Goal: Task Accomplishment & Management: Use online tool/utility

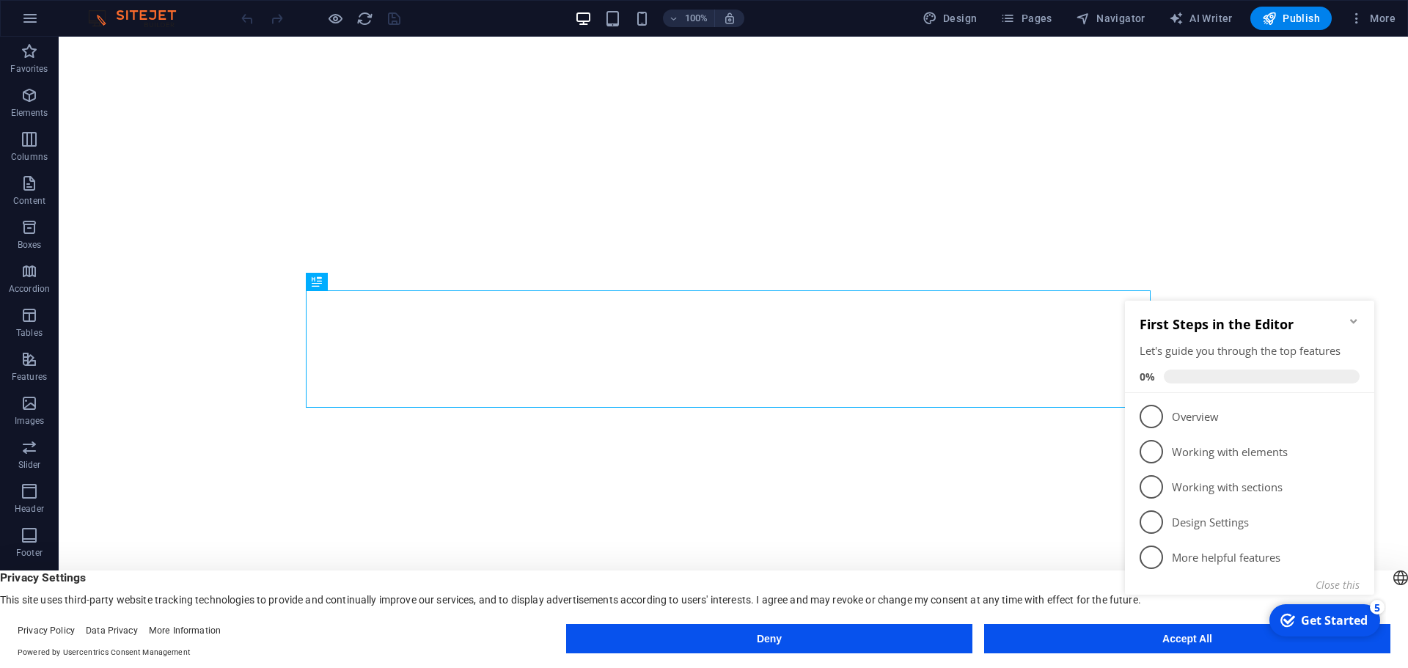
click at [1355, 319] on icon "Minimize checklist" at bounding box center [1354, 321] width 12 height 12
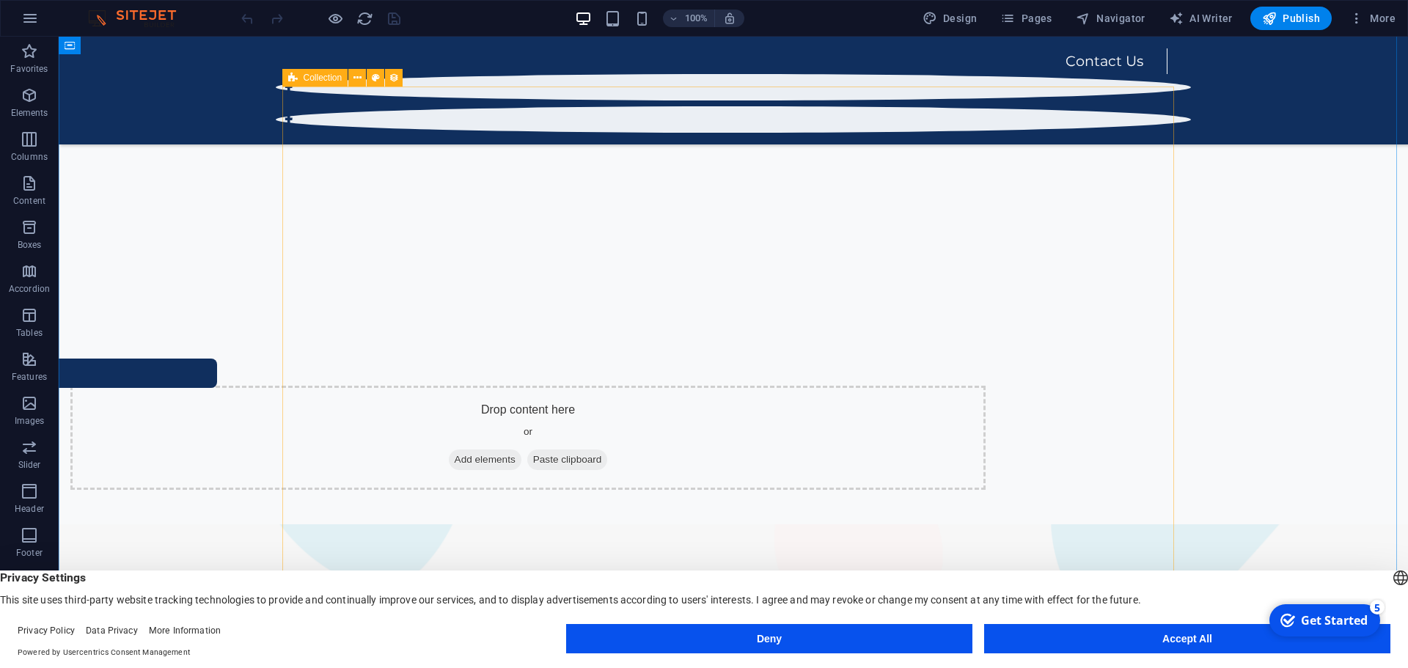
scroll to position [733, 0]
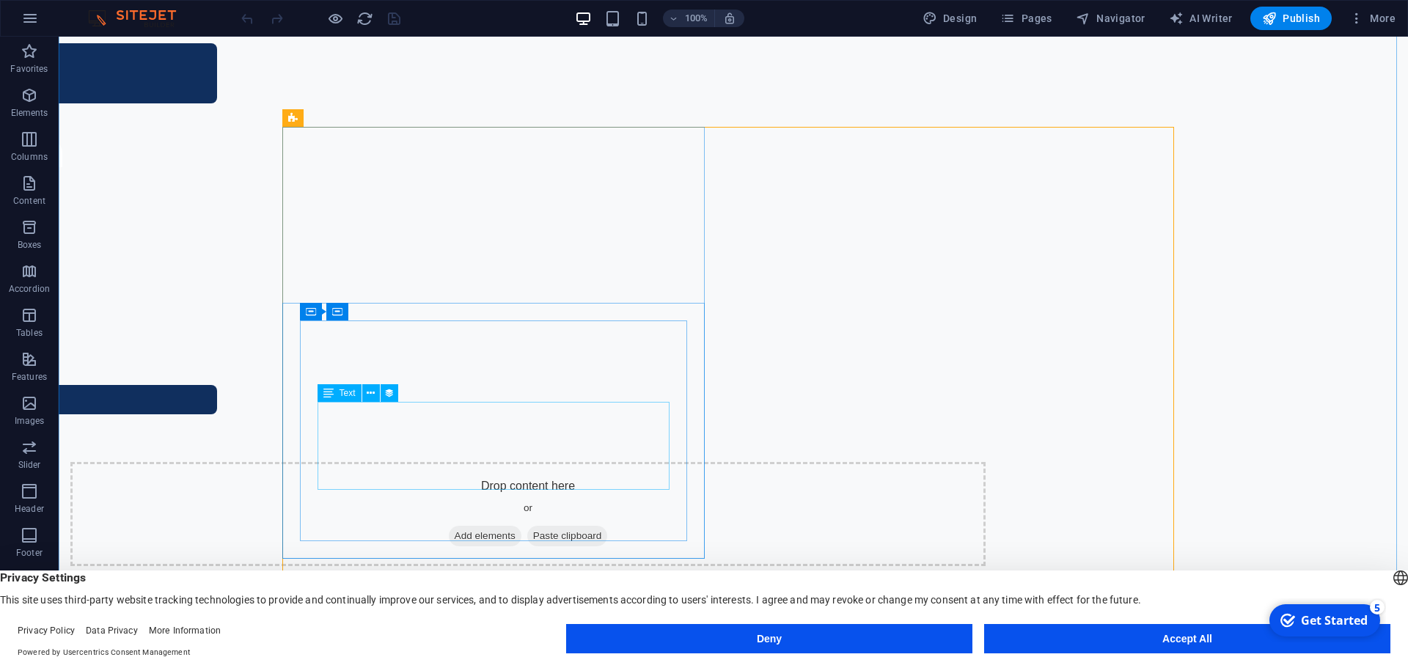
scroll to position [880, 0]
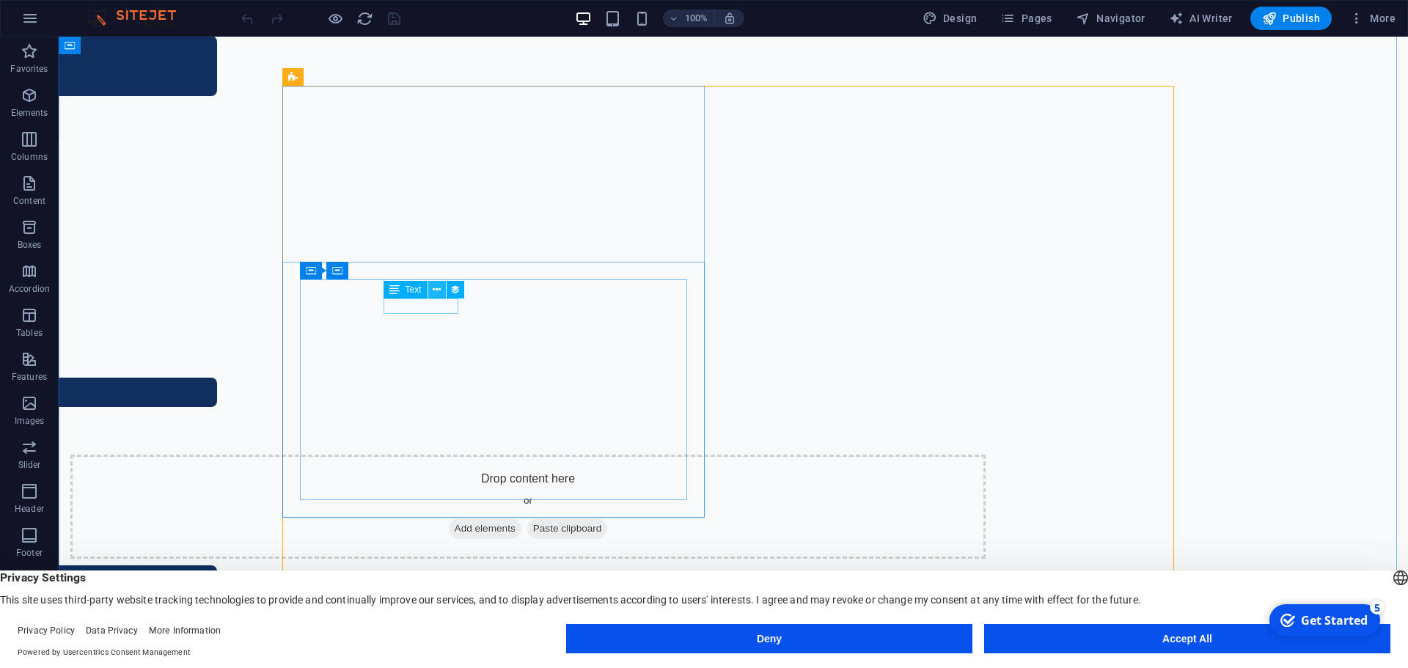
click at [440, 289] on icon at bounding box center [437, 289] width 8 height 15
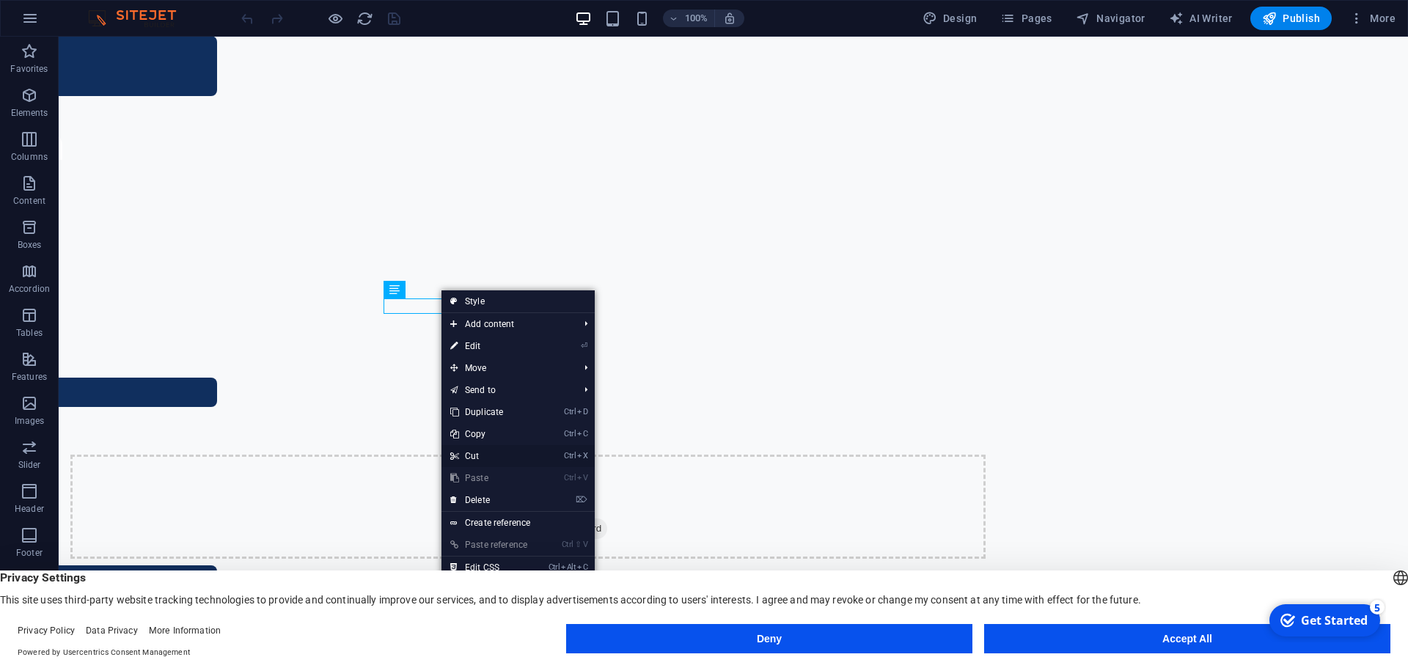
click at [500, 457] on link "Ctrl X Cut" at bounding box center [490, 456] width 98 height 22
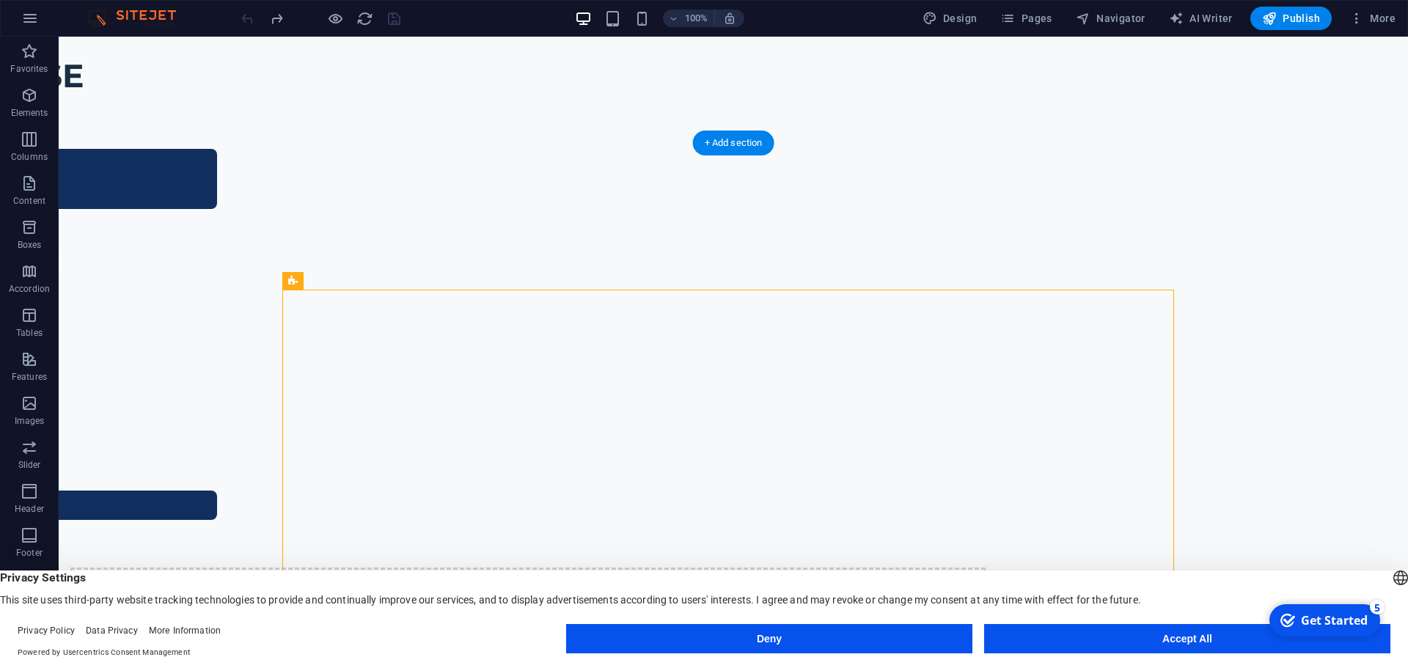
scroll to position [807, 0]
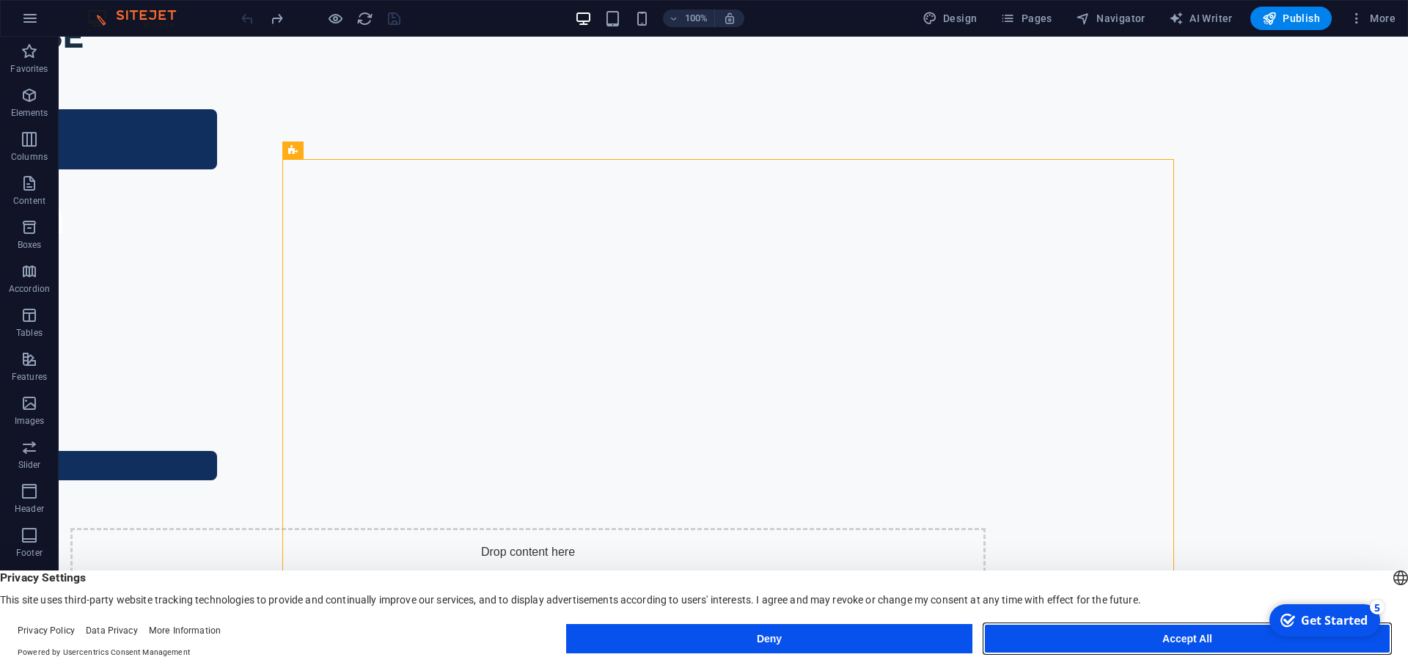
drag, startPoint x: 1148, startPoint y: 631, endPoint x: 1073, endPoint y: 586, distance: 87.8
click at [1148, 631] on button "Accept All" at bounding box center [1187, 638] width 406 height 29
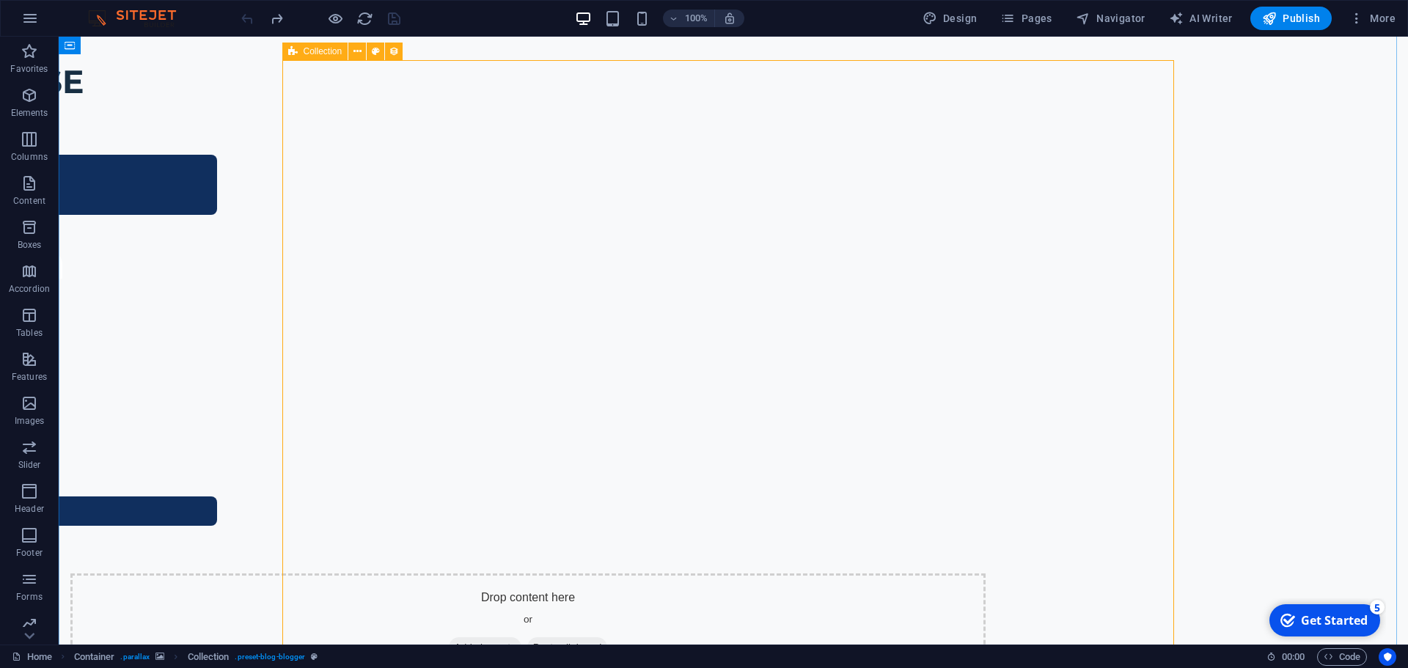
scroll to position [953, 0]
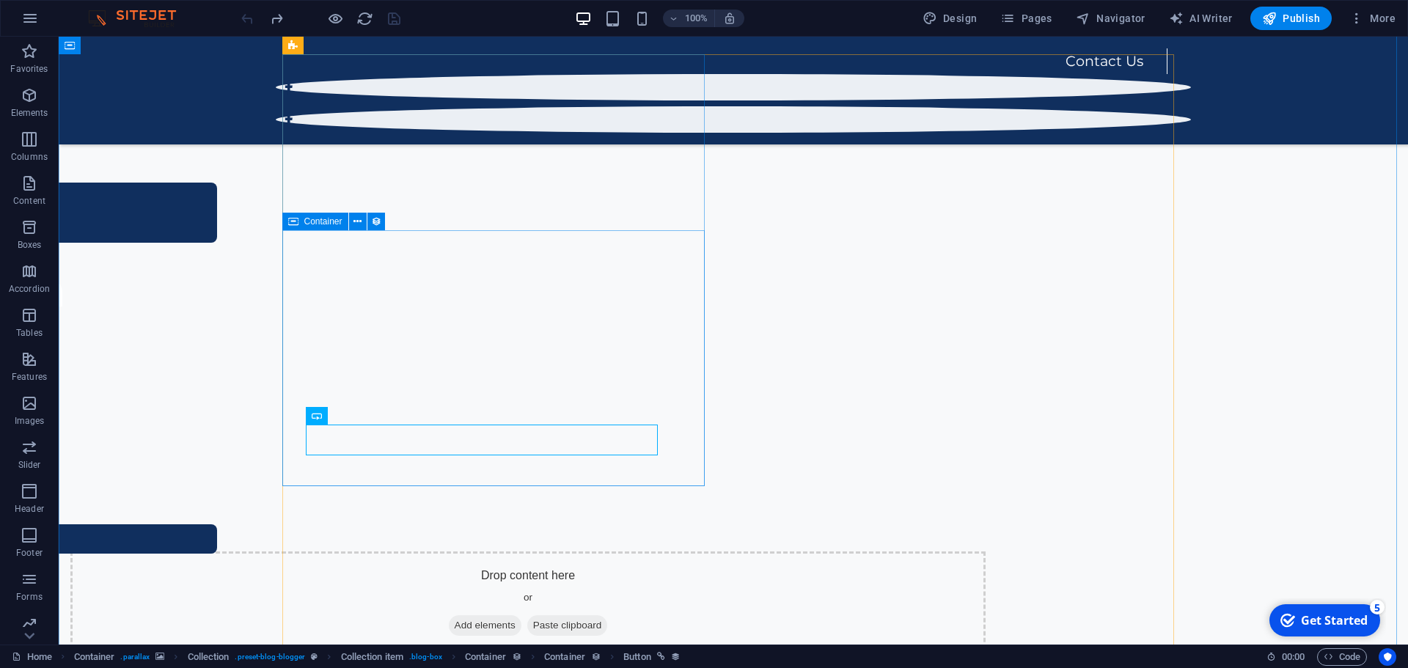
scroll to position [660, 0]
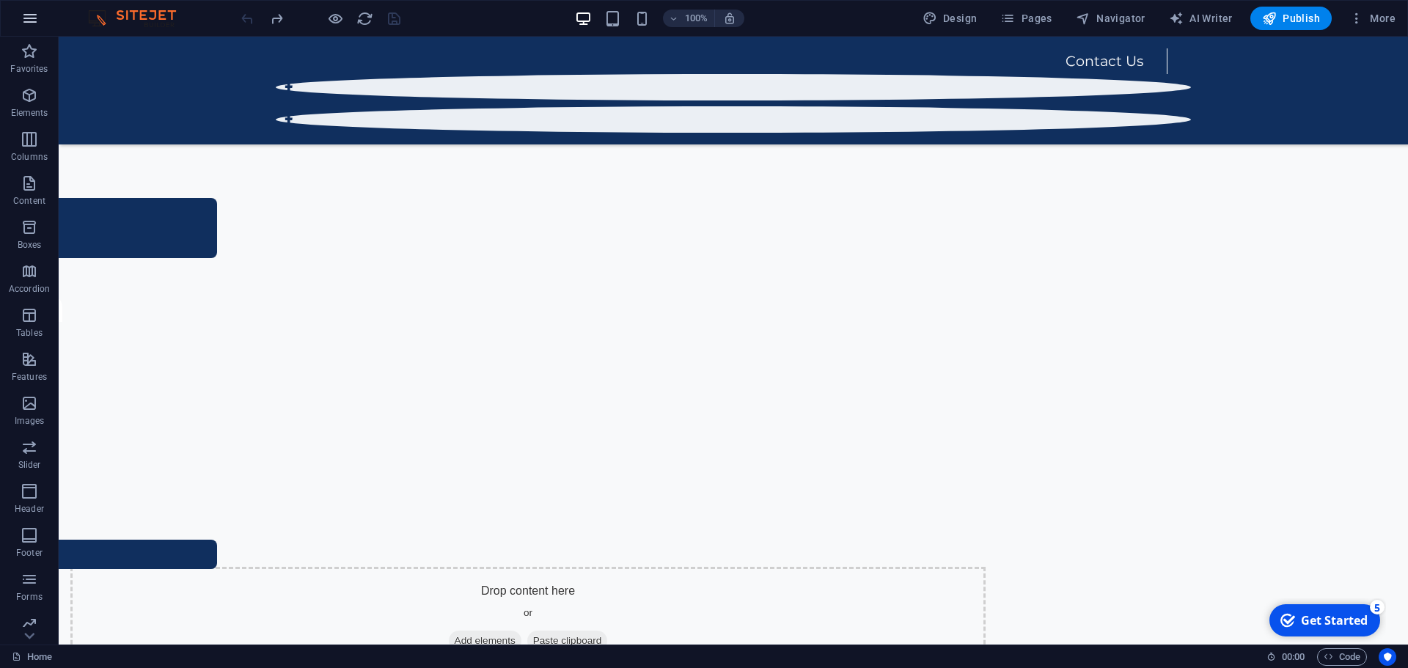
click at [34, 24] on icon "button" at bounding box center [30, 19] width 18 height 18
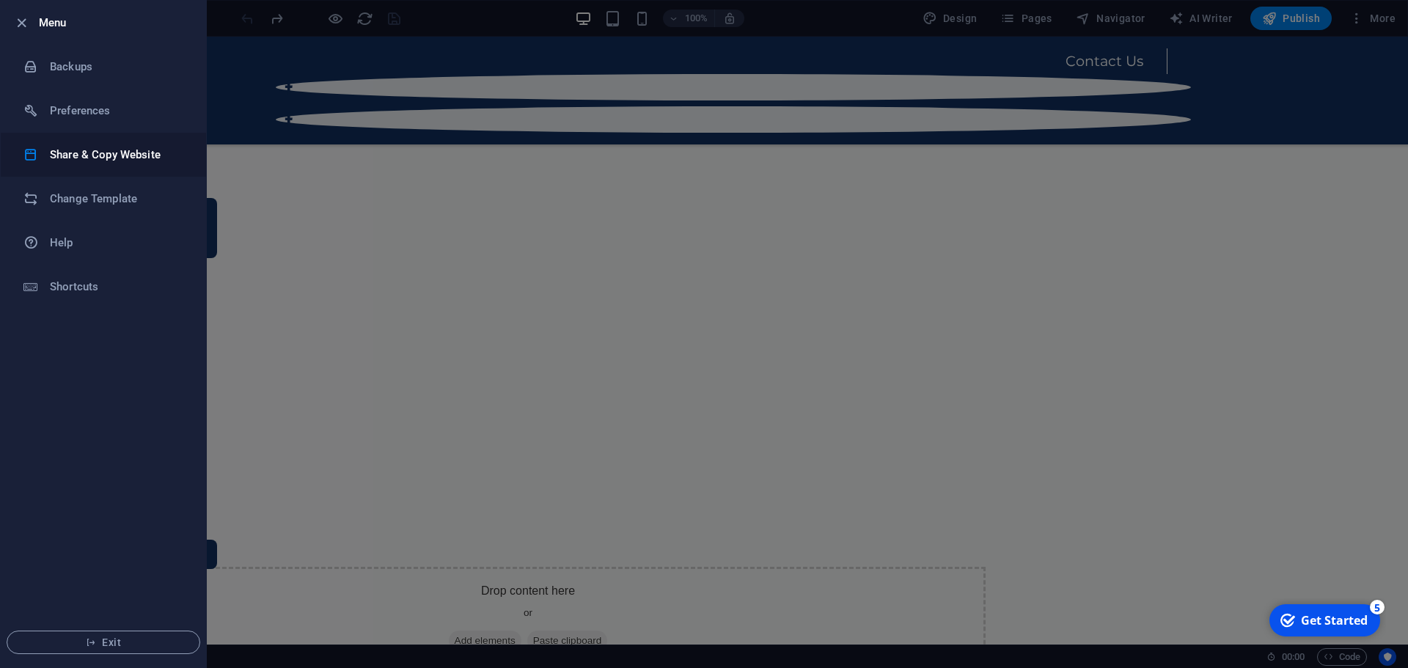
click at [164, 160] on h6 "Share & Copy Website" at bounding box center [118, 155] width 136 height 18
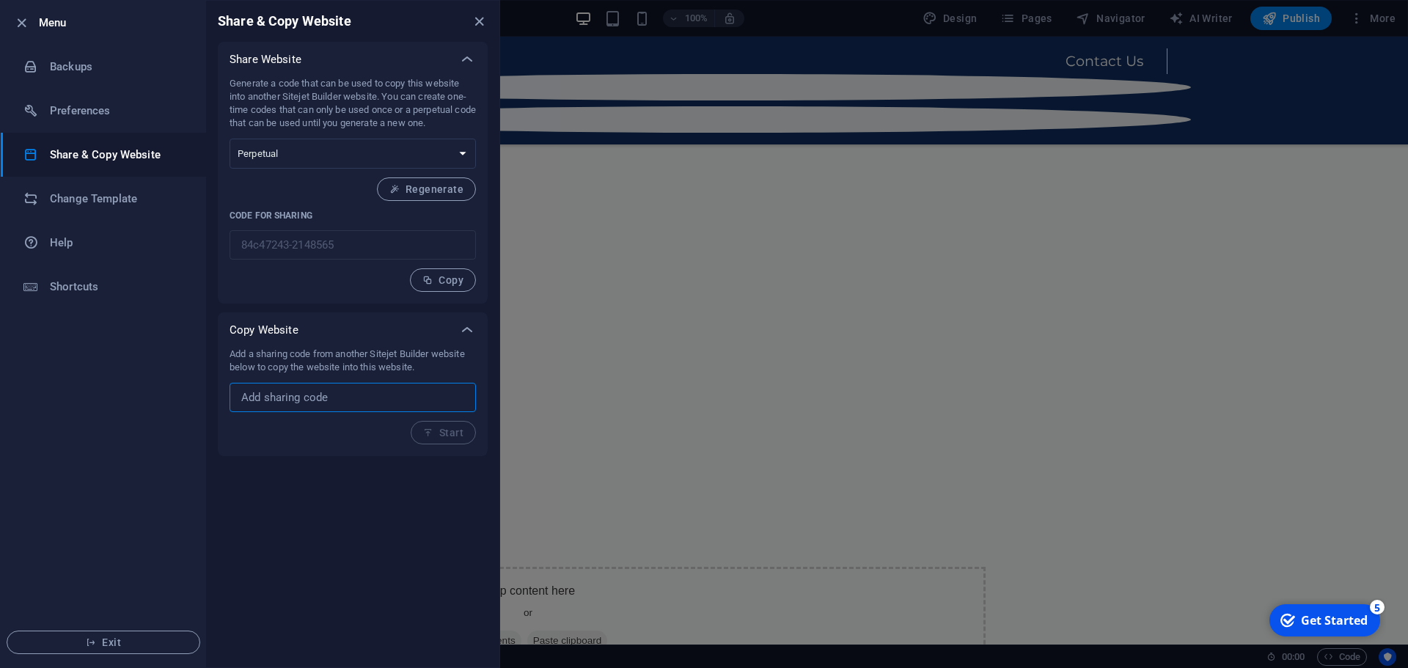
click at [416, 405] on input "text" at bounding box center [352, 397] width 246 height 29
click at [465, 339] on div at bounding box center [466, 329] width 35 height 35
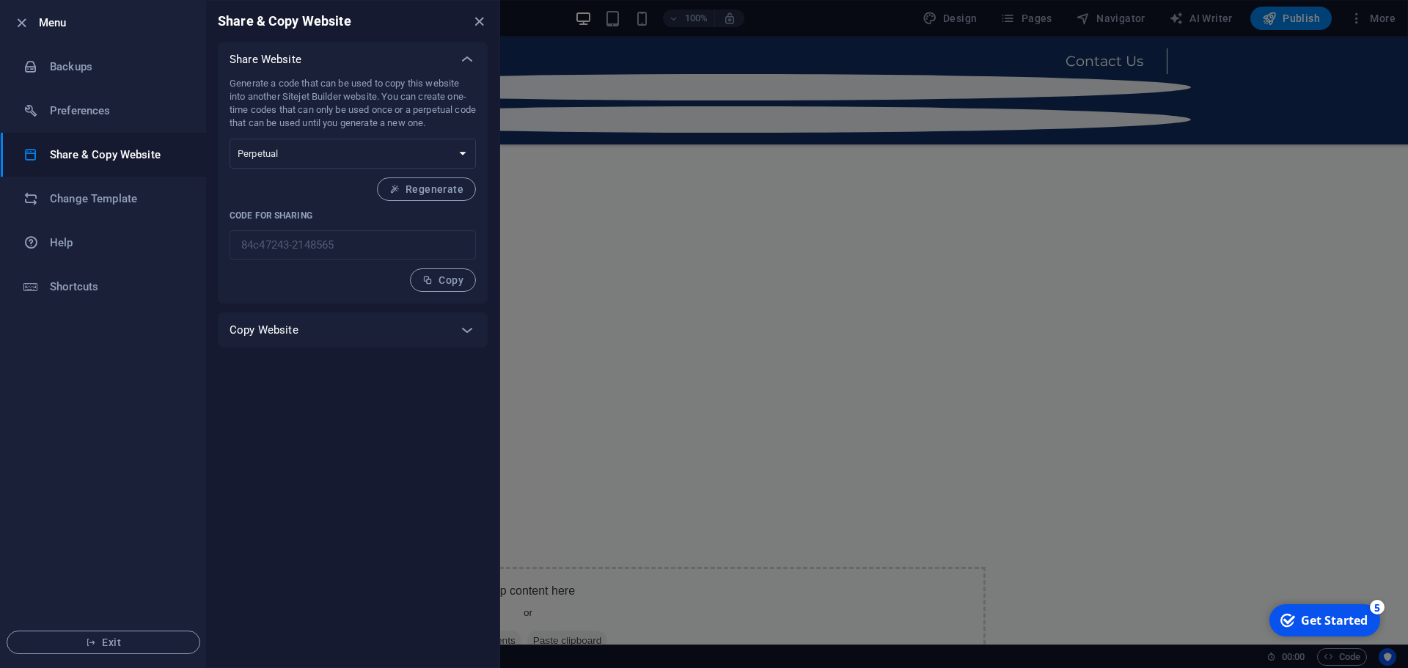
click at [629, 394] on div at bounding box center [704, 334] width 1408 height 668
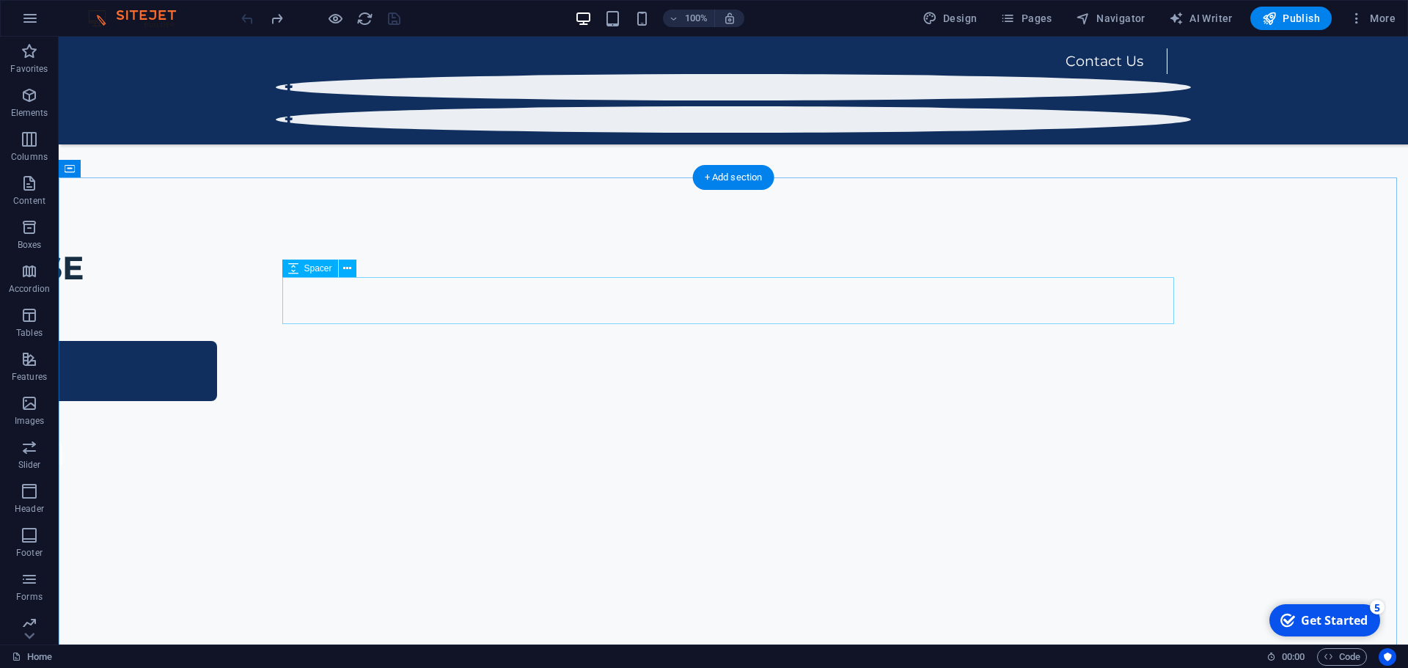
scroll to position [513, 0]
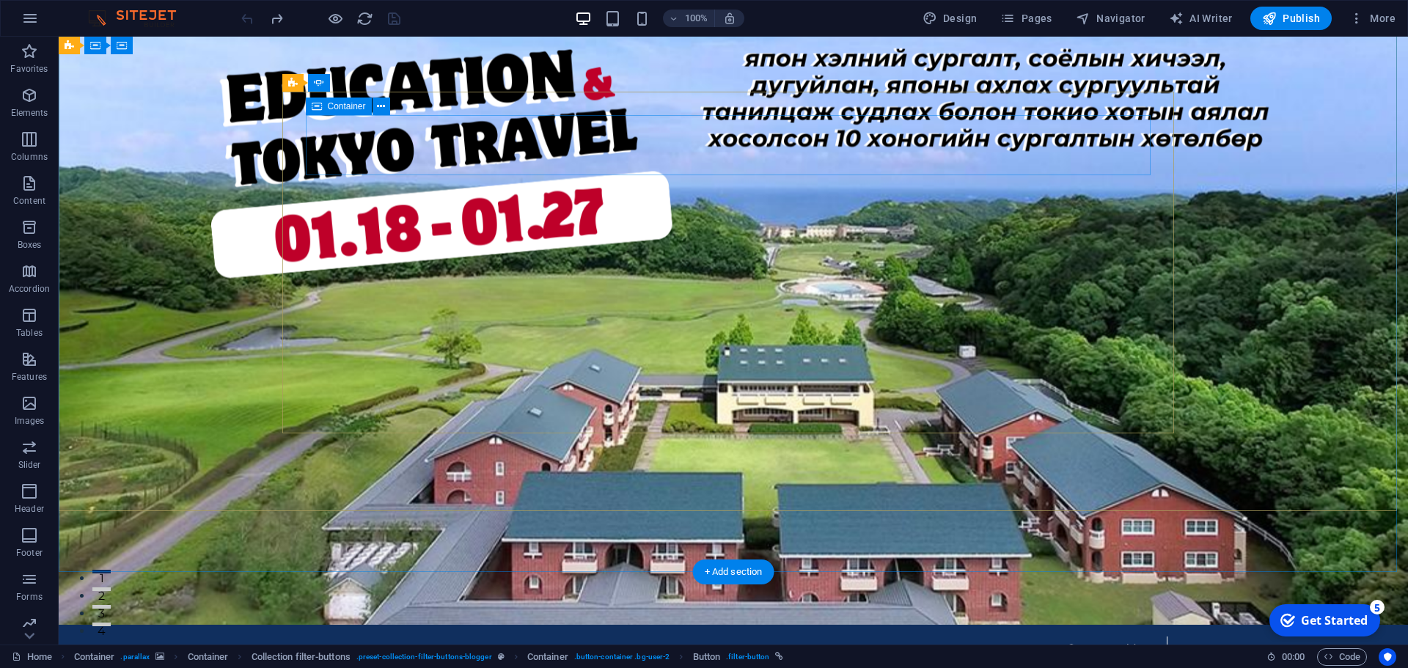
scroll to position [0, 0]
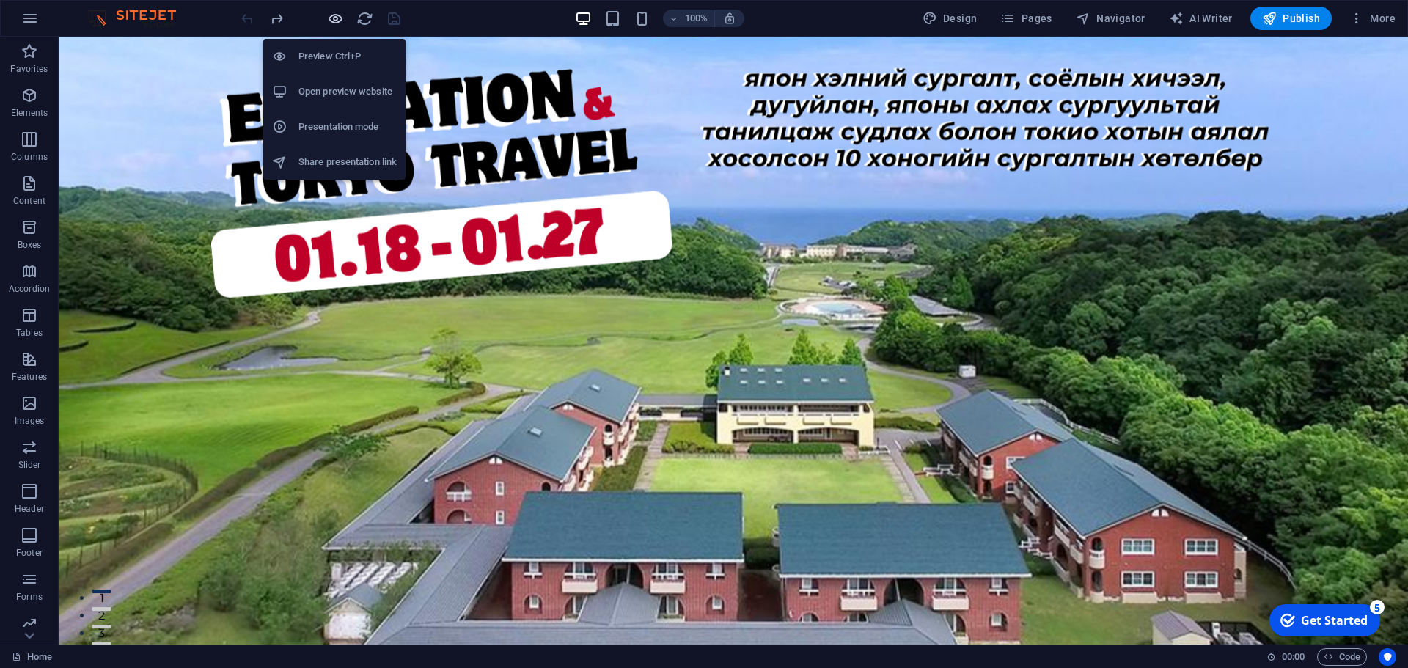
click at [334, 13] on icon "button" at bounding box center [335, 18] width 17 height 17
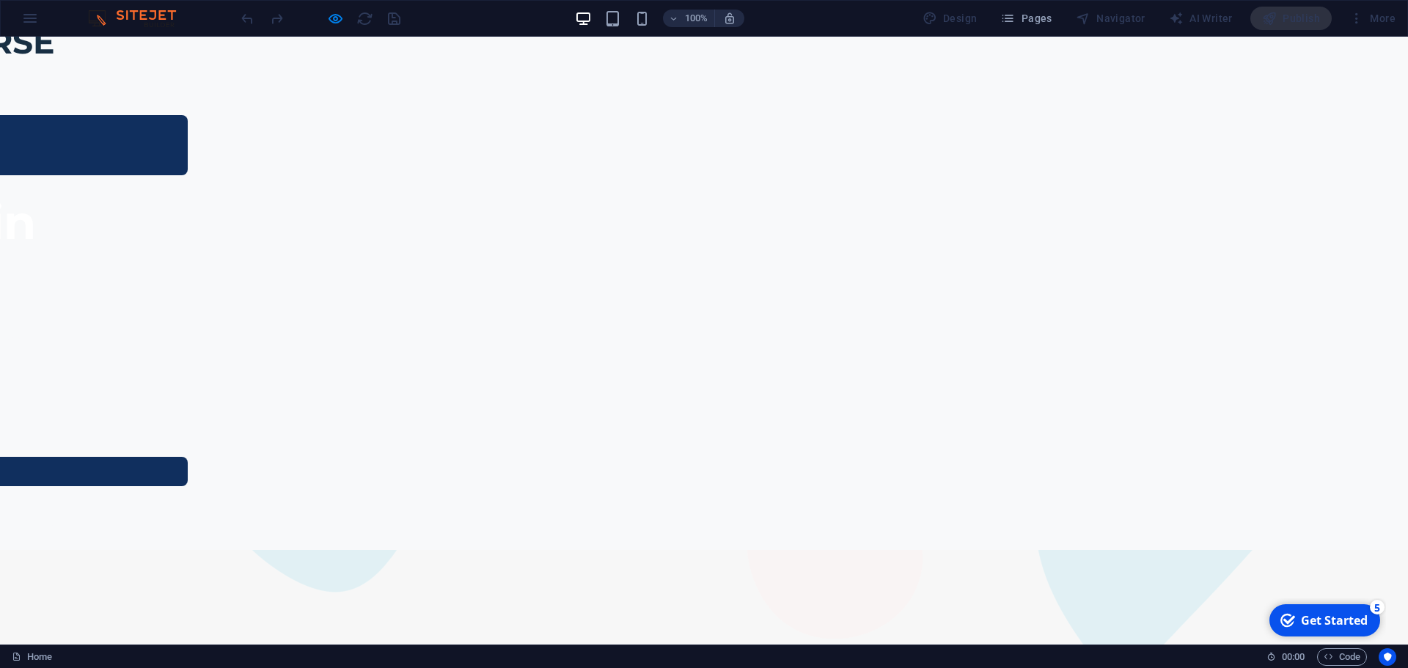
scroll to position [807, 0]
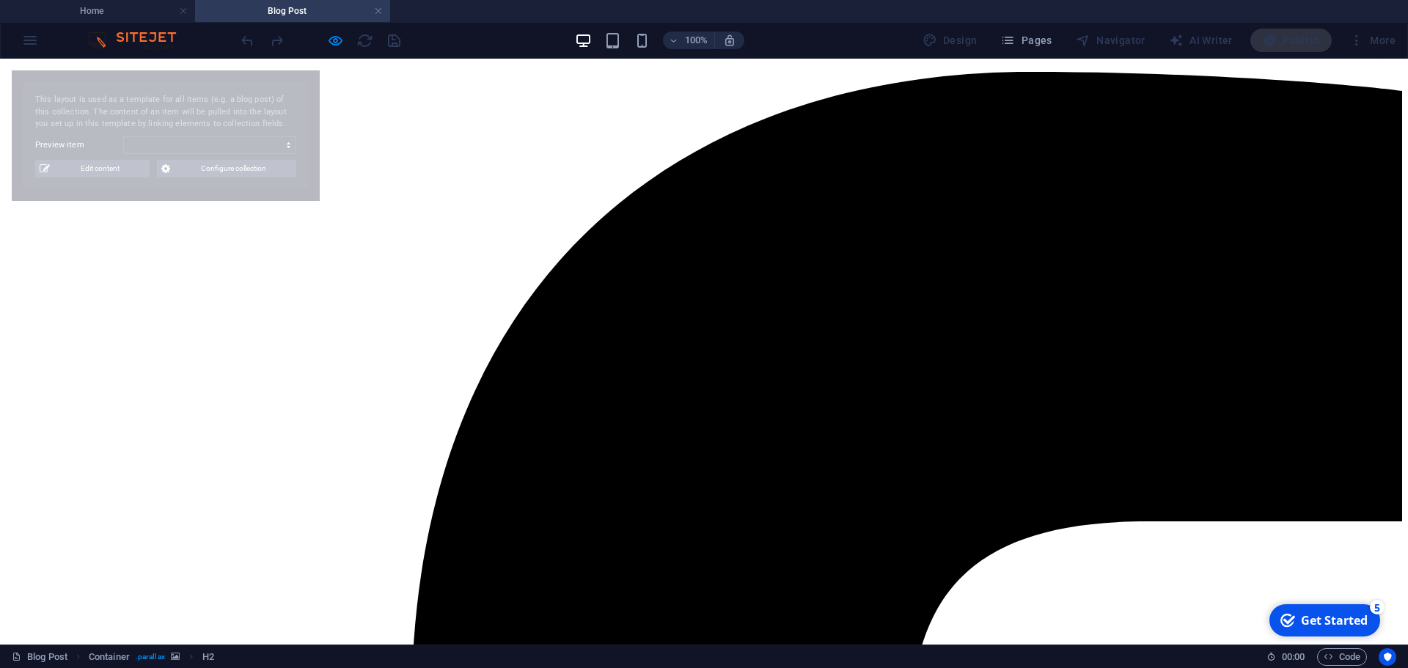
scroll to position [0, 0]
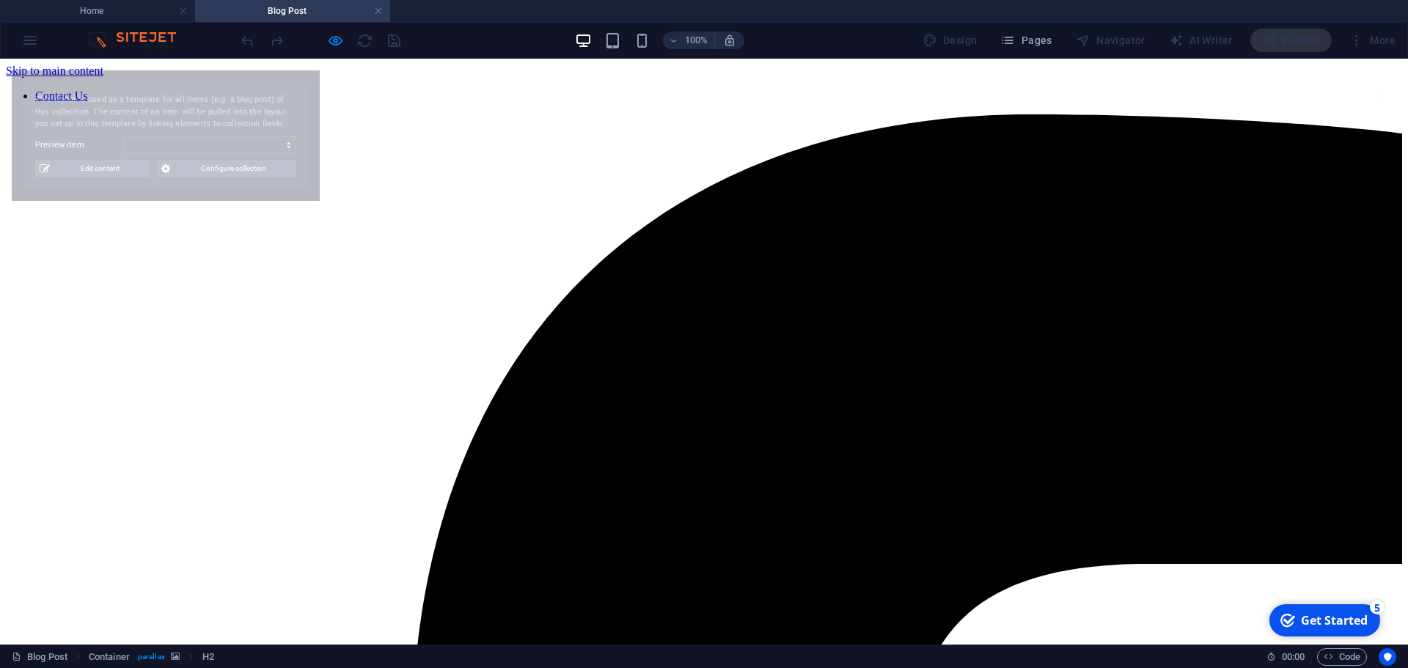
select select "68b54fdece0627d2160e9fc7"
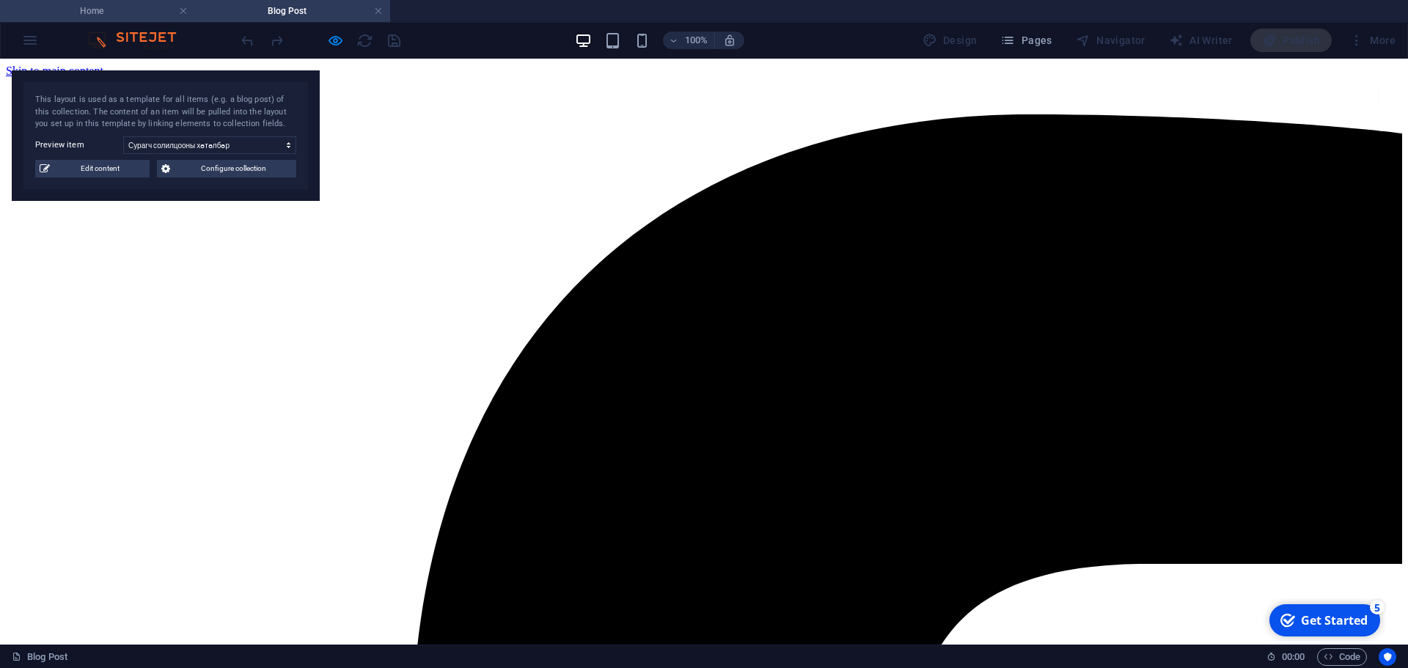
click at [132, 8] on h4 "Home" at bounding box center [97, 11] width 195 height 16
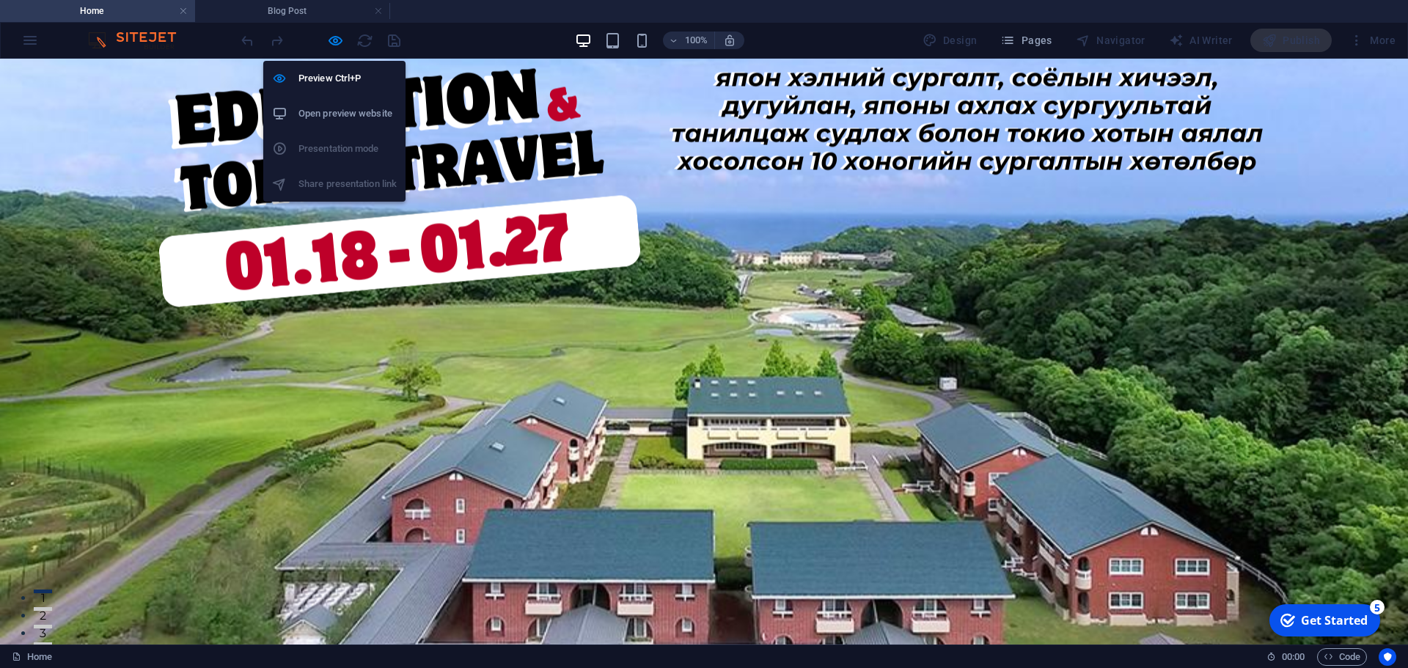
click at [378, 120] on h6 "Open preview website" at bounding box center [347, 114] width 98 height 18
click at [337, 42] on icon "button" at bounding box center [335, 40] width 17 height 17
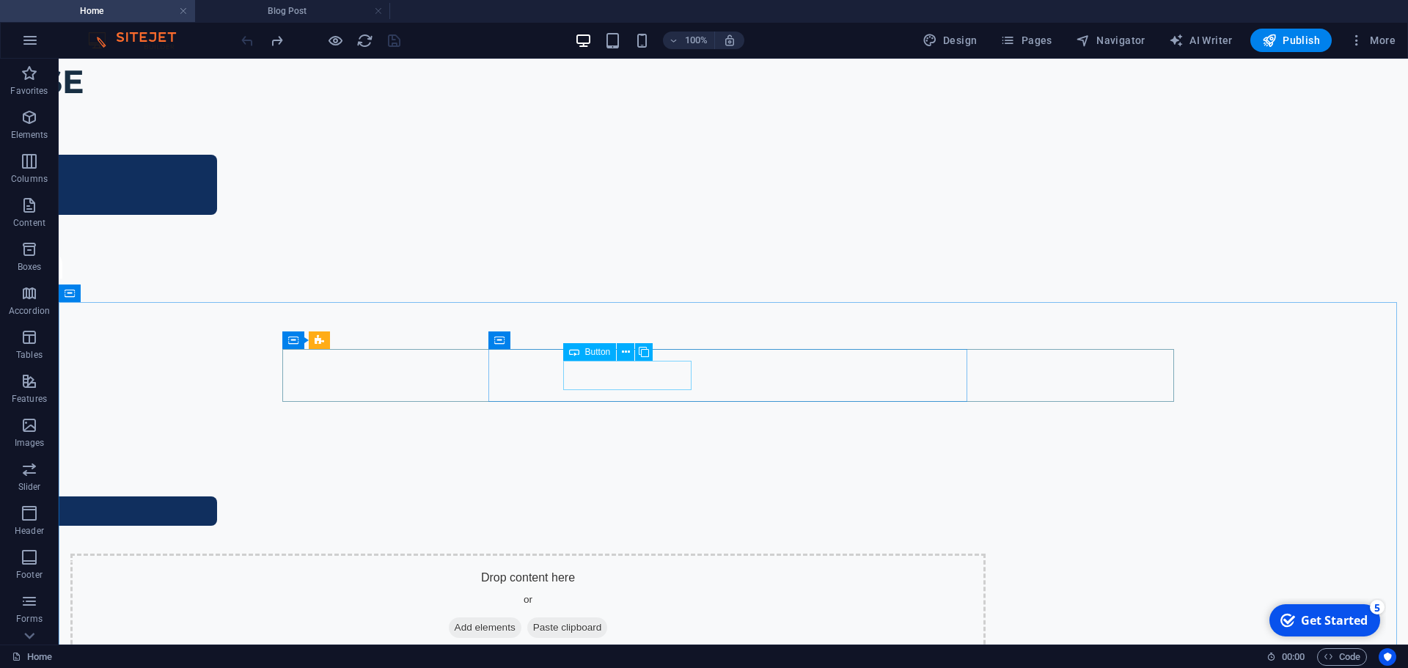
scroll to position [807, 0]
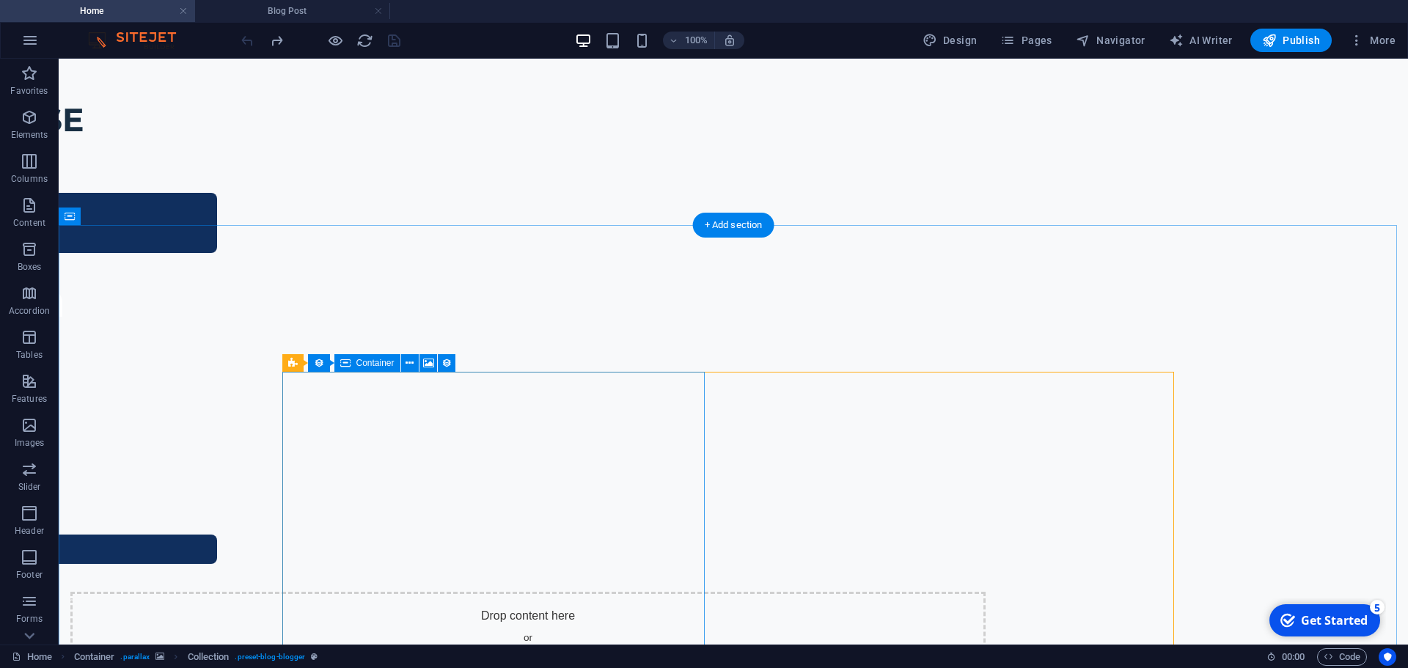
scroll to position [733, 0]
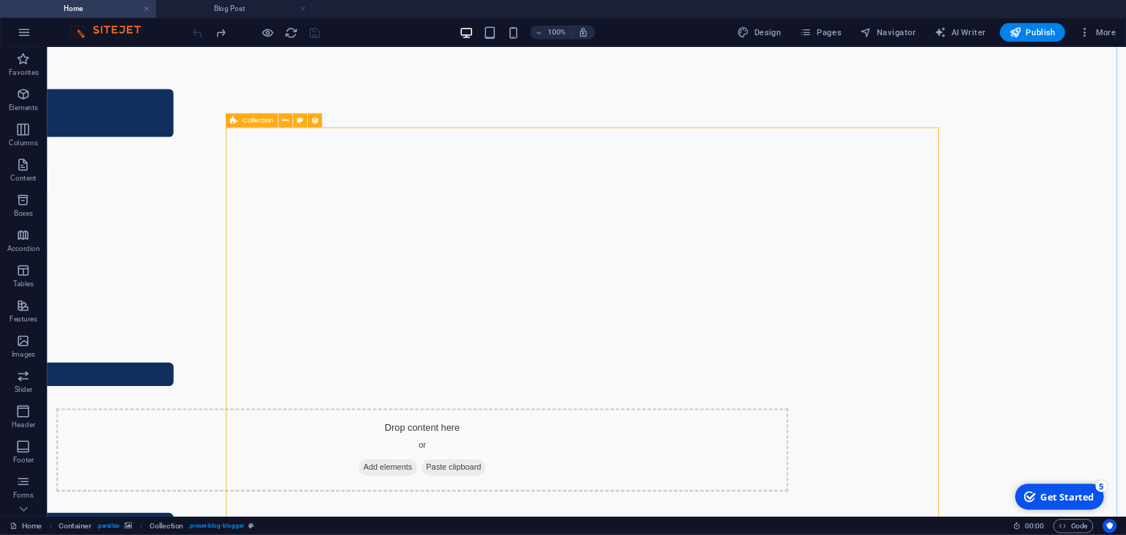
scroll to position [807, 0]
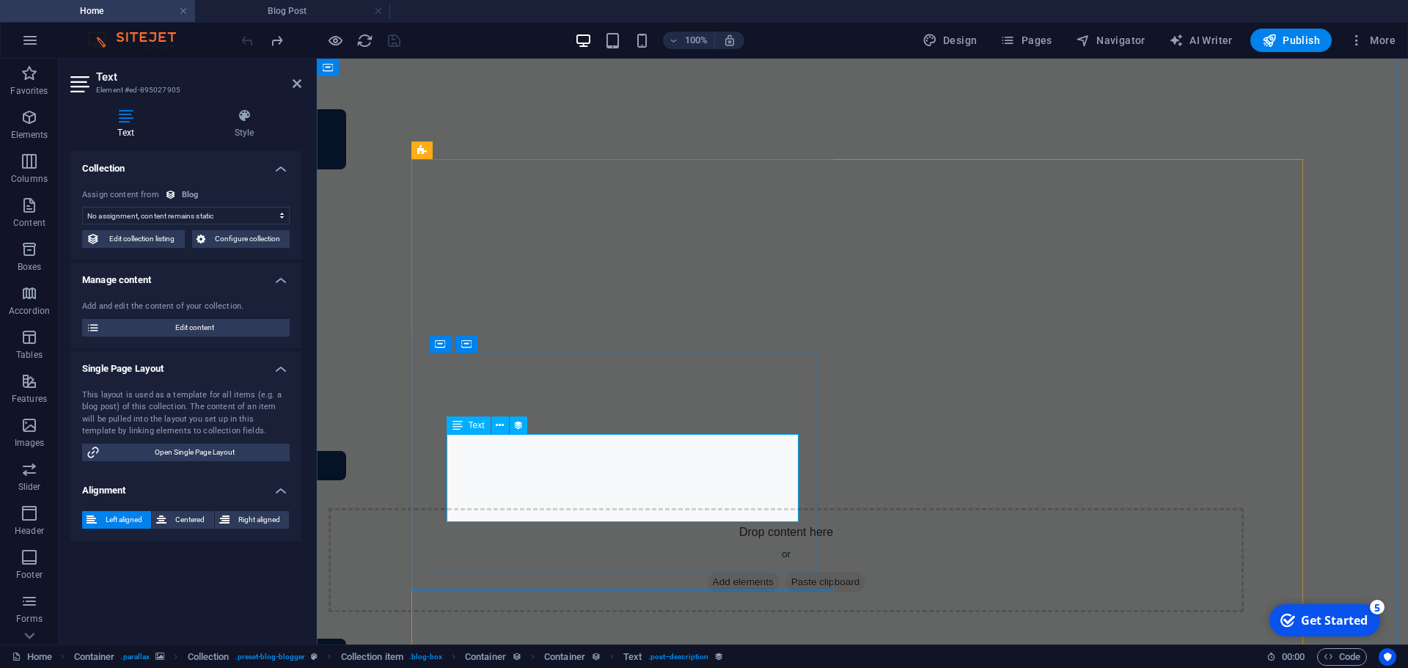
select select "description"
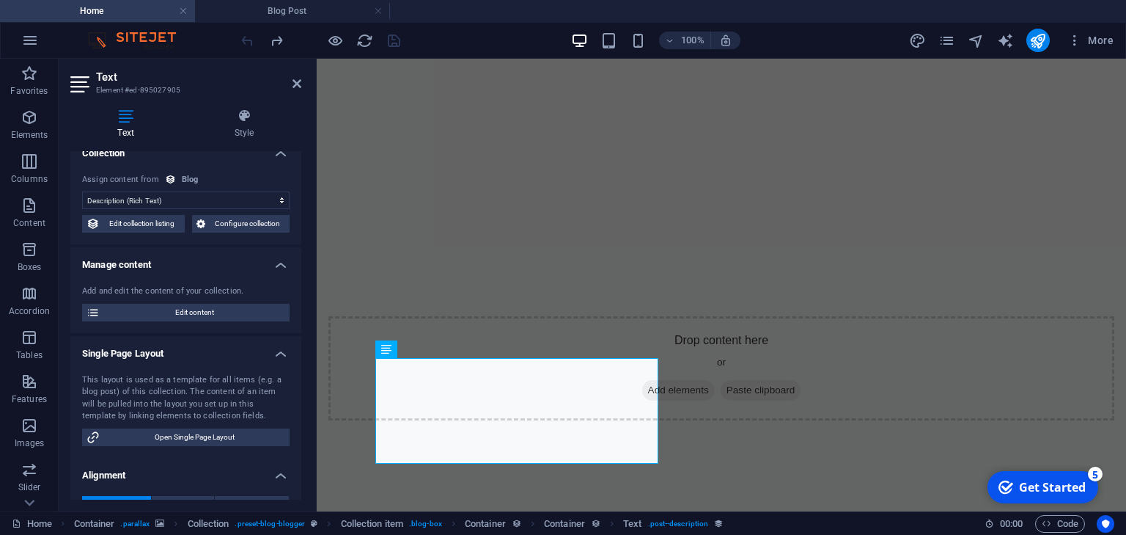
scroll to position [41, 0]
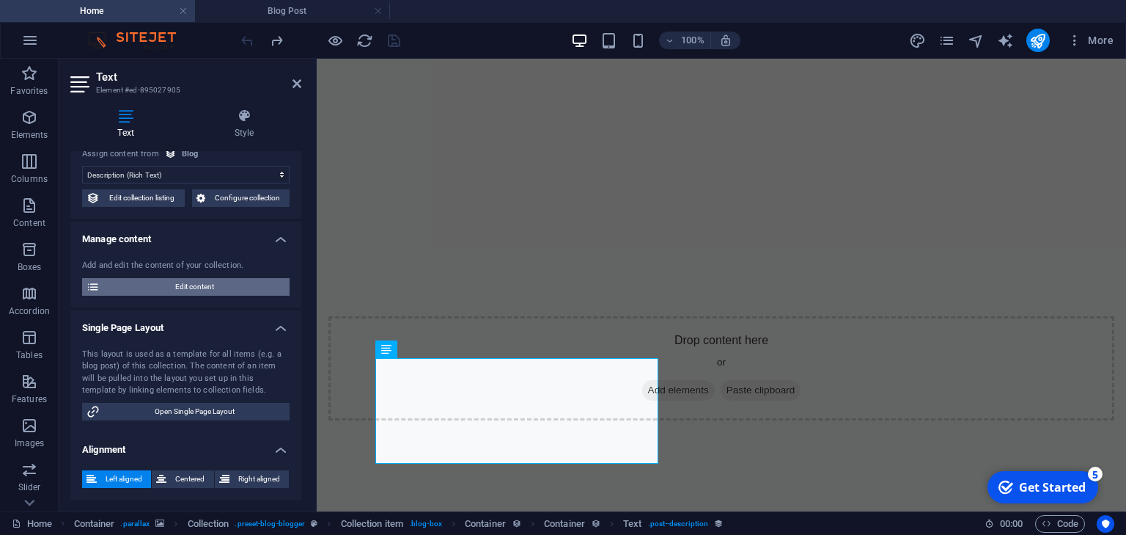
click at [217, 284] on span "Edit content" at bounding box center [194, 287] width 181 height 18
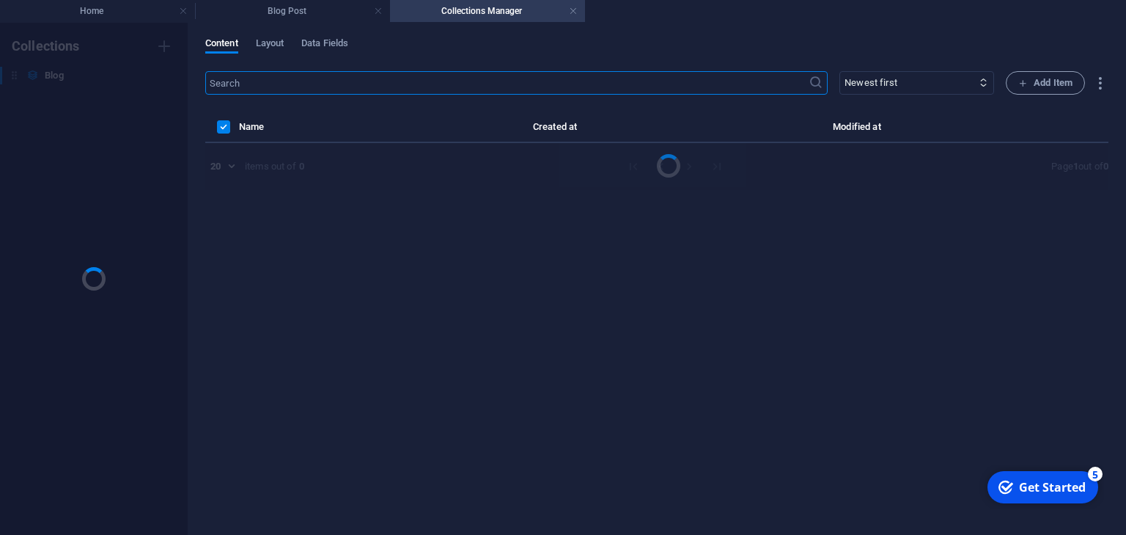
scroll to position [0, 0]
select select "Adventure"
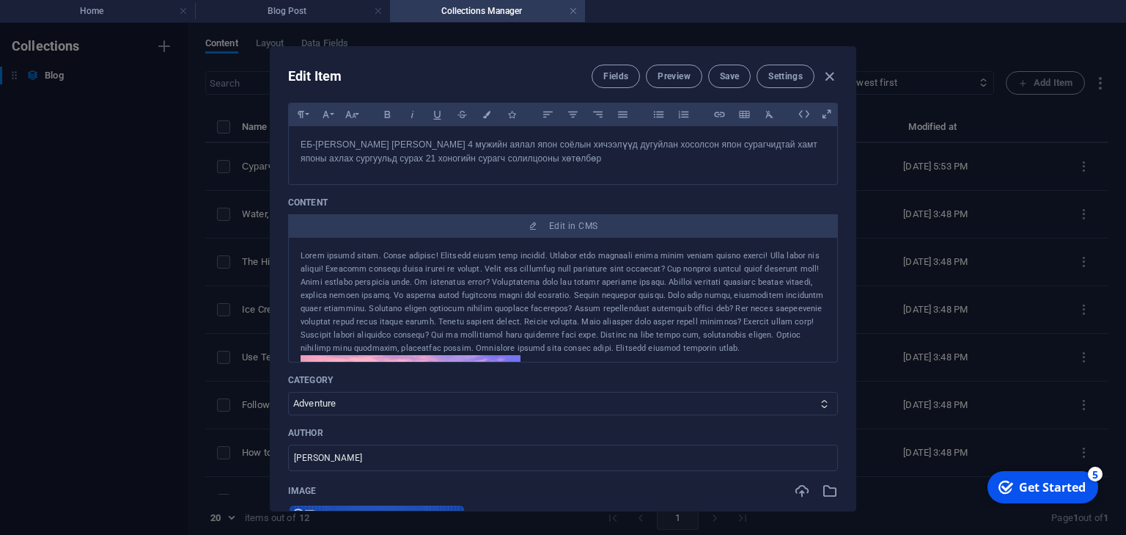
scroll to position [176, 0]
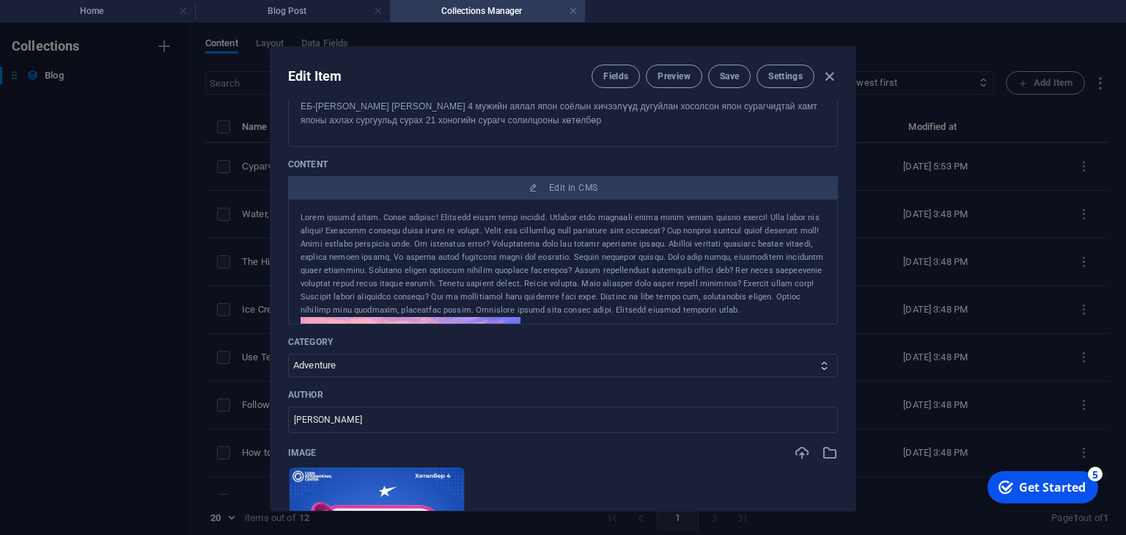
click at [654, 311] on div at bounding box center [563, 264] width 525 height 106
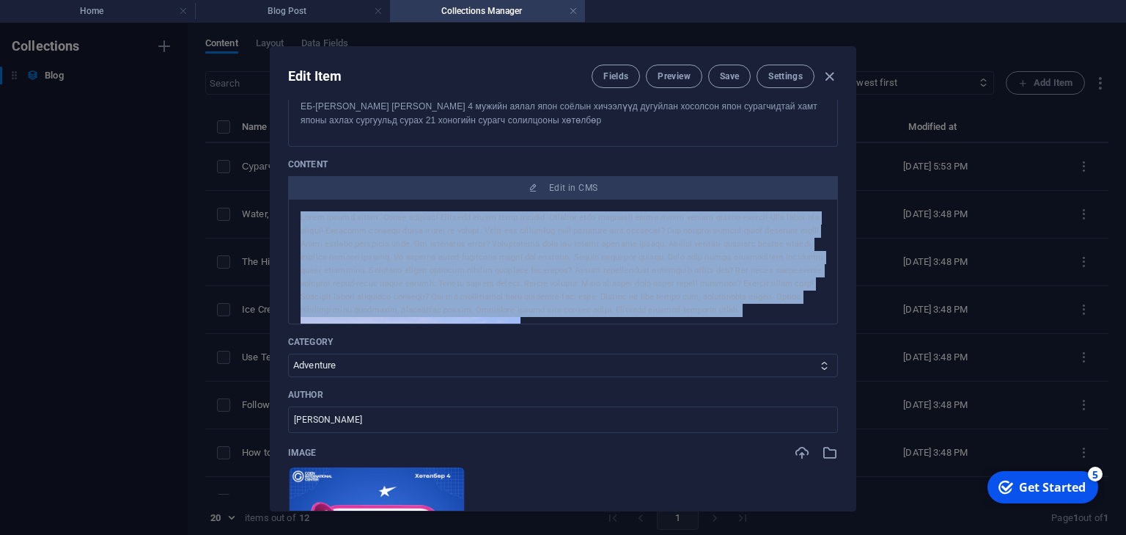
click at [654, 311] on div at bounding box center [563, 264] width 525 height 106
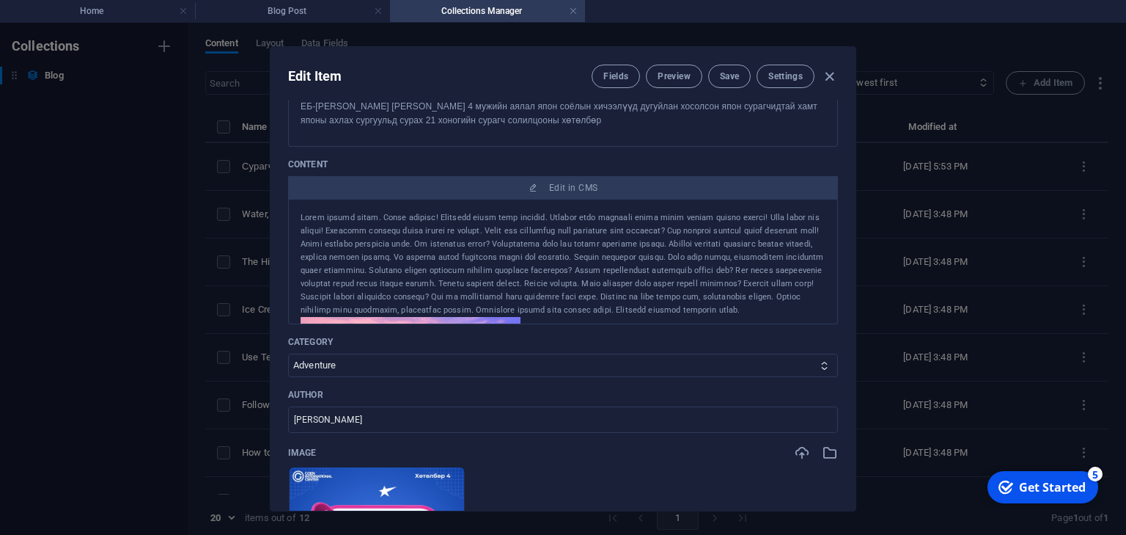
click at [678, 318] on div at bounding box center [563, 383] width 525 height 133
click at [666, 303] on div at bounding box center [563, 264] width 525 height 106
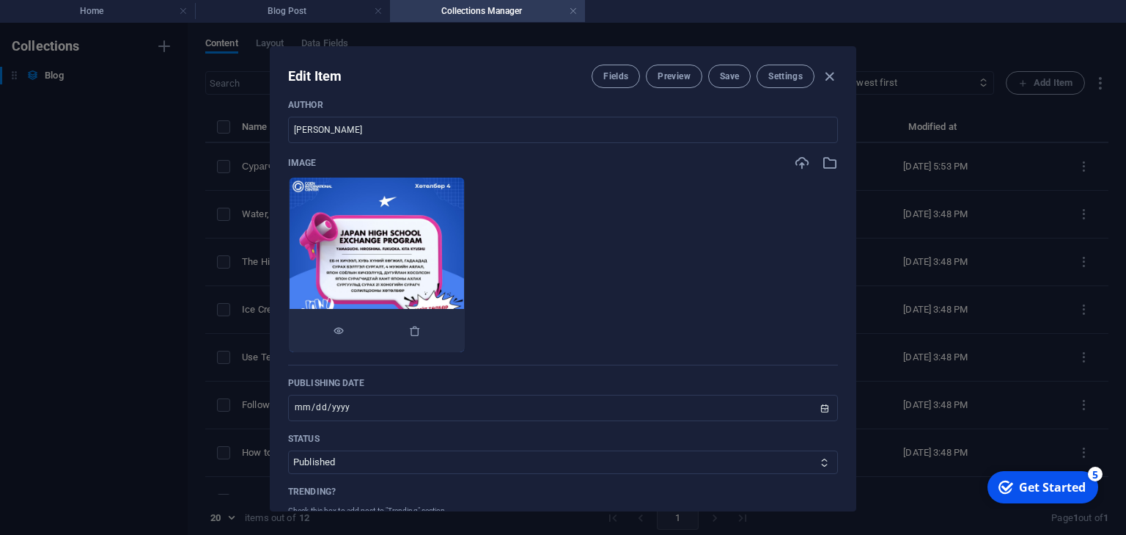
scroll to position [469, 0]
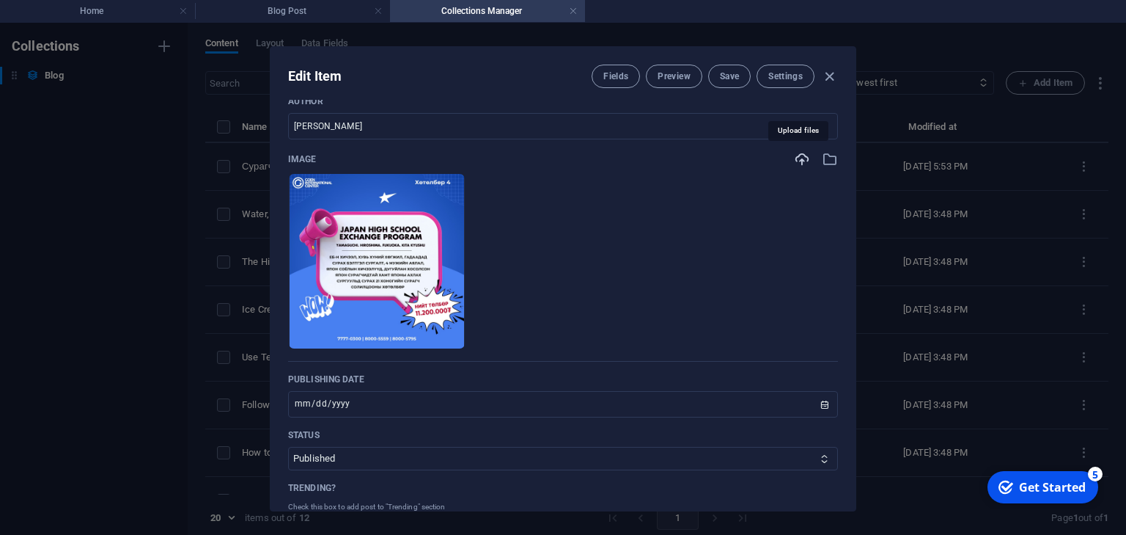
click at [801, 154] on icon "button" at bounding box center [802, 159] width 16 height 16
click at [660, 272] on ul "Drop files here to upload them instantly" at bounding box center [563, 261] width 550 height 176
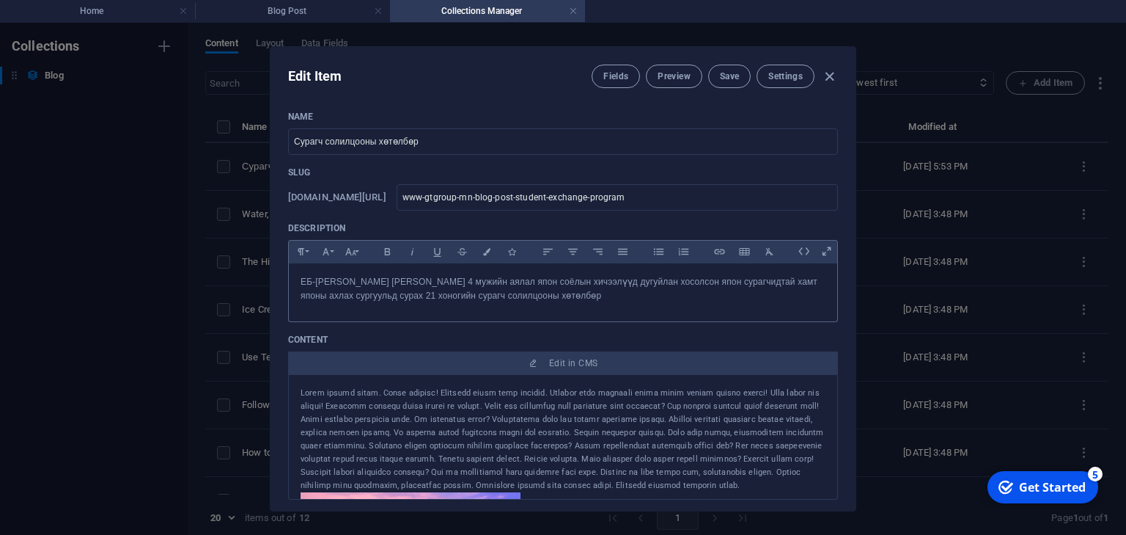
scroll to position [0, 0]
click at [373, 284] on p "ЕБ-ийн хичээл хувь хүний хөгжил гадаад сурах бэлтгэл сургалт 4 мужийн аялал япо…" at bounding box center [563, 290] width 525 height 28
click at [383, 283] on p "ЕБ-ийн хичээл хувь хүний хөгжил гадаад сурах бэлтгэл сургалт 4 мужийн аялал япо…" at bounding box center [563, 290] width 525 height 28
click at [378, 284] on p "ЕБ-ийн хичээл хувь хүний хөгжил гадаад сурах бэлтгэл сургалт 4 мужийн аялал япо…" at bounding box center [563, 290] width 525 height 28
click at [358, 284] on p "ЕБ-ийн хичээл хувь хүний хөгжил гадаад сурах бэлтгэл сургалт 4 мужийн аялал япо…" at bounding box center [563, 290] width 525 height 28
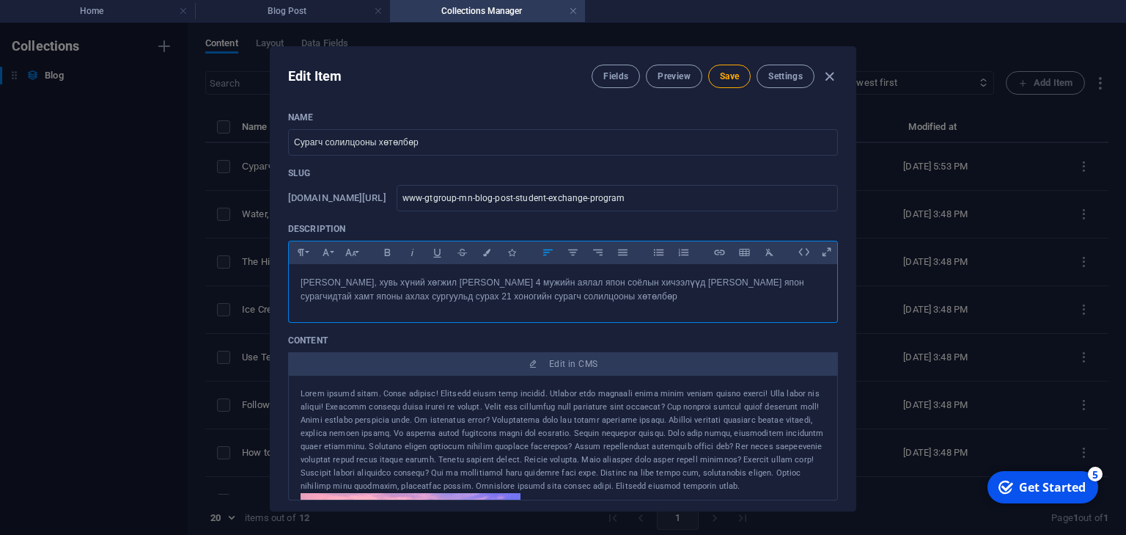
click at [440, 285] on p "ЕБ-ийн хичээл, хувь хүний хөгжил гадаад сурах бэлтгэл сургалт 4 мужийн аялал яп…" at bounding box center [563, 290] width 525 height 28
click at [534, 283] on p "ЕБ-ийн хичээл, хувь хүний хөгжил, гадаад сурах бэлтгэл сургалт 4 мужийн аялал я…" at bounding box center [563, 290] width 525 height 28
click at [569, 282] on p "ЕБ-ийн хичээл, хувь хүний хөгжил, гадаад сурах бэлтгэл сургалт 4 мужийн аялал я…" at bounding box center [563, 290] width 525 height 28
click at [639, 282] on p "ЕБ-ийн хичээл, хувь хүний хөгжил, гадаад сурах бэлтгэл сургалт, 4 мужийн аялал …" at bounding box center [563, 290] width 525 height 28
click at [744, 280] on p "ЕБ-ийн хичээл, хувь хүний хөгжил, гадаад сурах бэлтгэл сургалт, 4 мужийн аялал,…" at bounding box center [563, 290] width 525 height 28
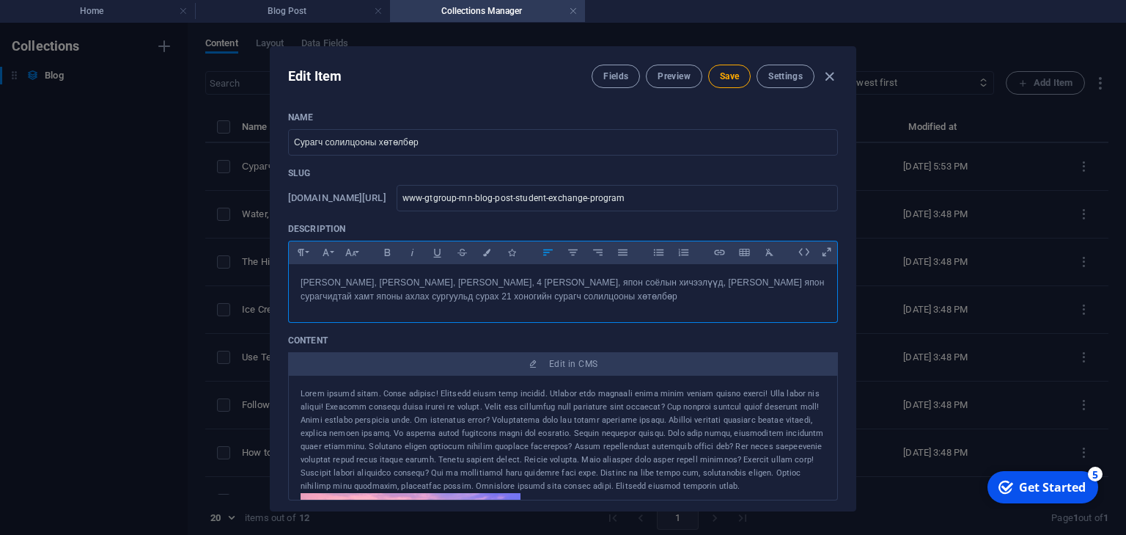
drag, startPoint x: 334, startPoint y: 296, endPoint x: 422, endPoint y: 304, distance: 88.3
click at [334, 296] on p "[PERSON_NAME], [PERSON_NAME], [PERSON_NAME], 4 [PERSON_NAME], япон соёлын хичээ…" at bounding box center [563, 290] width 525 height 28
click at [746, 282] on p "[PERSON_NAME], [PERSON_NAME], [PERSON_NAME], 4 [PERSON_NAME], япон соёлын хичээ…" at bounding box center [563, 290] width 525 height 28
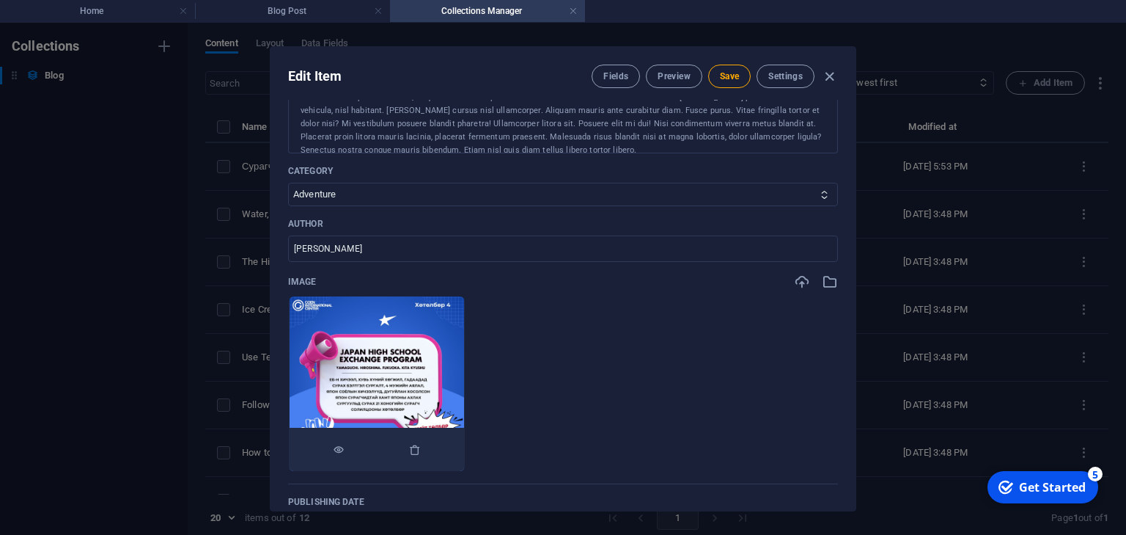
scroll to position [352, 0]
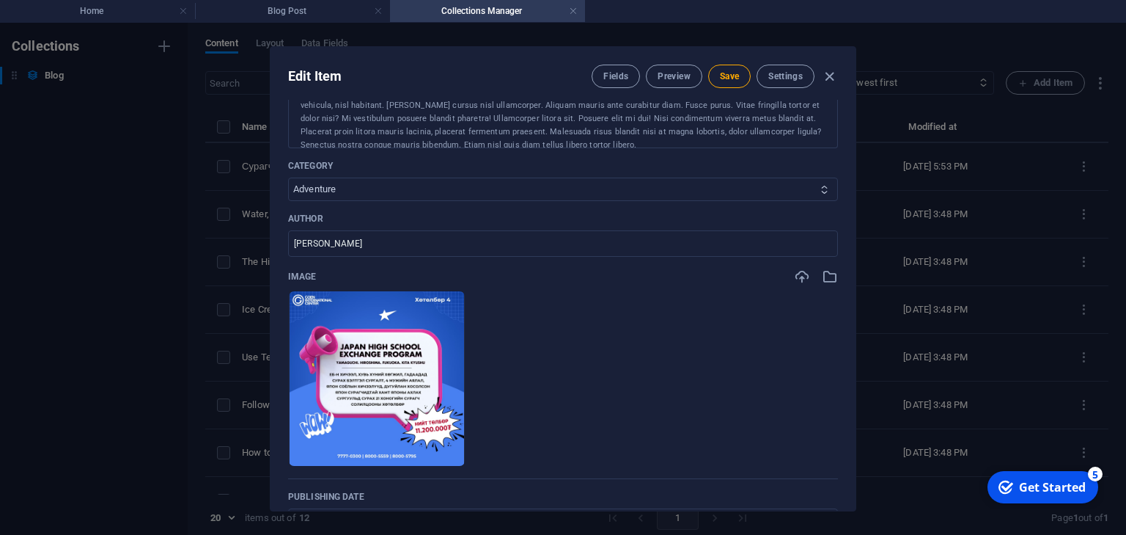
click at [455, 194] on select "Adventure Fashion Technology Travel" at bounding box center [563, 188] width 550 height 23
click at [456, 193] on select "Adventure Fashion Technology Travel" at bounding box center [563, 188] width 550 height 23
click at [395, 211] on div "Name Сурагч солилцооны хөтөлбөр ​ Slug www.example.com/example-page/ www-gtgrou…" at bounding box center [563, 240] width 550 height 961
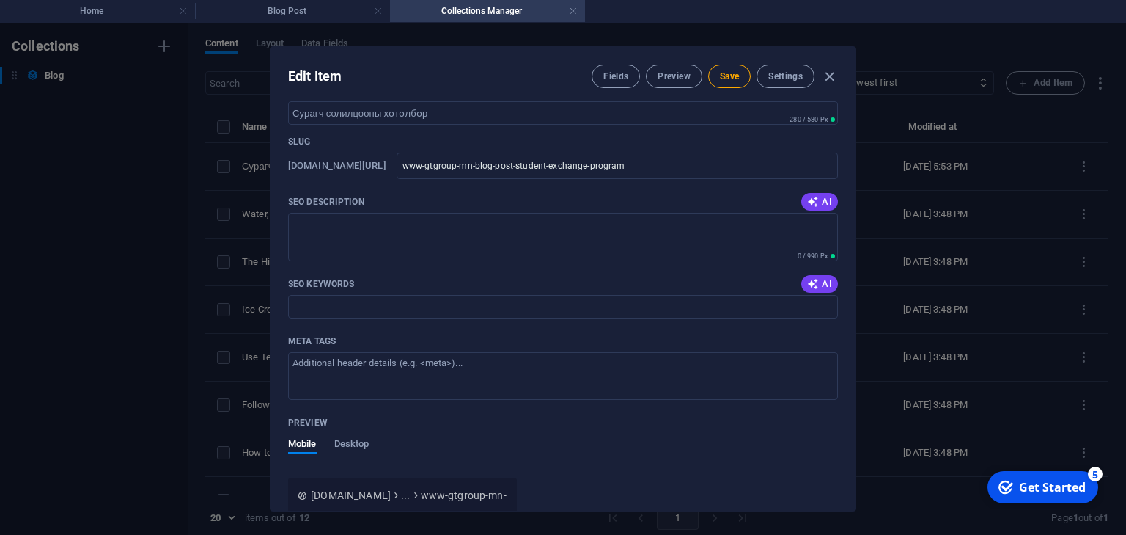
scroll to position [1035, 0]
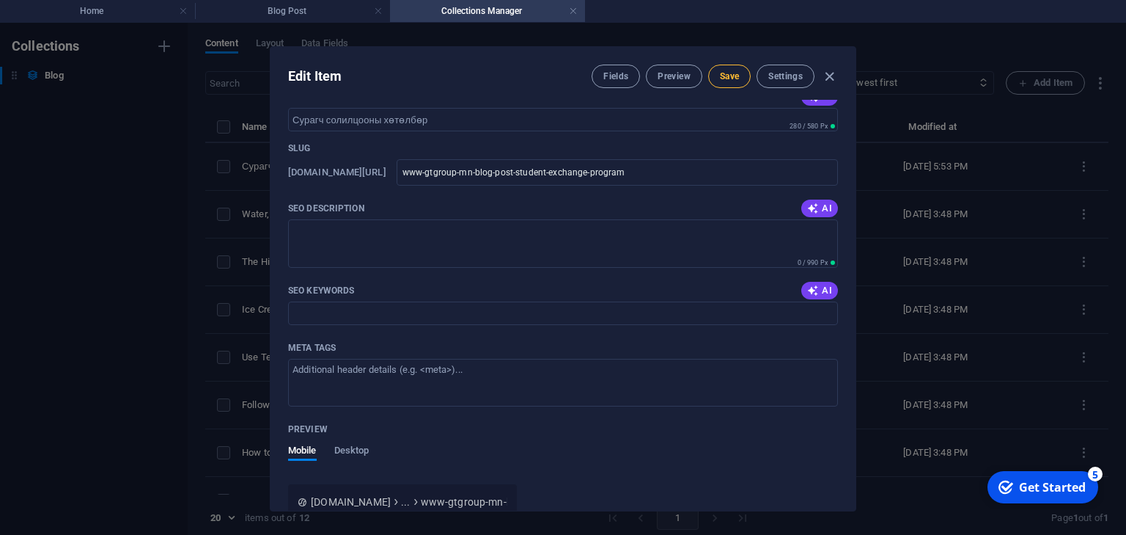
click at [738, 77] on button "Save" at bounding box center [729, 76] width 43 height 23
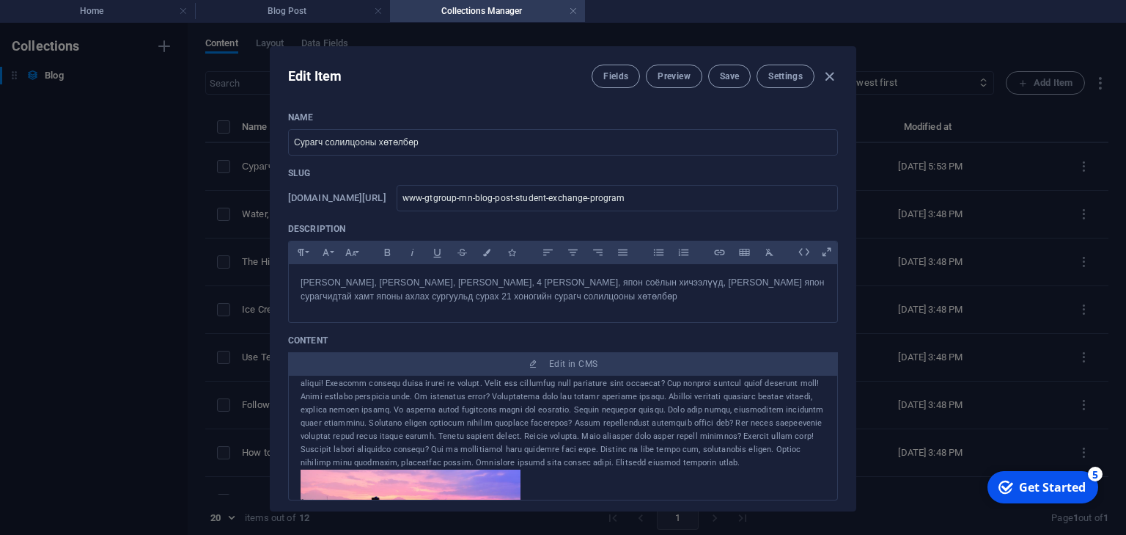
scroll to position [0, 0]
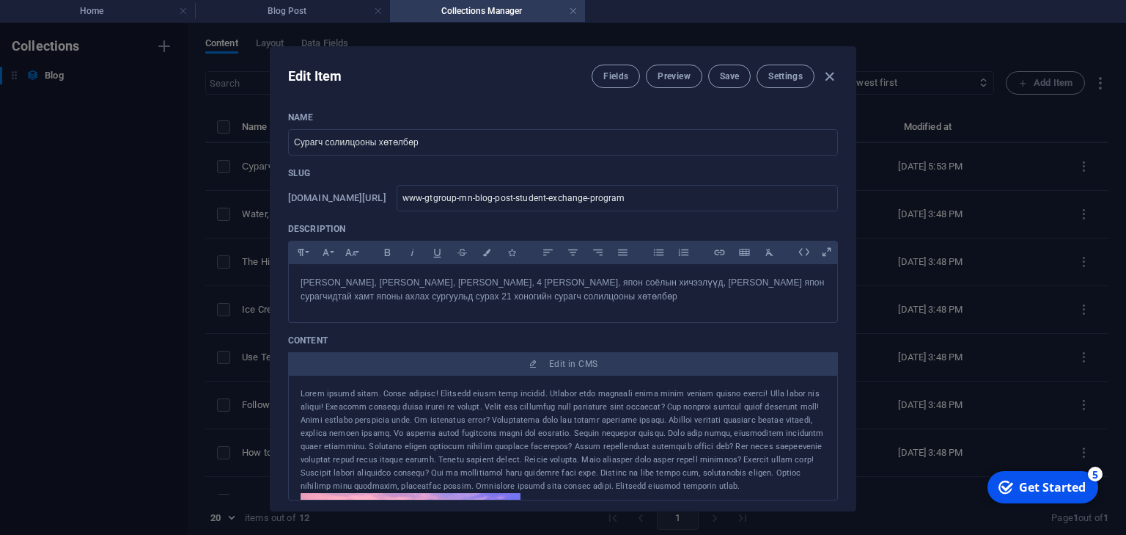
drag, startPoint x: 831, startPoint y: 74, endPoint x: 631, endPoint y: 110, distance: 203.4
click at [830, 74] on icon "button" at bounding box center [829, 76] width 17 height 17
type input "2025-09-01"
type input "www-gtgroup-mn-blog-post-student-exchange-program"
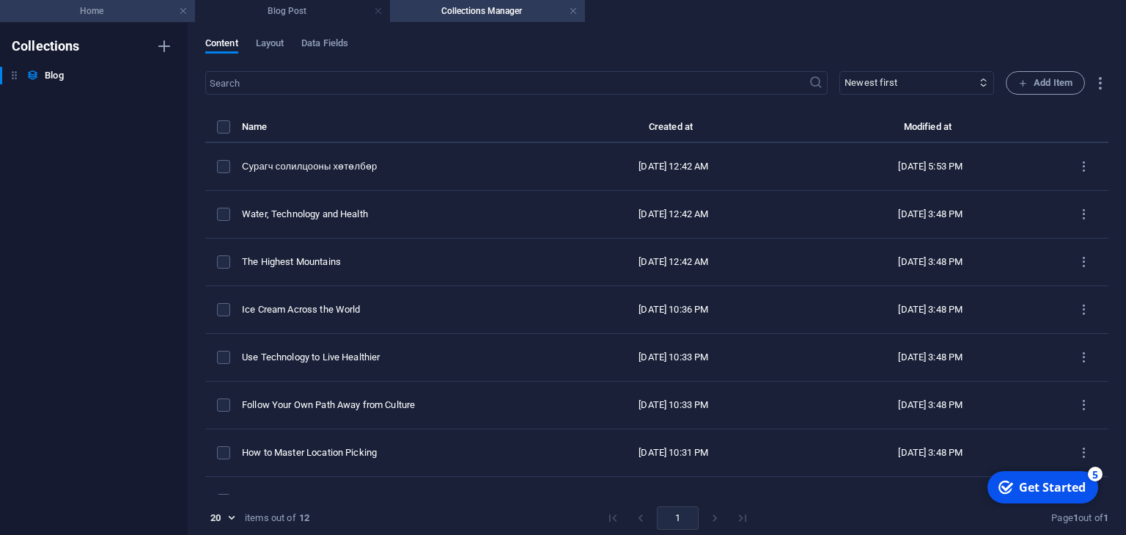
click at [140, 6] on h4 "Home" at bounding box center [97, 11] width 195 height 16
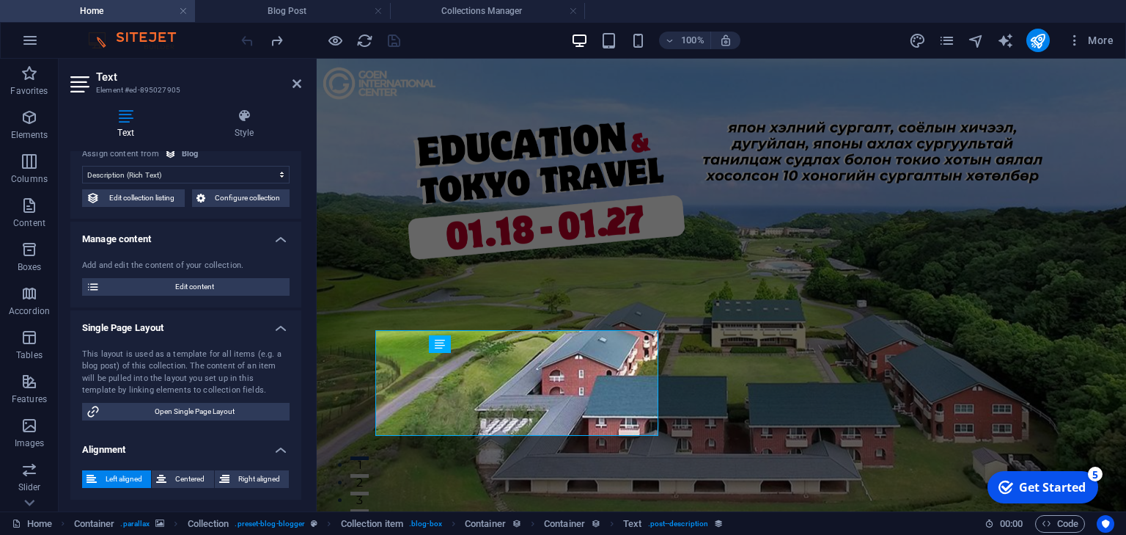
scroll to position [834, 0]
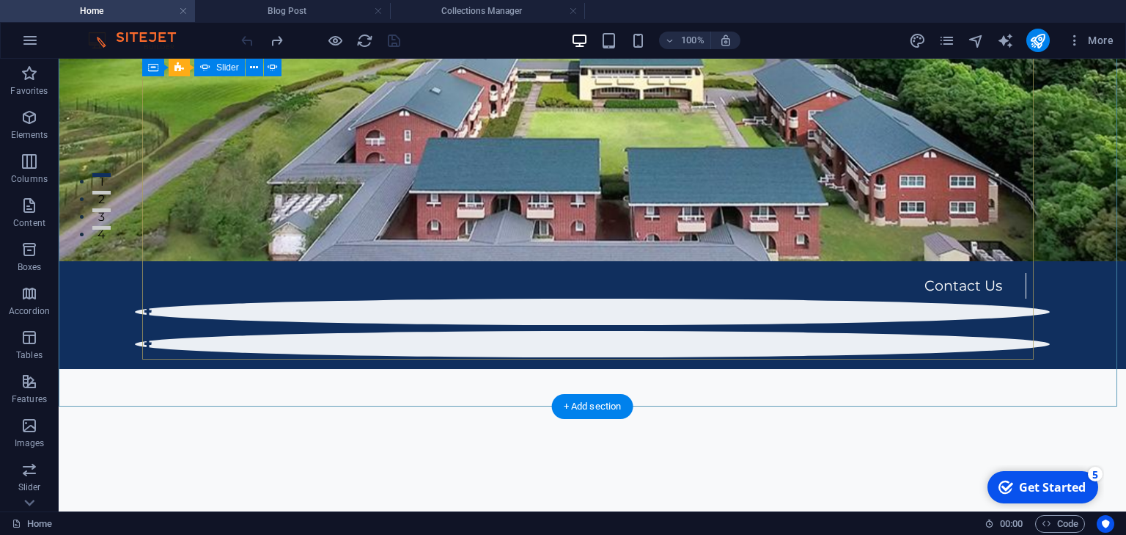
scroll to position [424, 0]
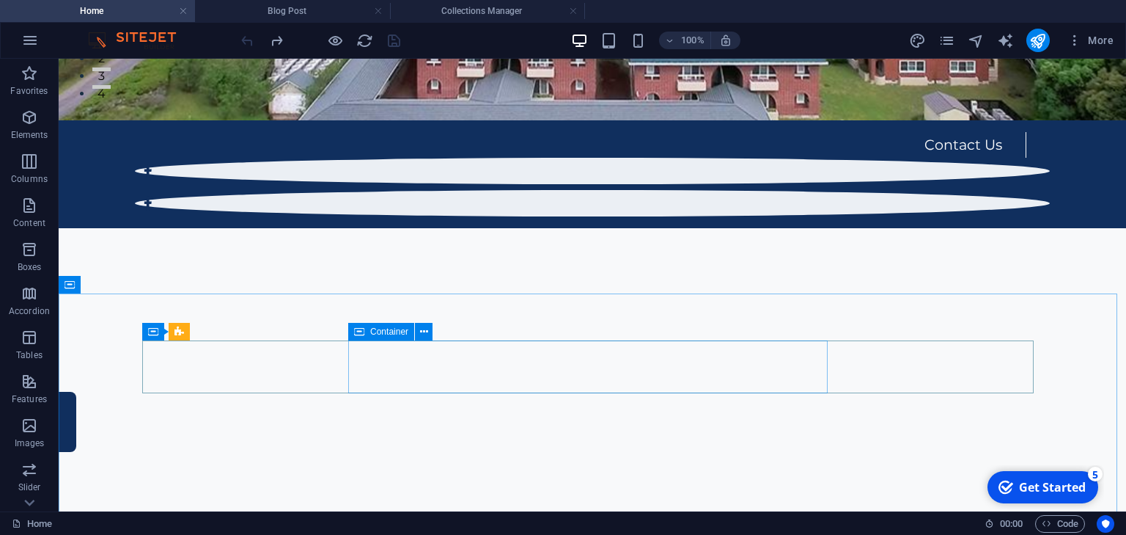
click at [361, 330] on icon at bounding box center [359, 332] width 10 height 18
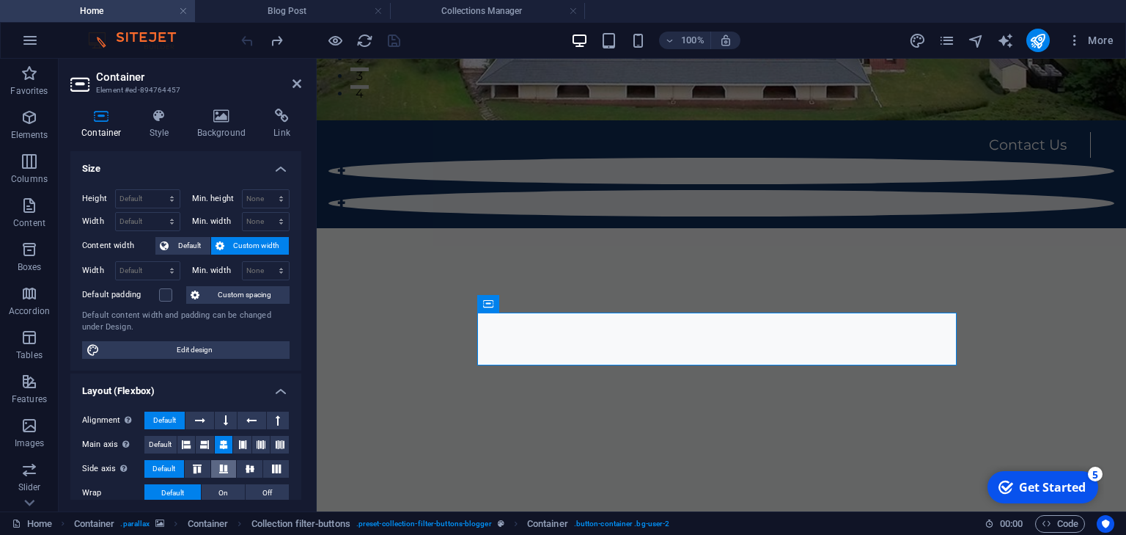
scroll to position [0, 0]
click at [154, 124] on h4 "Style" at bounding box center [163, 124] width 48 height 31
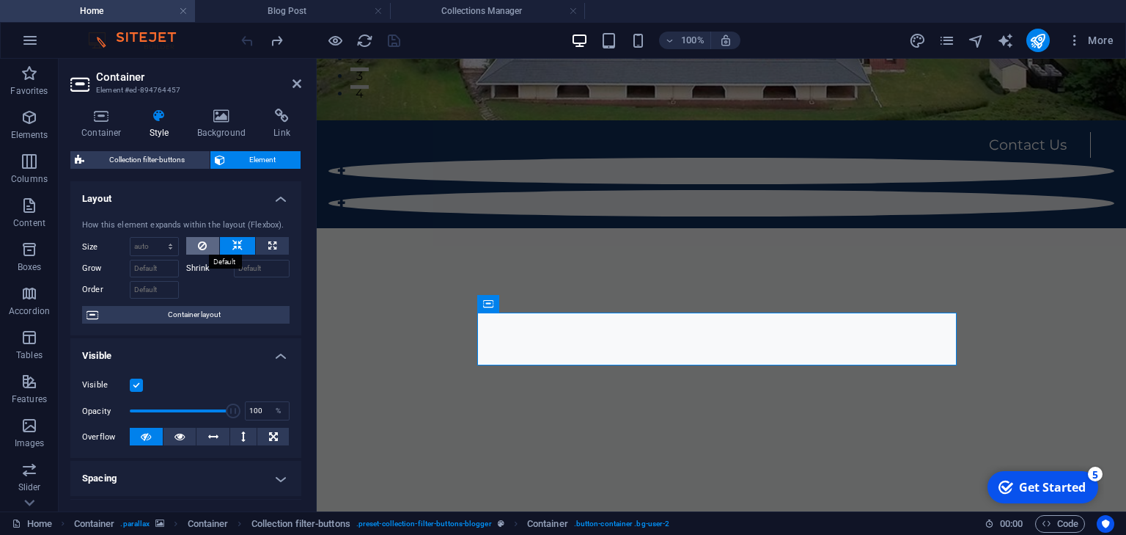
click at [201, 243] on icon at bounding box center [202, 246] width 9 height 18
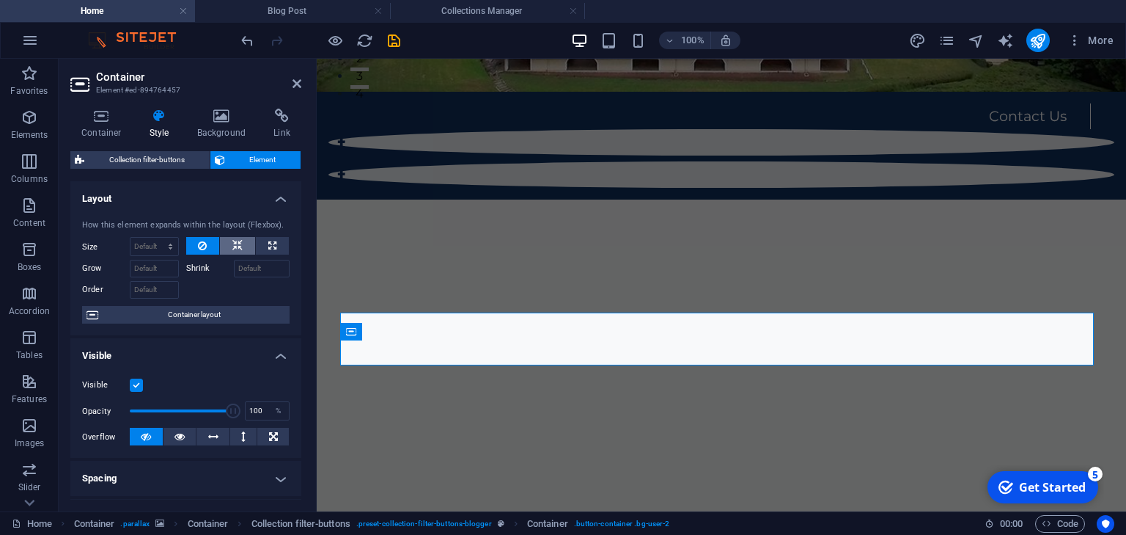
click at [232, 245] on icon at bounding box center [237, 246] width 10 height 18
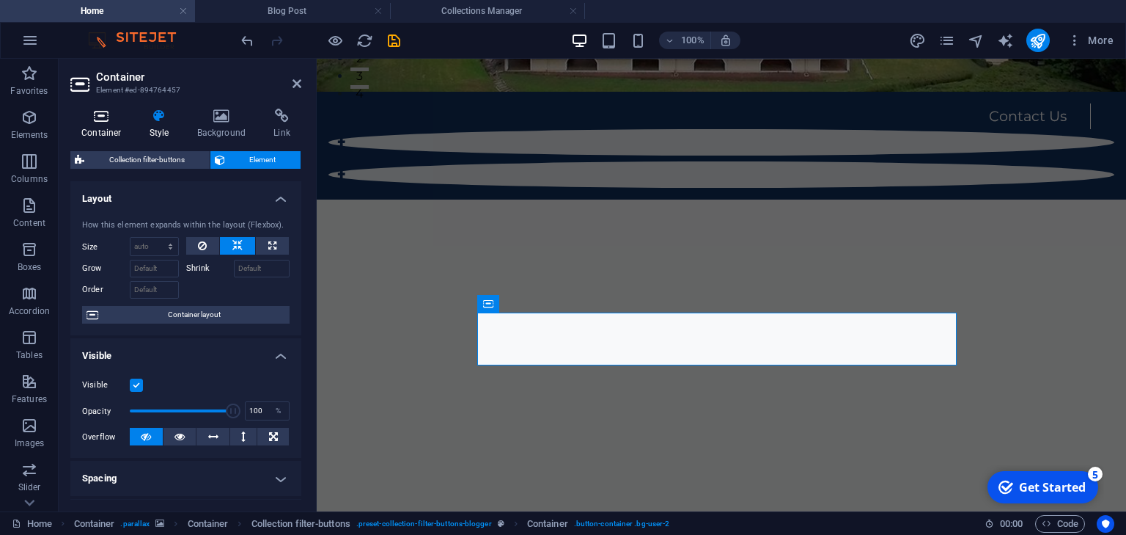
click at [109, 125] on h4 "Container" at bounding box center [104, 124] width 68 height 31
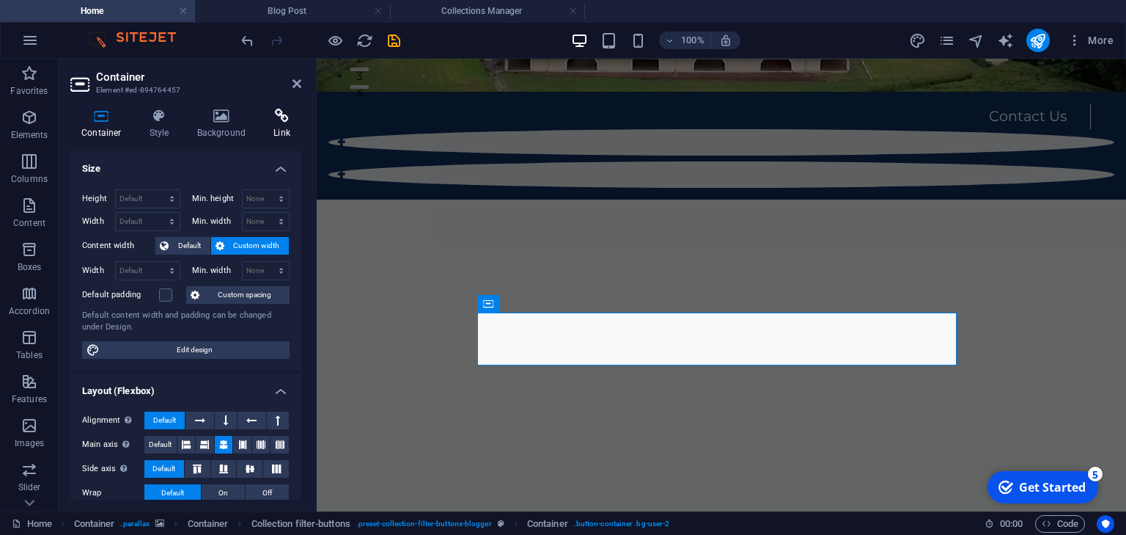
click at [282, 122] on icon at bounding box center [281, 116] width 39 height 15
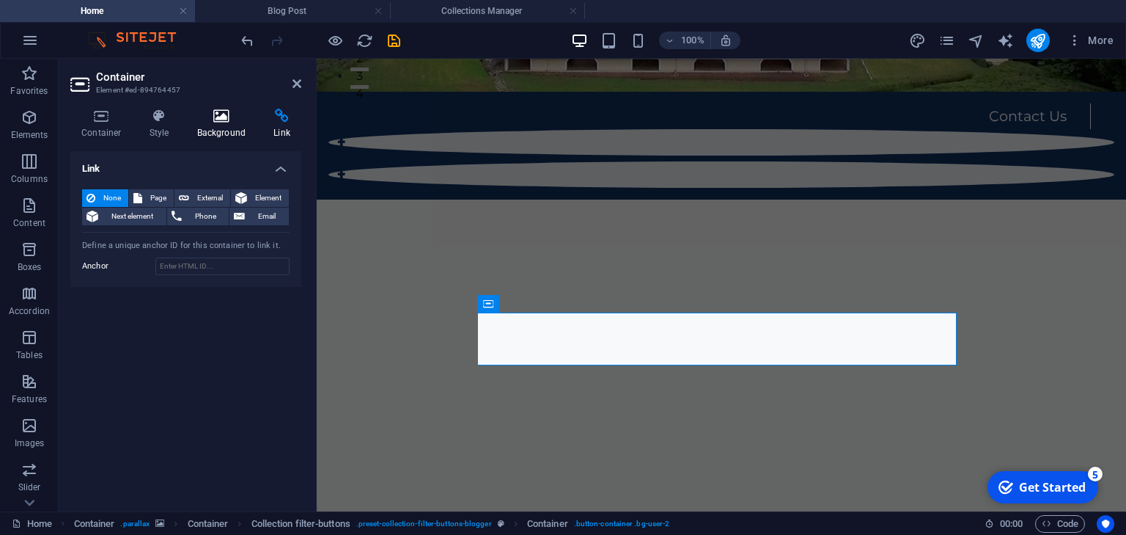
click at [226, 122] on h4 "Background" at bounding box center [224, 124] width 77 height 31
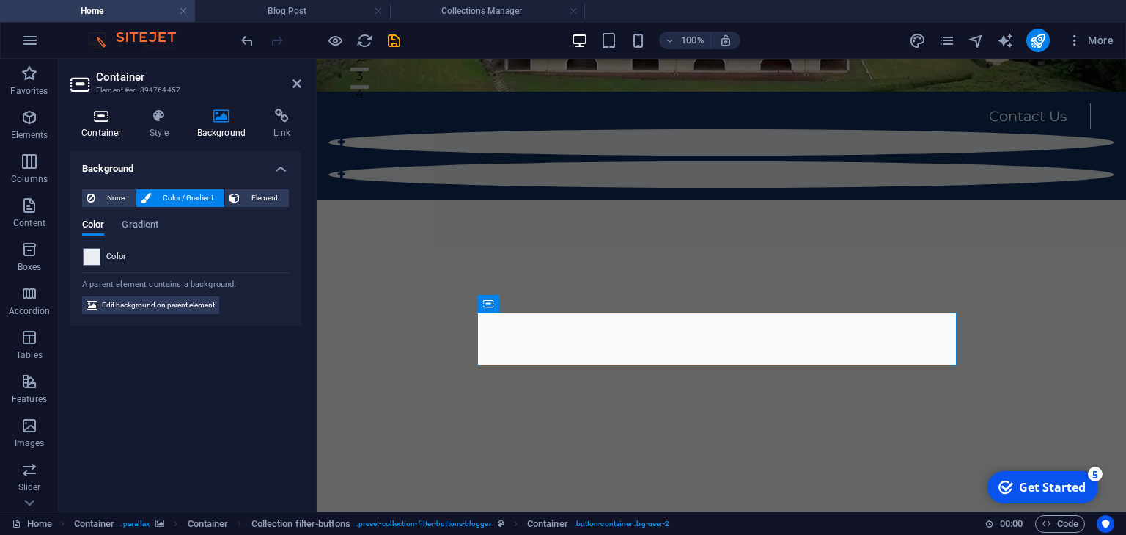
click at [99, 118] on icon at bounding box center [101, 116] width 62 height 15
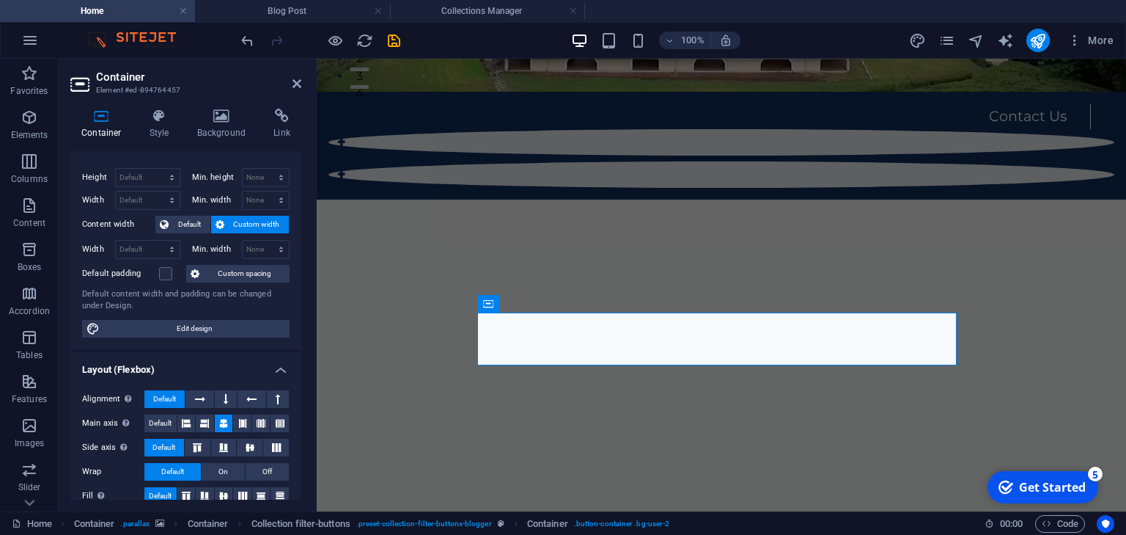
scroll to position [59, 0]
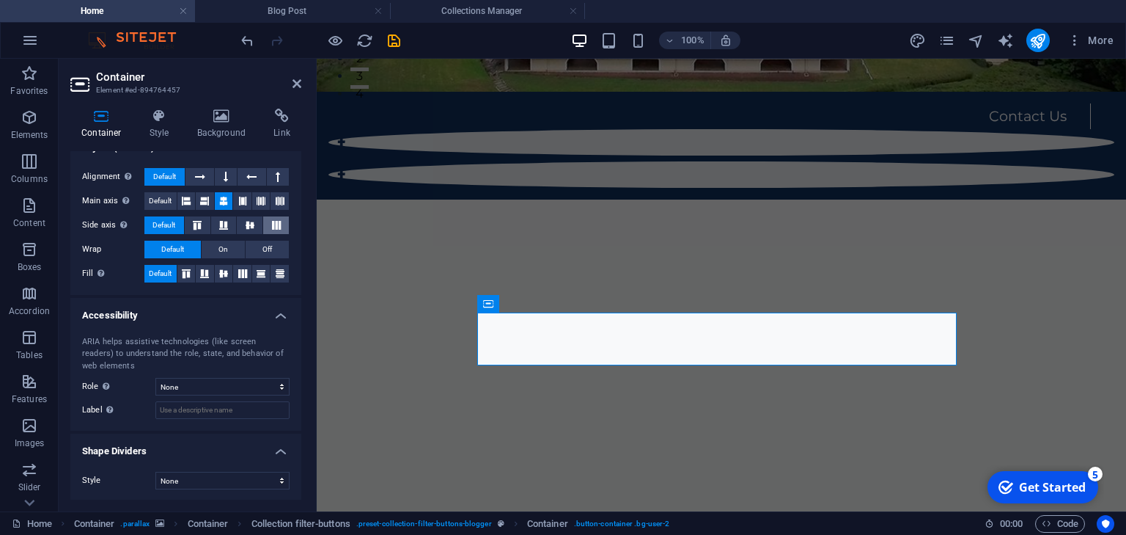
click at [273, 319] on h4 "Accessibility" at bounding box center [185, 311] width 231 height 26
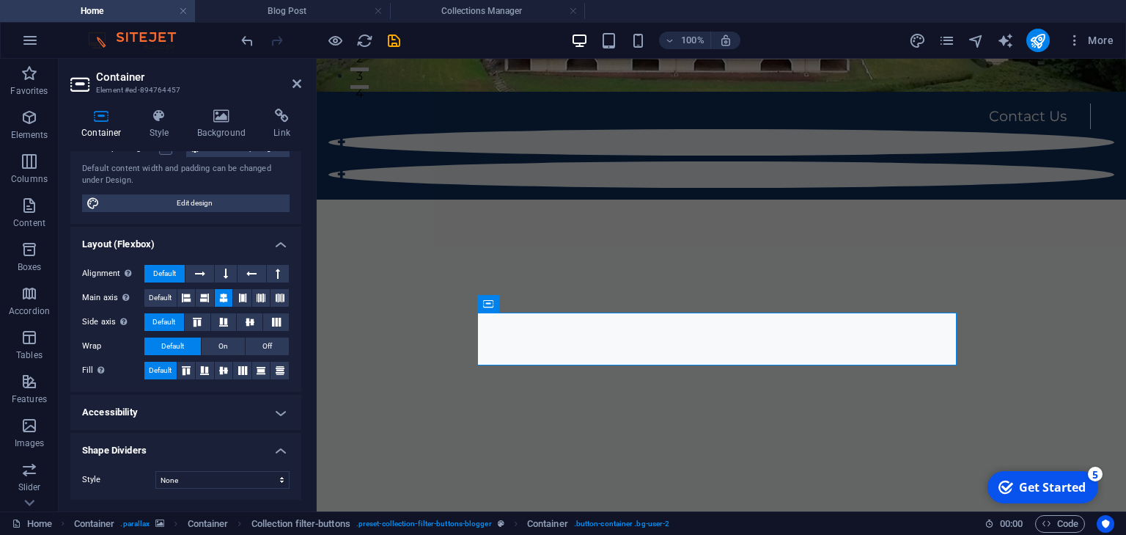
click at [279, 411] on h4 "Accessibility" at bounding box center [185, 411] width 231 height 35
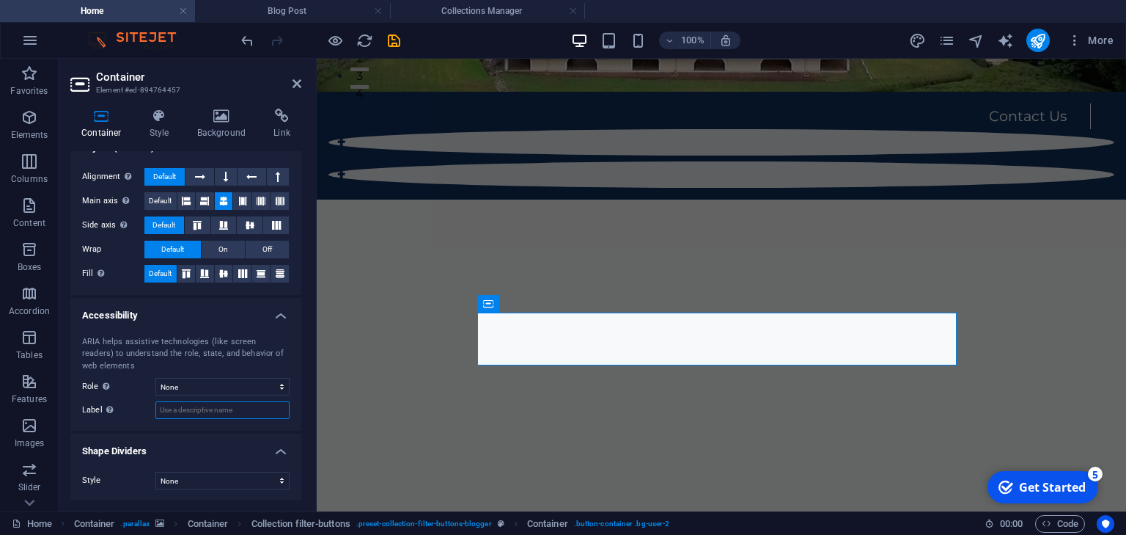
click at [264, 405] on input "Label Use the ARIA label to provide a clear and descriptive name for elements t…" at bounding box center [222, 410] width 134 height 18
click at [233, 384] on select "None Alert Article Banner Comment Complementary Dialog Footer Header Marquee Pr…" at bounding box center [222, 387] width 134 height 18
click at [235, 443] on h4 "Shape Dividers" at bounding box center [185, 446] width 231 height 26
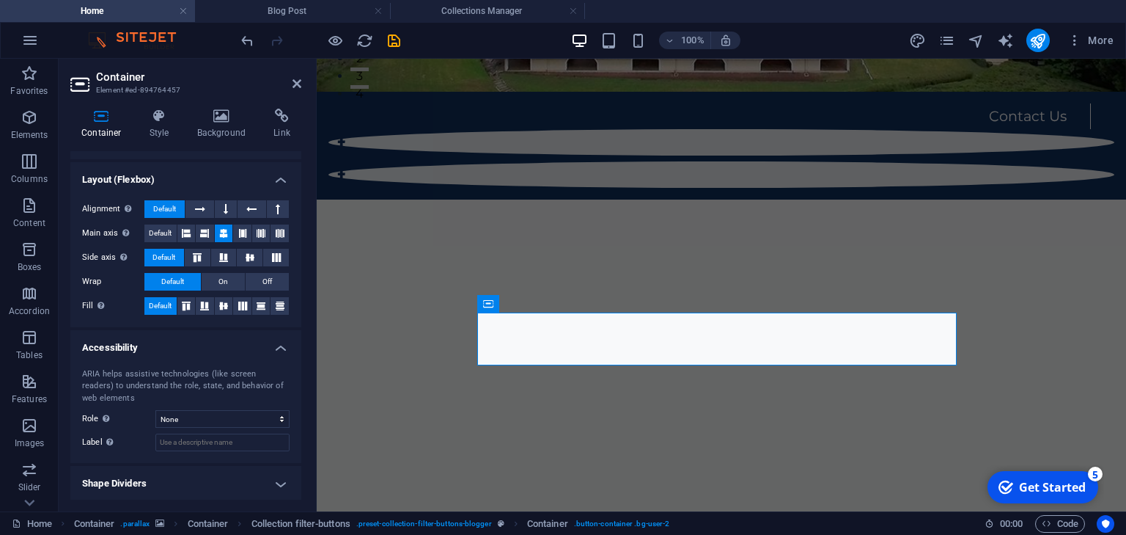
click at [259, 481] on h4 "Shape Dividers" at bounding box center [185, 483] width 231 height 35
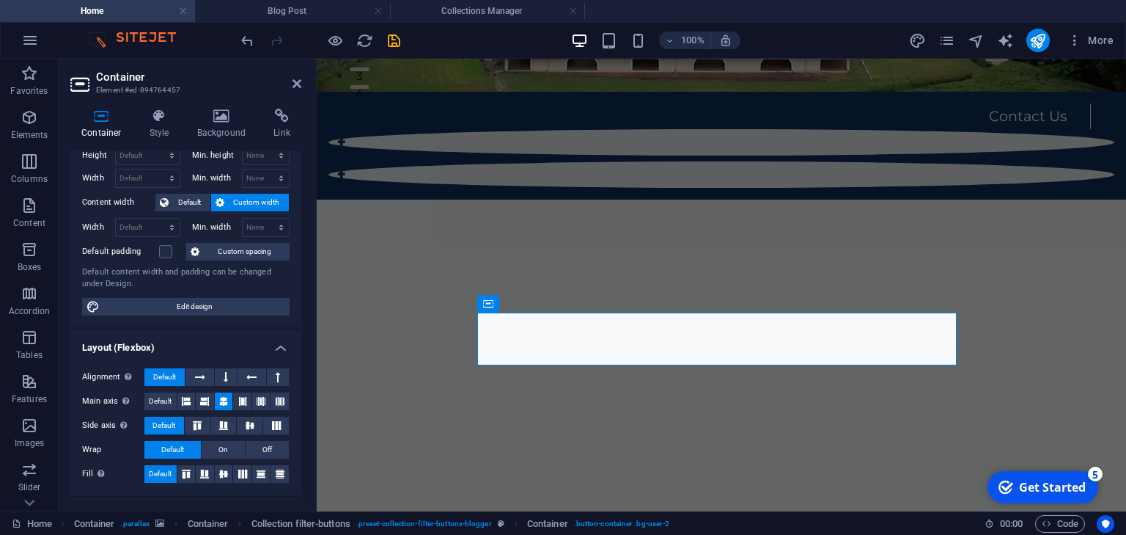
scroll to position [0, 0]
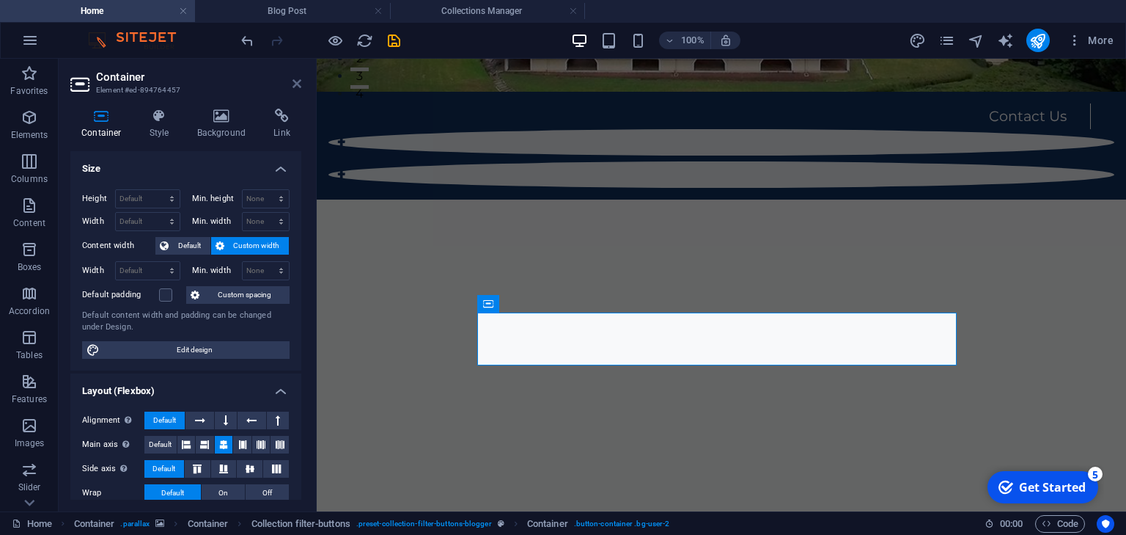
click at [301, 85] on icon at bounding box center [297, 84] width 9 height 12
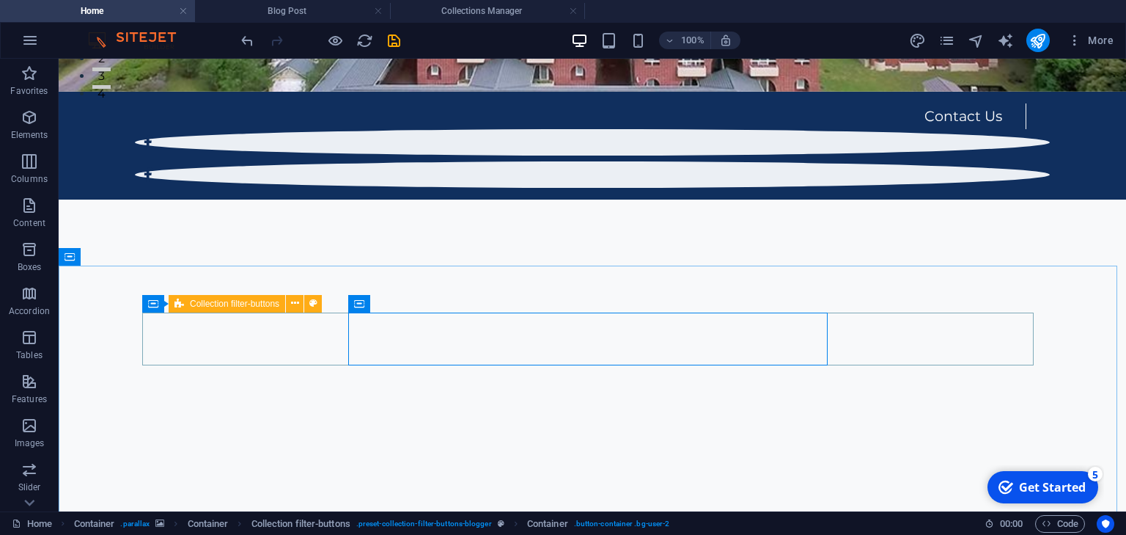
click at [179, 304] on icon at bounding box center [180, 304] width 10 height 18
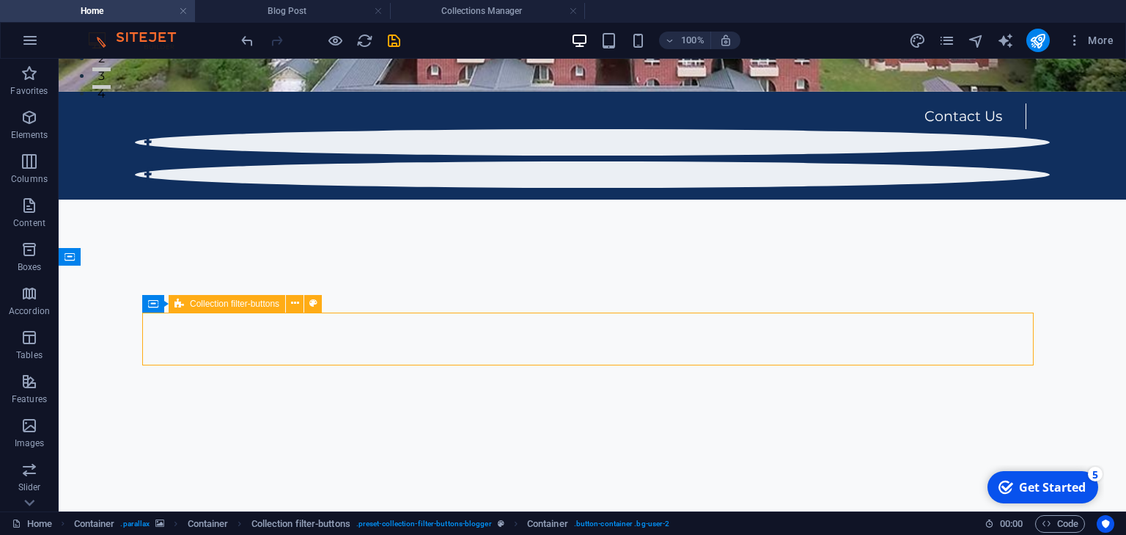
click at [179, 304] on icon at bounding box center [180, 304] width 10 height 18
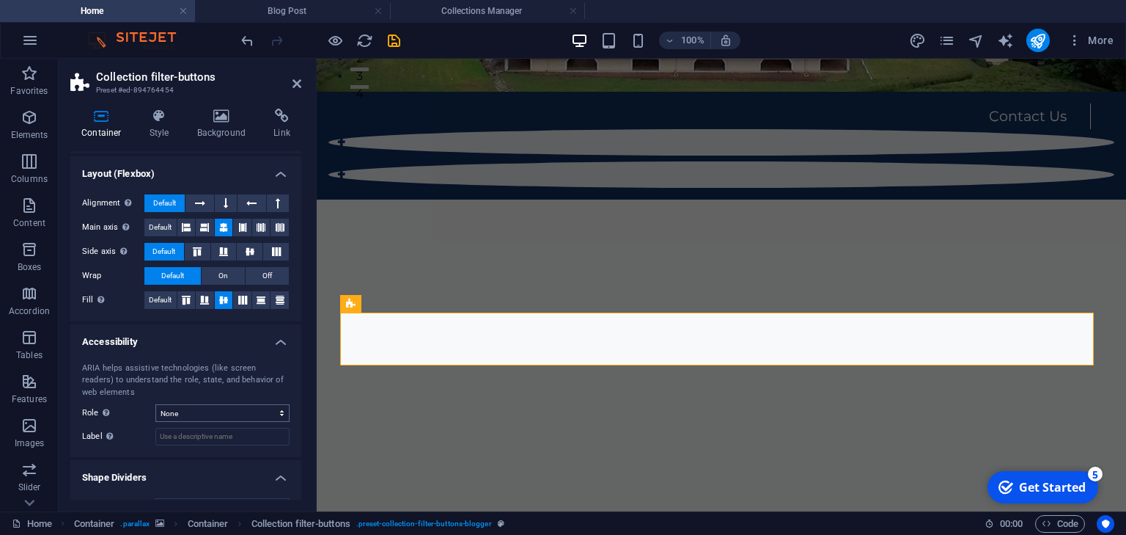
scroll to position [219, 0]
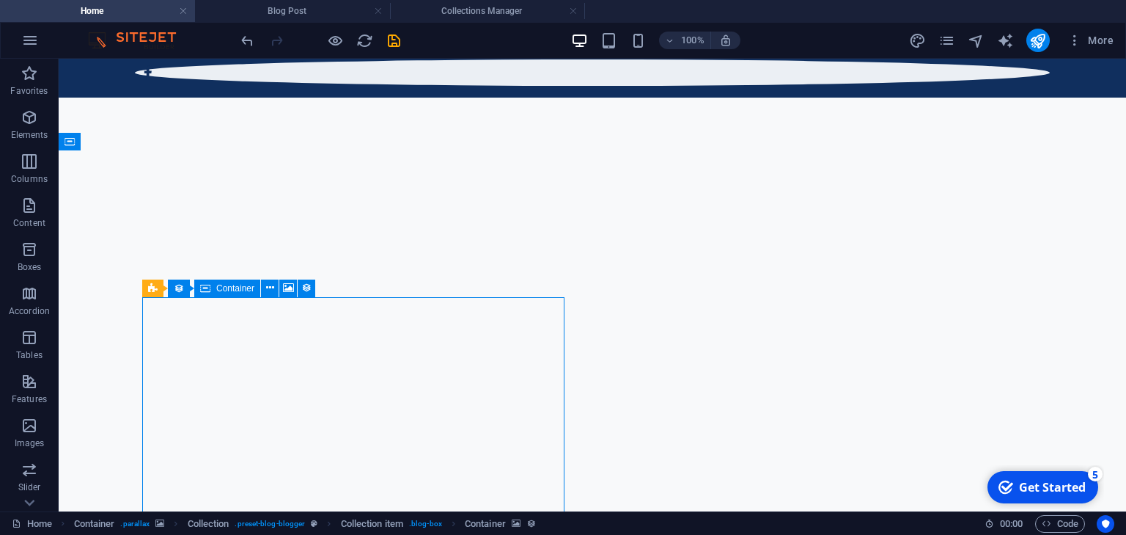
scroll to position [541, 0]
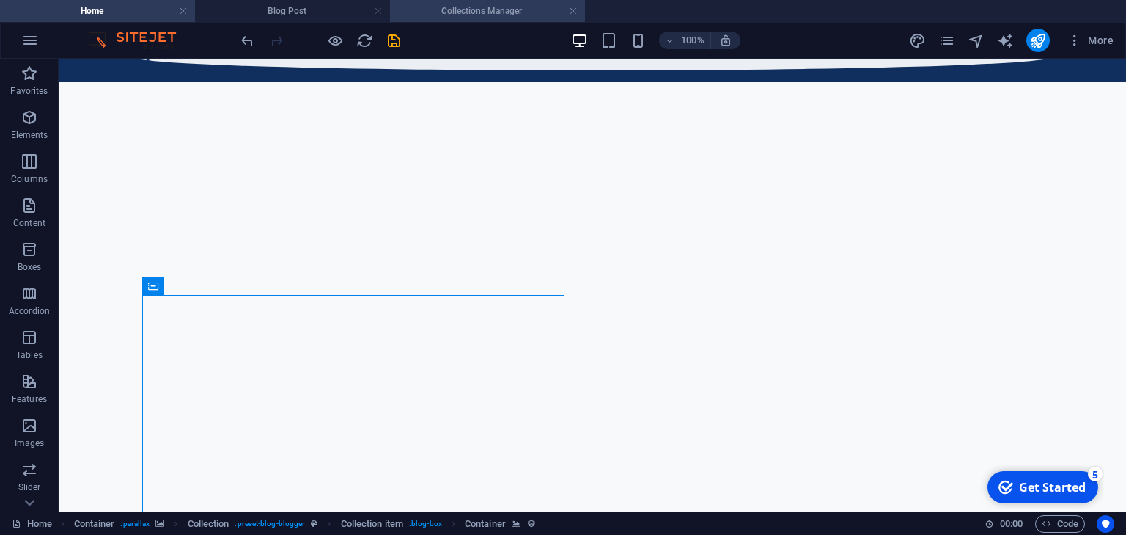
click at [484, 15] on h4 "Collections Manager" at bounding box center [487, 11] width 195 height 16
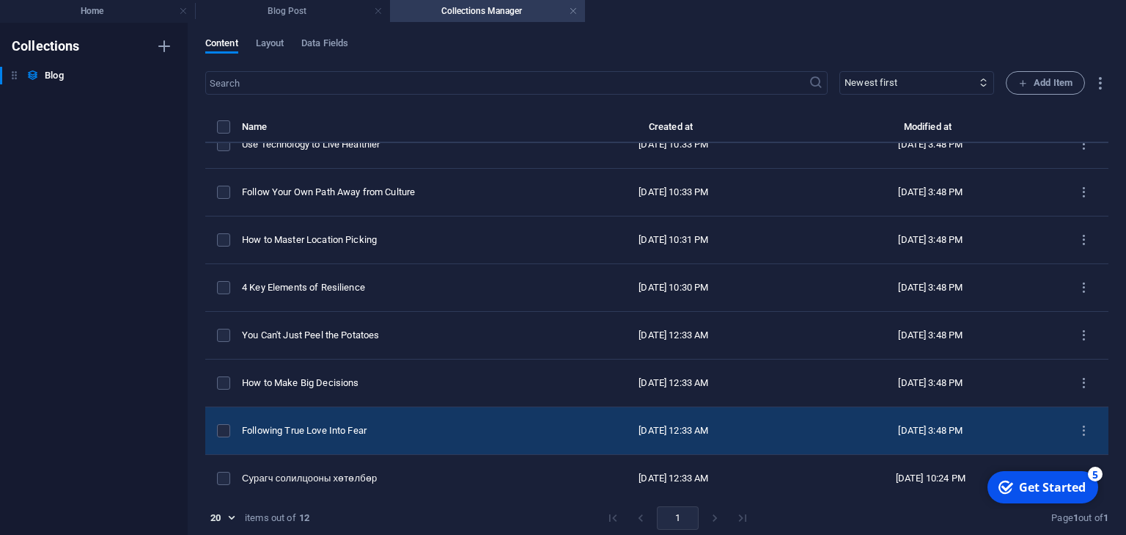
scroll to position [218, 0]
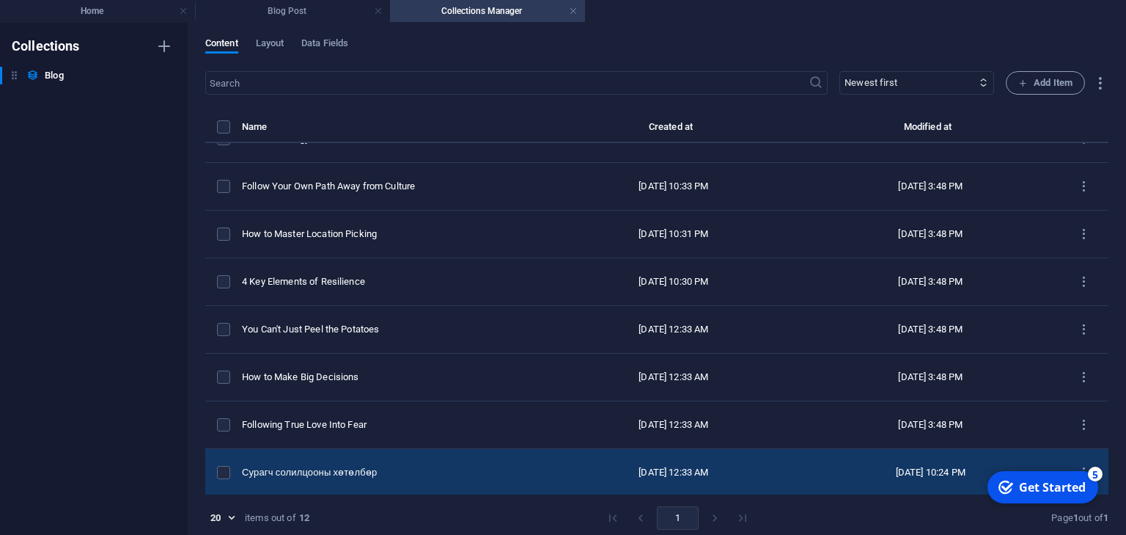
click at [419, 466] on div "Сурагч солилцооны хөтөлбөр" at bounding box center [388, 472] width 292 height 13
select select "Adventure"
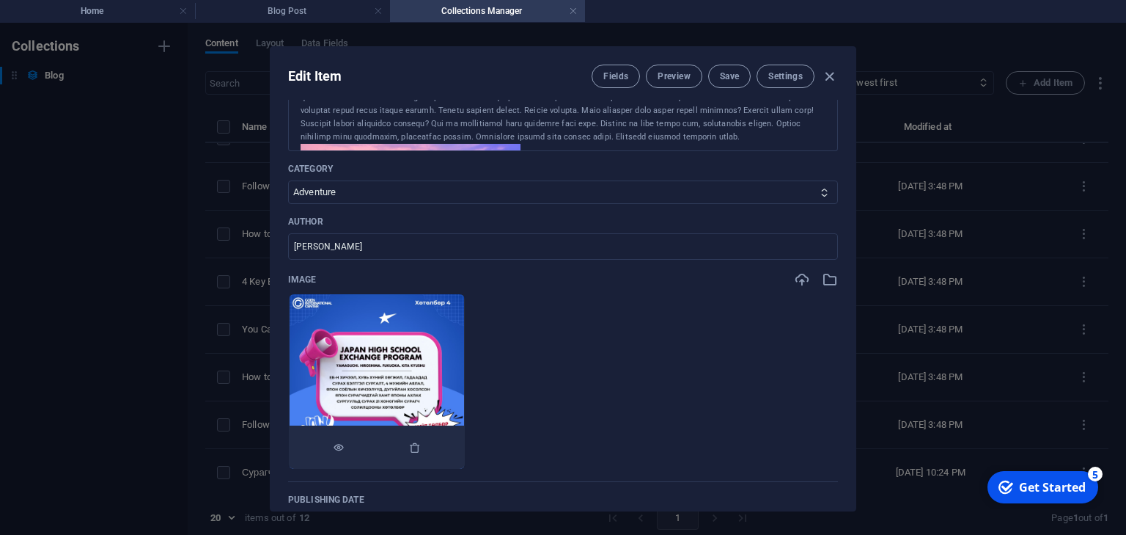
scroll to position [352, 0]
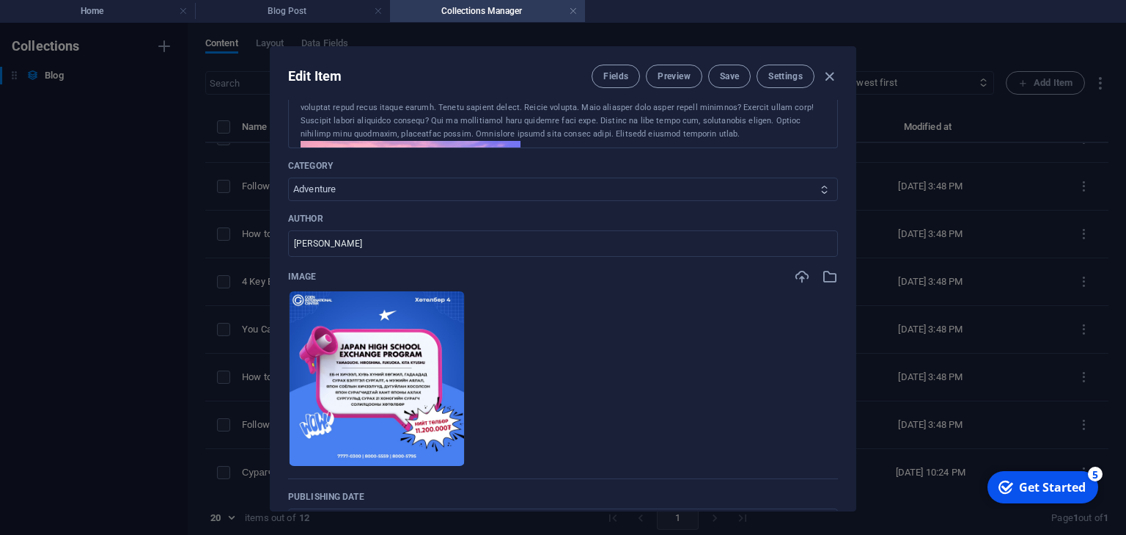
click at [381, 182] on select "Adventure Fashion Technology Travel" at bounding box center [563, 188] width 550 height 23
click at [382, 182] on select "Adventure Fashion Technology Travel" at bounding box center [563, 188] width 550 height 23
click at [610, 78] on span "Fields" at bounding box center [615, 76] width 25 height 12
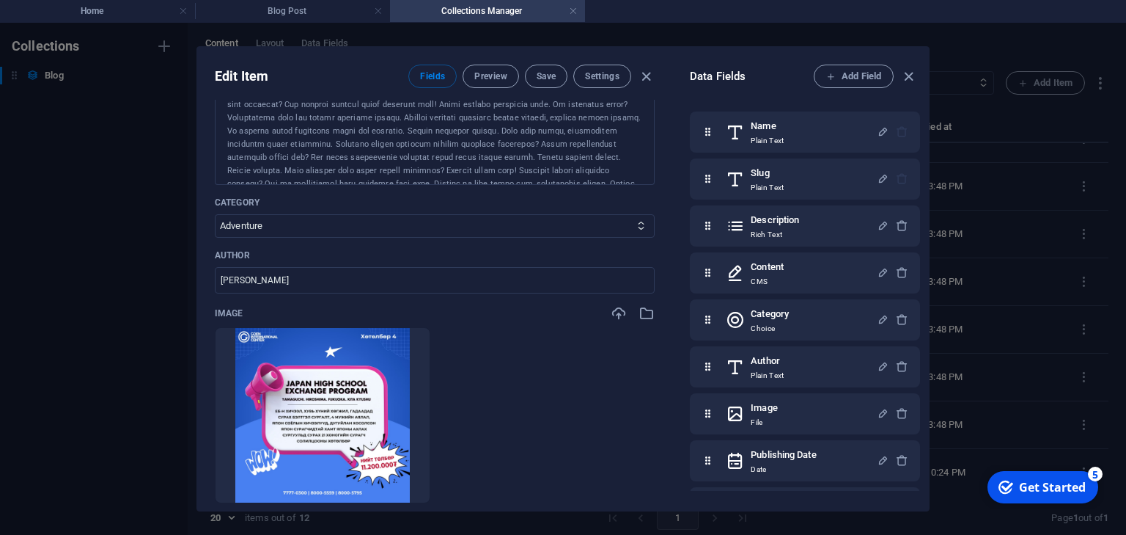
scroll to position [388, 0]
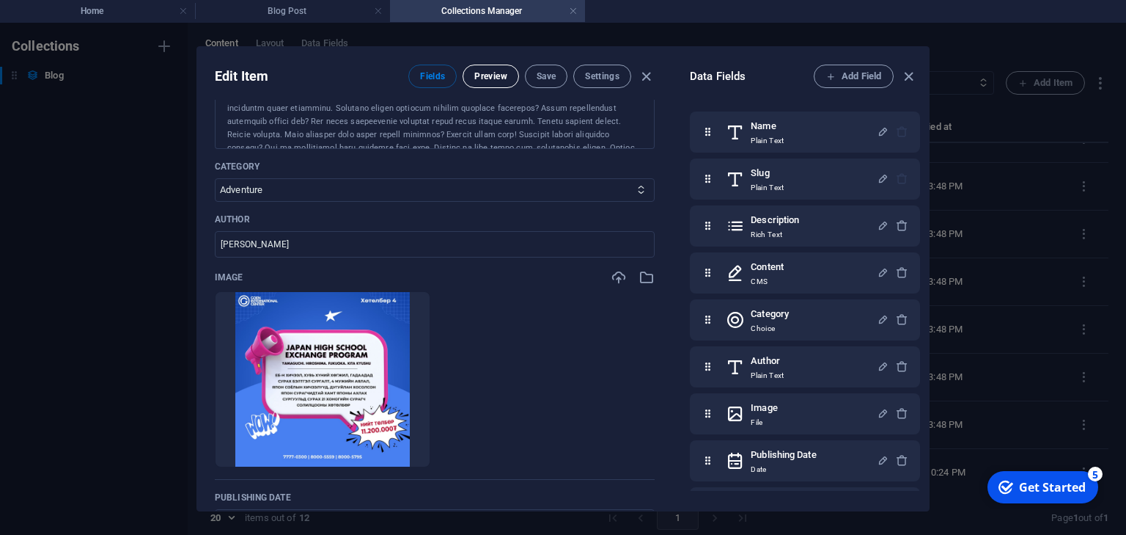
click at [502, 65] on div "Edit Item Fields Preview Save Settings" at bounding box center [434, 73] width 475 height 53
click at [502, 76] on span "Preview" at bounding box center [490, 76] width 32 height 12
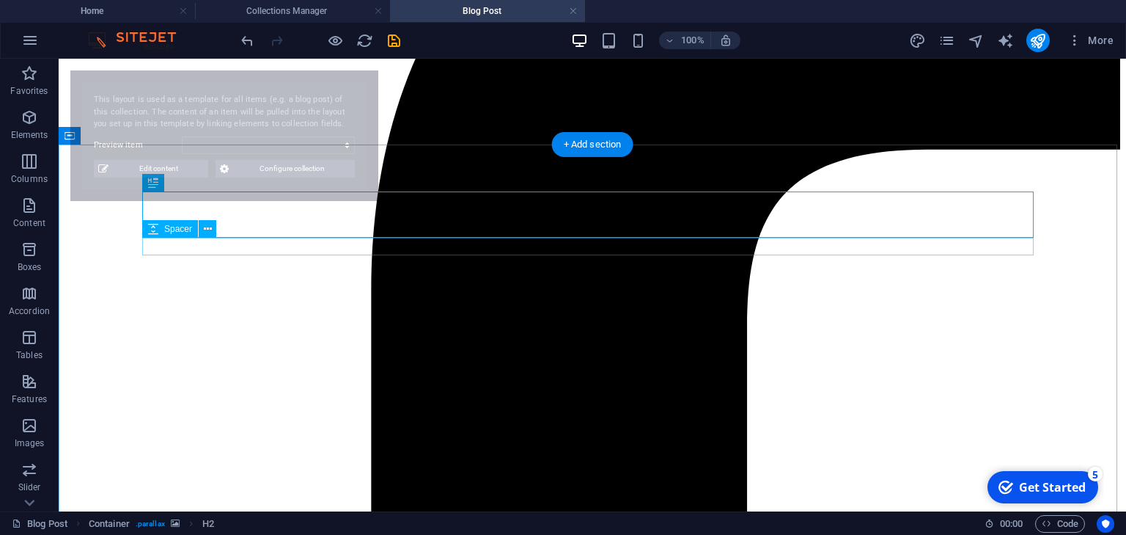
scroll to position [362, 0]
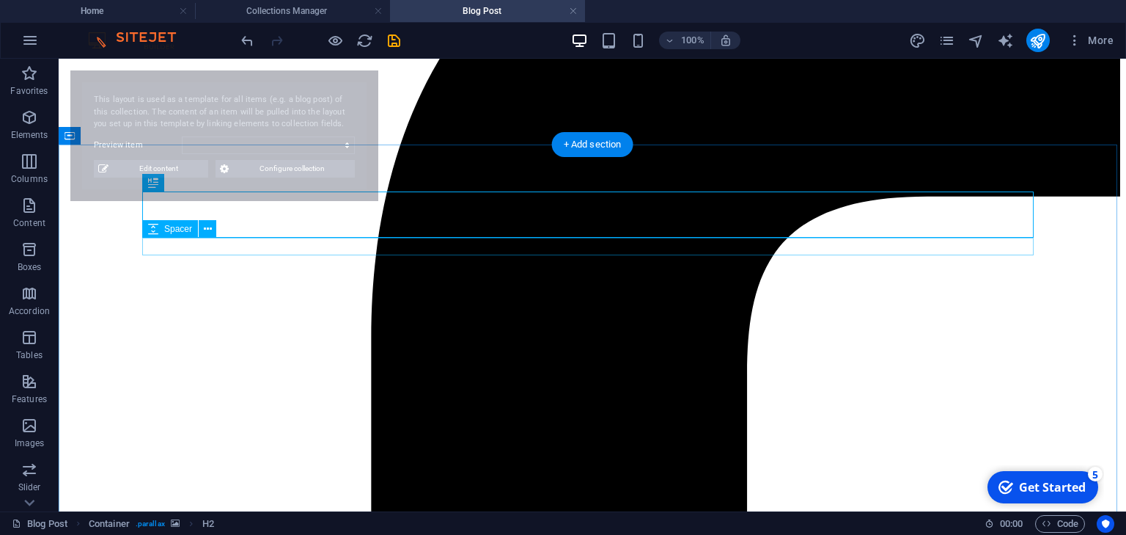
select select "68b54fdece0627d2160e9fc7"
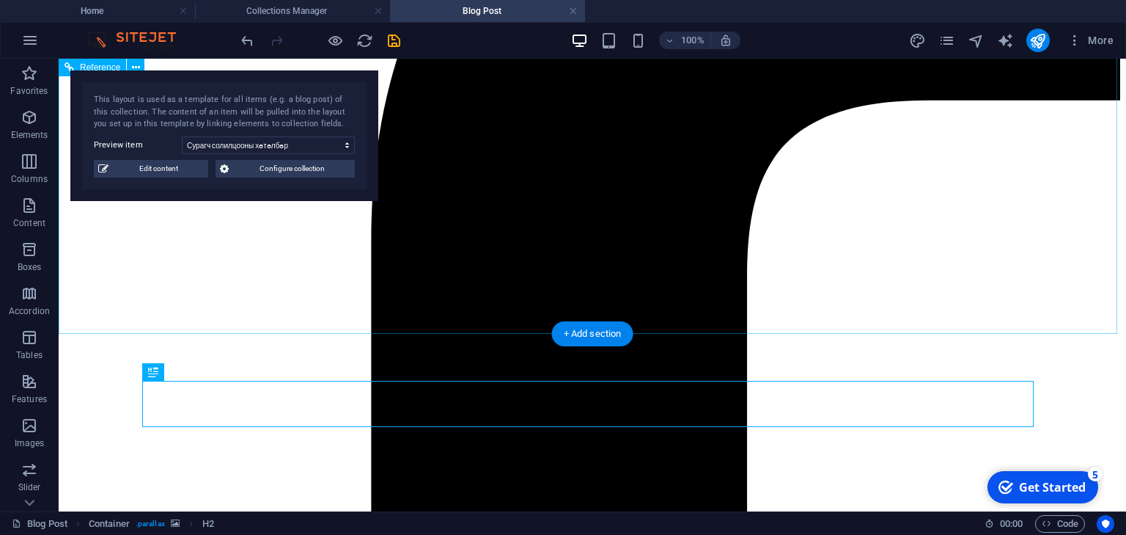
scroll to position [480, 0]
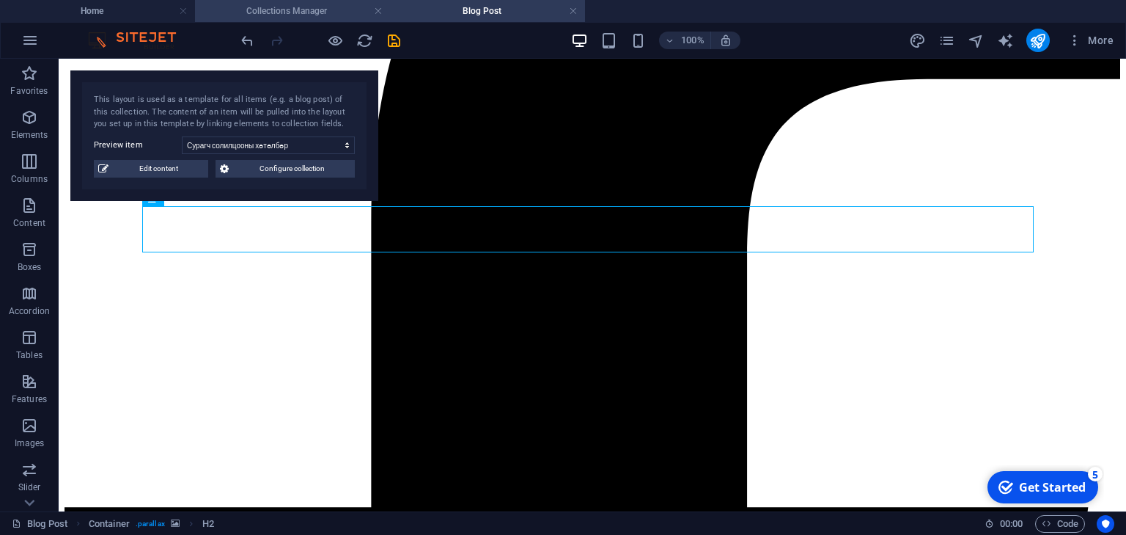
click at [350, 7] on h4 "Collections Manager" at bounding box center [292, 11] width 195 height 16
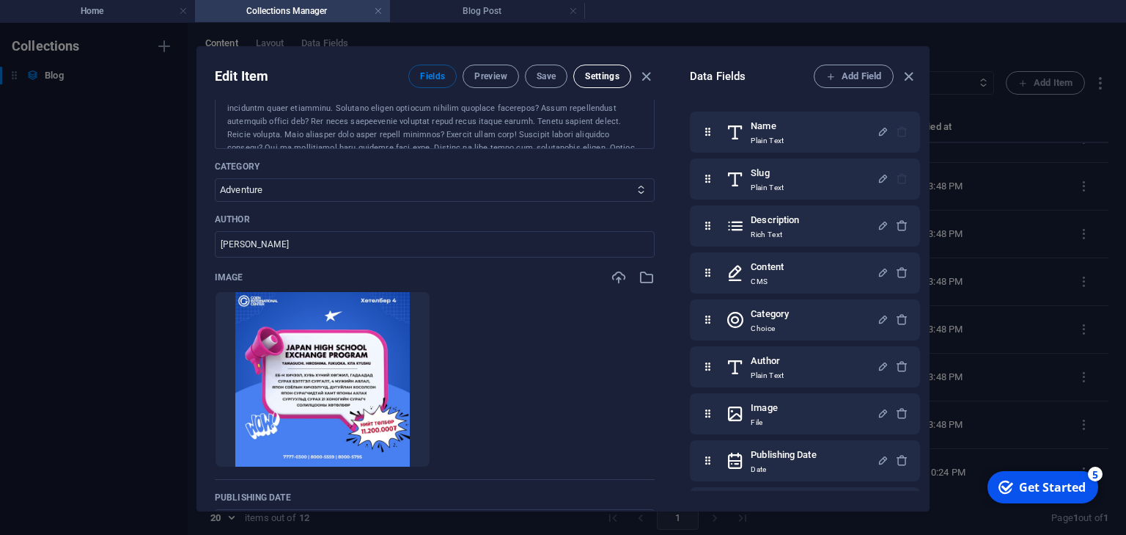
click at [608, 76] on span "Settings" at bounding box center [602, 76] width 34 height 12
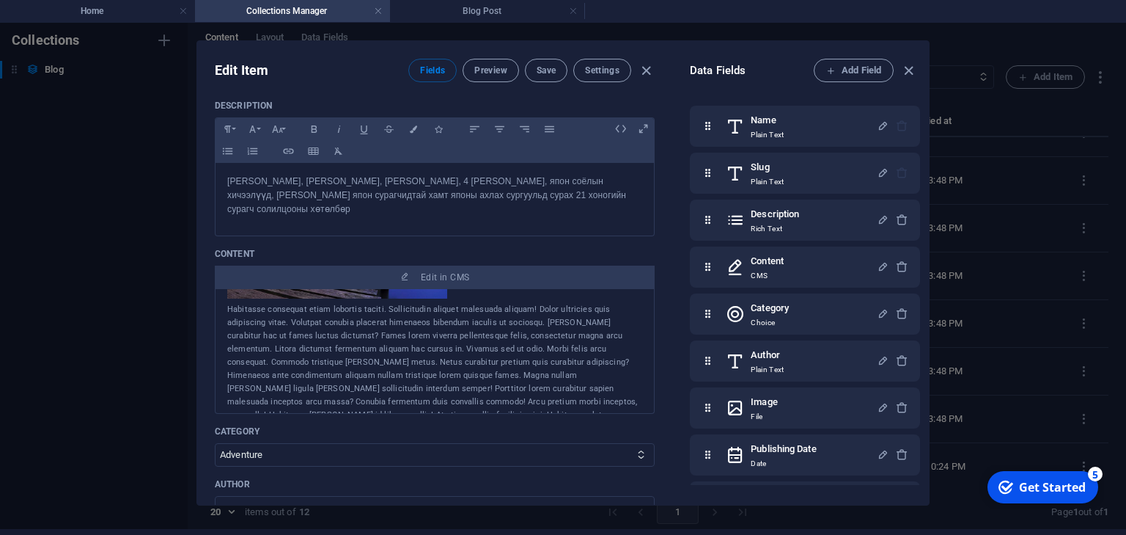
scroll to position [293, 0]
click at [274, 453] on select "Adventure Fashion Technology Travel" at bounding box center [435, 454] width 440 height 23
click at [276, 454] on select "Adventure Fashion Technology Travel" at bounding box center [435, 454] width 440 height 23
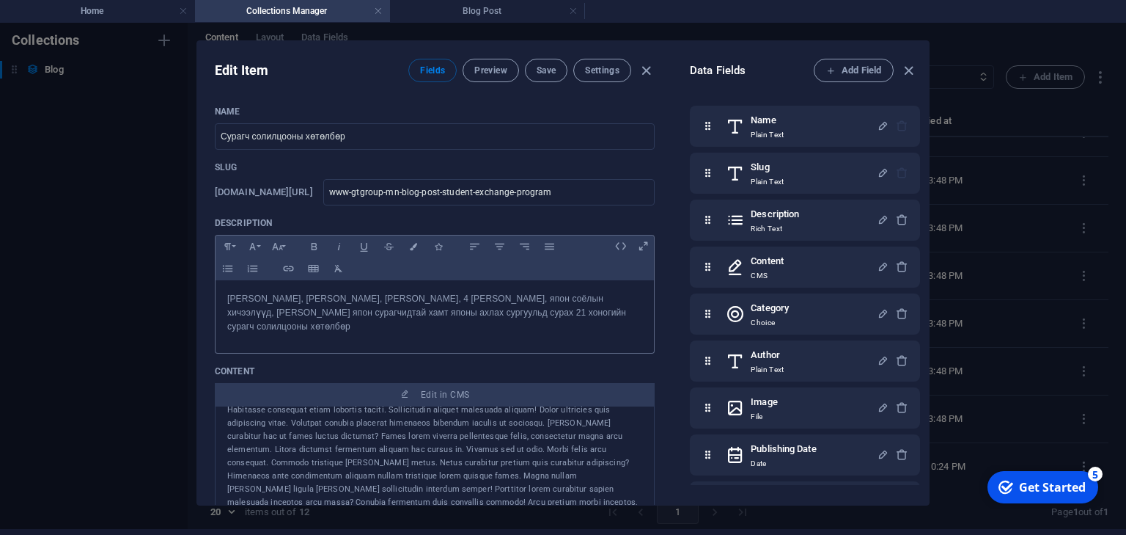
scroll to position [0, 0]
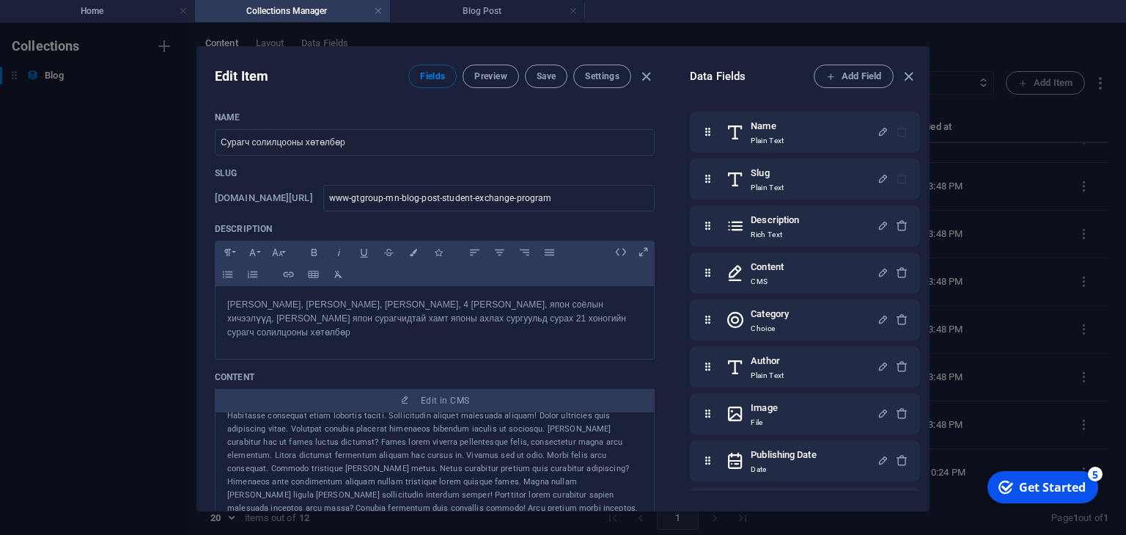
click at [483, 47] on div "Edit Item Fields Preview Save Settings" at bounding box center [434, 73] width 475 height 53
click at [128, 12] on h4 "Home" at bounding box center [97, 11] width 195 height 16
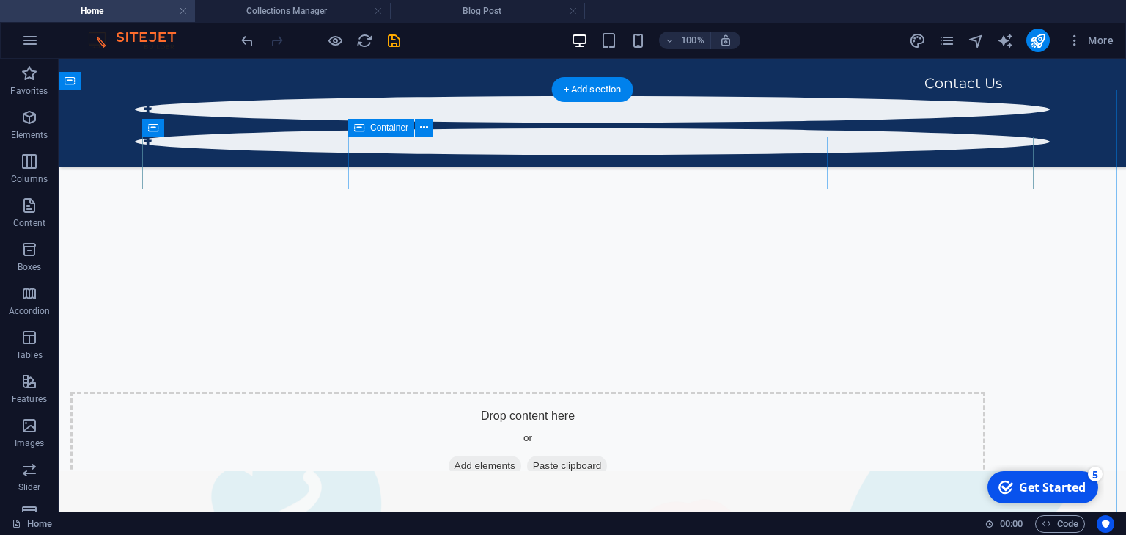
scroll to position [478, 0]
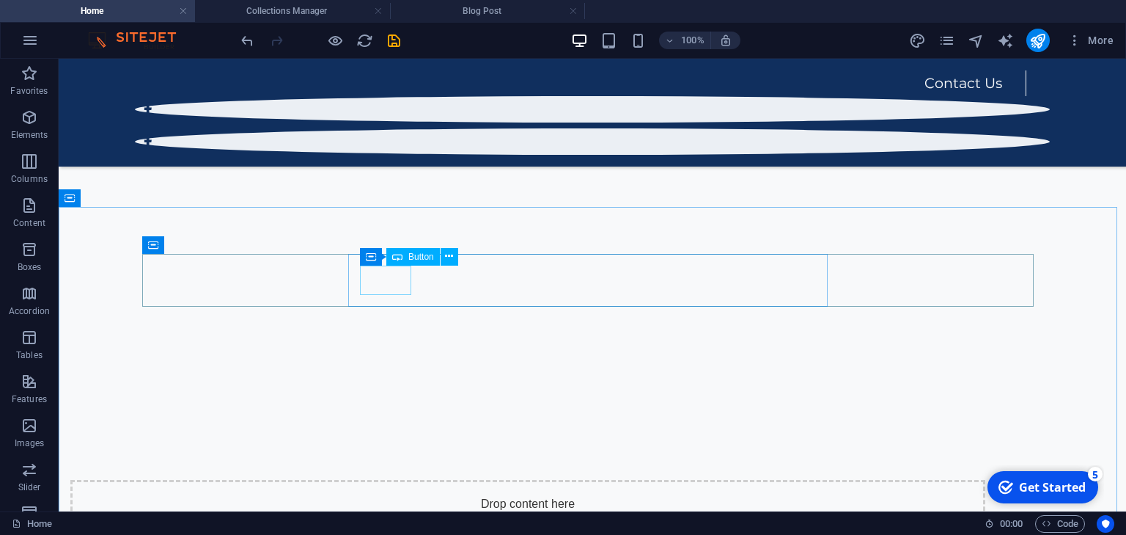
click at [416, 256] on span "Button" at bounding box center [421, 256] width 26 height 9
click at [417, 256] on span "Button" at bounding box center [421, 256] width 26 height 9
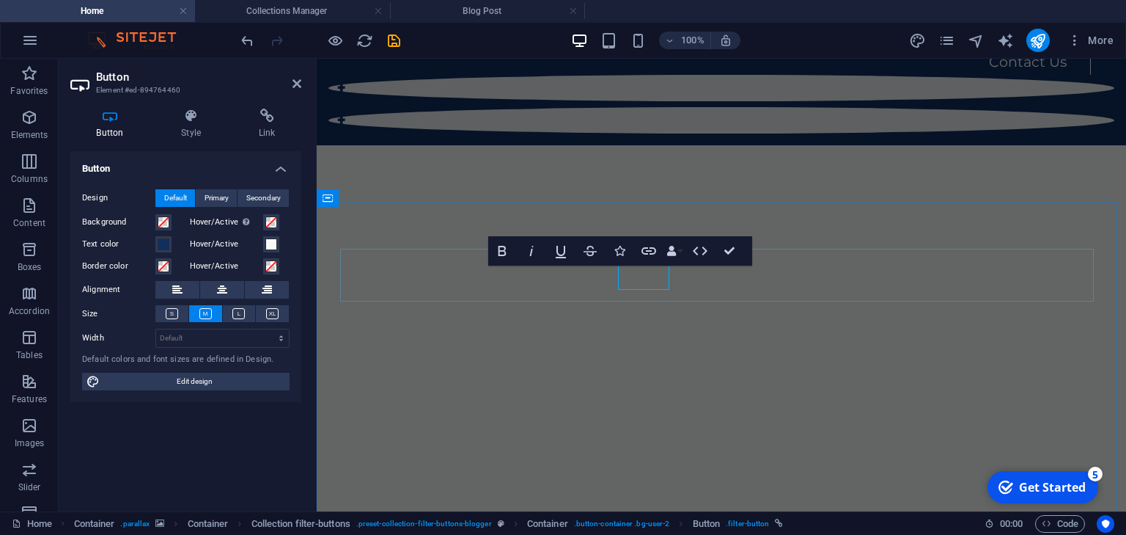
scroll to position [482, 0]
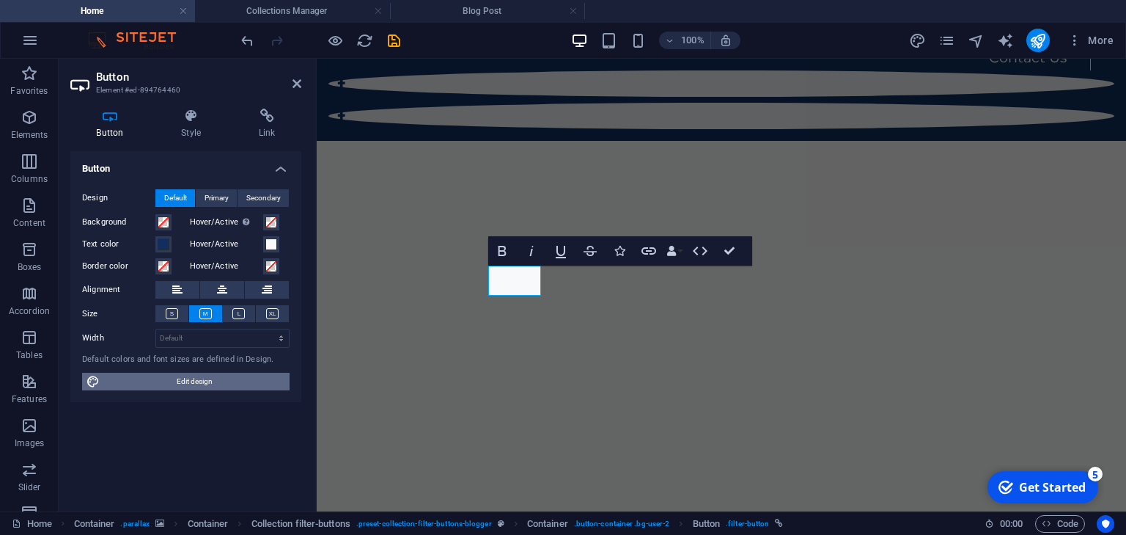
click at [240, 378] on span "Edit design" at bounding box center [194, 381] width 181 height 18
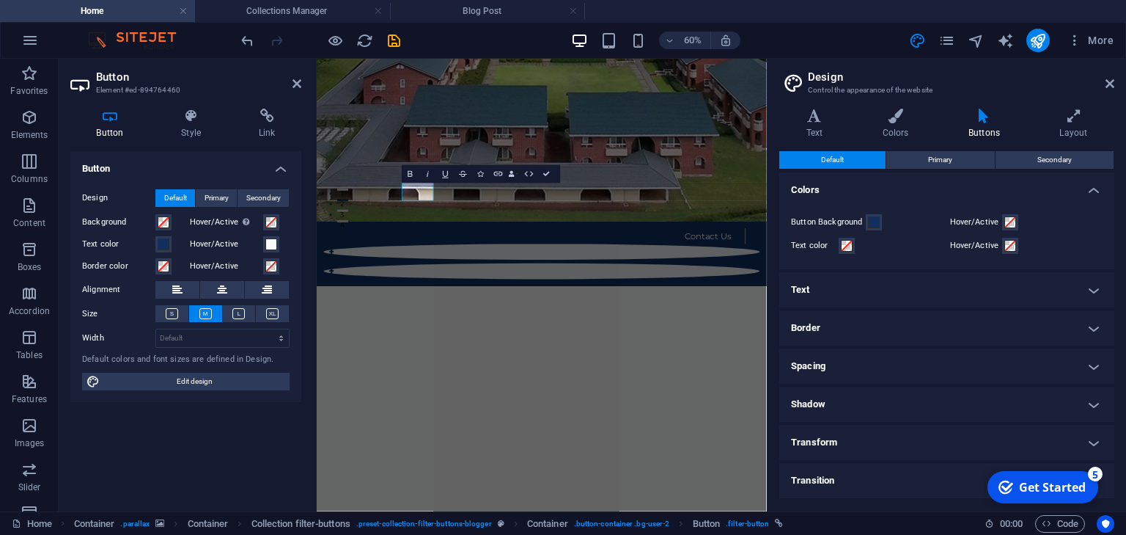
scroll to position [779, 0]
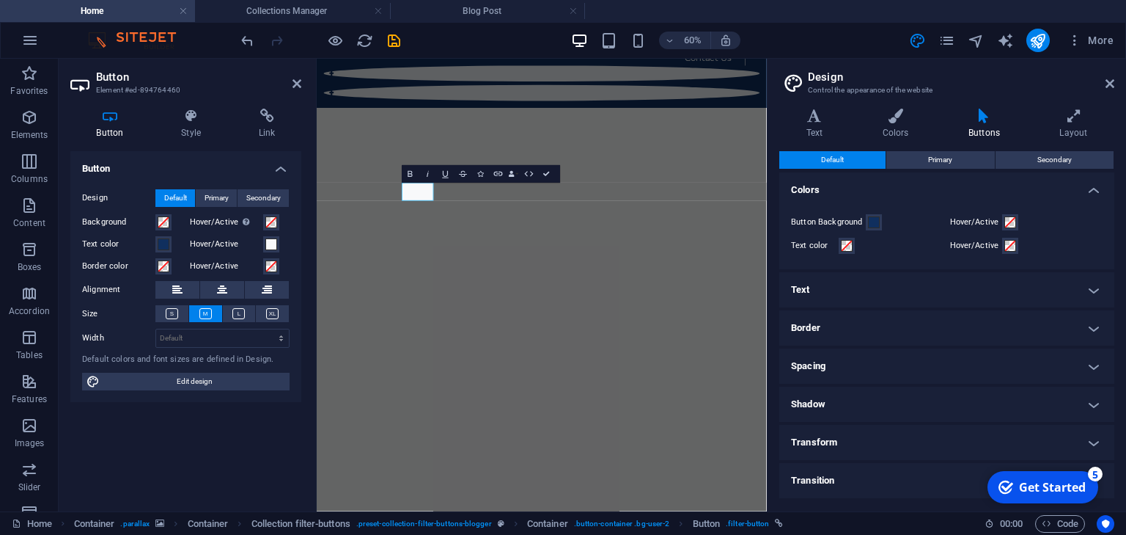
click at [906, 293] on h4 "Text" at bounding box center [946, 289] width 335 height 35
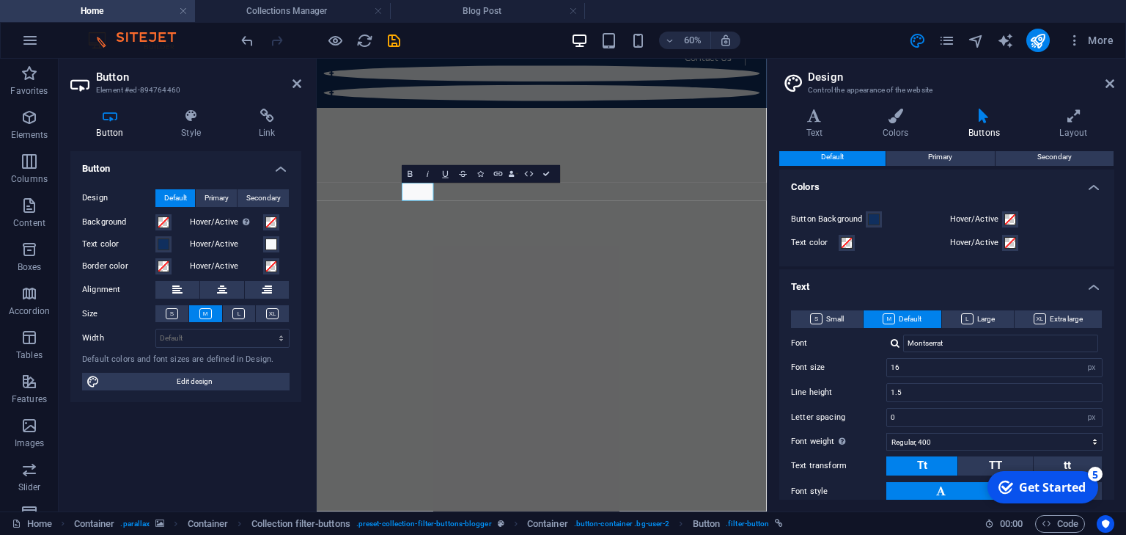
scroll to position [0, 0]
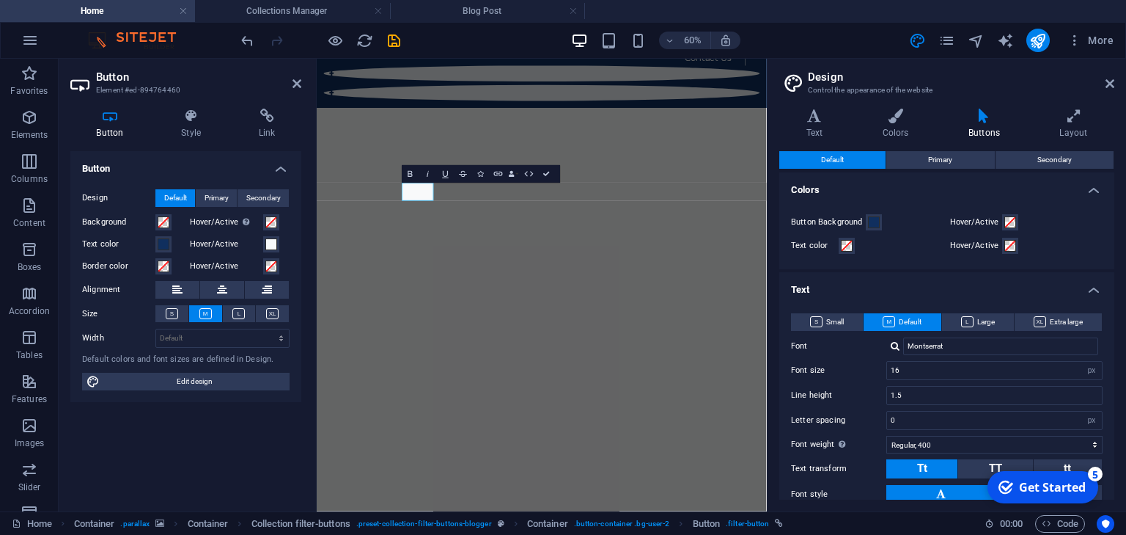
click at [930, 291] on h4 "Text" at bounding box center [946, 285] width 335 height 26
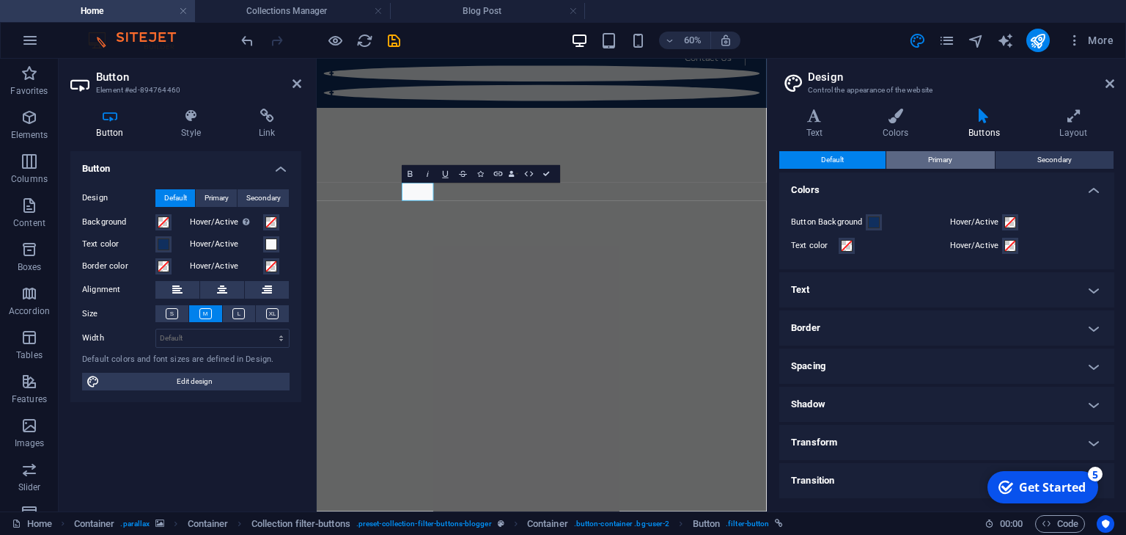
click at [963, 162] on button "Primary" at bounding box center [940, 160] width 108 height 18
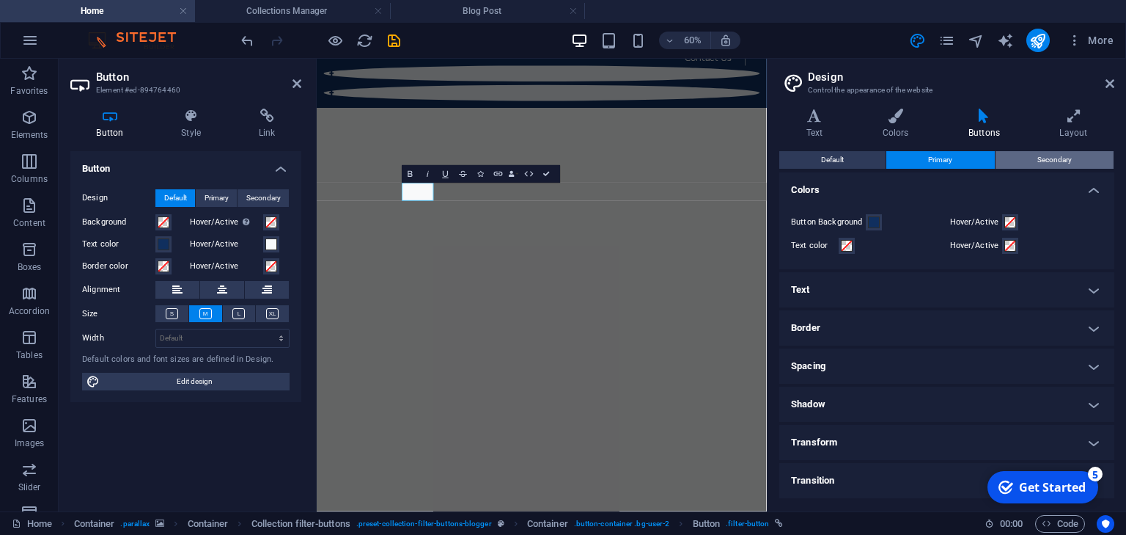
click at [1065, 161] on span "Secondary" at bounding box center [1055, 160] width 34 height 18
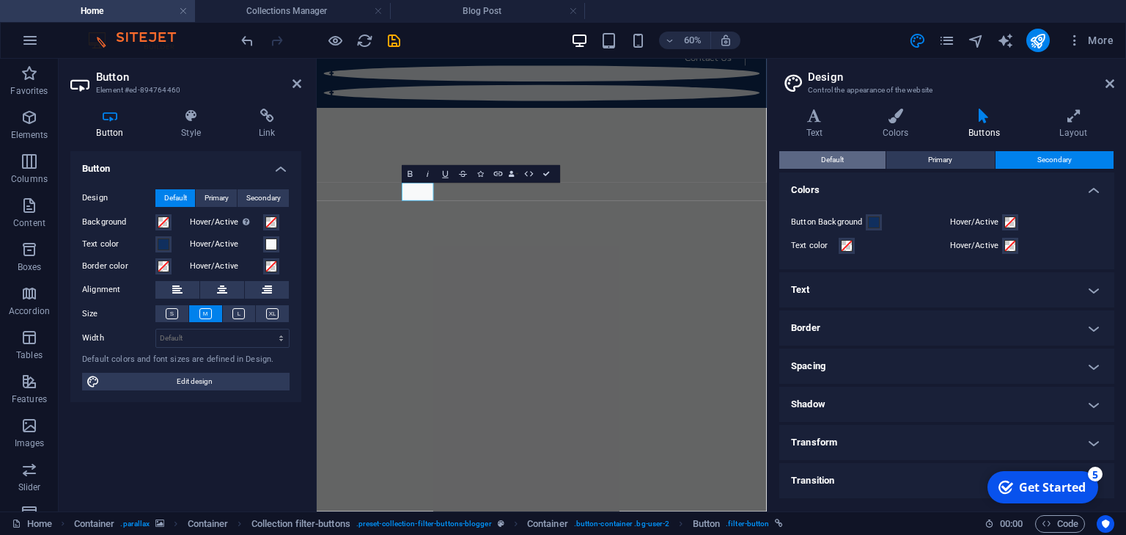
click at [851, 161] on button "Default" at bounding box center [832, 160] width 106 height 18
click at [826, 111] on icon at bounding box center [814, 116] width 70 height 15
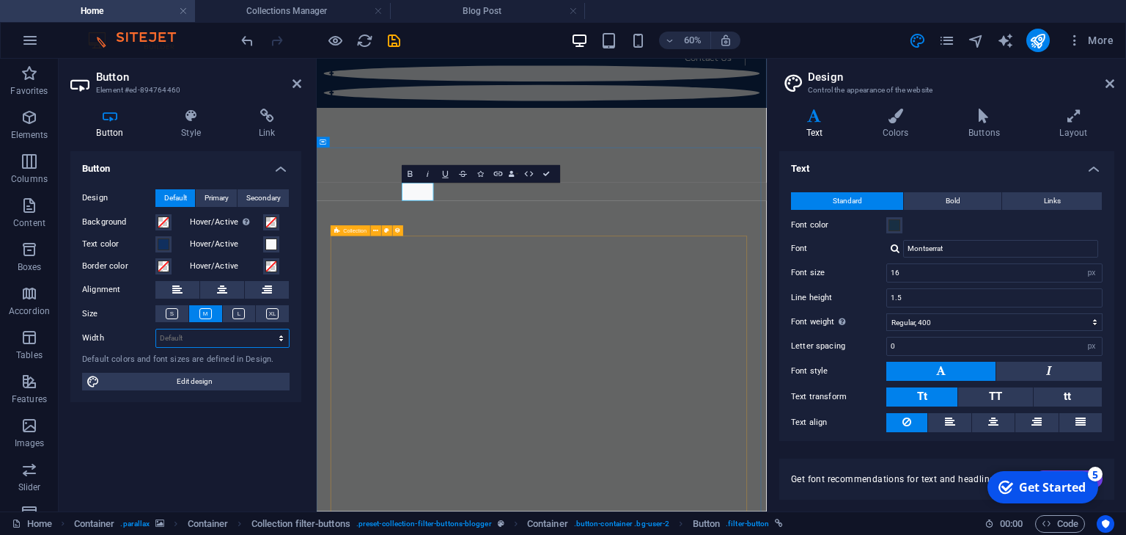
click at [249, 331] on select "Default px rem % em vh vw" at bounding box center [222, 338] width 133 height 18
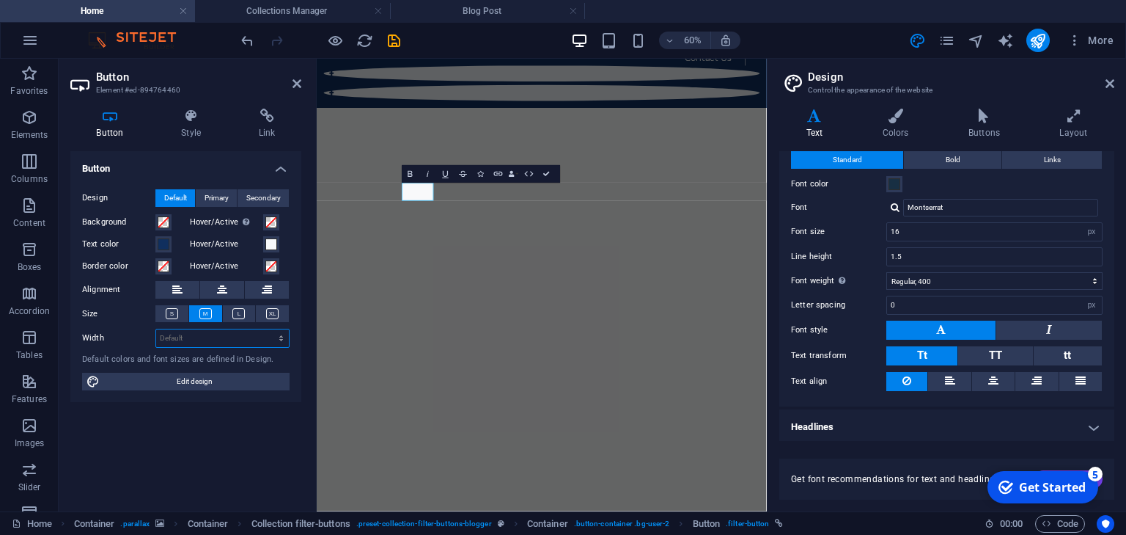
scroll to position [43, 0]
click at [1035, 422] on h4 "Headlines" at bounding box center [946, 425] width 335 height 35
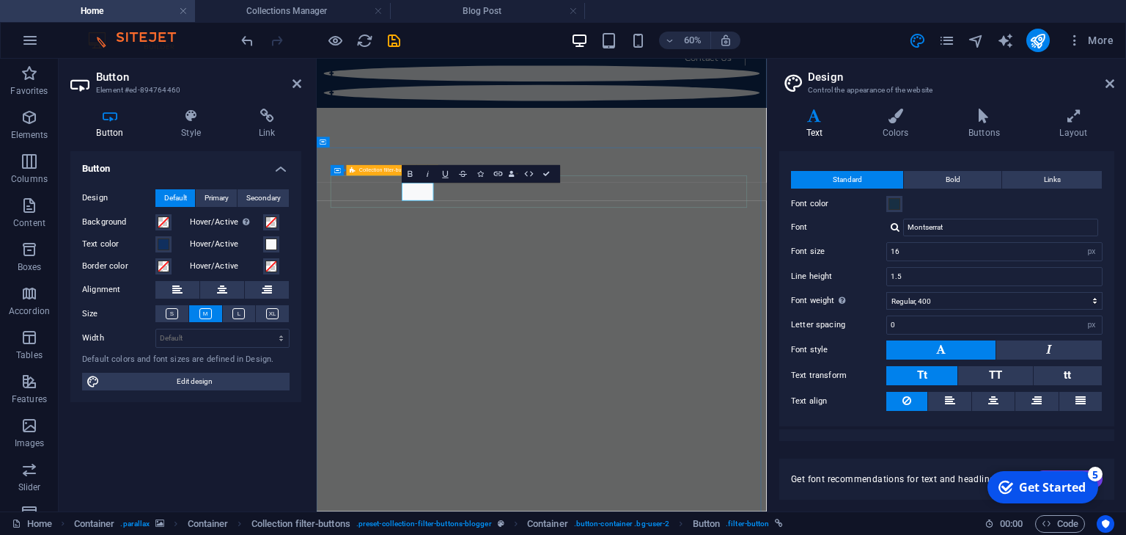
scroll to position [0, 0]
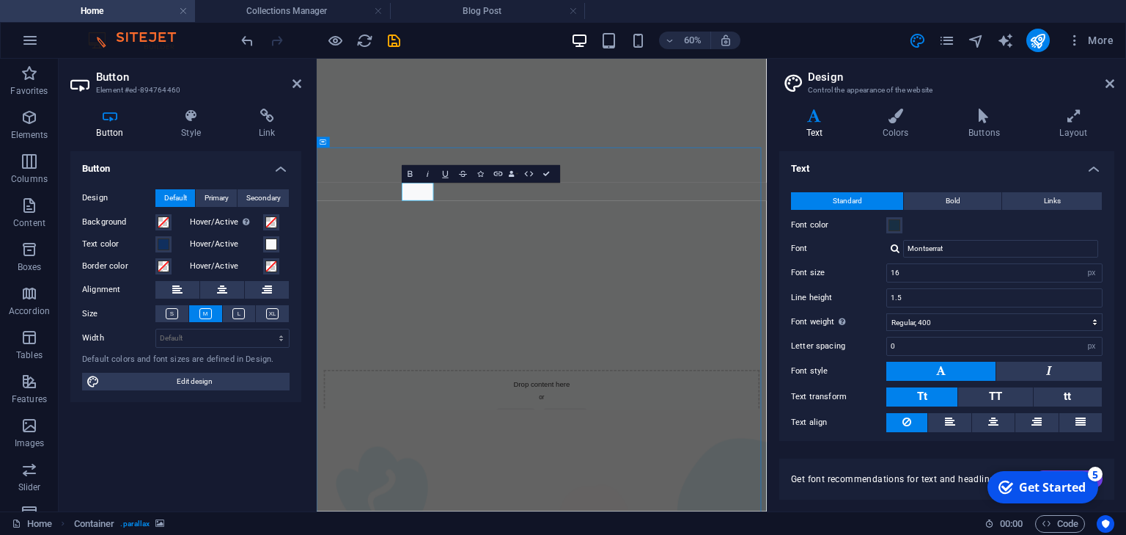
scroll to position [504, 0]
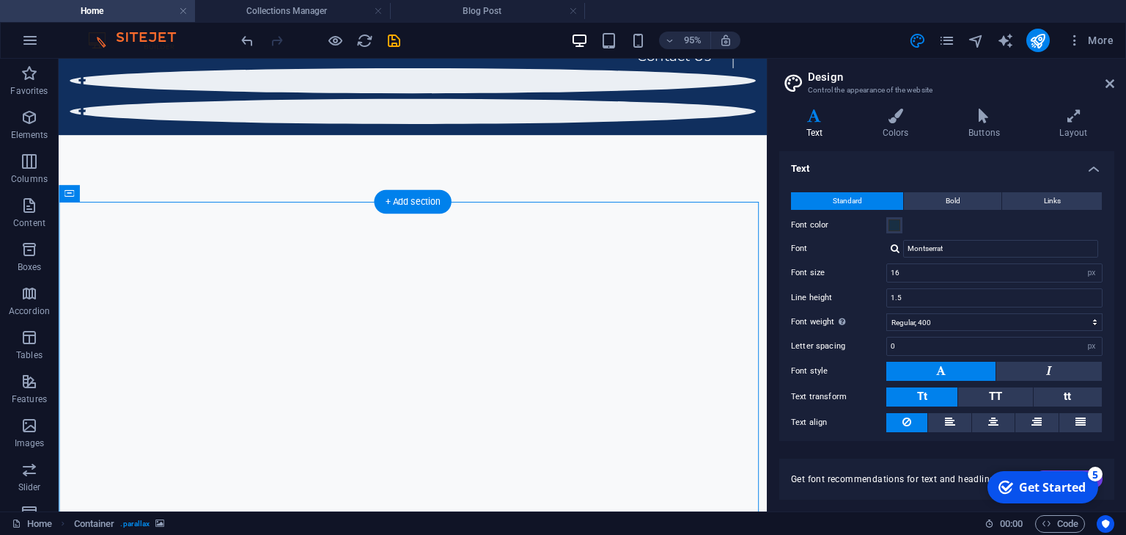
click at [334, 12] on h4 "Collections Manager" at bounding box center [292, 11] width 195 height 16
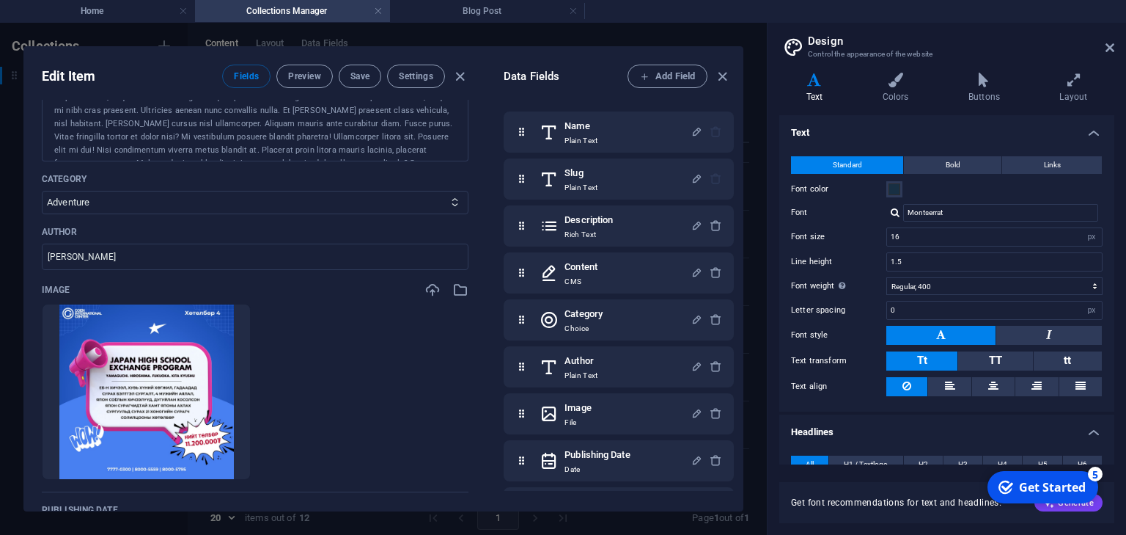
scroll to position [411, 0]
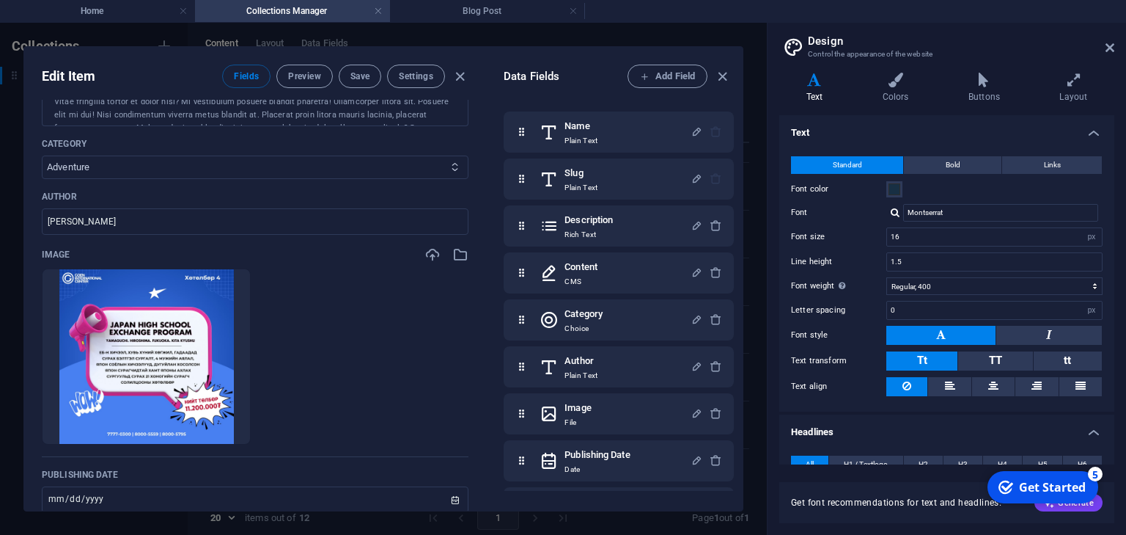
click at [265, 167] on select "Adventure Fashion Technology Travel" at bounding box center [255, 166] width 427 height 23
click at [42, 155] on select "Adventure Fashion Technology Travel" at bounding box center [255, 166] width 427 height 23
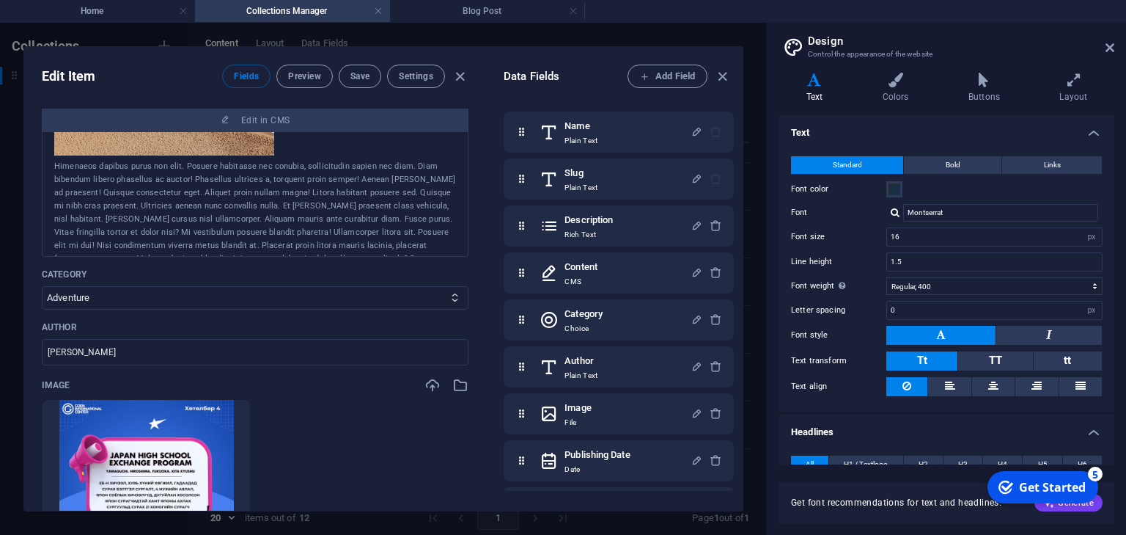
scroll to position [235, 0]
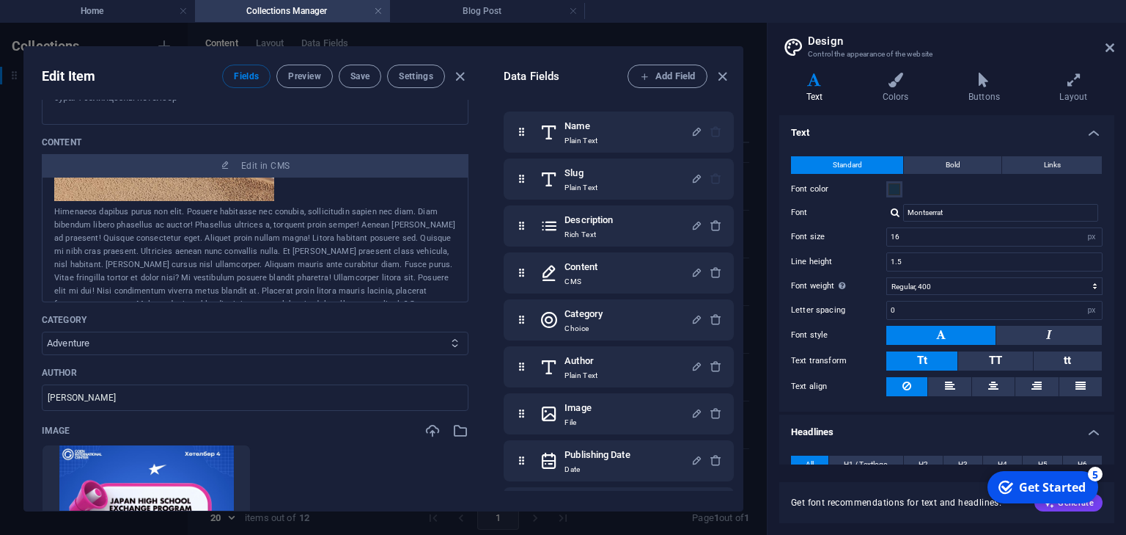
click at [416, 337] on select "Adventure Fashion Technology Travel" at bounding box center [255, 342] width 427 height 23
click at [42, 331] on select "Adventure Fashion Technology Travel" at bounding box center [255, 342] width 427 height 23
click at [191, 350] on select "Adventure Fashion Technology Travel" at bounding box center [255, 342] width 427 height 23
click at [42, 331] on select "Adventure Fashion Technology Travel" at bounding box center [255, 342] width 427 height 23
click at [180, 342] on select "Adventure Fashion Technology Travel" at bounding box center [255, 342] width 427 height 23
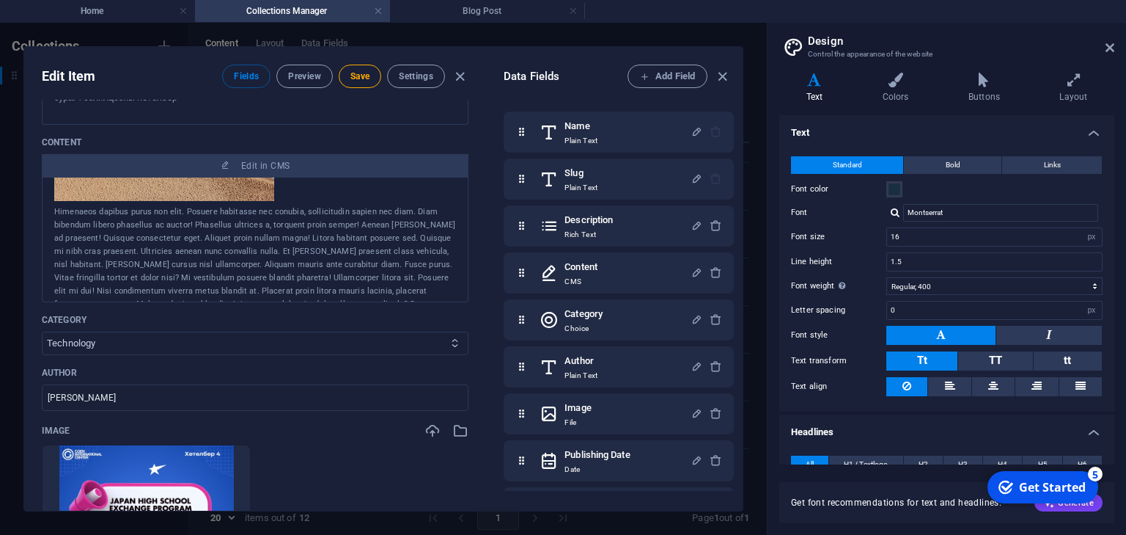
select select "Adventure"
click at [42, 331] on select "Adventure Fashion Technology Travel" at bounding box center [255, 342] width 427 height 23
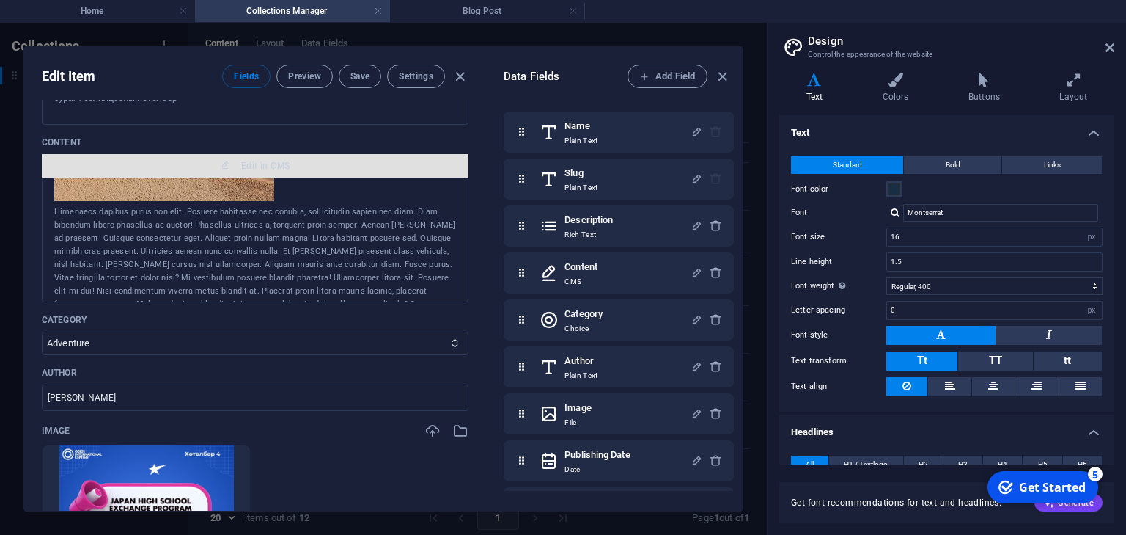
click at [258, 161] on span "Edit in CMS" at bounding box center [265, 166] width 48 height 12
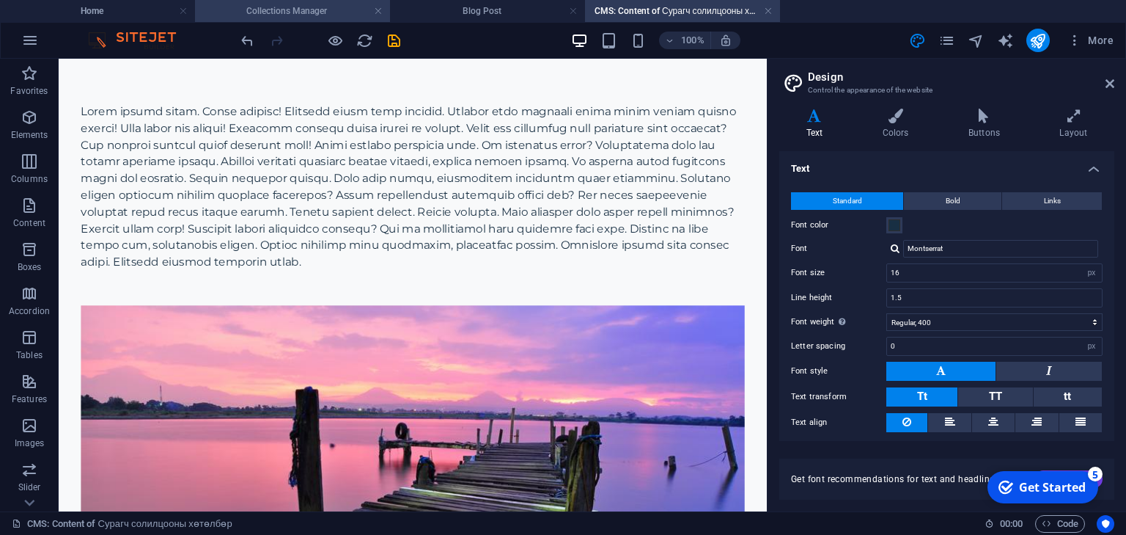
scroll to position [0, 0]
click at [312, 9] on h4 "Collections Manager" at bounding box center [292, 11] width 195 height 16
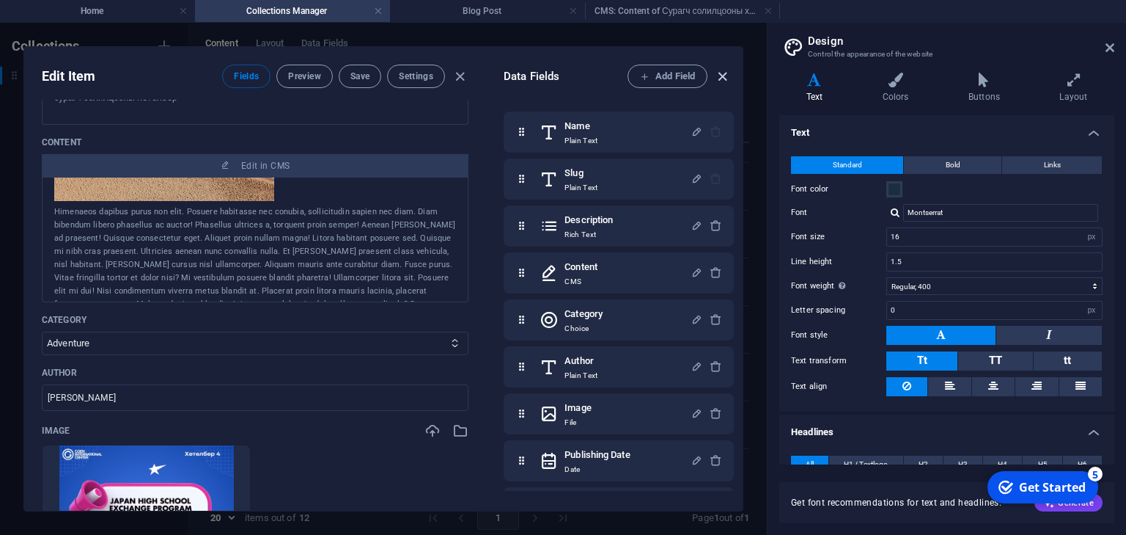
click at [720, 78] on icon "button" at bounding box center [722, 76] width 17 height 17
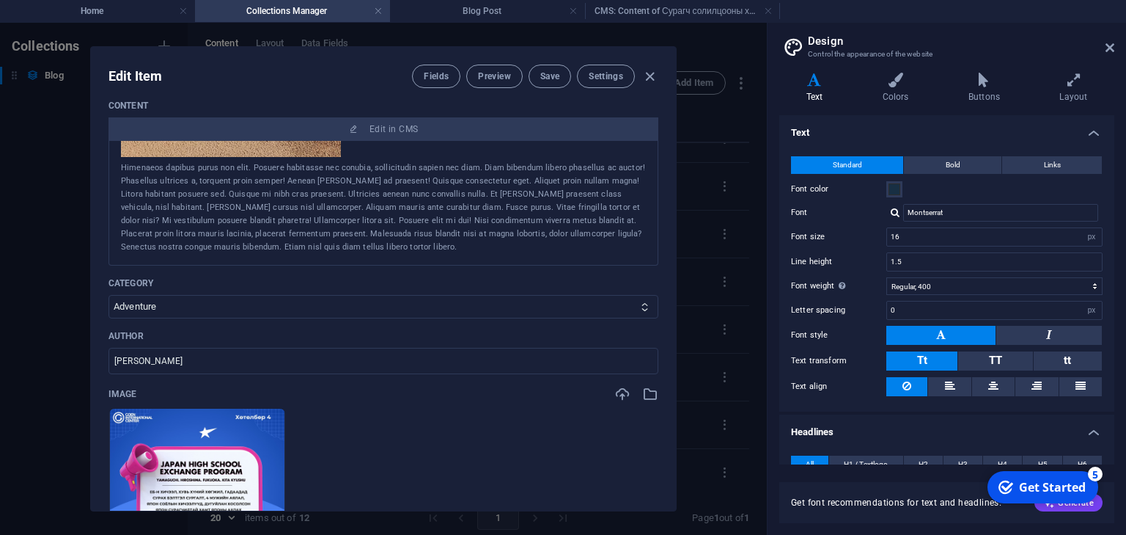
scroll to position [213, 0]
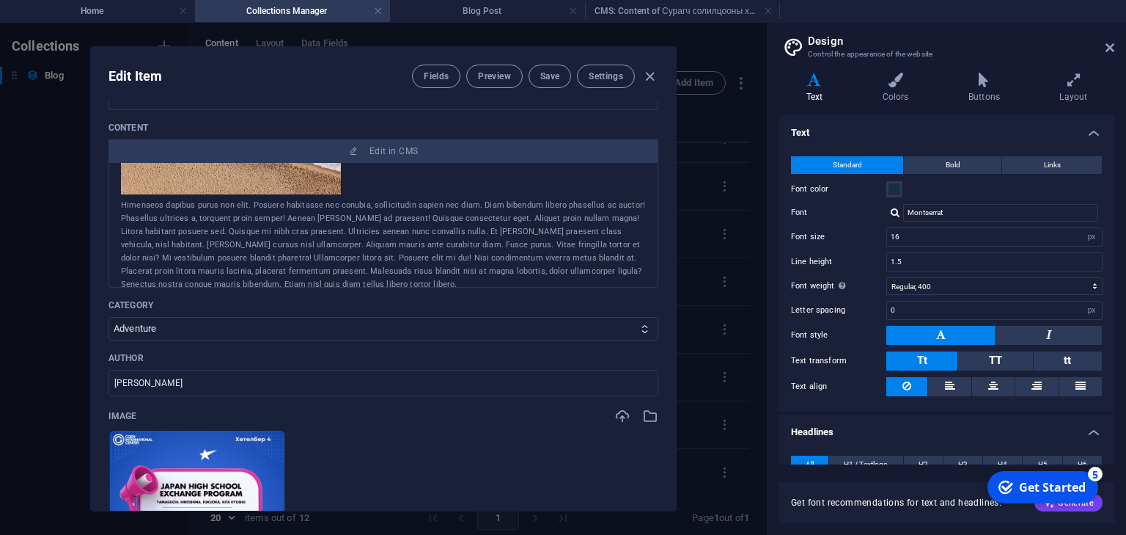
click at [1106, 45] on icon at bounding box center [1110, 48] width 9 height 12
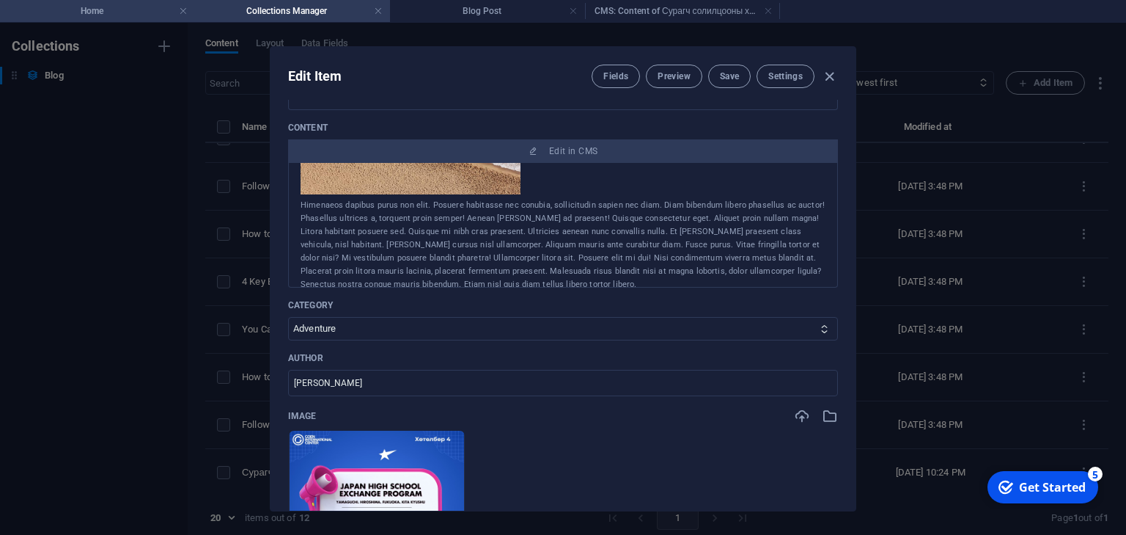
click at [144, 12] on h4 "Home" at bounding box center [97, 11] width 195 height 16
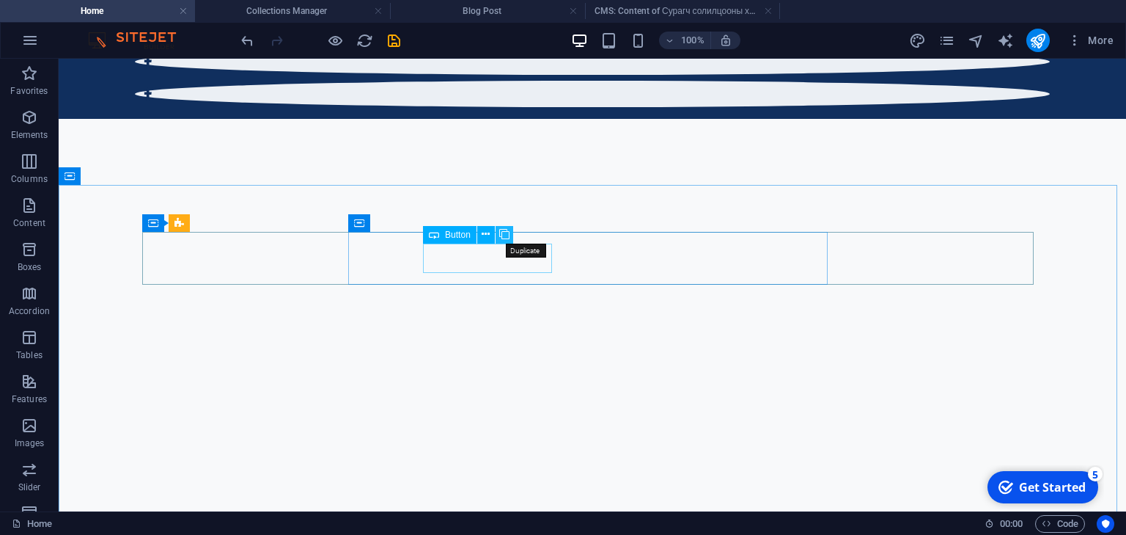
click at [508, 234] on icon at bounding box center [504, 234] width 10 height 15
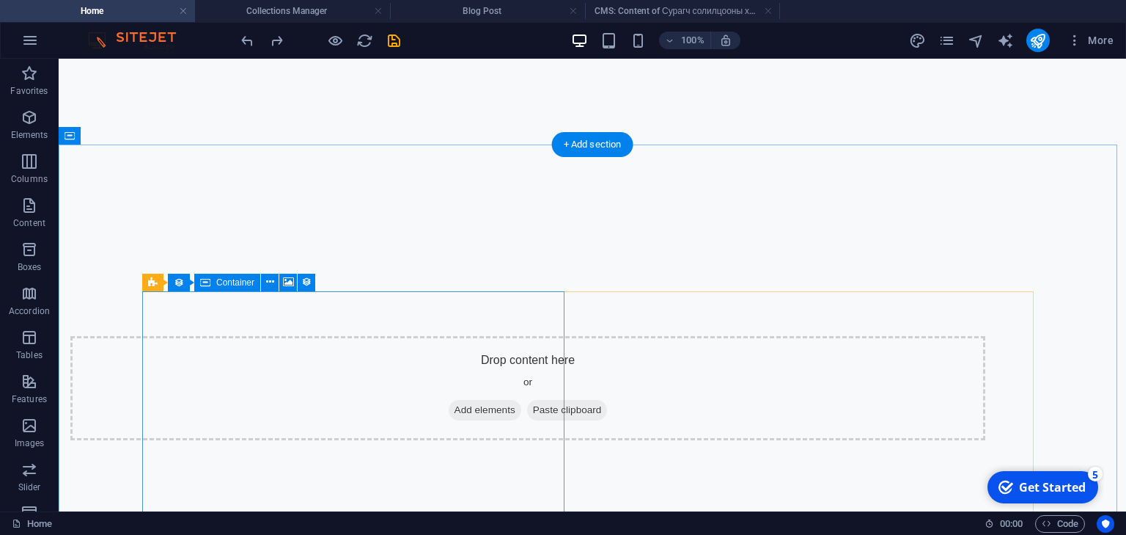
scroll to position [739, 0]
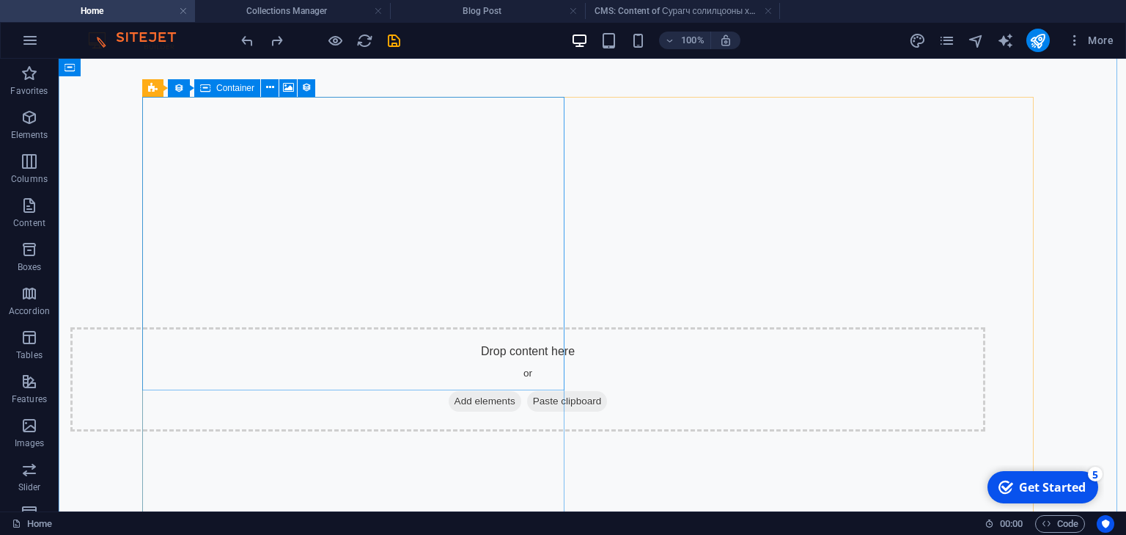
select select "px"
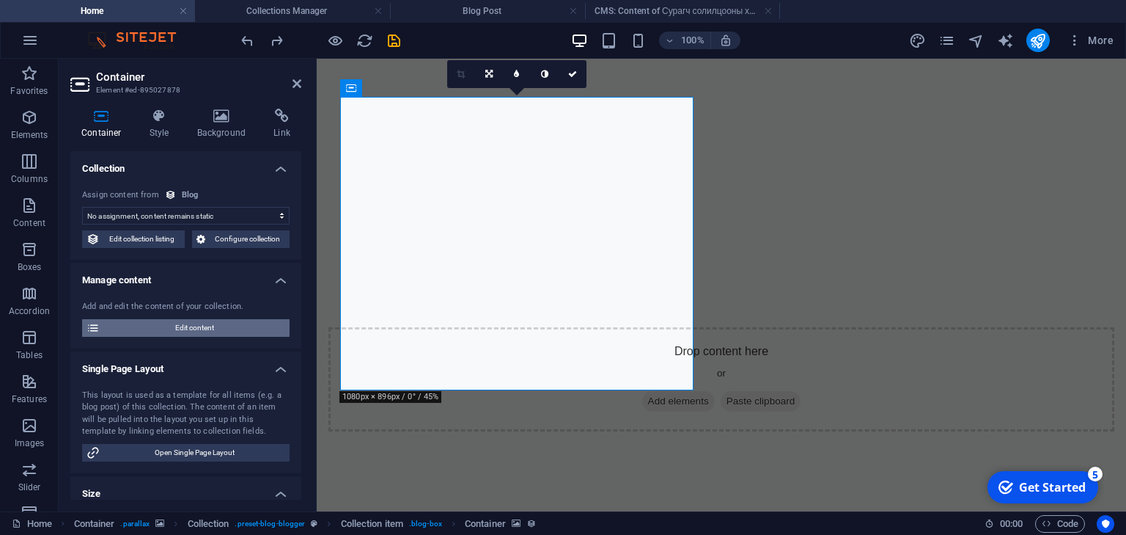
click at [193, 329] on span "Edit content" at bounding box center [194, 328] width 181 height 18
type input "2022-04-20"
type input "www-gtgroup-mn-blog-post-student-exchange-program"
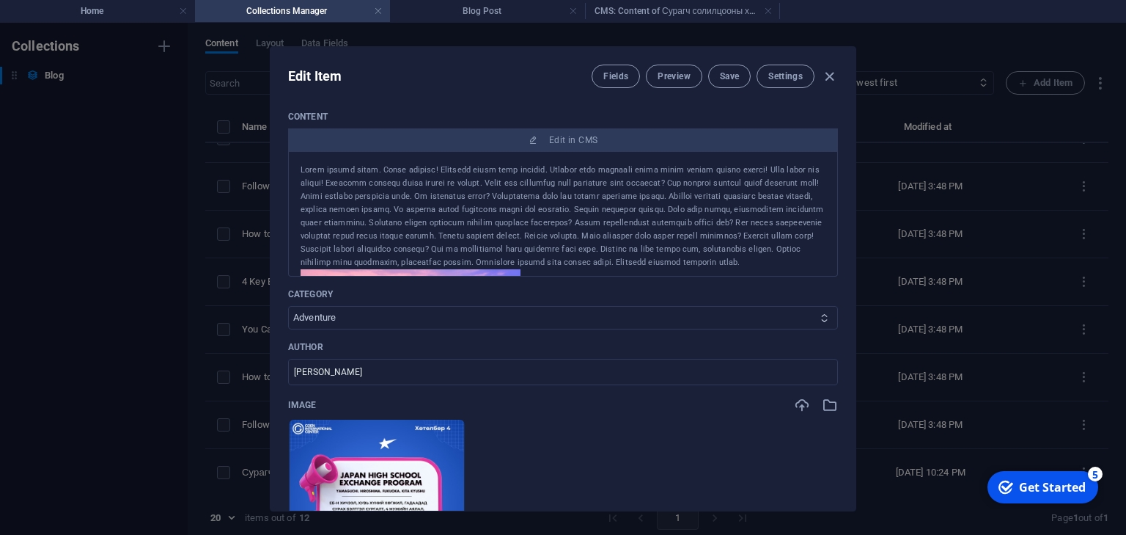
scroll to position [235, 0]
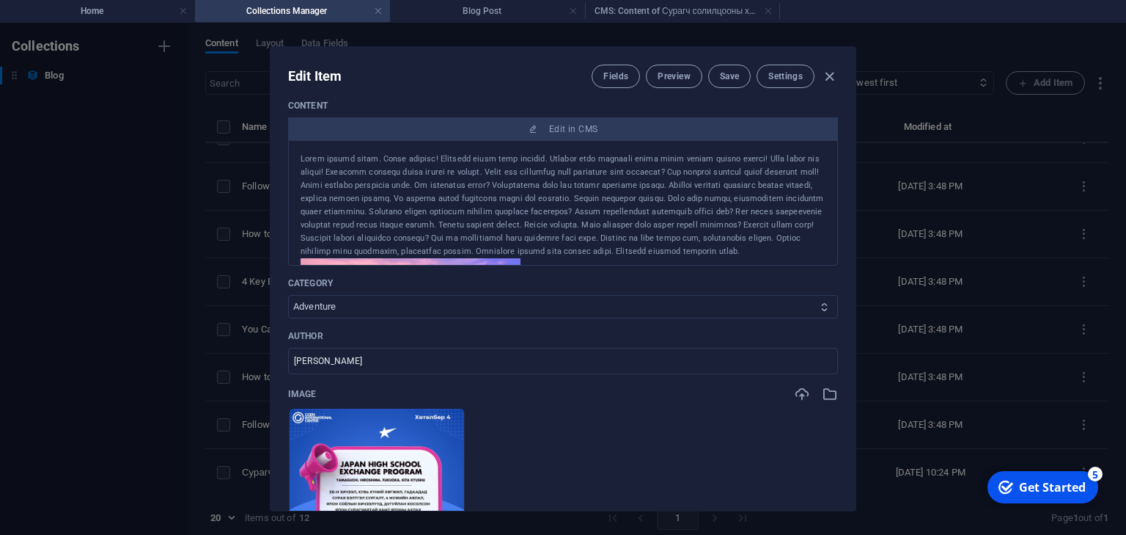
click at [380, 305] on select "Adventure Fashion Technology Travel" at bounding box center [563, 306] width 550 height 23
click at [381, 305] on select "Adventure Fashion Technology Travel" at bounding box center [563, 306] width 550 height 23
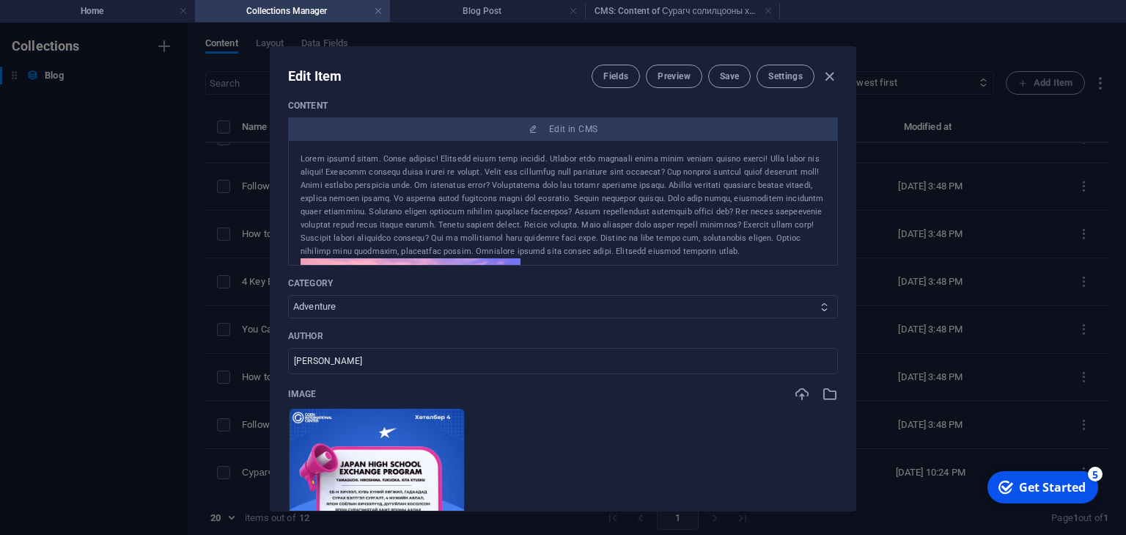
click at [381, 305] on select "Adventure Fashion Technology Travel" at bounding box center [563, 306] width 550 height 23
click at [370, 362] on input "Conrad Rutkowski" at bounding box center [563, 361] width 550 height 26
drag, startPoint x: 378, startPoint y: 364, endPoint x: 232, endPoint y: 349, distance: 146.6
click at [271, 350] on div "Name Сурагч солилцооны хөтөлбөр ​ Slug www.example.com/blog-post/ www-gtgroup-m…" at bounding box center [563, 305] width 585 height 411
click at [428, 381] on div "Name Сурагч солилцооны хөтөлбөр ​ Slug www.example.com/blog-post/ www-gtgroup-m…" at bounding box center [563, 357] width 550 height 961
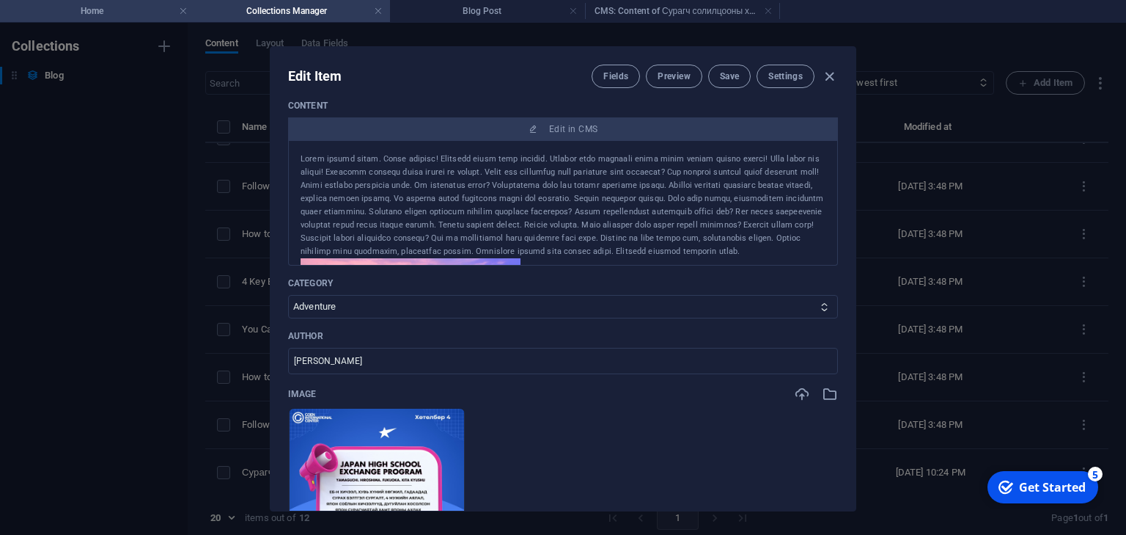
click at [150, 9] on h4 "Home" at bounding box center [97, 11] width 195 height 16
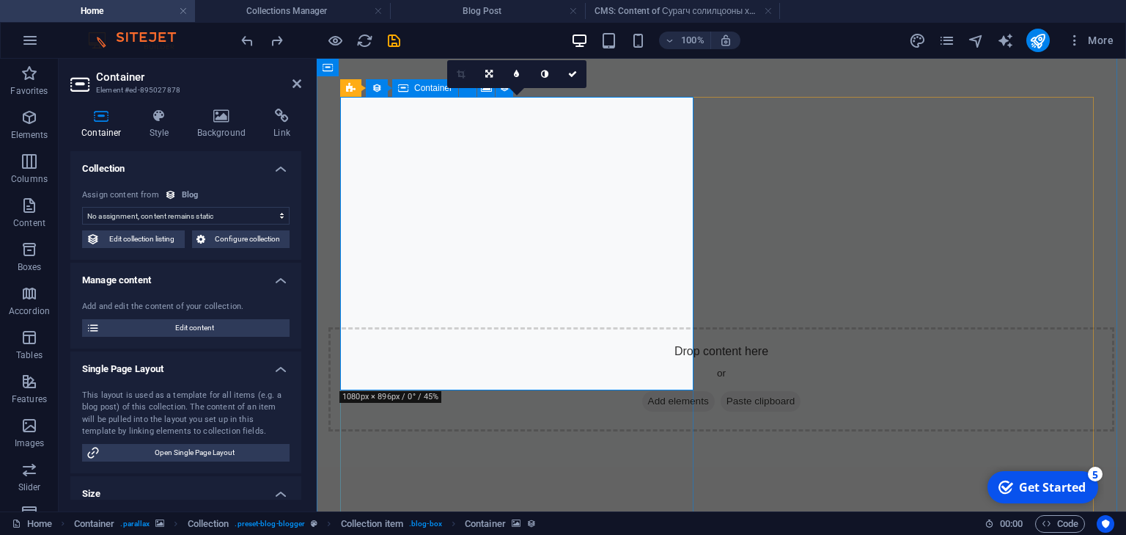
click at [521, 76] on link at bounding box center [517, 74] width 28 height 28
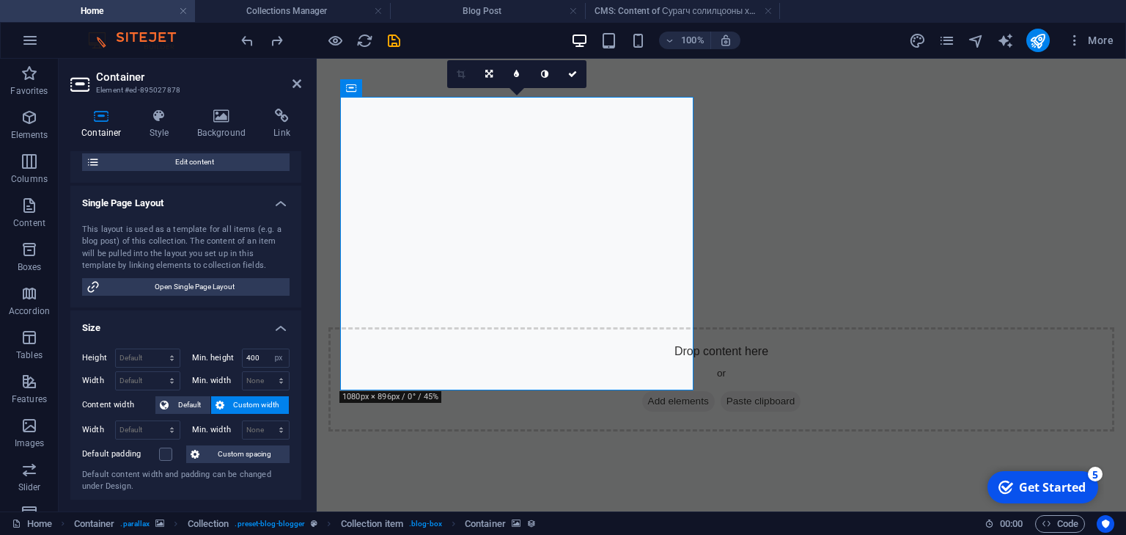
scroll to position [117, 0]
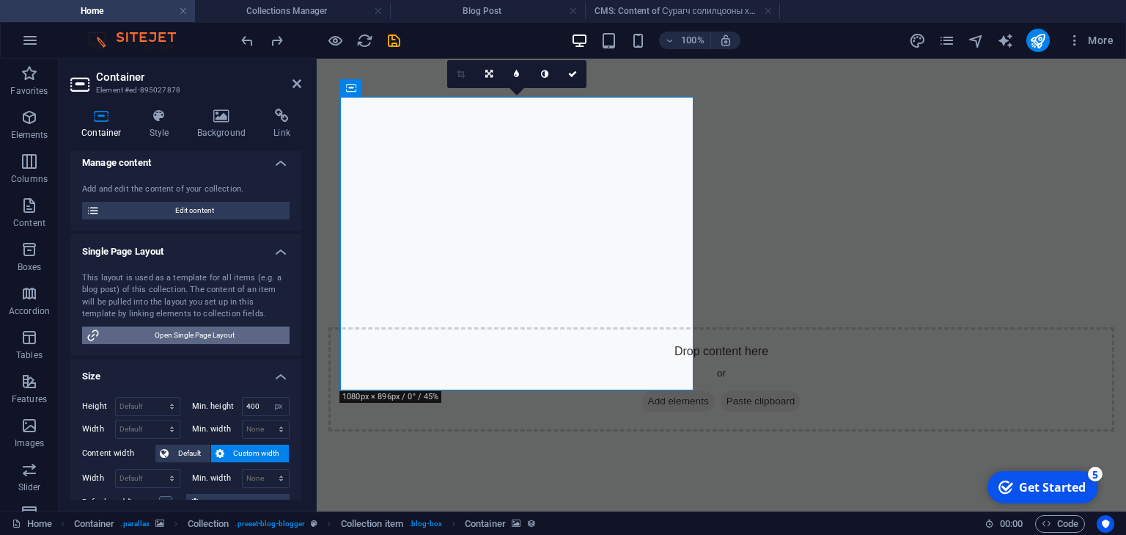
click at [235, 332] on span "Open Single Page Layout" at bounding box center [194, 335] width 181 height 18
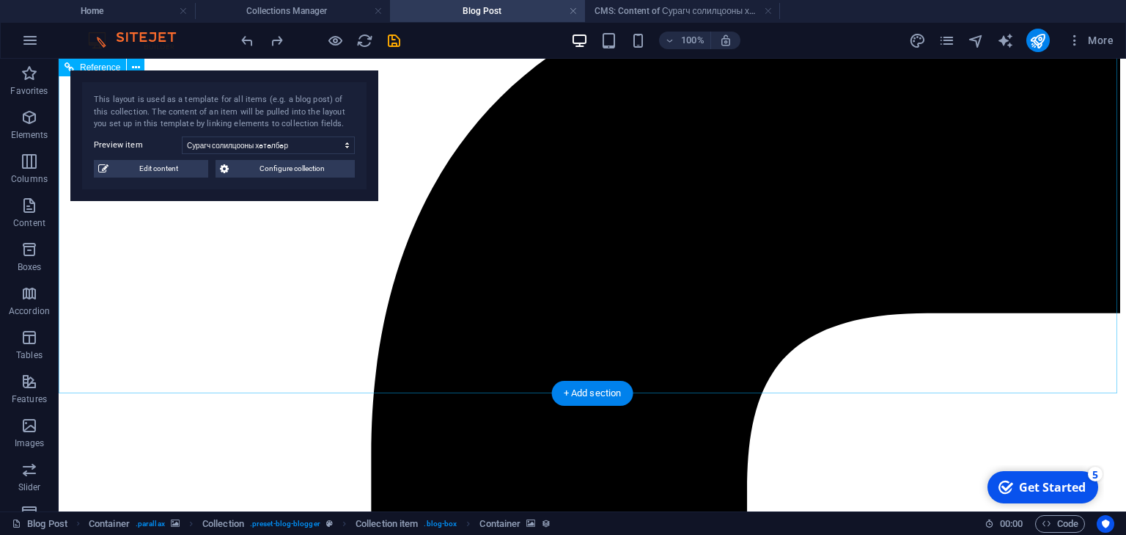
scroll to position [186, 0]
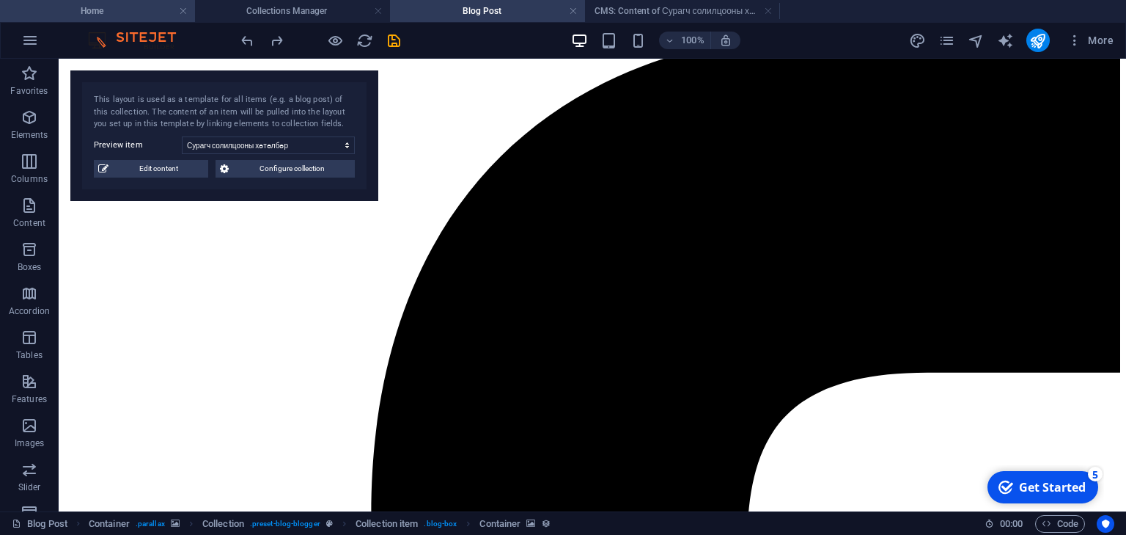
click at [140, 13] on h4 "Home" at bounding box center [97, 11] width 195 height 16
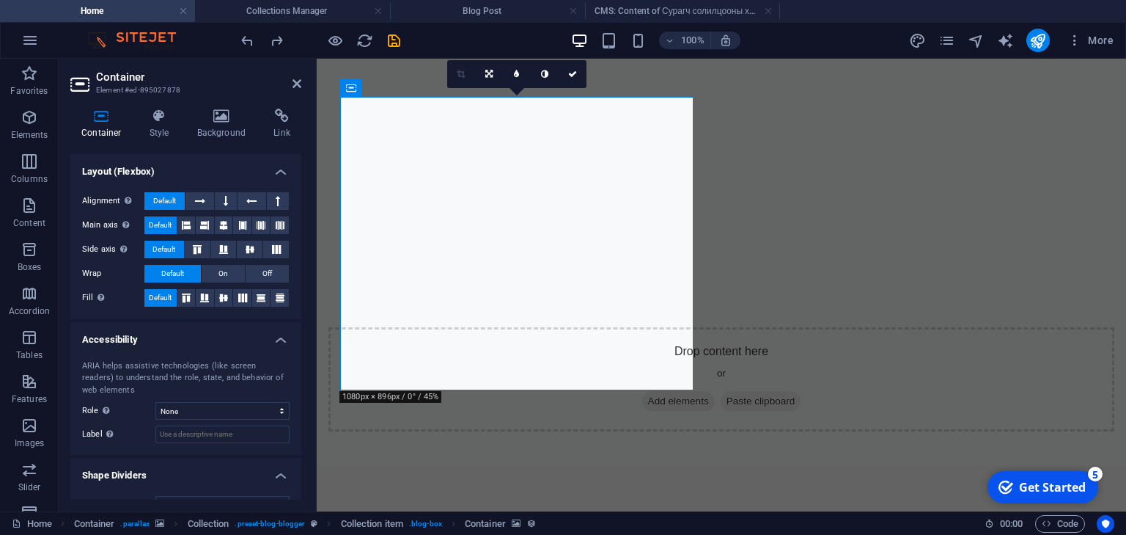
scroll to position [569, 0]
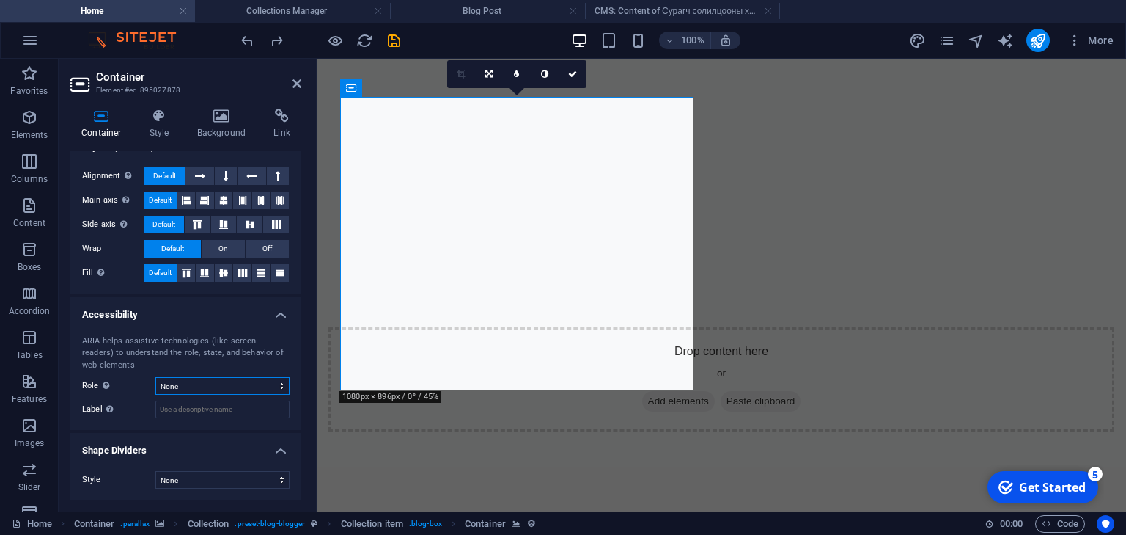
click at [223, 385] on select "None Alert Article Banner Comment Complementary Dialog Footer Header Marquee Pr…" at bounding box center [222, 386] width 134 height 18
click at [224, 384] on select "None Alert Article Banner Comment Complementary Dialog Footer Header Marquee Pr…" at bounding box center [222, 386] width 134 height 18
click at [224, 387] on select "None Alert Article Banner Comment Complementary Dialog Footer Header Marquee Pr…" at bounding box center [222, 386] width 134 height 18
click at [257, 477] on select "None Triangle Square Diagonal Polygon 1 Polygon 2 Zigzag Multiple Zigzags Waves…" at bounding box center [222, 480] width 134 height 18
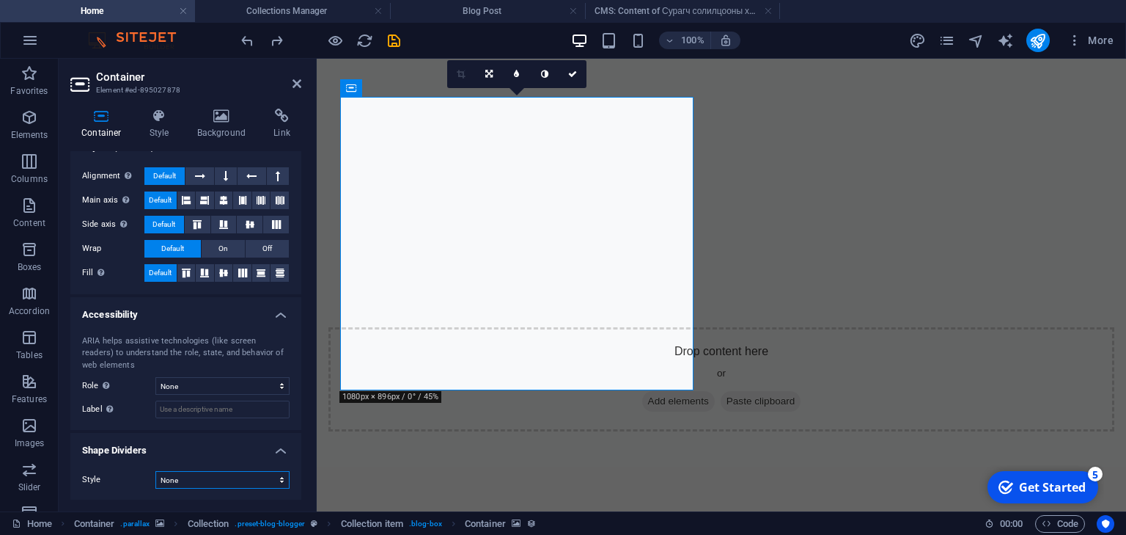
click at [256, 475] on select "None Triangle Square Diagonal Polygon 1 Polygon 2 Zigzag Multiple Zigzags Waves…" at bounding box center [222, 480] width 134 height 18
click at [276, 317] on h4 "Accessibility" at bounding box center [185, 310] width 231 height 26
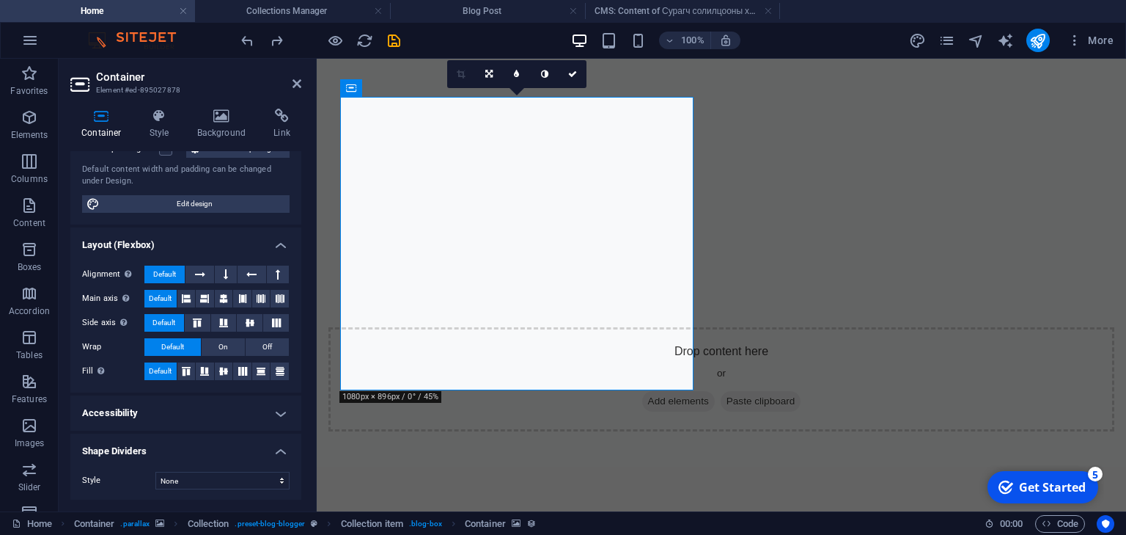
click at [271, 408] on h4 "Accessibility" at bounding box center [185, 412] width 231 height 35
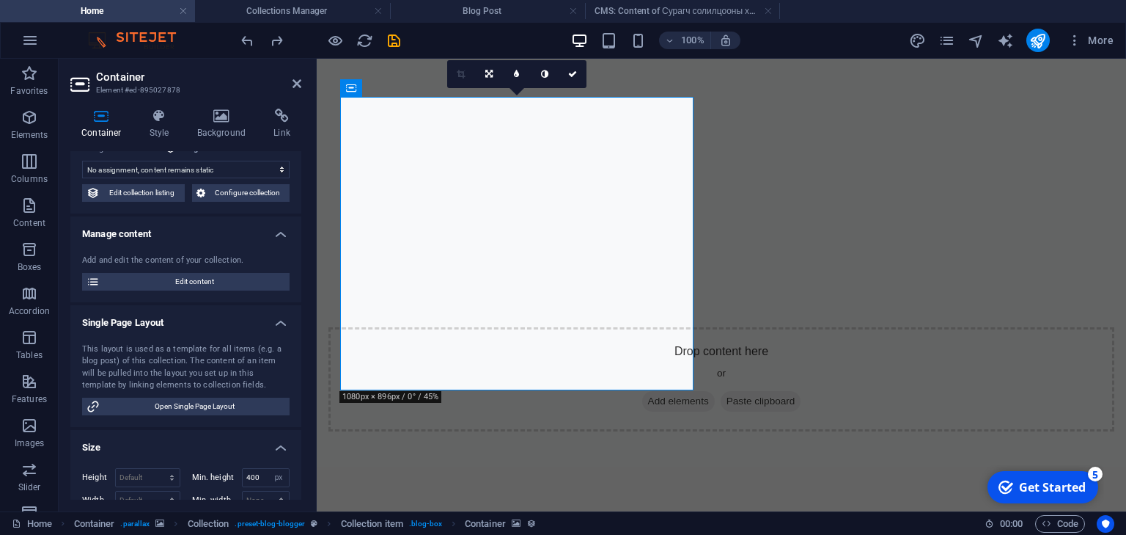
scroll to position [0, 0]
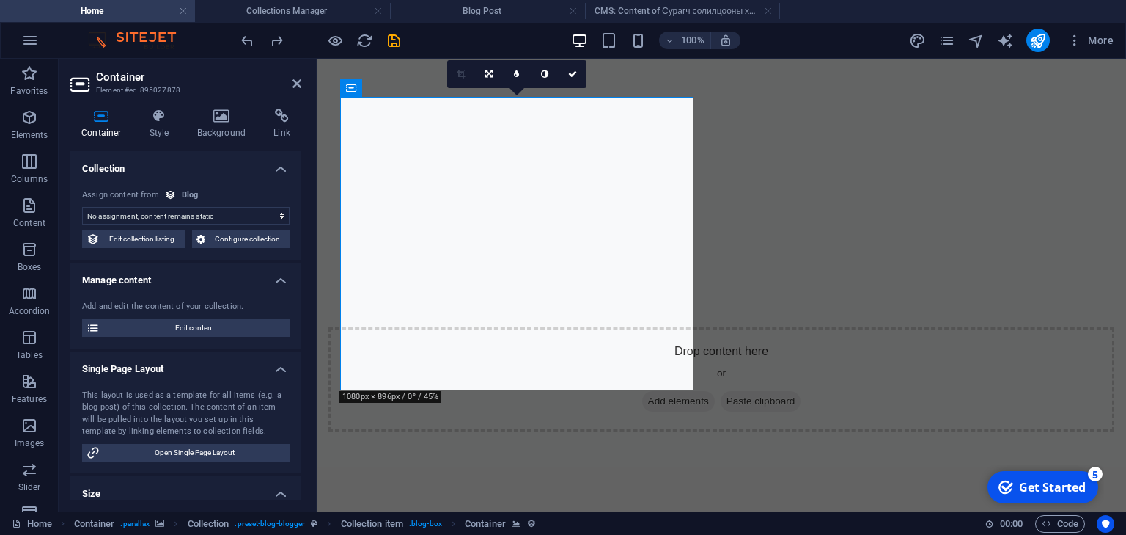
click at [252, 219] on select "No assignment, content remains static Created at (Date) Updated at (Date) Name …" at bounding box center [186, 216] width 208 height 18
click at [238, 209] on select "No assignment, content remains static Created at (Date) Updated at (Date) Name …" at bounding box center [186, 216] width 208 height 18
click at [257, 242] on span "Configure collection" at bounding box center [248, 239] width 76 height 18
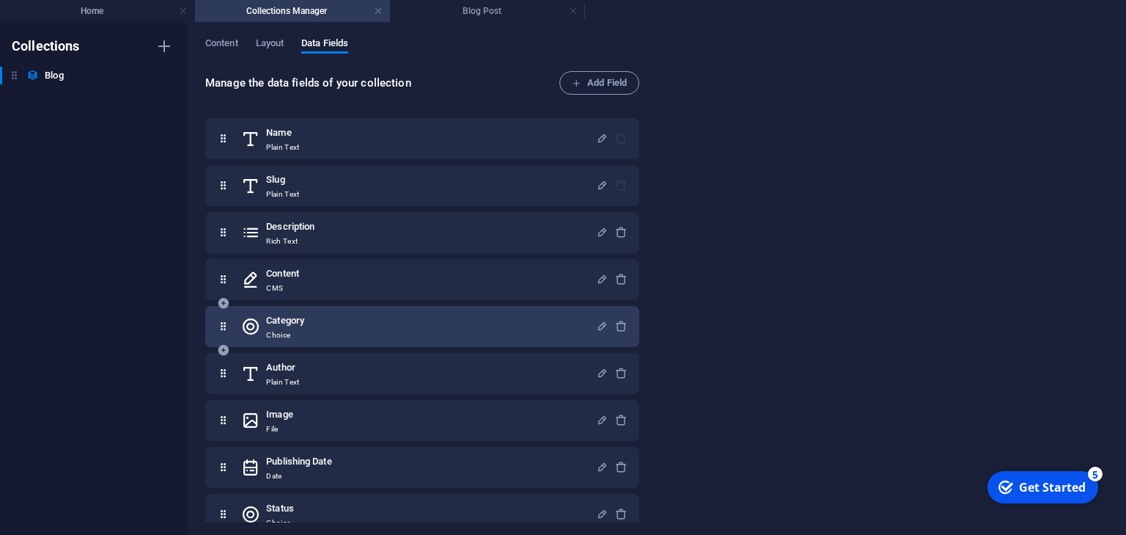
click at [301, 326] on h6 "Category" at bounding box center [285, 321] width 38 height 18
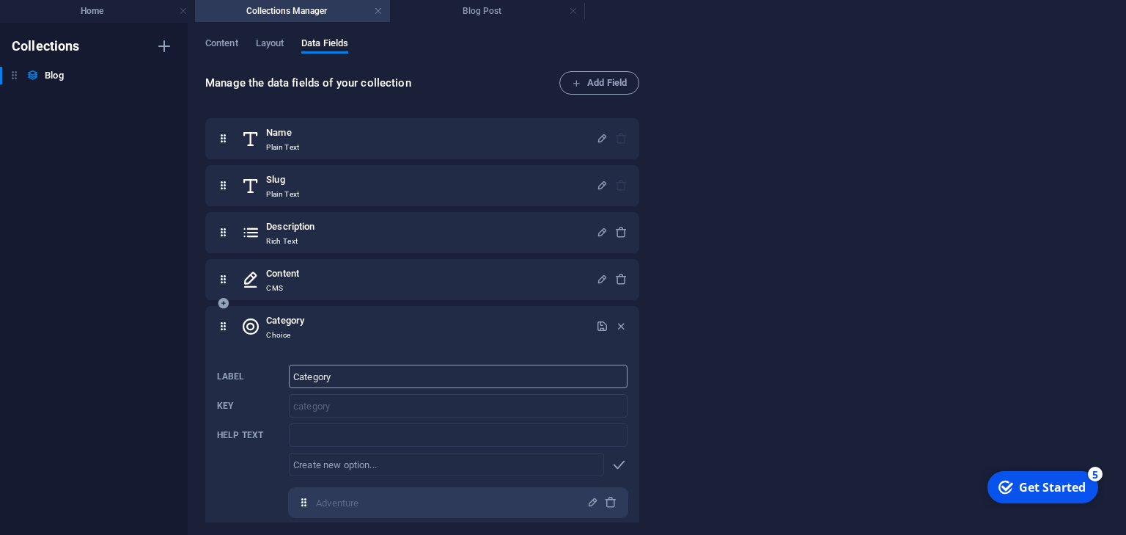
click at [364, 378] on input "Category" at bounding box center [458, 375] width 339 height 23
drag, startPoint x: 364, startPoint y: 378, endPoint x: 132, endPoint y: 349, distance: 233.5
click at [276, 364] on div "Label Category ​ Key category ​ Help text ​ ​ Adventure,Fashion,Technology,Trav…" at bounding box center [422, 506] width 411 height 295
click at [399, 433] on input "Help text" at bounding box center [458, 434] width 339 height 23
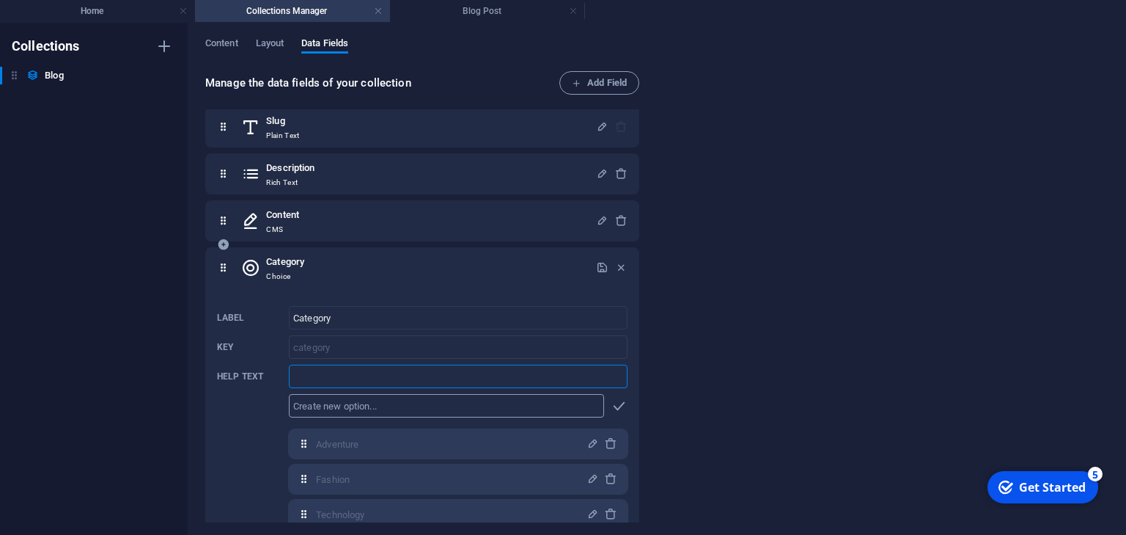
click at [419, 408] on input "text" at bounding box center [446, 405] width 315 height 23
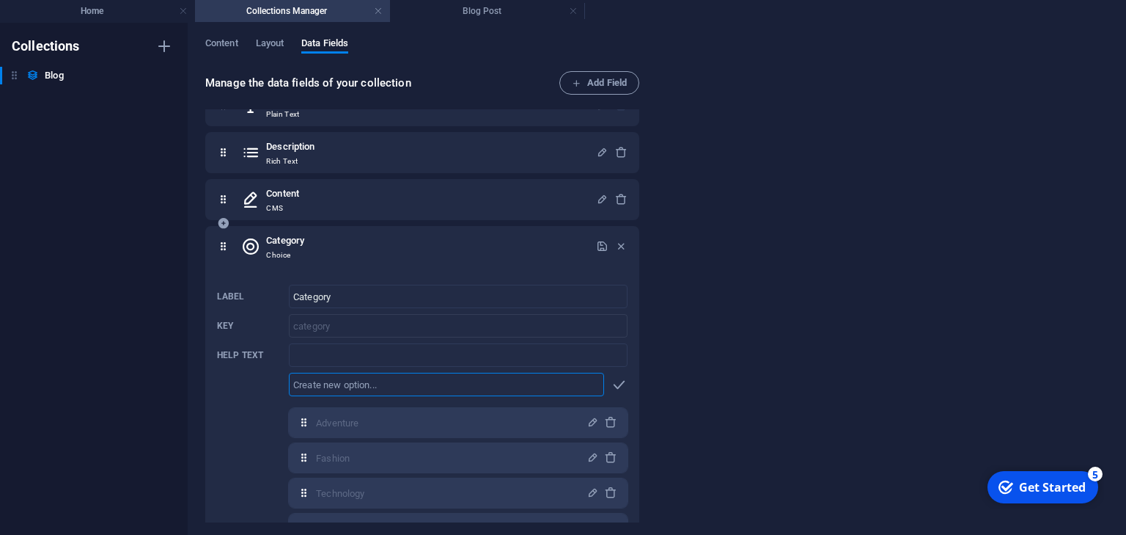
scroll to position [117, 0]
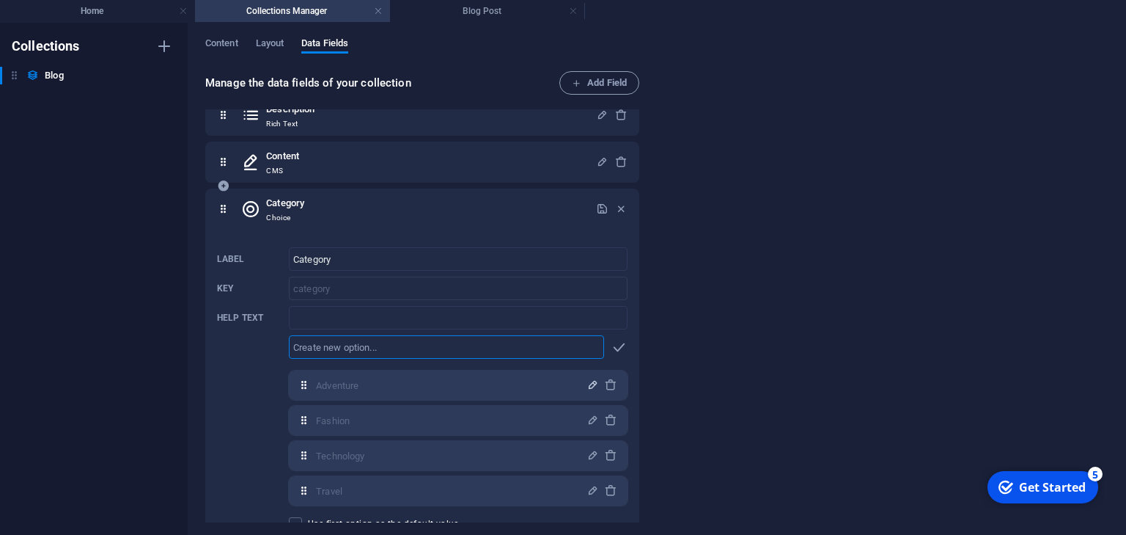
click at [587, 384] on icon "button" at bounding box center [593, 384] width 12 height 12
drag, startPoint x: 415, startPoint y: 386, endPoint x: 153, endPoint y: 371, distance: 262.2
click at [199, 373] on div "Content Layout Data Fields Manage the data fields of your collection Add Field …" at bounding box center [657, 279] width 939 height 512
type input "V"
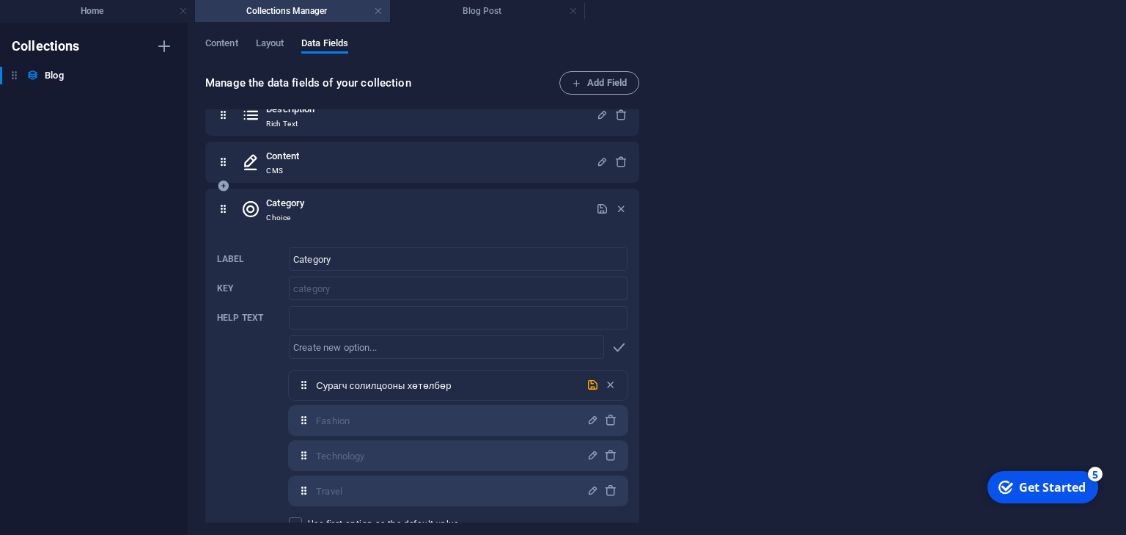
type input "Сурагч солилцооны хөтөлбөр"
click at [590, 415] on icon "button" at bounding box center [593, 420] width 12 height 12
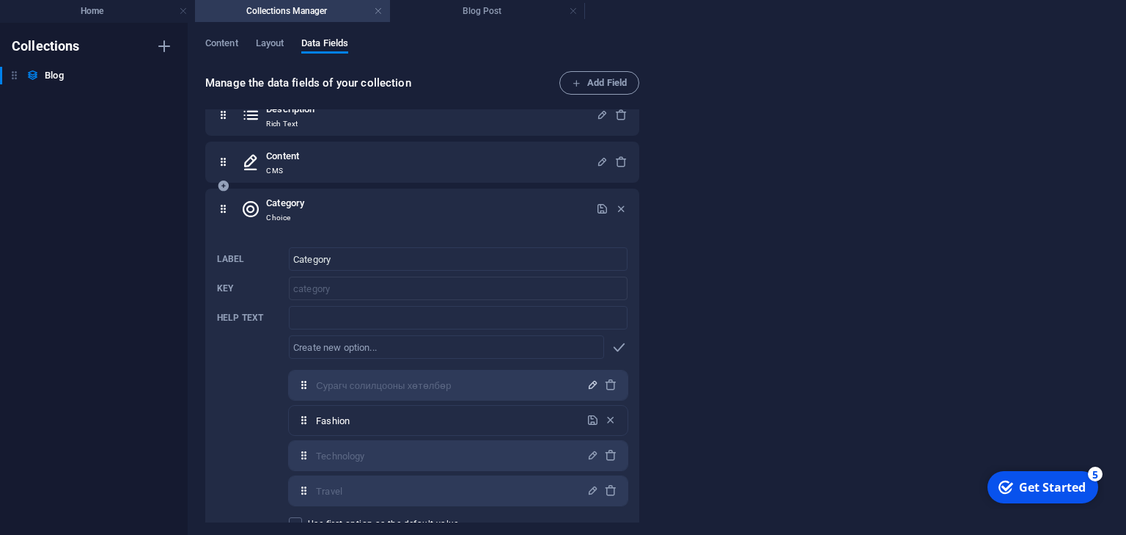
click at [590, 384] on icon "button" at bounding box center [593, 384] width 12 height 12
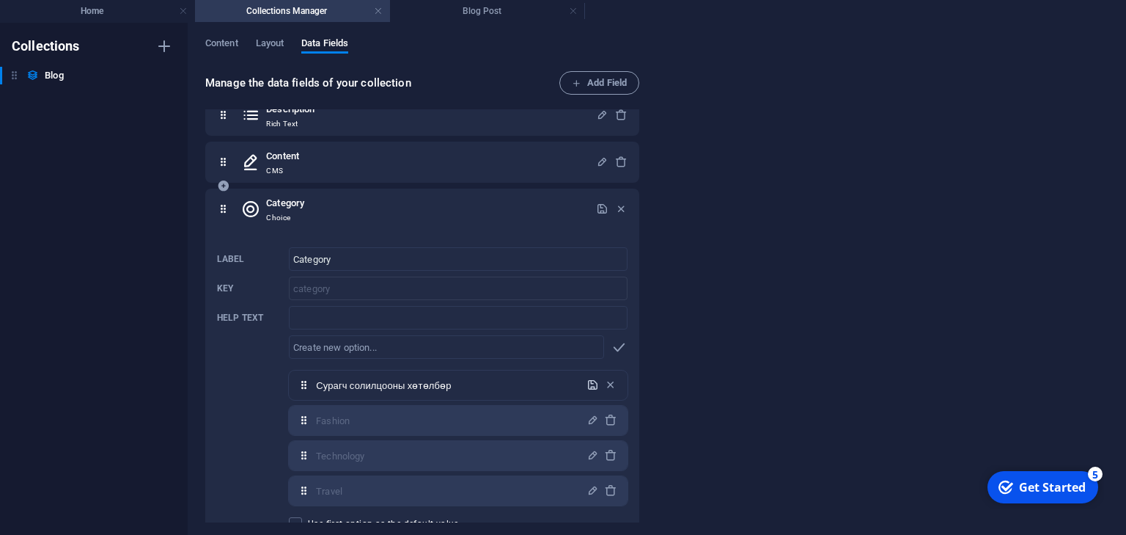
click at [590, 387] on icon "button" at bounding box center [593, 384] width 12 height 12
click at [588, 418] on icon "button" at bounding box center [593, 420] width 12 height 12
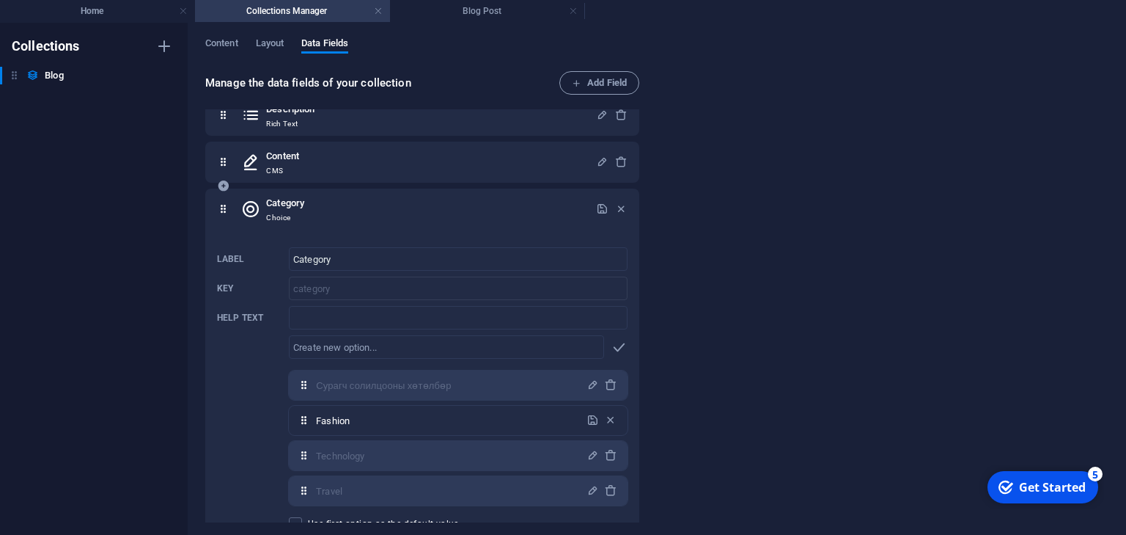
click at [460, 419] on input "Fashion" at bounding box center [447, 419] width 262 height 23
type input "А"
type input "а"
type input "Аяллын хөтөлбөр"
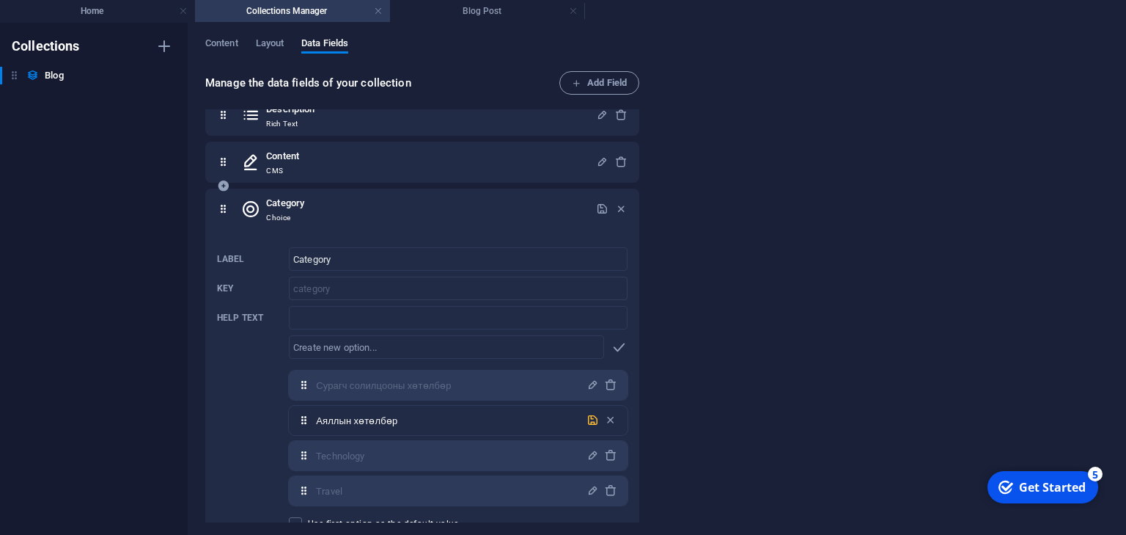
click at [588, 416] on icon "button" at bounding box center [593, 420] width 12 height 12
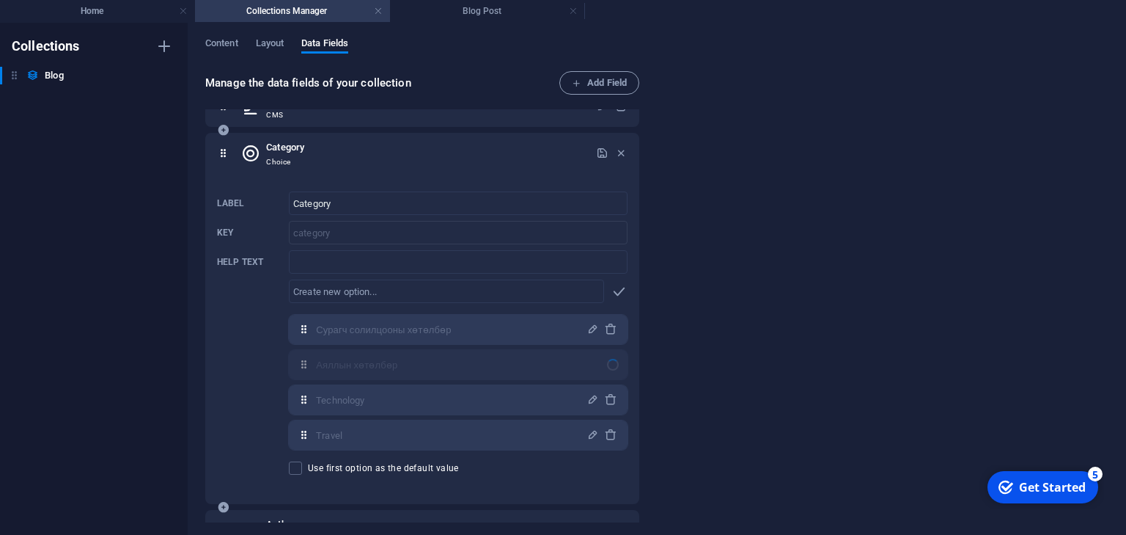
scroll to position [176, 0]
click at [592, 429] on icon "button" at bounding box center [593, 431] width 12 height 12
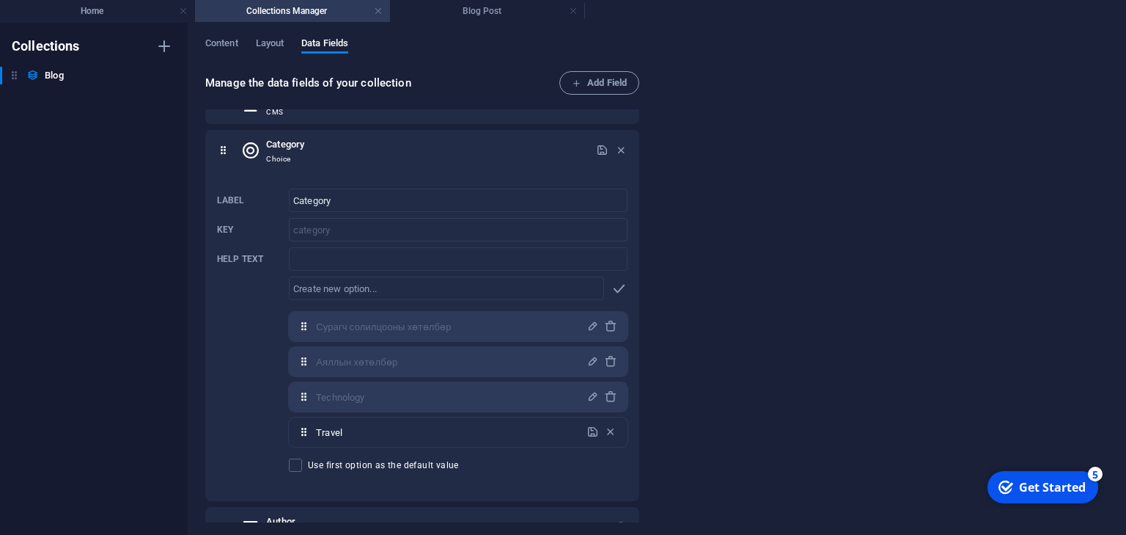
drag, startPoint x: 392, startPoint y: 433, endPoint x: 165, endPoint y: 433, distance: 226.6
click at [280, 430] on div "Label Category ​ Key category ​ Help text ​ ​ Сурагч солилцооны хөтөлбөр,Аяллын…" at bounding box center [422, 330] width 411 height 295
type input "Япон хэлний сургалт"
click at [590, 426] on icon "button" at bounding box center [593, 431] width 12 height 12
click at [590, 398] on icon "button" at bounding box center [593, 396] width 12 height 12
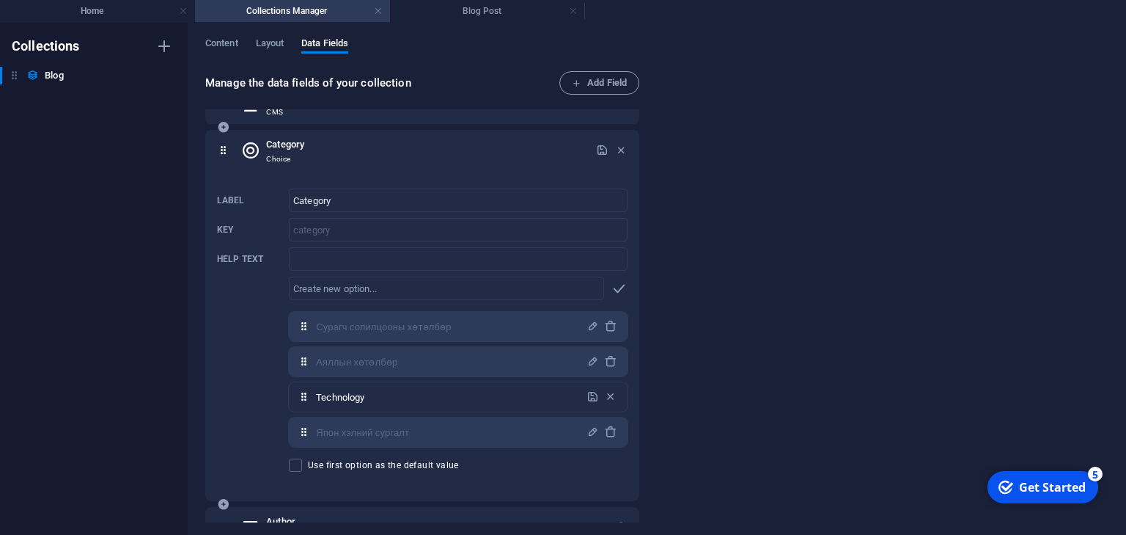
click at [465, 392] on input "Technology" at bounding box center [447, 396] width 262 height 23
type input "К"
click at [494, 399] on input "Кантоо олон улсын сургуулийн" at bounding box center [447, 396] width 262 height 23
type input "Кантоо олон улсын сургуулийн хөтөлбөр"
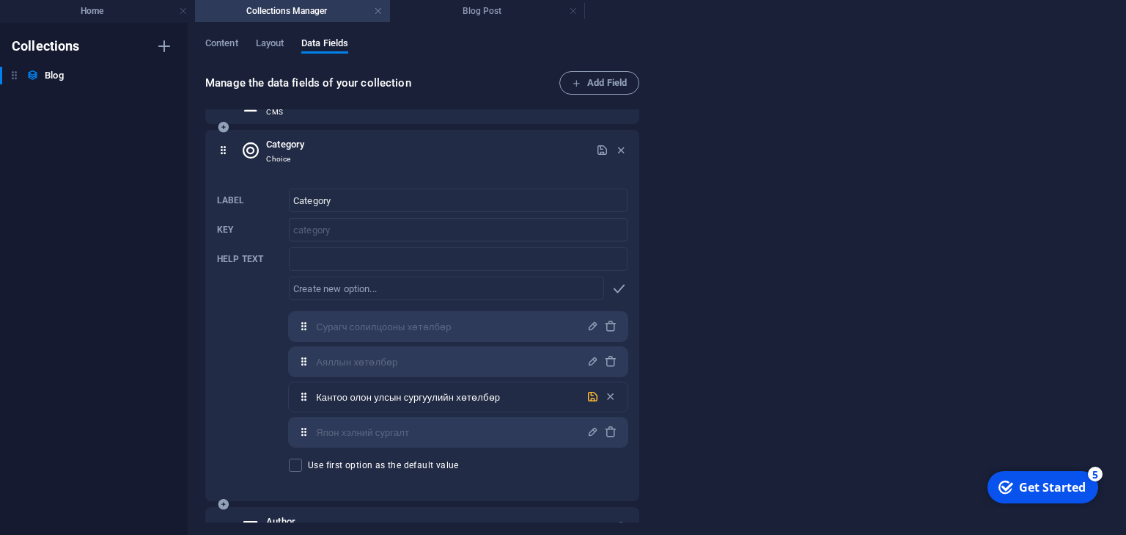
click at [595, 394] on icon "button" at bounding box center [593, 396] width 12 height 12
click at [425, 205] on input "Category" at bounding box center [458, 199] width 339 height 23
click at [259, 340] on div "Label Category ​ Key category ​ Help text ​ ​ Сурагч солилцооны хөтөлбөр,Аяллын…" at bounding box center [422, 330] width 411 height 295
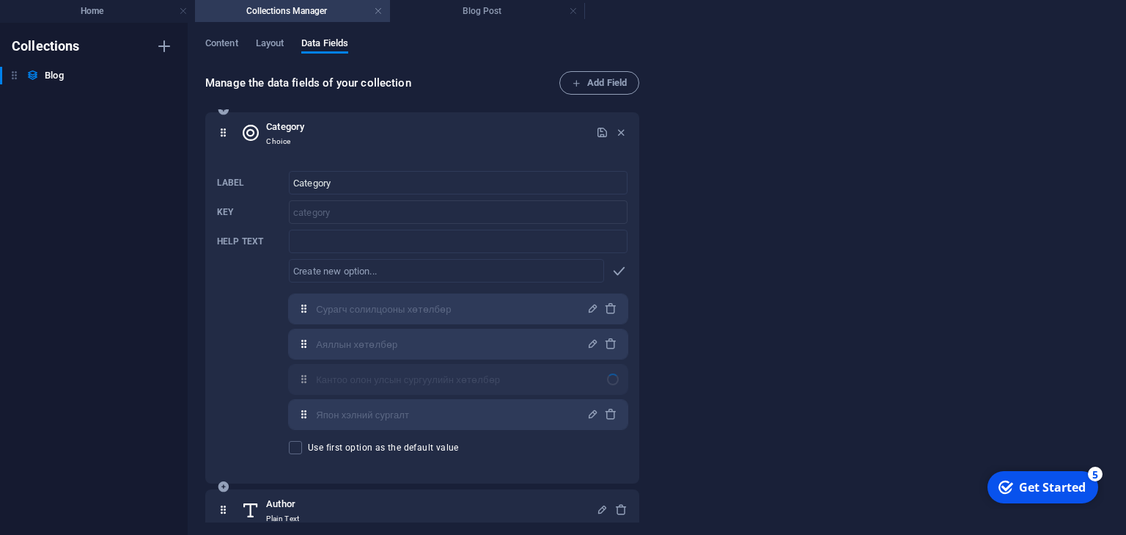
scroll to position [0, 0]
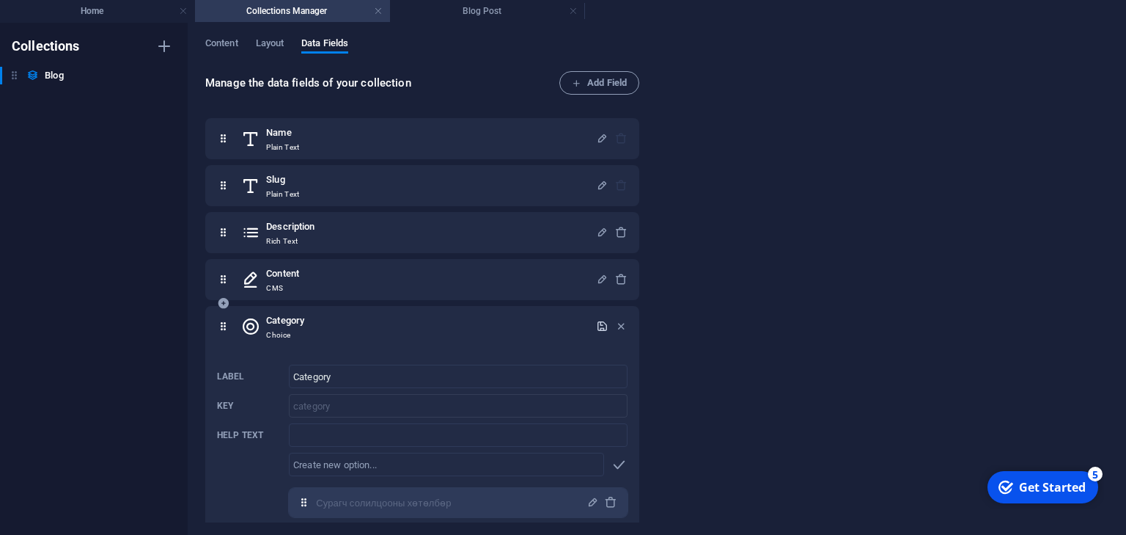
click at [603, 323] on icon "button" at bounding box center [602, 326] width 12 height 12
click at [697, 301] on div "Manage the data fields of your collection Add Field Name Plain Text Slug Plain …" at bounding box center [656, 297] width 903 height 453
click at [229, 331] on icon at bounding box center [223, 326] width 12 height 29
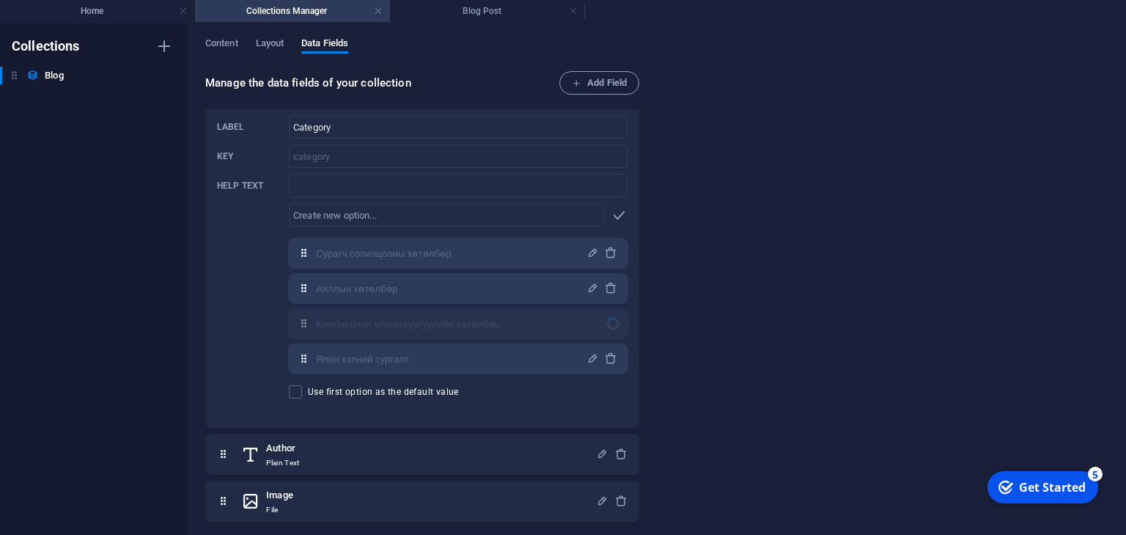
scroll to position [293, 0]
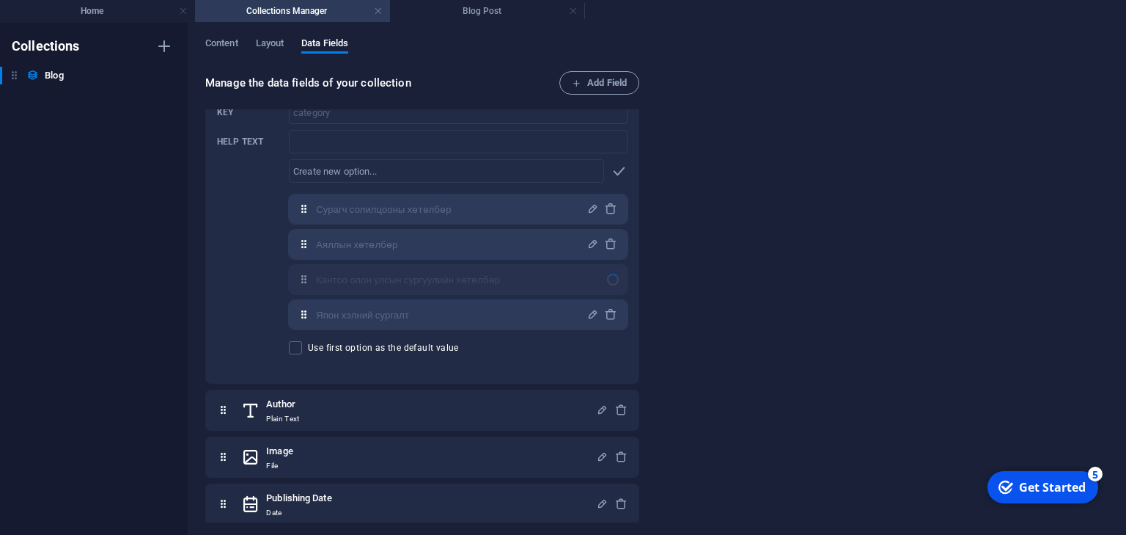
click at [739, 302] on div "Manage the data fields of your collection Add Field Name Plain Text Slug Plain …" at bounding box center [656, 297] width 903 height 453
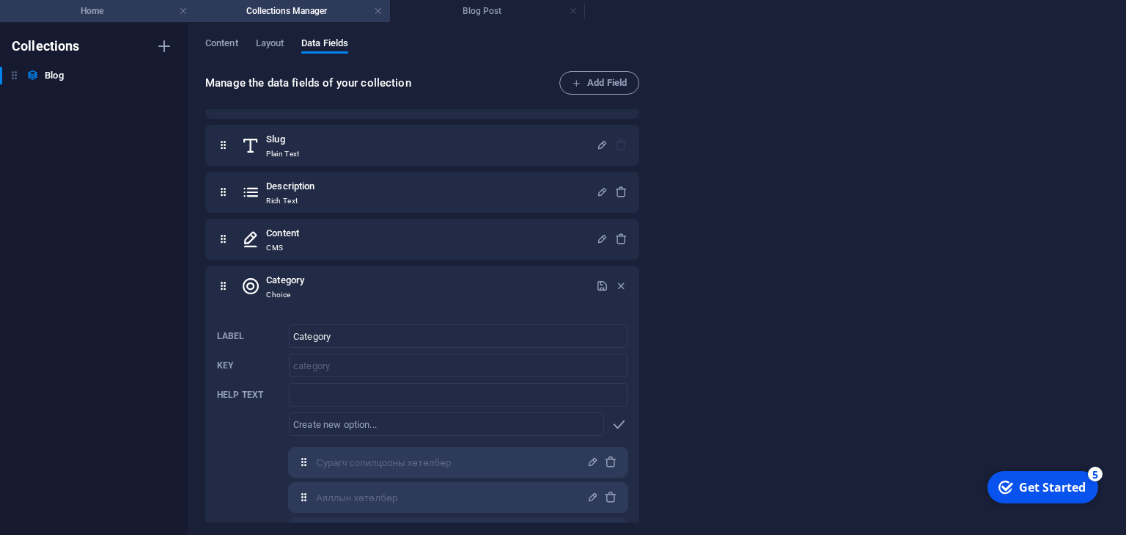
scroll to position [0, 0]
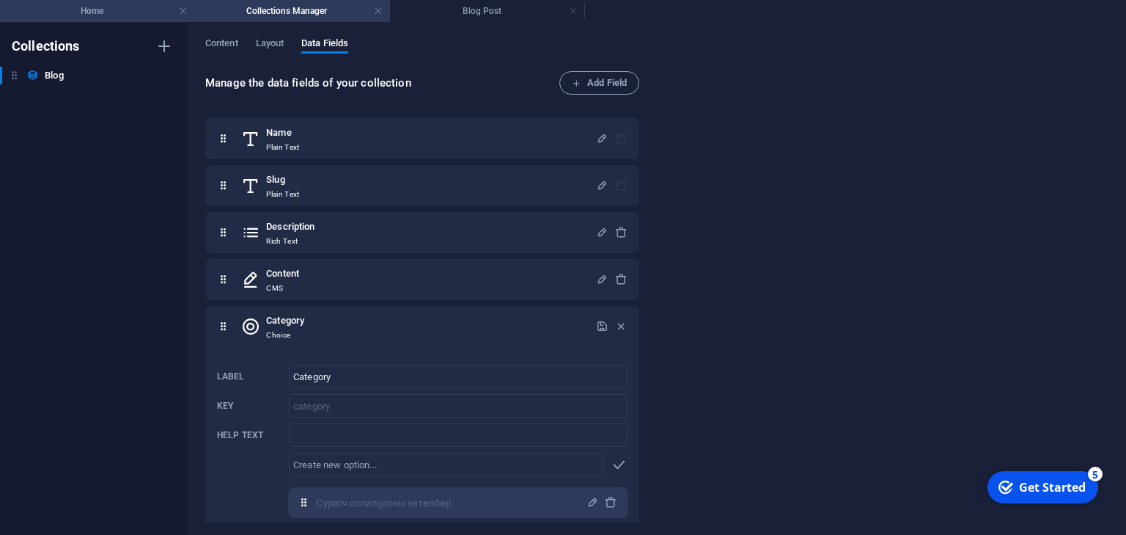
click at [132, 14] on h4 "Home" at bounding box center [97, 11] width 195 height 16
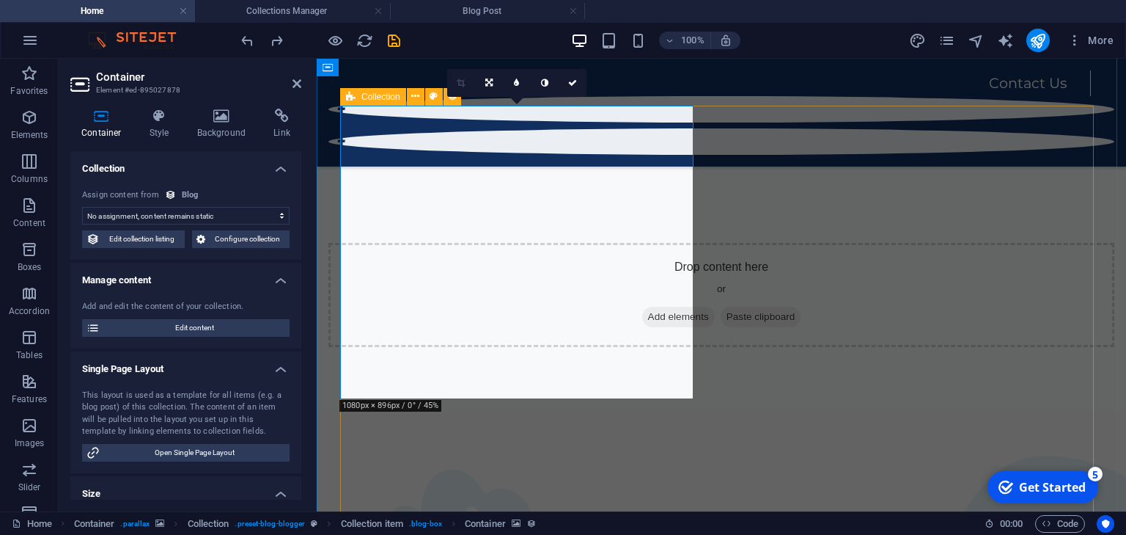
scroll to position [675, 0]
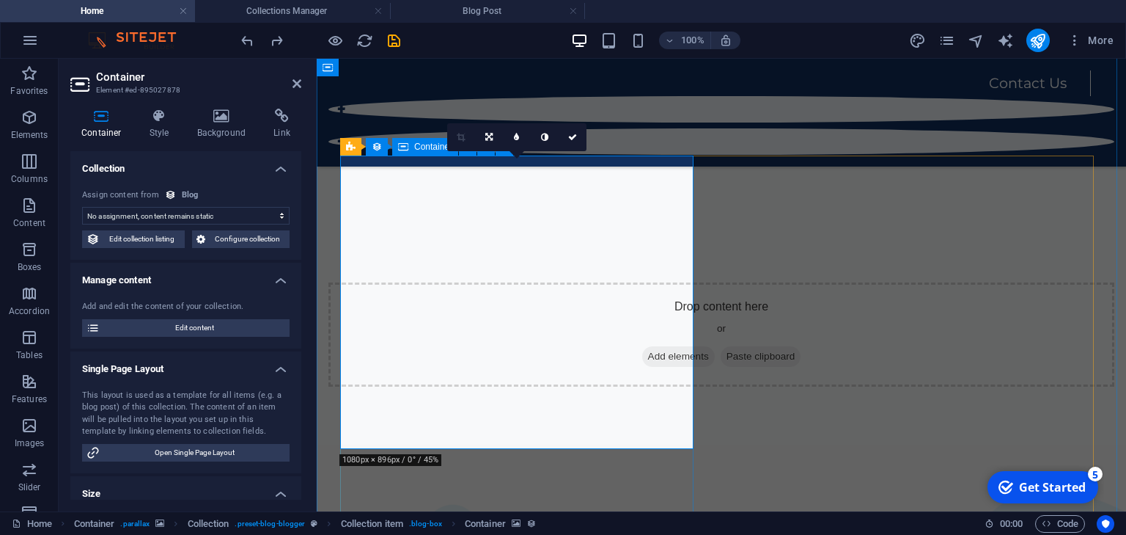
click at [572, 143] on link at bounding box center [573, 137] width 28 height 28
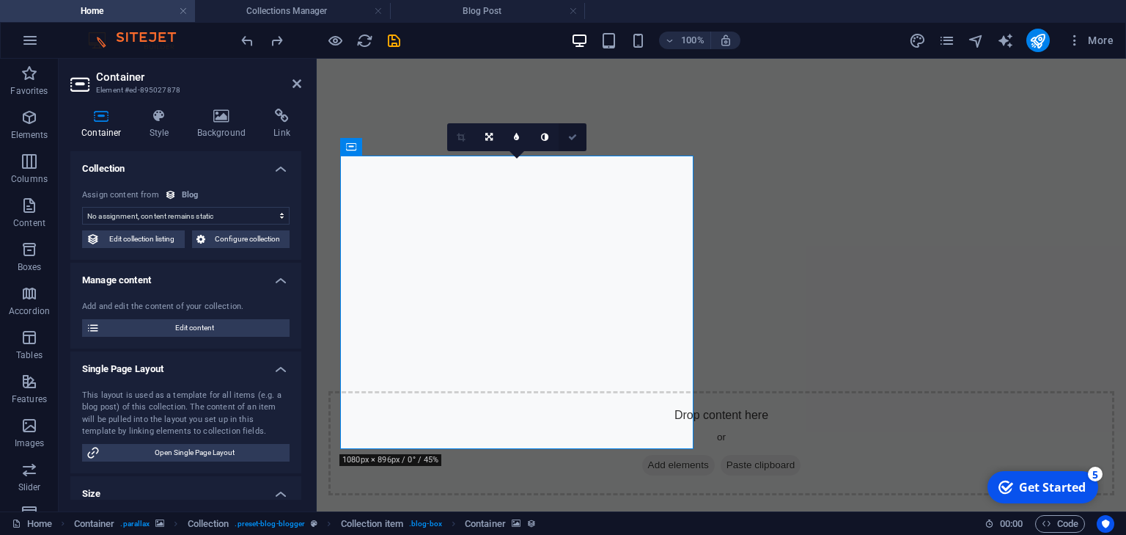
scroll to position [680, 0]
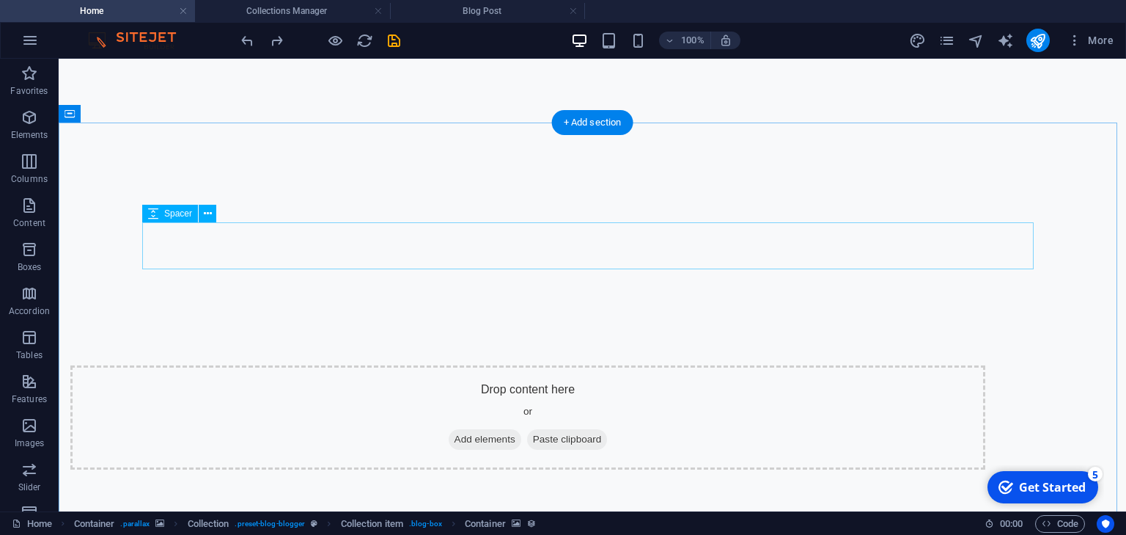
scroll to position [738, 0]
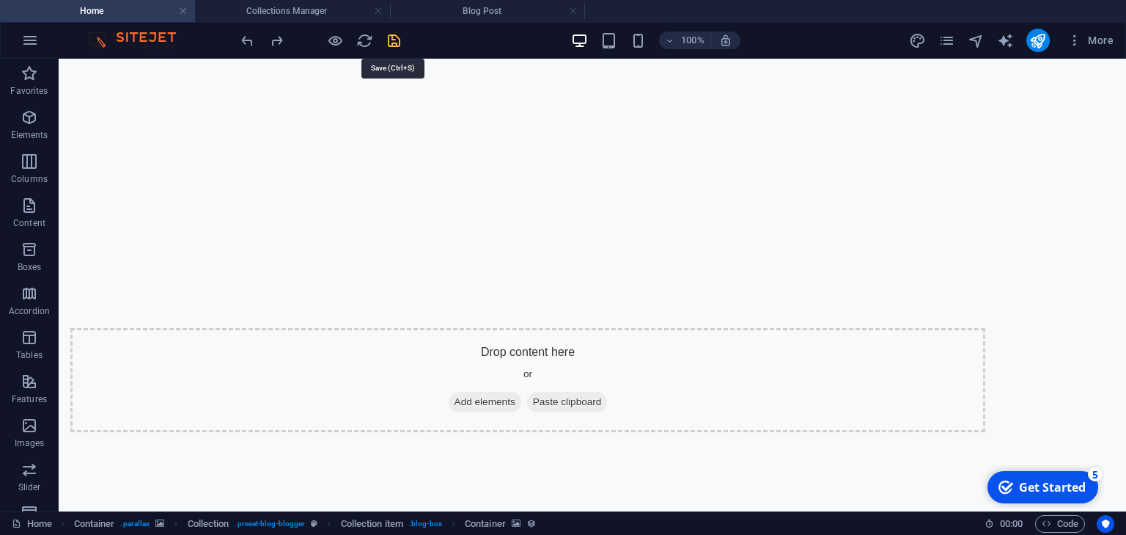
click at [396, 36] on icon "save" at bounding box center [394, 40] width 17 height 17
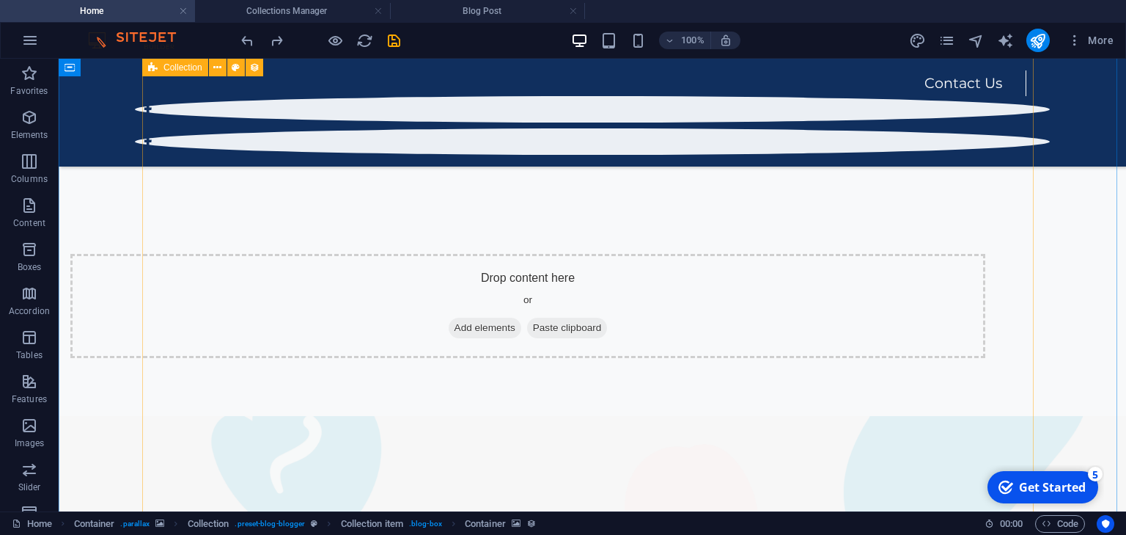
scroll to position [675, 0]
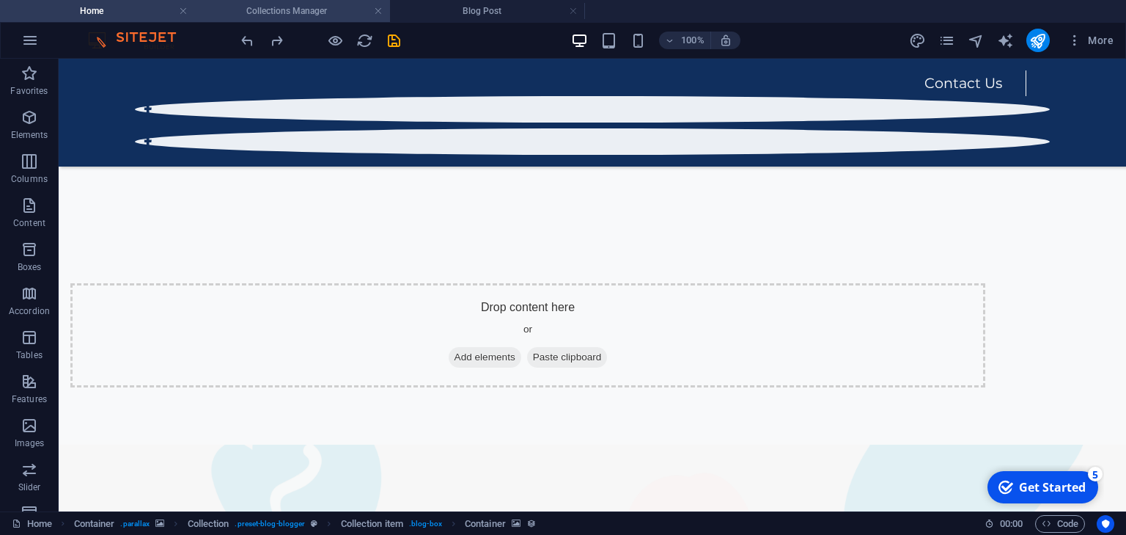
click at [330, 12] on h4 "Collections Manager" at bounding box center [292, 11] width 195 height 16
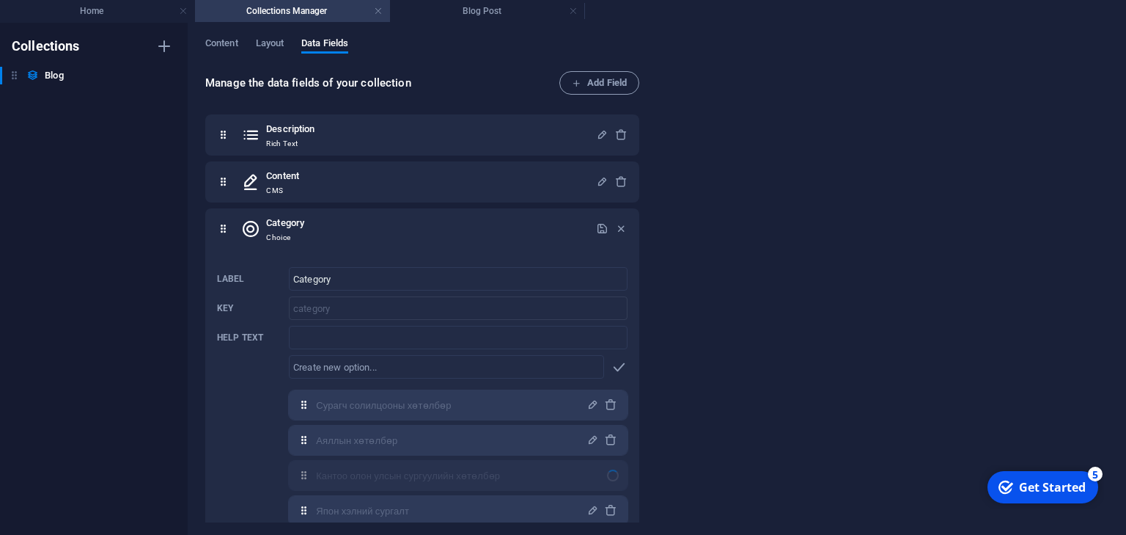
scroll to position [117, 0]
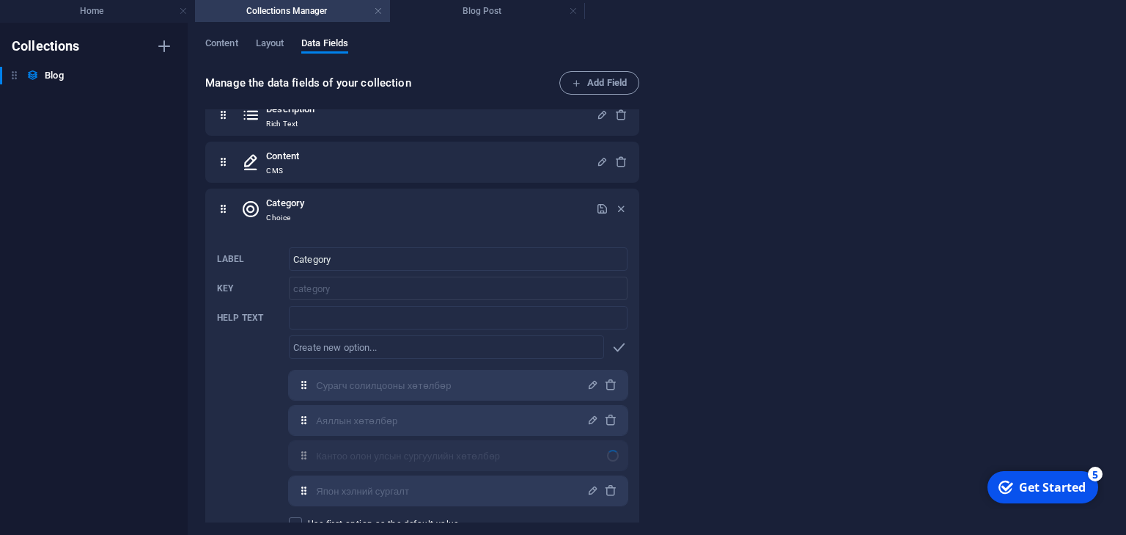
click at [610, 456] on div at bounding box center [613, 455] width 12 height 12
click at [604, 204] on icon "button" at bounding box center [602, 208] width 12 height 12
click at [620, 210] on icon "button" at bounding box center [621, 208] width 12 height 12
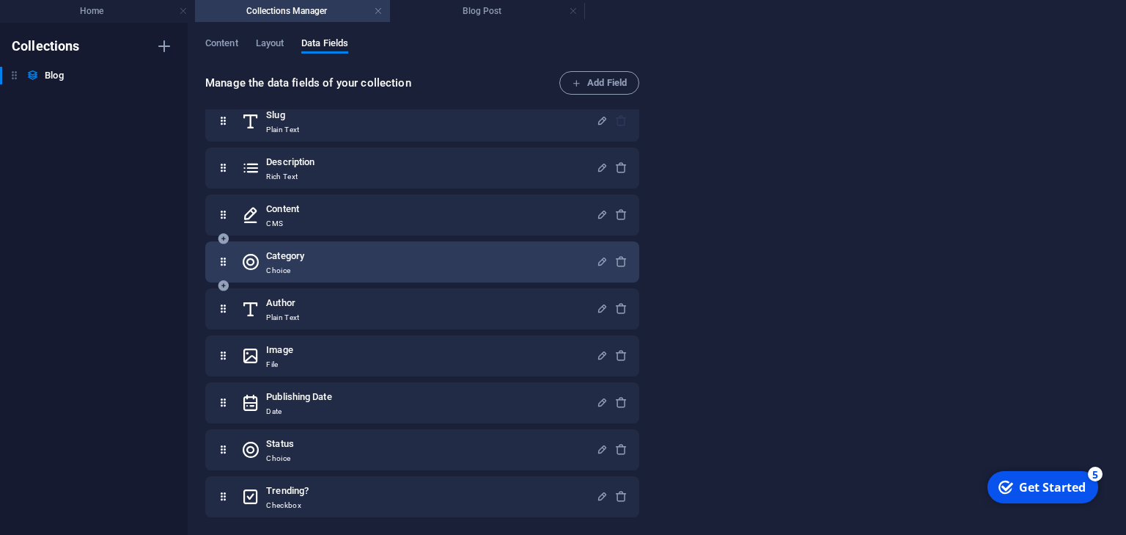
click at [526, 250] on div "Category Choice" at bounding box center [418, 261] width 355 height 29
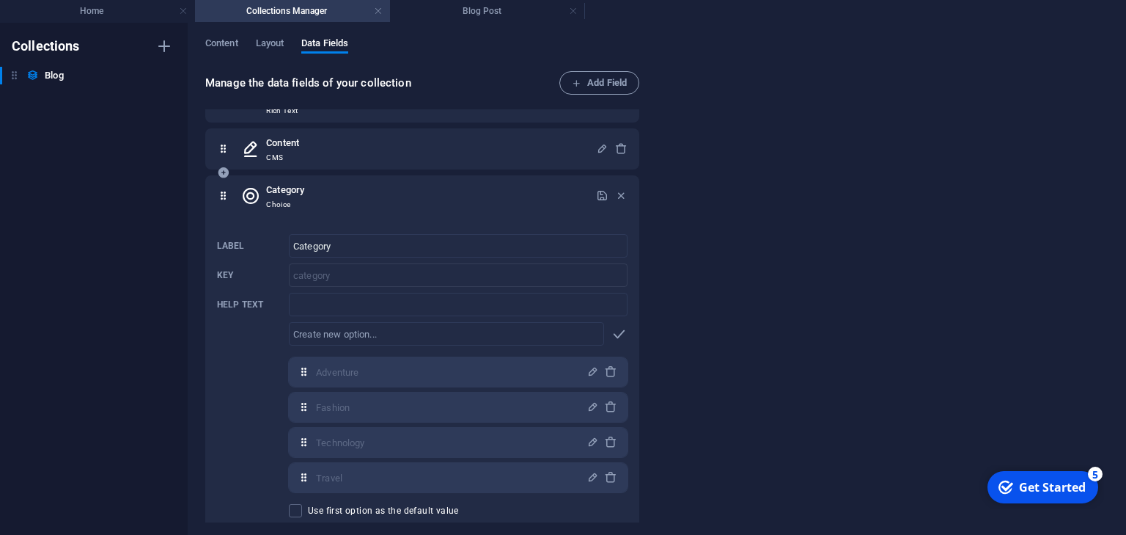
scroll to position [182, 0]
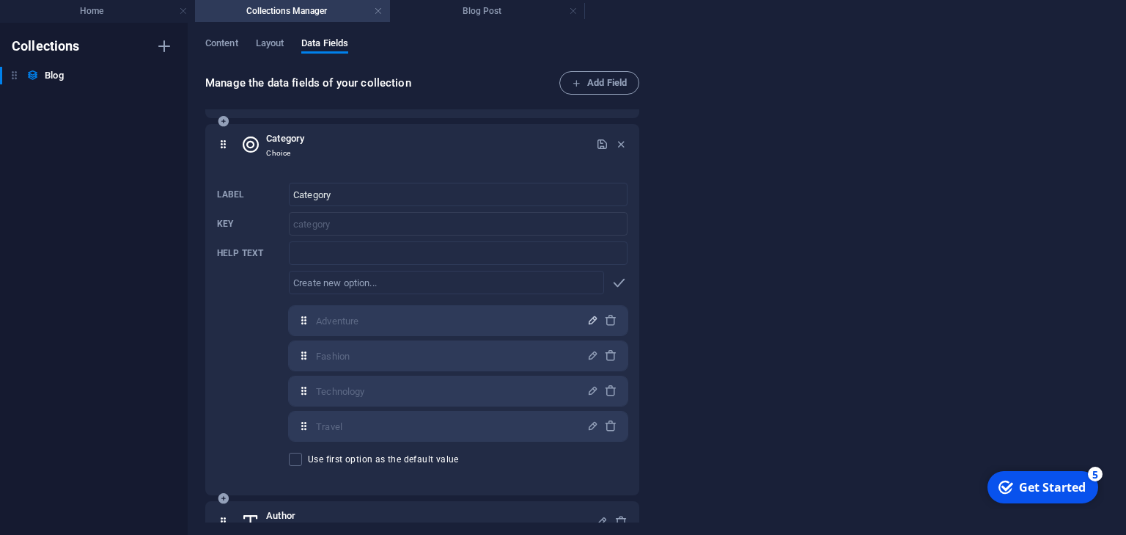
click at [590, 314] on icon "button" at bounding box center [593, 320] width 12 height 12
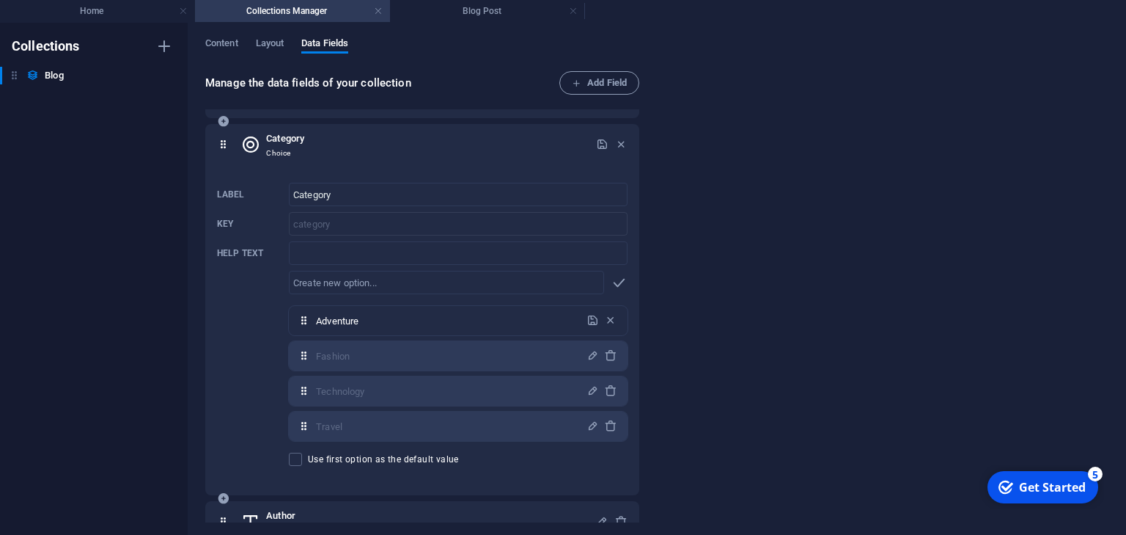
drag, startPoint x: 423, startPoint y: 317, endPoint x: 216, endPoint y: 328, distance: 207.8
click at [223, 328] on div "Label Category ​ Key category ​ Help text ​ ​ Adventure,Fashion,Technology,Trav…" at bounding box center [422, 324] width 411 height 295
type input "с"
type input "Сурагч солилцооны хөтөлбөр"
click at [590, 355] on icon "button" at bounding box center [593, 355] width 12 height 12
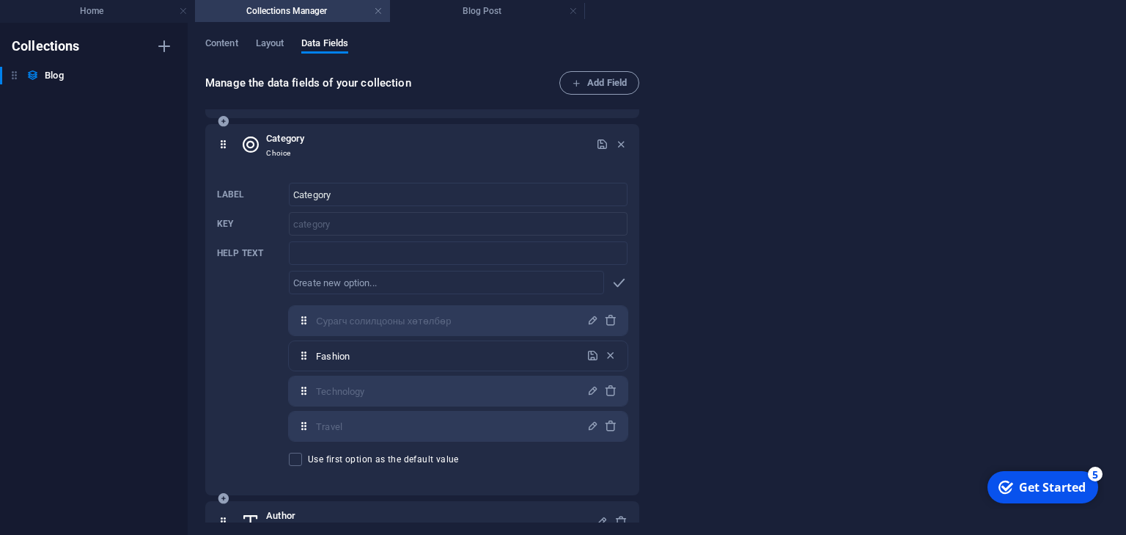
click at [471, 359] on input "Fashion" at bounding box center [447, 355] width 262 height 23
drag, startPoint x: 471, startPoint y: 359, endPoint x: 458, endPoint y: 361, distance: 13.3
click at [453, 361] on input "Fashion" at bounding box center [447, 355] width 262 height 23
type input "Я"
type input "А"
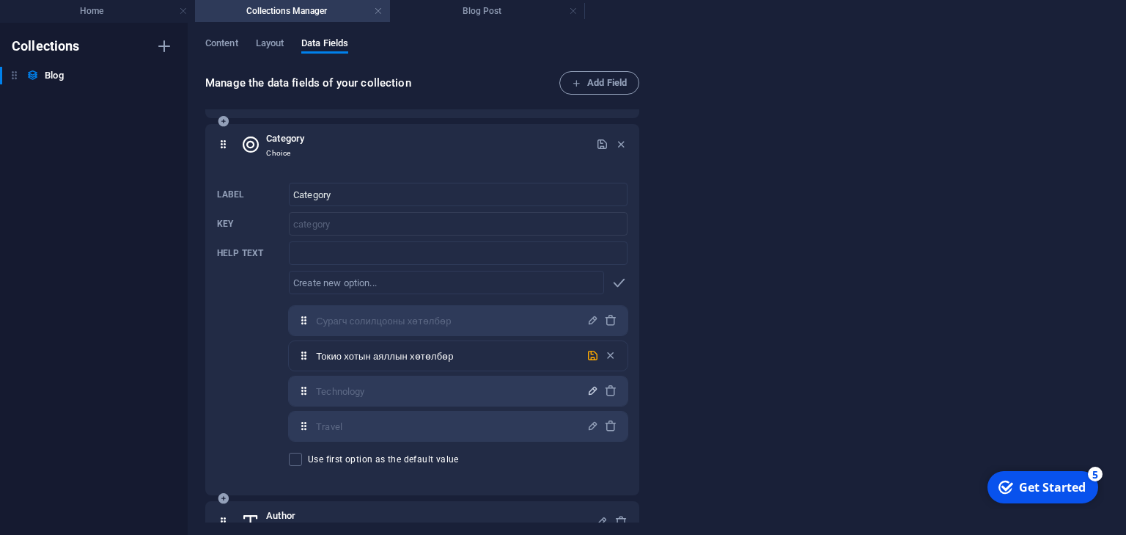
type input "Токио хотын аяллын хөтөлбөр"
click at [584, 393] on span "button" at bounding box center [593, 390] width 18 height 12
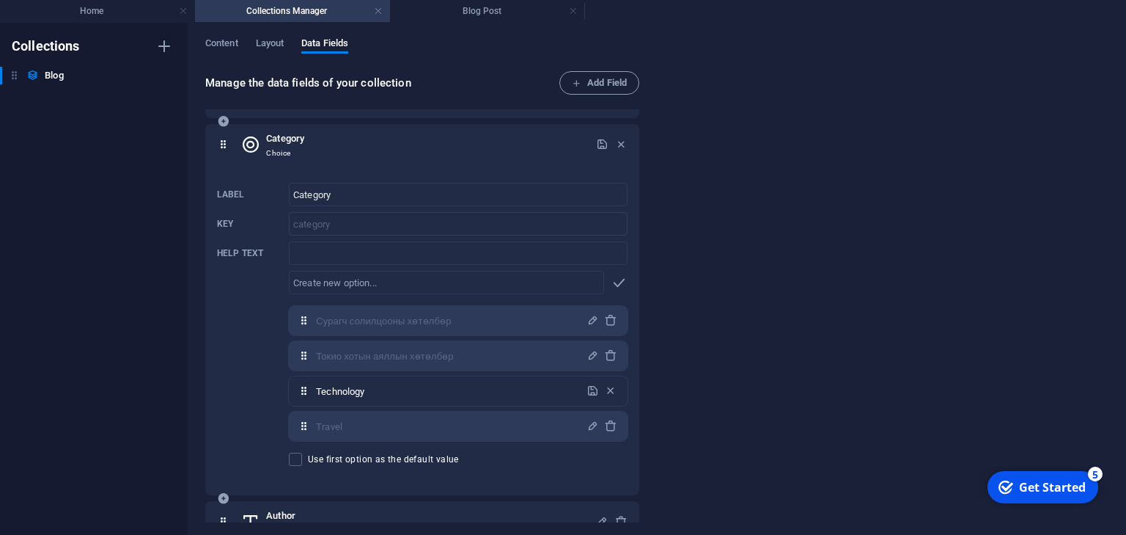
click at [482, 391] on input "Technology" at bounding box center [447, 390] width 262 height 23
type input "T"
type input "З"
type input "Кантоо олон улсын их сургуулийн хөтөлбөр"
click at [587, 391] on icon "button" at bounding box center [593, 390] width 12 height 12
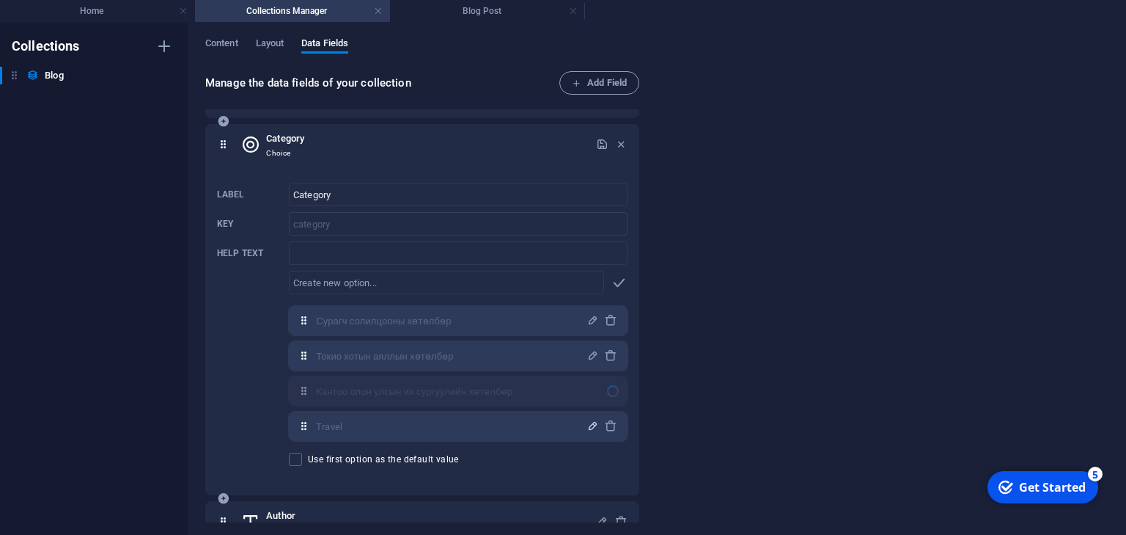
click at [587, 425] on icon "button" at bounding box center [593, 425] width 12 height 12
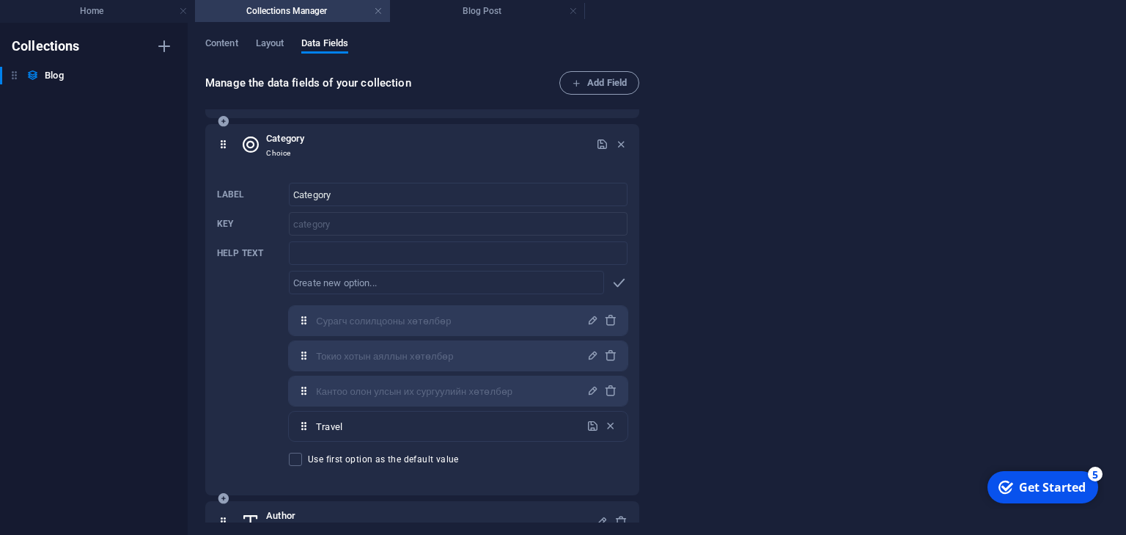
click at [496, 419] on input "Travel" at bounding box center [447, 425] width 262 height 23
type input "Япон хэлний сургалт"
click at [620, 284] on icon "button" at bounding box center [619, 282] width 17 height 17
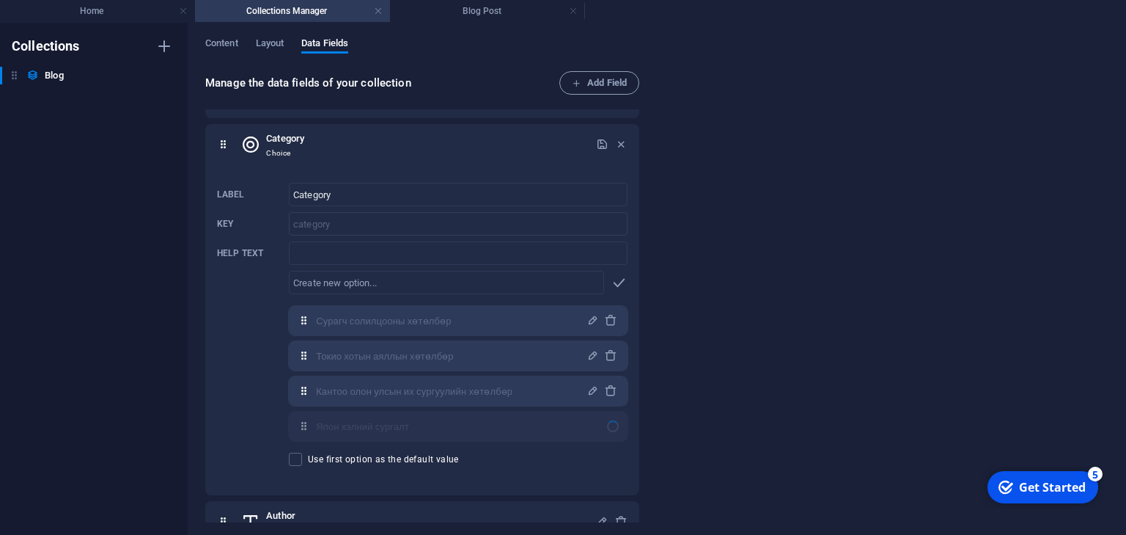
click at [700, 355] on div "Manage the data fields of your collection Add Field Name Plain Text Slug Plain …" at bounding box center [656, 297] width 903 height 453
drag, startPoint x: 686, startPoint y: 202, endPoint x: 671, endPoint y: 202, distance: 15.4
click at [687, 202] on div "Manage the data fields of your collection Add Field Name Plain Text Slug Plain …" at bounding box center [656, 297] width 903 height 453
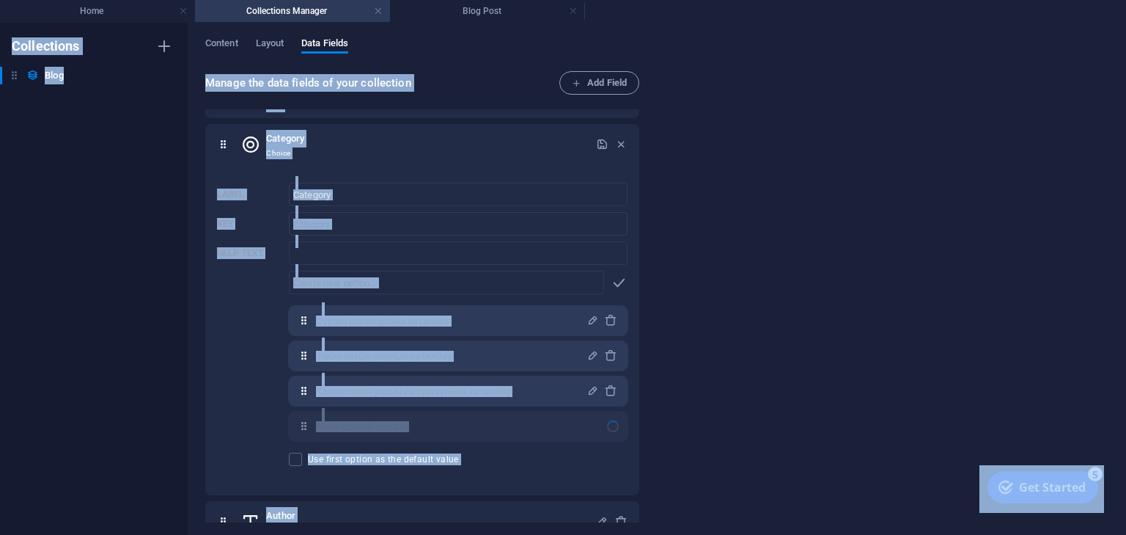
click at [713, 282] on div "Manage the data fields of your collection Add Field Name Plain Text Slug Plain …" at bounding box center [656, 297] width 903 height 453
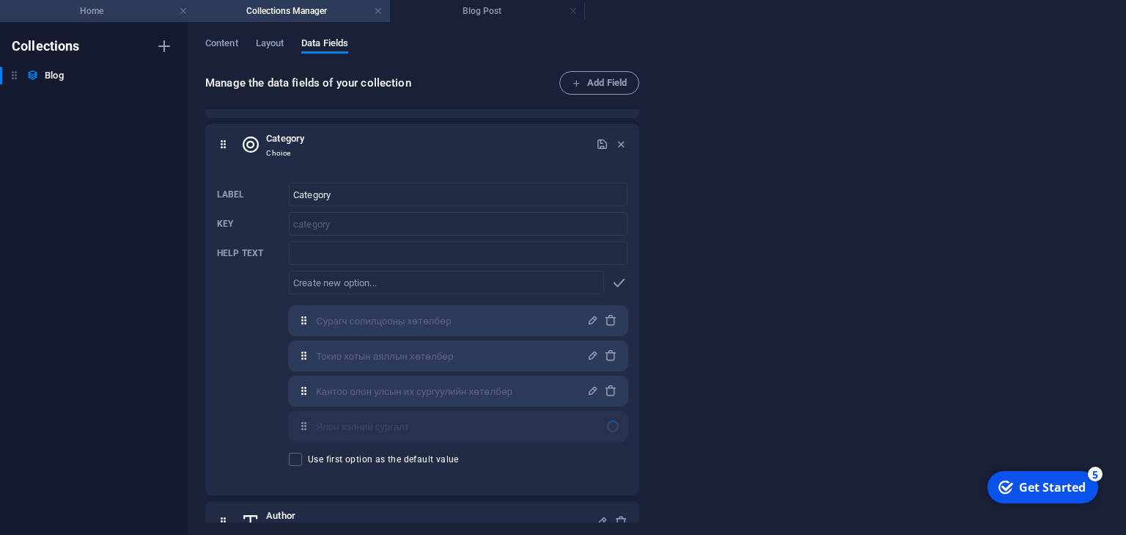
click at [131, 9] on h4 "Home" at bounding box center [97, 11] width 195 height 16
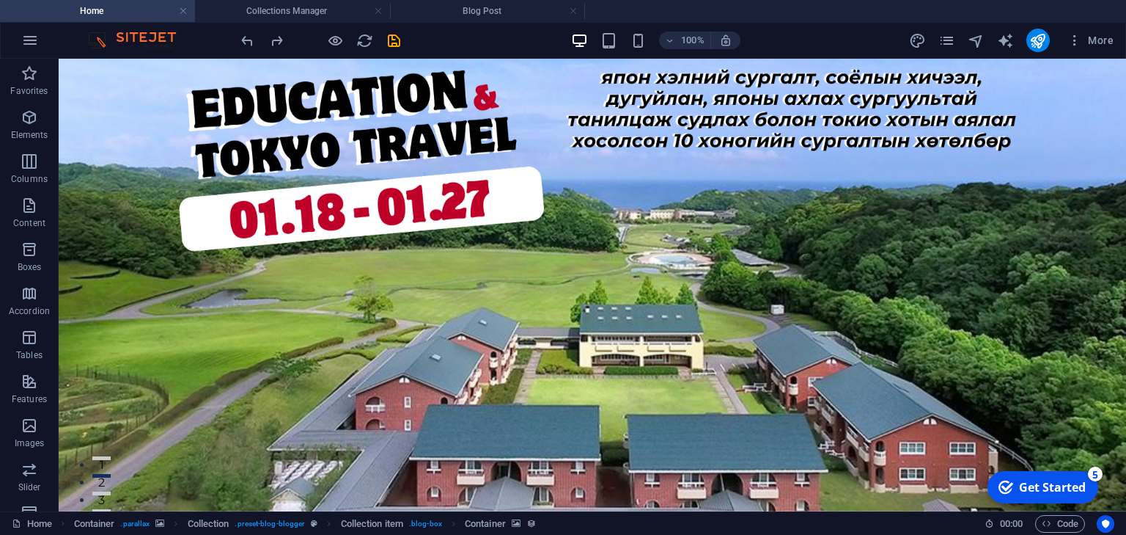
scroll to position [675, 0]
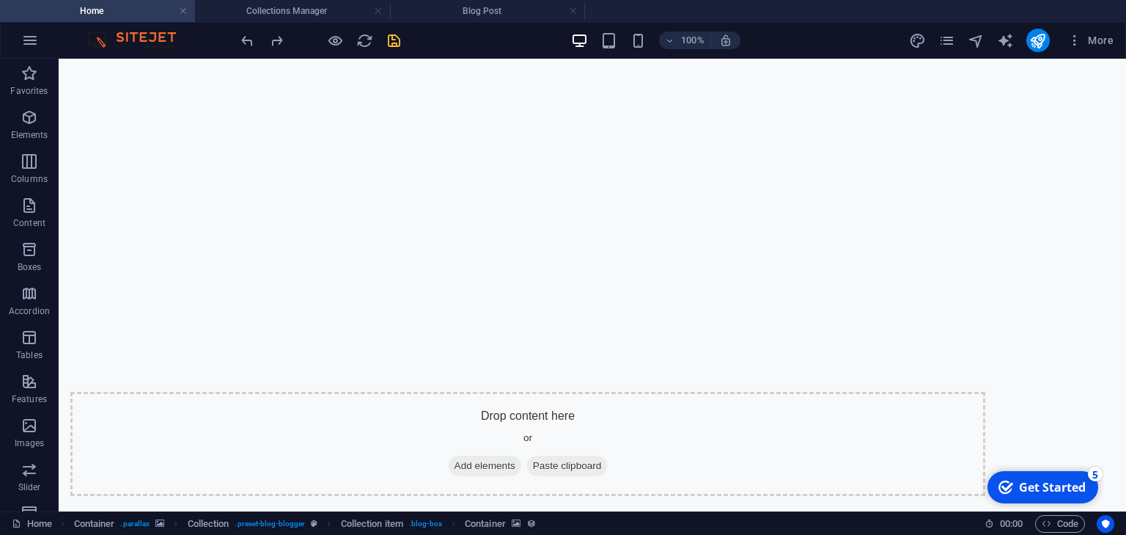
click at [399, 43] on icon "save" at bounding box center [394, 40] width 17 height 17
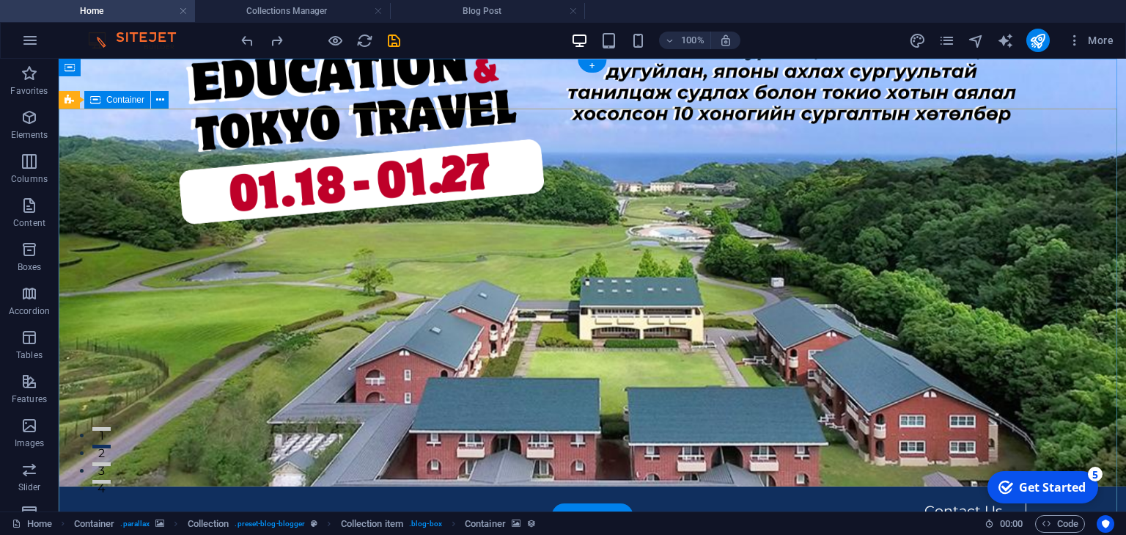
scroll to position [235, 0]
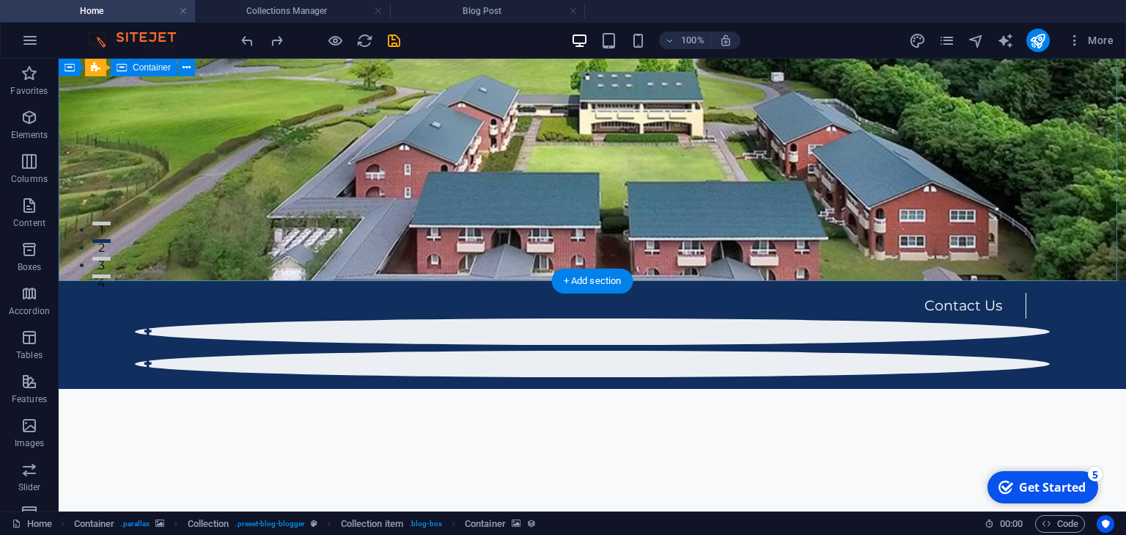
click at [346, 389] on div "JAPANESE LANGUAGE COURSE Button label ADVENTURE to Find Sanctuary in Times of C…" at bounding box center [593, 530] width 1068 height 282
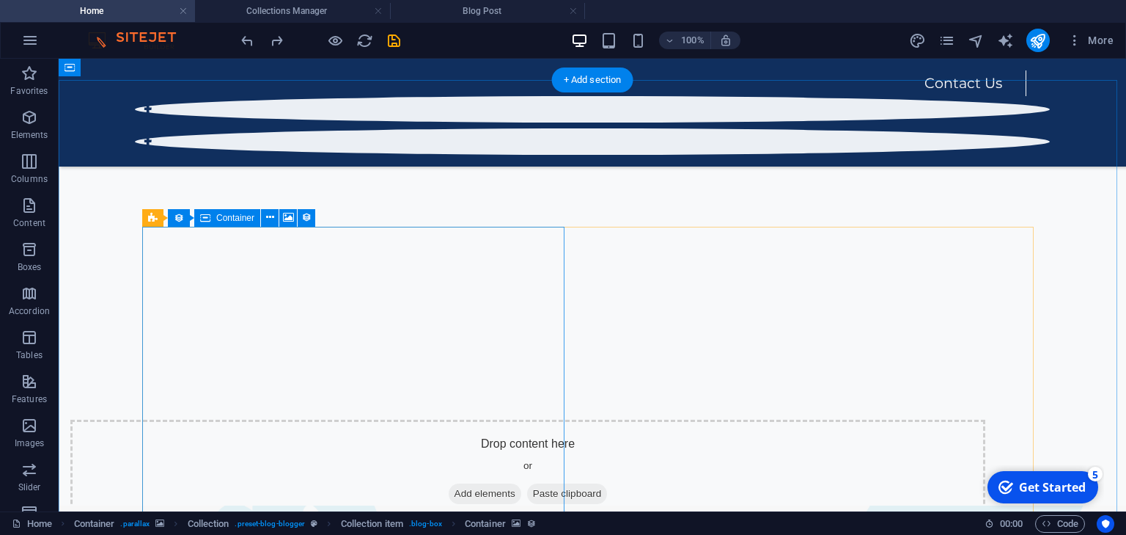
scroll to position [523, 0]
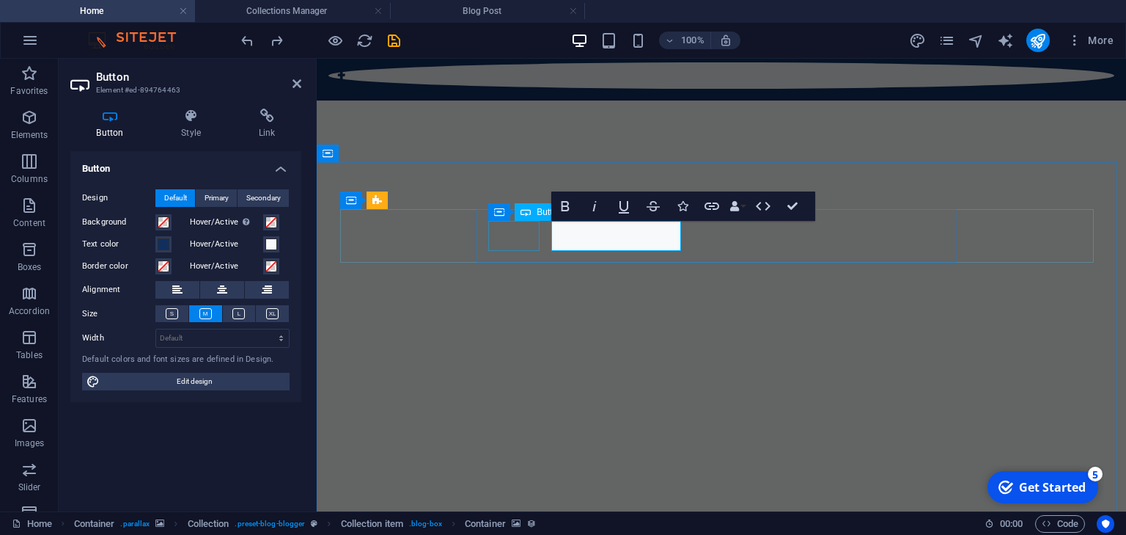
scroll to position [527, 0]
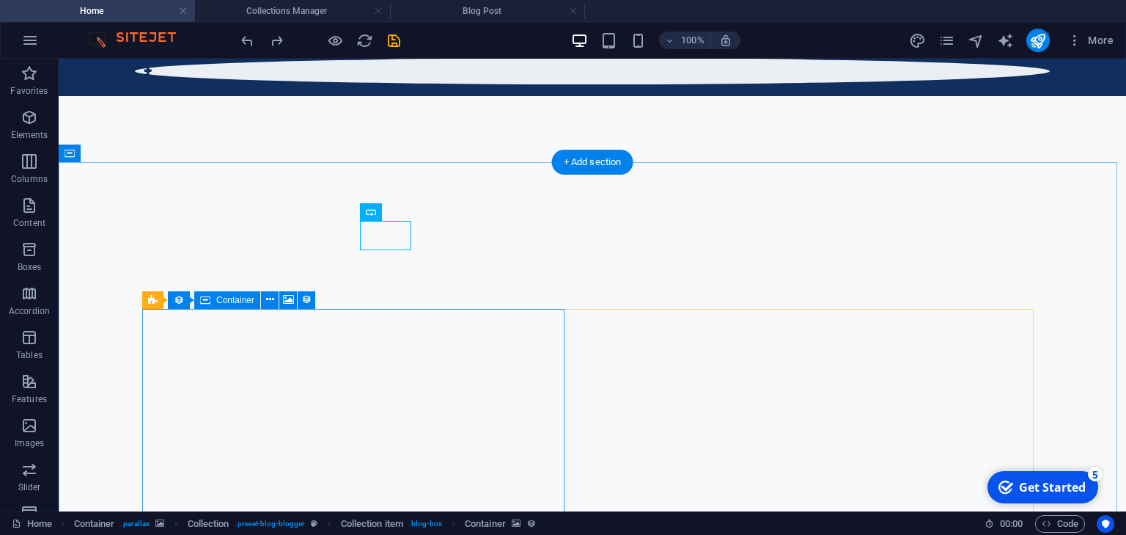
drag, startPoint x: 310, startPoint y: 383, endPoint x: 328, endPoint y: 383, distance: 17.6
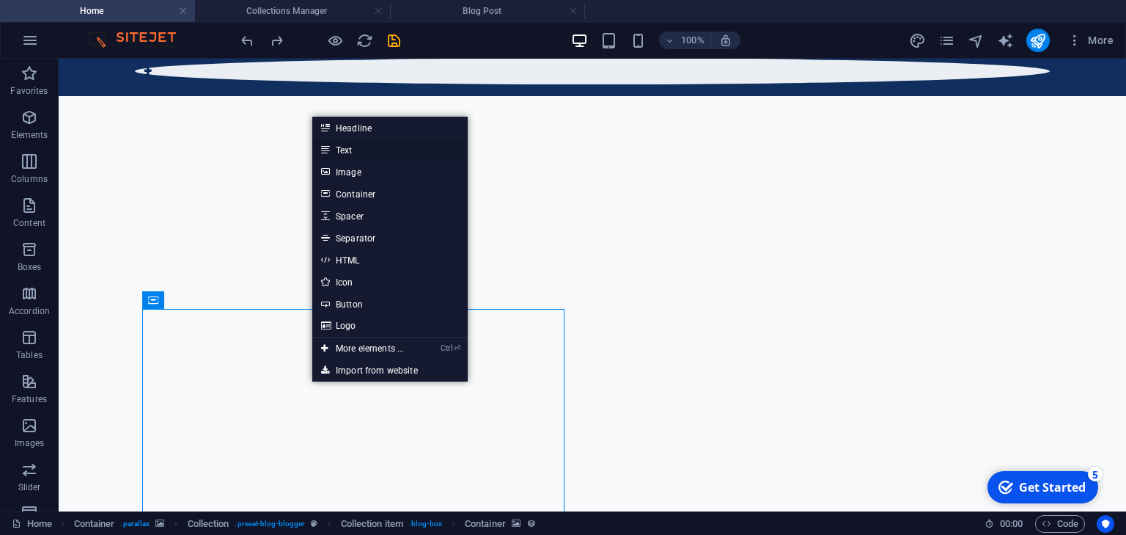
click at [362, 148] on link "Text" at bounding box center [389, 150] width 155 height 22
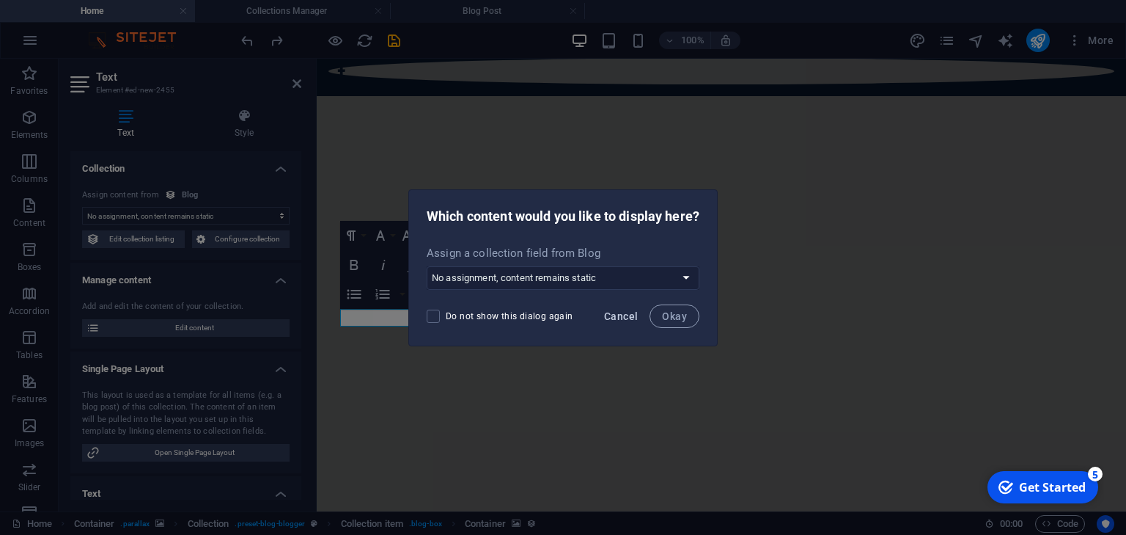
click at [622, 315] on span "Cancel" at bounding box center [621, 316] width 34 height 12
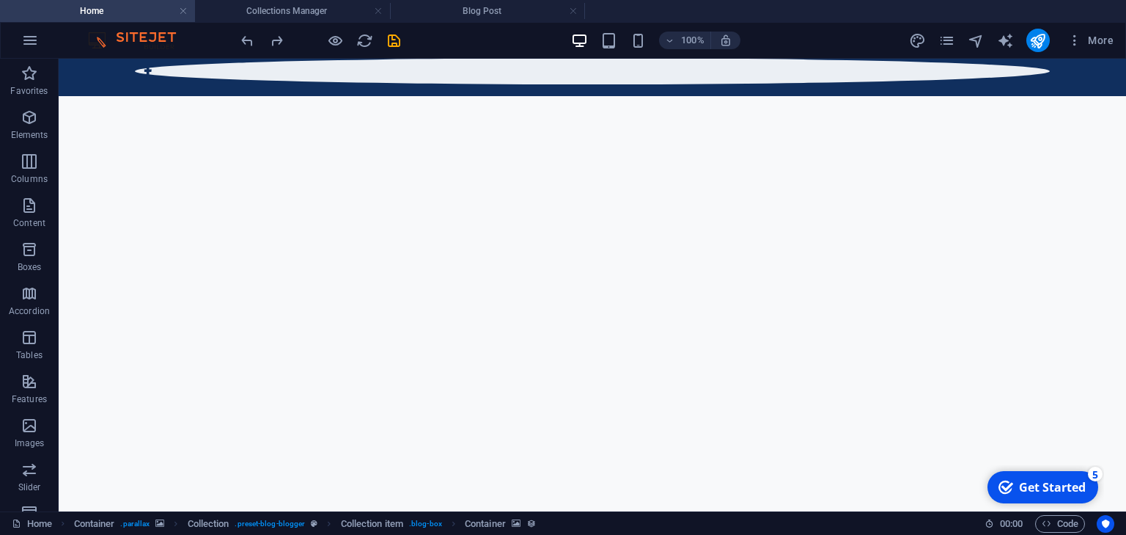
click at [144, 5] on h4 "Home" at bounding box center [97, 11] width 195 height 16
click at [290, 15] on h4 "Collections Manager" at bounding box center [292, 11] width 195 height 16
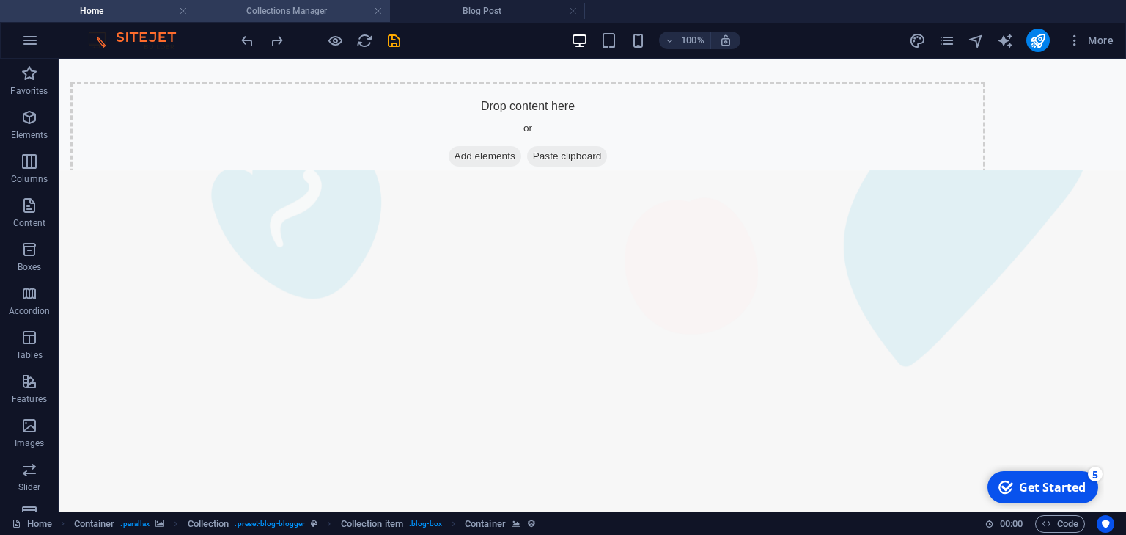
scroll to position [0, 0]
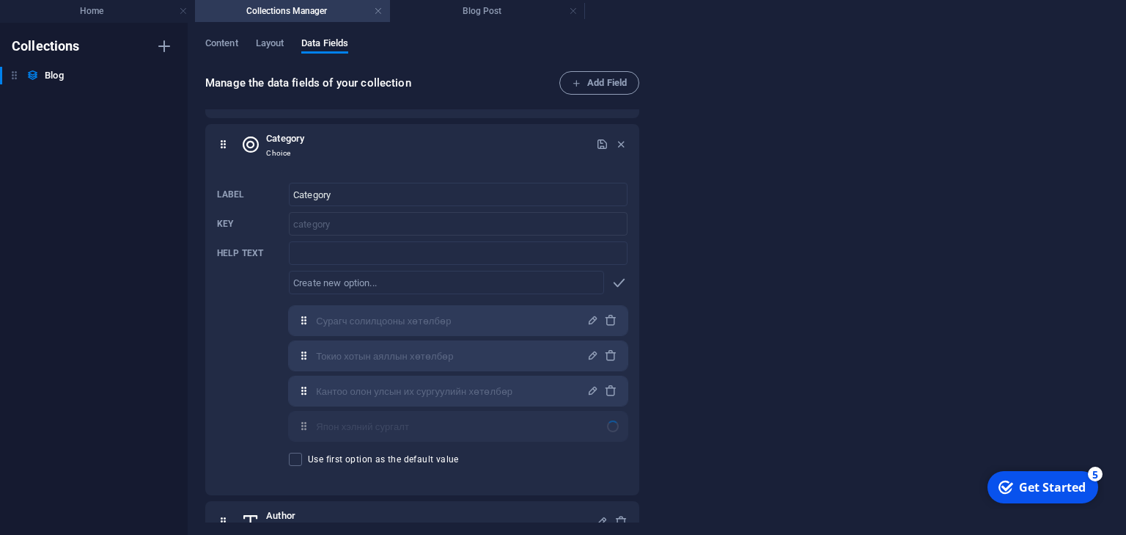
click at [680, 265] on div "Manage the data fields of your collection Add Field Name Plain Text Slug Plain …" at bounding box center [656, 297] width 903 height 453
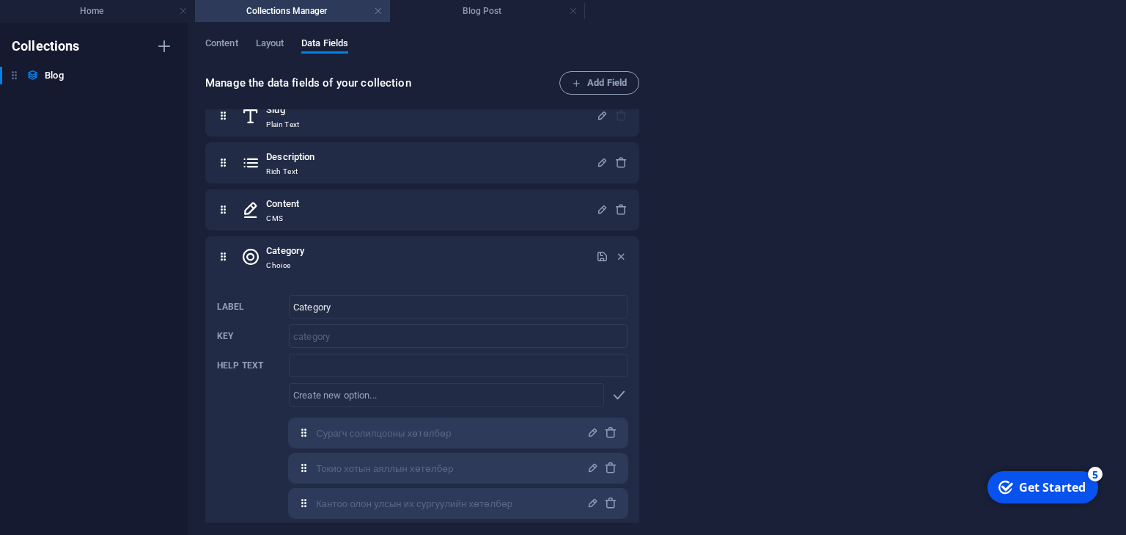
scroll to position [6, 0]
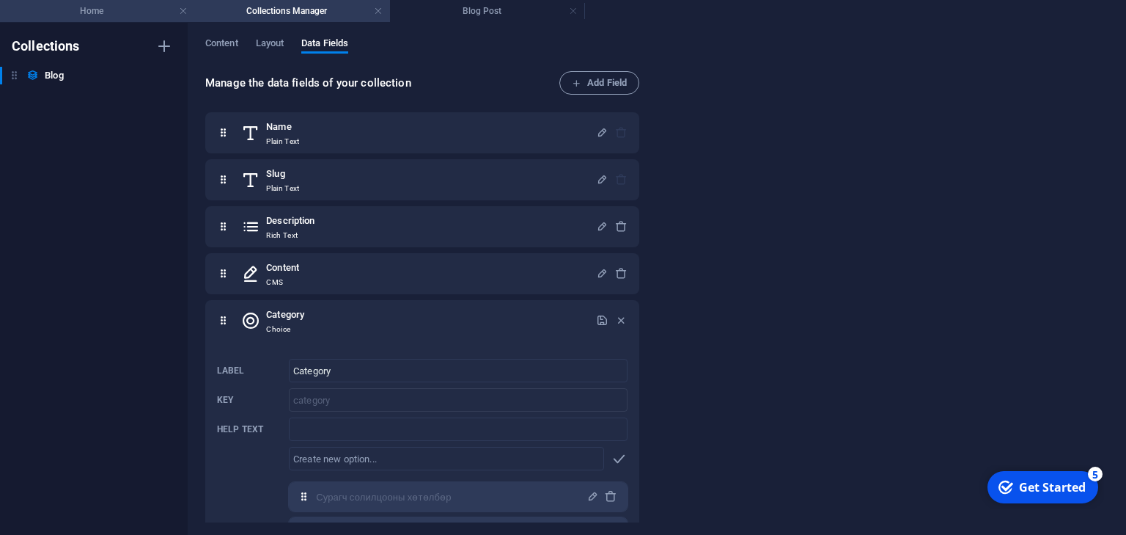
click at [120, 7] on h4 "Home" at bounding box center [97, 11] width 195 height 16
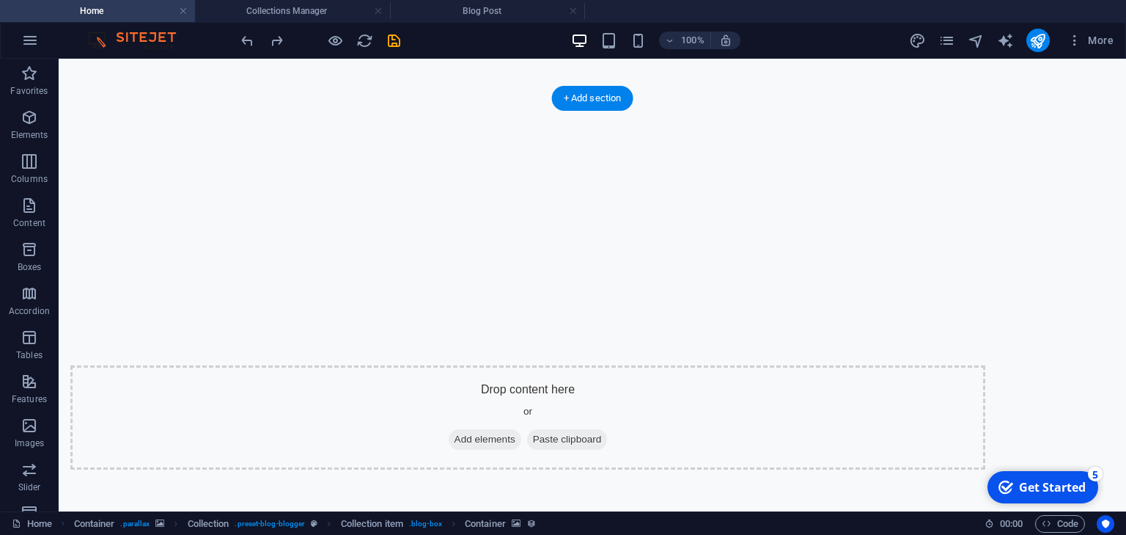
scroll to position [703, 0]
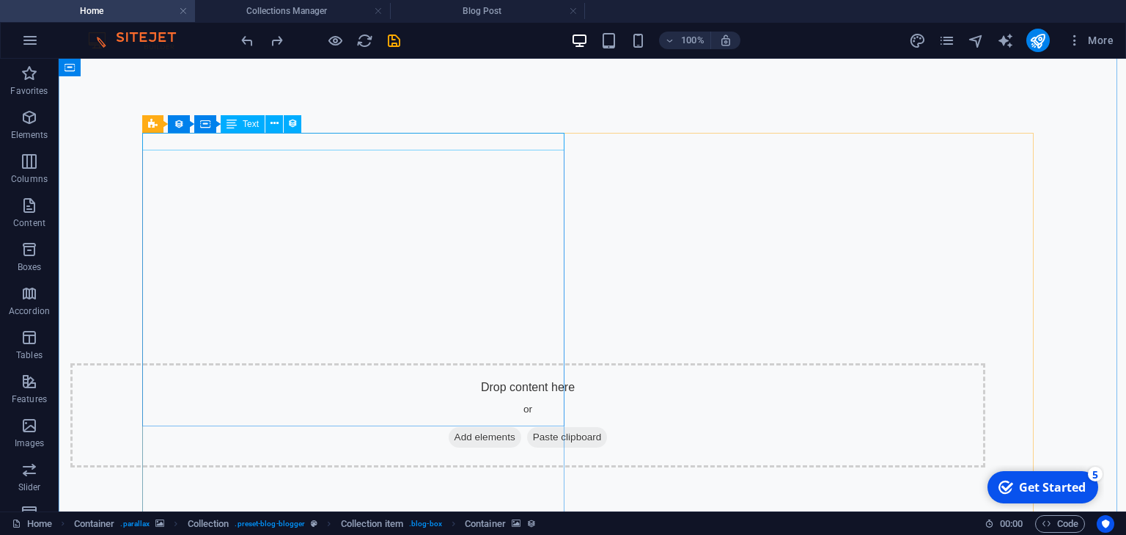
click at [271, 125] on icon at bounding box center [275, 123] width 8 height 15
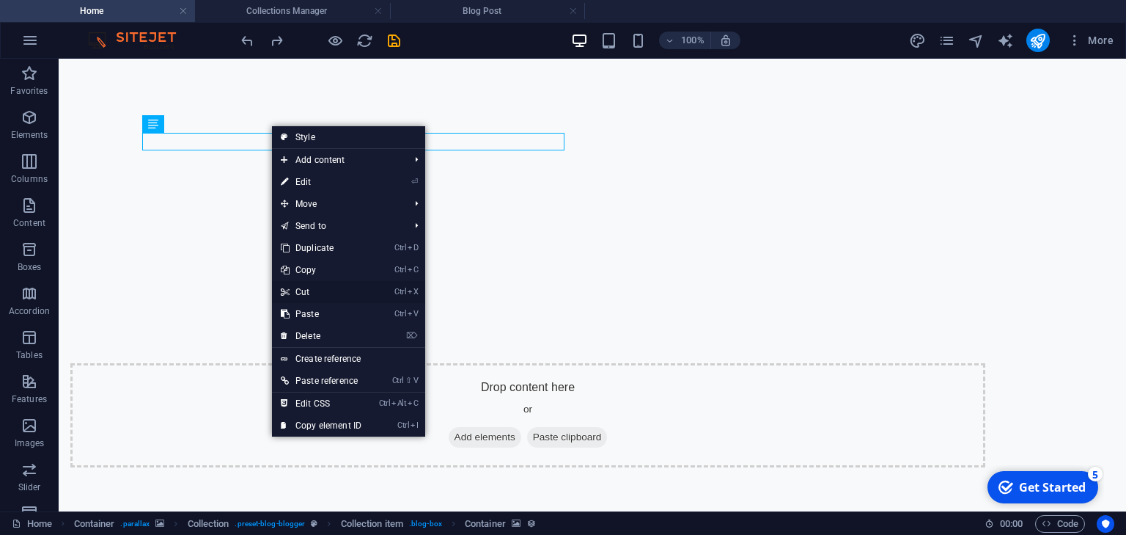
click at [343, 293] on link "Ctrl X Cut" at bounding box center [321, 292] width 98 height 22
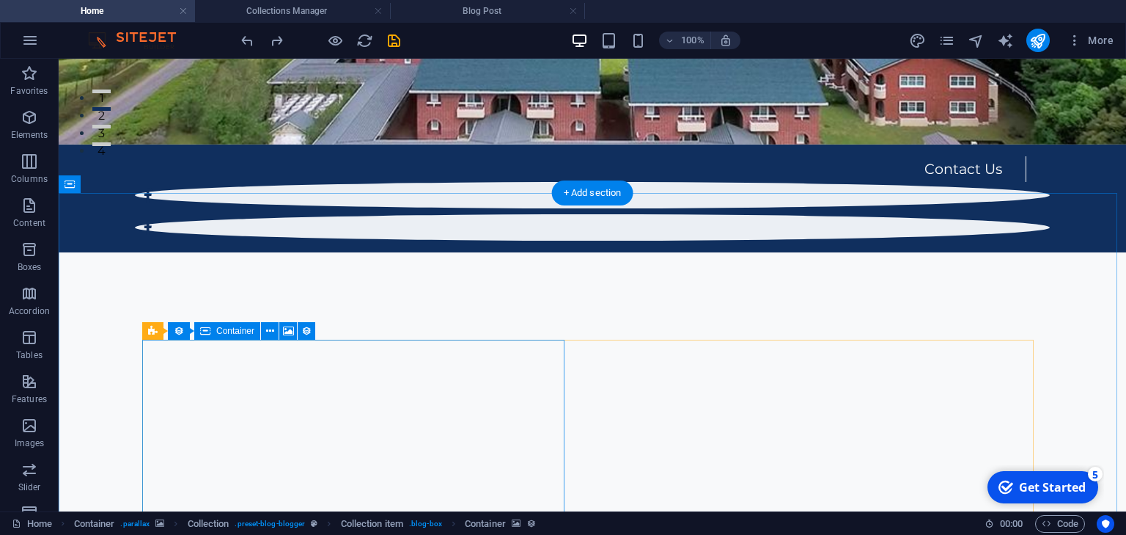
scroll to position [522, 0]
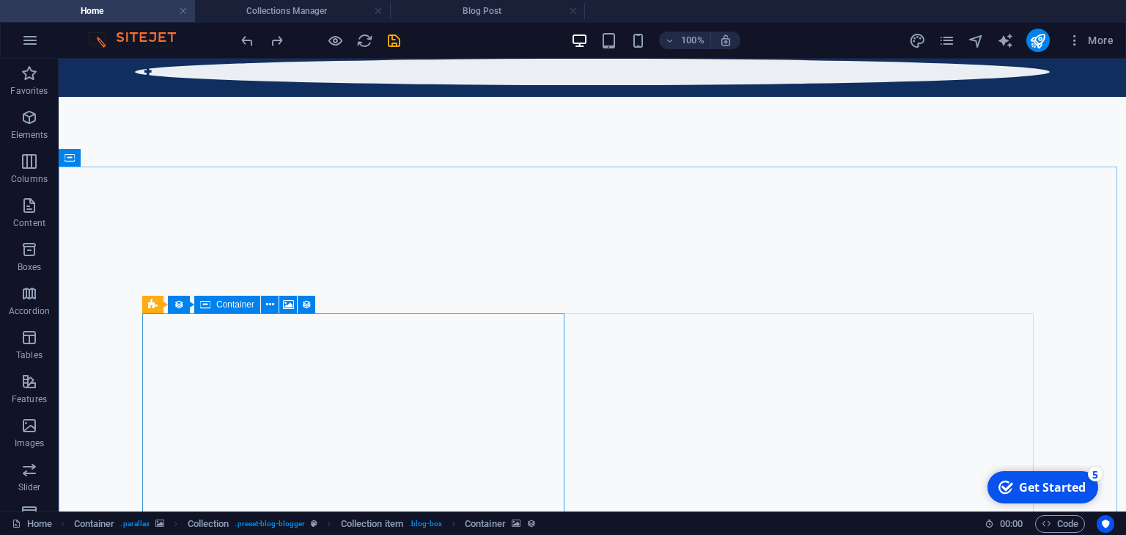
click at [229, 303] on span "Container" at bounding box center [235, 304] width 38 height 9
click at [226, 304] on span "Container" at bounding box center [235, 304] width 38 height 9
select select "px"
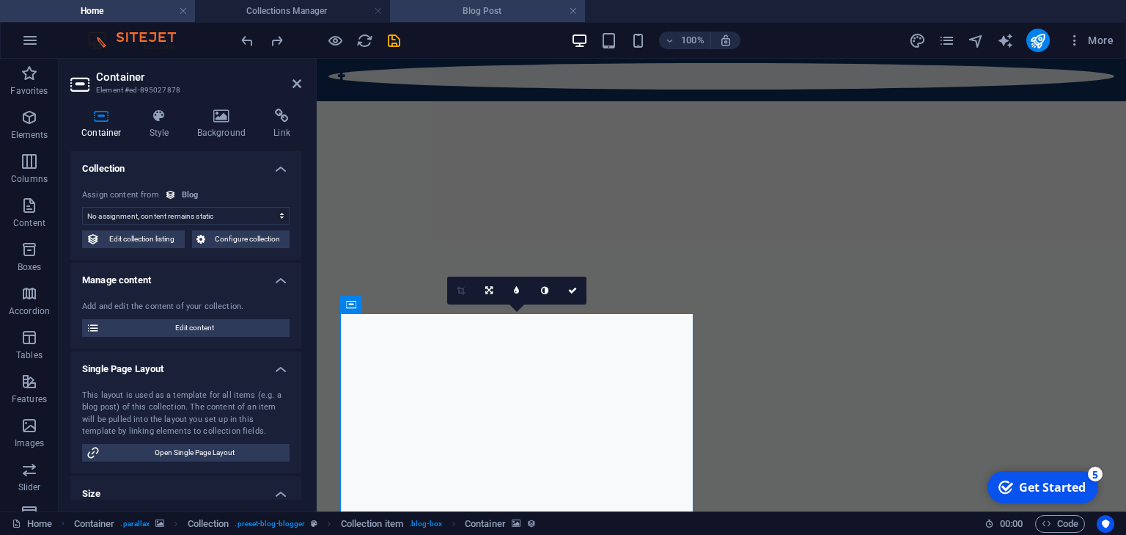
click at [491, 17] on h4 "Blog Post" at bounding box center [487, 11] width 195 height 16
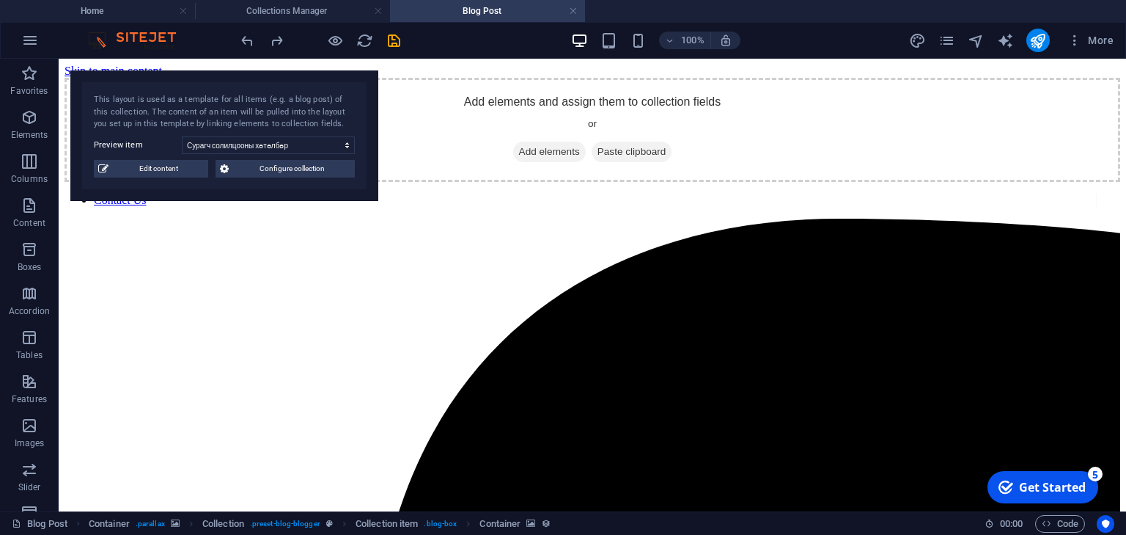
scroll to position [186, 0]
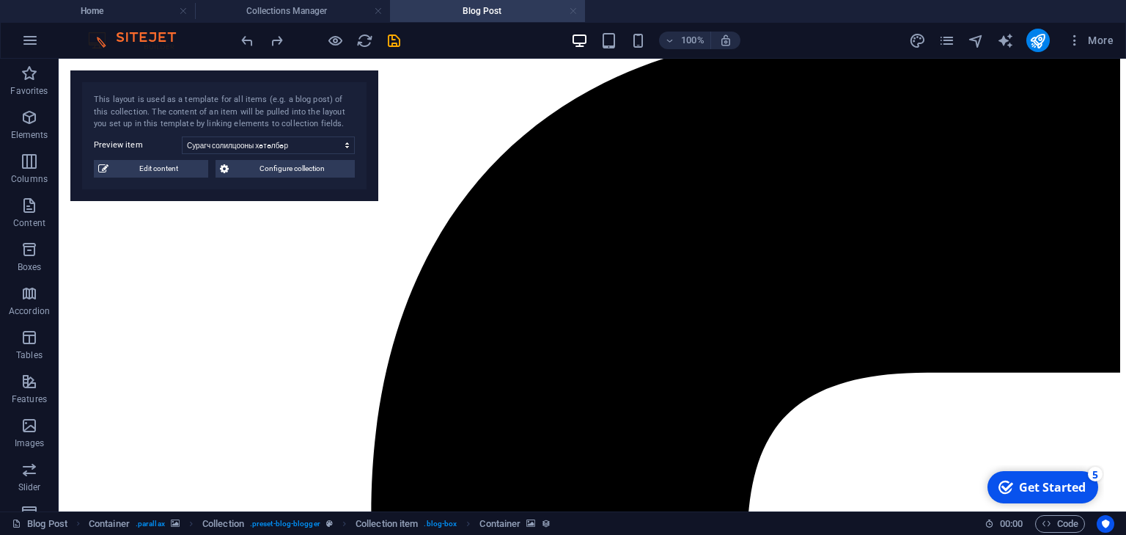
click at [574, 15] on link at bounding box center [573, 11] width 9 height 14
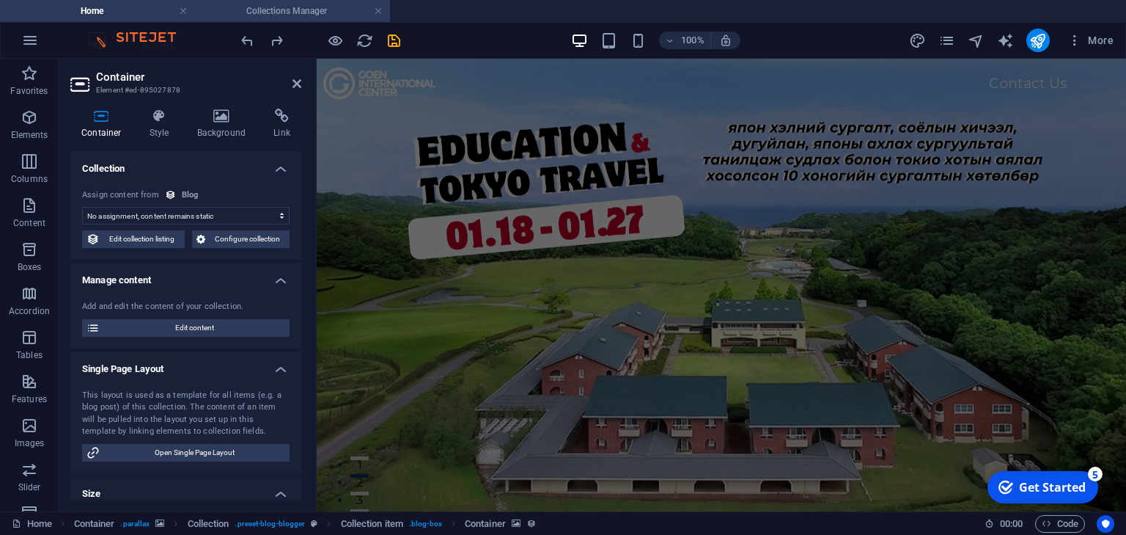
scroll to position [522, 0]
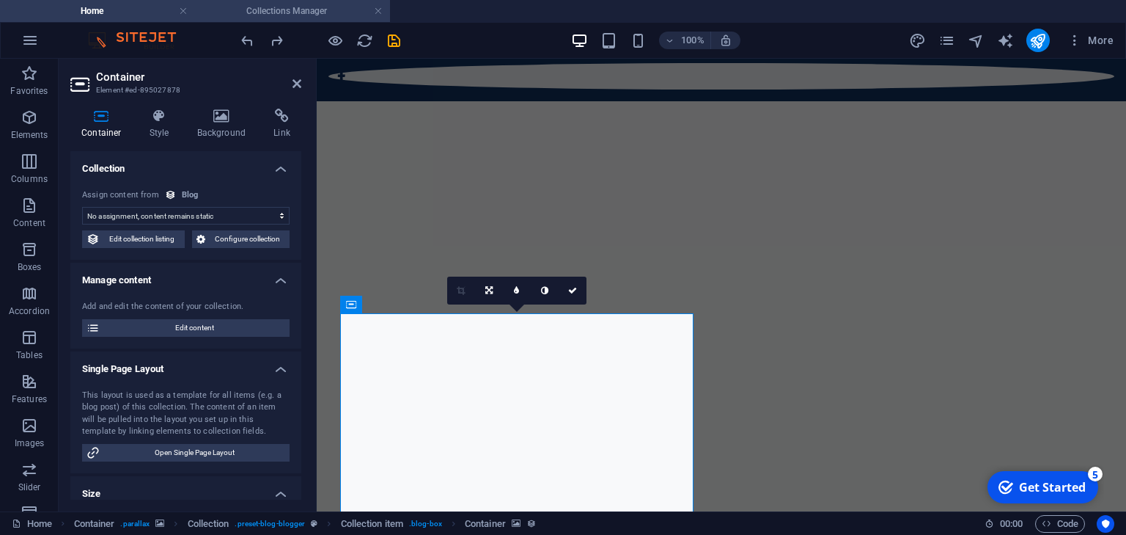
click at [331, 10] on h4 "Collections Manager" at bounding box center [292, 11] width 195 height 16
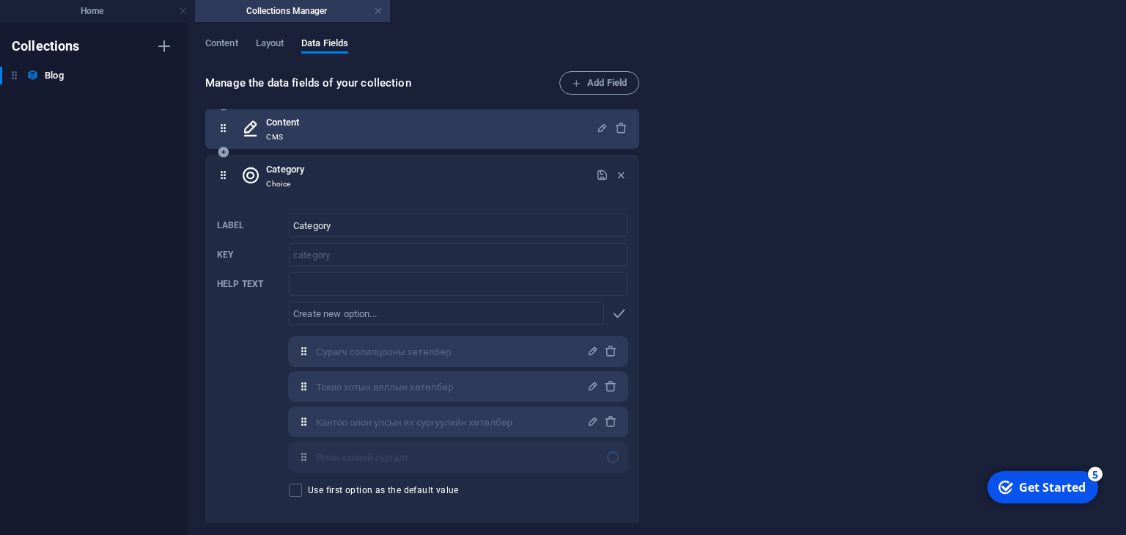
scroll to position [65, 0]
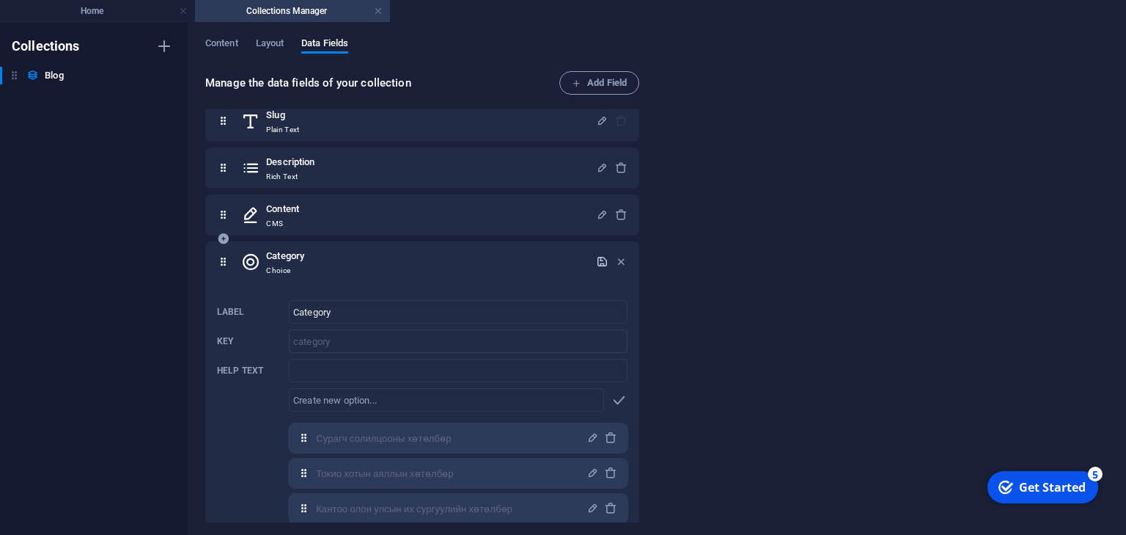
click at [596, 264] on icon "button" at bounding box center [602, 261] width 12 height 12
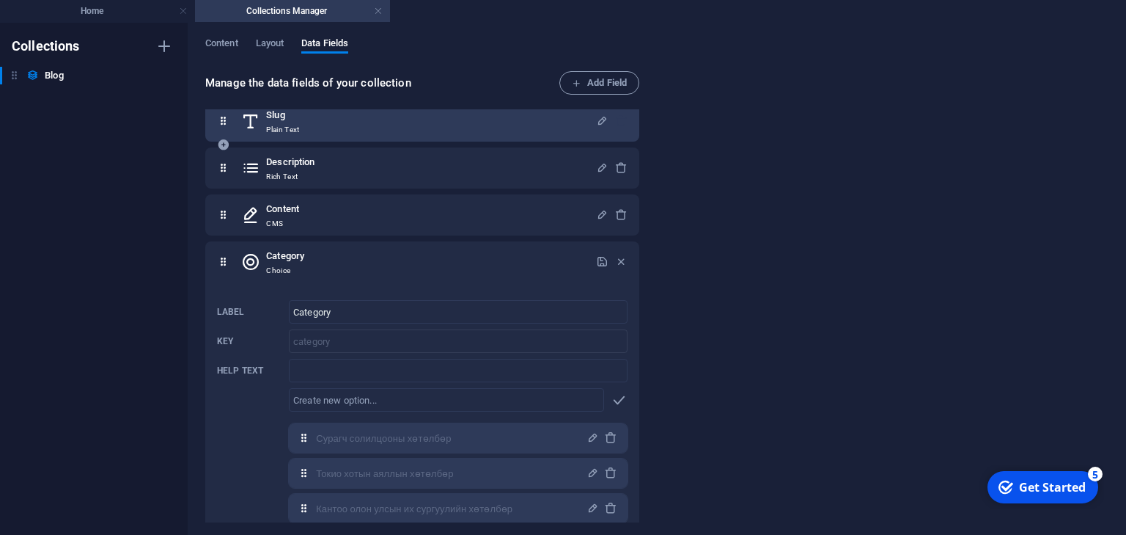
click at [332, 123] on div "Slug Plain Text" at bounding box center [418, 120] width 355 height 29
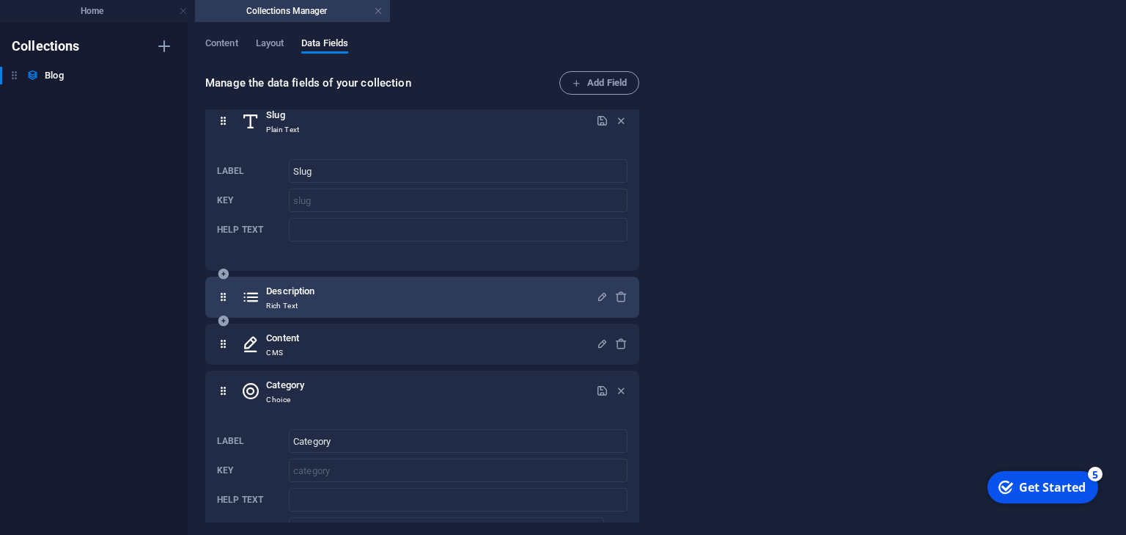
drag, startPoint x: 331, startPoint y: 295, endPoint x: 349, endPoint y: 304, distance: 20.0
click at [331, 295] on div "Description Rich Text" at bounding box center [418, 296] width 355 height 29
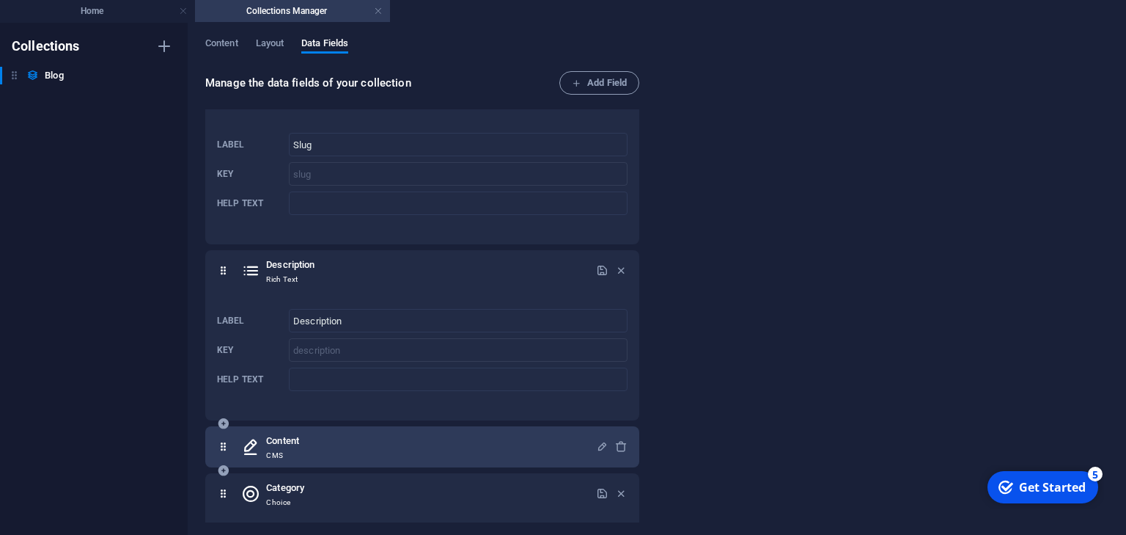
scroll to position [182, 0]
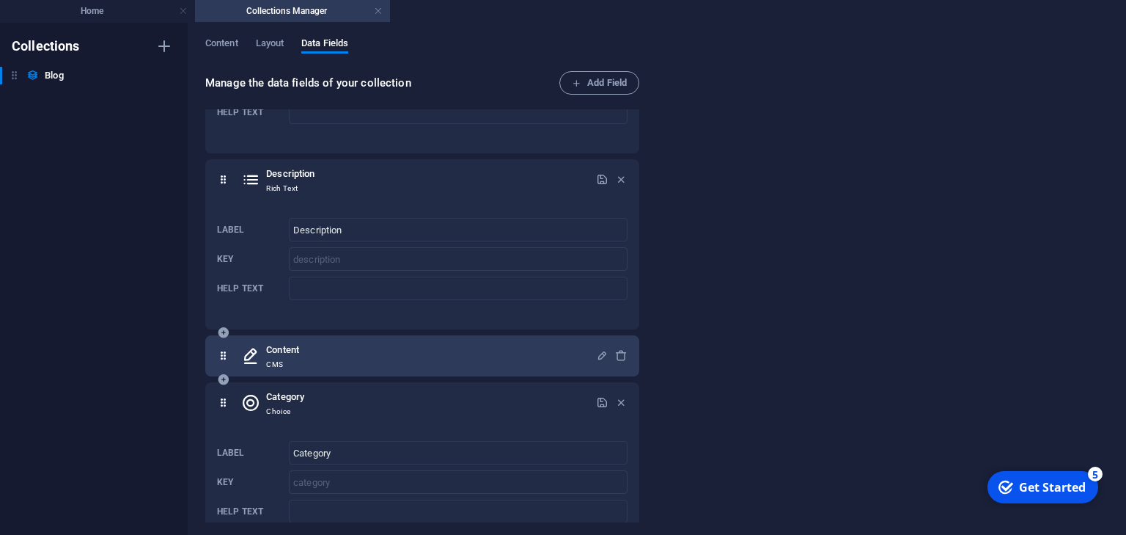
click at [375, 364] on div "Content CMS" at bounding box center [418, 355] width 355 height 29
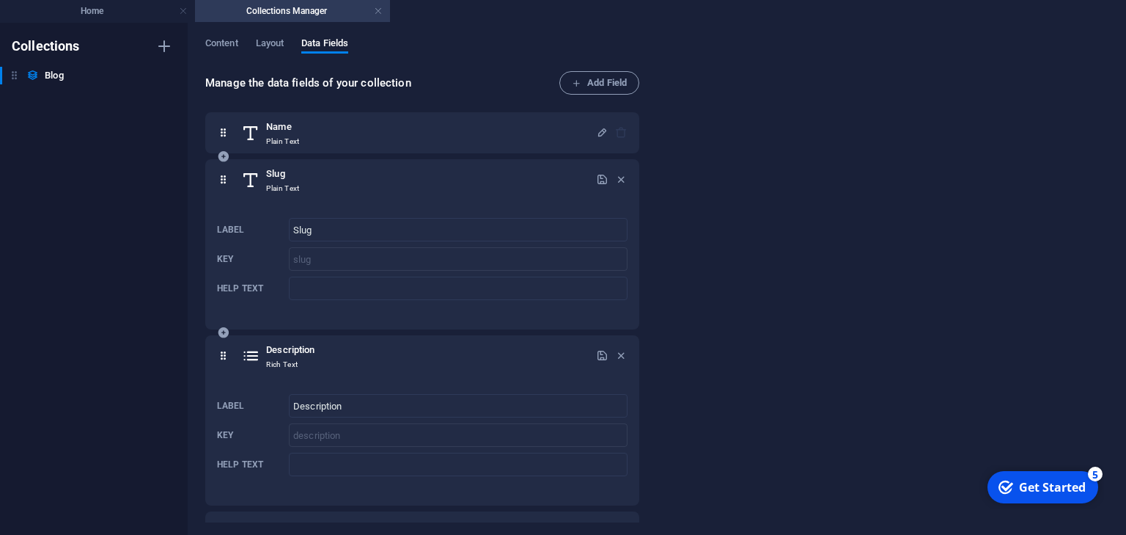
scroll to position [0, 0]
click at [281, 46] on span "Layout" at bounding box center [270, 44] width 29 height 21
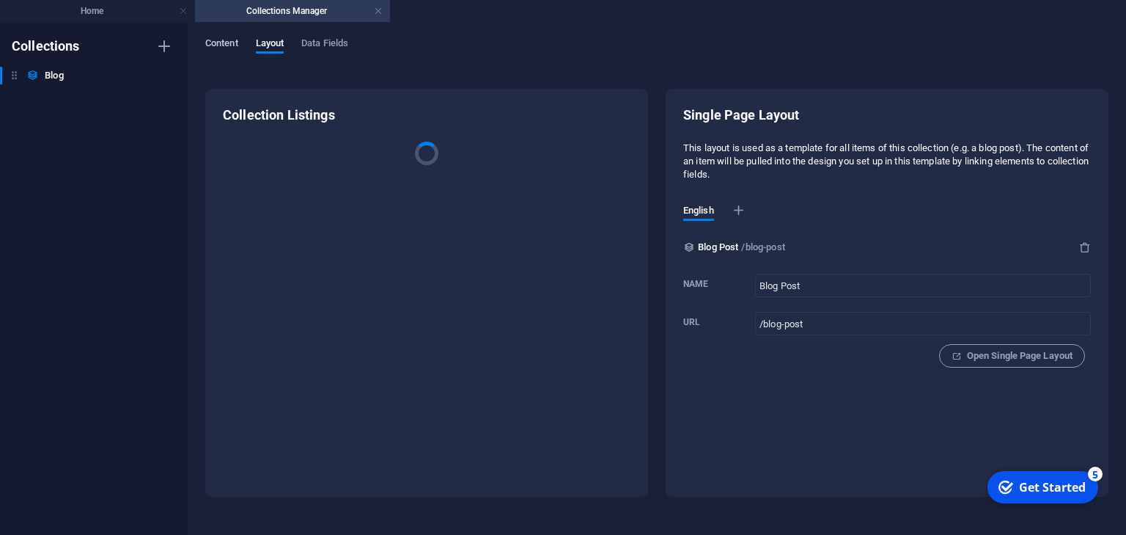
click at [228, 44] on span "Content" at bounding box center [221, 44] width 33 height 21
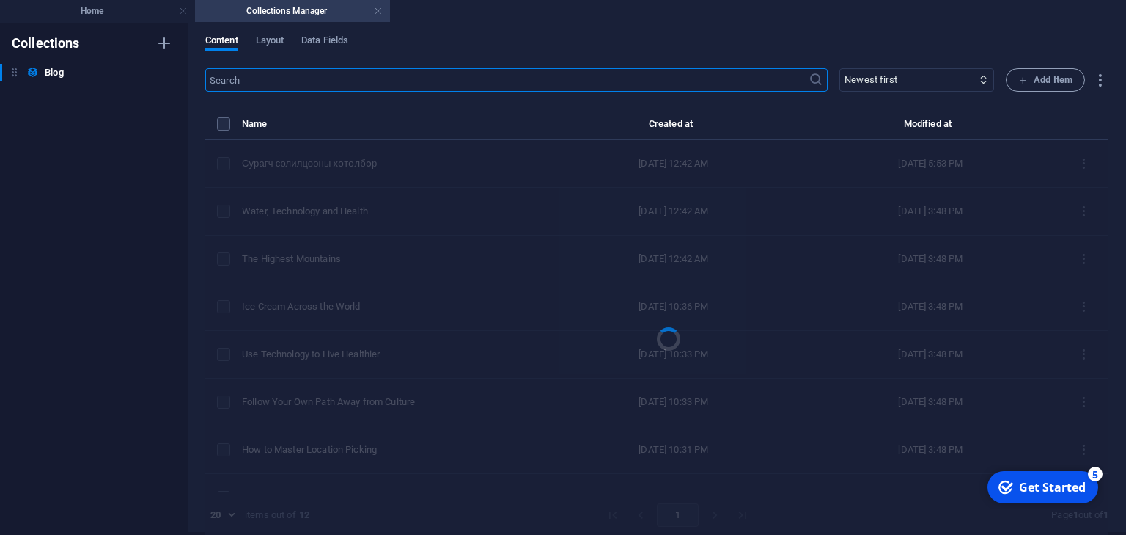
scroll to position [6, 0]
click at [107, 8] on h4 "Home" at bounding box center [97, 11] width 195 height 16
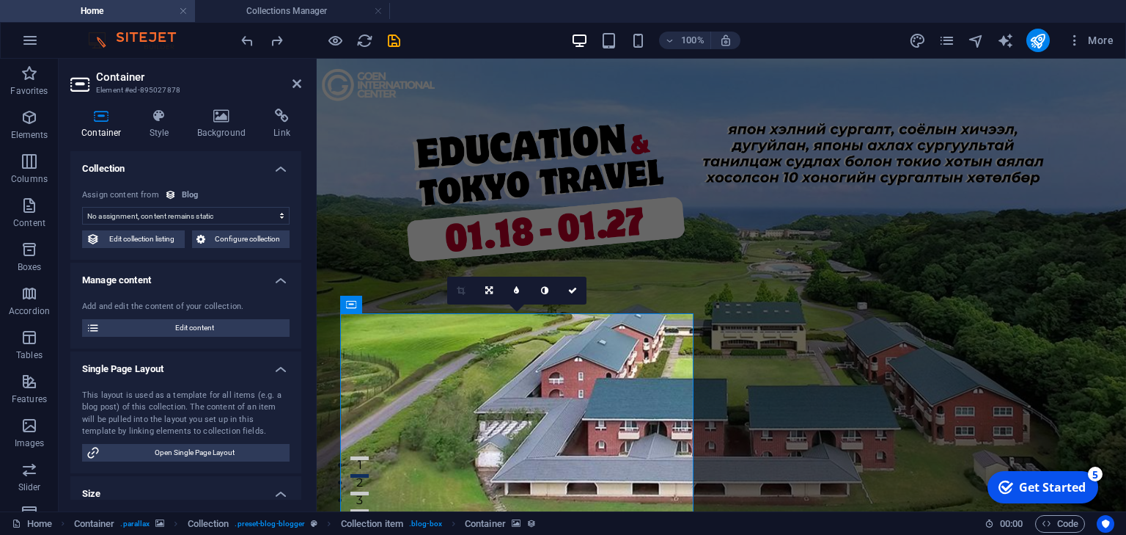
scroll to position [522, 0]
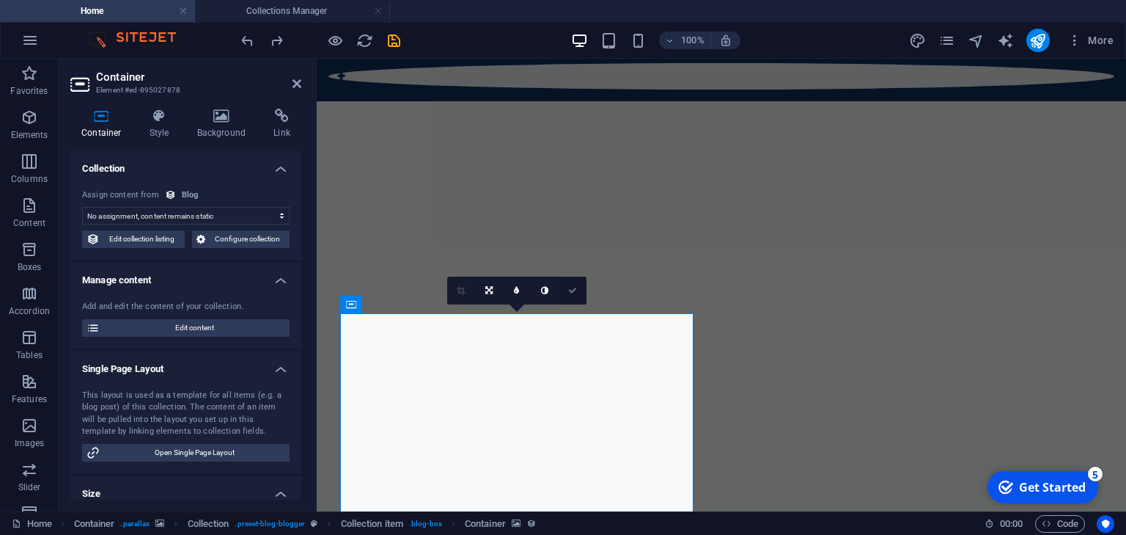
click at [570, 290] on icon at bounding box center [572, 290] width 9 height 9
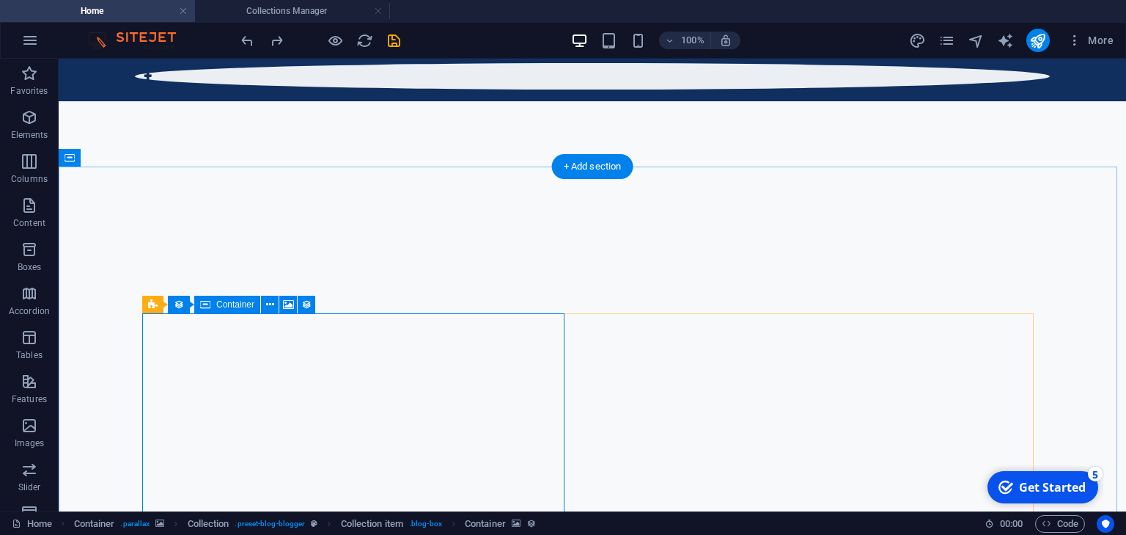
select select "px"
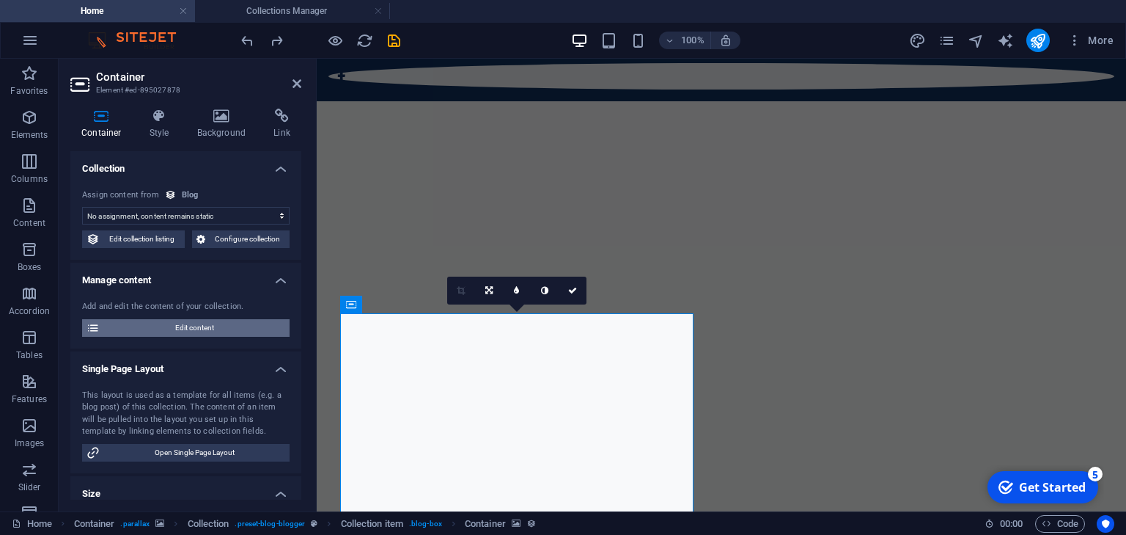
click at [227, 330] on span "Edit content" at bounding box center [194, 328] width 181 height 18
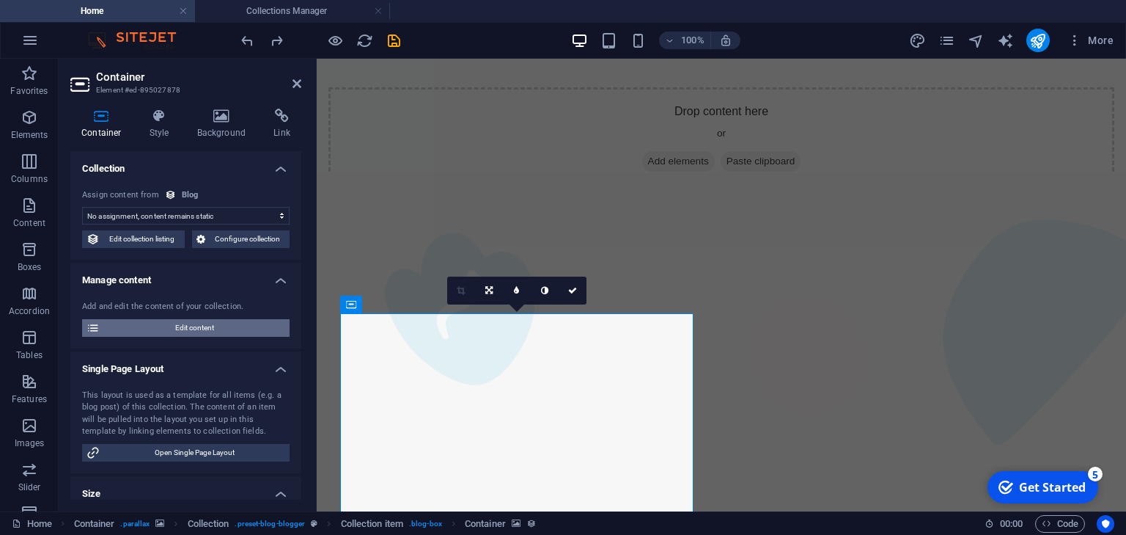
select select "Adventure"
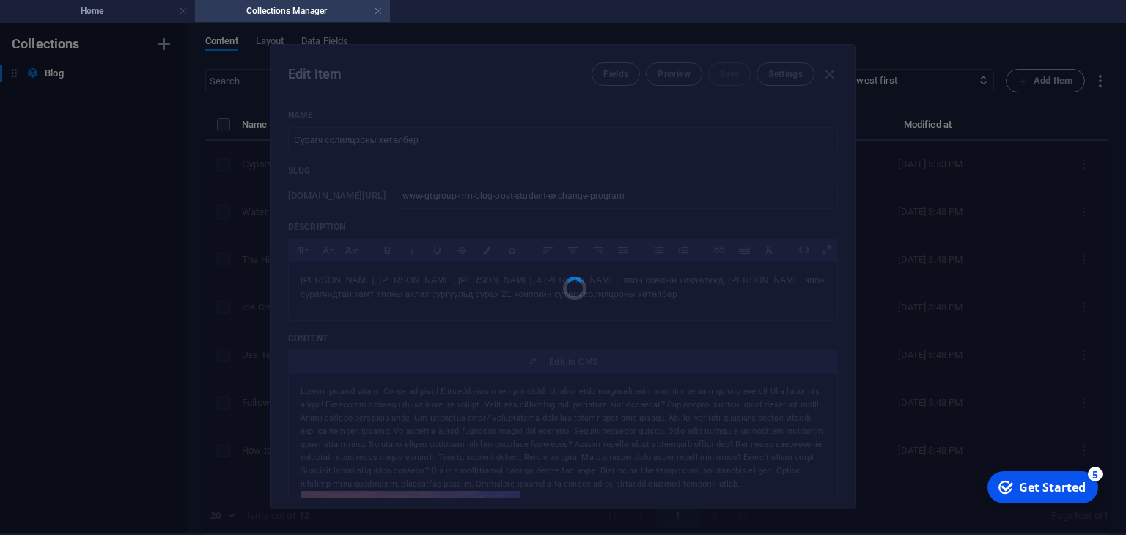
scroll to position [0, 0]
click at [141, 3] on h4 "Home" at bounding box center [97, 11] width 195 height 16
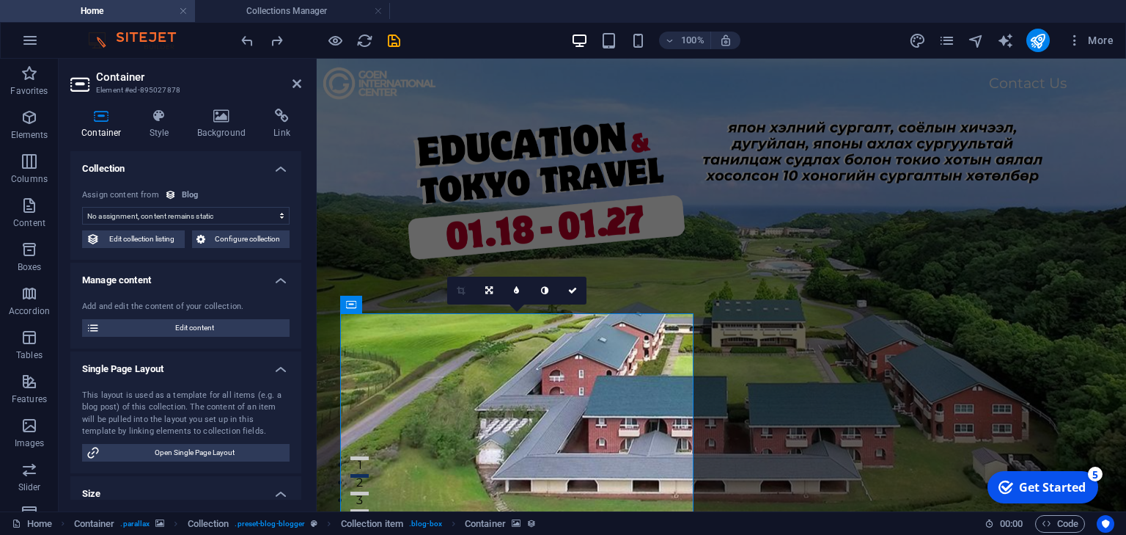
scroll to position [522, 0]
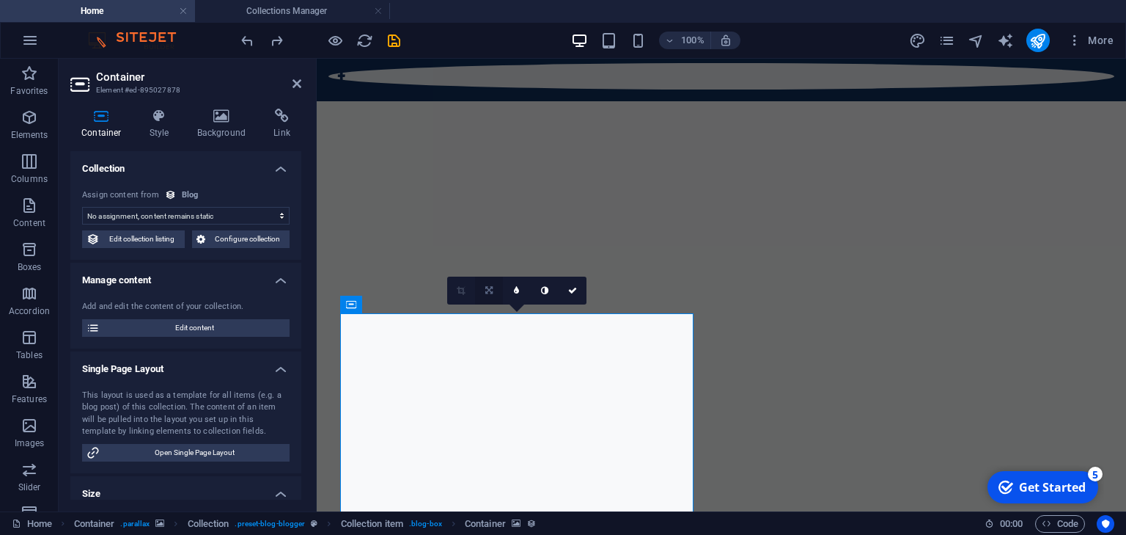
click at [495, 287] on link at bounding box center [489, 290] width 28 height 28
click at [513, 290] on link at bounding box center [517, 290] width 28 height 28
click at [488, 286] on icon at bounding box center [488, 290] width 7 height 9
click at [466, 290] on link at bounding box center [461, 290] width 28 height 28
click at [492, 291] on icon at bounding box center [488, 290] width 7 height 9
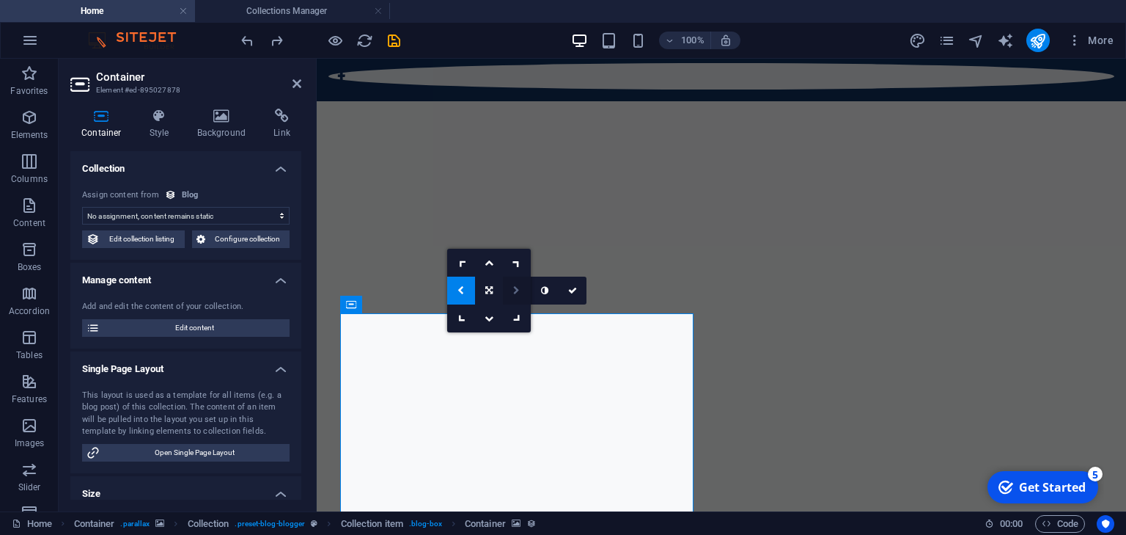
click at [513, 290] on icon at bounding box center [516, 290] width 7 height 9
click at [491, 292] on icon at bounding box center [488, 290] width 7 height 9
click at [492, 298] on link at bounding box center [489, 290] width 28 height 28
click at [496, 287] on link at bounding box center [489, 290] width 28 height 28
click at [519, 290] on icon at bounding box center [516, 290] width 7 height 9
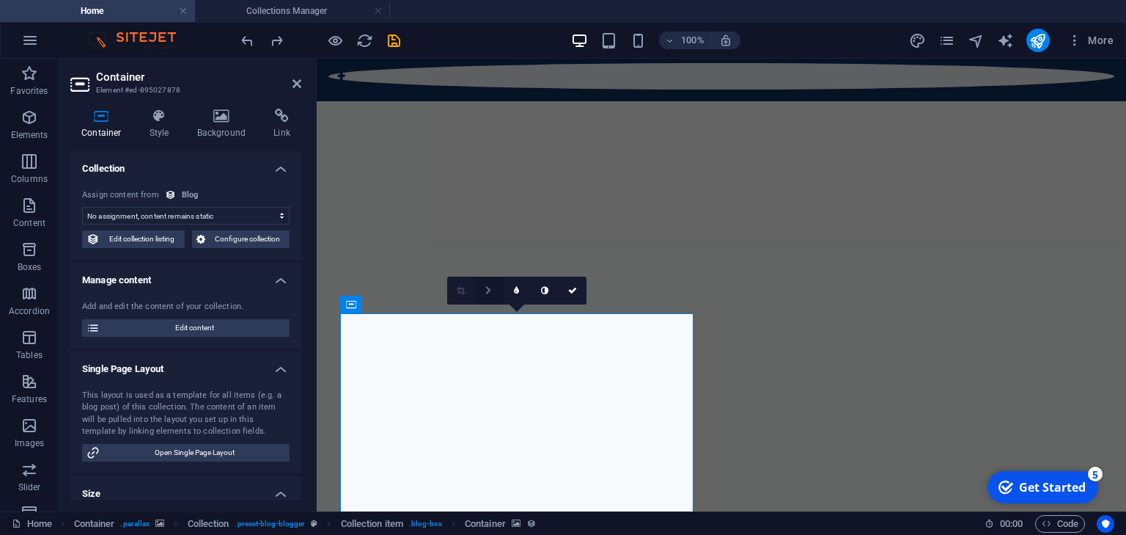
click at [497, 291] on link at bounding box center [489, 290] width 28 height 28
click at [468, 288] on link at bounding box center [461, 290] width 28 height 28
click at [493, 290] on link at bounding box center [489, 290] width 28 height 28
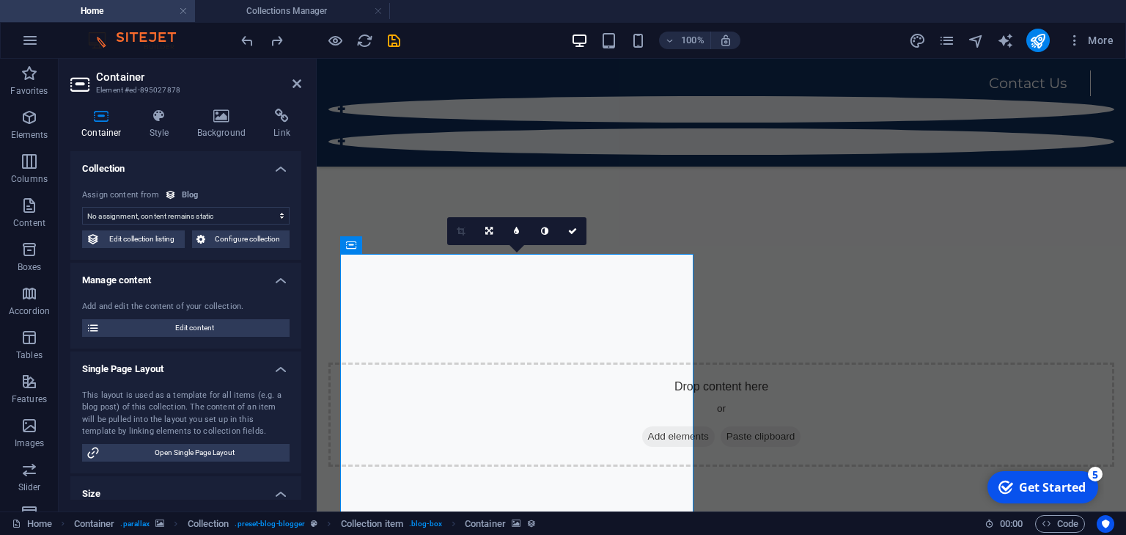
scroll to position [581, 0]
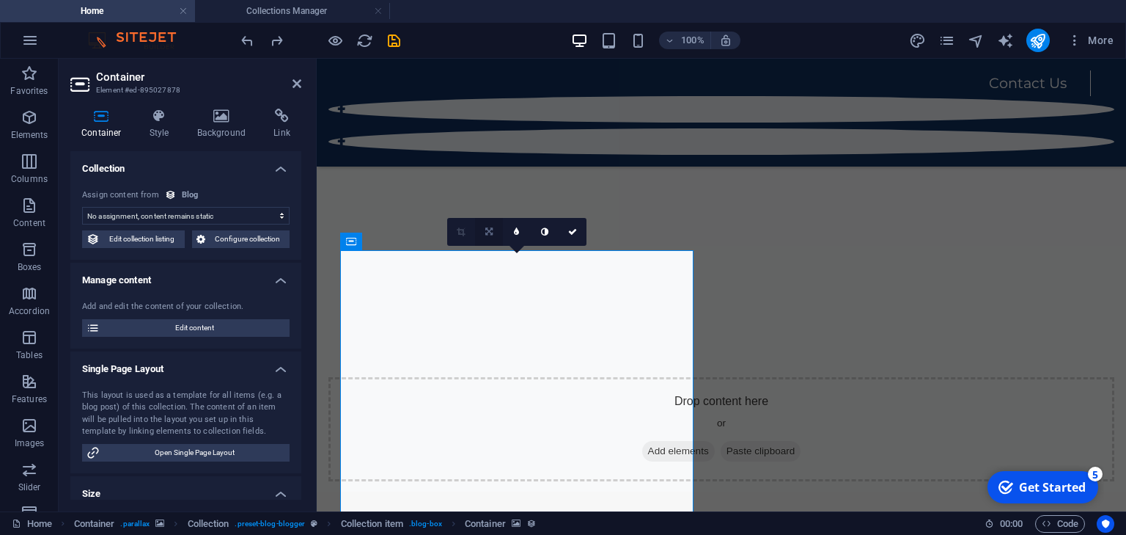
click at [493, 227] on icon at bounding box center [488, 231] width 7 height 9
click at [488, 206] on icon at bounding box center [489, 203] width 9 height 9
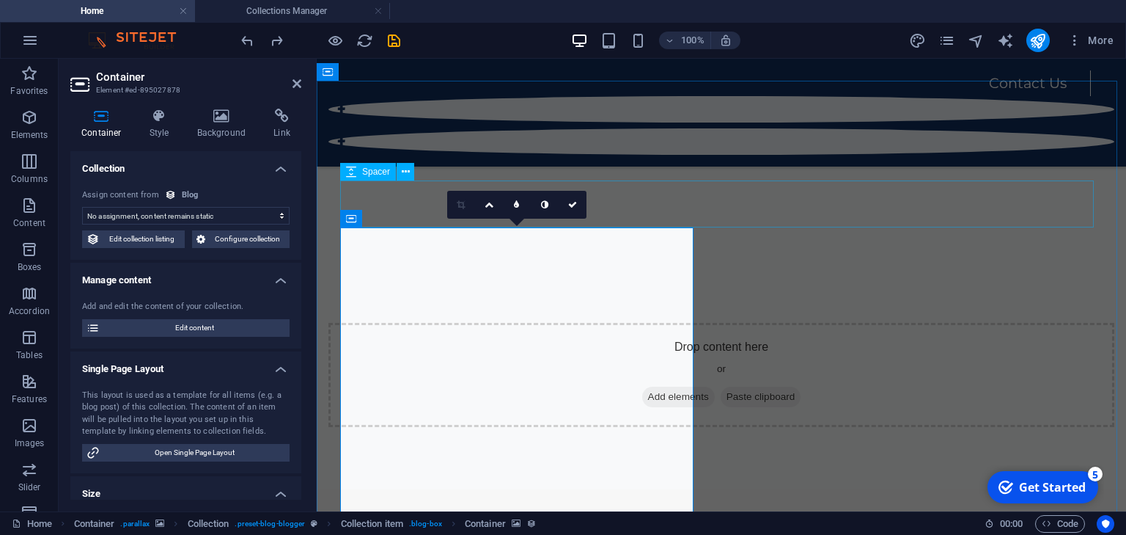
scroll to position [586, 0]
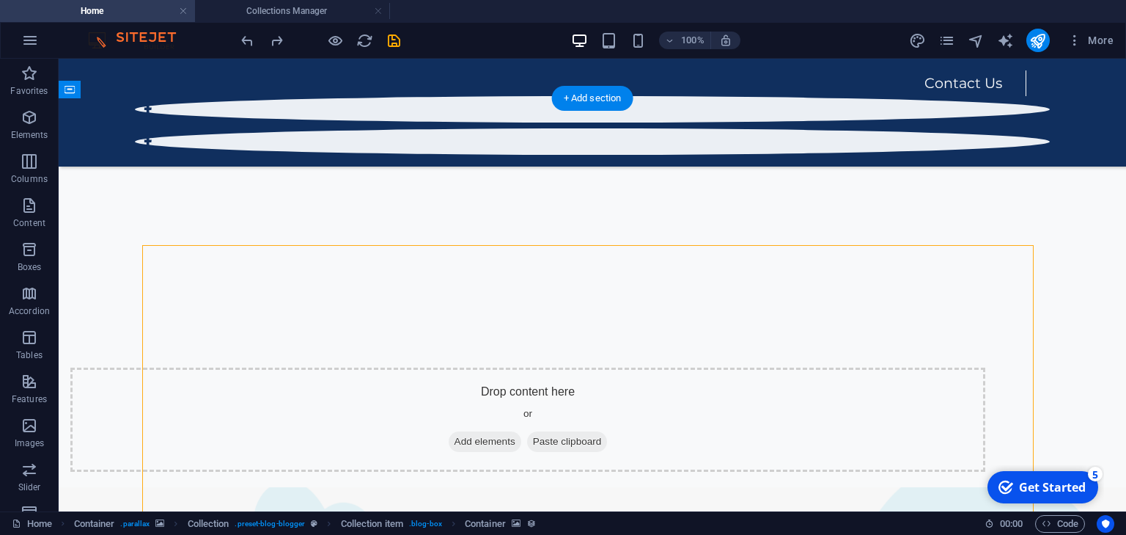
scroll to position [590, 0]
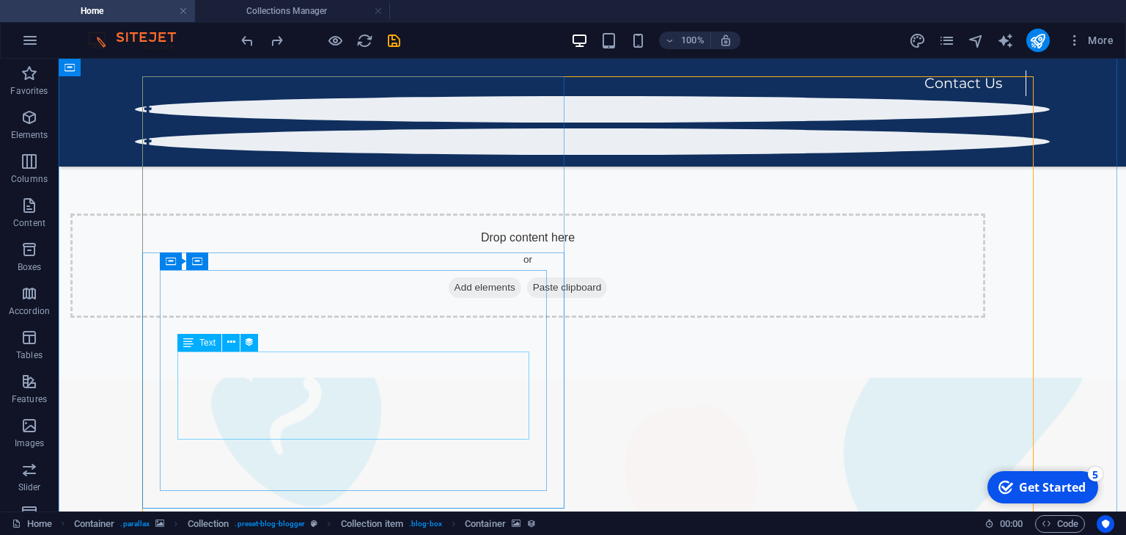
scroll to position [649, 0]
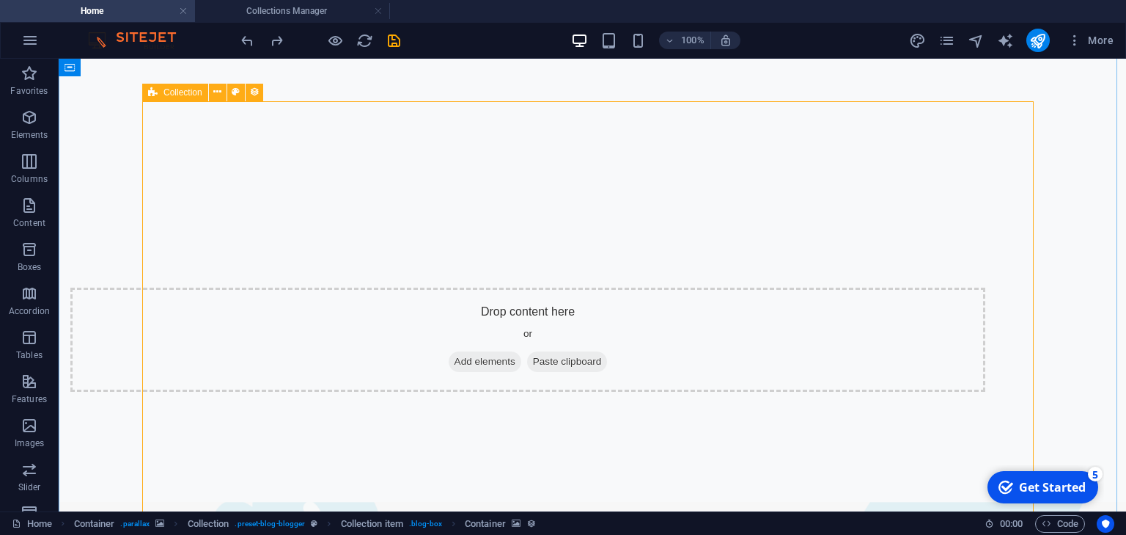
scroll to position [776, 0]
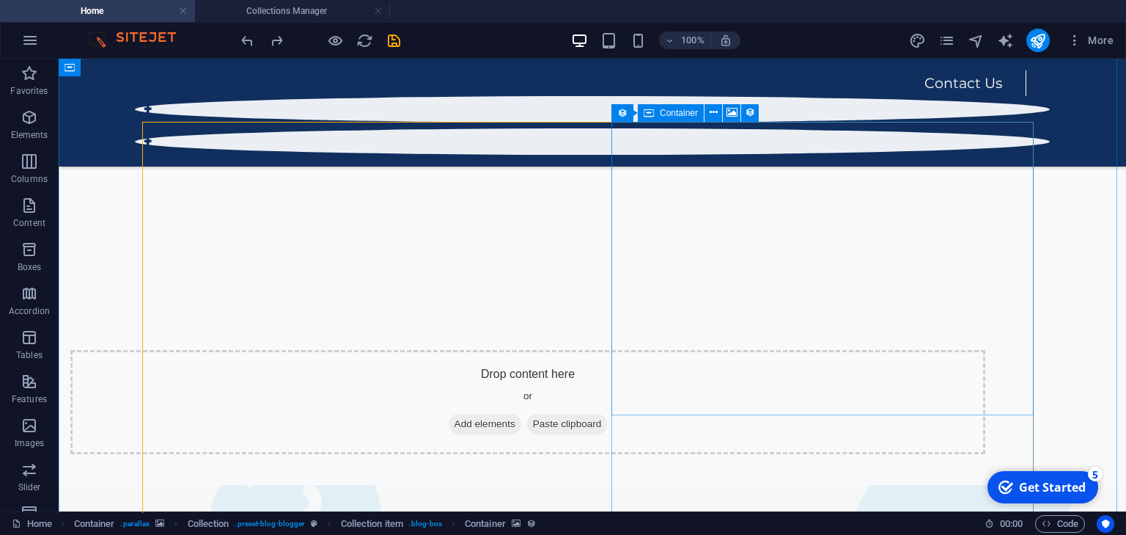
scroll to position [600, 0]
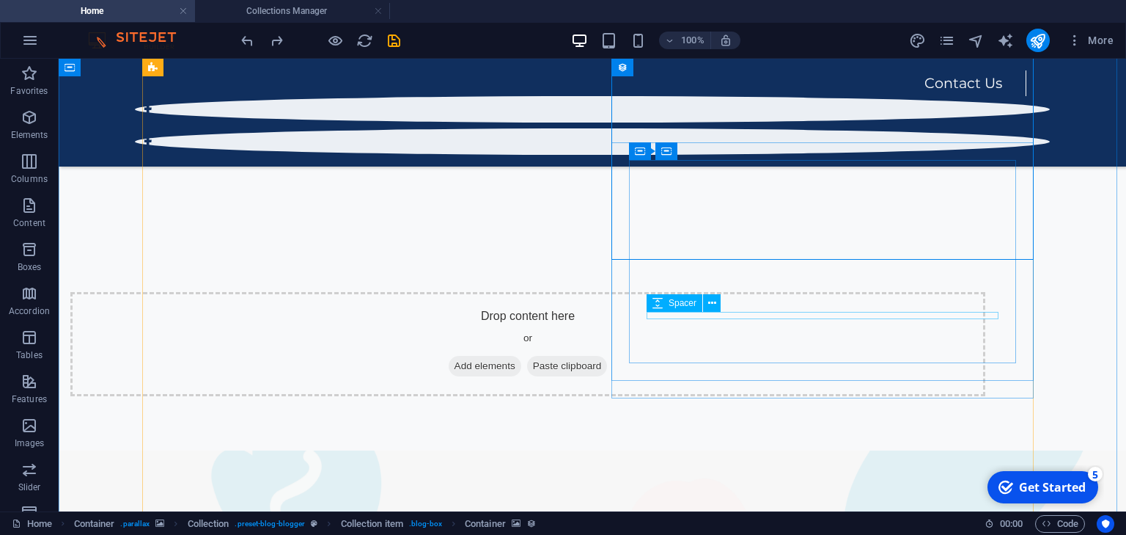
scroll to position [663, 0]
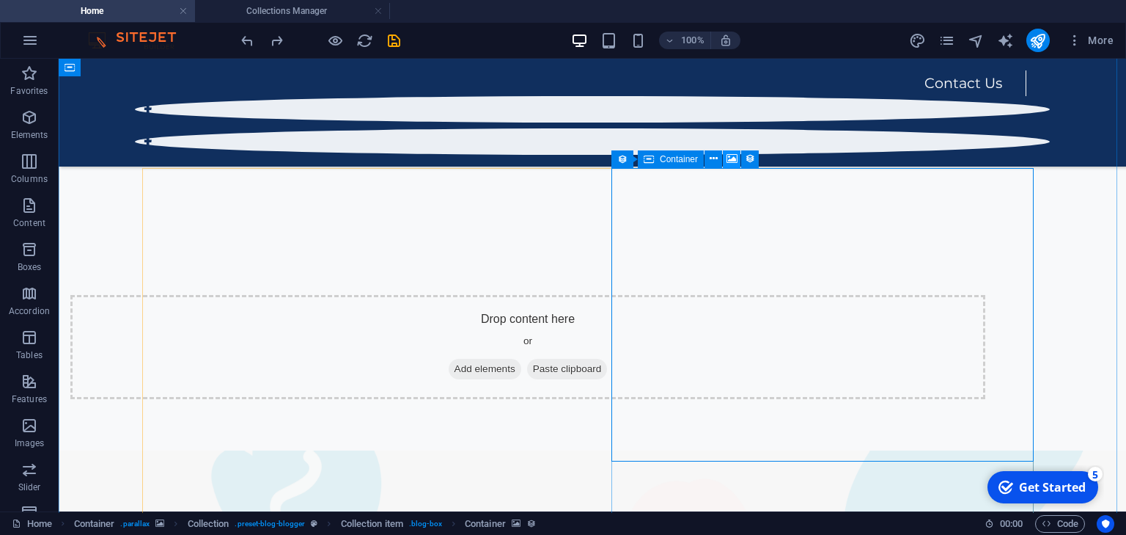
click at [727, 158] on icon at bounding box center [732, 158] width 11 height 15
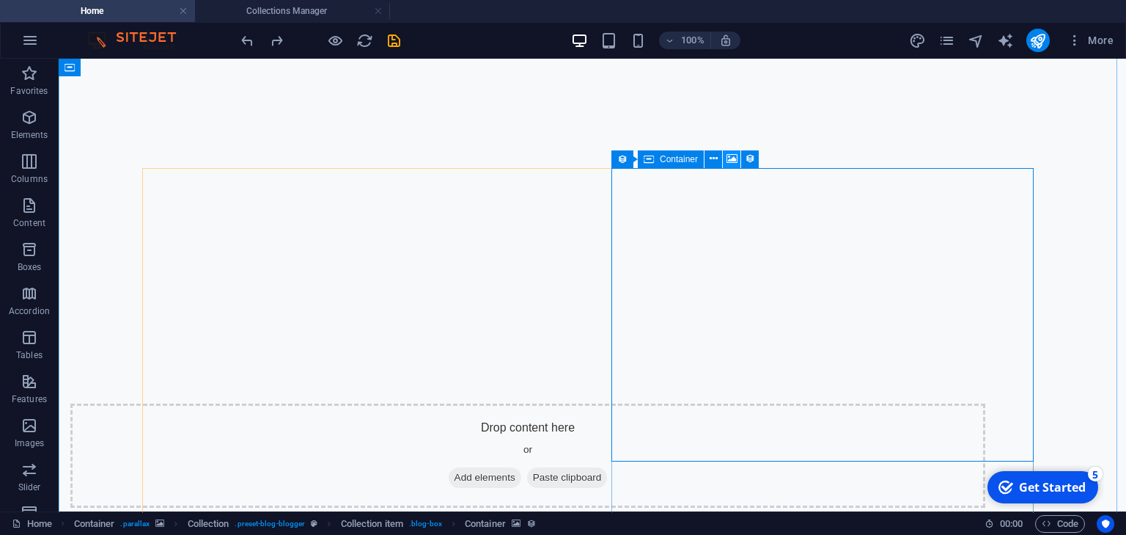
select select "image"
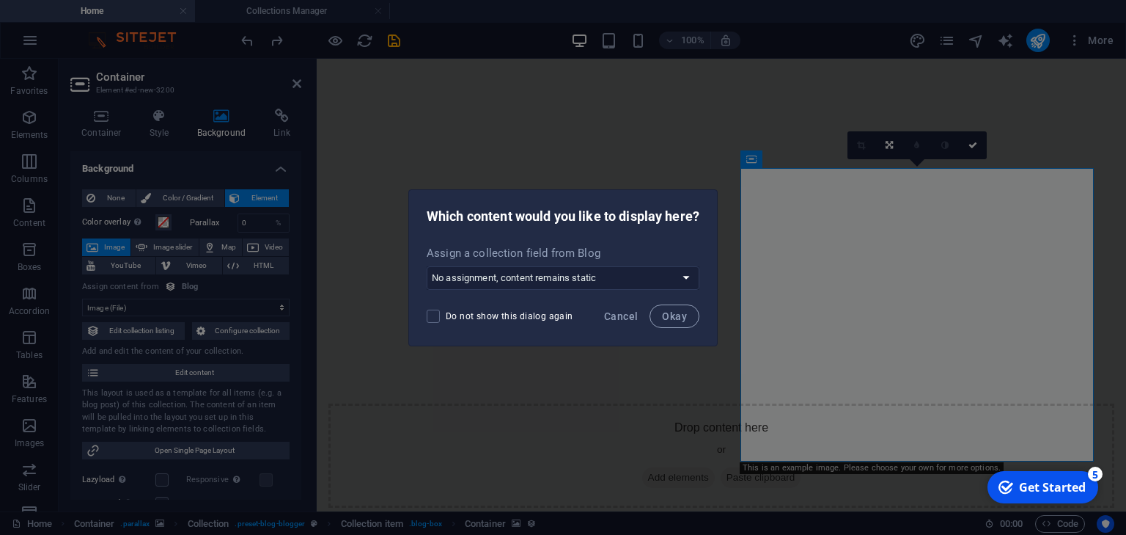
scroll to position [668, 0]
click at [622, 315] on span "Cancel" at bounding box center [621, 316] width 34 height 12
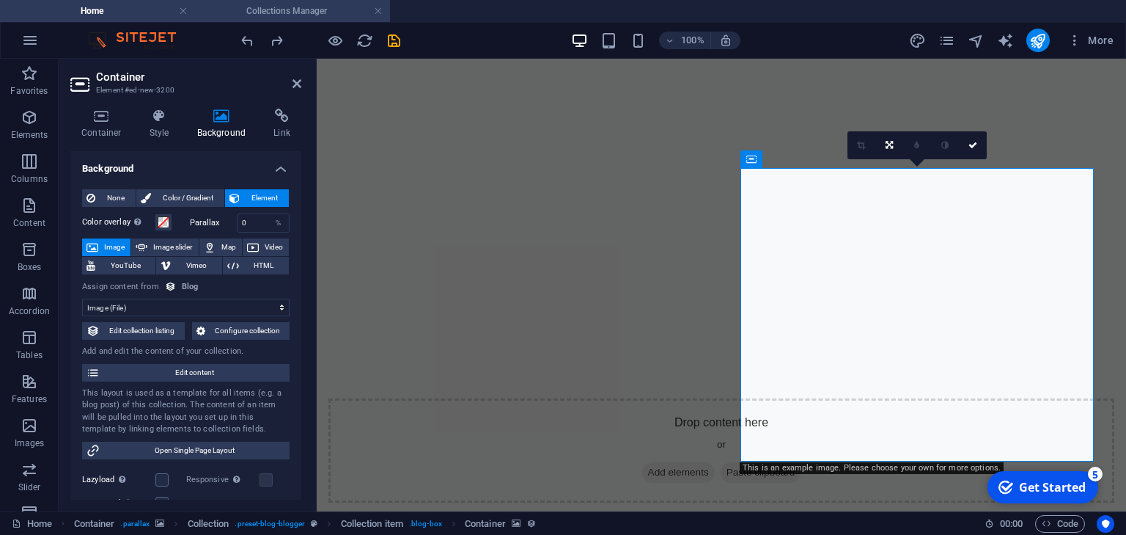
click at [282, 14] on h4 "Collections Manager" at bounding box center [292, 11] width 195 height 16
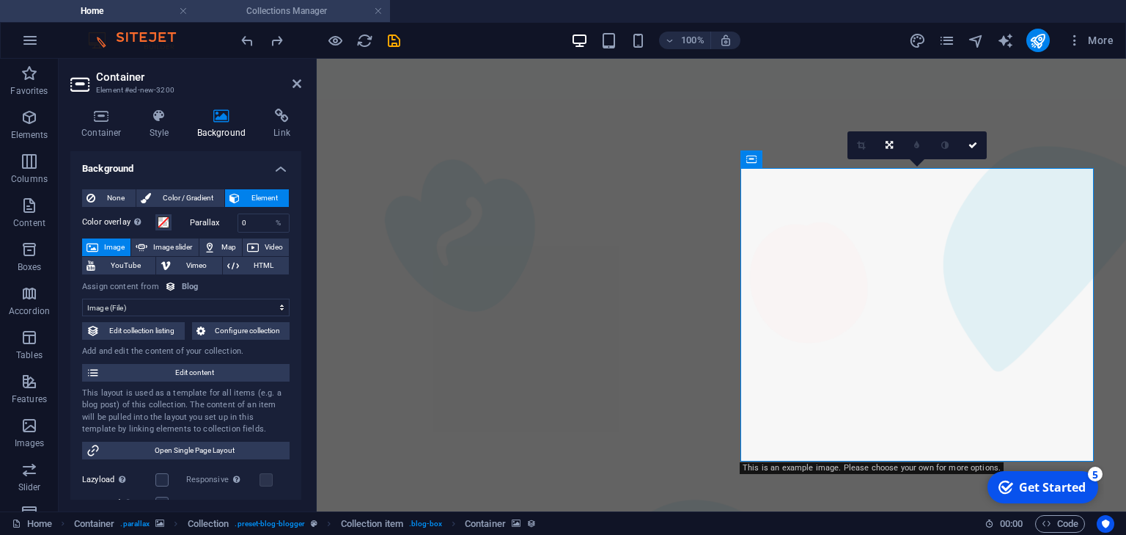
scroll to position [0, 0]
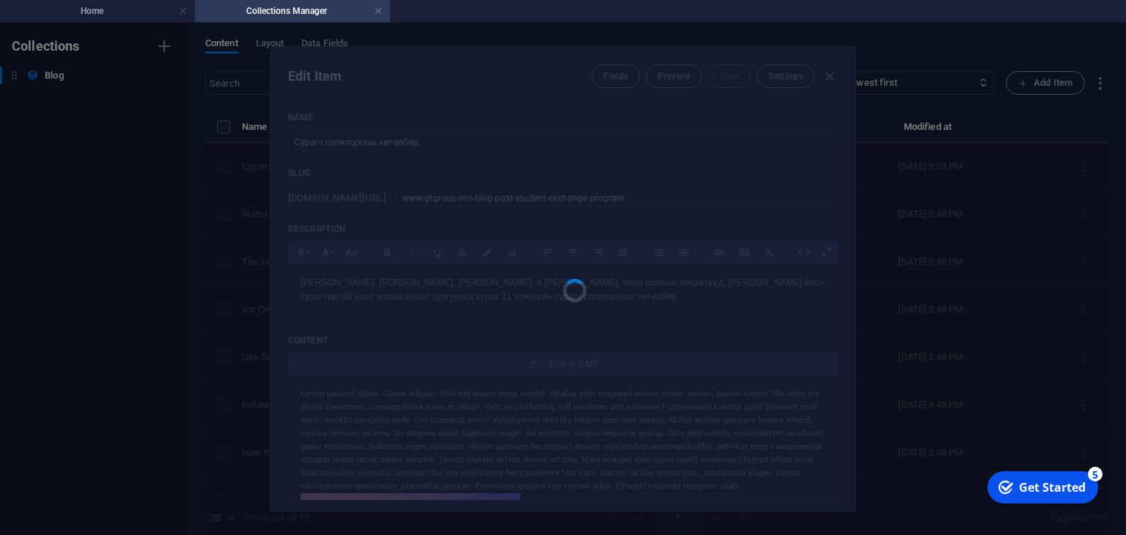
click at [773, 142] on div at bounding box center [563, 278] width 585 height 463
click at [774, 142] on div at bounding box center [563, 278] width 585 height 463
click at [379, 9] on link at bounding box center [378, 11] width 9 height 14
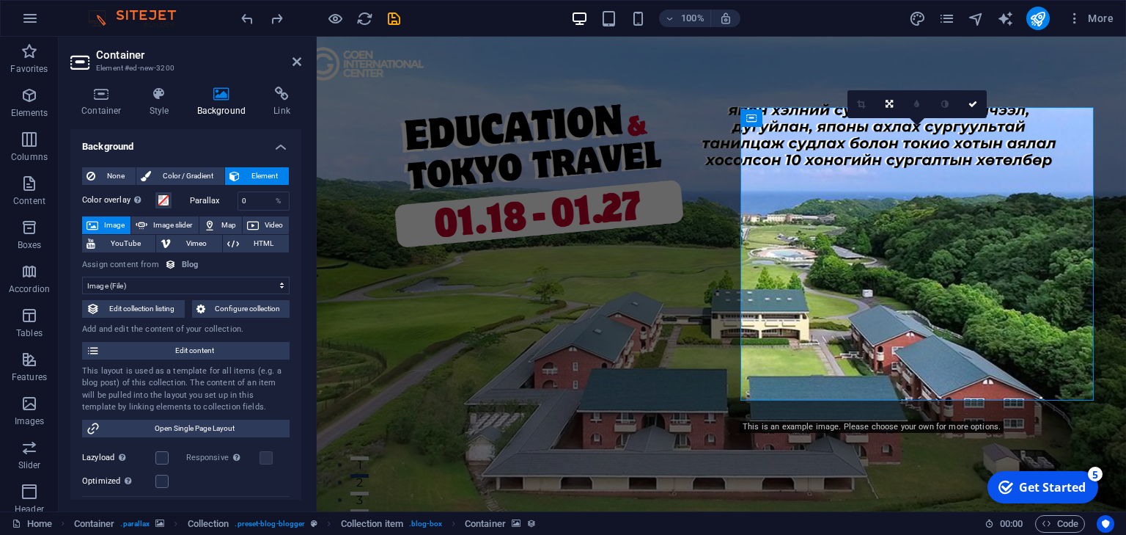
scroll to position [666, 0]
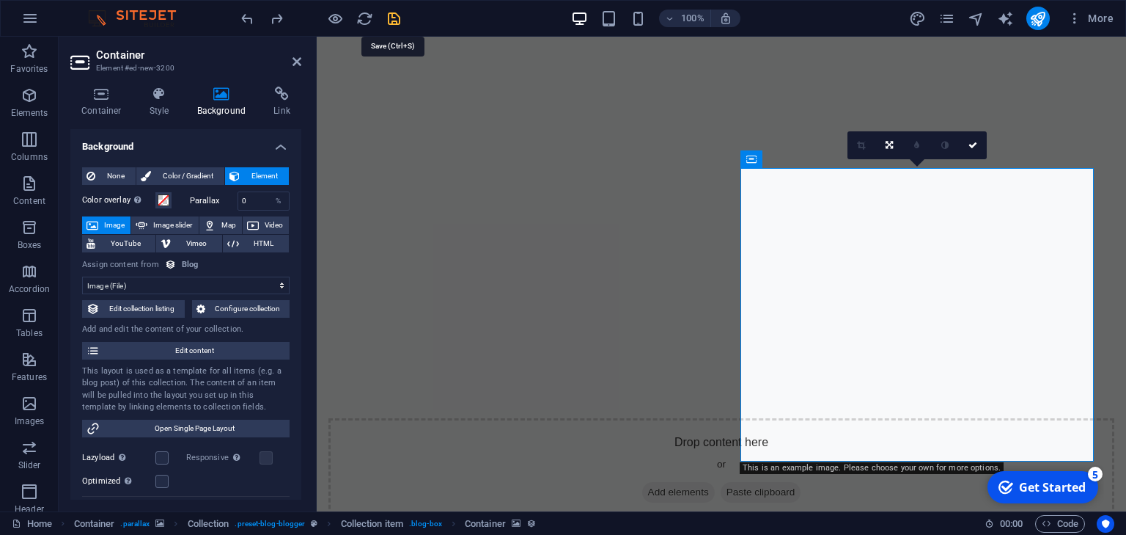
click at [394, 18] on icon "save" at bounding box center [394, 18] width 17 height 17
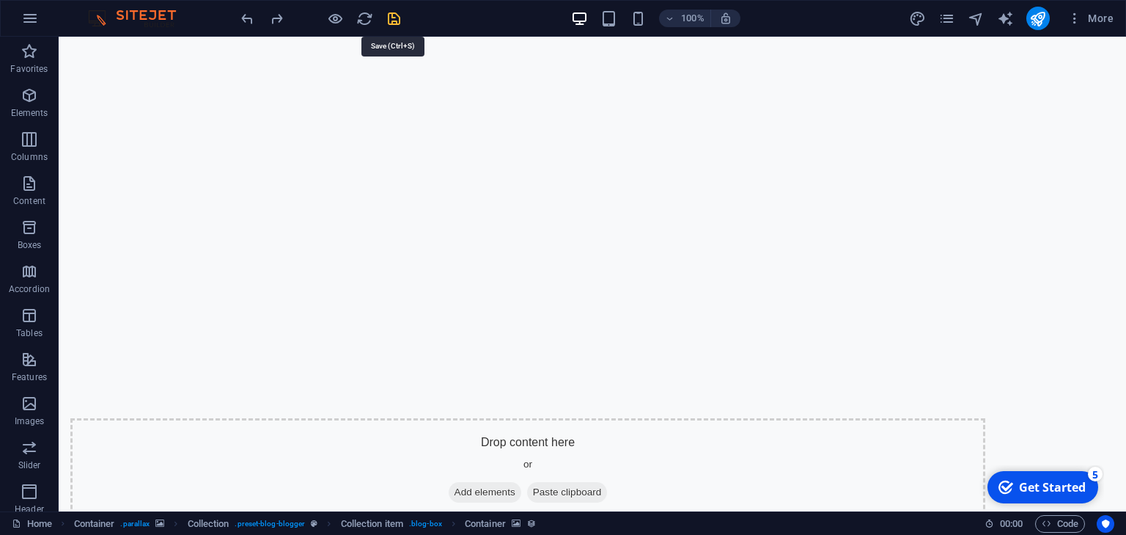
click at [395, 18] on icon "save" at bounding box center [394, 18] width 17 height 17
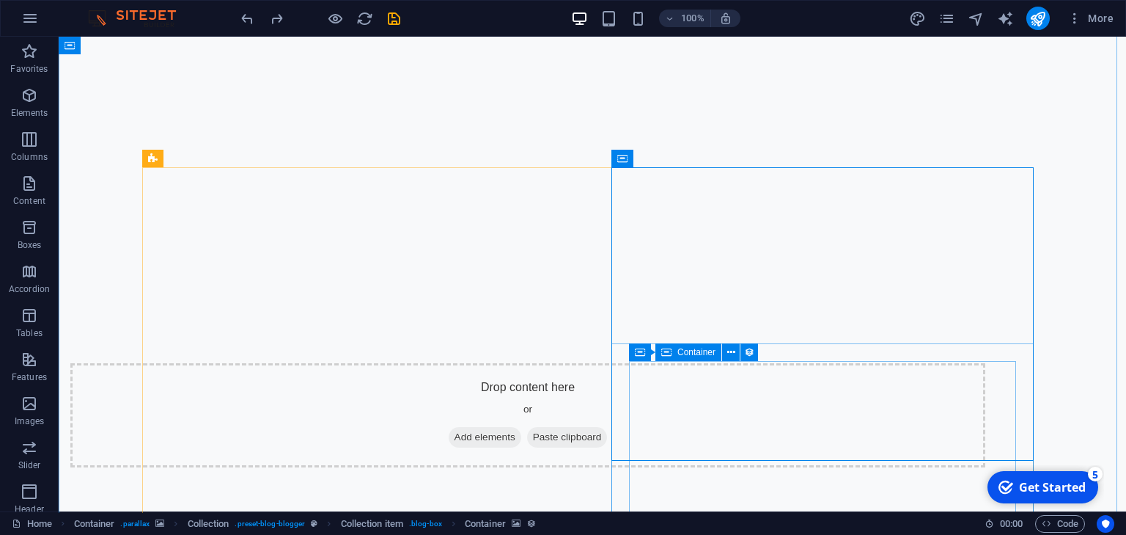
scroll to position [724, 0]
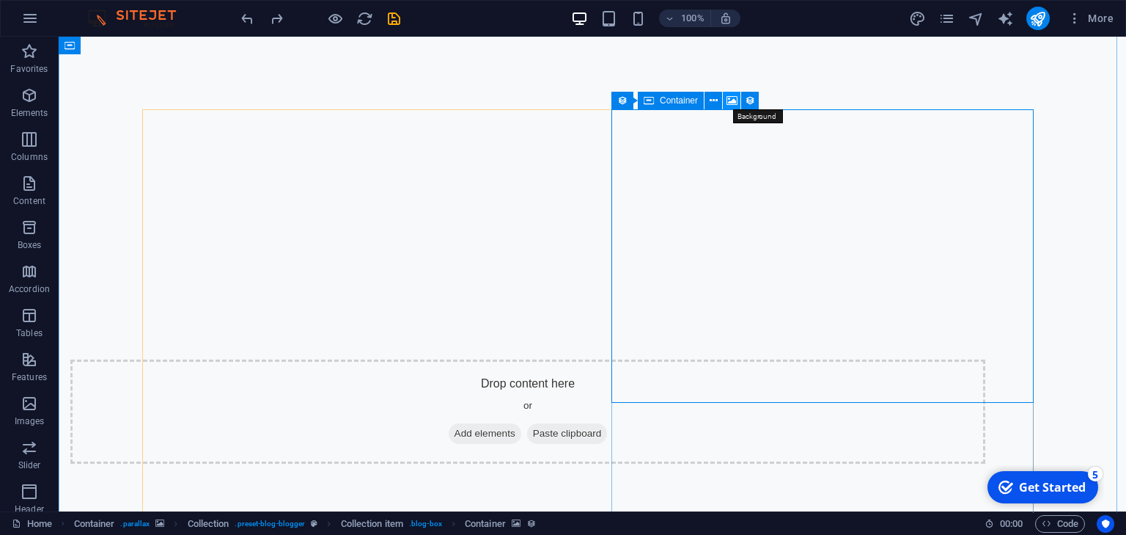
click at [727, 100] on icon at bounding box center [732, 100] width 11 height 15
select select "image"
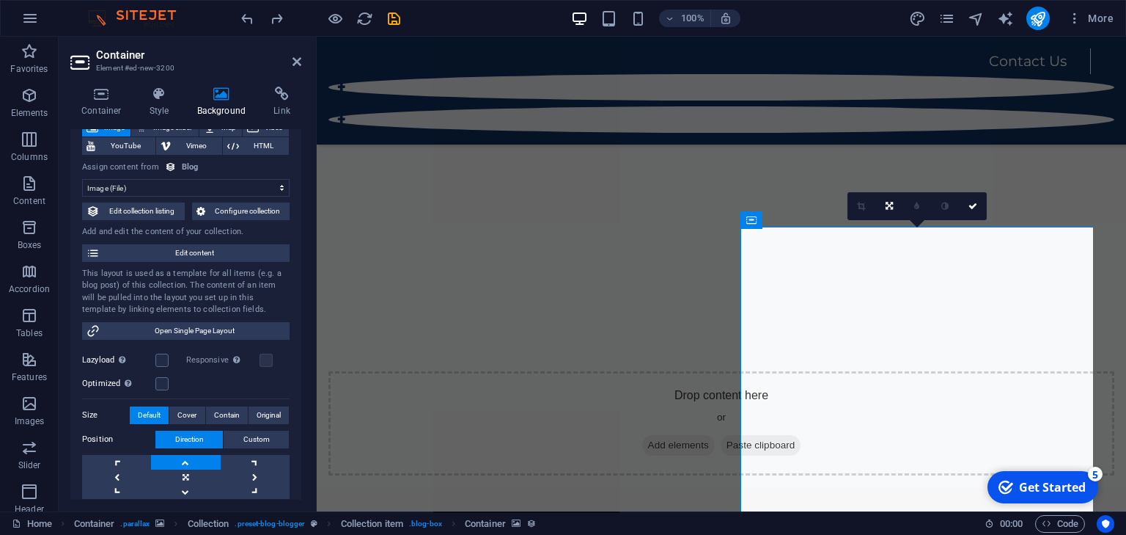
scroll to position [0, 0]
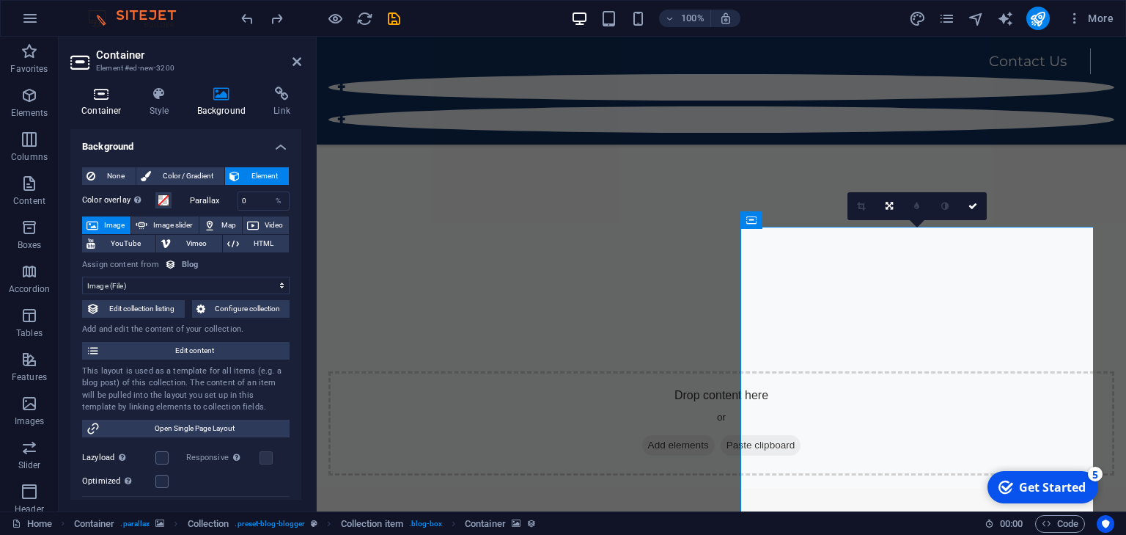
click at [116, 93] on icon at bounding box center [101, 94] width 62 height 15
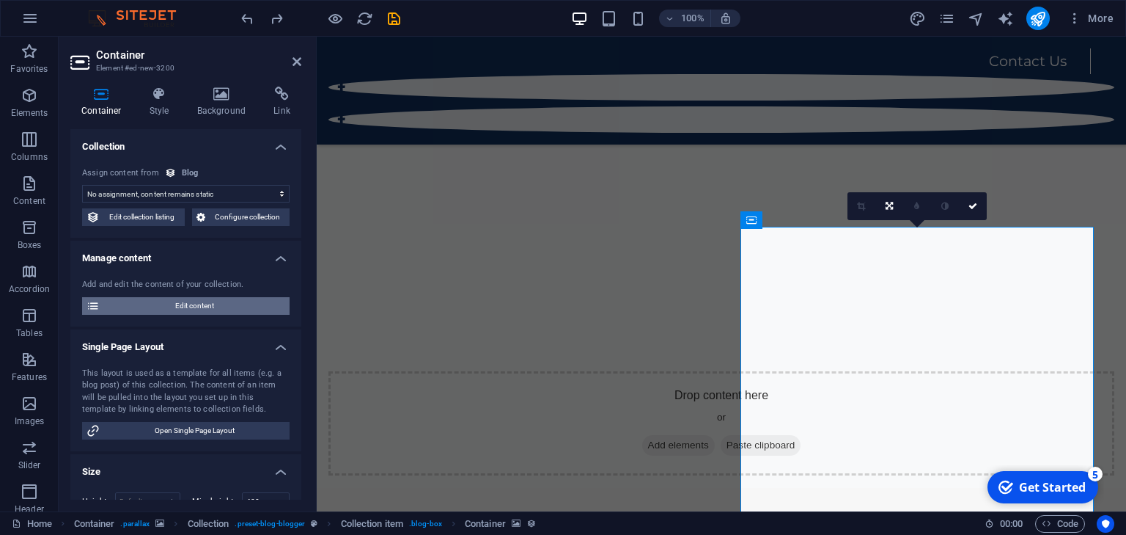
click at [258, 305] on span "Edit content" at bounding box center [194, 306] width 181 height 18
select select "Travel"
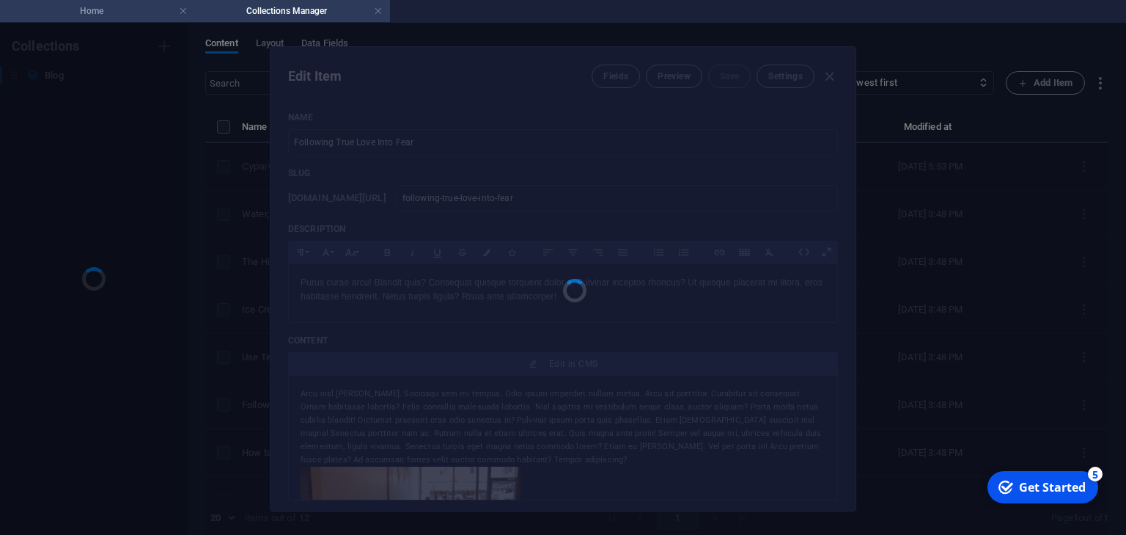
click at [130, 11] on h4 "Home" at bounding box center [97, 11] width 195 height 16
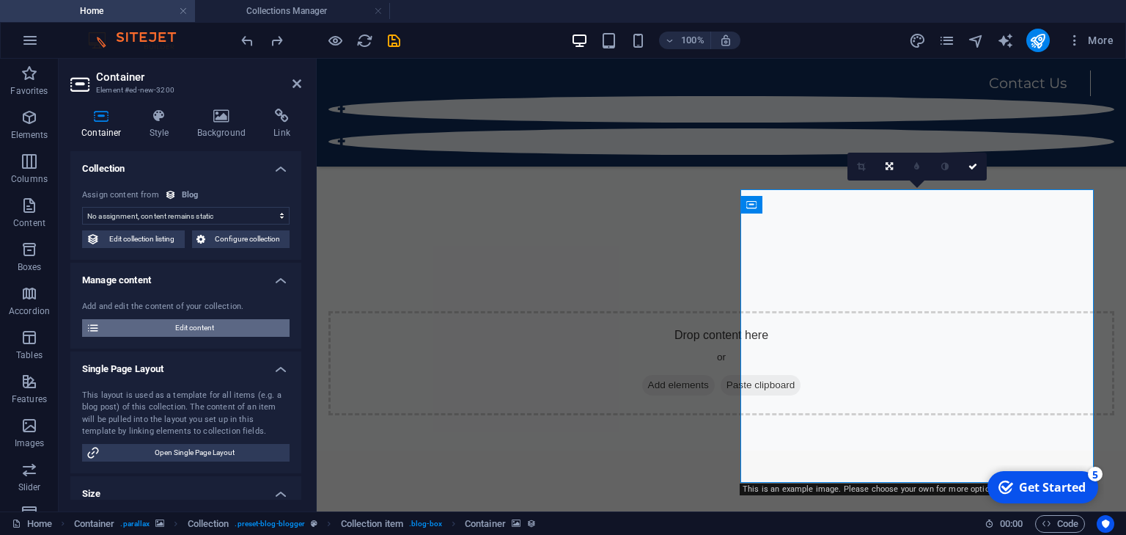
click at [216, 331] on span "Edit content" at bounding box center [194, 328] width 181 height 18
type input "2022-04-19"
type input "following-true-love-into-fear"
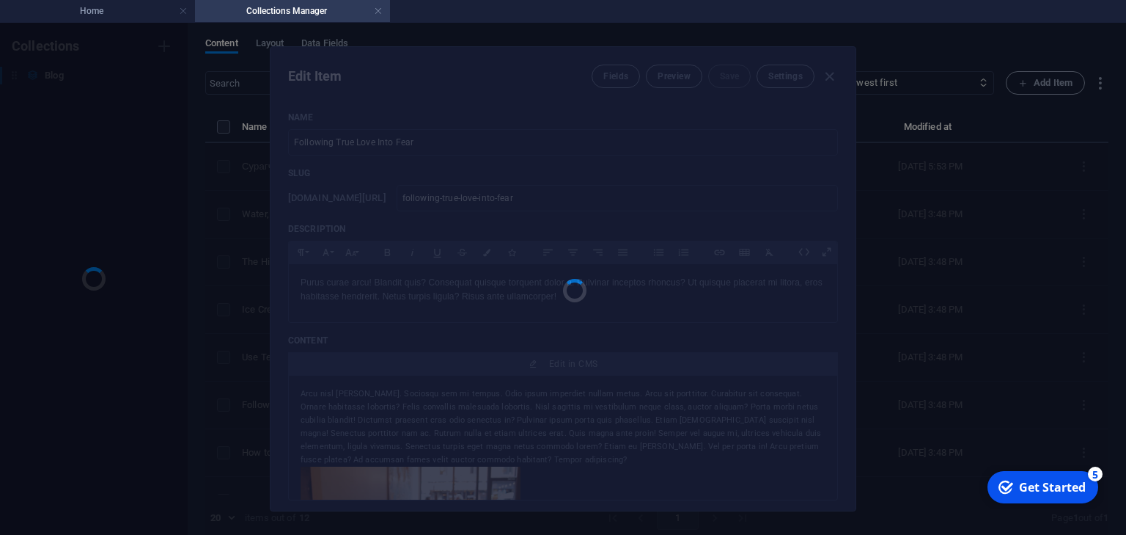
scroll to position [0, 0]
click at [138, 9] on h4 "Home" at bounding box center [97, 11] width 195 height 16
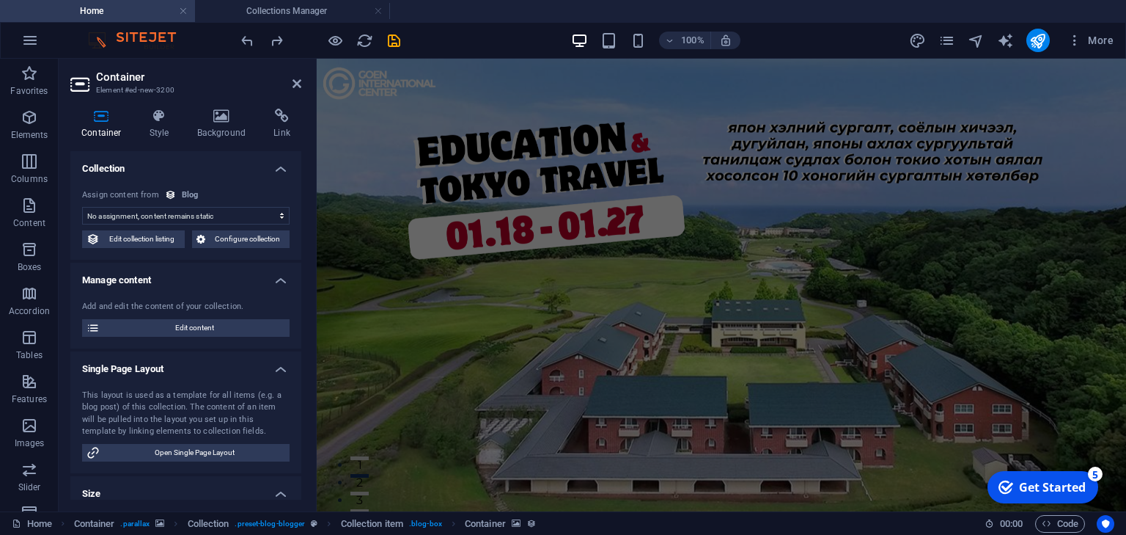
scroll to position [642, 0]
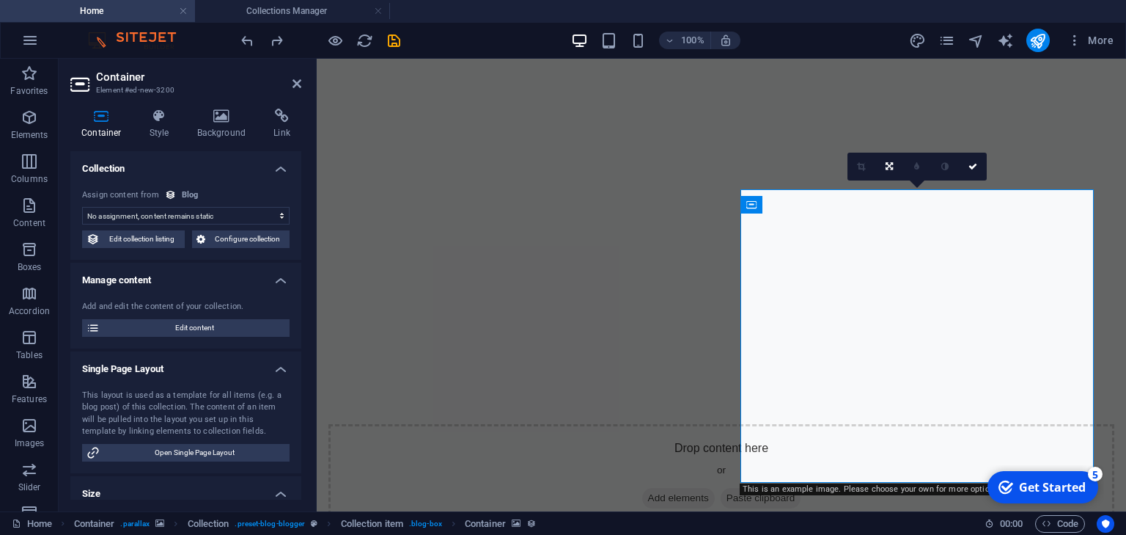
click at [282, 282] on h4 "Manage content" at bounding box center [185, 275] width 231 height 26
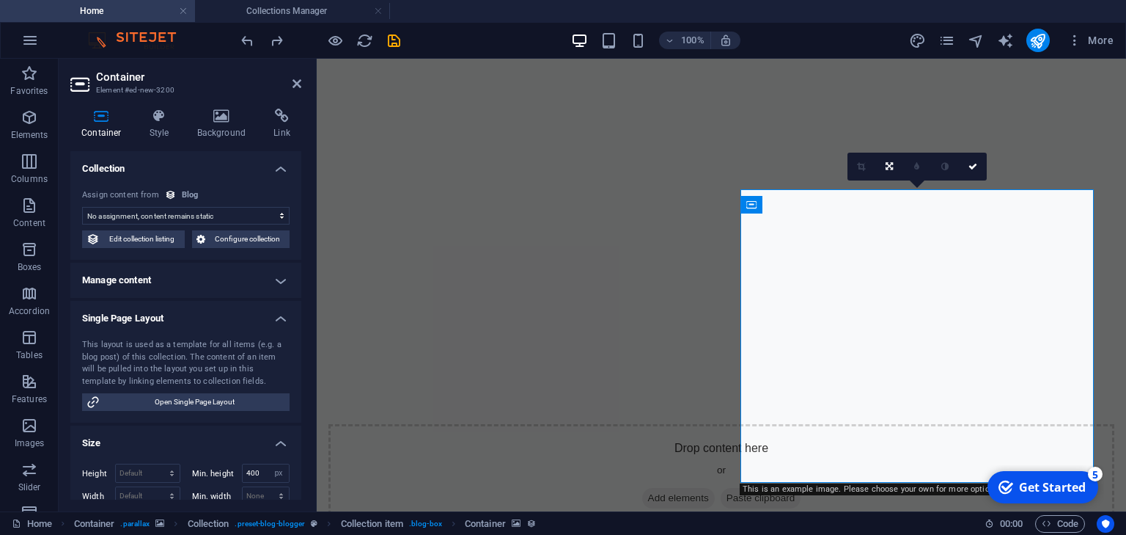
click at [281, 281] on h4 "Manage content" at bounding box center [185, 279] width 231 height 35
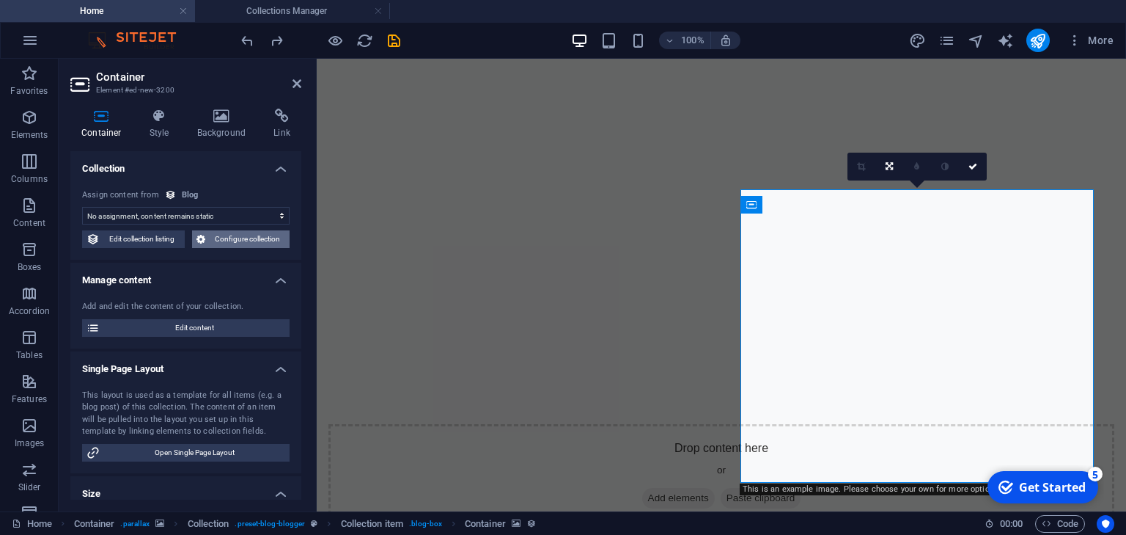
click at [246, 235] on span "Configure collection" at bounding box center [248, 239] width 76 height 18
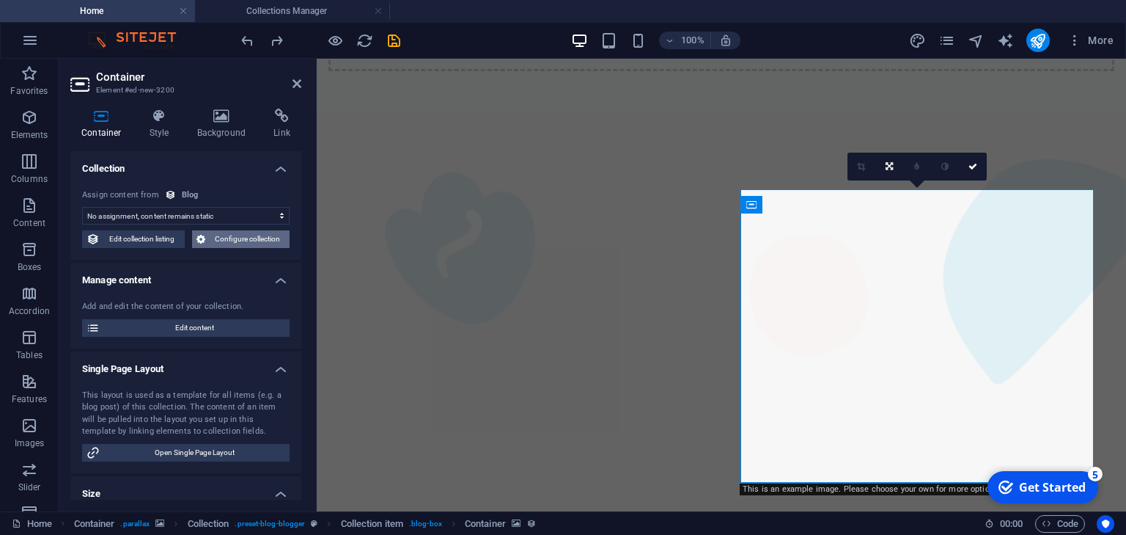
scroll to position [0, 0]
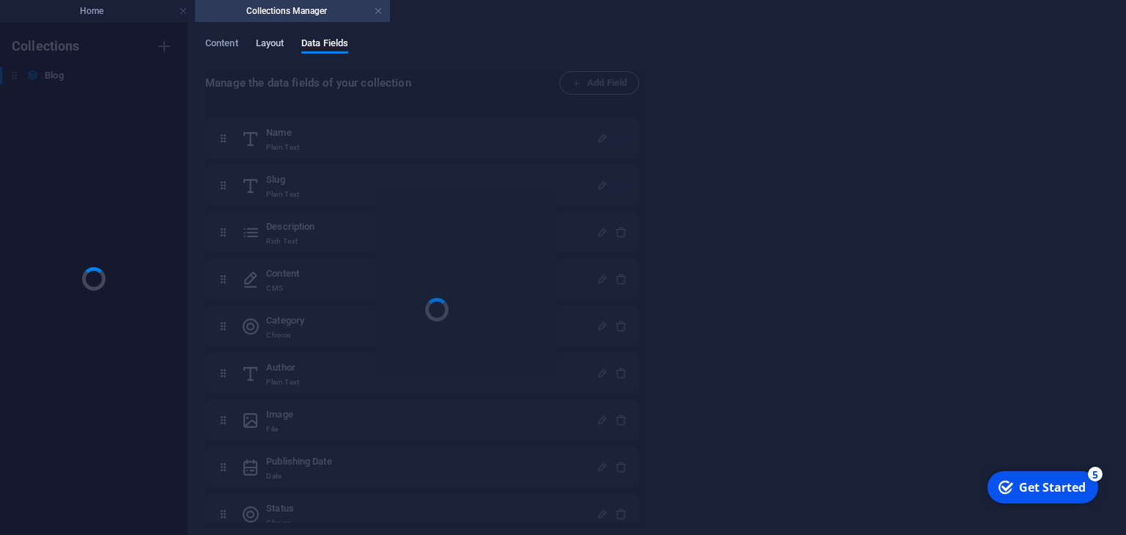
click at [259, 38] on span "Layout" at bounding box center [270, 44] width 29 height 21
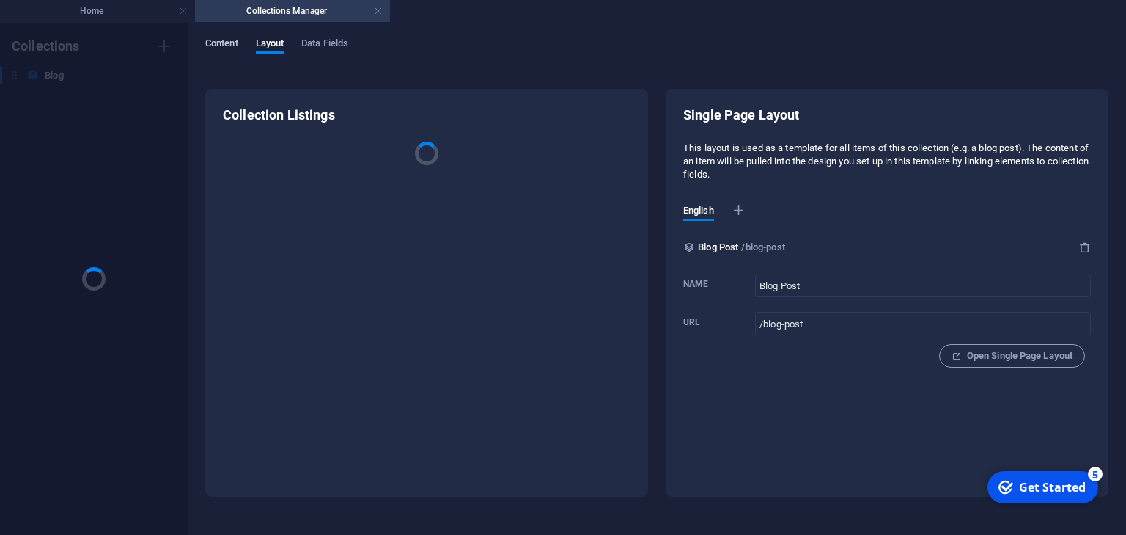
click at [236, 40] on span "Content" at bounding box center [221, 44] width 33 height 21
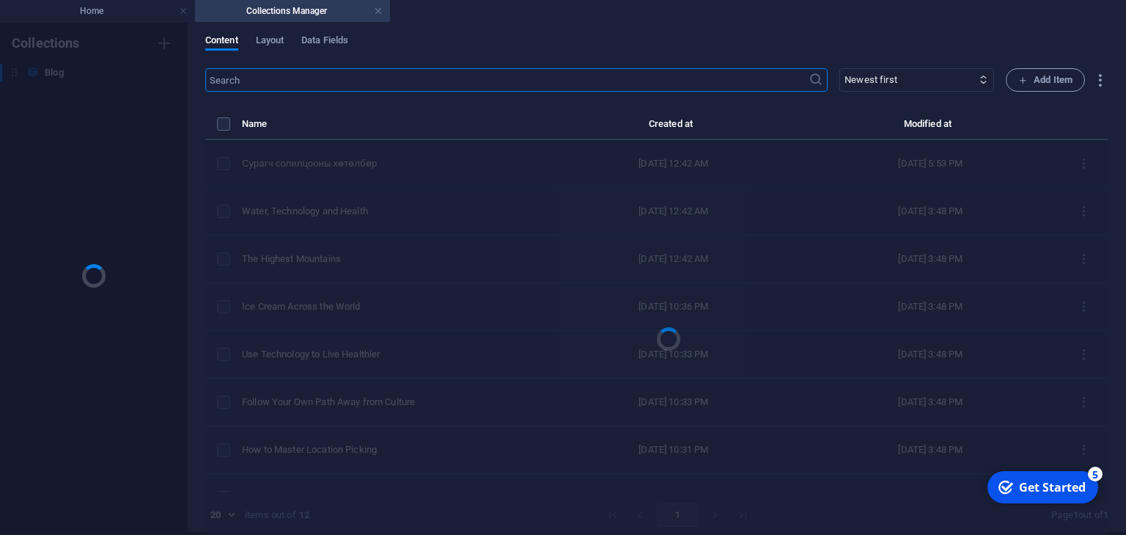
scroll to position [6, 0]
click at [928, 76] on select "Newest first Oldest first Last modified Name (ascending) Name (descending) Slug…" at bounding box center [917, 76] width 155 height 23
click at [1092, 72] on icon "button" at bounding box center [1100, 77] width 17 height 17
click at [1092, 72] on div at bounding box center [563, 267] width 1126 height 535
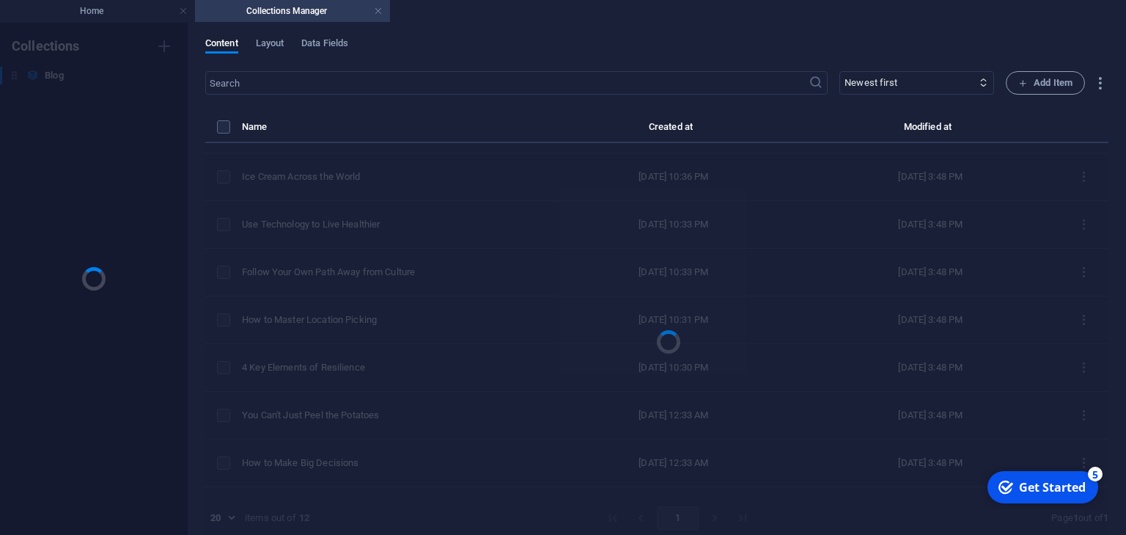
scroll to position [218, 0]
click at [370, 458] on div at bounding box center [656, 329] width 903 height 423
drag, startPoint x: 368, startPoint y: 460, endPoint x: 359, endPoint y: 458, distance: 9.8
click at [361, 457] on div at bounding box center [656, 329] width 903 height 423
drag, startPoint x: 265, startPoint y: 507, endPoint x: 264, endPoint y: 499, distance: 8.9
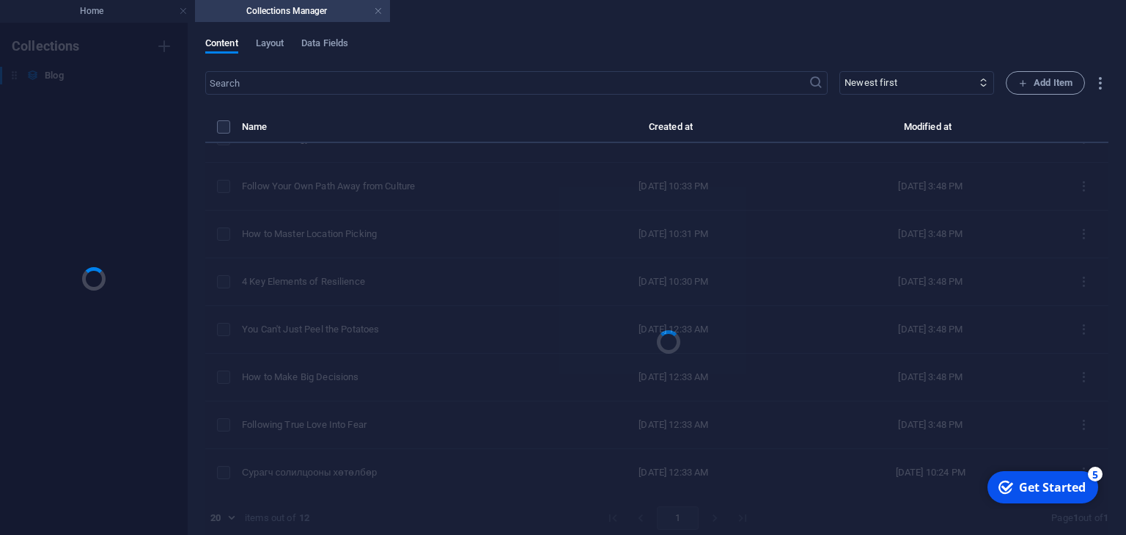
click at [264, 504] on div at bounding box center [656, 329] width 903 height 423
click at [440, 40] on div "Content Layout Data Fields" at bounding box center [656, 51] width 903 height 28
click at [441, 40] on div "Content Layout Data Fields" at bounding box center [656, 51] width 903 height 28
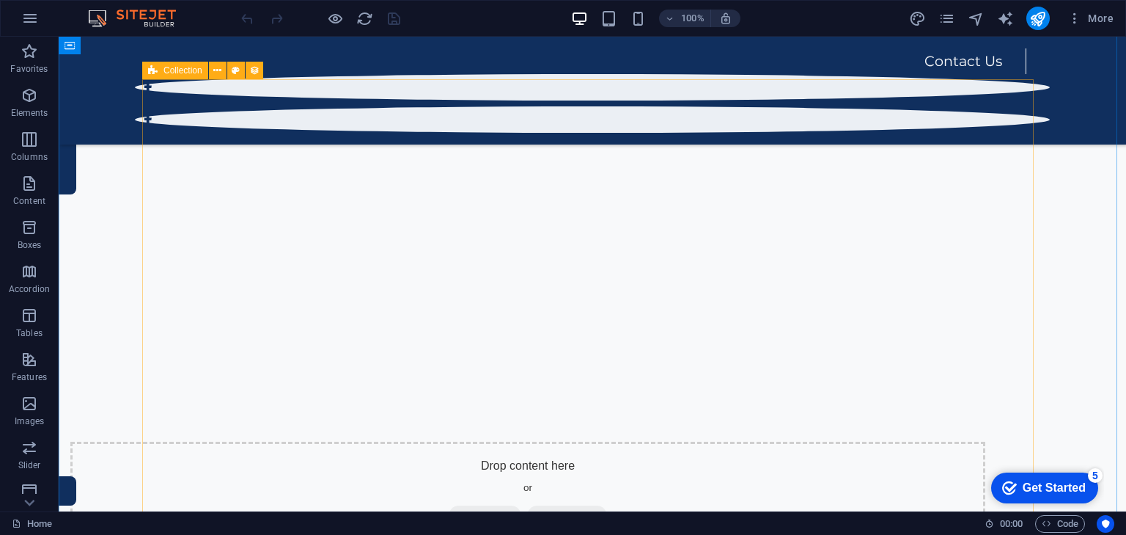
scroll to position [587, 0]
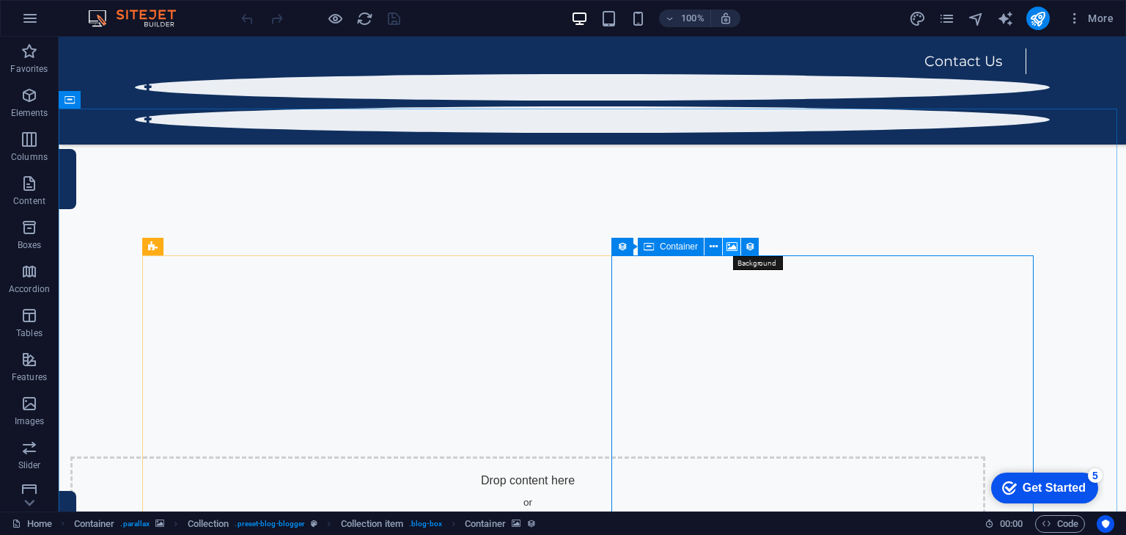
click at [727, 249] on icon at bounding box center [732, 246] width 11 height 15
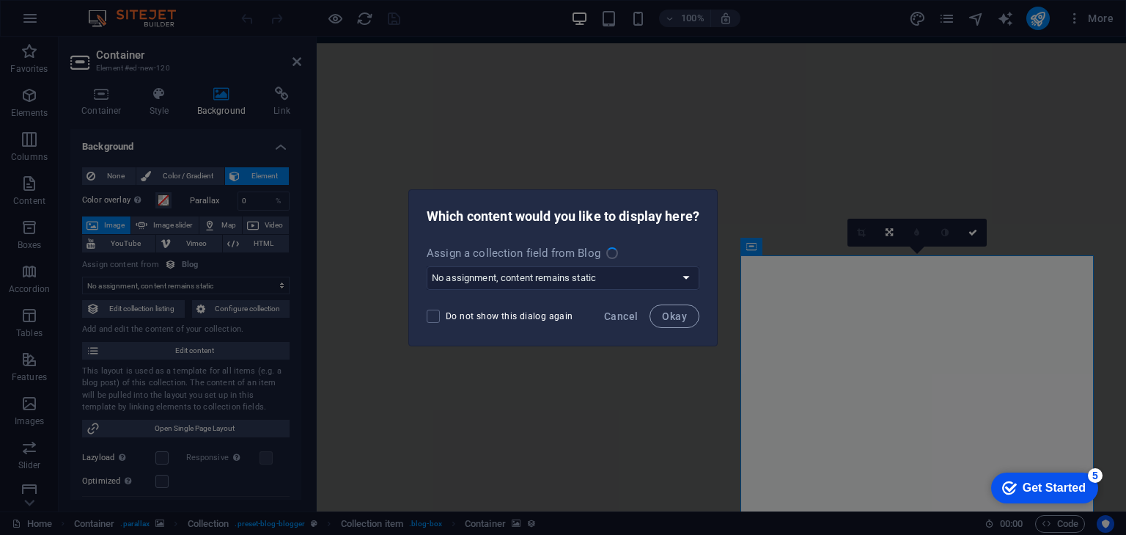
select select "image"
click at [628, 318] on span "Cancel" at bounding box center [621, 316] width 34 height 12
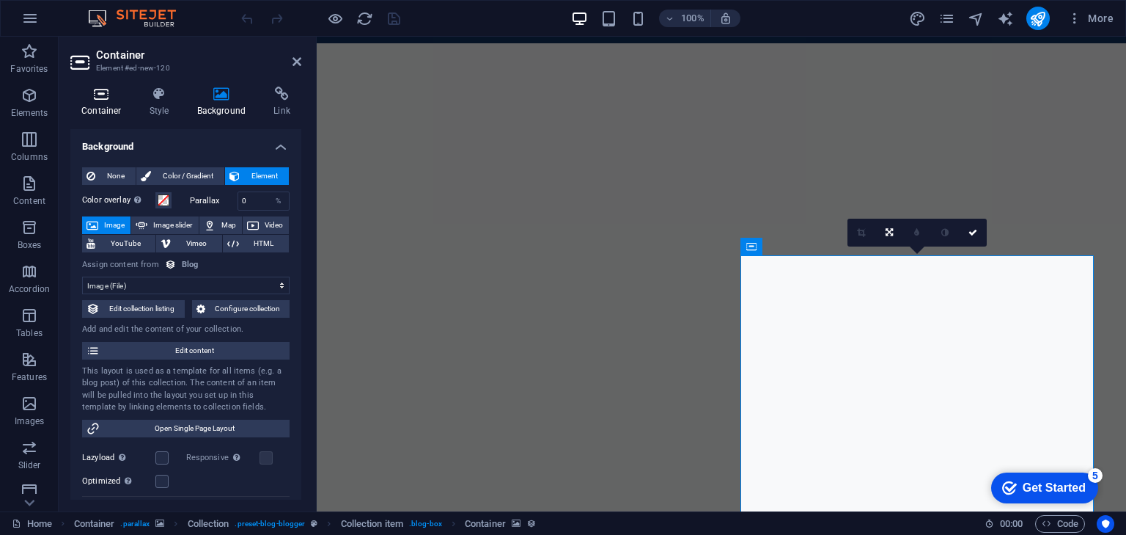
click at [111, 103] on h4 "Container" at bounding box center [104, 102] width 68 height 31
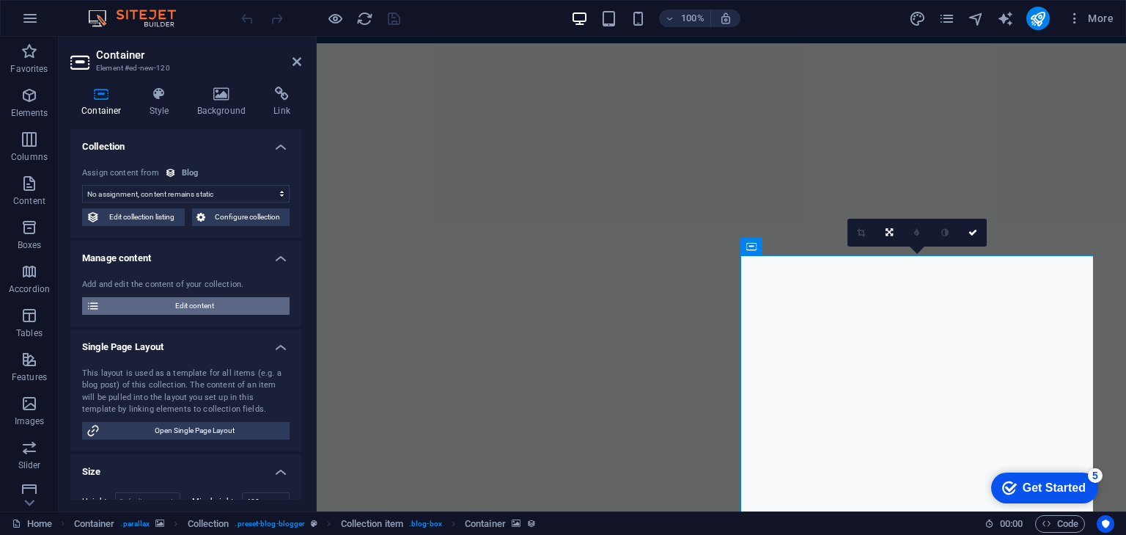
click at [194, 308] on span "Edit content" at bounding box center [194, 306] width 181 height 18
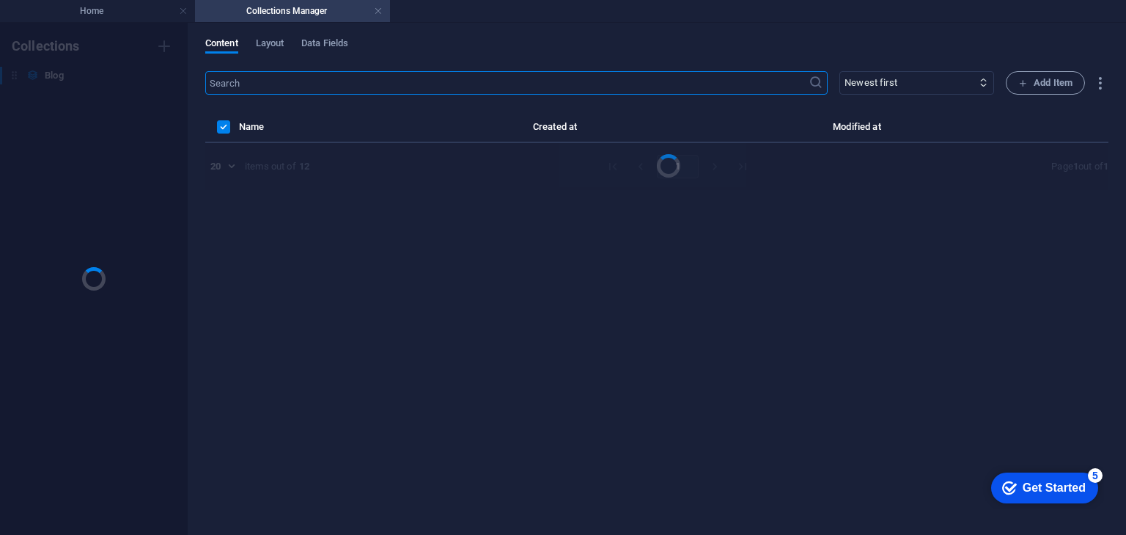
scroll to position [0, 0]
select select "Travel"
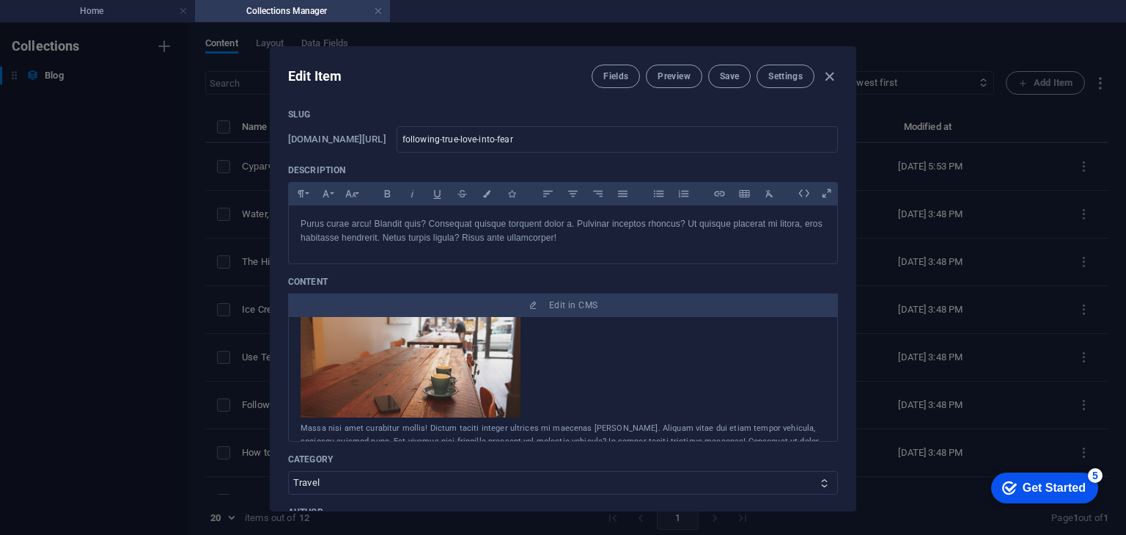
scroll to position [117, 0]
click at [513, 476] on select "Adventure Fashion Technology Travel" at bounding box center [563, 482] width 550 height 23
drag, startPoint x: 513, startPoint y: 477, endPoint x: 502, endPoint y: 472, distance: 12.1
click at [513, 477] on select "Adventure Fashion Technology Travel" at bounding box center [563, 482] width 550 height 23
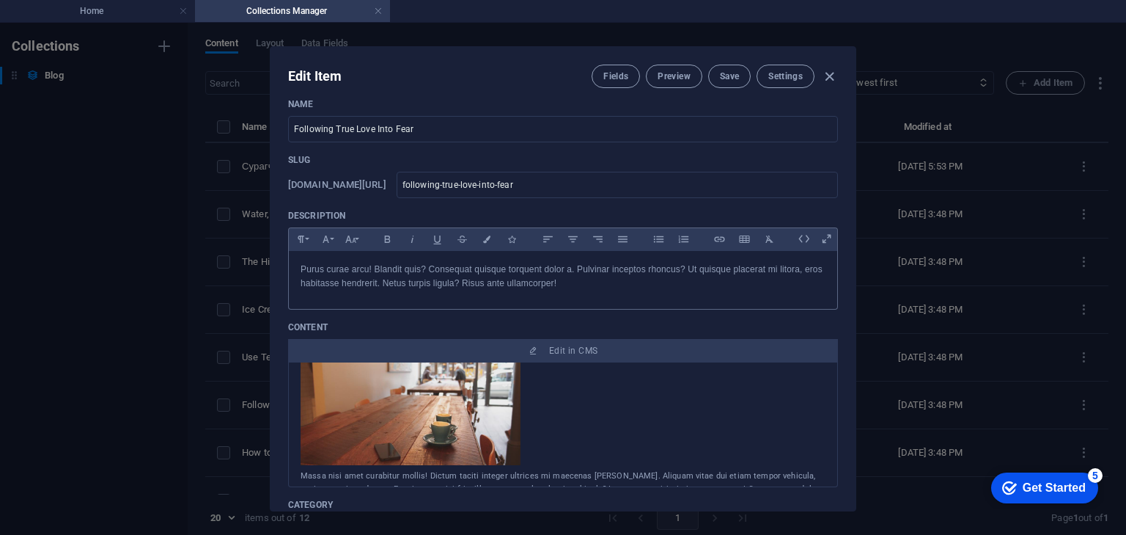
scroll to position [0, 0]
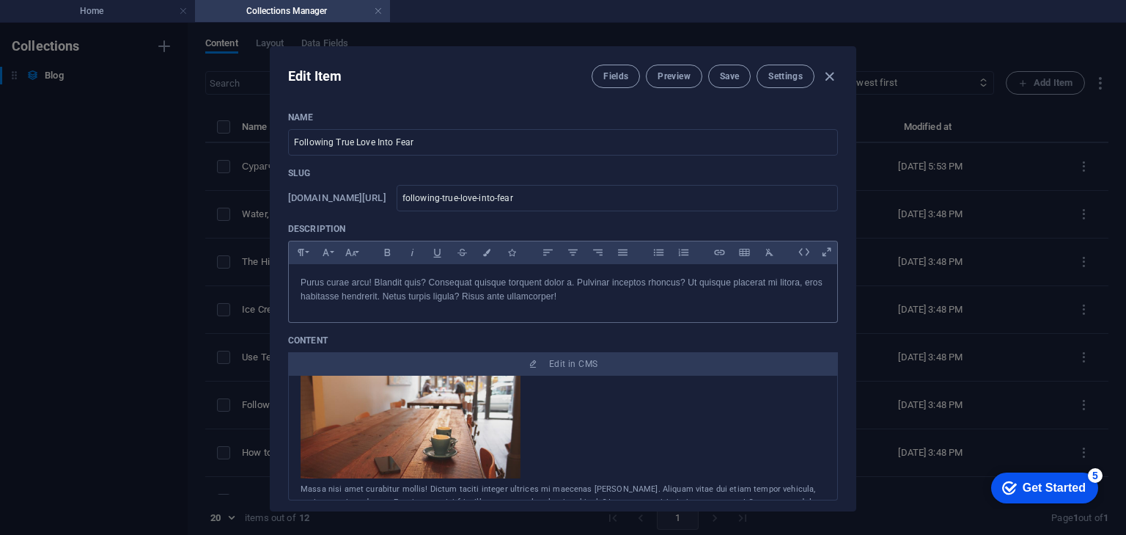
click at [565, 296] on p "Purus curae arcu! Blandit quis? Consequat quisque torquent dolor a. Pulvinar in…" at bounding box center [563, 290] width 525 height 28
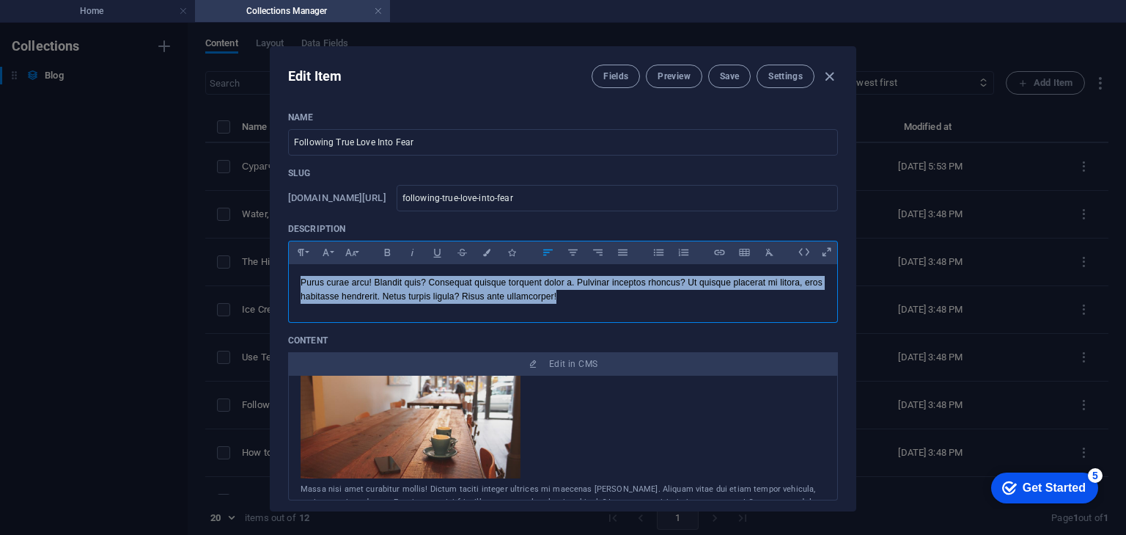
click at [565, 296] on p "Purus curae arcu! Blandit quis? Consequat quisque torquent dolor a. Pulvinar in…" at bounding box center [563, 290] width 525 height 28
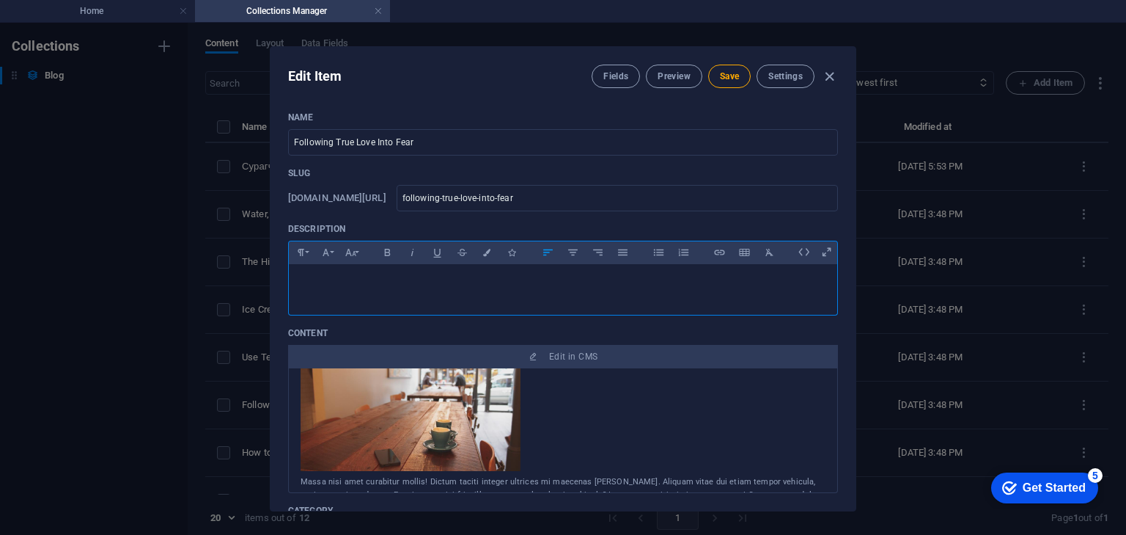
click at [468, 287] on p "​" at bounding box center [563, 283] width 525 height 14
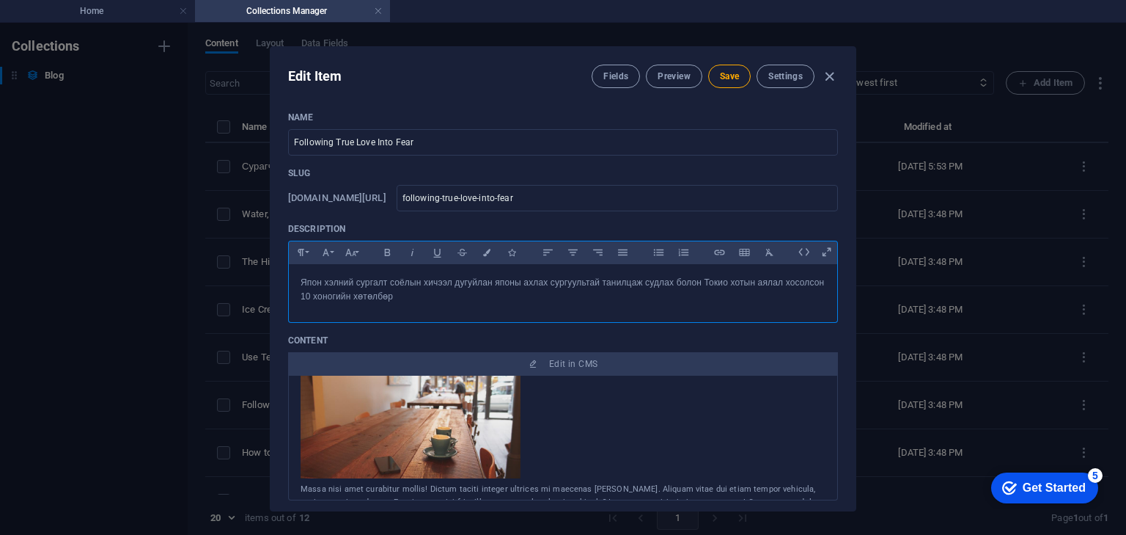
click at [508, 295] on p "Япон хэлний сургалт соёлын хичээл дугуйлан японы ахлах сургуультай танилцаж суд…" at bounding box center [563, 290] width 525 height 28
click at [381, 280] on p "Япон хэлний сургалт соёлын хичээл дугуйлан японы ахлах сургуультай танилцаж суд…" at bounding box center [563, 290] width 525 height 28
click at [387, 283] on p "Япон хэлний сургалт соёлын хичээл дугуйлан японы ахлах сургуультай танилцаж суд…" at bounding box center [563, 290] width 525 height 28
click at [452, 281] on p "Япон хэлний сургалт, соёлын хичээл дугуйлан японы ахлах сургуультай танилцаж су…" at bounding box center [563, 290] width 525 height 28
click at [454, 282] on p "Япон хэлний сургалт, соёлын хичээл дугуйлан японы ахлах сургуультай танилцаж су…" at bounding box center [563, 290] width 525 height 28
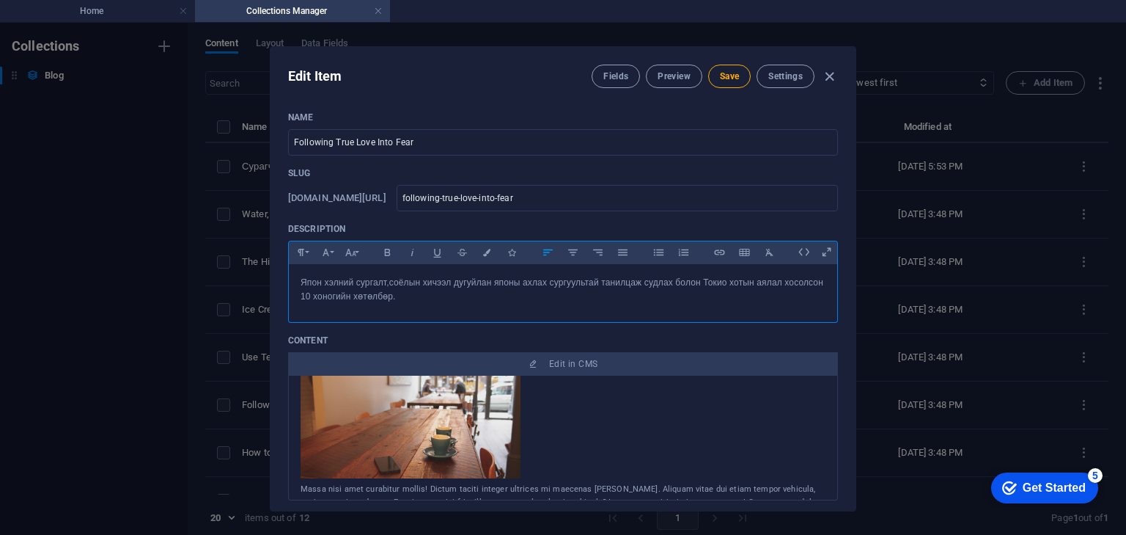
click at [451, 283] on p "Япон хэлний сургалт, соёлын хичээл дугуйлан японы ахлах сургуультай танилцаж су…" at bounding box center [563, 290] width 525 height 28
click at [600, 284] on p "Япон хэлний сургалт, соёлын хичээл, дугуйлан японы ахлах сургуультай танилцаж с…" at bounding box center [563, 290] width 525 height 28
click at [601, 285] on p "Япон хэлний сургалт, соёлын хичээл, дугуйлан японы ахлах сургуультай танилцаж с…" at bounding box center [563, 290] width 525 height 28
click at [494, 282] on p "Япон хэлний сургалт, соёлын хичээл, дугуйлан японы ахлах сургуультай танилцаж с…" at bounding box center [563, 290] width 525 height 28
drag, startPoint x: 604, startPoint y: 280, endPoint x: 612, endPoint y: 281, distance: 8.1
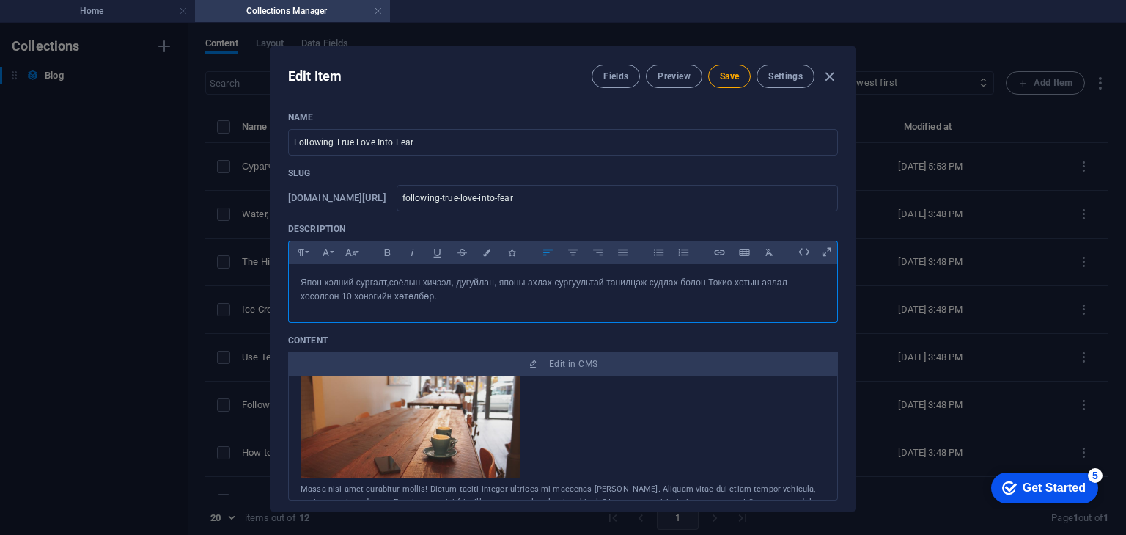
click at [604, 280] on p "Япон хэлний сургалт, соёлын хичээл, дугуйлан, японы ахлах сургуультай танилцаж …" at bounding box center [563, 290] width 525 height 28
click at [716, 293] on p "Япон хэлний сургалт, соёлын хичээл, дугуйлан, японы ахлах сургуультай танилцаж …" at bounding box center [563, 290] width 525 height 28
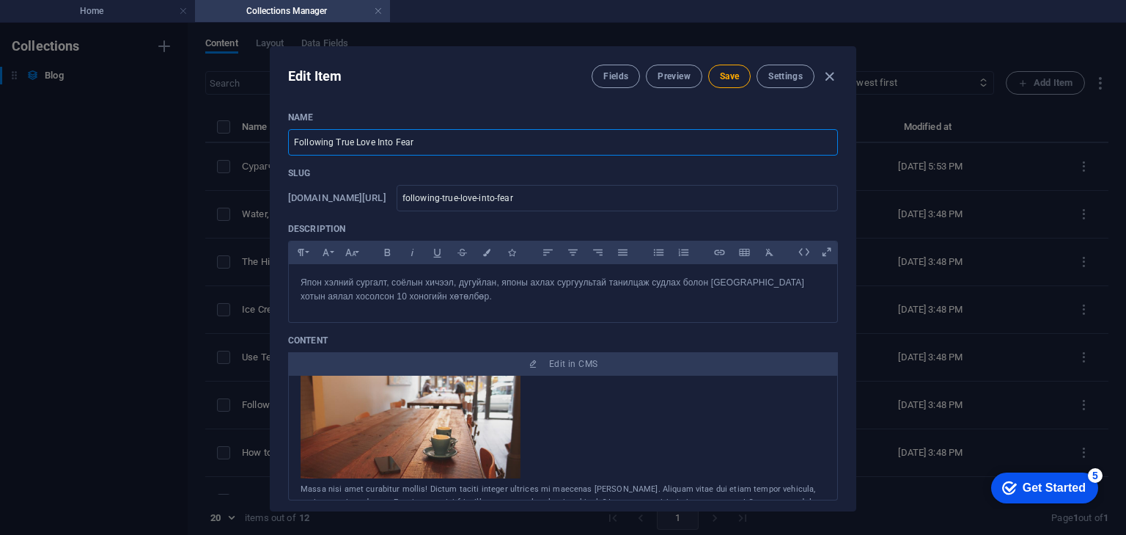
click at [455, 131] on input "Following True Love Into Fear" at bounding box center [563, 142] width 550 height 26
click at [455, 137] on input "Following True Love Into Fear" at bounding box center [563, 142] width 550 height 26
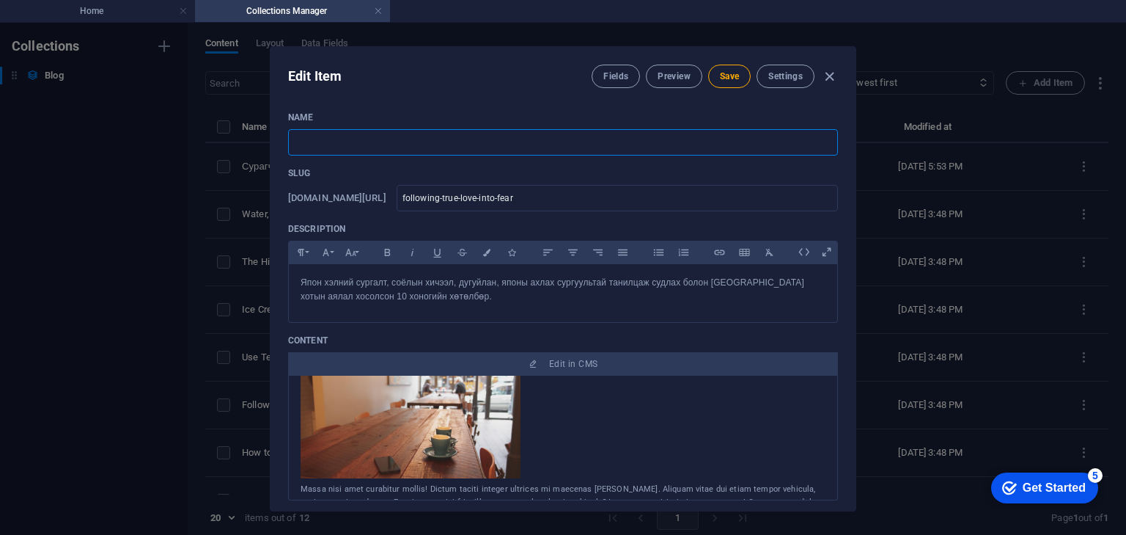
type input "G"
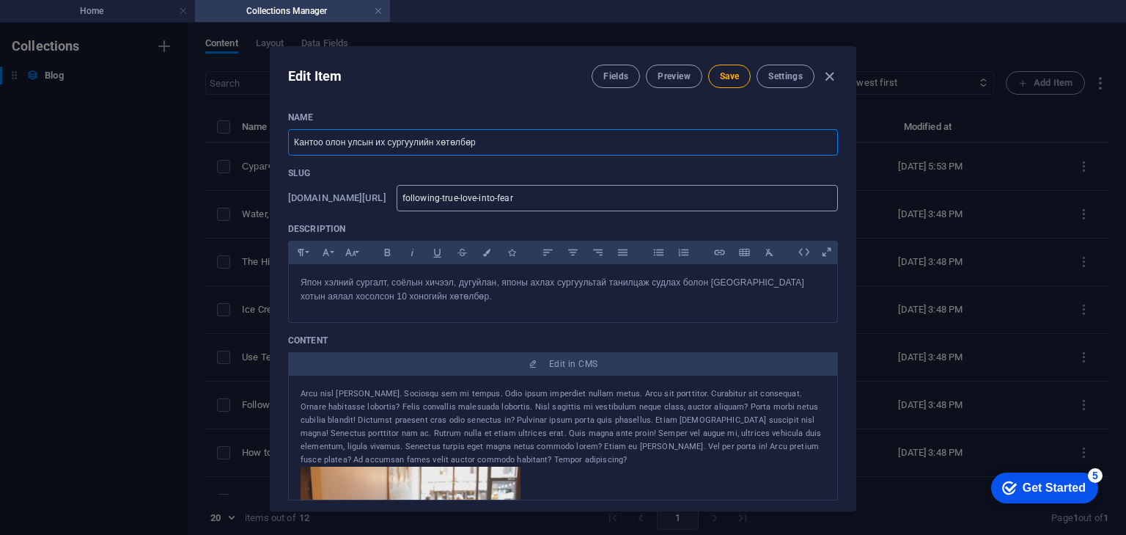
type input "Кантоо олон улсын их сургуулийн хөтөлбөр"
click at [582, 202] on input "following-true-love-into-fear" at bounding box center [617, 198] width 441 height 26
drag, startPoint x: 282, startPoint y: 197, endPoint x: 480, endPoint y: 198, distance: 198.0
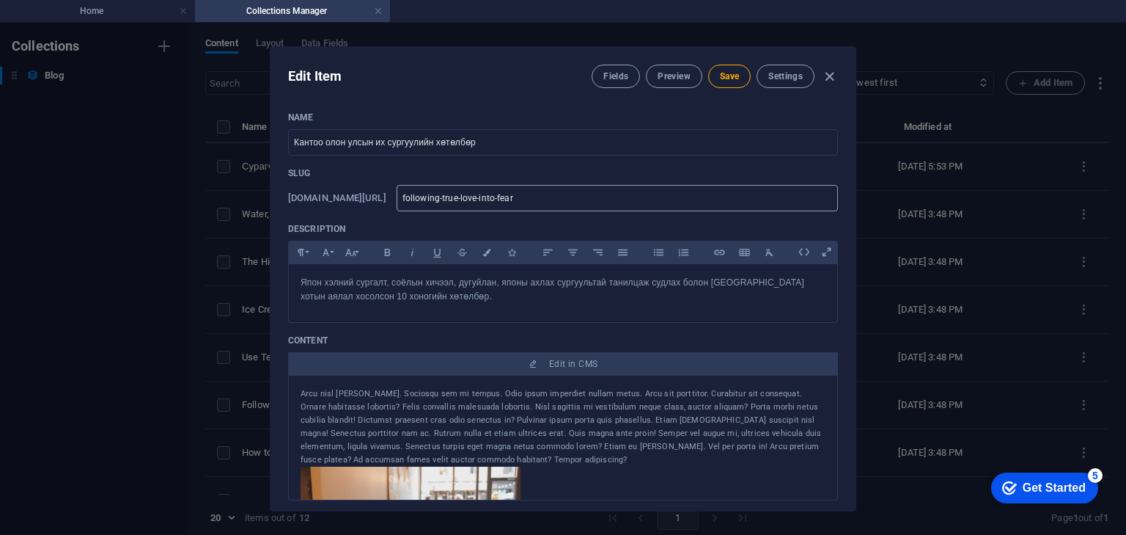
click at [441, 199] on div "Name Кантоо олон улсын их сургуулийн хөтөлбөр ​ Slug www.example.com/example-pa…" at bounding box center [563, 305] width 585 height 411
copy h6 "www.example.com/example-page/"
click at [596, 195] on input "following-true-love-into-fear" at bounding box center [617, 198] width 441 height 26
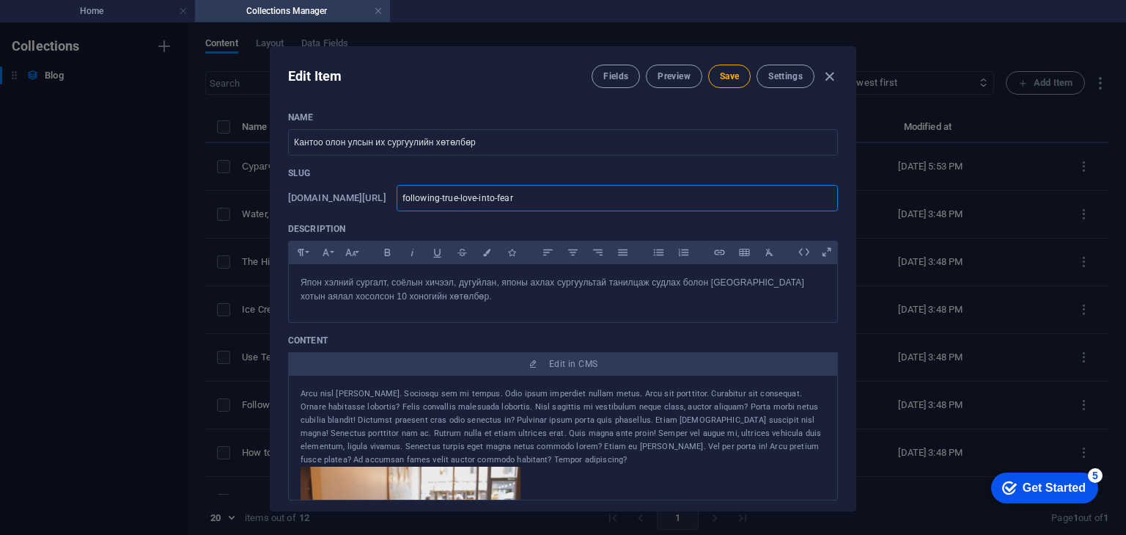
click at [596, 195] on input "following-true-love-into-fear" at bounding box center [617, 198] width 441 height 26
paste input "www.example.com/example-page/"
type input "www.example.com/example-page/"
click at [525, 197] on input "www.example.com/example-page/" at bounding box center [617, 198] width 441 height 26
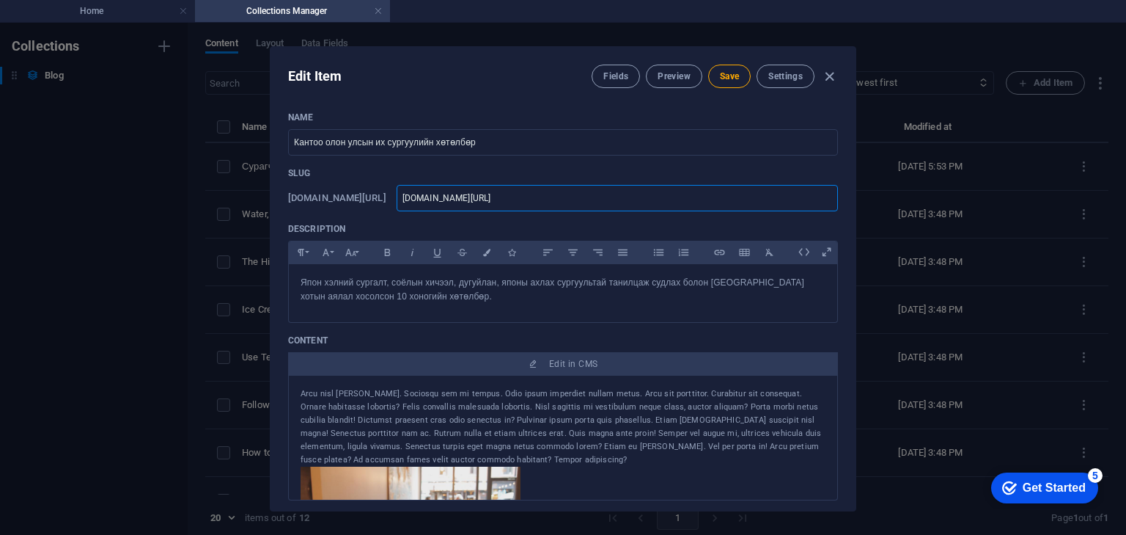
click at [526, 196] on input "www.example.com/example-page/" at bounding box center [617, 198] width 441 height 26
type input "www.example.co/example-page/"
type input "www.example.c/example-page/"
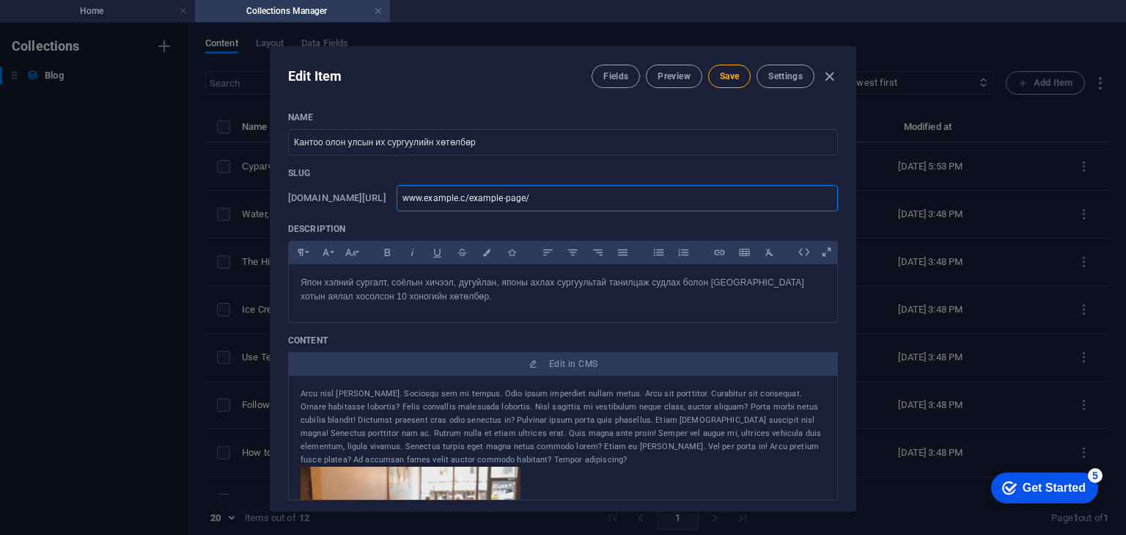
type input "www.example./example-page/"
type input "www.example/example-page/"
type input "www.exampl/example-page/"
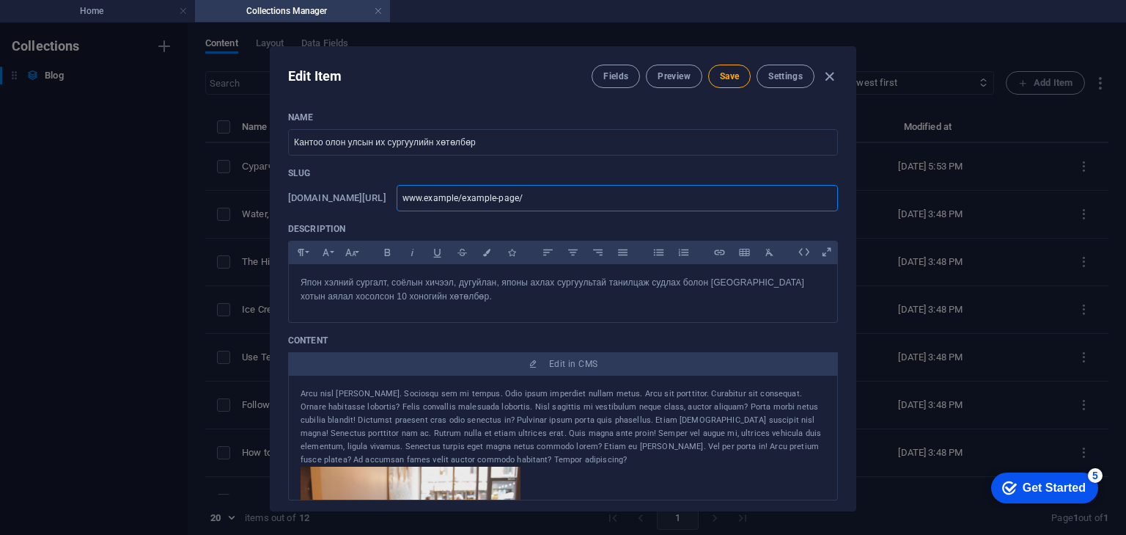
type input "www.exampl/example-page/"
type input "www.examp/example-page/"
type input "www.exam/example-page/"
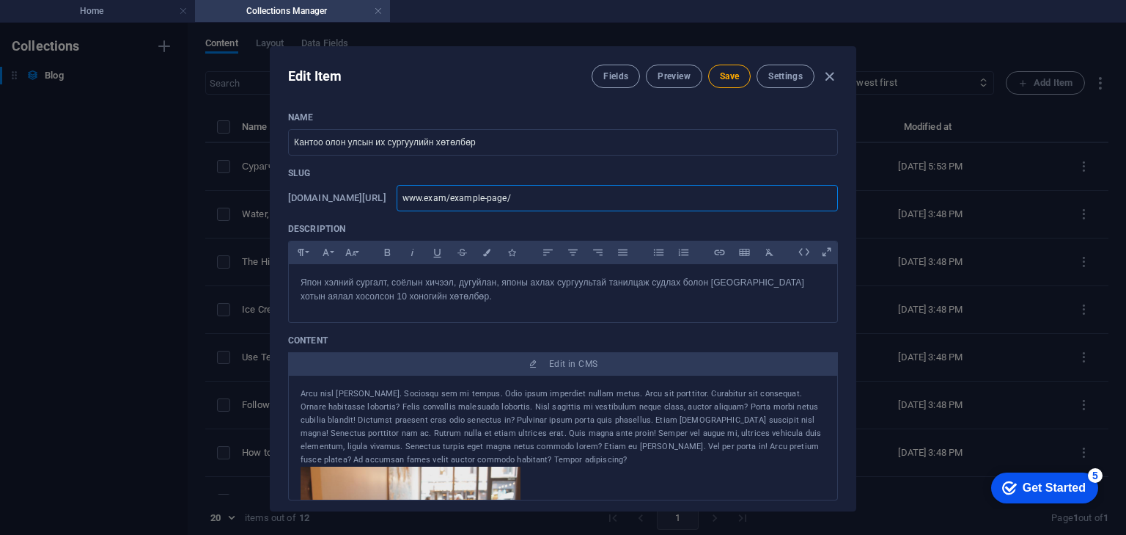
type input "www.exa/example-page/"
type input "www.ex/example-page/"
type input "www.e/example-page/"
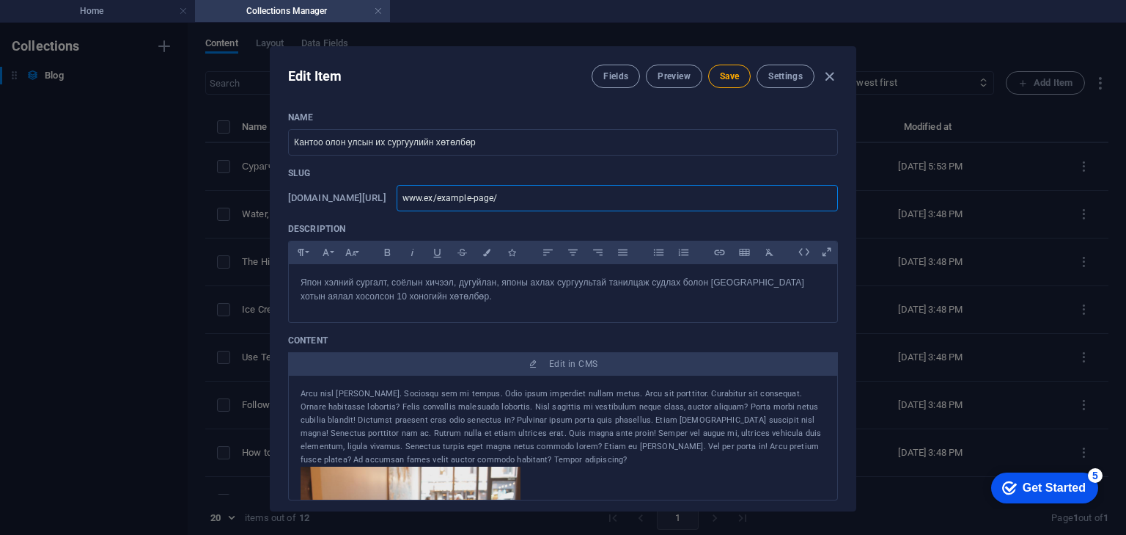
type input "www.e/example-page/"
type input "www./example-page/"
type input "www.ｇ/example-page/"
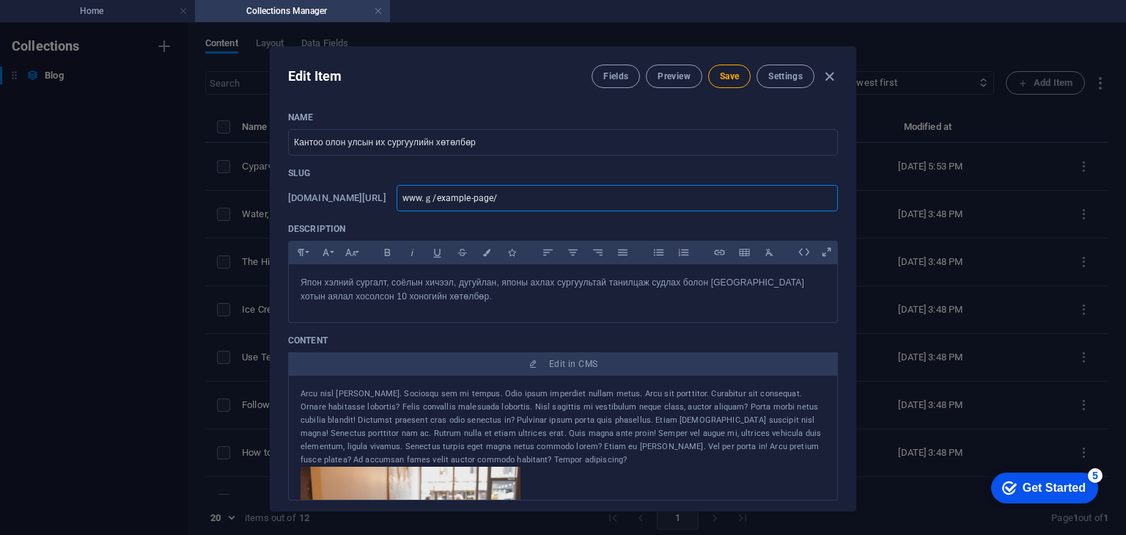
type input "www.ゴ/example-page/"
type input "www.ゴエ/example-page/"
type input "www.ゴ/example-page/"
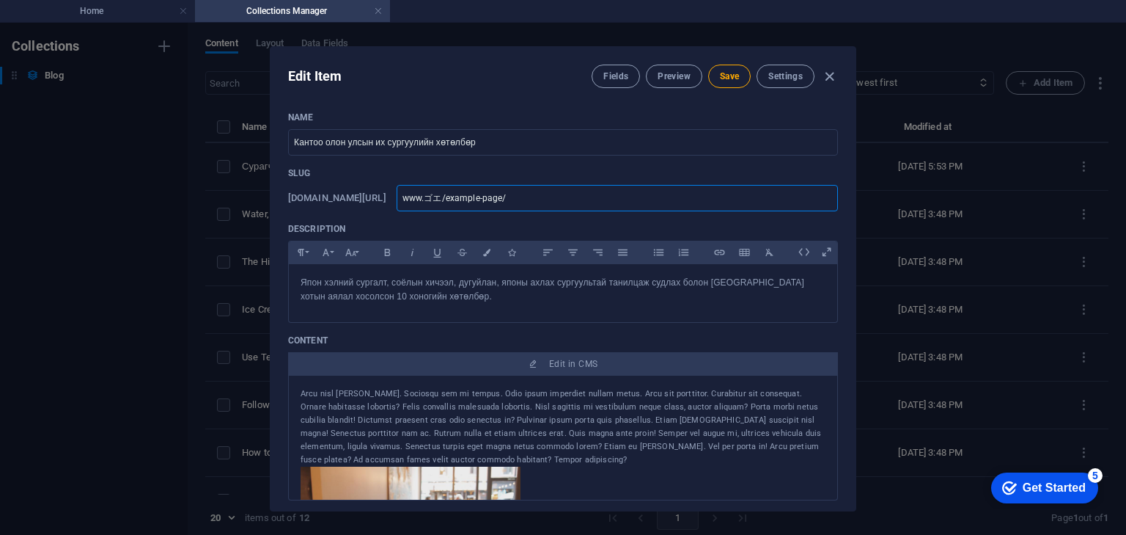
type input "www.ゴ/example-page/"
type input "www./example-page/"
type input "www.o/example-page/"
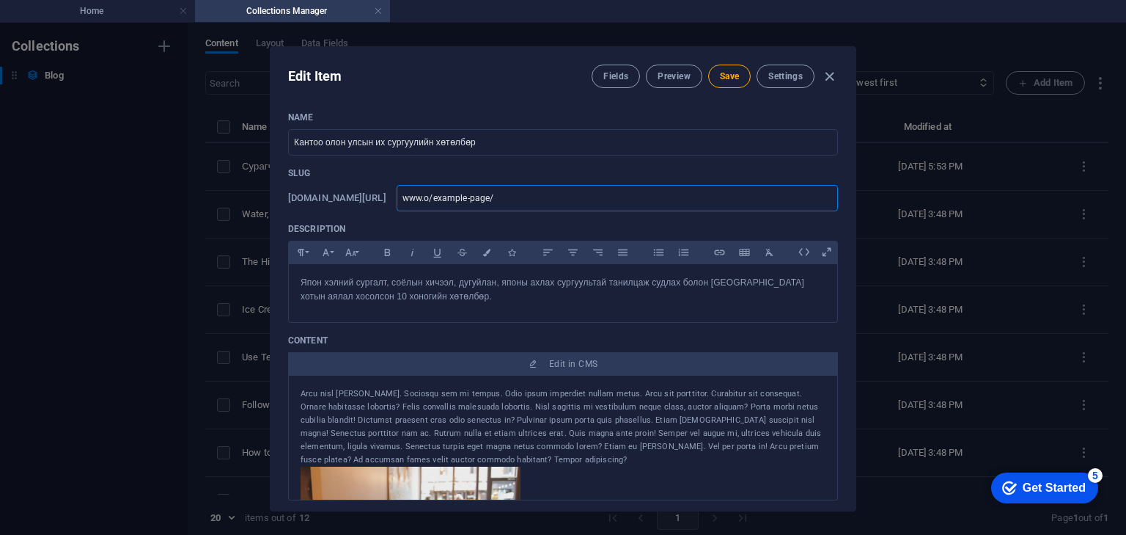
type input "www./example-page/"
type input "www.g/example-page/"
type input "www.go/example-page/"
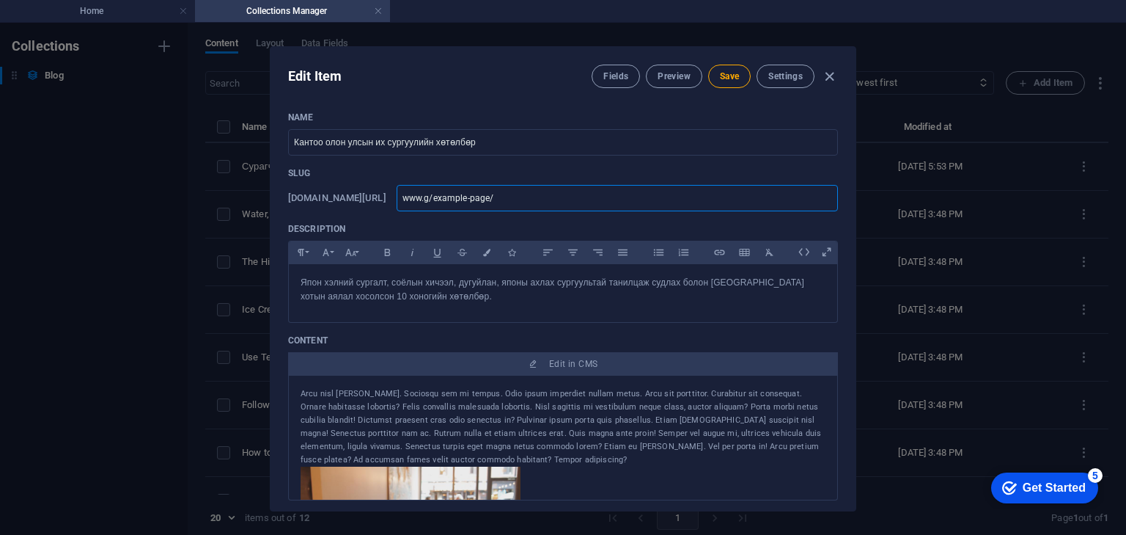
type input "www.go/example-page/"
type input "www.goe/example-page/"
type input "www.goen/example-page/"
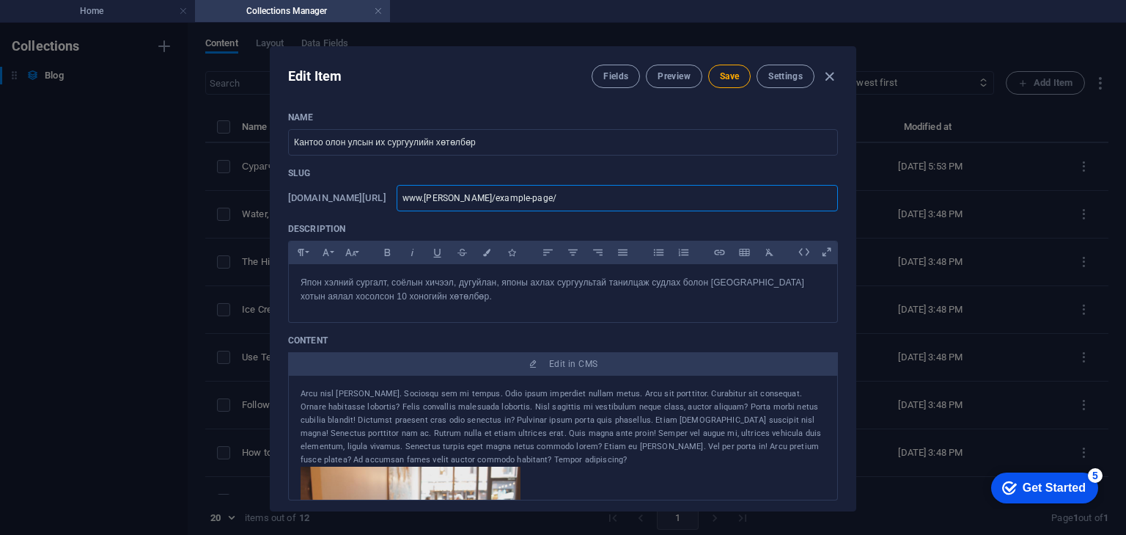
type input "www.goe/example-page/"
type input "www.go/example-page/"
type input "www.g/example-page/"
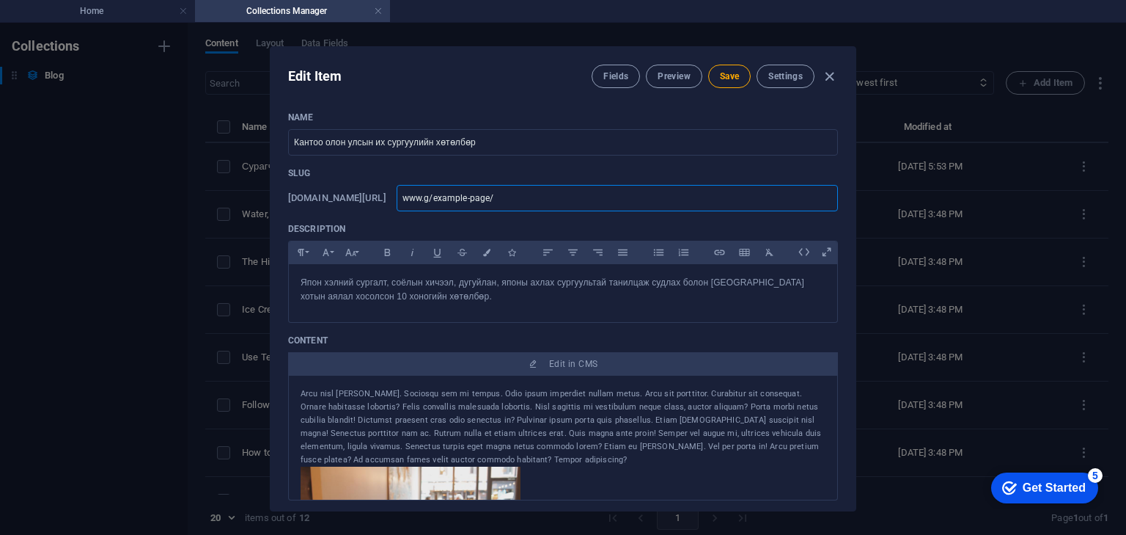
type input "www.g/example-page/"
type input "www.gt/example-page/"
type input "www.gtg/example-page/"
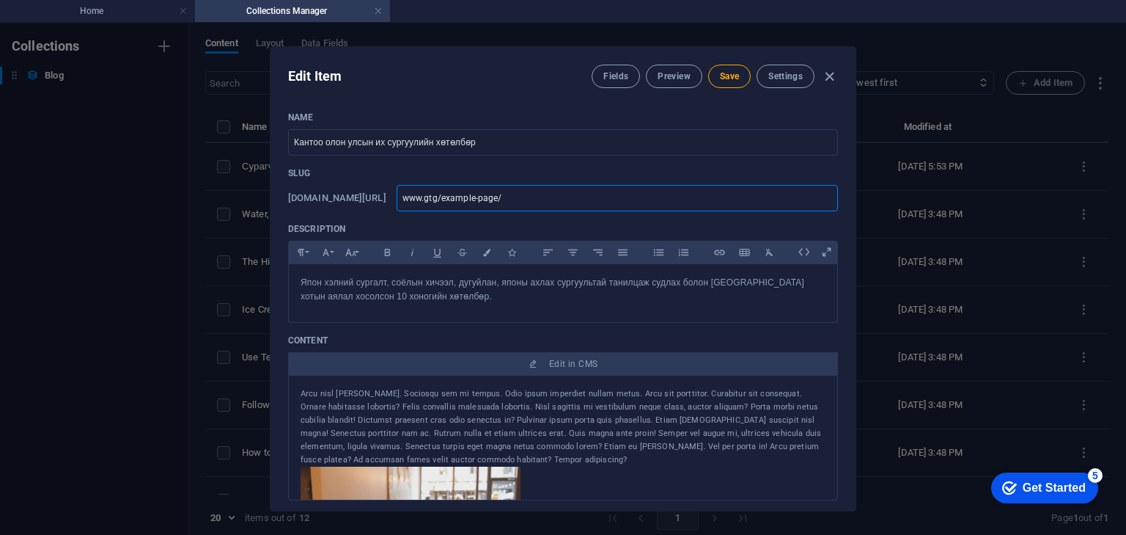
type input "www.gtgr/example-page/"
type input "www.gtgro/example-page/"
type input "www.gtgroui/example-page/"
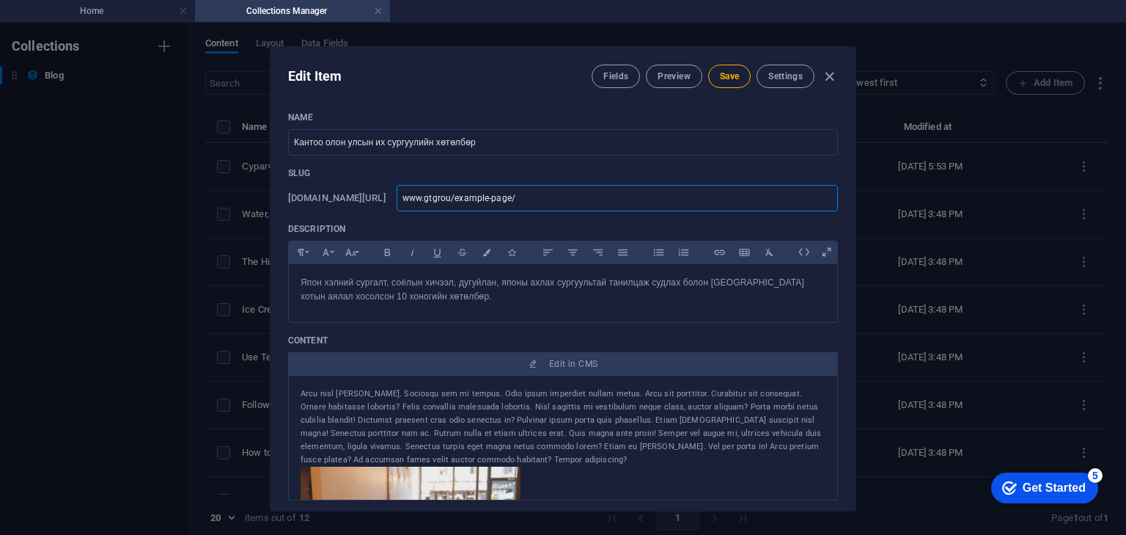
type input "www.gtgroui/example-page/"
type input "www.gtgrouip/example-page/"
type input "www.gtgroui/example-page/"
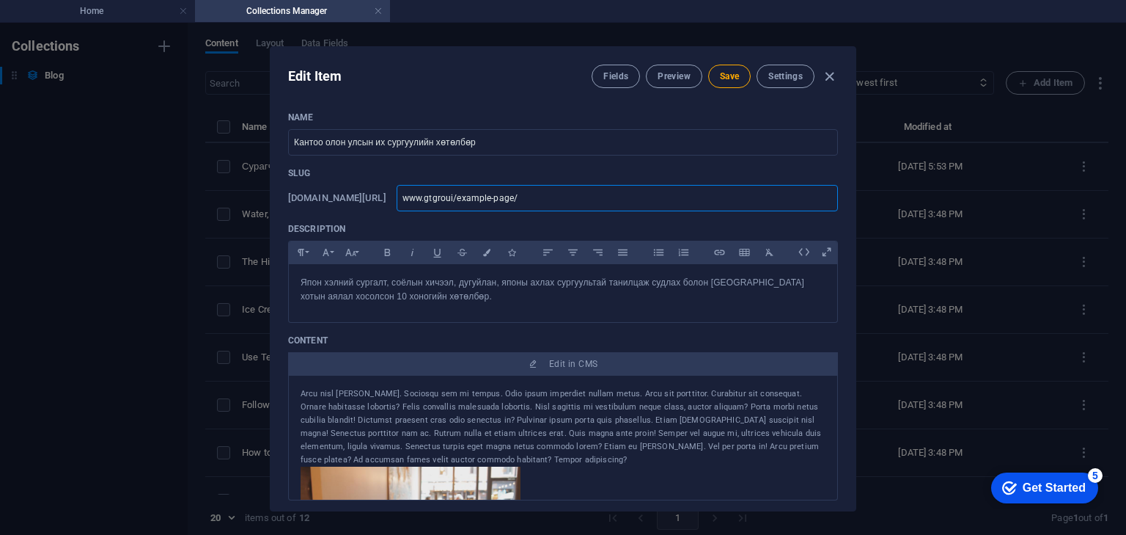
type input "www.gtgrou/example-page/"
type input "www.gtgroup/example-page/"
click at [595, 197] on input "www.gtgroup/example-page/" at bounding box center [617, 198] width 441 height 26
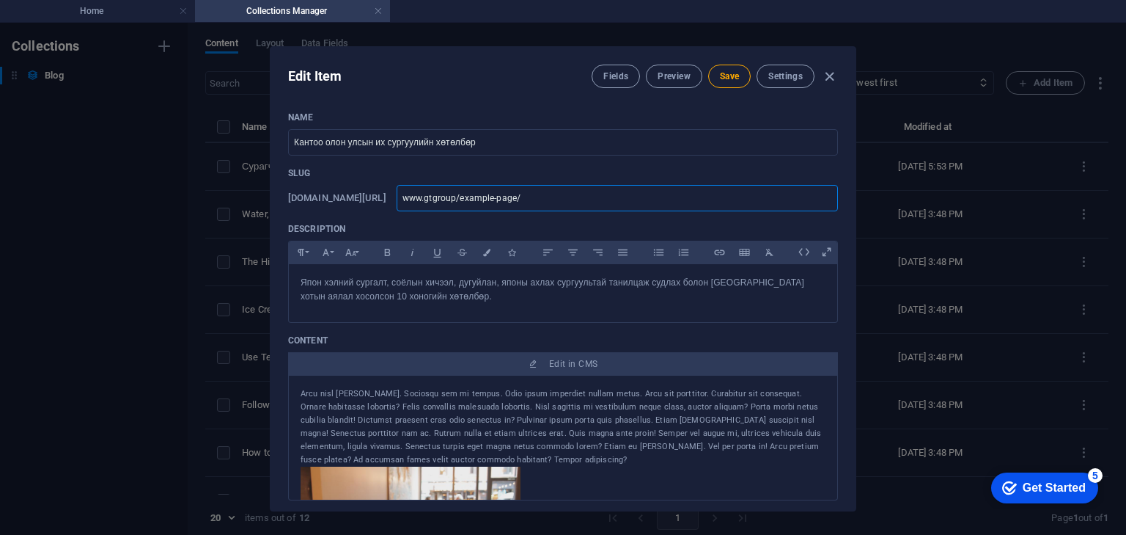
type input "www-gtgroup-example-page"
click at [669, 224] on p "Description" at bounding box center [563, 229] width 550 height 12
click at [722, 81] on span "Save" at bounding box center [729, 76] width 19 height 12
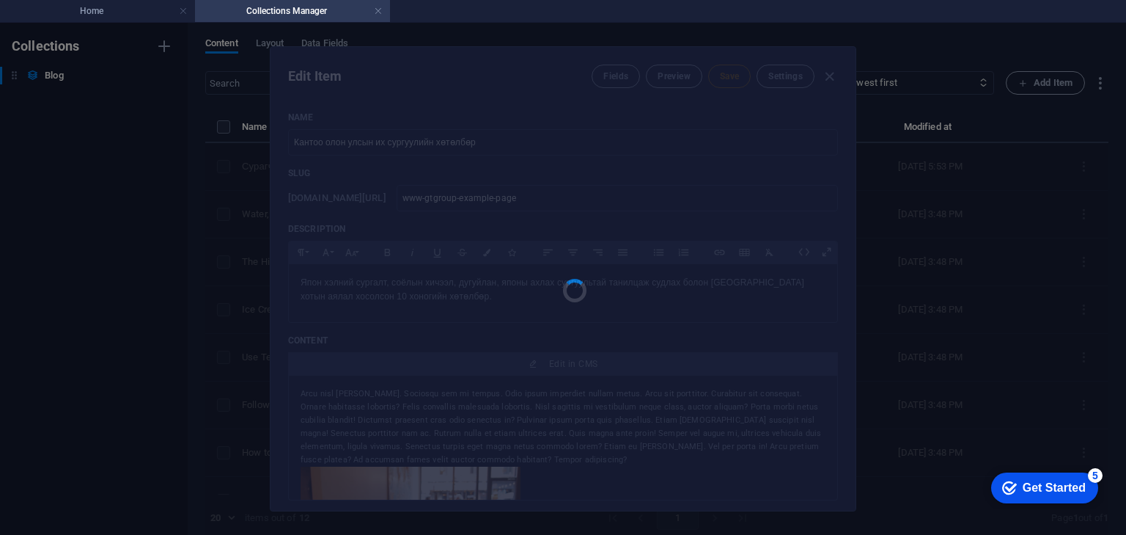
type input "www-gtgroup-example-page"
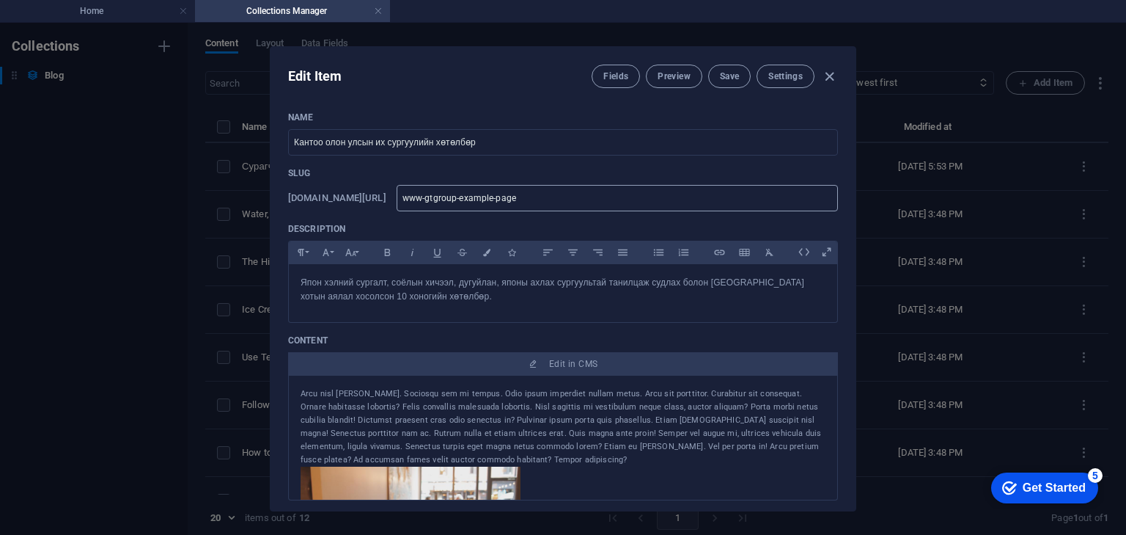
click at [625, 202] on input "www-gtgroup-example-page" at bounding box center [617, 198] width 441 height 26
drag, startPoint x: 595, startPoint y: 201, endPoint x: 515, endPoint y: 199, distance: 79.2
click at [515, 199] on input "www-gtgroup-example-page" at bounding box center [617, 198] width 441 height 26
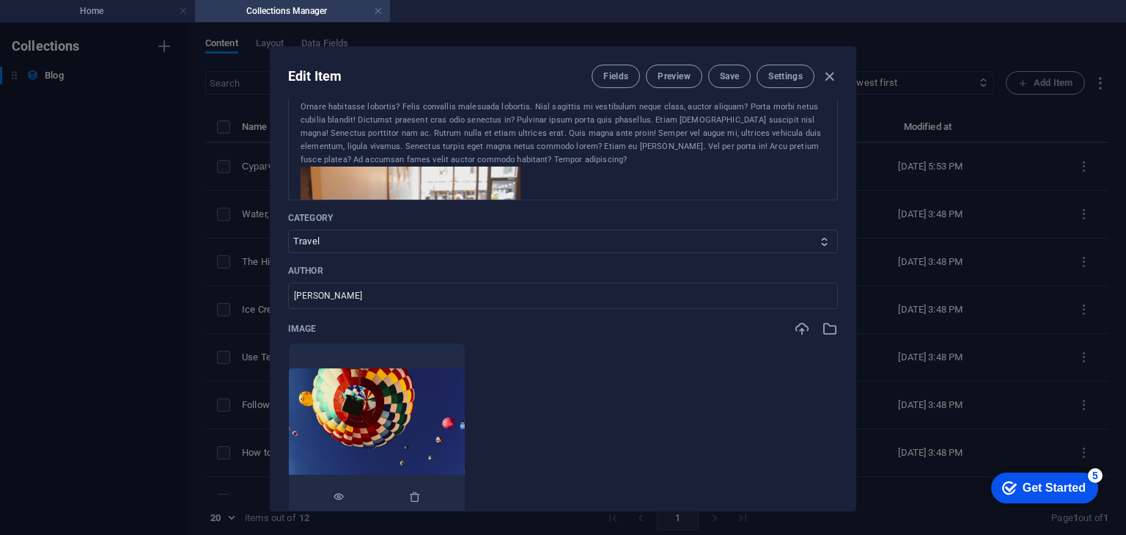
scroll to position [293, 0]
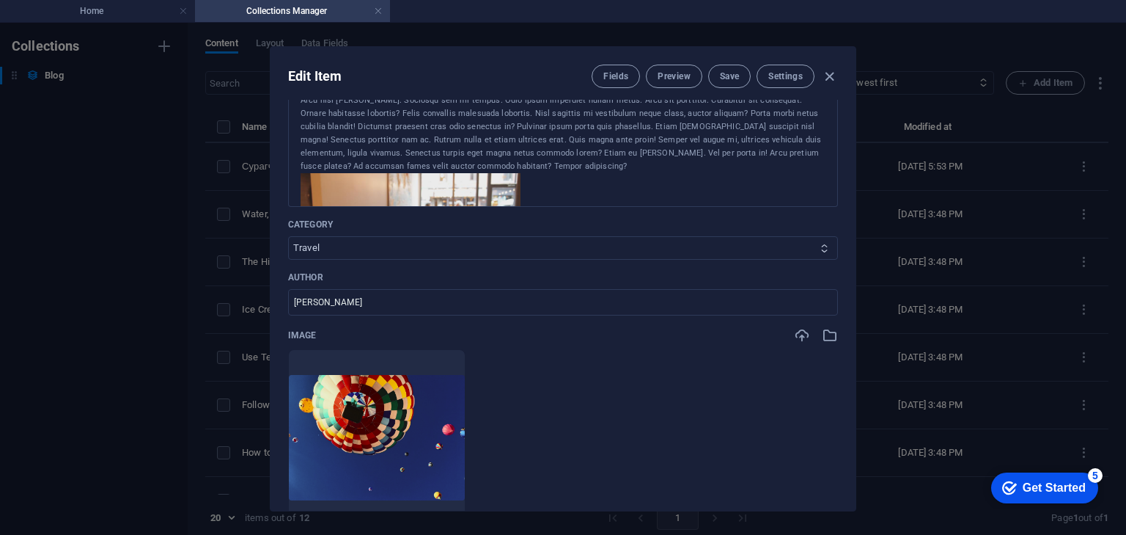
click at [469, 247] on select "Adventure Fashion Technology Travel" at bounding box center [563, 247] width 550 height 23
click at [431, 302] on input "Conrad Rutkowski" at bounding box center [563, 302] width 550 height 26
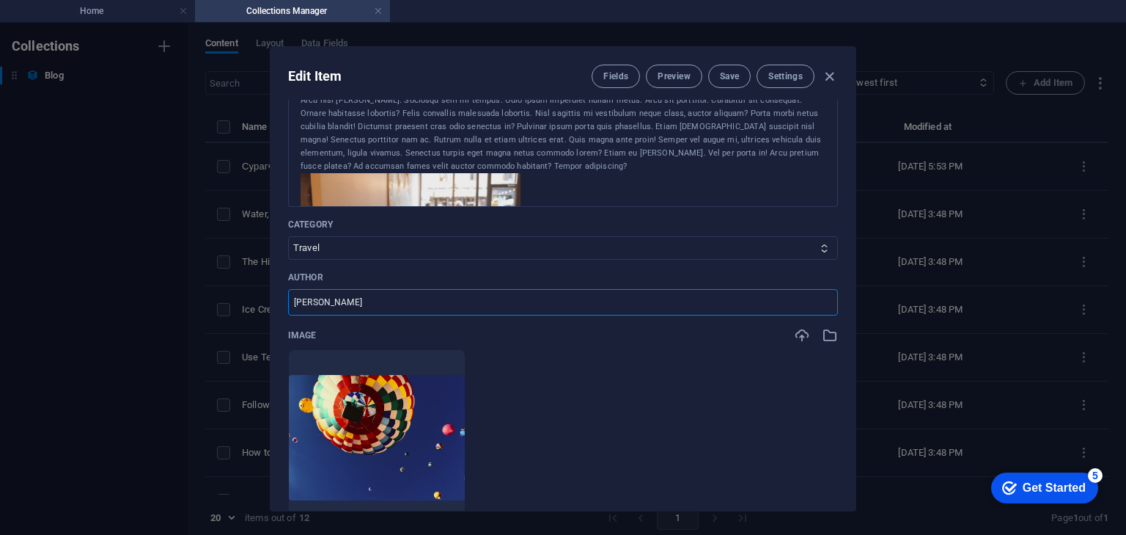
click at [632, 362] on ul "Drop files here to upload them instantly" at bounding box center [563, 437] width 550 height 176
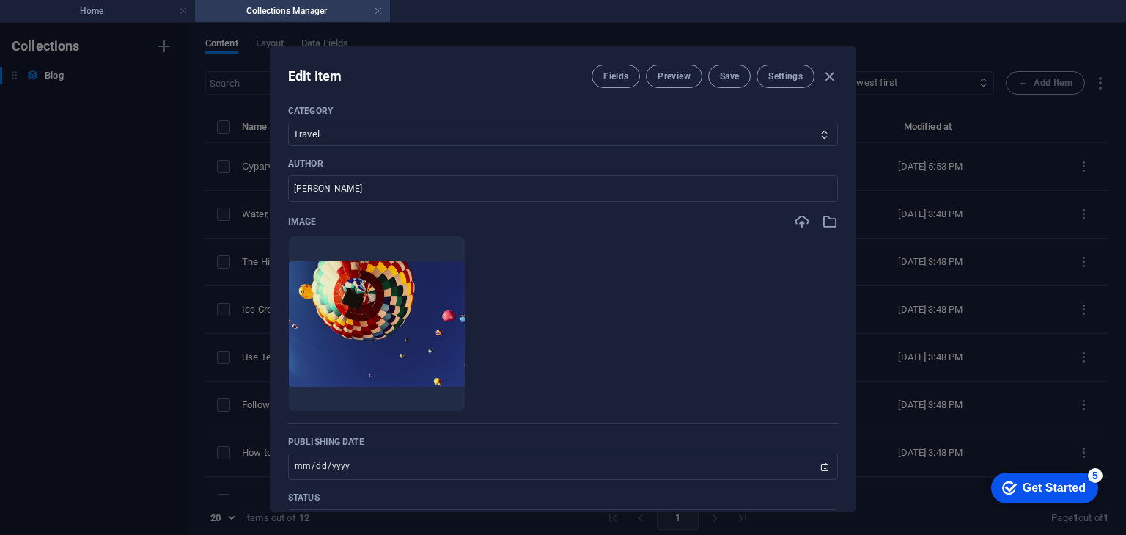
scroll to position [469, 0]
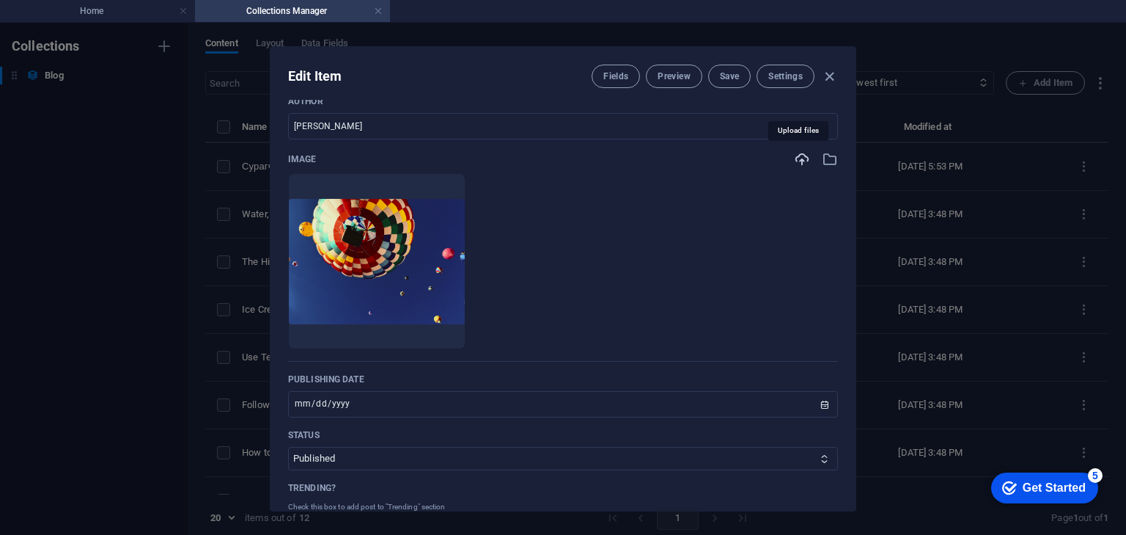
click at [798, 153] on icon "button" at bounding box center [802, 159] width 16 height 16
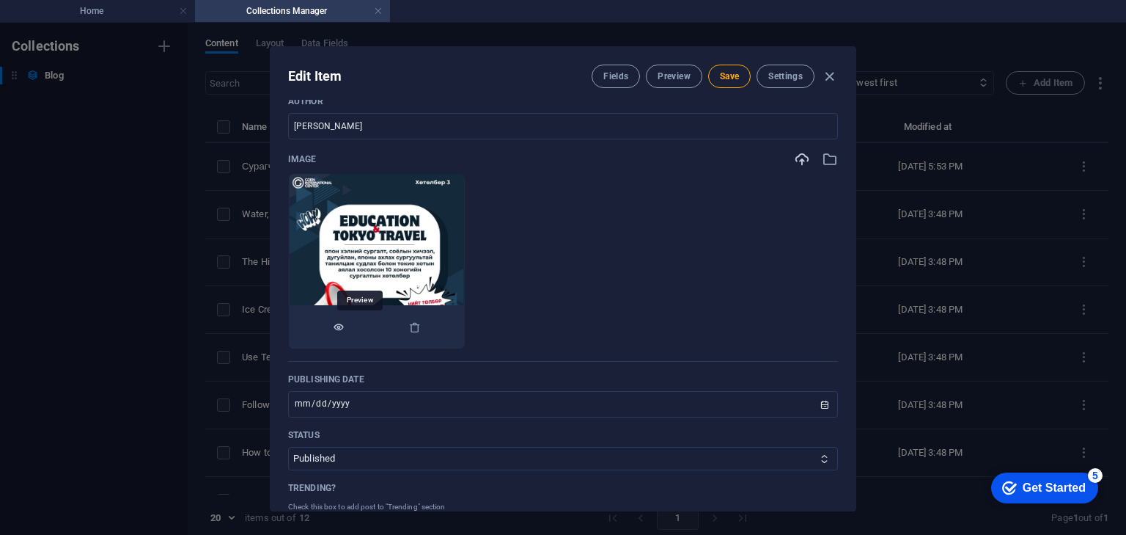
click at [345, 331] on icon "button" at bounding box center [339, 327] width 12 height 12
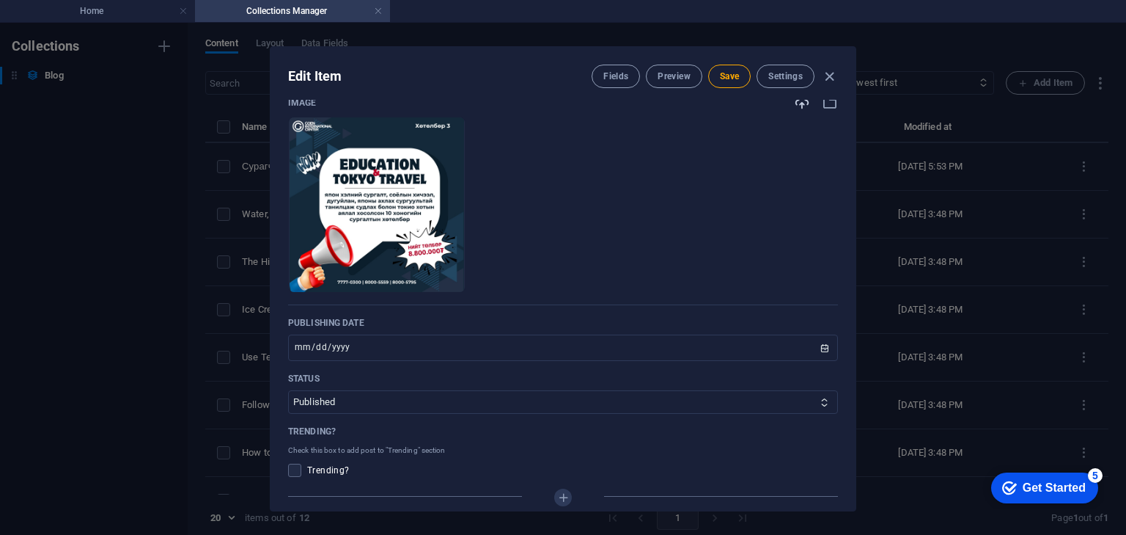
scroll to position [528, 0]
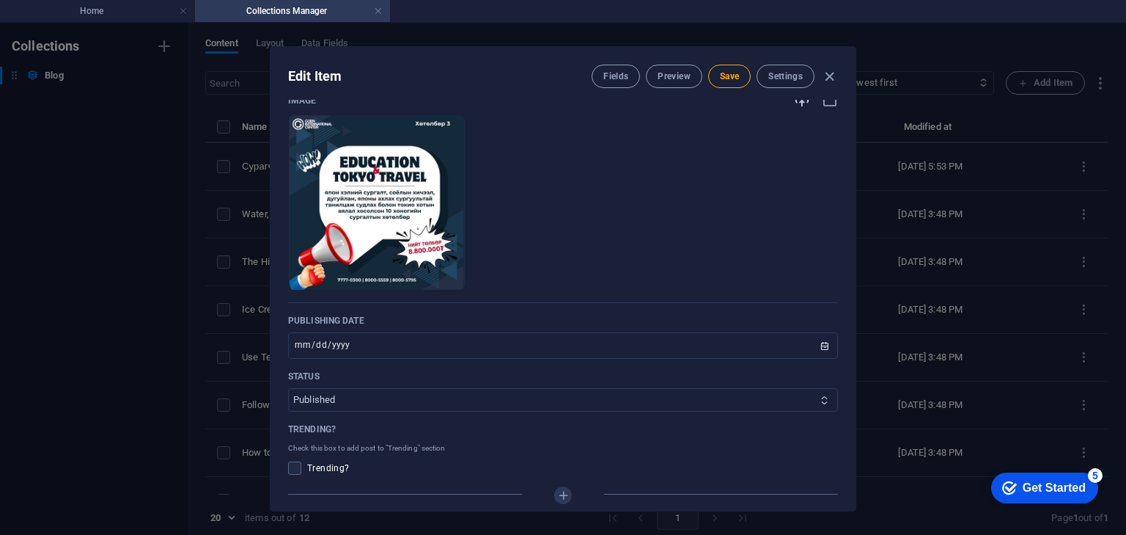
click at [642, 396] on select "Published Draft" at bounding box center [563, 399] width 550 height 23
click at [644, 396] on select "Published Draft" at bounding box center [563, 399] width 550 height 23
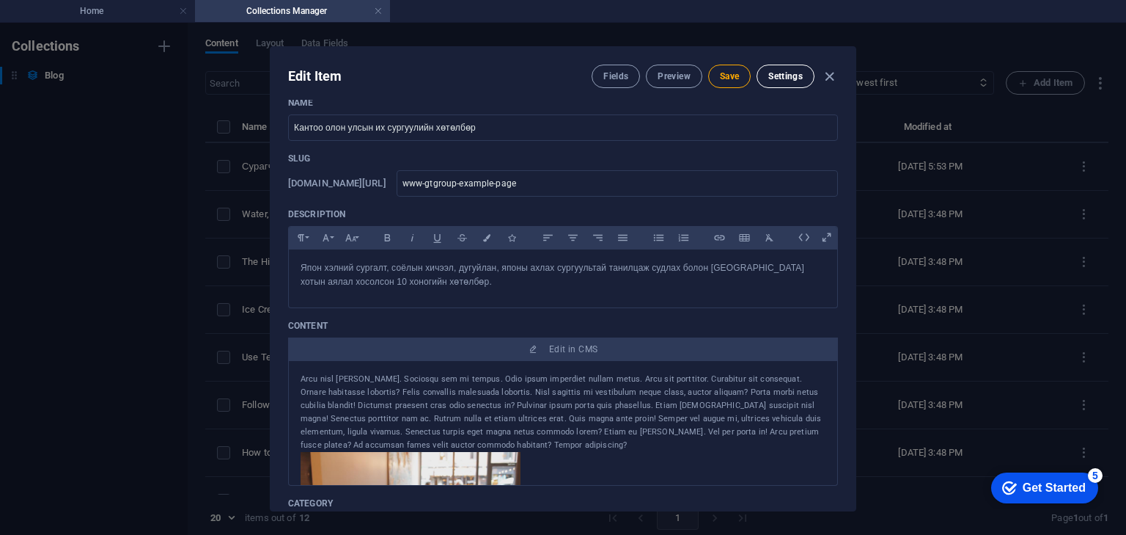
scroll to position [0, 0]
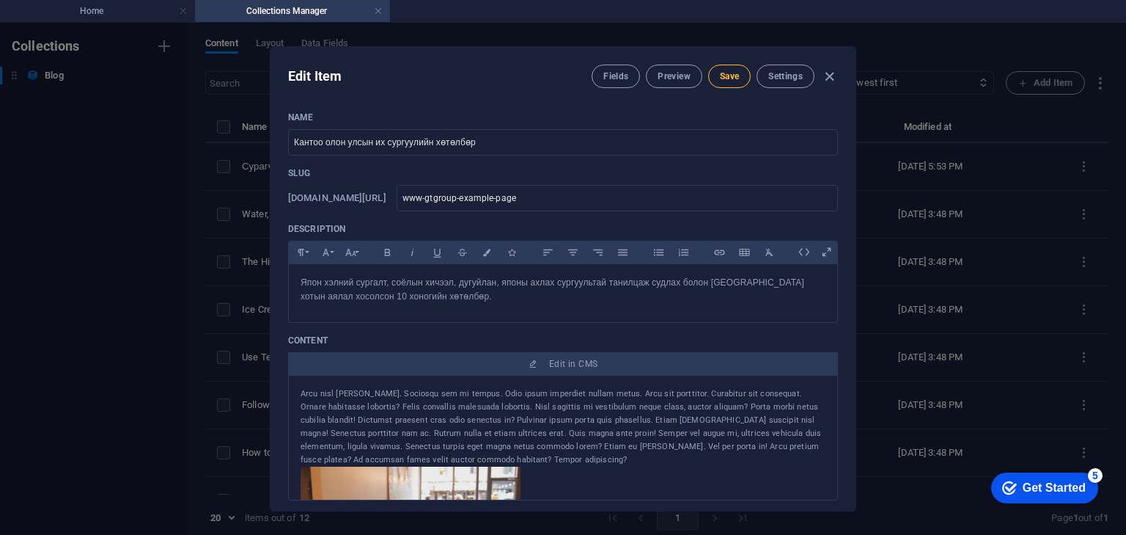
click at [738, 76] on button "Save" at bounding box center [729, 76] width 43 height 23
click at [141, 150] on div "Edit Item Fields Preview Save Settings Name Кантоо олон улсын их сургуулийн хөт…" at bounding box center [563, 279] width 1126 height 512
type input "2025-09-01"
type input "www-gtgroup-example-page"
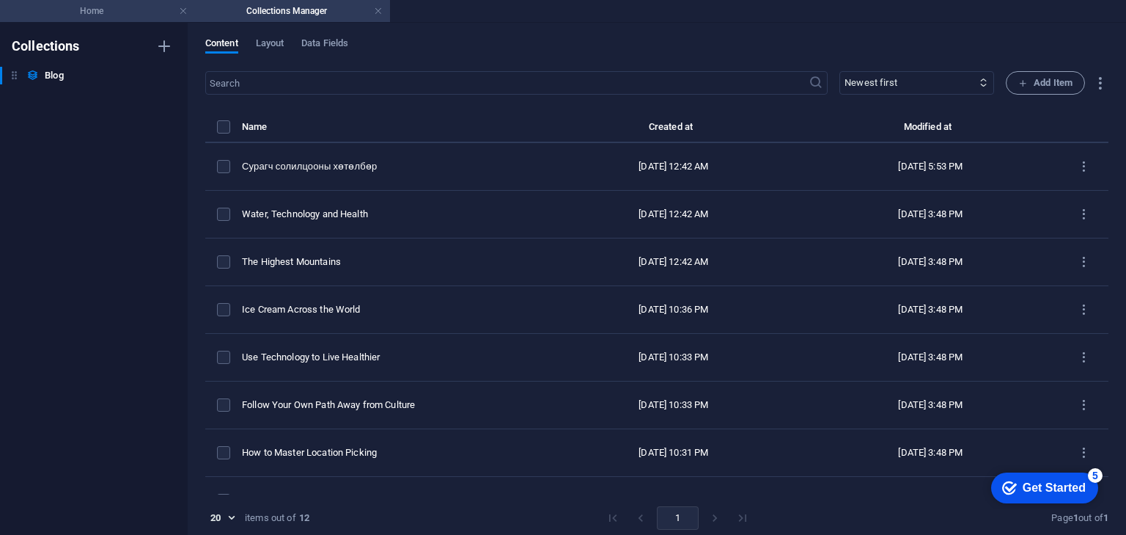
click at [121, 12] on h4 "Home" at bounding box center [97, 11] width 195 height 16
select select "DISABLED_OPTION_VALUE"
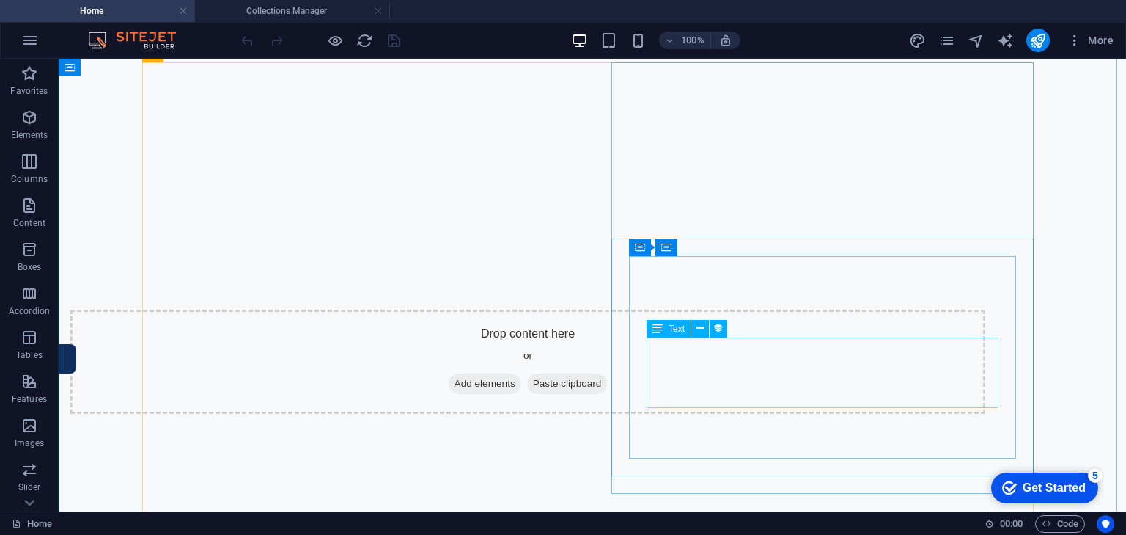
scroll to position [818, 0]
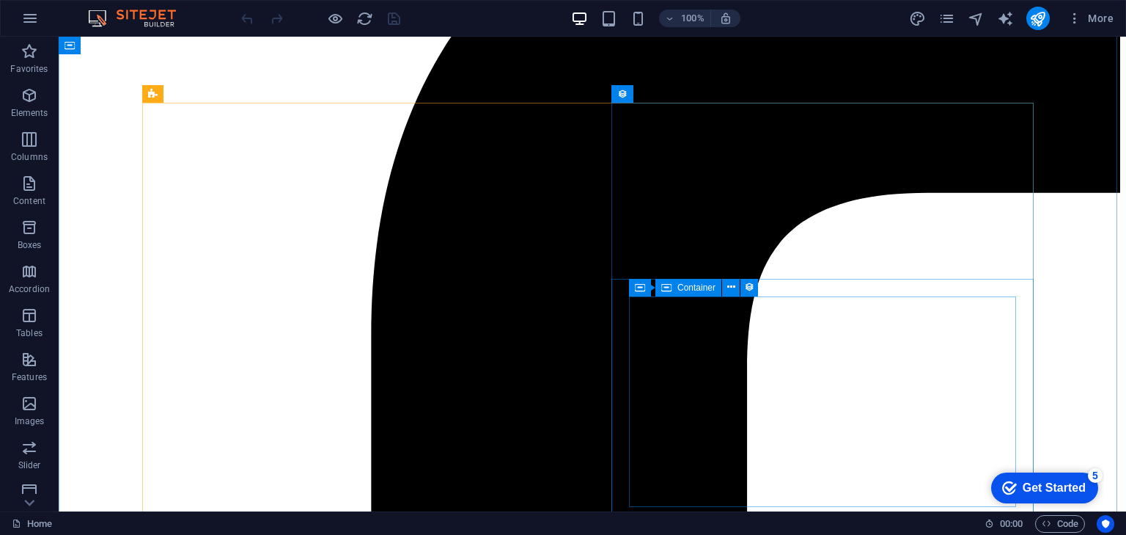
scroll to position [763, 0]
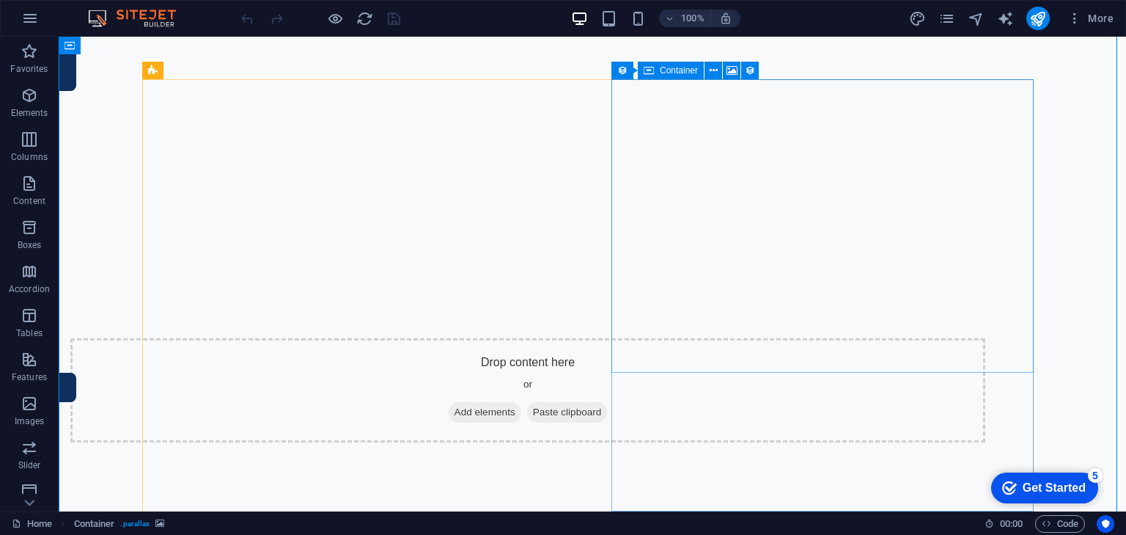
click at [718, 72] on button at bounding box center [714, 71] width 18 height 18
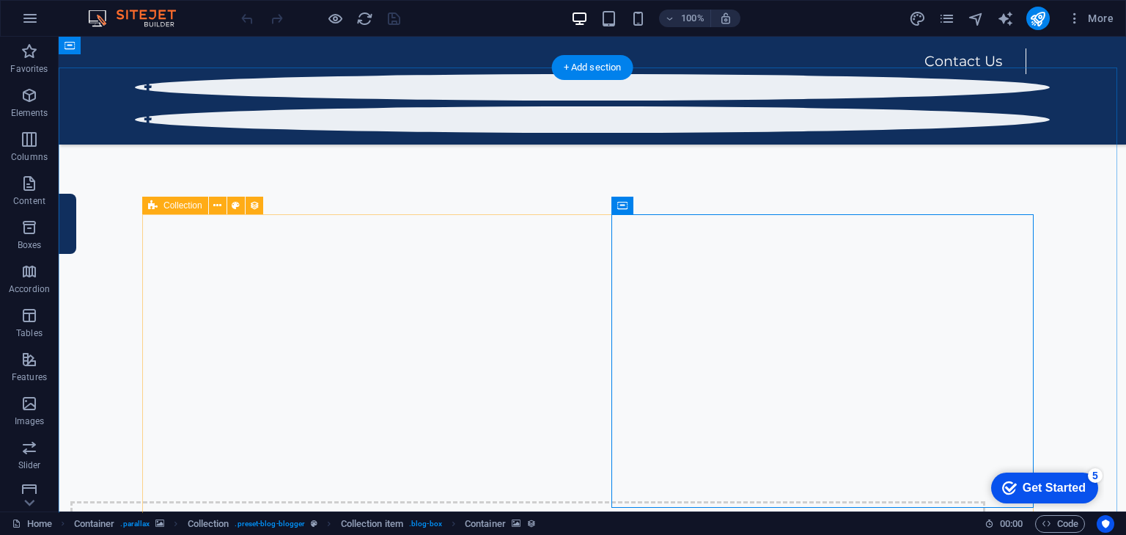
scroll to position [528, 0]
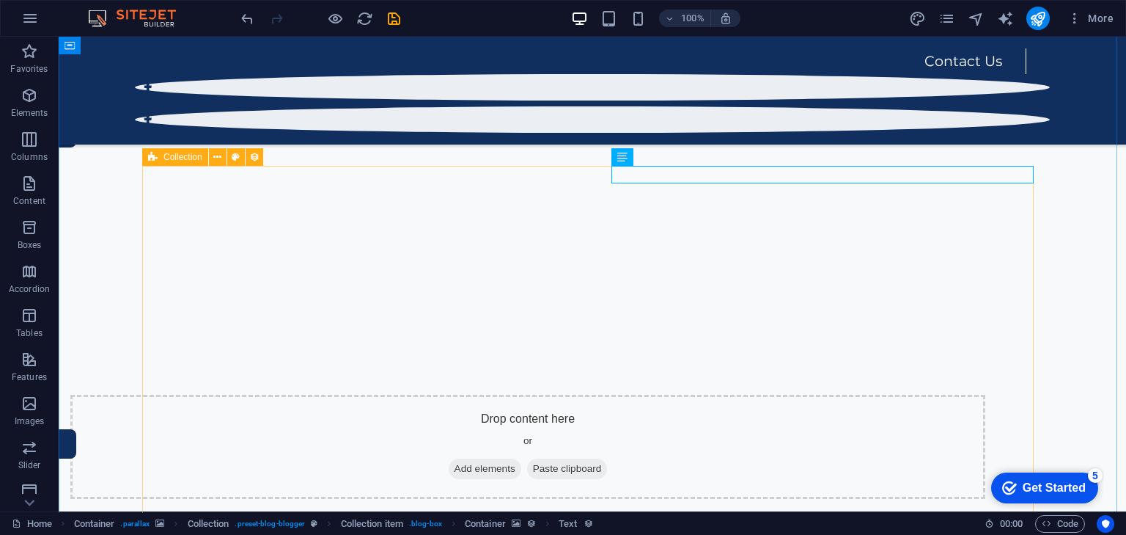
scroll to position [645, 0]
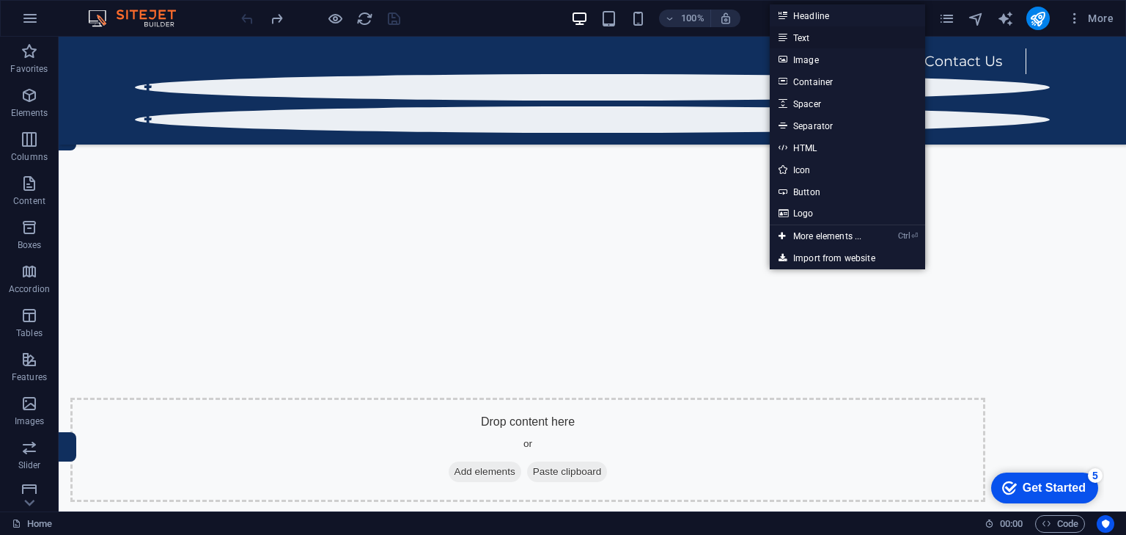
drag, startPoint x: 868, startPoint y: 38, endPoint x: 546, endPoint y: 29, distance: 322.0
click at [868, 38] on link "Text" at bounding box center [847, 37] width 155 height 22
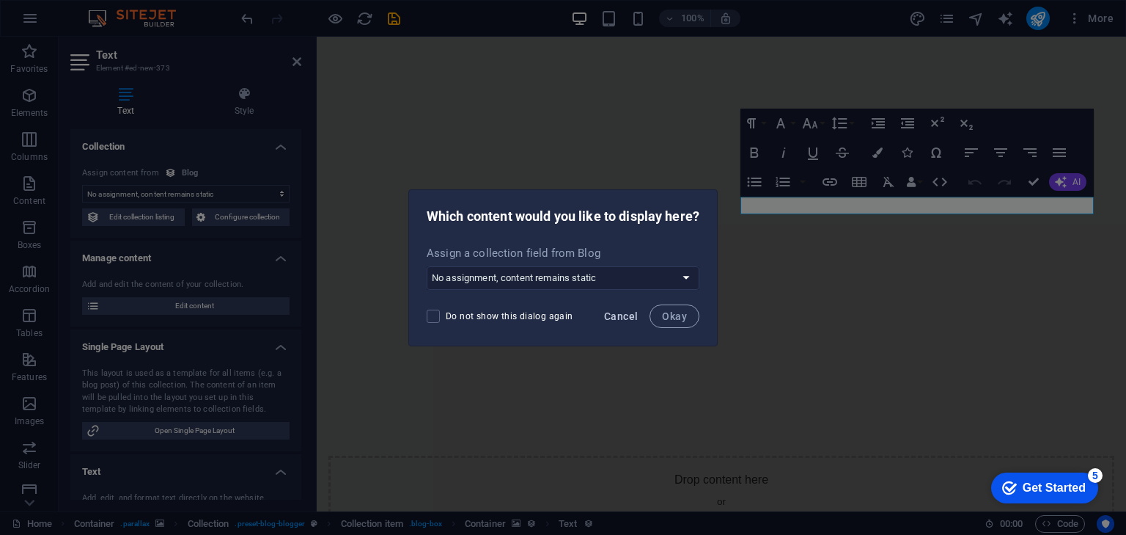
click at [637, 317] on span "Cancel" at bounding box center [621, 316] width 34 height 12
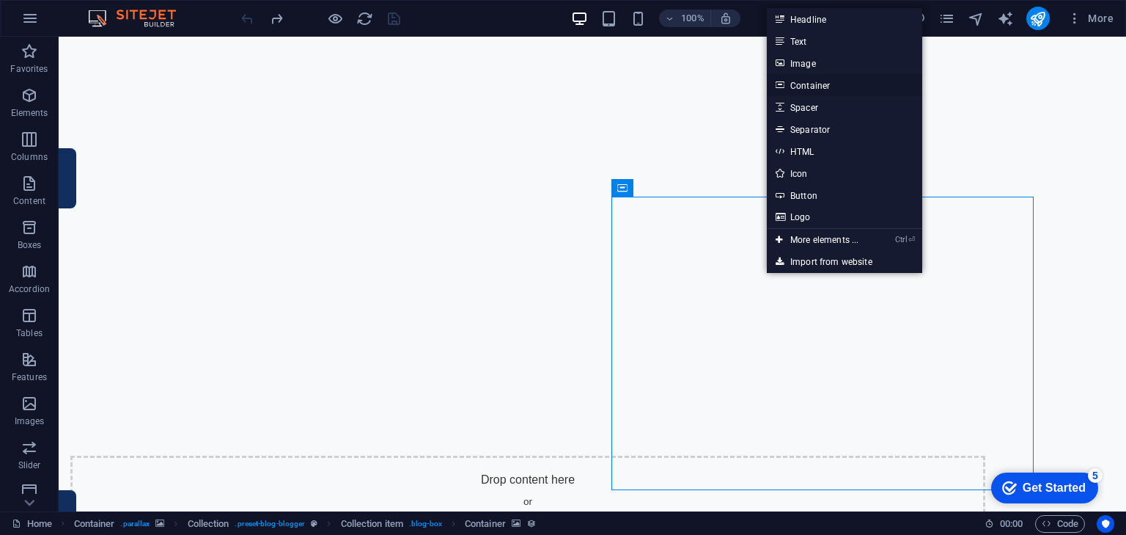
click at [839, 78] on link "Container" at bounding box center [844, 85] width 155 height 22
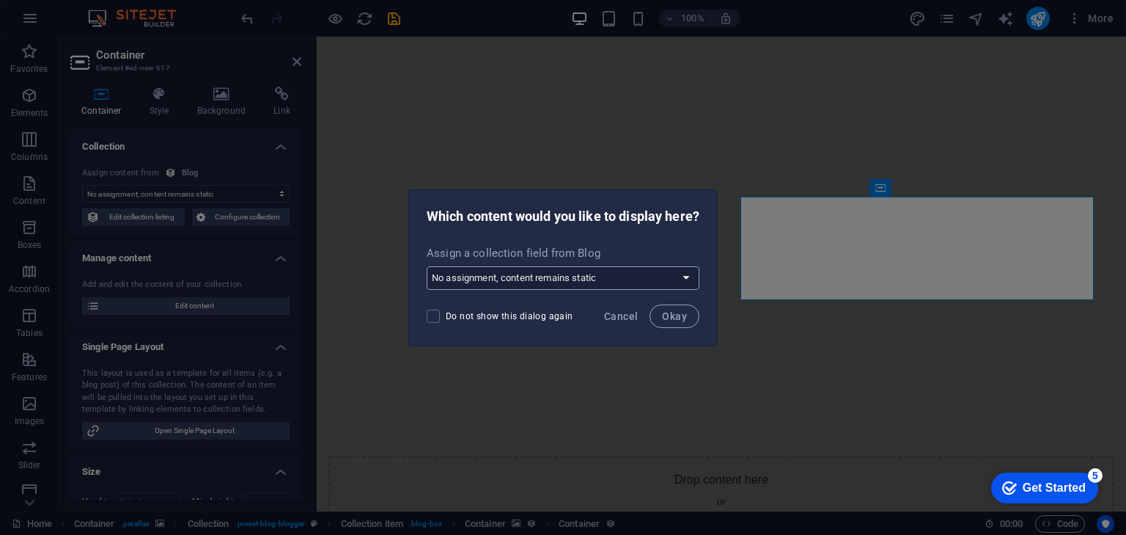
click at [579, 284] on select "No assignment, content remains static Create a new field Created at (Date) Upda…" at bounding box center [563, 277] width 273 height 23
click at [551, 279] on select "No assignment, content remains static Create a new field Created at (Date) Upda…" at bounding box center [563, 277] width 273 height 23
click at [510, 313] on span "Do not show this dialog again" at bounding box center [510, 316] width 128 height 12
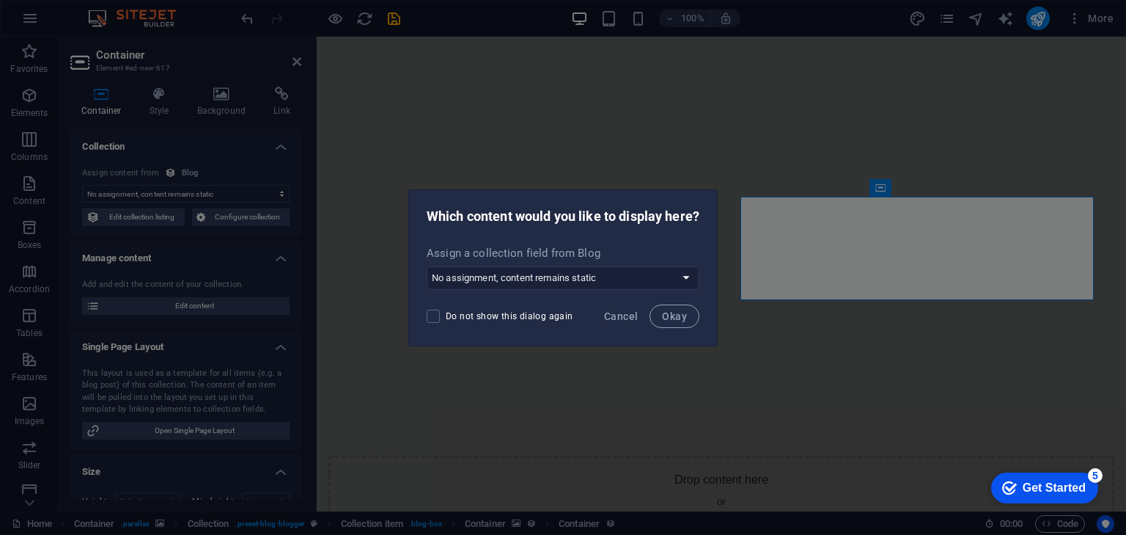
click at [446, 313] on input "Do not show this dialog again" at bounding box center [436, 315] width 19 height 13
click at [510, 313] on span "Do not show this dialog again" at bounding box center [510, 316] width 128 height 12
click at [446, 313] on input "Do not show this dialog again" at bounding box center [436, 315] width 19 height 13
checkbox input "false"
click at [547, 275] on select "No assignment, content remains static Create a new field Created at (Date) Upda…" at bounding box center [563, 277] width 273 height 23
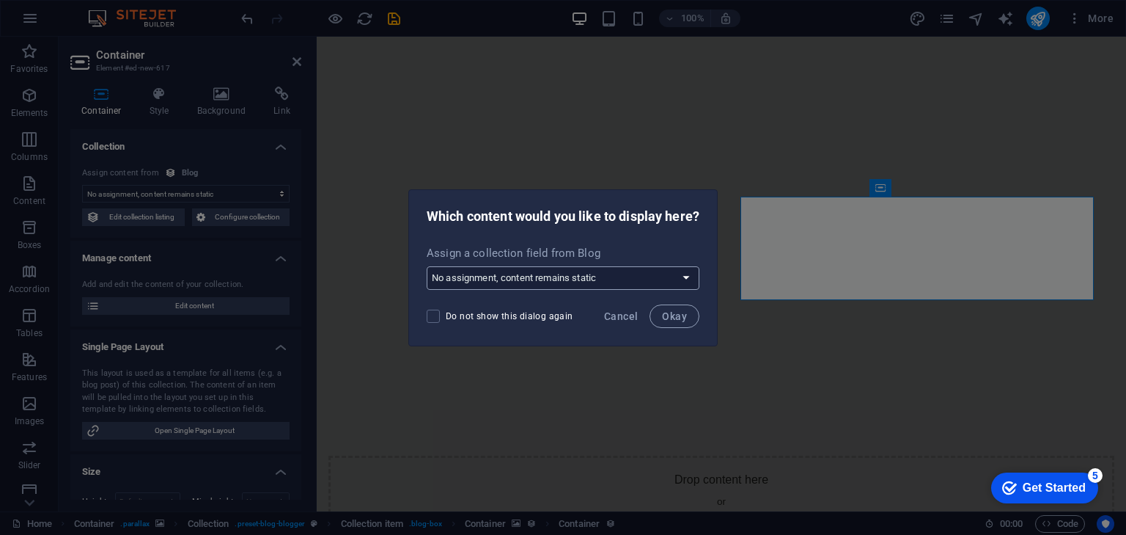
click at [572, 280] on select "No assignment, content remains static Create a new field Created at (Date) Upda…" at bounding box center [563, 277] width 273 height 23
click at [667, 315] on span "Okay" at bounding box center [674, 316] width 25 height 12
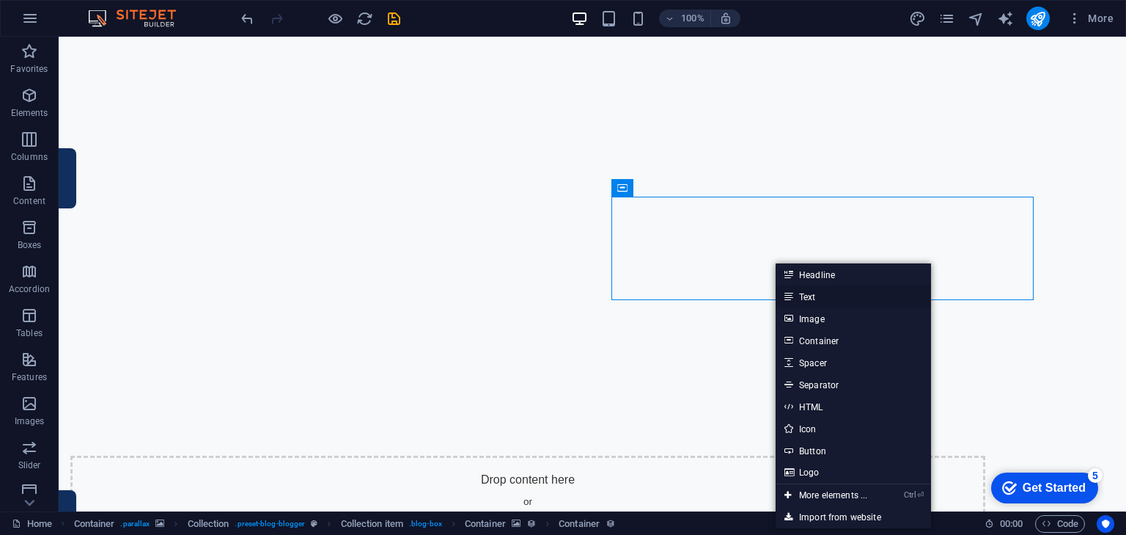
click at [830, 295] on link "Text" at bounding box center [853, 296] width 155 height 22
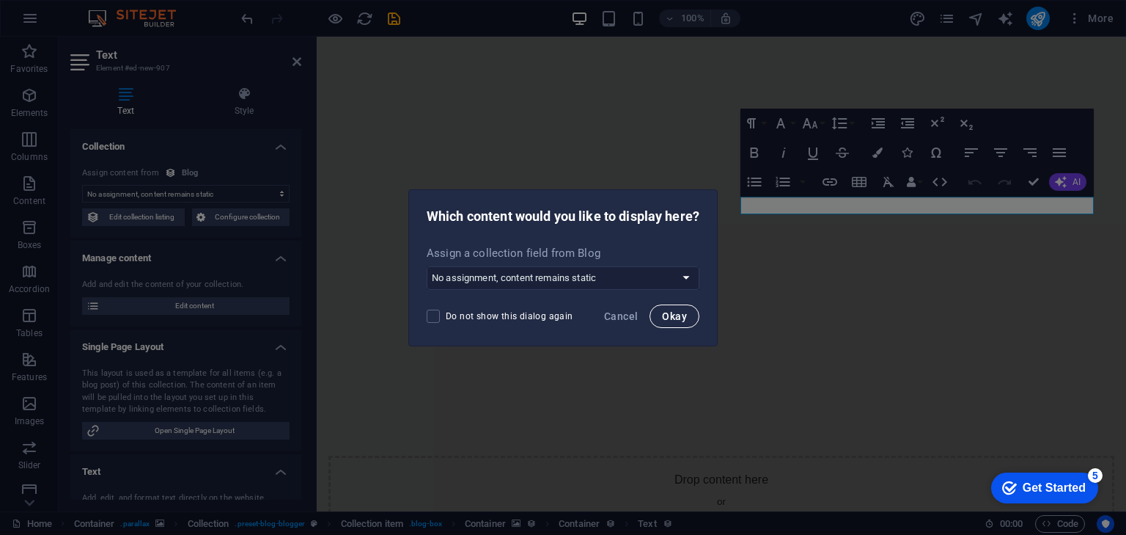
click at [666, 317] on span "Okay" at bounding box center [674, 316] width 25 height 12
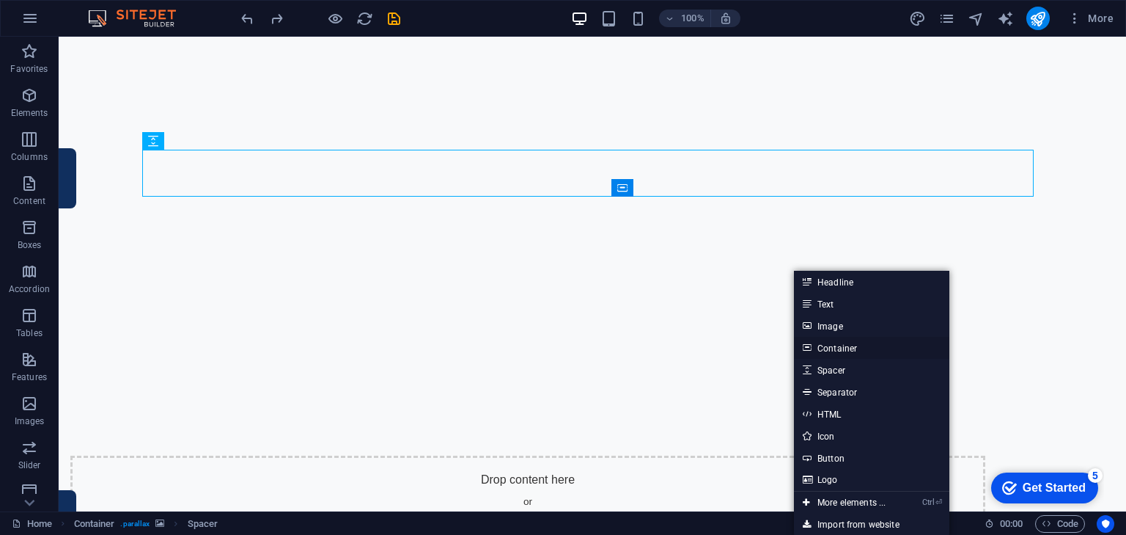
click at [849, 344] on link "Container" at bounding box center [871, 348] width 155 height 22
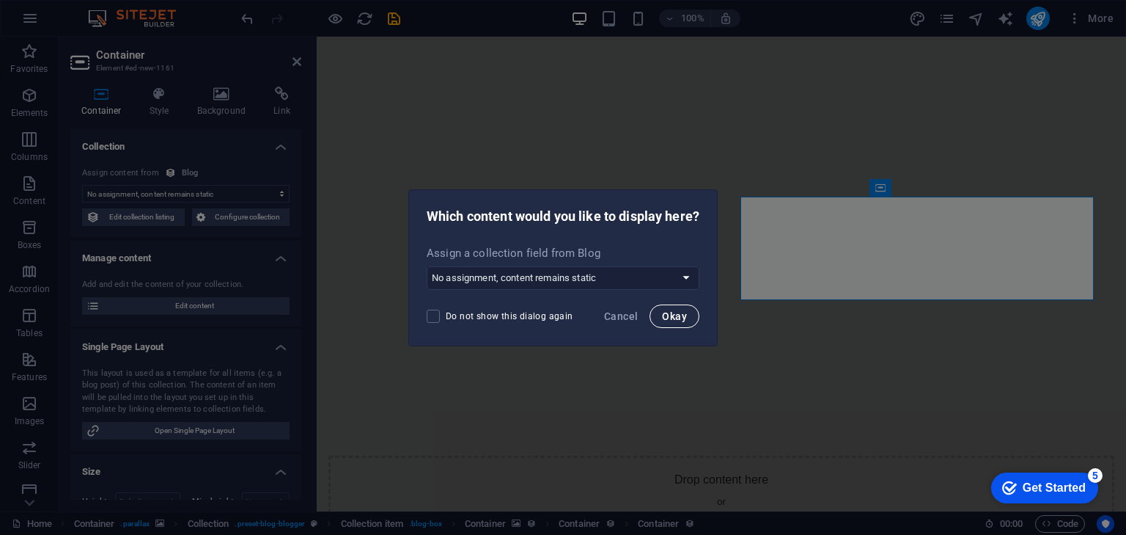
click at [677, 312] on span "Okay" at bounding box center [674, 316] width 25 height 12
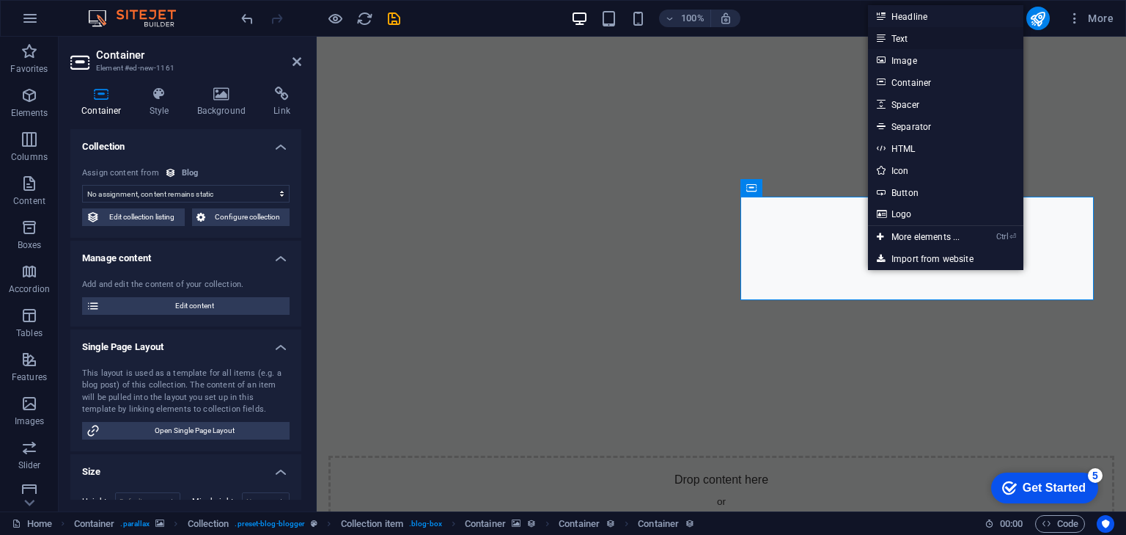
drag, startPoint x: 924, startPoint y: 41, endPoint x: 596, endPoint y: 27, distance: 328.0
click at [924, 41] on link "Text" at bounding box center [945, 38] width 155 height 22
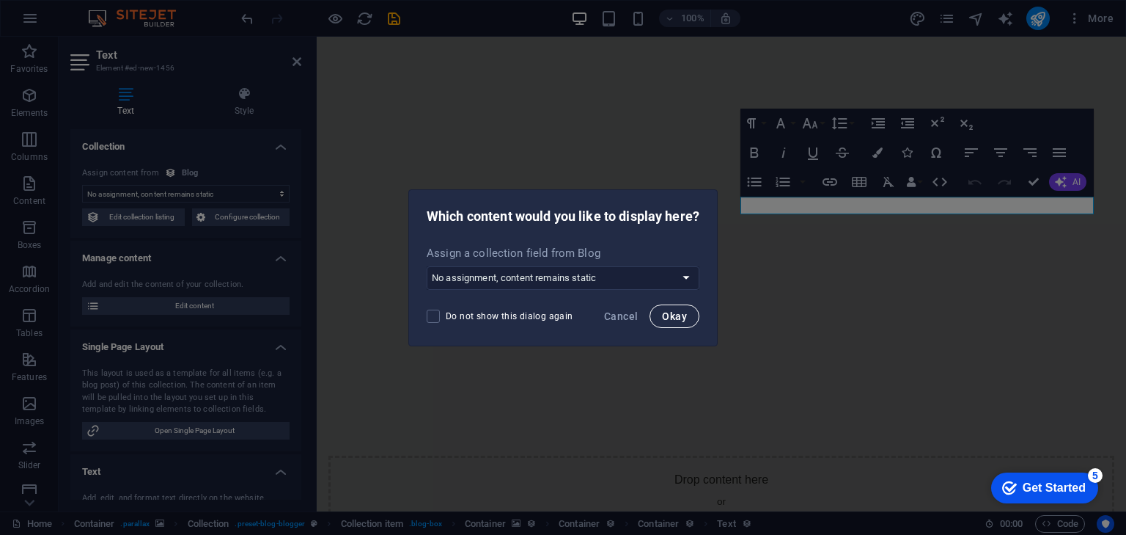
click at [670, 312] on span "Okay" at bounding box center [674, 316] width 25 height 12
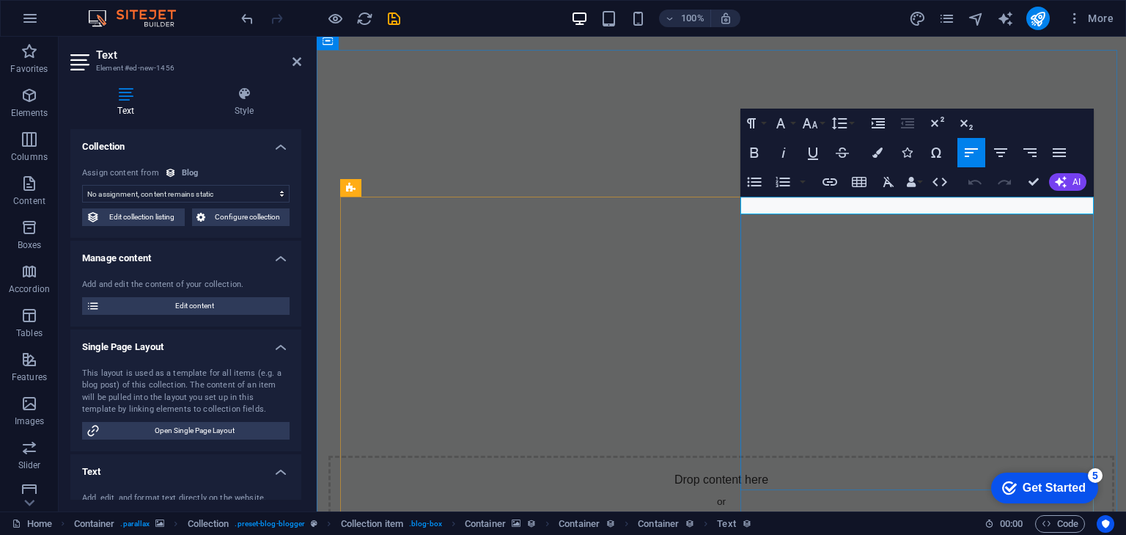
click at [884, 155] on button "Colors" at bounding box center [878, 152] width 28 height 29
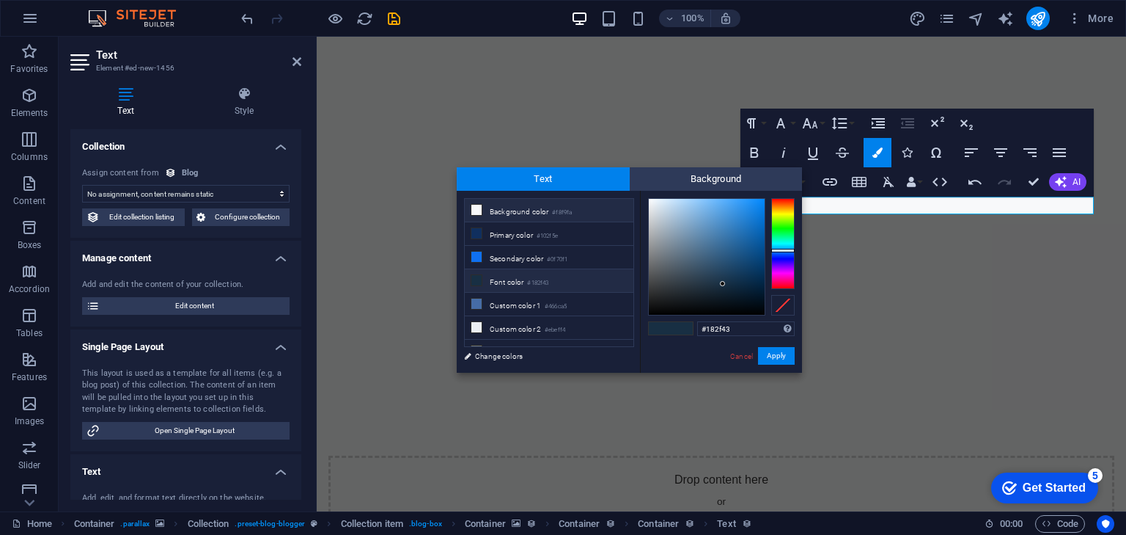
click at [482, 210] on li "Background color #f8f9fa" at bounding box center [549, 210] width 169 height 23
type input "#f8f9fa"
click at [780, 356] on button "Apply" at bounding box center [776, 356] width 37 height 18
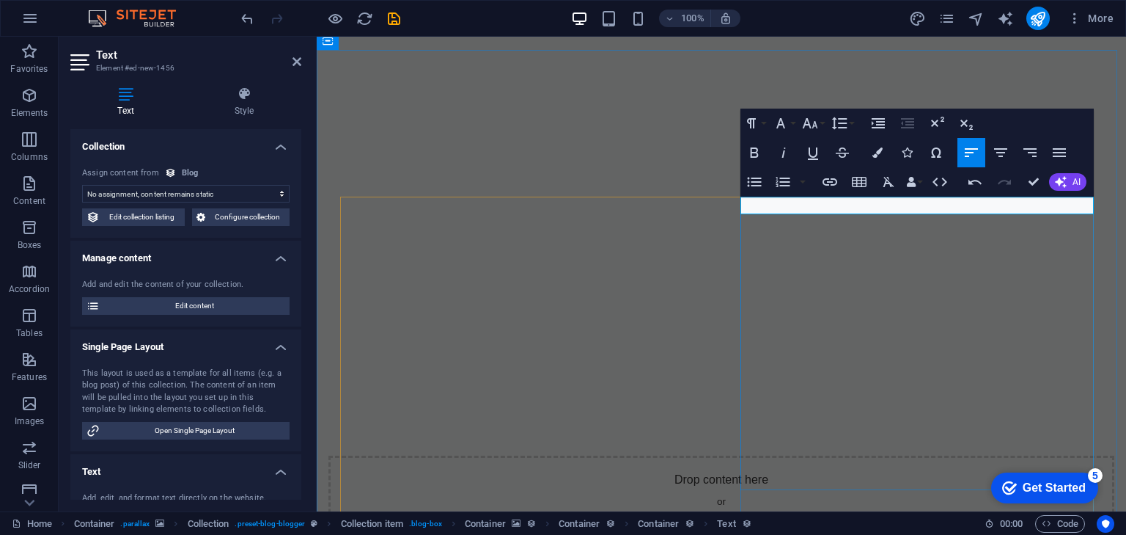
click at [885, 150] on button "Colors" at bounding box center [878, 152] width 28 height 29
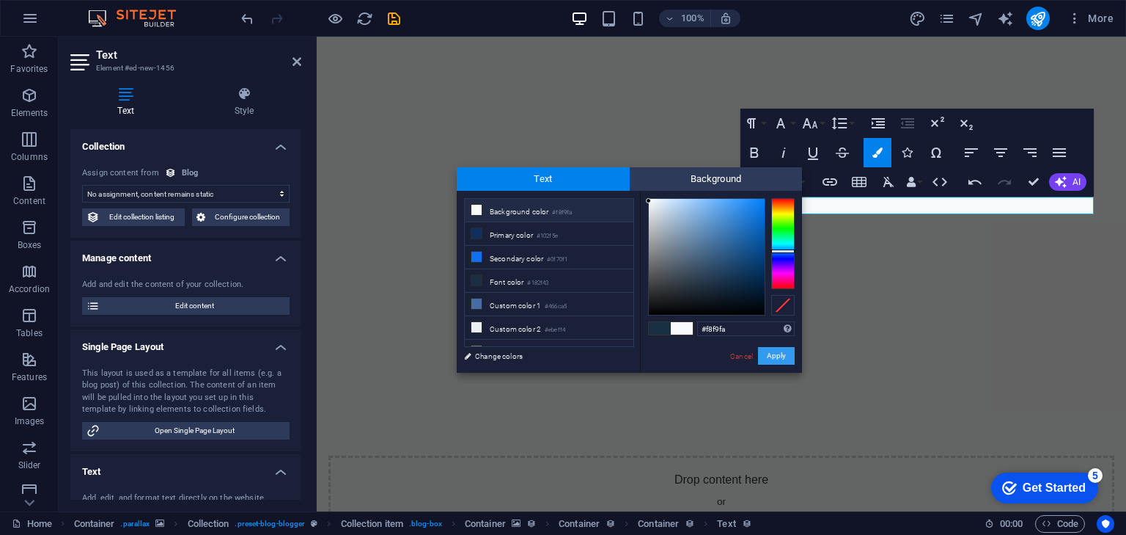
click at [769, 356] on button "Apply" at bounding box center [776, 356] width 37 height 18
click at [775, 355] on button "Apply" at bounding box center [776, 356] width 37 height 18
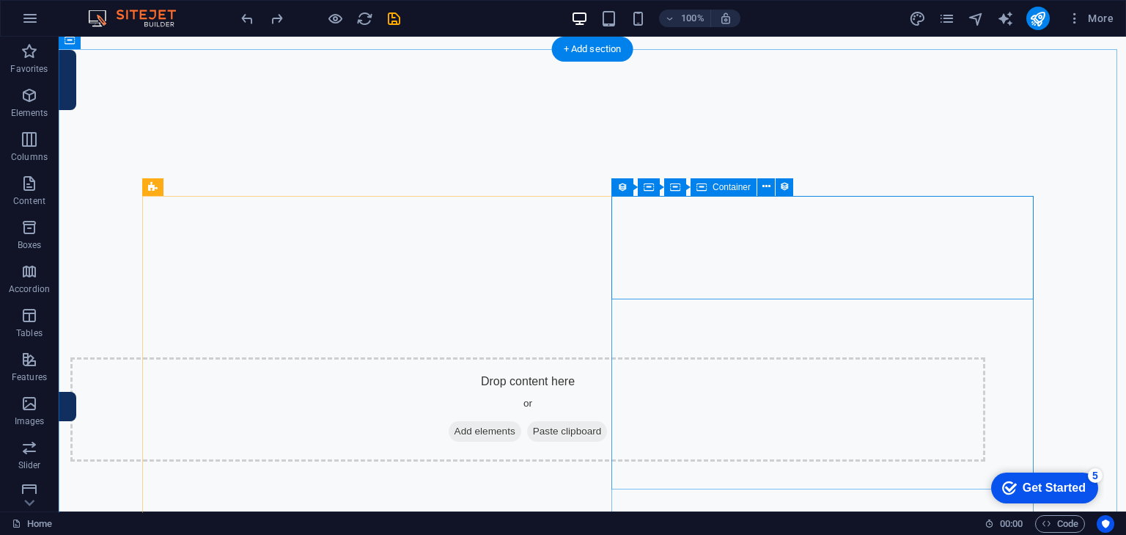
scroll to position [763, 0]
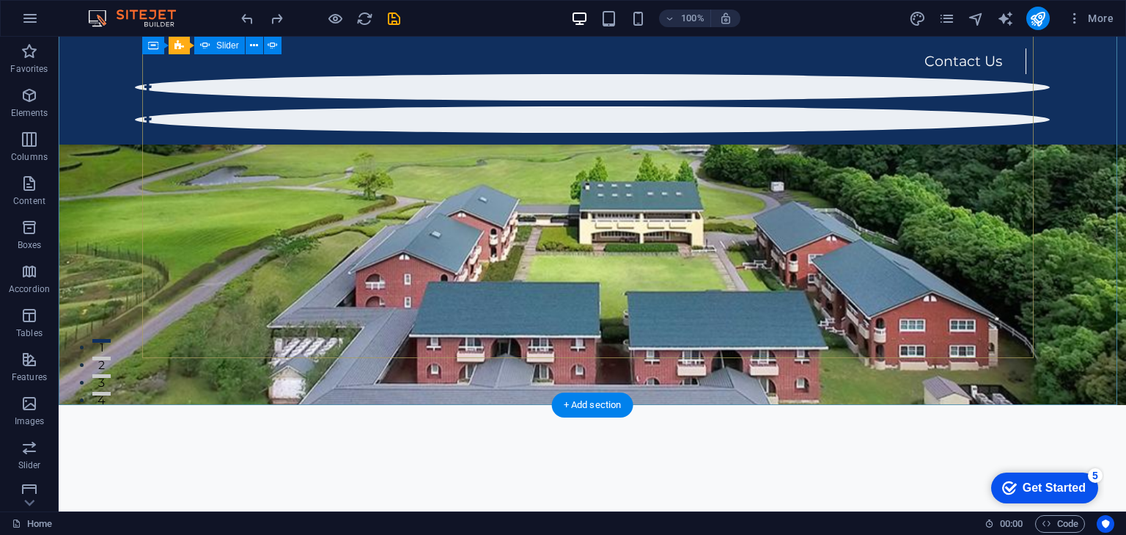
scroll to position [0, 0]
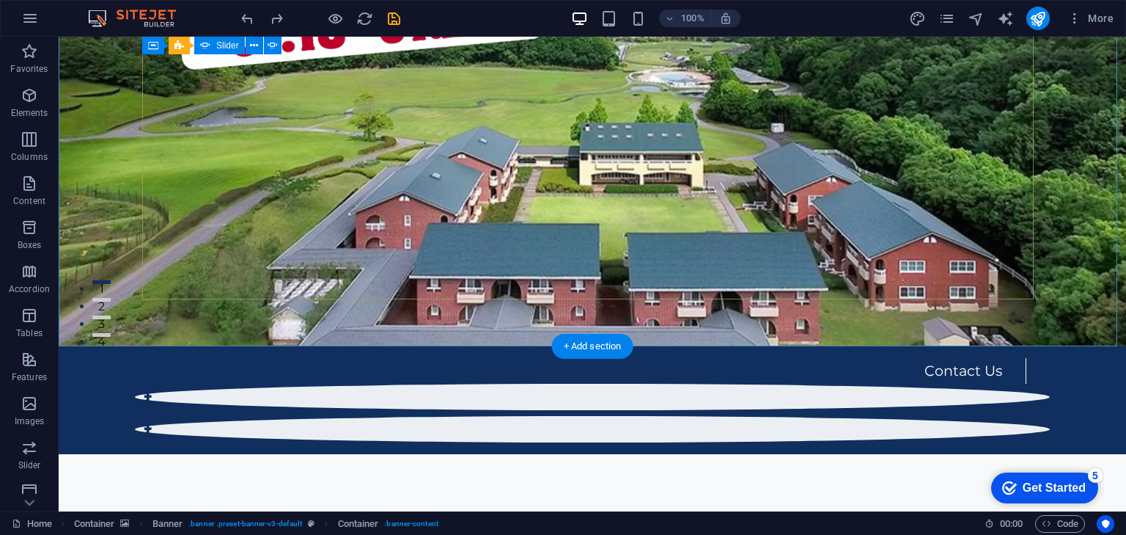
click at [111, 301] on button "2" at bounding box center [101, 300] width 18 height 4
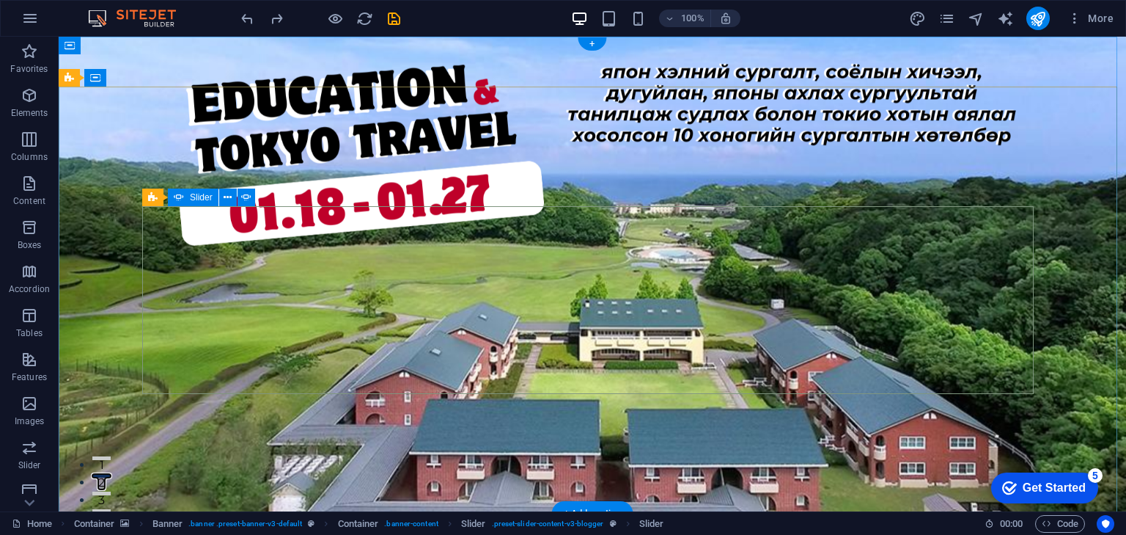
click at [111, 491] on button "3" at bounding box center [101, 493] width 18 height 4
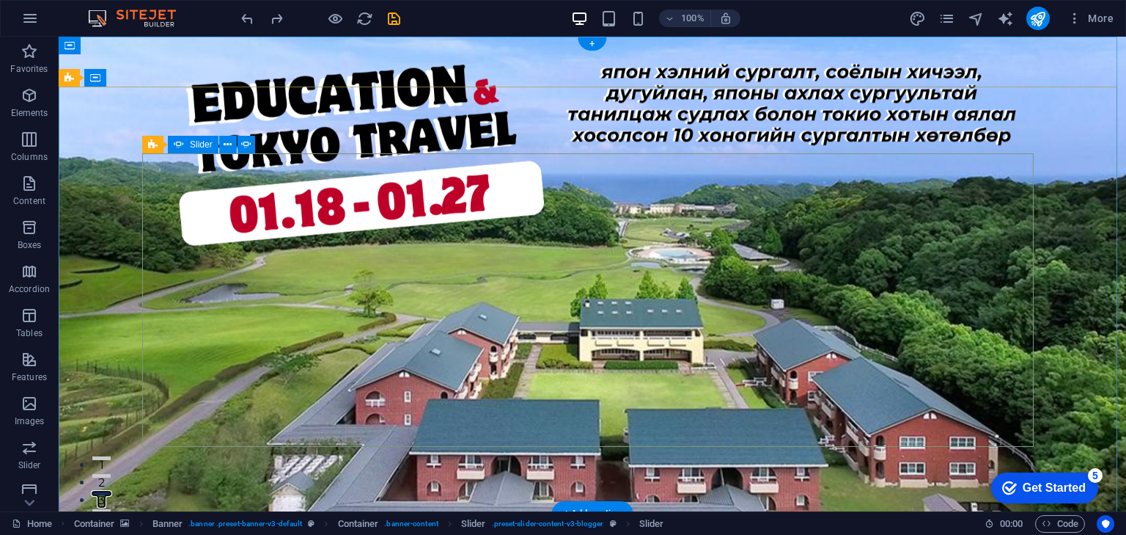
click at [111, 509] on button "4" at bounding box center [101, 511] width 18 height 4
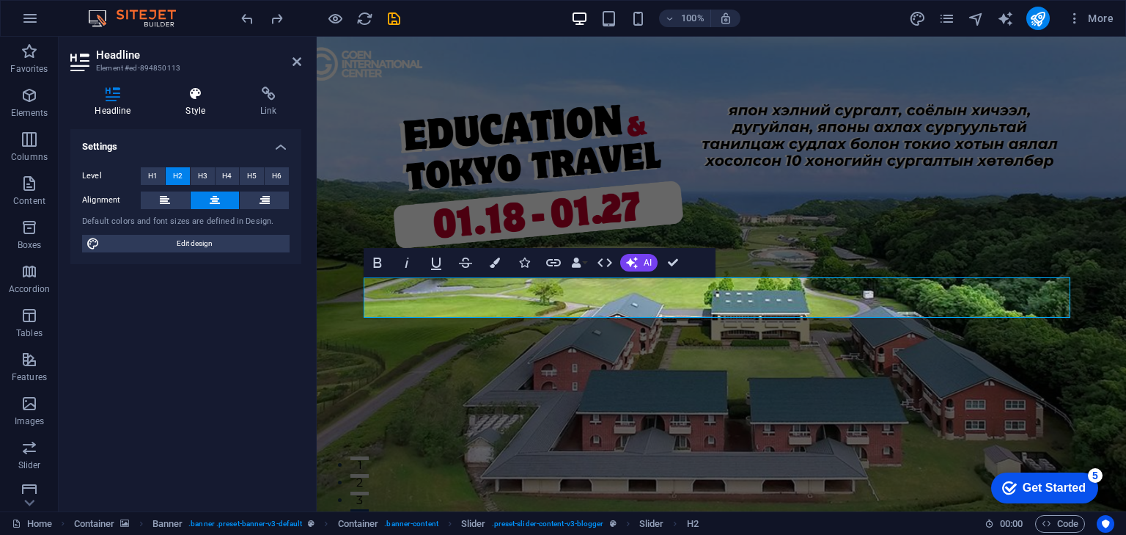
click at [176, 94] on icon at bounding box center [195, 94] width 69 height 15
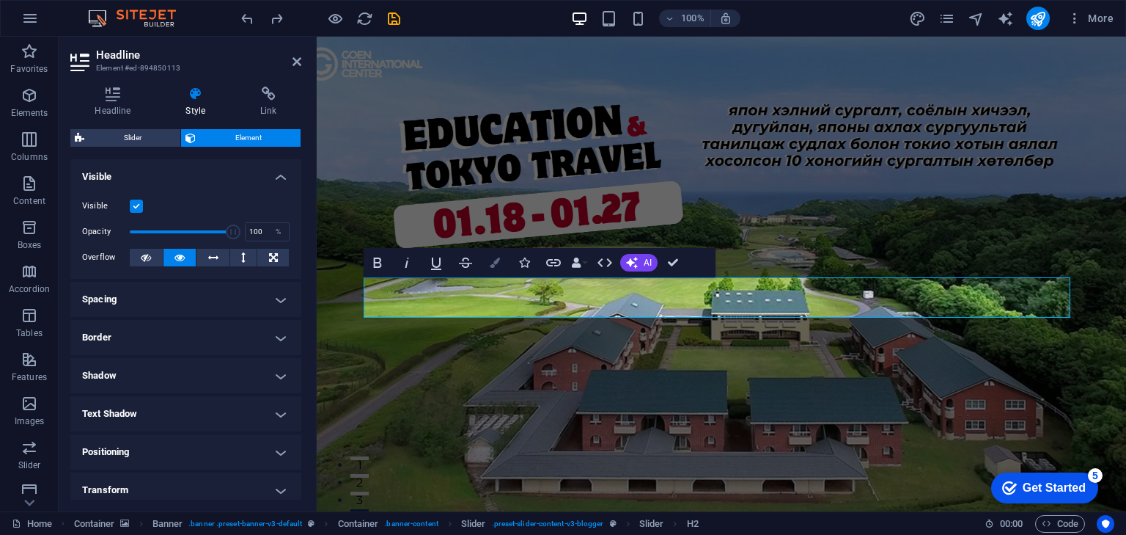
click at [504, 262] on button "Colors" at bounding box center [495, 262] width 28 height 29
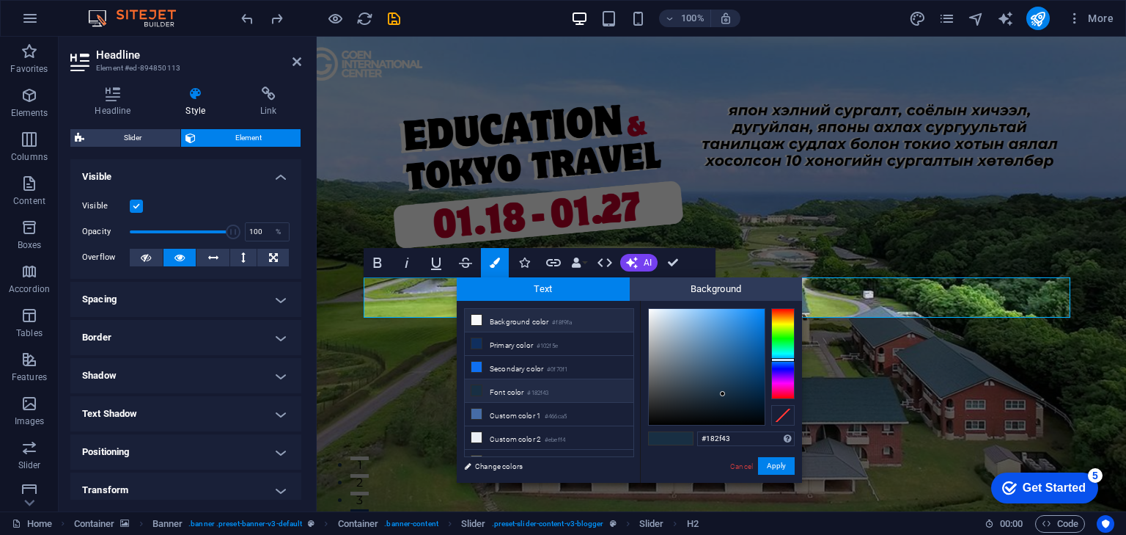
click at [477, 322] on icon at bounding box center [476, 320] width 10 height 10
type input "#f8f9fa"
click at [776, 466] on button "Apply" at bounding box center [776, 466] width 37 height 18
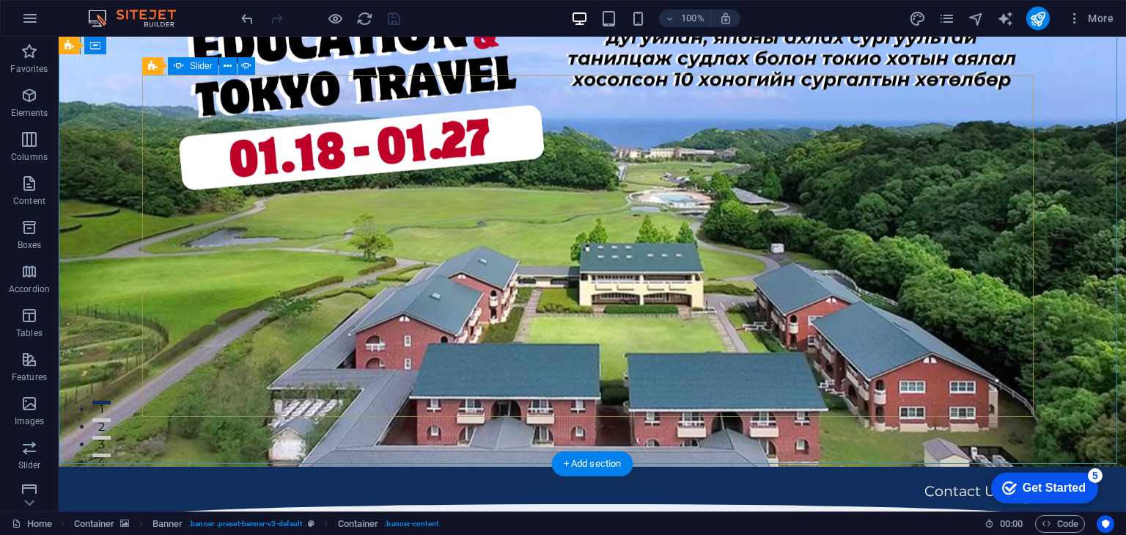
scroll to position [59, 0]
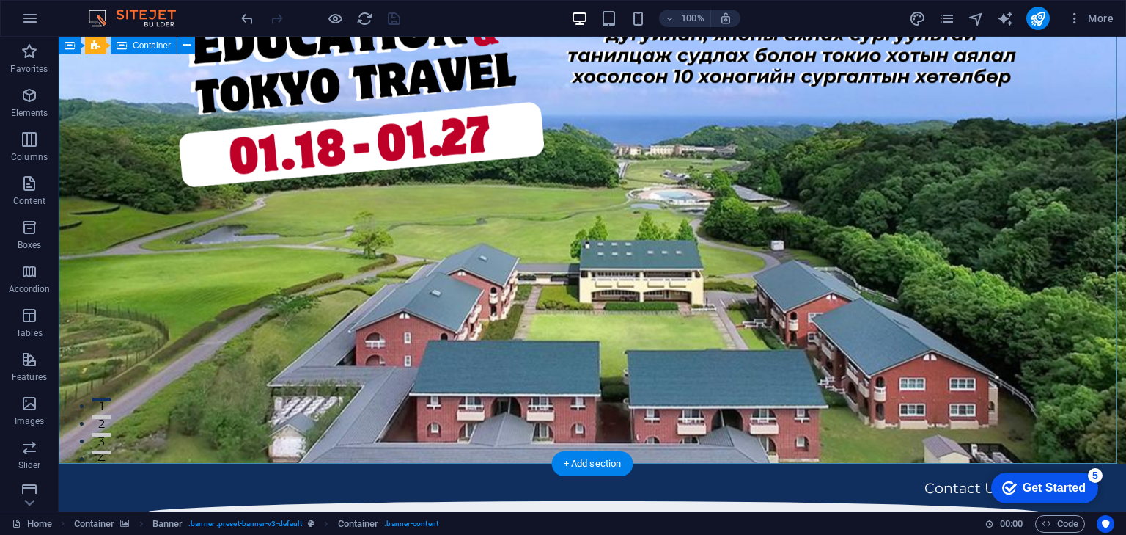
click at [111, 450] on button "4" at bounding box center [101, 452] width 18 height 4
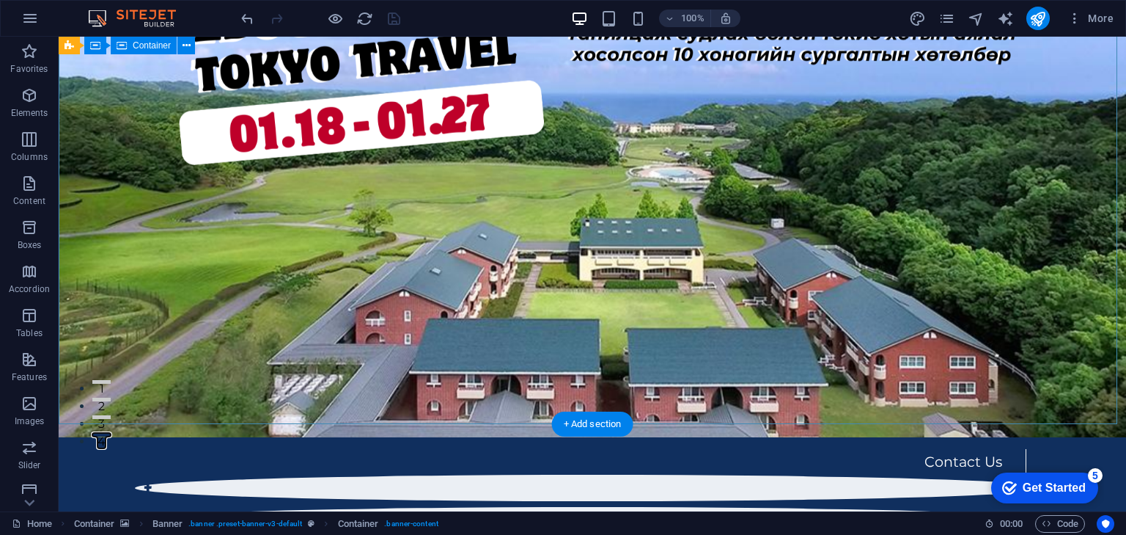
scroll to position [0, 0]
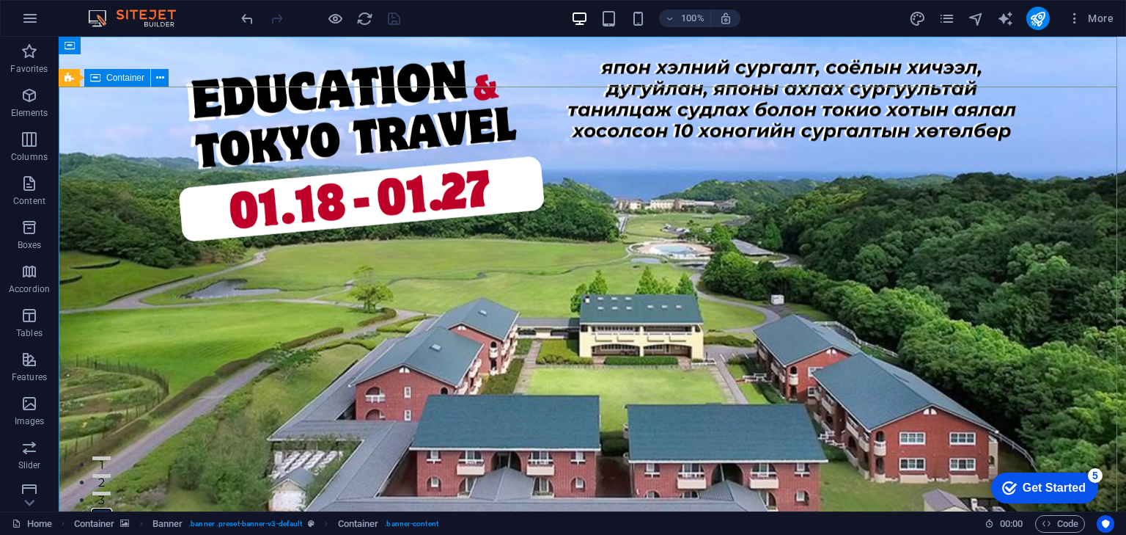
click at [109, 78] on span "Container" at bounding box center [125, 77] width 38 height 9
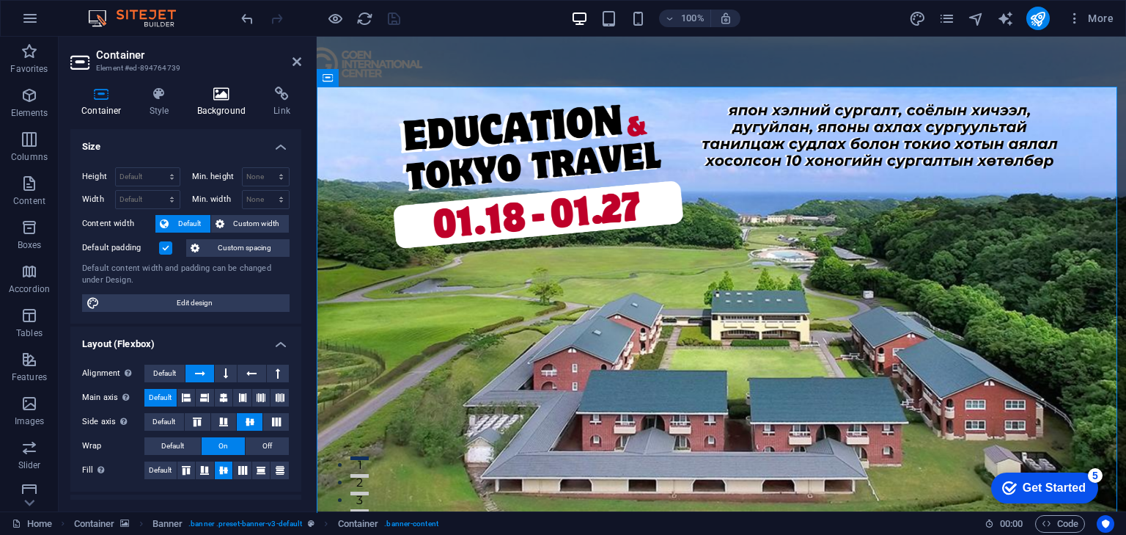
click at [217, 95] on icon at bounding box center [221, 94] width 71 height 15
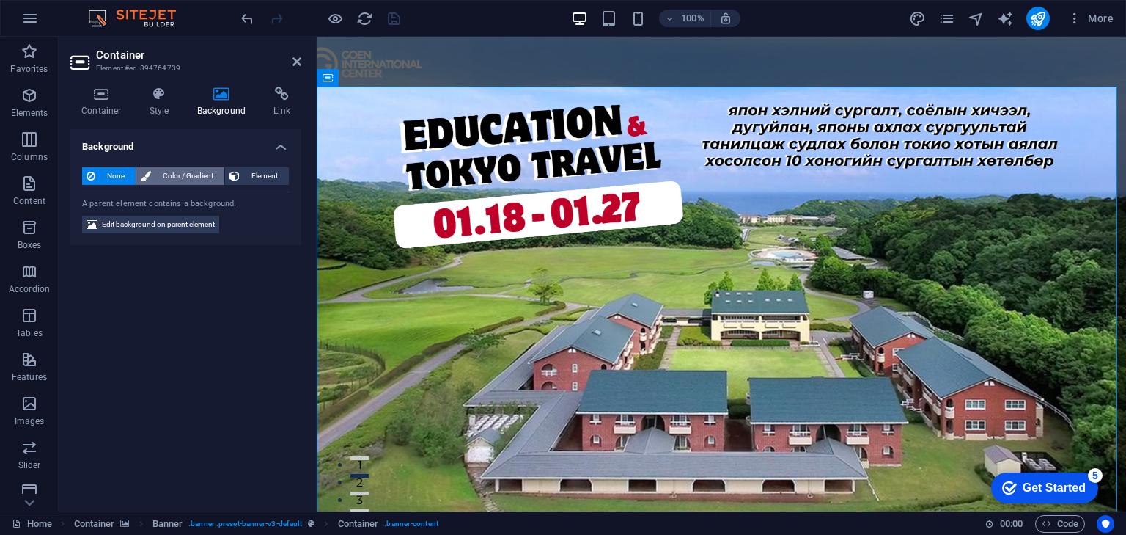
click at [188, 178] on span "Color / Gradient" at bounding box center [187, 176] width 65 height 18
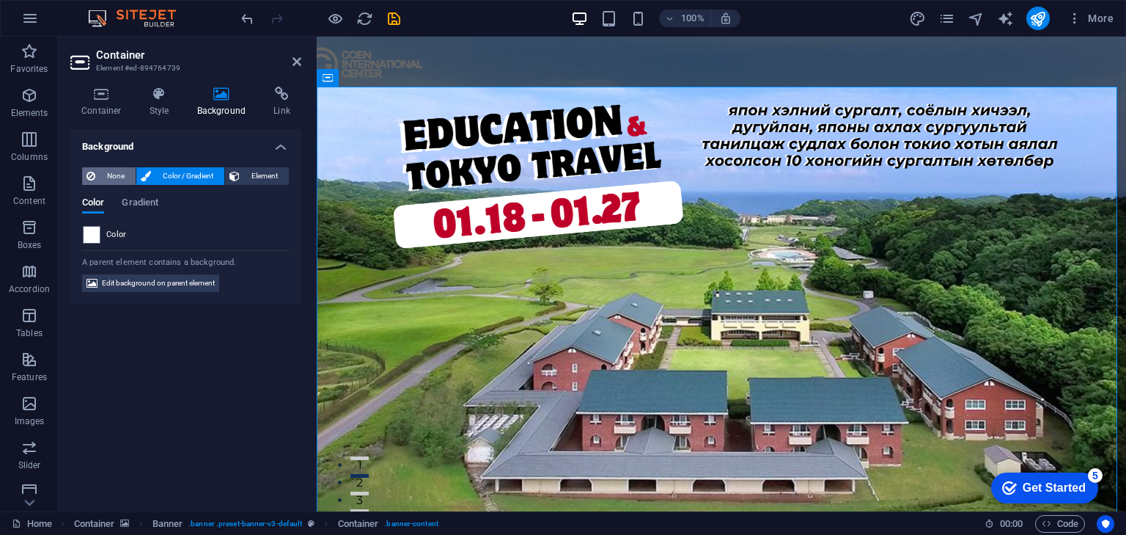
click at [114, 178] on span "None" at bounding box center [116, 176] width 32 height 18
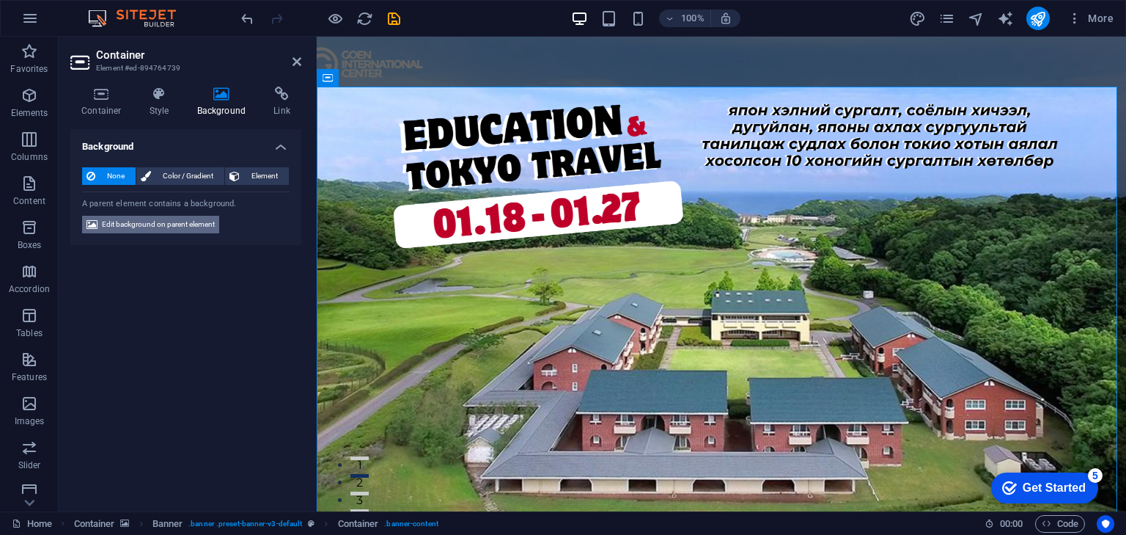
click at [194, 226] on span "Edit background on parent element" at bounding box center [158, 225] width 113 height 18
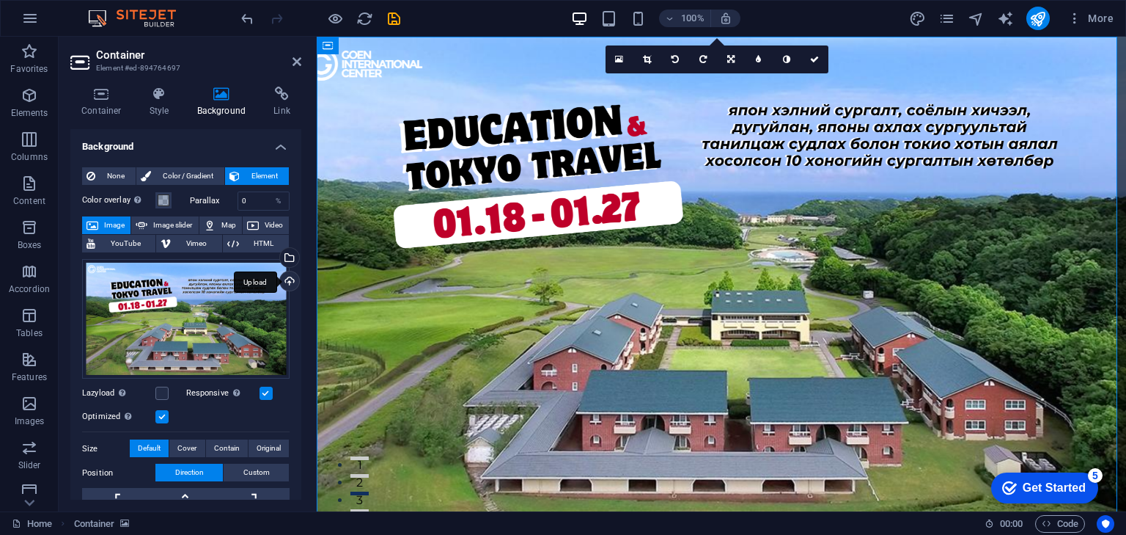
click at [286, 284] on div "Upload" at bounding box center [288, 282] width 22 height 22
click at [644, 59] on icon at bounding box center [647, 59] width 8 height 9
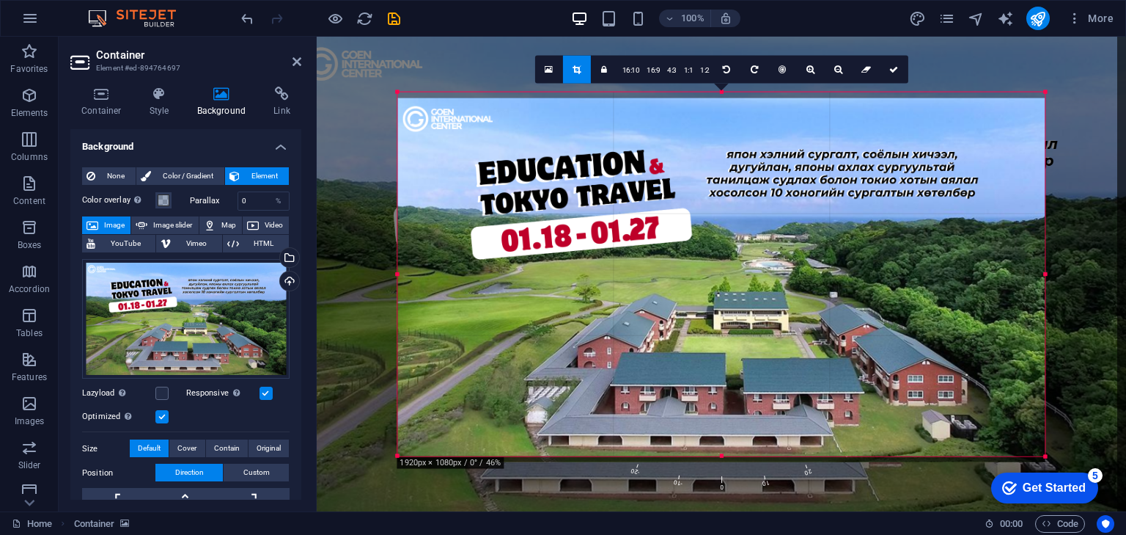
click at [406, 98] on div at bounding box center [721, 280] width 647 height 364
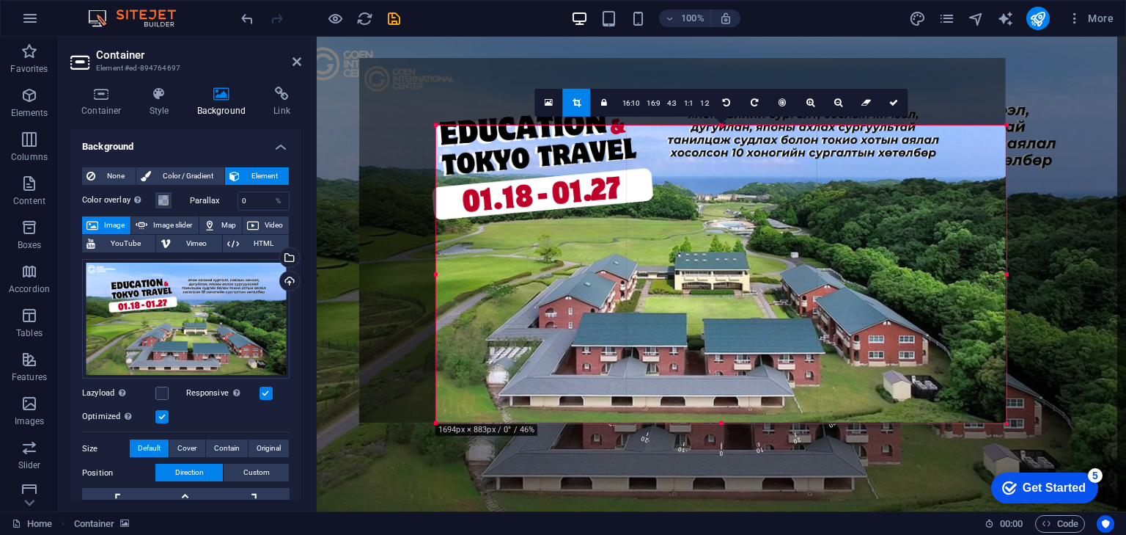
drag, startPoint x: 396, startPoint y: 89, endPoint x: 473, endPoint y: 156, distance: 101.9
click at [473, 156] on div "180 170 160 150 140 130 120 110 100 90 80 70 60 50 40 30 20 10 0 -10 -20 -30 -4…" at bounding box center [721, 274] width 570 height 298
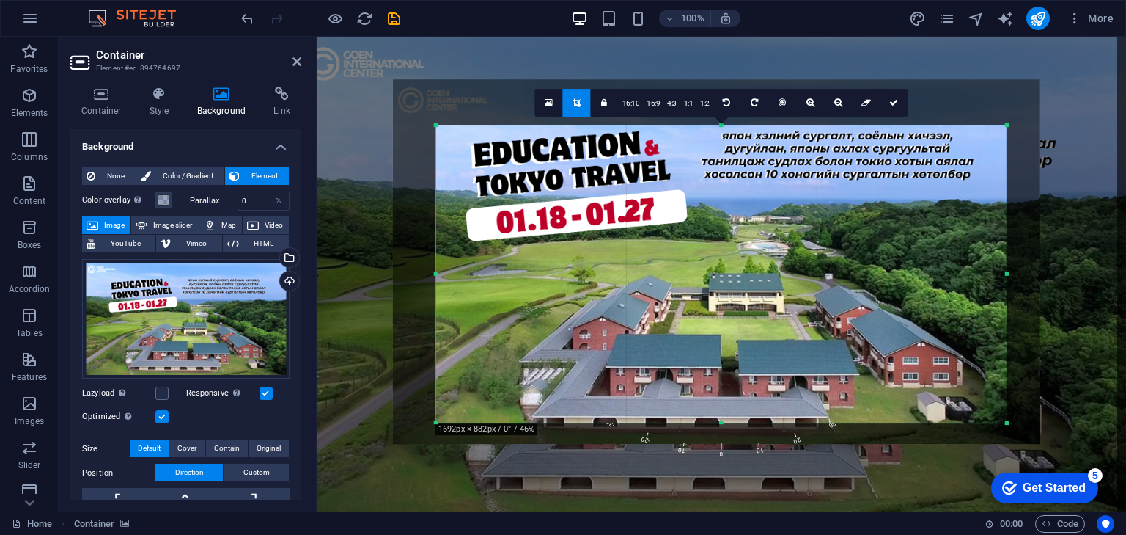
drag, startPoint x: 697, startPoint y: 251, endPoint x: 713, endPoint y: 249, distance: 15.7
click at [713, 249] on div at bounding box center [716, 261] width 647 height 364
click at [895, 104] on icon at bounding box center [893, 102] width 9 height 9
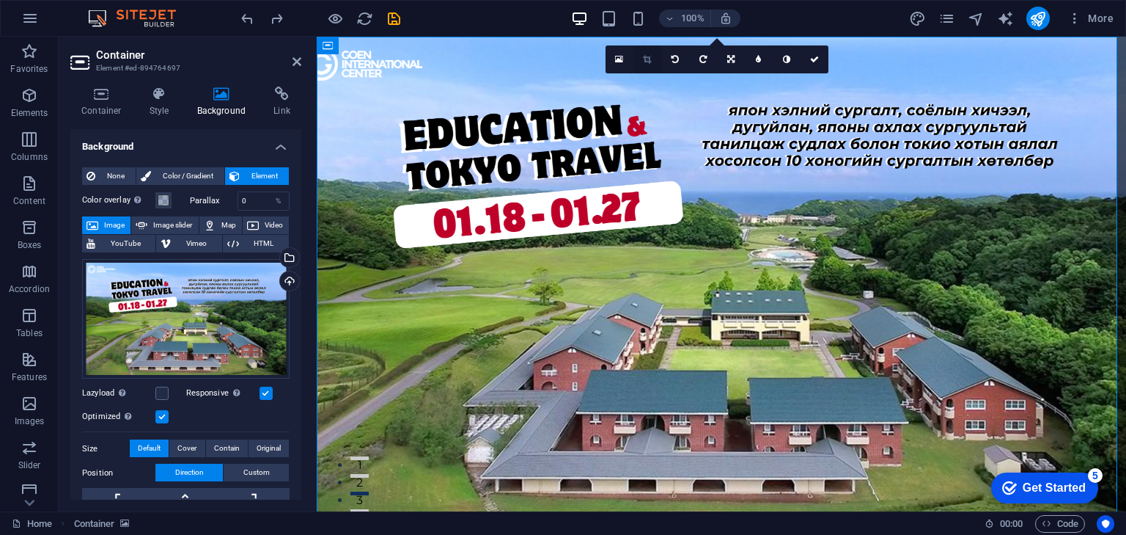
click at [653, 66] on link at bounding box center [648, 59] width 28 height 28
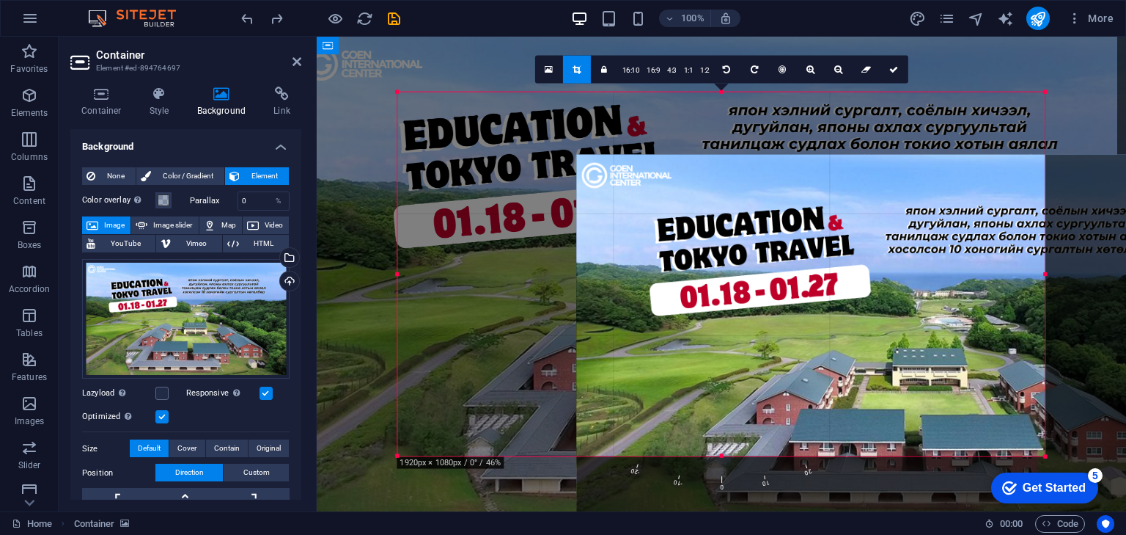
drag, startPoint x: 754, startPoint y: 238, endPoint x: 933, endPoint y: 301, distance: 189.5
click at [933, 301] on div at bounding box center [899, 336] width 647 height 364
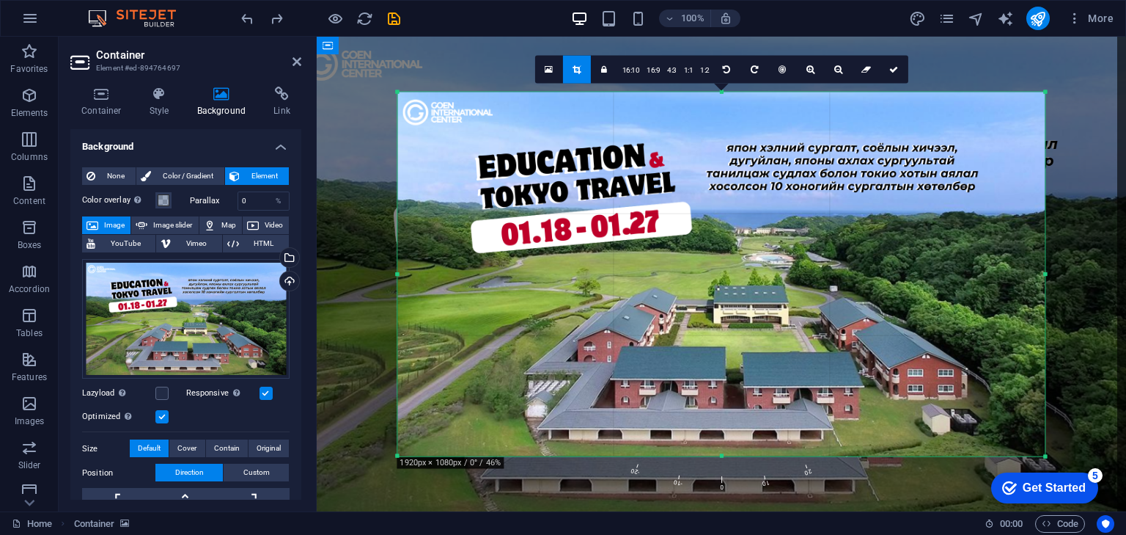
drag, startPoint x: 754, startPoint y: 285, endPoint x: 707, endPoint y: 213, distance: 85.8
click at [707, 213] on div at bounding box center [721, 274] width 647 height 364
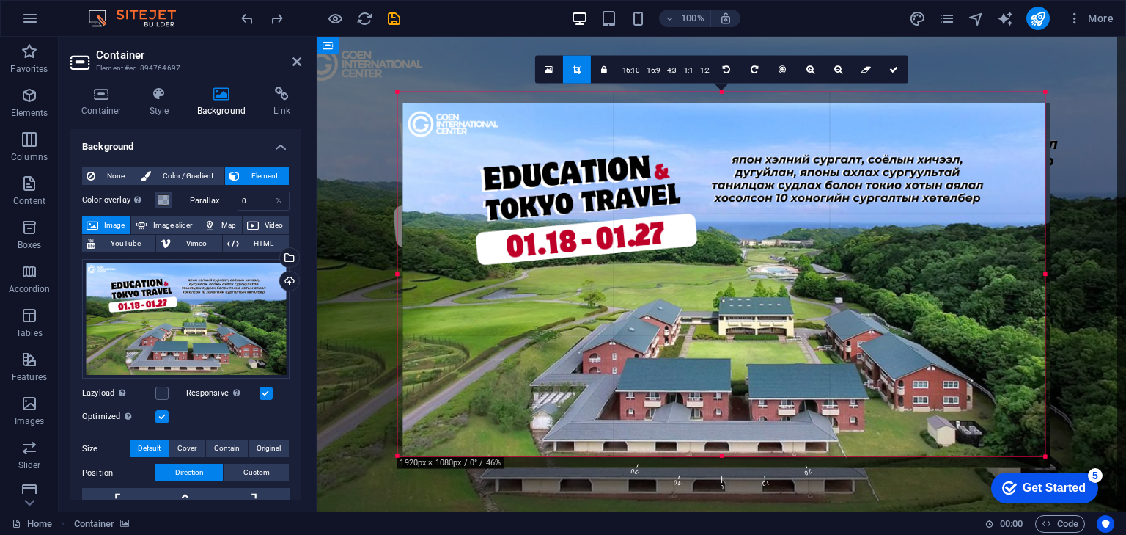
drag, startPoint x: 714, startPoint y: 255, endPoint x: 716, endPoint y: 262, distance: 7.5
click at [718, 261] on div at bounding box center [726, 285] width 647 height 364
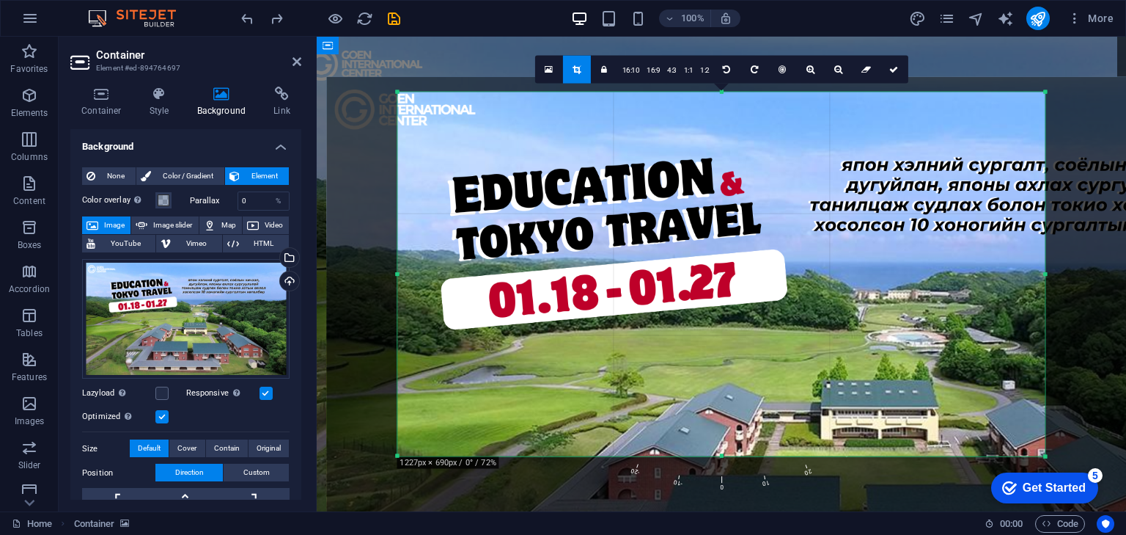
drag, startPoint x: 677, startPoint y: 270, endPoint x: 726, endPoint y: 322, distance: 71.1
click at [749, 340] on div at bounding box center [832, 361] width 1013 height 570
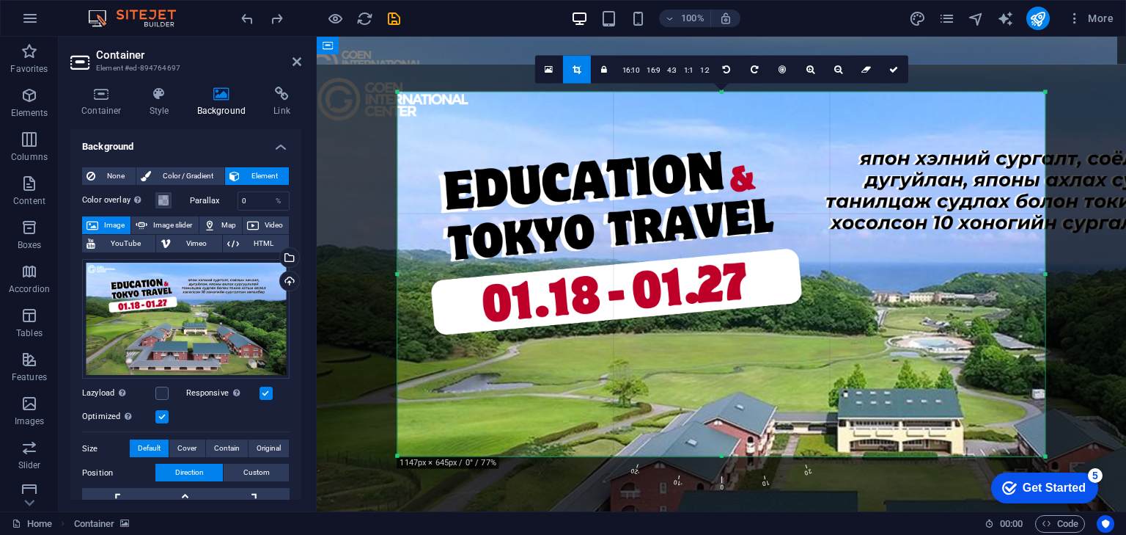
click at [516, 40] on div "Drag here to replace the existing content. Press “Ctrl” if you want to create a…" at bounding box center [721, 274] width 809 height 474
click at [889, 67] on icon at bounding box center [893, 69] width 9 height 9
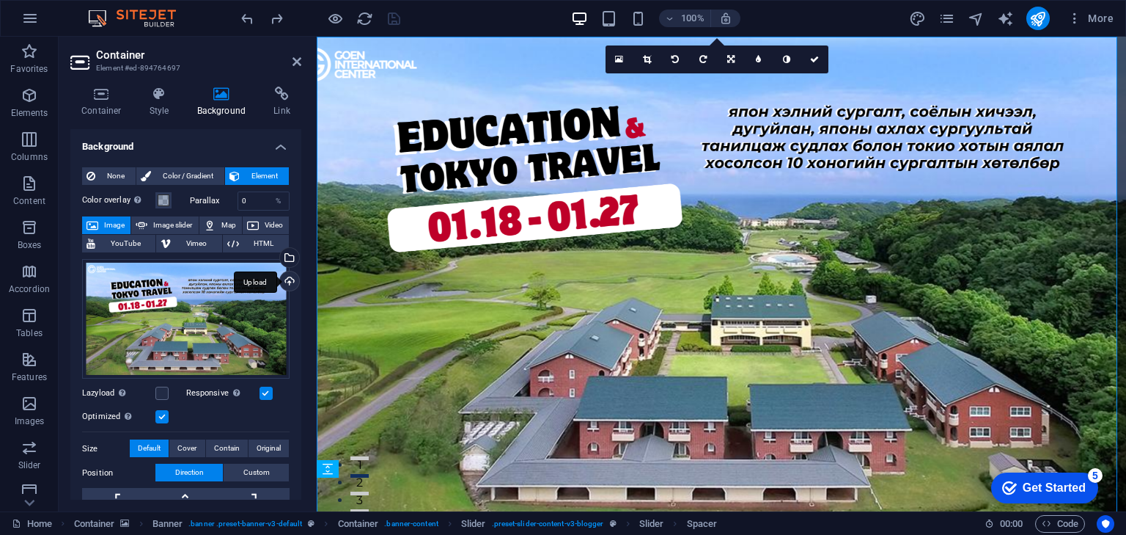
click at [287, 280] on div "Upload" at bounding box center [288, 282] width 22 height 22
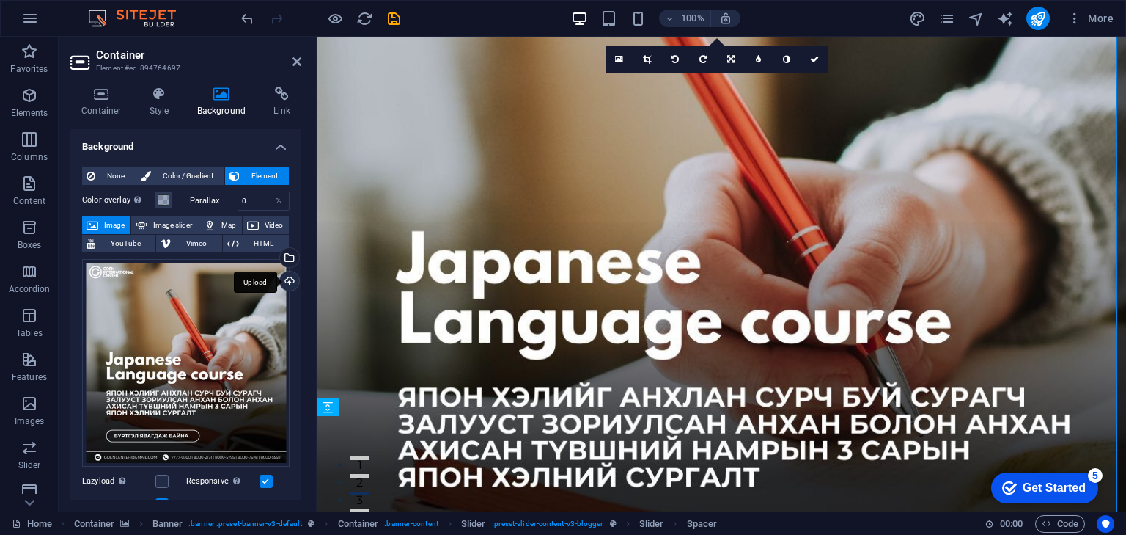
click at [290, 279] on div "Upload" at bounding box center [288, 282] width 22 height 22
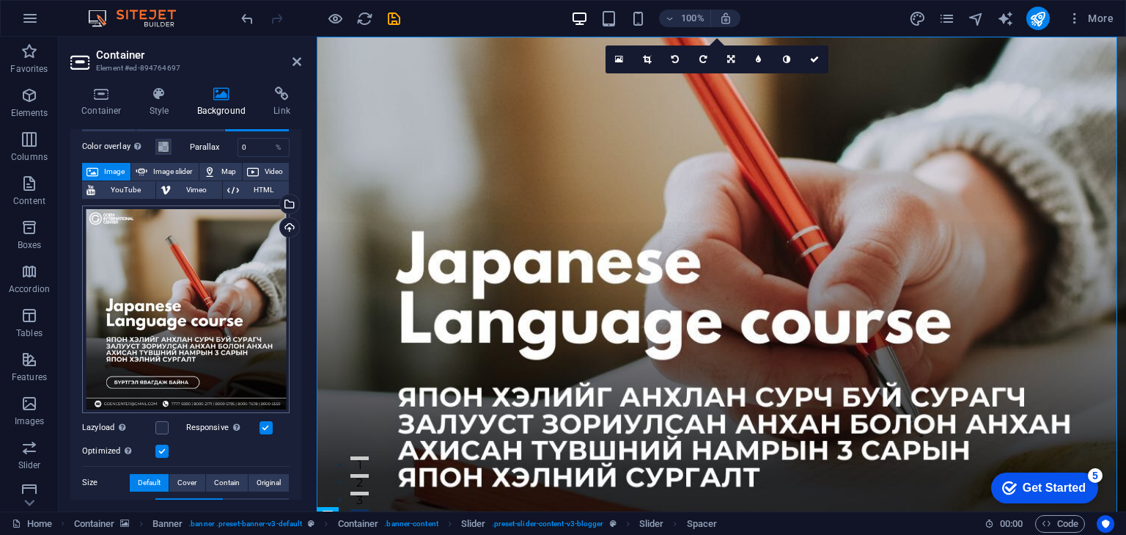
scroll to position [59, 0]
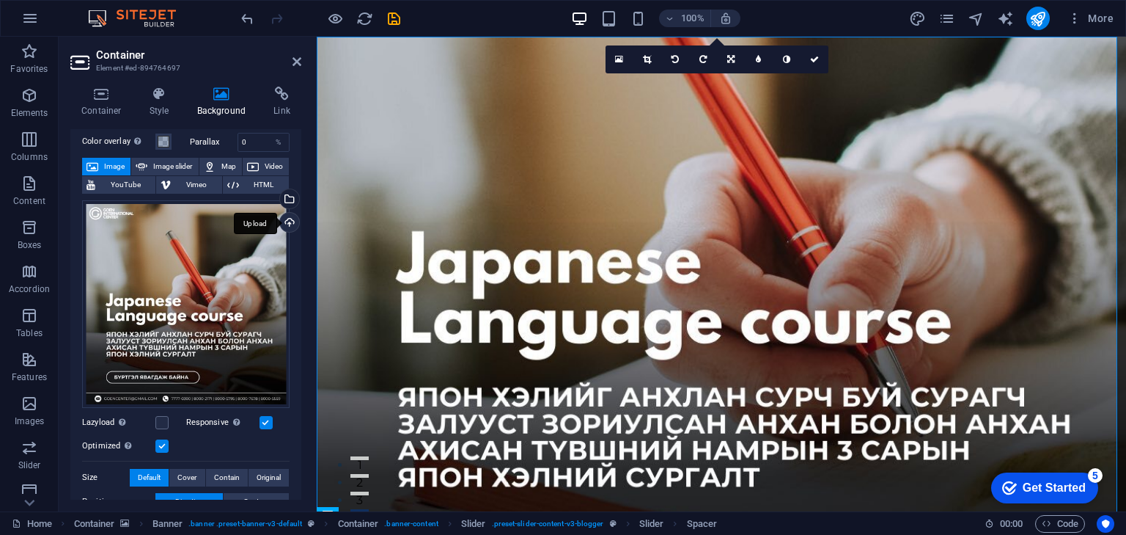
click at [287, 219] on div "Upload" at bounding box center [288, 224] width 22 height 22
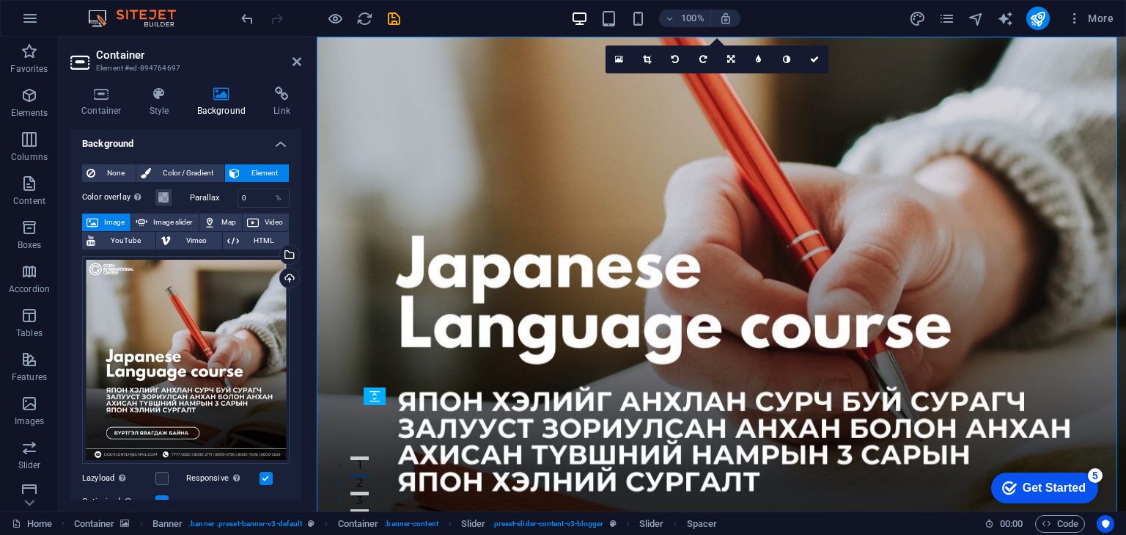
scroll to position [0, 0]
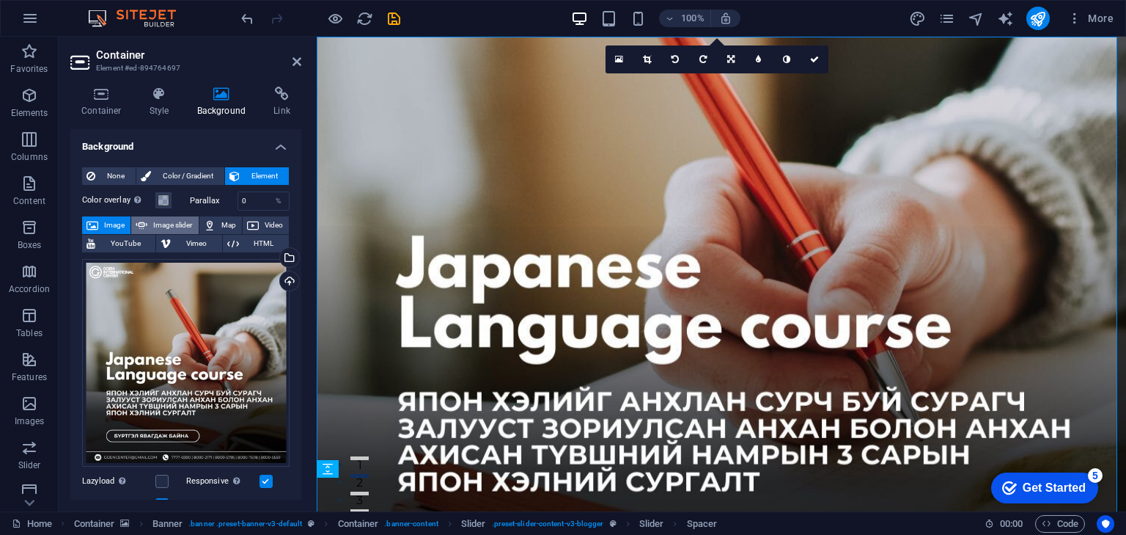
click at [177, 226] on span "Image slider" at bounding box center [173, 225] width 42 height 18
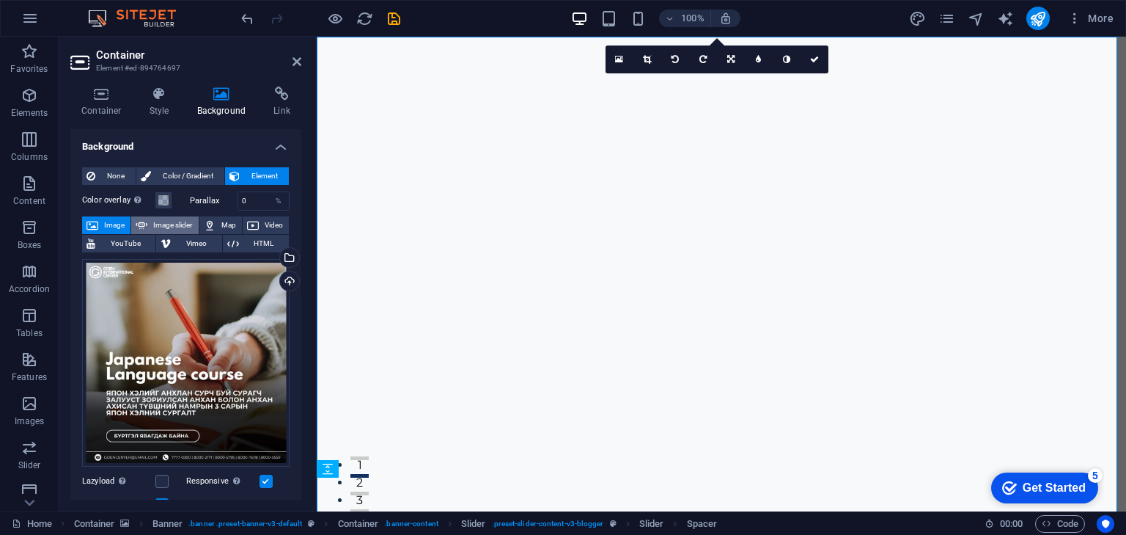
select select "ms"
select select "s"
select select "progressive"
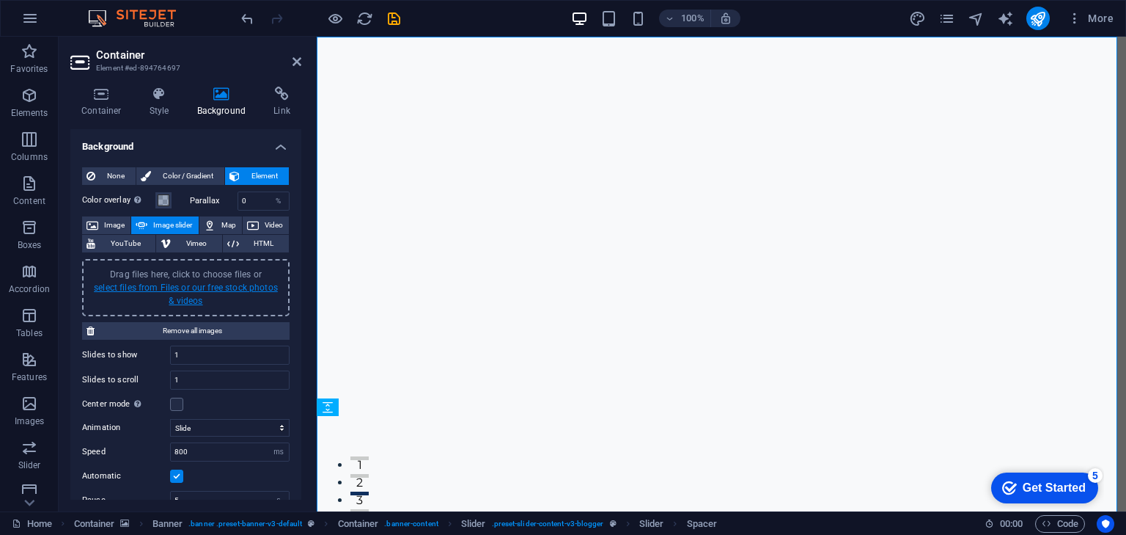
click at [238, 284] on link "select files from Files or our free stock photos & videos" at bounding box center [186, 293] width 184 height 23
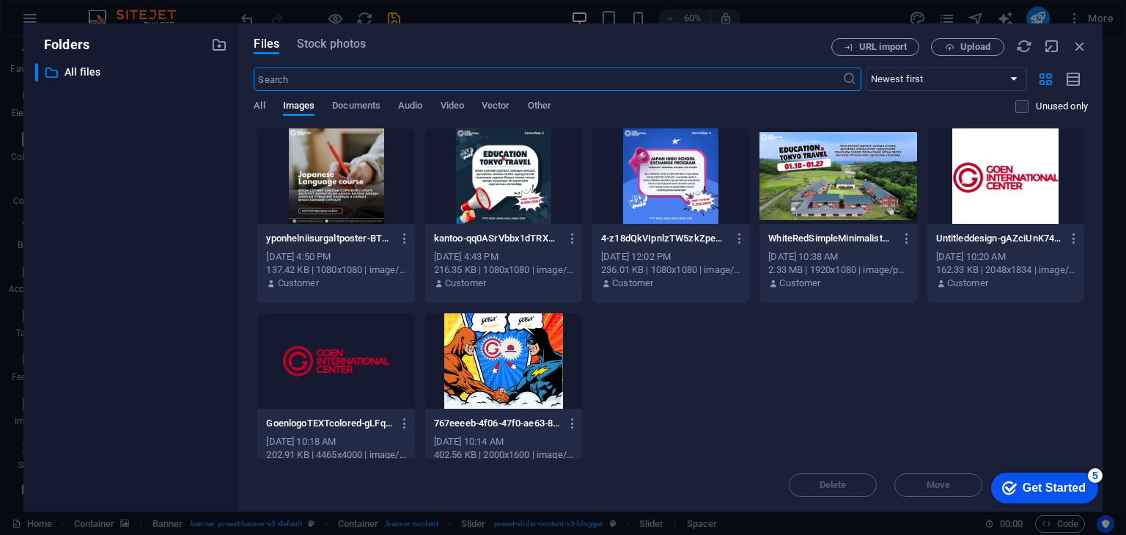
click at [365, 202] on div at bounding box center [335, 175] width 157 height 95
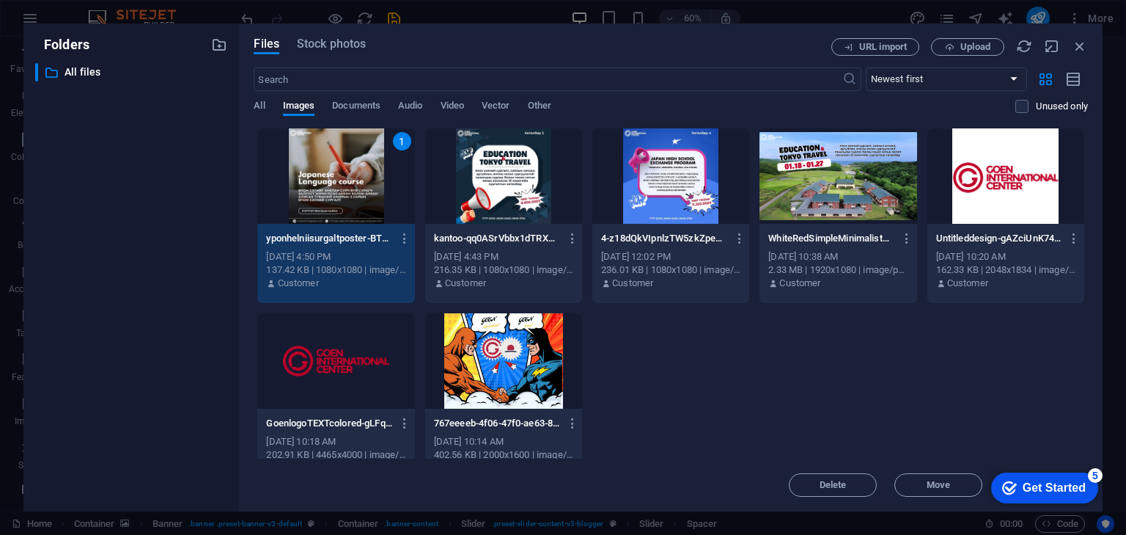
click at [372, 188] on div "1" at bounding box center [335, 175] width 157 height 95
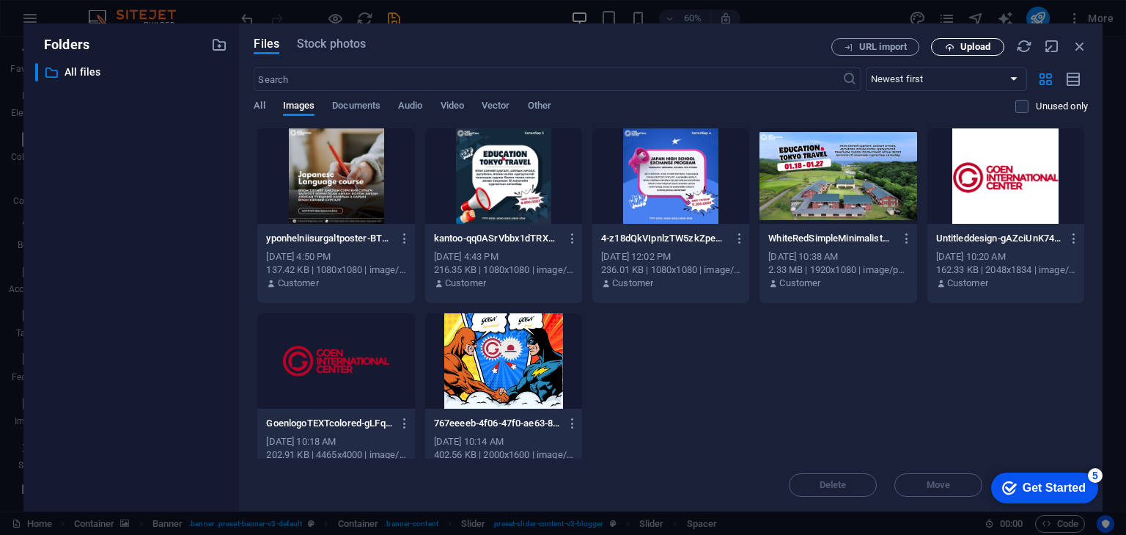
click at [977, 43] on span "Upload" at bounding box center [976, 47] width 30 height 9
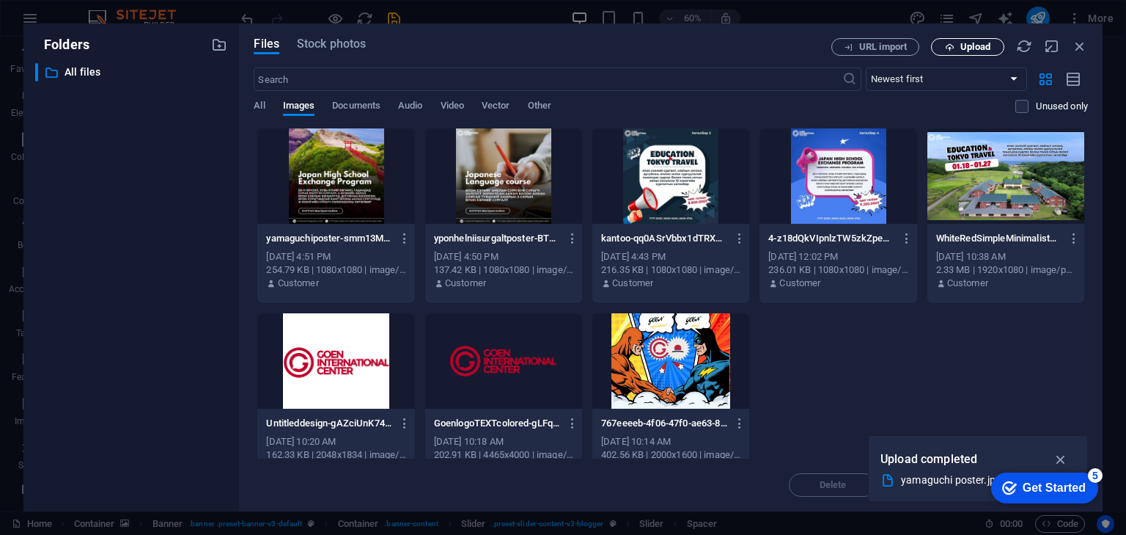
click at [974, 48] on span "Upload" at bounding box center [976, 47] width 30 height 9
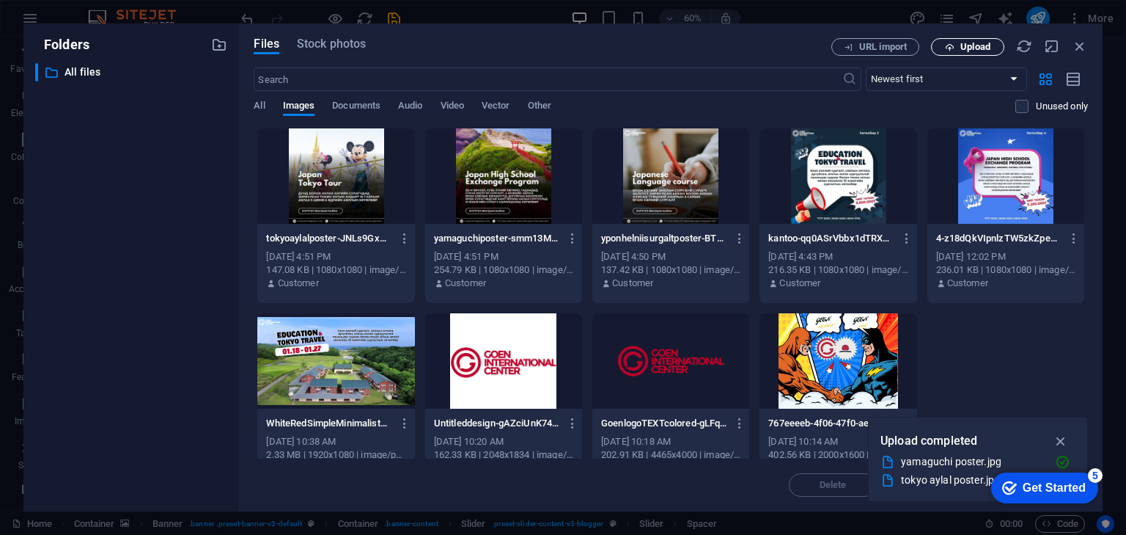
click at [971, 51] on span "Upload" at bounding box center [976, 47] width 30 height 9
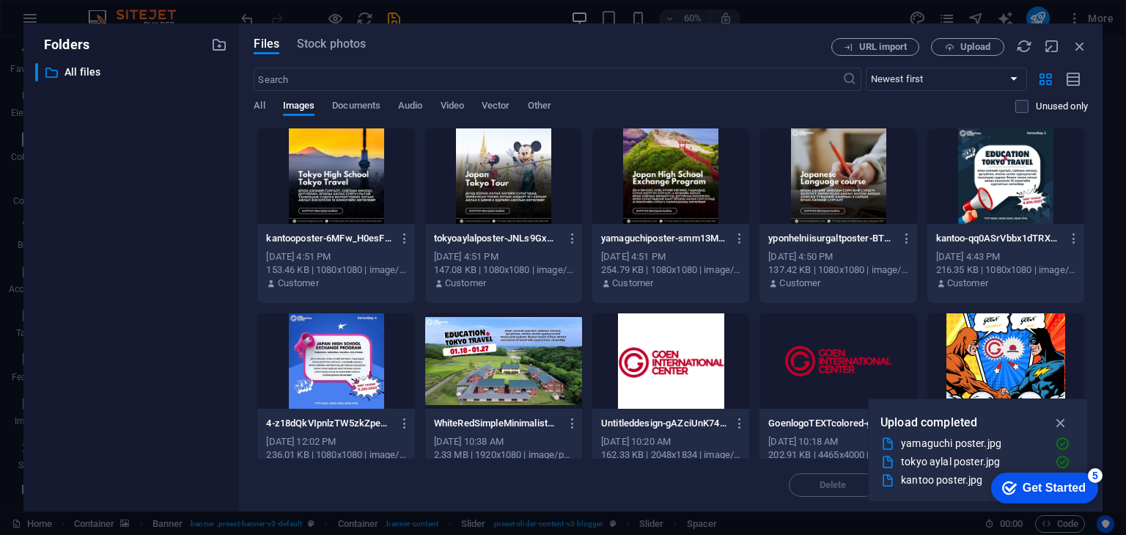
click at [378, 172] on div at bounding box center [335, 175] width 157 height 95
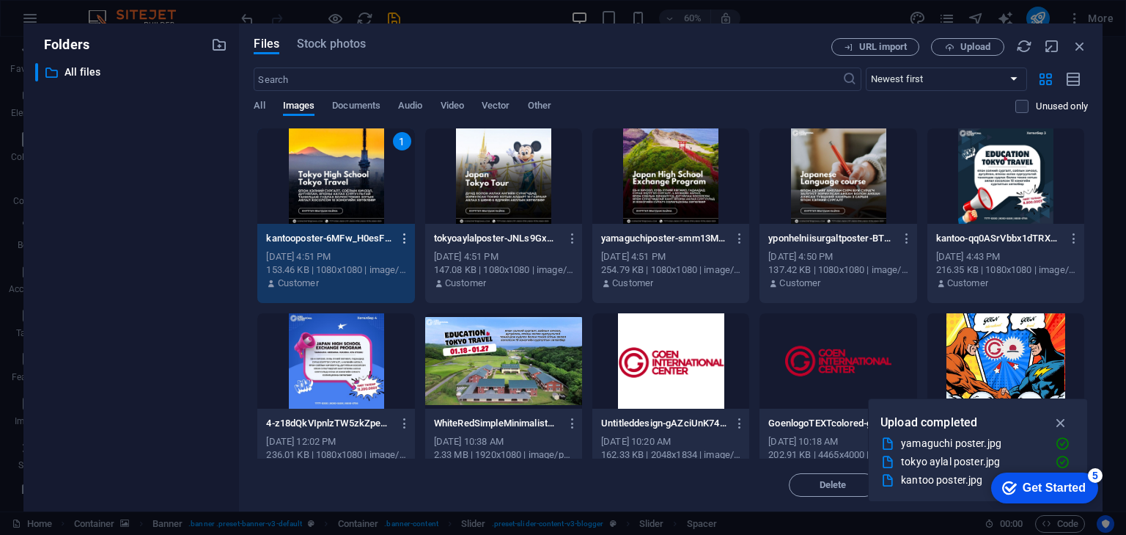
click at [405, 243] on icon "button" at bounding box center [405, 238] width 14 height 13
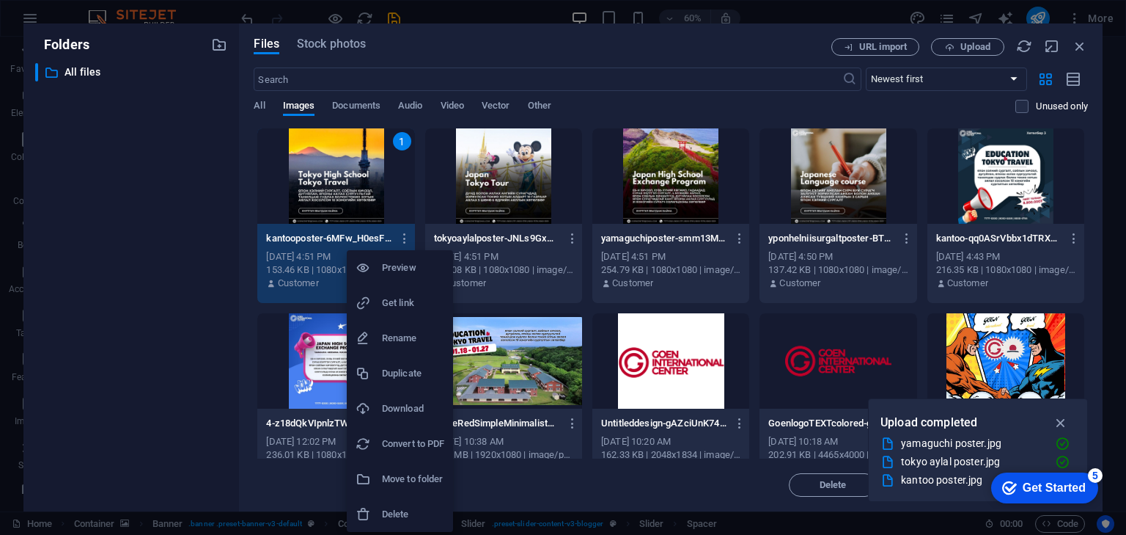
click at [928, 310] on div at bounding box center [563, 267] width 1126 height 535
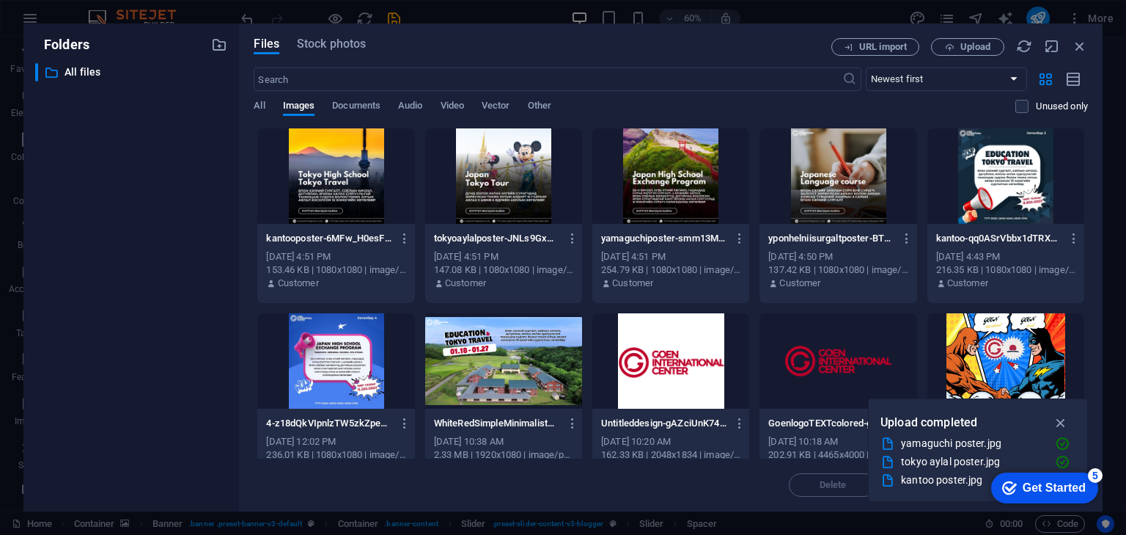
click at [385, 181] on div at bounding box center [335, 175] width 157 height 95
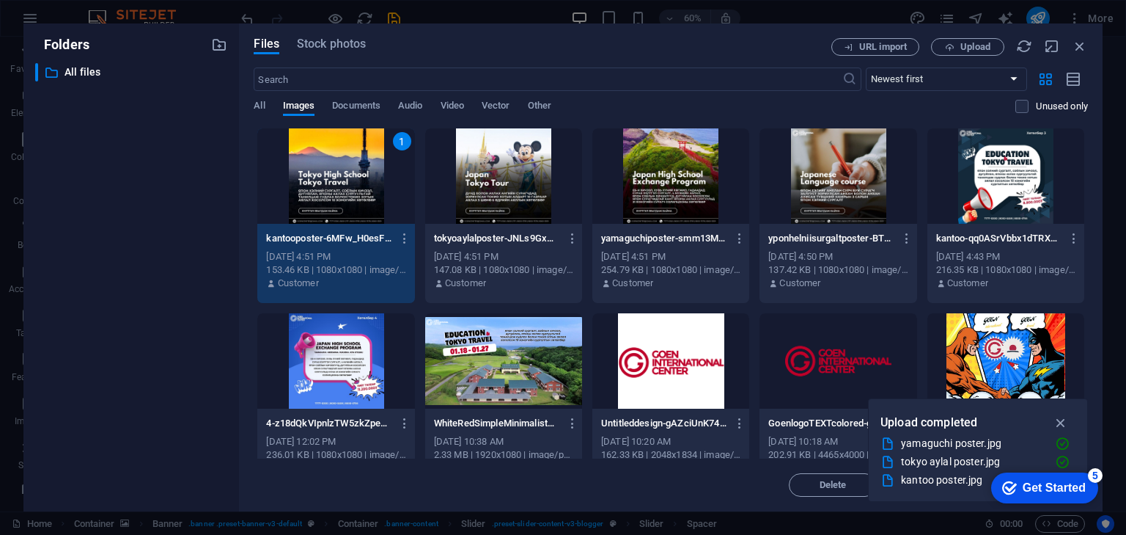
click at [503, 188] on div at bounding box center [503, 175] width 157 height 95
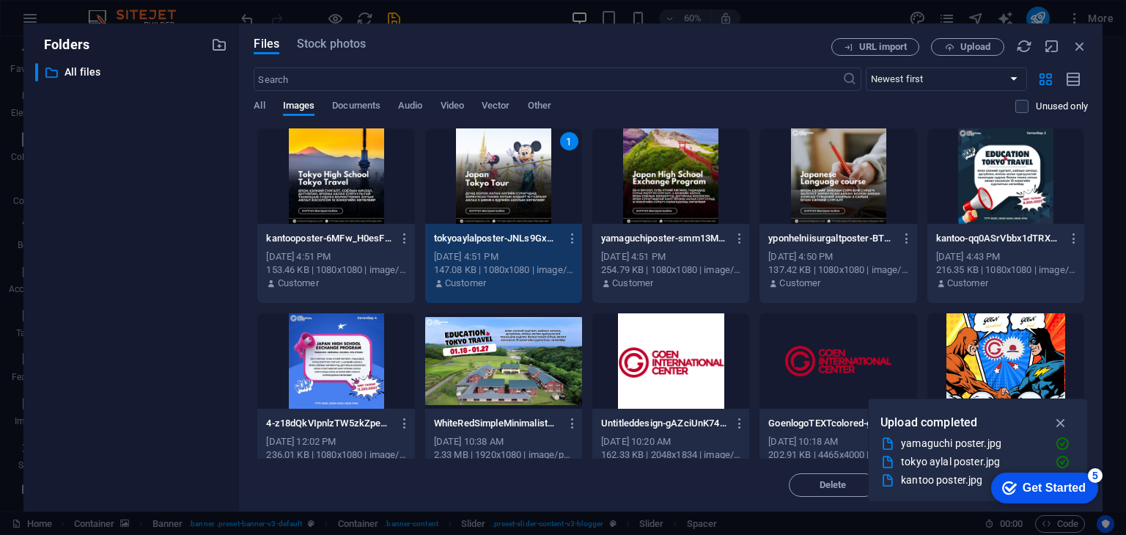
click at [647, 184] on div at bounding box center [670, 175] width 157 height 95
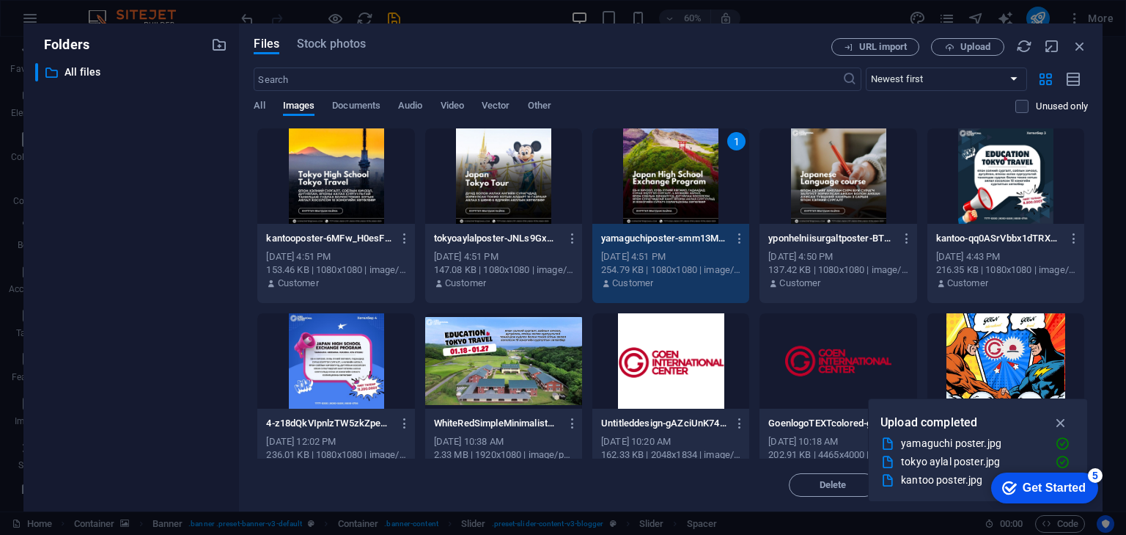
click at [804, 180] on div at bounding box center [838, 175] width 157 height 95
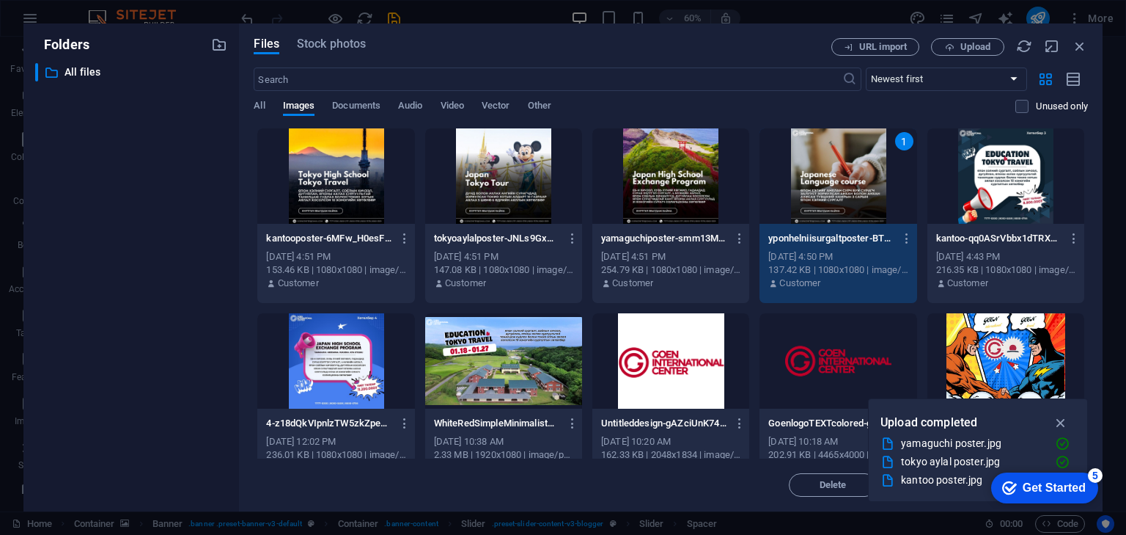
click at [386, 149] on div at bounding box center [335, 175] width 157 height 95
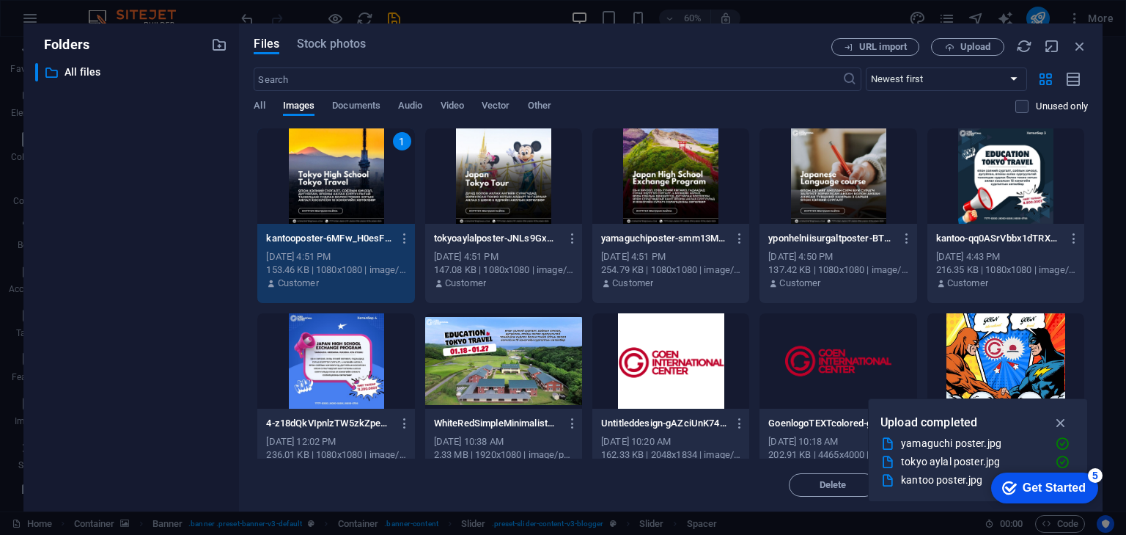
click at [537, 176] on div at bounding box center [503, 175] width 157 height 95
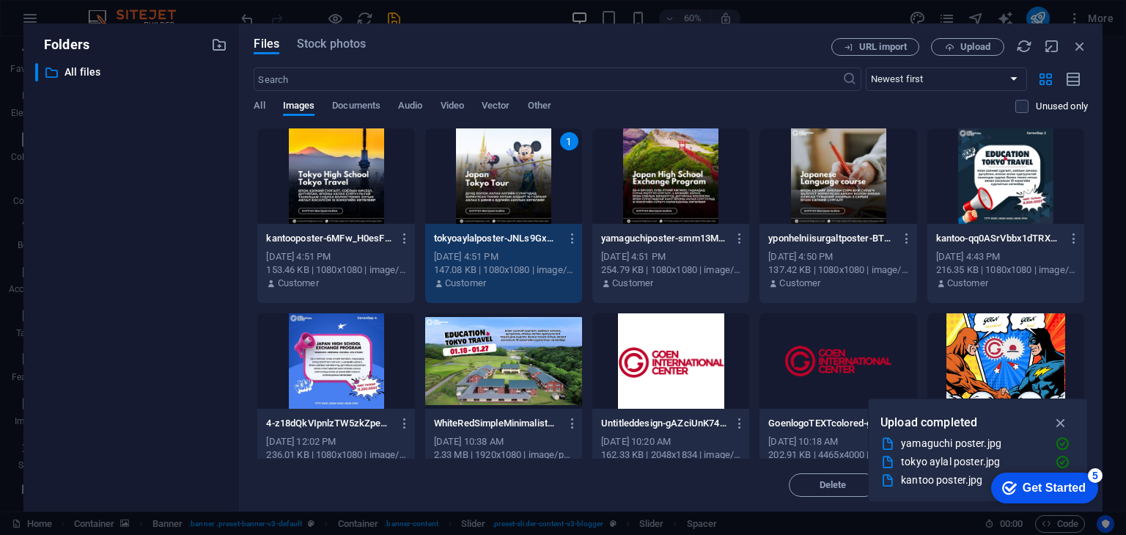
click at [392, 169] on div at bounding box center [335, 175] width 157 height 95
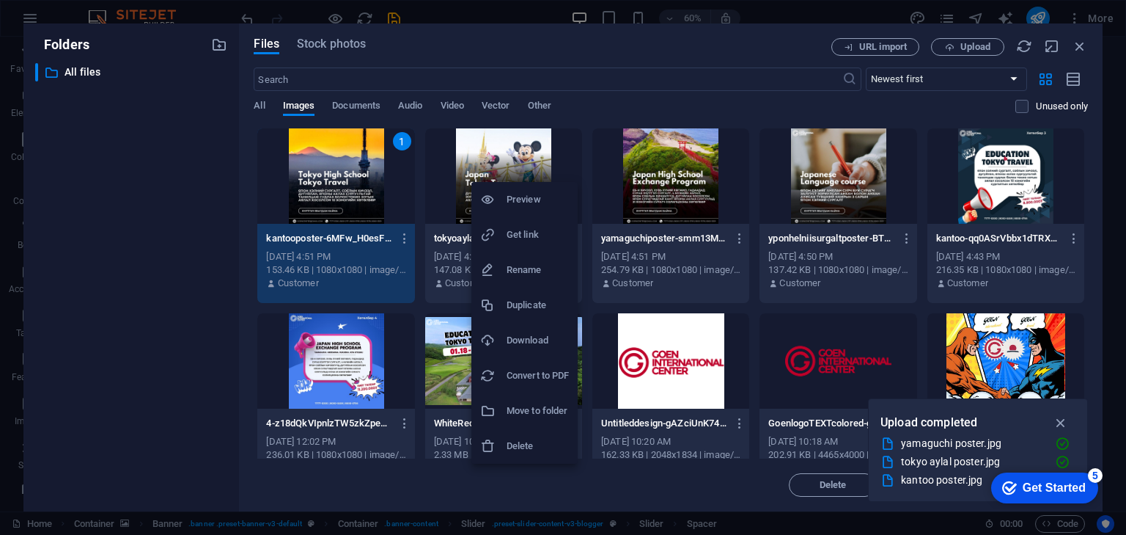
click at [528, 166] on div at bounding box center [563, 267] width 1126 height 535
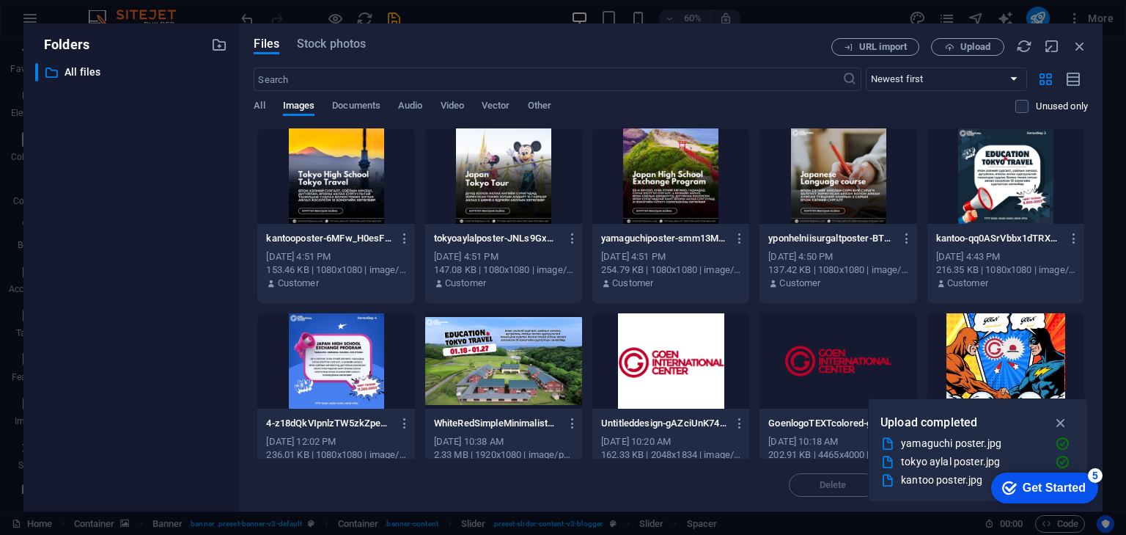
click at [378, 168] on div at bounding box center [335, 175] width 157 height 95
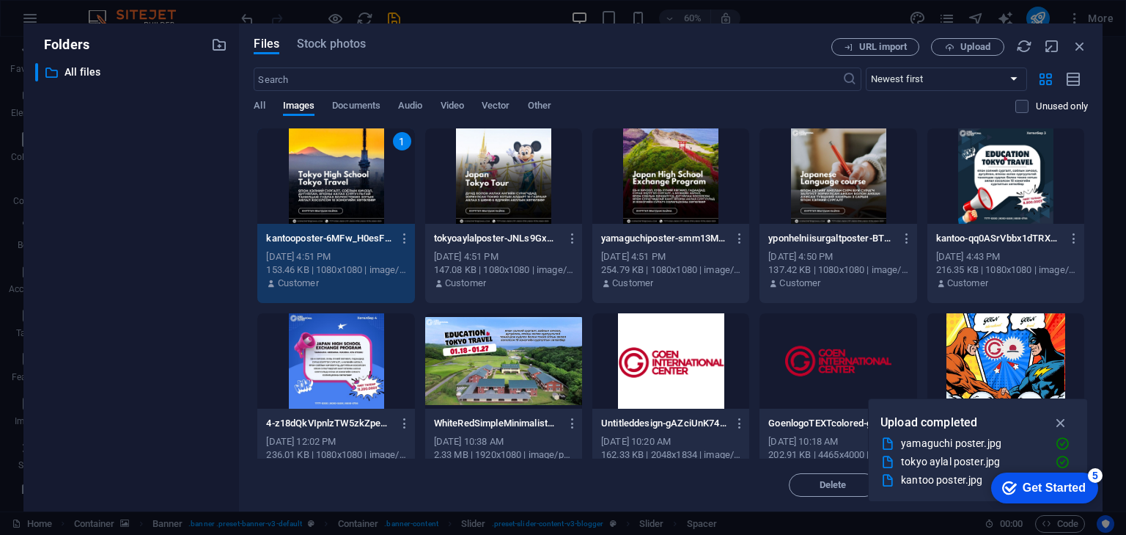
click at [381, 195] on div "1" at bounding box center [335, 175] width 157 height 95
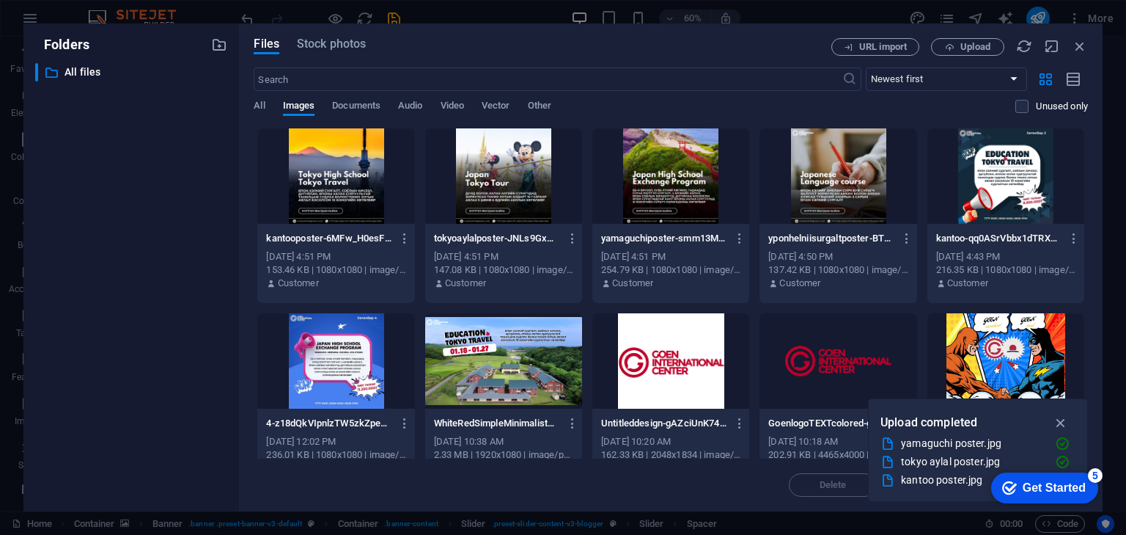
click at [380, 191] on div at bounding box center [335, 175] width 157 height 95
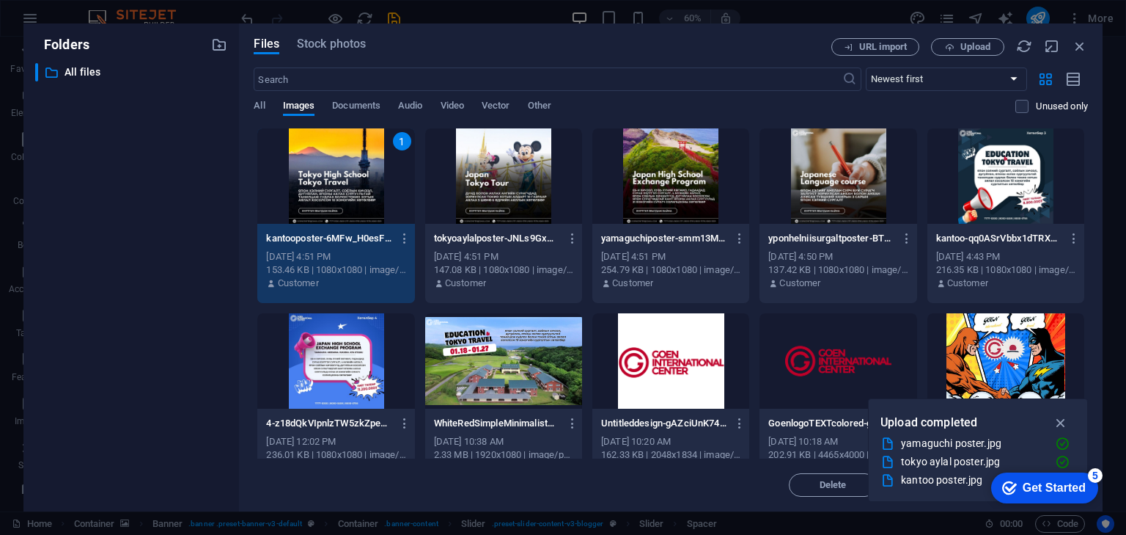
click at [383, 190] on div "1" at bounding box center [335, 175] width 157 height 95
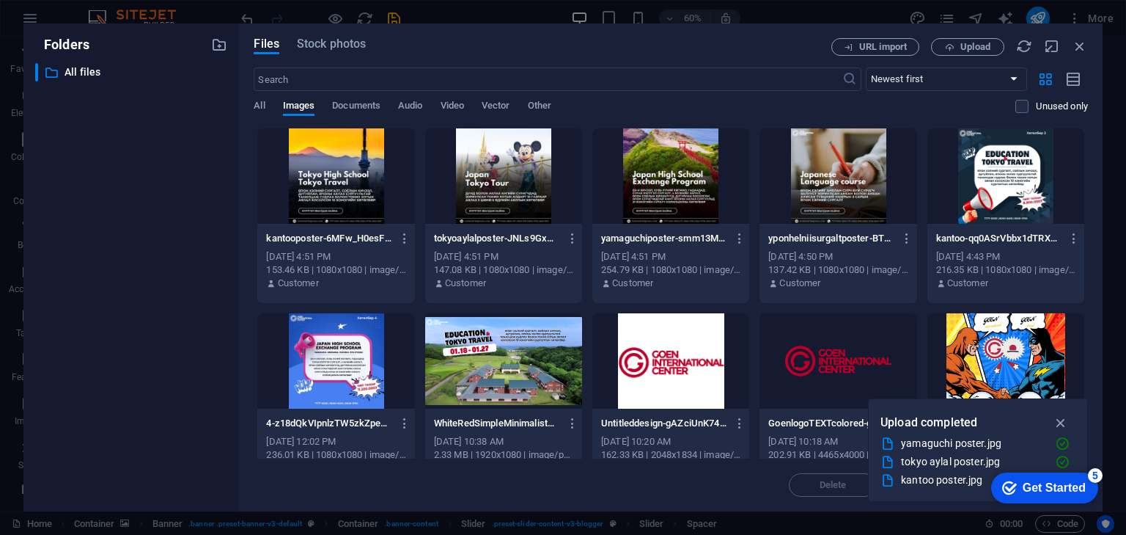
click at [871, 178] on div at bounding box center [838, 175] width 157 height 95
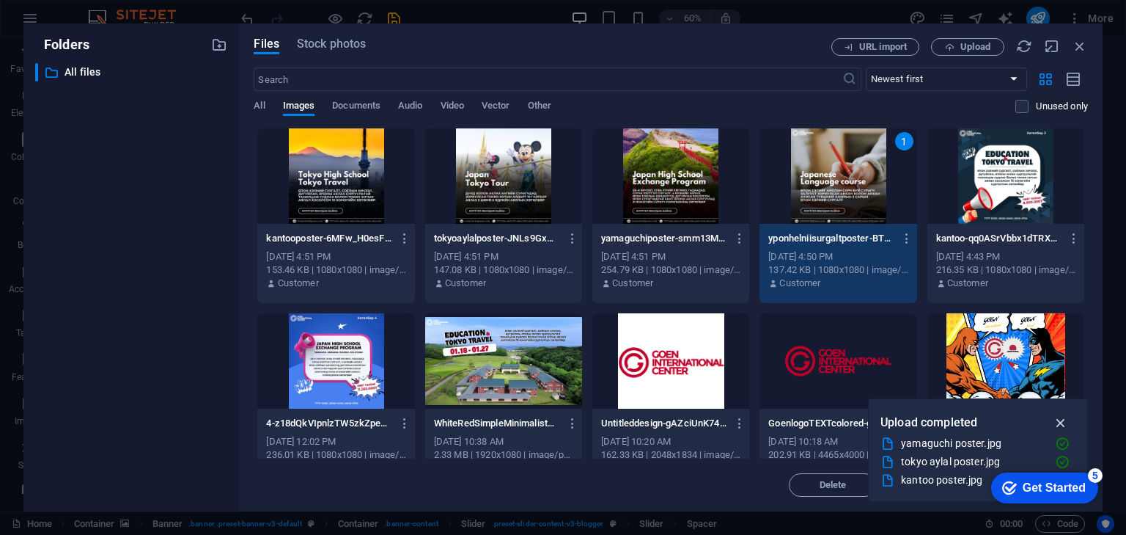
click at [1066, 424] on icon "button" at bounding box center [1061, 422] width 17 height 16
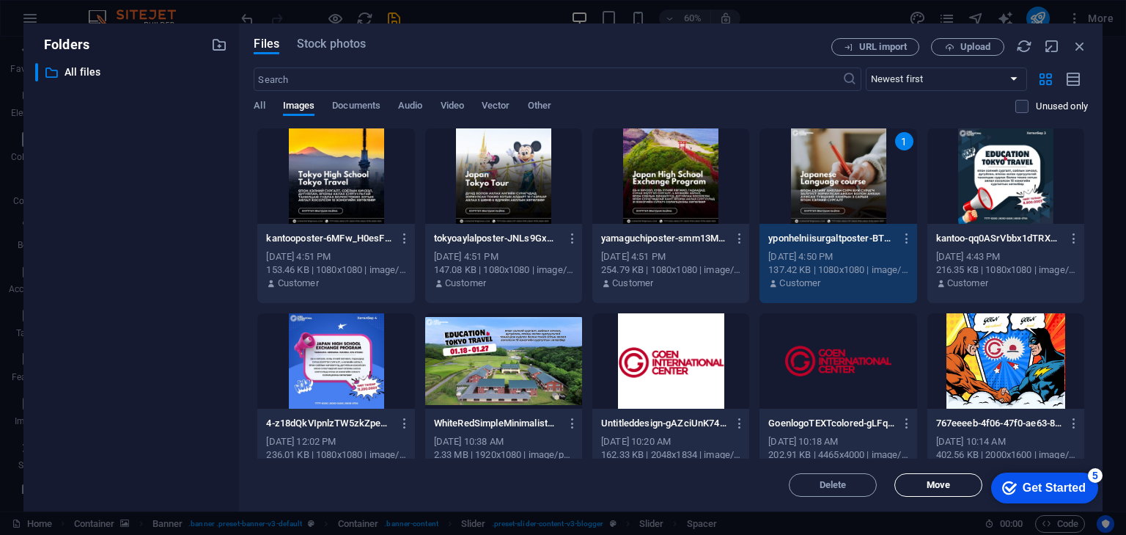
click at [939, 487] on span "Move" at bounding box center [938, 484] width 23 height 9
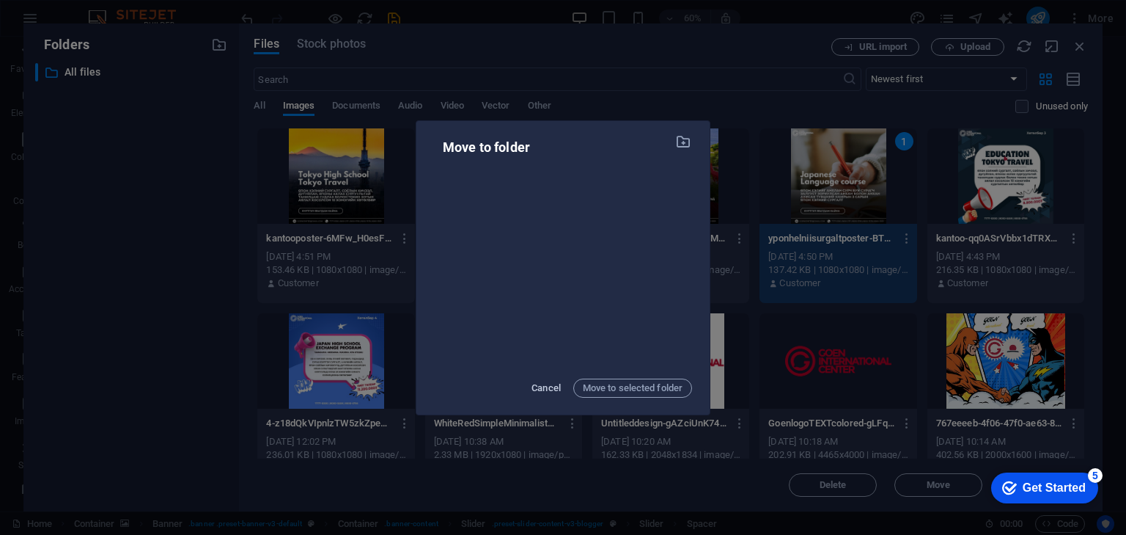
click at [551, 391] on span "Cancel" at bounding box center [546, 388] width 29 height 18
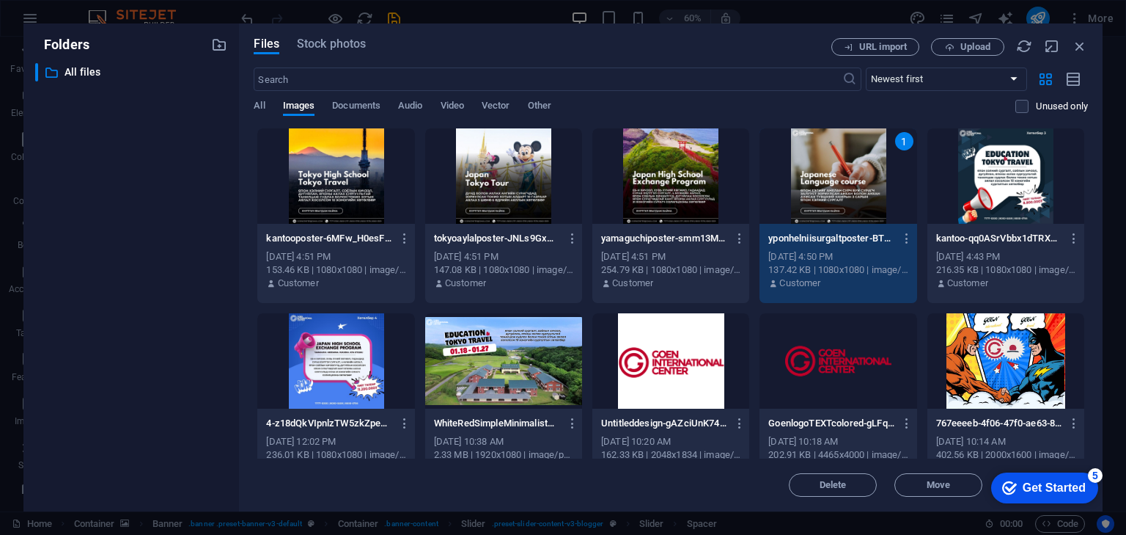
click at [875, 177] on div "1" at bounding box center [838, 175] width 157 height 95
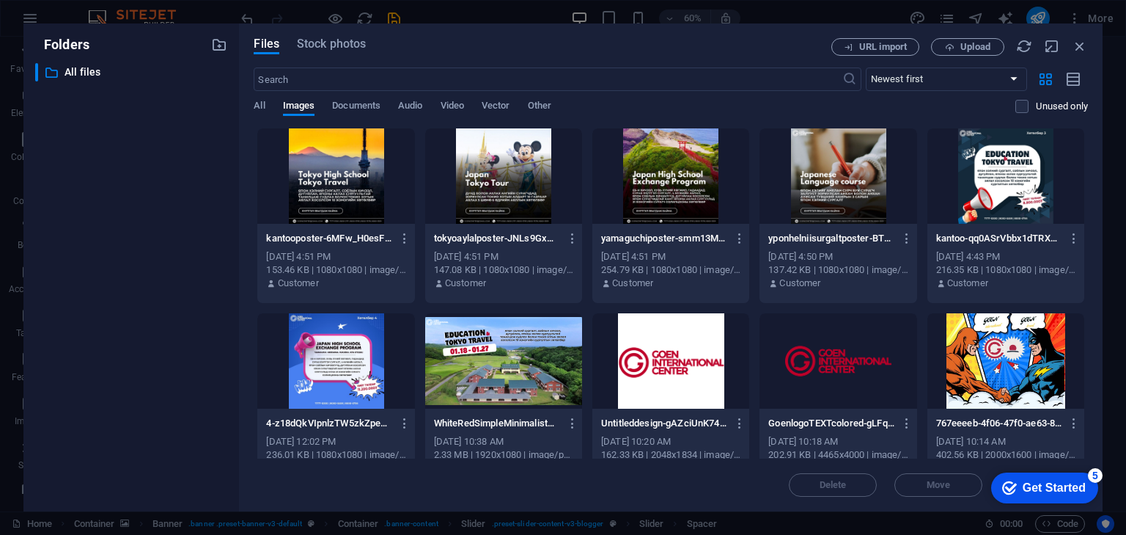
click at [870, 180] on div at bounding box center [838, 175] width 157 height 95
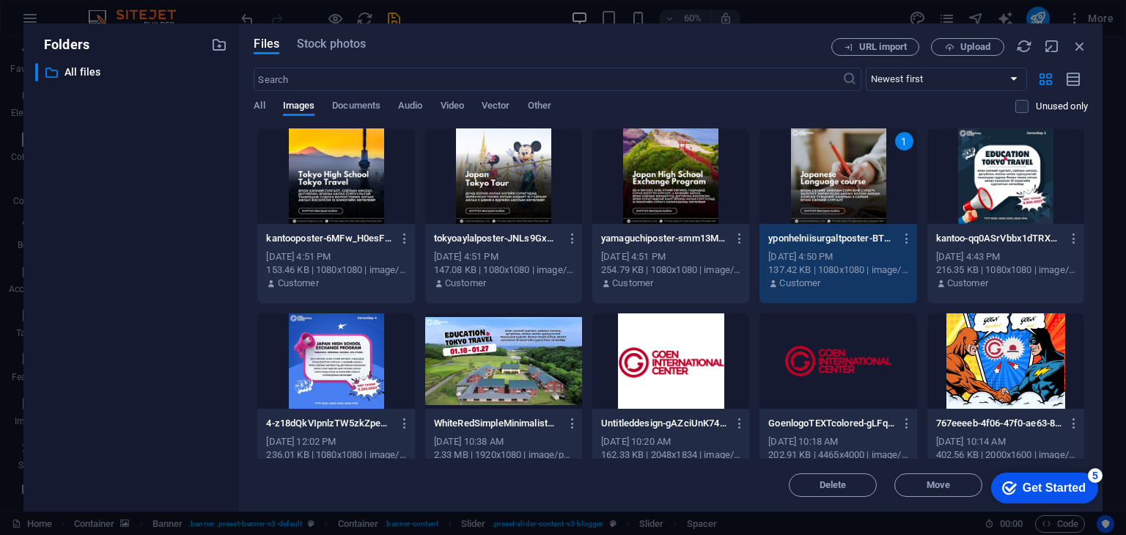
click at [871, 180] on div "1" at bounding box center [838, 175] width 157 height 95
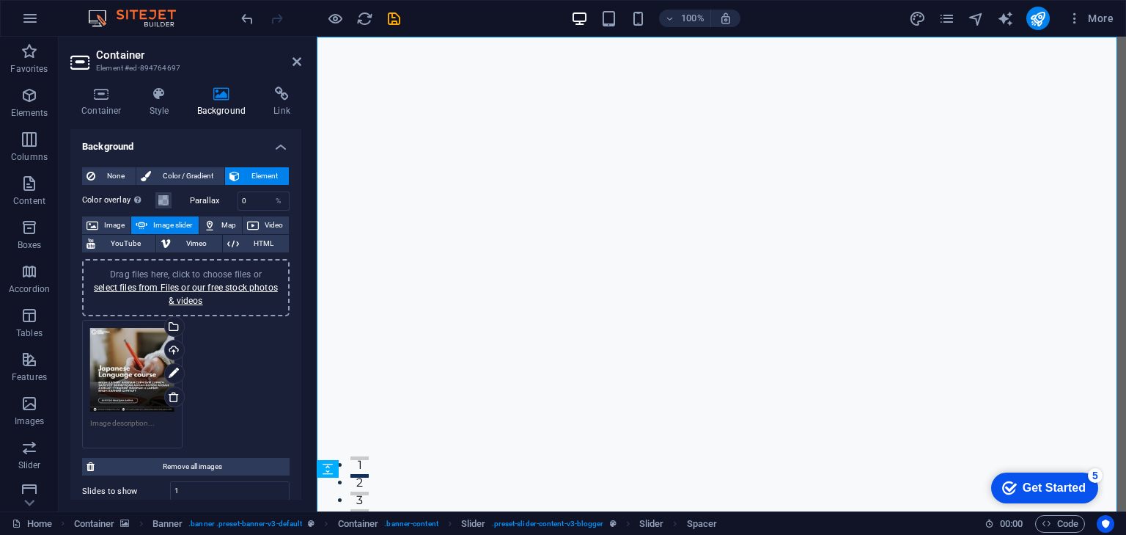
click at [209, 296] on div "Drag files here, click to choose files or select files from Files or our free s…" at bounding box center [186, 288] width 190 height 40
click at [183, 282] on link "select files from Files or our free stock photos & videos" at bounding box center [186, 293] width 184 height 23
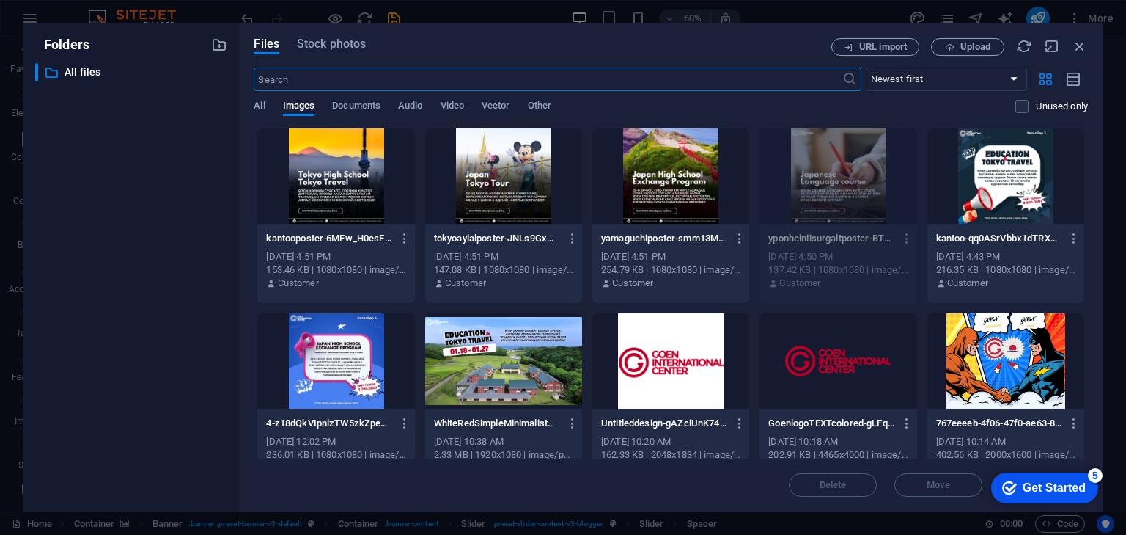
click at [345, 176] on div at bounding box center [335, 175] width 157 height 95
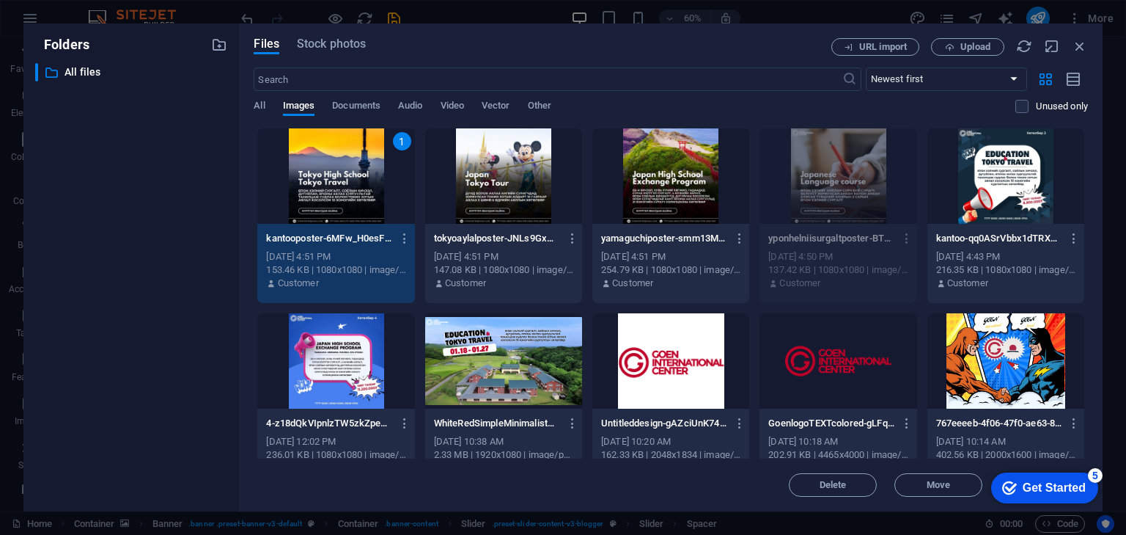
click at [383, 196] on div "1" at bounding box center [335, 175] width 157 height 95
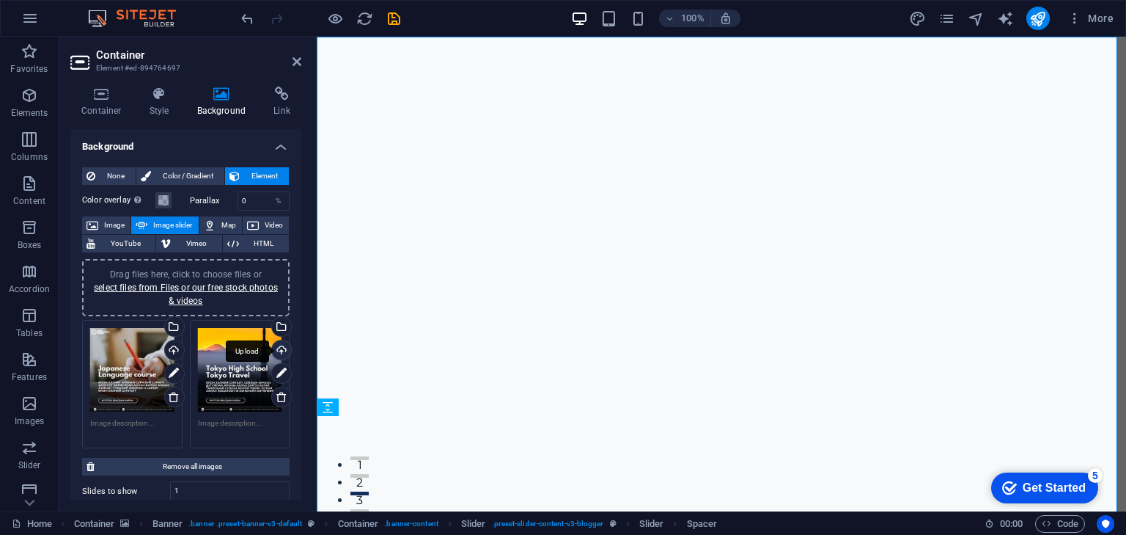
click at [282, 349] on div "Upload" at bounding box center [280, 351] width 22 height 22
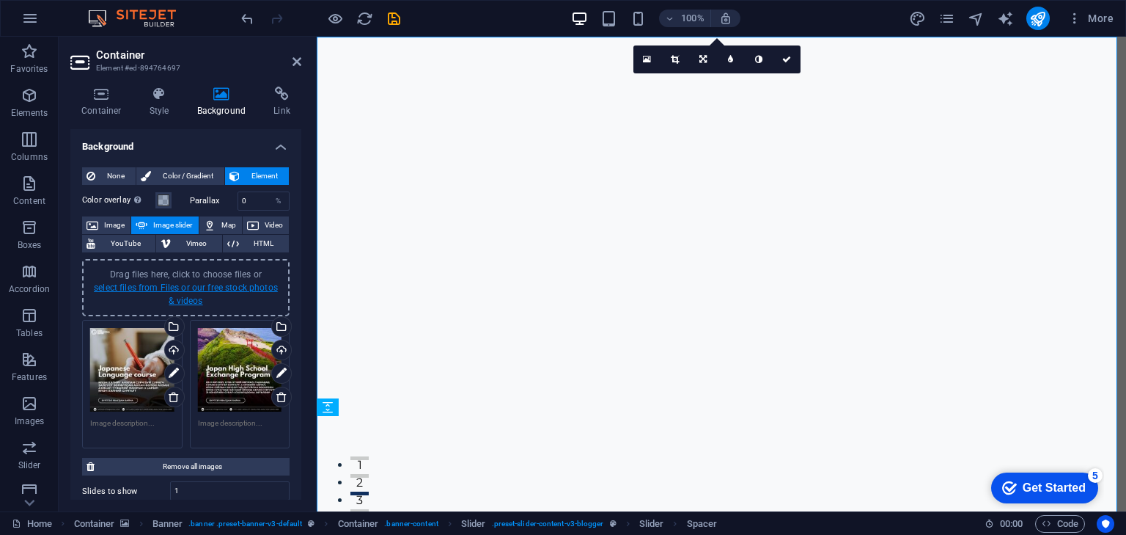
click at [191, 290] on link "select files from Files or our free stock photos & videos" at bounding box center [186, 293] width 184 height 23
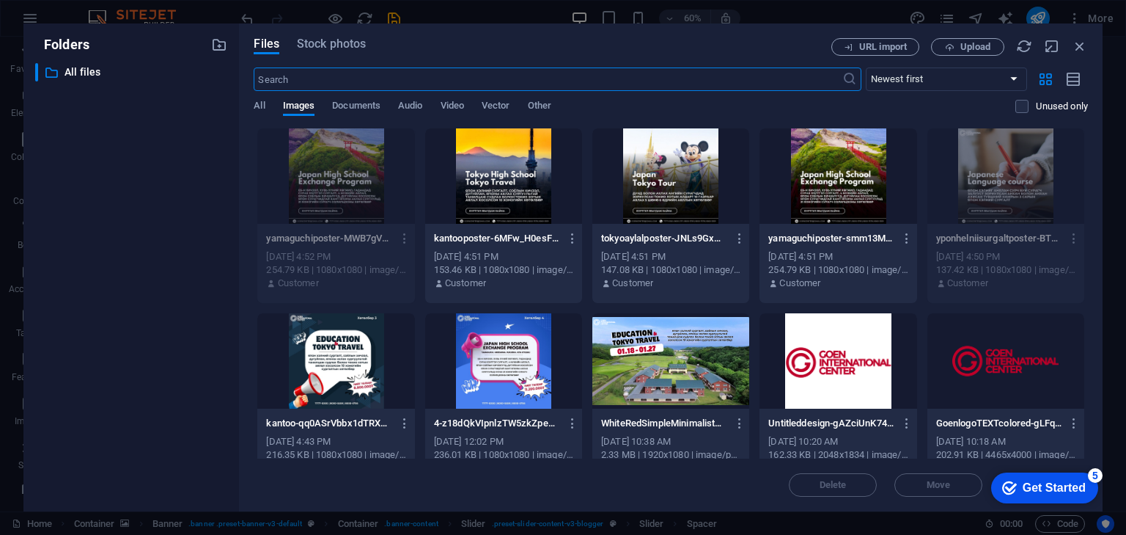
click at [534, 189] on div at bounding box center [503, 175] width 157 height 95
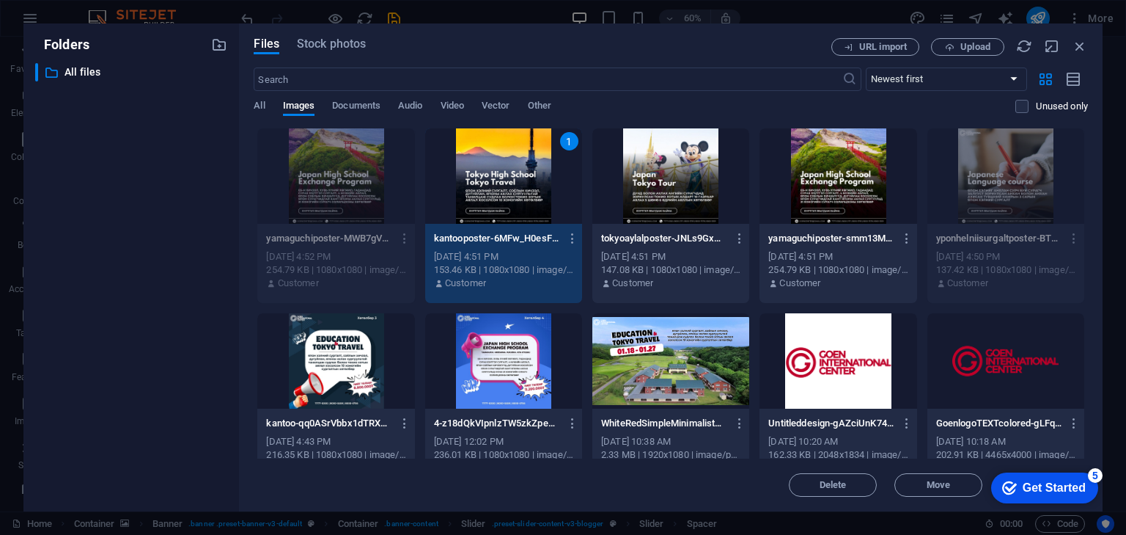
click at [534, 189] on div "1" at bounding box center [503, 175] width 157 height 95
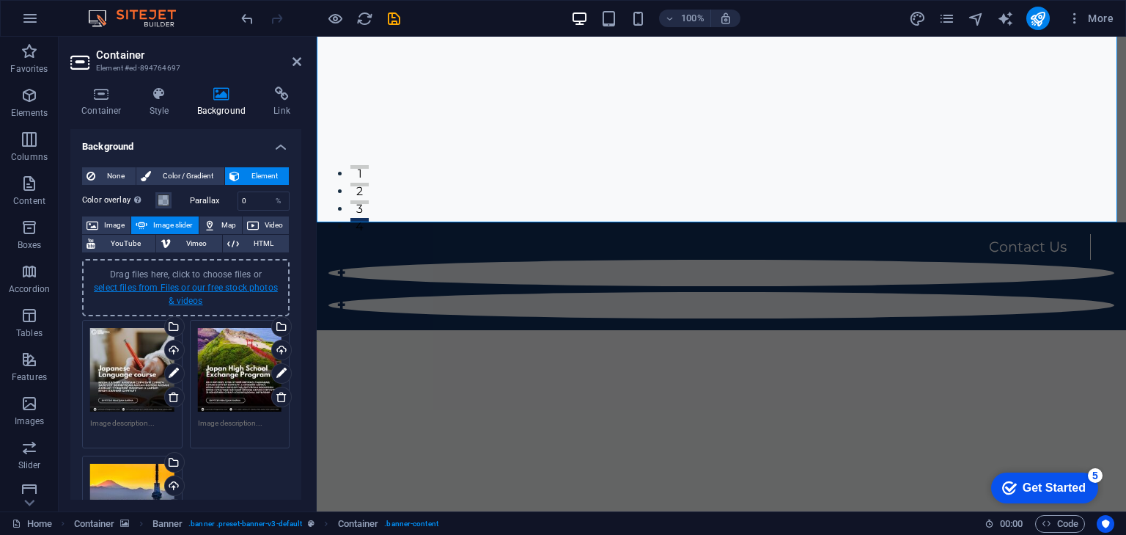
click at [209, 282] on link "select files from Files or our free stock photos & videos" at bounding box center [186, 293] width 184 height 23
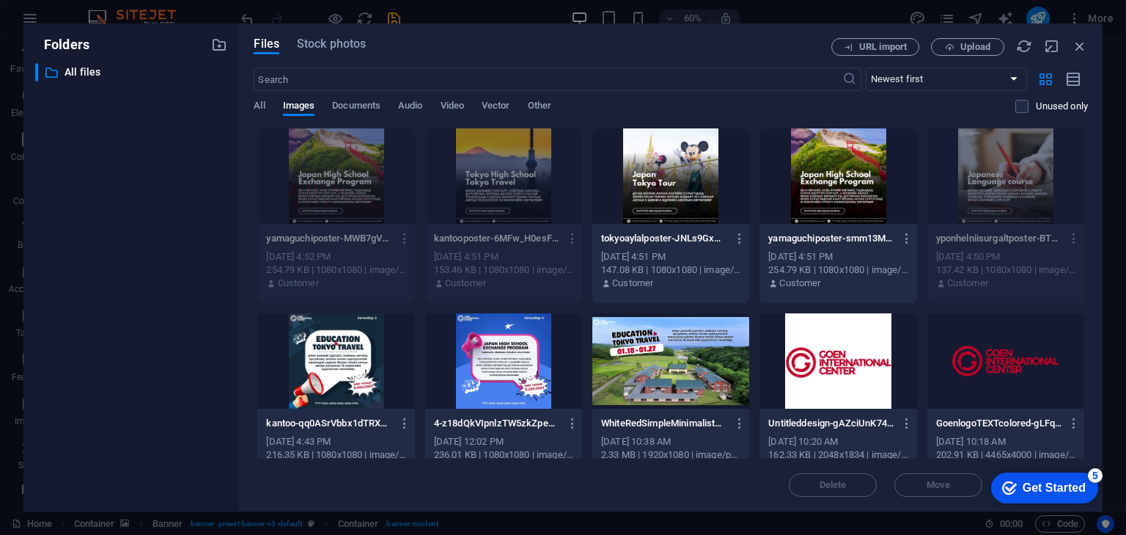
click at [716, 166] on div at bounding box center [670, 175] width 157 height 95
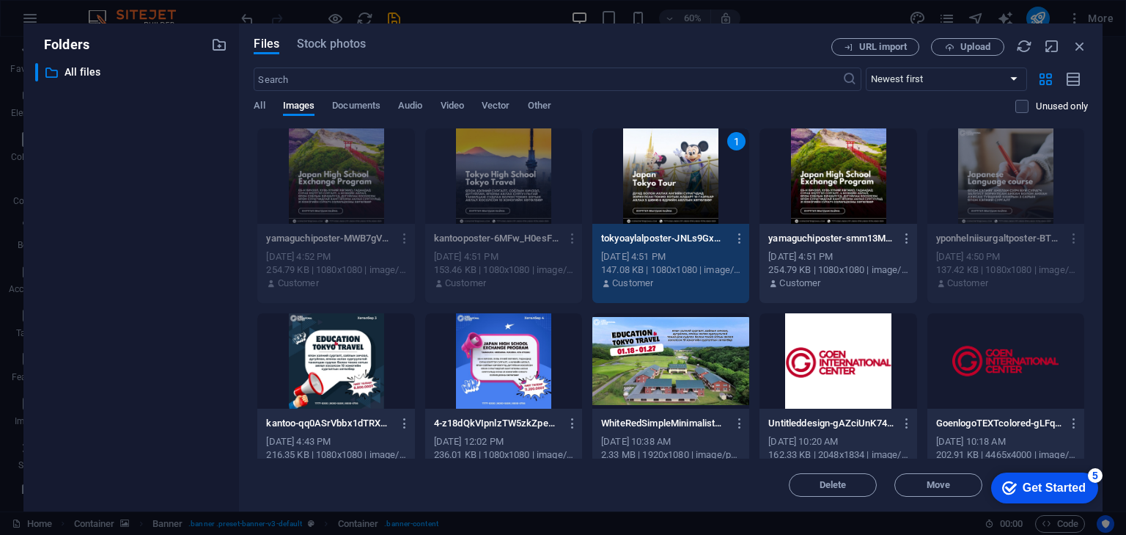
click at [818, 199] on div at bounding box center [838, 175] width 157 height 95
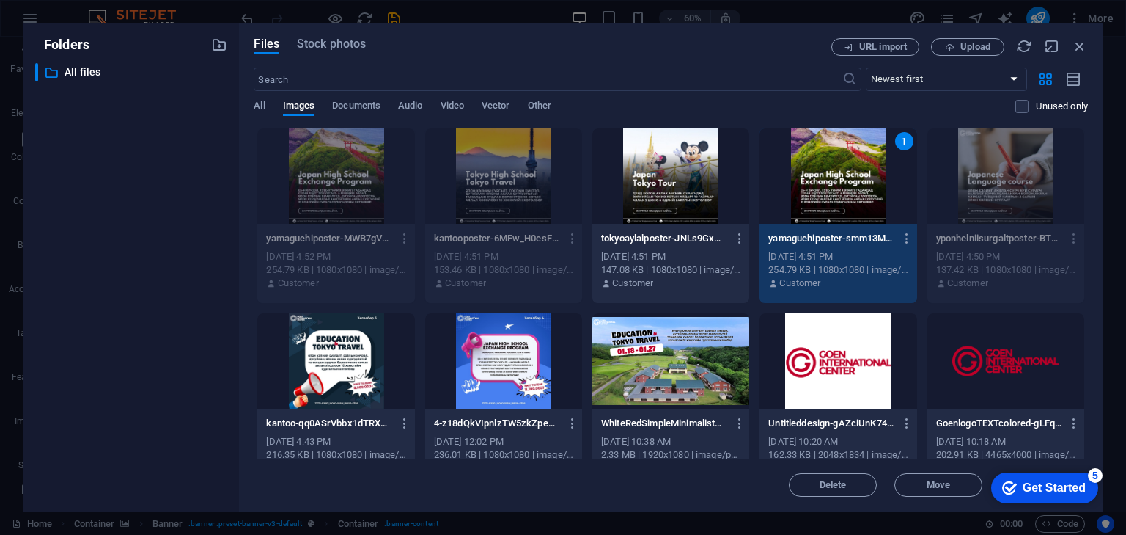
click at [704, 201] on div at bounding box center [670, 175] width 157 height 95
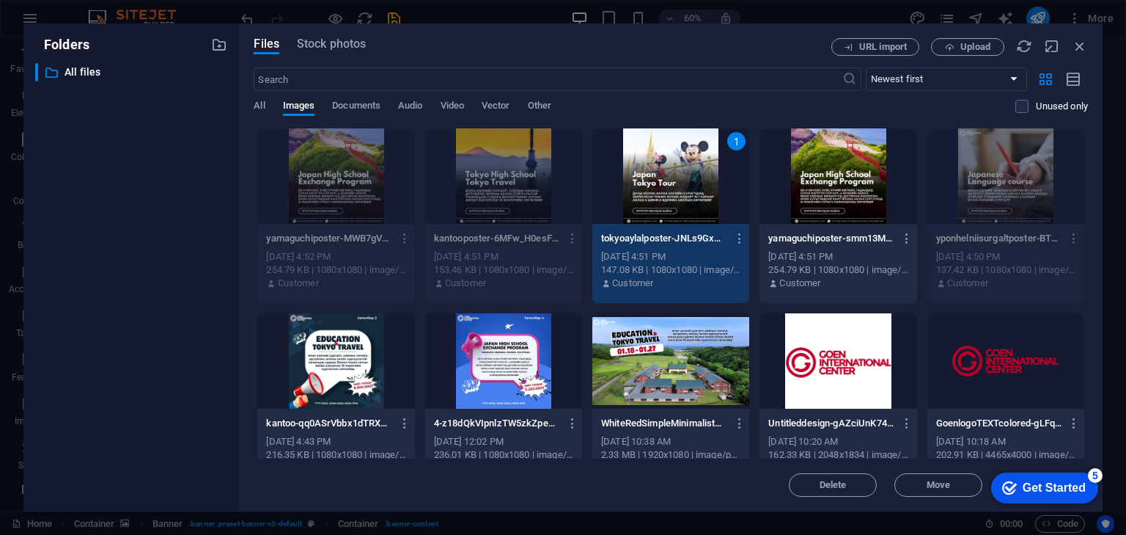
click at [713, 199] on div "1" at bounding box center [670, 175] width 157 height 95
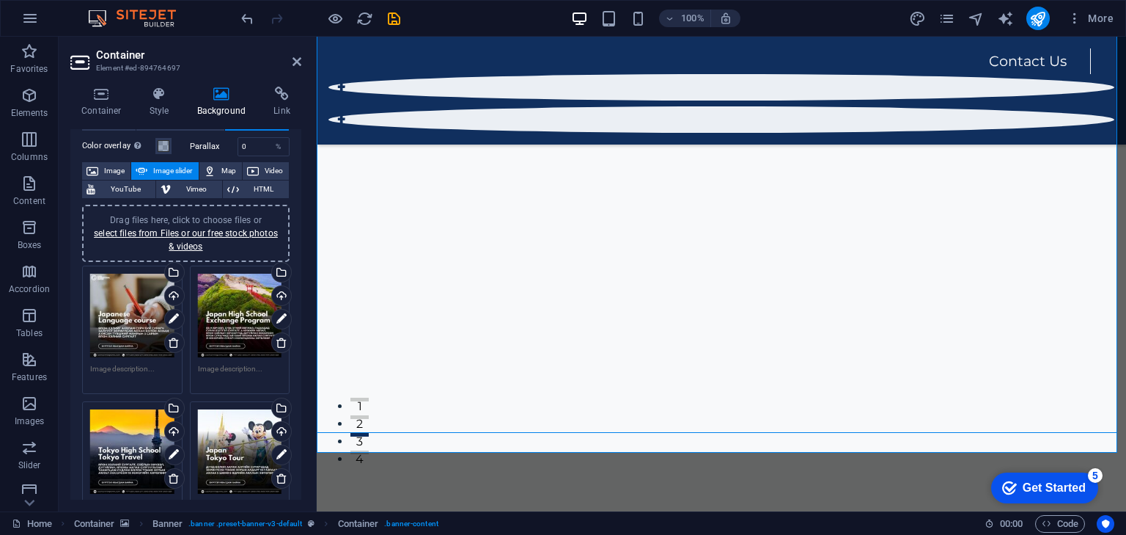
scroll to position [59, 0]
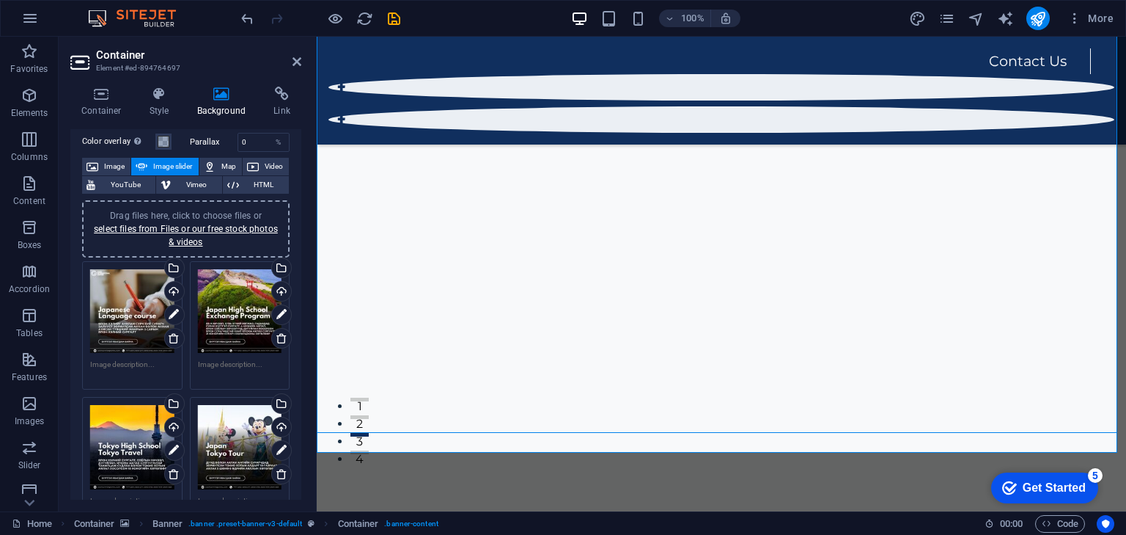
click at [295, 364] on div "None Color / Gradient Element Stretch background to full-width Color overlay Pl…" at bounding box center [185, 474] width 231 height 755
click at [243, 364] on textarea at bounding box center [240, 370] width 84 height 22
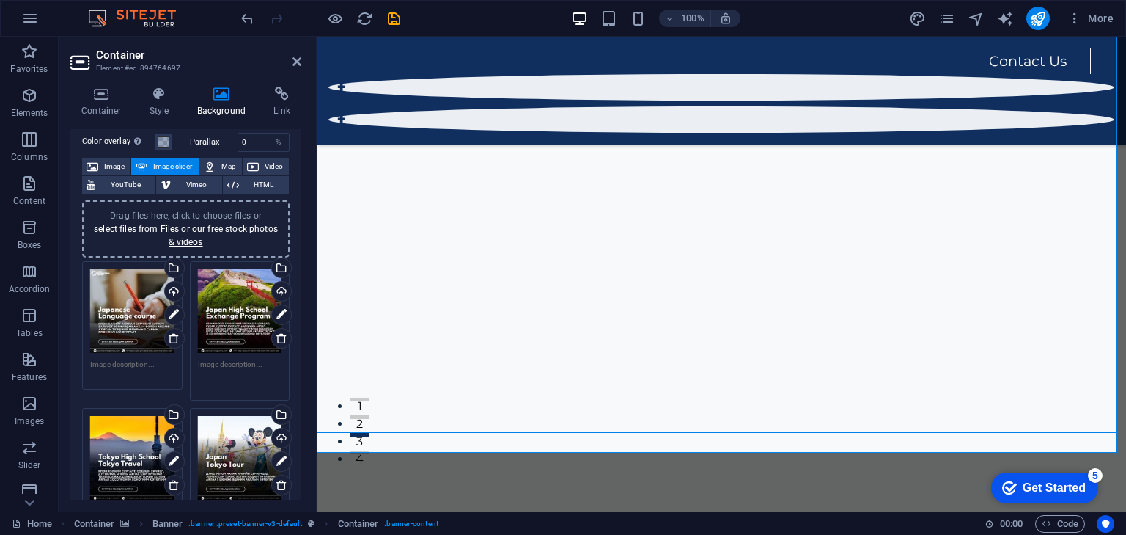
click at [144, 359] on textarea at bounding box center [132, 370] width 84 height 22
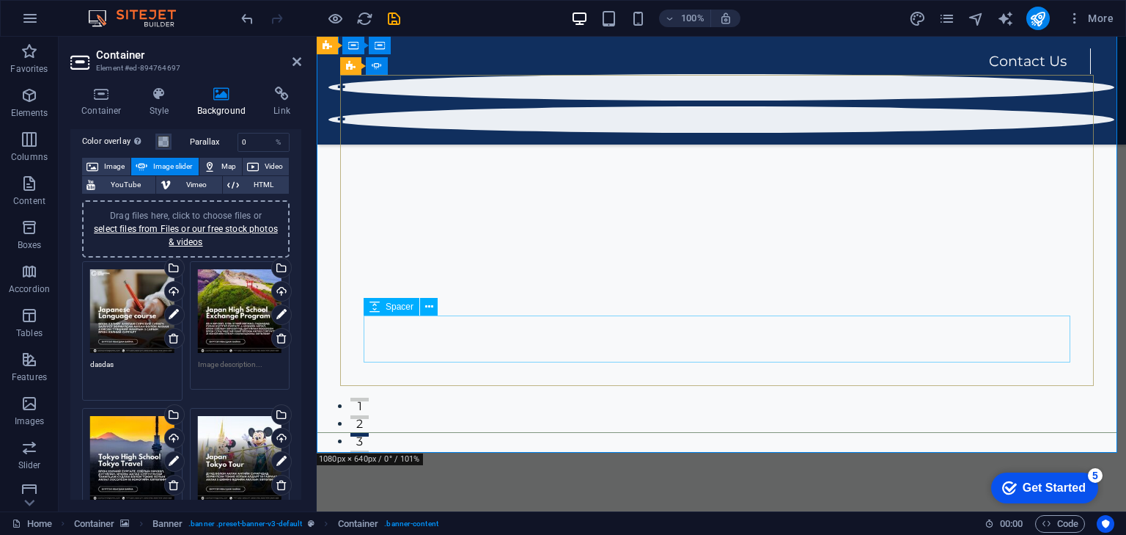
type textarea "dasdas"
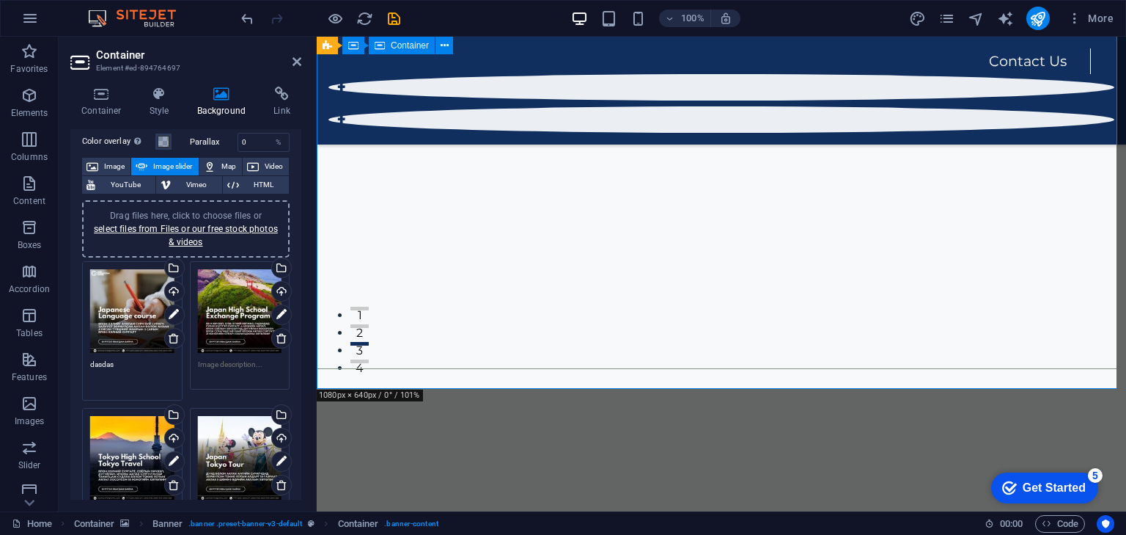
scroll to position [117, 0]
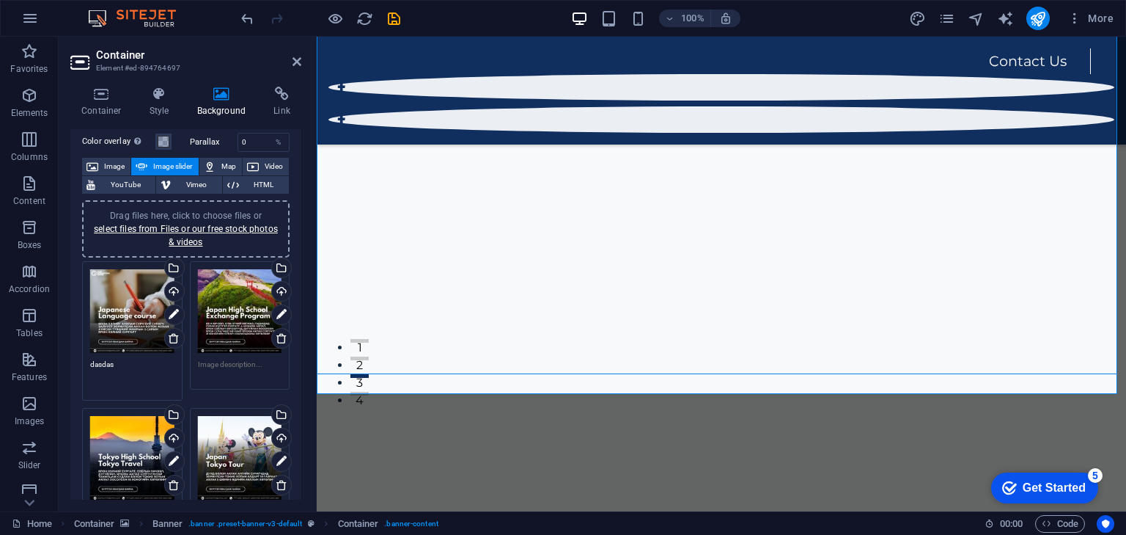
click at [134, 355] on div "Drag files here, click to choose files or select files from Files or our free s…" at bounding box center [132, 330] width 108 height 147
click at [133, 361] on textarea "dasdas" at bounding box center [132, 375] width 84 height 33
click at [282, 394] on div "Drag files here, click to choose files or select files from Files or our free s…" at bounding box center [185, 398] width 215 height 283
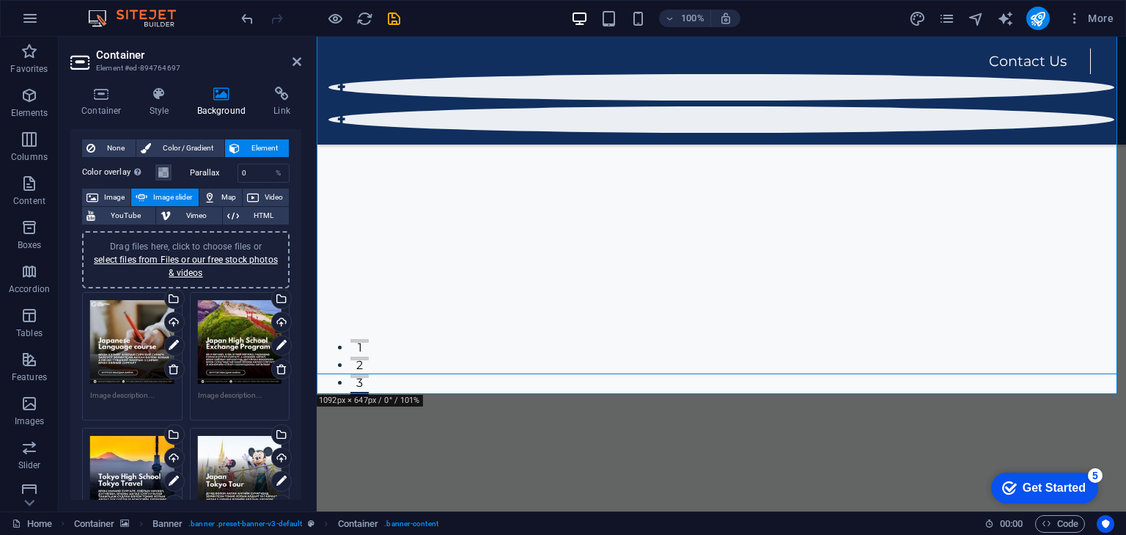
scroll to position [0, 0]
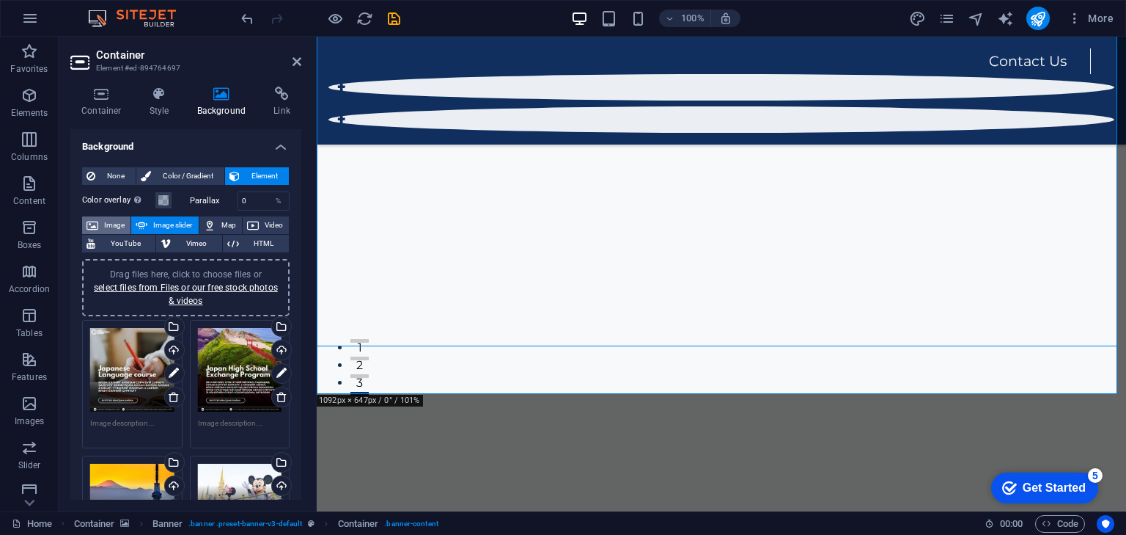
click at [118, 218] on span "Image" at bounding box center [114, 225] width 23 height 18
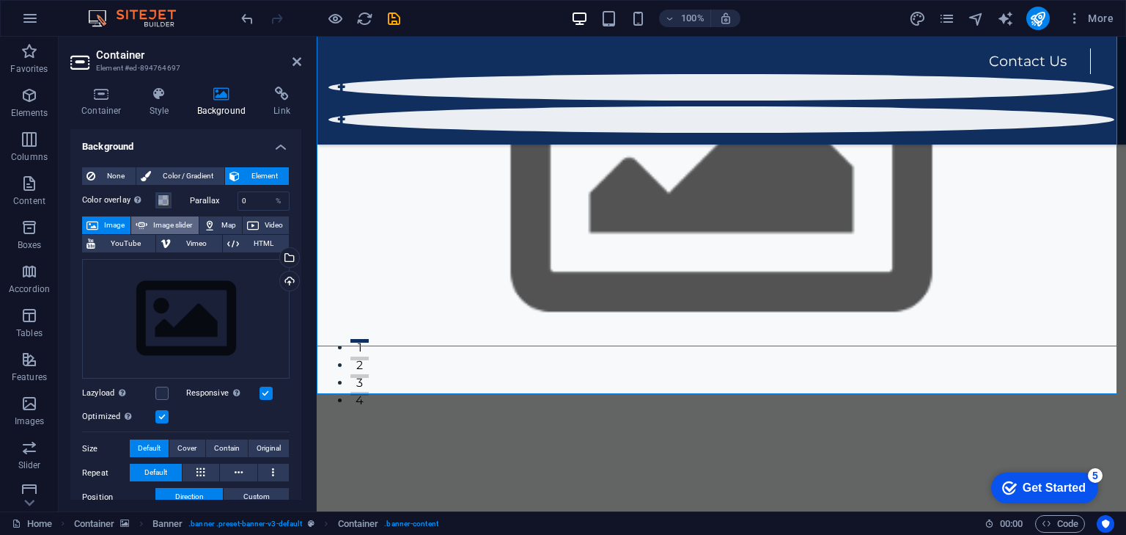
click at [171, 224] on span "Image slider" at bounding box center [173, 225] width 42 height 18
select select "ms"
select select "s"
select select "progressive"
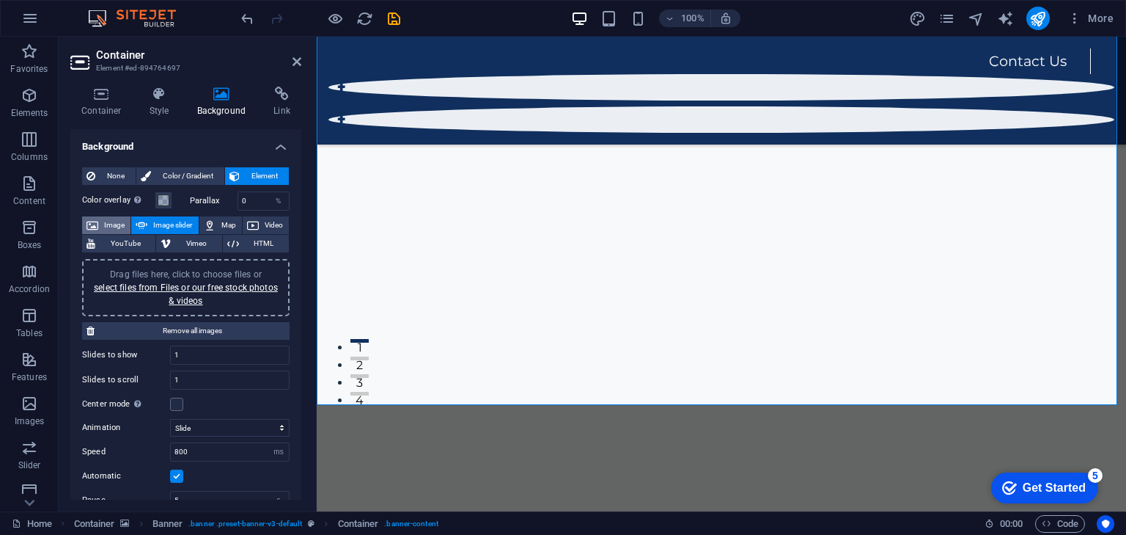
click at [111, 226] on span "Image" at bounding box center [114, 225] width 23 height 18
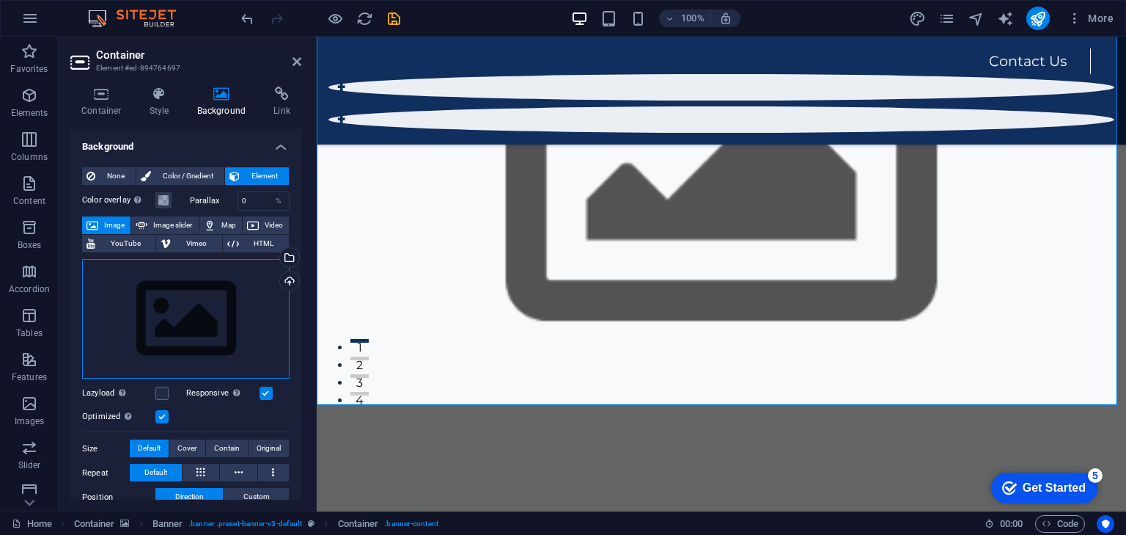
click at [221, 301] on div "Drag files here, click to choose files or select files from Files or our free s…" at bounding box center [186, 319] width 208 height 120
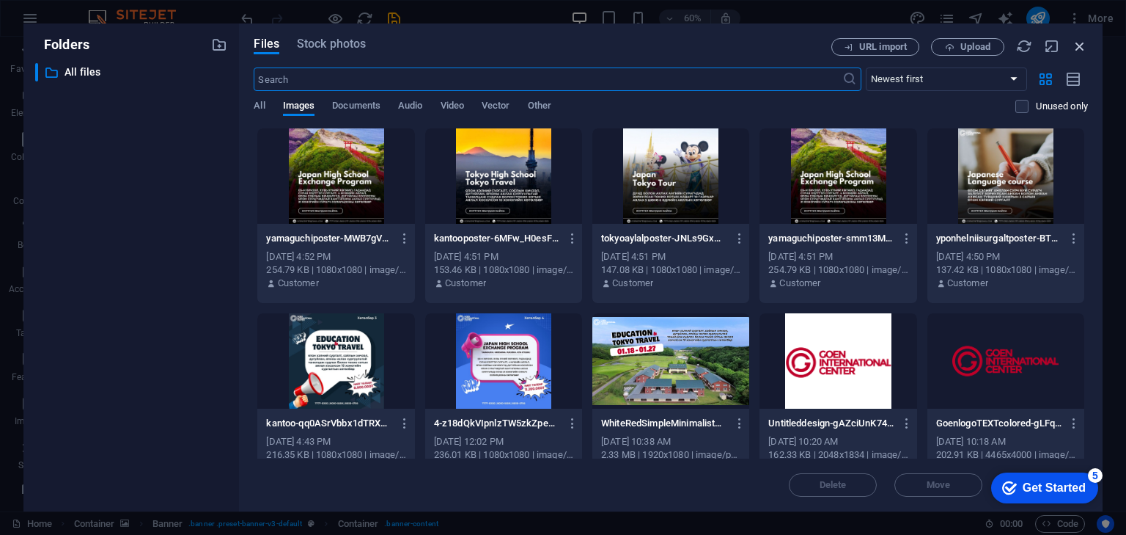
click at [1076, 49] on icon "button" at bounding box center [1080, 46] width 16 height 16
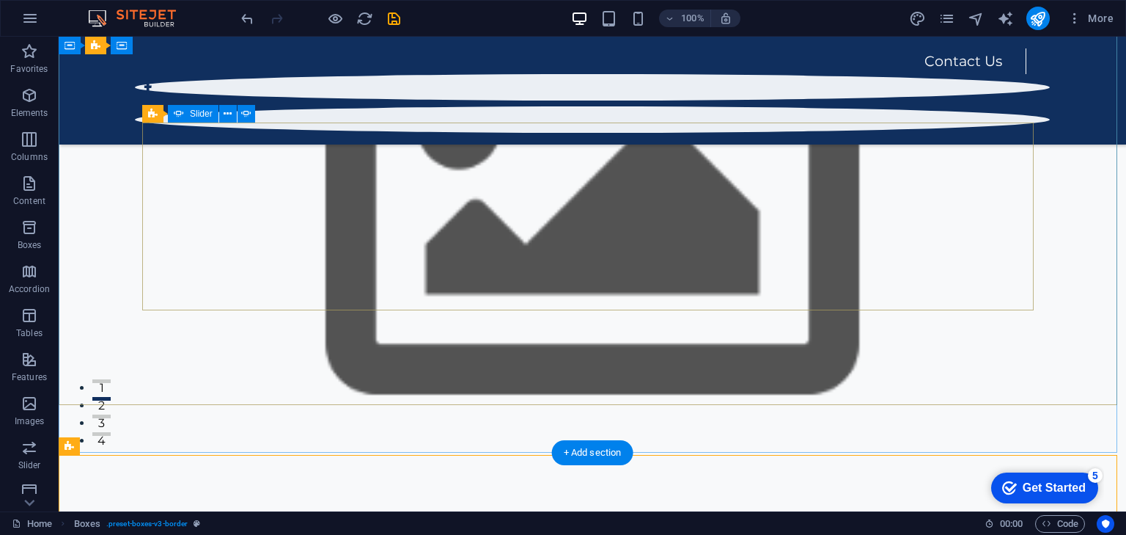
scroll to position [59, 0]
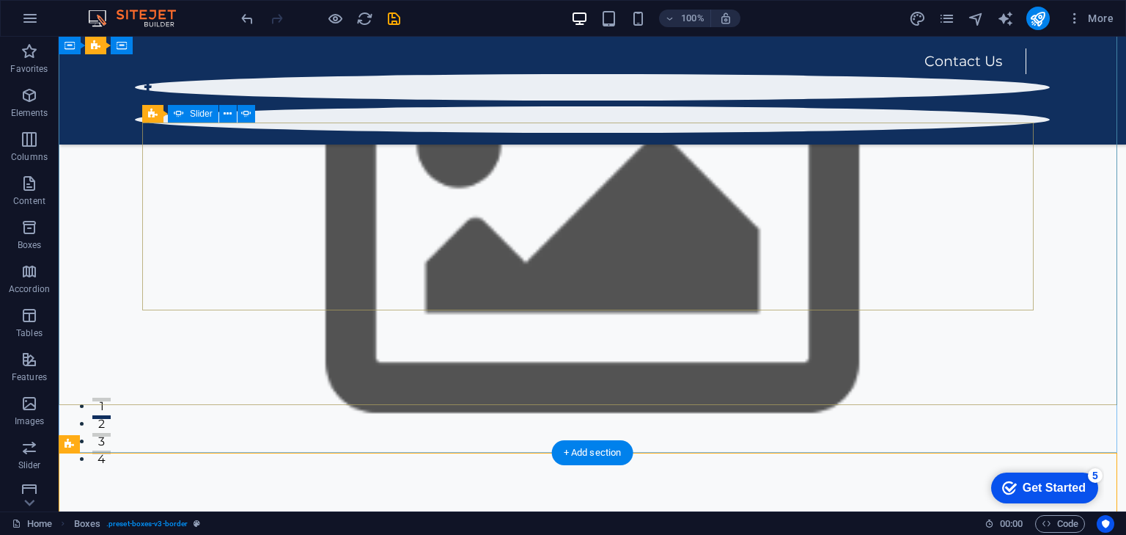
click at [111, 397] on button "1" at bounding box center [101, 399] width 18 height 4
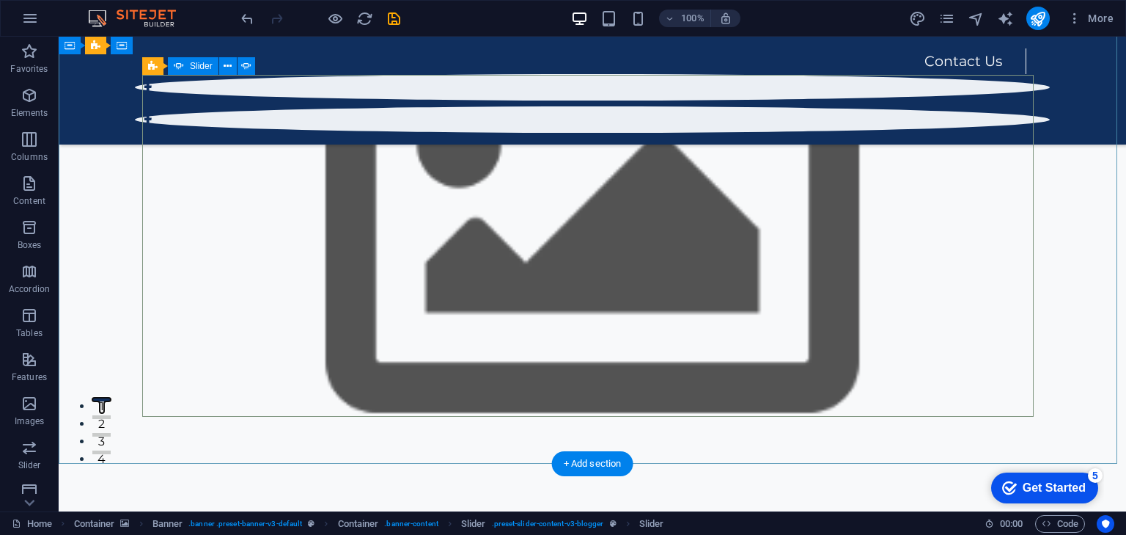
click at [111, 419] on button "2" at bounding box center [101, 417] width 18 height 4
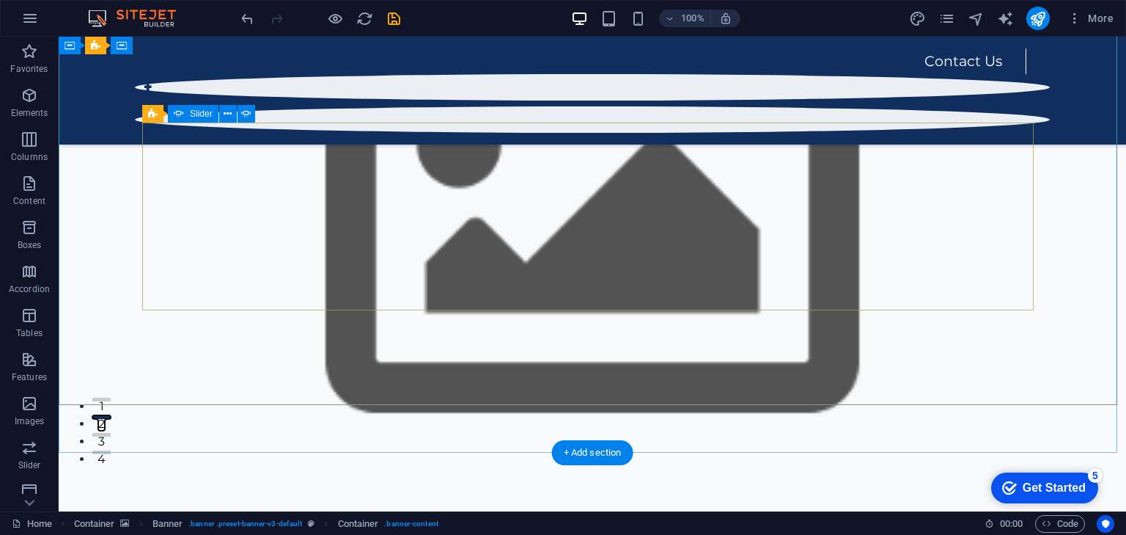
click at [111, 433] on button "3" at bounding box center [101, 435] width 18 height 4
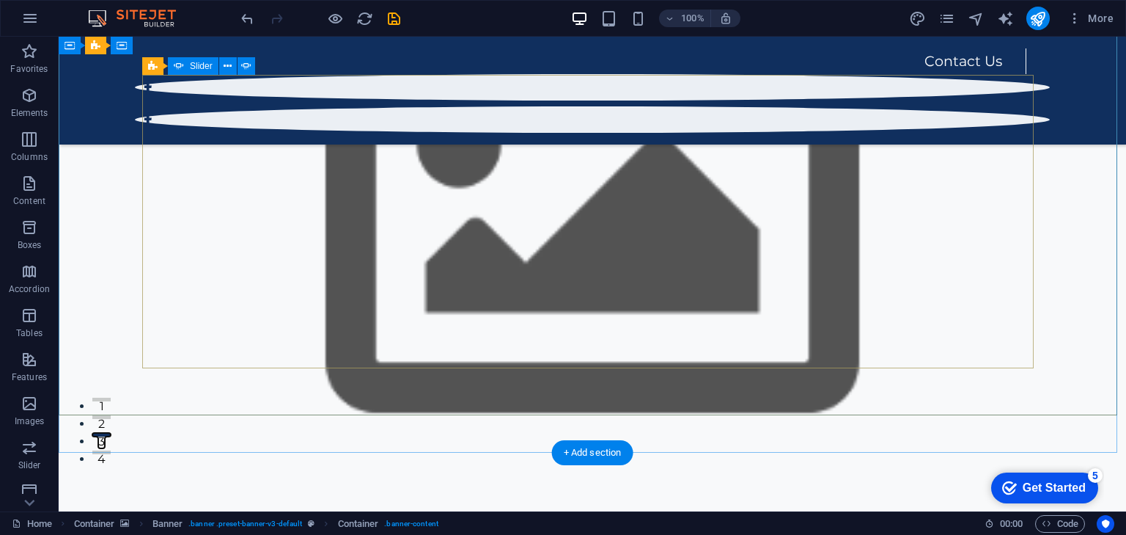
click at [111, 450] on button "4" at bounding box center [101, 452] width 18 height 4
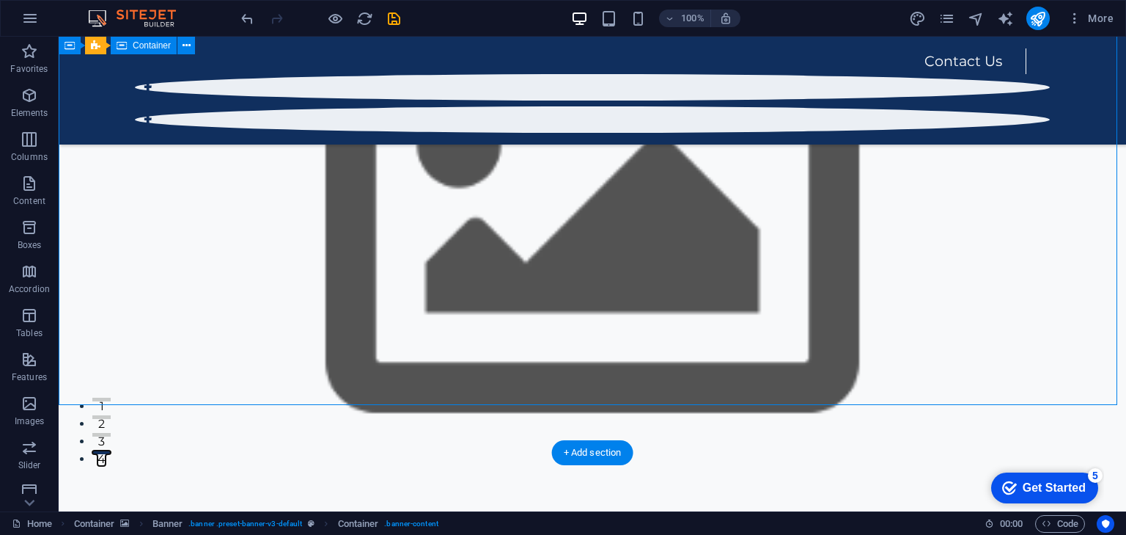
click at [111, 397] on button "1" at bounding box center [101, 399] width 18 height 4
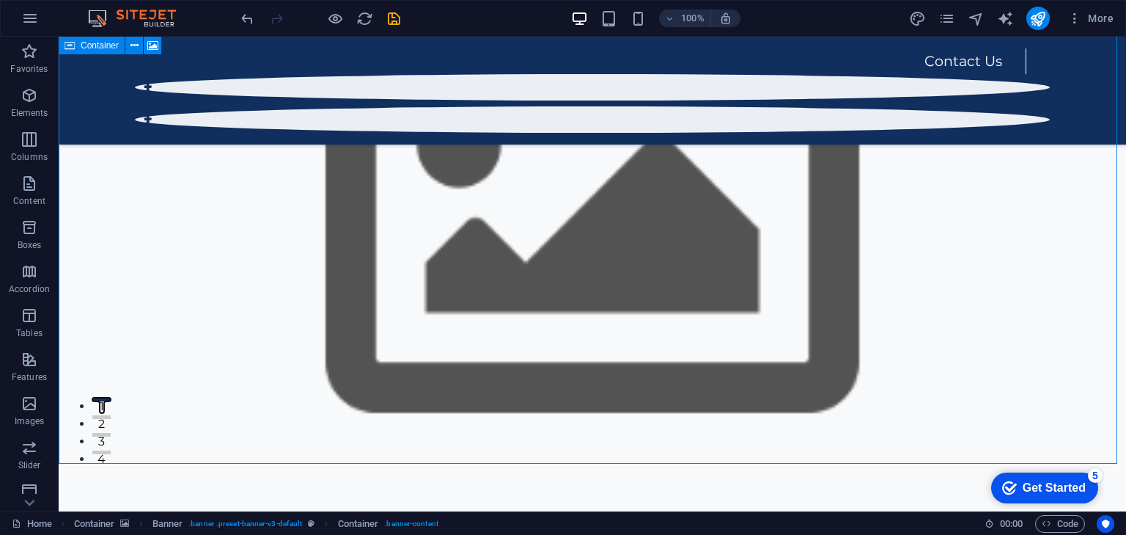
click at [74, 47] on icon at bounding box center [70, 46] width 10 height 18
click at [70, 40] on icon at bounding box center [70, 46] width 10 height 18
click at [71, 40] on icon at bounding box center [70, 46] width 10 height 18
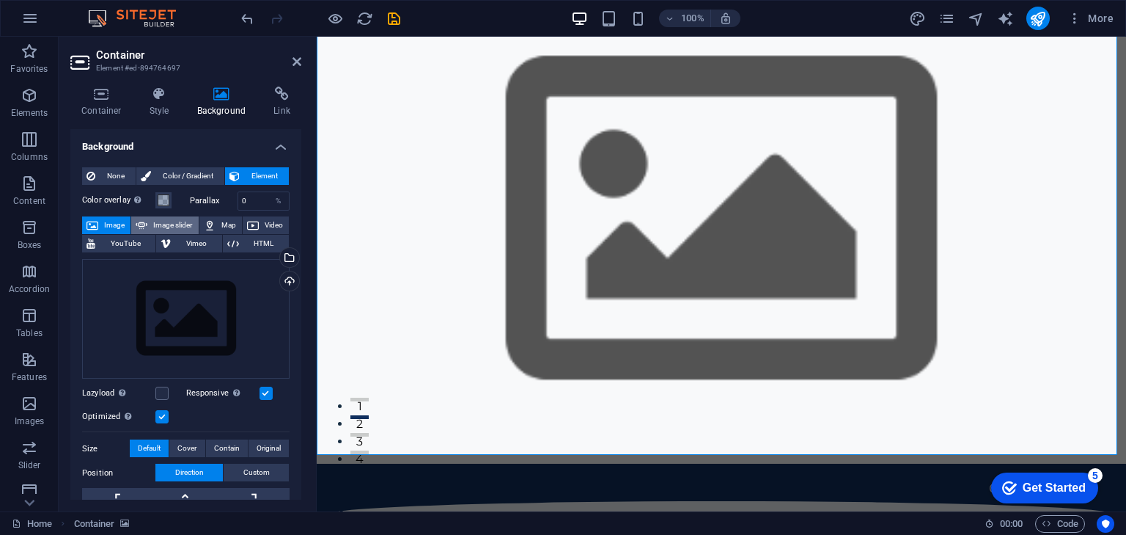
click at [178, 226] on span "Image slider" at bounding box center [173, 225] width 42 height 18
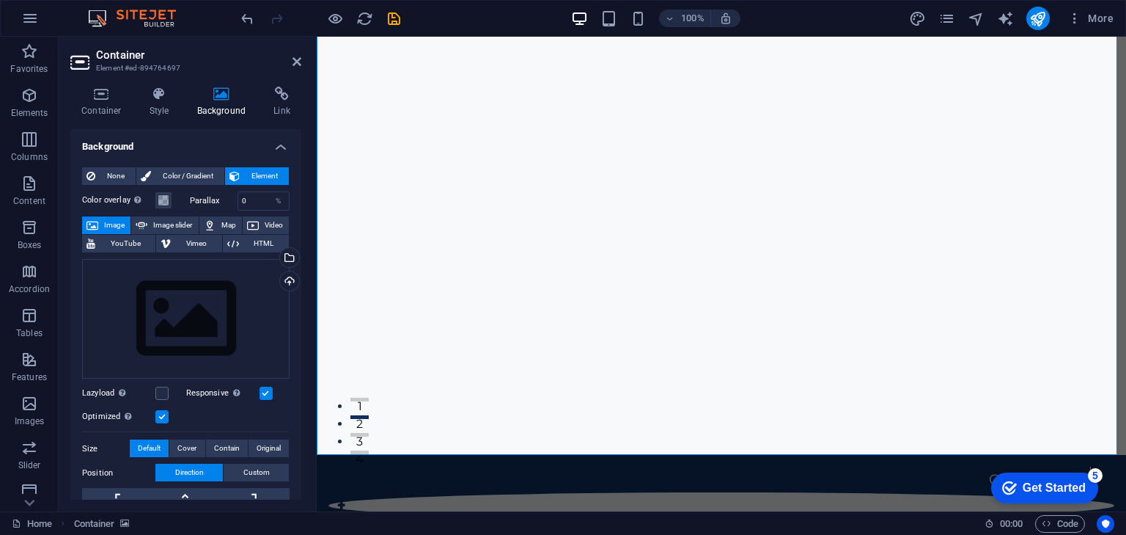
select select "ms"
select select "s"
select select "progressive"
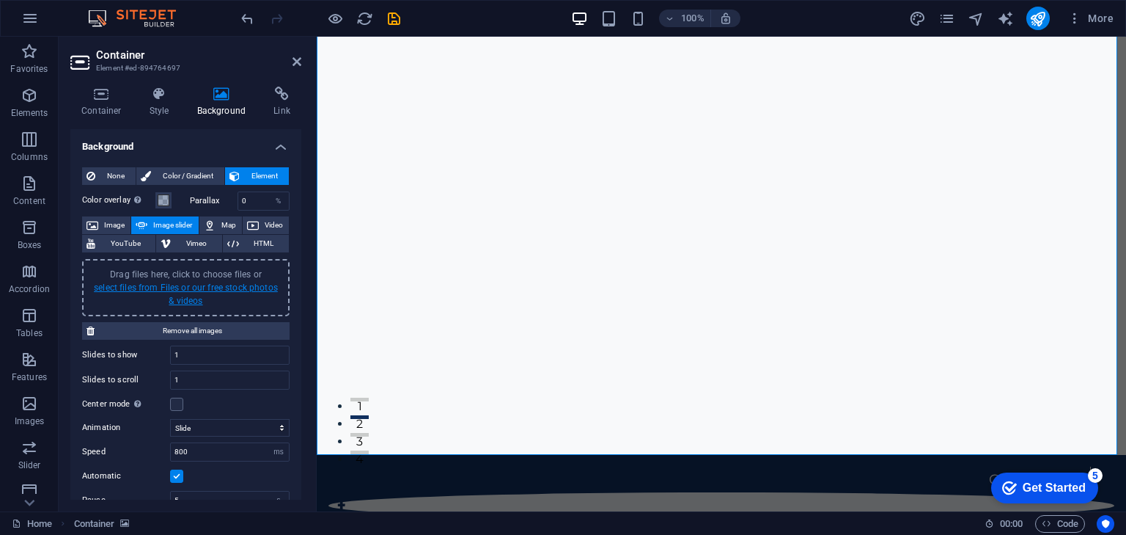
click at [221, 286] on link "select files from Files or our free stock photos & videos" at bounding box center [186, 293] width 184 height 23
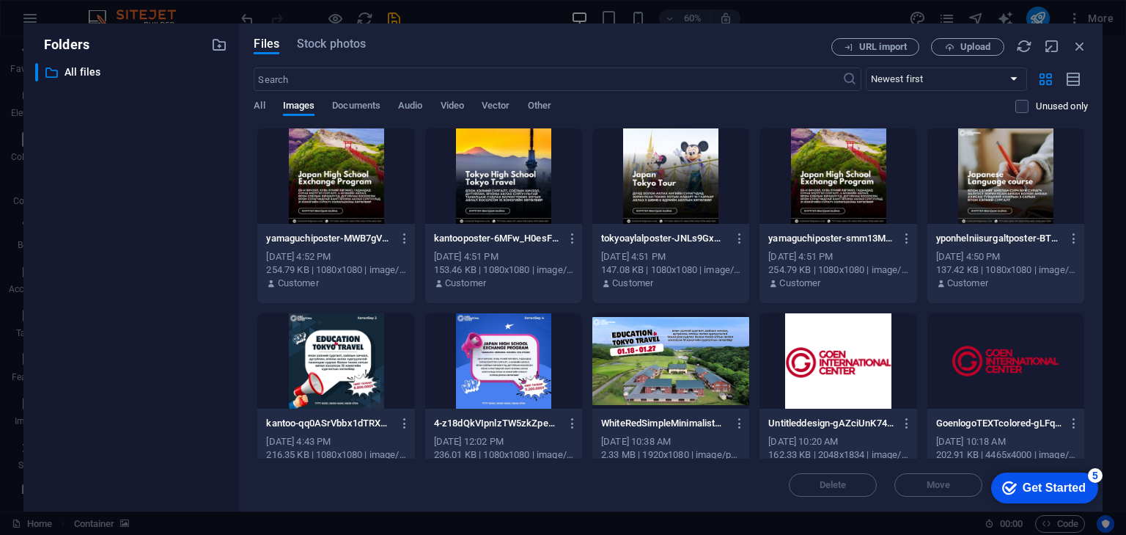
click at [349, 188] on div at bounding box center [335, 175] width 157 height 95
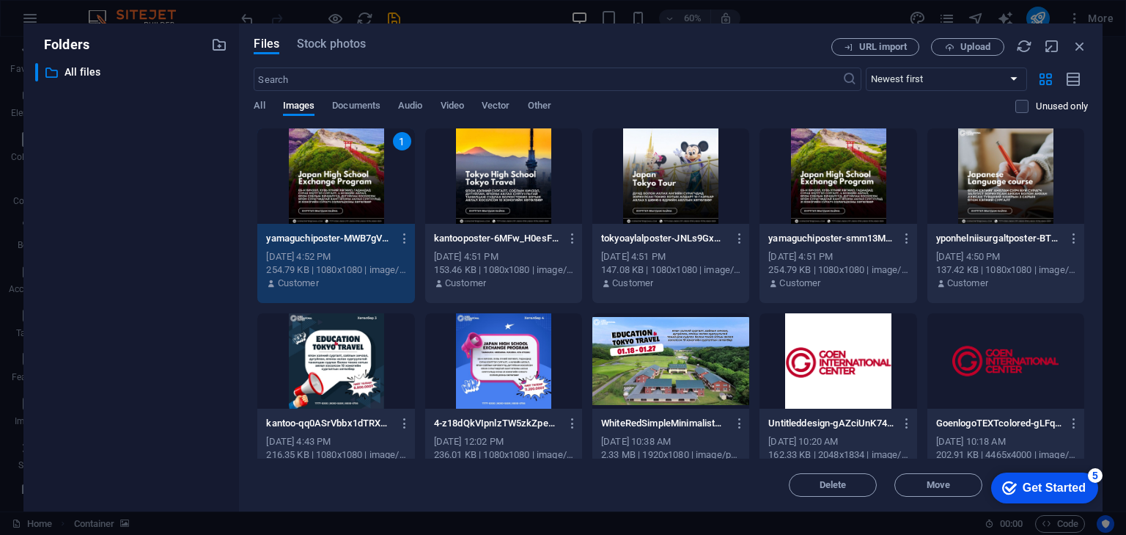
click at [359, 188] on div "1" at bounding box center [335, 175] width 157 height 95
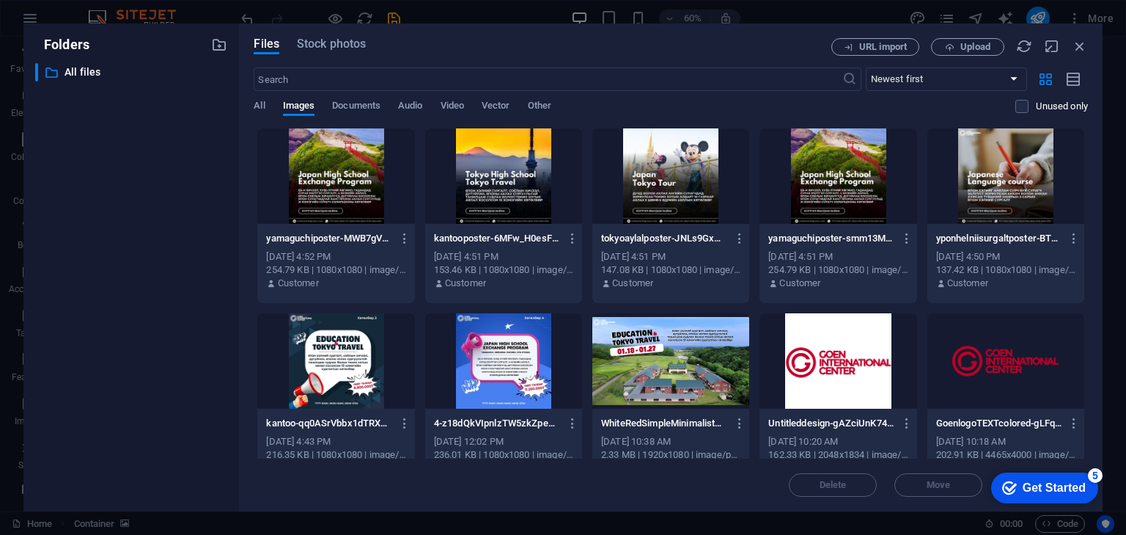
click at [359, 188] on div at bounding box center [335, 175] width 157 height 95
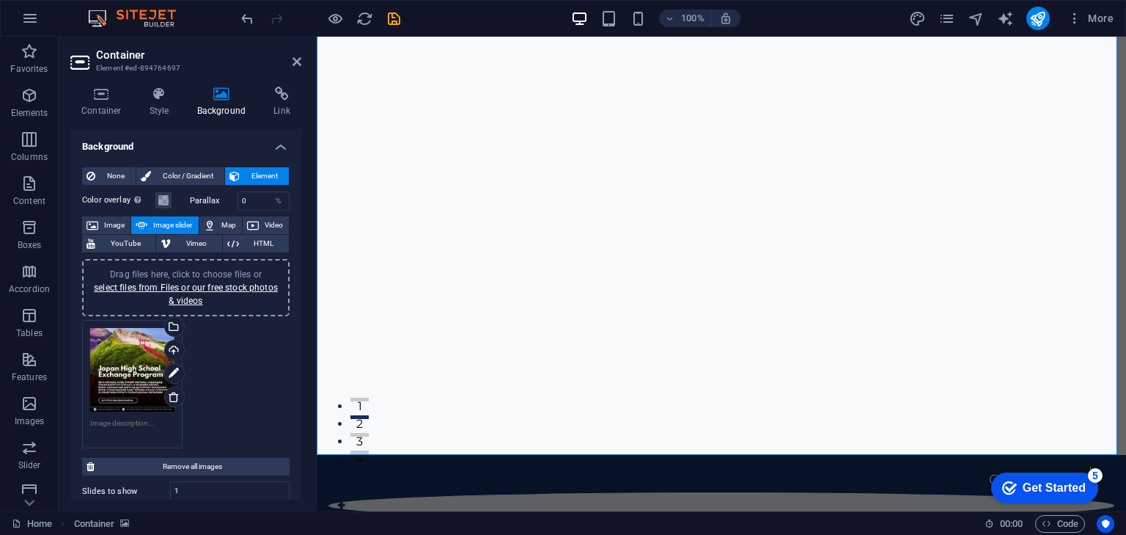
click at [197, 279] on div "Drag files here, click to choose files or select files from Files or our free s…" at bounding box center [186, 288] width 190 height 40
click at [191, 291] on link "select files from Files or our free stock photos & videos" at bounding box center [186, 293] width 184 height 23
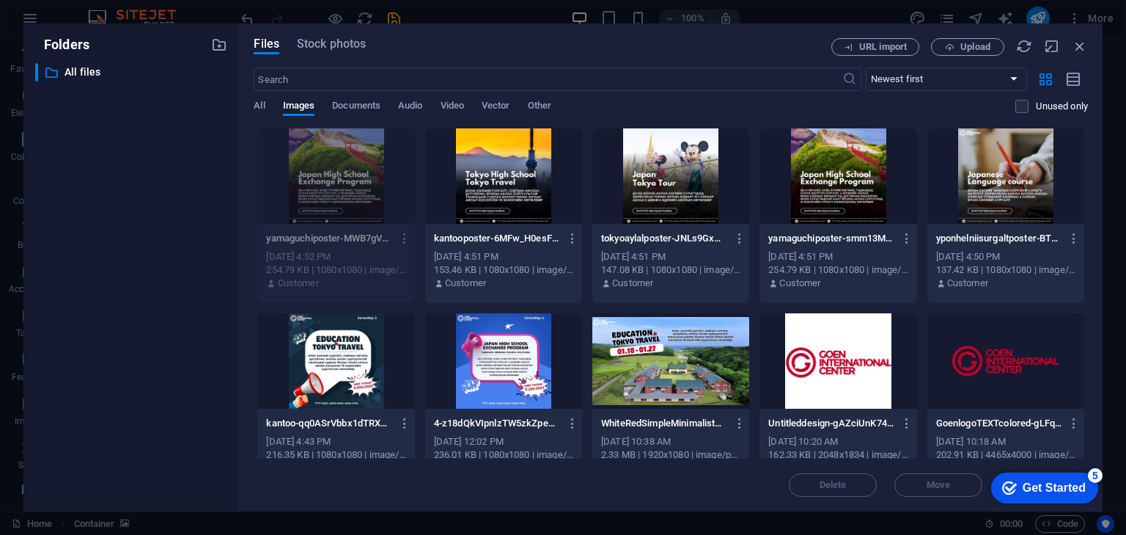
click at [191, 291] on div "​ All files All files" at bounding box center [131, 281] width 192 height 436
click at [522, 185] on div at bounding box center [503, 175] width 157 height 95
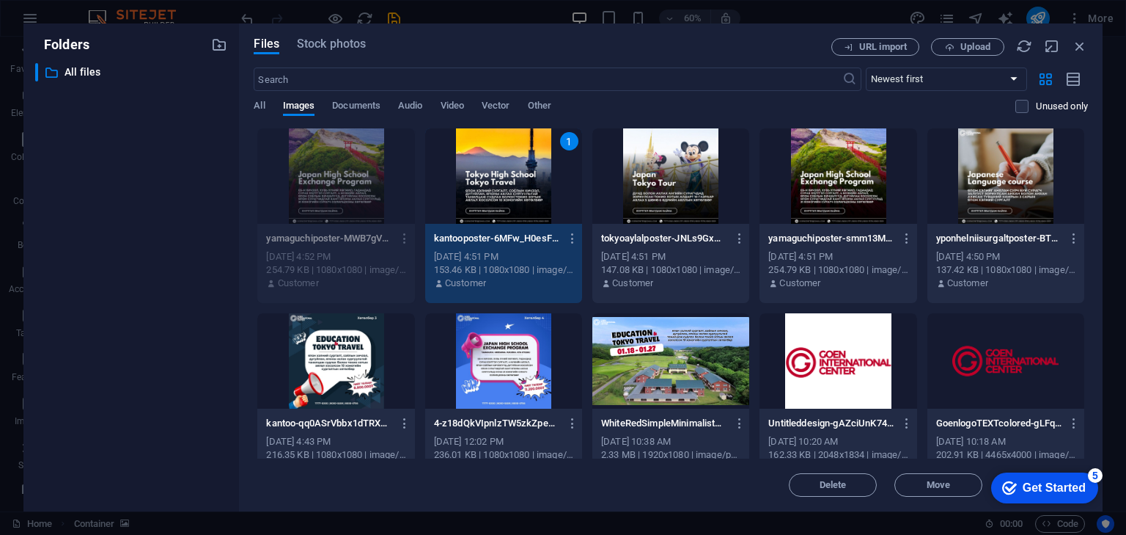
drag, startPoint x: 522, startPoint y: 185, endPoint x: 203, endPoint y: 153, distance: 320.6
click at [522, 185] on div "1" at bounding box center [503, 175] width 157 height 95
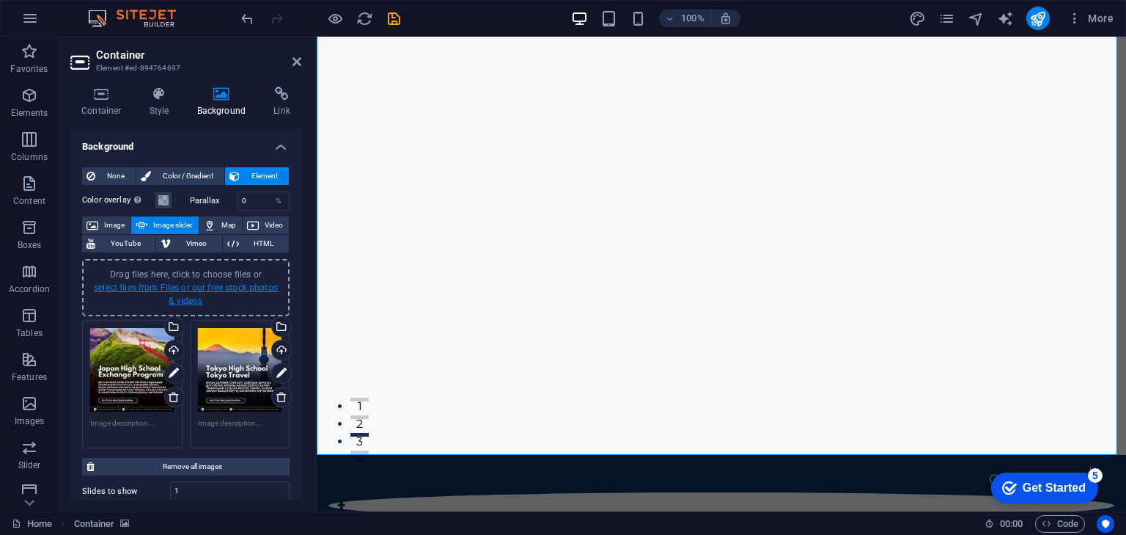
click at [211, 290] on link "select files from Files or our free stock photos & videos" at bounding box center [186, 293] width 184 height 23
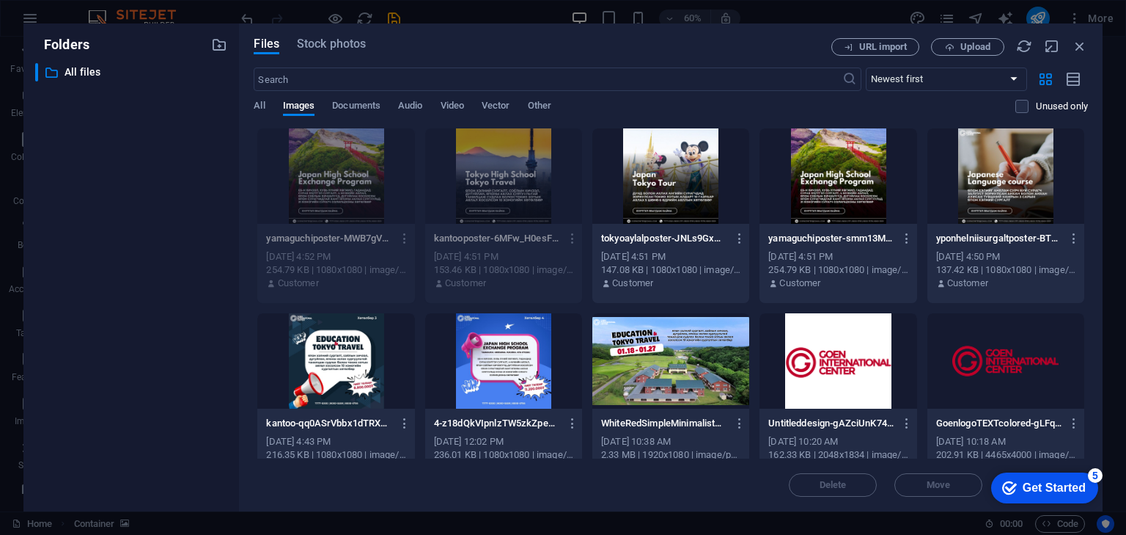
click at [650, 196] on div at bounding box center [670, 175] width 157 height 95
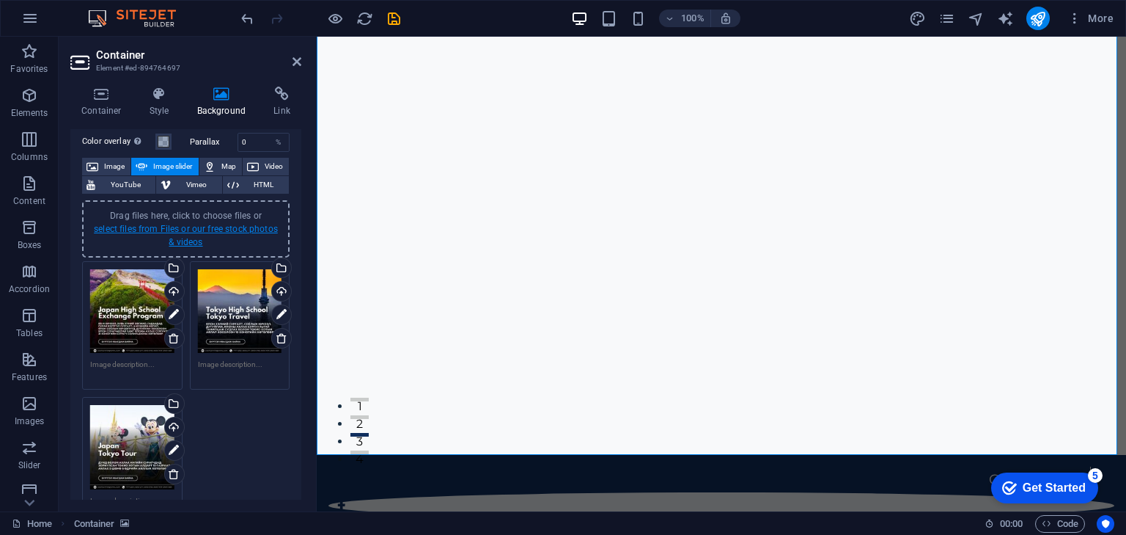
click at [197, 235] on link "select files from Files or our free stock photos & videos" at bounding box center [186, 235] width 184 height 23
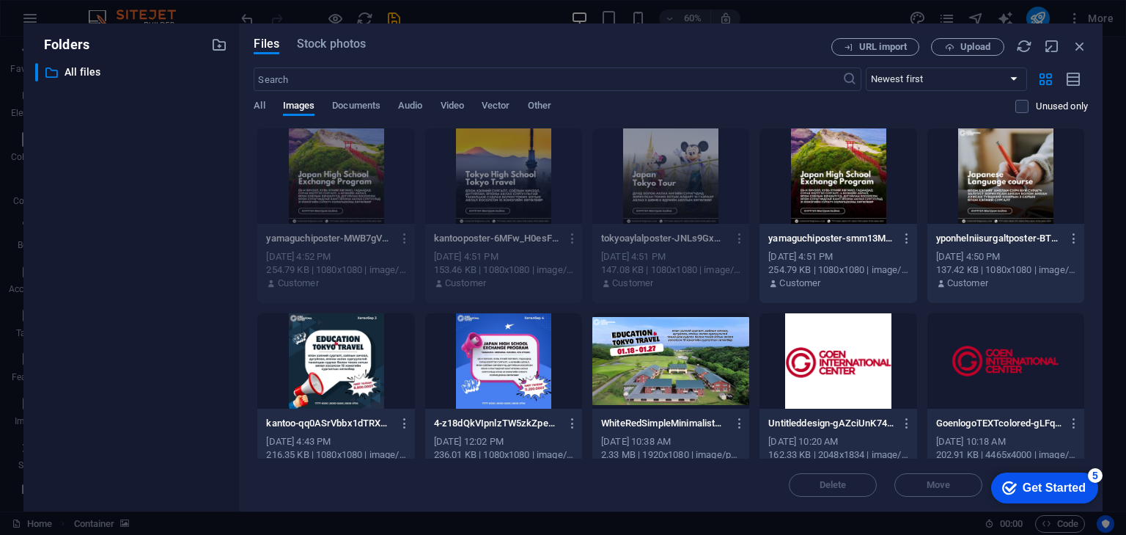
click at [807, 200] on div at bounding box center [838, 175] width 157 height 95
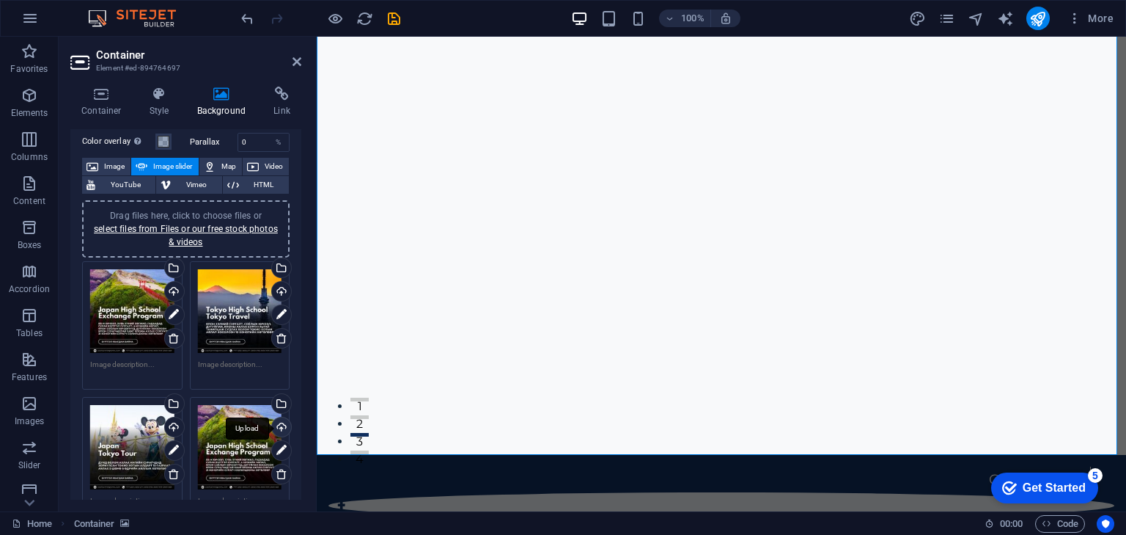
click at [277, 422] on div "Upload" at bounding box center [280, 428] width 22 height 22
click at [281, 425] on div "Upload" at bounding box center [280, 428] width 22 height 22
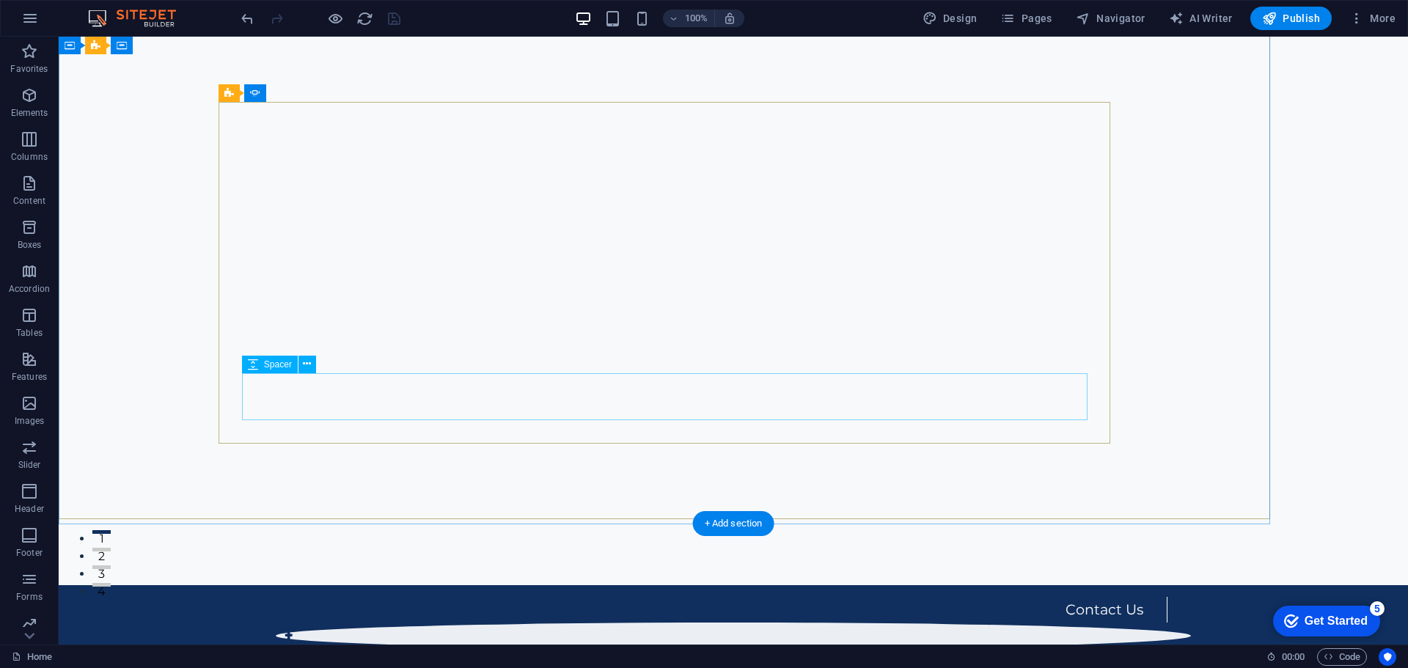
scroll to position [60, 0]
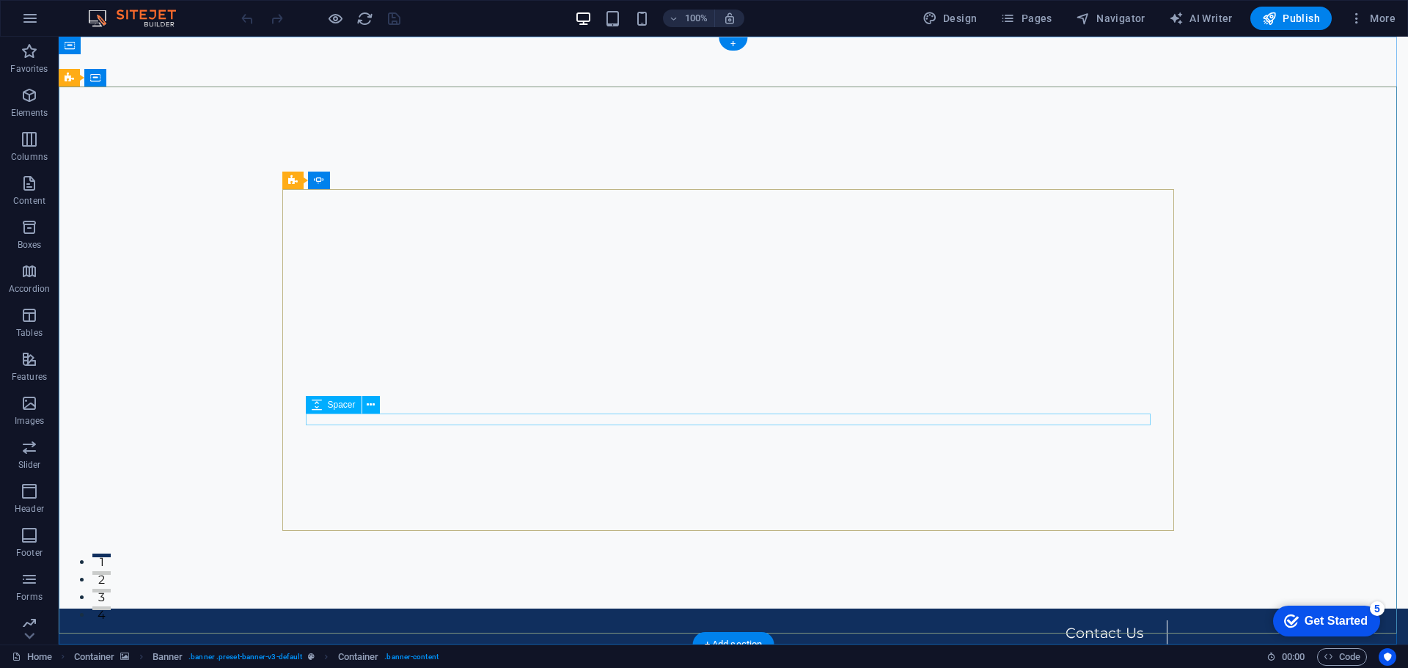
scroll to position [73, 0]
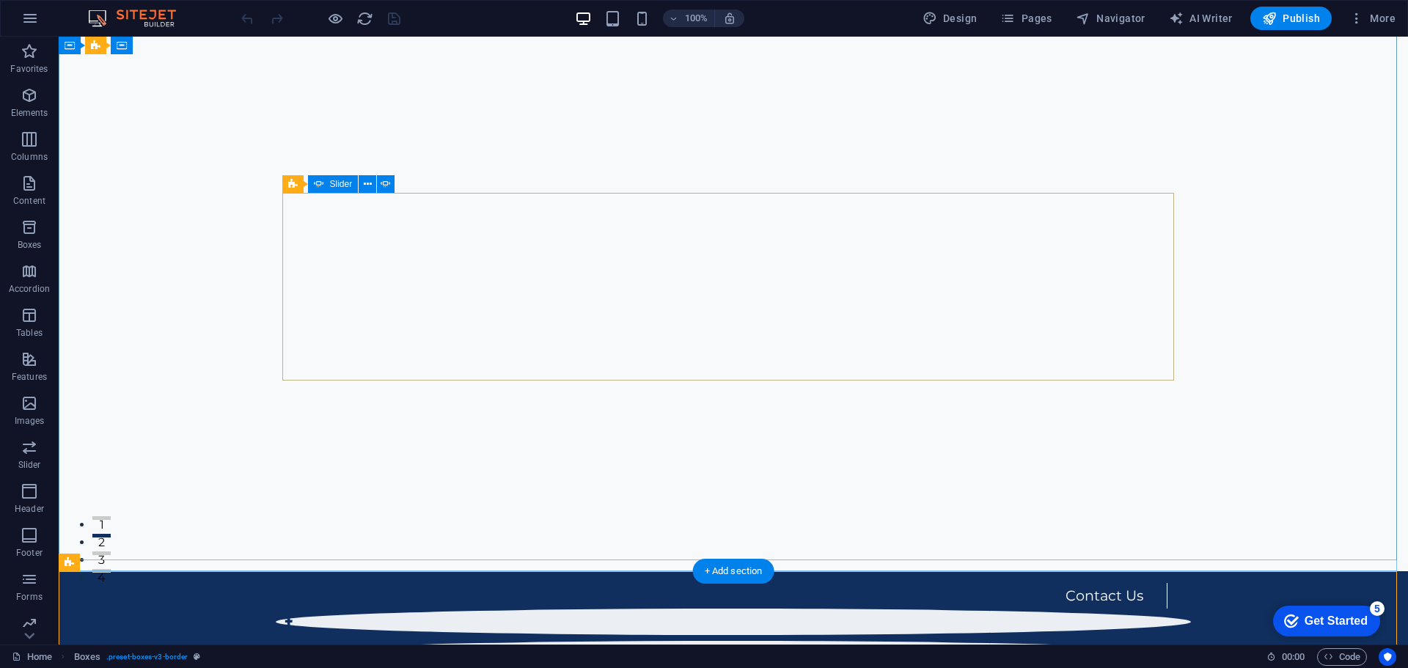
click at [111, 516] on button "1" at bounding box center [101, 518] width 18 height 4
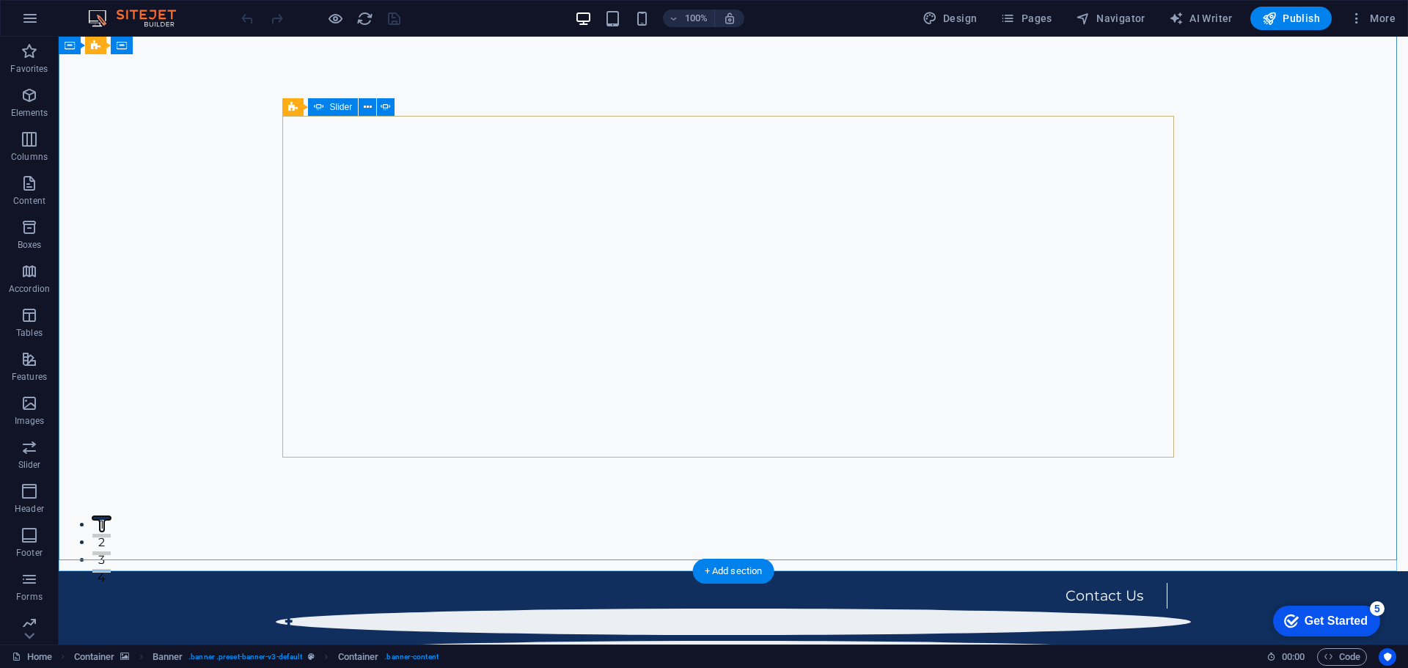
click at [111, 569] on button "4" at bounding box center [101, 571] width 18 height 4
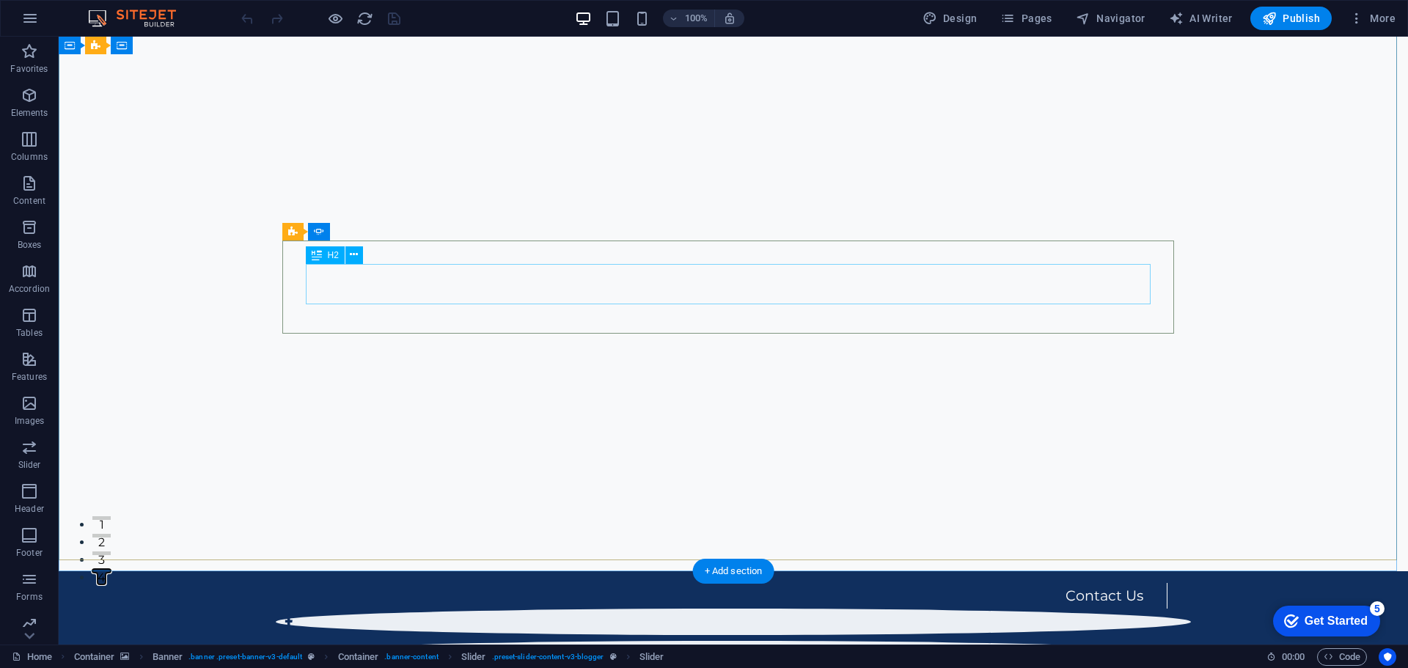
click at [111, 516] on button "1" at bounding box center [101, 518] width 18 height 4
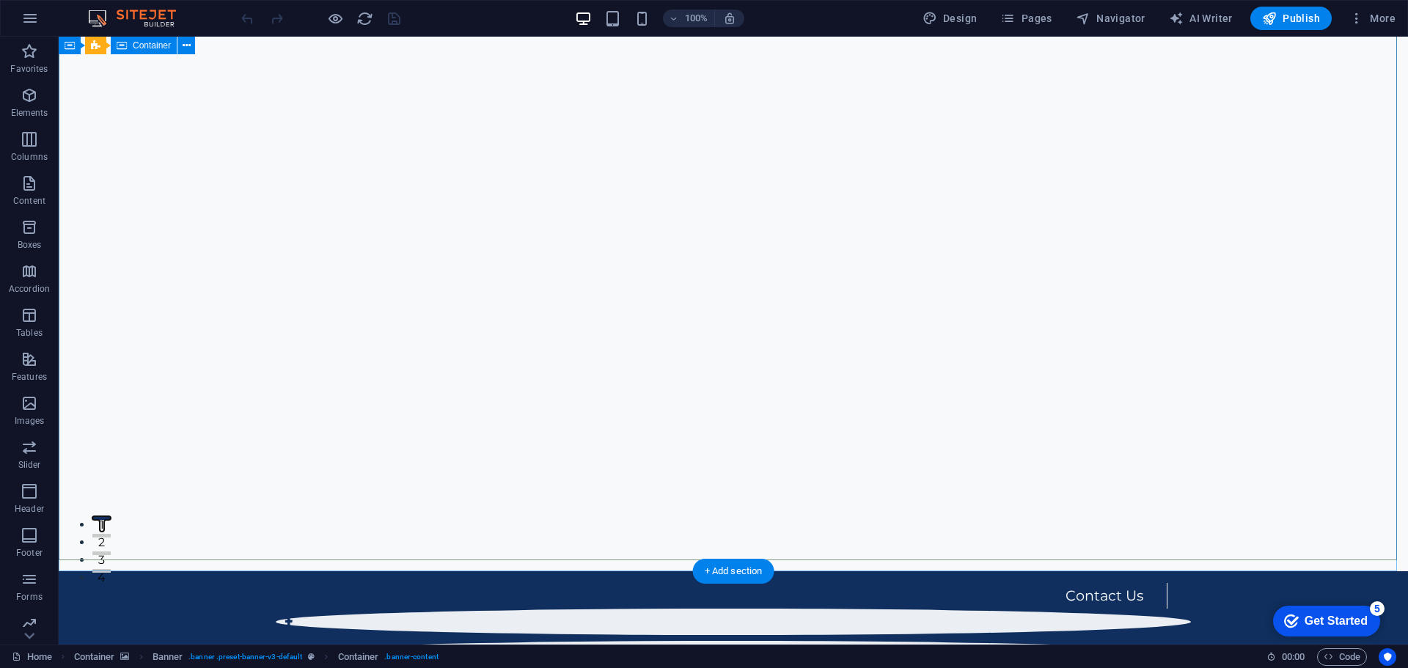
click at [137, 45] on span "Container" at bounding box center [152, 45] width 38 height 9
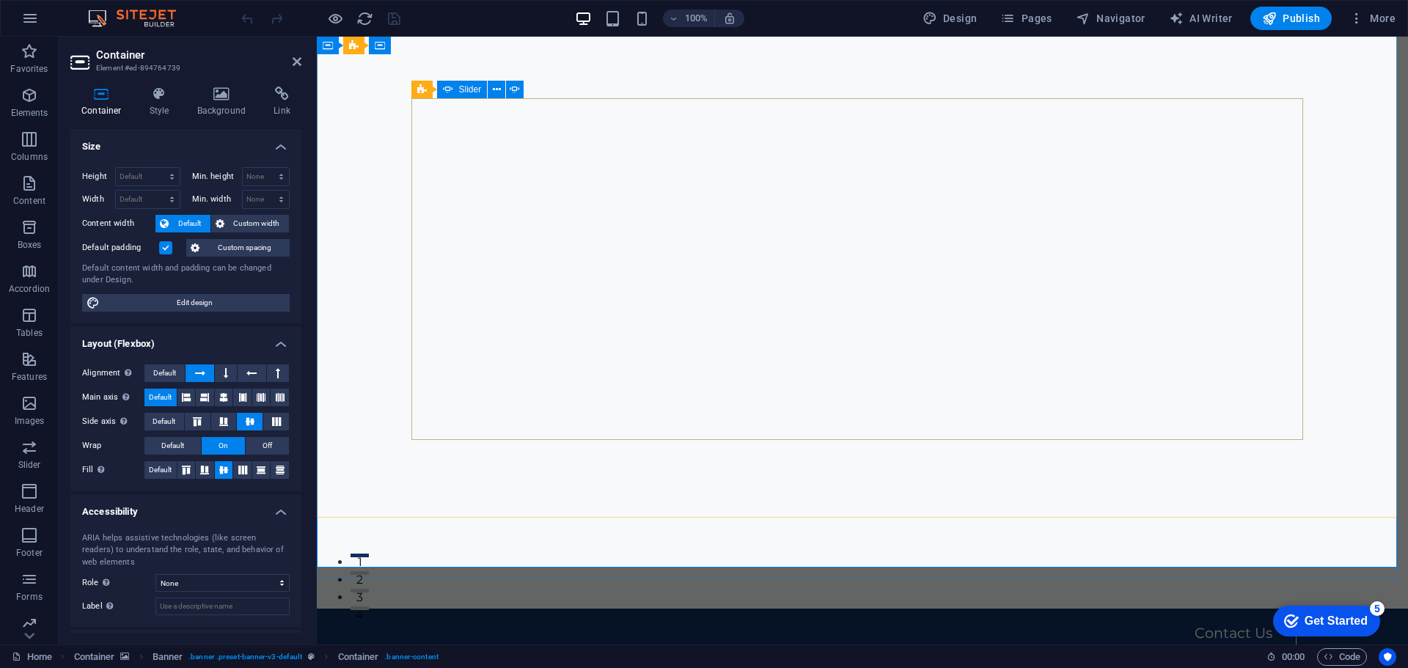
scroll to position [0, 0]
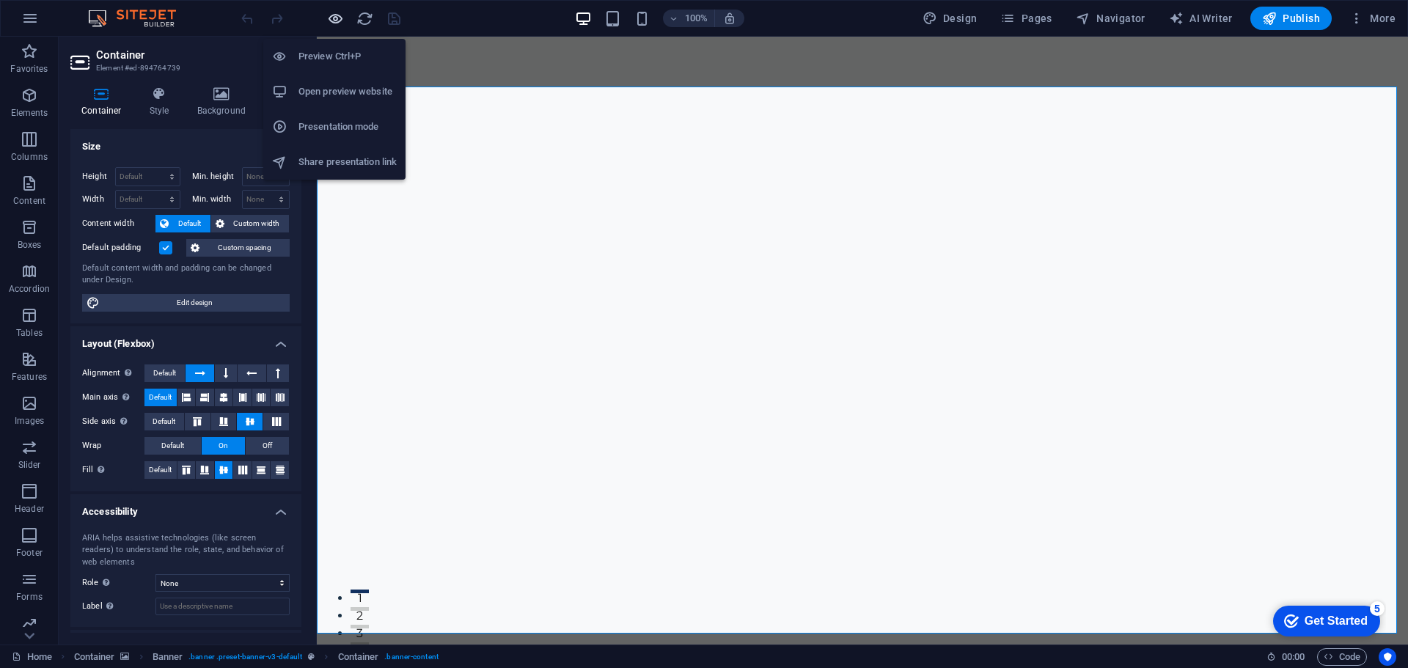
click at [342, 15] on icon "button" at bounding box center [335, 18] width 17 height 17
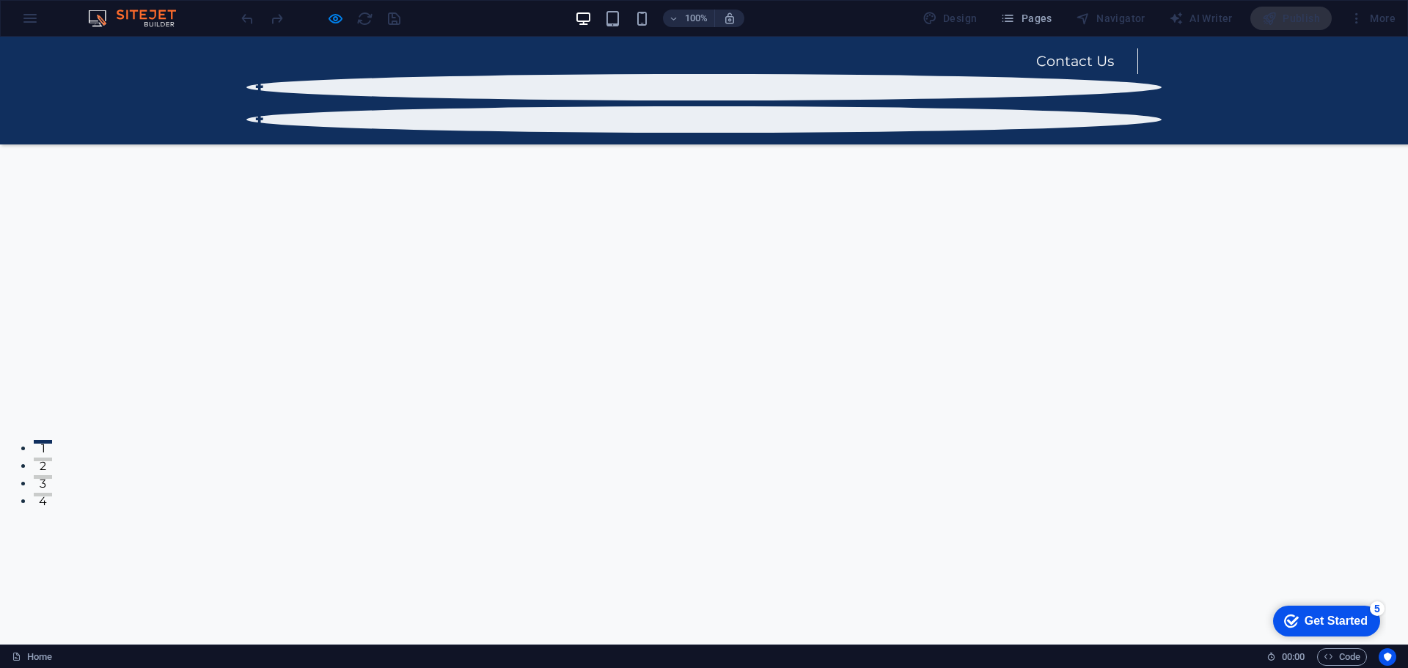
scroll to position [147, 0]
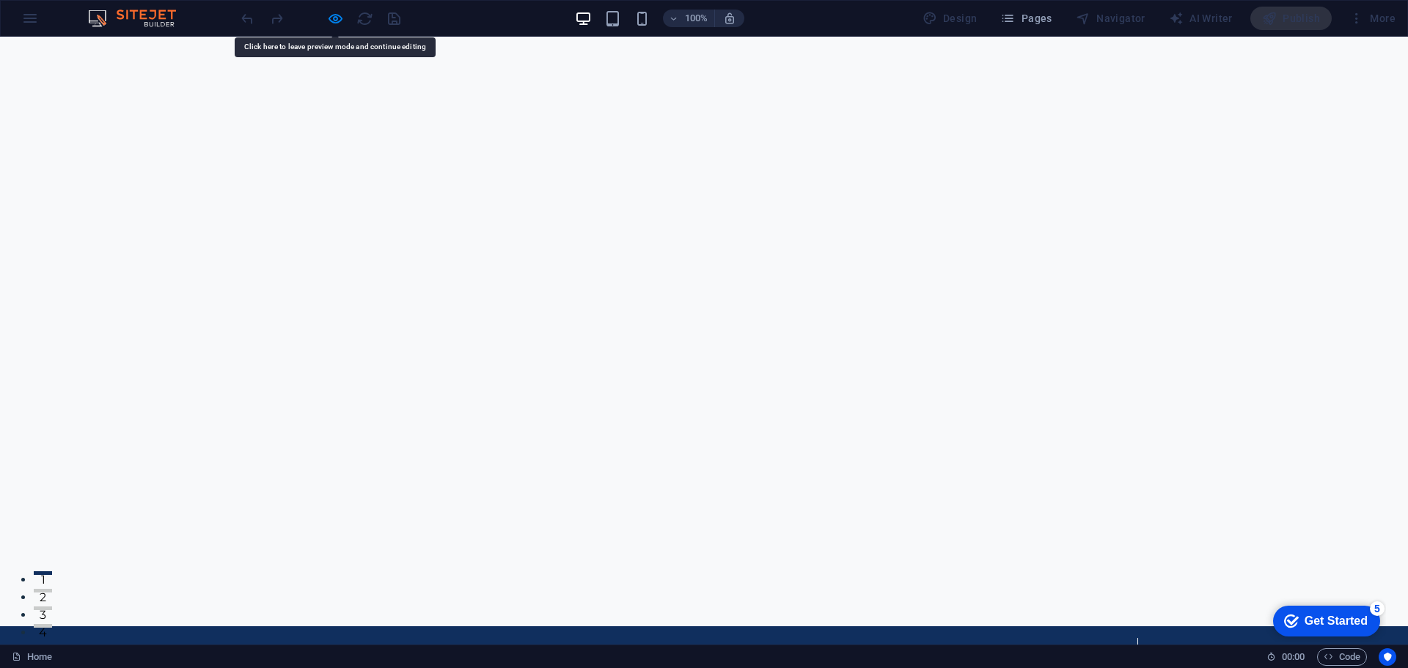
scroll to position [0, 0]
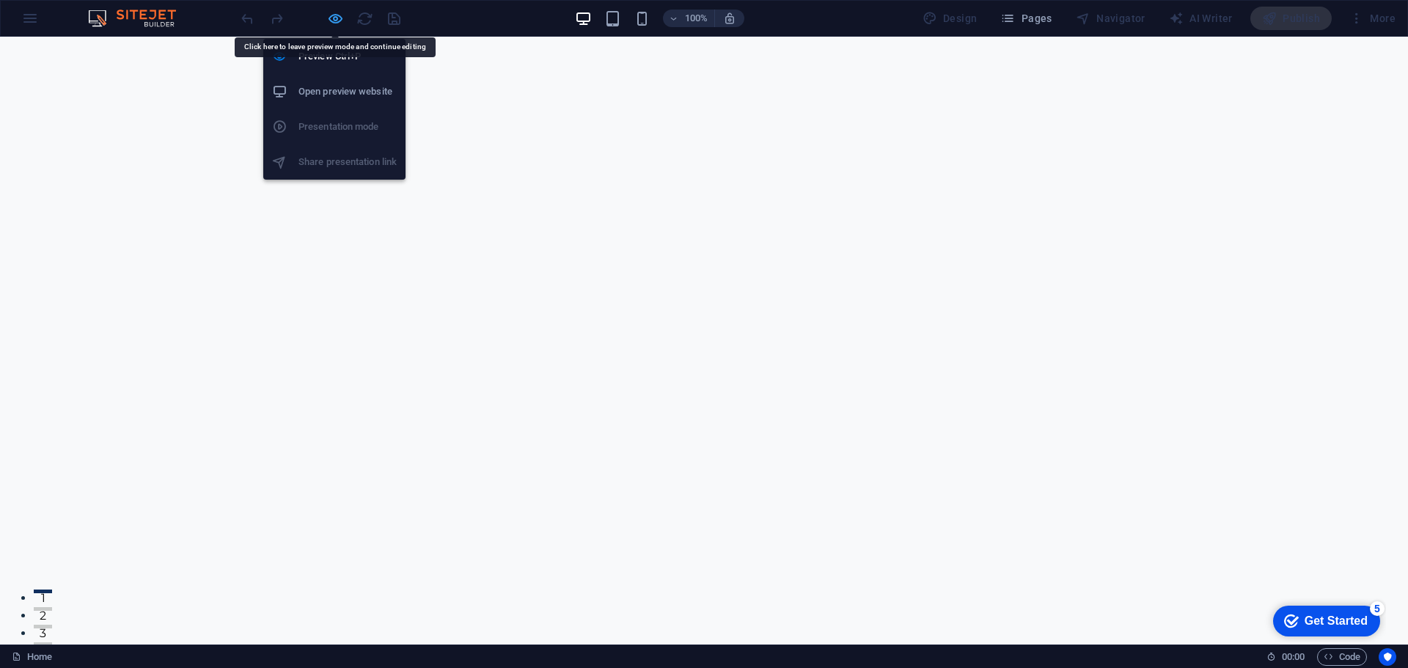
click at [337, 17] on icon "button" at bounding box center [335, 18] width 17 height 17
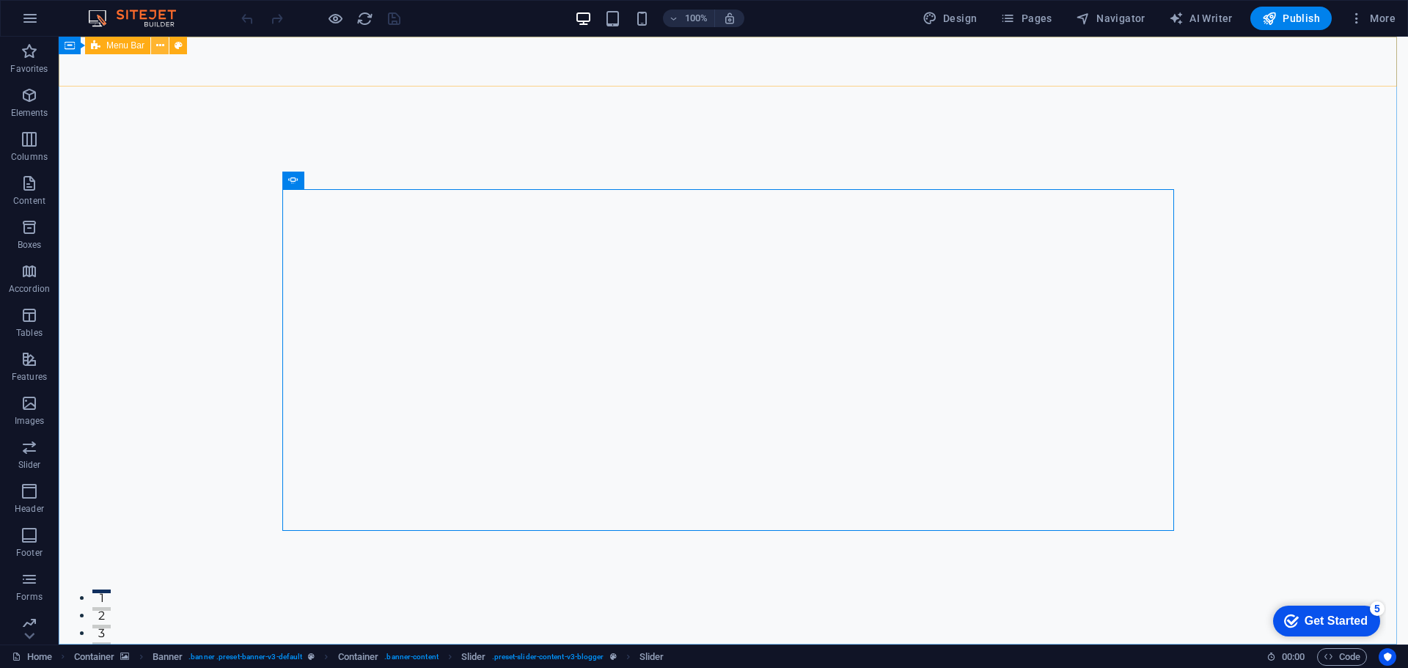
click at [156, 49] on button at bounding box center [160, 46] width 18 height 18
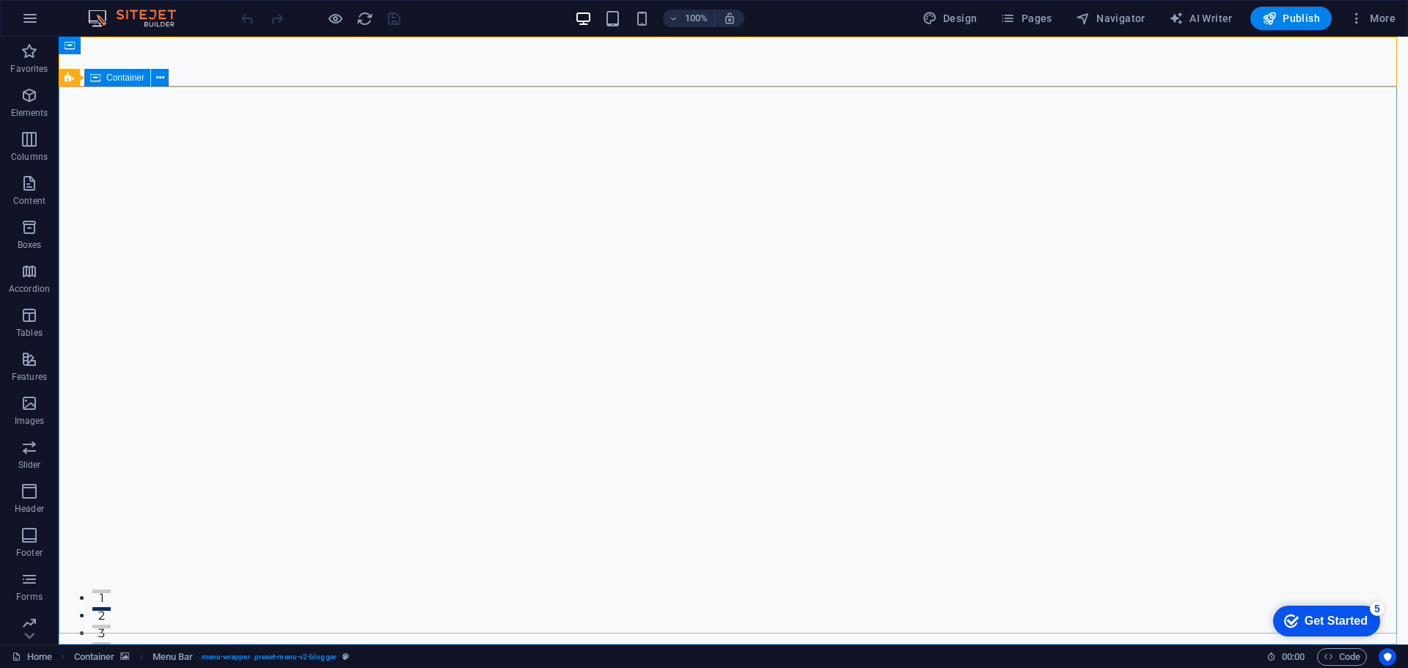
click at [114, 82] on span "Container" at bounding box center [125, 77] width 38 height 9
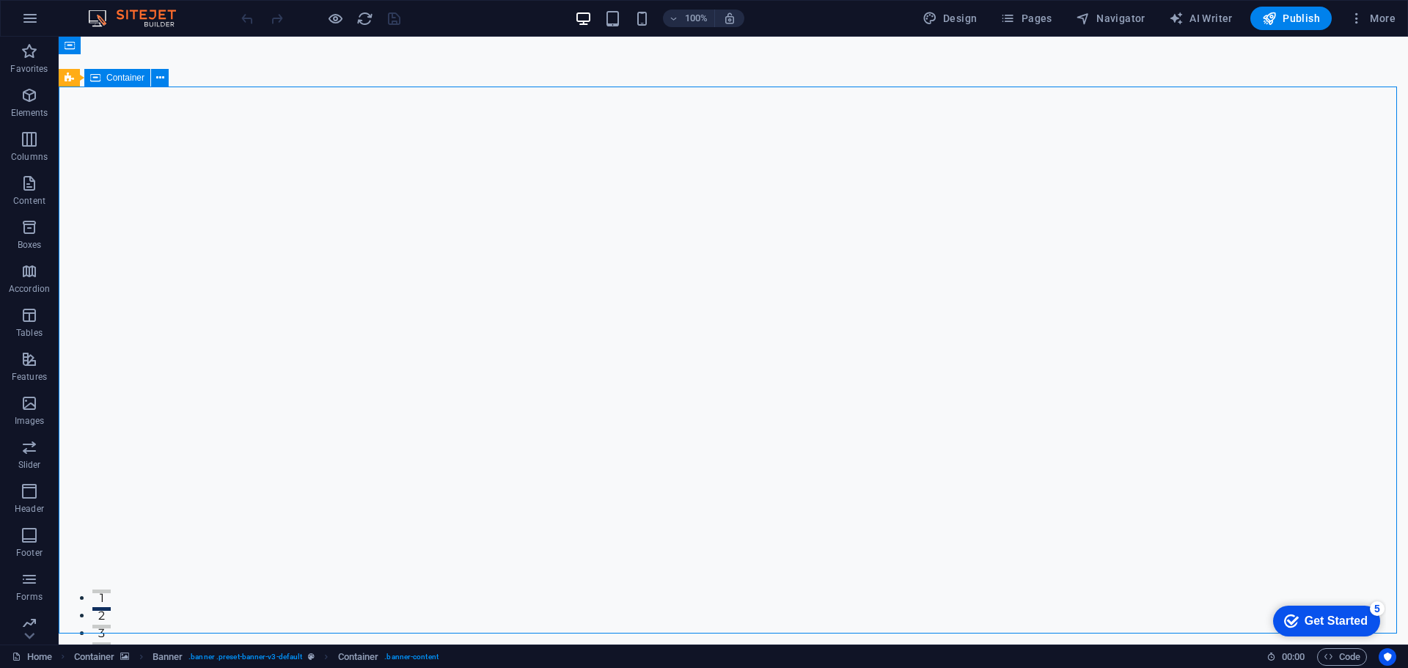
click at [117, 79] on span "Container" at bounding box center [125, 77] width 38 height 9
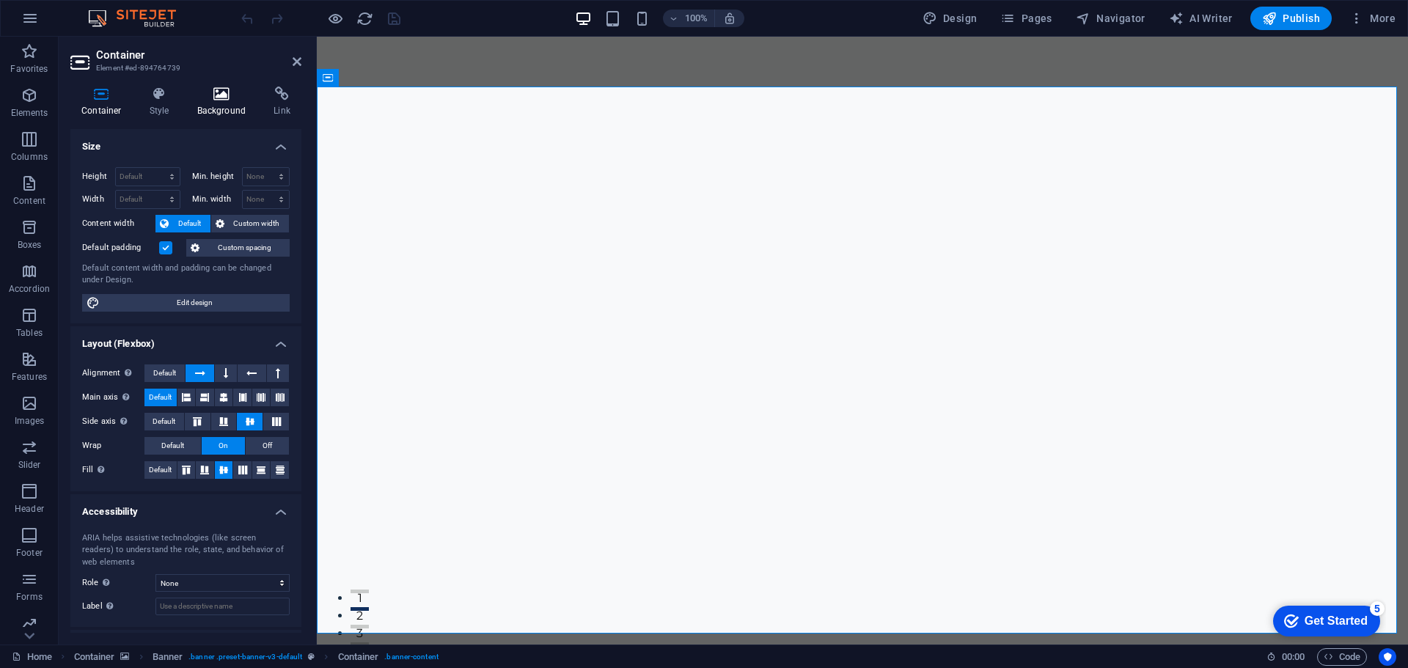
click at [224, 104] on h4 "Background" at bounding box center [224, 102] width 77 height 31
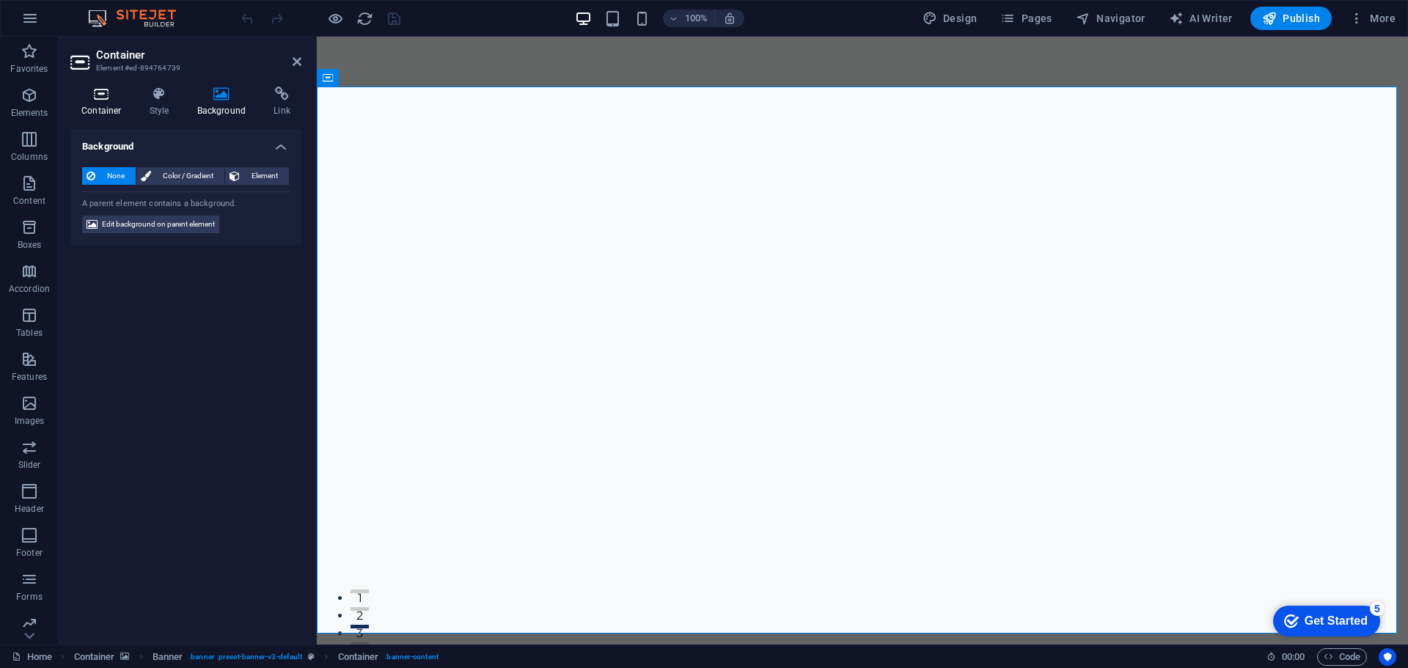
click at [106, 92] on icon at bounding box center [101, 94] width 62 height 15
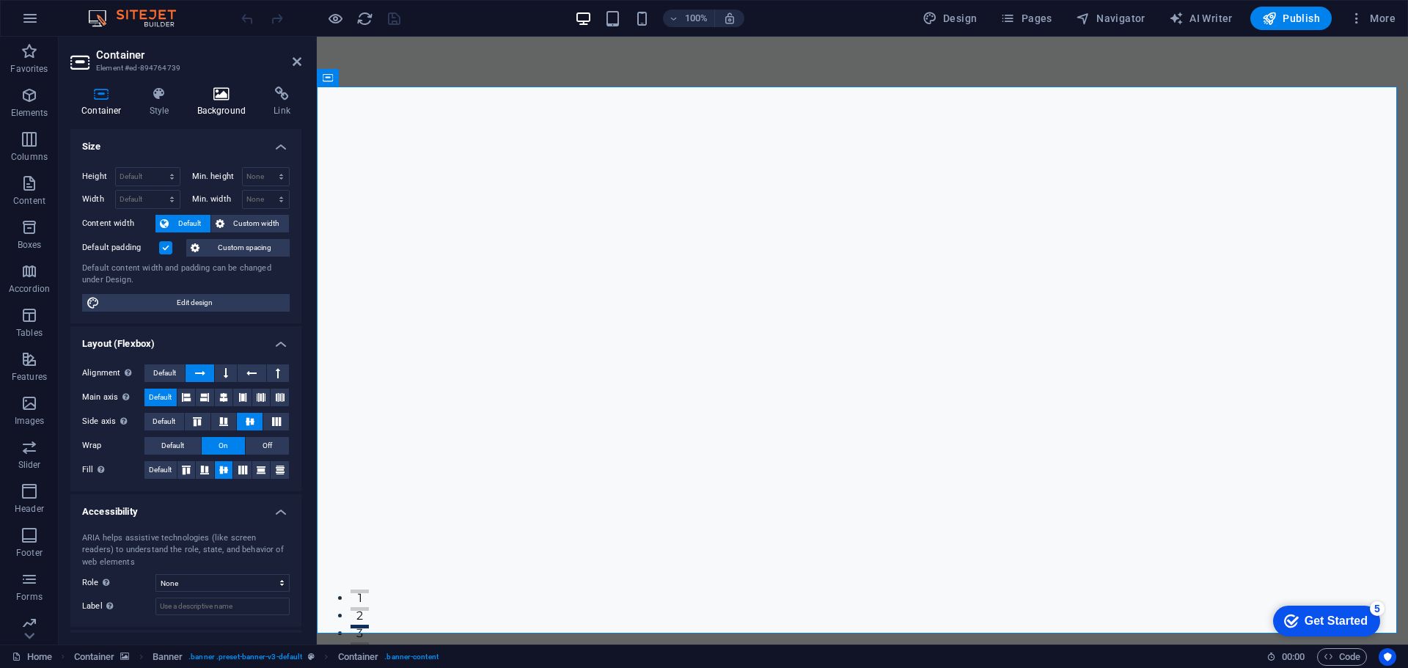
click at [195, 93] on icon at bounding box center [221, 94] width 71 height 15
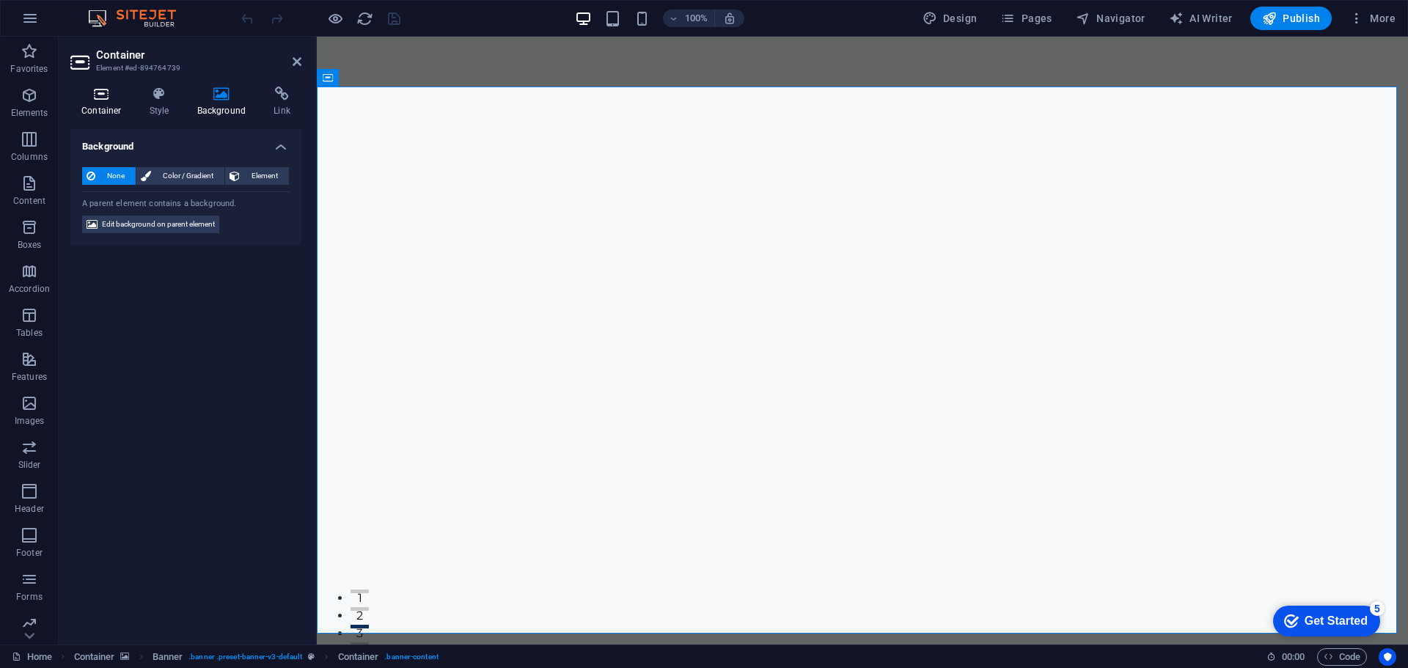
click at [109, 89] on icon at bounding box center [101, 94] width 62 height 15
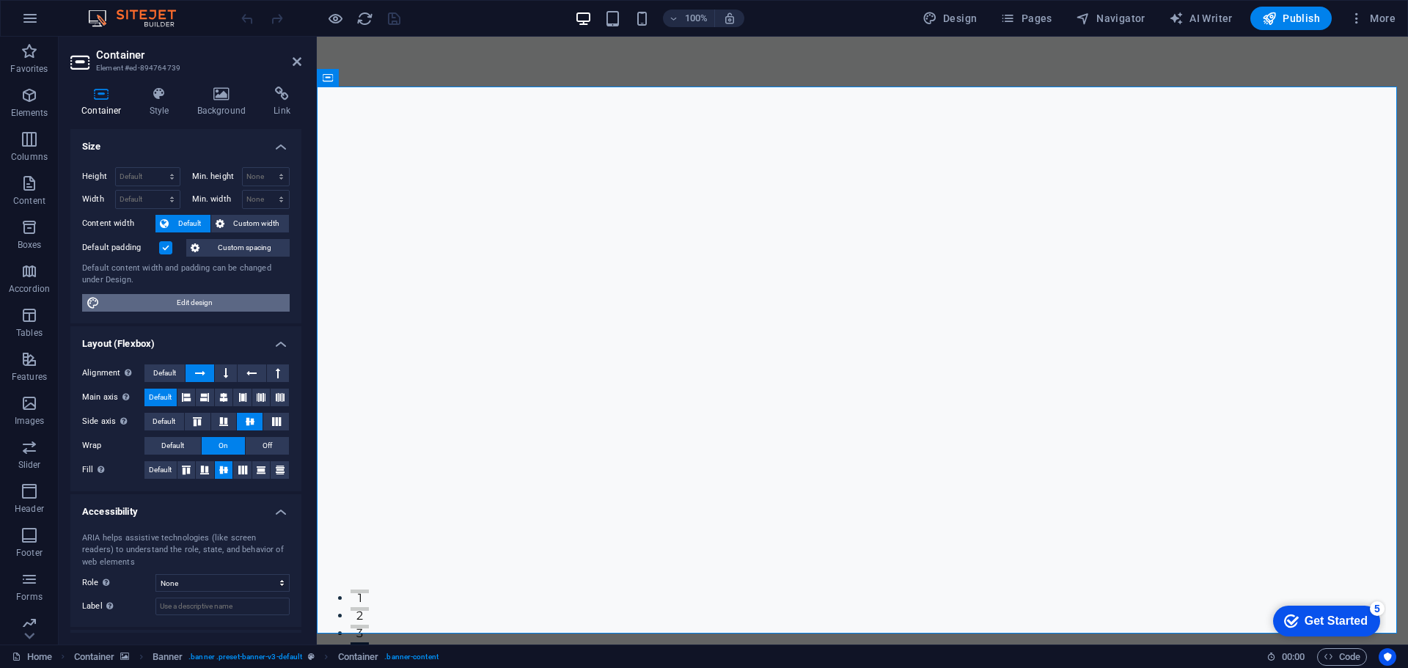
click at [219, 301] on span "Edit design" at bounding box center [194, 303] width 181 height 18
select select "rem"
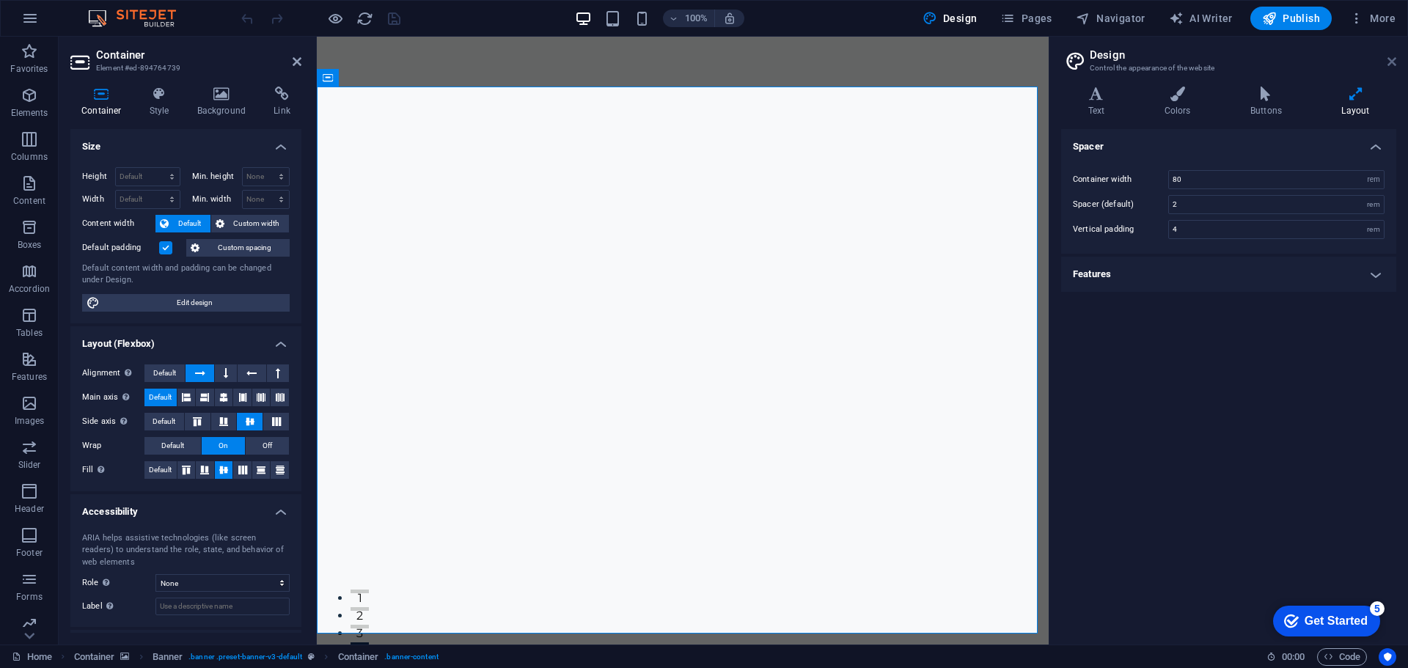
click at [1387, 61] on icon at bounding box center [1391, 62] width 9 height 12
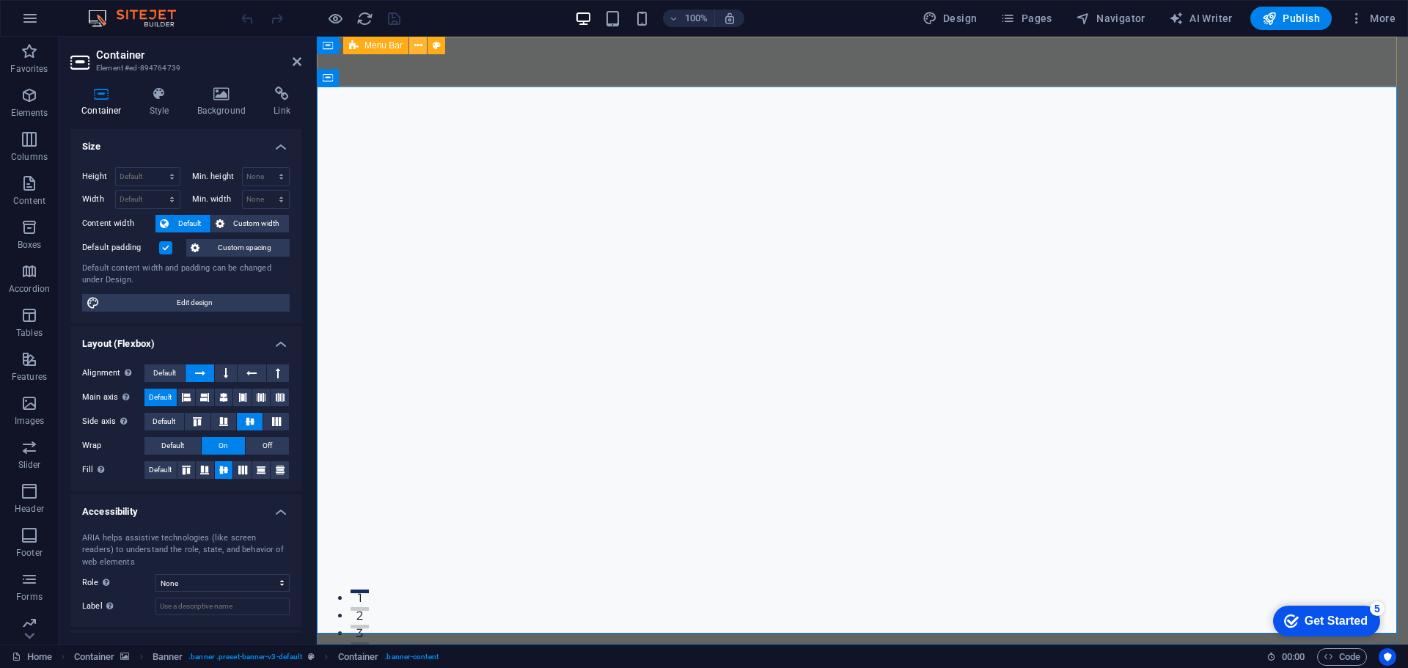
click at [412, 42] on button at bounding box center [418, 46] width 18 height 18
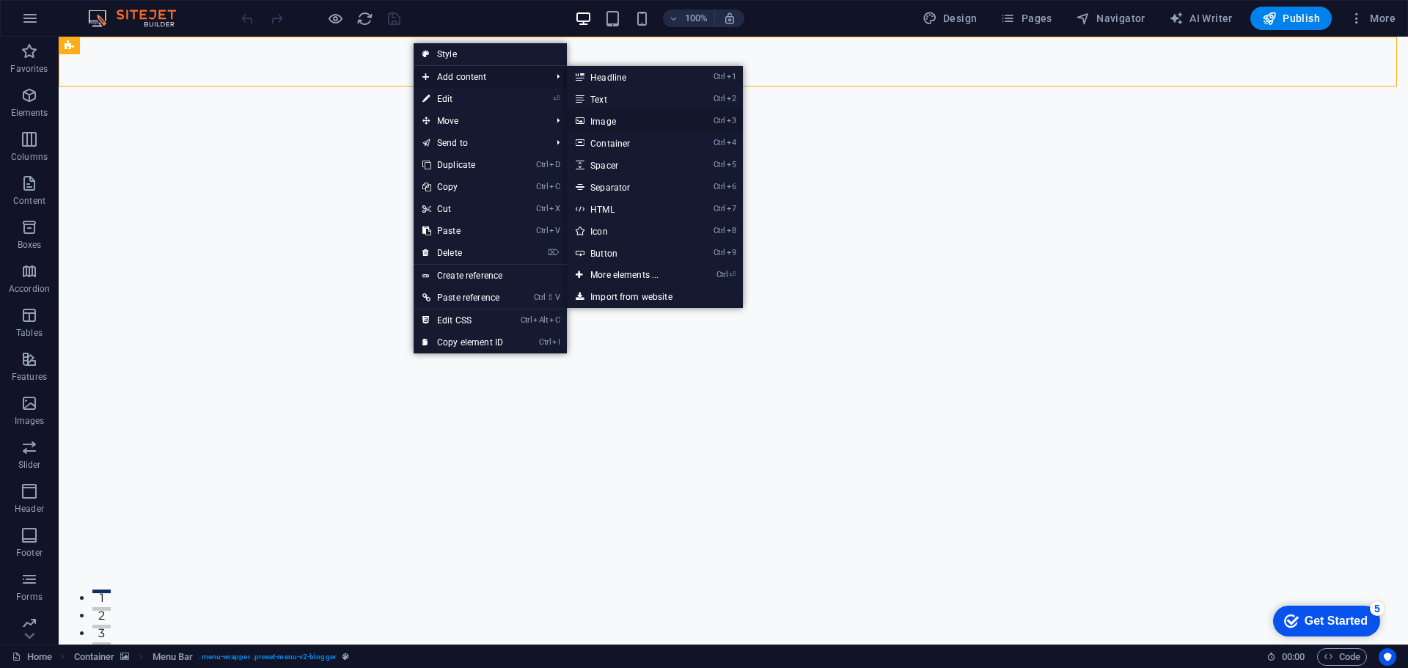
click at [637, 120] on link "Ctrl 3 Image" at bounding box center [627, 121] width 121 height 22
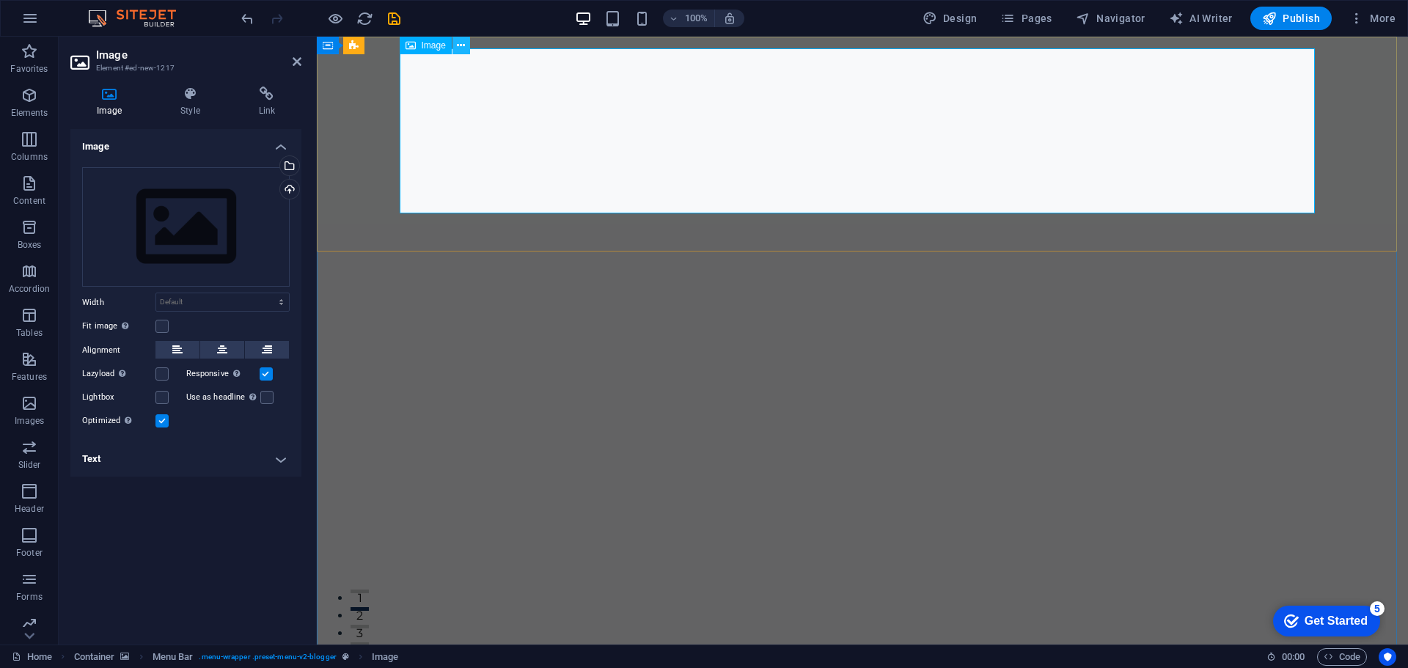
click at [457, 40] on icon at bounding box center [461, 45] width 8 height 15
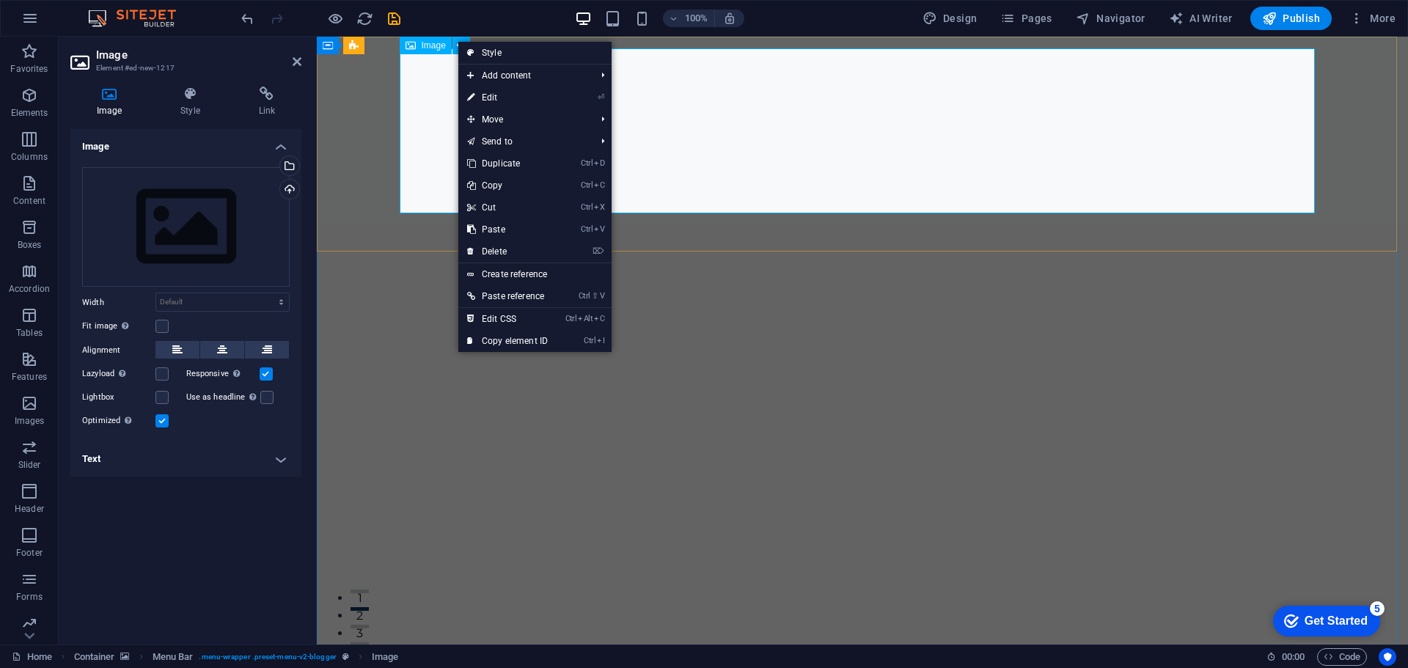
click at [424, 44] on span "Image" at bounding box center [434, 45] width 24 height 9
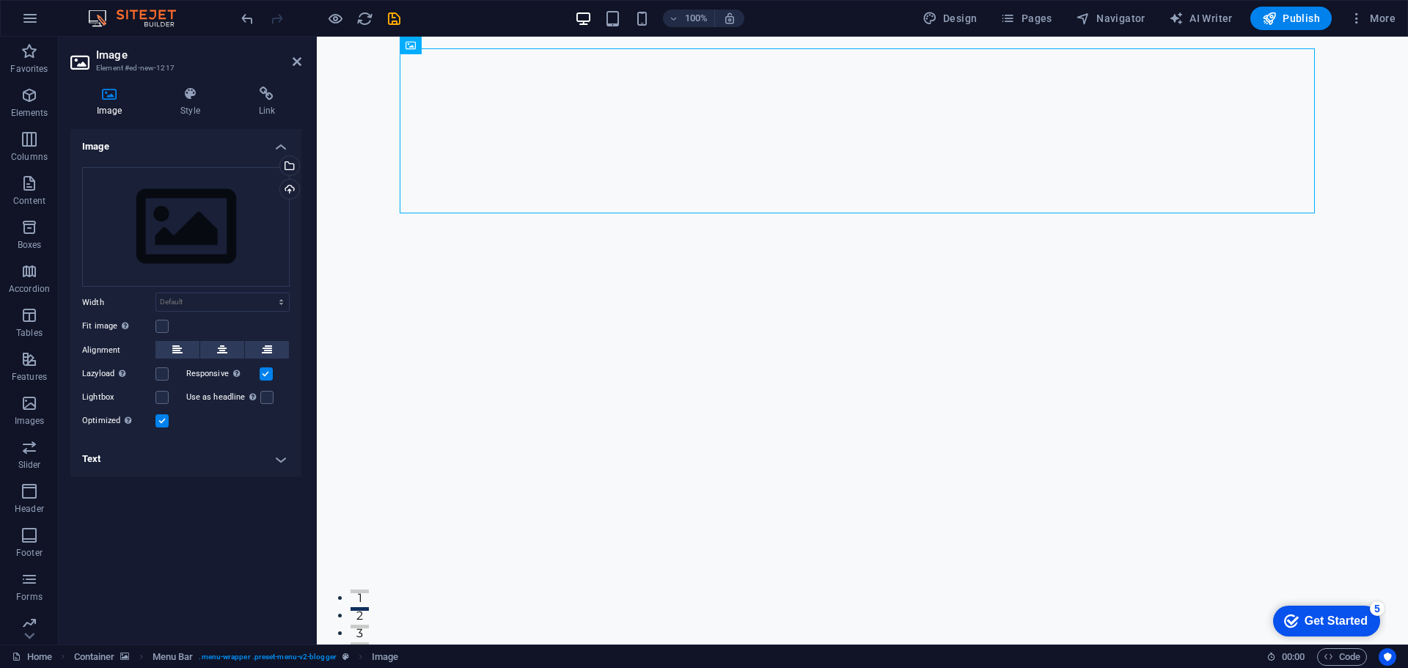
drag, startPoint x: 716, startPoint y: 81, endPoint x: 438, endPoint y: 58, distance: 278.1
drag, startPoint x: 725, startPoint y: 88, endPoint x: 462, endPoint y: 62, distance: 264.5
drag, startPoint x: 1312, startPoint y: 210, endPoint x: 1181, endPoint y: 180, distance: 134.6
drag, startPoint x: 1250, startPoint y: 169, endPoint x: 868, endPoint y: 153, distance: 382.4
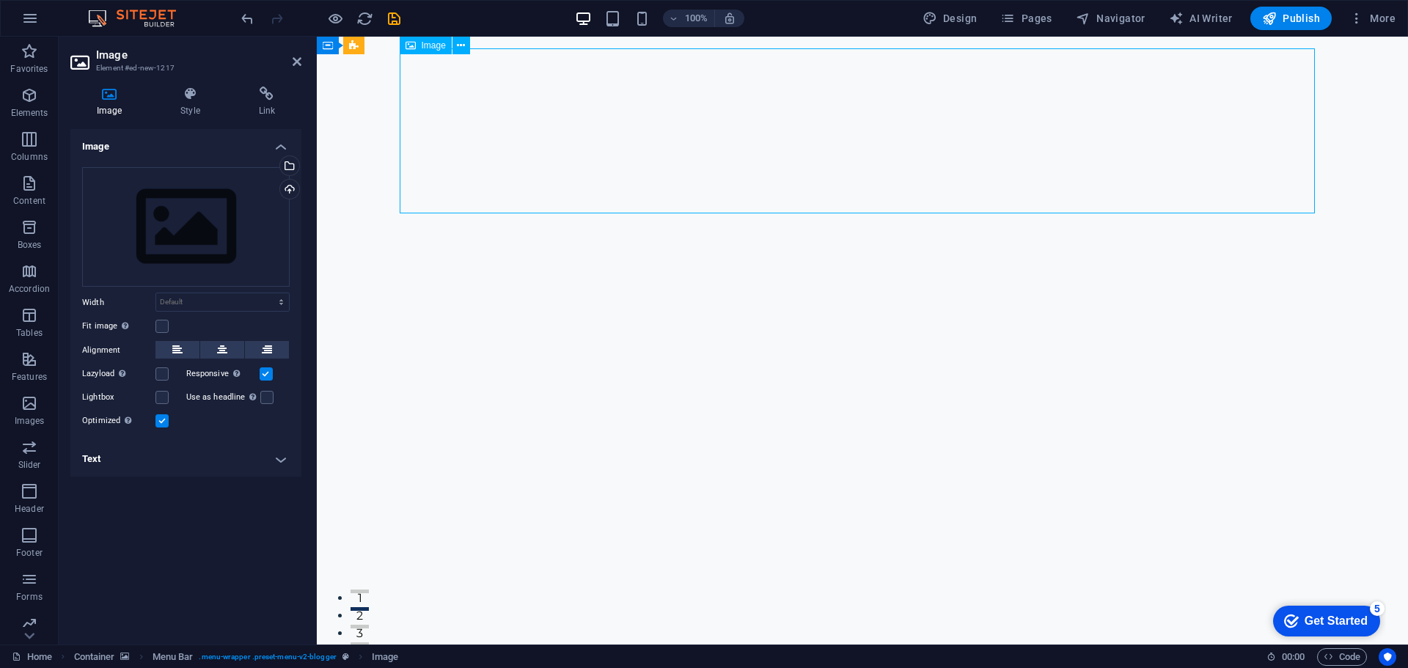
drag, startPoint x: 779, startPoint y: 116, endPoint x: 504, endPoint y: 116, distance: 275.0
drag, startPoint x: 510, startPoint y: 92, endPoint x: 497, endPoint y: 127, distance: 37.6
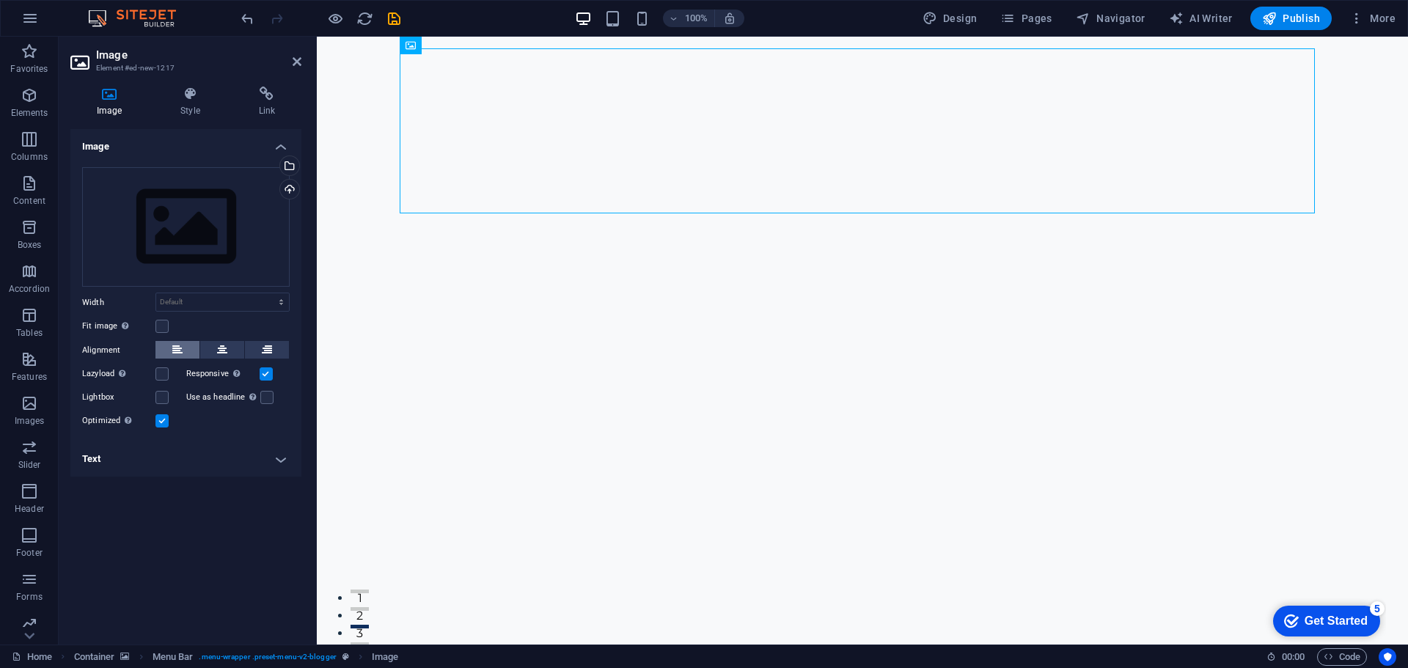
click at [180, 348] on icon at bounding box center [177, 350] width 10 height 18
click at [183, 348] on button at bounding box center [177, 350] width 44 height 18
click at [210, 299] on select "Default auto px rem % em vh vw" at bounding box center [222, 302] width 133 height 18
click at [156, 293] on select "Default auto px rem % em vh vw" at bounding box center [222, 302] width 133 height 18
click at [238, 301] on select "Default auto px rem % em vh vw" at bounding box center [222, 302] width 133 height 18
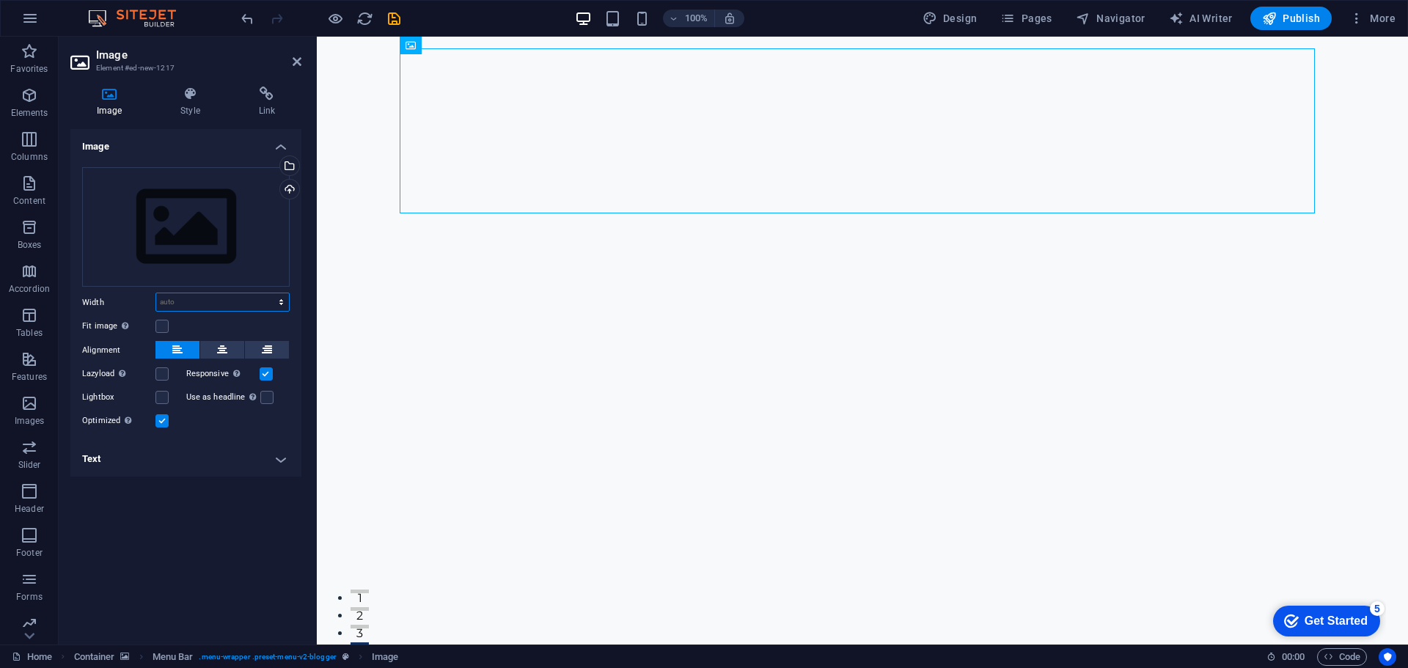
select select "px"
click at [268, 293] on select "Default auto px rem % em vh vw" at bounding box center [222, 302] width 133 height 18
type input "400"
click at [244, 299] on input "400" at bounding box center [222, 302] width 133 height 18
click at [275, 301] on select "Default auto px rem % em vh vw" at bounding box center [278, 302] width 21 height 18
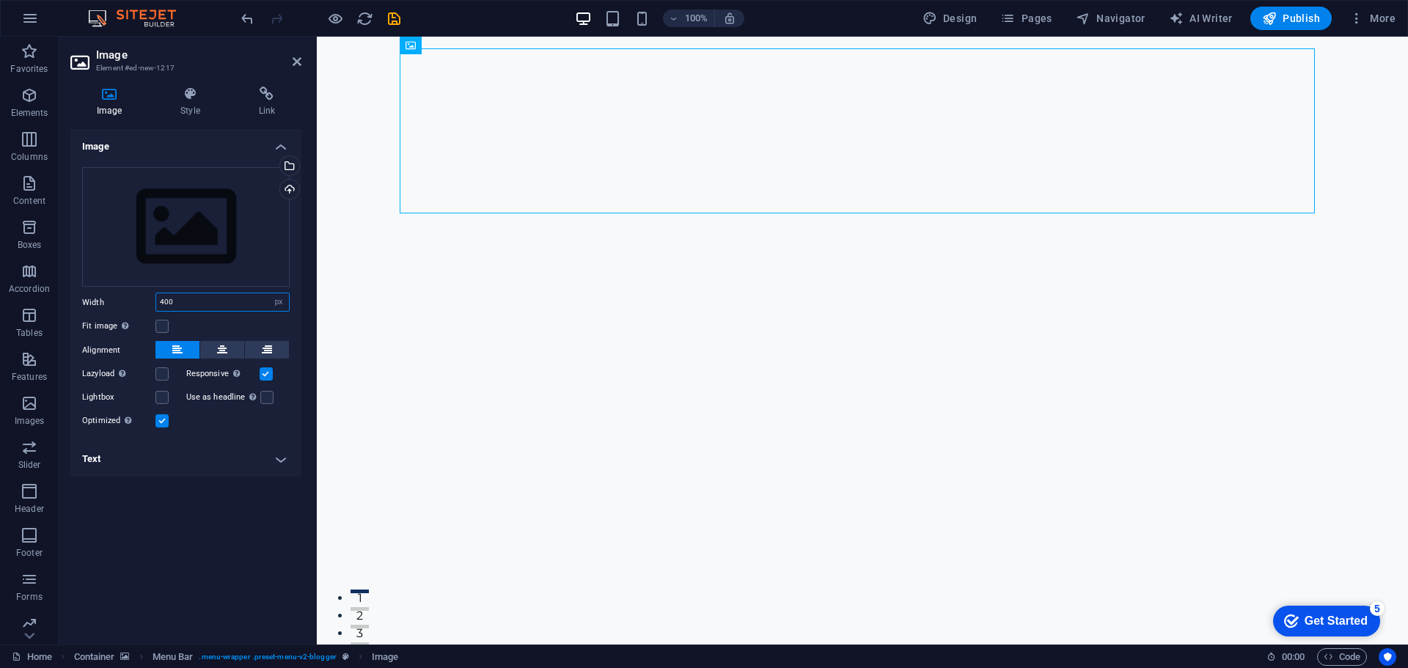
select select "default"
click at [268, 293] on select "Default auto px rem % em vh vw" at bounding box center [278, 302] width 21 height 18
select select "DISABLED_OPTION_VALUE"
click at [162, 324] on label at bounding box center [161, 326] width 13 height 13
click at [0, 0] on input "Fit image Automatically fit image to a fixed width and height" at bounding box center [0, 0] width 0 height 0
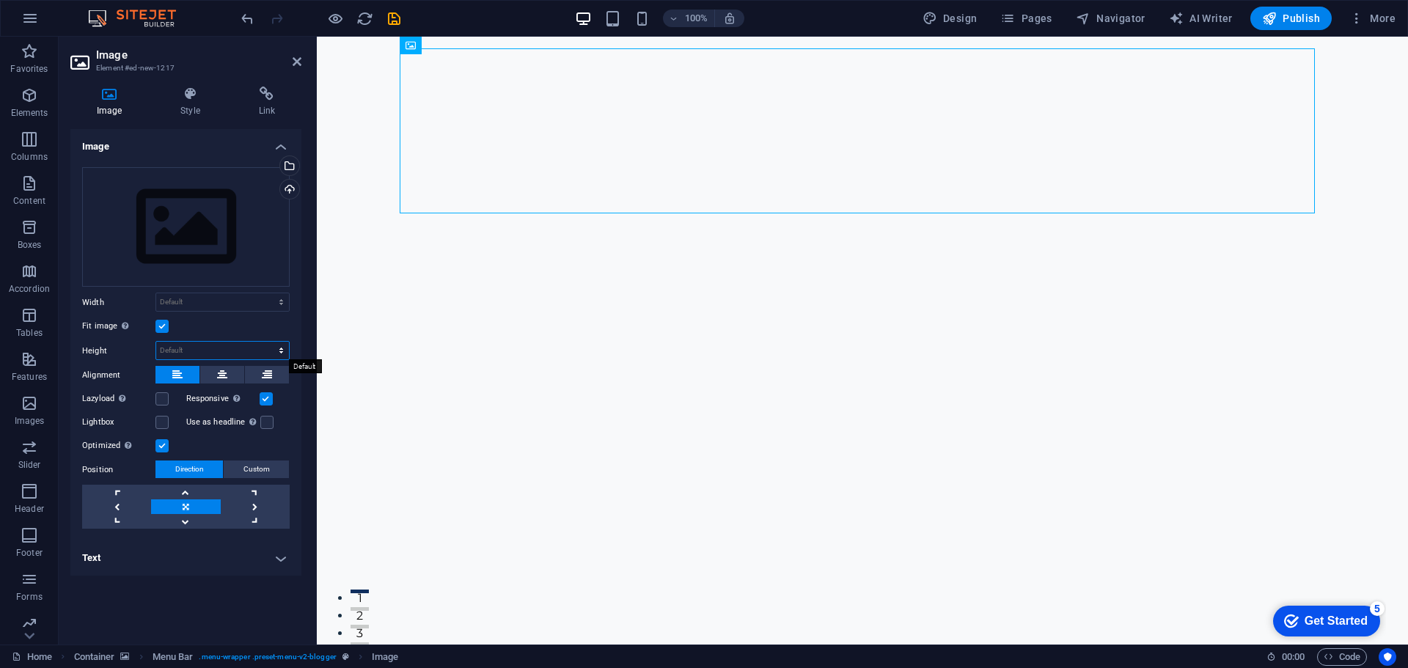
click at [260, 350] on select "Default auto px" at bounding box center [222, 351] width 133 height 18
click at [156, 342] on select "Default auto px" at bounding box center [222, 351] width 133 height 18
click at [234, 354] on select "Default auto px" at bounding box center [222, 351] width 133 height 18
click at [156, 342] on select "Default auto px" at bounding box center [222, 351] width 133 height 18
select select "DISABLED_OPTION_VALUE"
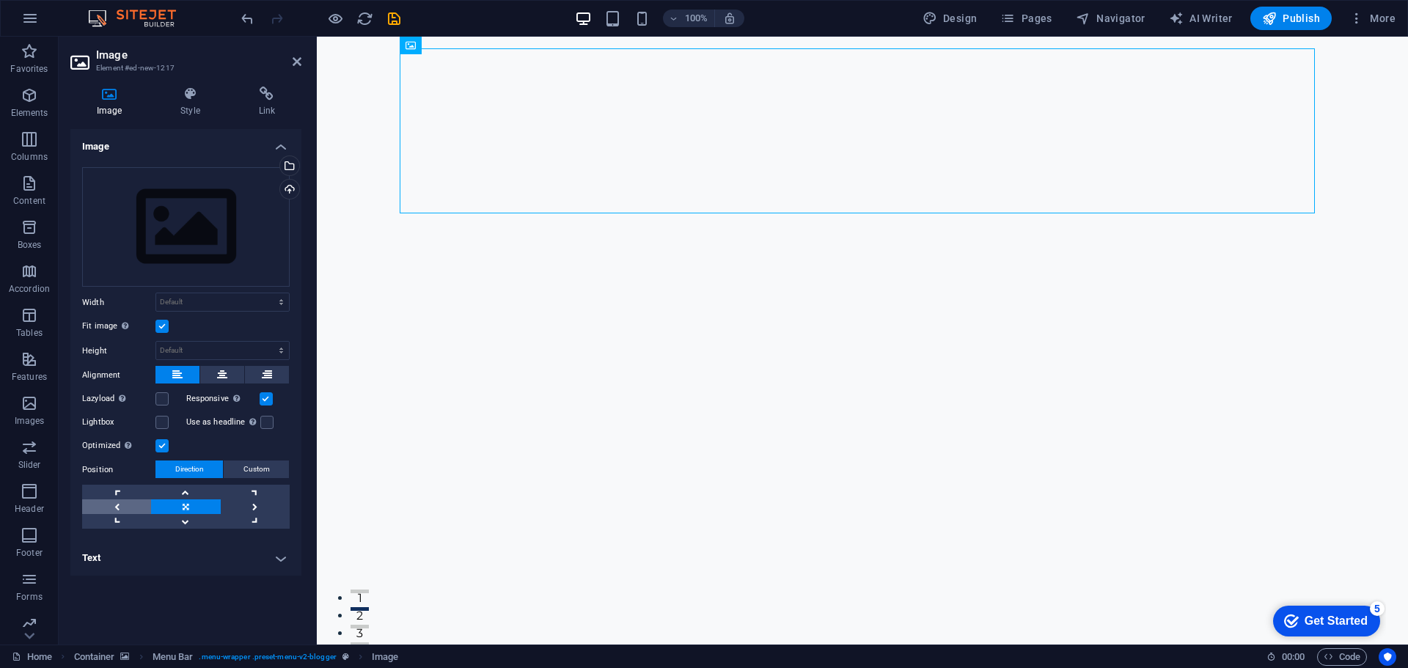
click at [128, 504] on link at bounding box center [116, 506] width 69 height 15
click at [127, 504] on link at bounding box center [116, 506] width 69 height 15
click at [126, 506] on link at bounding box center [116, 506] width 69 height 15
click at [125, 508] on link at bounding box center [116, 506] width 69 height 15
click at [123, 490] on link at bounding box center [116, 492] width 69 height 15
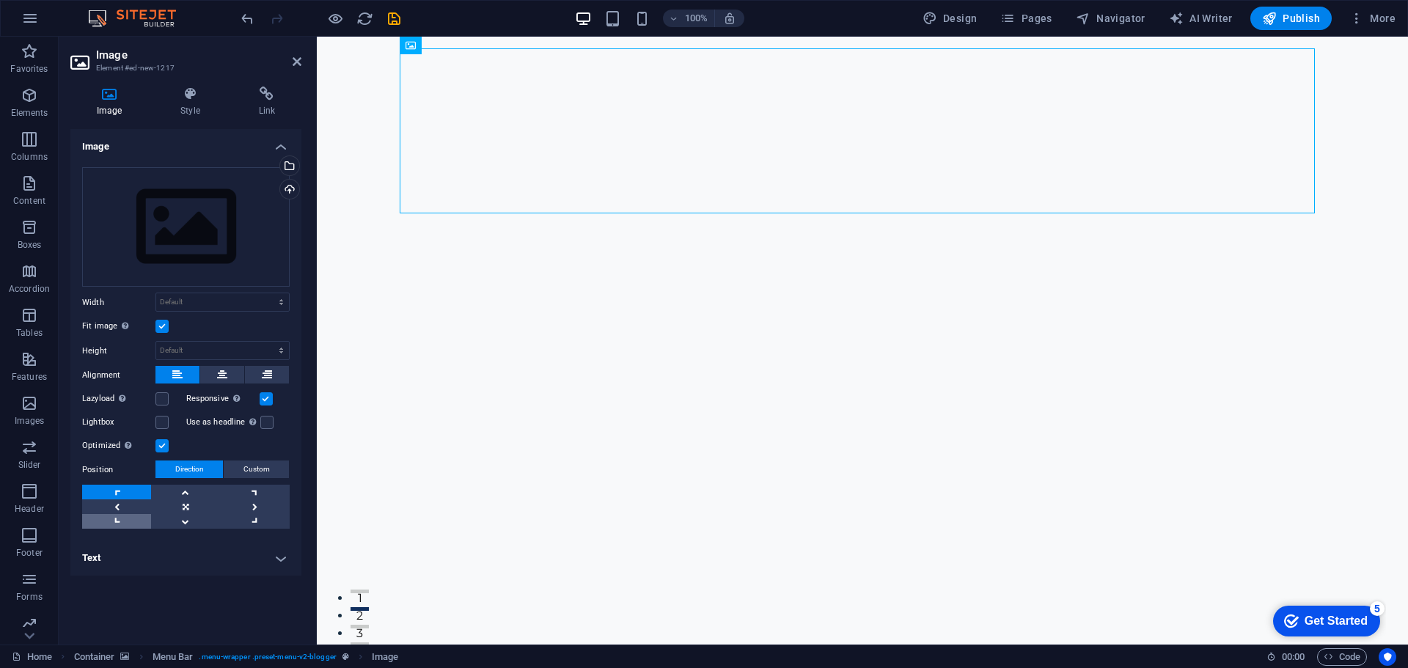
click at [126, 522] on link at bounding box center [116, 521] width 69 height 15
click at [122, 496] on link at bounding box center [116, 492] width 69 height 15
click at [127, 514] on link at bounding box center [116, 521] width 69 height 15
click at [127, 502] on link at bounding box center [116, 506] width 69 height 15
click at [266, 424] on label at bounding box center [266, 422] width 13 height 13
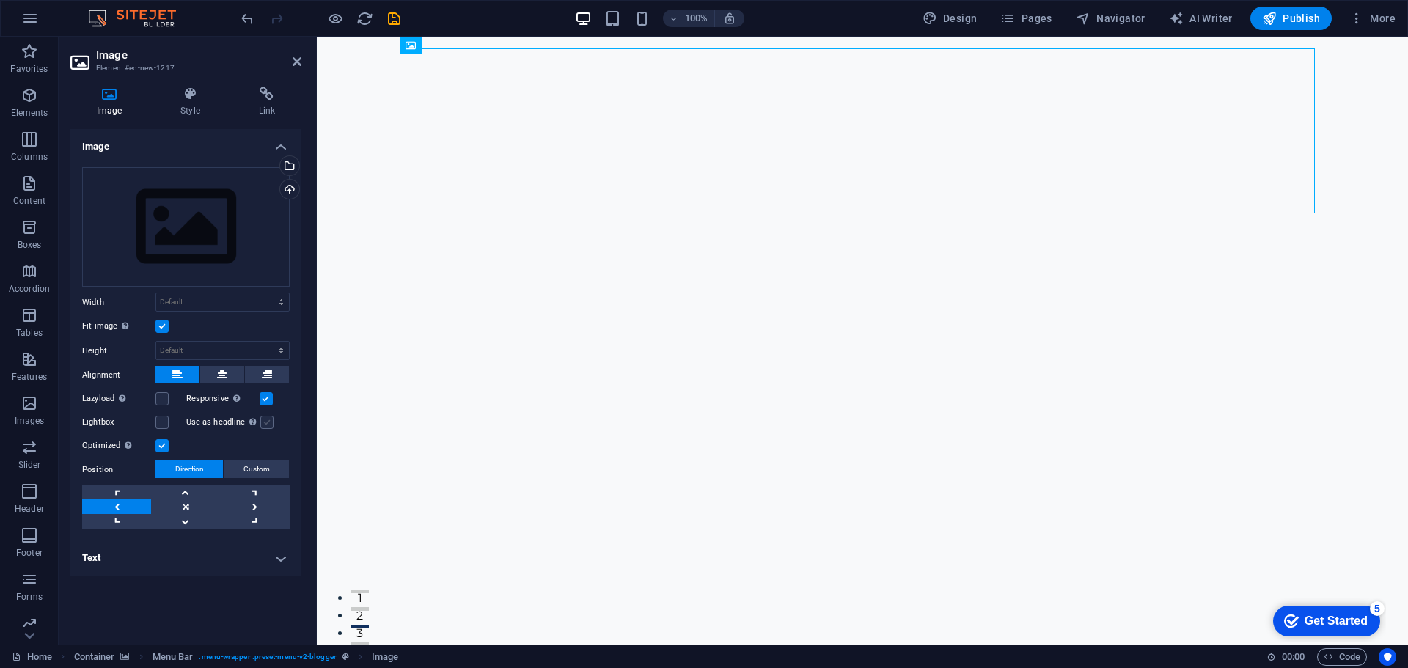
click at [0, 0] on input "Use as headline The image will be wrapped in an H1 headline tag. Useful for giv…" at bounding box center [0, 0] width 0 height 0
click at [265, 431] on div "Use as headline The image will be wrapped in an H1 headline tag. Useful for giv…" at bounding box center [238, 423] width 104 height 18
click at [271, 426] on label at bounding box center [266, 422] width 13 height 13
click at [0, 0] on input "Use as headline The image will be wrapped in an H1 headline tag. Useful for giv…" at bounding box center [0, 0] width 0 height 0
click at [262, 395] on label at bounding box center [266, 398] width 13 height 13
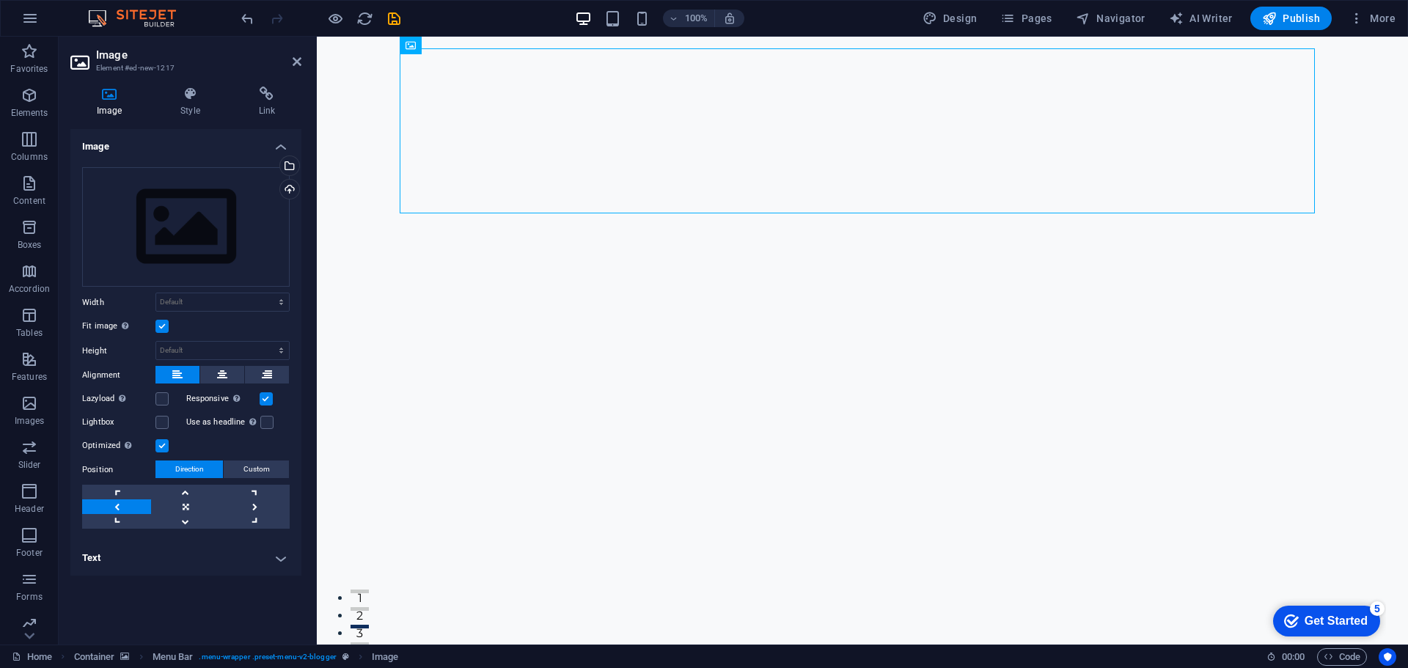
click at [0, 0] on input "Responsive Automatically load retina image and smartphone optimized sizes." at bounding box center [0, 0] width 0 height 0
click at [265, 398] on label at bounding box center [266, 398] width 13 height 13
click at [0, 0] on input "Responsive Automatically load retina image and smartphone optimized sizes." at bounding box center [0, 0] width 0 height 0
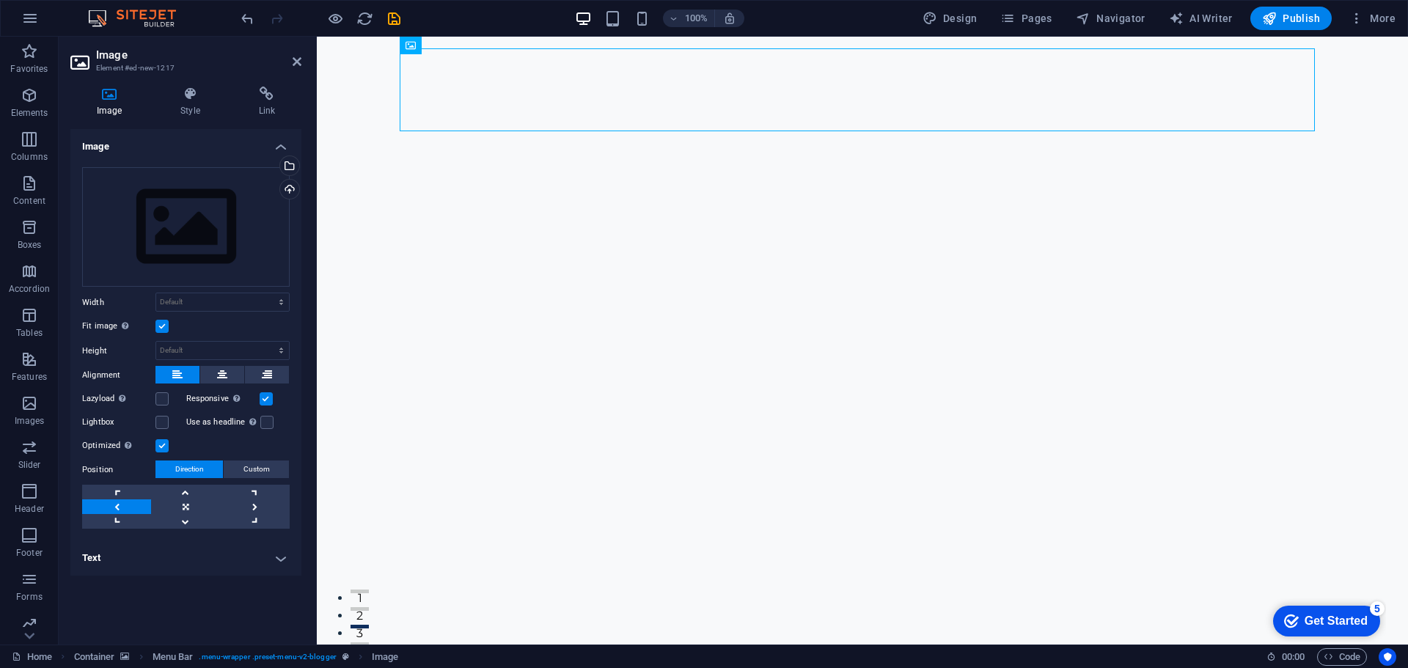
click at [265, 398] on label at bounding box center [266, 398] width 13 height 13
click at [0, 0] on input "Responsive Automatically load retina image and smartphone optimized sizes." at bounding box center [0, 0] width 0 height 0
click at [265, 398] on label at bounding box center [266, 398] width 13 height 13
click at [0, 0] on input "Responsive Automatically load retina image and smartphone optimized sizes." at bounding box center [0, 0] width 0 height 0
click at [224, 95] on icon at bounding box center [190, 94] width 72 height 15
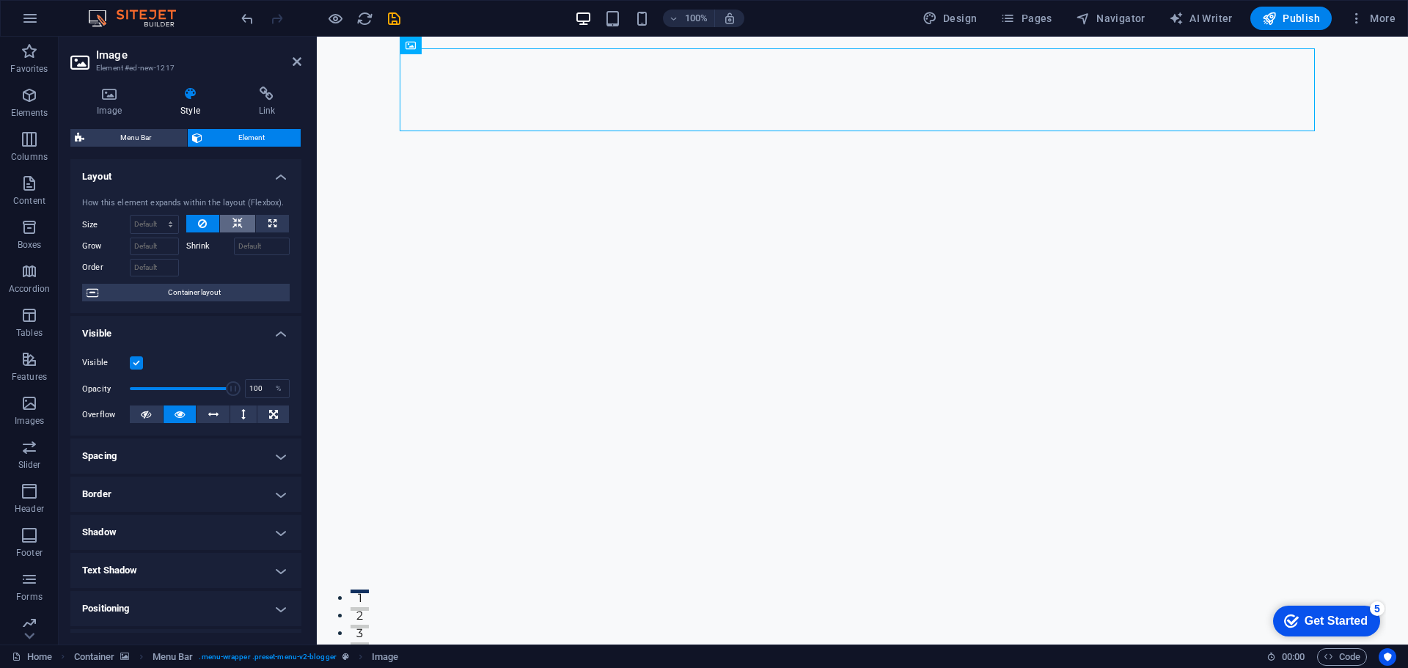
click at [235, 215] on icon at bounding box center [237, 224] width 10 height 18
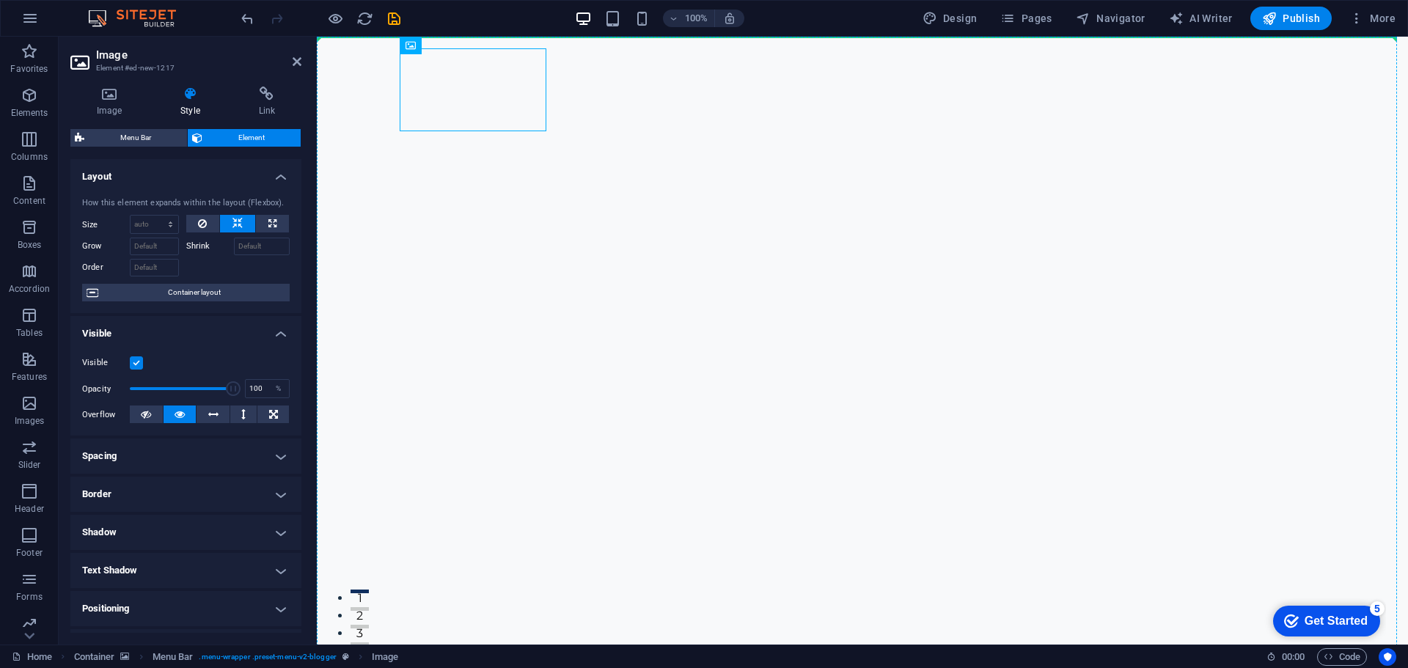
drag, startPoint x: 451, startPoint y: 92, endPoint x: 400, endPoint y: 98, distance: 51.7
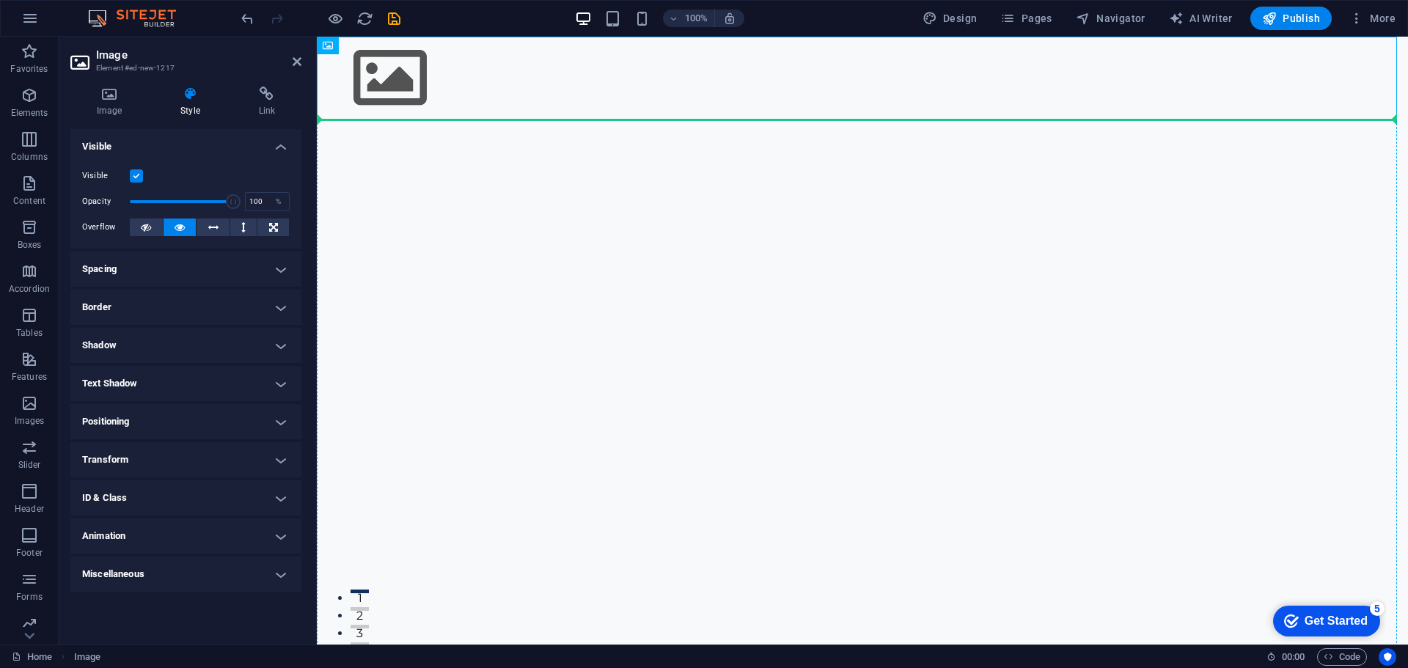
drag, startPoint x: 394, startPoint y: 83, endPoint x: 400, endPoint y: 142, distance: 59.0
drag, startPoint x: 729, startPoint y: 142, endPoint x: 434, endPoint y: 157, distance: 295.2
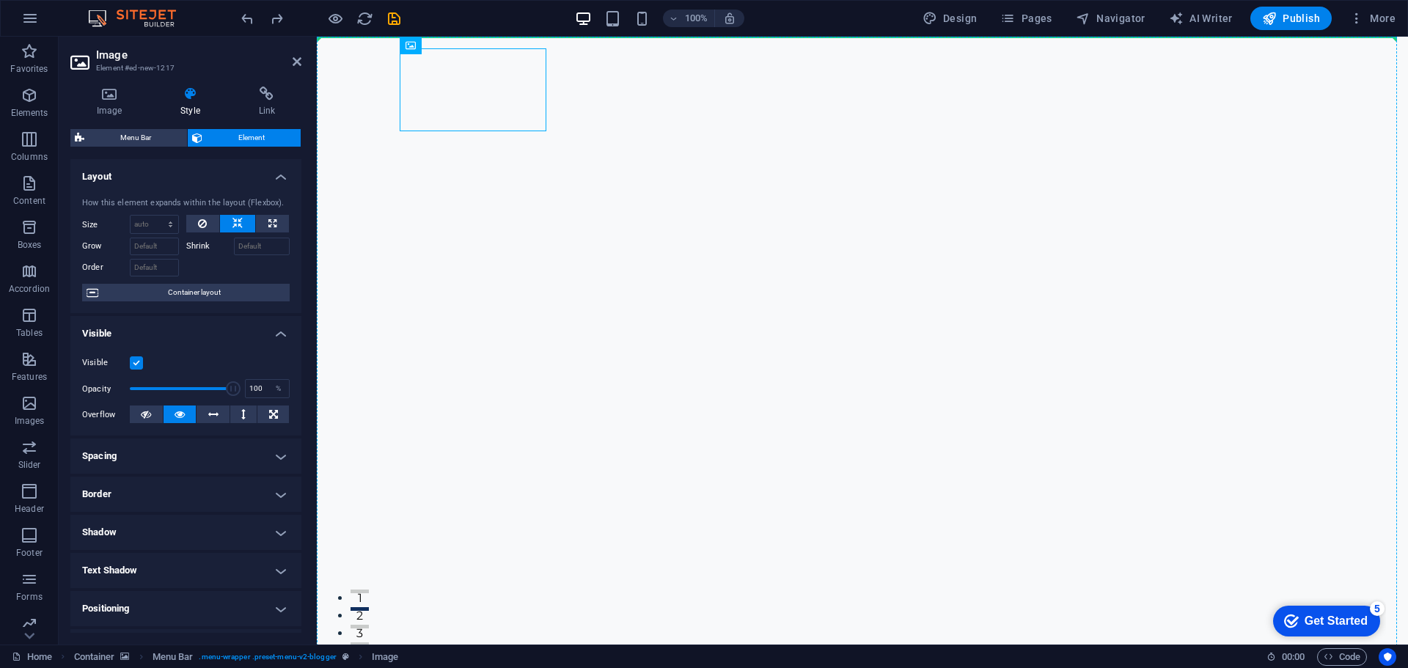
drag, startPoint x: 469, startPoint y: 95, endPoint x: 376, endPoint y: 89, distance: 93.3
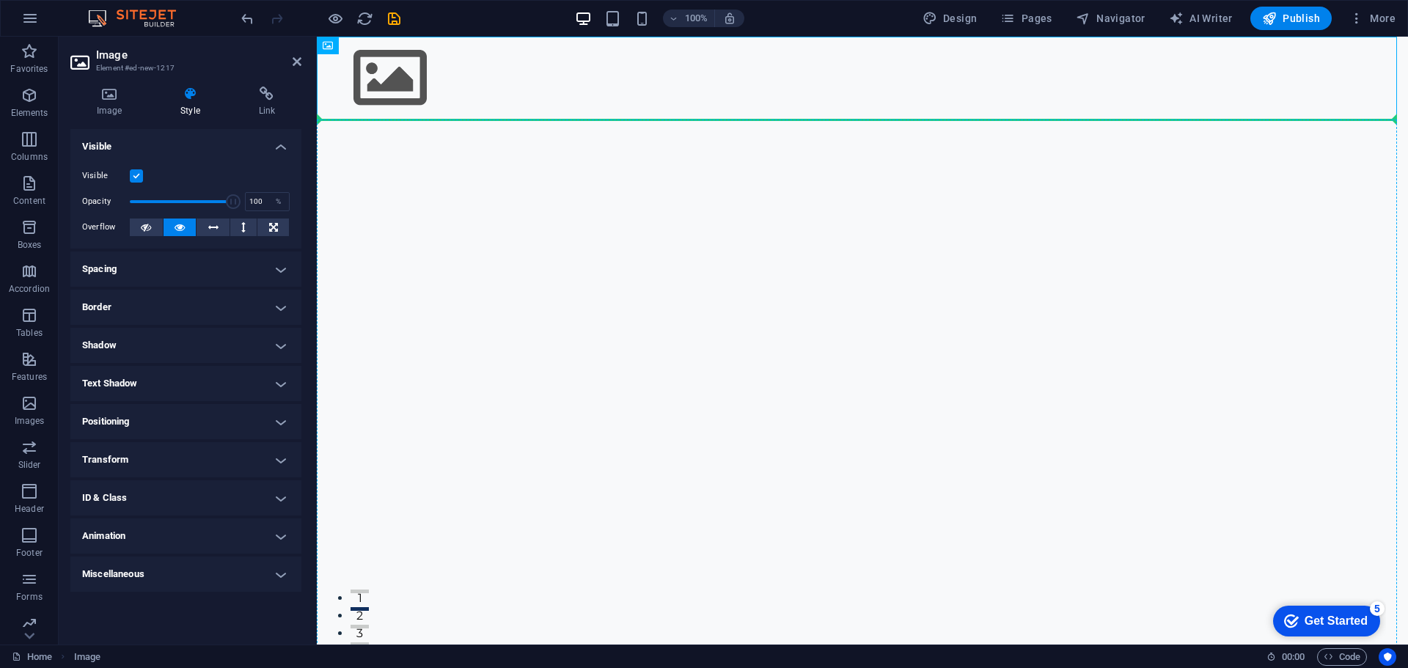
drag, startPoint x: 392, startPoint y: 78, endPoint x: 373, endPoint y: 153, distance: 77.0
drag, startPoint x: 385, startPoint y: 72, endPoint x: 372, endPoint y: 163, distance: 91.9
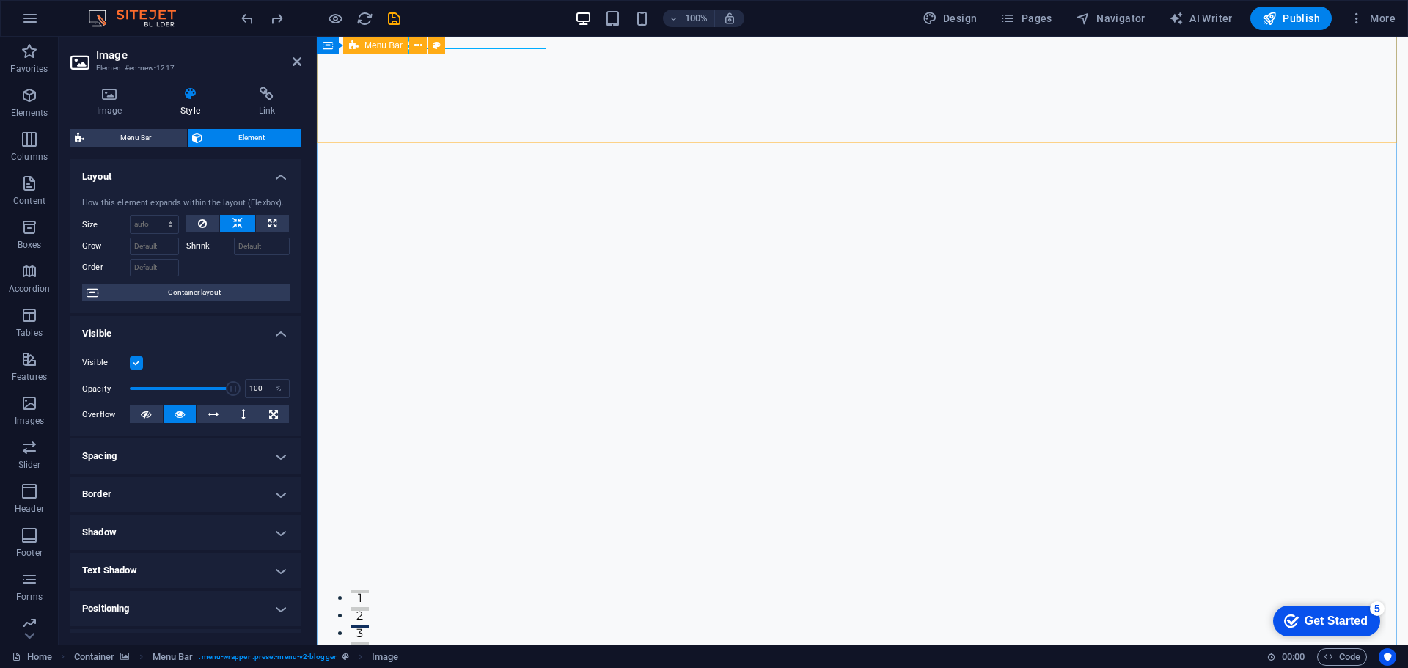
click at [381, 48] on span "Menu Bar" at bounding box center [383, 45] width 38 height 9
select select "%"
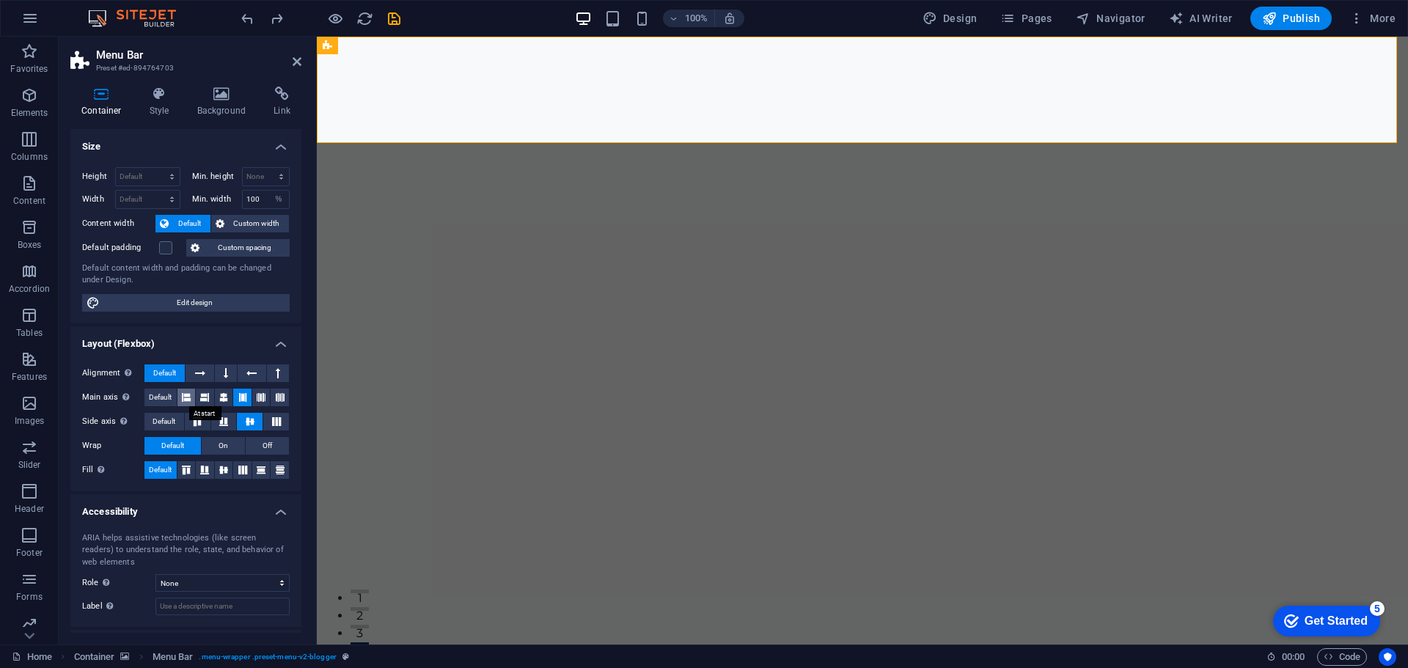
click at [187, 397] on icon at bounding box center [186, 398] width 9 height 18
click at [212, 398] on button at bounding box center [205, 398] width 18 height 18
click at [227, 397] on icon at bounding box center [223, 398] width 9 height 18
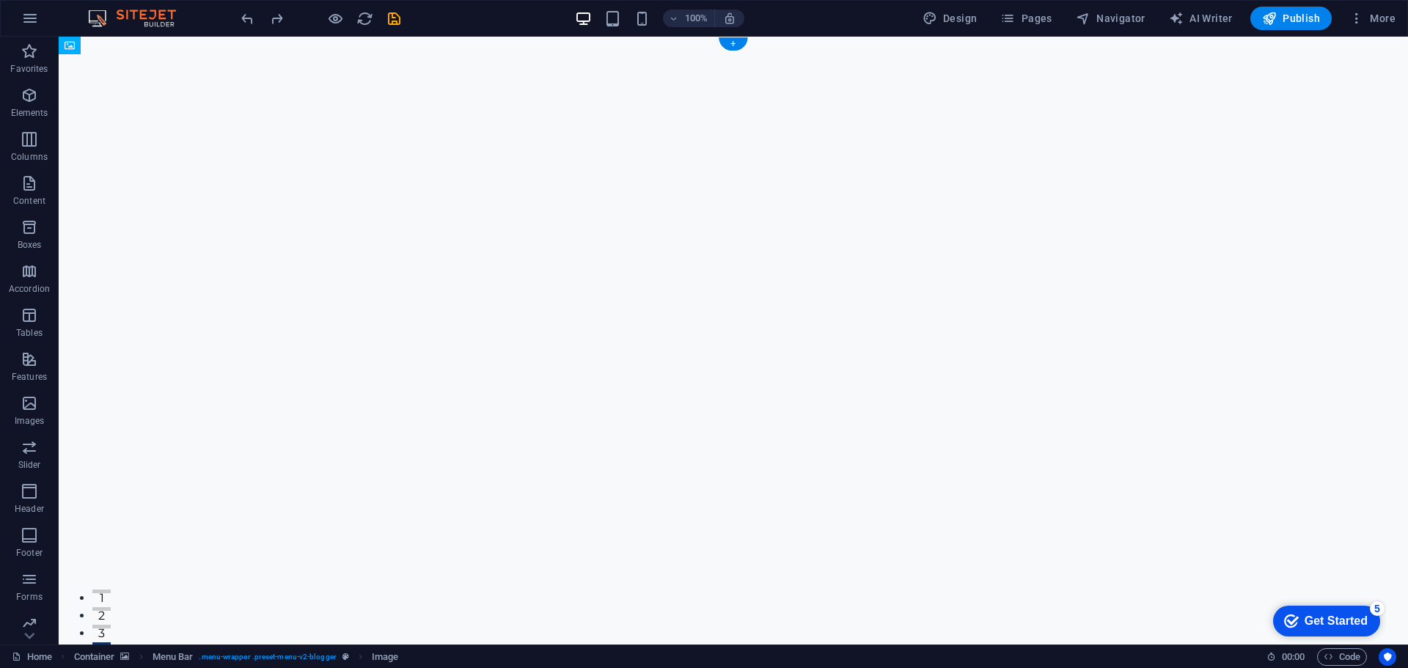
drag, startPoint x: 229, startPoint y: 92, endPoint x: 467, endPoint y: 93, distance: 237.6
click at [298, 42] on span "Image" at bounding box center [305, 45] width 24 height 9
click at [297, 42] on span "Image" at bounding box center [305, 45] width 24 height 9
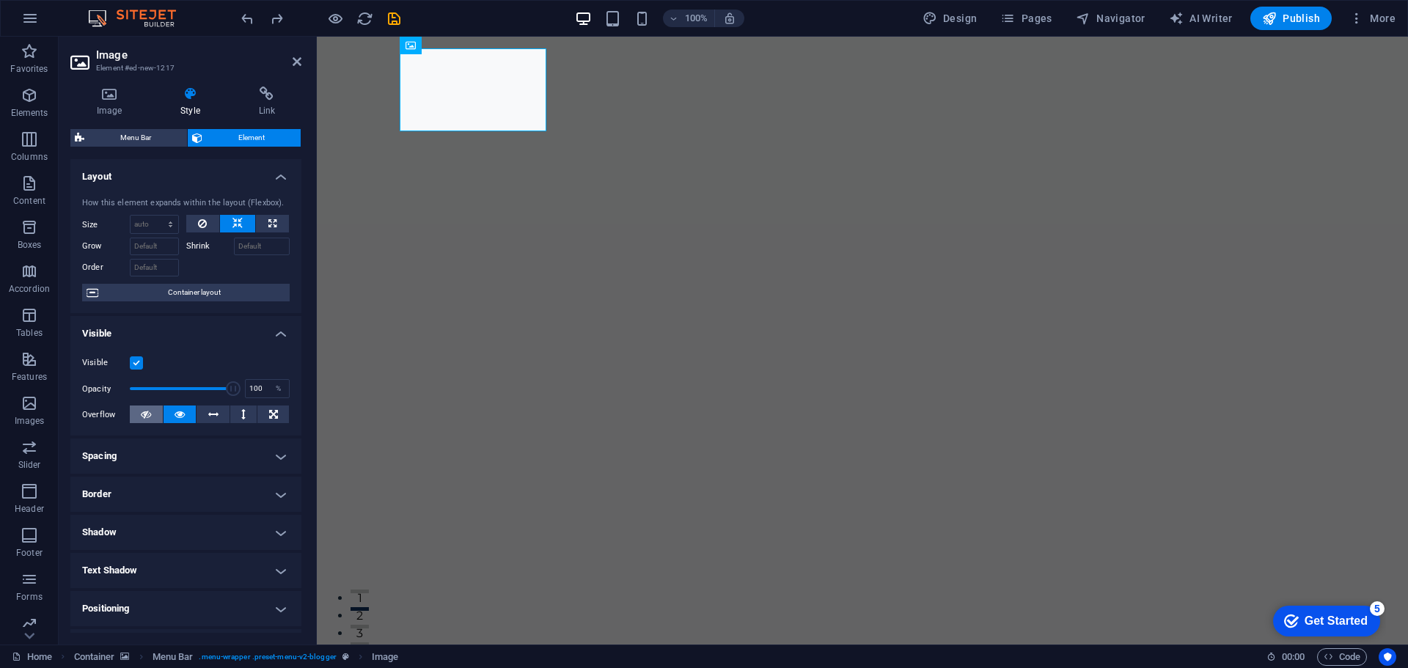
click at [153, 411] on button at bounding box center [146, 414] width 33 height 18
click at [206, 226] on button at bounding box center [203, 224] width 34 height 18
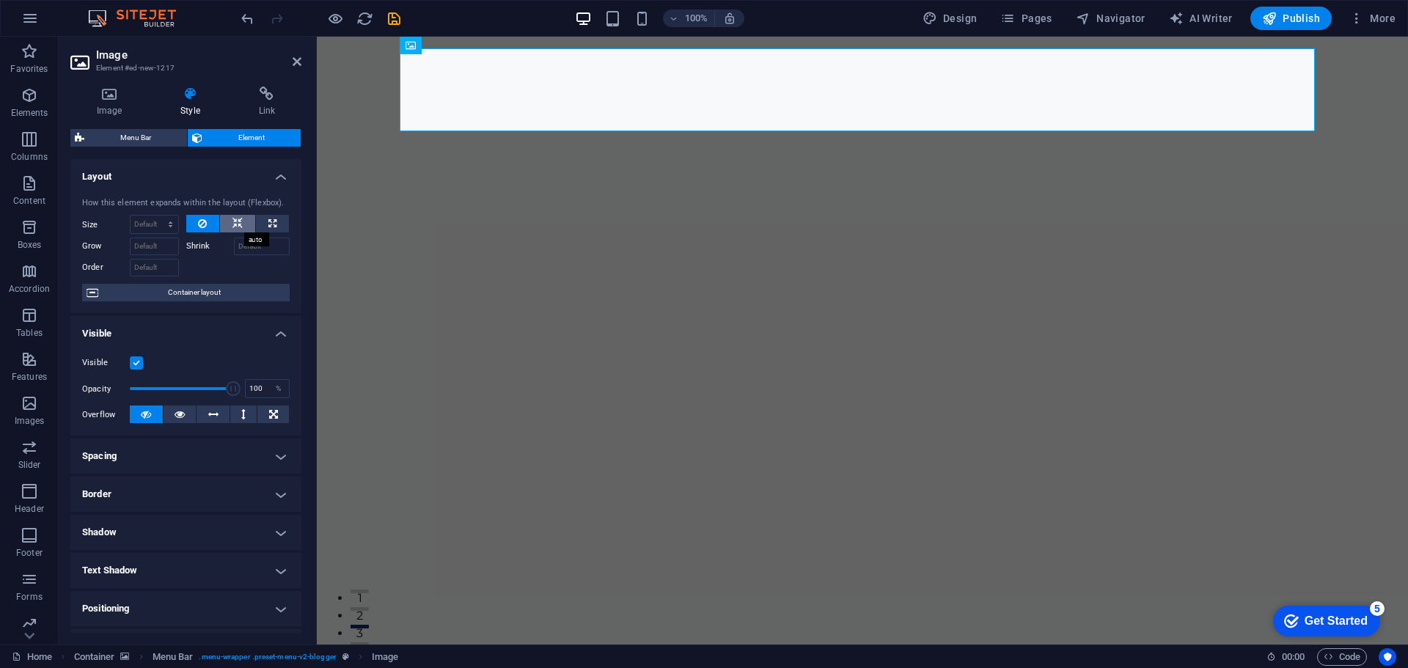
click at [237, 223] on icon at bounding box center [237, 224] width 10 height 18
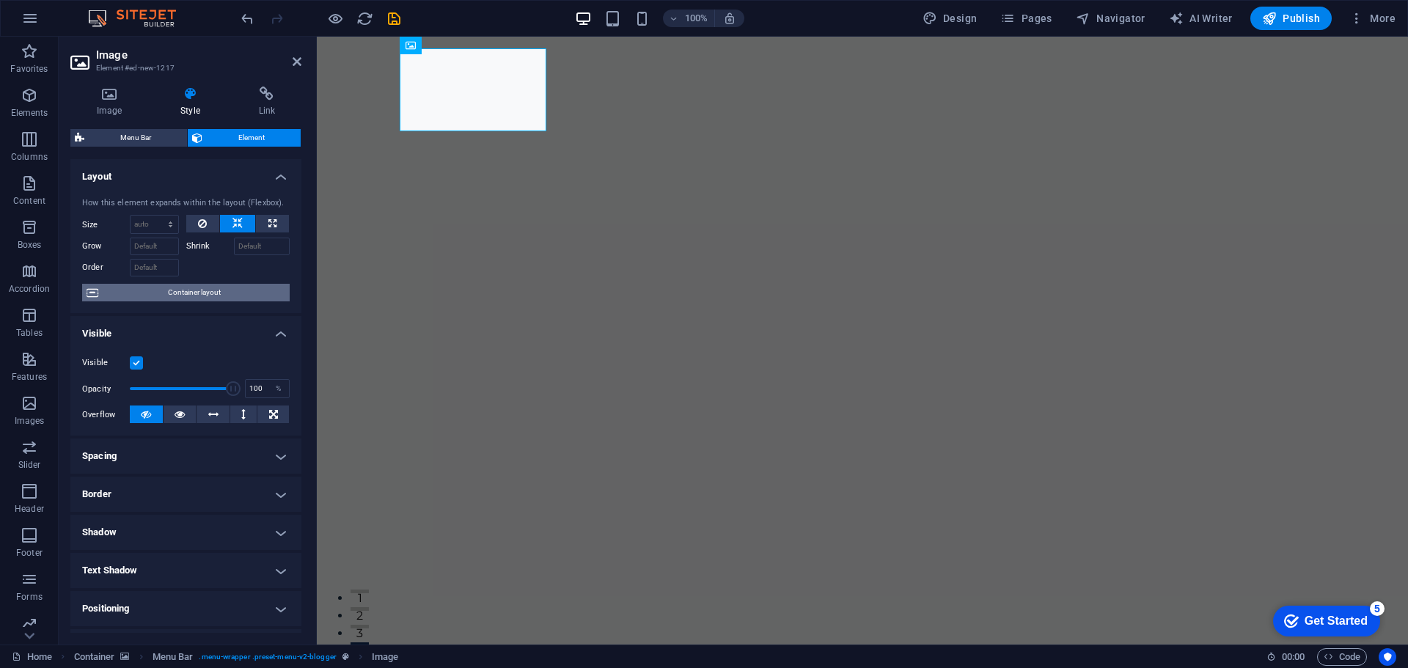
click at [240, 293] on span "Container layout" at bounding box center [194, 293] width 183 height 18
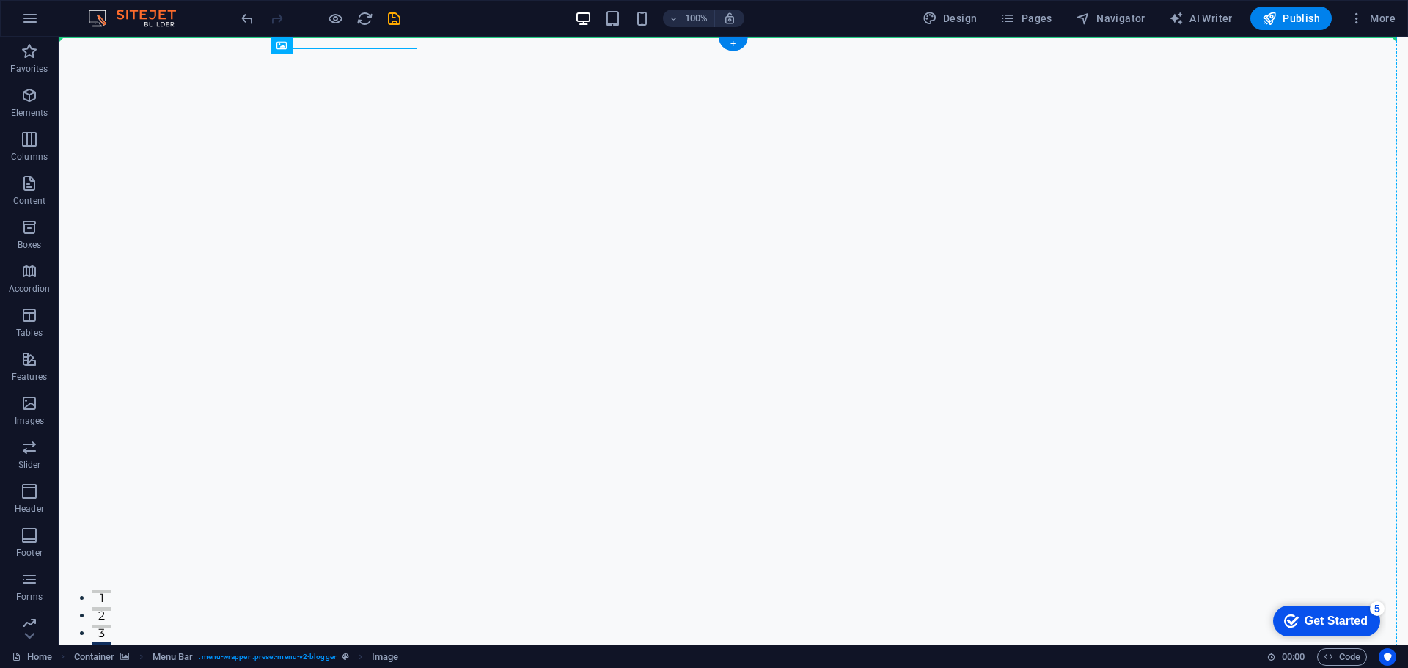
drag, startPoint x: 243, startPoint y: 100, endPoint x: 131, endPoint y: 92, distance: 111.7
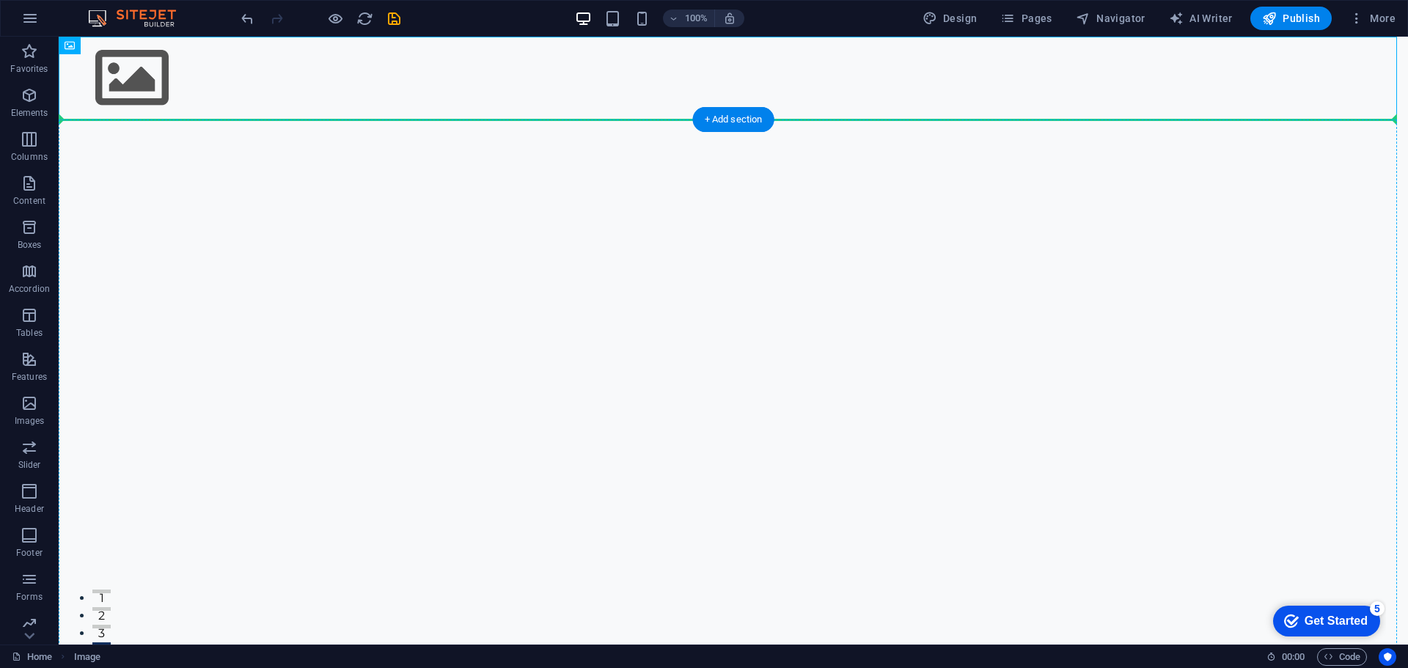
drag, startPoint x: 139, startPoint y: 86, endPoint x: 122, endPoint y: 152, distance: 68.3
drag, startPoint x: 152, startPoint y: 81, endPoint x: 316, endPoint y: 147, distance: 177.0
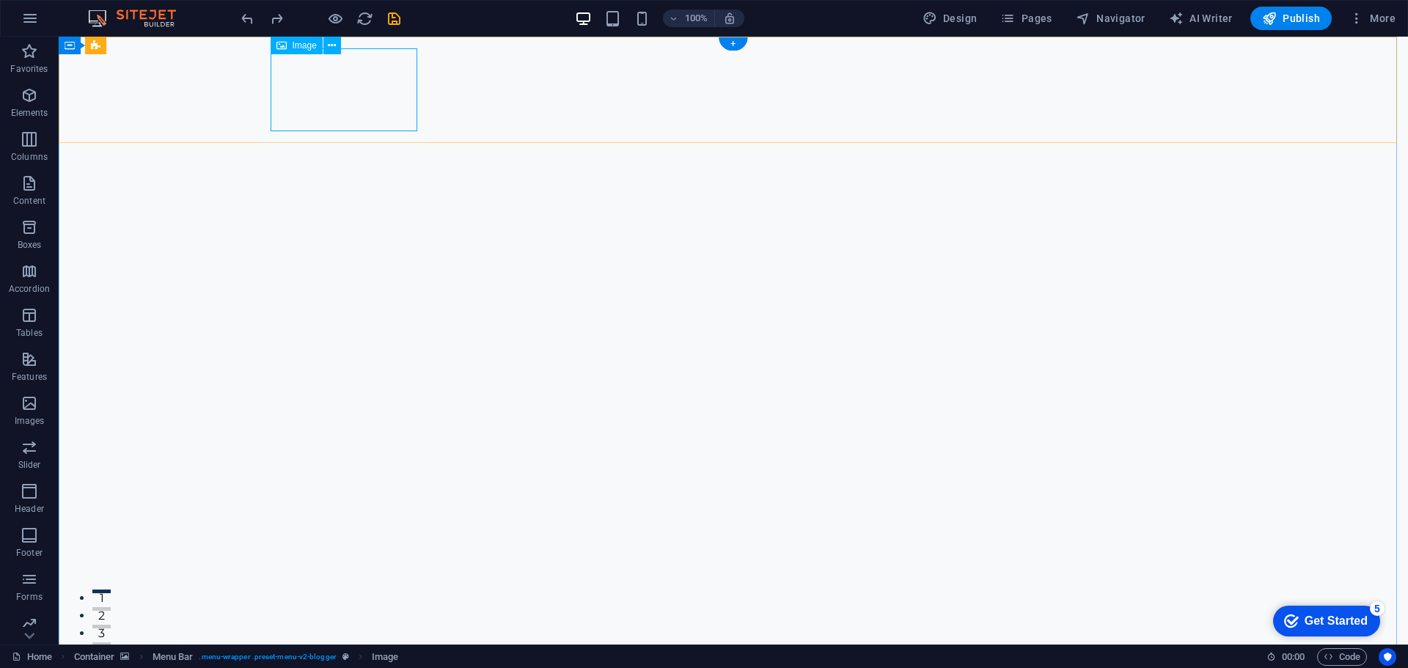
drag, startPoint x: 293, startPoint y: 65, endPoint x: 312, endPoint y: 55, distance: 21.3
click at [94, 48] on icon at bounding box center [96, 46] width 10 height 18
click at [98, 48] on icon at bounding box center [96, 46] width 10 height 18
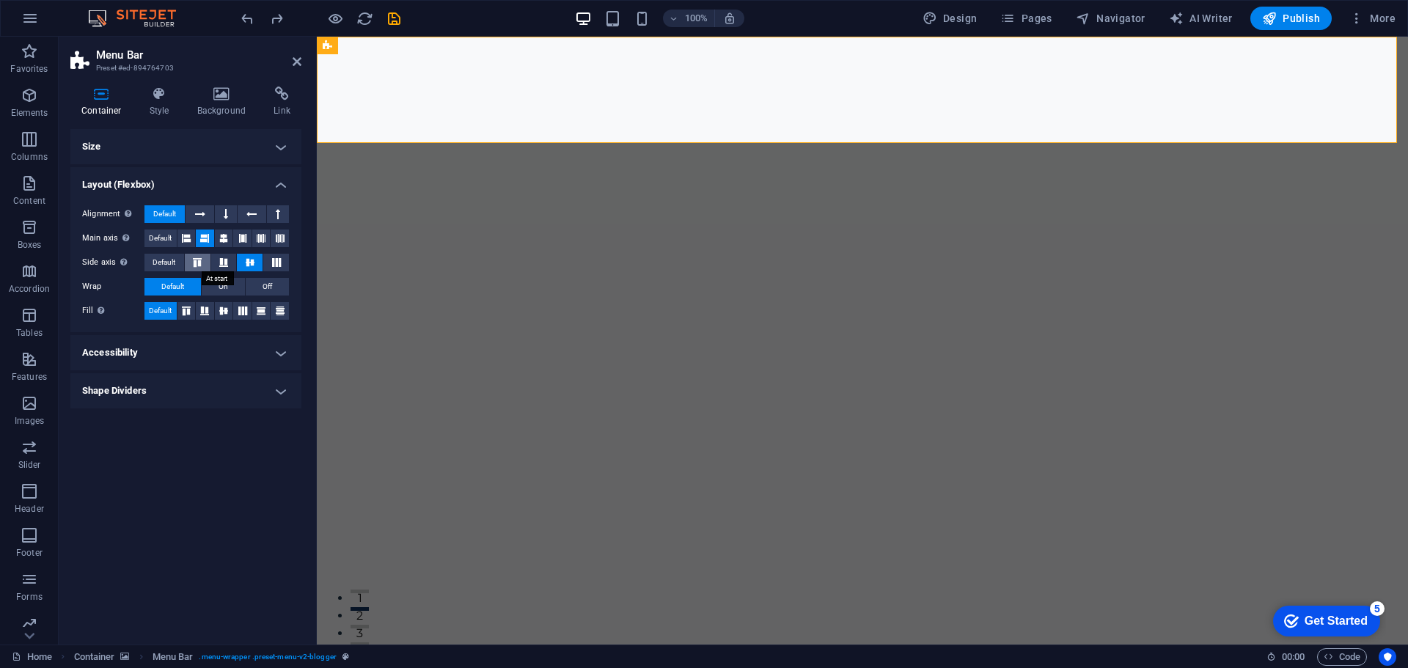
click at [203, 261] on icon at bounding box center [197, 262] width 18 height 9
click at [231, 256] on button at bounding box center [224, 263] width 26 height 18
click at [249, 257] on button at bounding box center [250, 263] width 26 height 18
click at [269, 259] on icon at bounding box center [277, 262] width 18 height 9
click at [253, 257] on button at bounding box center [250, 263] width 26 height 18
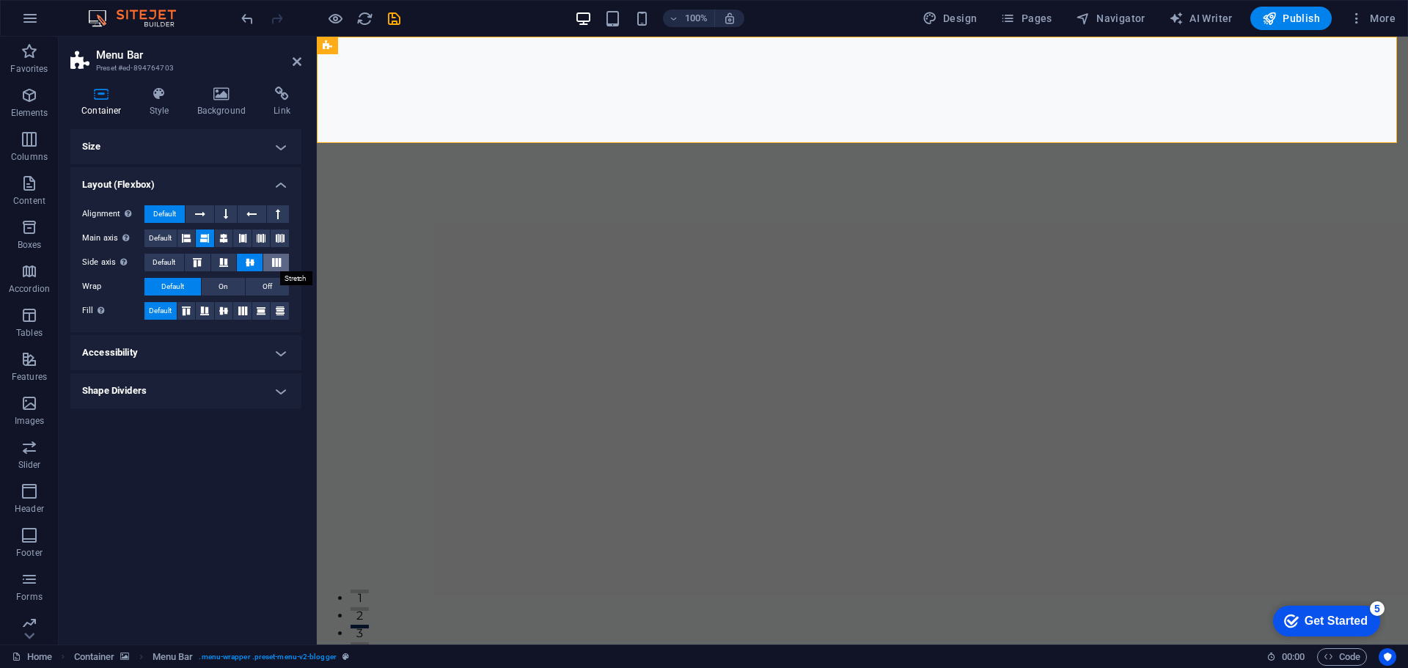
click at [282, 266] on button at bounding box center [276, 263] width 26 height 18
click at [216, 142] on h4 "Size" at bounding box center [185, 146] width 231 height 35
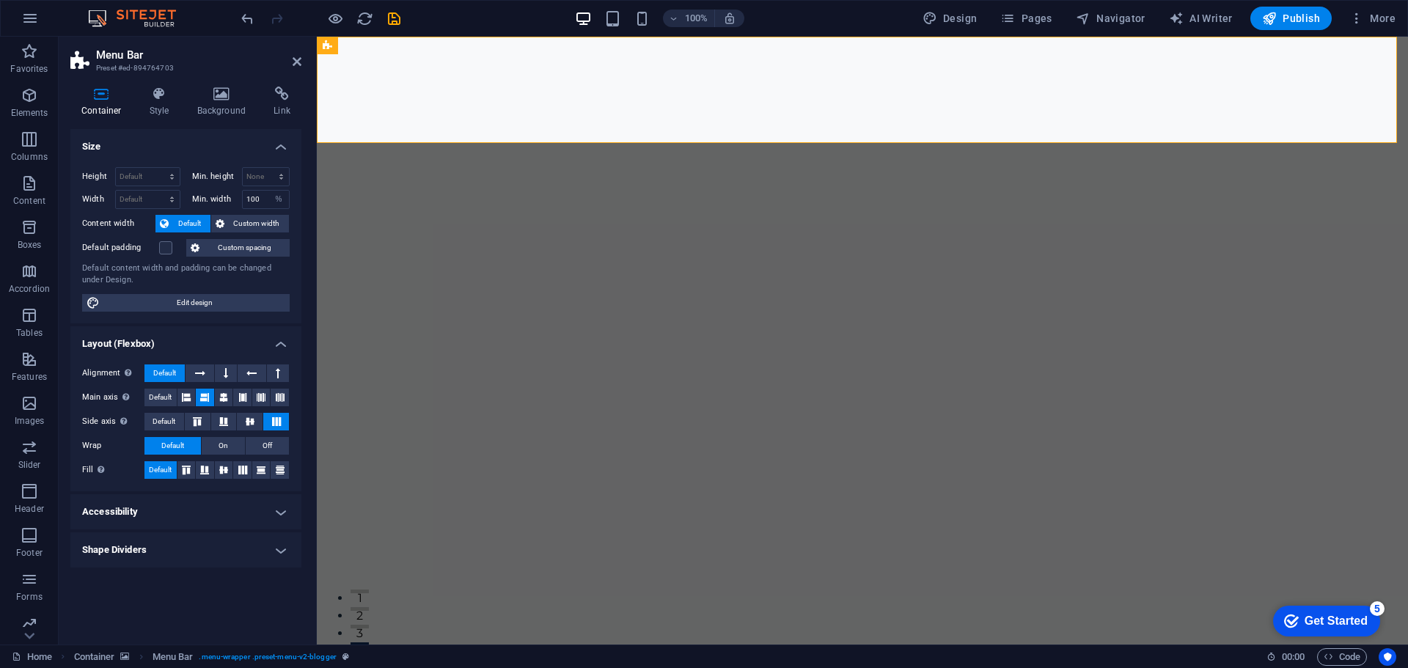
click at [216, 142] on h4 "Size" at bounding box center [185, 142] width 231 height 26
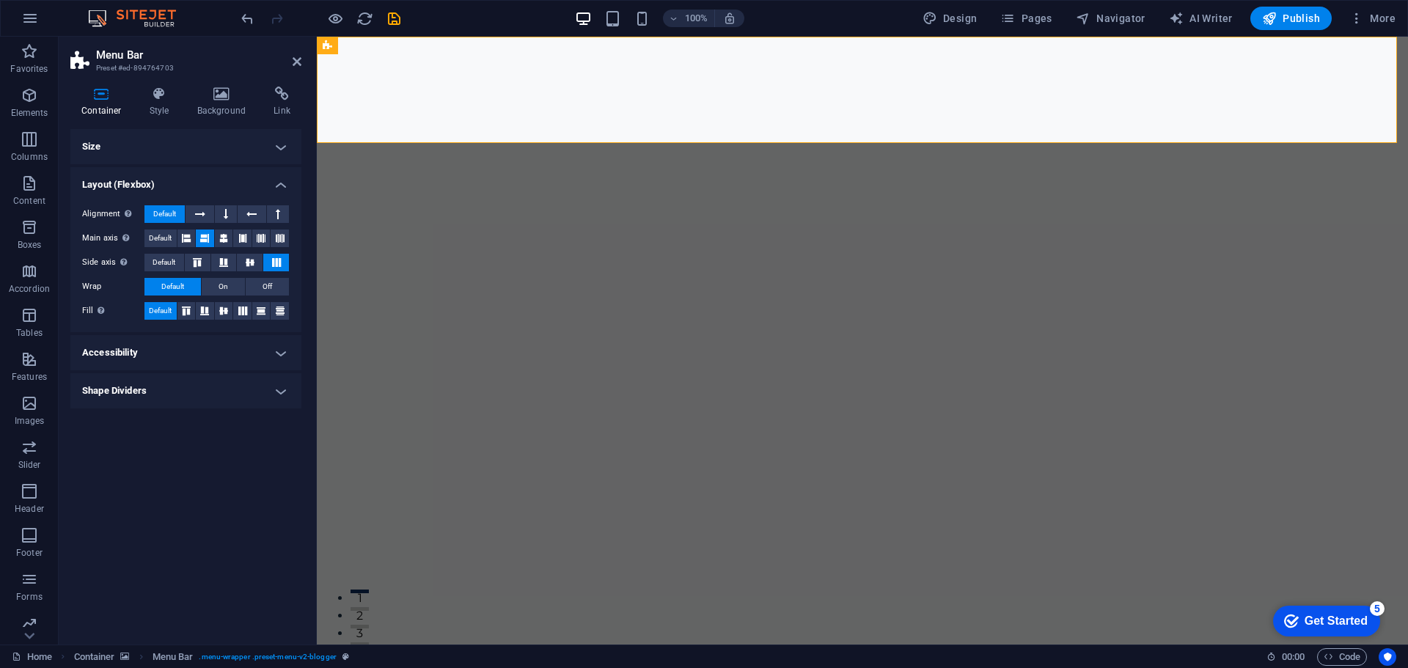
click at [202, 354] on h4 "Accessibility" at bounding box center [185, 352] width 231 height 35
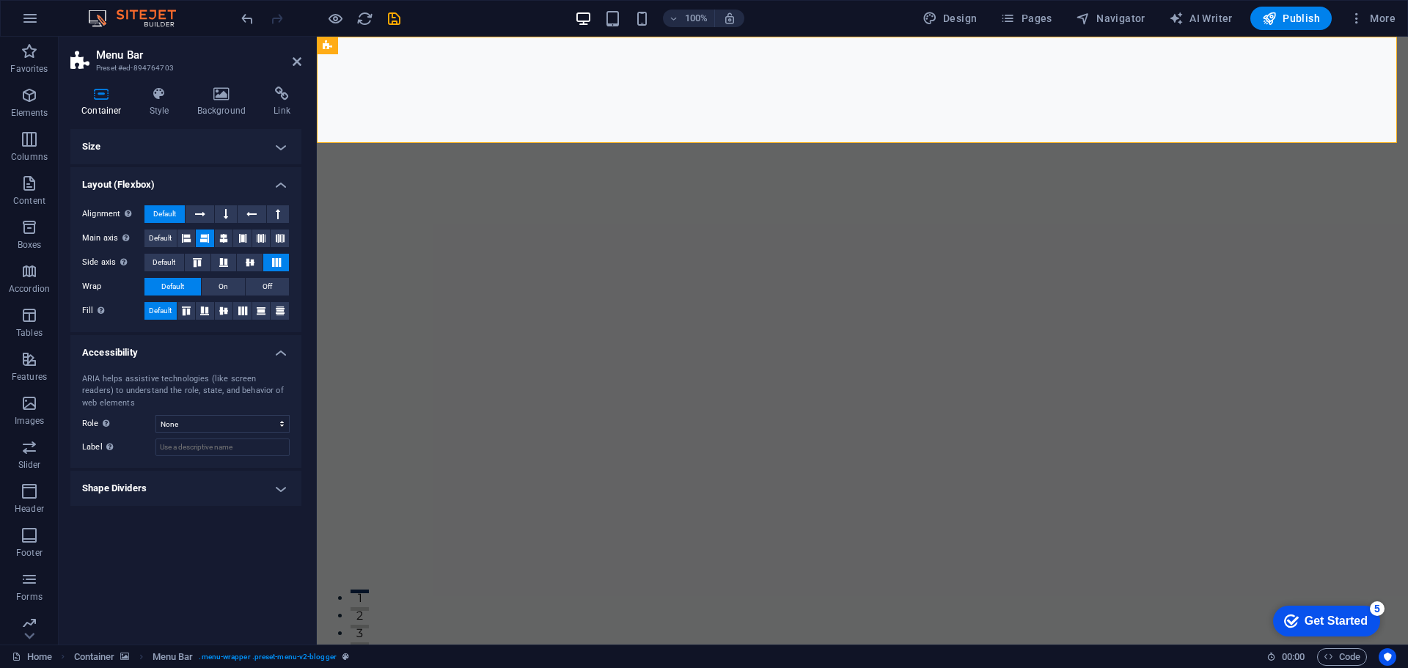
click at [208, 364] on div "ARIA helps assistive technologies (like screen readers) to understand the role,…" at bounding box center [185, 414] width 231 height 107
click at [186, 500] on h4 "Shape Dividers" at bounding box center [185, 488] width 231 height 35
click at [193, 486] on h4 "Shape Dividers" at bounding box center [185, 484] width 231 height 26
click at [229, 151] on h4 "Size" at bounding box center [185, 146] width 231 height 35
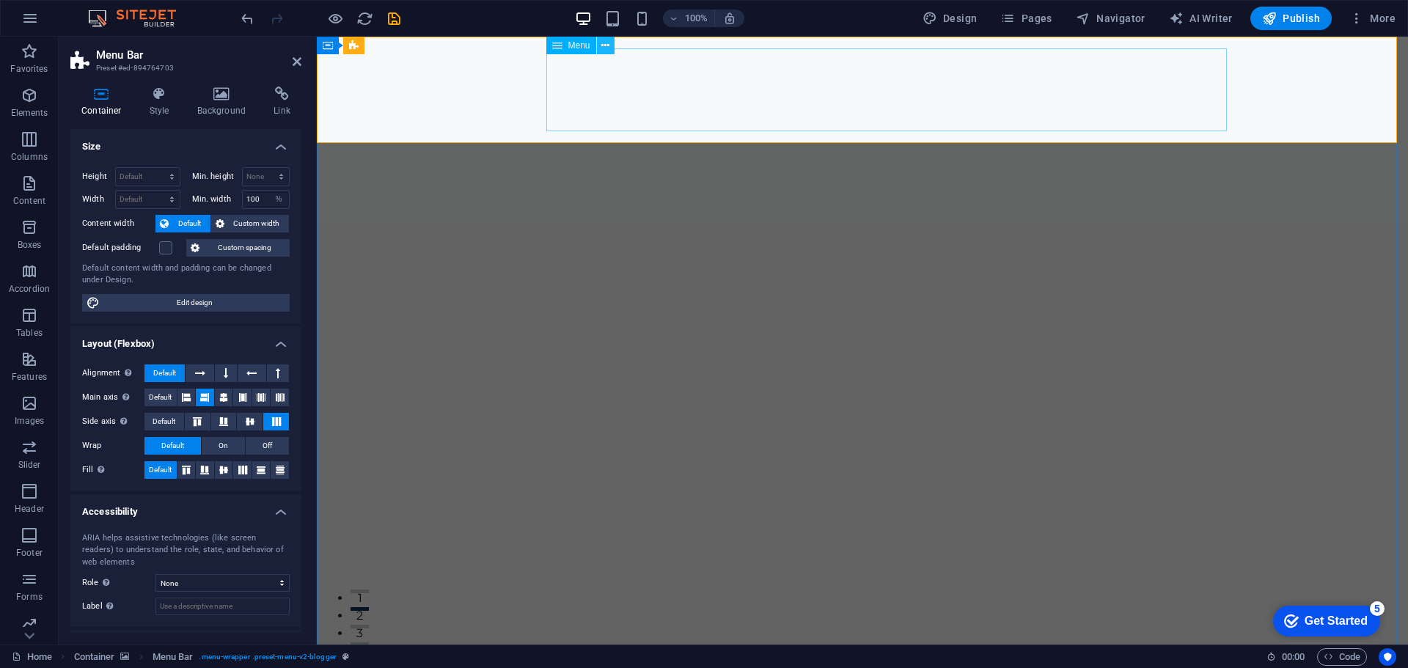
click at [611, 51] on button at bounding box center [606, 46] width 18 height 18
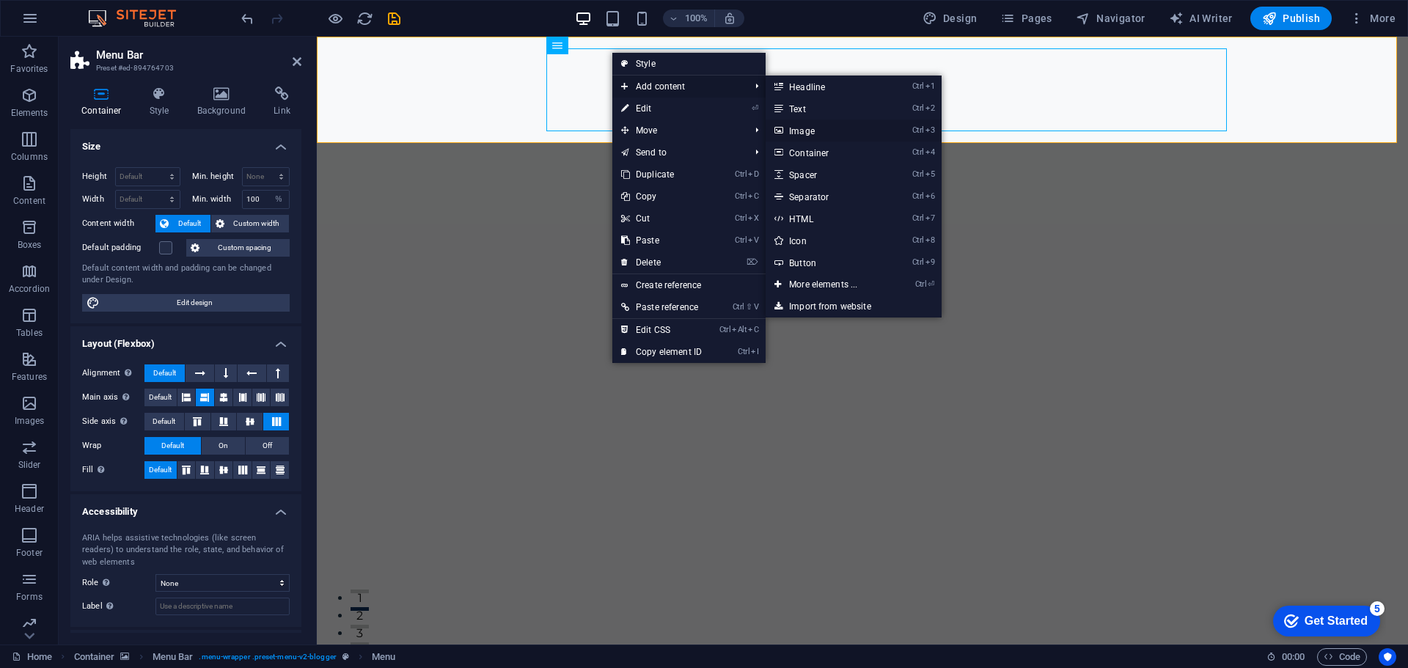
click at [843, 133] on link "Ctrl 3 Image" at bounding box center [825, 131] width 121 height 22
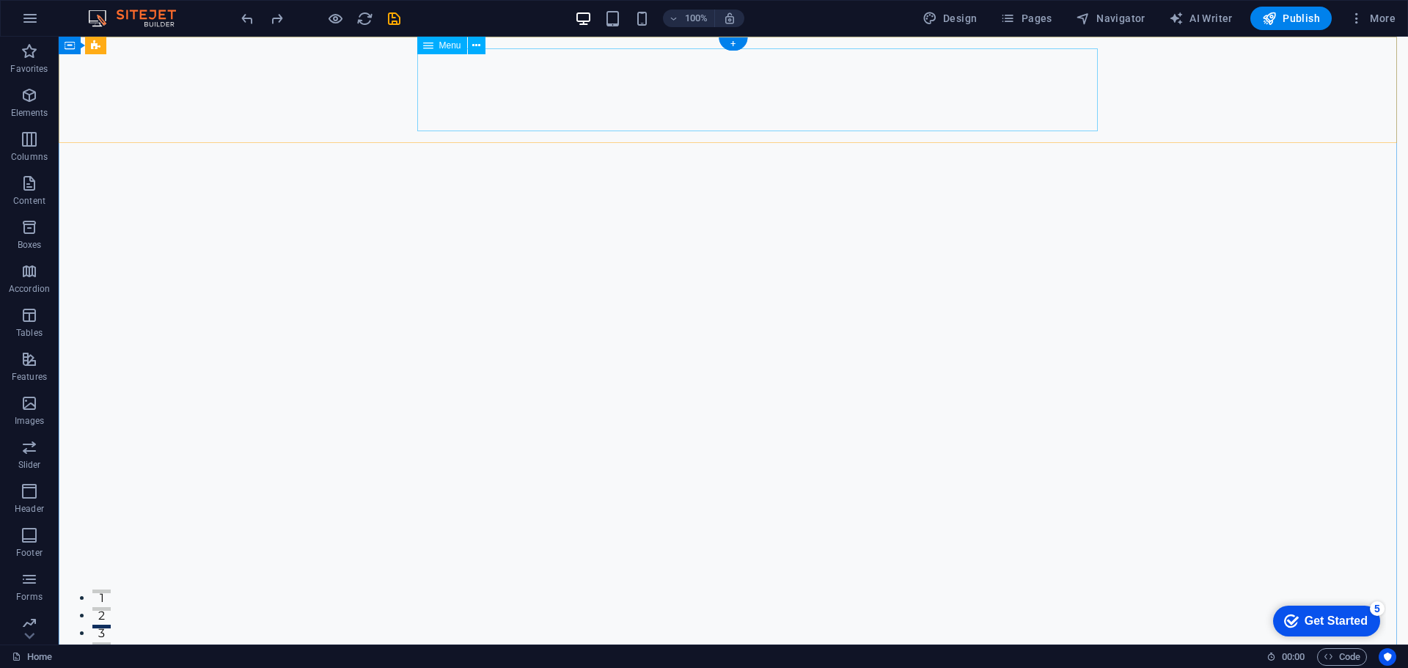
drag, startPoint x: 526, startPoint y: 90, endPoint x: 469, endPoint y: 81, distance: 58.0
click at [478, 46] on icon at bounding box center [476, 45] width 8 height 15
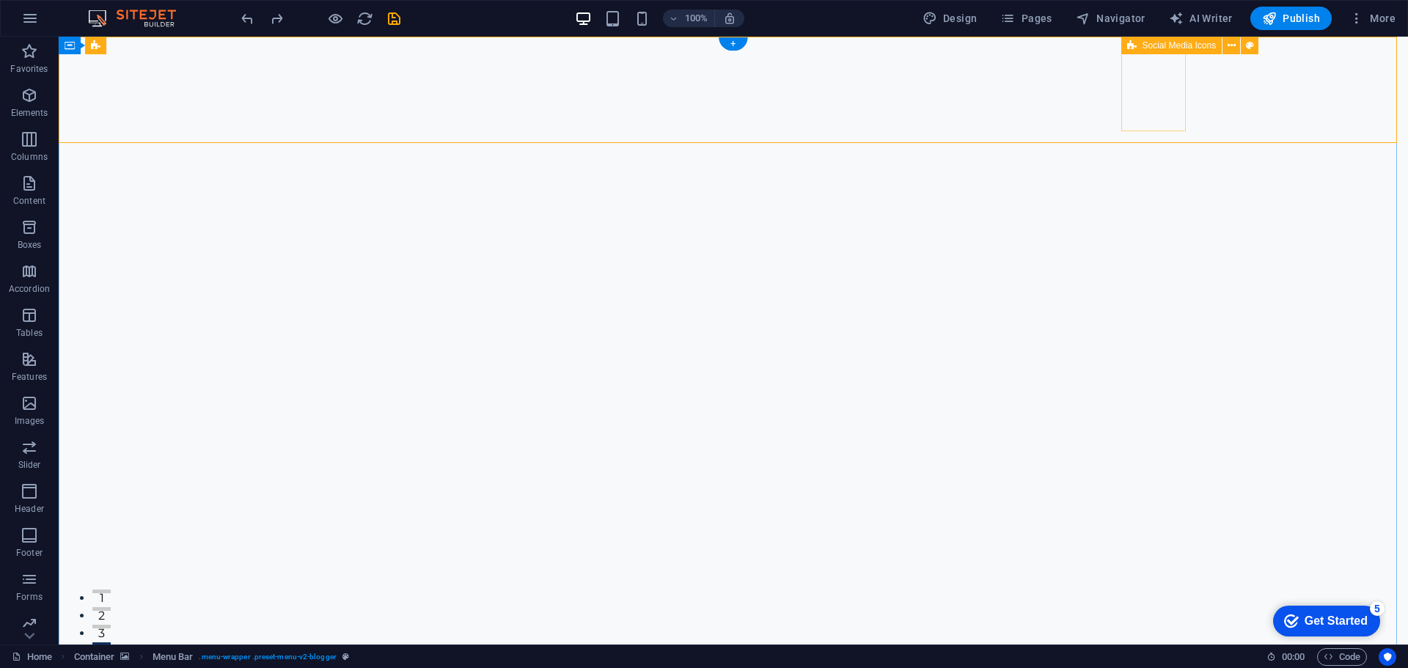
click at [1169, 46] on span "Social Media Icons" at bounding box center [1179, 45] width 74 height 9
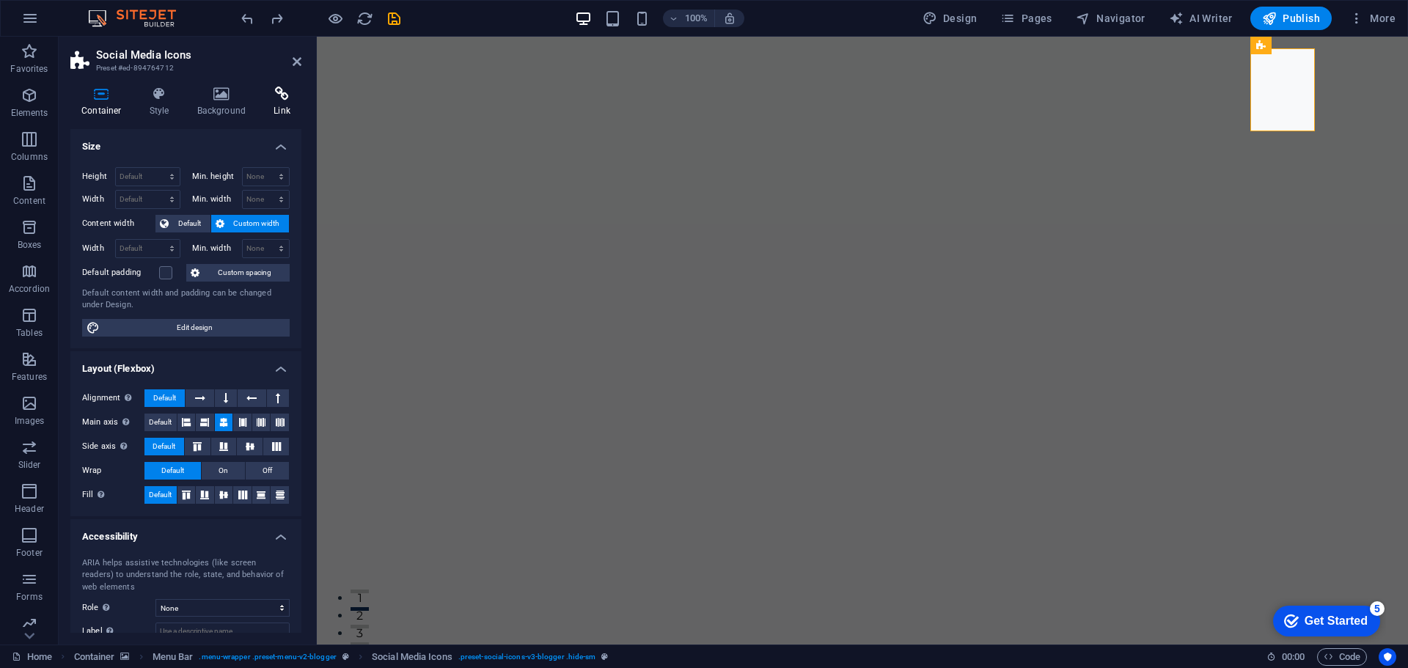
click at [275, 95] on icon at bounding box center [281, 94] width 39 height 15
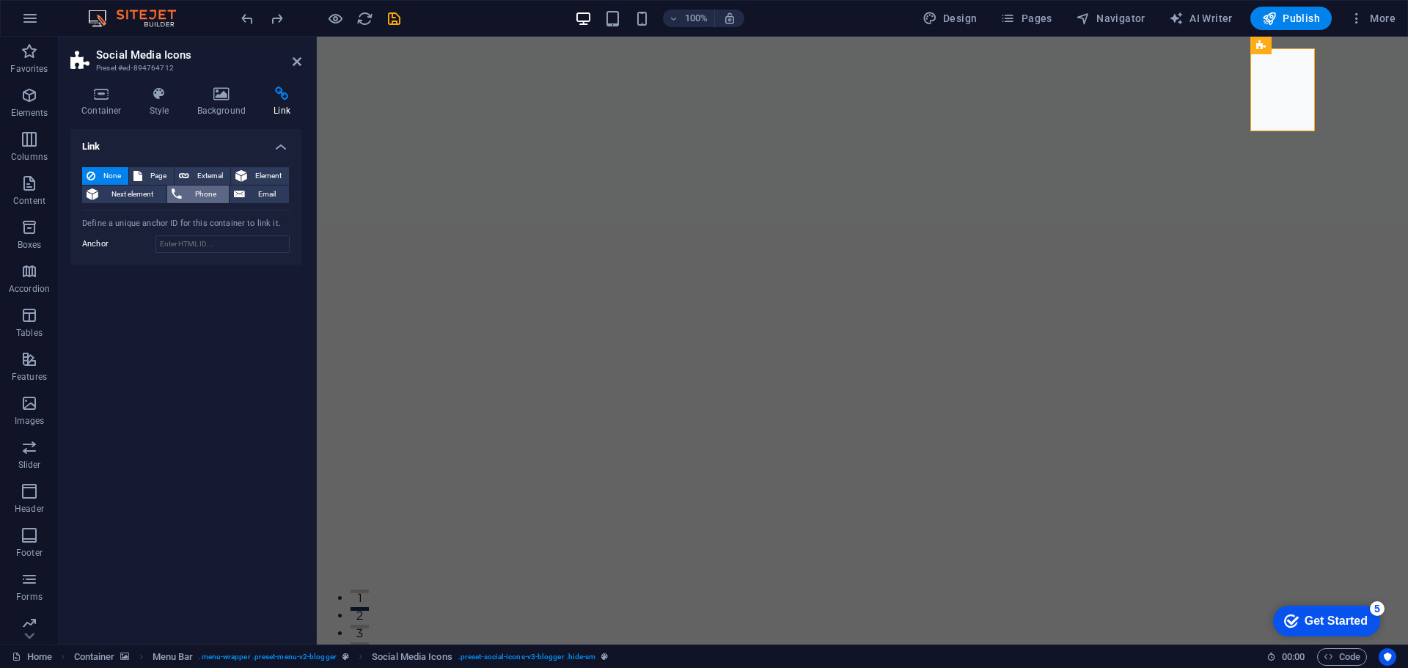
click at [197, 193] on span "Phone" at bounding box center [205, 195] width 39 height 18
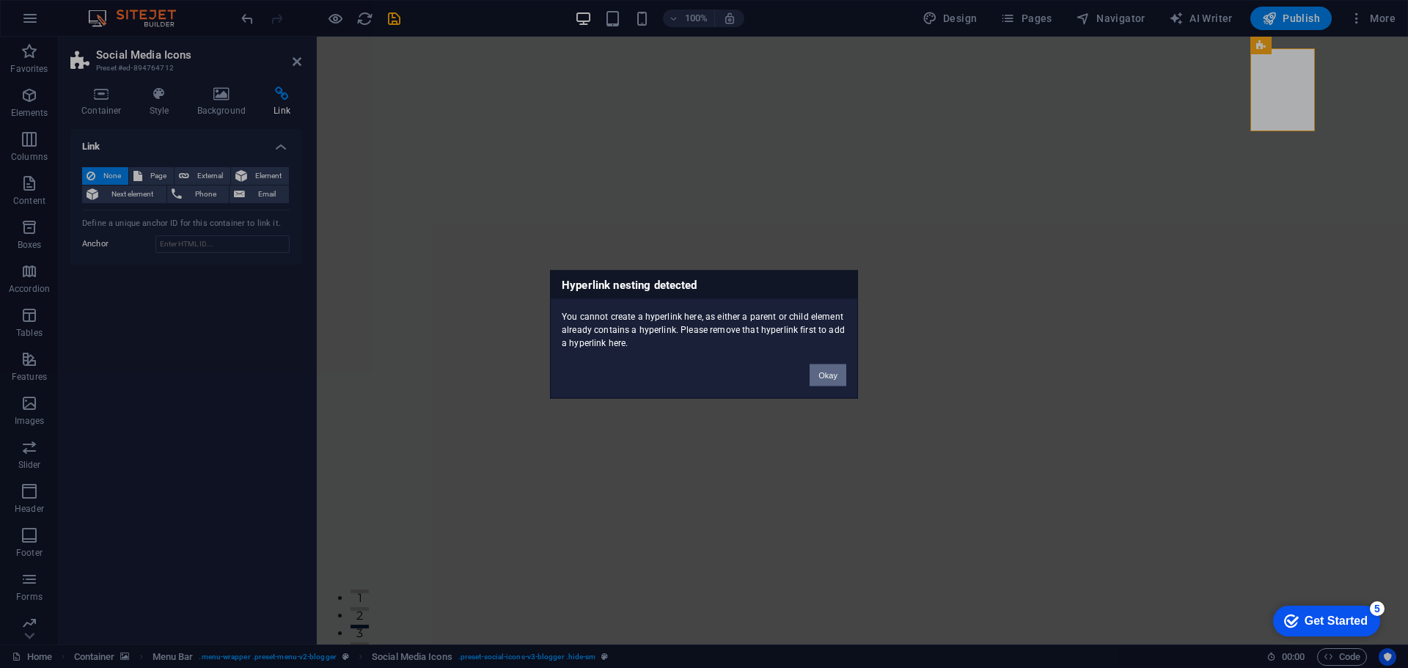
click at [834, 373] on button "Okay" at bounding box center [827, 375] width 37 height 22
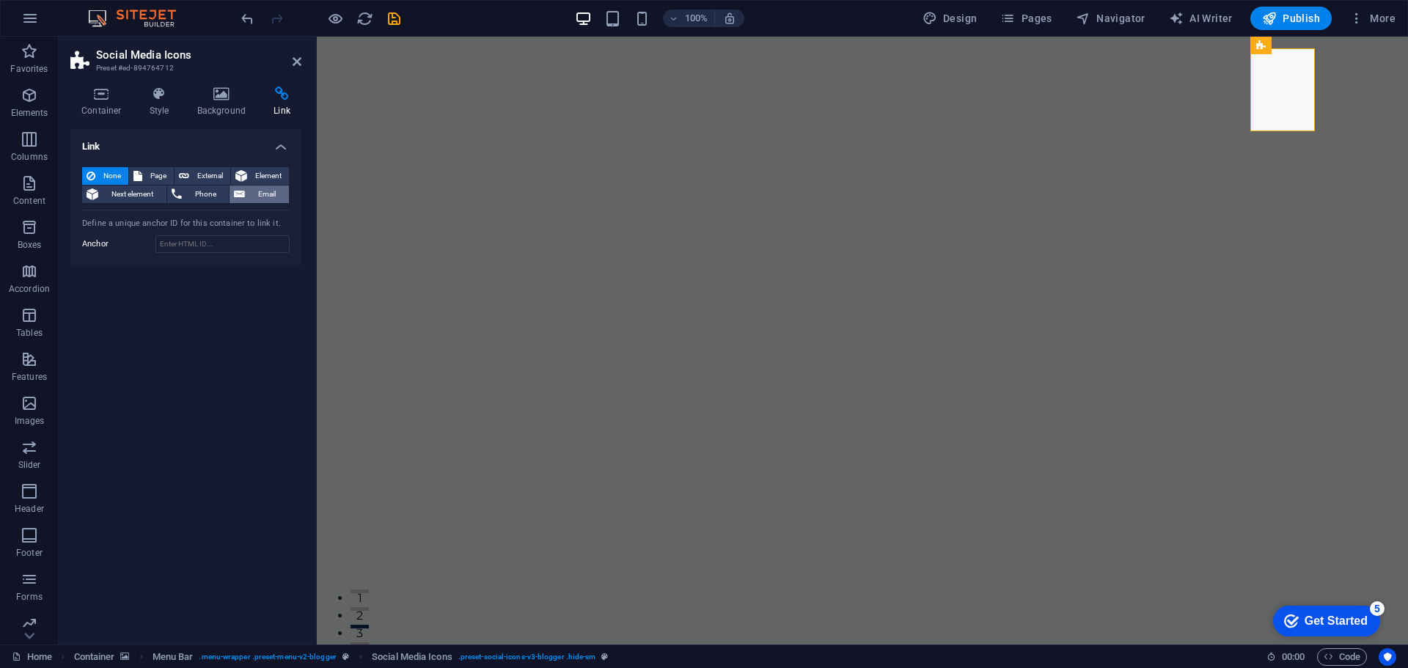
click at [264, 193] on span "Email" at bounding box center [266, 195] width 35 height 18
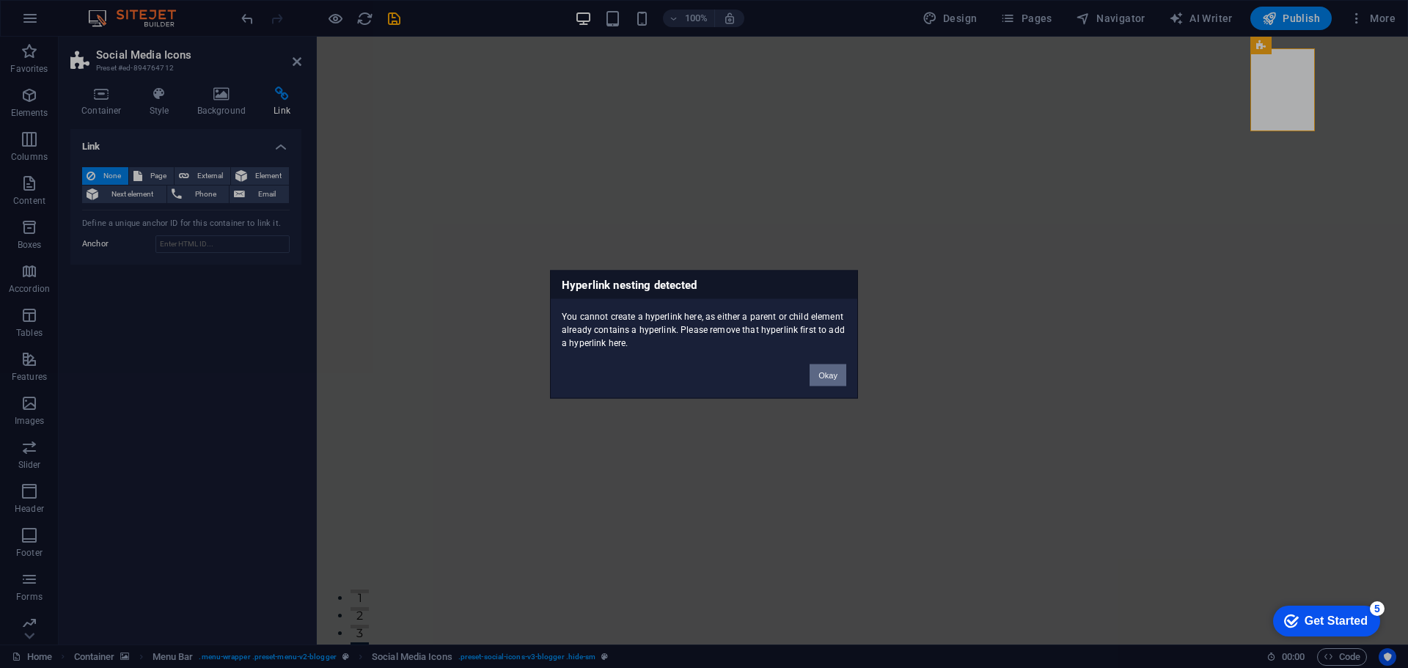
click at [821, 372] on button "Okay" at bounding box center [827, 375] width 37 height 22
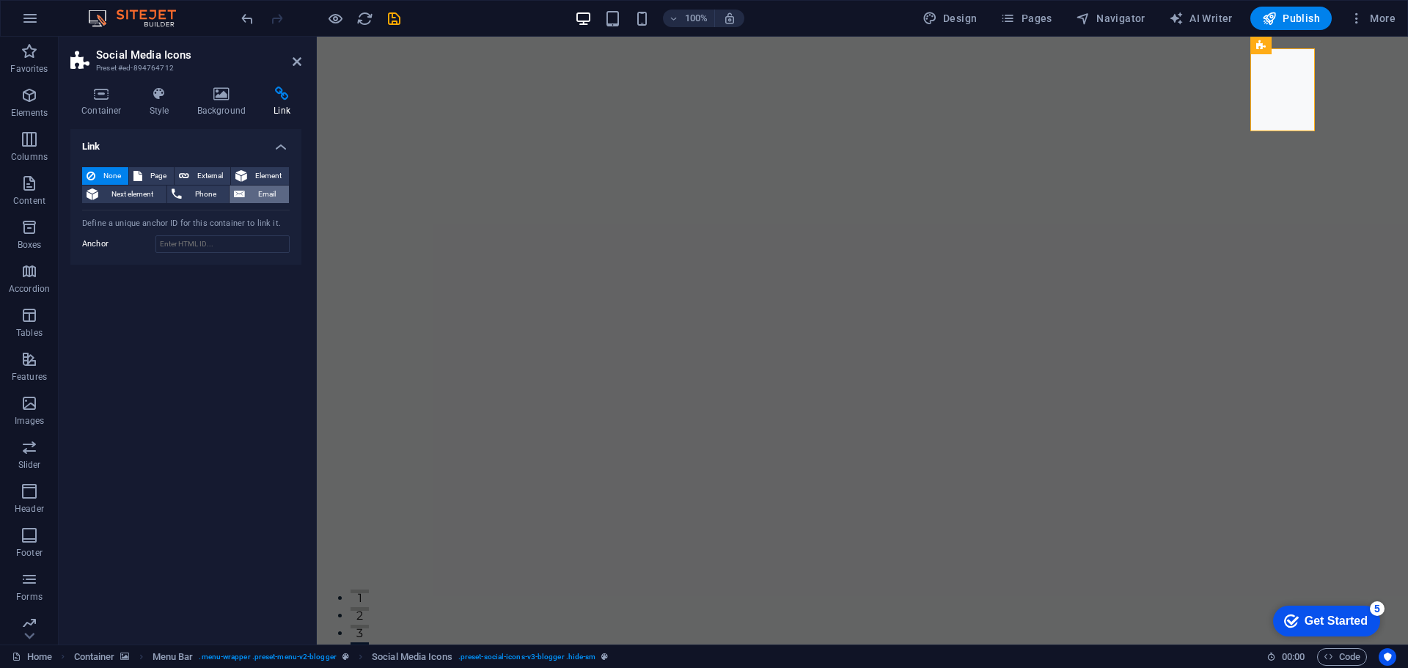
click at [265, 197] on span "Email" at bounding box center [266, 195] width 35 height 18
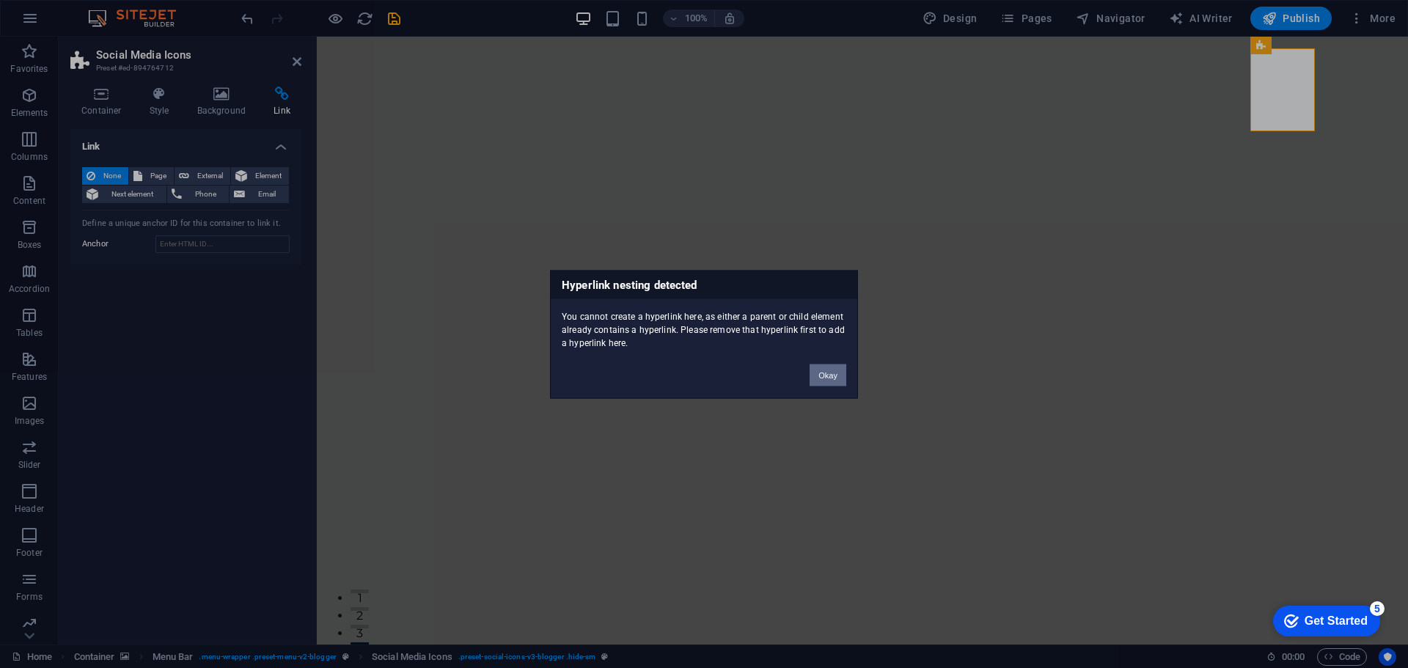
click at [823, 377] on button "Okay" at bounding box center [827, 375] width 37 height 22
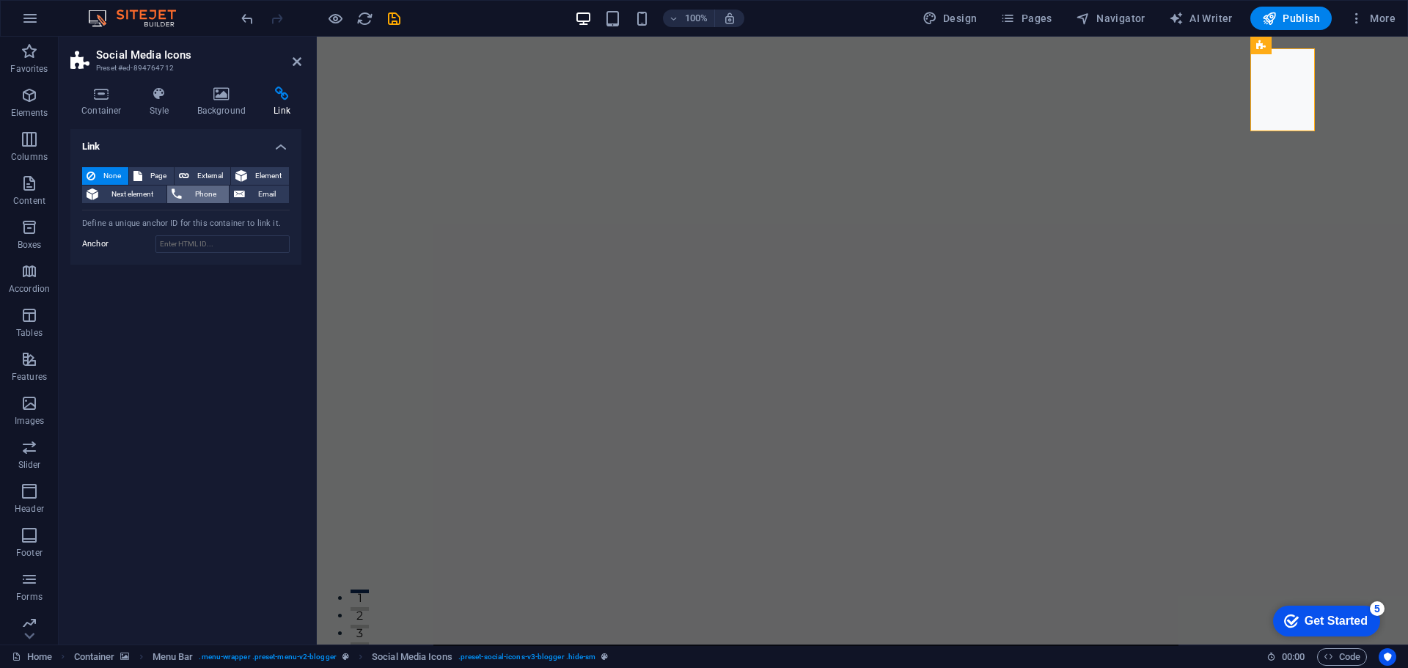
click at [207, 189] on span "Phone" at bounding box center [205, 195] width 39 height 18
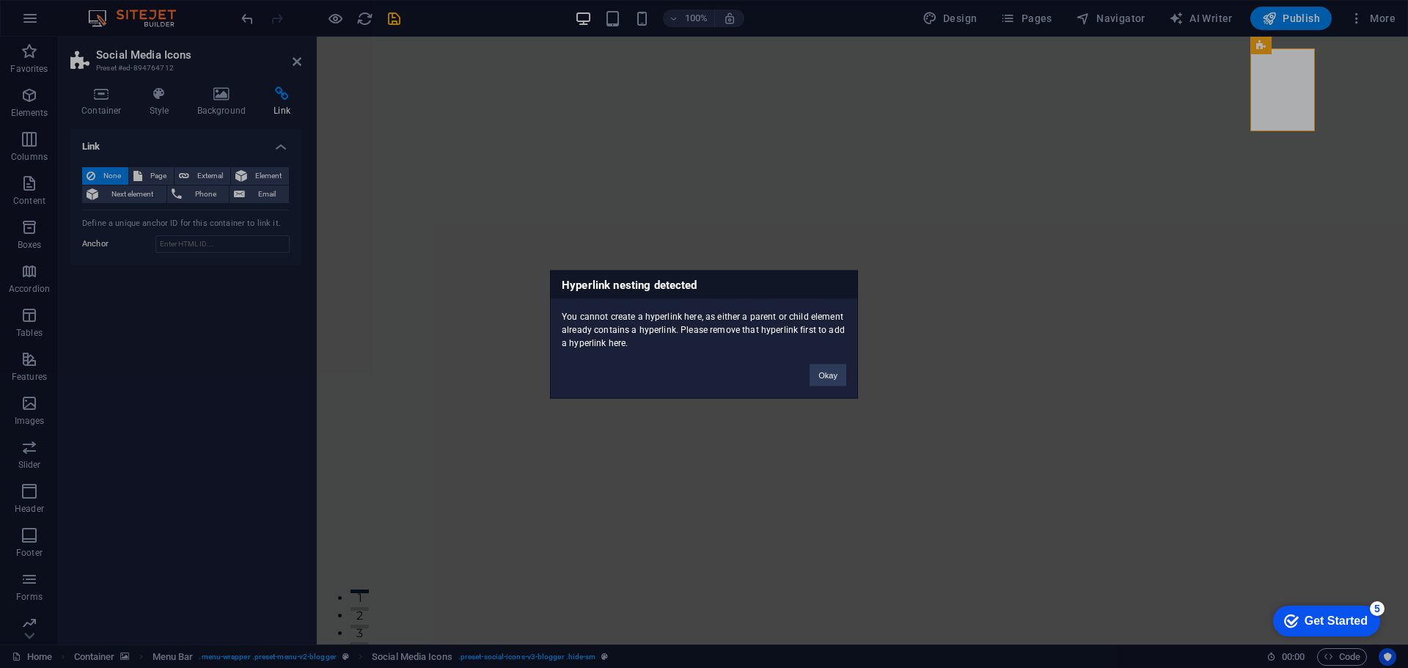
drag, startPoint x: 620, startPoint y: 339, endPoint x: 538, endPoint y: 309, distance: 86.8
click at [538, 309] on div "Hyperlink nesting detected You cannot create a hyperlink here, as either a pare…" at bounding box center [704, 334] width 1408 height 668
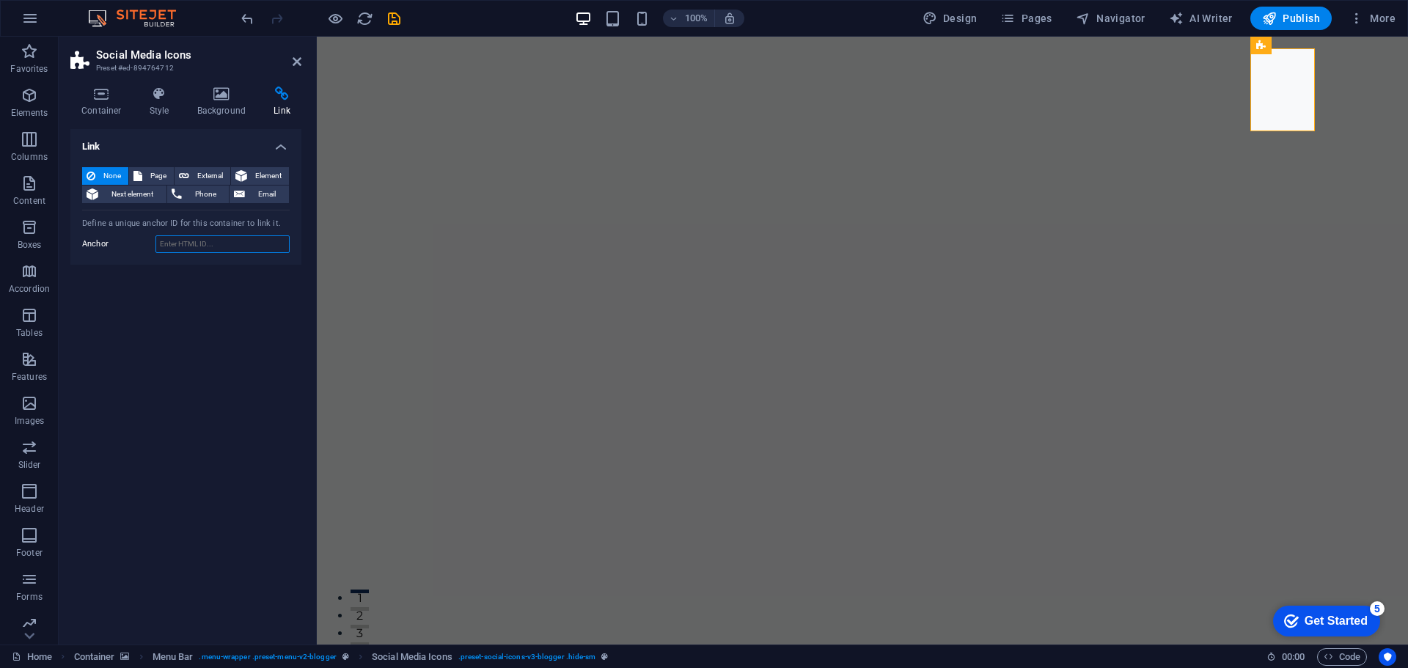
click at [218, 236] on input "Anchor" at bounding box center [222, 244] width 134 height 18
drag, startPoint x: 515, startPoint y: 231, endPoint x: 1274, endPoint y: 100, distance: 770.0
click at [189, 189] on span "Phone" at bounding box center [205, 195] width 39 height 18
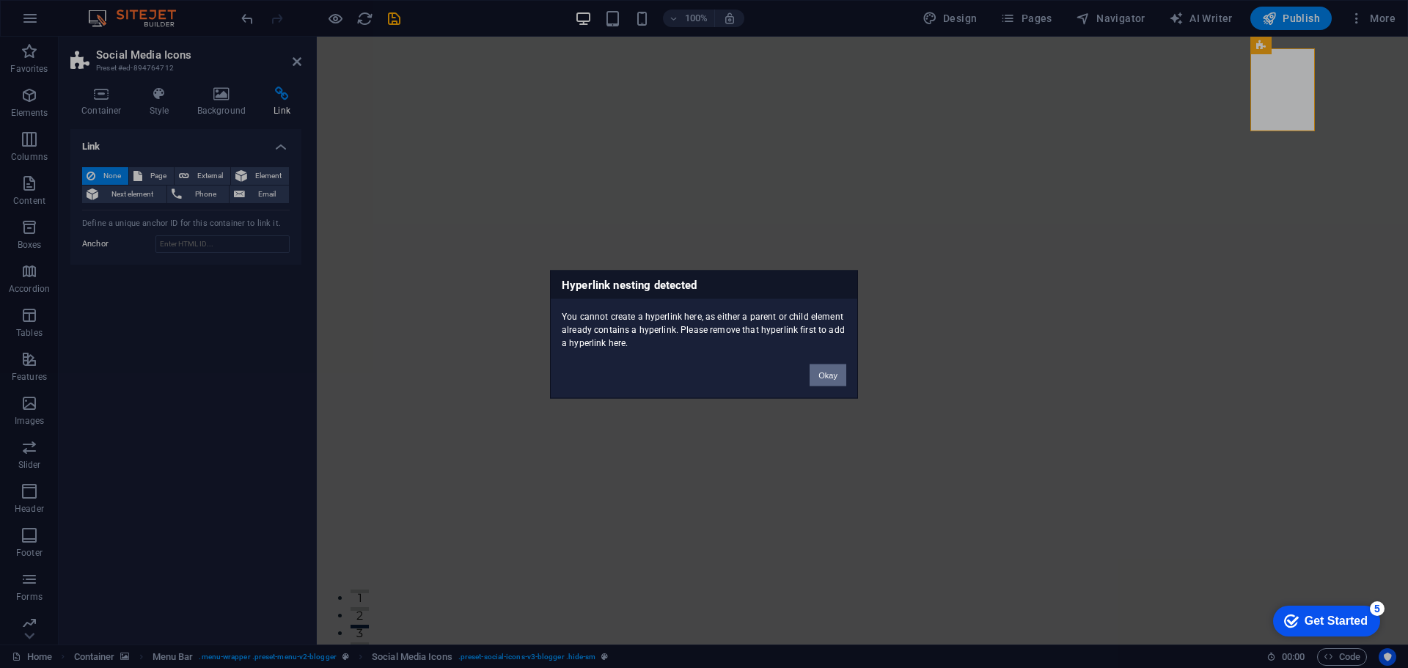
click at [823, 378] on button "Okay" at bounding box center [827, 375] width 37 height 22
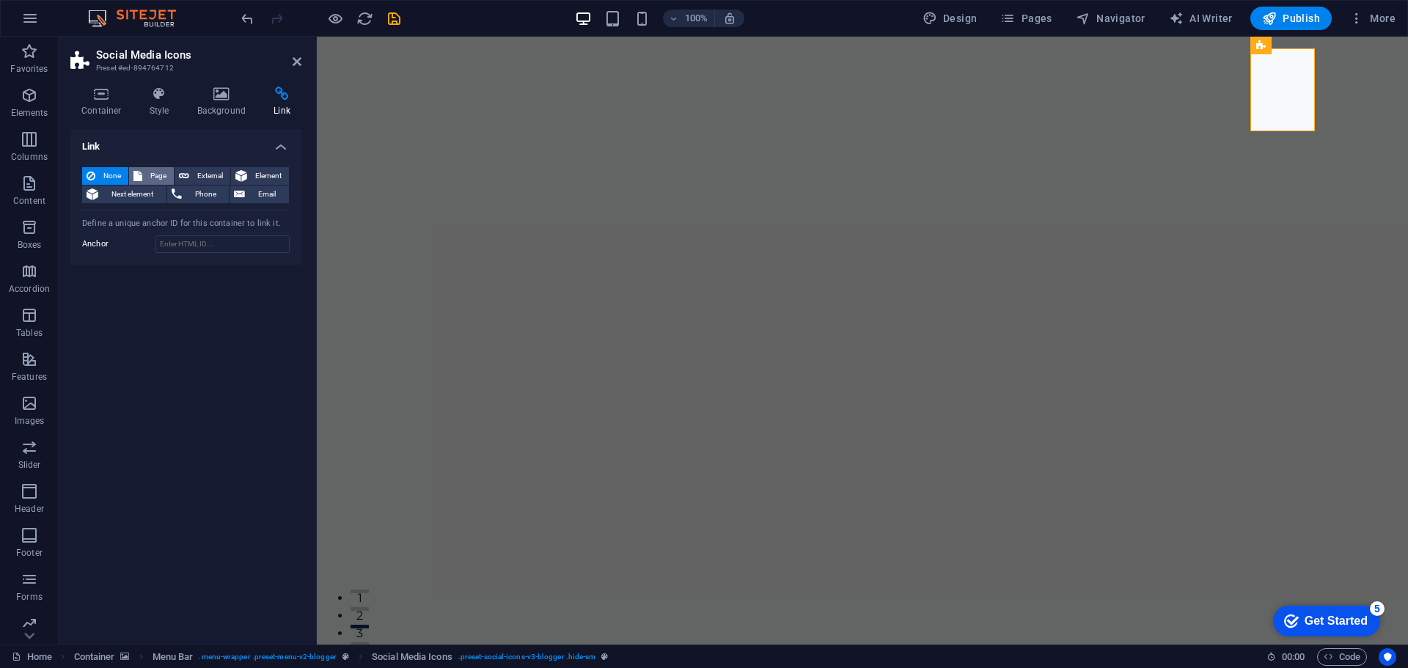
click at [148, 173] on span "Page" at bounding box center [158, 176] width 23 height 18
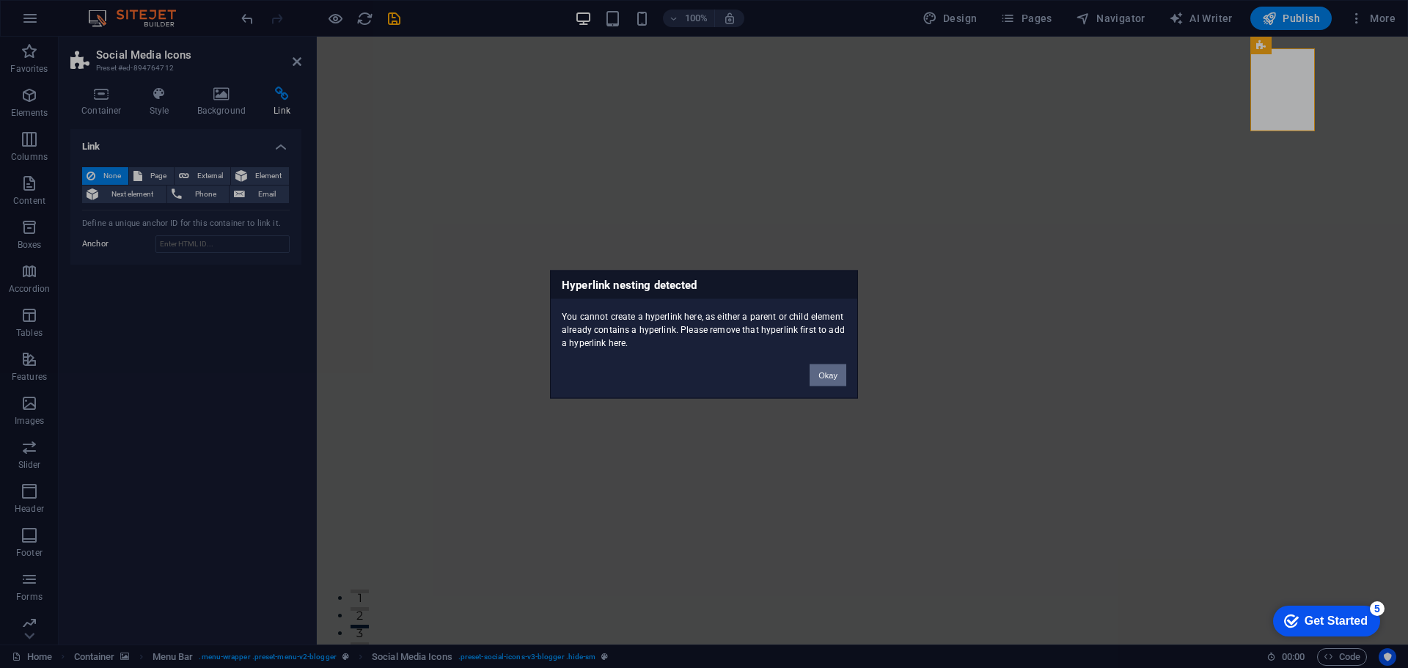
click at [818, 379] on button "Okay" at bounding box center [827, 375] width 37 height 22
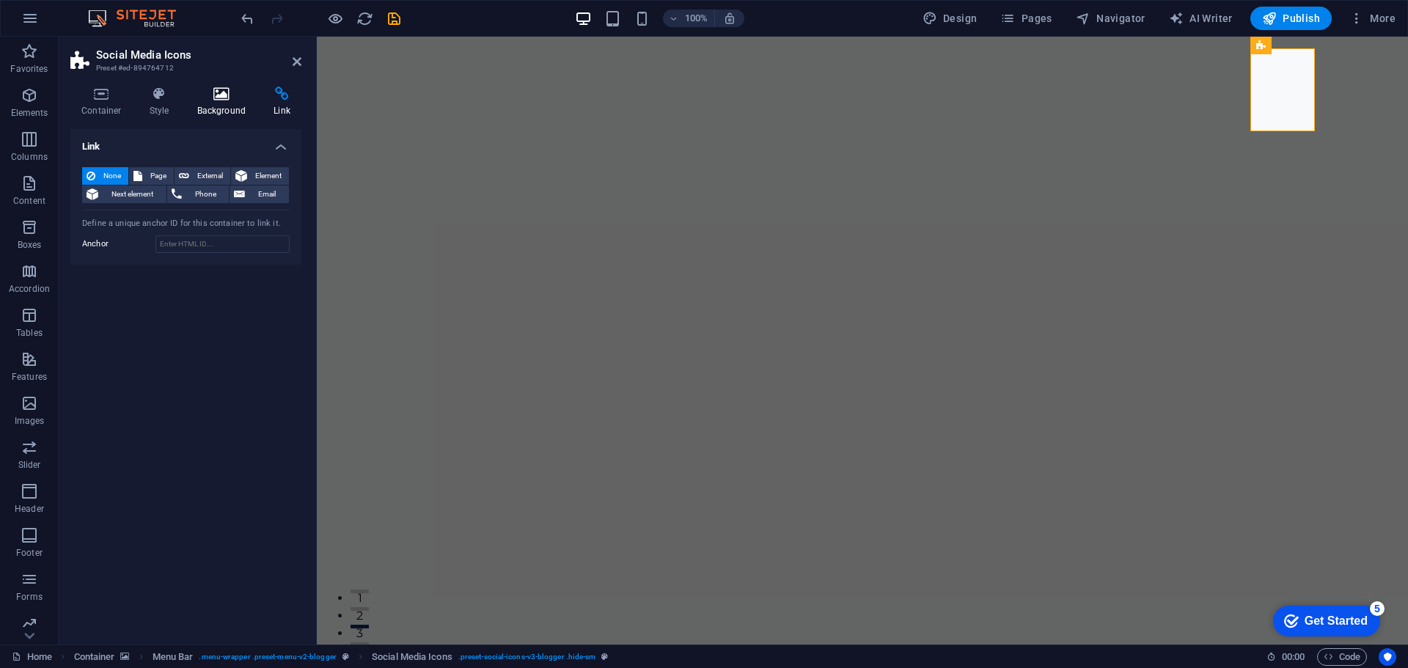
click at [237, 100] on icon at bounding box center [221, 94] width 71 height 15
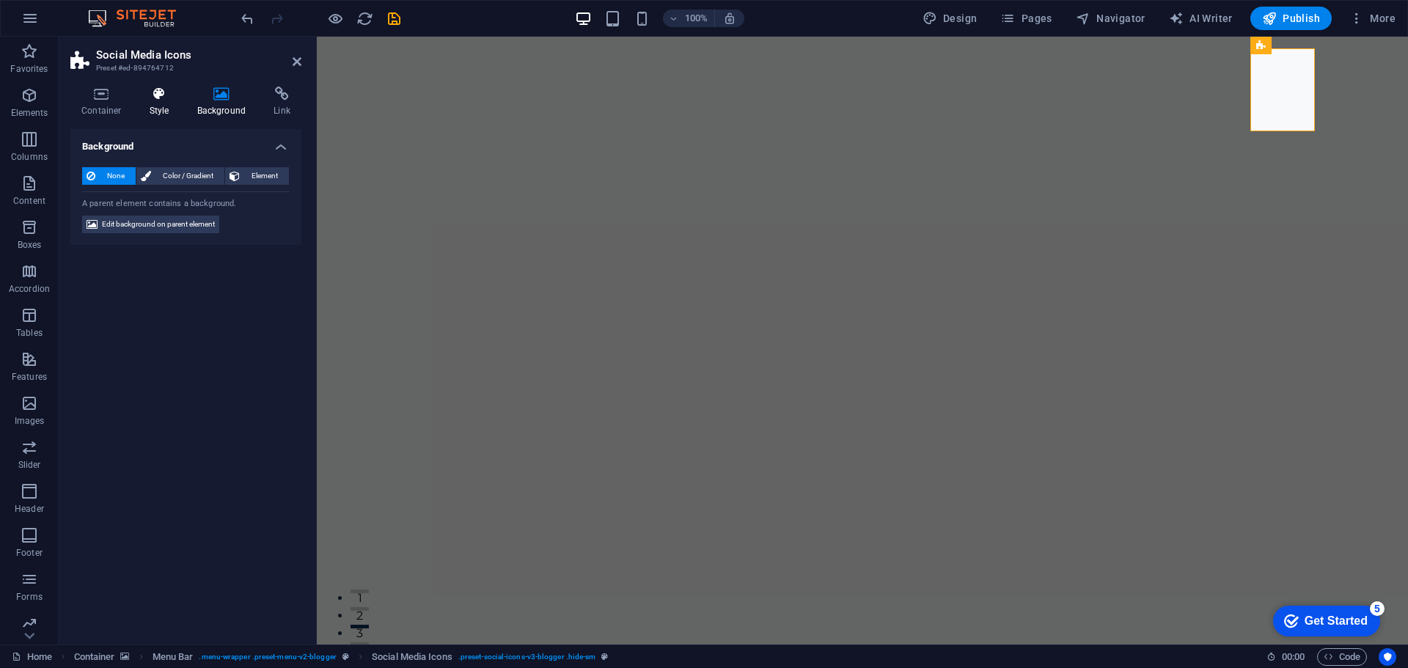
click at [171, 95] on icon at bounding box center [160, 94] width 42 height 15
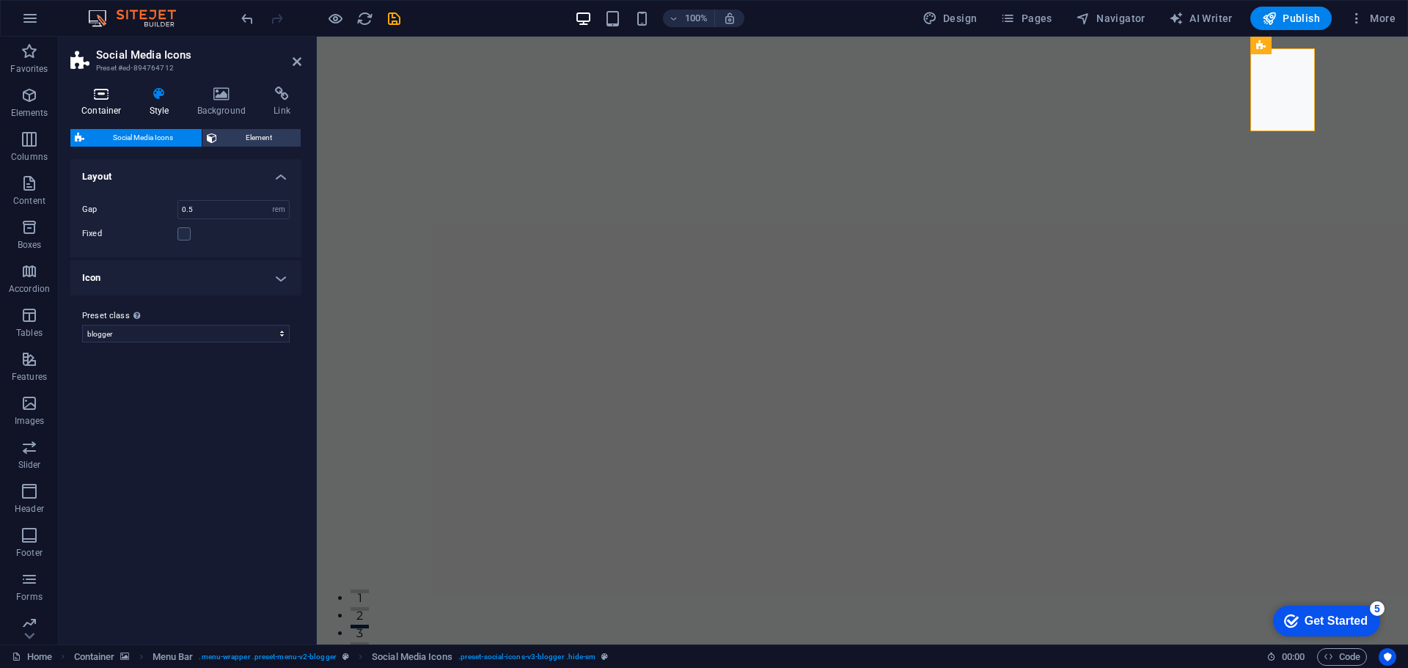
click at [114, 93] on icon at bounding box center [101, 94] width 62 height 15
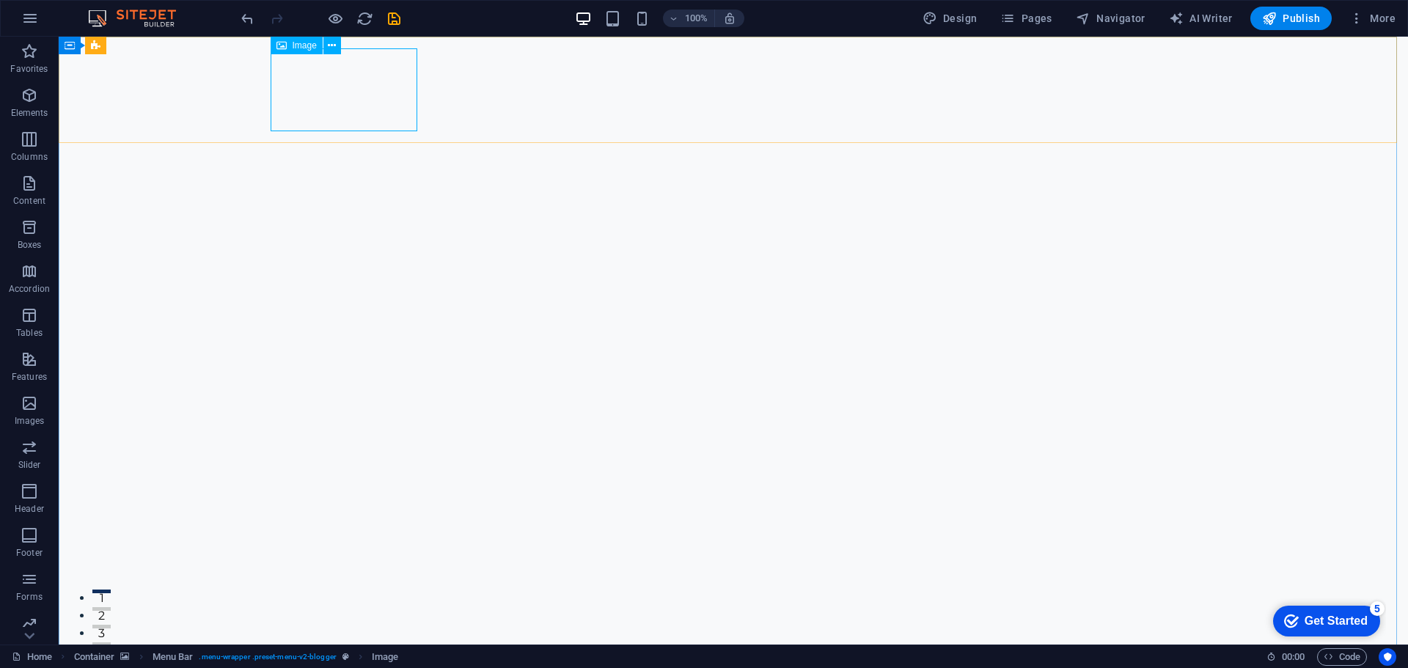
click at [282, 43] on icon at bounding box center [281, 46] width 10 height 18
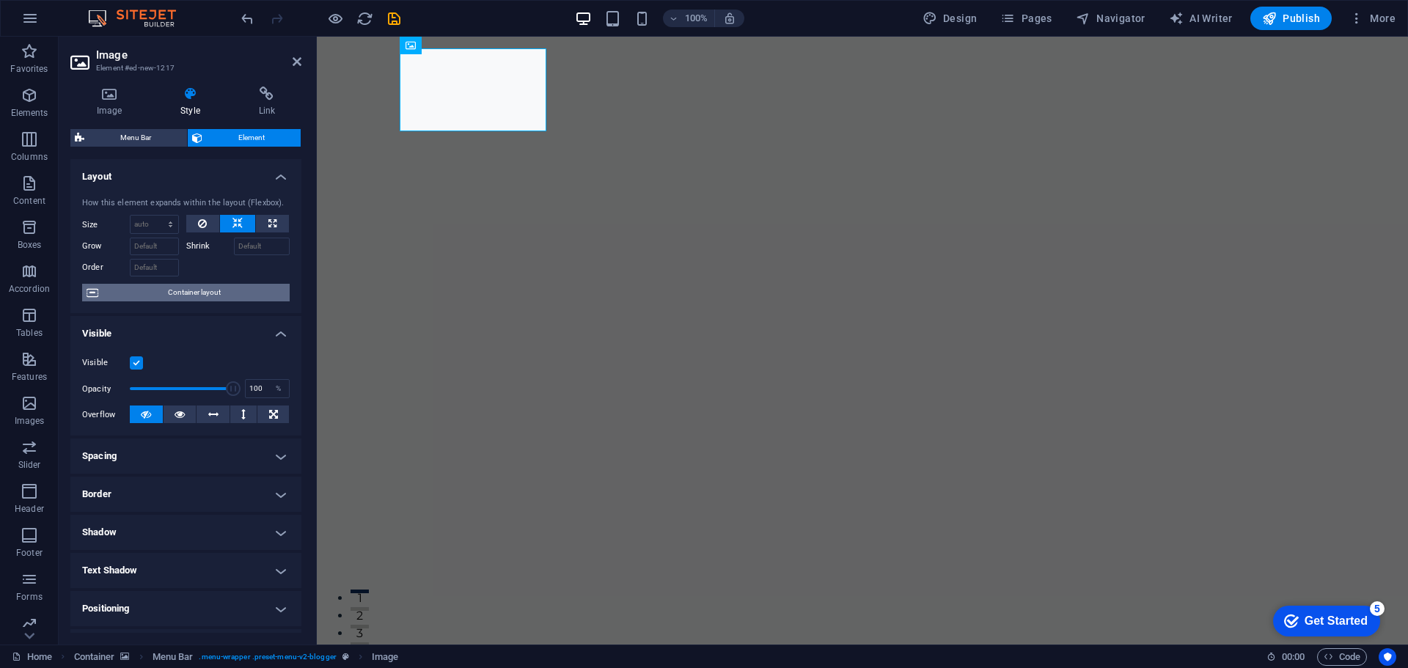
click at [211, 295] on span "Container layout" at bounding box center [194, 293] width 183 height 18
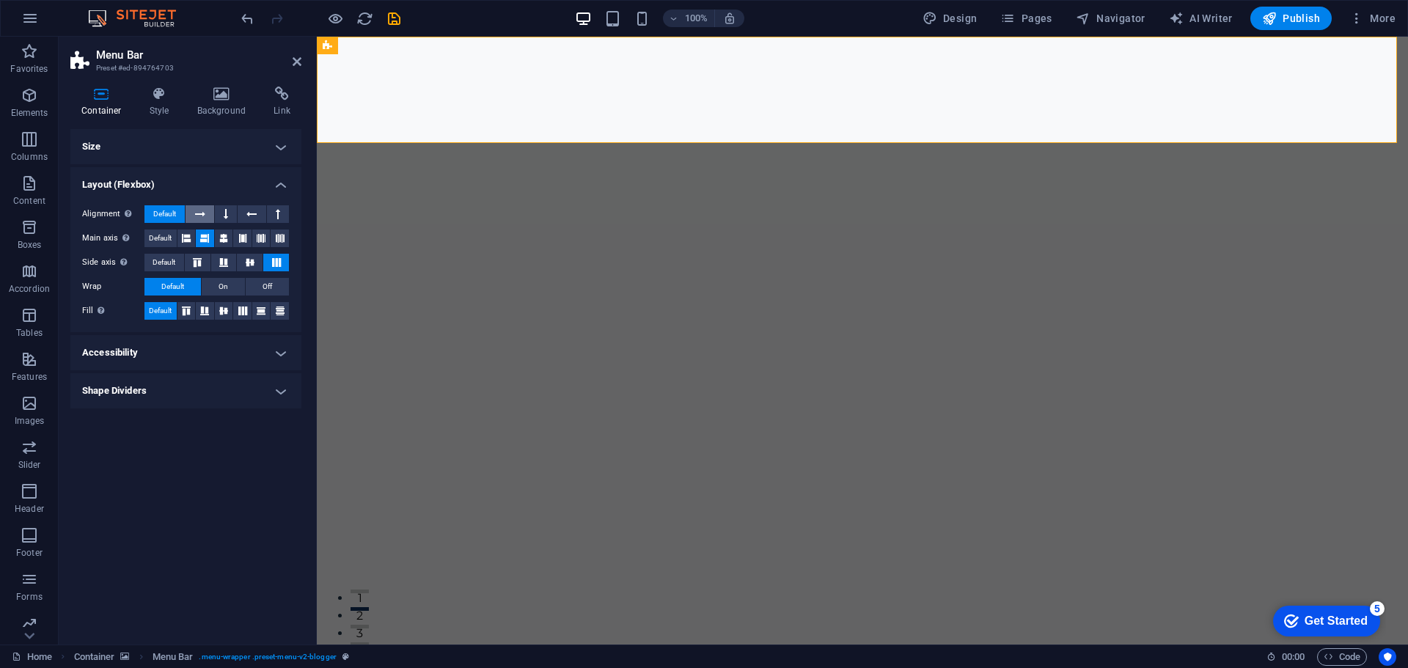
click at [206, 210] on button at bounding box center [200, 214] width 28 height 18
click at [164, 210] on span "Default" at bounding box center [164, 214] width 23 height 18
click at [166, 145] on h4 "Size" at bounding box center [185, 146] width 231 height 35
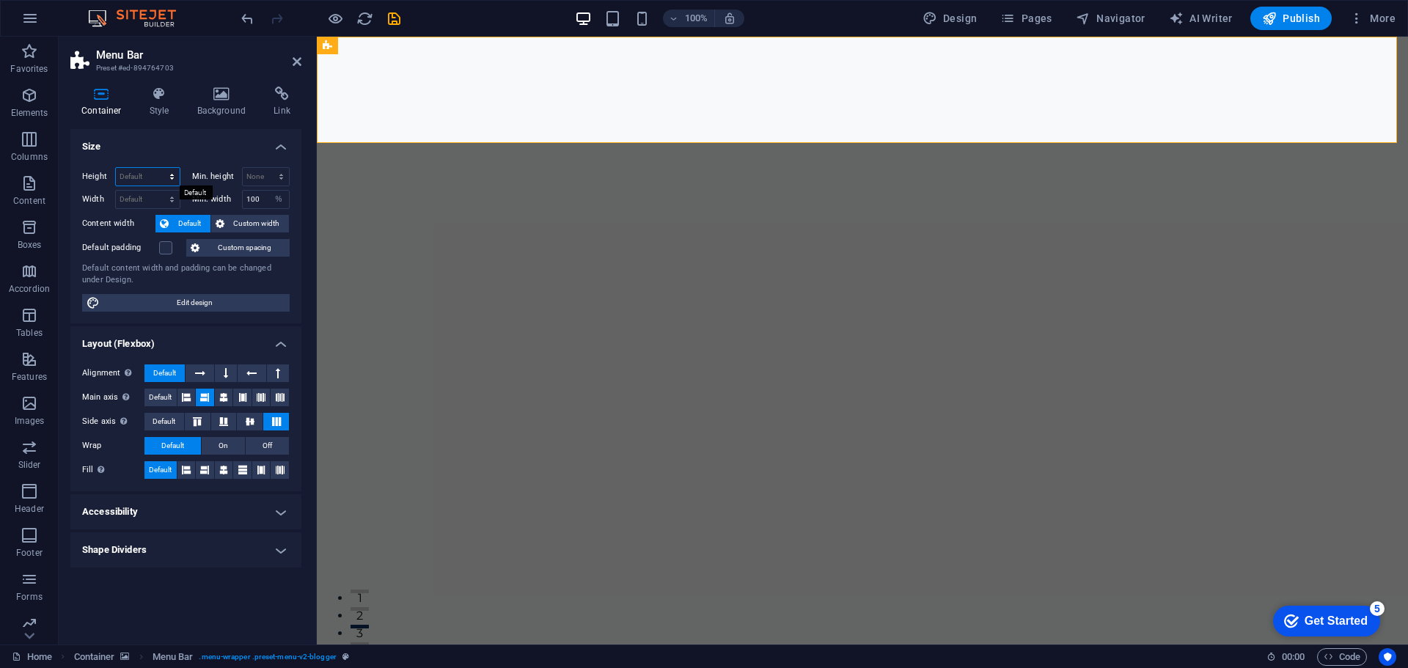
click at [163, 178] on select "Default px rem % vh vw" at bounding box center [148, 177] width 64 height 18
select select "px"
click at [158, 168] on select "Default px rem % vh vw" at bounding box center [148, 177] width 64 height 18
type input "145"
click at [172, 176] on select "Default px rem % vh vw" at bounding box center [169, 177] width 21 height 18
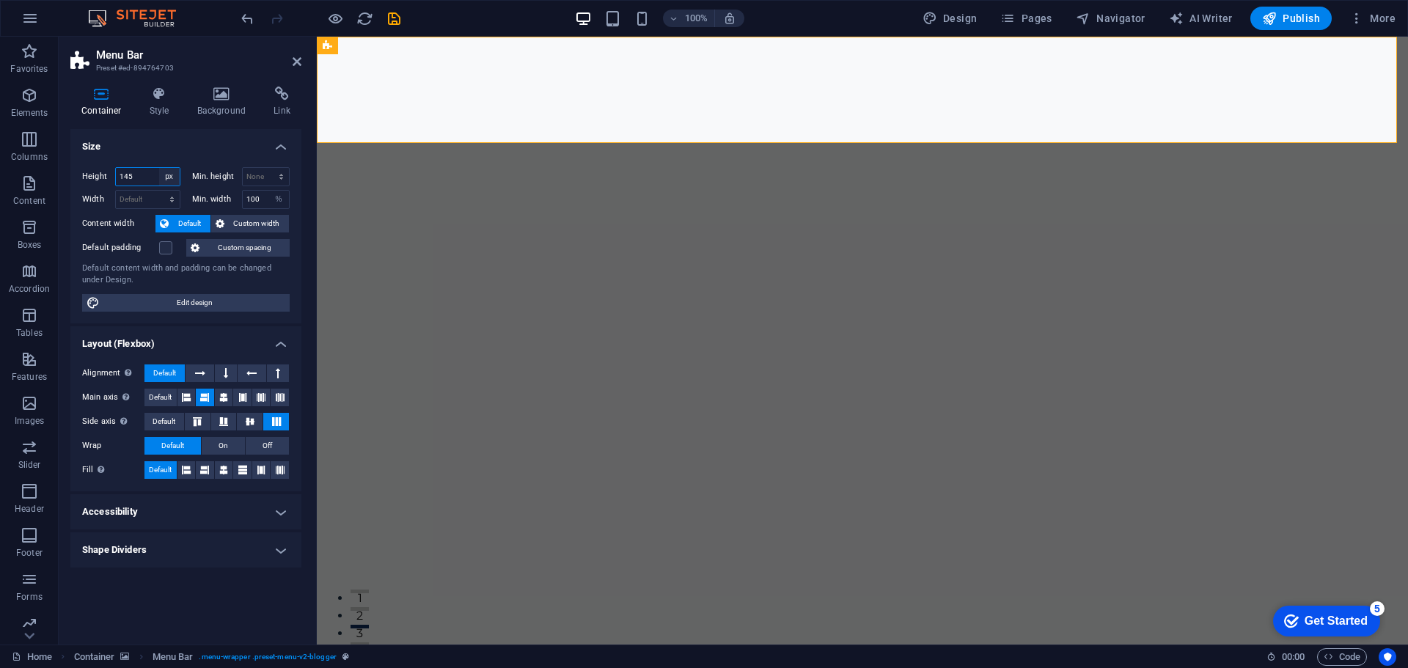
select select "default"
click at [159, 168] on select "Default px rem % vh vw" at bounding box center [169, 177] width 21 height 18
select select "DISABLED_OPTION_VALUE"
drag, startPoint x: 1296, startPoint y: 208, endPoint x: 1555, endPoint y: 212, distance: 259.6
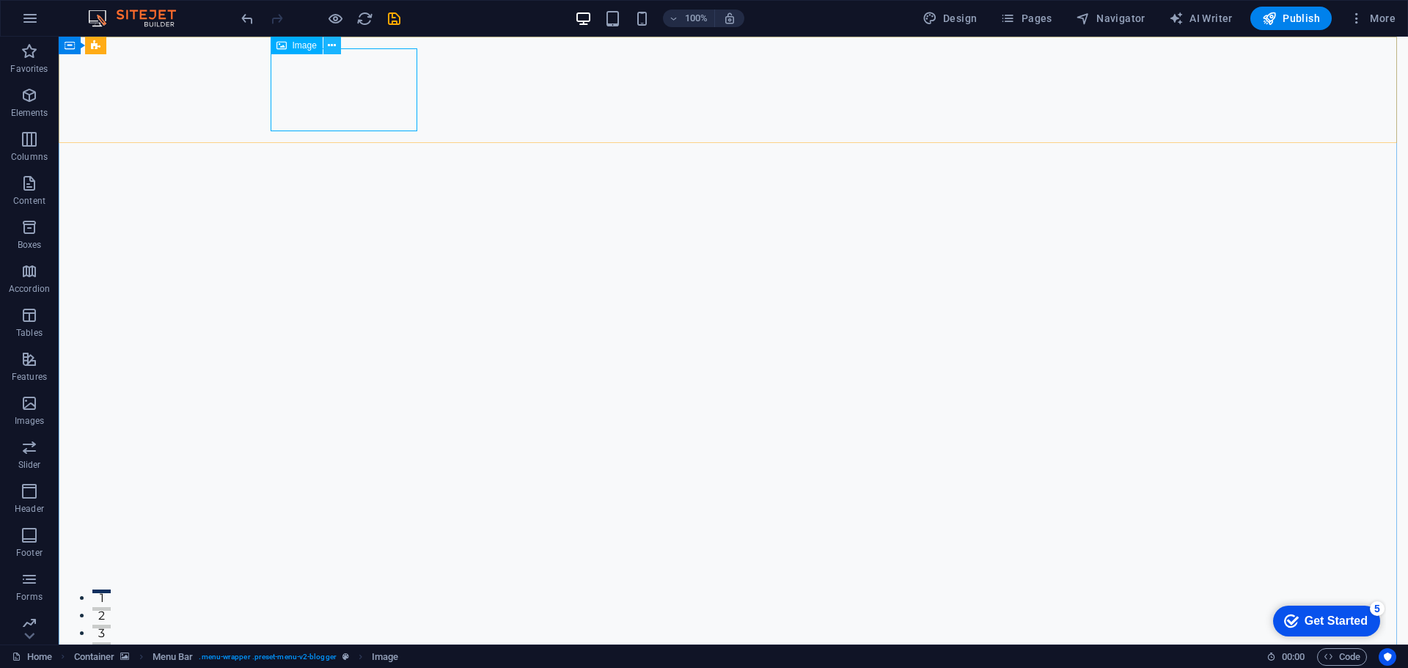
click at [336, 49] on icon at bounding box center [332, 45] width 8 height 15
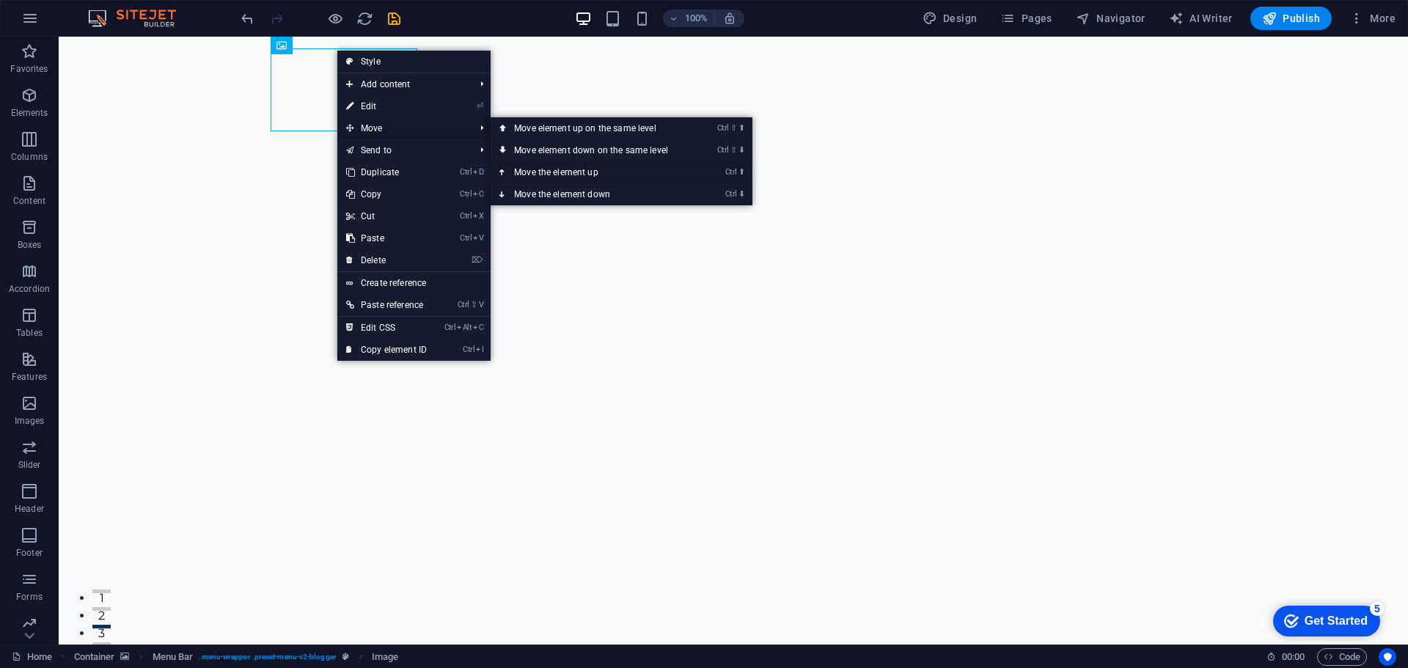
click at [563, 179] on link "Ctrl ⬆ Move the element up" at bounding box center [594, 172] width 207 height 22
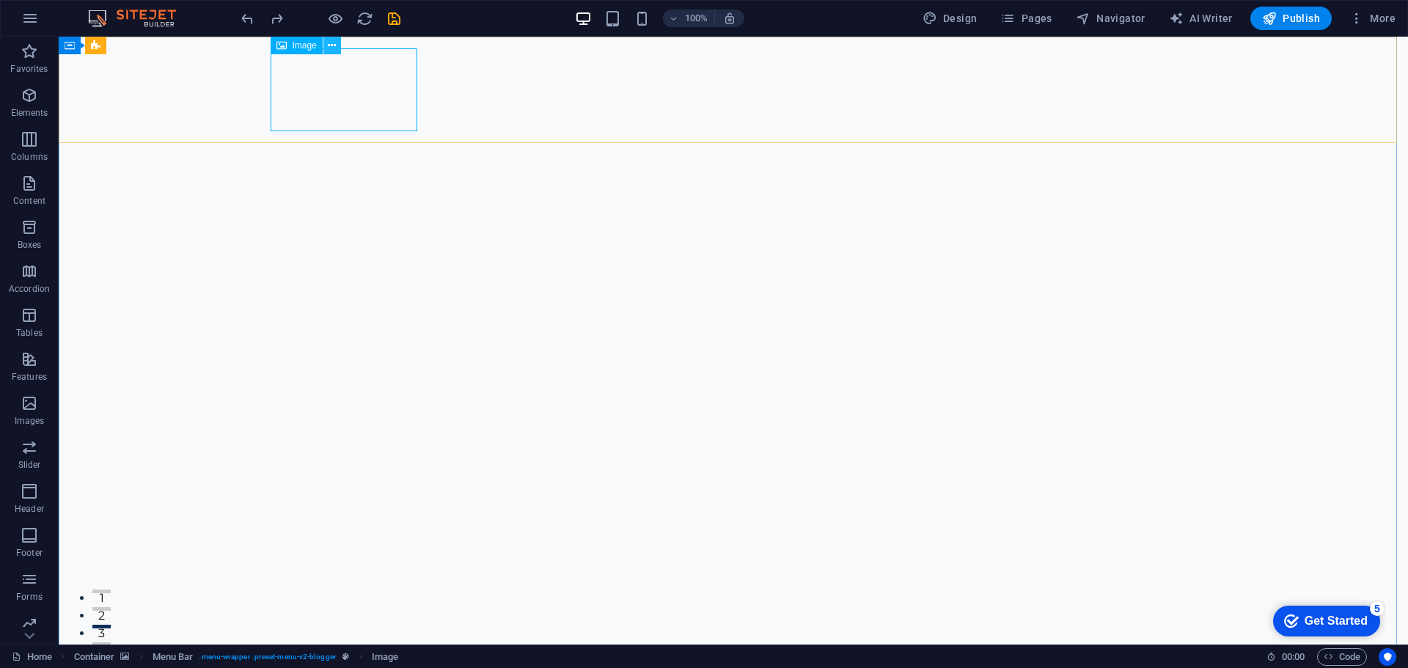
click at [330, 49] on icon at bounding box center [332, 45] width 8 height 15
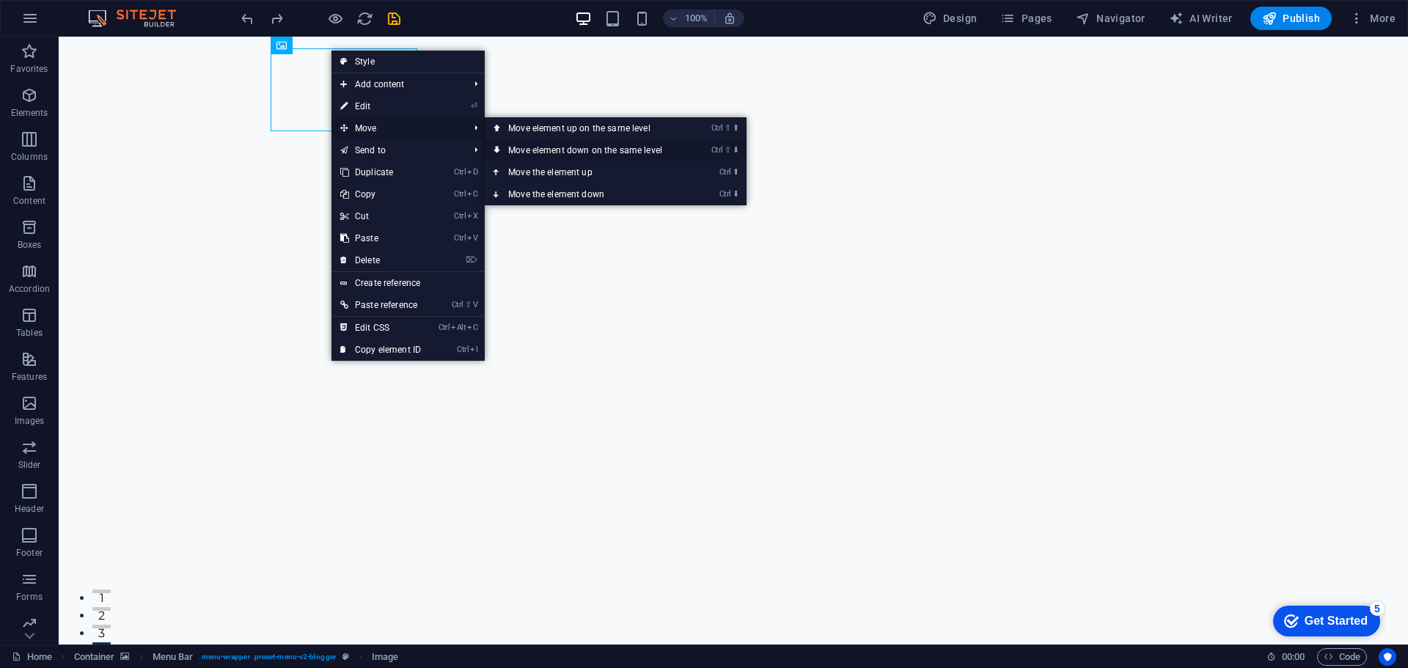
click at [535, 147] on link "Ctrl ⇧ ⬇ Move element down on the same level" at bounding box center [588, 150] width 207 height 22
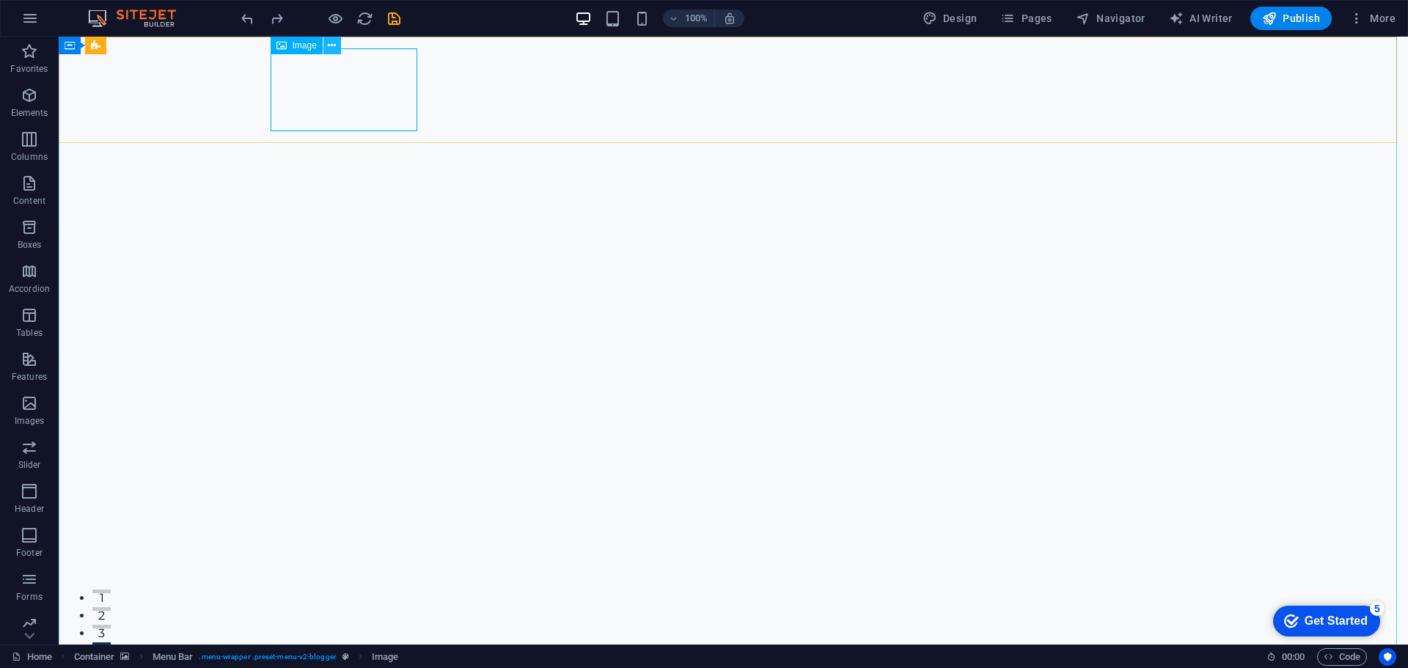
click at [331, 53] on icon at bounding box center [332, 45] width 8 height 15
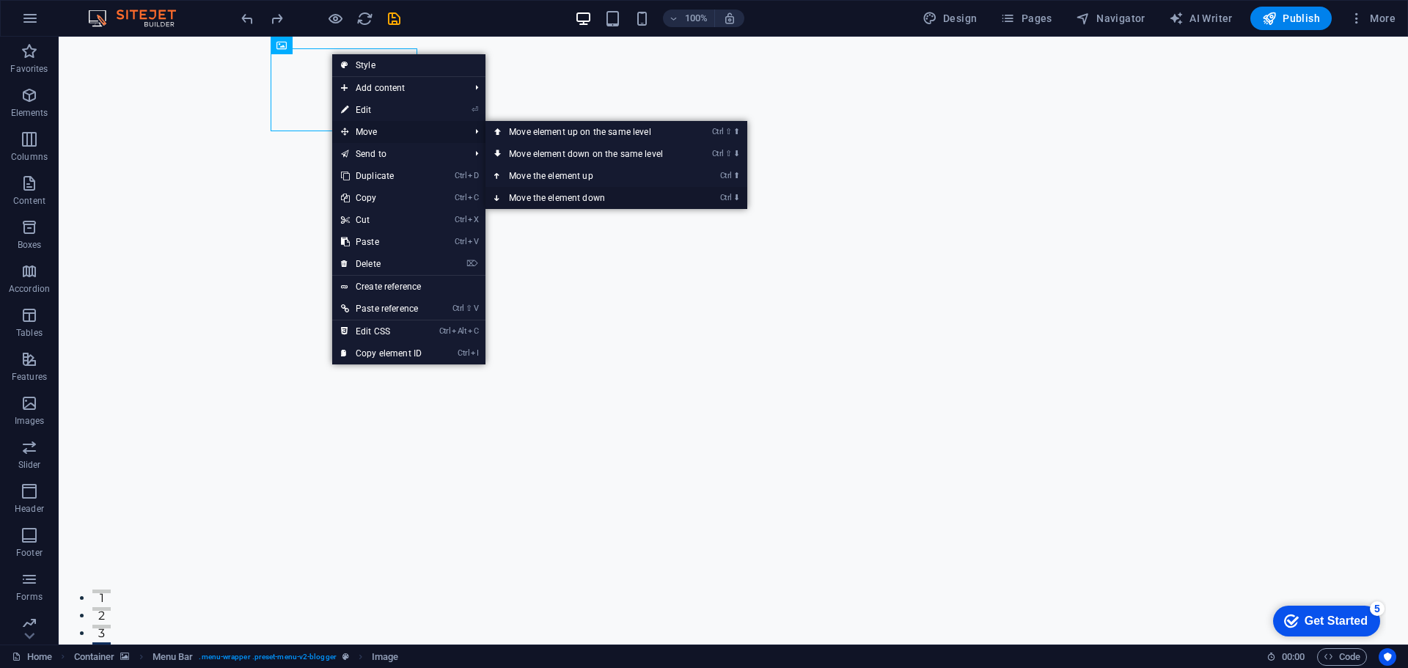
click at [553, 198] on link "Ctrl ⬇ Move the element down" at bounding box center [588, 198] width 207 height 22
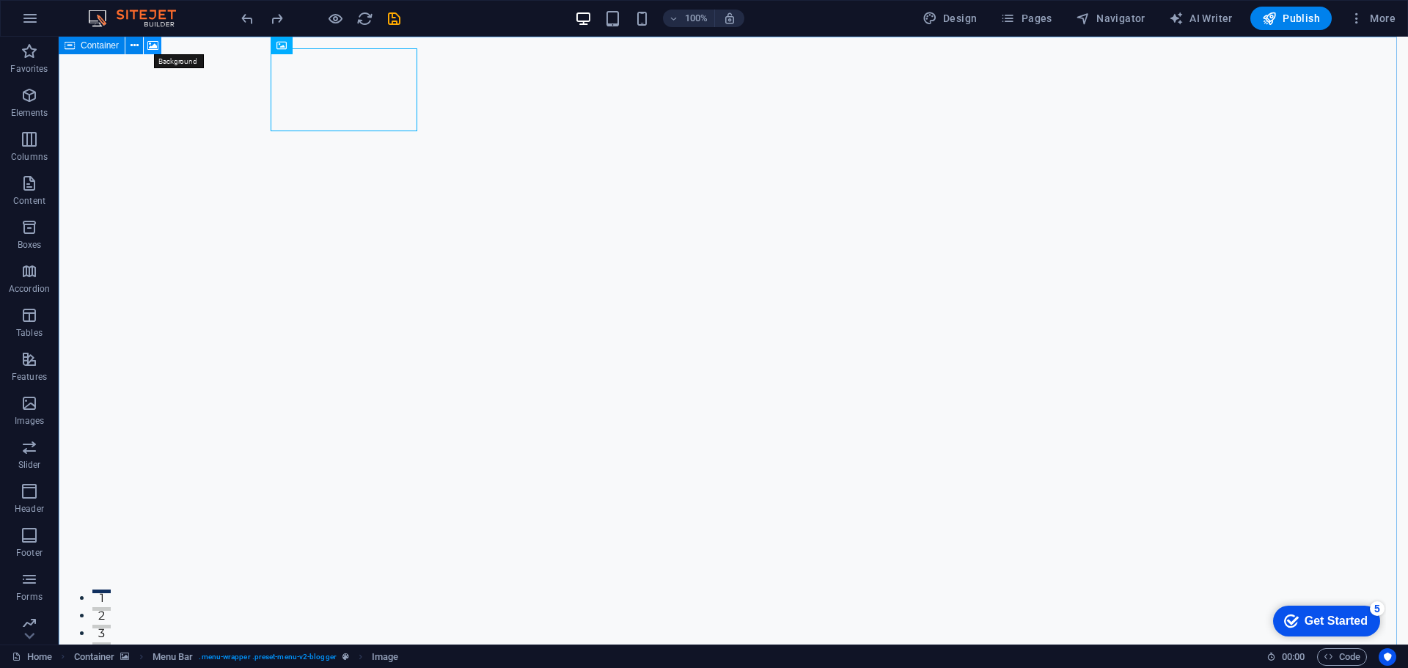
click at [156, 47] on icon at bounding box center [152, 45] width 11 height 15
select select "ms"
select select "s"
select select "progressive"
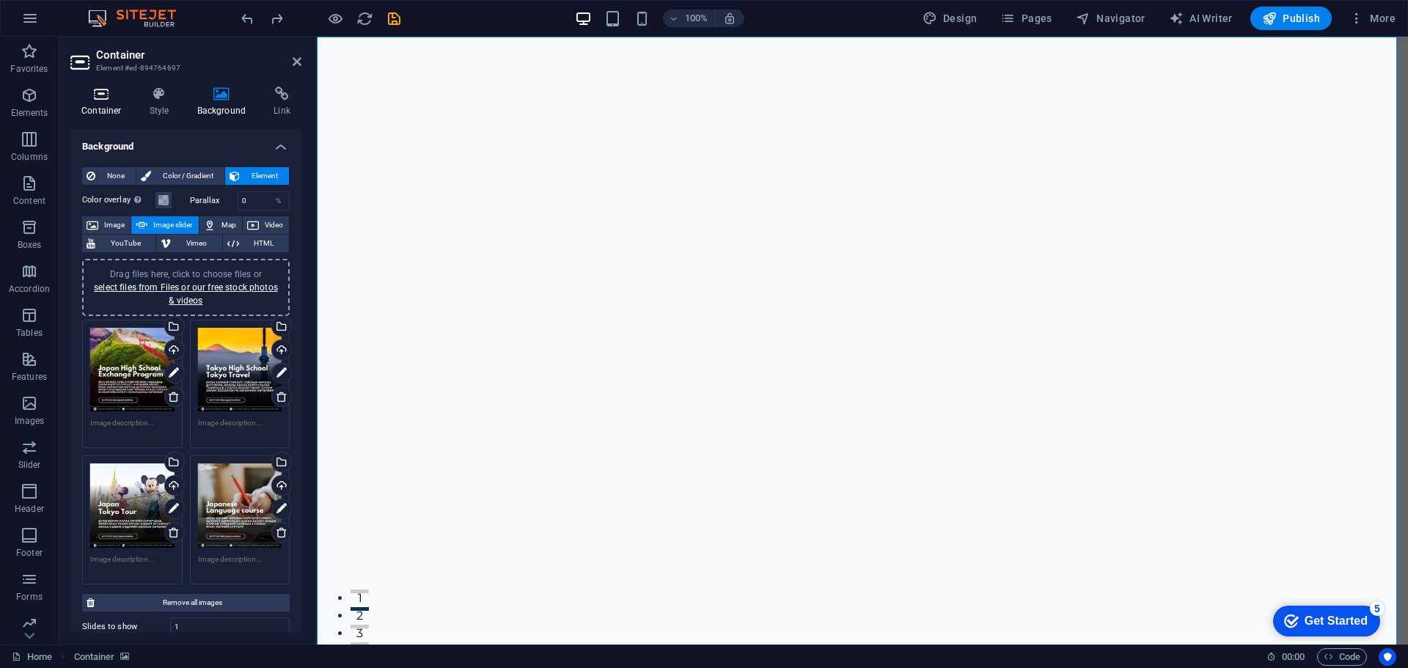
click at [116, 92] on icon at bounding box center [101, 94] width 62 height 15
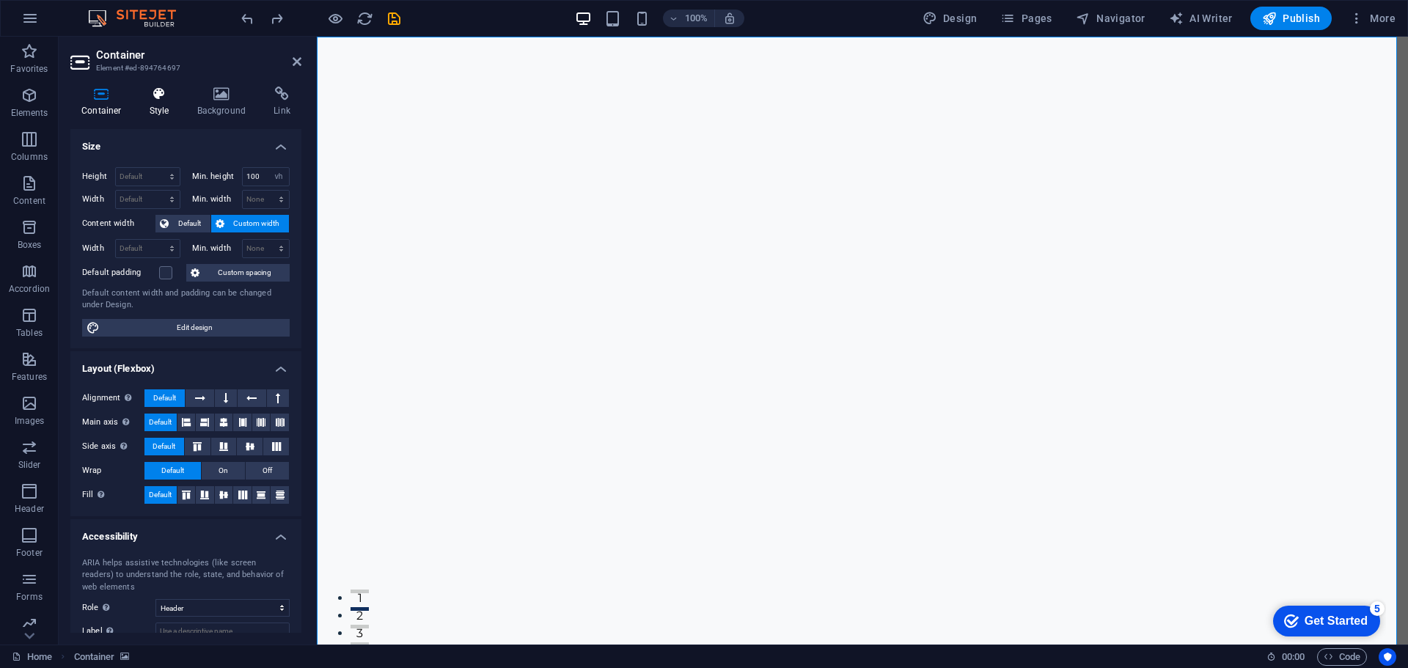
click at [177, 103] on h4 "Style" at bounding box center [163, 102] width 48 height 31
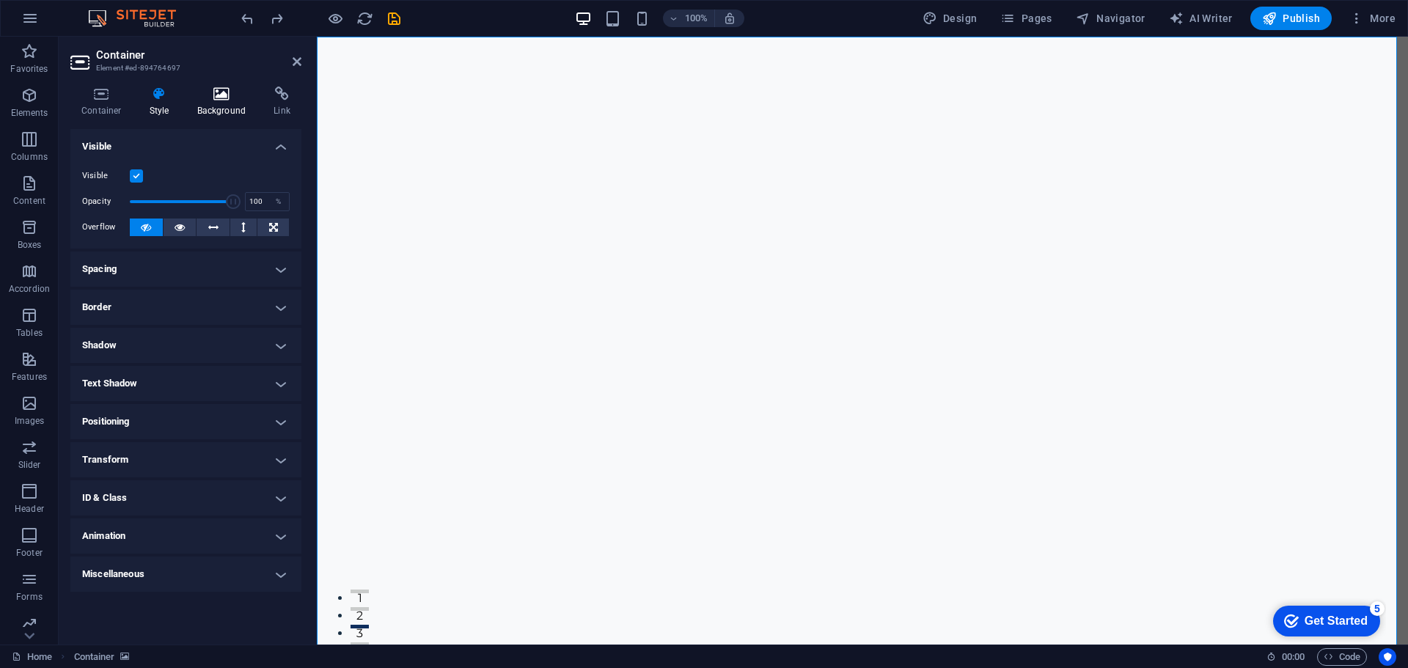
click at [229, 97] on icon at bounding box center [221, 94] width 71 height 15
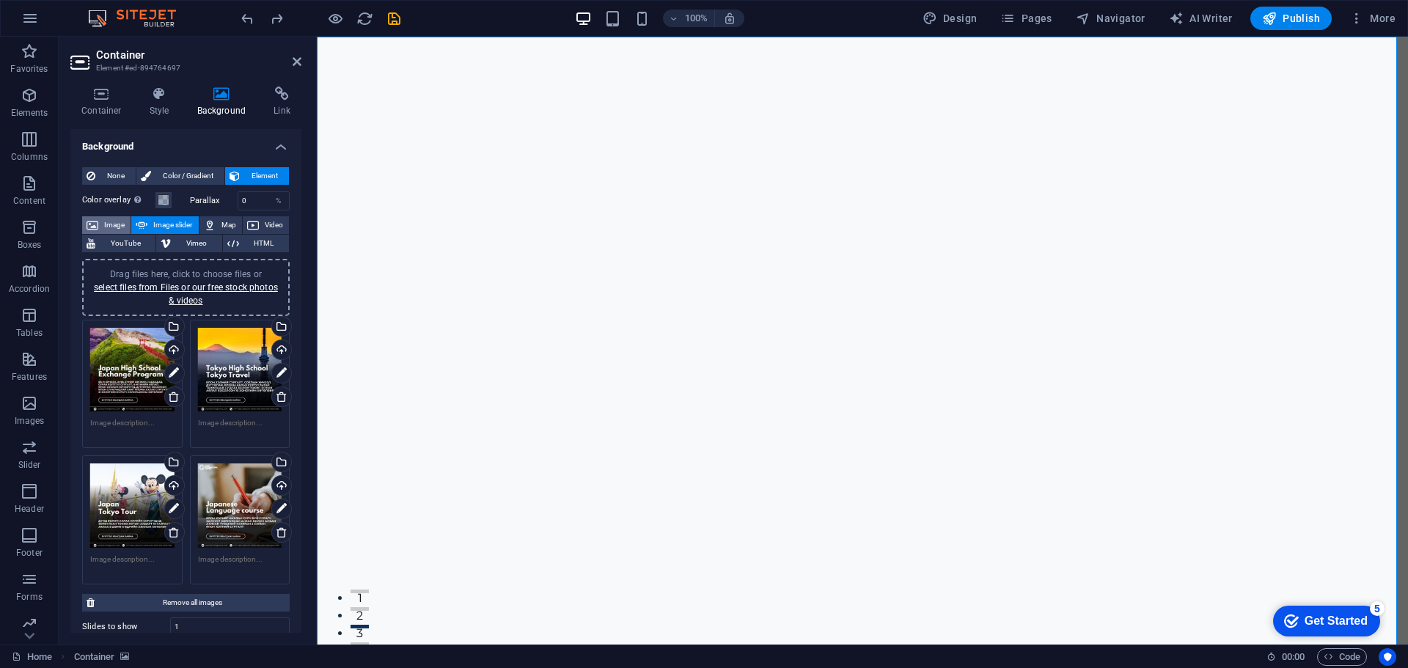
click at [117, 226] on span "Image" at bounding box center [114, 225] width 23 height 18
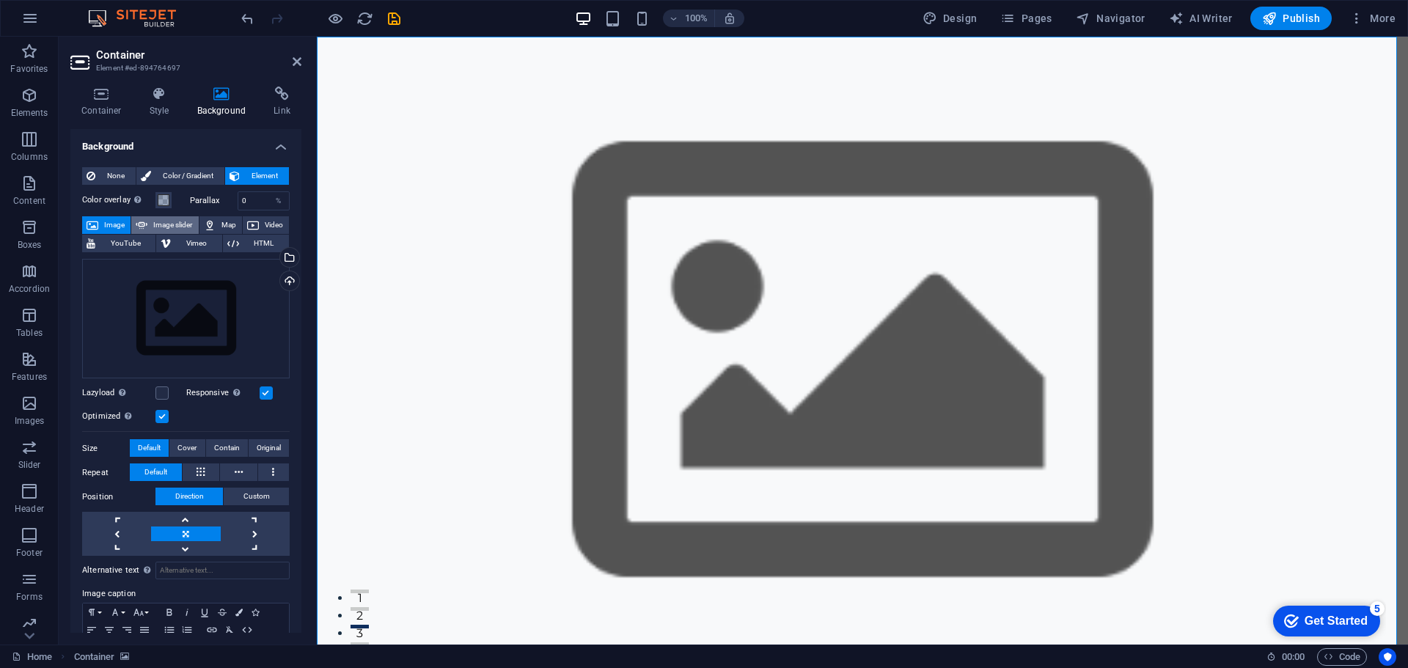
click at [180, 226] on span "Image slider" at bounding box center [173, 225] width 42 height 18
select select "ms"
select select "s"
select select "progressive"
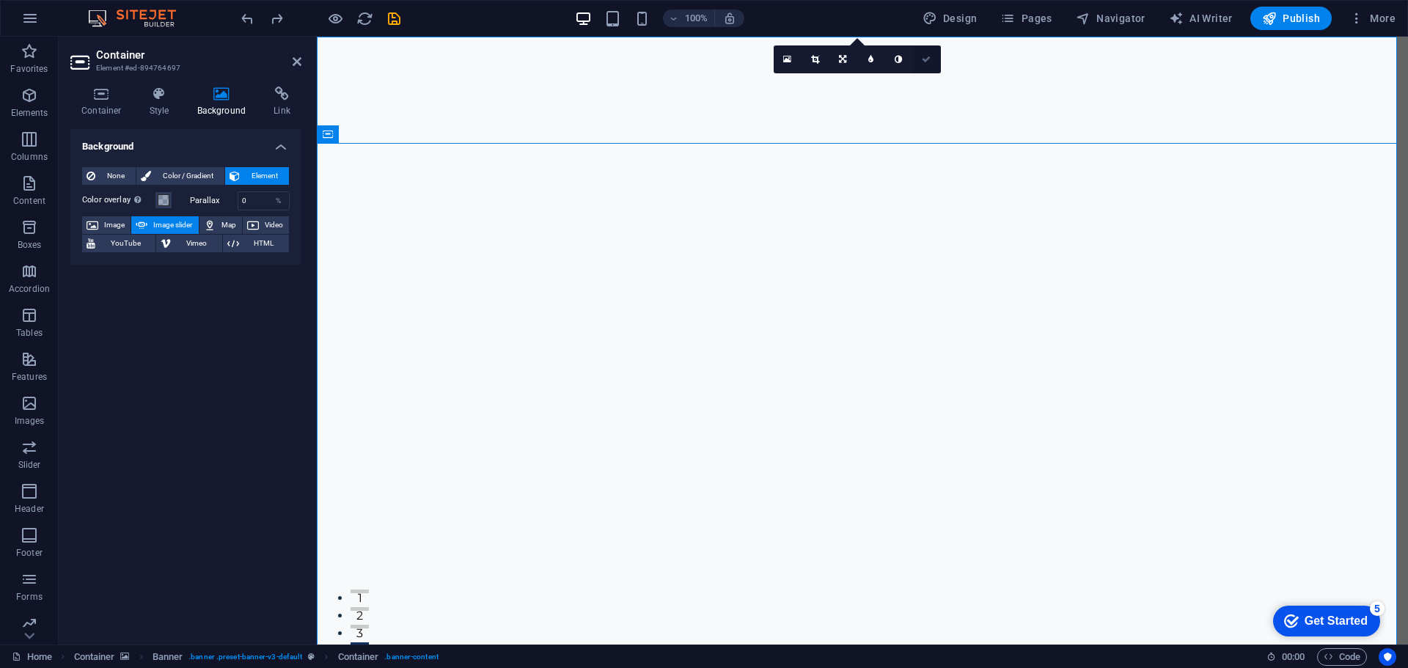
drag, startPoint x: 937, startPoint y: 65, endPoint x: 876, endPoint y: 29, distance: 70.3
click at [937, 65] on link at bounding box center [927, 59] width 28 height 28
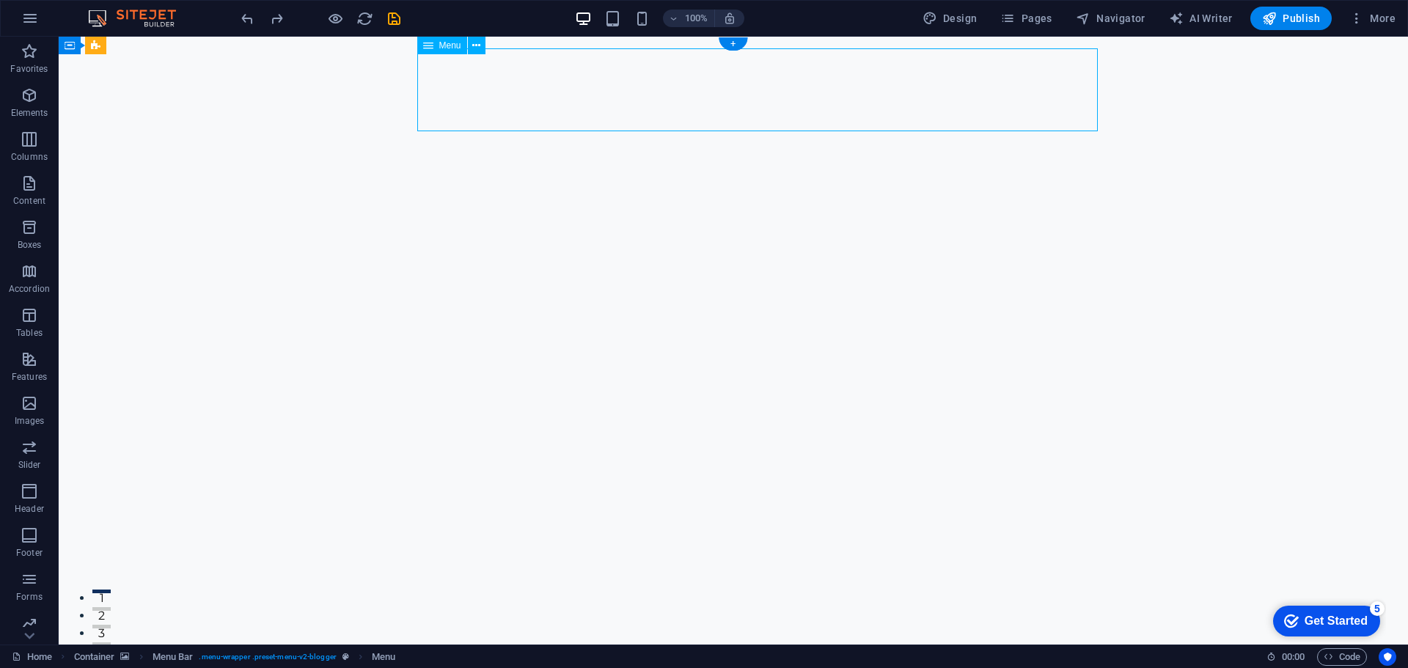
select select "2"
select select
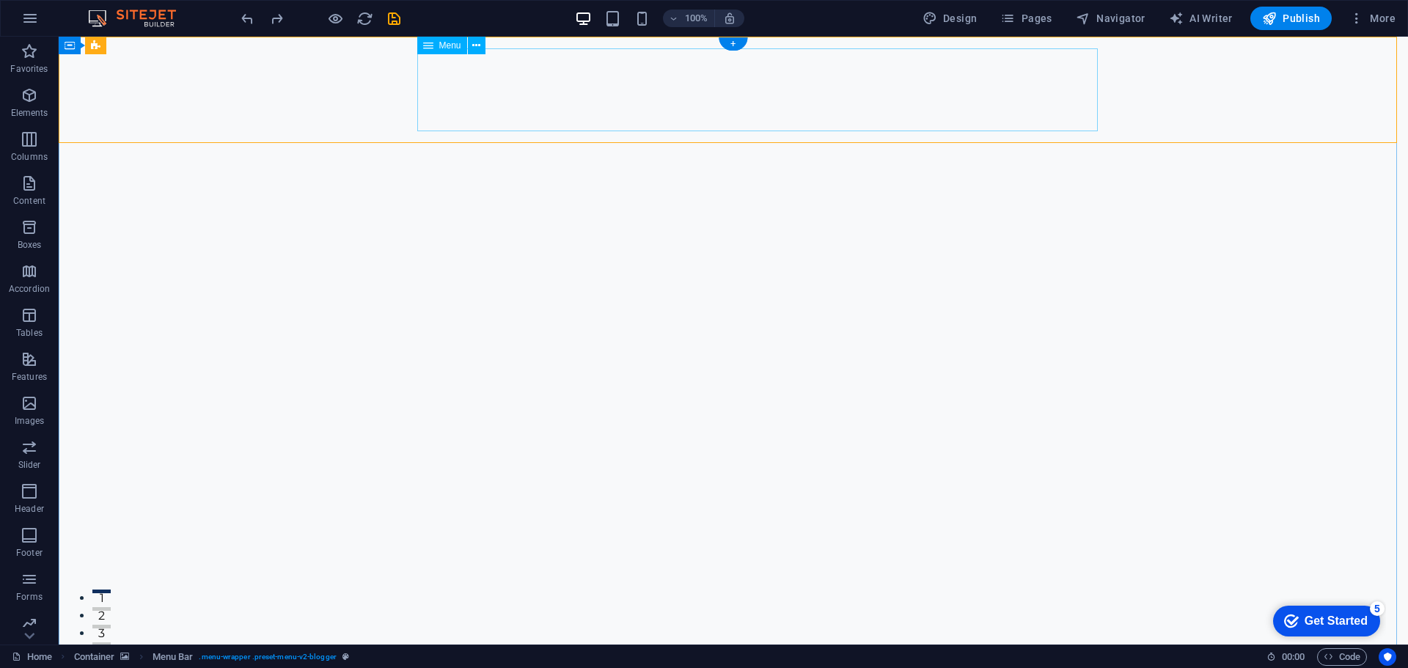
click at [477, 48] on icon at bounding box center [476, 45] width 8 height 15
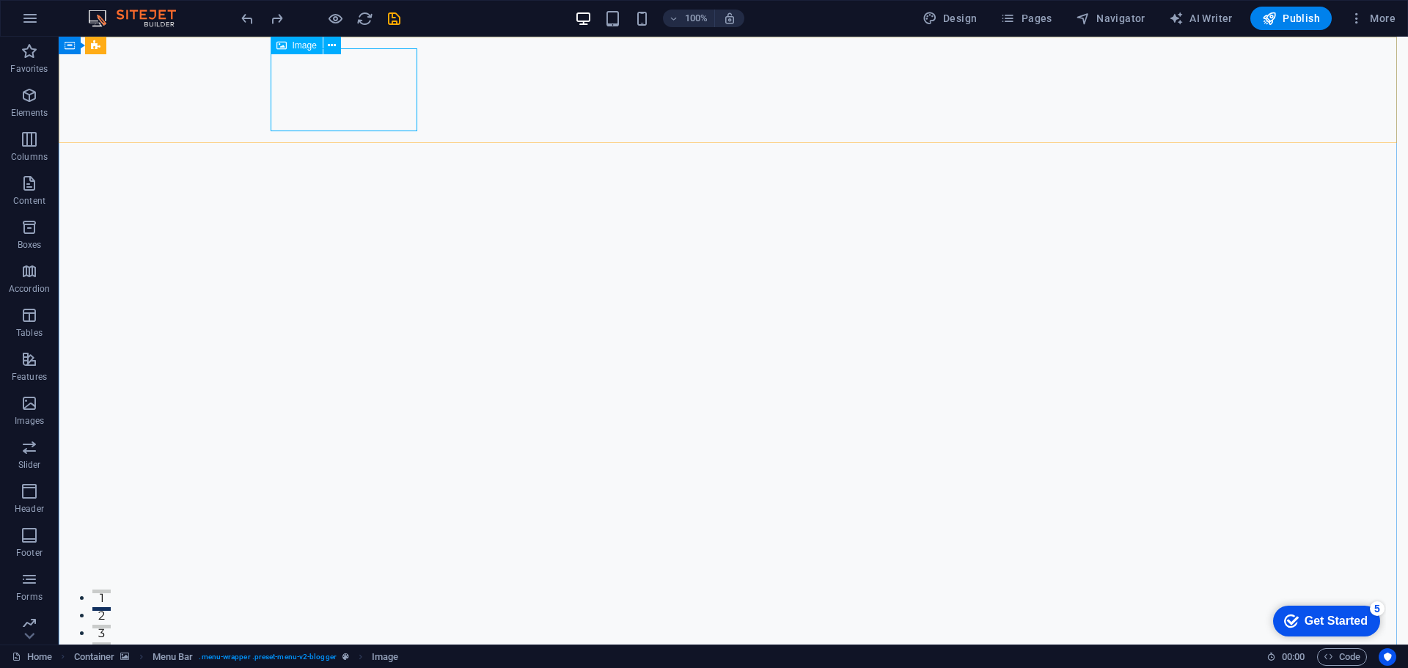
click at [309, 44] on span "Image" at bounding box center [305, 45] width 24 height 9
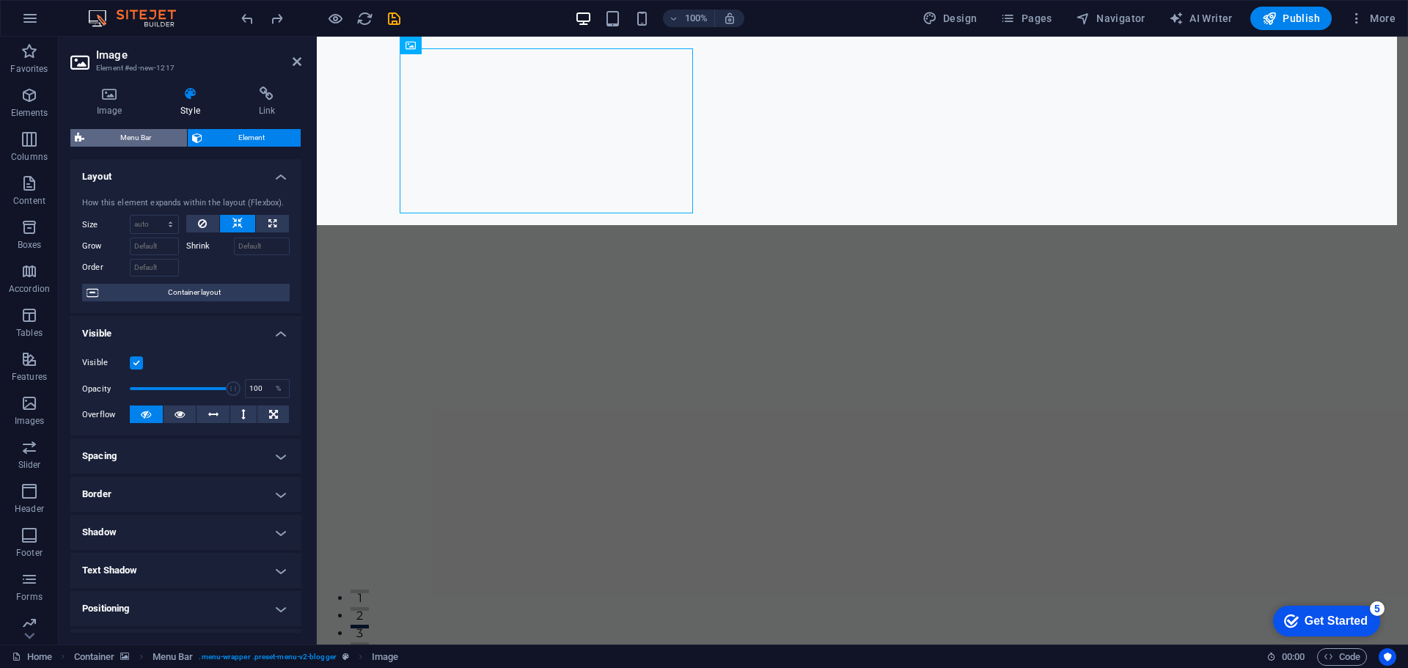
click at [161, 139] on span "Menu Bar" at bounding box center [136, 138] width 94 height 18
select select "rem"
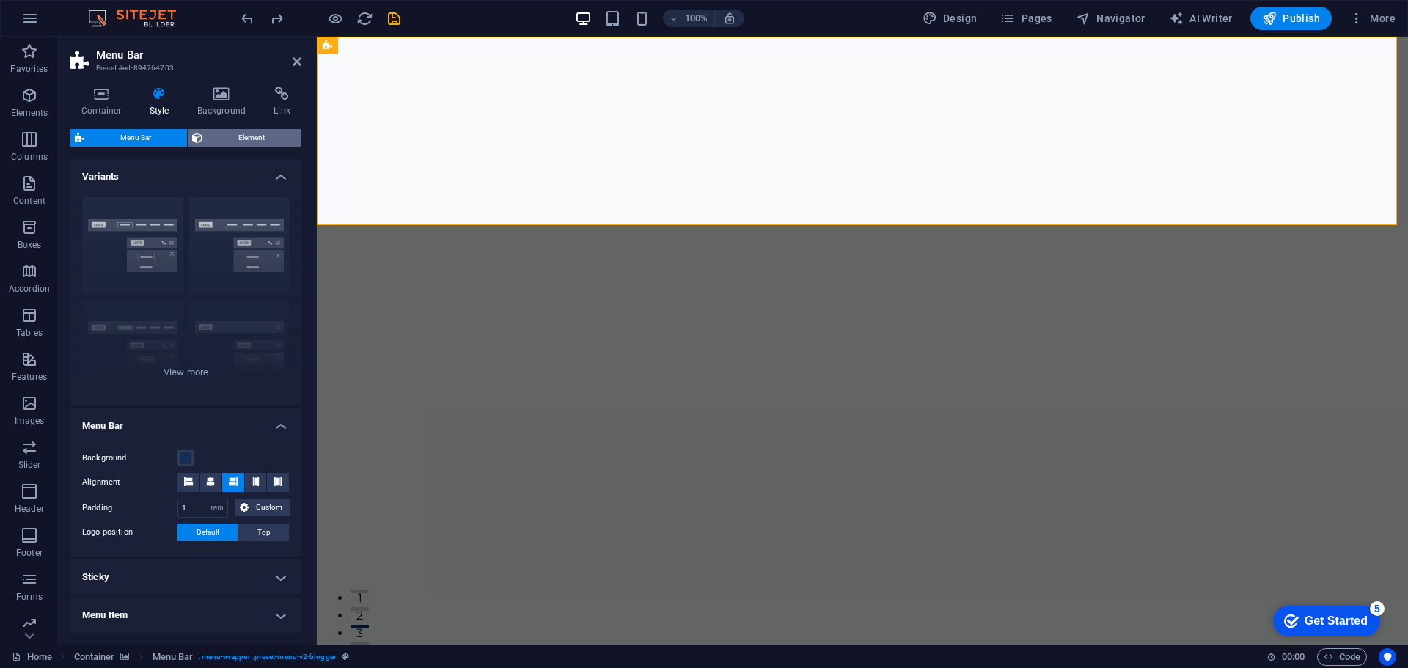
click at [224, 138] on span "Element" at bounding box center [251, 138] width 89 height 18
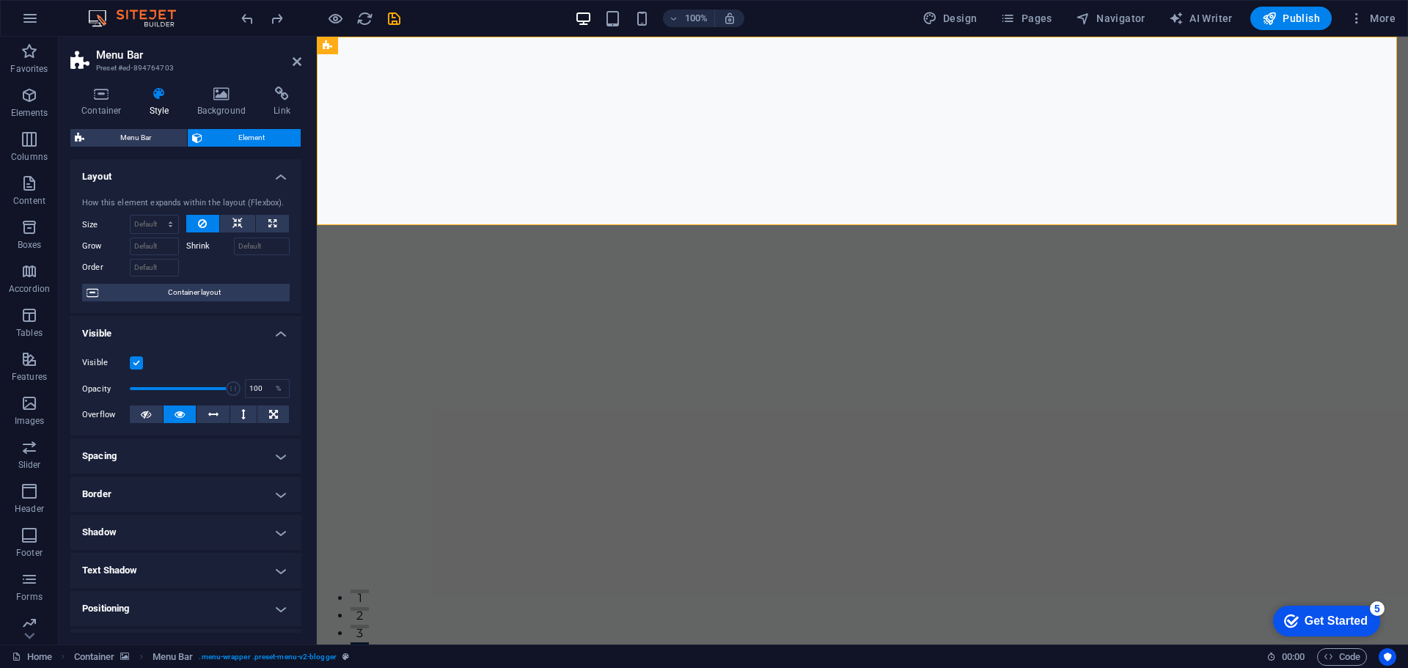
click at [89, 55] on icon at bounding box center [81, 61] width 22 height 21
click at [155, 136] on span "Menu Bar" at bounding box center [136, 138] width 94 height 18
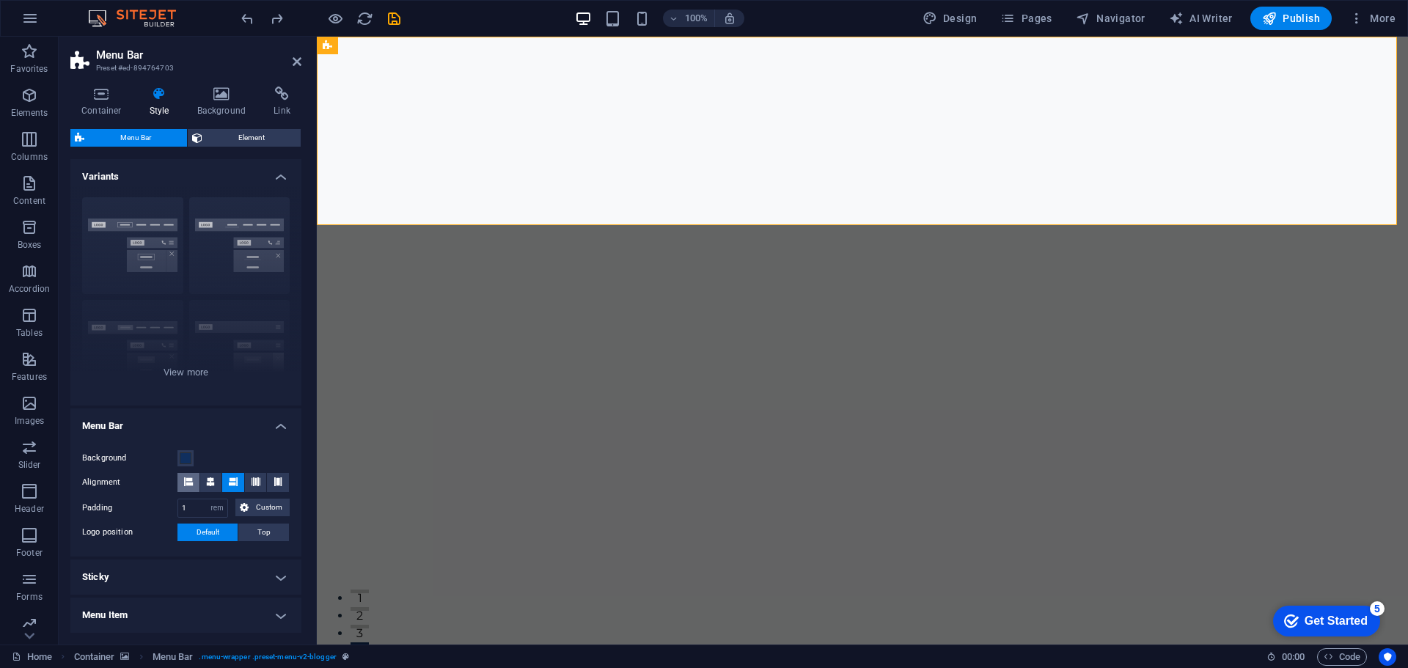
click at [190, 482] on icon at bounding box center [188, 481] width 9 height 9
drag, startPoint x: 213, startPoint y: 483, endPoint x: 226, endPoint y: 483, distance: 12.5
click at [215, 483] on button at bounding box center [211, 482] width 22 height 19
click at [232, 482] on icon at bounding box center [233, 481] width 9 height 9
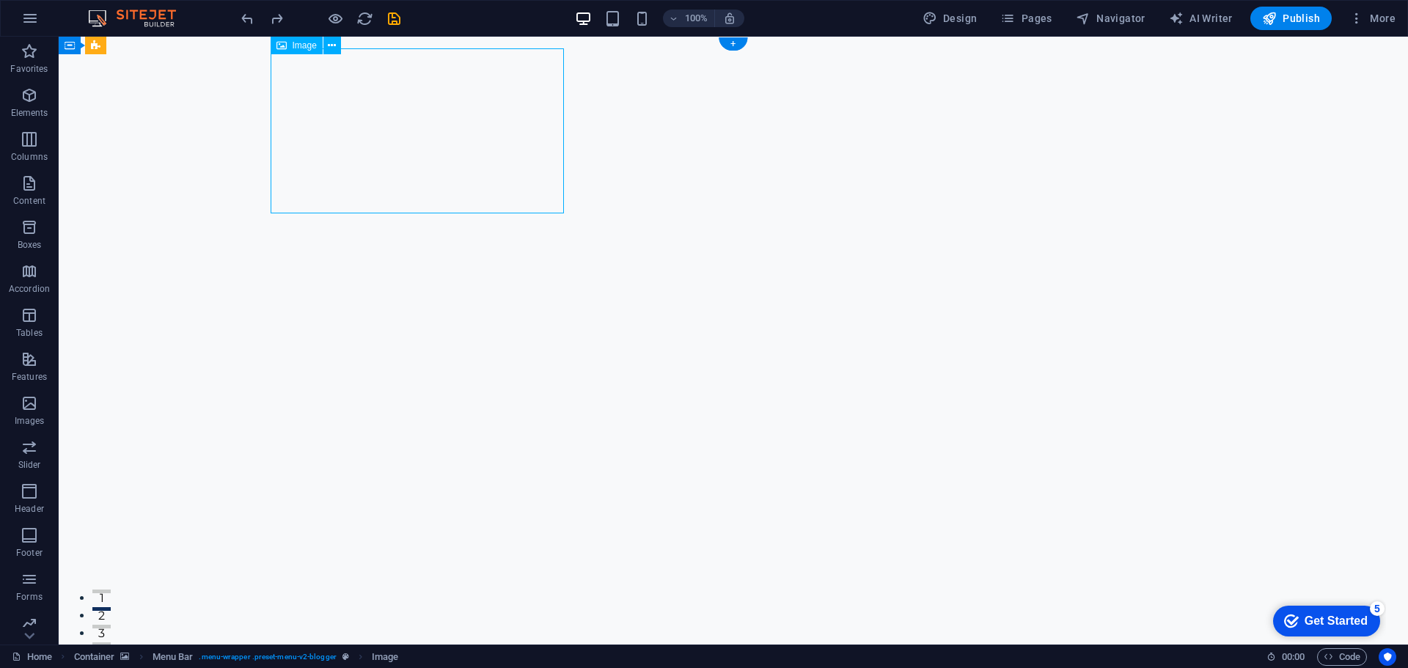
drag, startPoint x: 489, startPoint y: 150, endPoint x: 293, endPoint y: 142, distance: 195.9
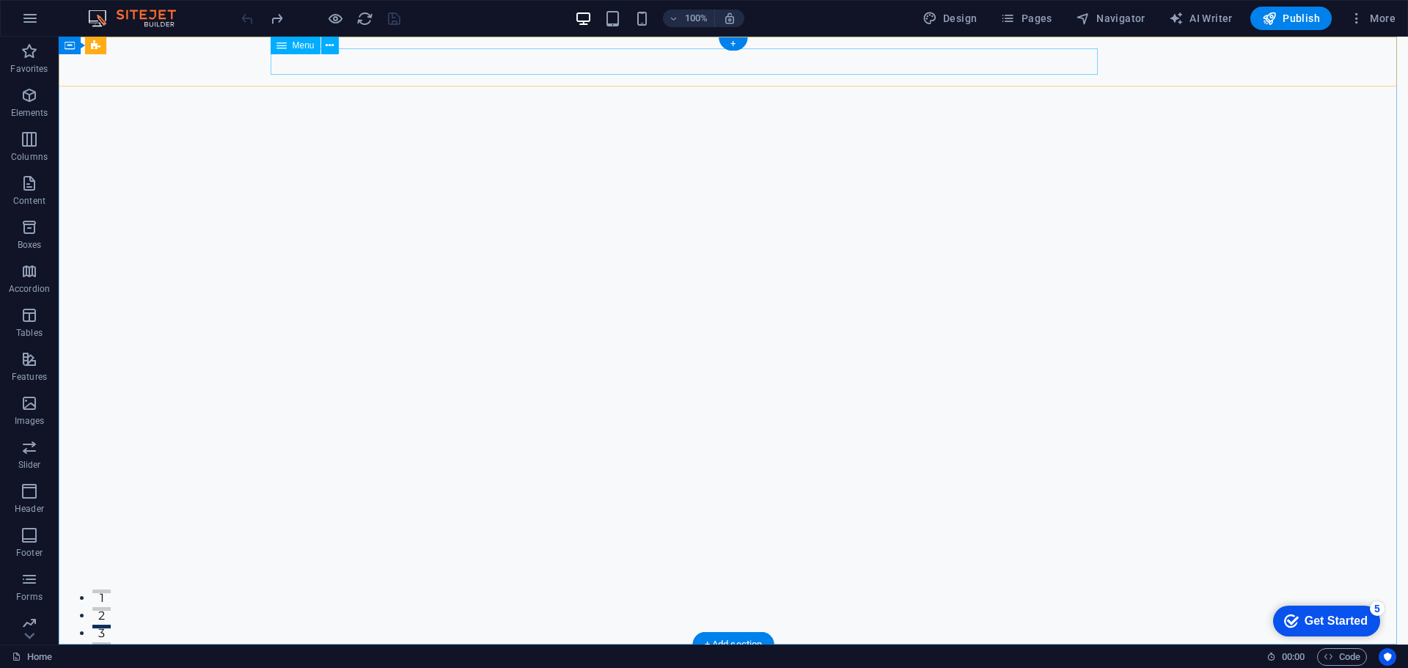
click at [362, 656] on nav "Contact Us" at bounding box center [722, 669] width 892 height 26
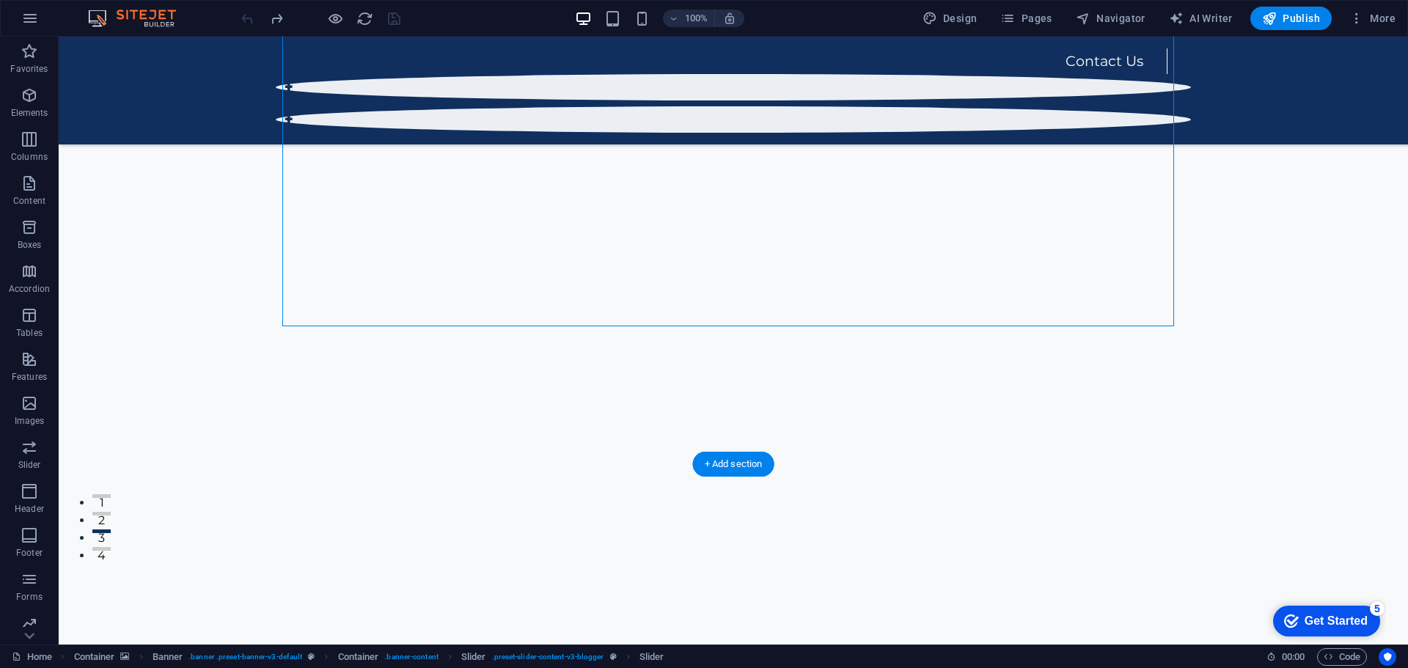
scroll to position [73, 0]
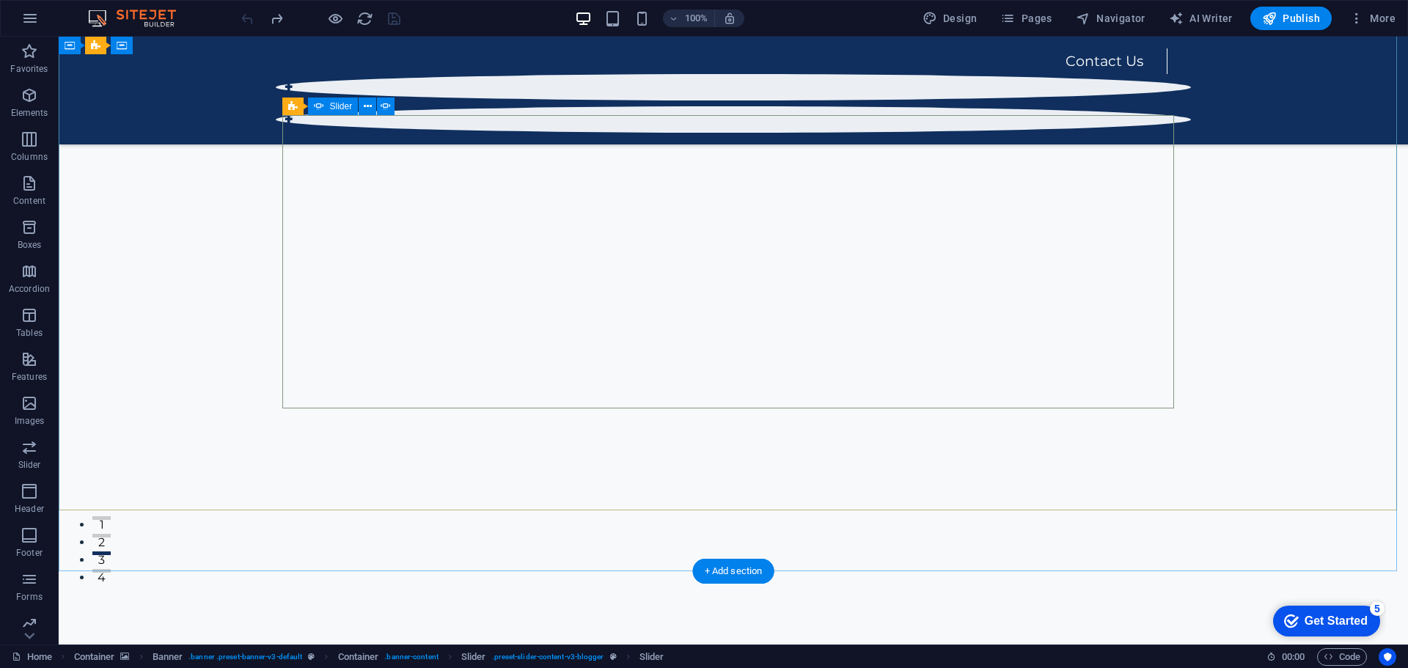
click at [111, 569] on button "4" at bounding box center [101, 571] width 18 height 4
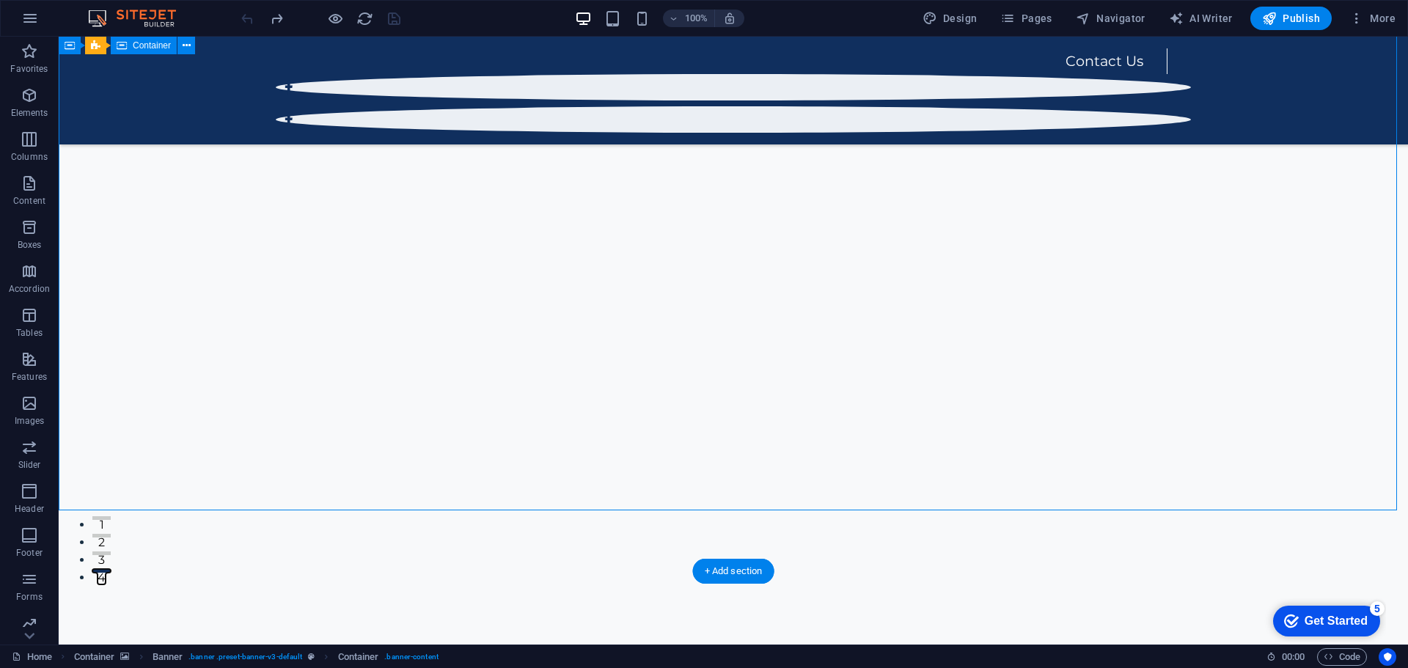
click at [111, 516] on button "1" at bounding box center [101, 518] width 18 height 4
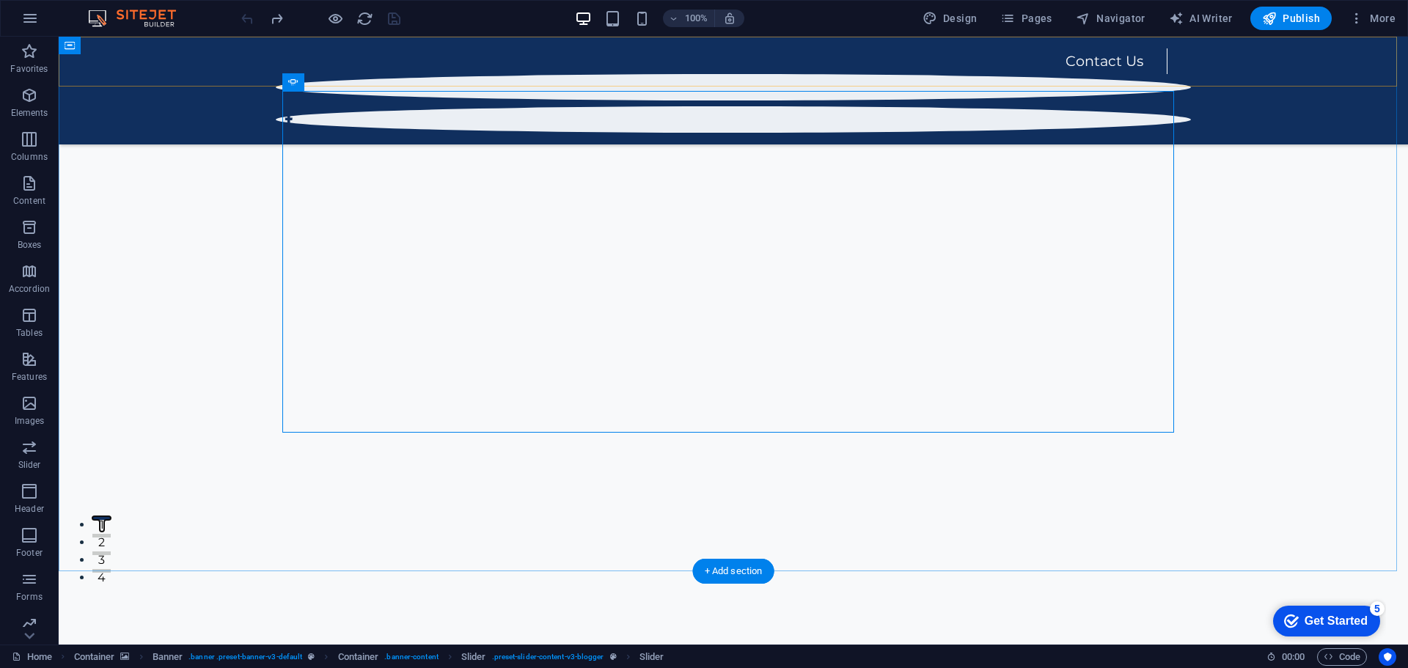
click at [209, 68] on div "Contact Us" at bounding box center [733, 91] width 1349 height 108
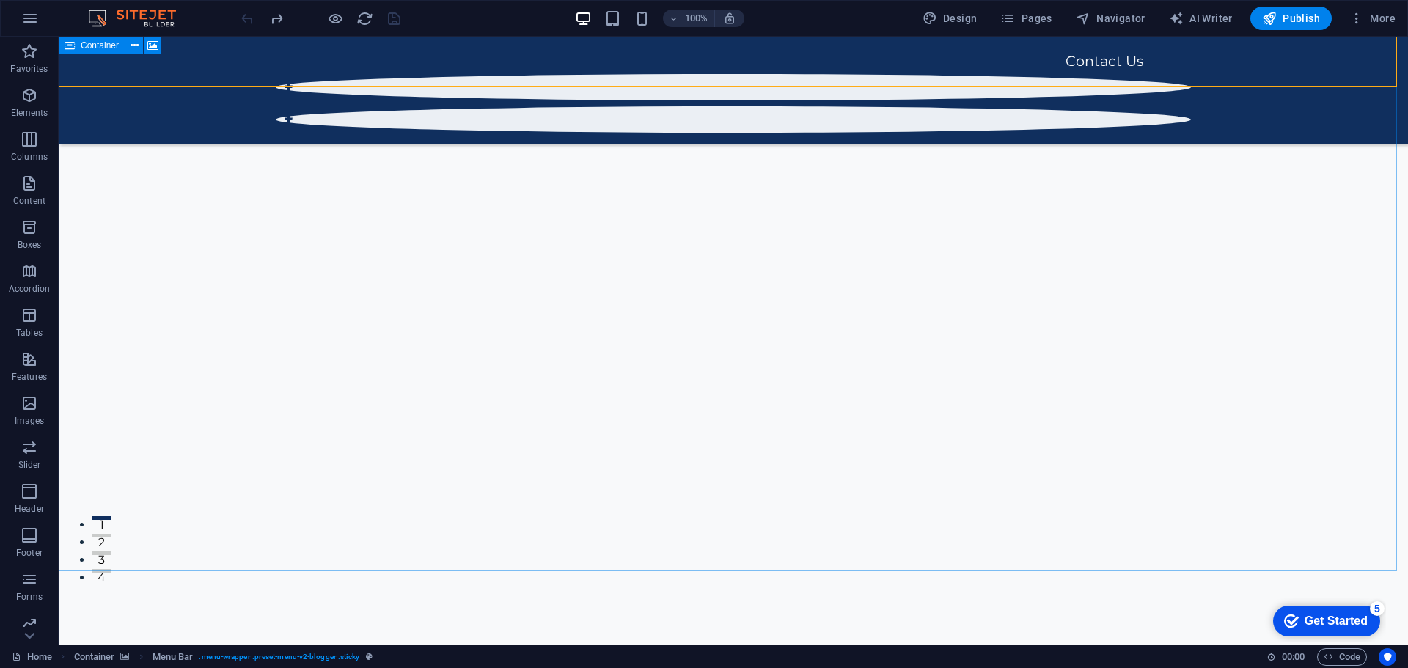
click at [97, 46] on span "Container" at bounding box center [100, 45] width 38 height 9
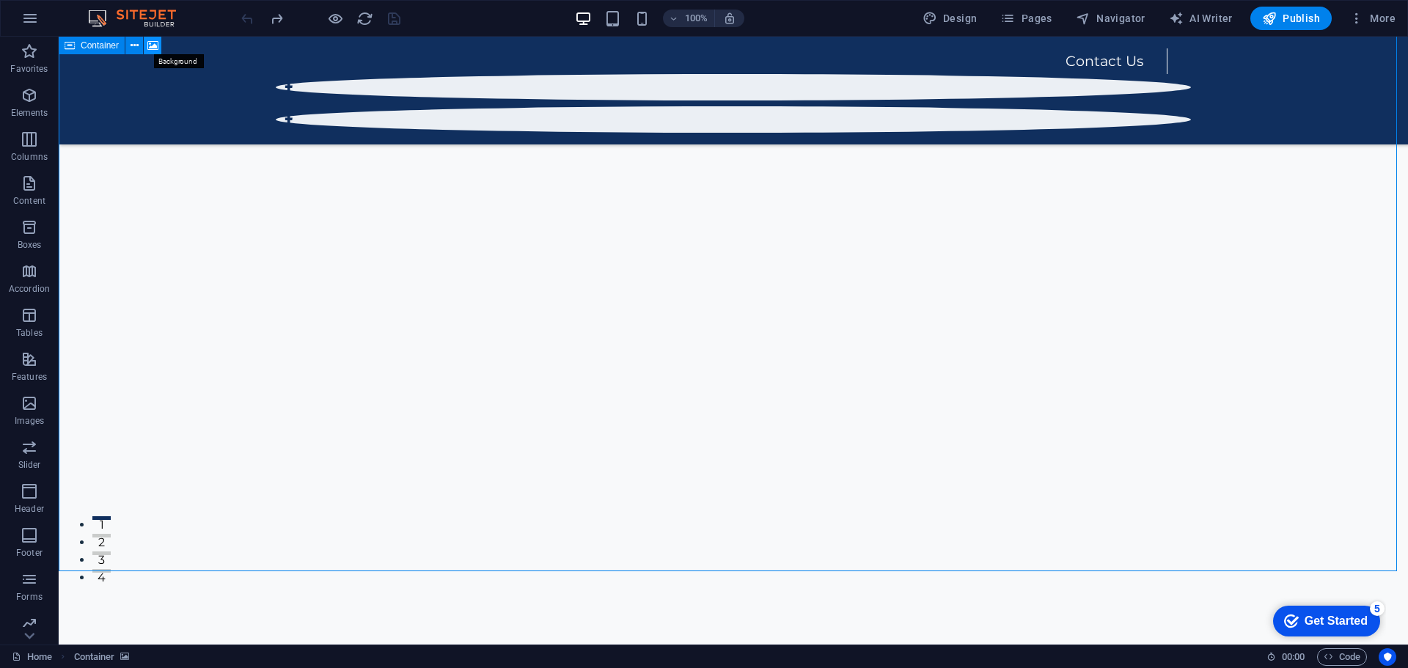
click at [151, 47] on icon at bounding box center [152, 45] width 11 height 15
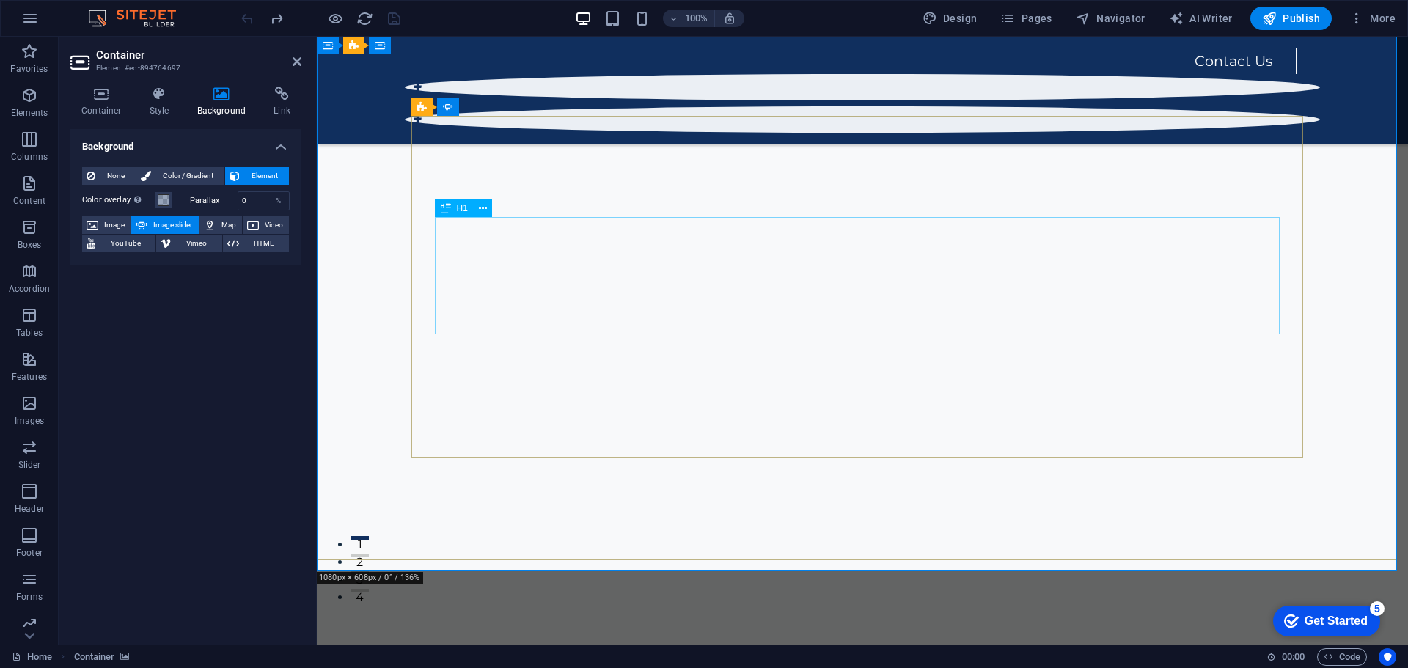
scroll to position [0, 0]
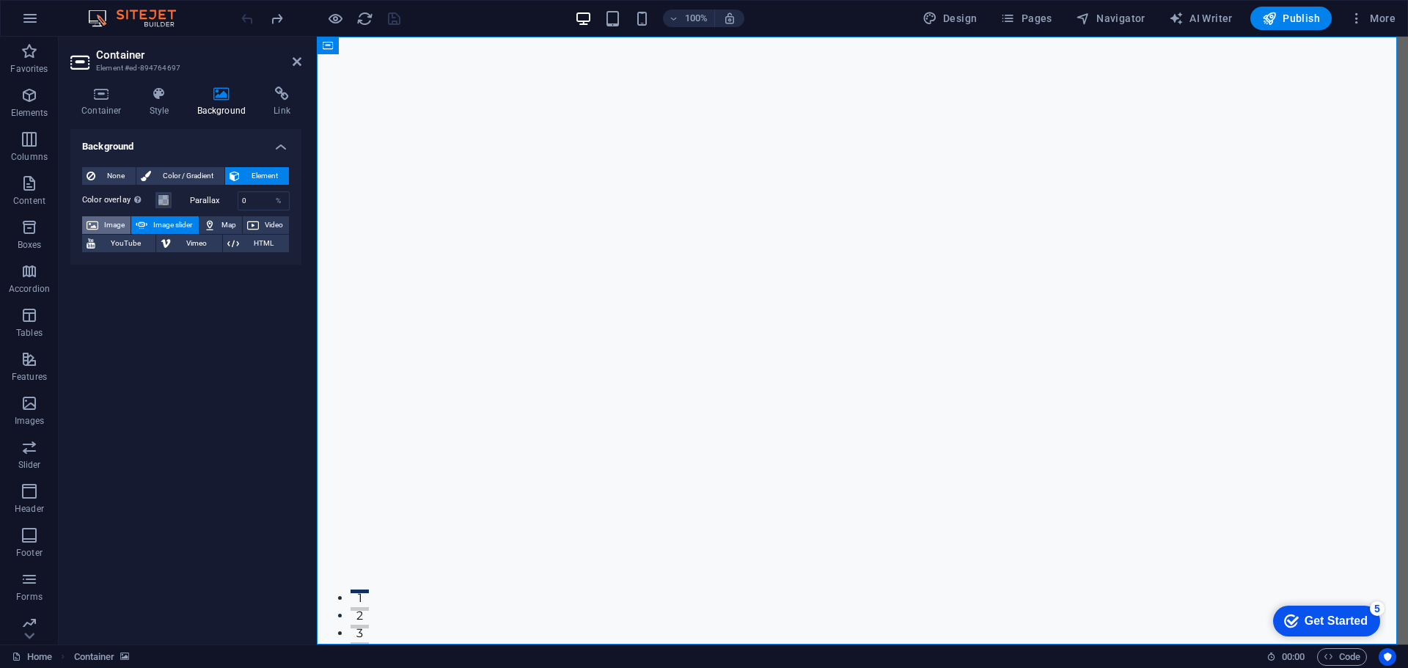
click at [120, 226] on span "Image" at bounding box center [114, 225] width 23 height 18
click at [191, 169] on span "Color / Gradient" at bounding box center [187, 176] width 65 height 18
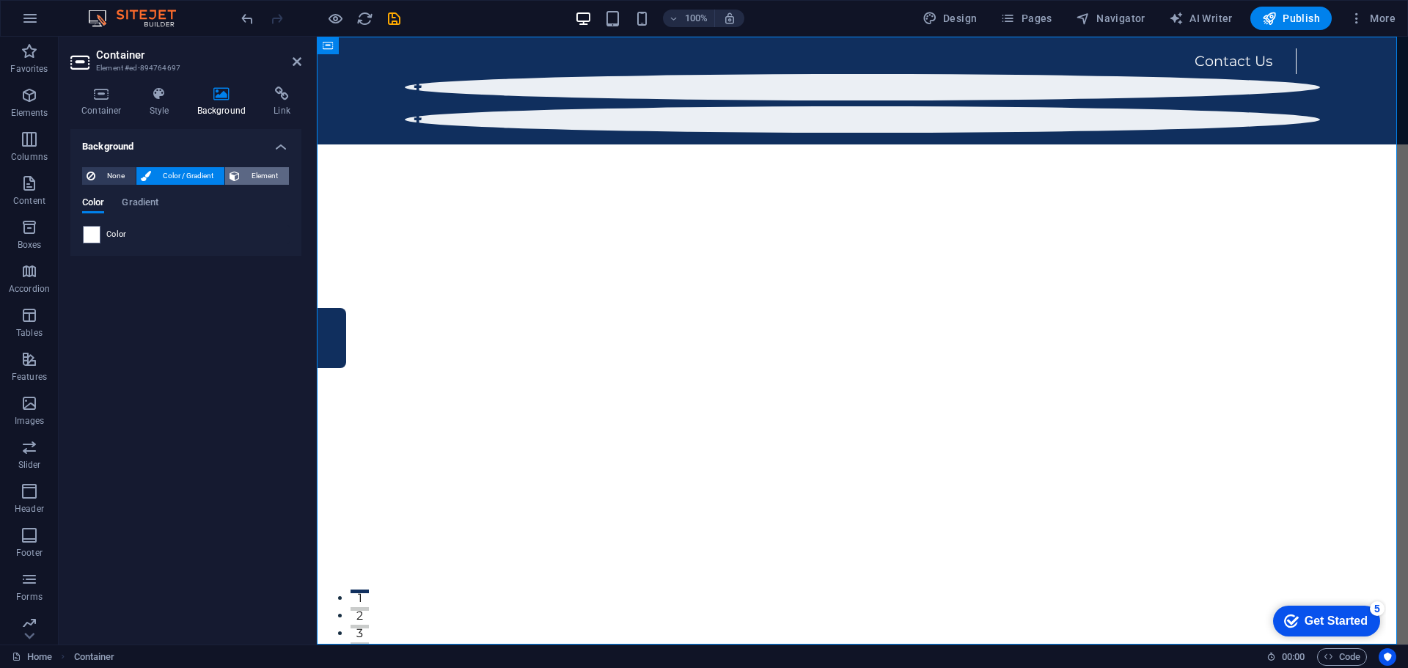
click at [257, 178] on span "Element" at bounding box center [264, 176] width 40 height 18
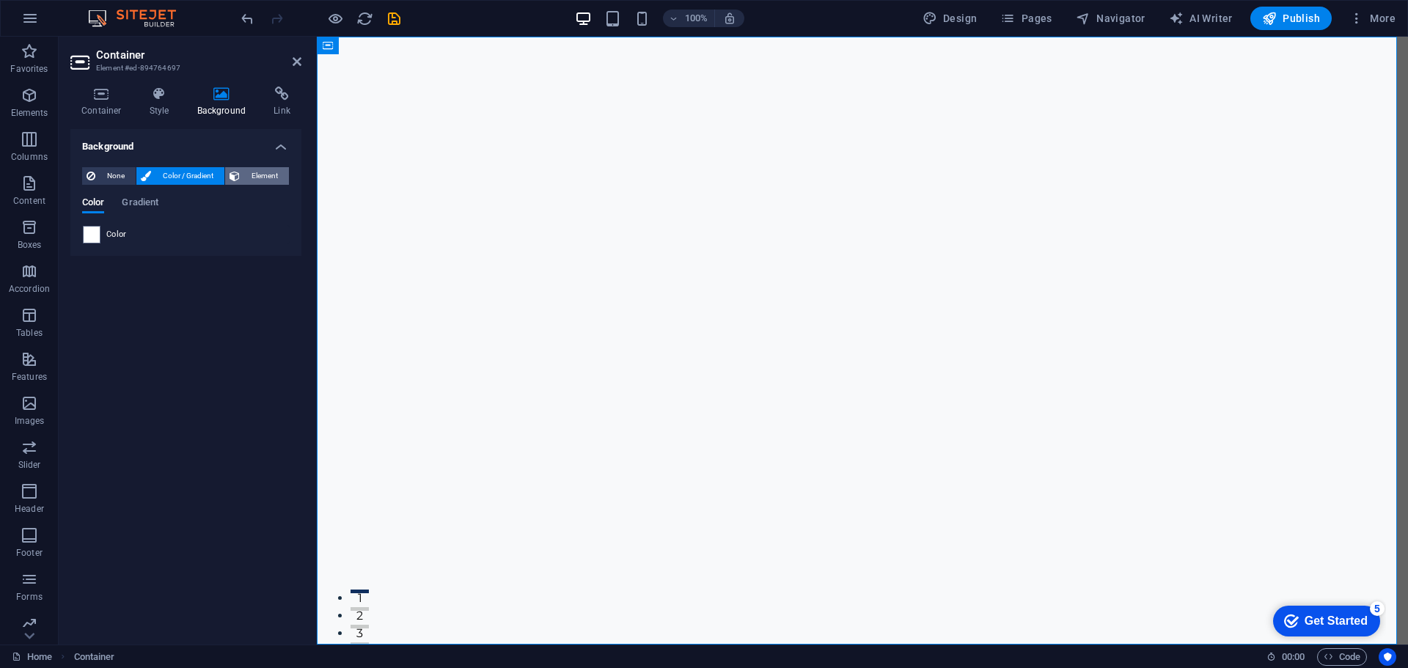
select select "ms"
select select "s"
select select "progressive"
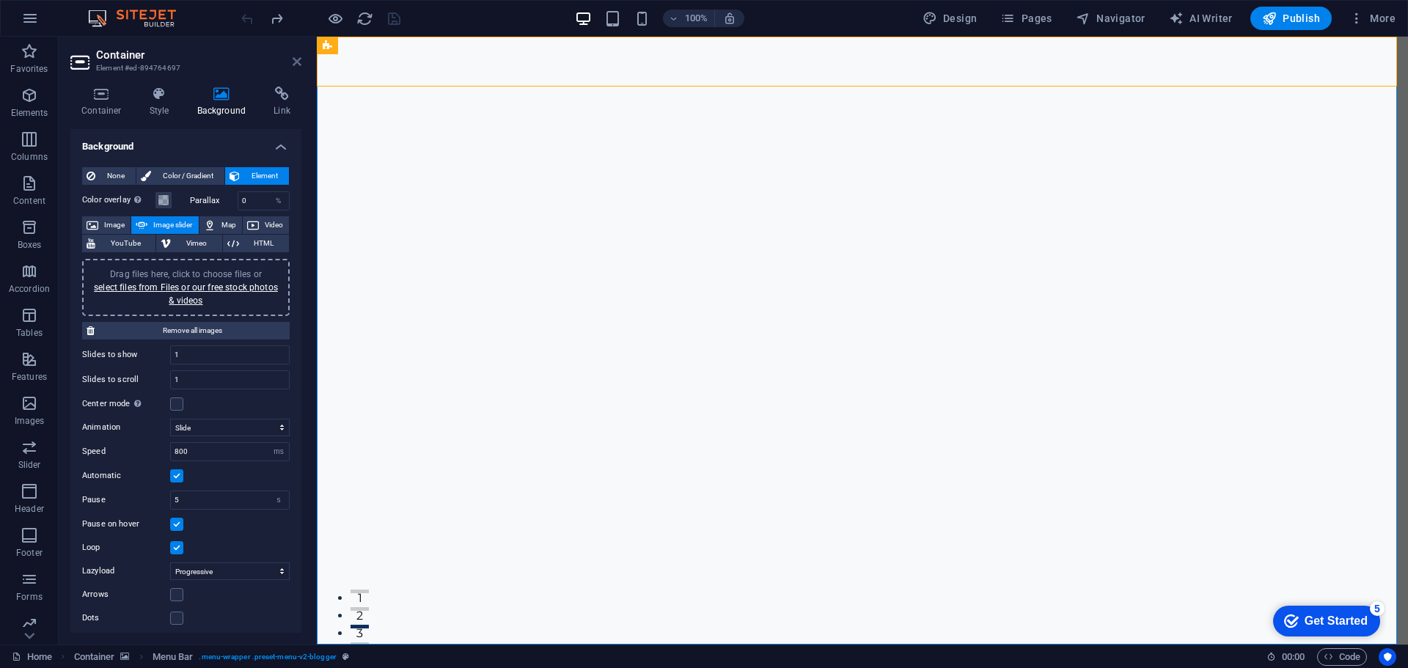
click at [297, 59] on icon at bounding box center [297, 62] width 9 height 12
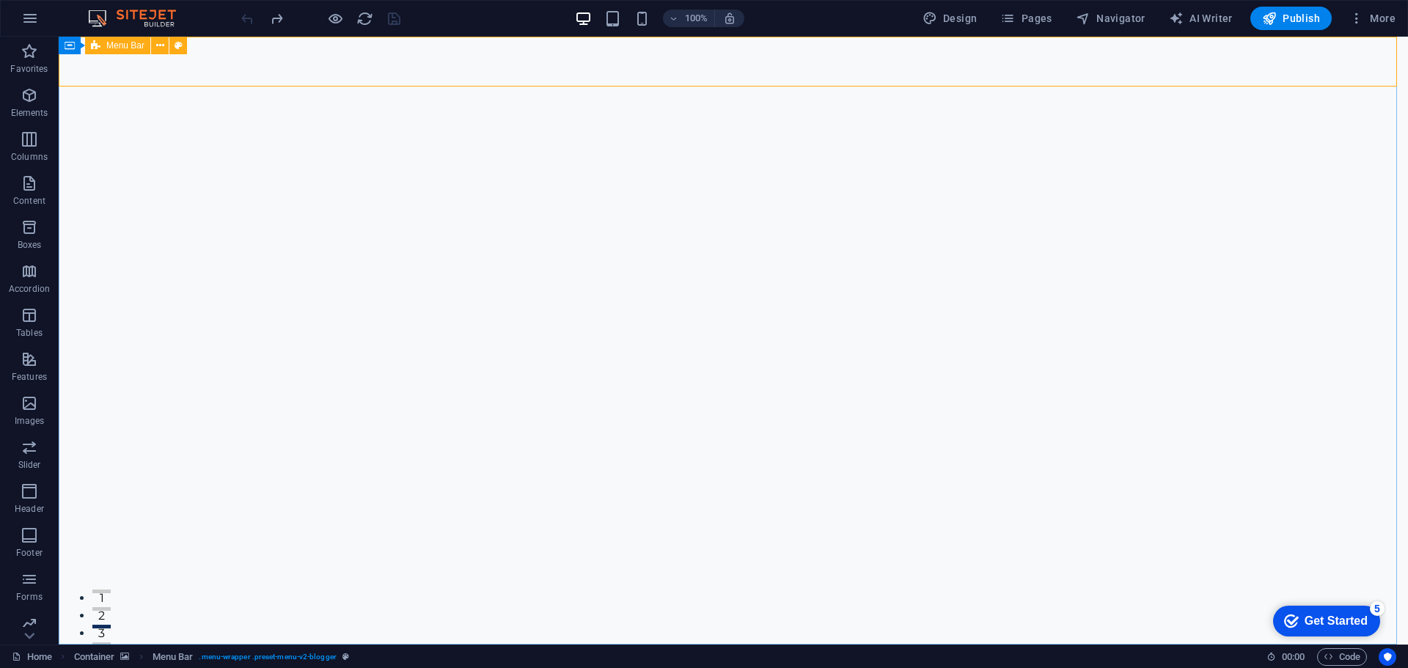
click at [143, 51] on div "Menu Bar" at bounding box center [117, 46] width 65 height 18
click at [134, 45] on span "Menu Bar" at bounding box center [125, 45] width 38 height 9
select select "rem"
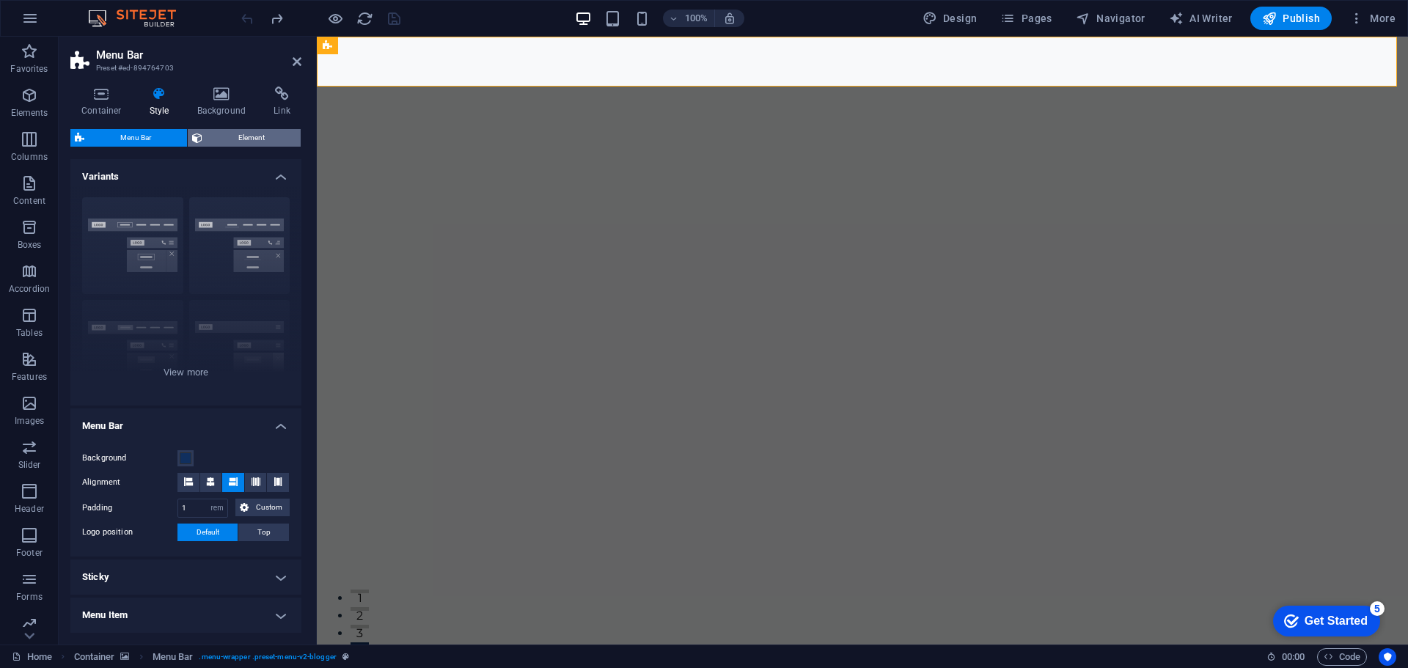
click at [249, 138] on span "Element" at bounding box center [251, 138] width 89 height 18
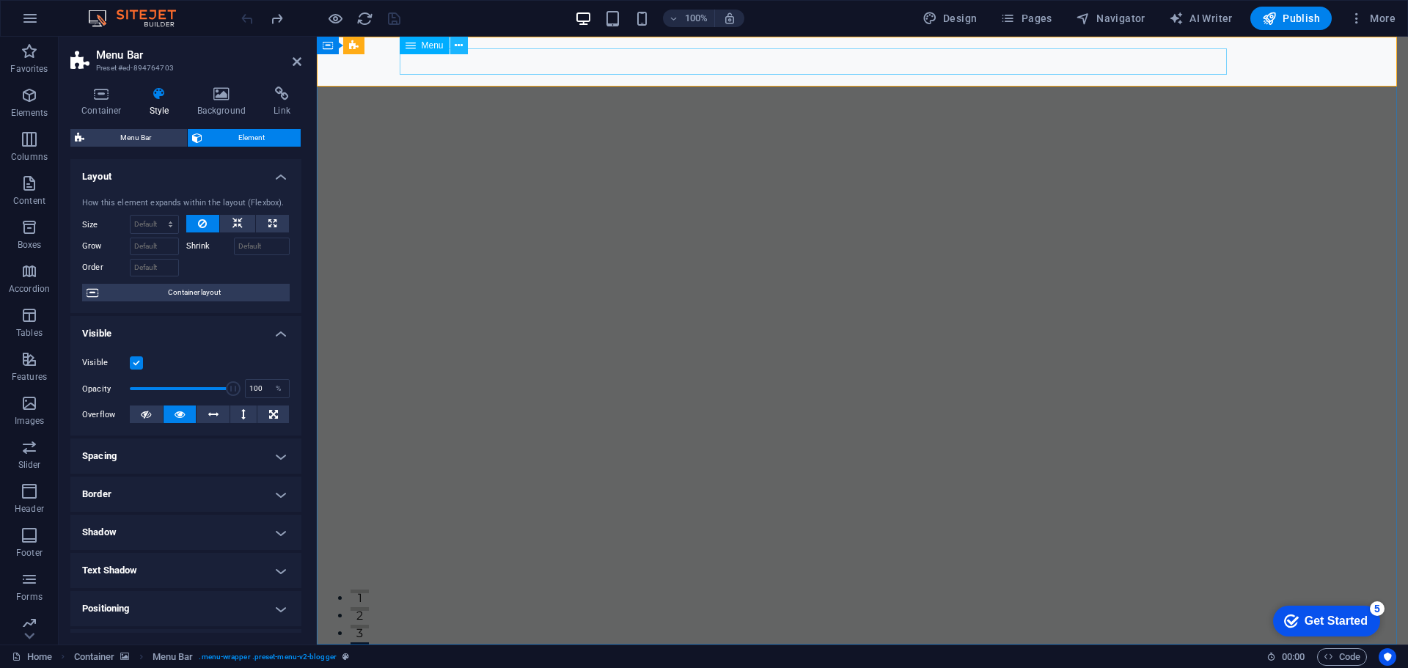
click at [458, 45] on icon at bounding box center [459, 45] width 8 height 15
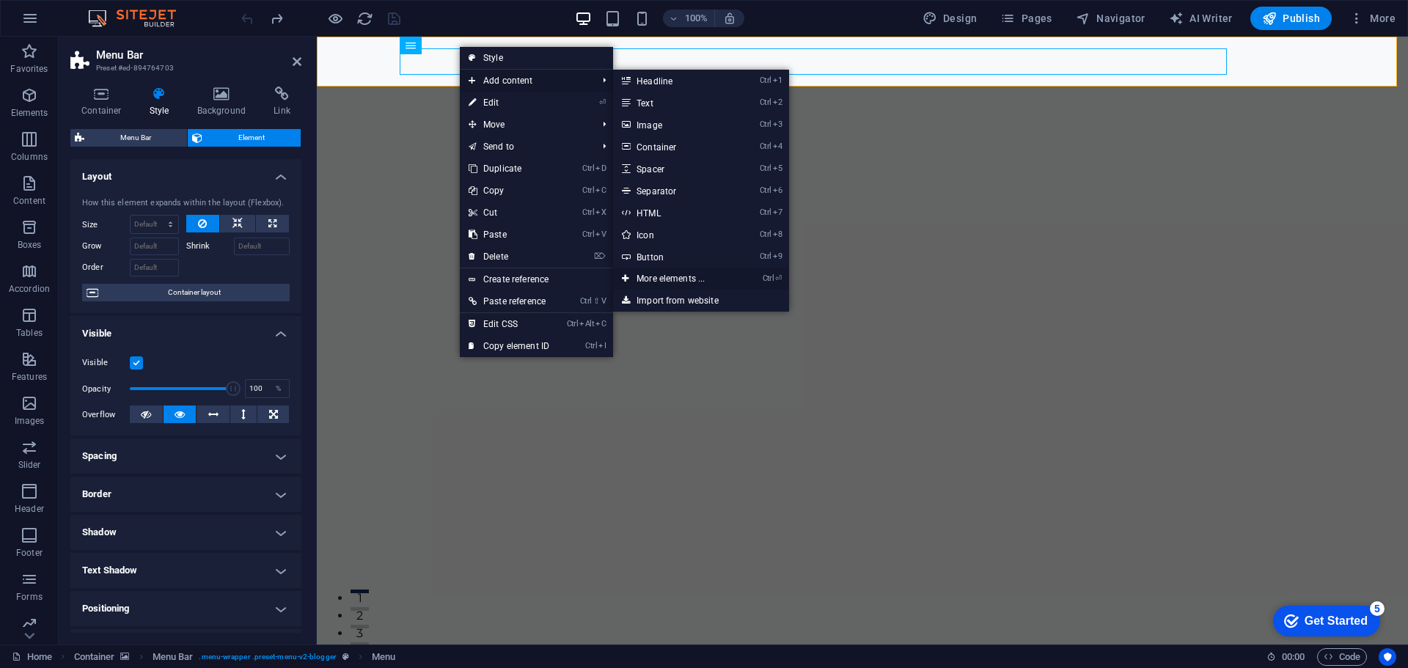
click at [702, 277] on link "Ctrl ⏎ More elements ..." at bounding box center [673, 279] width 121 height 22
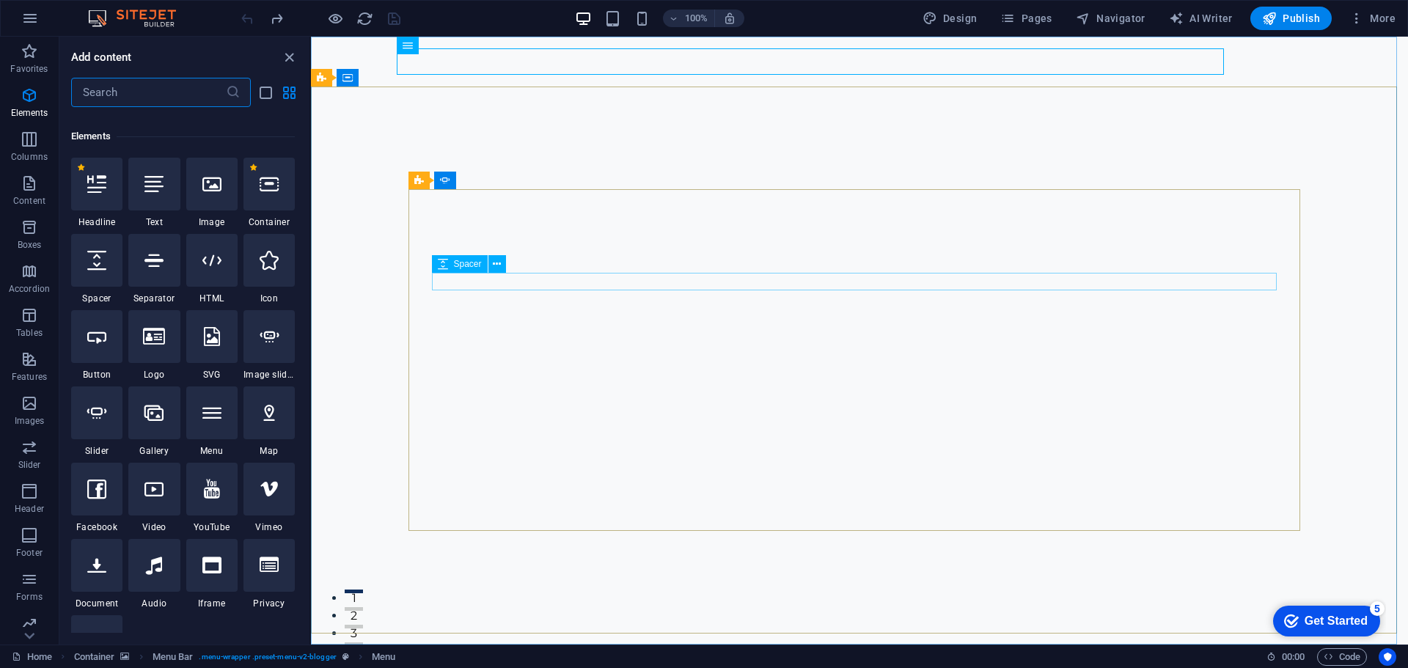
scroll to position [156, 0]
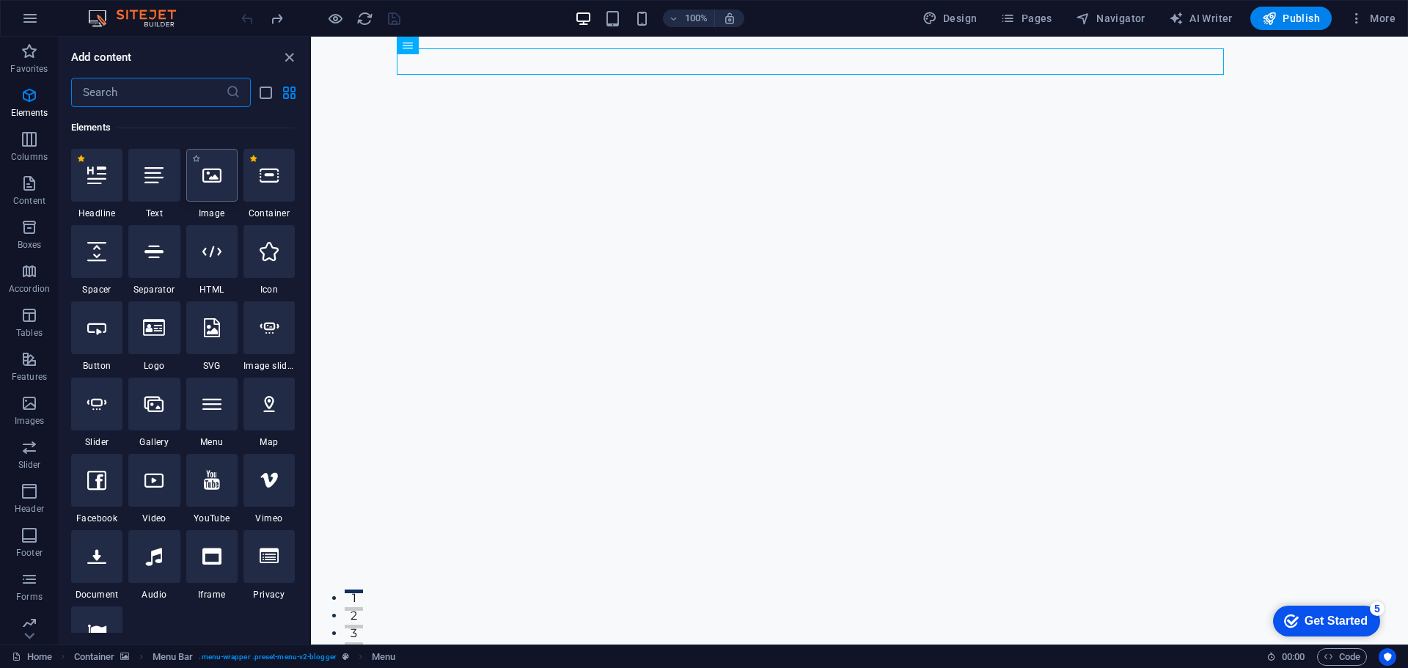
click at [218, 188] on div at bounding box center [211, 175] width 51 height 53
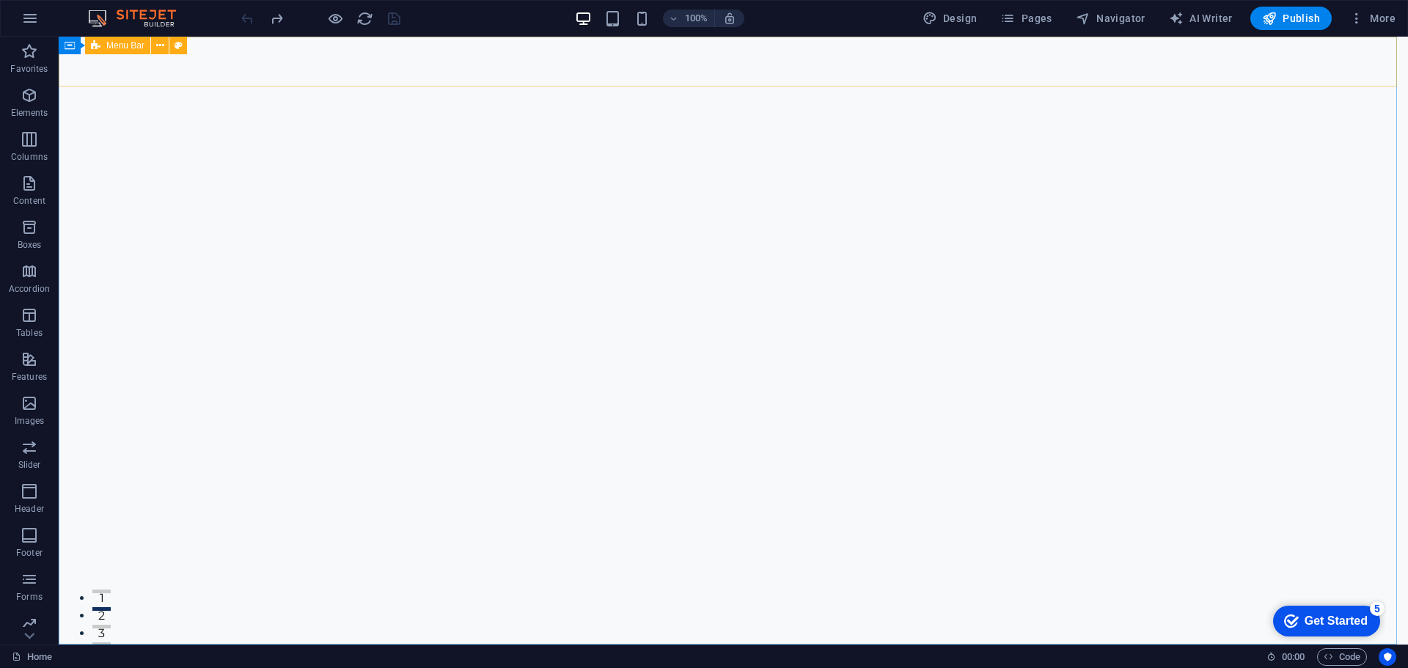
click at [125, 47] on span "Menu Bar" at bounding box center [125, 45] width 38 height 9
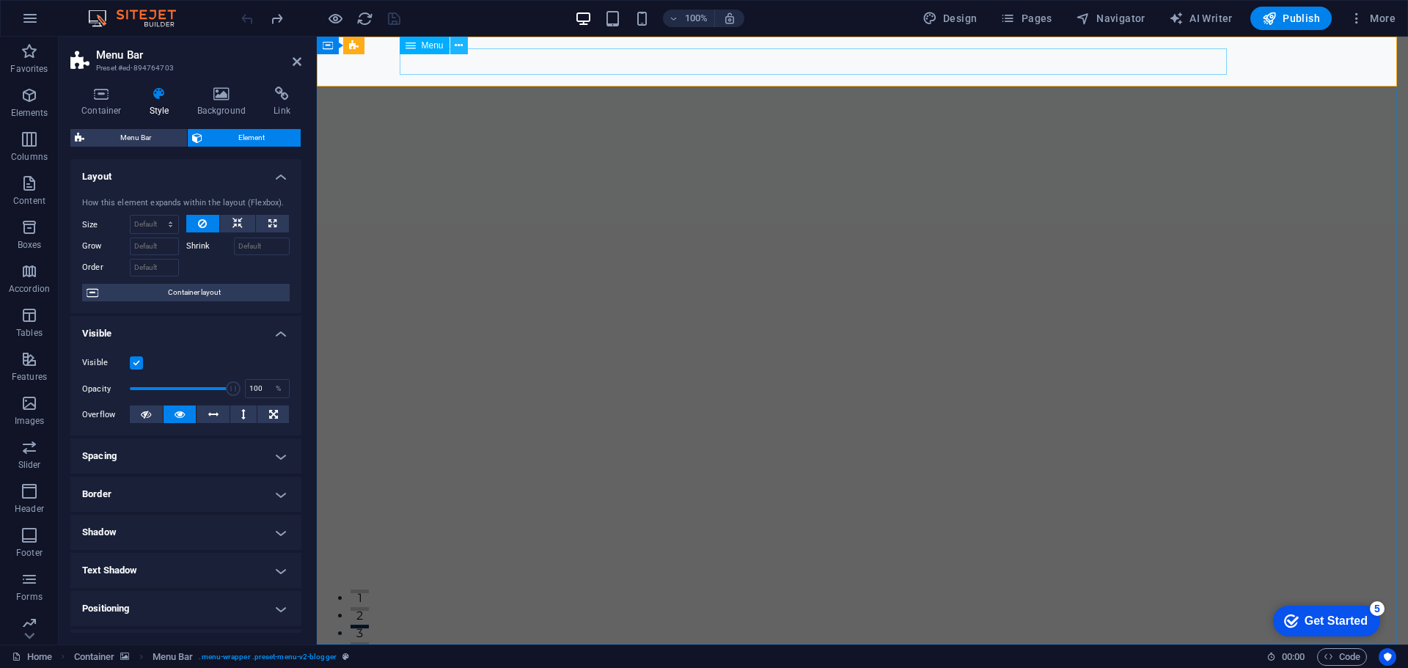
click at [461, 46] on icon at bounding box center [459, 45] width 8 height 15
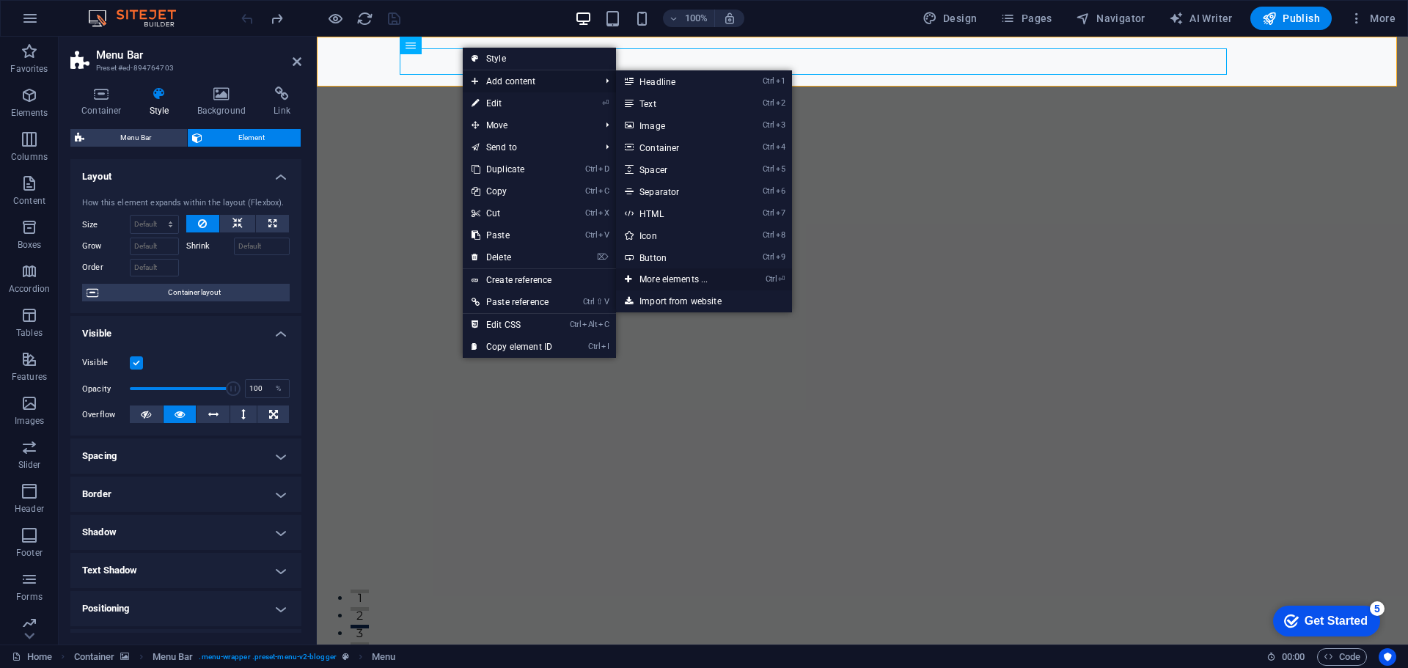
click at [699, 285] on link "Ctrl ⏎ More elements ..." at bounding box center [676, 279] width 121 height 22
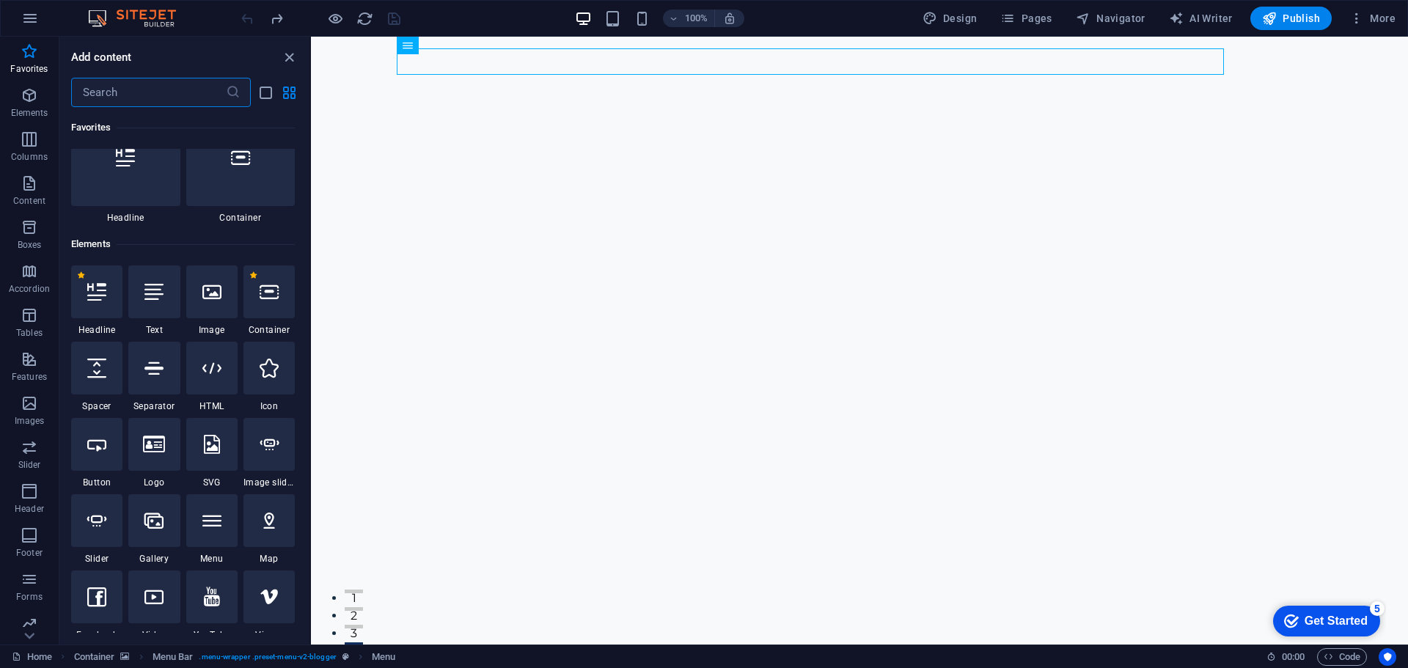
scroll to position [83, 0]
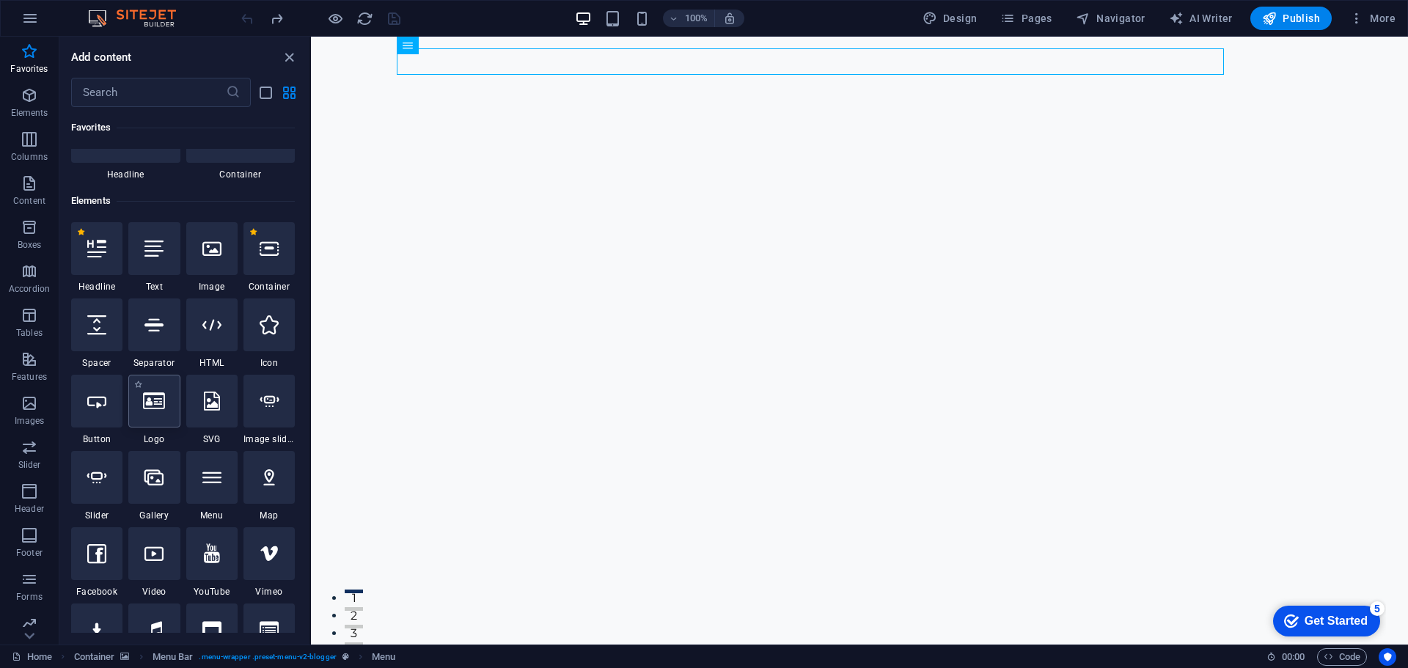
click at [155, 408] on icon at bounding box center [154, 401] width 22 height 19
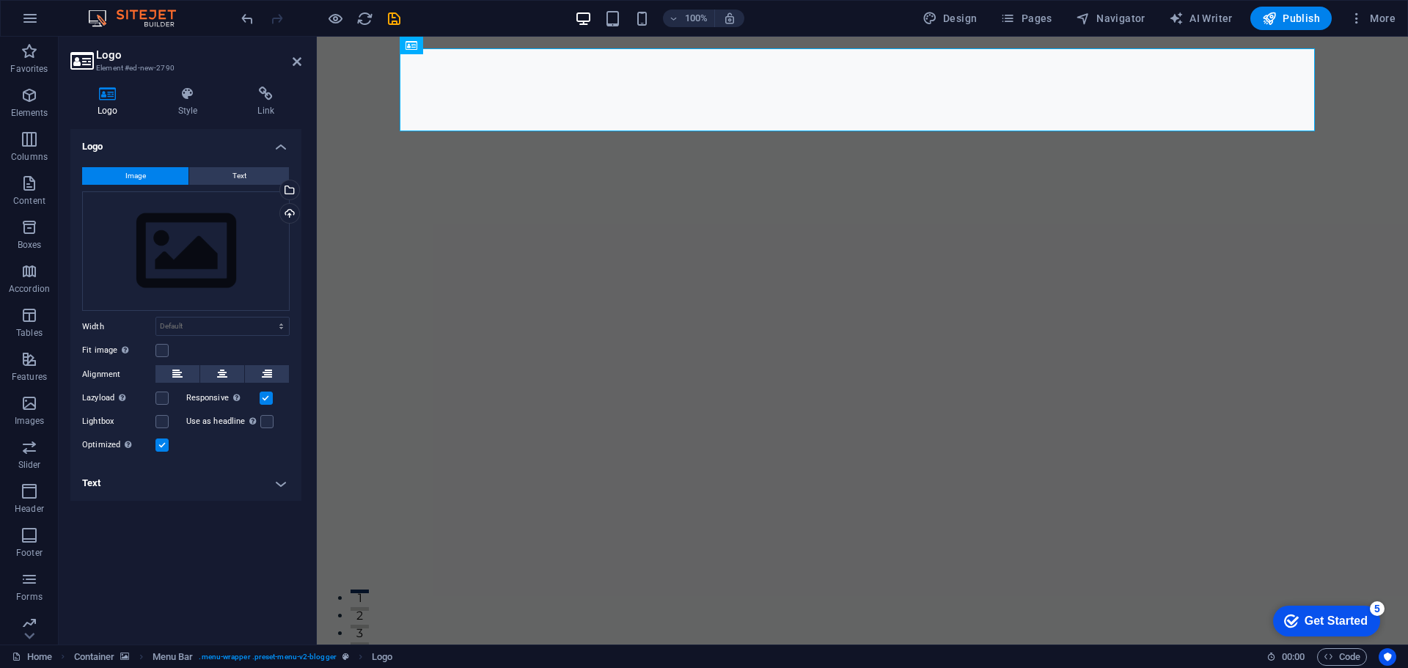
click at [285, 151] on h4 "Logo" at bounding box center [185, 142] width 231 height 26
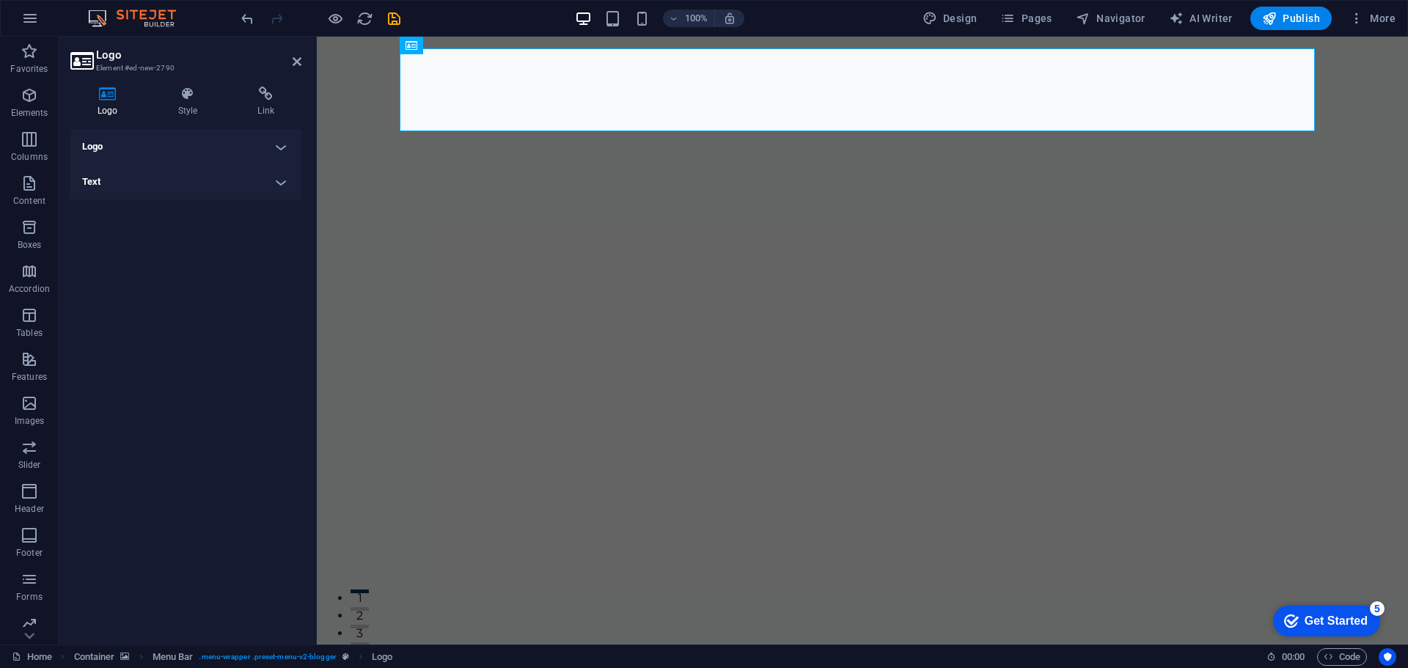
click at [285, 151] on h4 "Logo" at bounding box center [185, 146] width 231 height 35
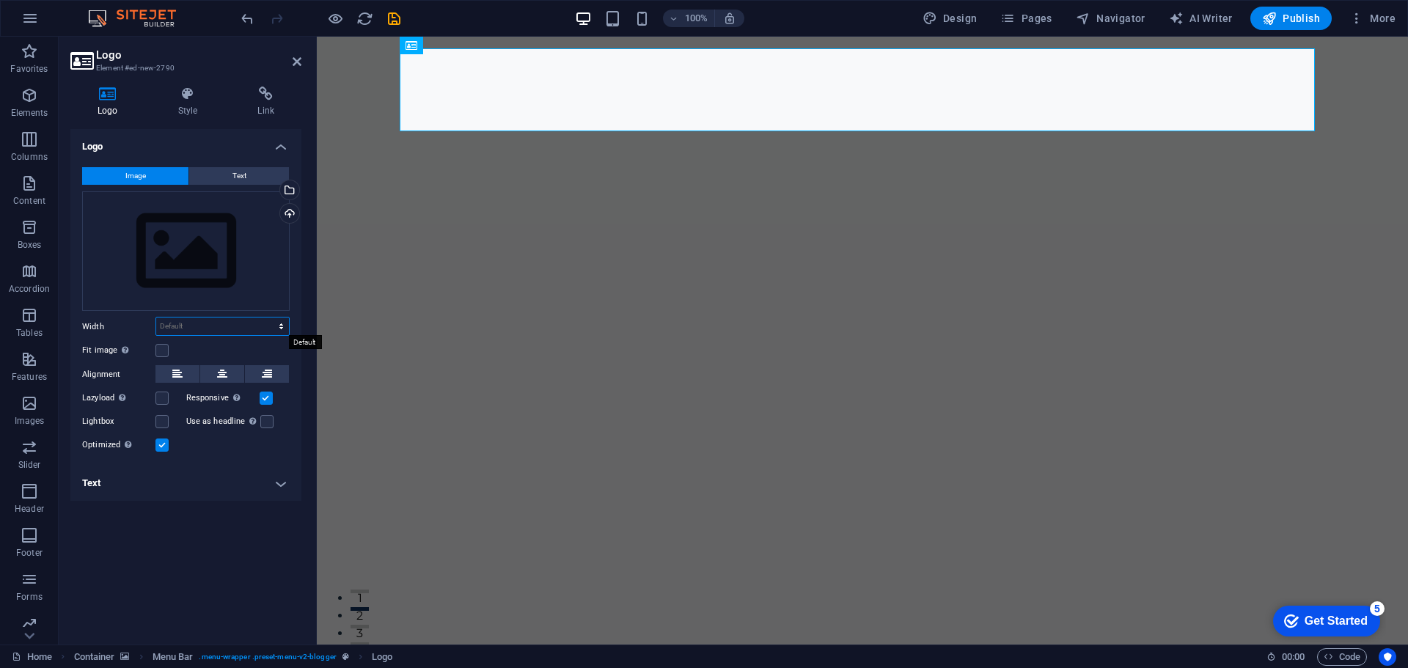
click at [219, 326] on select "Default auto px rem % em vh vw" at bounding box center [222, 326] width 133 height 18
select select "px"
click at [268, 317] on select "Default auto px rem % em vh vw" at bounding box center [222, 326] width 133 height 18
type input "200"
click at [301, 321] on div "Logo Style Link Logo Image Text Drag files here, click to choose files or selec…" at bounding box center [186, 360] width 254 height 570
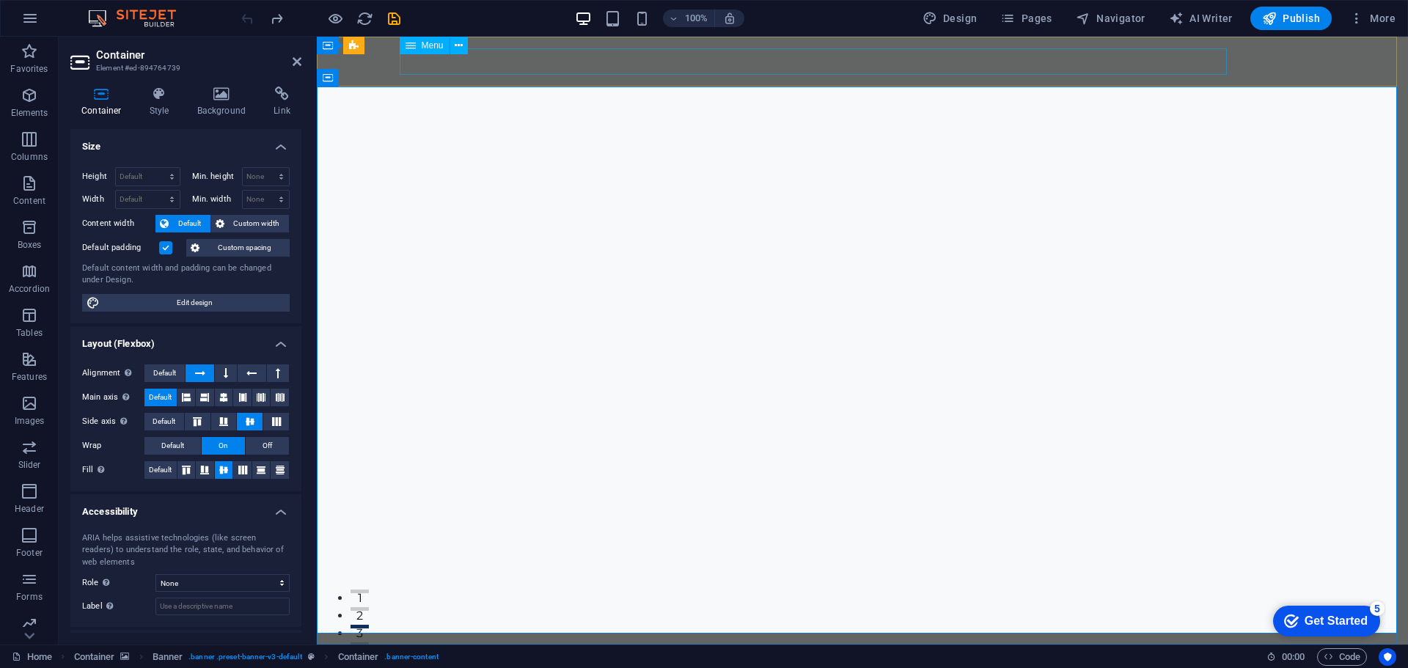
click at [517, 656] on nav "Contact Us" at bounding box center [851, 669] width 892 height 26
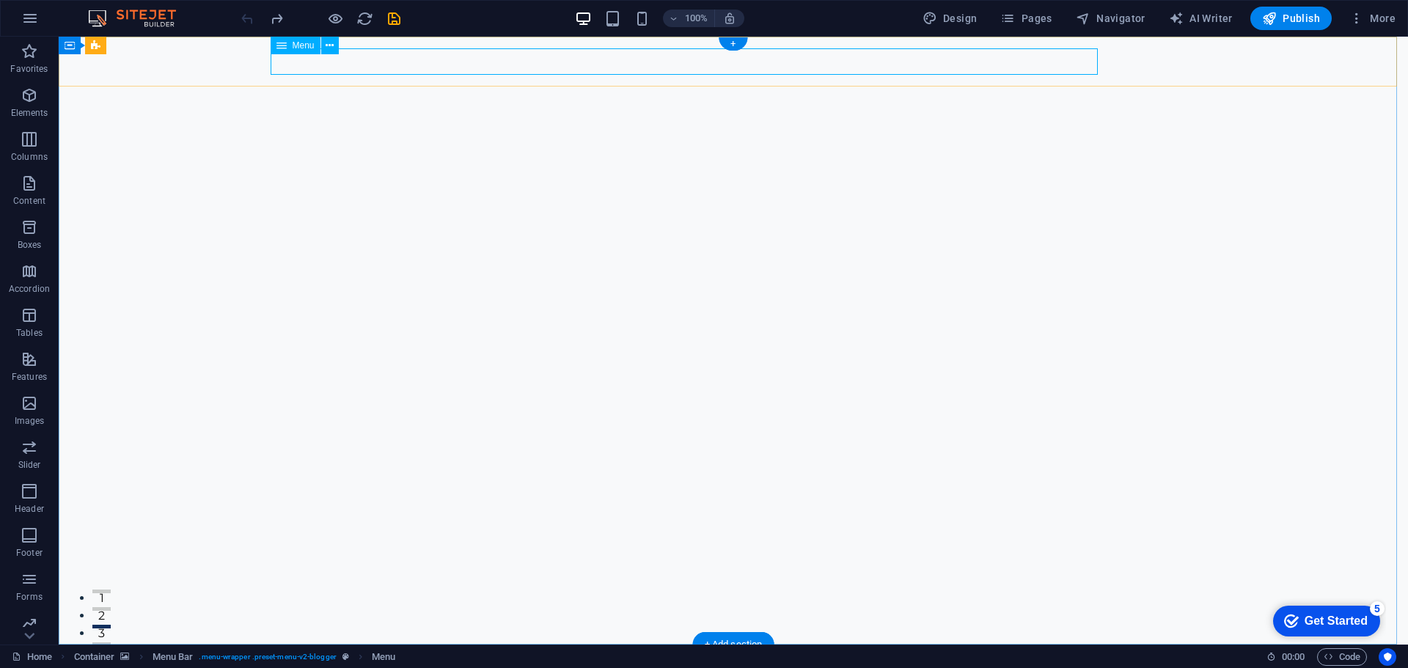
click at [295, 656] on nav "Contact Us" at bounding box center [722, 669] width 892 height 26
click at [329, 48] on icon at bounding box center [330, 45] width 8 height 15
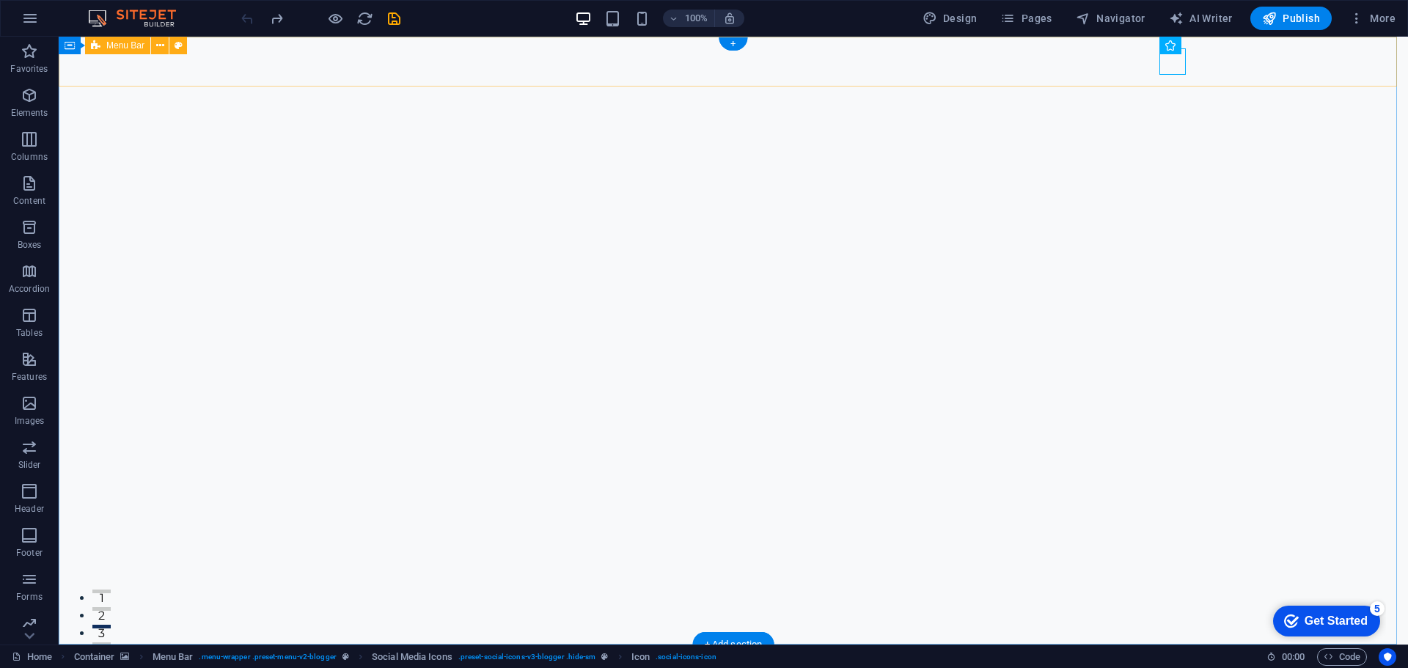
click at [1198, 42] on span "Social Media Icons" at bounding box center [1179, 45] width 74 height 9
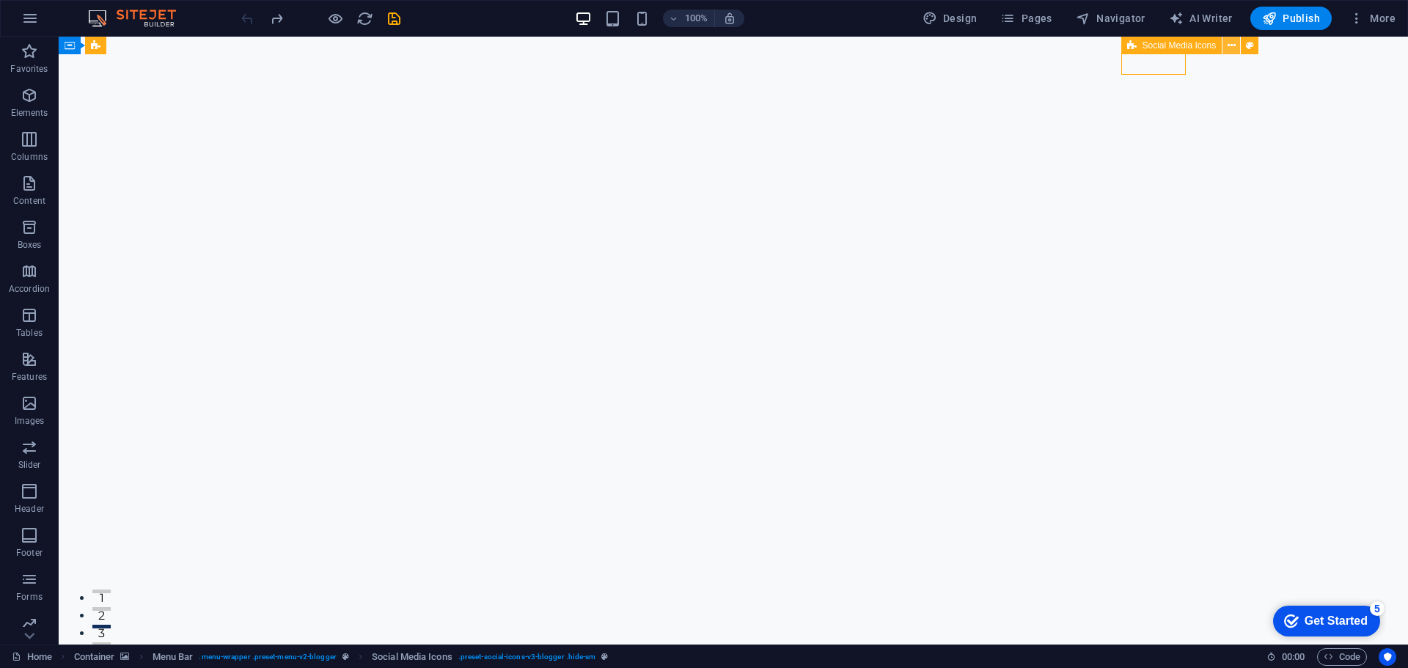
click at [1233, 47] on icon at bounding box center [1231, 45] width 8 height 15
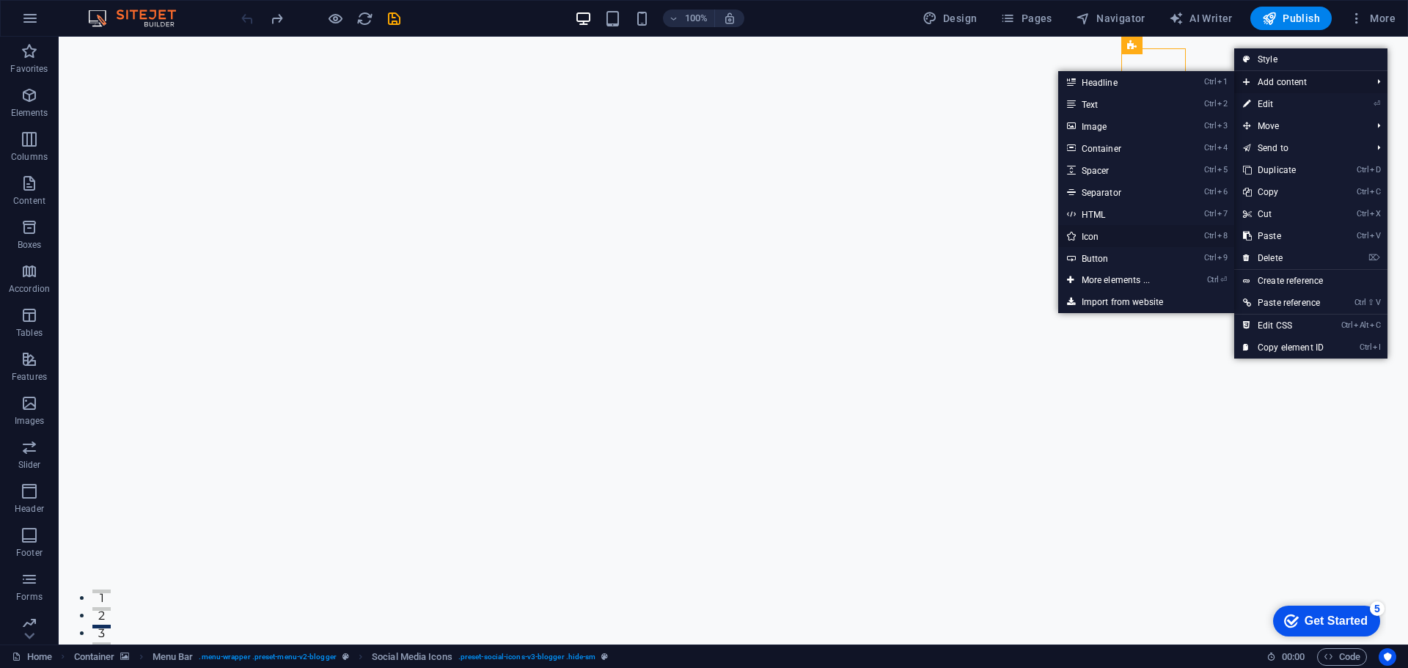
click at [1127, 246] on link "Ctrl 8 Icon" at bounding box center [1118, 236] width 121 height 22
select select "xMidYMid"
select select "px"
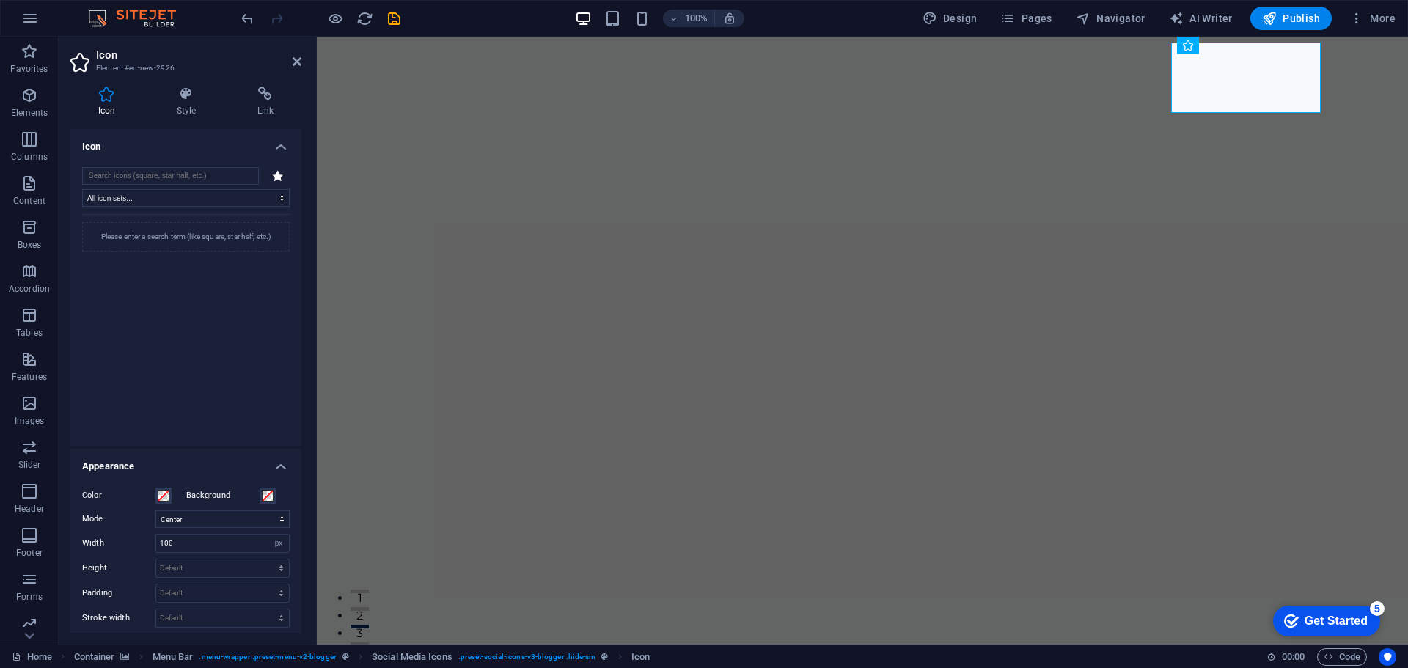
click at [278, 175] on icon at bounding box center [278, 175] width 12 height 11
click at [237, 172] on input "search" at bounding box center [170, 176] width 177 height 18
type input "instagram"
click at [113, 304] on icon at bounding box center [107, 299] width 28 height 32
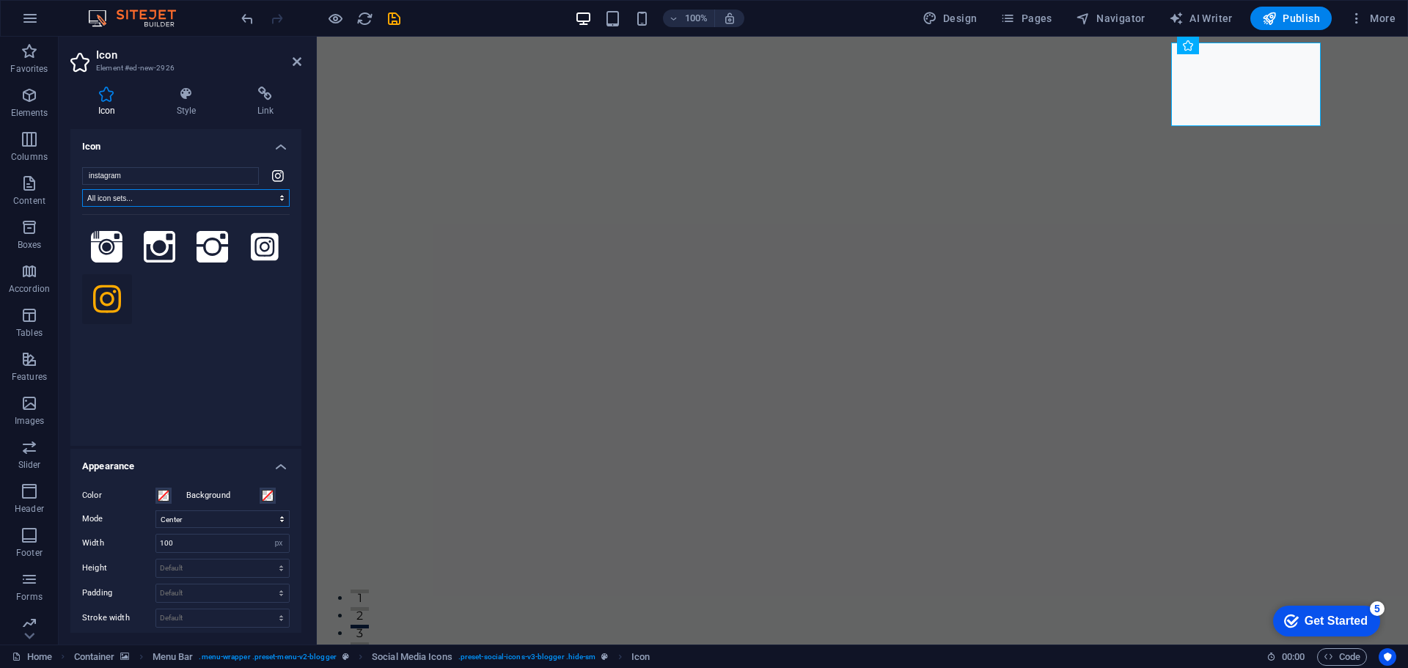
click at [265, 189] on select "All icon sets... IcoFont Ionicons FontAwesome Brands FontAwesome Duotone FontAw…" at bounding box center [186, 198] width 208 height 18
click at [267, 189] on select "All icon sets... IcoFont Ionicons FontAwesome Brands FontAwesome Duotone FontAw…" at bounding box center [186, 198] width 208 height 18
click at [240, 538] on input "100" at bounding box center [222, 544] width 133 height 18
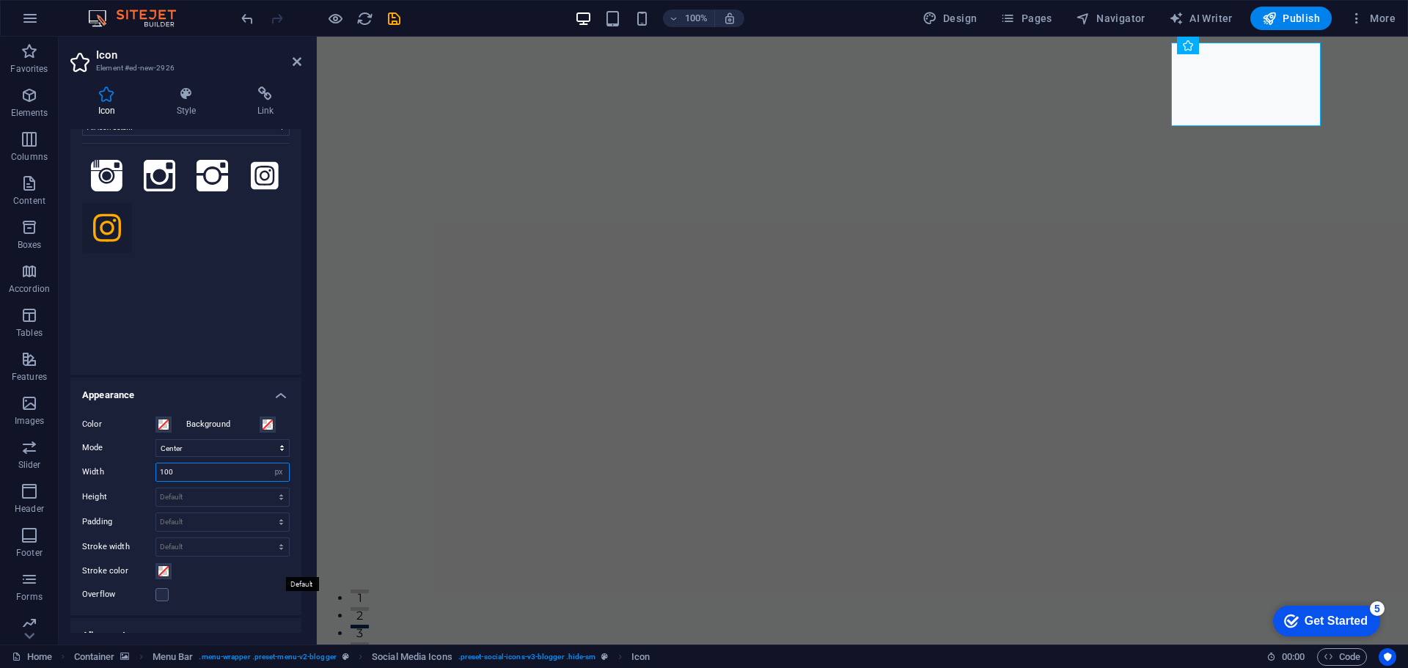
scroll to position [73, 0]
click at [220, 489] on select "Default auto px rem em vh vw" at bounding box center [222, 495] width 133 height 18
click at [156, 486] on select "Default auto px rem em vh vw" at bounding box center [222, 495] width 133 height 18
click at [236, 493] on select "Default auto px rem em vh vw" at bounding box center [222, 495] width 133 height 18
click at [156, 486] on select "Default auto px rem em vh vw" at bounding box center [222, 495] width 133 height 18
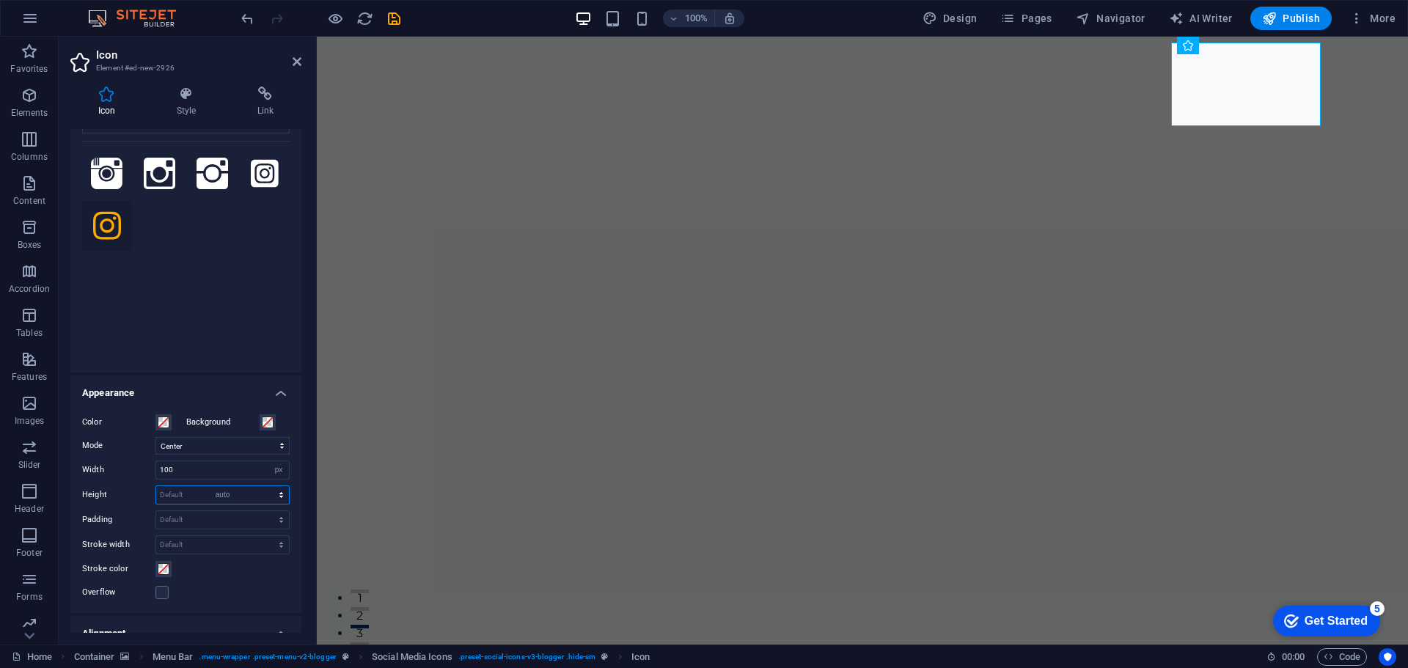
select select "DISABLED_OPTION_VALUE"
click at [235, 521] on select "Default px rem % em vh vw" at bounding box center [222, 520] width 133 height 18
select select "px"
click at [265, 511] on select "Default px rem % em vh vw" at bounding box center [222, 520] width 133 height 18
type input "0"
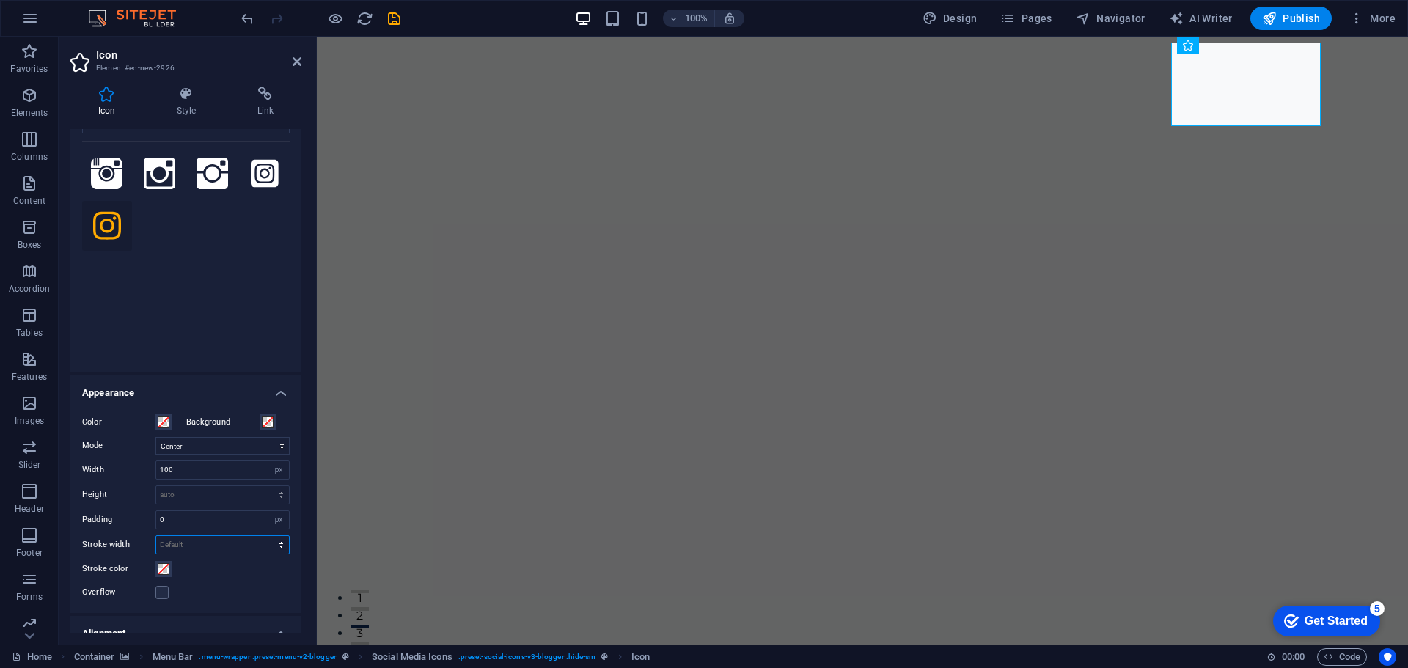
click at [241, 548] on select "Default px rem % em vh vw" at bounding box center [222, 545] width 133 height 18
select select "px"
click at [265, 536] on select "Default px rem % em vh vw" at bounding box center [222, 545] width 133 height 18
type input "0"
click at [250, 589] on div "Overflow" at bounding box center [186, 593] width 208 height 18
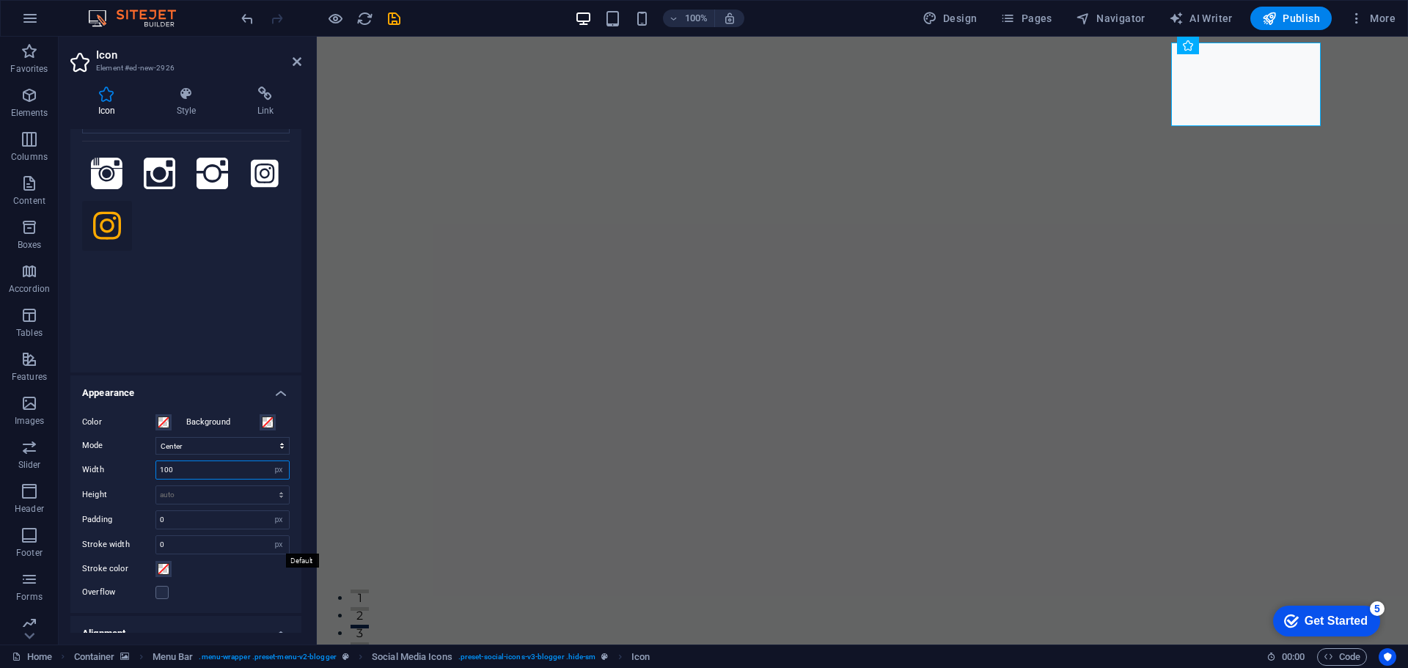
click at [255, 471] on input "100" at bounding box center [222, 470] width 133 height 18
type input "1"
drag, startPoint x: 225, startPoint y: 465, endPoint x: 64, endPoint y: 472, distance: 161.5
click at [74, 471] on div "Color Background Mode Scale Left Center Right Width 50 Default auto px rem % em…" at bounding box center [185, 507] width 231 height 211
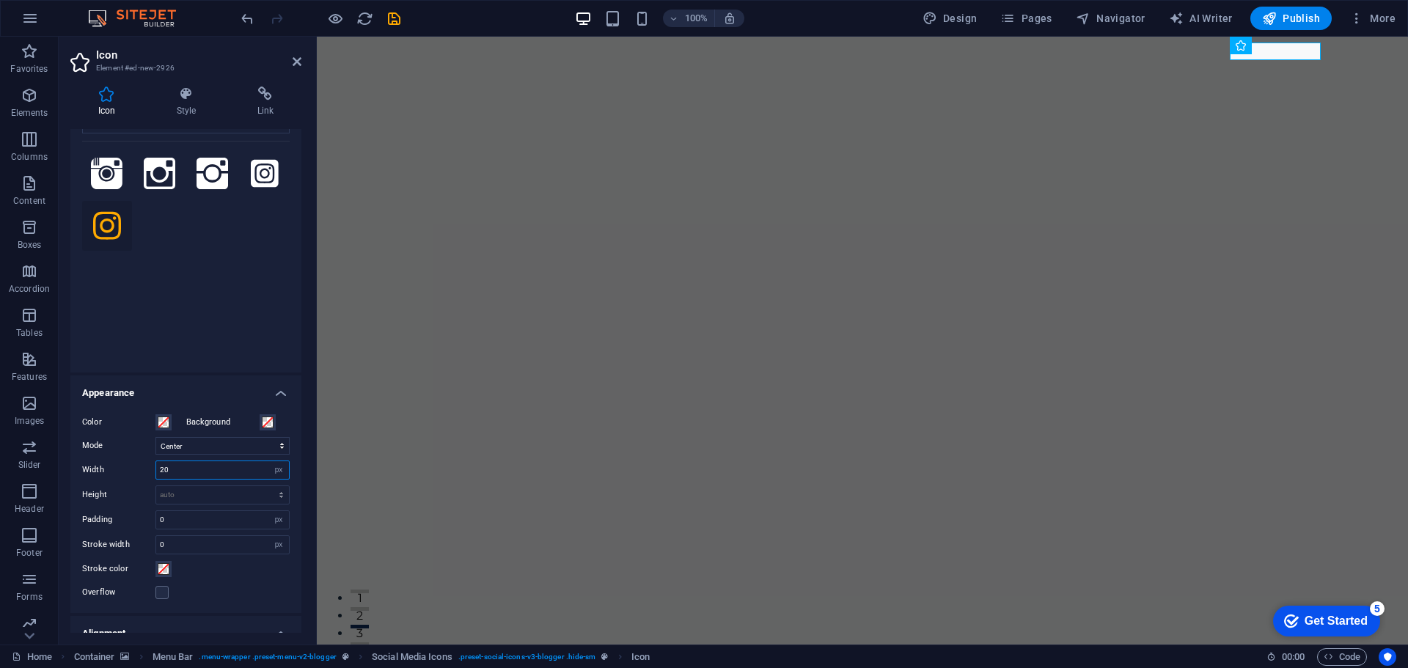
click at [201, 469] on input "20" at bounding box center [222, 470] width 133 height 18
type input "40"
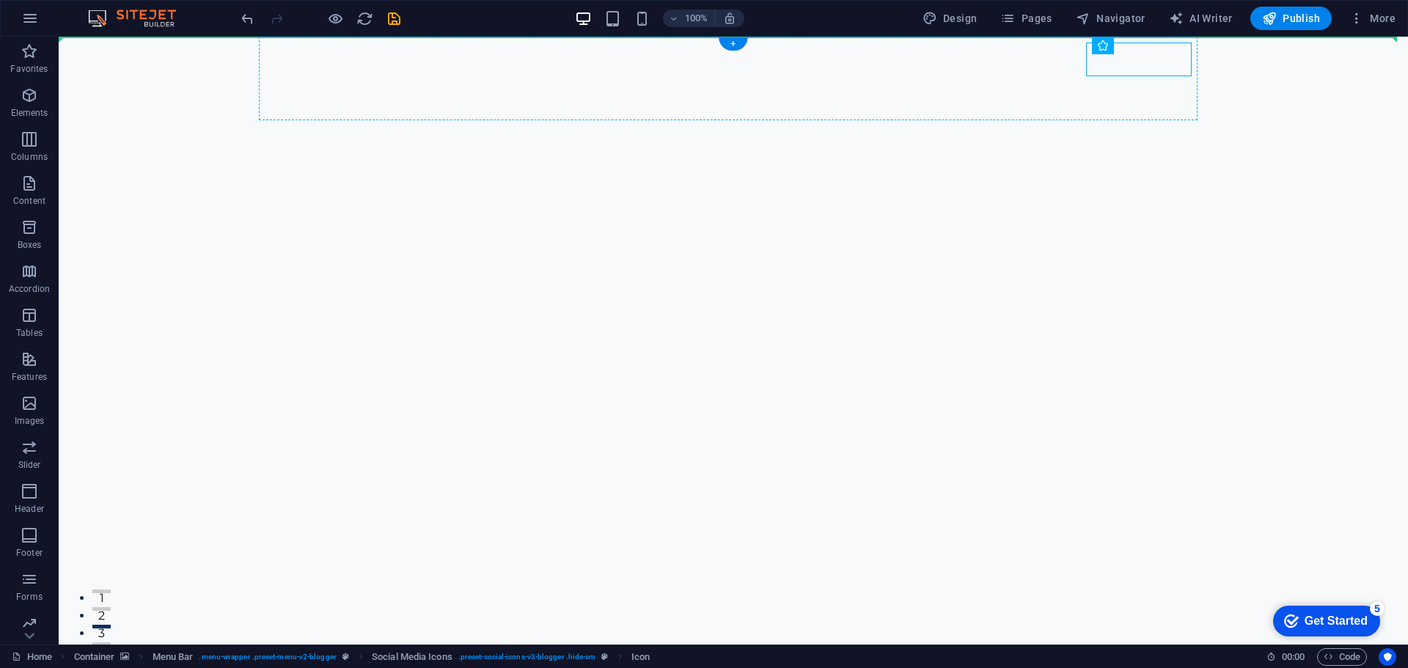
drag, startPoint x: 1108, startPoint y: 56, endPoint x: 1101, endPoint y: 95, distance: 40.3
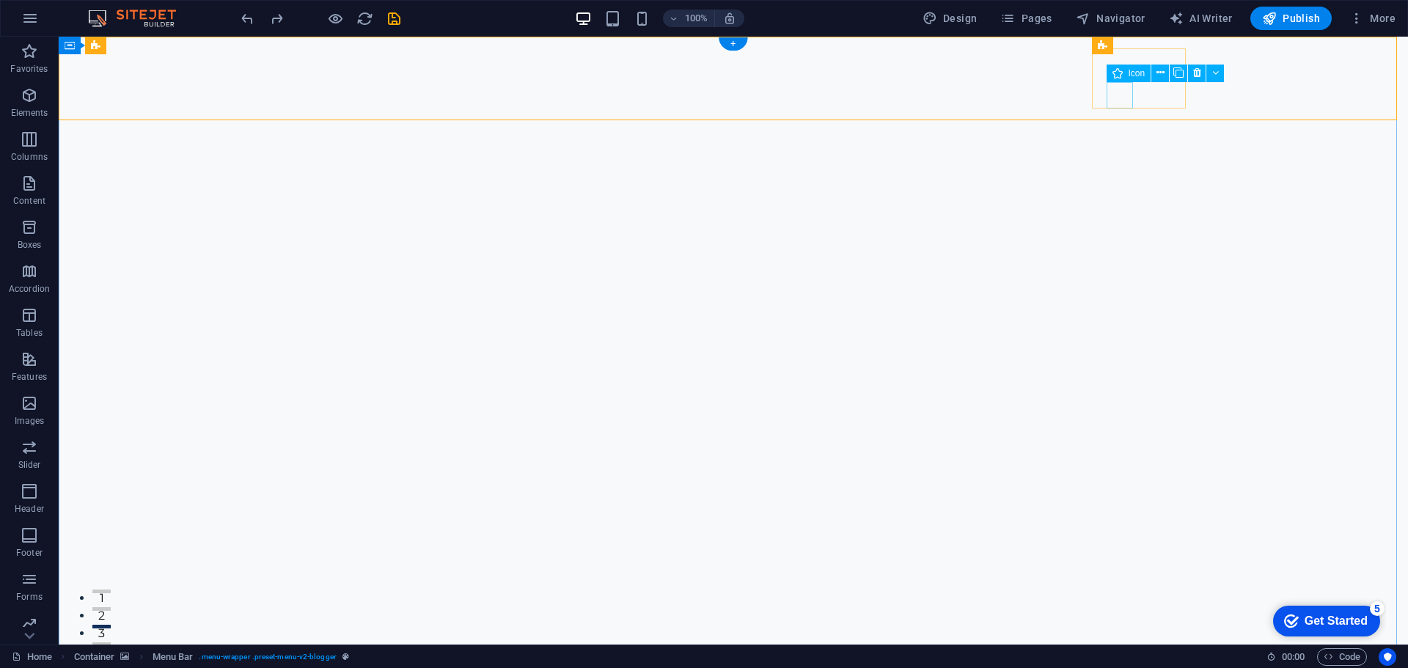
drag, startPoint x: 1124, startPoint y: 91, endPoint x: 1178, endPoint y: 112, distance: 58.3
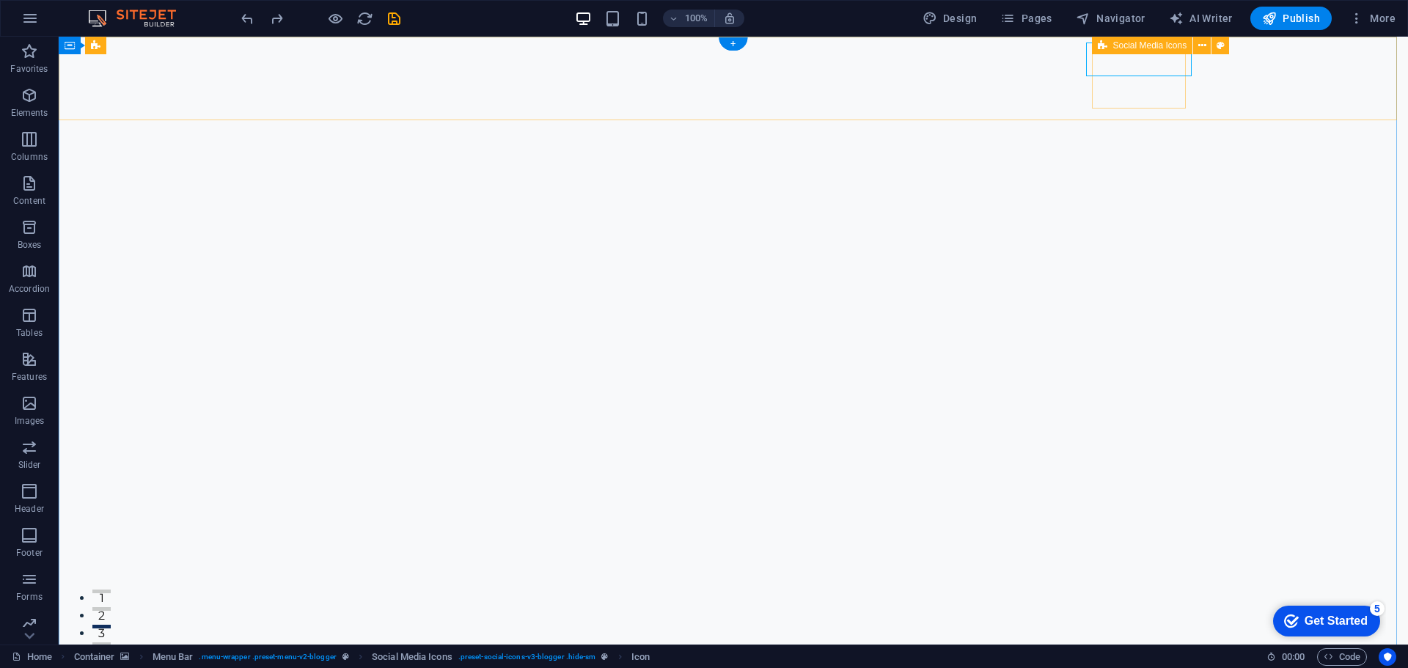
click at [1175, 50] on icon at bounding box center [1171, 45] width 8 height 15
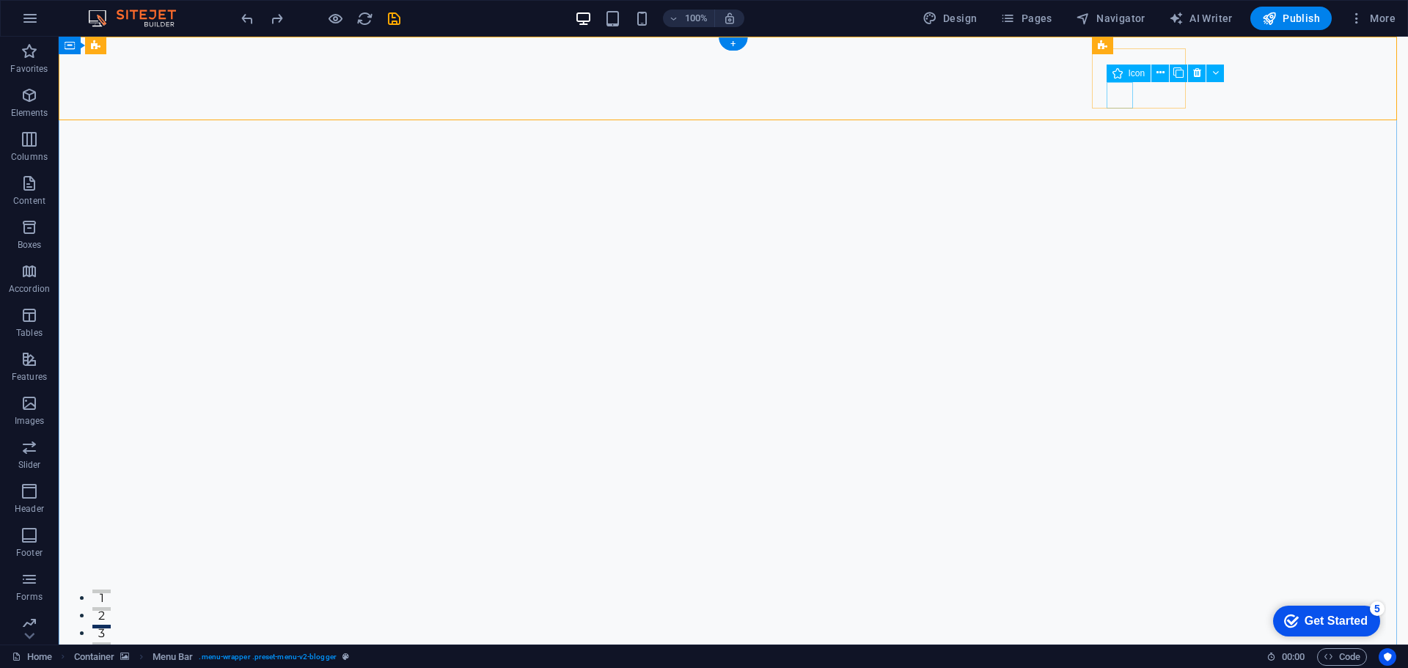
click at [1193, 73] on button at bounding box center [1198, 74] width 18 height 18
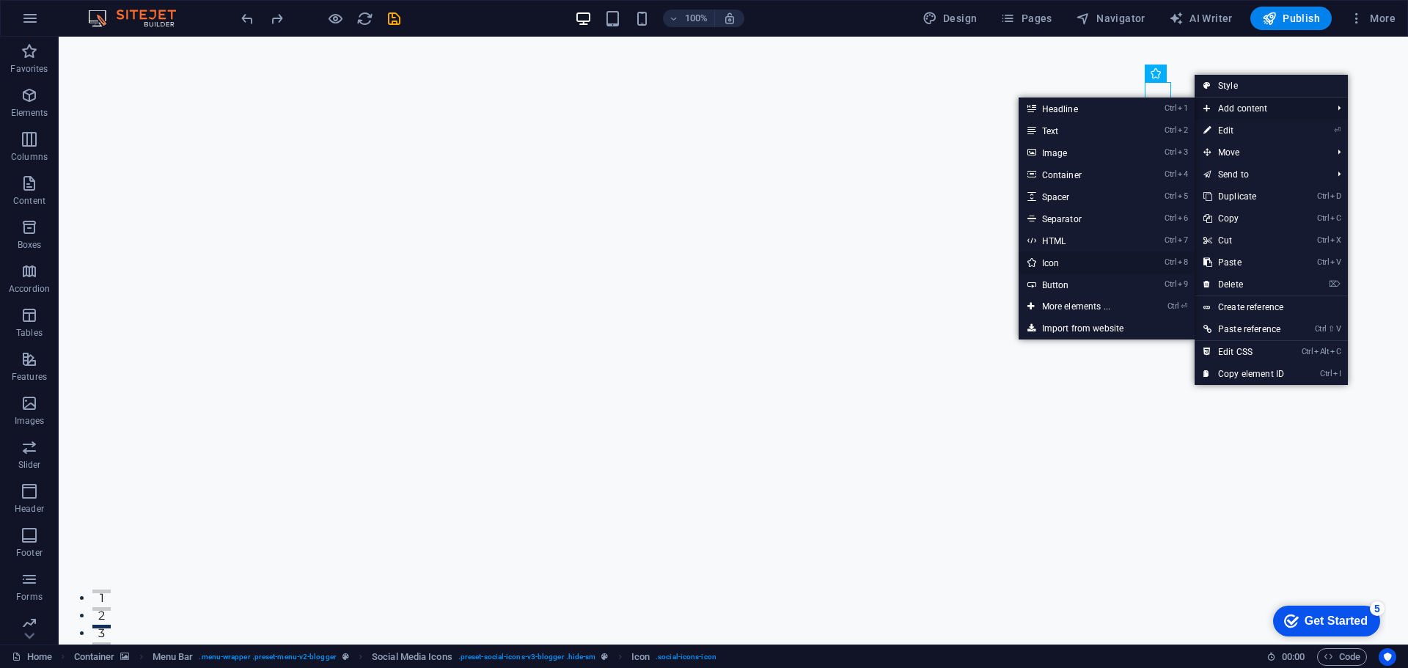
drag, startPoint x: 1091, startPoint y: 261, endPoint x: 762, endPoint y: 240, distance: 329.9
click at [1091, 261] on link "Ctrl 8 Icon" at bounding box center [1078, 262] width 121 height 22
select select "xMidYMid"
select select "px"
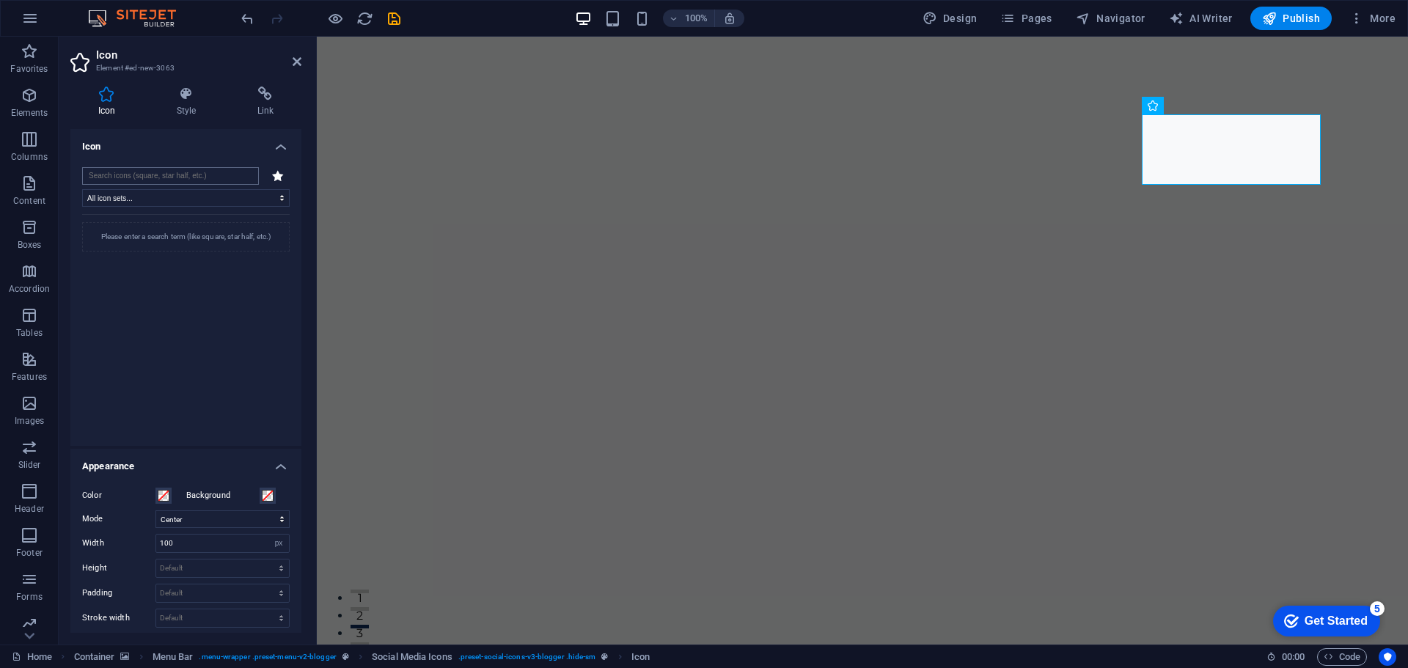
click at [229, 178] on input "search" at bounding box center [170, 176] width 177 height 18
type input "call"
click at [101, 249] on icon at bounding box center [107, 247] width 23 height 32
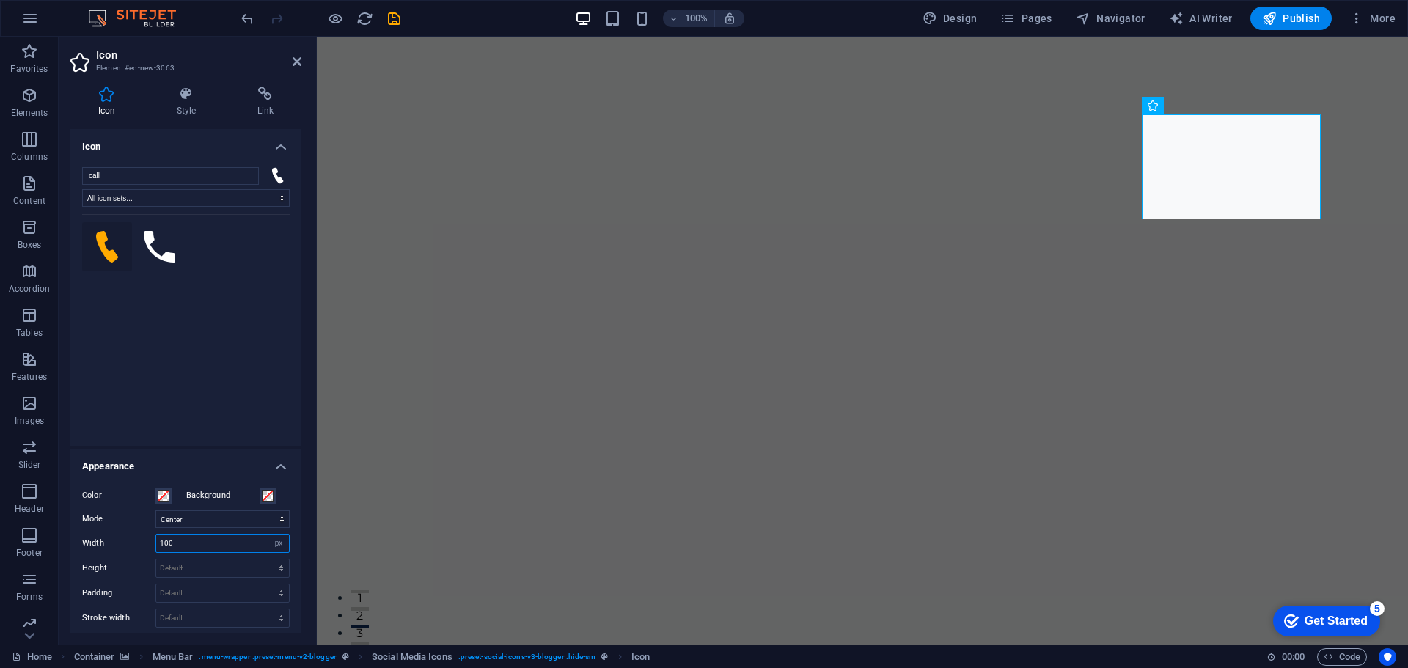
click at [194, 540] on input "100" at bounding box center [222, 544] width 133 height 18
type input "40"
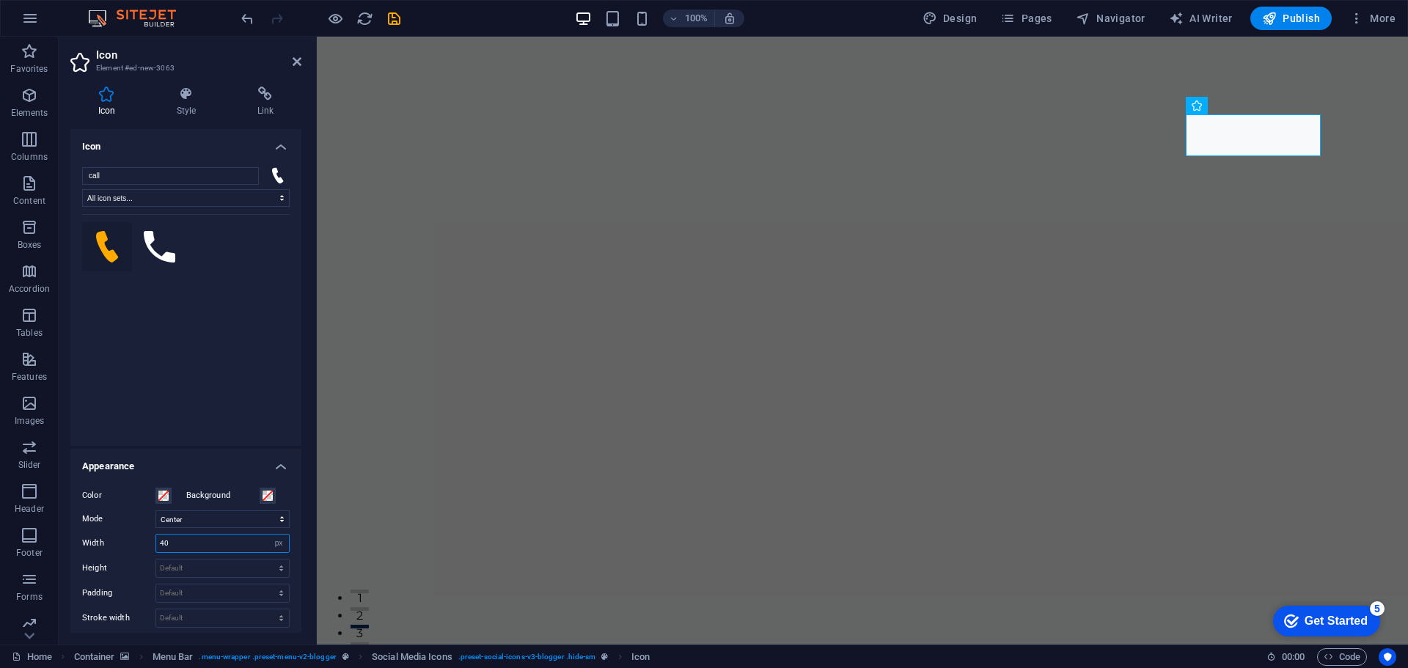
click at [187, 542] on input "40" at bounding box center [222, 544] width 133 height 18
click at [199, 593] on select "Default px rem % em vh vw" at bounding box center [222, 593] width 133 height 18
select select "px"
click at [265, 584] on select "Default px rem % em vh vw" at bounding box center [222, 593] width 133 height 18
type input "0"
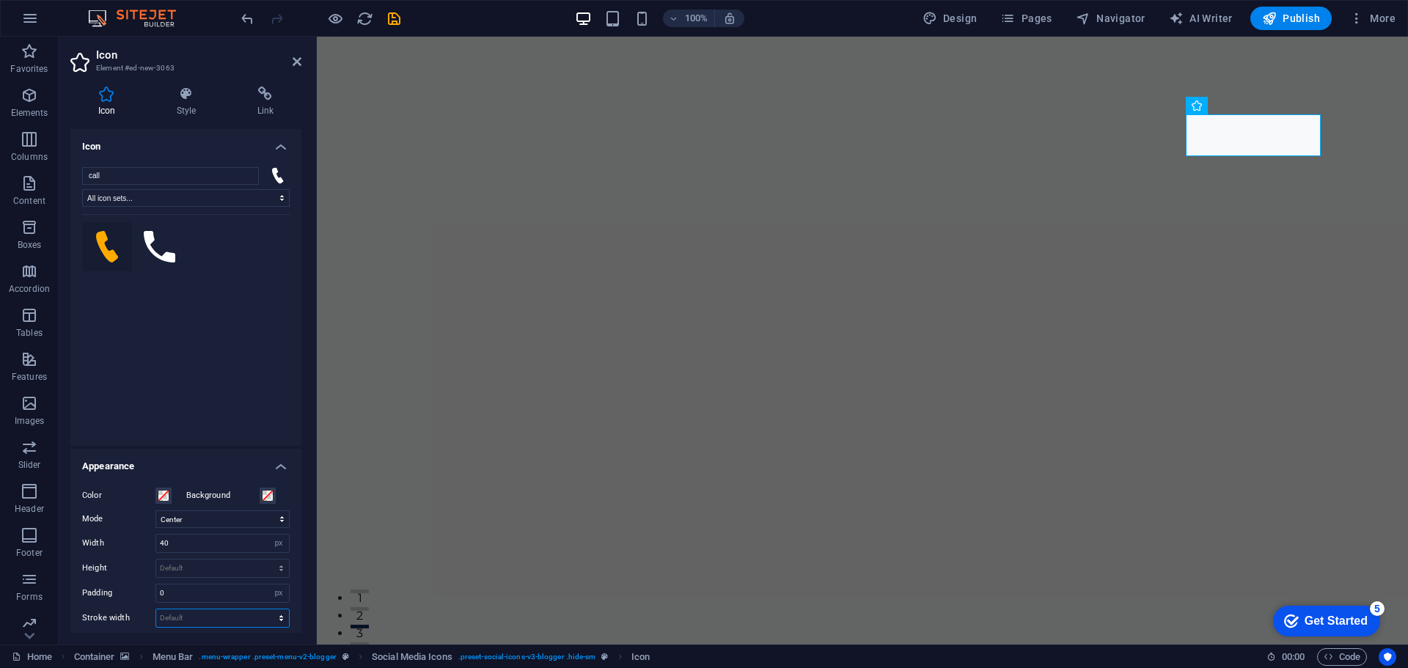
click at [206, 617] on select "Default px rem % em vh vw" at bounding box center [222, 618] width 133 height 18
select select "px"
click at [265, 609] on select "Default px rem % em vh vw" at bounding box center [222, 618] width 133 height 18
type input "0"
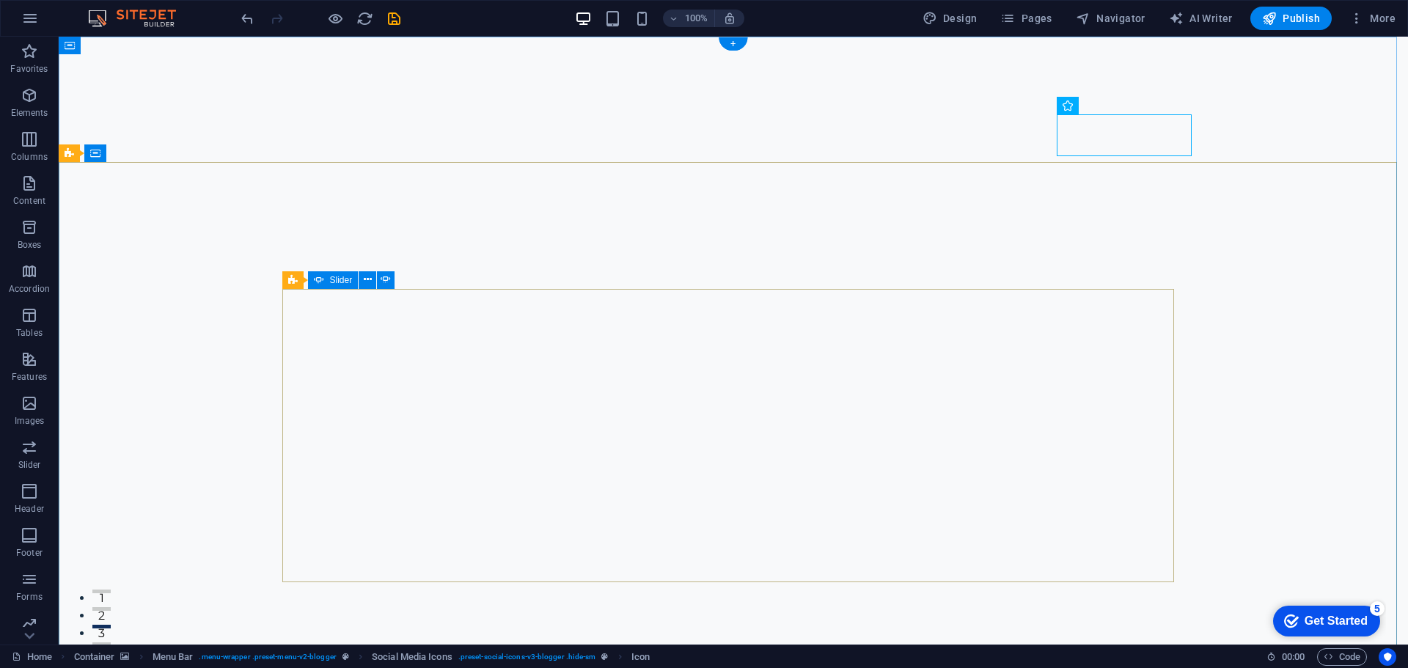
select select "xMidYMid"
select select "px"
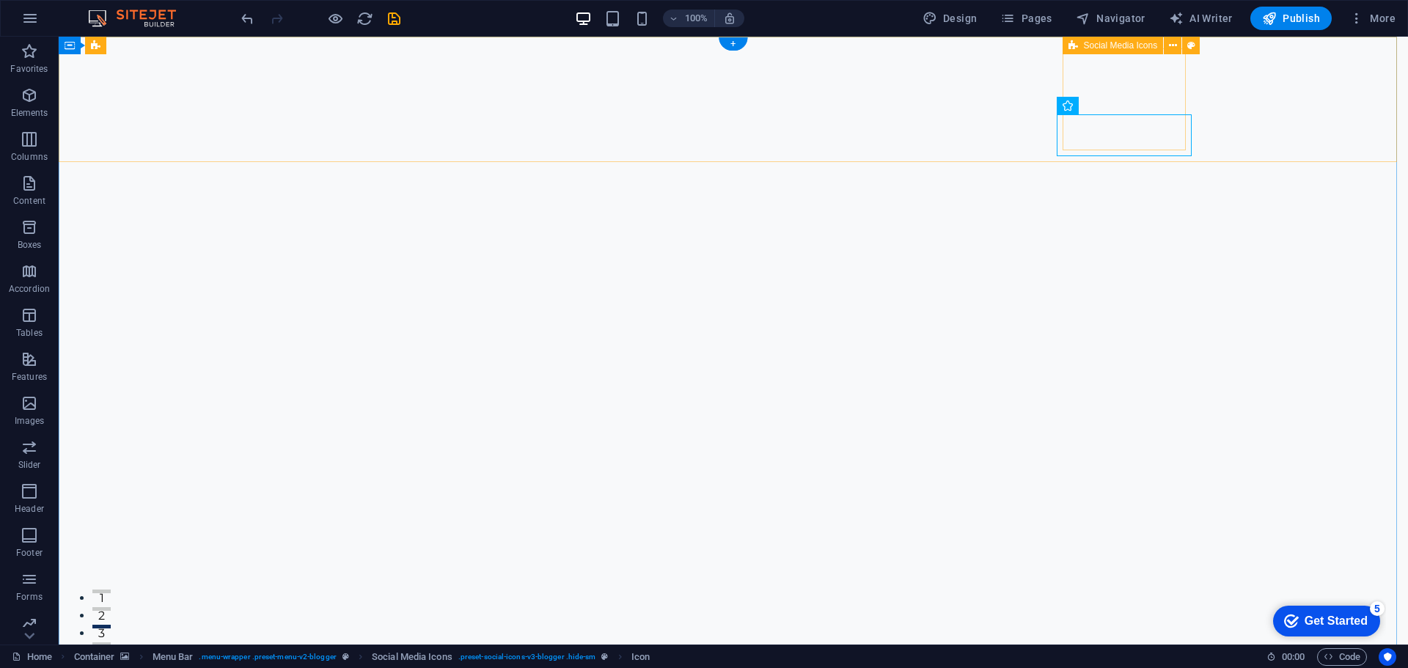
click at [1090, 105] on span "Icon" at bounding box center [1087, 105] width 17 height 9
click at [1081, 105] on span "Icon" at bounding box center [1087, 105] width 17 height 9
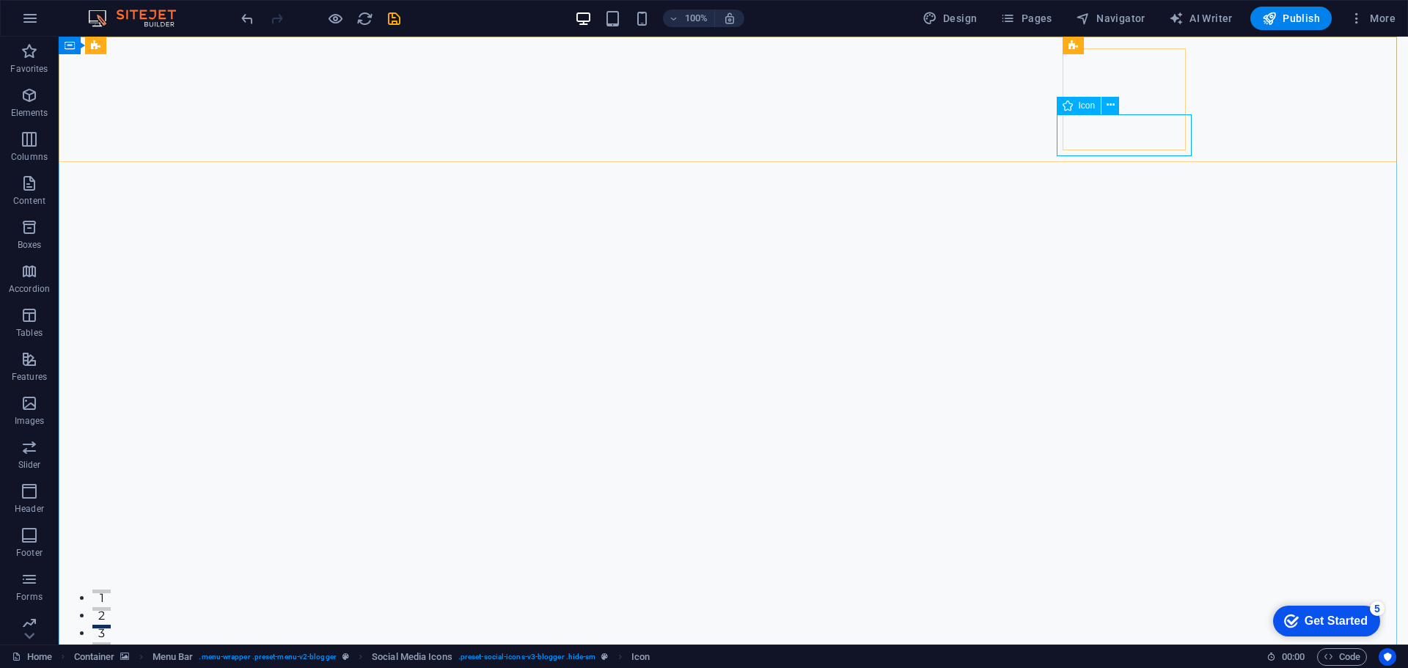
click at [1081, 105] on span "Icon" at bounding box center [1087, 105] width 17 height 9
select select "xMidYMid"
select select "px"
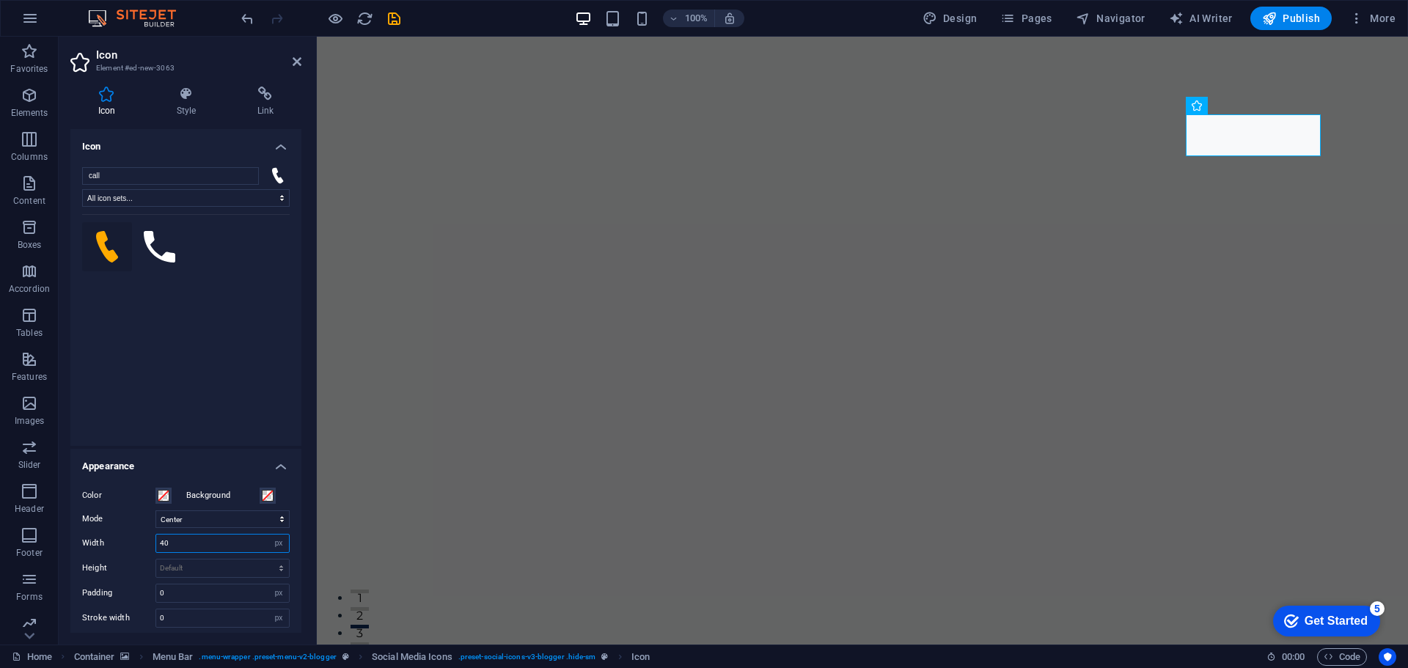
click at [203, 542] on input "40" at bounding box center [222, 544] width 133 height 18
type input "4"
type input "30"
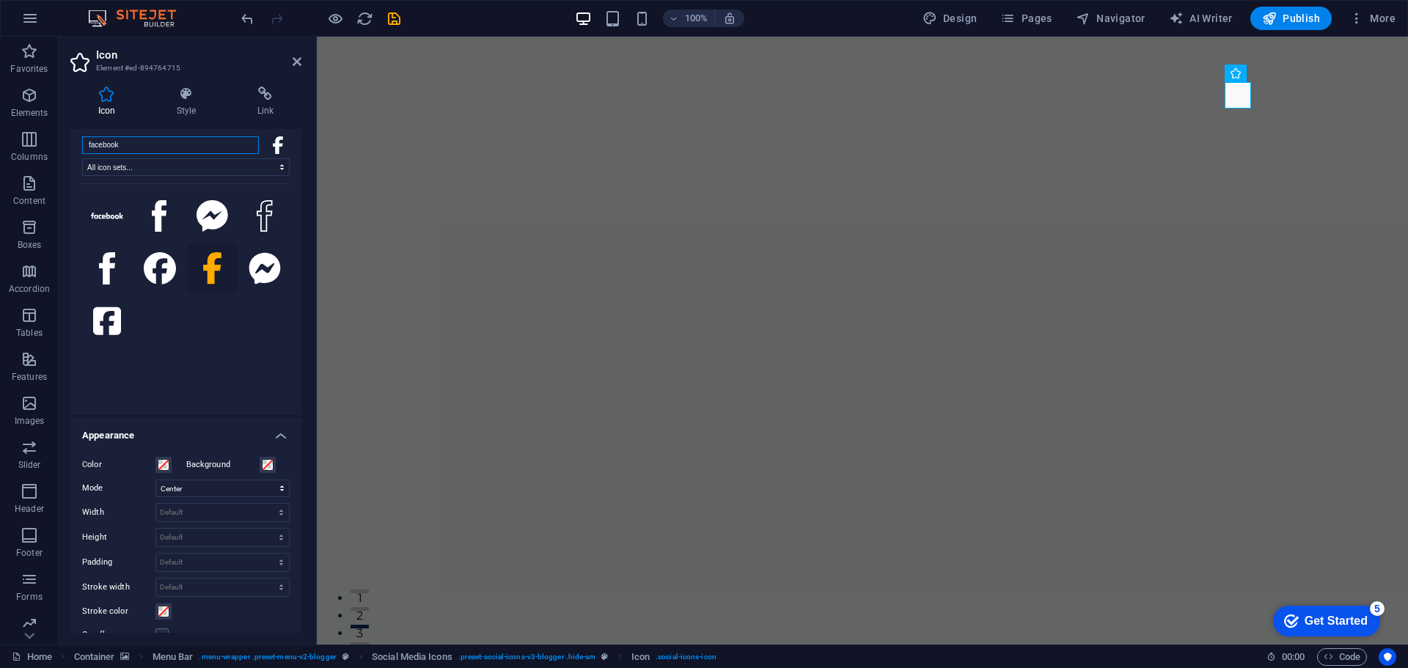
scroll to position [147, 0]
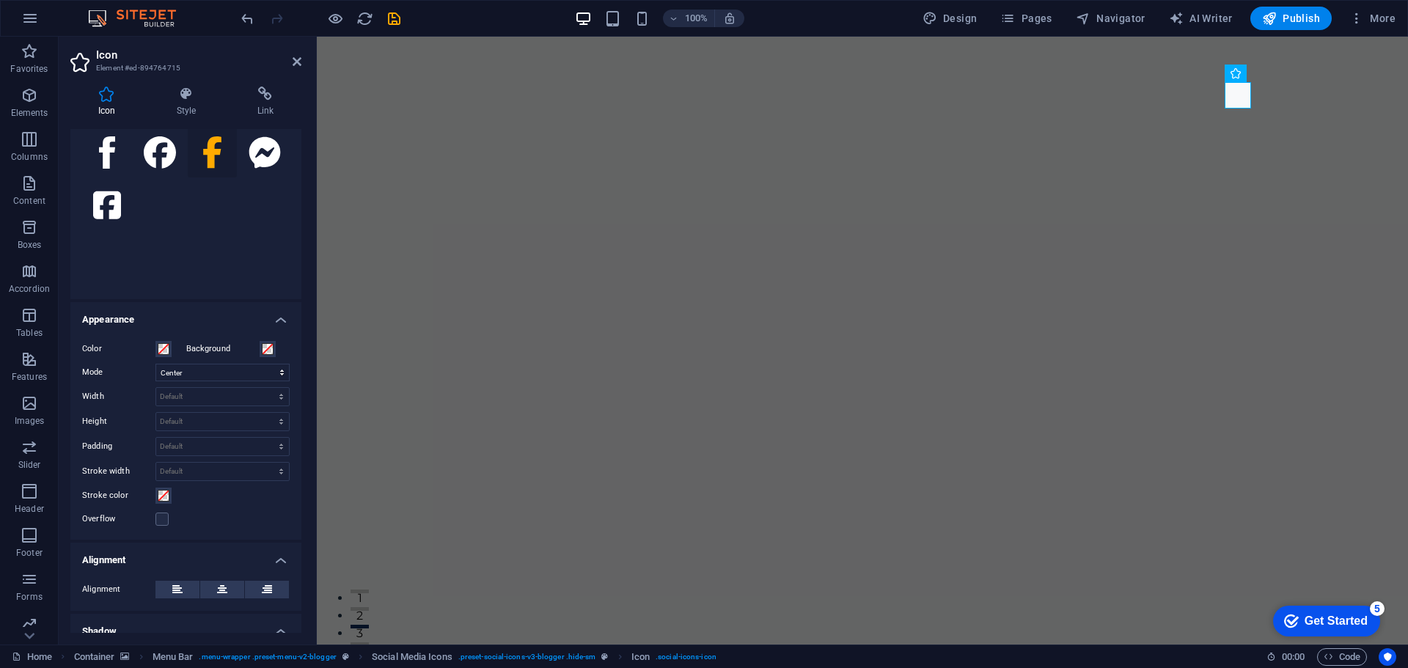
click at [229, 383] on div "Color Background Mode Scale Left Center Right Width Default auto px rem % em vh…" at bounding box center [185, 433] width 231 height 211
click at [232, 377] on select "Scale Left Center Right" at bounding box center [222, 373] width 134 height 18
click at [155, 364] on select "Scale Left Center Right" at bounding box center [222, 373] width 134 height 18
click at [226, 382] on div "Color Background Mode Scale Left Center Right Width Default auto px rem % em vh…" at bounding box center [185, 433] width 231 height 211
click at [224, 378] on select "Scale Left Center Right" at bounding box center [222, 373] width 134 height 18
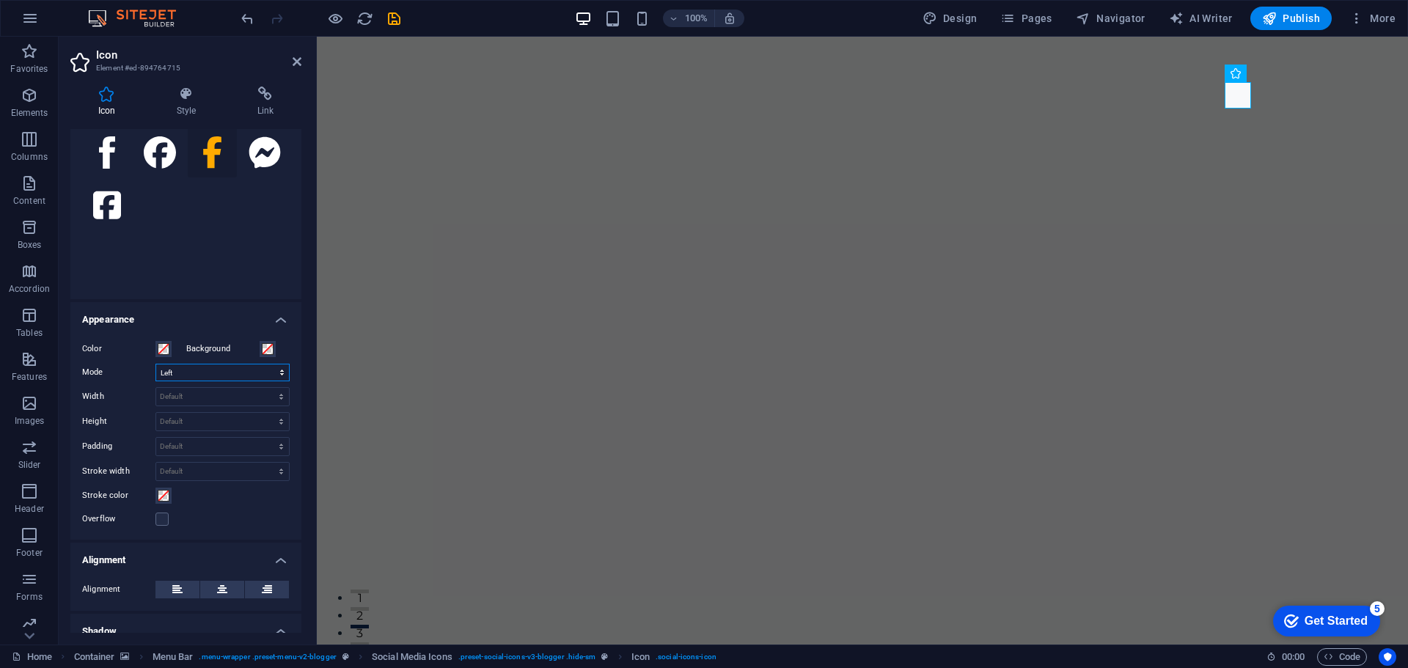
select select "xMidYMid"
click at [155, 364] on select "Scale Left Center Right" at bounding box center [222, 373] width 134 height 18
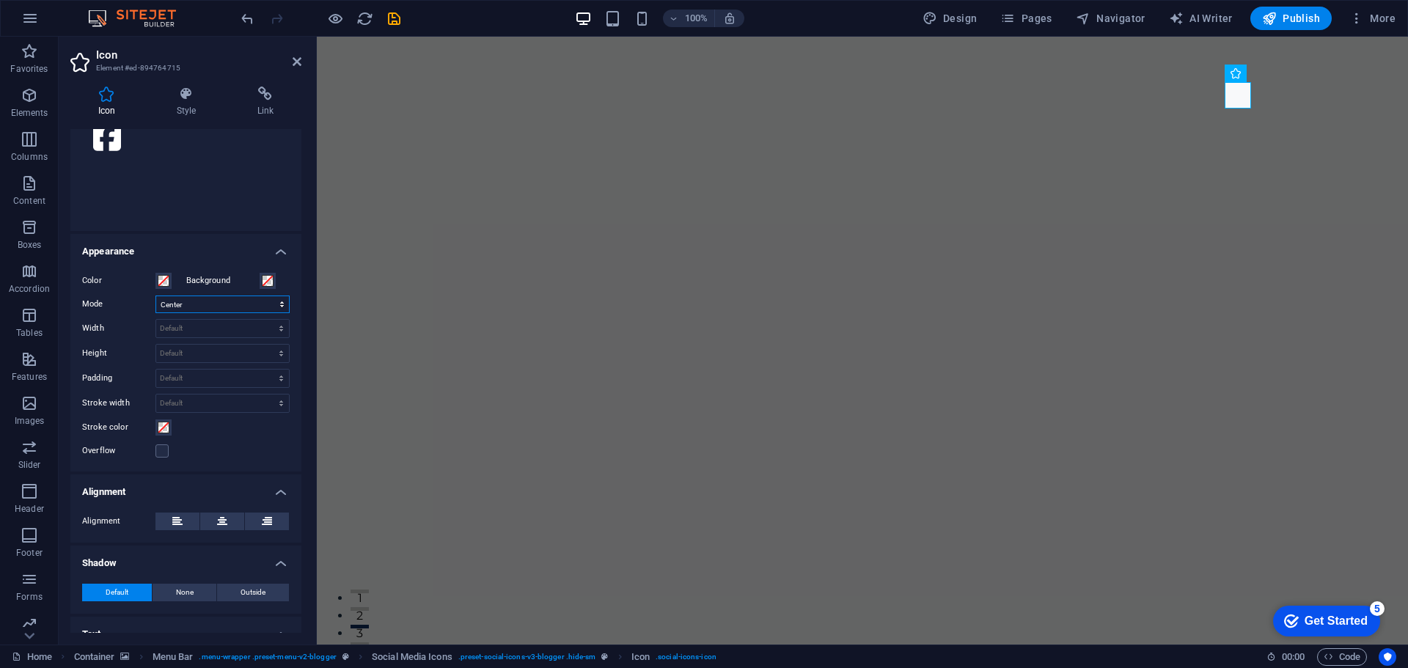
scroll to position [220, 0]
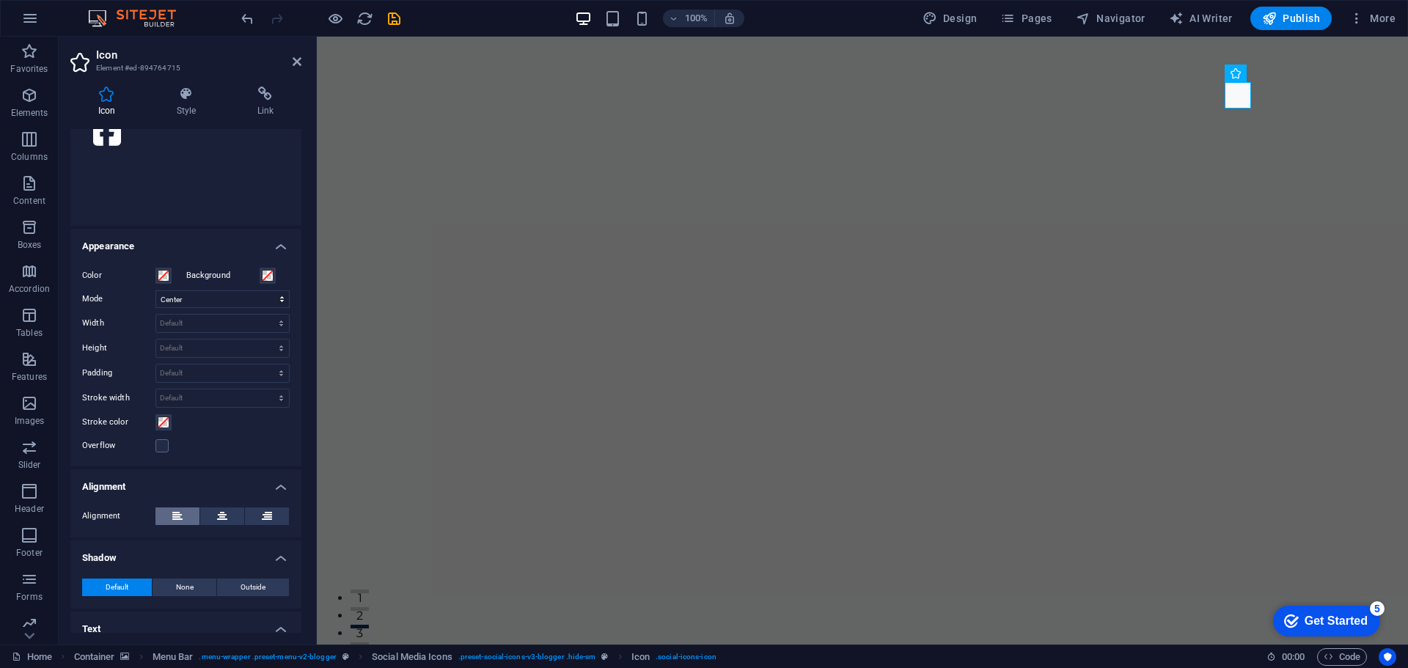
click at [173, 513] on icon at bounding box center [177, 516] width 10 height 18
click at [175, 513] on icon at bounding box center [177, 516] width 10 height 18
click at [224, 516] on icon at bounding box center [222, 516] width 10 height 18
click at [267, 517] on icon at bounding box center [267, 516] width 10 height 18
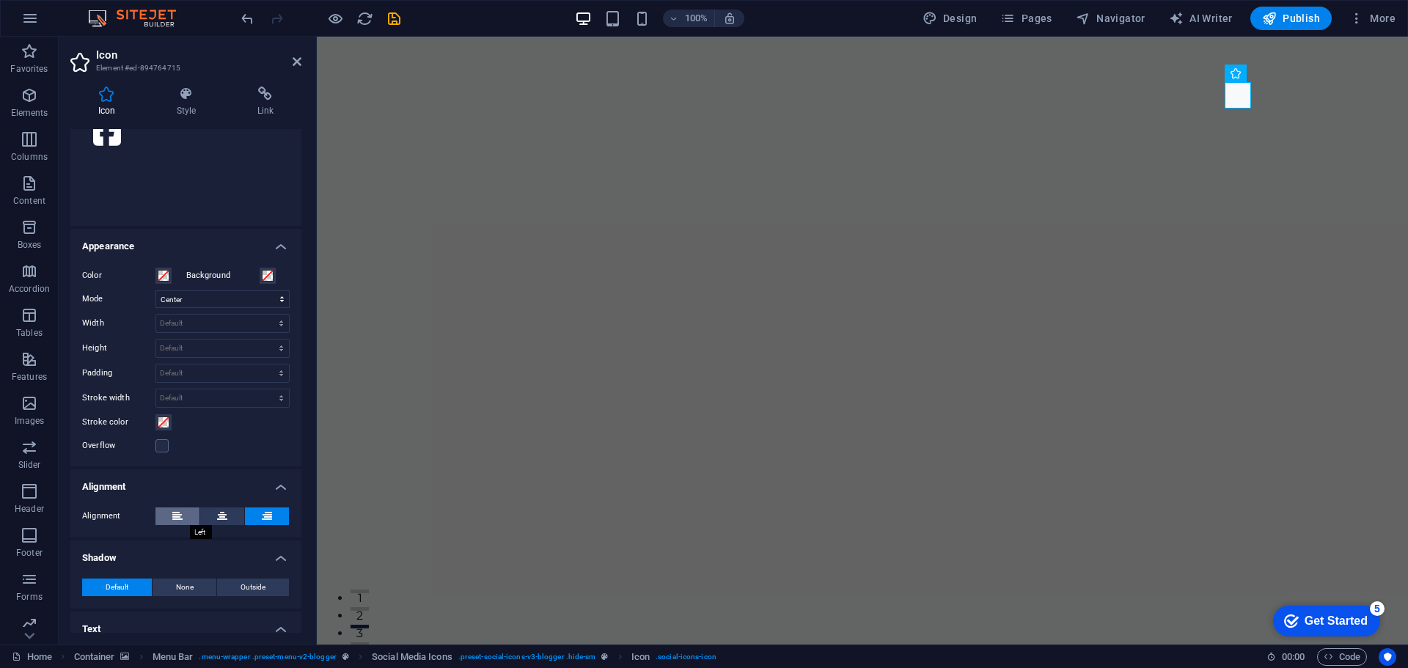
click at [191, 518] on button at bounding box center [177, 516] width 44 height 18
click at [202, 587] on button "None" at bounding box center [185, 588] width 65 height 18
click at [240, 587] on span "Outside" at bounding box center [252, 588] width 25 height 18
type input "2"
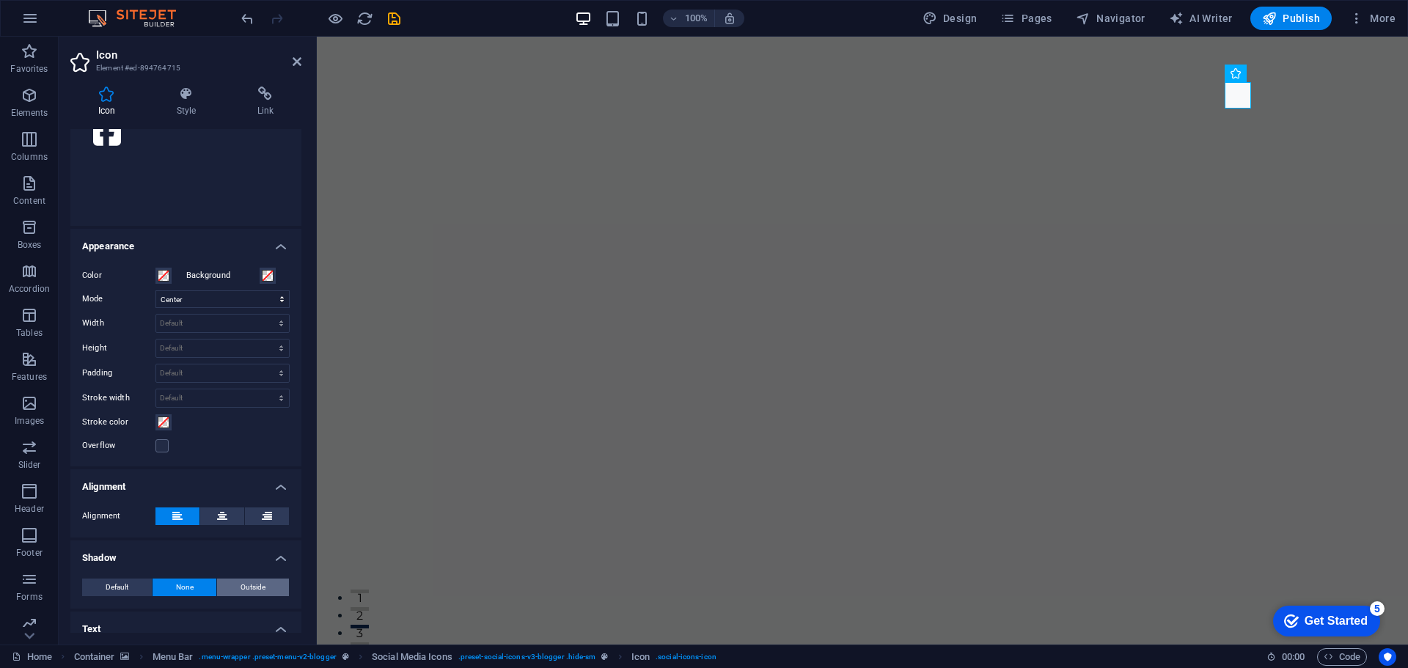
type input "4"
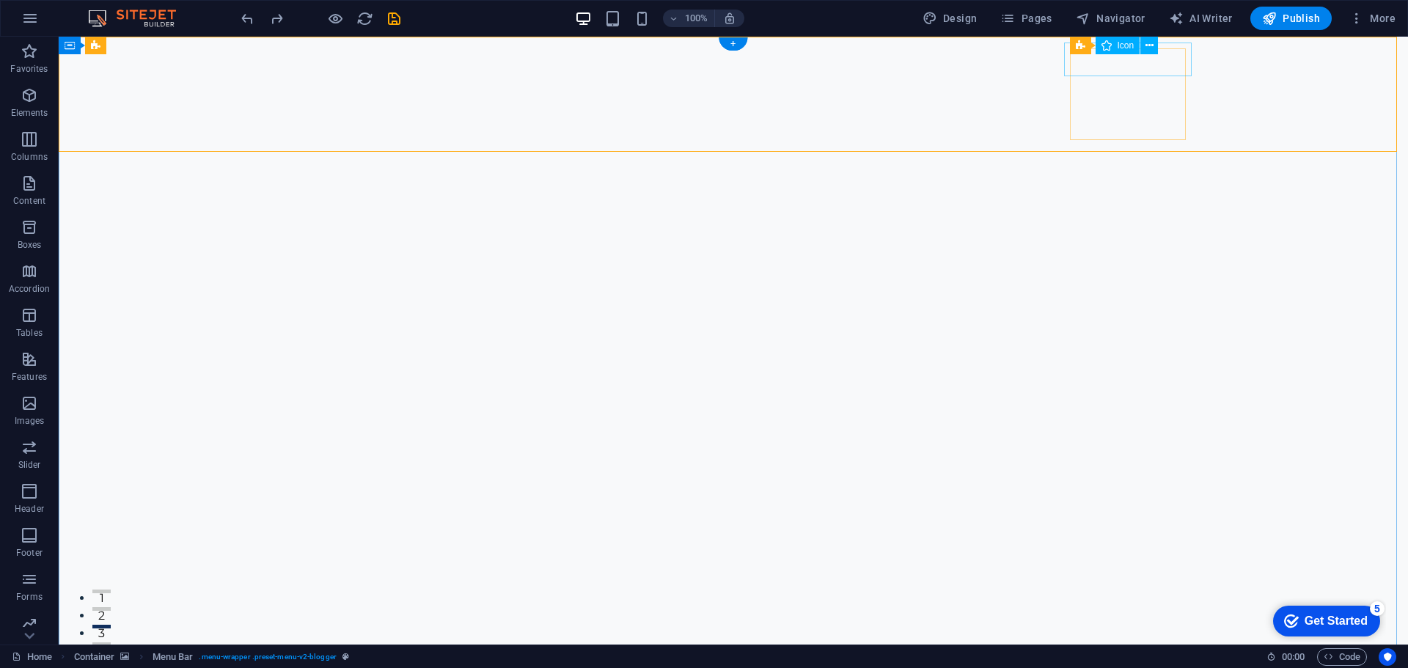
click at [1117, 46] on span "Icon" at bounding box center [1125, 45] width 17 height 9
select select "xMidYMid"
select select "px"
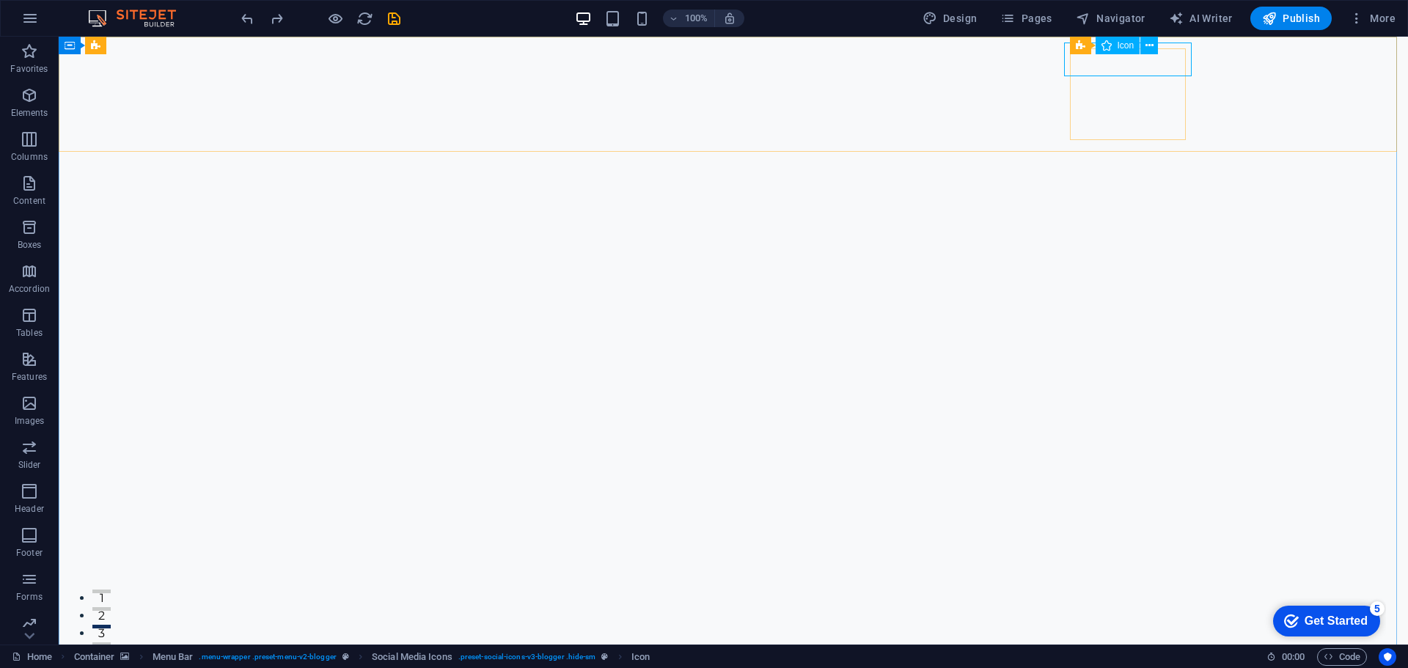
select select "px"
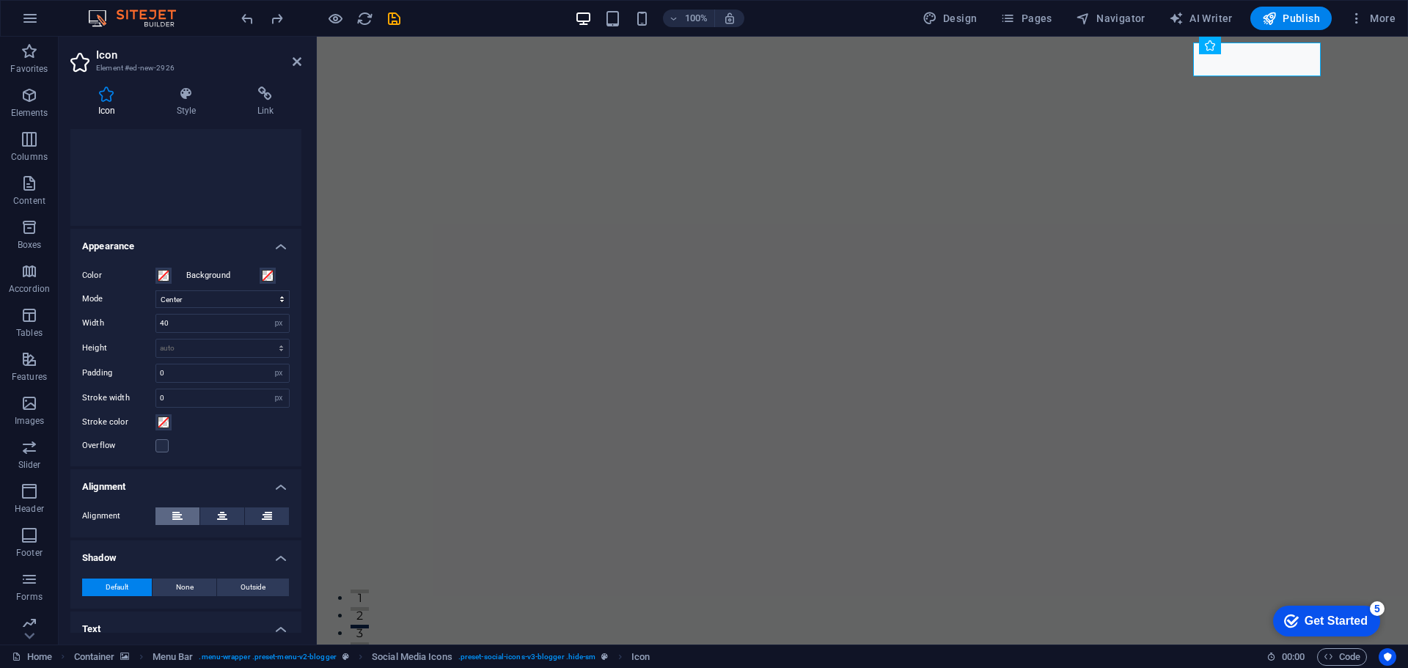
click at [172, 521] on icon at bounding box center [177, 516] width 10 height 18
click at [212, 517] on button at bounding box center [222, 516] width 44 height 18
click at [270, 520] on button at bounding box center [267, 516] width 44 height 18
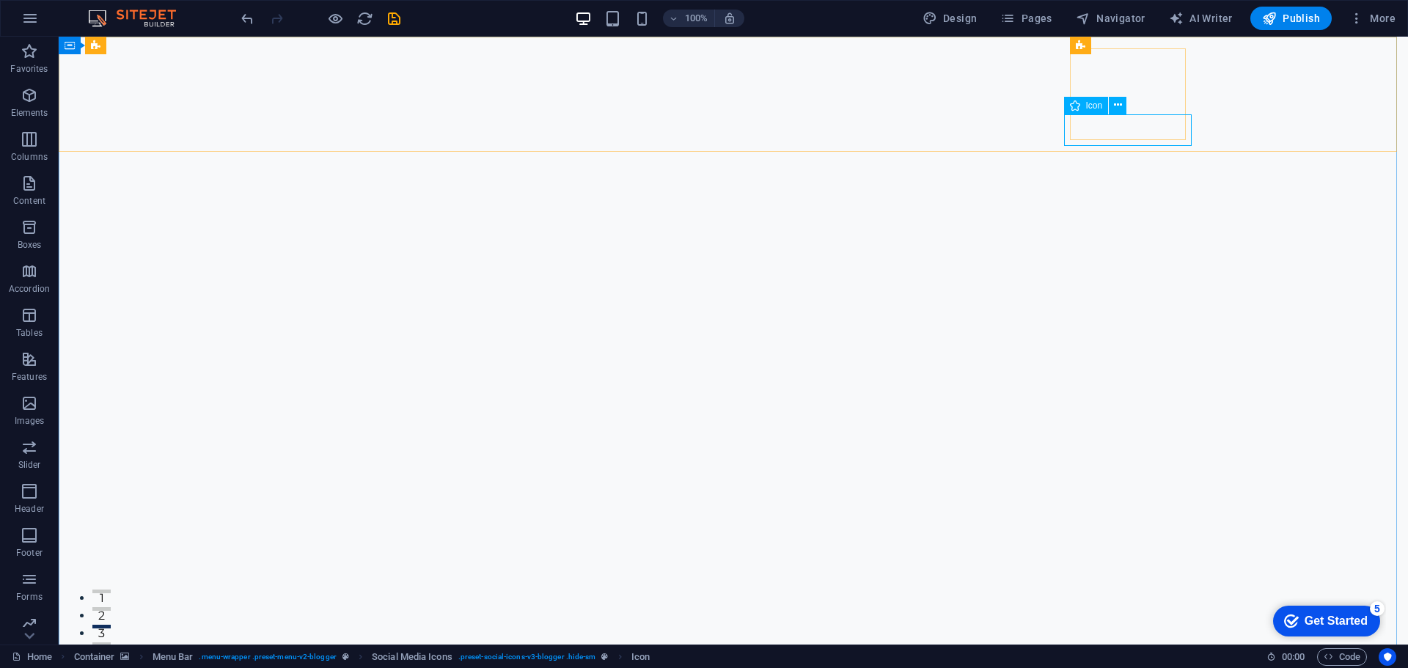
click at [1090, 107] on span "Icon" at bounding box center [1094, 105] width 17 height 9
drag, startPoint x: 1090, startPoint y: 107, endPoint x: 771, endPoint y: 72, distance: 320.2
click at [1090, 107] on span "Icon" at bounding box center [1094, 105] width 17 height 9
select select "xMidYMid"
select select "px"
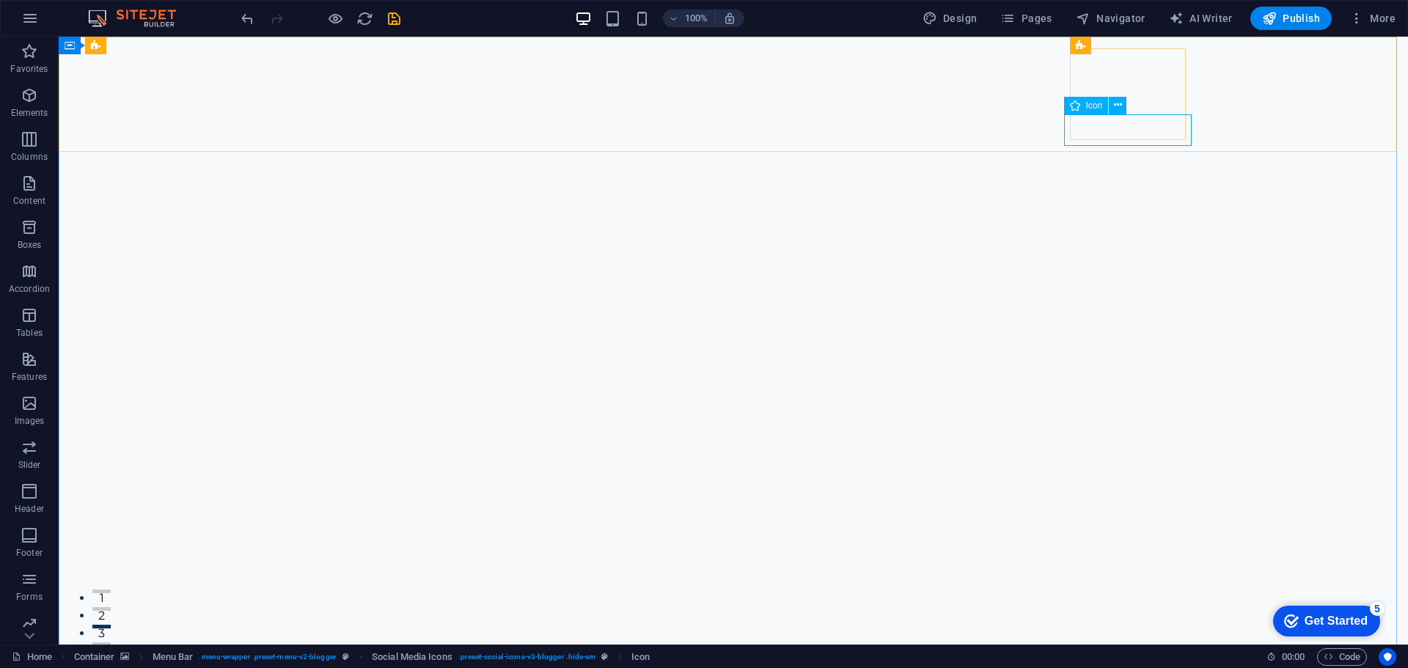
select select "px"
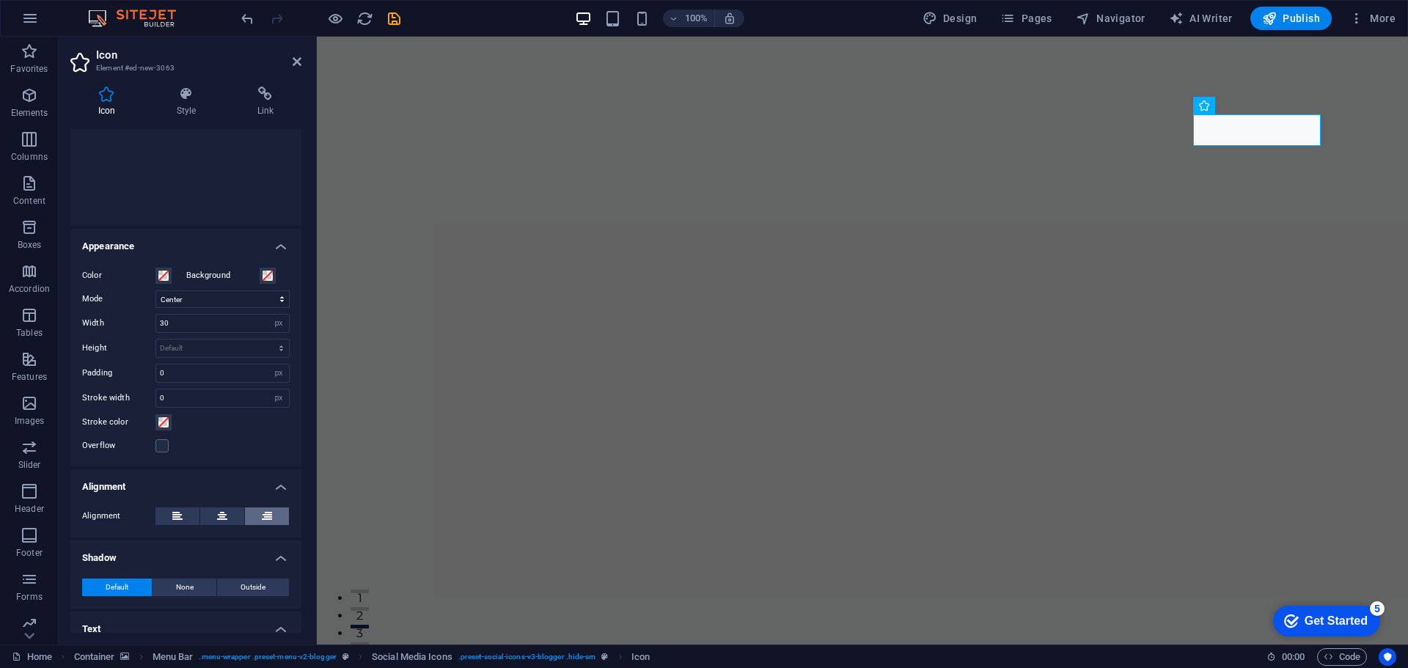
click at [266, 513] on icon at bounding box center [267, 516] width 10 height 18
click at [225, 517] on icon at bounding box center [222, 516] width 10 height 18
click at [194, 514] on button at bounding box center [177, 516] width 44 height 18
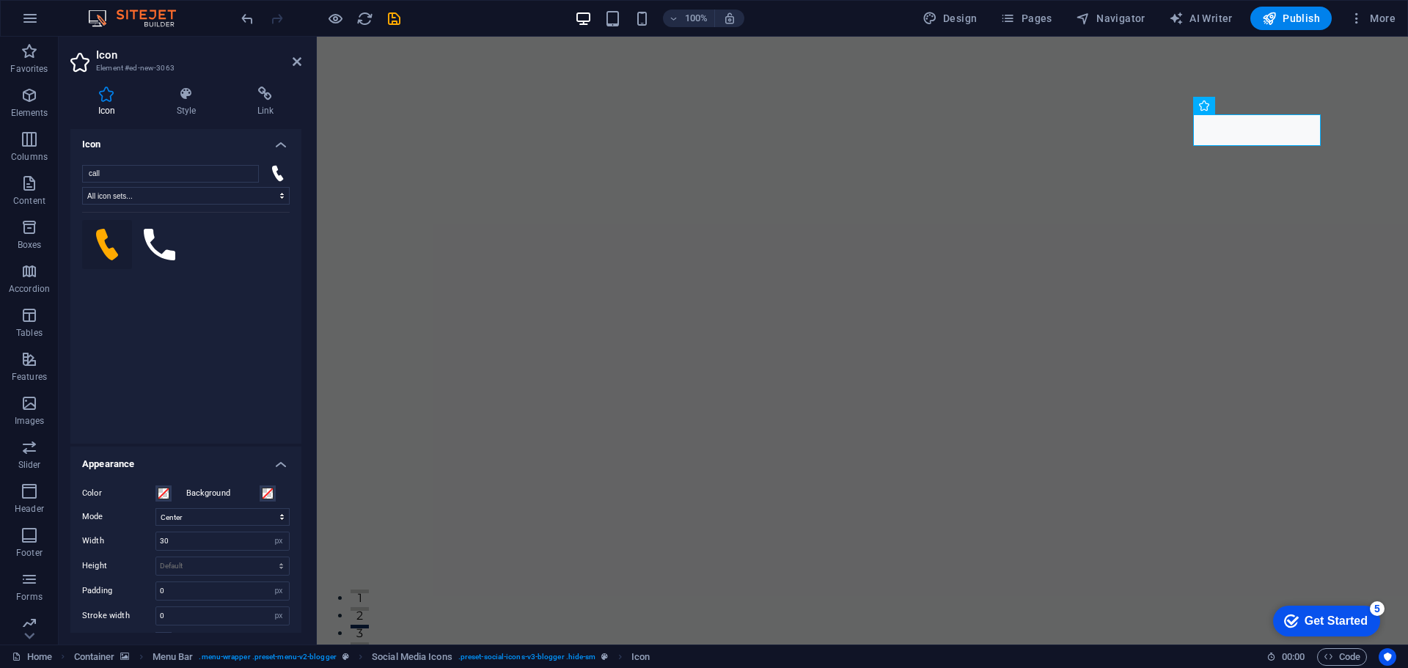
scroll to position [0, 0]
click at [281, 142] on h4 "Icon" at bounding box center [185, 142] width 231 height 26
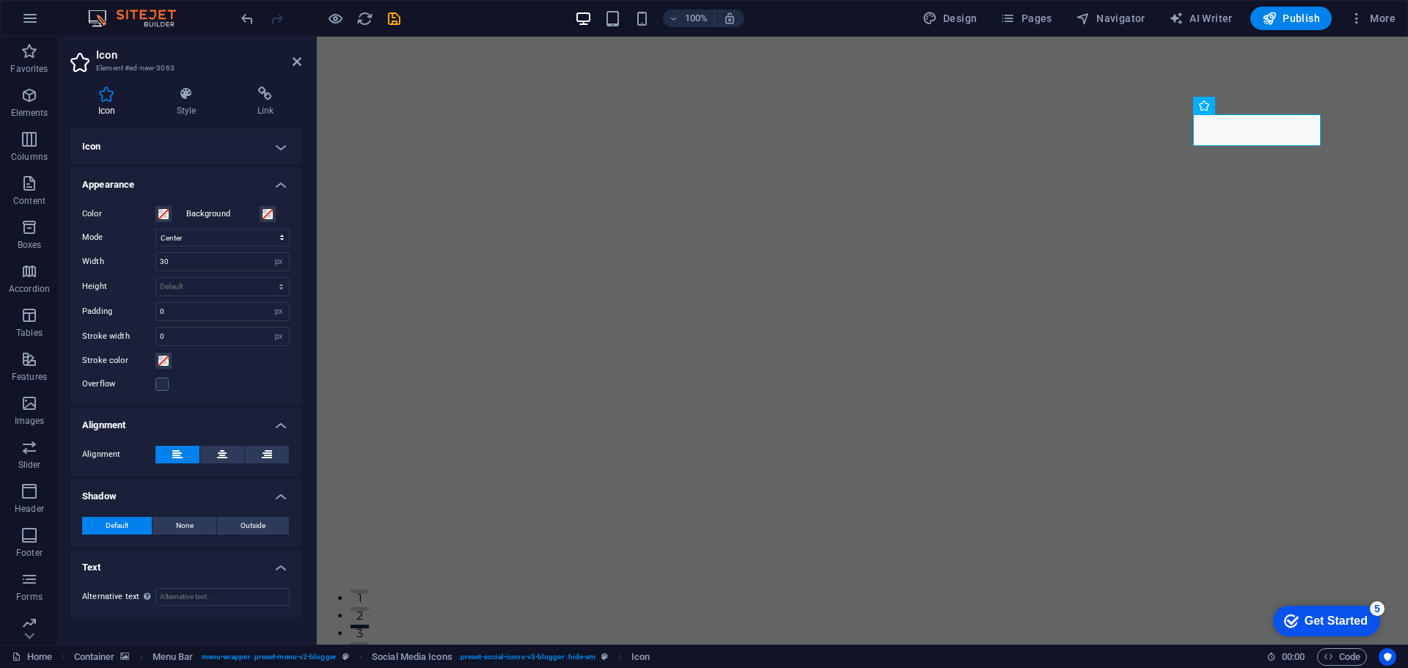
click at [281, 142] on h4 "Icon" at bounding box center [185, 146] width 231 height 35
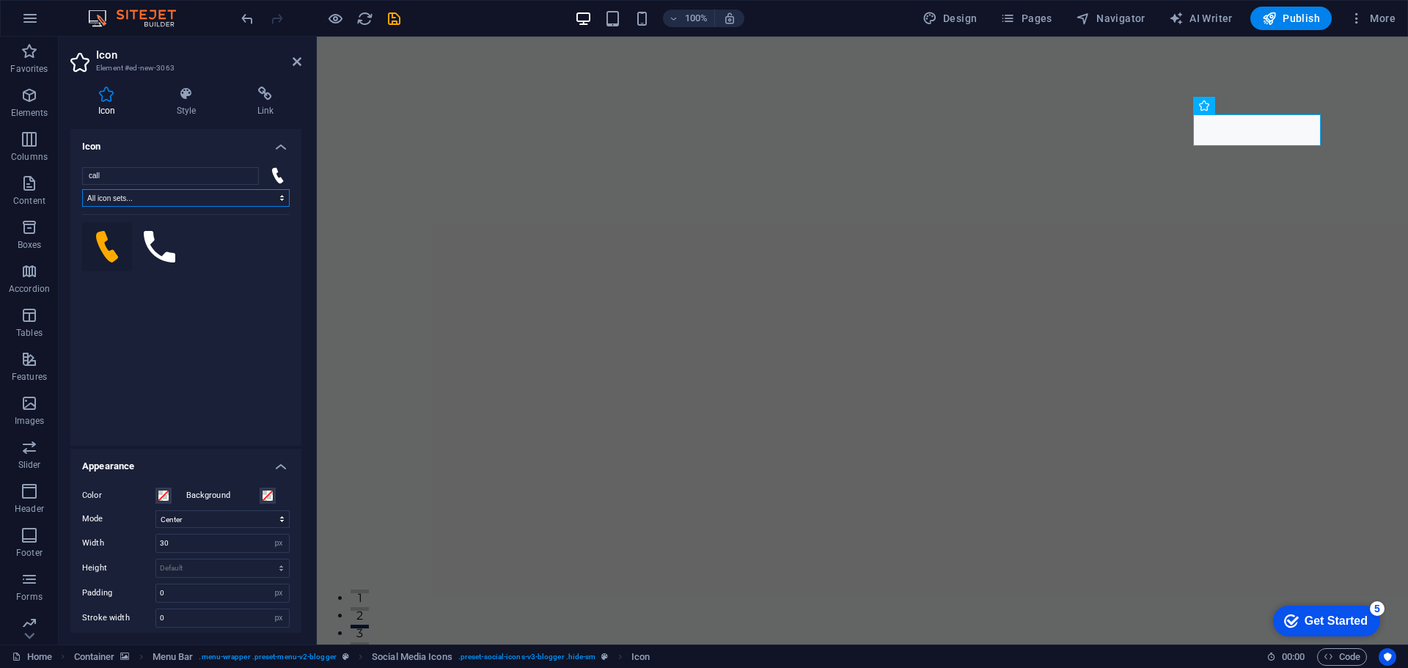
click at [228, 197] on select "All icon sets... IcoFont Ionicons FontAwesome Brands FontAwesome Duotone FontAw…" at bounding box center [186, 198] width 208 height 18
click at [229, 197] on select "All icon sets... IcoFont Ionicons FontAwesome Brands FontAwesome Duotone FontAw…" at bounding box center [186, 198] width 208 height 18
click at [82, 189] on select "All icon sets... IcoFont Ionicons FontAwesome Brands FontAwesome Duotone FontAw…" at bounding box center [186, 198] width 208 height 18
click at [205, 201] on select "All icon sets... IcoFont Ionicons FontAwesome Brands FontAwesome Duotone FontAw…" at bounding box center [186, 198] width 208 height 18
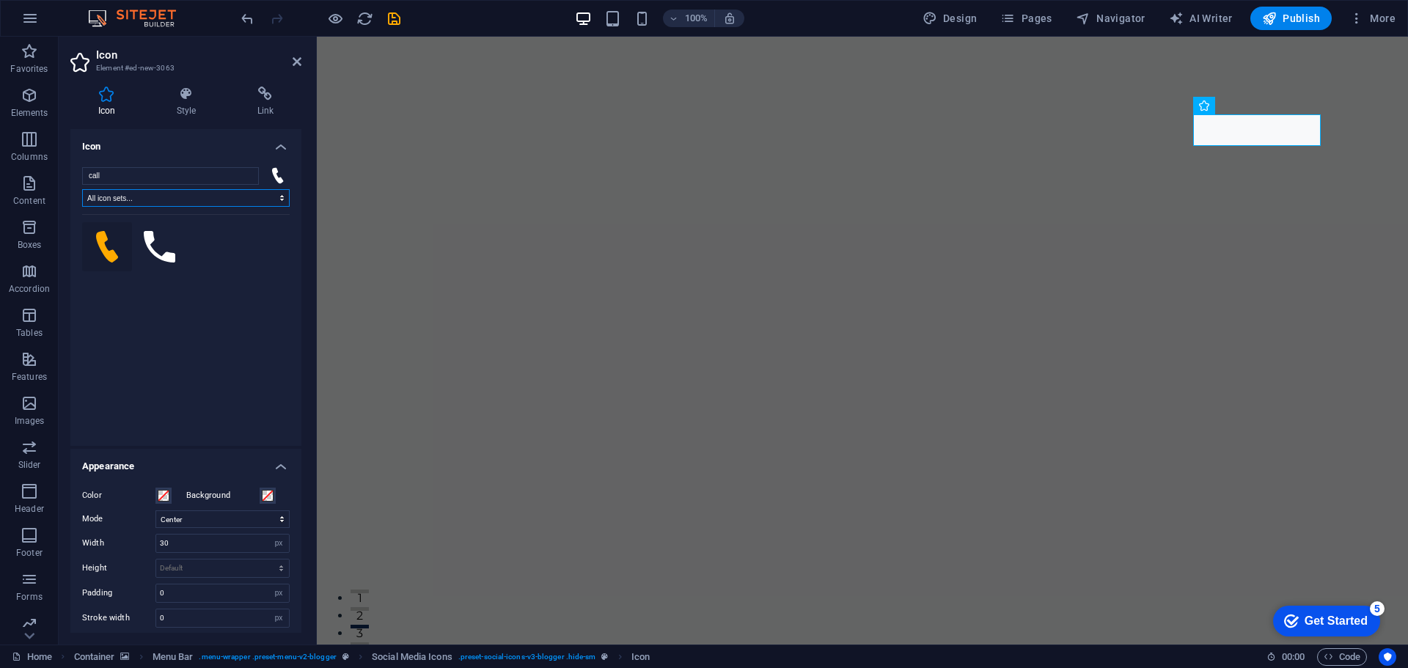
click at [82, 189] on select "All icon sets... IcoFont Ionicons FontAwesome Brands FontAwesome Duotone FontAw…" at bounding box center [186, 198] width 208 height 18
click at [185, 182] on input "call" at bounding box center [170, 176] width 177 height 18
click at [256, 289] on div "Your search returned more icons than we are able to display. Please narrow your…" at bounding box center [186, 320] width 208 height 213
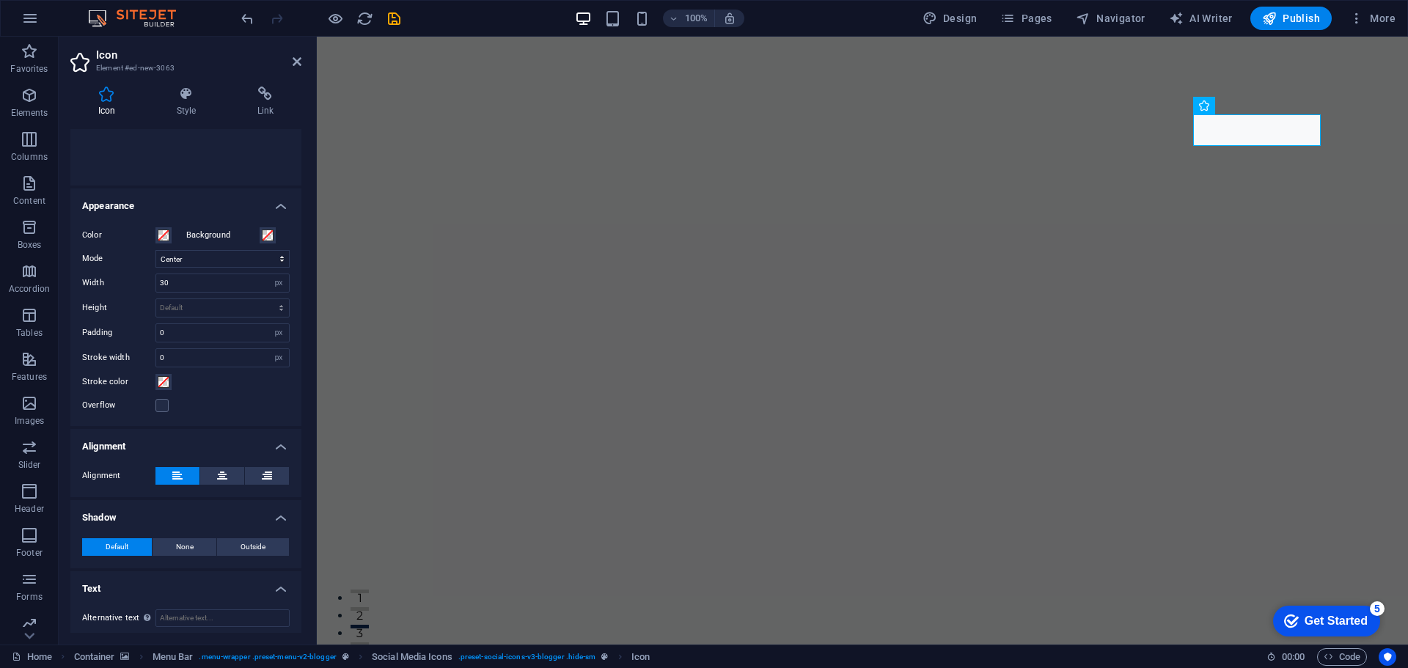
scroll to position [266, 0]
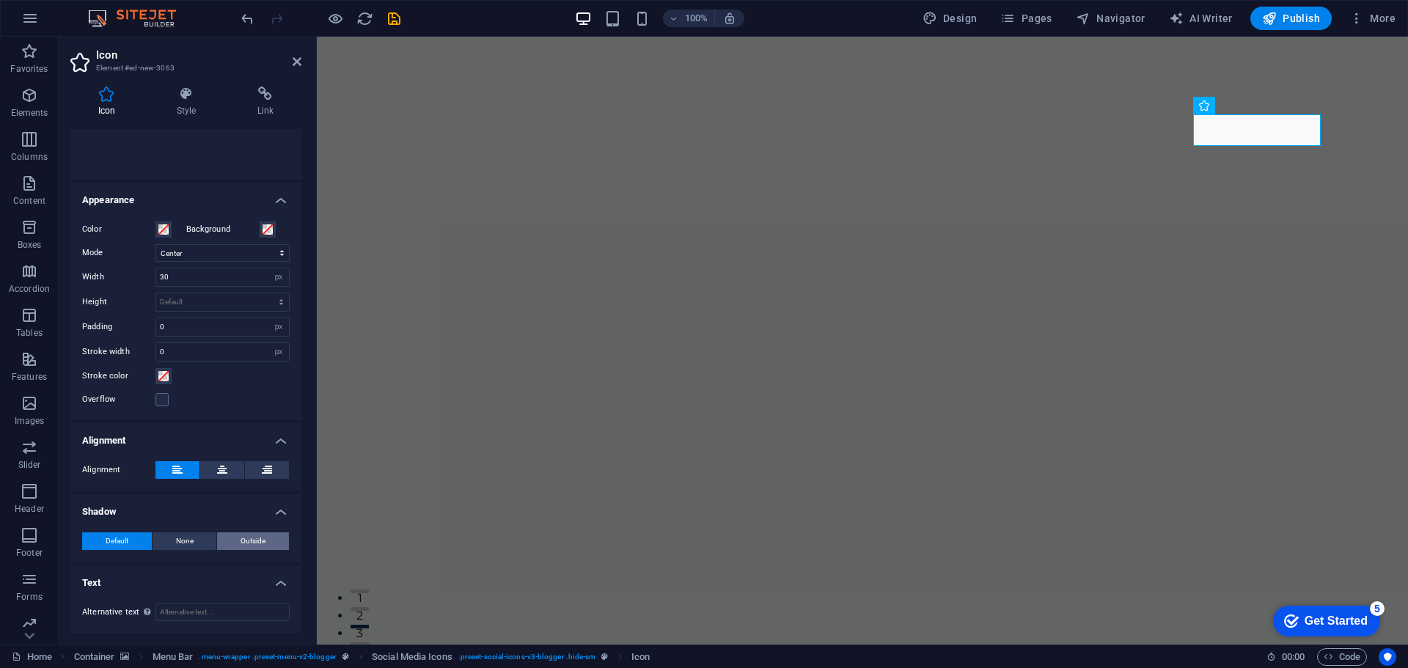
click at [257, 539] on span "Outside" at bounding box center [252, 541] width 25 height 18
type input "2"
type input "4"
click at [180, 538] on span "None" at bounding box center [185, 541] width 18 height 18
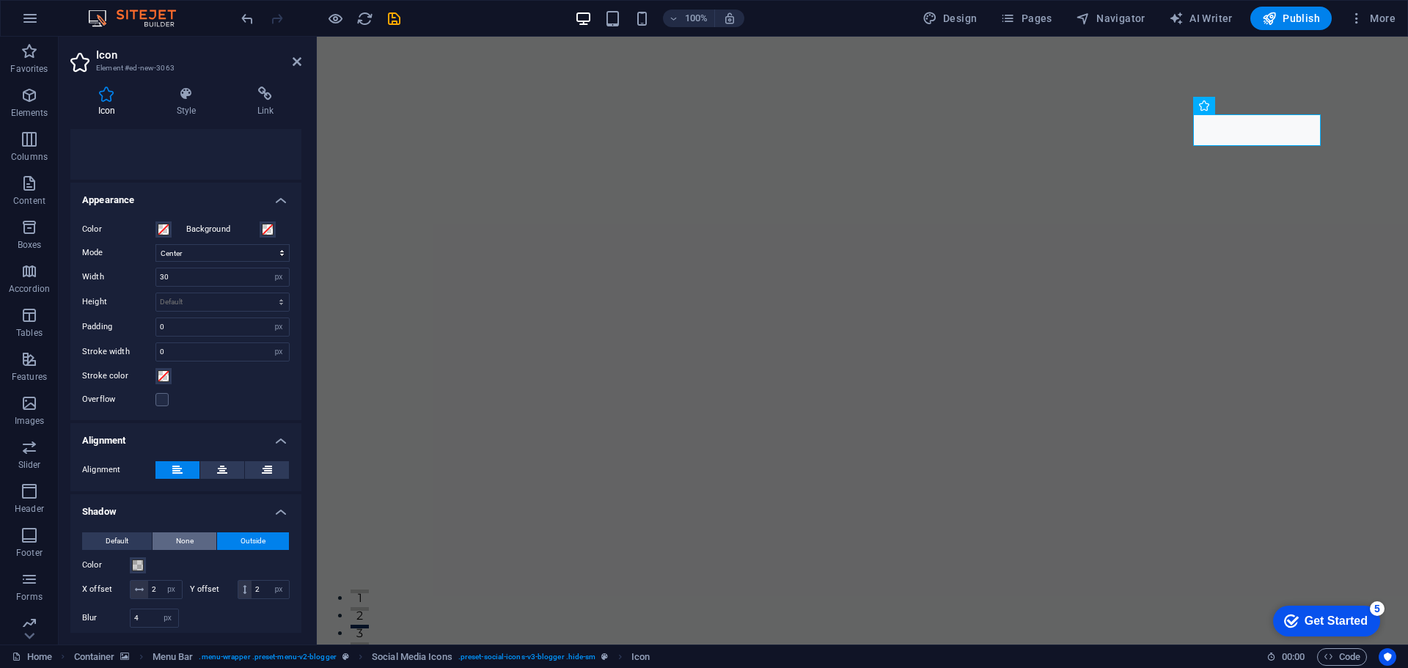
type input "0"
click at [130, 540] on button "Default" at bounding box center [117, 541] width 70 height 18
click at [275, 540] on button "Outside" at bounding box center [253, 541] width 72 height 18
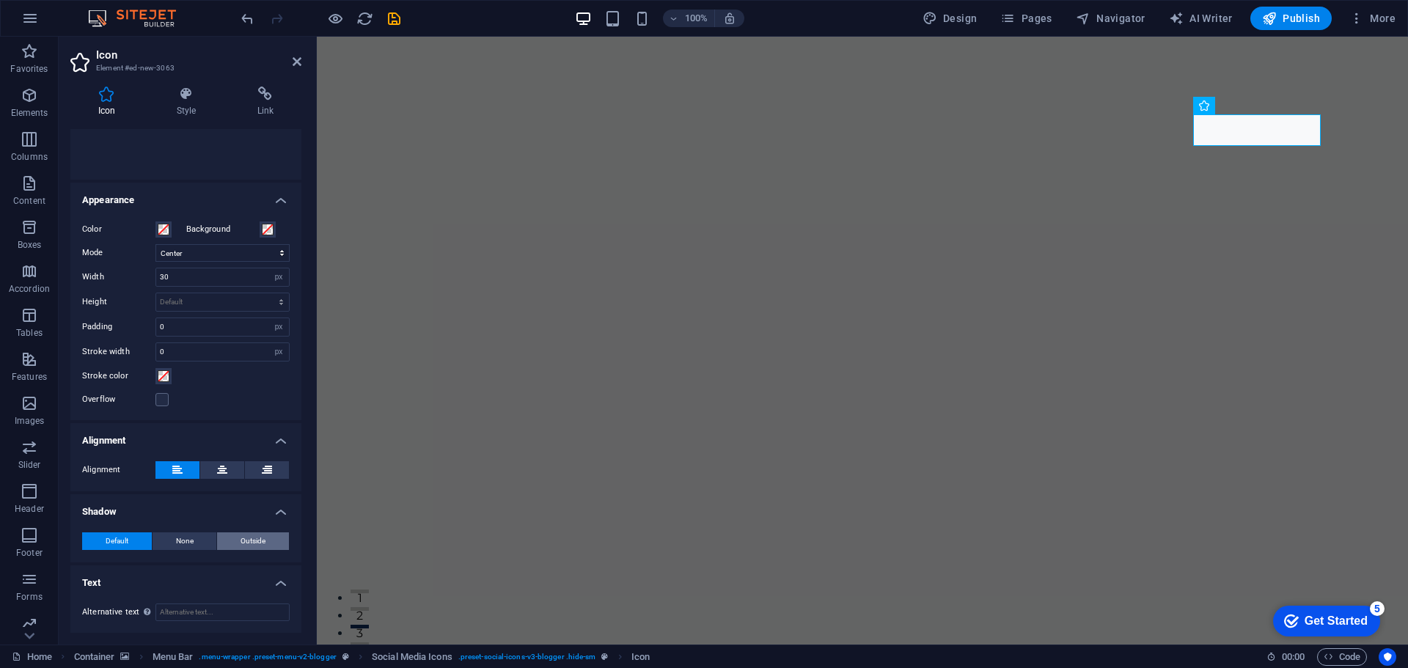
type input "2"
type input "4"
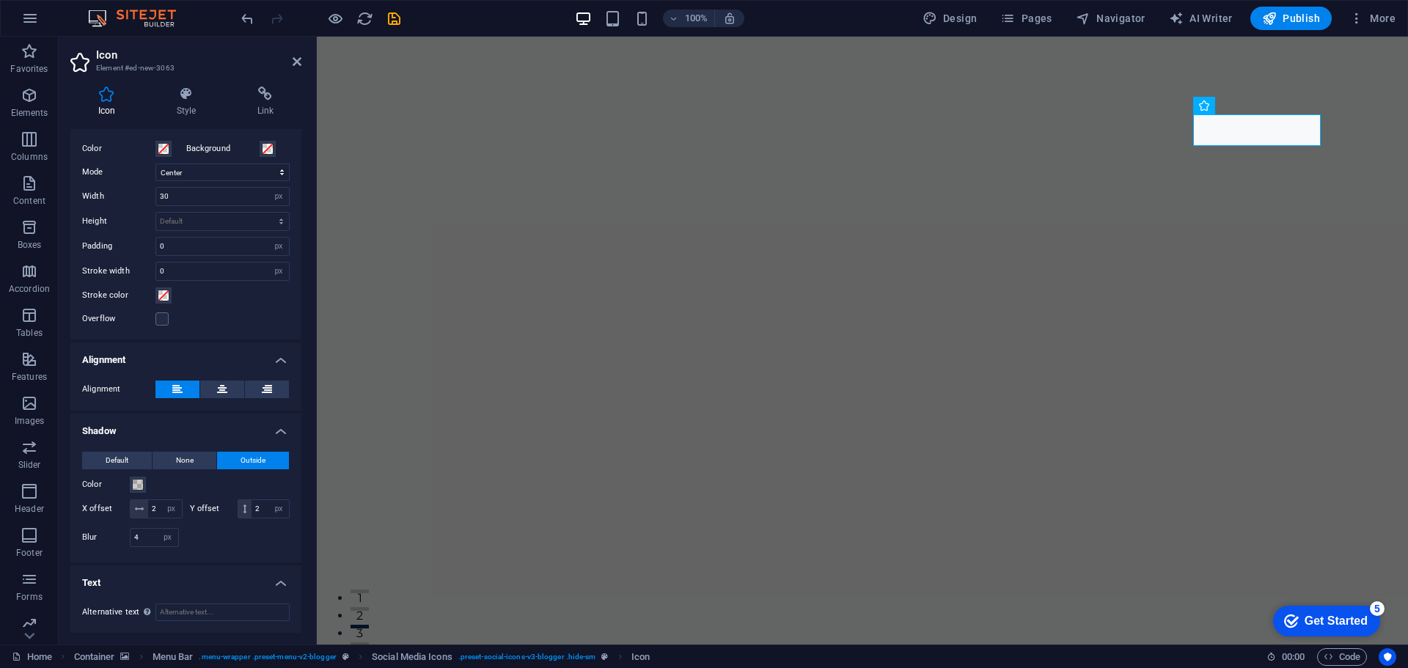
scroll to position [366, 0]
click at [177, 500] on input "2" at bounding box center [165, 509] width 34 height 18
click at [182, 500] on input "2" at bounding box center [165, 509] width 34 height 18
type input "3"
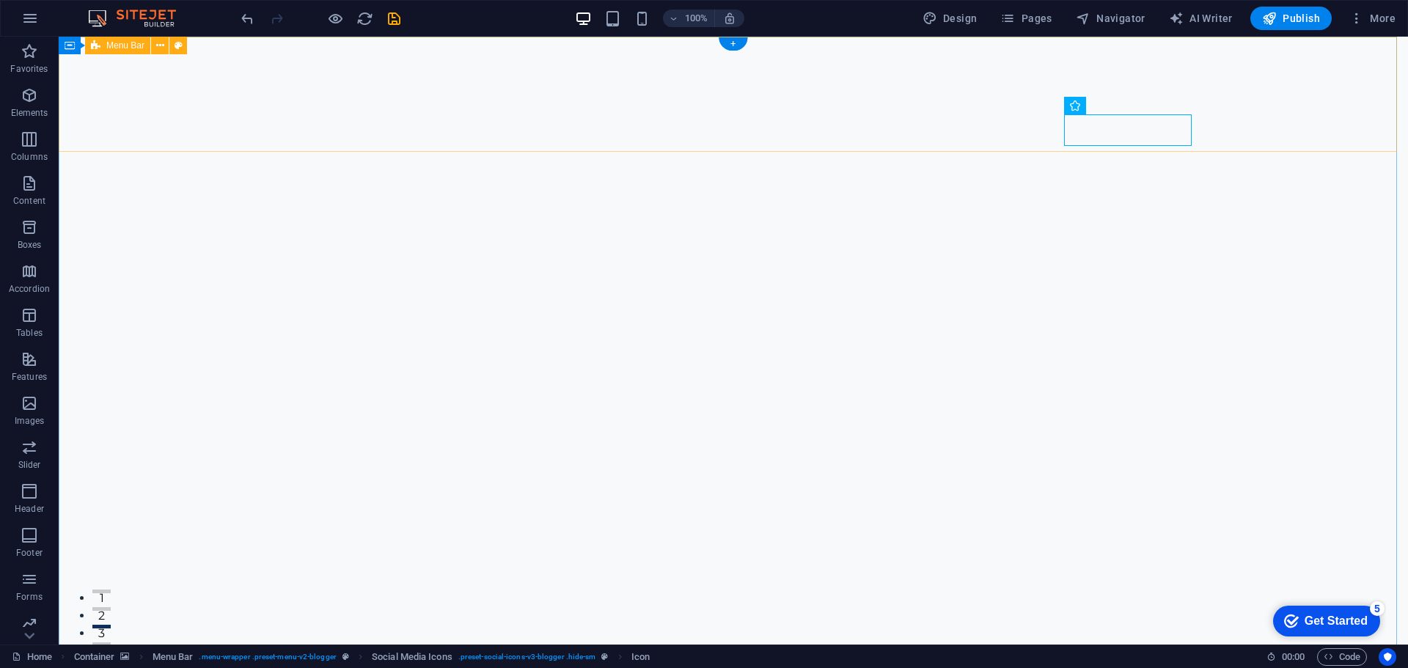
select select "xMidYMid"
select select "px"
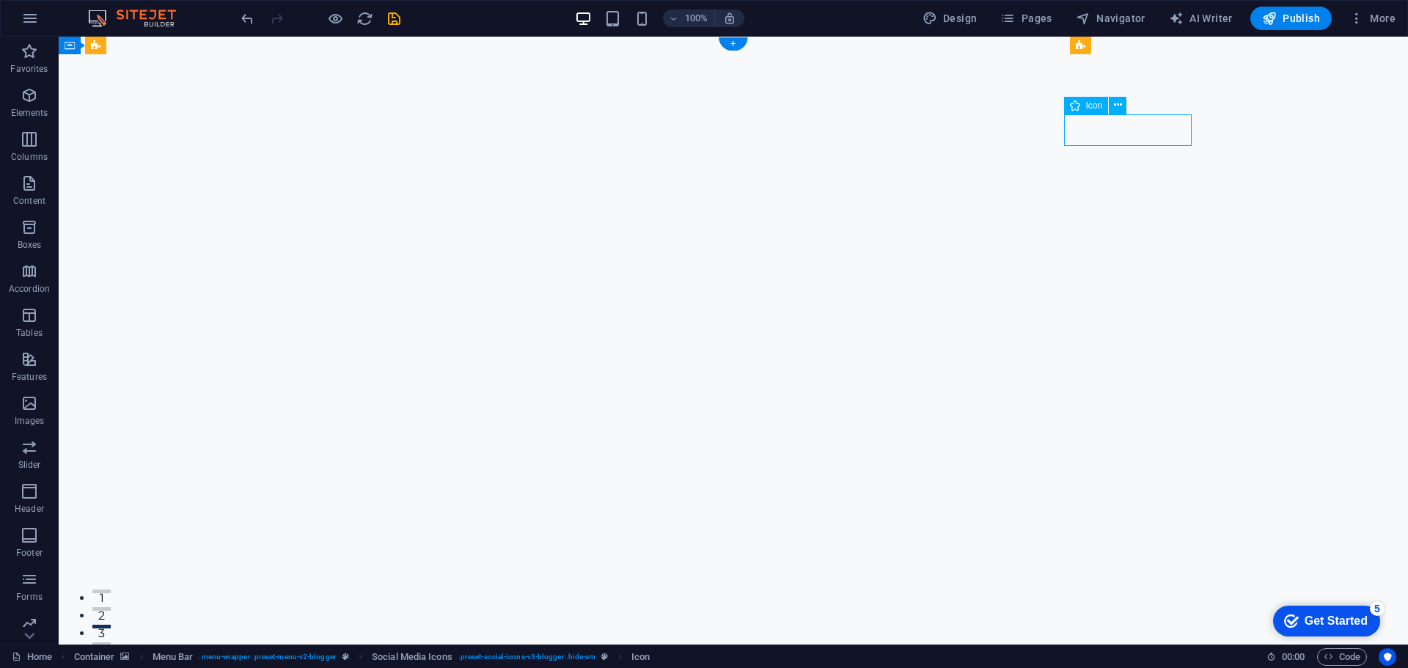
select select "px"
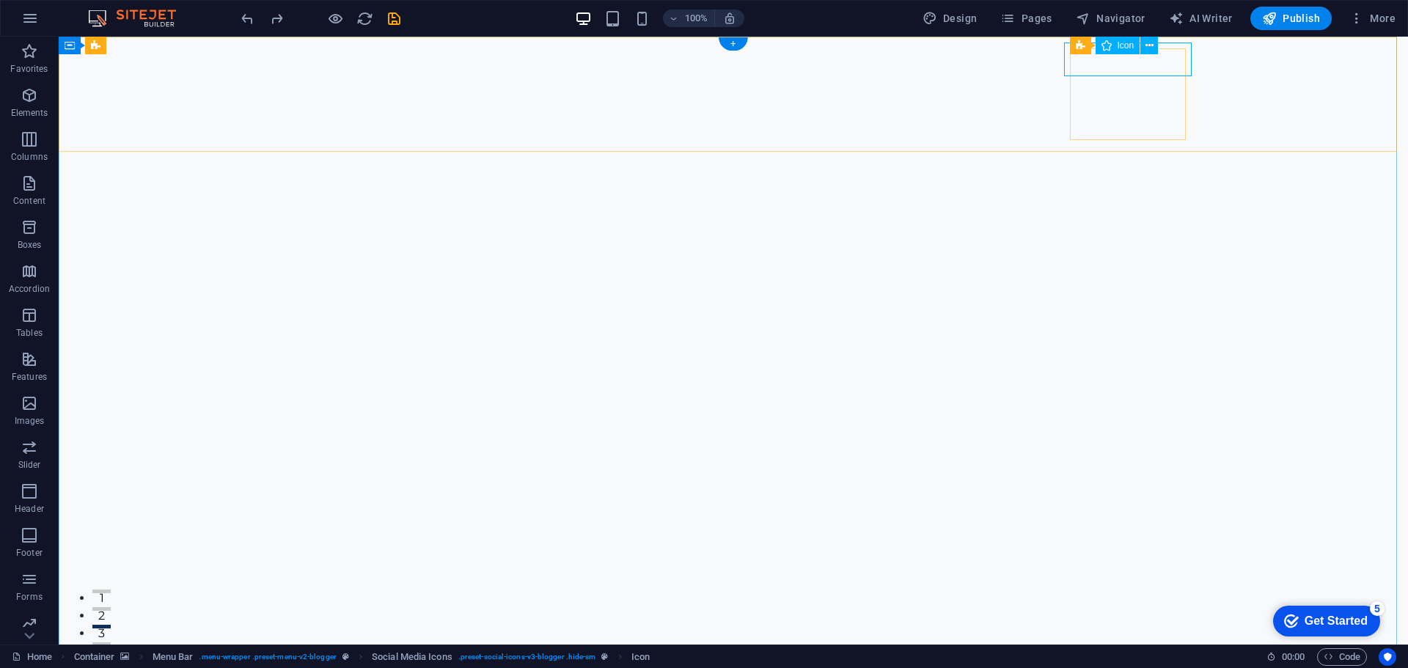
select select "xMidYMid"
select select "px"
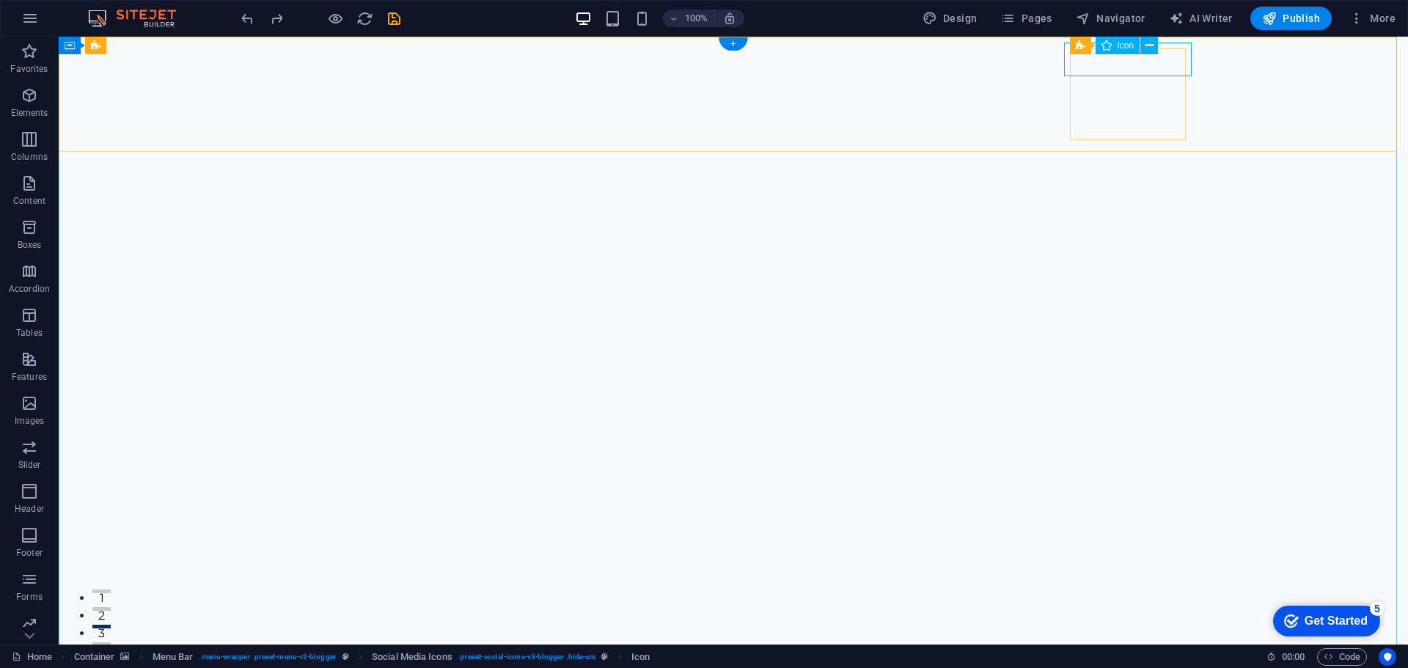
select select "px"
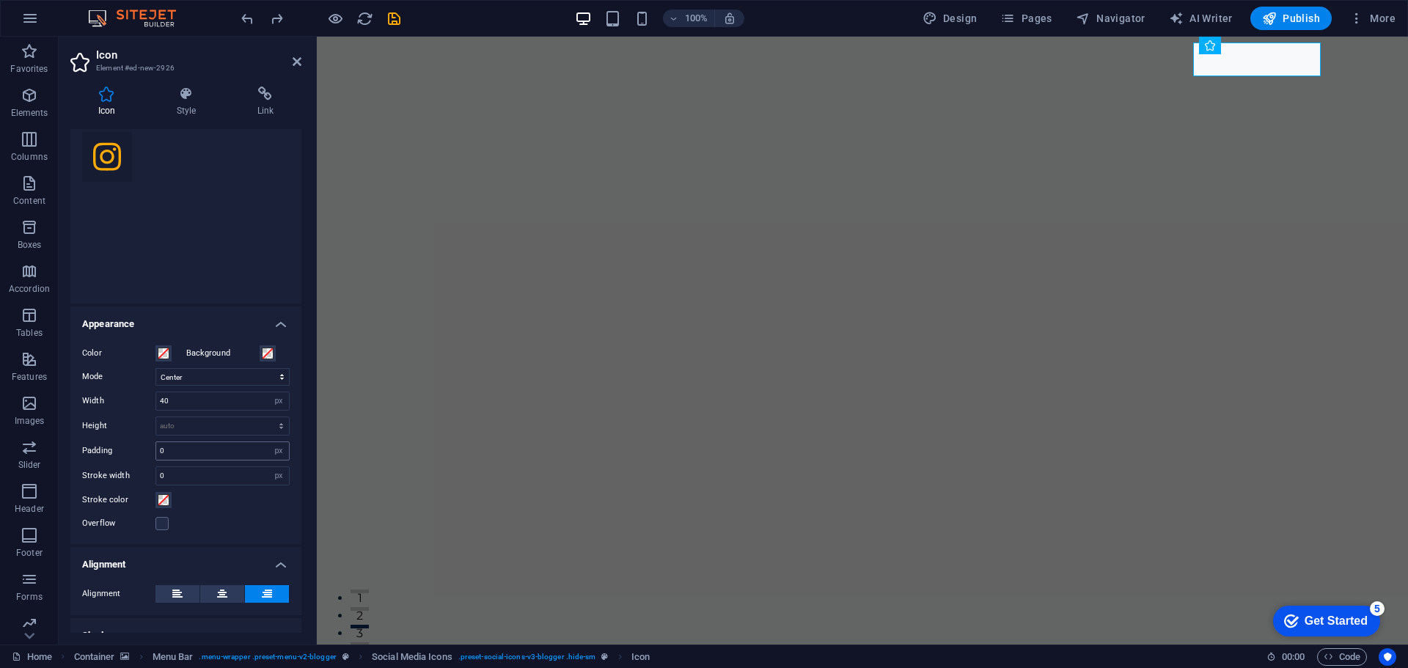
scroll to position [147, 0]
click at [217, 377] on select "Scale Left Center Right" at bounding box center [222, 373] width 134 height 18
click at [220, 372] on select "Scale Left Center Right" at bounding box center [222, 373] width 134 height 18
click at [194, 365] on select "Scale Left Center Right" at bounding box center [222, 373] width 134 height 18
click at [155, 364] on select "Scale Left Center Right" at bounding box center [222, 373] width 134 height 18
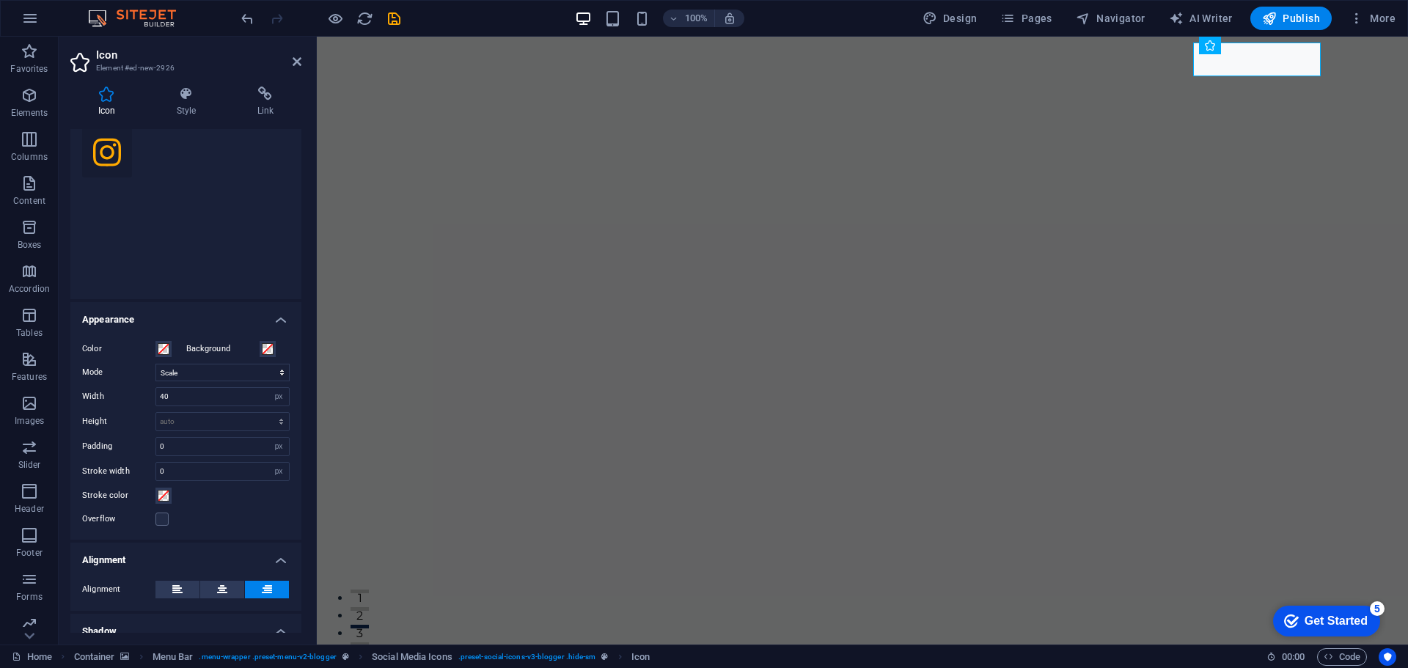
click at [200, 383] on div "Color Background Mode Scale Left Center Right Width 40 Default auto px rem % em…" at bounding box center [185, 433] width 231 height 211
click at [196, 374] on select "Scale Left Center Right" at bounding box center [222, 373] width 134 height 18
click at [155, 364] on select "Scale Left Center Right" at bounding box center [222, 373] width 134 height 18
click at [218, 383] on div "Color Background Mode Scale Left Center Right Width 40 Default auto px rem % em…" at bounding box center [185, 433] width 231 height 211
click at [215, 373] on select "Scale Left Center Right" at bounding box center [222, 373] width 134 height 18
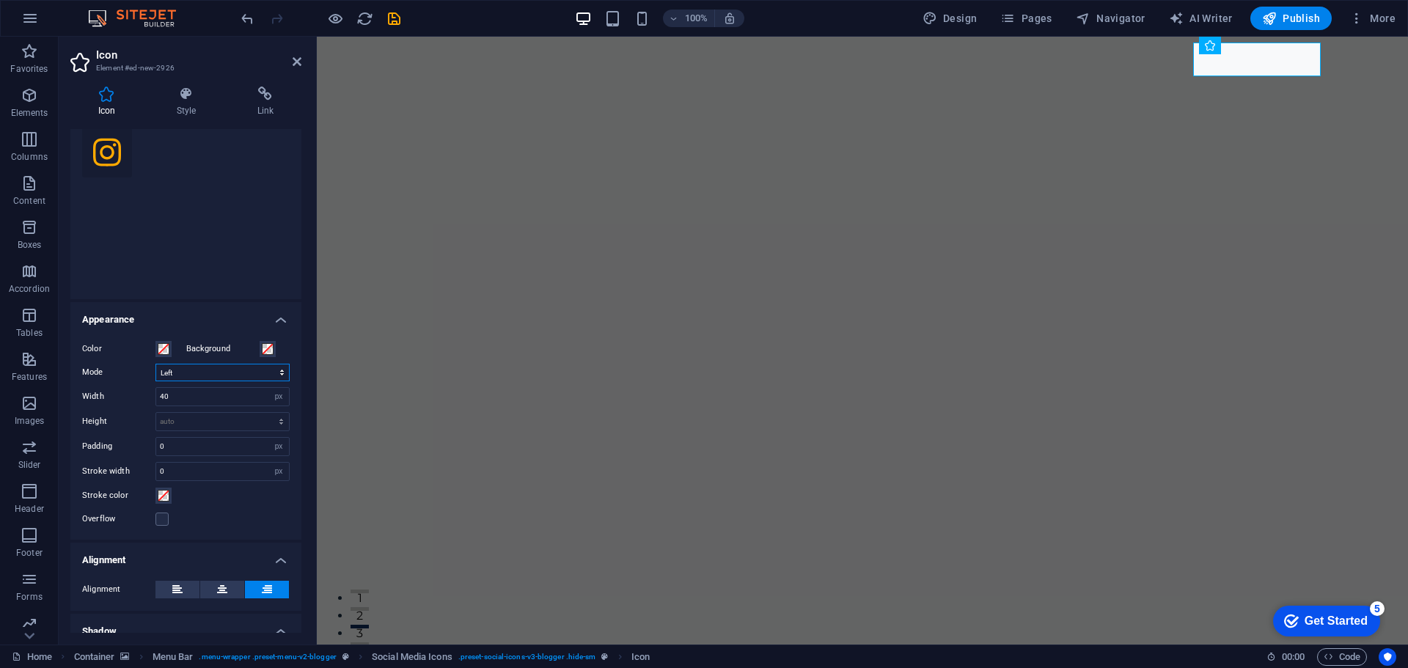
select select "xMidYMid"
click at [155, 364] on select "Scale Left Center Right" at bounding box center [222, 373] width 134 height 18
click at [178, 583] on icon at bounding box center [177, 590] width 10 height 18
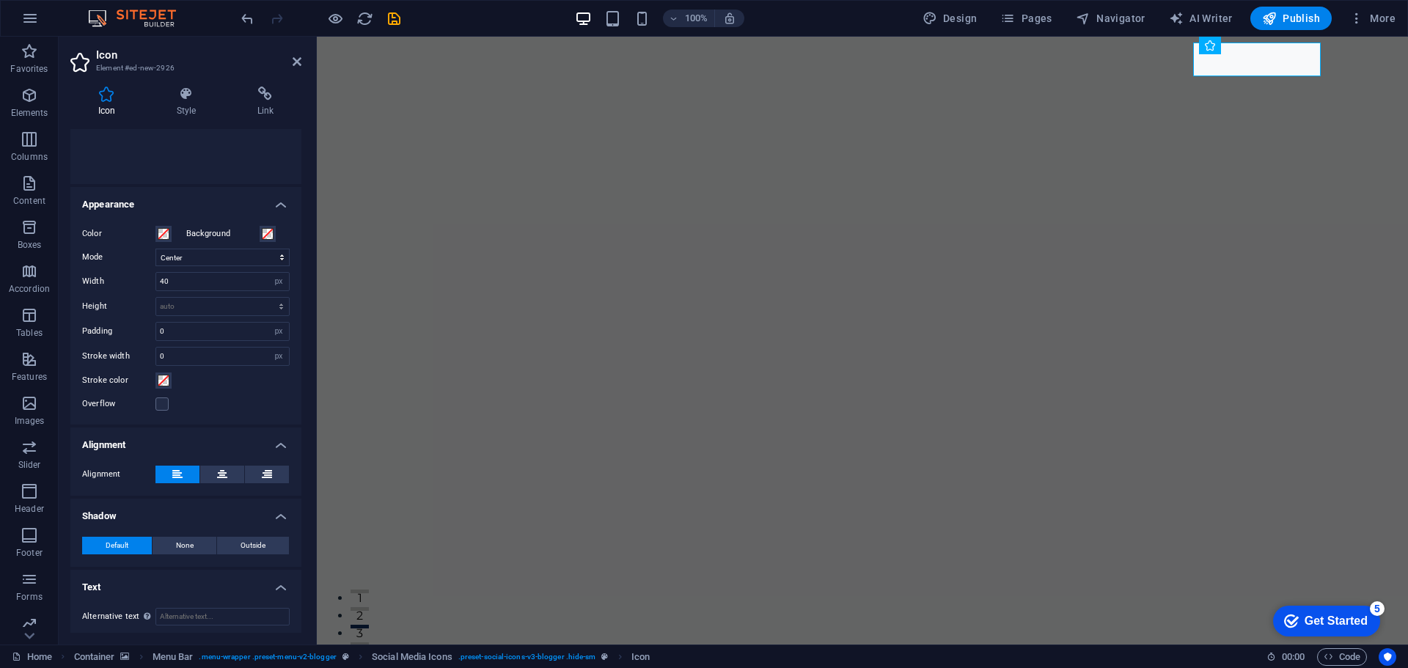
scroll to position [266, 0]
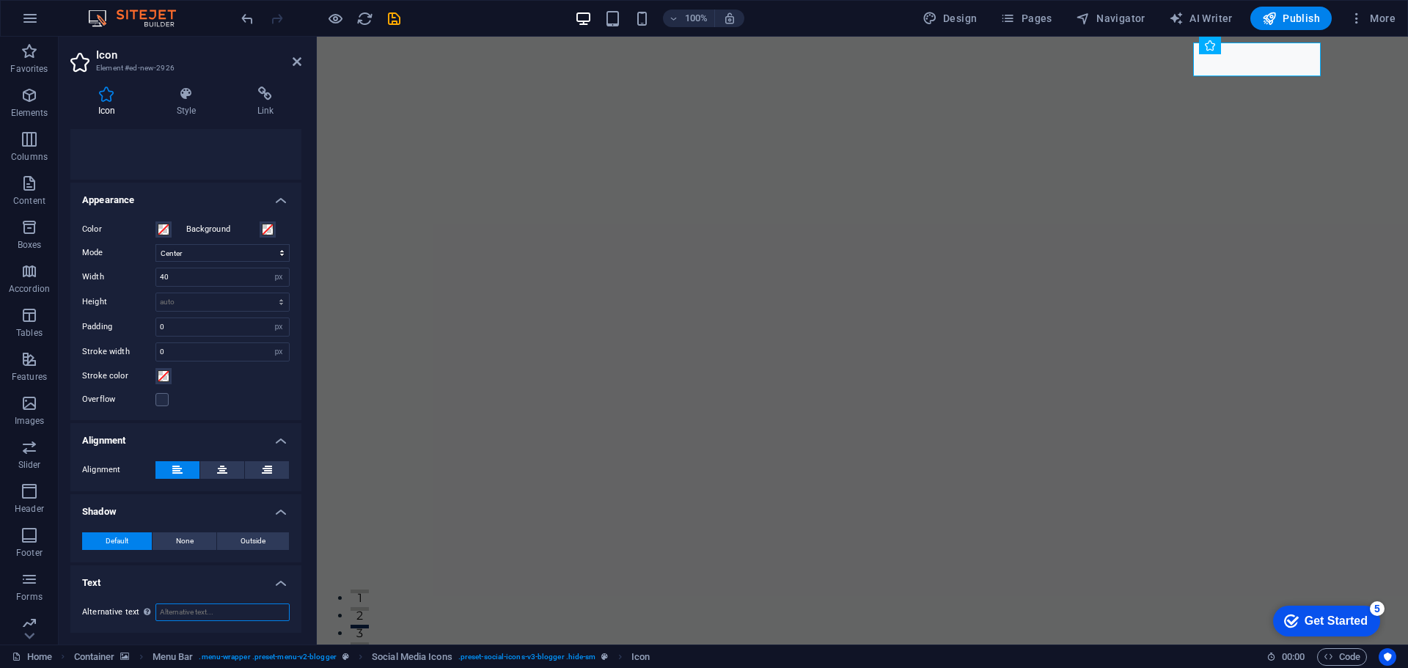
click at [257, 609] on input "Alternative text The alternative text is used by devices that cannot display im…" at bounding box center [222, 612] width 134 height 18
type input "g"
type input "Goen_Travel"
click at [227, 611] on input "Goen_Travel" at bounding box center [222, 612] width 134 height 18
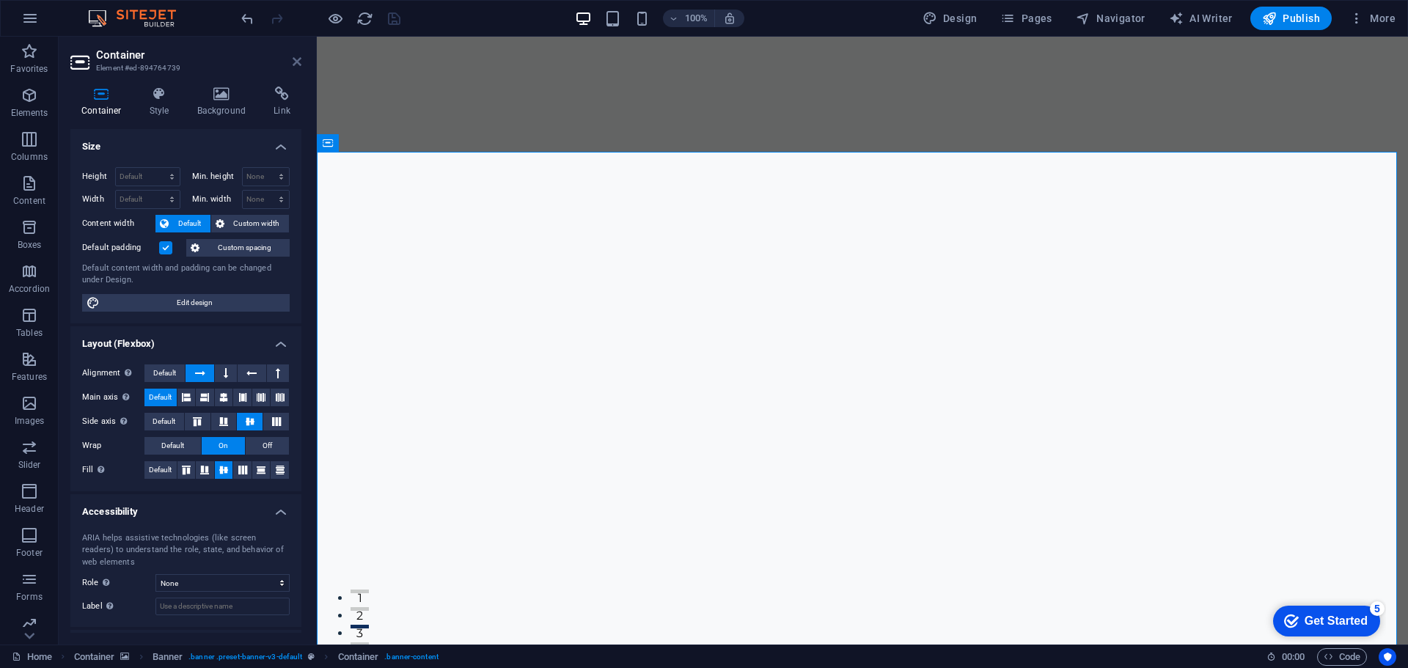
click at [297, 65] on icon at bounding box center [297, 62] width 9 height 12
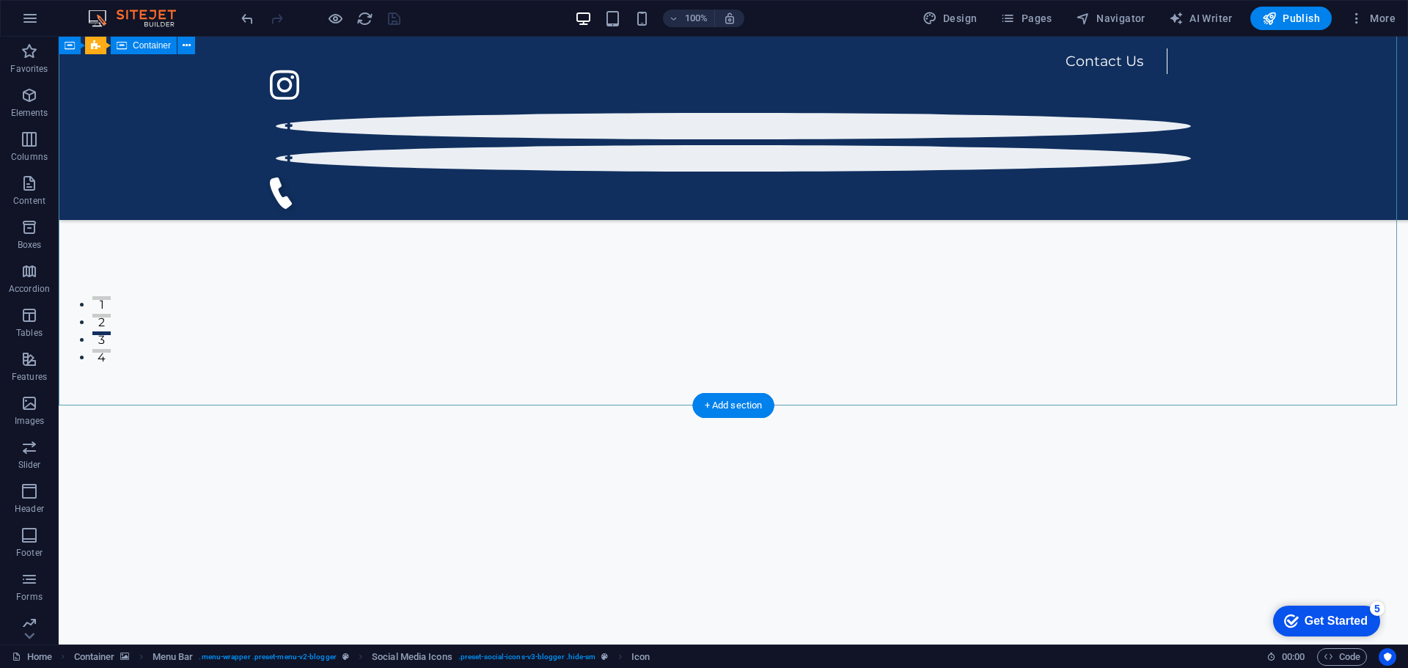
scroll to position [0, 0]
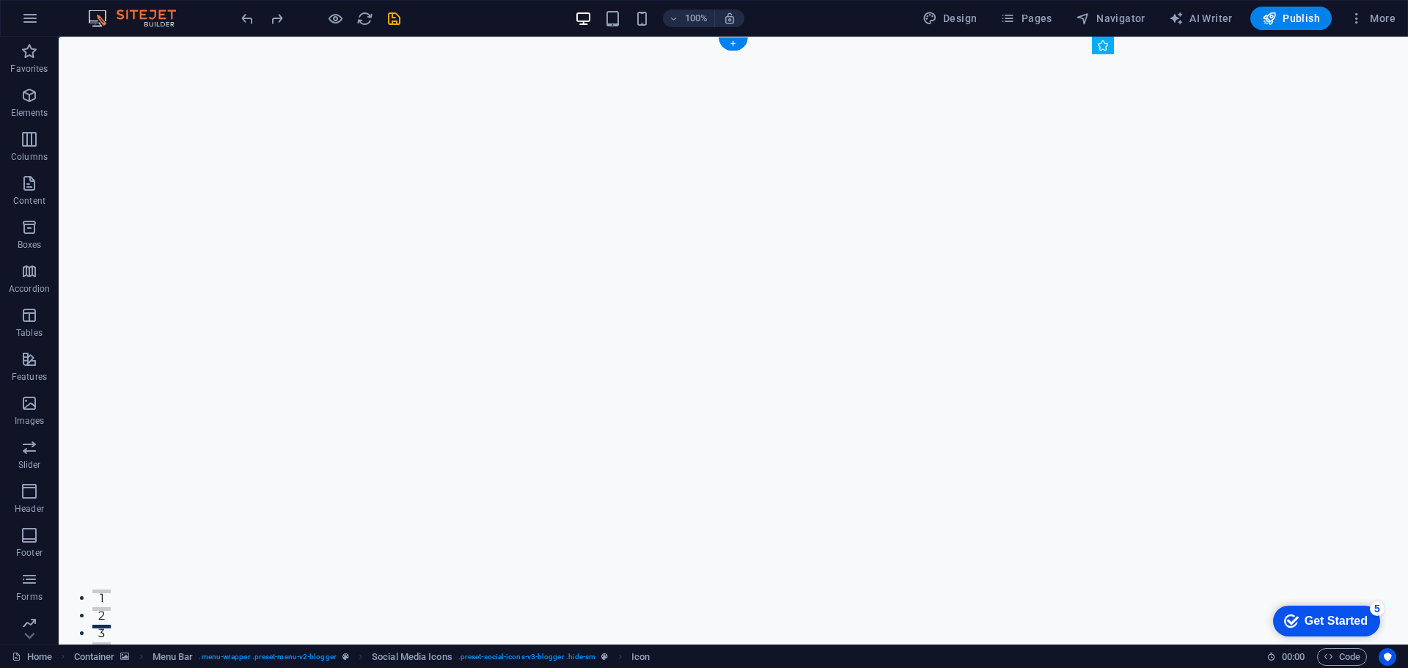
drag, startPoint x: 1107, startPoint y: 61, endPoint x: 1098, endPoint y: 100, distance: 39.8
click at [1178, 114] on icon at bounding box center [1179, 110] width 8 height 15
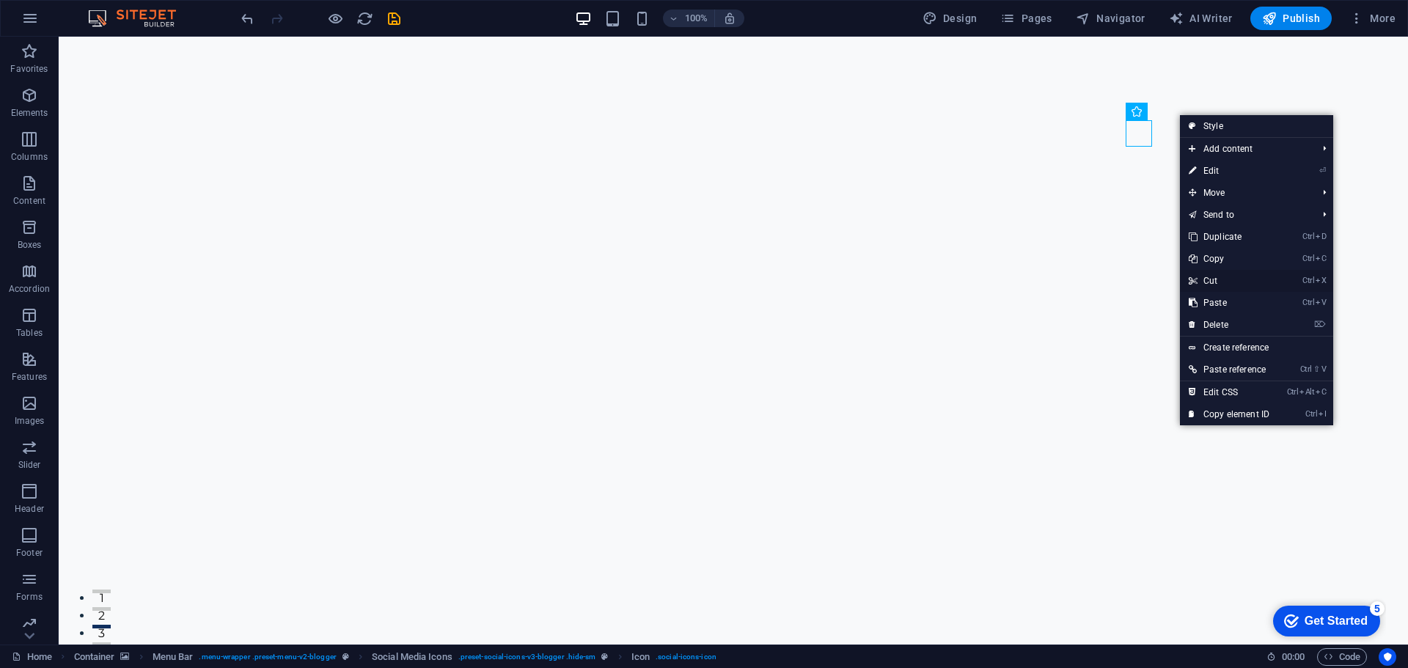
drag, startPoint x: 1240, startPoint y: 275, endPoint x: 1075, endPoint y: 98, distance: 241.7
click at [1240, 275] on link "Ctrl X Cut" at bounding box center [1229, 281] width 98 height 22
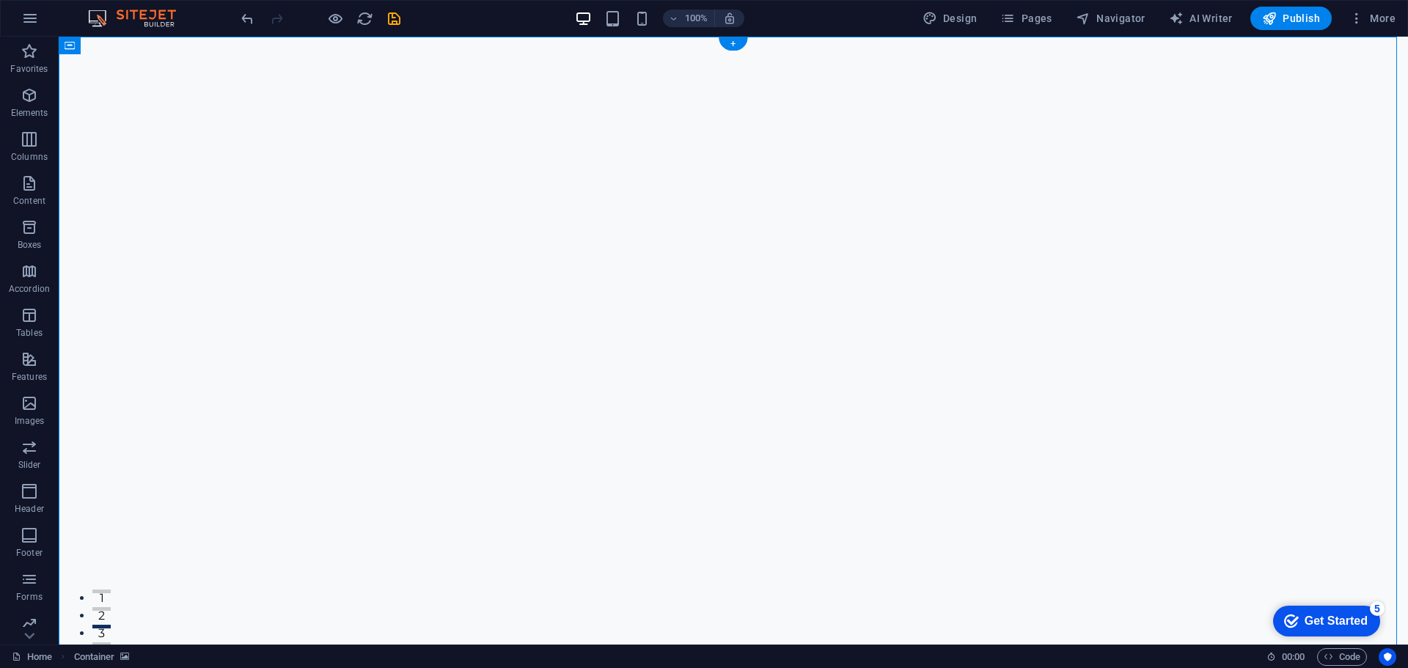
drag, startPoint x: 1164, startPoint y: 59, endPoint x: 1162, endPoint y: 80, distance: 20.6
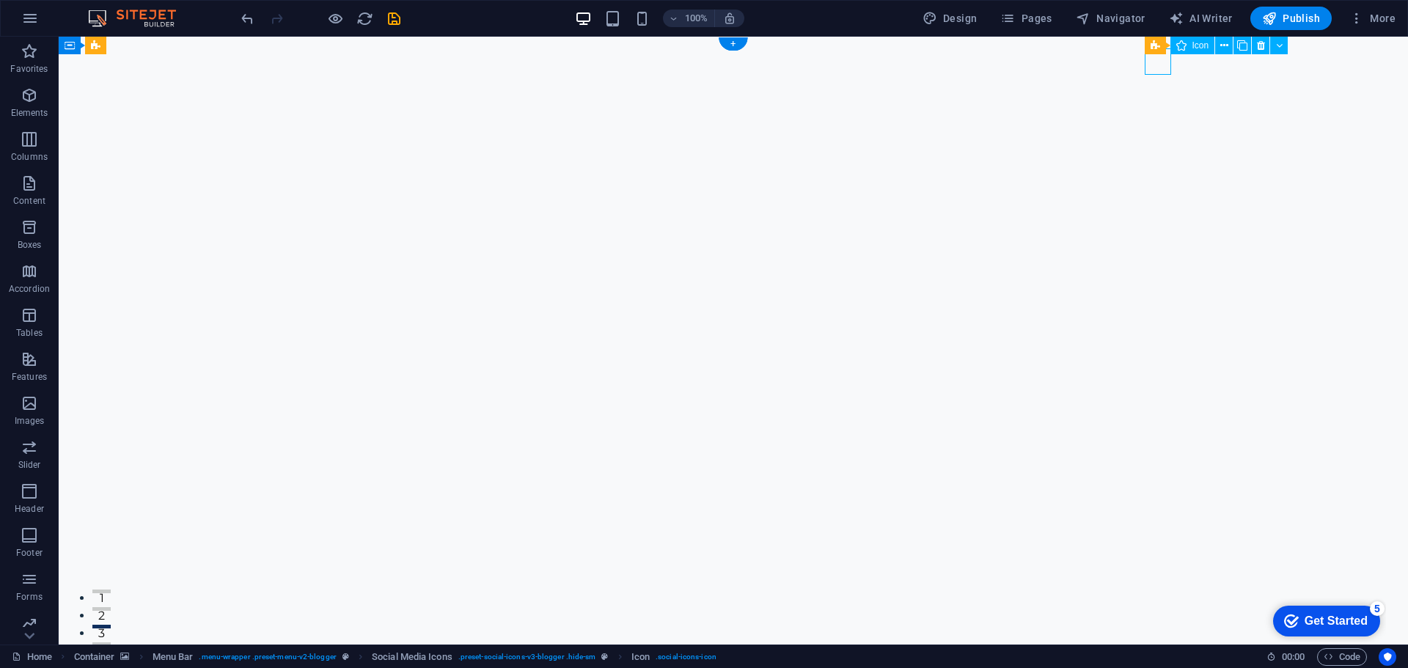
drag, startPoint x: 1158, startPoint y: 56, endPoint x: 1165, endPoint y: 67, distance: 12.8
drag, startPoint x: 1158, startPoint y: 63, endPoint x: 1148, endPoint y: 97, distance: 35.0
click at [1201, 76] on icon at bounding box center [1198, 72] width 8 height 15
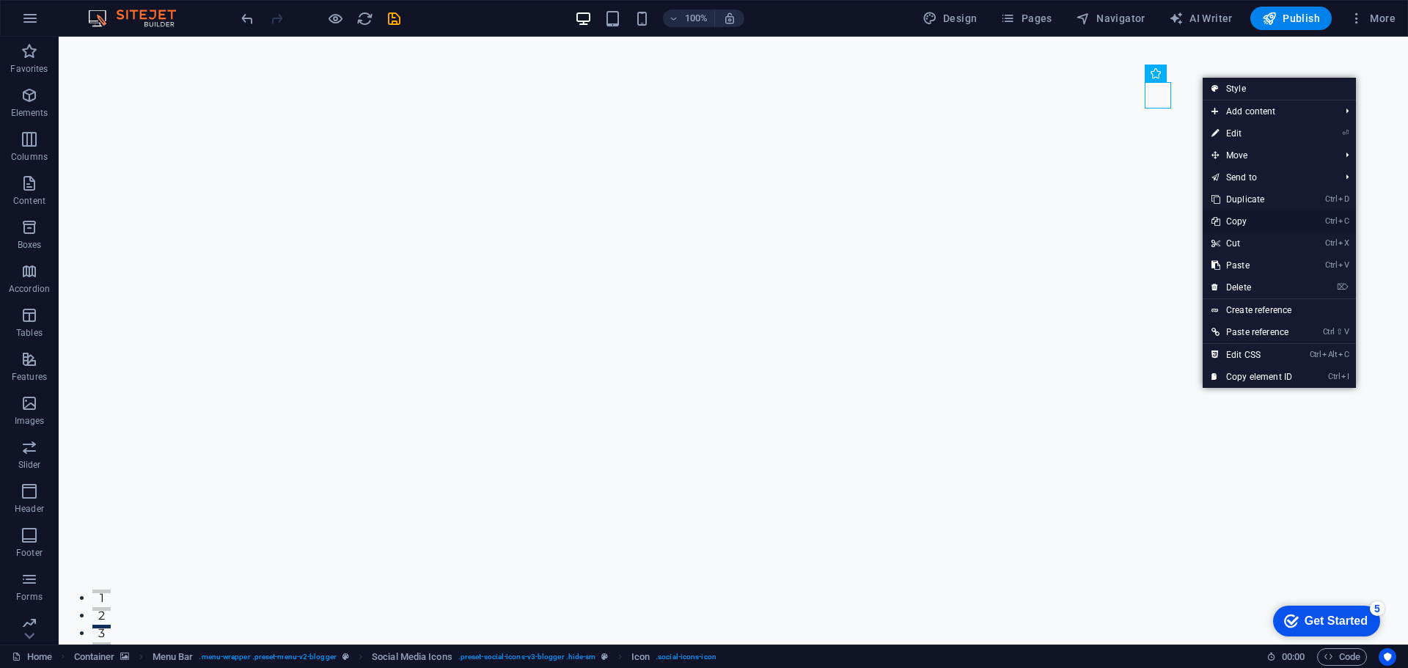
click at [1270, 222] on link "Ctrl C Copy" at bounding box center [1251, 221] width 98 height 22
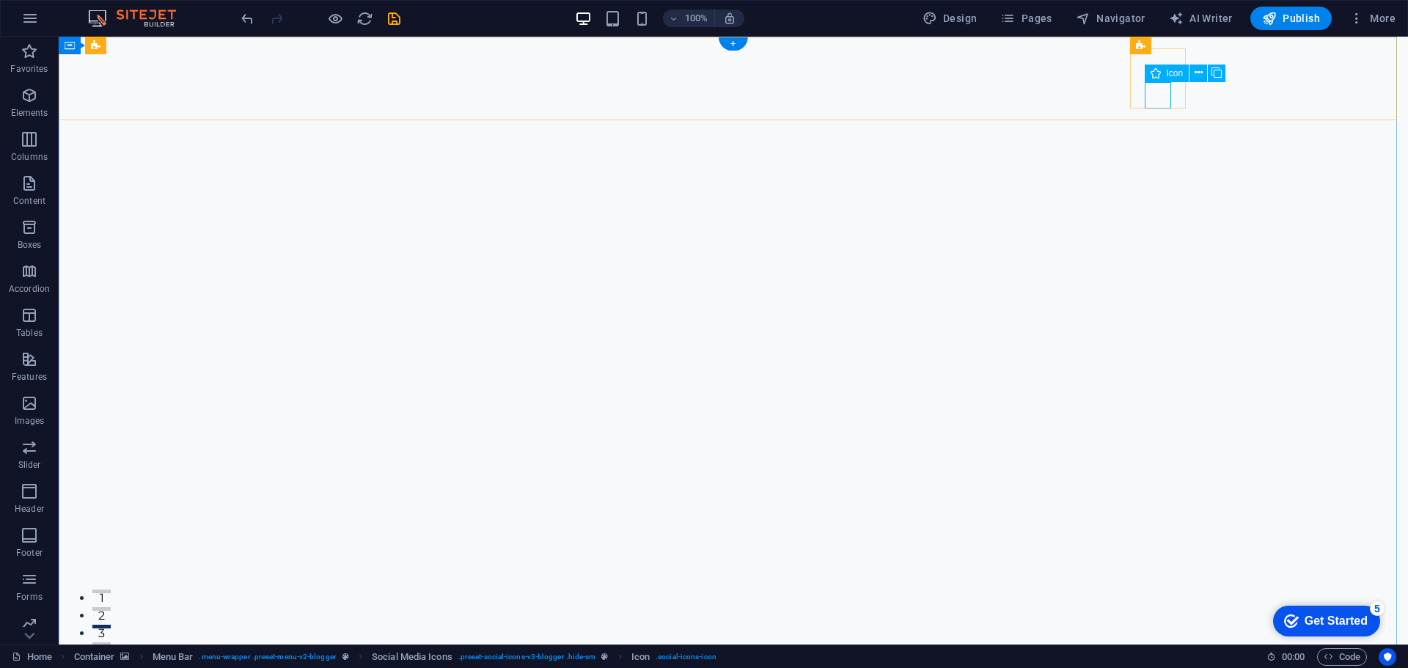
click at [1202, 73] on icon at bounding box center [1198, 72] width 8 height 15
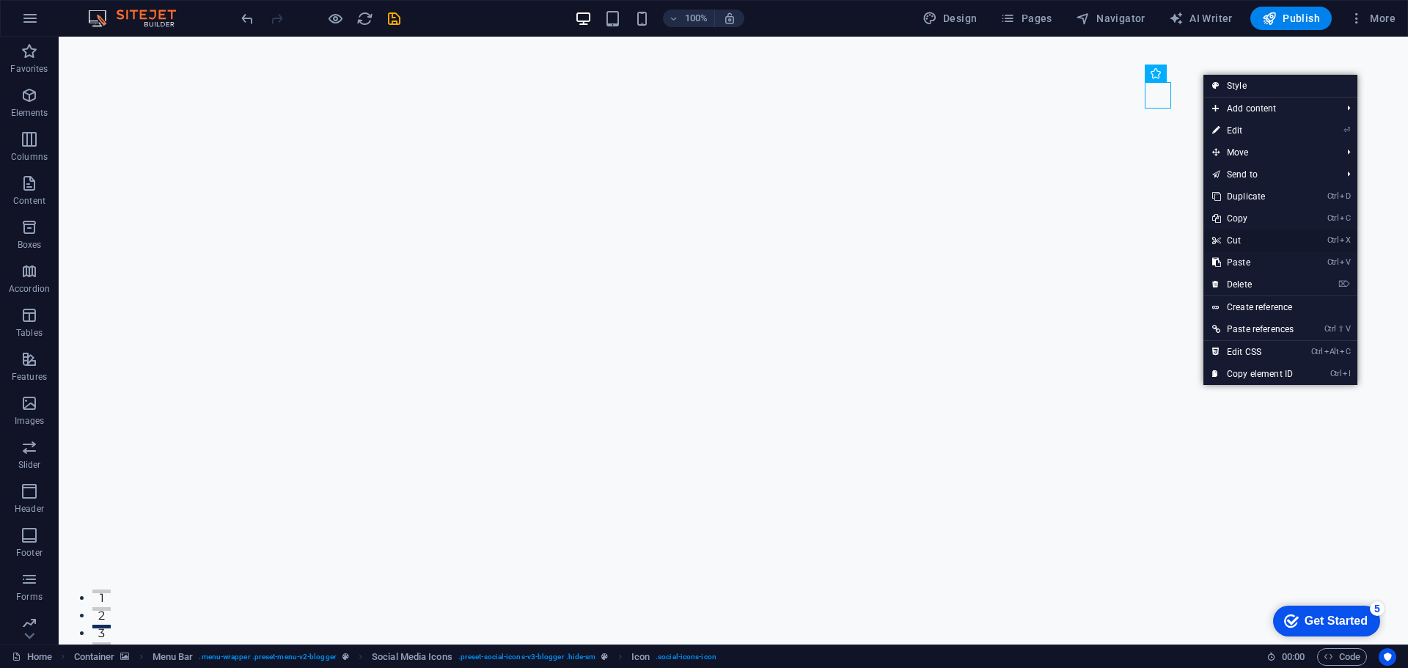
click at [1265, 240] on link "Ctrl X Cut" at bounding box center [1252, 240] width 99 height 22
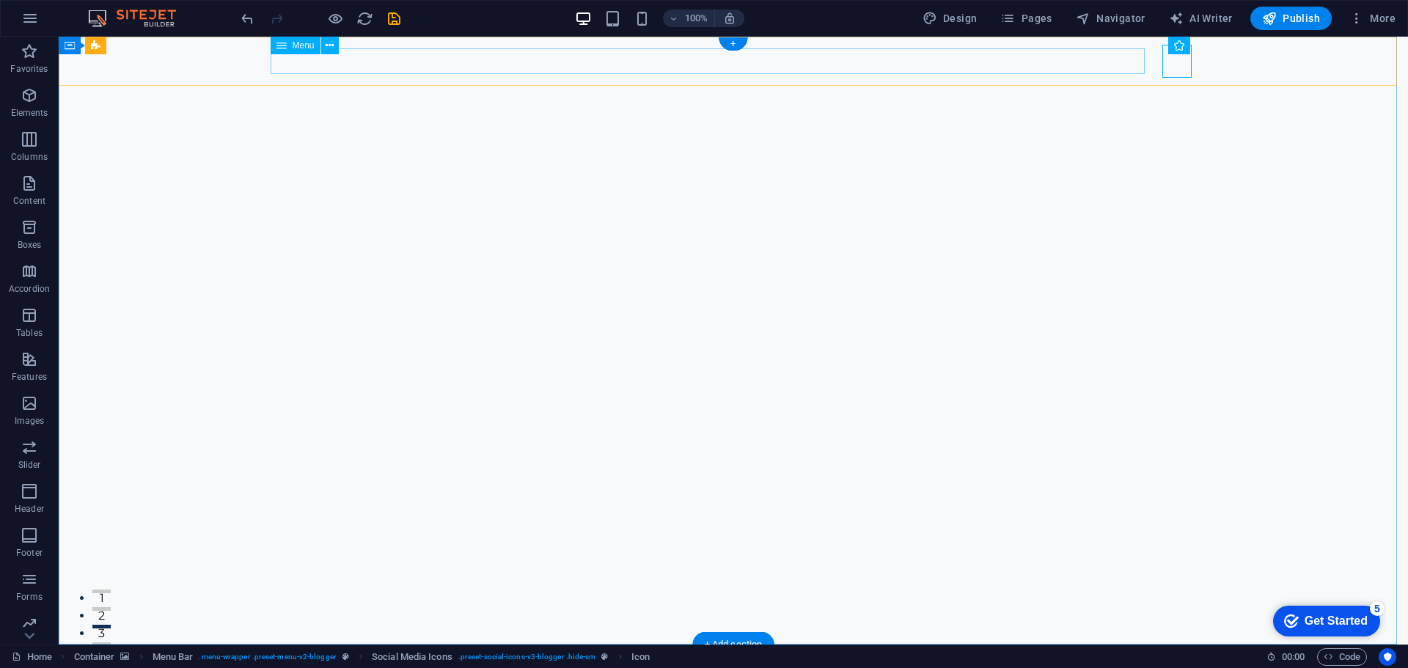
click at [1082, 656] on nav "Contact Us" at bounding box center [722, 669] width 892 height 26
click at [1194, 46] on span "Social Media Icons" at bounding box center [1226, 45] width 74 height 9
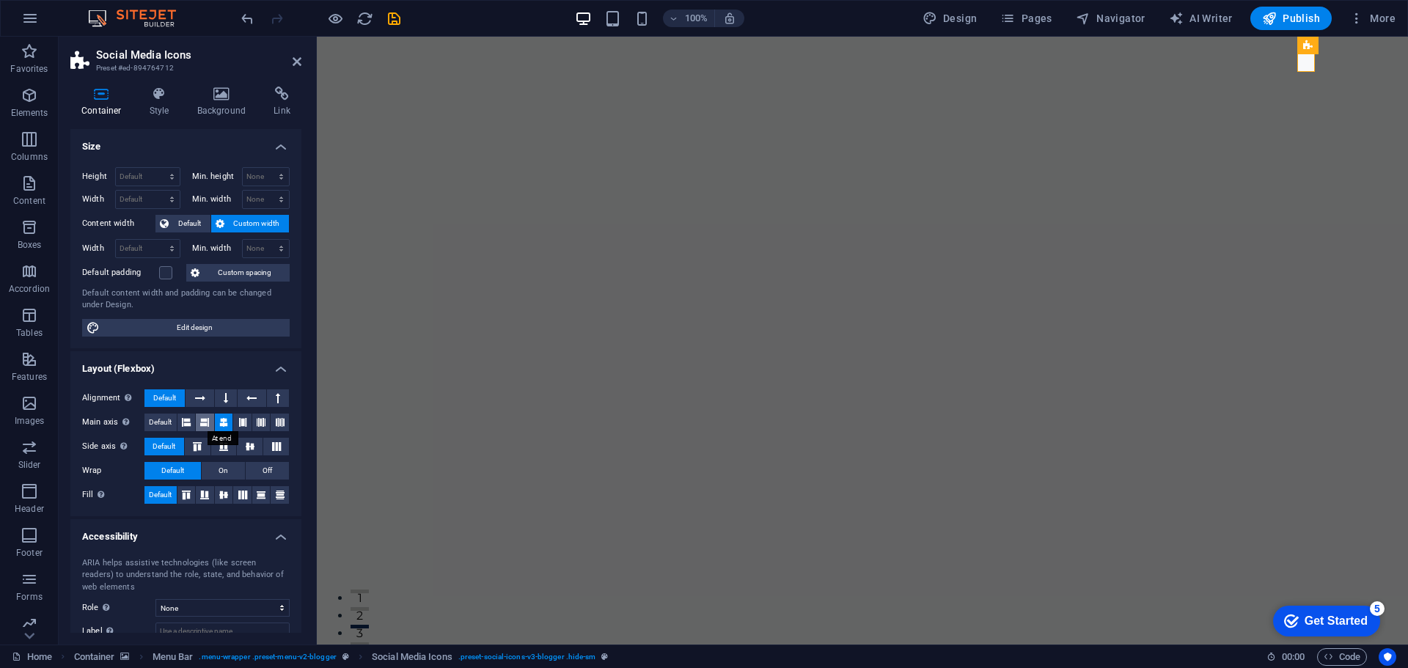
click at [208, 418] on icon at bounding box center [204, 423] width 9 height 18
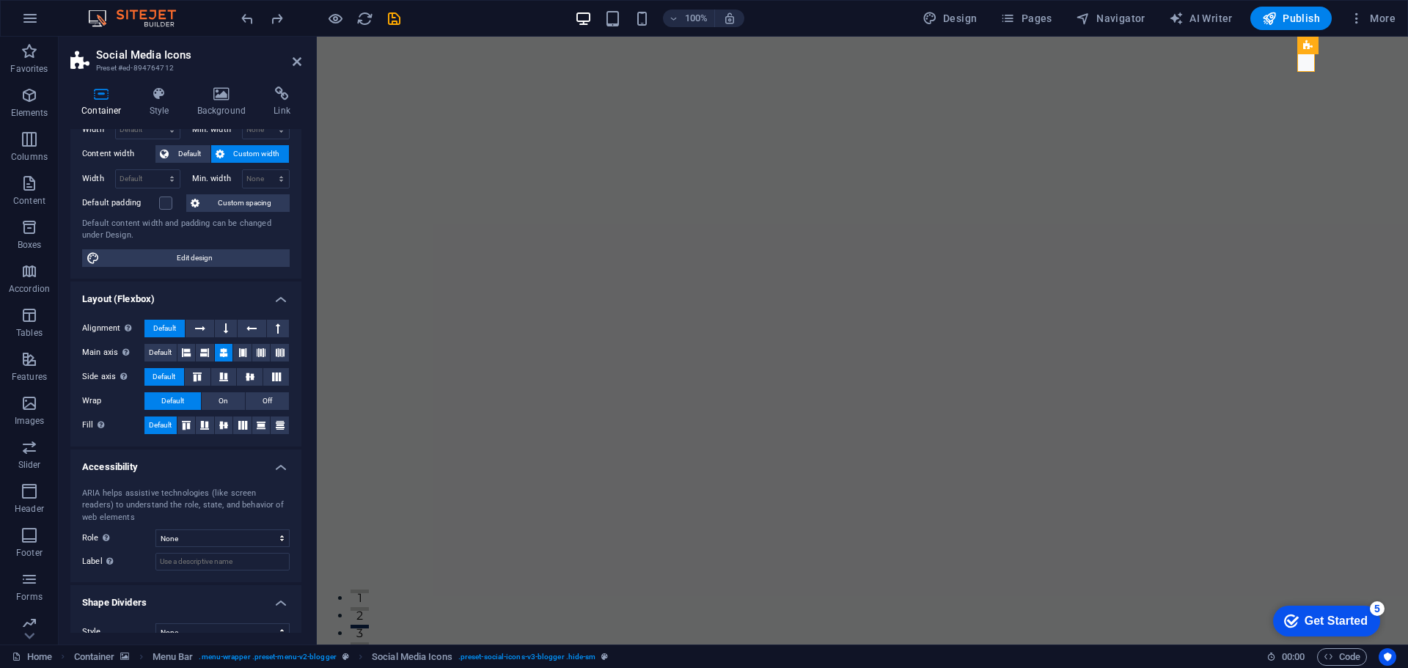
scroll to position [89, 0]
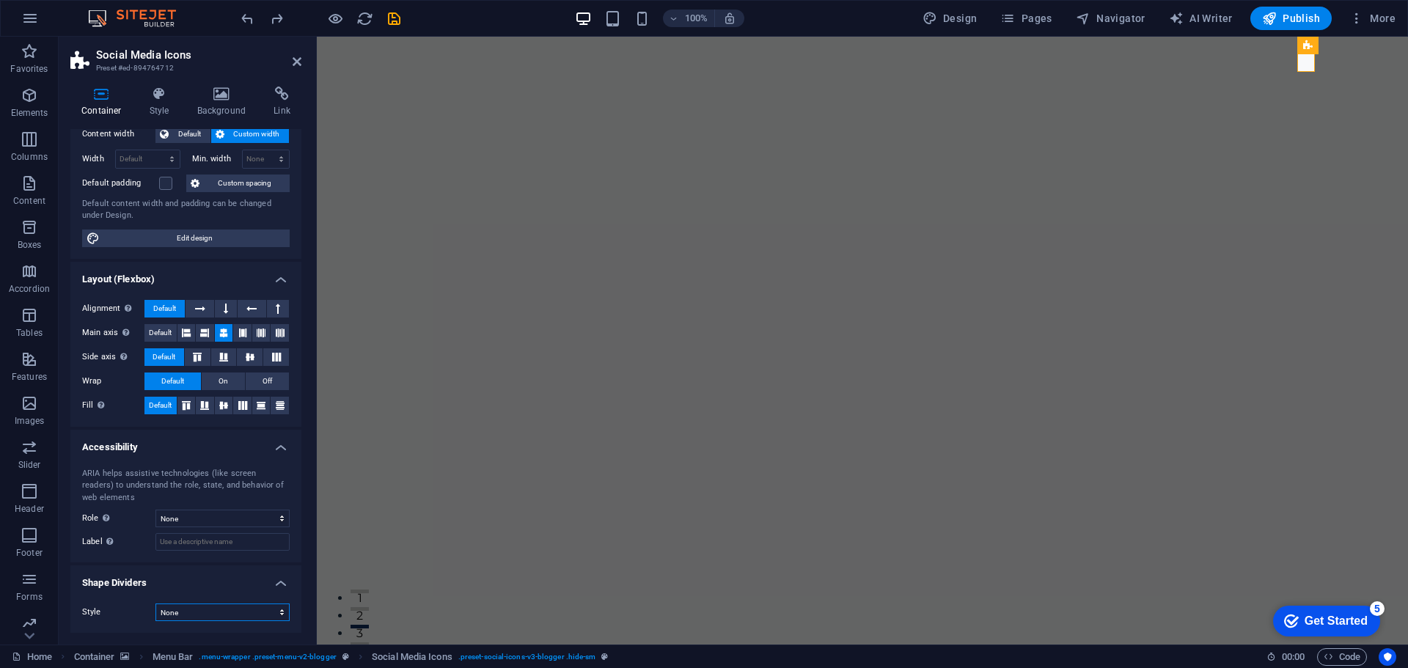
click at [237, 617] on select "None Triangle Square Diagonal Polygon 1 Polygon 2 Zigzag Multiple Zigzags Waves…" at bounding box center [222, 612] width 134 height 18
click at [235, 612] on select "None Triangle Square Diagonal Polygon 1 Polygon 2 Zigzag Multiple Zigzags Waves…" at bounding box center [222, 612] width 134 height 18
click at [245, 517] on select "None Alert Article Banner Comment Complementary Dialog Footer Header Marquee Pr…" at bounding box center [222, 519] width 134 height 18
click at [243, 515] on select "None Alert Article Banner Comment Complementary Dialog Footer Header Marquee Pr…" at bounding box center [222, 519] width 134 height 18
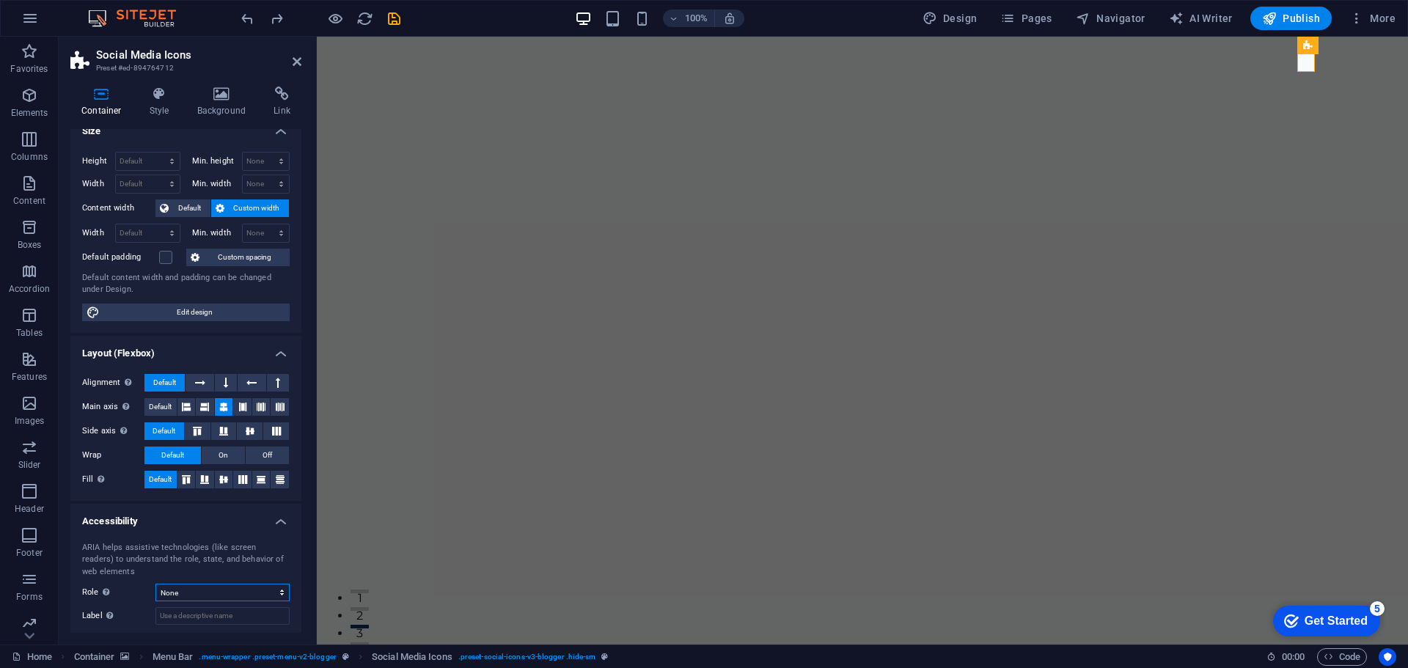
scroll to position [0, 0]
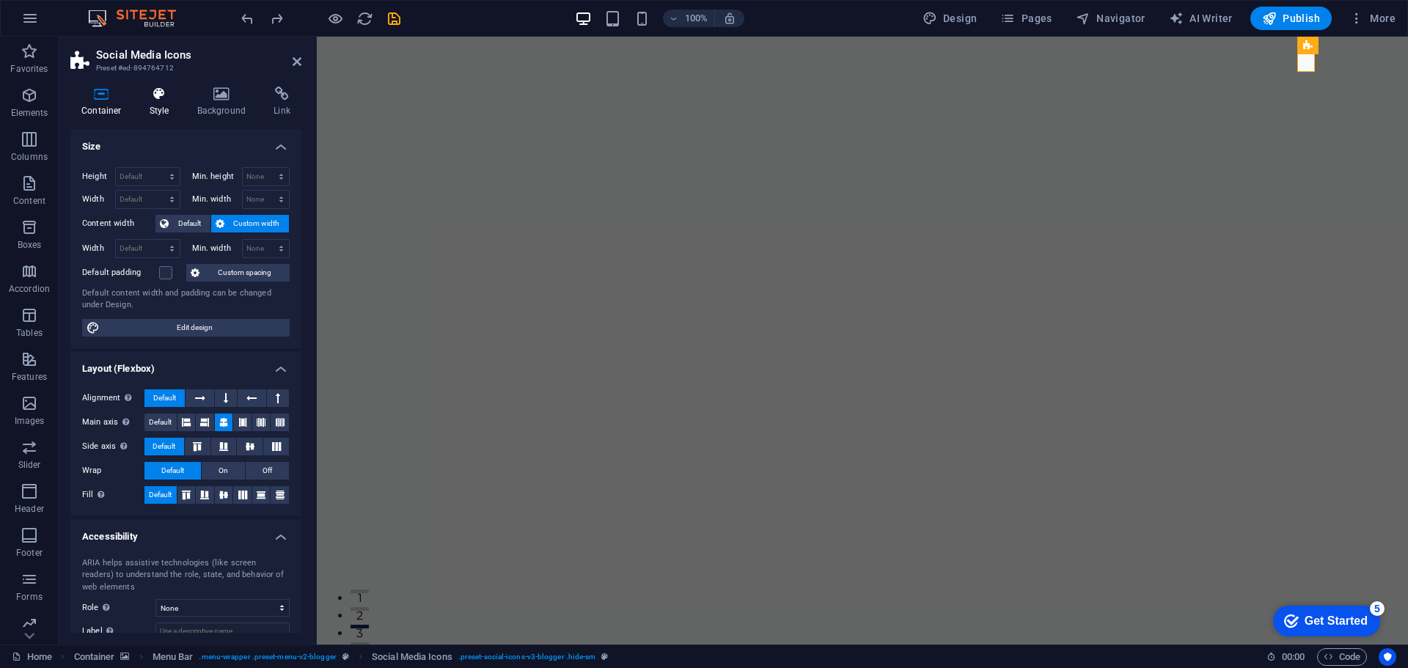
click at [181, 100] on h4 "Style" at bounding box center [163, 102] width 48 height 31
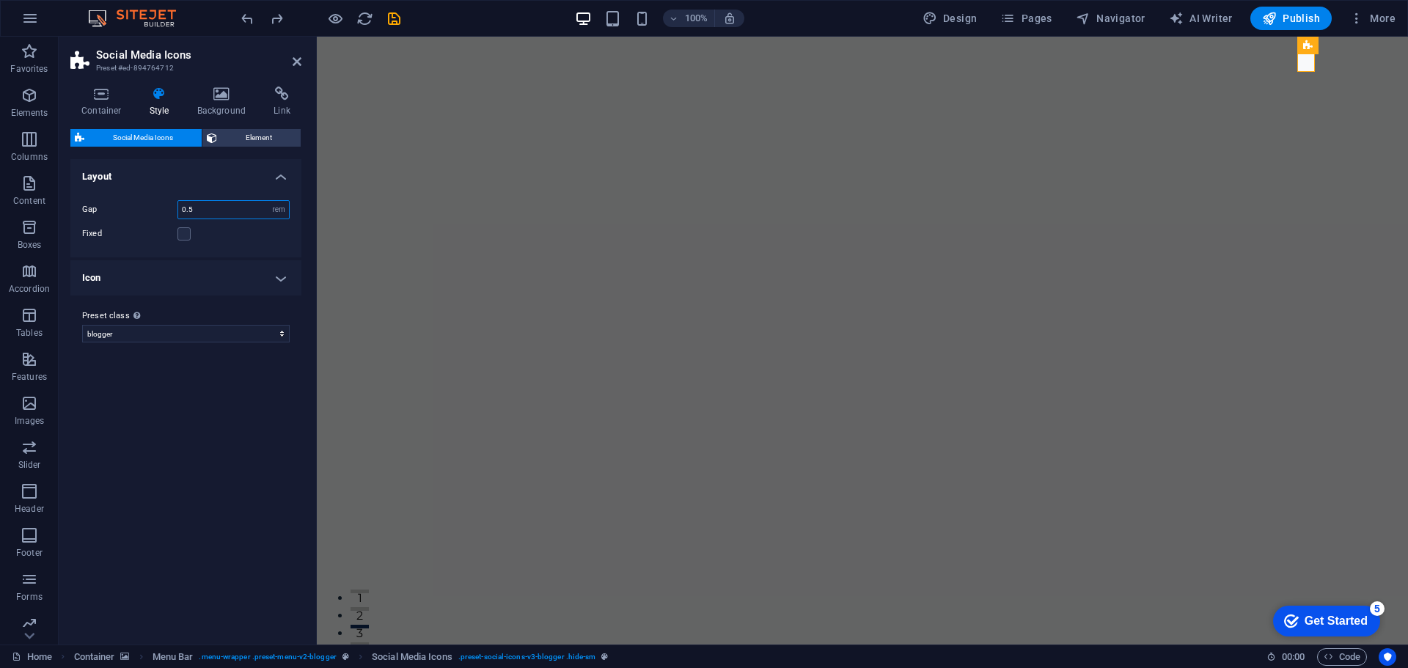
click at [218, 206] on input "0.5" at bounding box center [233, 210] width 111 height 18
click at [192, 276] on h4 "Icon" at bounding box center [185, 277] width 231 height 35
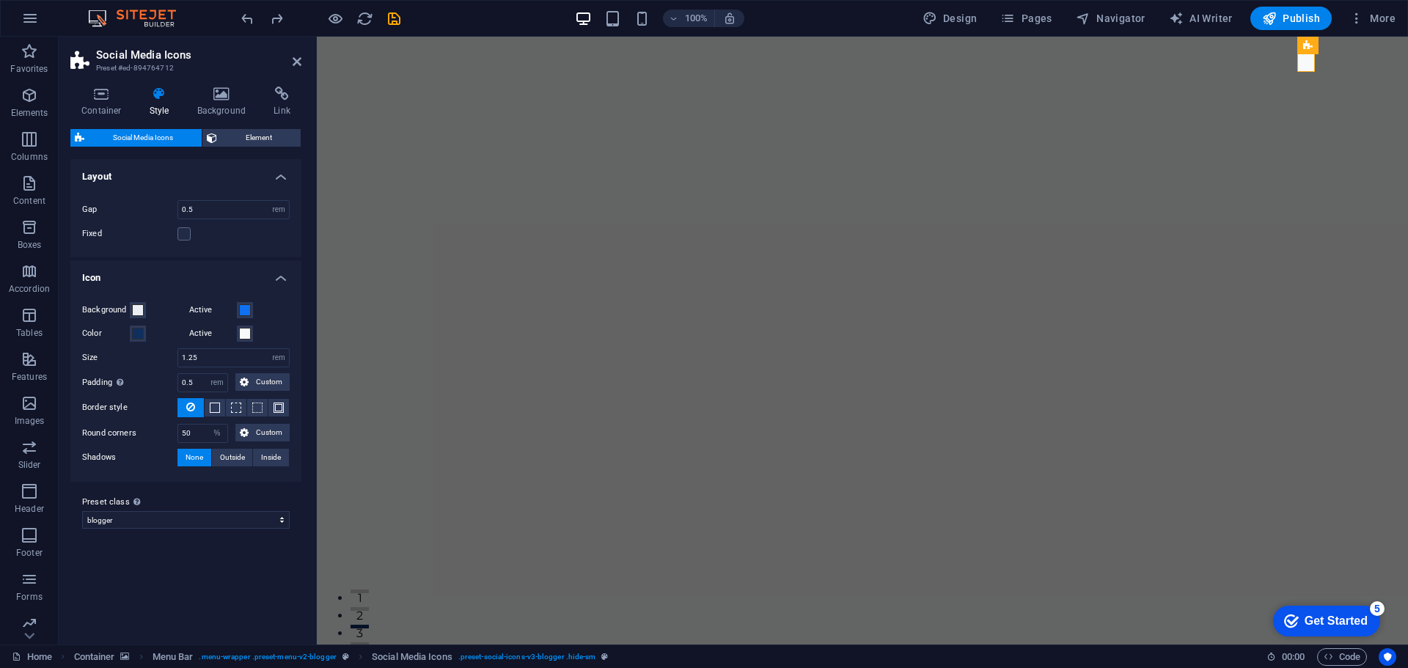
click at [193, 276] on h4 "Icon" at bounding box center [185, 273] width 231 height 26
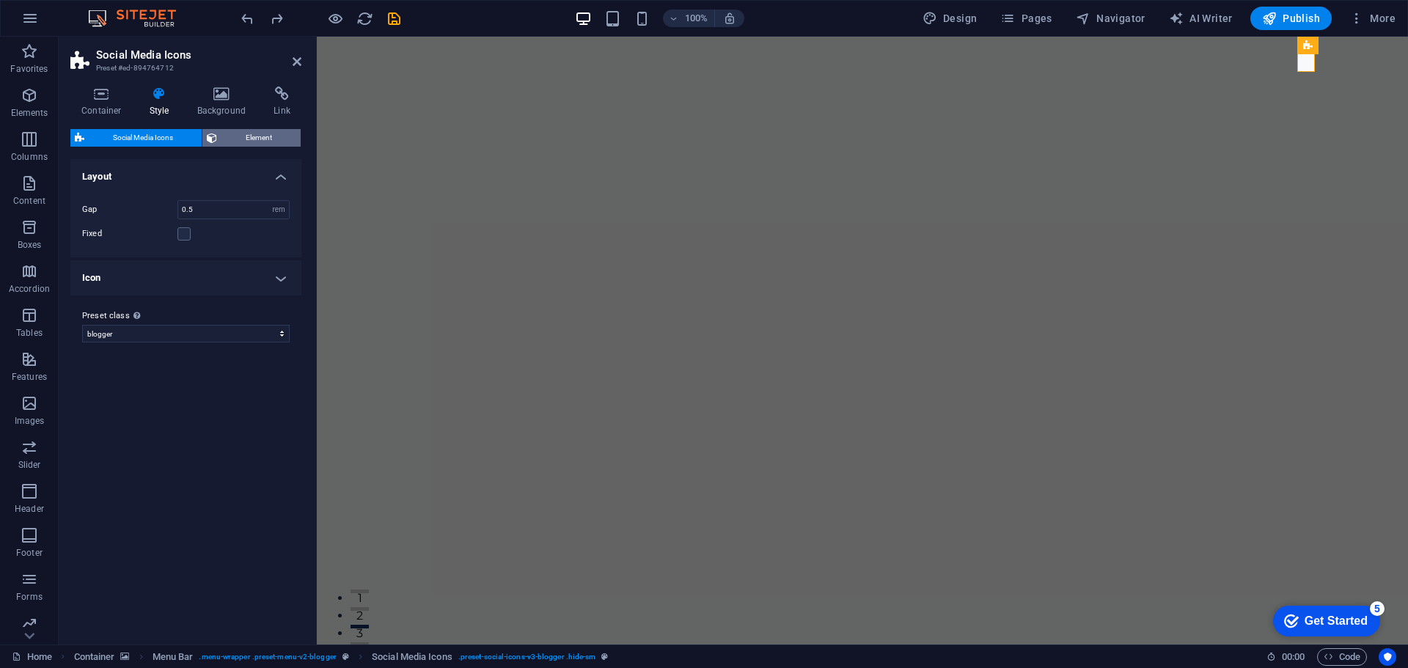
click at [258, 143] on span "Element" at bounding box center [258, 138] width 75 height 18
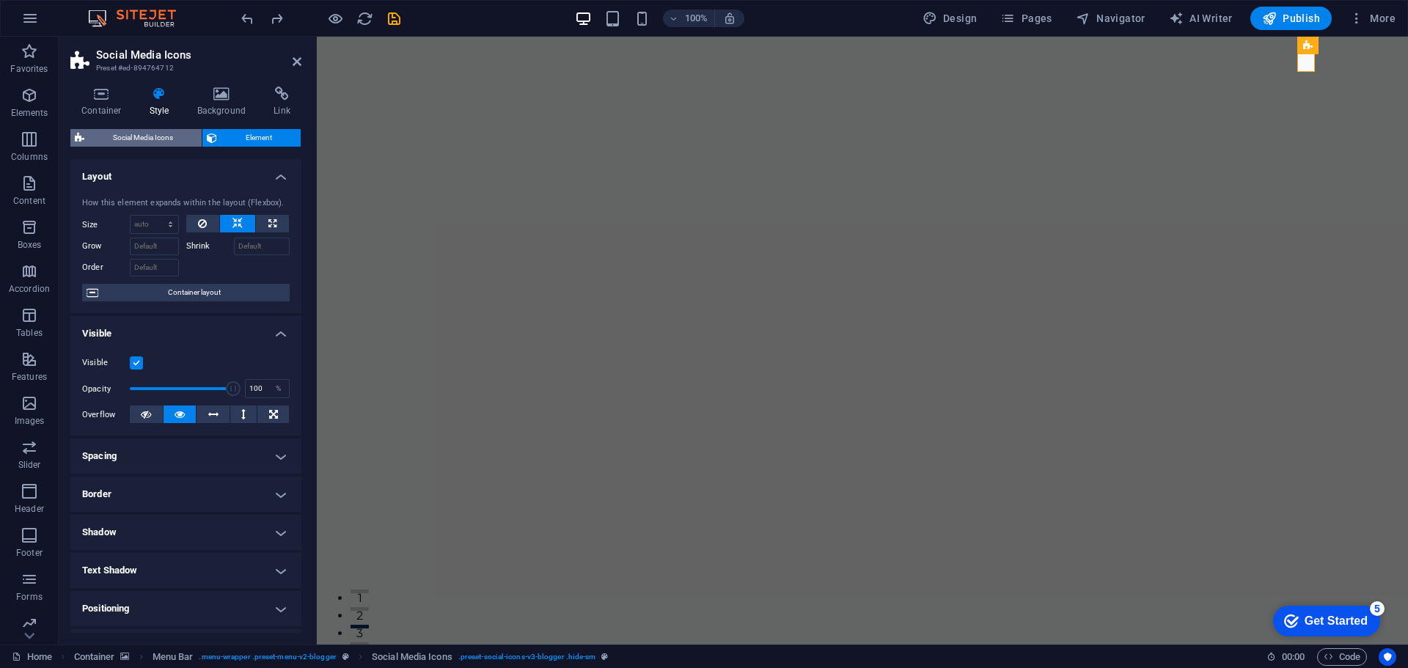
click at [182, 145] on span "Social Media Icons" at bounding box center [143, 138] width 109 height 18
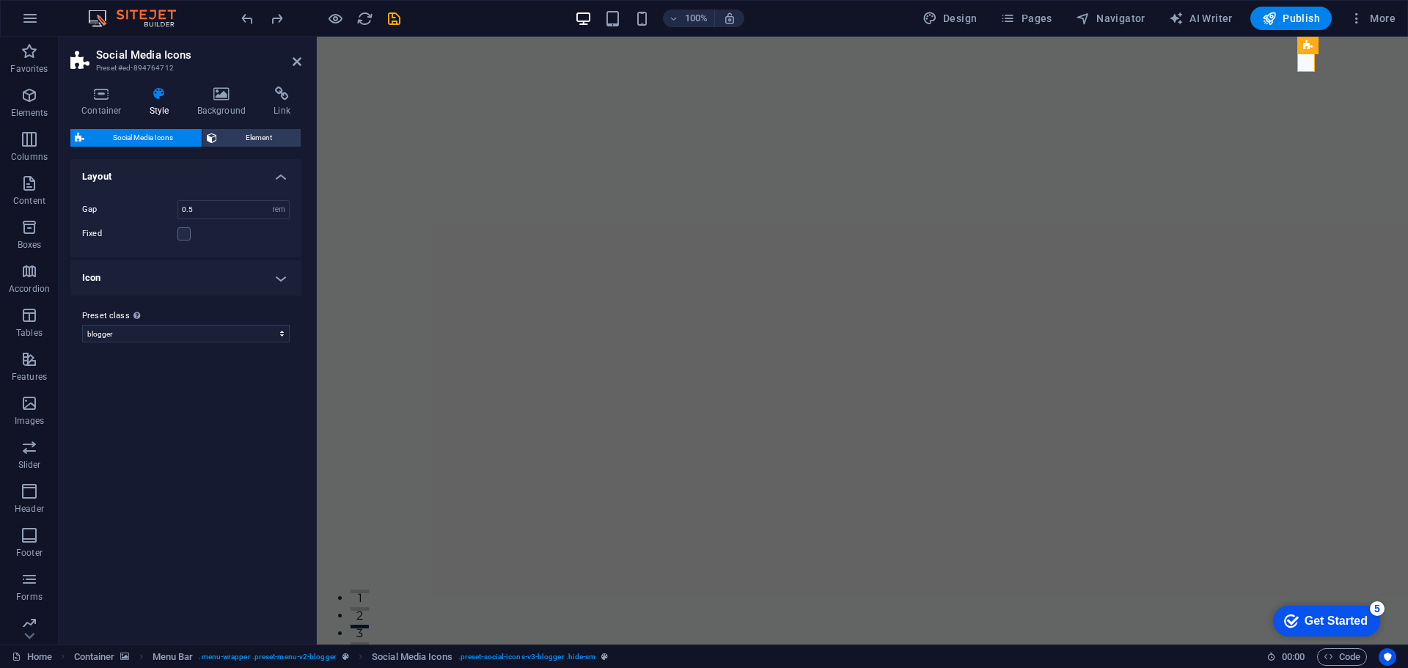
click at [125, 119] on div "Container Style Background Link Size Height Default px rem % vh vw Min. height …" at bounding box center [185, 360] width 231 height 546
click at [115, 110] on h4 "Container" at bounding box center [104, 102] width 68 height 31
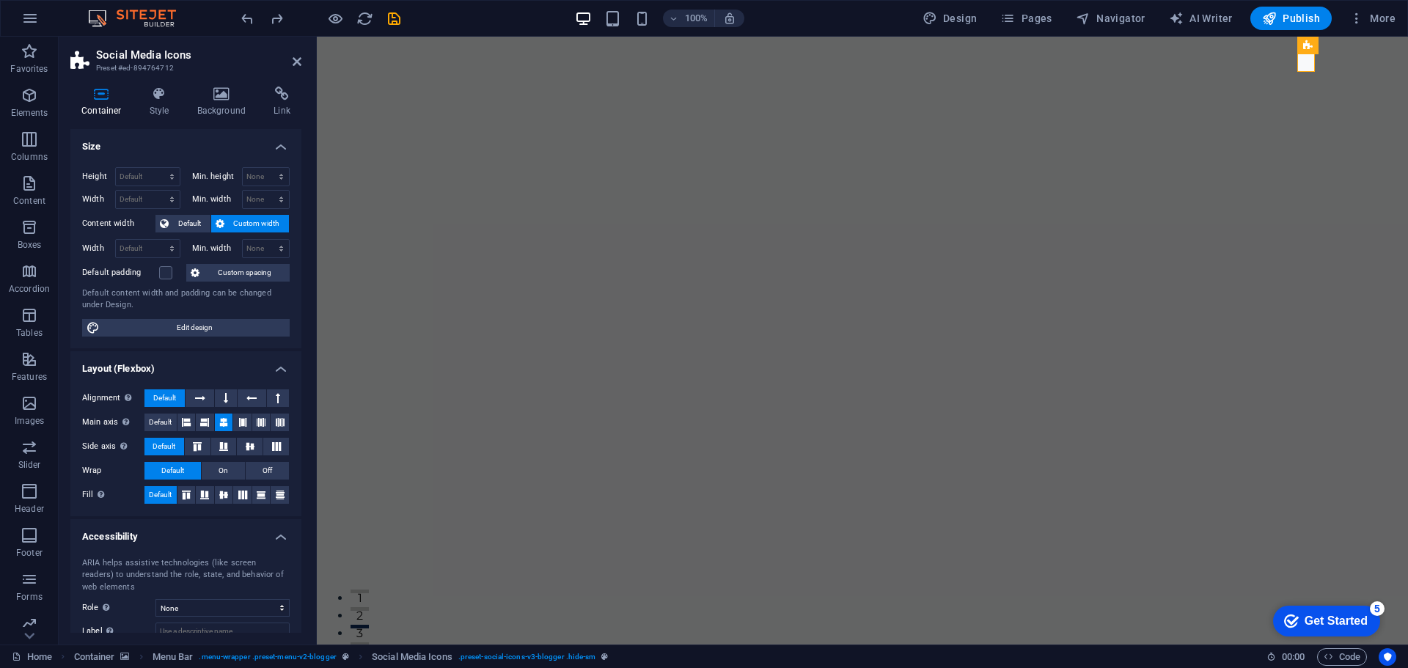
click at [108, 96] on icon at bounding box center [101, 94] width 62 height 15
click at [109, 96] on icon at bounding box center [101, 94] width 62 height 15
click at [243, 219] on span "Custom width" at bounding box center [257, 224] width 56 height 18
click at [148, 177] on select "Default px rem % vh vw" at bounding box center [148, 177] width 64 height 18
select select "px"
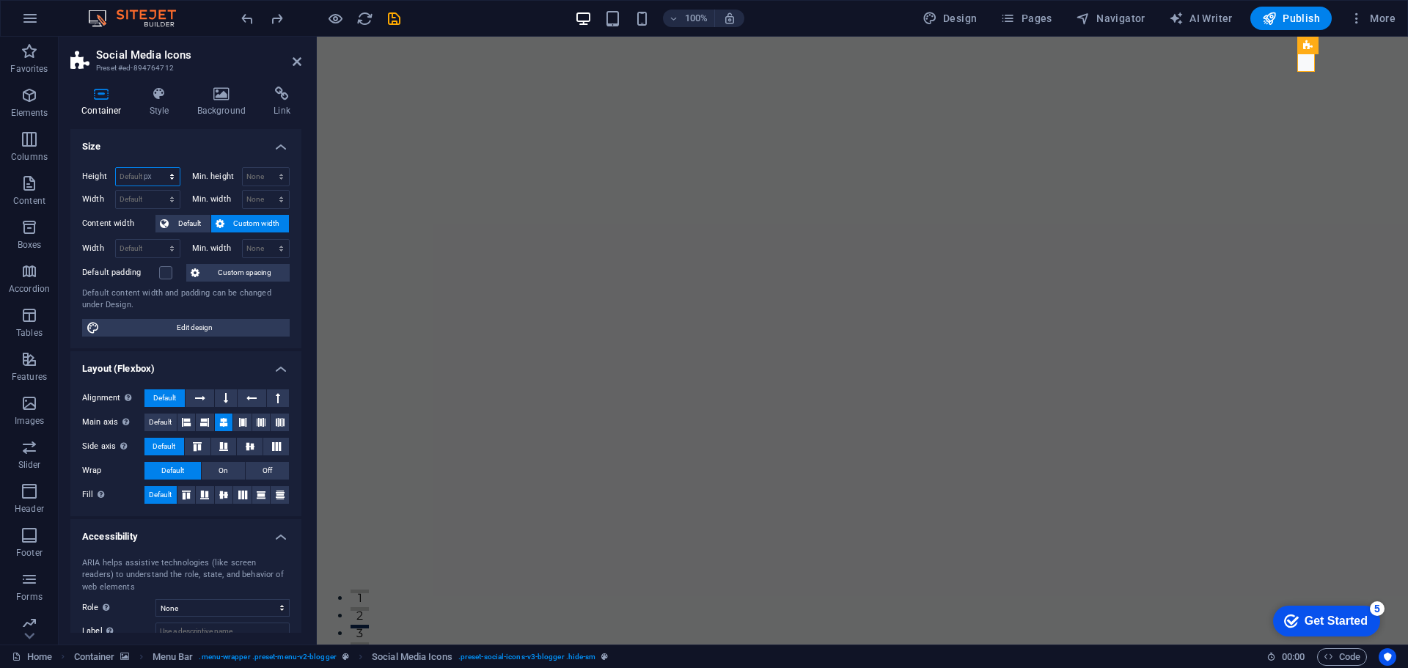
click at [157, 168] on select "Default px rem % vh vw" at bounding box center [148, 177] width 64 height 18
click at [150, 198] on select "Default px rem % em vh vw" at bounding box center [148, 200] width 64 height 18
click at [153, 201] on select "Default px rem % em vh vw" at bounding box center [148, 200] width 64 height 18
click at [150, 180] on input "46" at bounding box center [148, 177] width 64 height 18
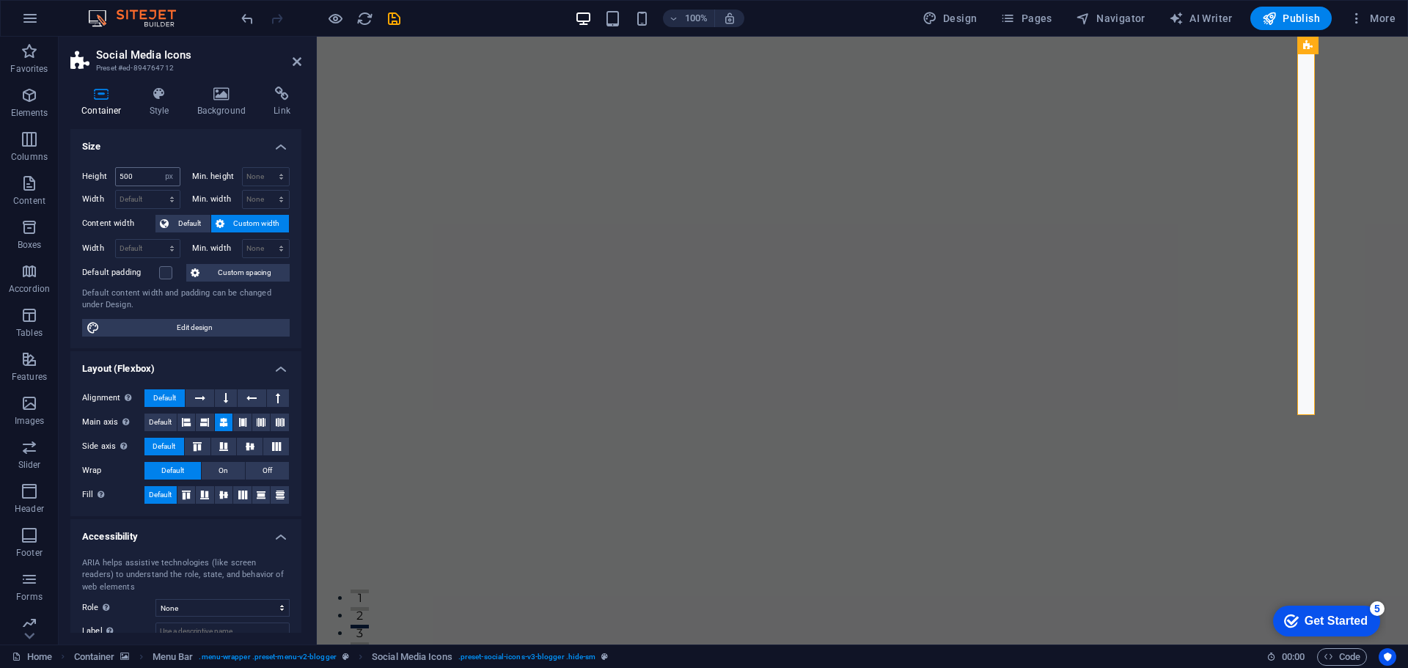
type input "46"
click at [140, 195] on select "Default px rem % em vh vw" at bounding box center [148, 200] width 64 height 18
select select "px"
click at [157, 191] on select "Default px rem % em vh vw" at bounding box center [148, 200] width 64 height 18
click at [135, 208] on input "24" at bounding box center [148, 200] width 64 height 18
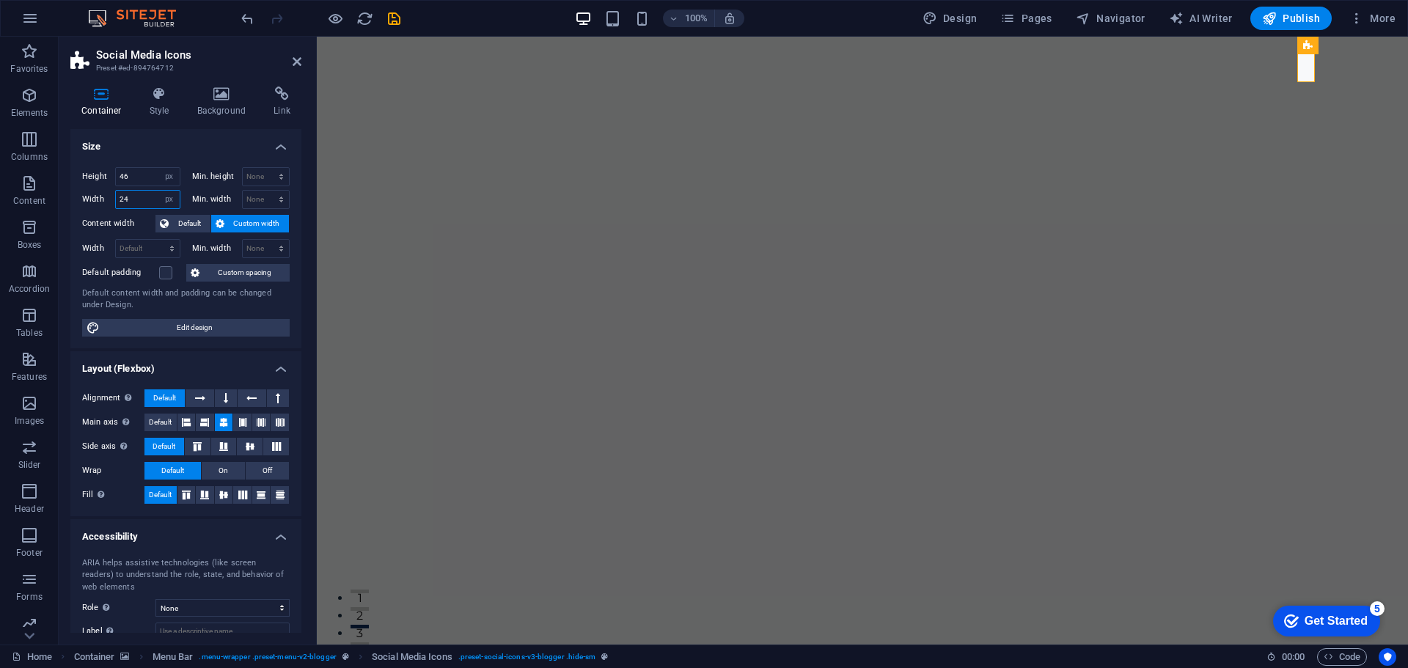
click at [142, 204] on input "24" at bounding box center [148, 200] width 64 height 18
click at [137, 196] on input "24" at bounding box center [148, 200] width 64 height 18
drag, startPoint x: 145, startPoint y: 196, endPoint x: 85, endPoint y: 202, distance: 60.4
click at [87, 202] on div "Width 24 Default px rem % em vh vw" at bounding box center [131, 199] width 98 height 19
type input "200"
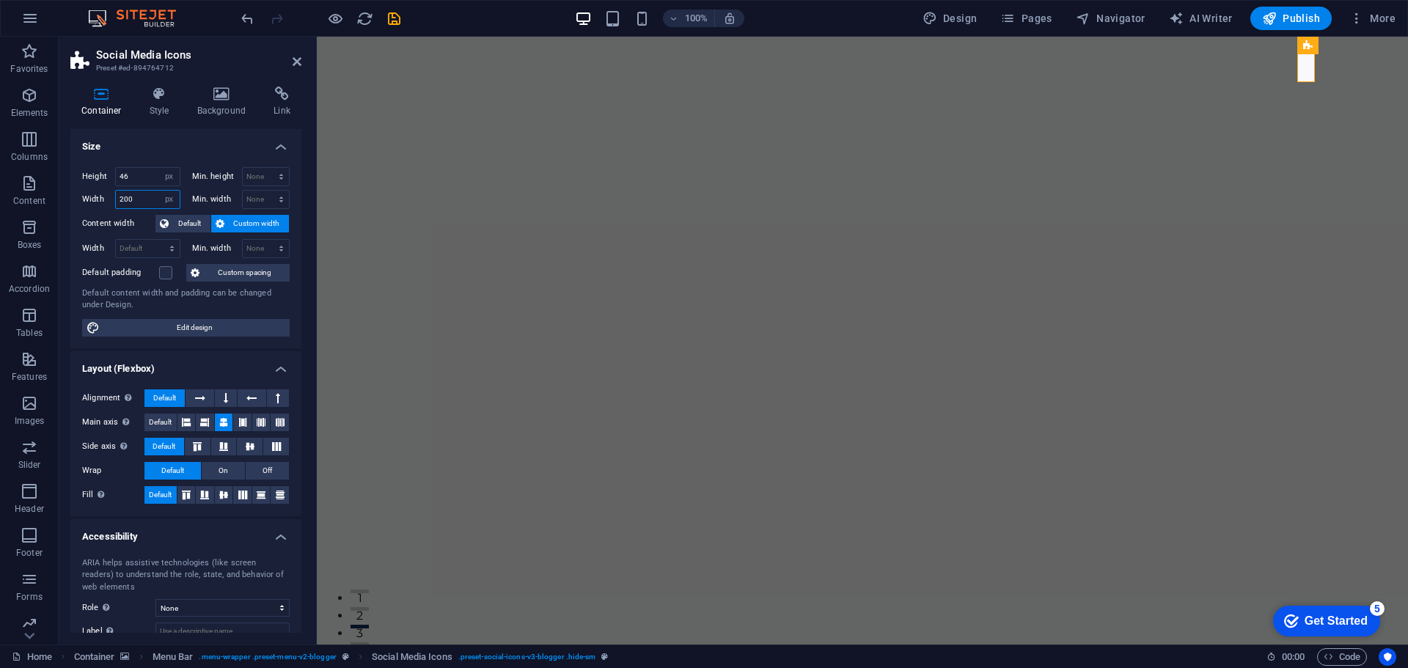
click at [155, 192] on input "200" at bounding box center [148, 200] width 64 height 18
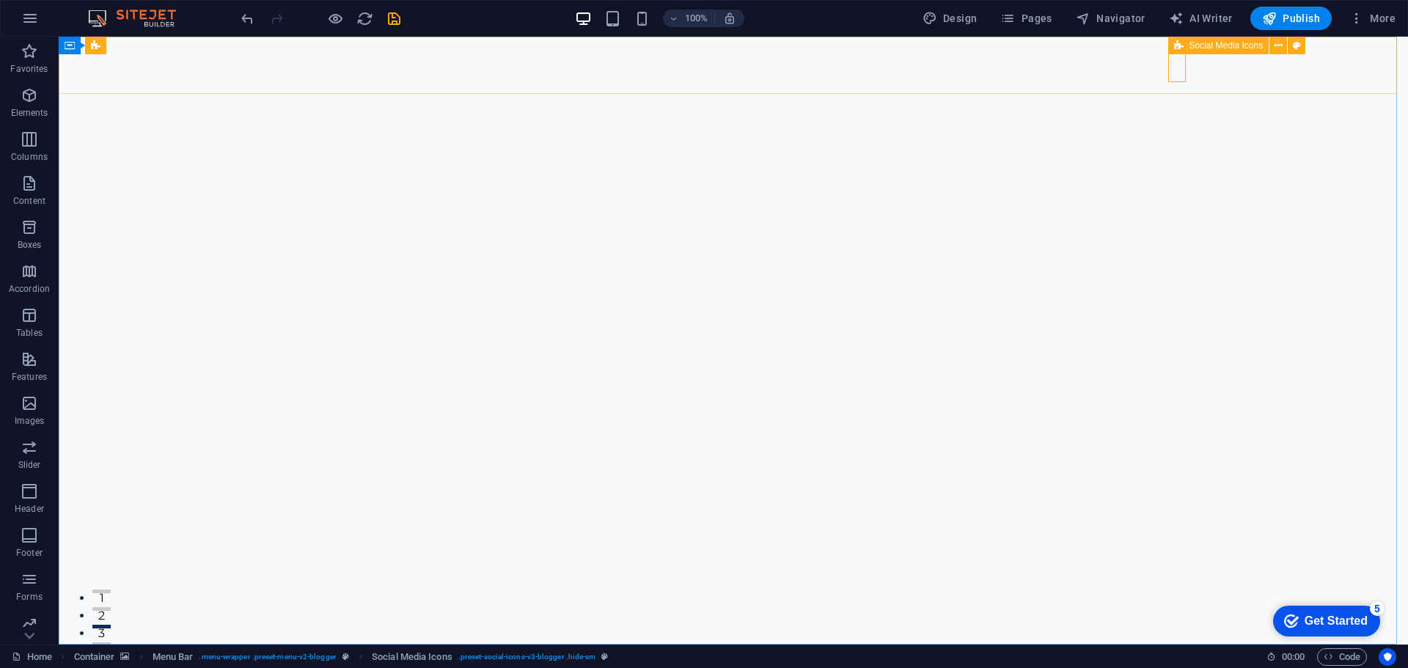
click at [1191, 41] on span "Social Media Icons" at bounding box center [1226, 45] width 74 height 9
select select "px"
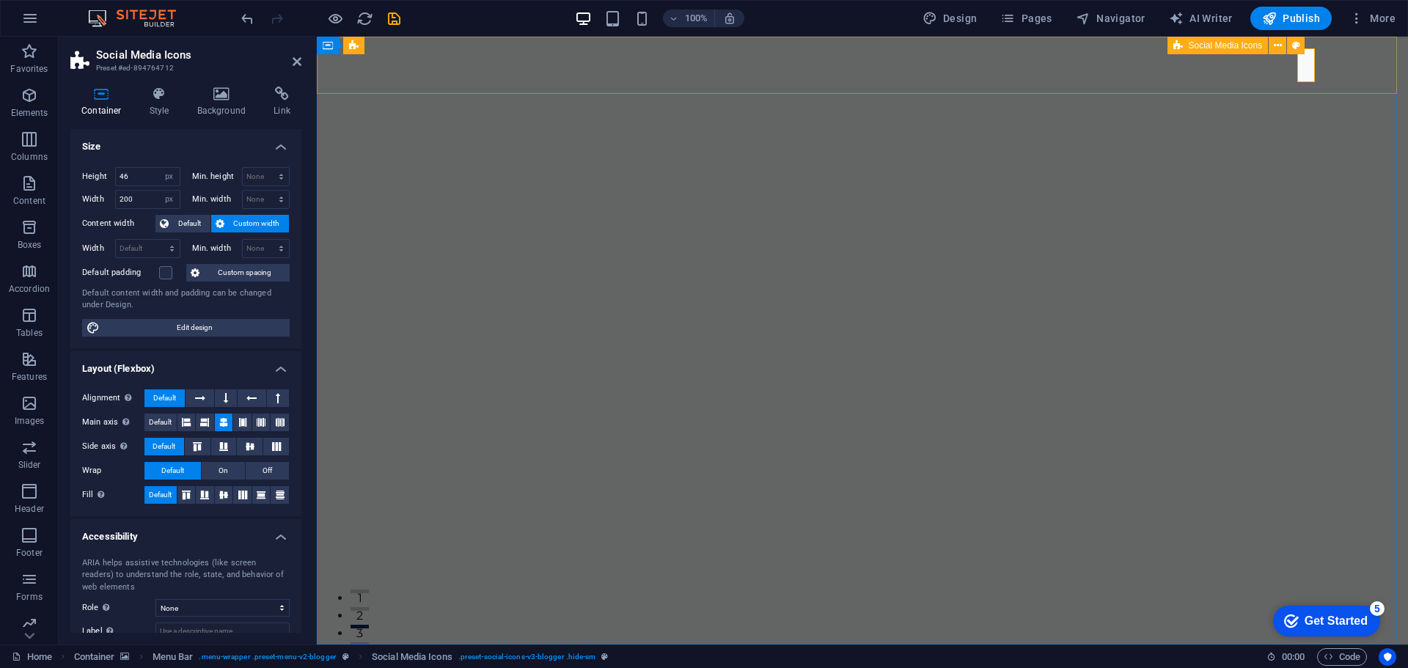
click at [1200, 44] on span "Social Media Icons" at bounding box center [1226, 45] width 74 height 9
click at [1136, 656] on nav "Contact Us" at bounding box center [851, 669] width 892 height 26
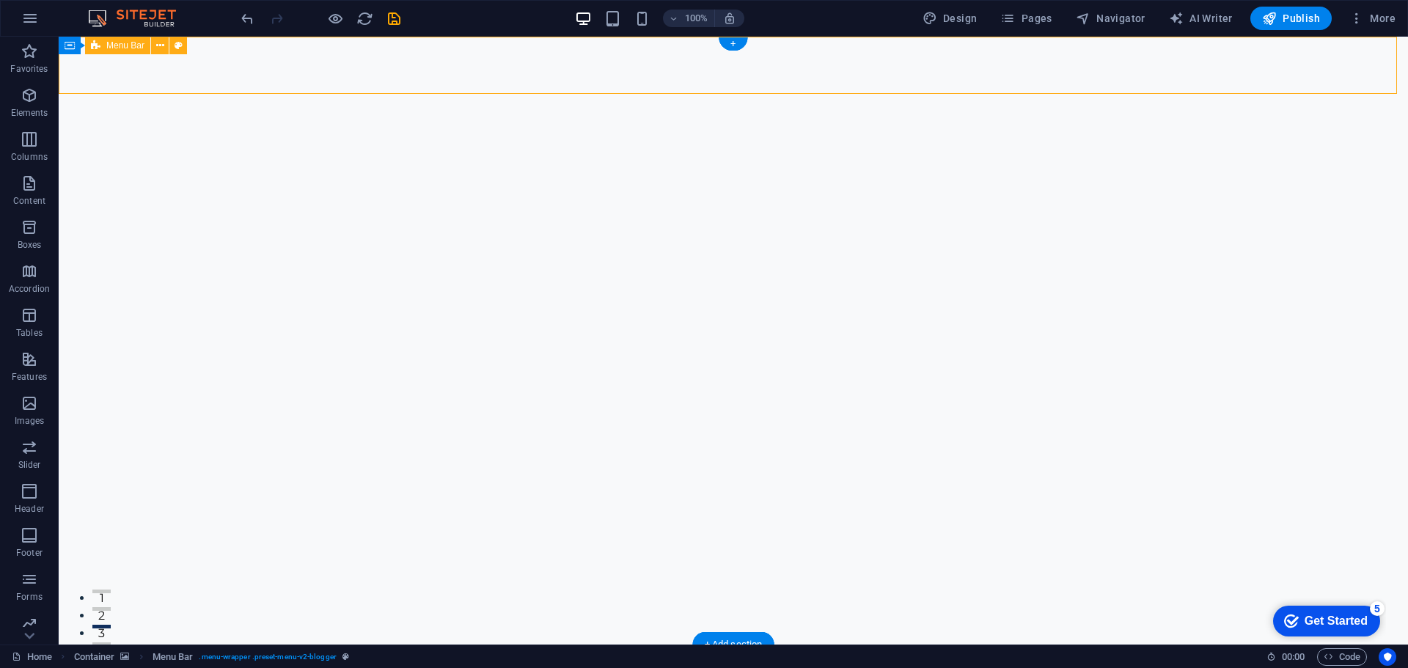
drag, startPoint x: 1348, startPoint y: 70, endPoint x: 1169, endPoint y: 70, distance: 179.6
select select "xMidYMid"
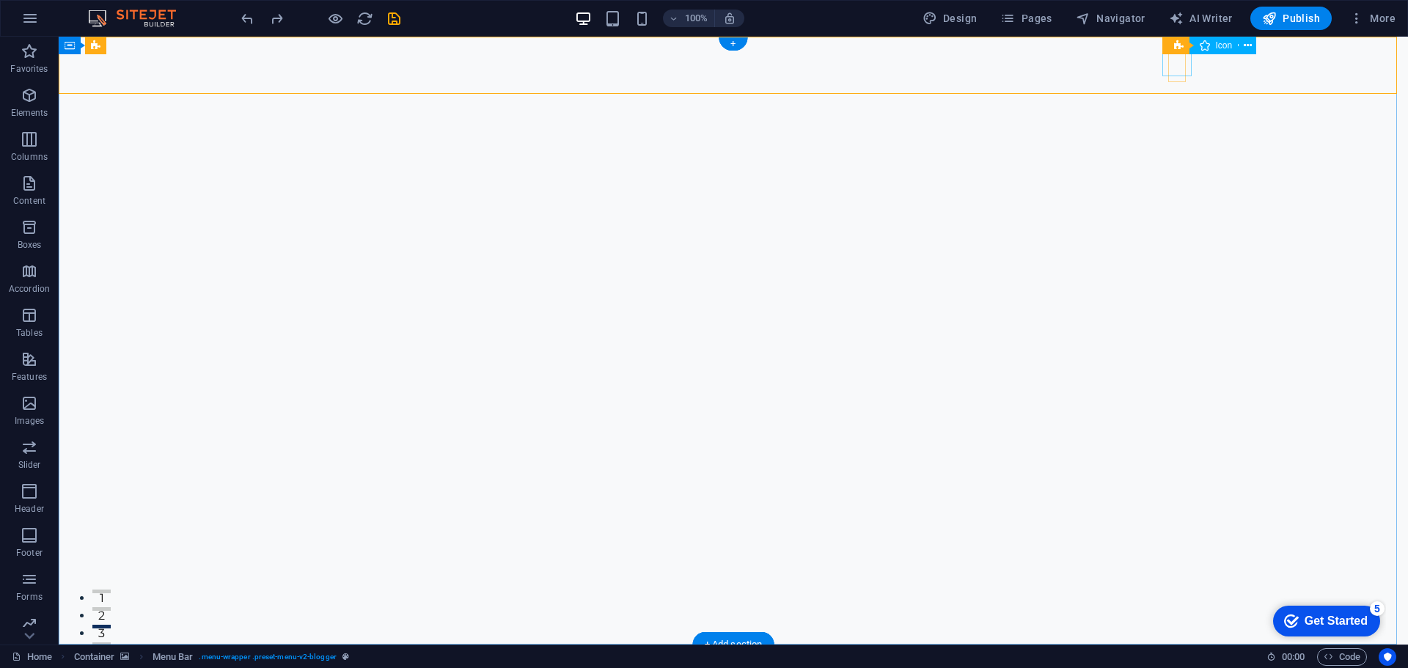
select select "px"
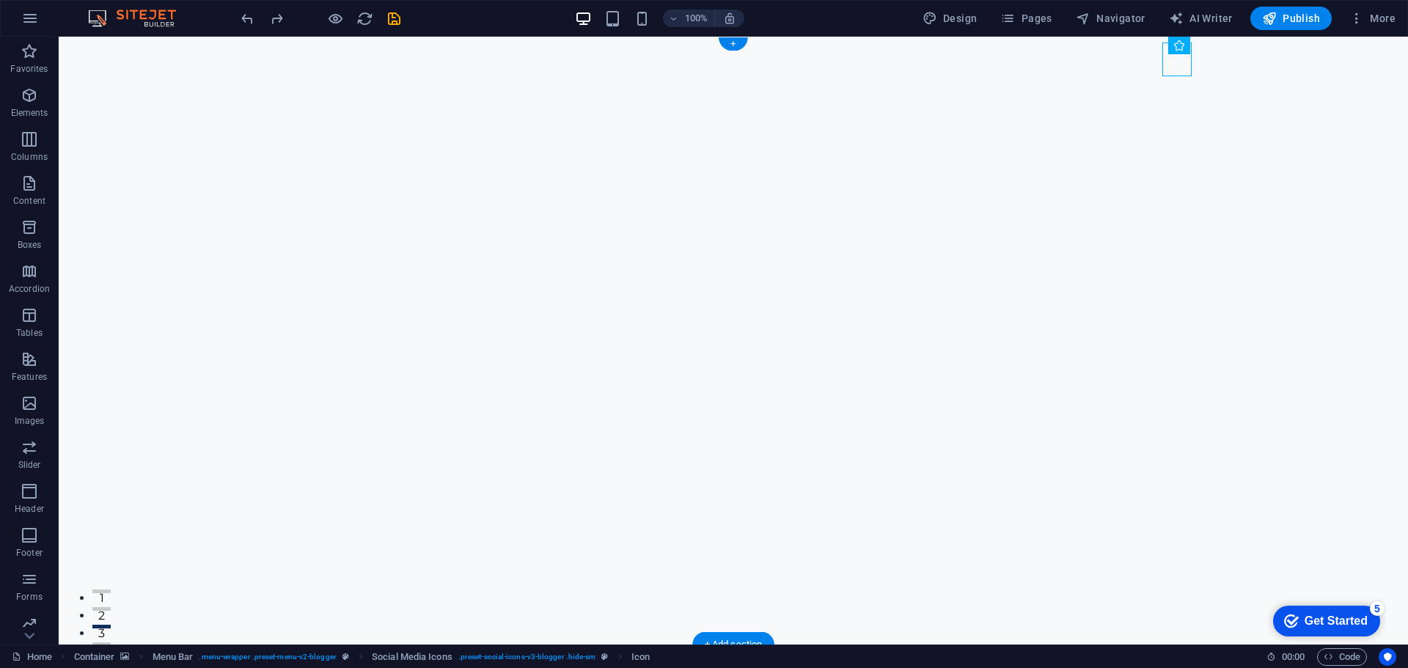
click at [1228, 45] on span "Social Media Icons" at bounding box center [1226, 45] width 74 height 9
select select "px"
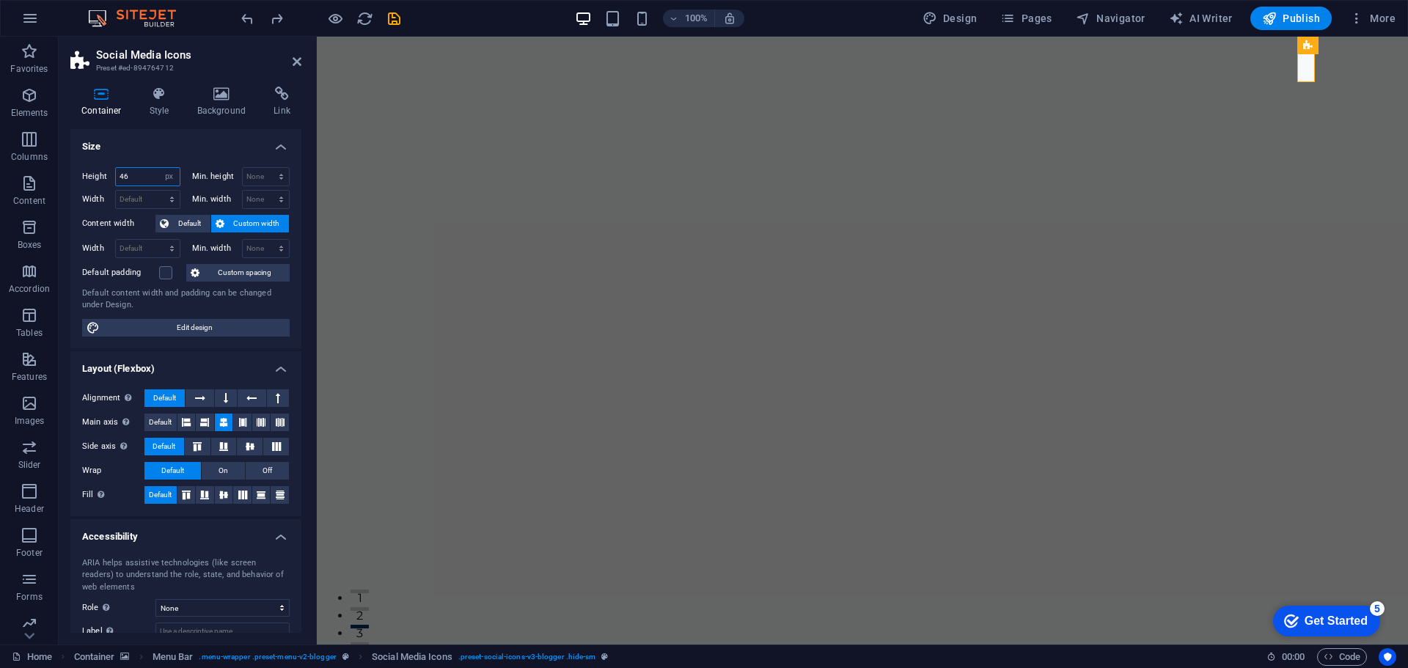
click at [150, 175] on input "46" at bounding box center [148, 177] width 64 height 18
click at [177, 179] on select "Default px rem % vh vw" at bounding box center [169, 177] width 21 height 18
click at [159, 168] on select "Default px rem % vh vw" at bounding box center [169, 177] width 21 height 18
select select "DISABLED_OPTION_VALUE"
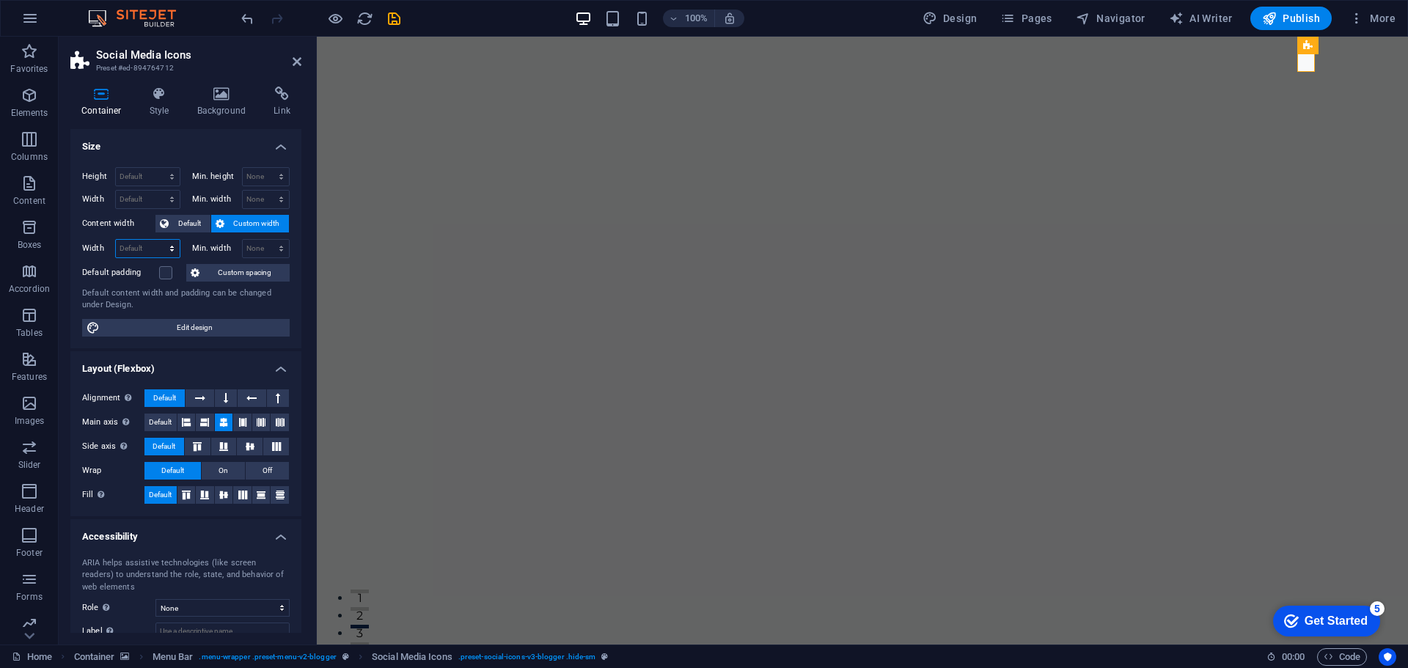
click at [150, 240] on select "Default px rem % em vh vw" at bounding box center [148, 249] width 64 height 18
select select "px"
click at [157, 240] on select "Default px rem % em vh vw" at bounding box center [148, 249] width 64 height 18
type input "40"
select select "DISABLED_OPTION_VALUE"
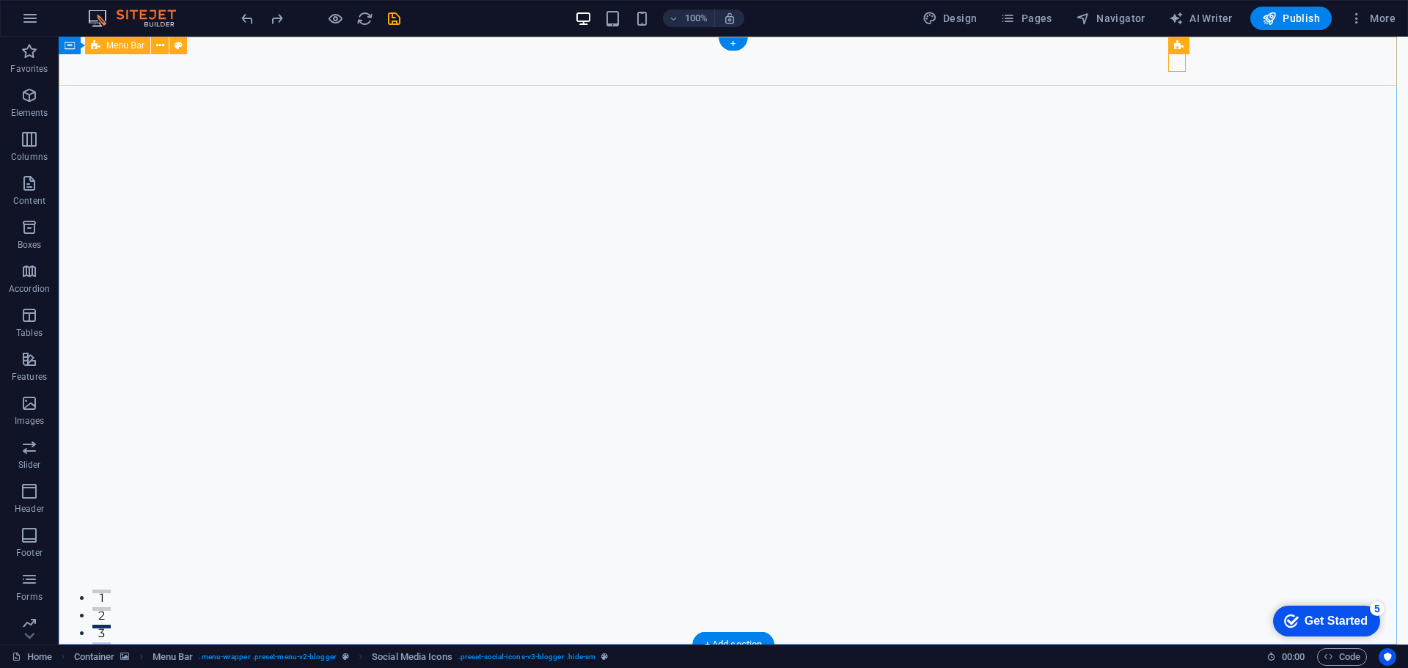
click at [1218, 44] on span "Icon" at bounding box center [1224, 45] width 17 height 9
select select "xMidYMid"
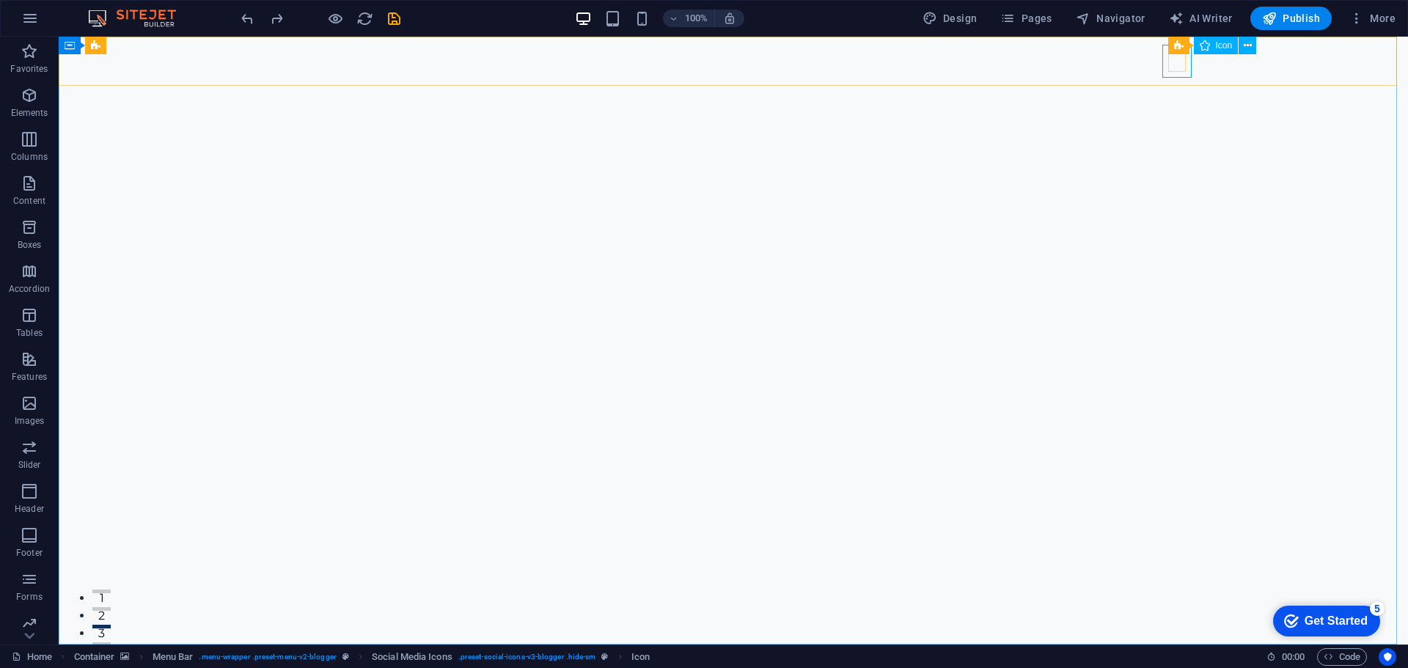
select select "px"
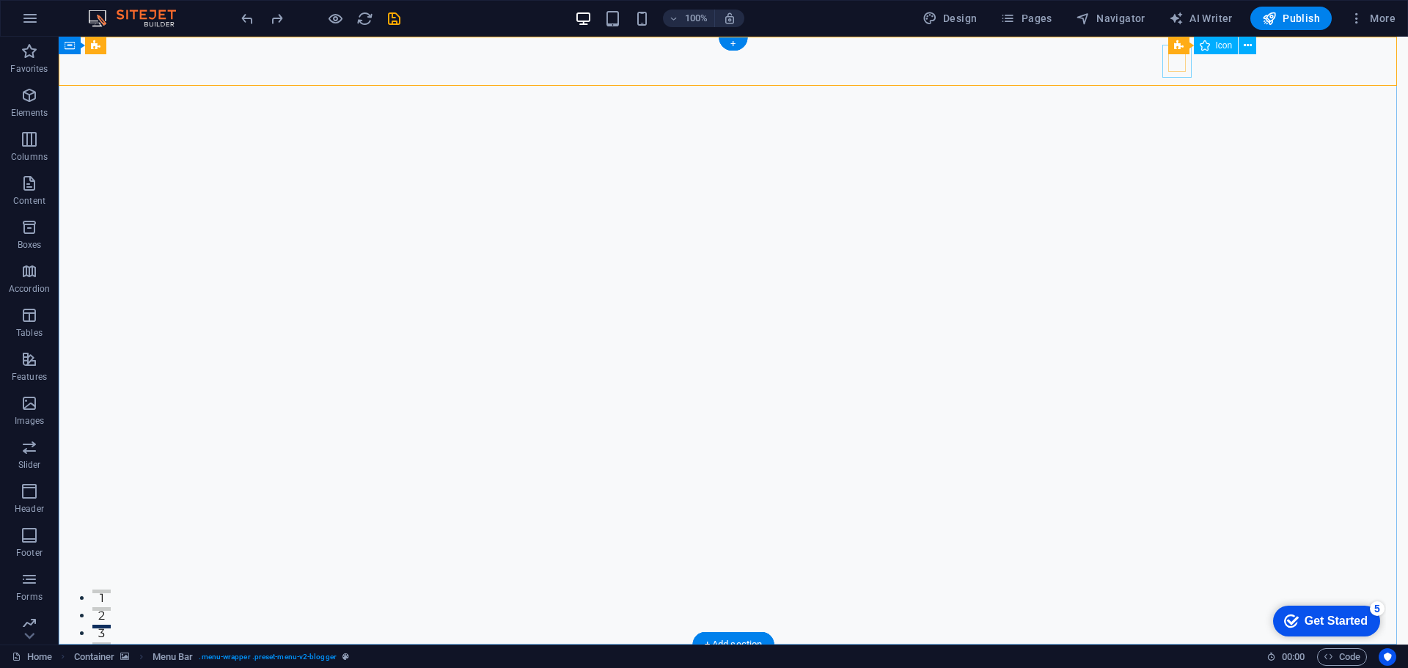
click at [1278, 45] on icon at bounding box center [1278, 45] width 8 height 15
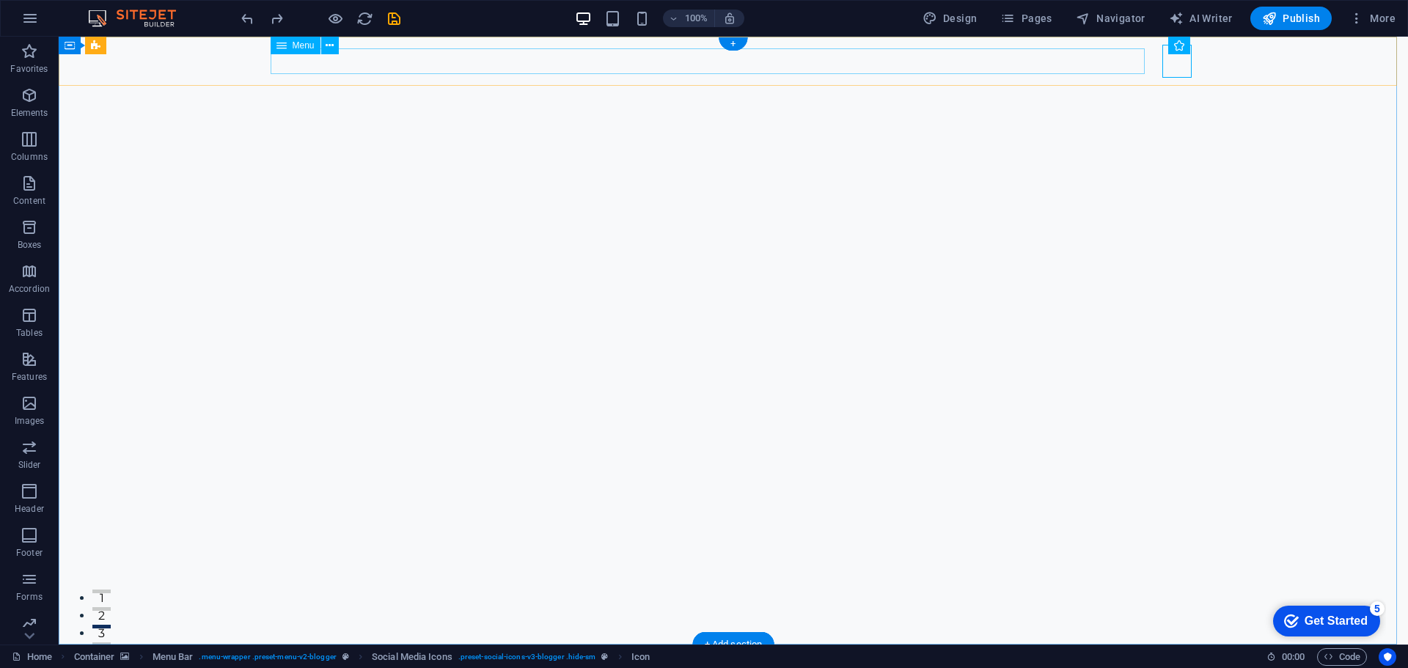
click at [1114, 656] on nav "Contact Us" at bounding box center [722, 669] width 892 height 26
click at [285, 46] on icon at bounding box center [281, 46] width 10 height 18
click at [286, 46] on icon at bounding box center [281, 46] width 10 height 18
select select "2"
select select
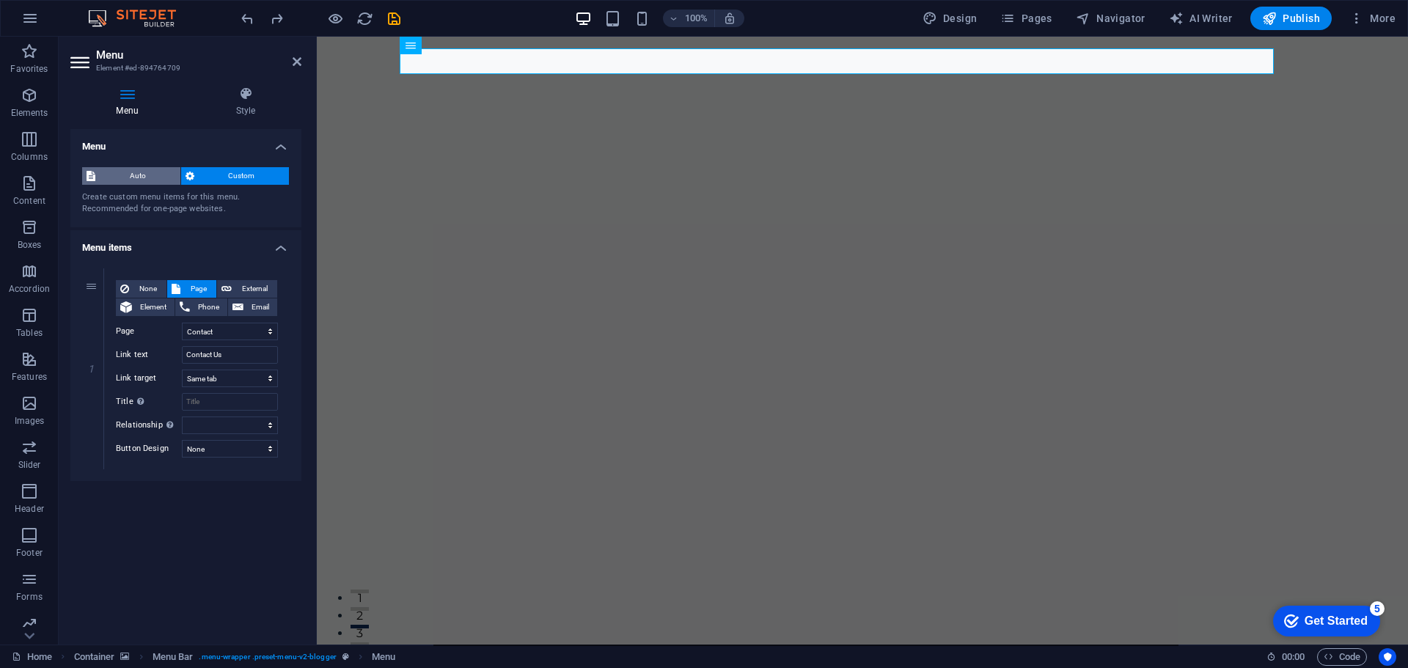
click at [159, 173] on span "Auto" at bounding box center [138, 176] width 76 height 18
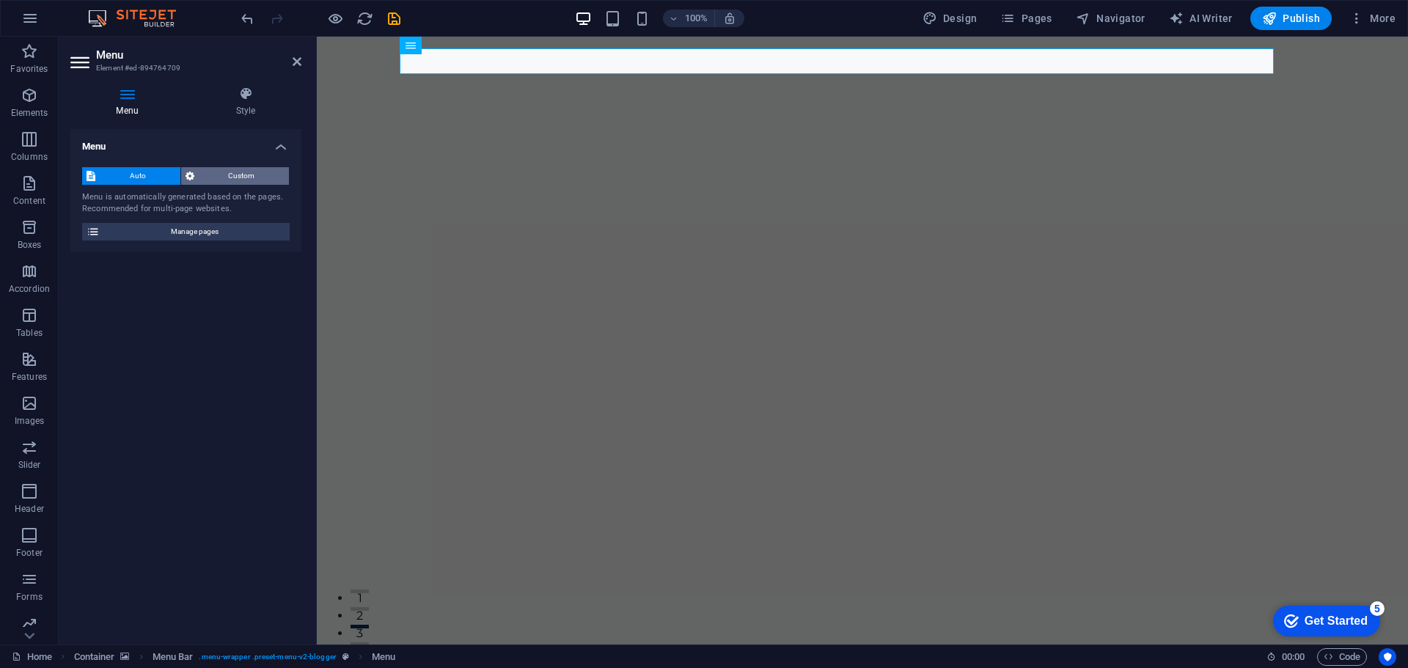
click at [236, 175] on span "Custom" at bounding box center [242, 176] width 87 height 18
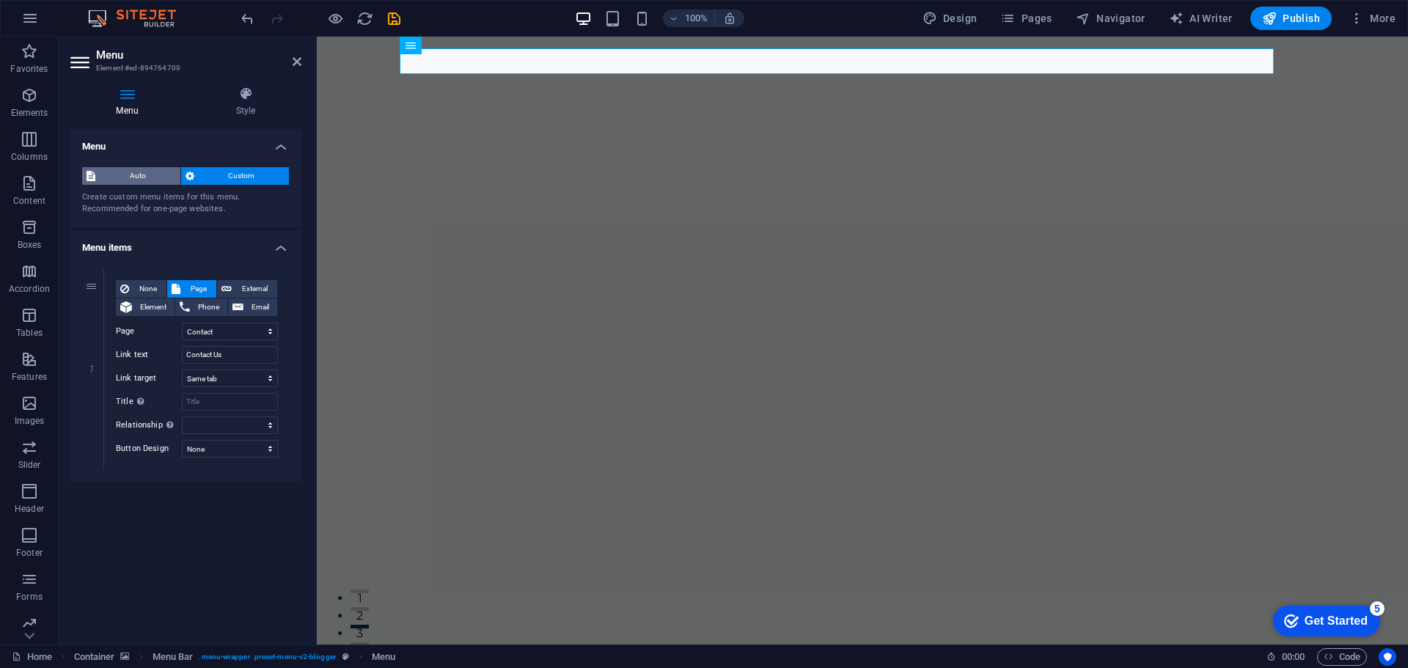
click at [175, 175] on span "Auto" at bounding box center [138, 176] width 76 height 18
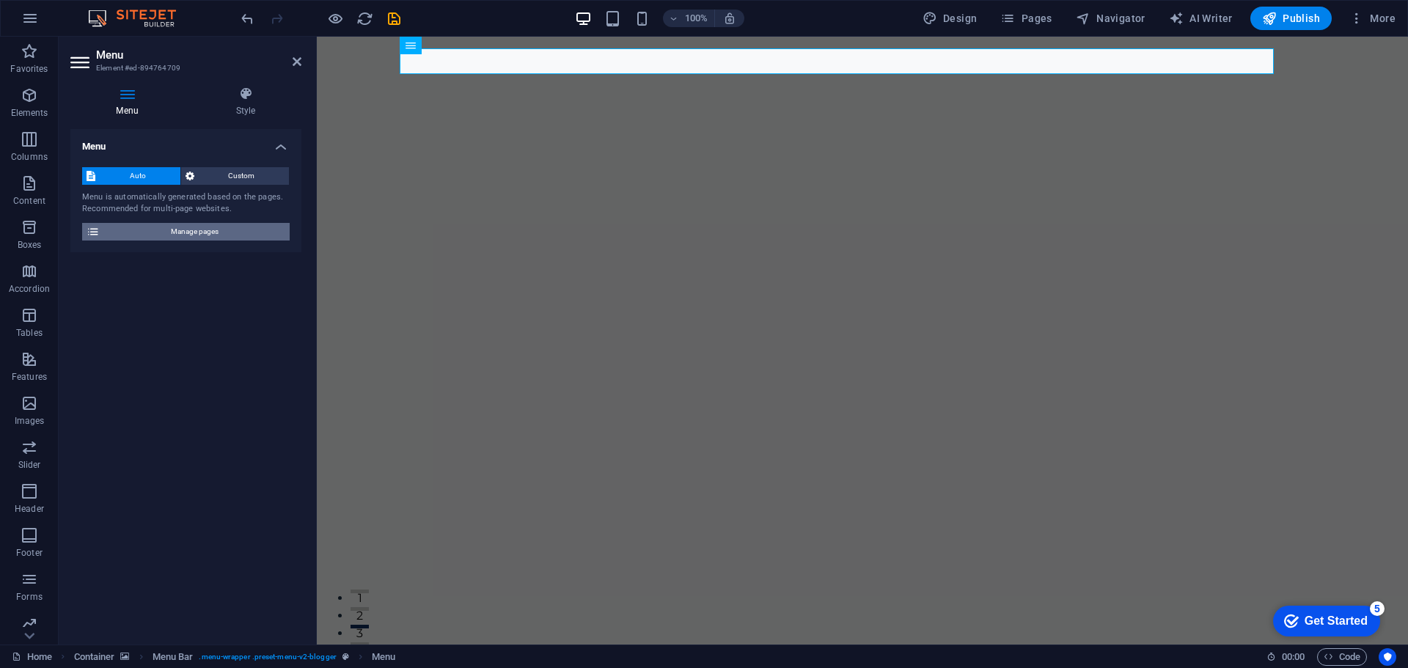
click at [218, 238] on span "Manage pages" at bounding box center [194, 232] width 181 height 18
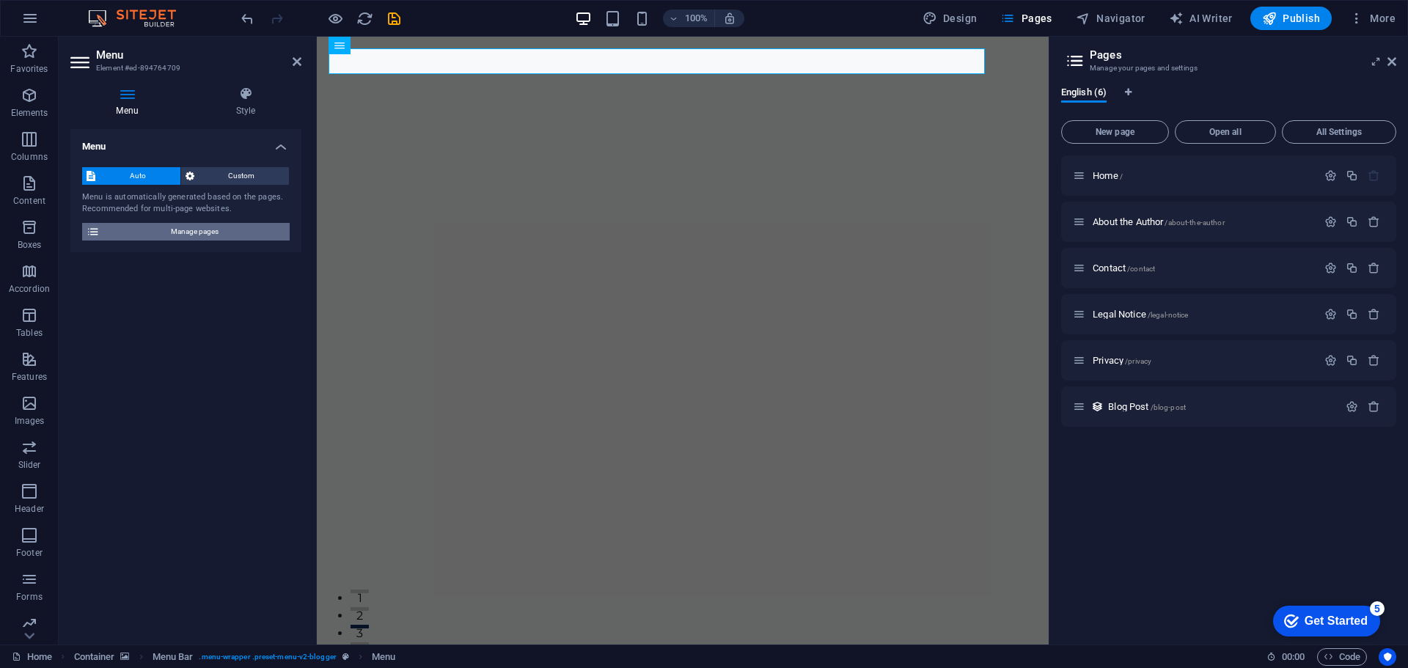
click at [218, 238] on span "Manage pages" at bounding box center [194, 232] width 181 height 18
click at [1395, 67] on icon at bounding box center [1391, 62] width 9 height 12
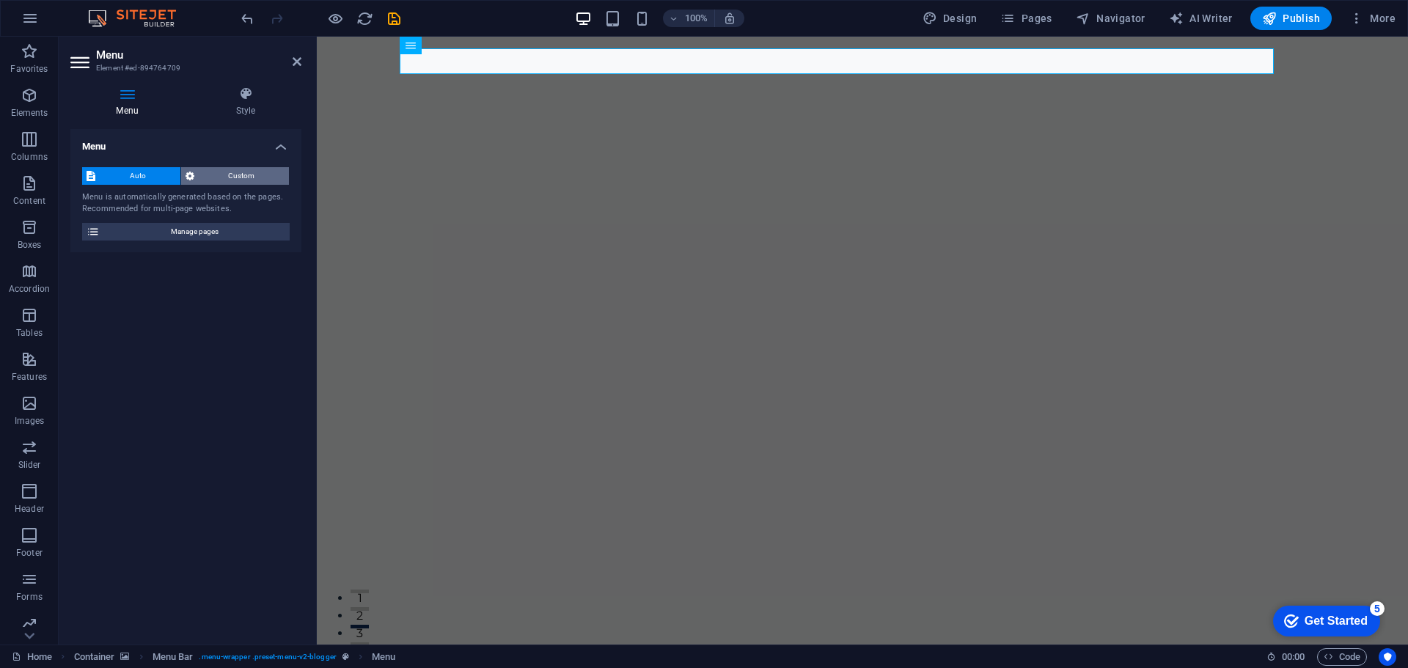
click at [248, 175] on span "Custom" at bounding box center [242, 176] width 87 height 18
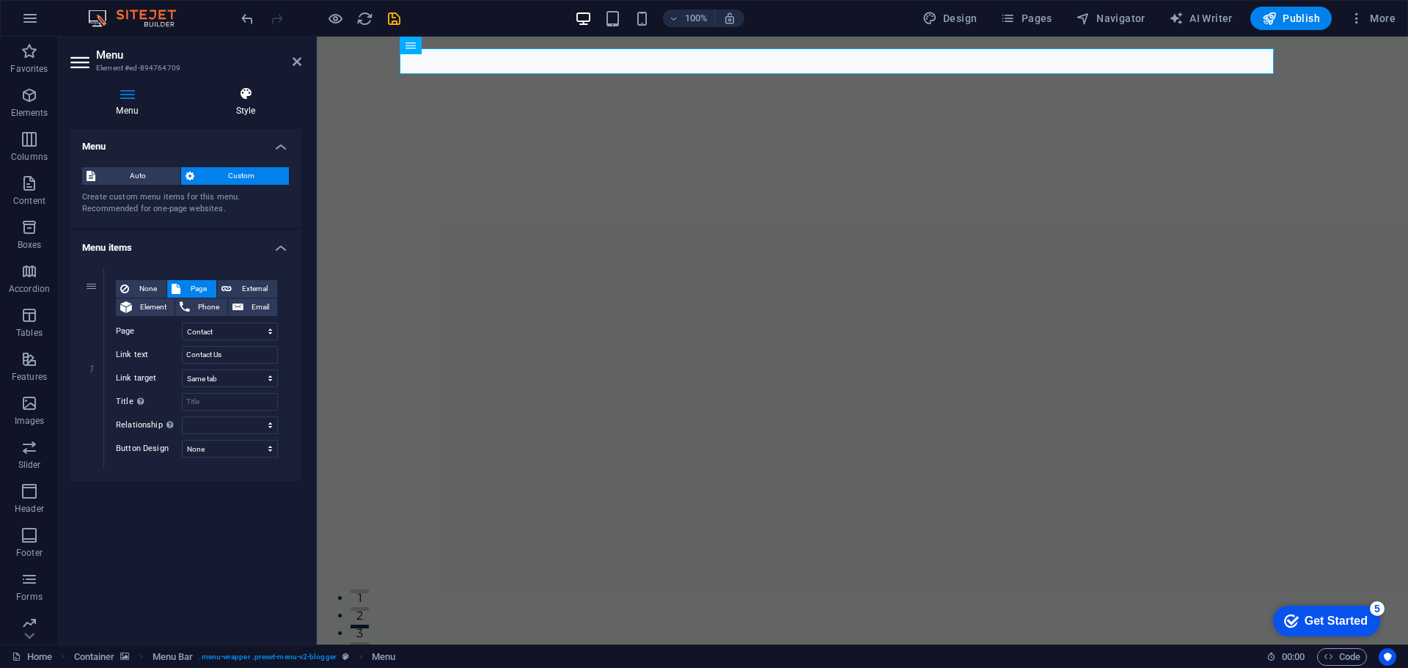
click at [244, 100] on icon at bounding box center [245, 94] width 111 height 15
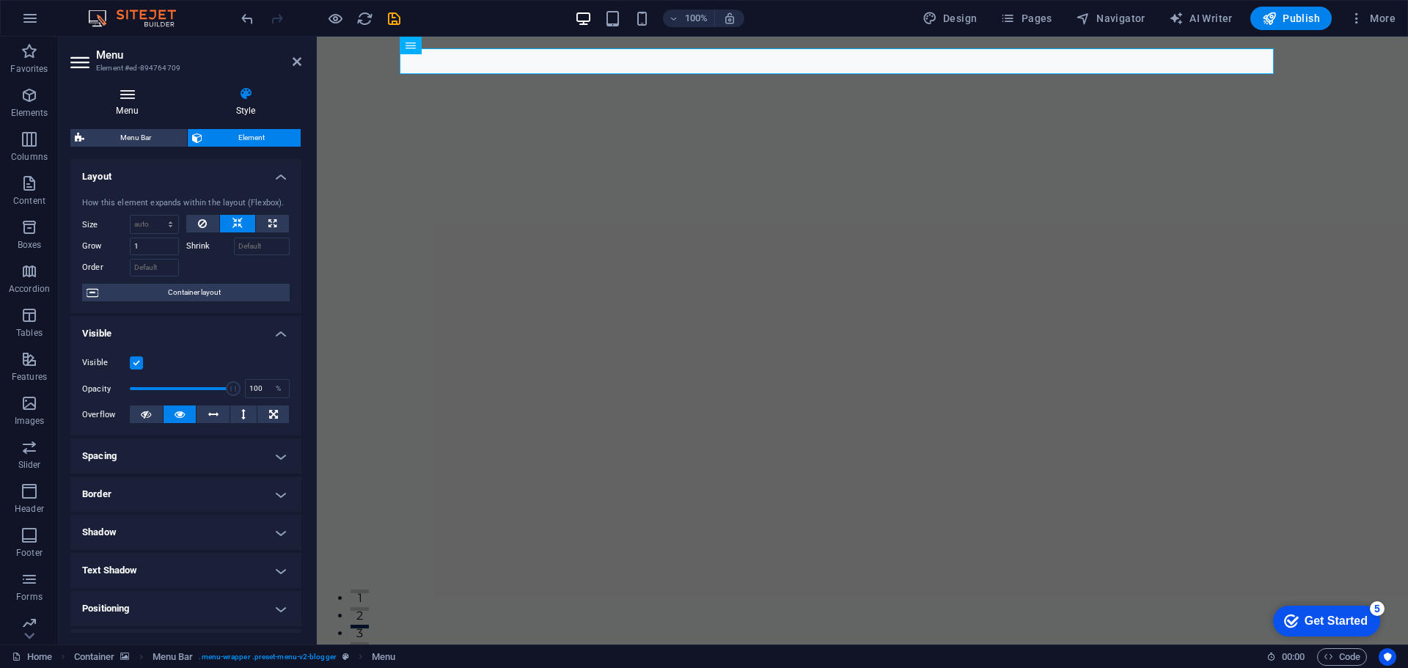
click at [170, 98] on icon at bounding box center [127, 94] width 114 height 15
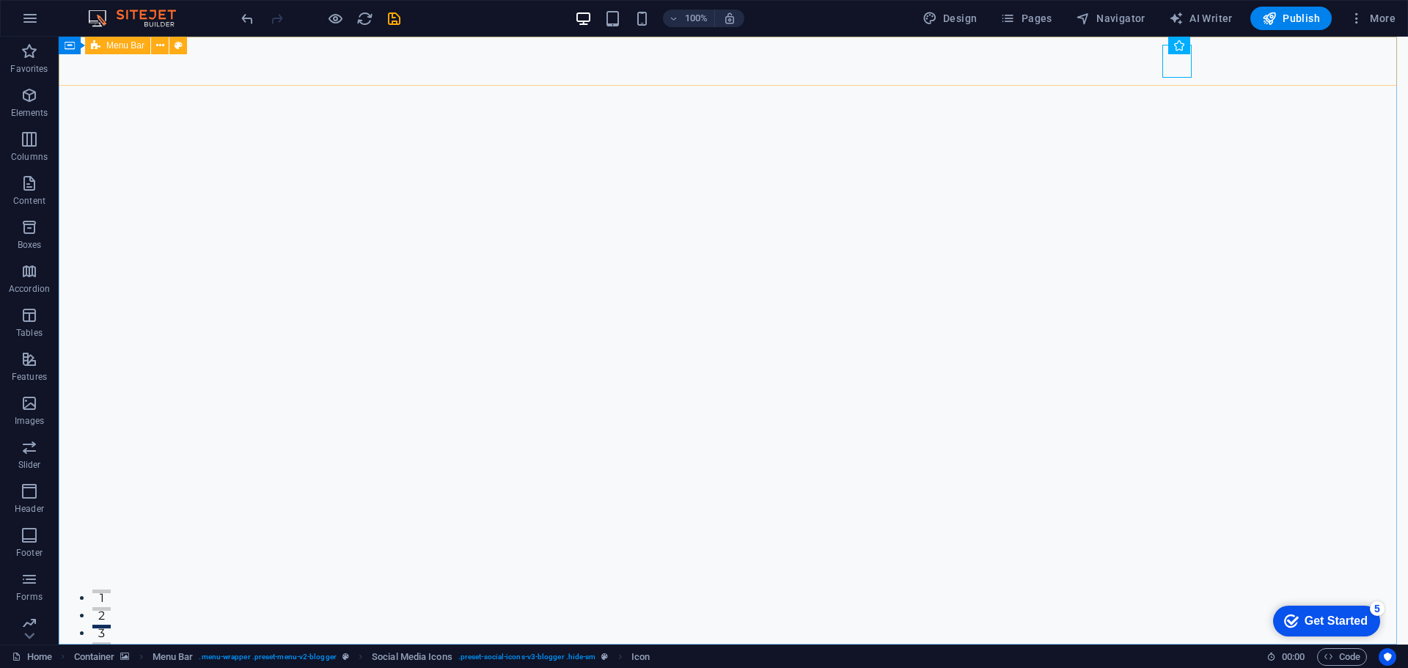
click at [120, 54] on div "Container Menu Bar" at bounding box center [128, 46] width 138 height 18
click at [131, 43] on span "Menu Bar" at bounding box center [125, 45] width 38 height 9
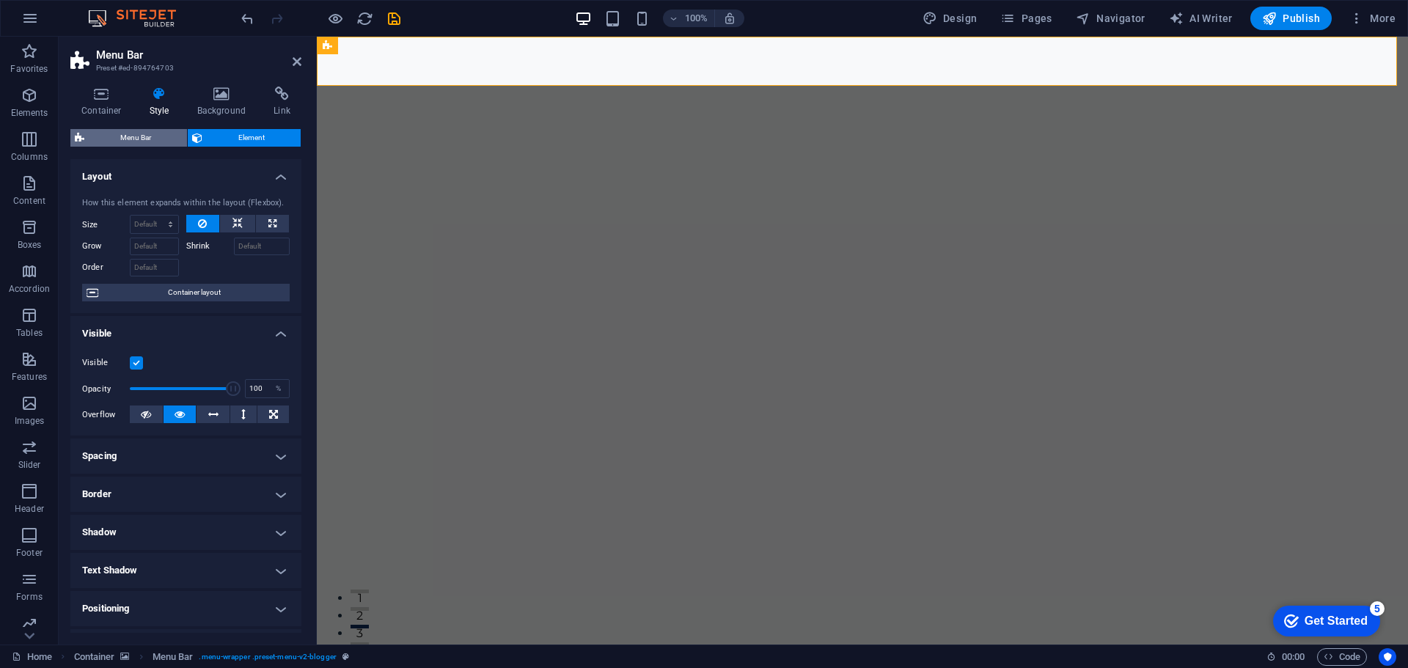
click at [151, 140] on span "Menu Bar" at bounding box center [136, 138] width 94 height 18
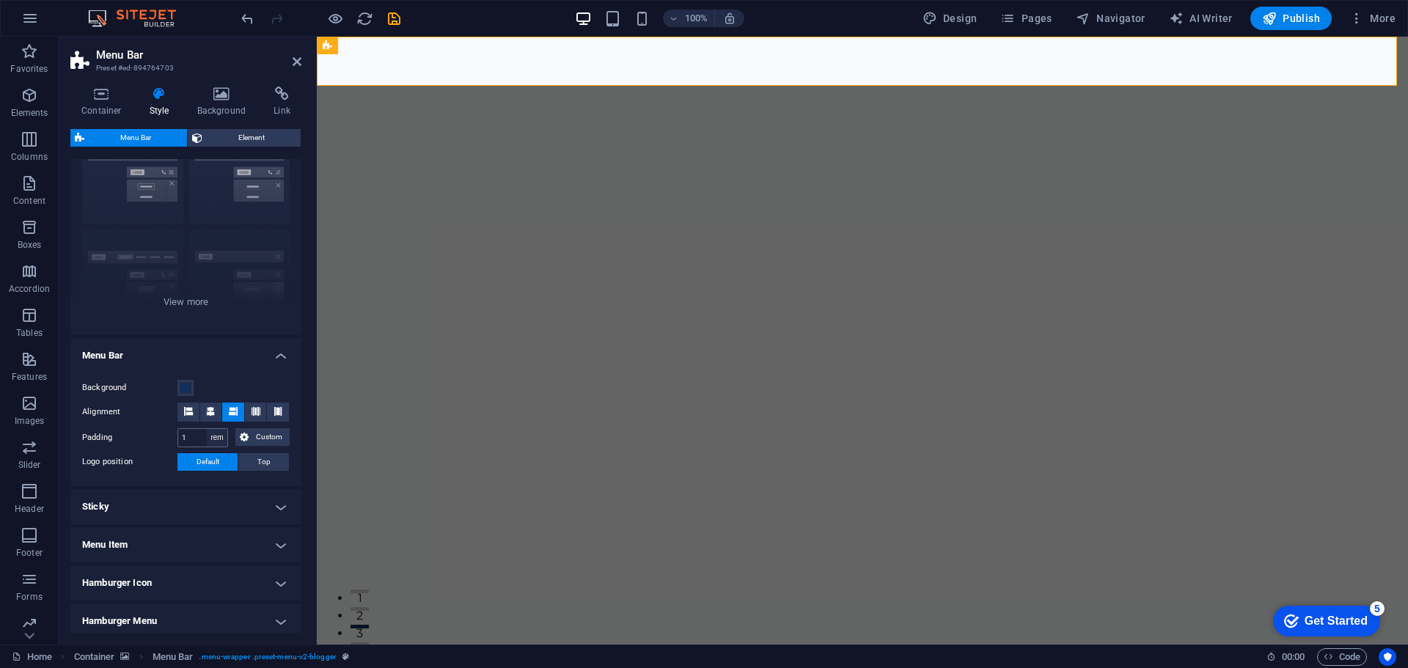
scroll to position [73, 0]
click at [210, 408] on icon at bounding box center [210, 408] width 9 height 9
click at [251, 408] on icon at bounding box center [255, 408] width 9 height 9
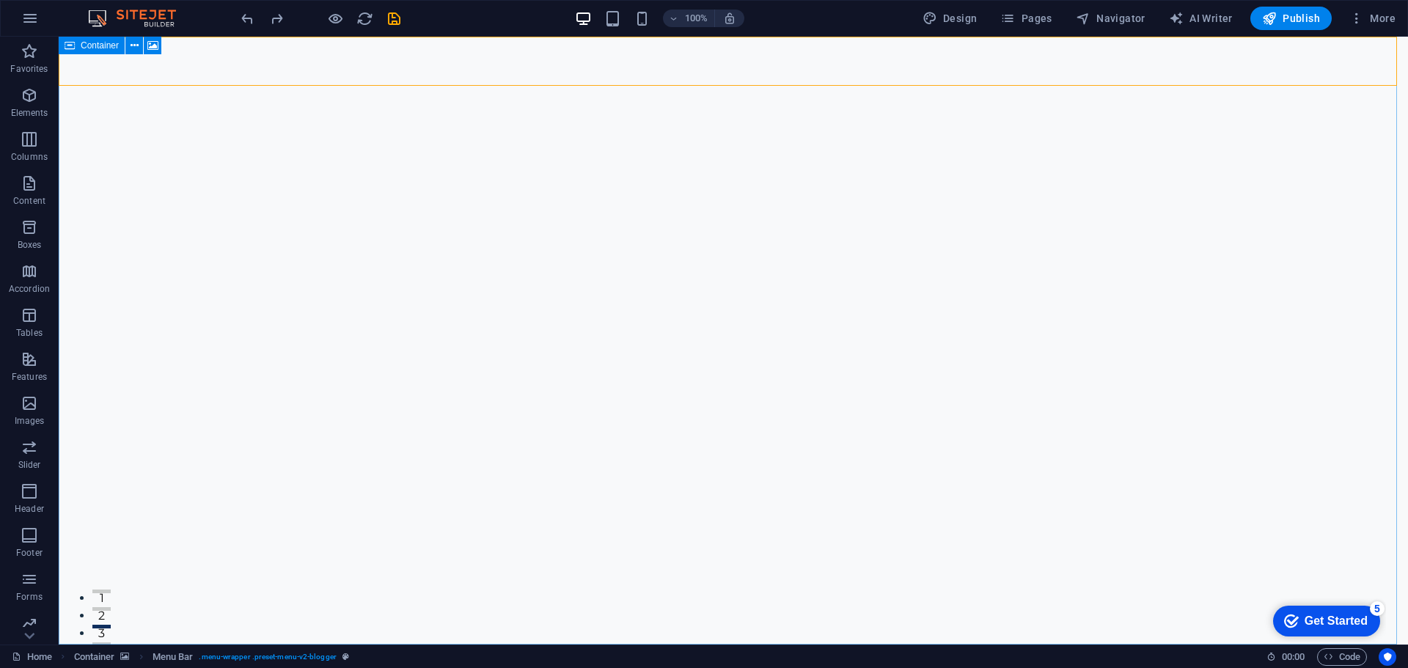
click at [102, 47] on span "Container" at bounding box center [100, 45] width 38 height 9
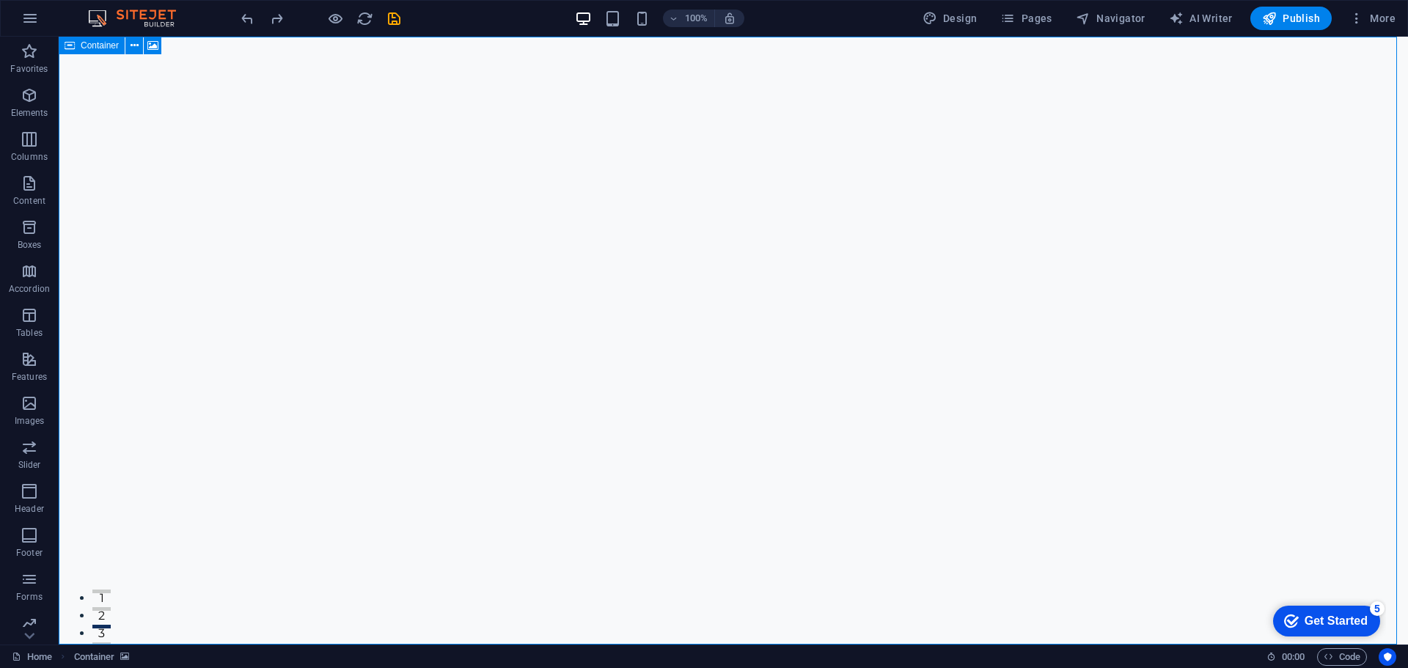
click at [102, 47] on span "Container" at bounding box center [100, 45] width 38 height 9
select select "ms"
select select "s"
select select "progressive"
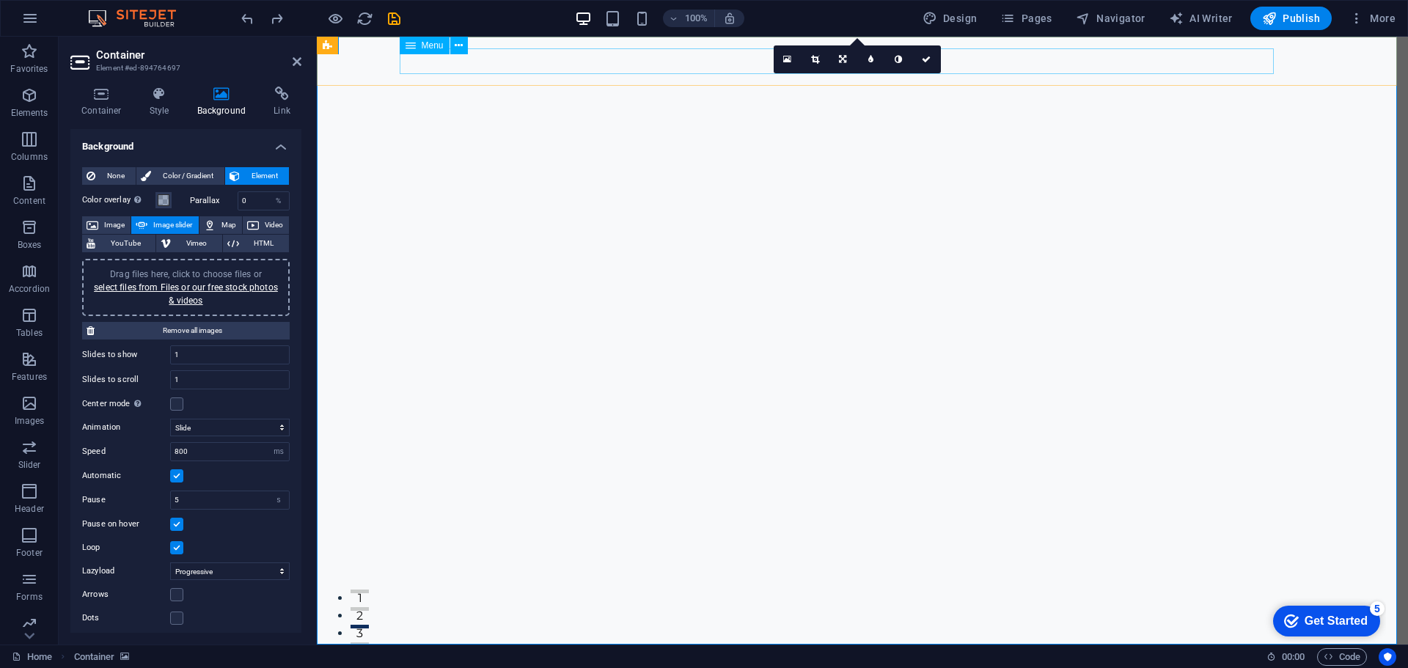
click at [415, 656] on nav "Contact Us" at bounding box center [851, 669] width 892 height 26
click at [562, 656] on nav "Contact Us" at bounding box center [851, 669] width 892 height 26
click at [387, 46] on span "Menu Bar" at bounding box center [383, 45] width 38 height 9
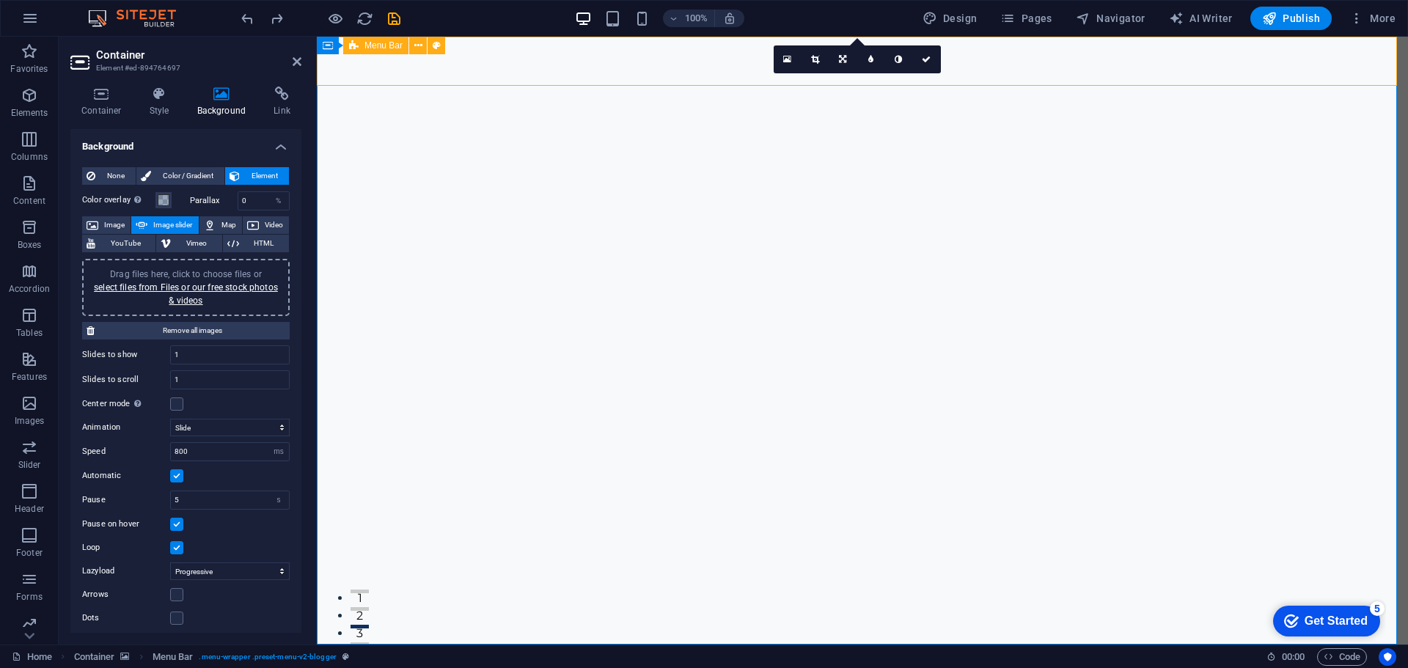
select select "rem"
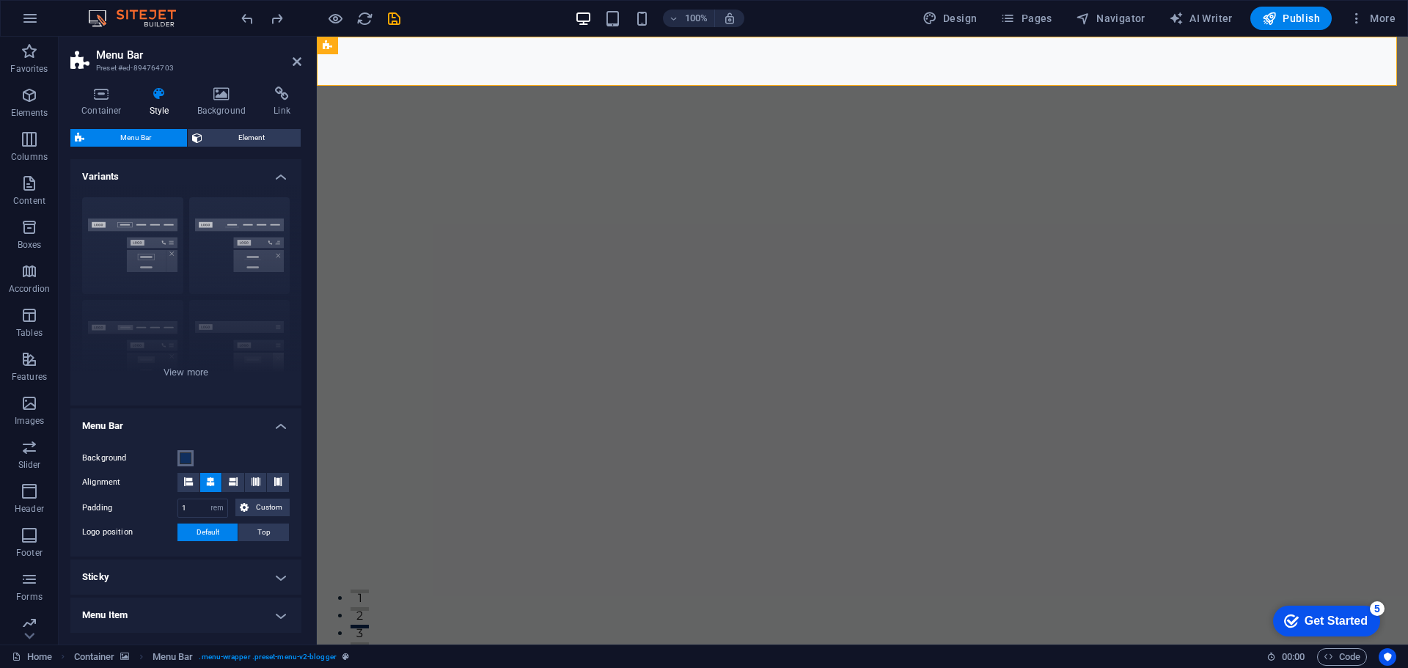
click at [186, 451] on button "Background" at bounding box center [185, 458] width 16 height 16
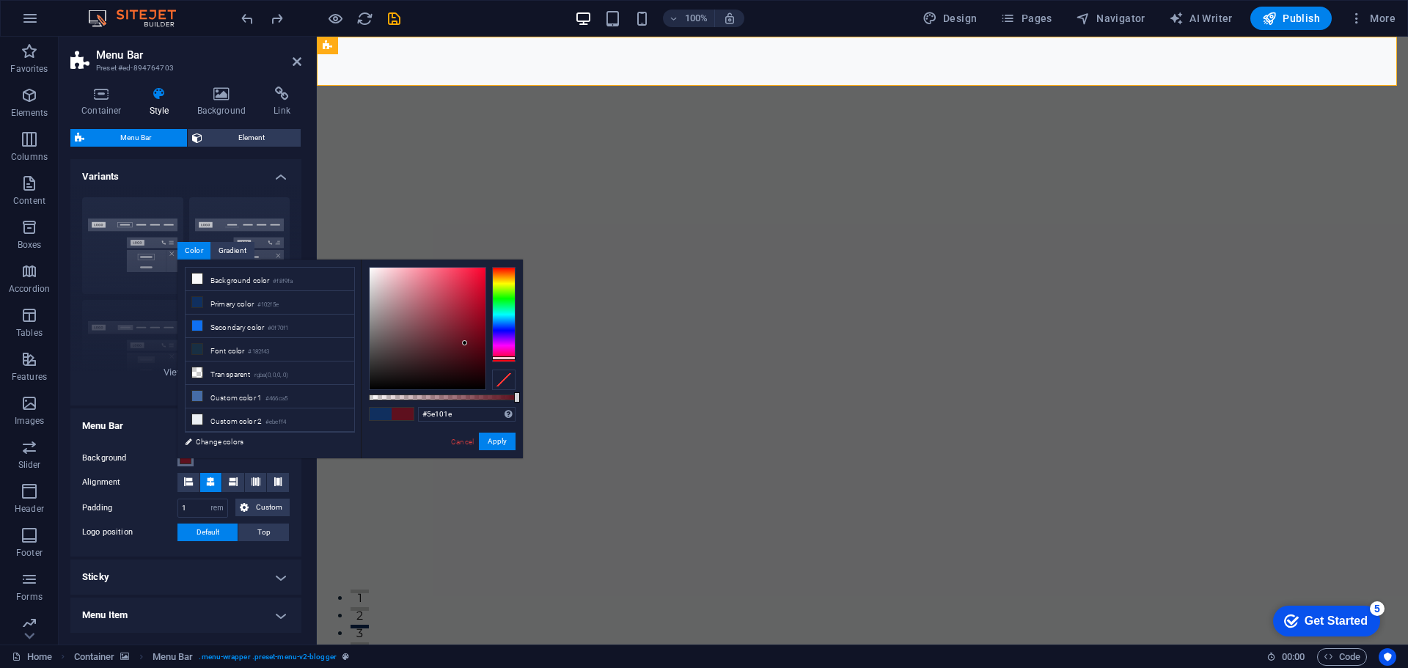
click at [500, 358] on div at bounding box center [503, 314] width 23 height 95
drag, startPoint x: 492, startPoint y: 440, endPoint x: 176, endPoint y: 403, distance: 318.1
click at [492, 440] on button "Apply" at bounding box center [497, 442] width 37 height 18
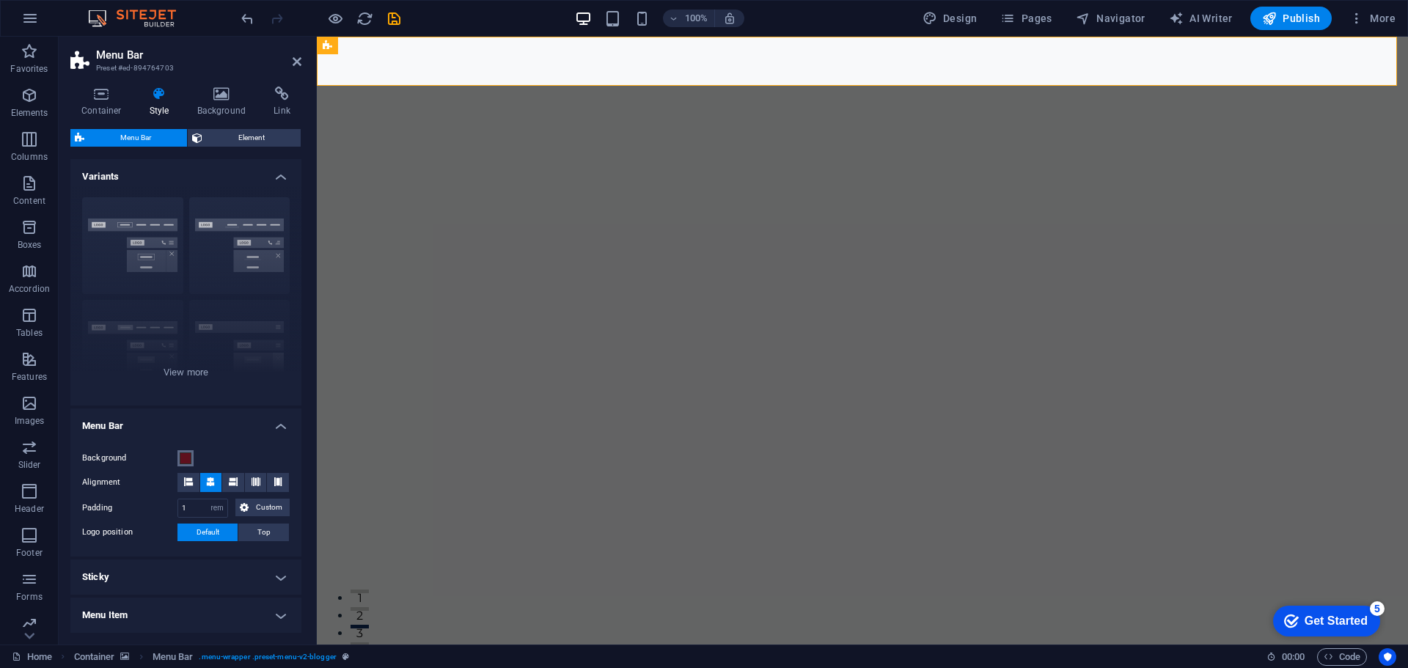
click at [187, 459] on span at bounding box center [186, 458] width 12 height 12
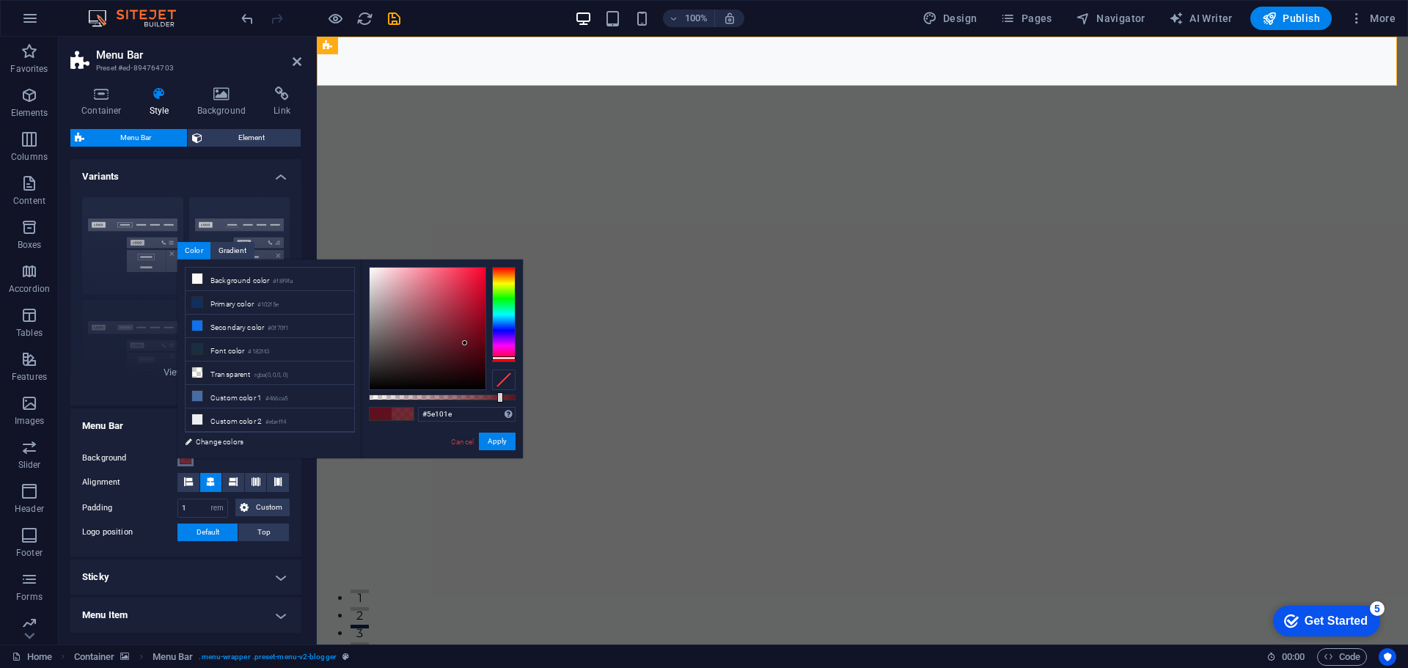
drag, startPoint x: 514, startPoint y: 396, endPoint x: 532, endPoint y: 401, distance: 18.3
click at [532, 401] on body "Individual Home Favorites Elements Columns Content Boxes Accordion Tables Featu…" at bounding box center [704, 334] width 1408 height 668
drag, startPoint x: 507, startPoint y: 357, endPoint x: 509, endPoint y: 266, distance: 90.9
click at [509, 266] on div at bounding box center [503, 267] width 23 height 4
click at [499, 436] on button "Apply" at bounding box center [497, 442] width 37 height 18
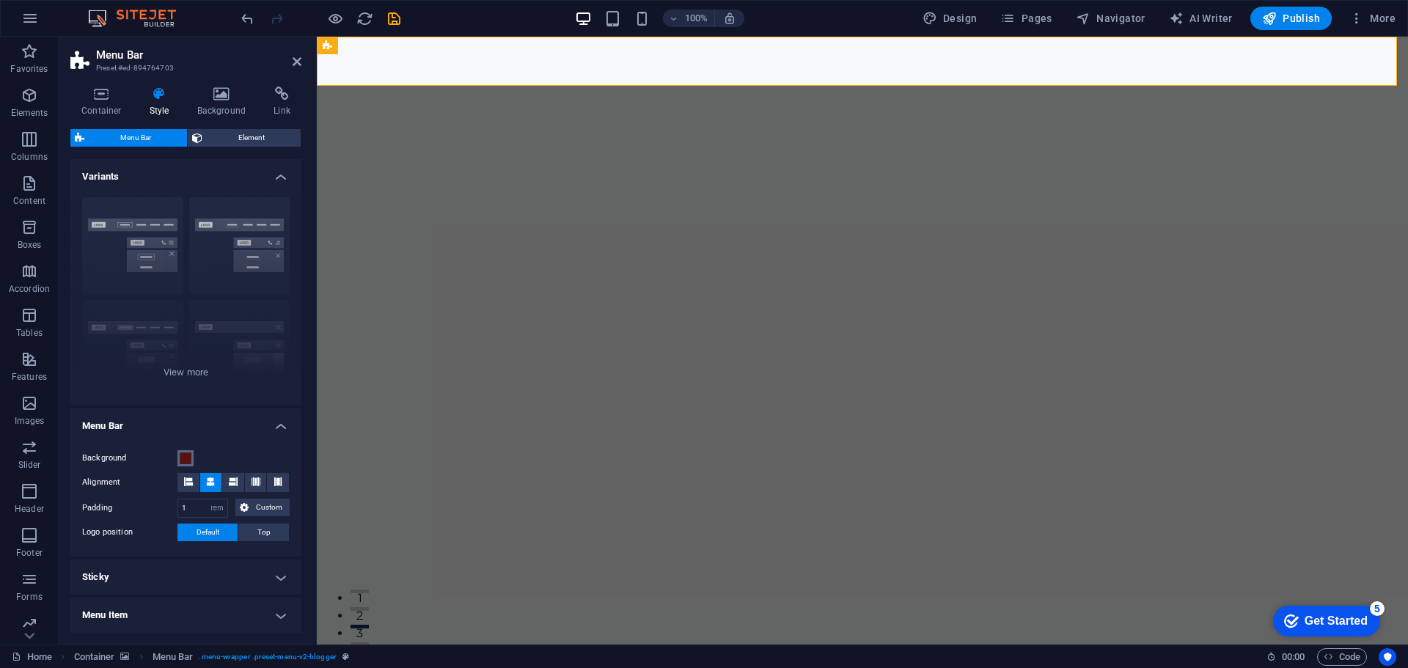
click at [190, 458] on span at bounding box center [186, 458] width 12 height 12
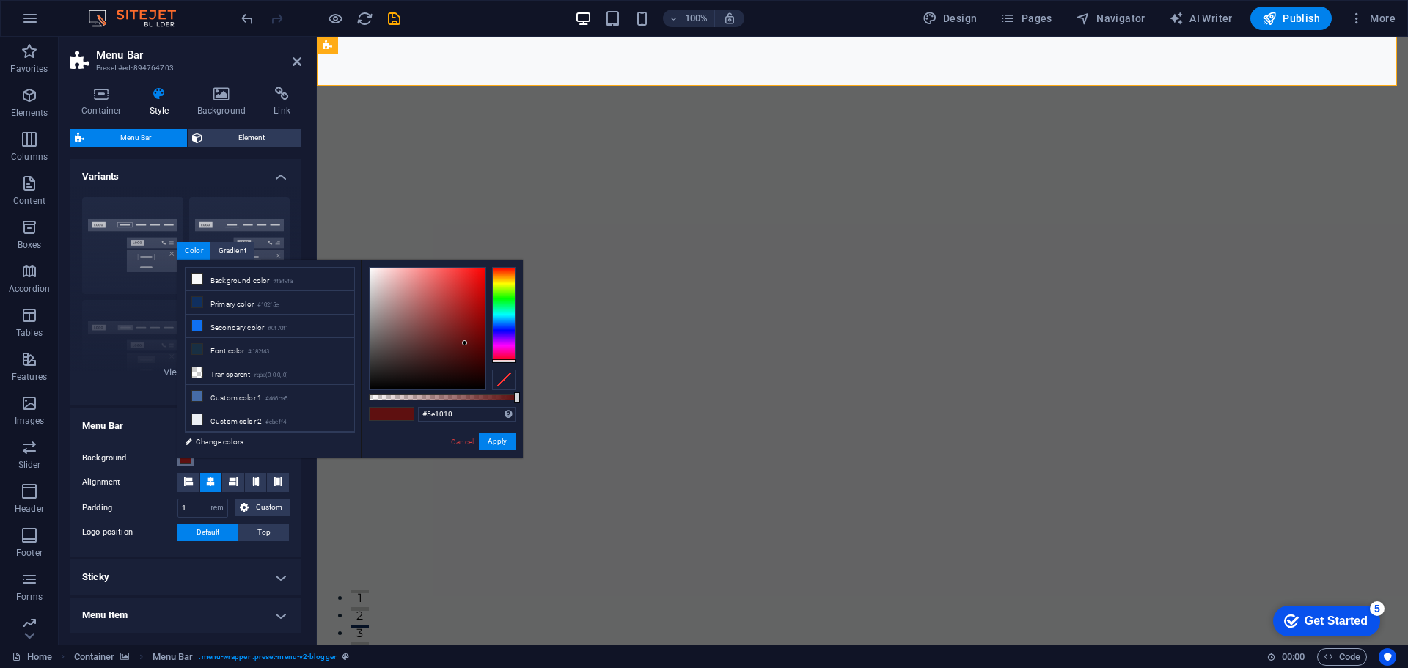
drag, startPoint x: 501, startPoint y: 312, endPoint x: 493, endPoint y: 392, distance: 81.1
click at [499, 389] on div at bounding box center [442, 328] width 147 height 123
click at [496, 438] on button "Apply" at bounding box center [497, 442] width 37 height 18
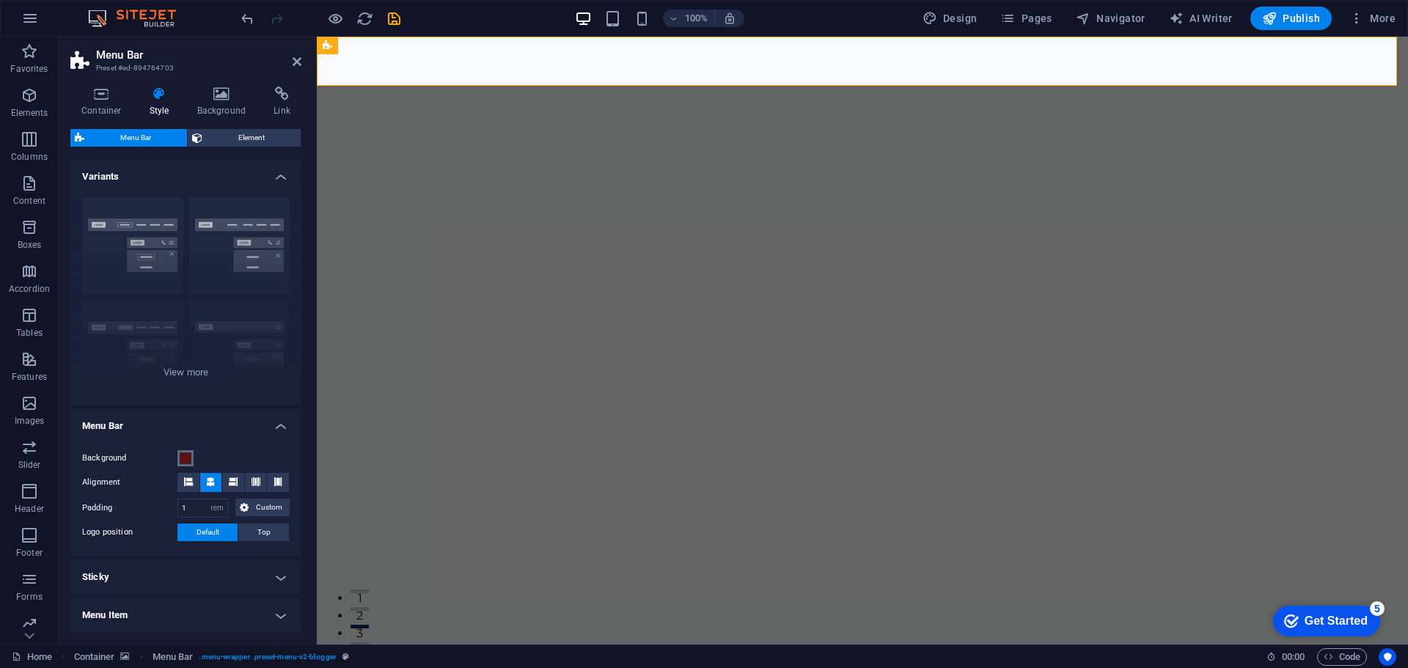
click at [184, 455] on span at bounding box center [186, 458] width 12 height 12
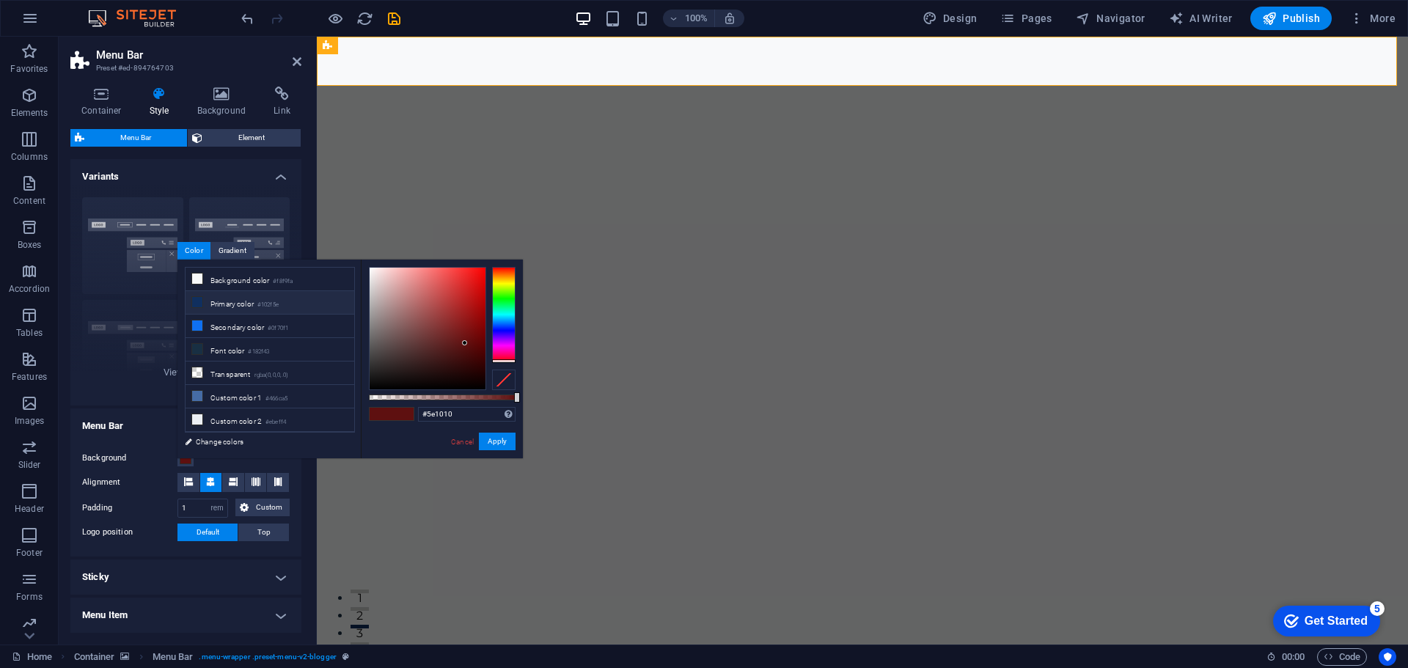
click at [199, 301] on icon at bounding box center [197, 302] width 10 height 10
type input "#102f5e"
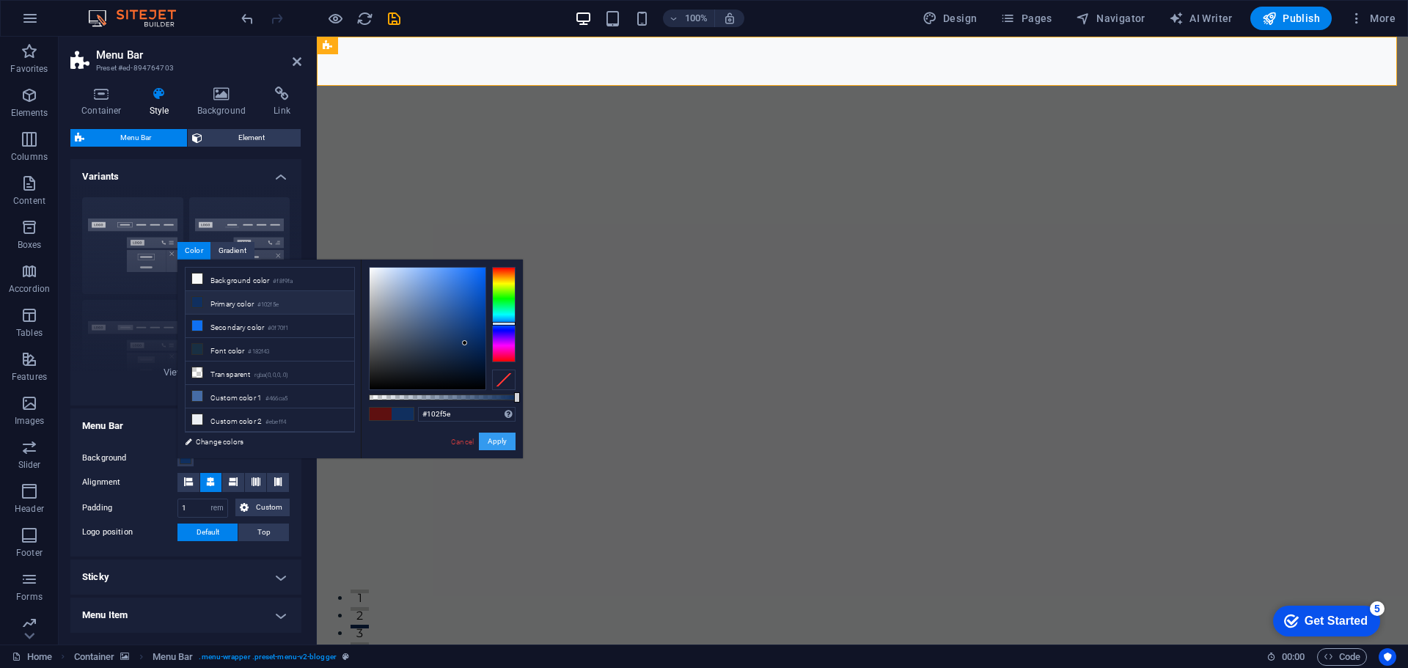
click at [493, 442] on button "Apply" at bounding box center [497, 442] width 37 height 18
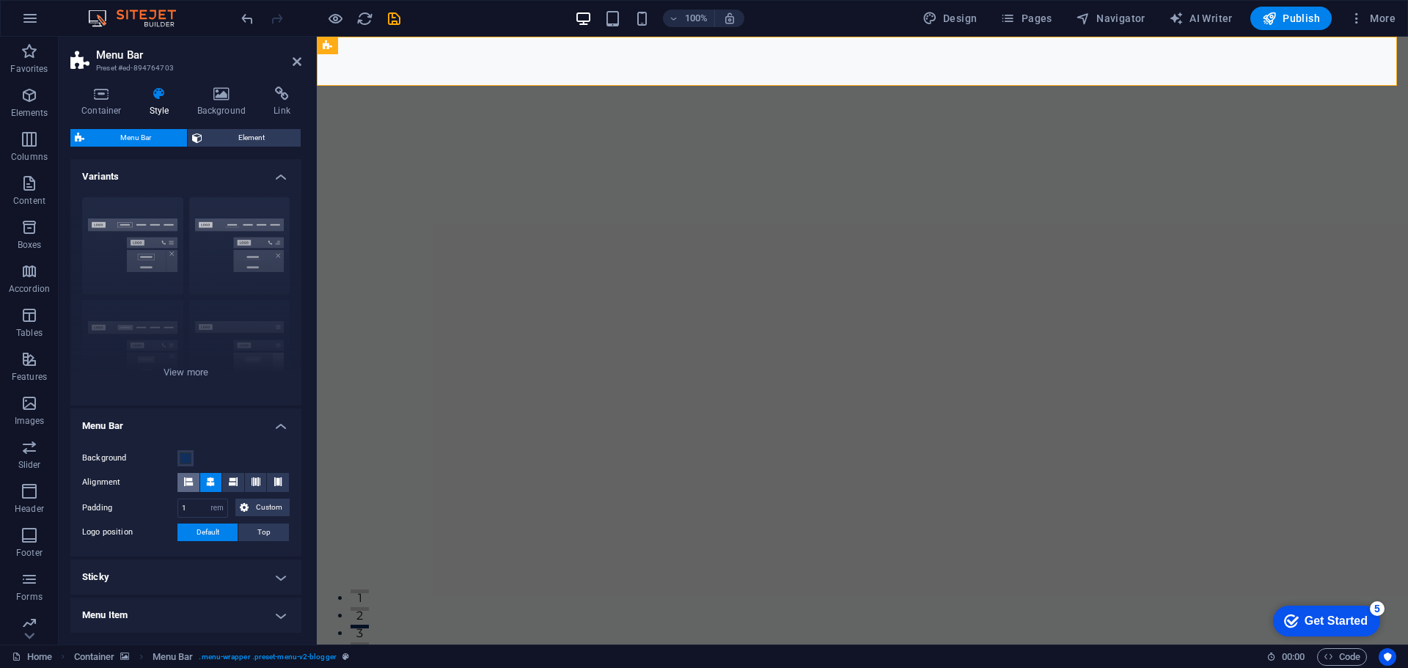
click at [191, 485] on icon at bounding box center [188, 481] width 9 height 9
click at [235, 485] on icon at bounding box center [233, 481] width 9 height 9
click at [255, 482] on icon at bounding box center [255, 481] width 9 height 9
click at [279, 482] on icon at bounding box center [277, 481] width 9 height 9
click at [251, 485] on icon at bounding box center [255, 481] width 9 height 9
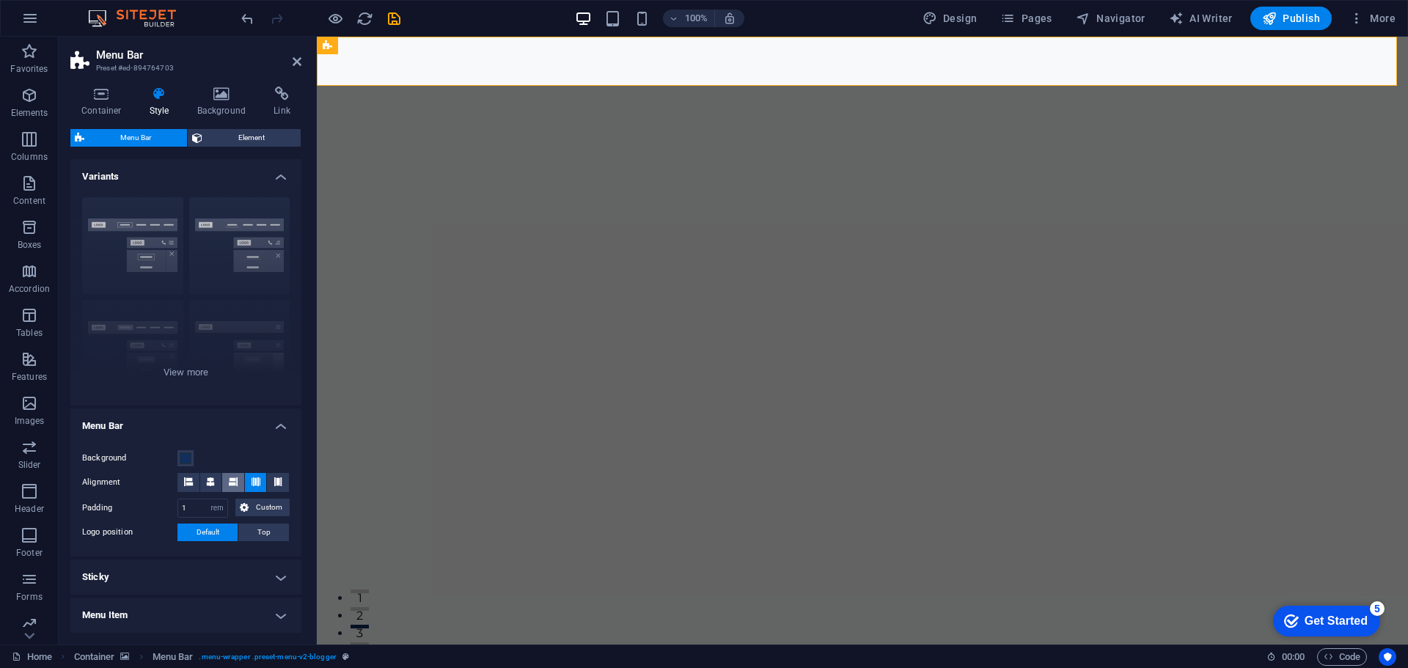
click at [236, 482] on button at bounding box center [233, 482] width 22 height 19
click at [276, 510] on span "Custom" at bounding box center [269, 508] width 32 height 18
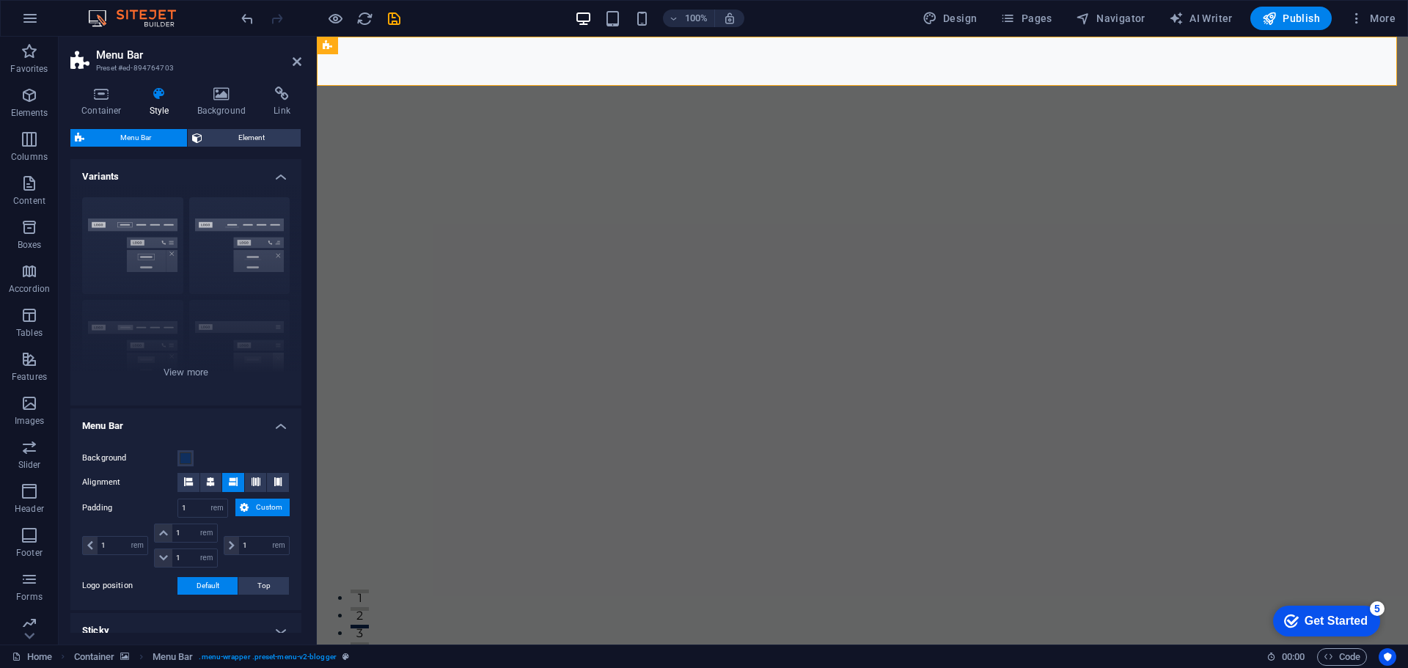
click at [276, 510] on span "Custom" at bounding box center [269, 508] width 32 height 18
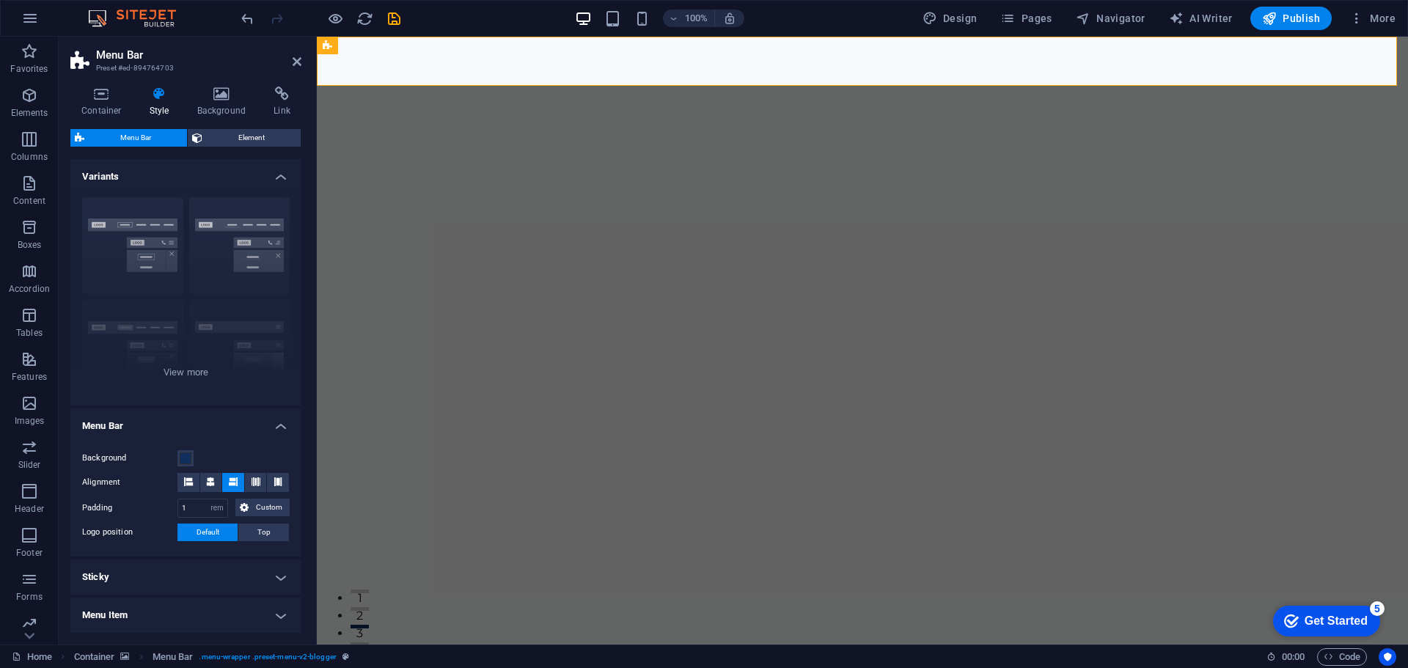
click at [221, 537] on button "Default" at bounding box center [207, 533] width 60 height 18
click at [209, 483] on icon at bounding box center [210, 481] width 9 height 9
click at [258, 482] on button at bounding box center [256, 482] width 22 height 19
click at [276, 483] on icon at bounding box center [277, 481] width 9 height 9
click at [236, 484] on button at bounding box center [233, 482] width 22 height 19
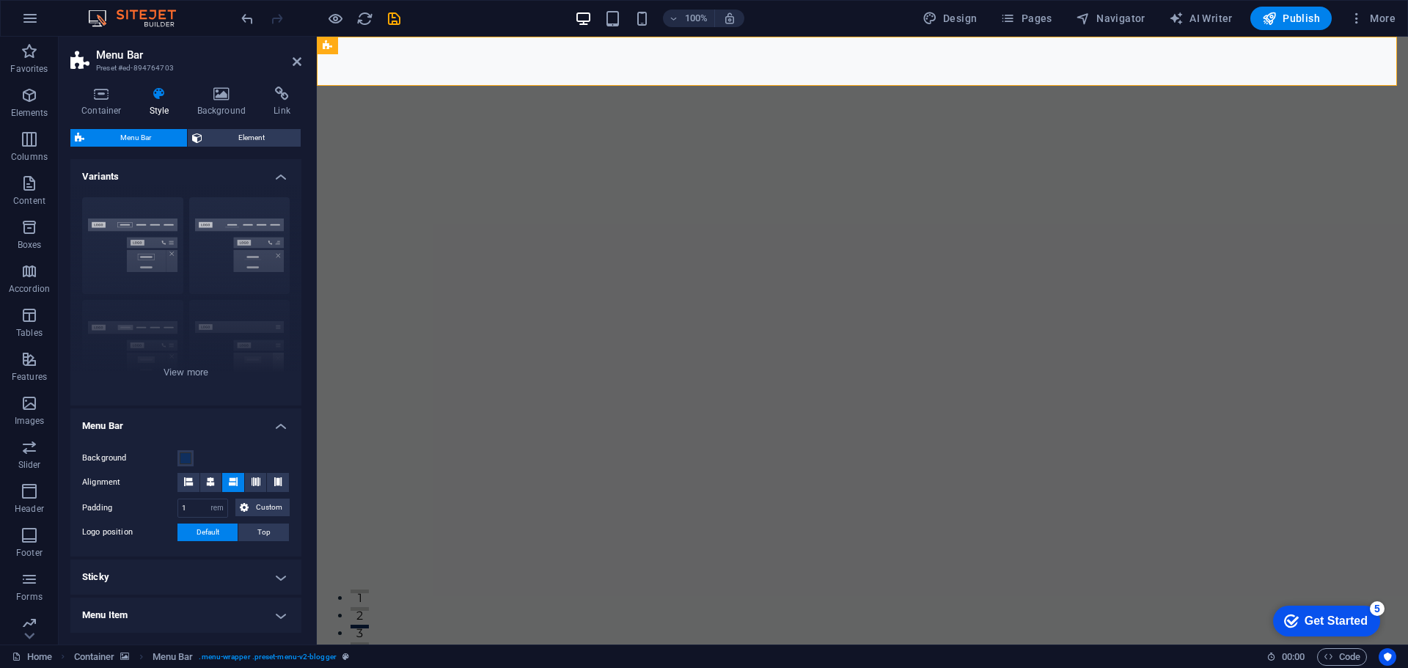
click at [231, 577] on h4 "Sticky" at bounding box center [185, 576] width 231 height 35
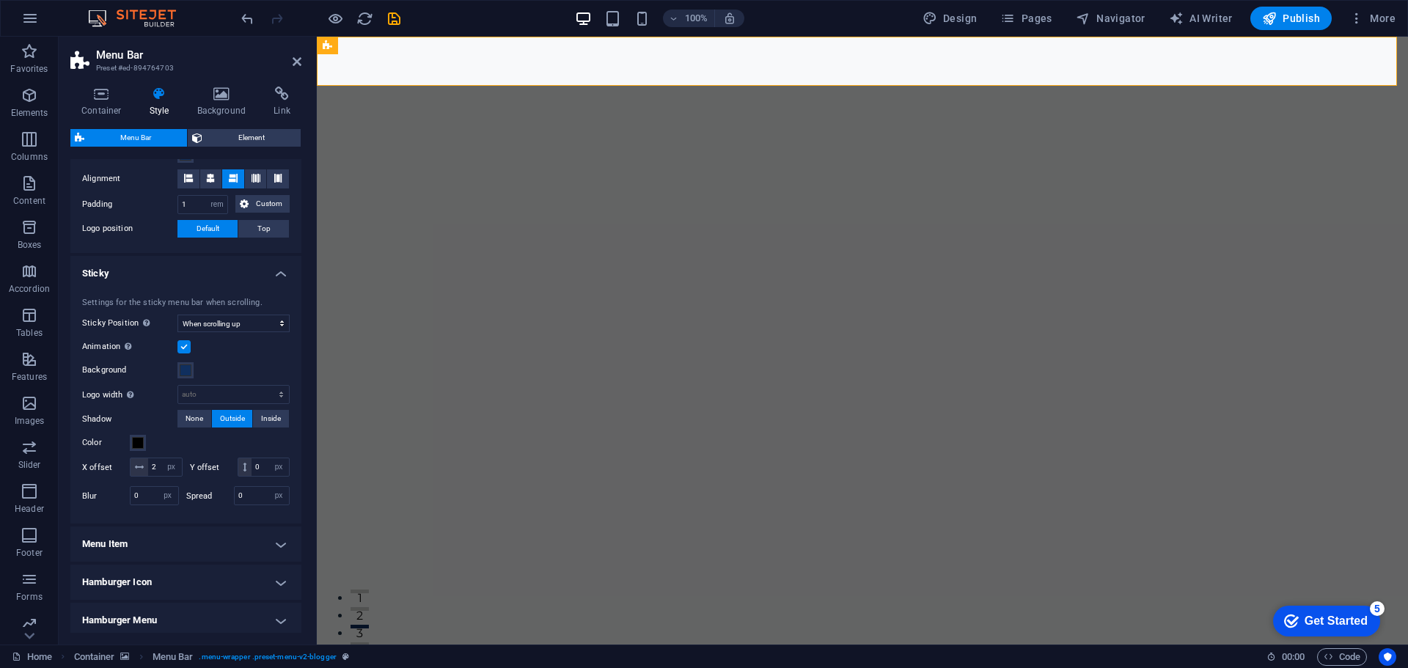
scroll to position [425, 0]
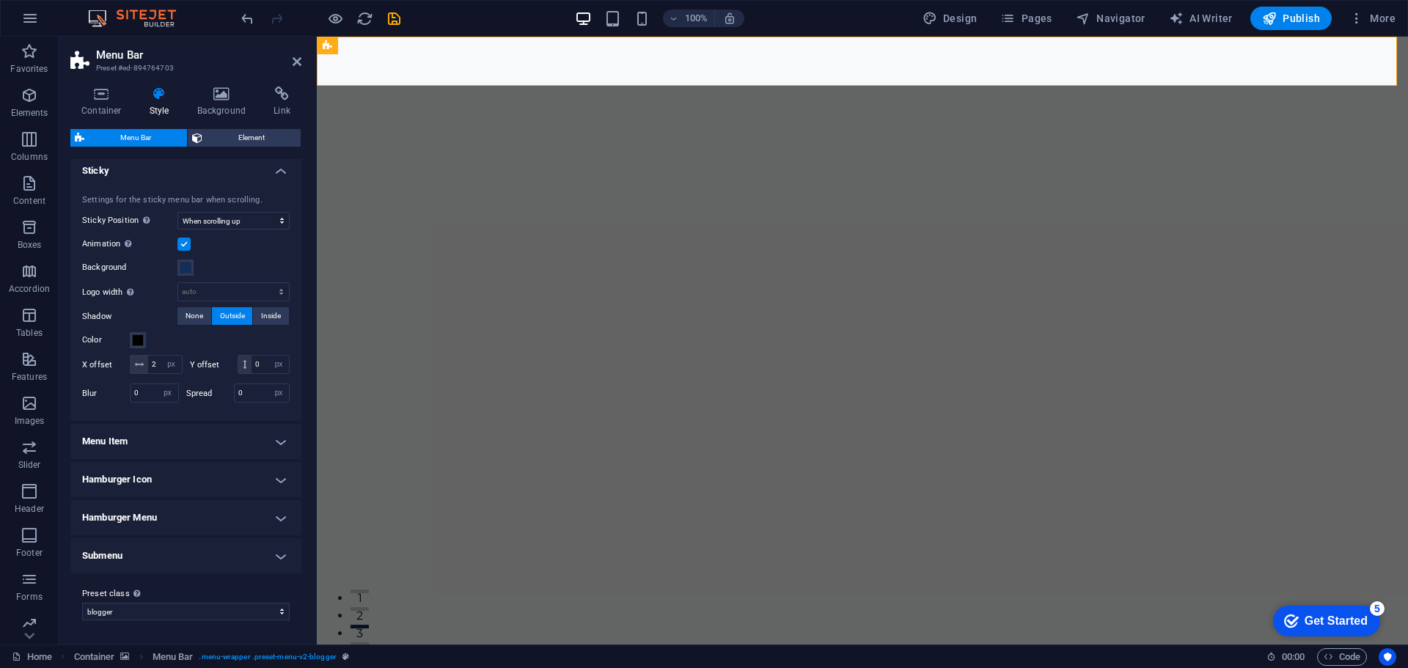
click at [197, 452] on h4 "Menu Item" at bounding box center [185, 441] width 231 height 35
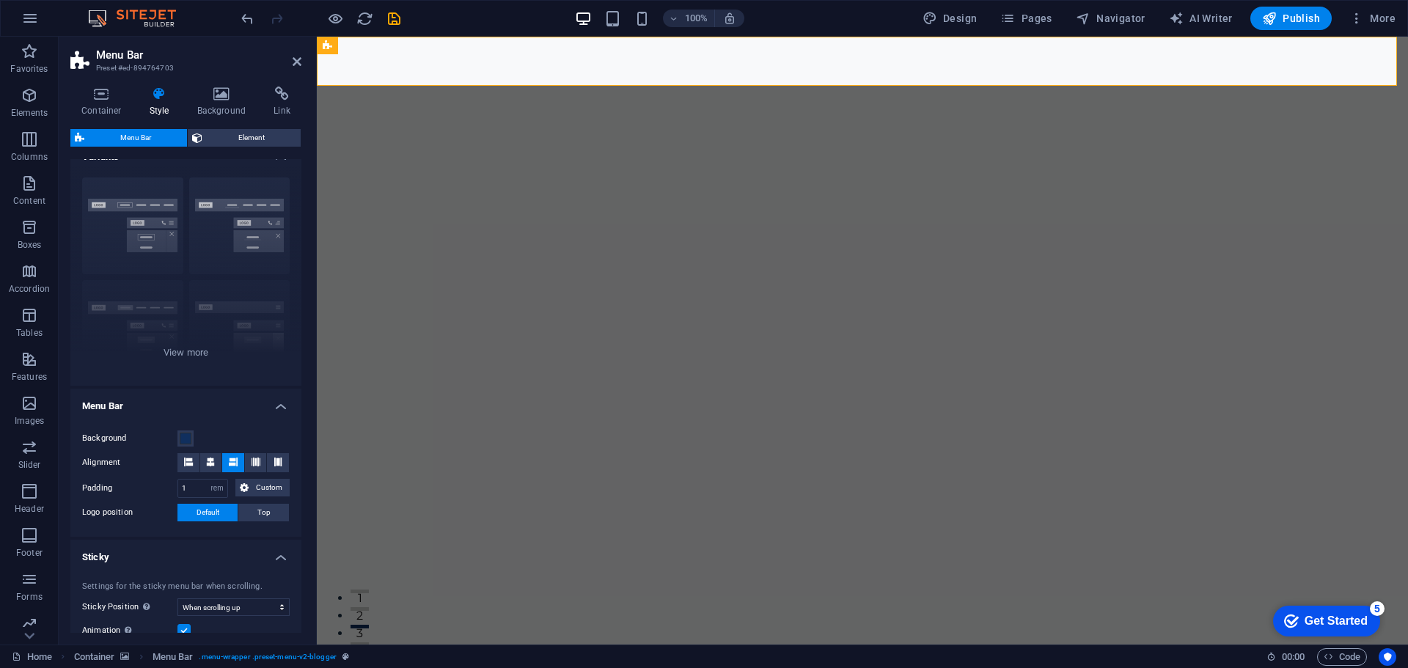
scroll to position [0, 0]
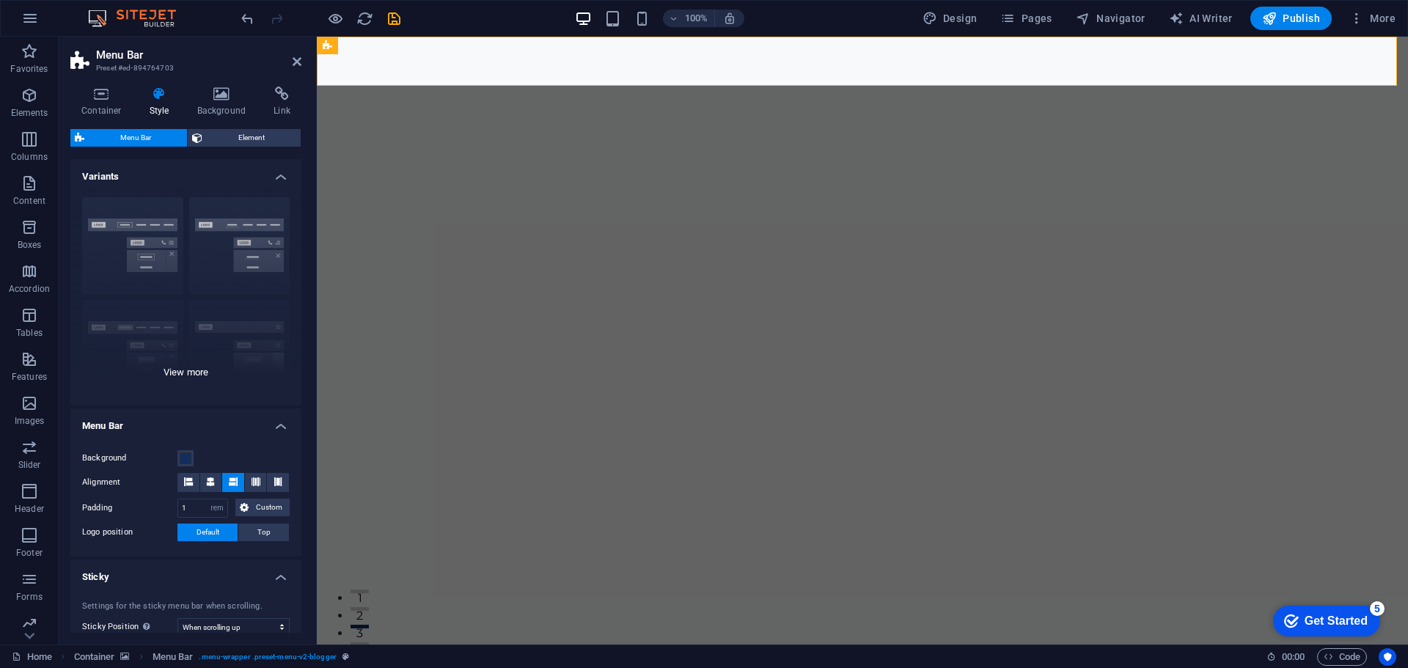
click at [151, 241] on div "Border Centered Default Fixed Loki Trigger Wide XXL" at bounding box center [185, 296] width 231 height 220
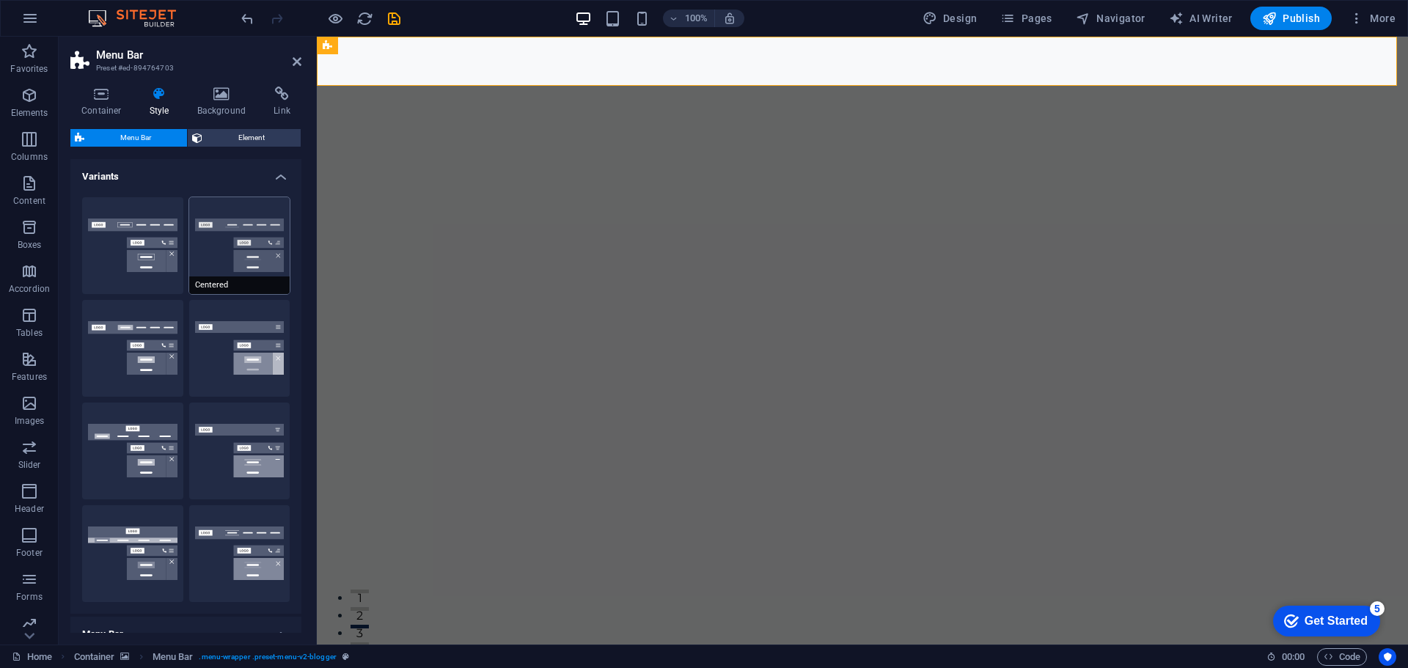
click at [265, 249] on button "Centered" at bounding box center [239, 245] width 101 height 97
select select "sticky_menu"
select select "hover_border_bottom"
type input "1"
type input "0"
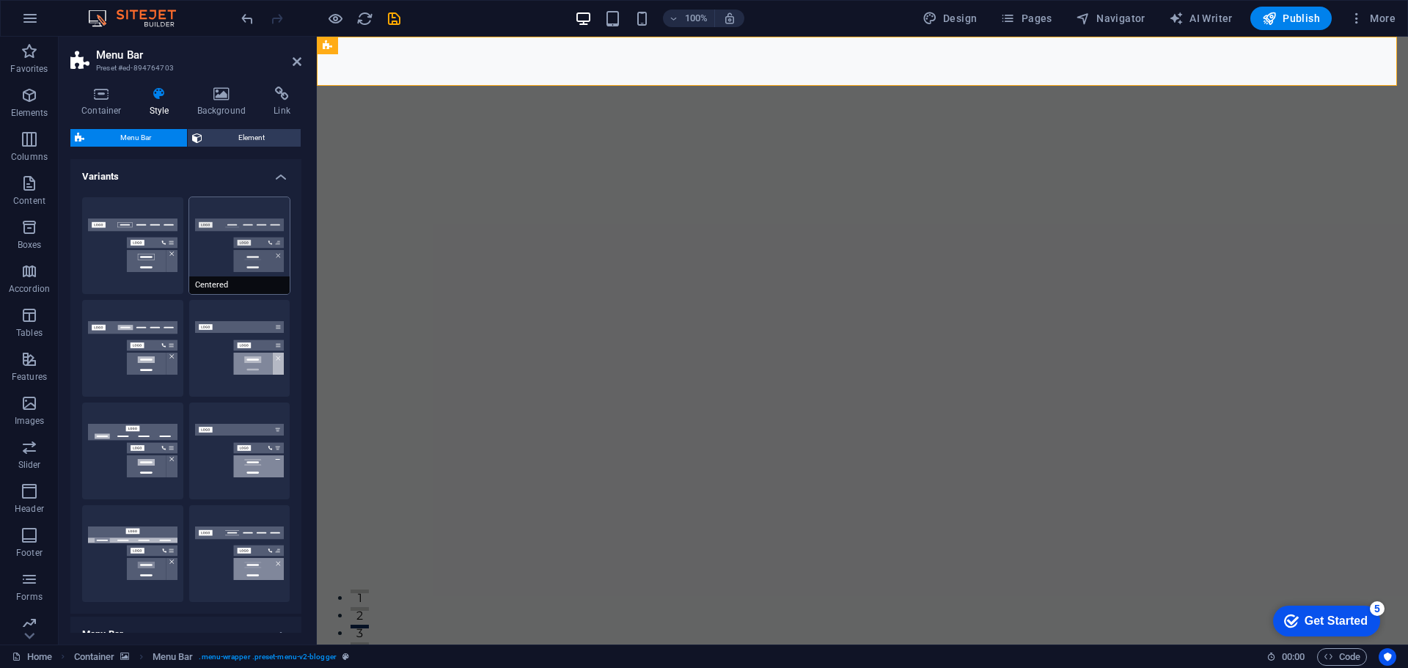
type input "2"
select select "DISABLED_OPTION_VALUE"
type input "0"
type input "1"
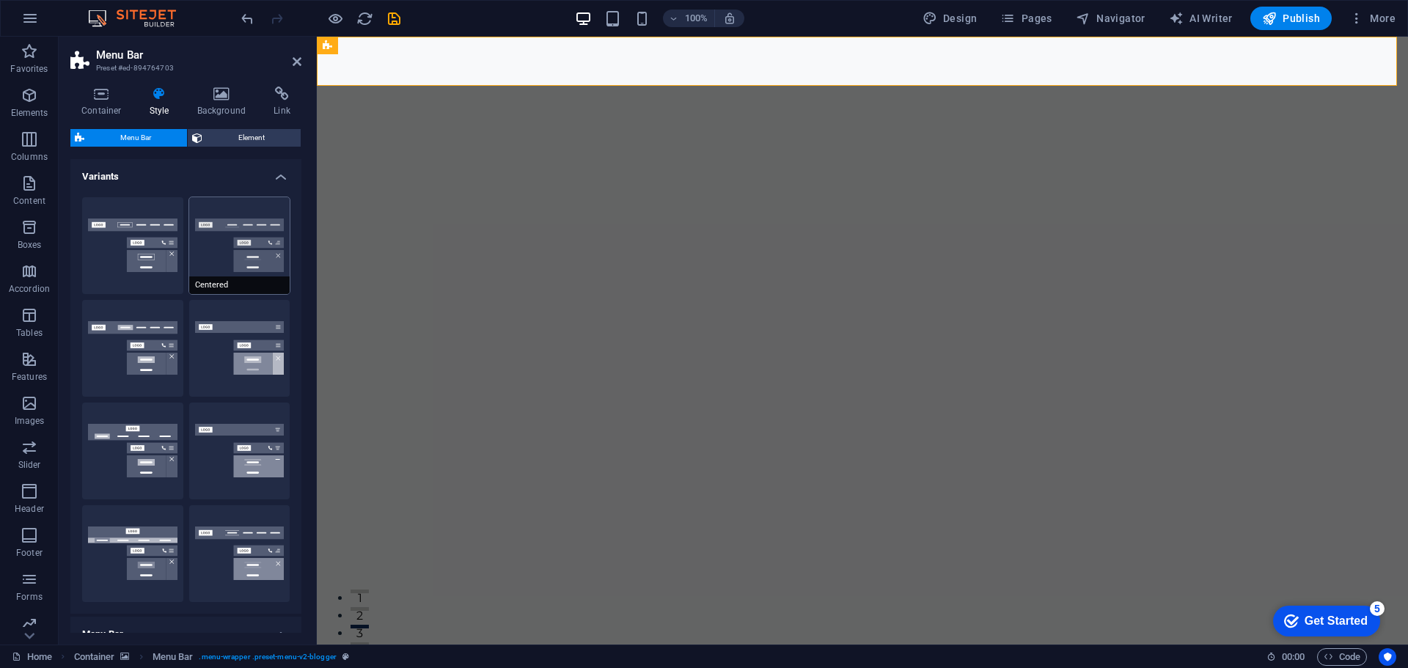
type input "0"
select select "link-special-font"
type input "1.5"
select select "rem"
select select
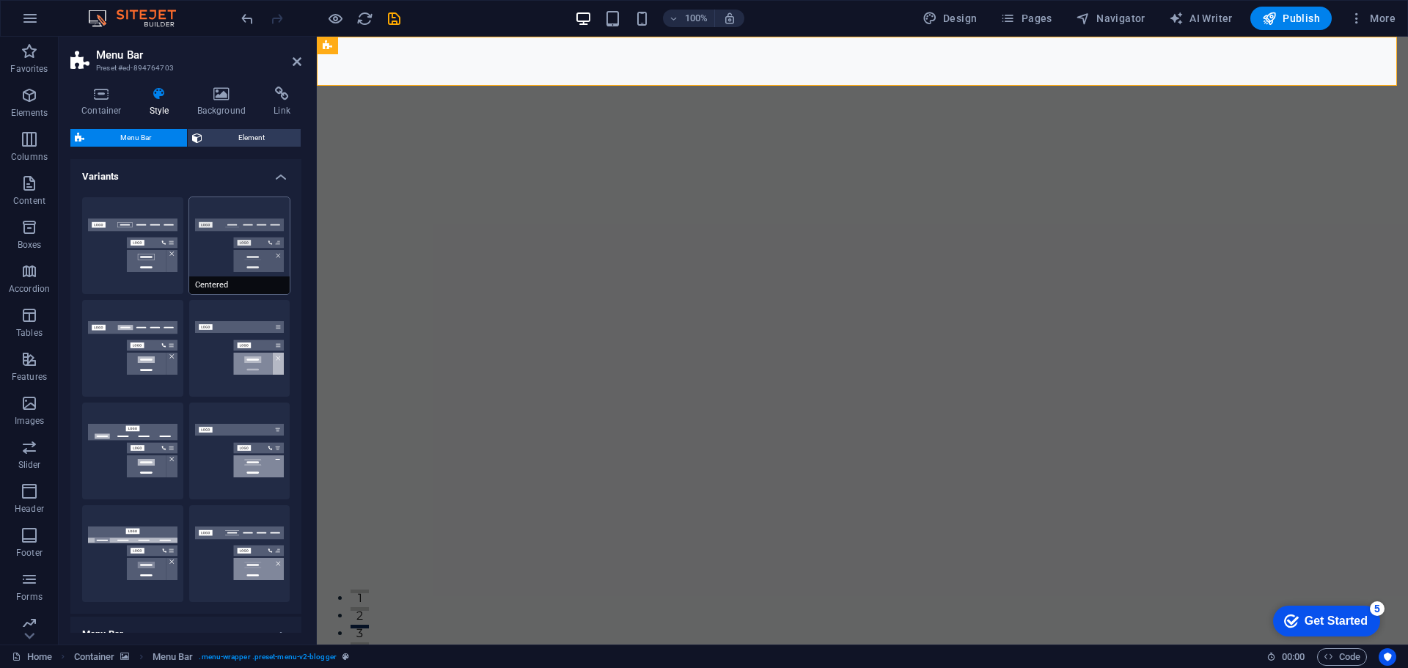
type input "2"
select select "400"
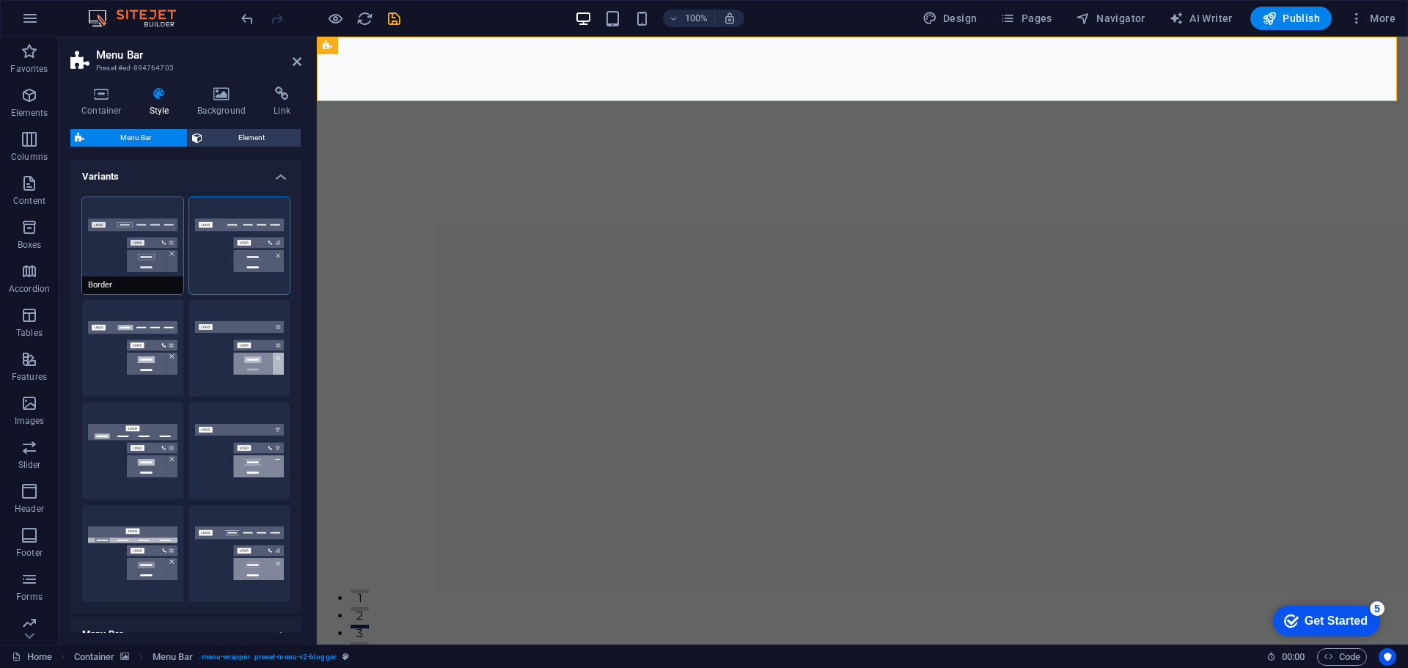
click at [161, 239] on button "Border" at bounding box center [132, 245] width 101 height 97
select select "sticky_reverse"
select select "hover_border"
type input "1"
type input "3"
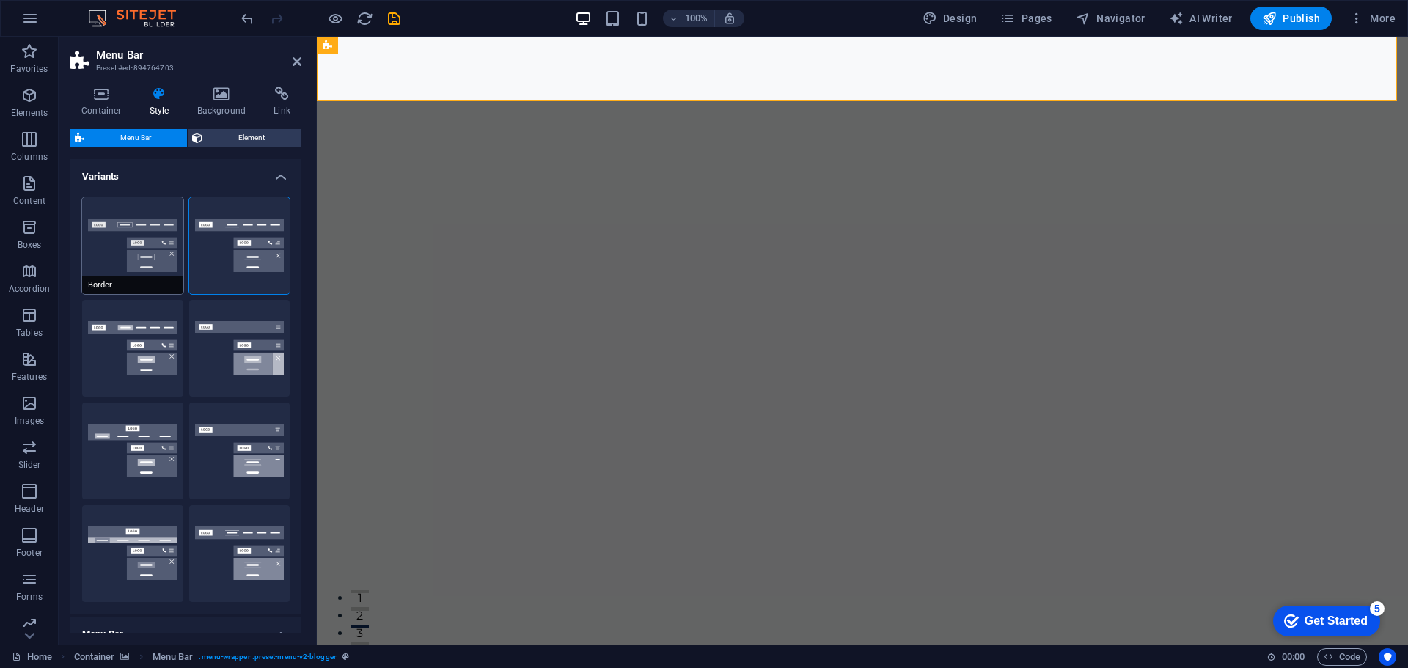
type input "1"
select select "rem"
type input "1"
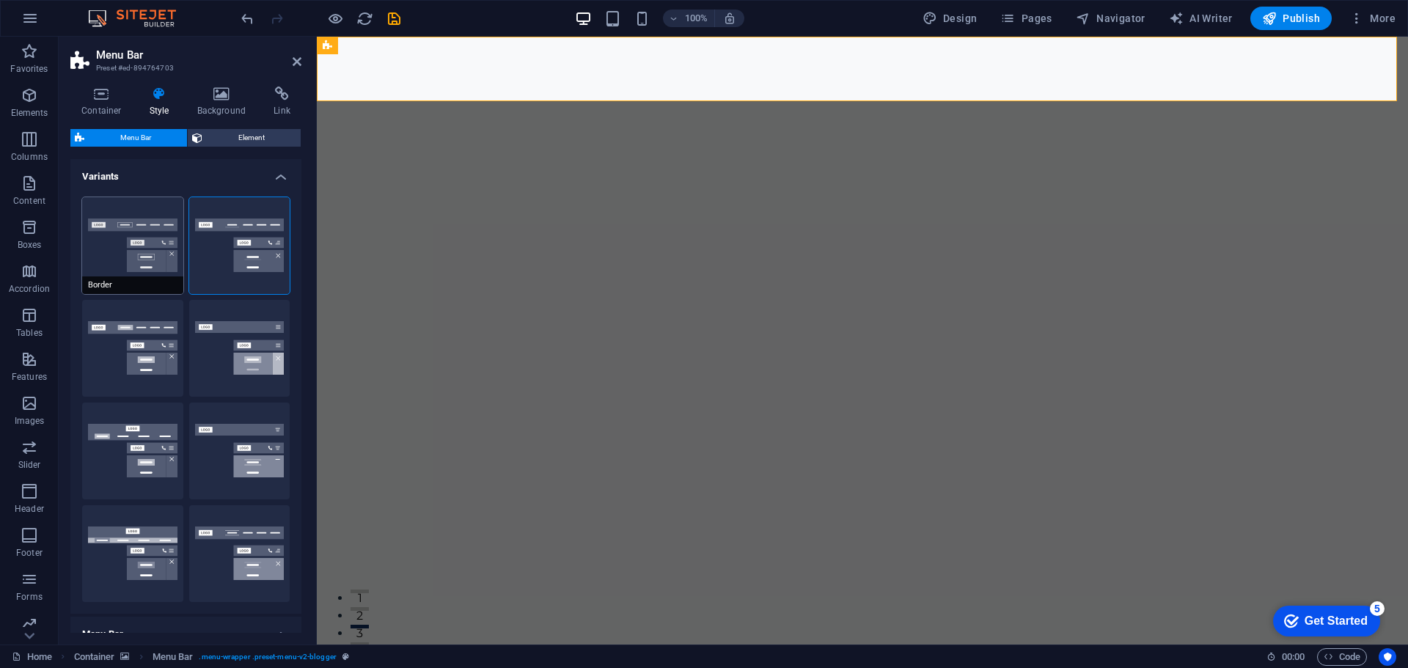
select select "link-special-font"
type input "1.1"
select select "rem"
select select
type input "1"
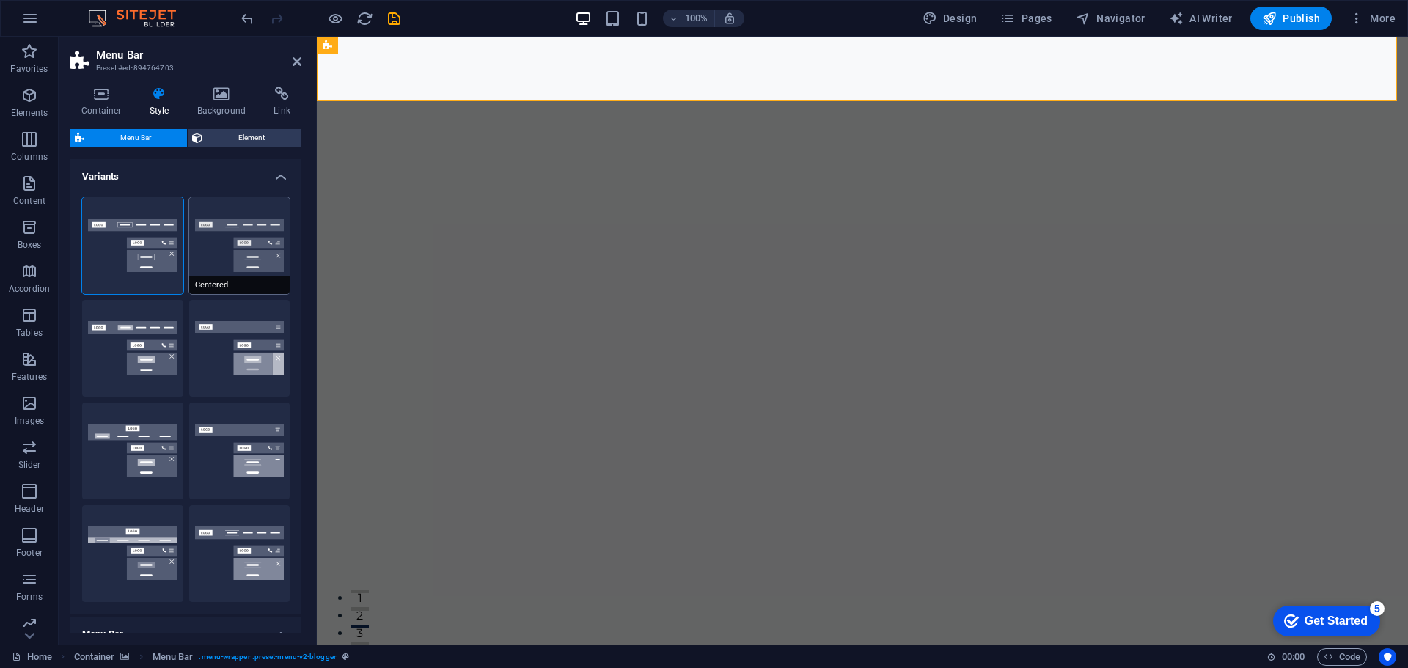
select select "400"
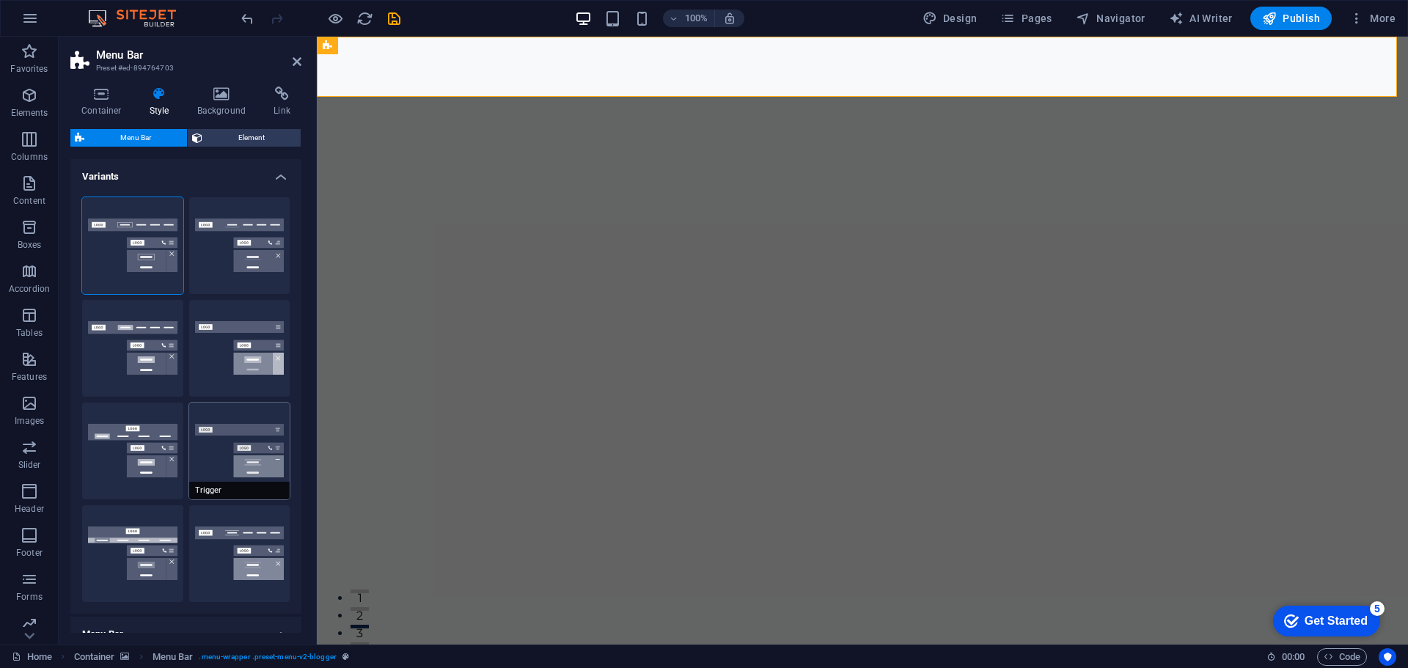
select select "sticky_menu"
select select "hover_border_bottom"
type input "1"
type input "0"
type input "2"
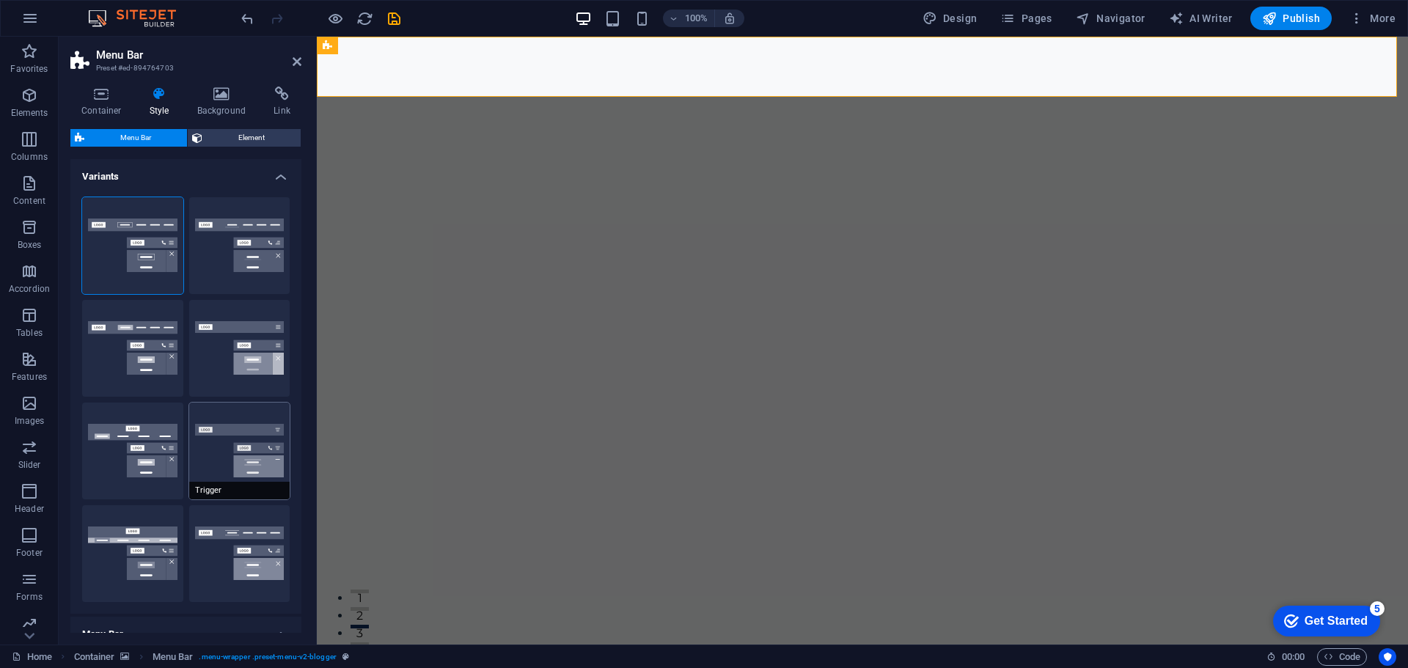
select select "DISABLED_OPTION_VALUE"
type input "0"
select select "link-special-font"
type input "1.5"
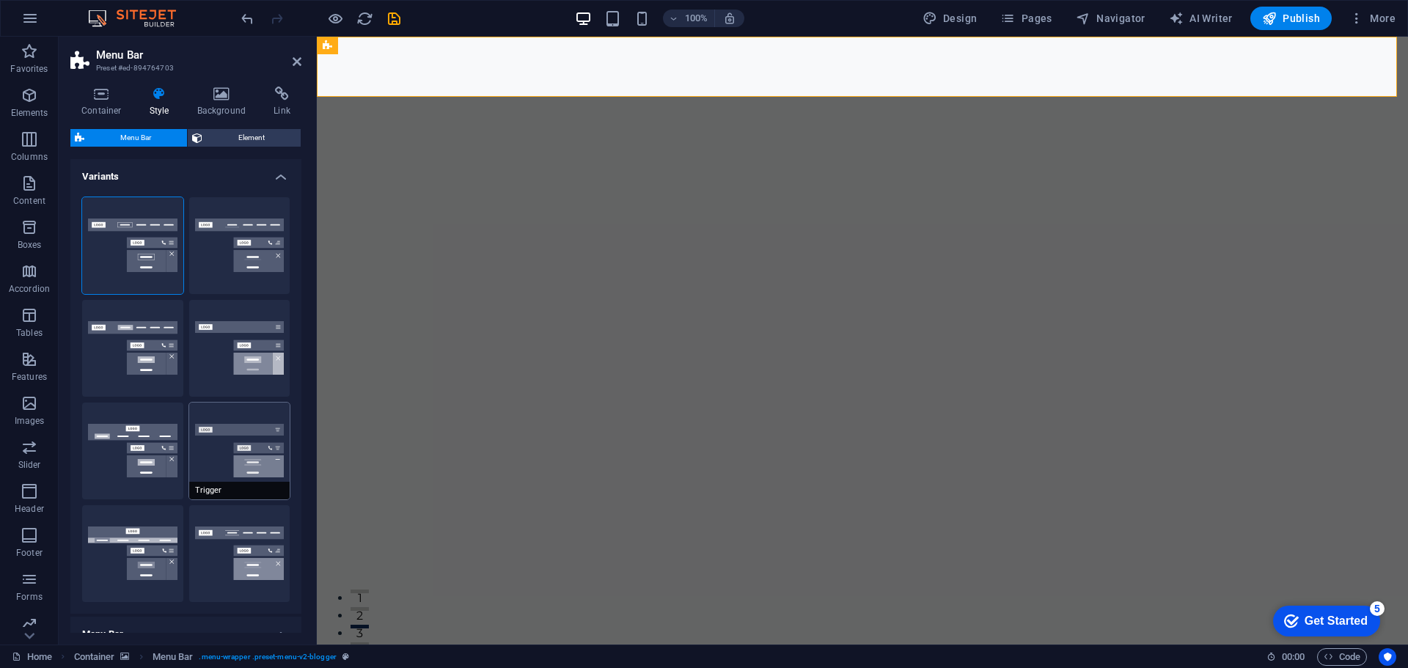
select select "rem"
select select "400"
type input "2"
select select "sticky_reverse"
select select "hover_border_top"
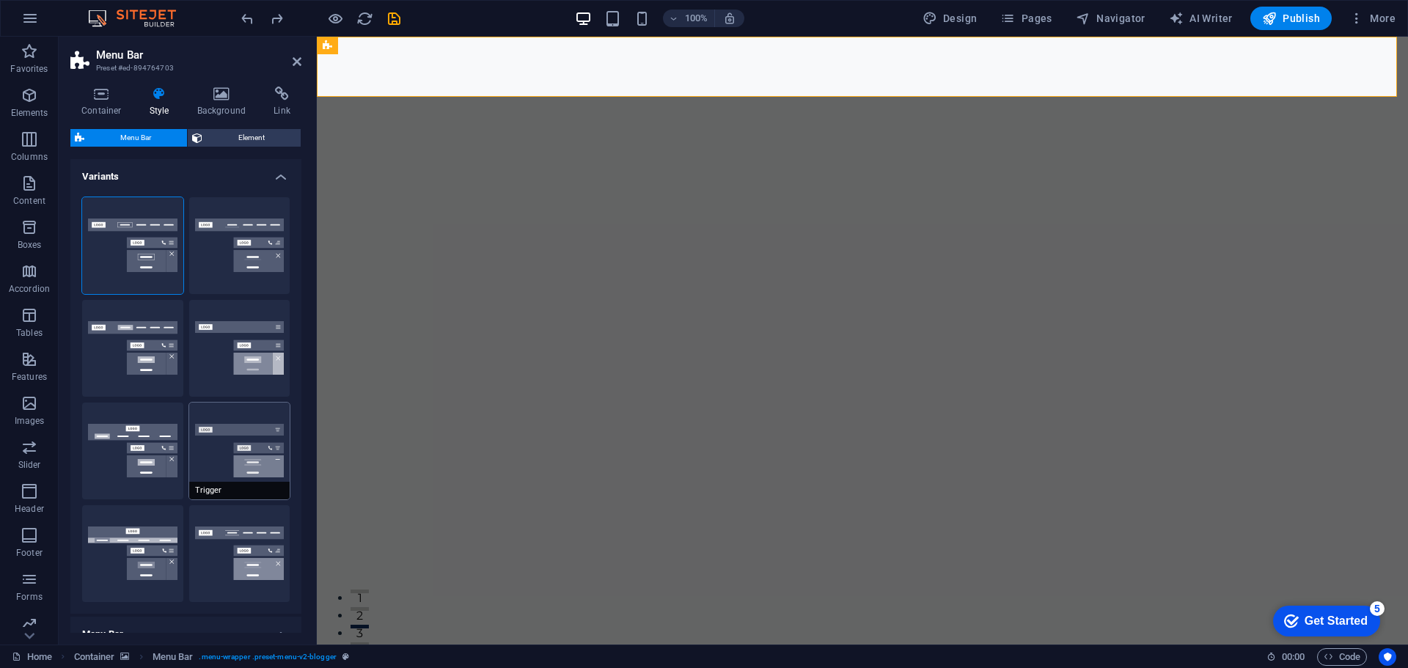
type input "2"
type input "08"
type input "1.5"
type input "0.5"
select select "rem"
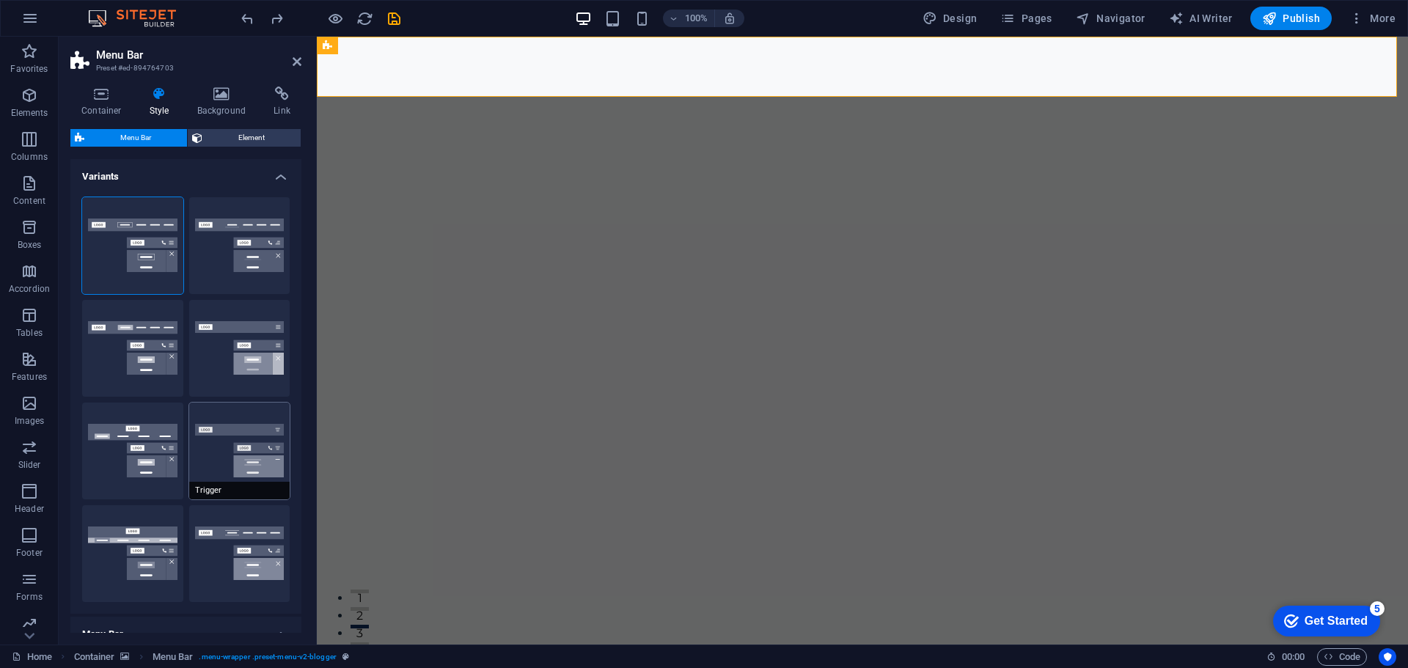
type input "0.5"
select select "link-special-font"
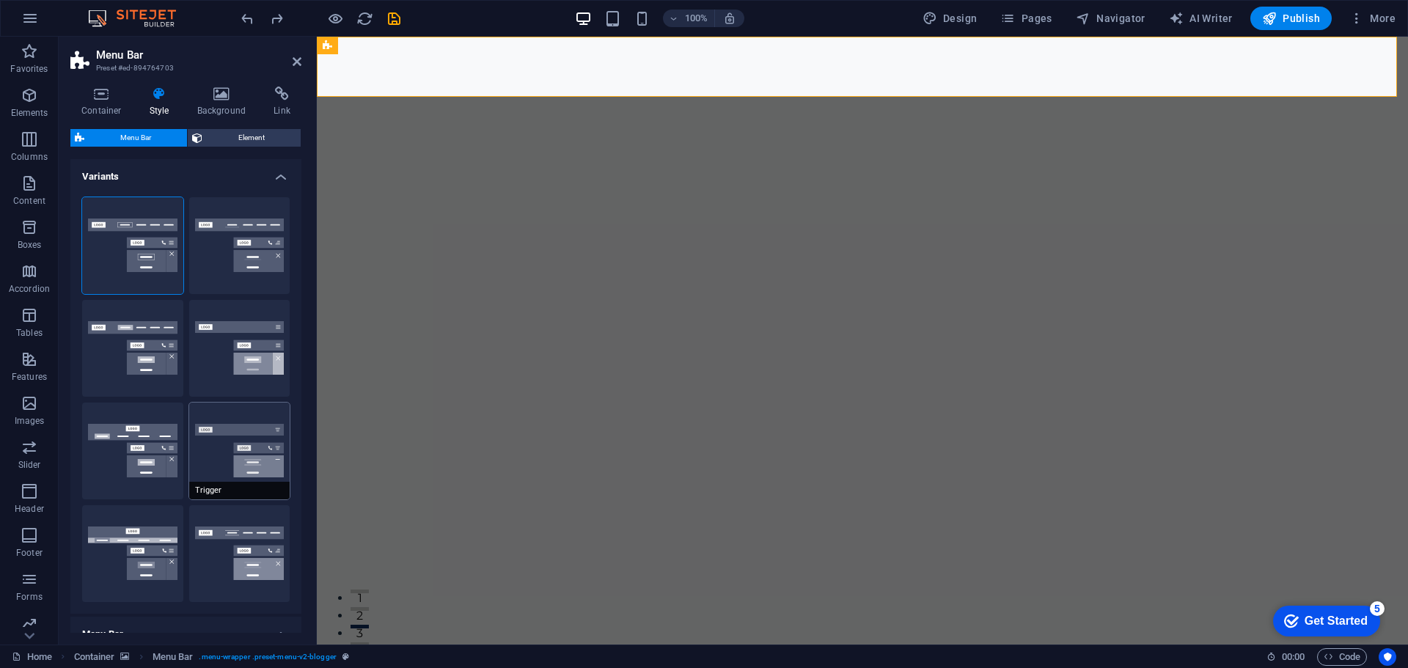
type input "1.2"
select select "rem"
select select "400"
type input "0"
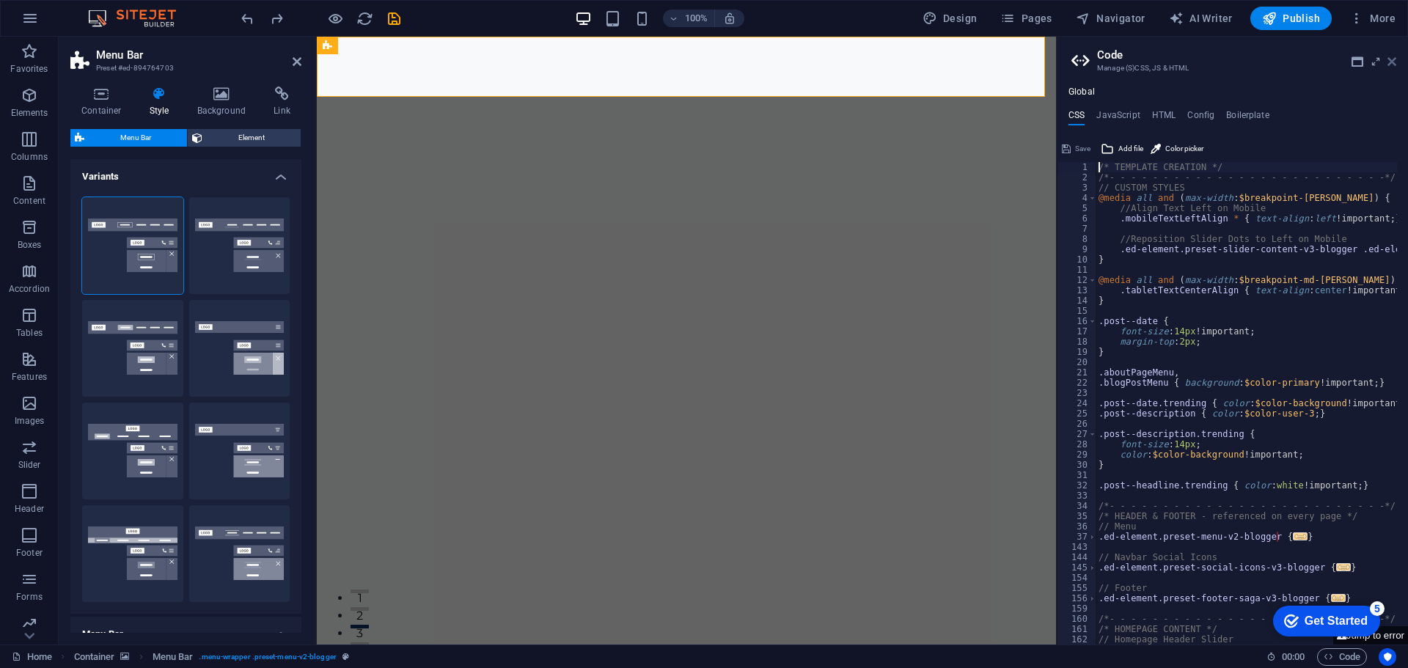
click at [1394, 64] on icon at bounding box center [1391, 62] width 9 height 12
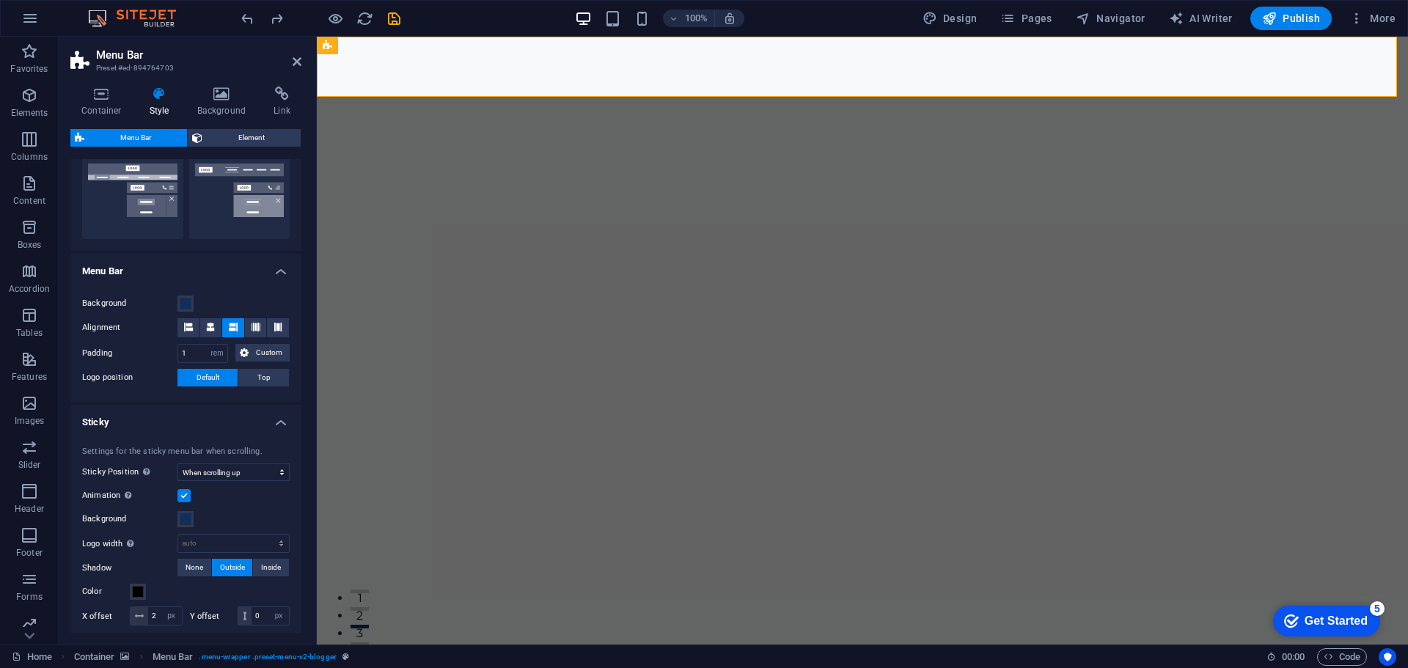
scroll to position [367, 0]
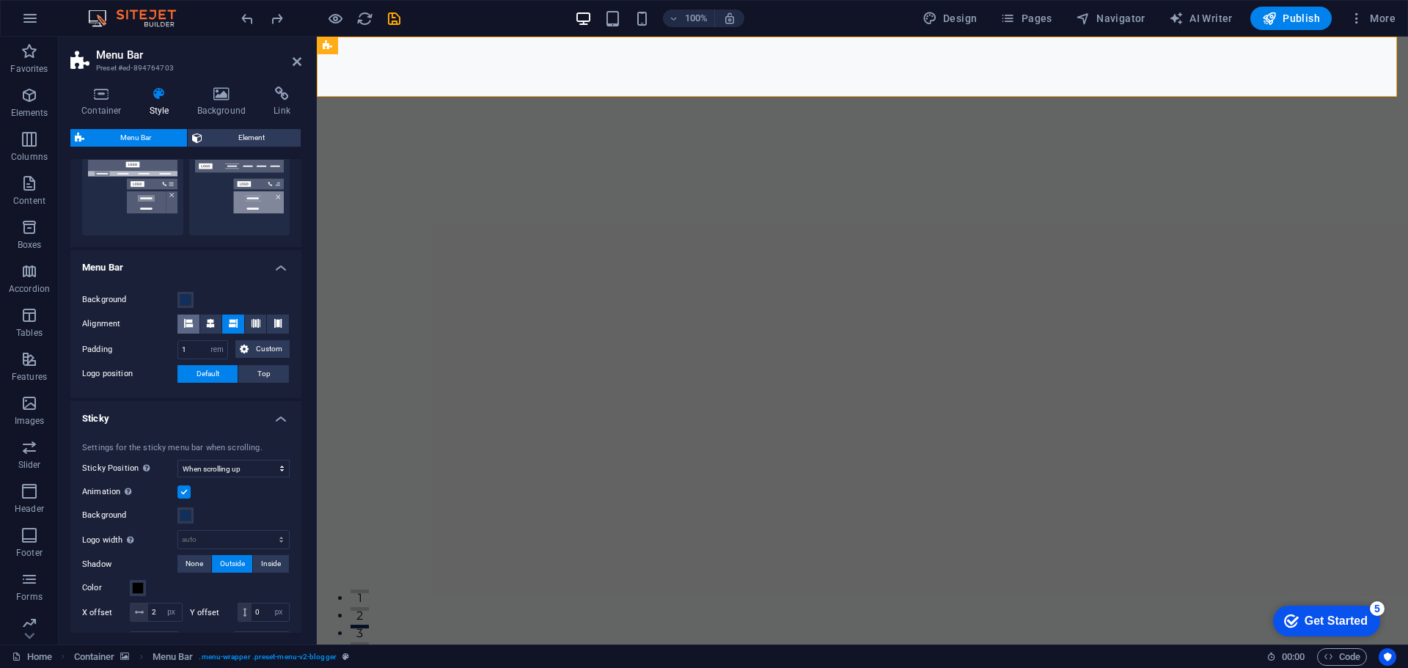
click at [188, 324] on icon at bounding box center [188, 323] width 9 height 9
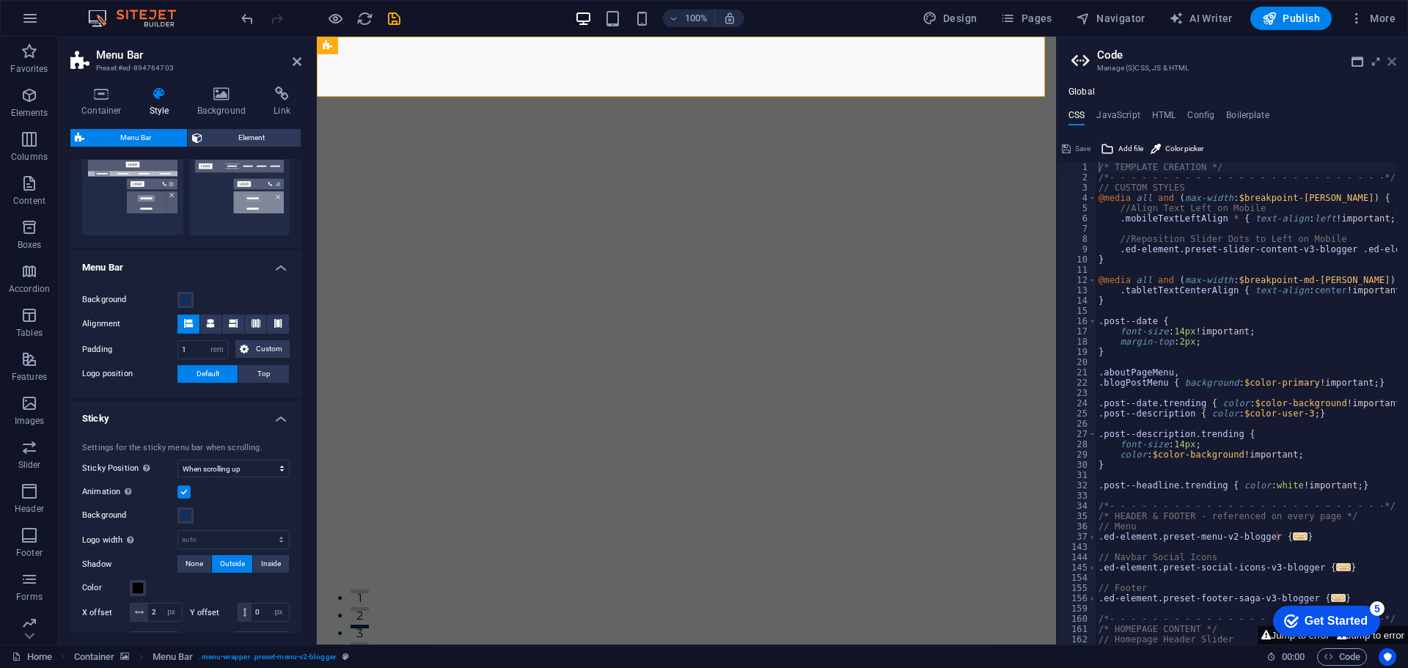
drag, startPoint x: 1392, startPoint y: 62, endPoint x: 1072, endPoint y: 25, distance: 321.8
click at [1392, 62] on icon at bounding box center [1391, 62] width 9 height 12
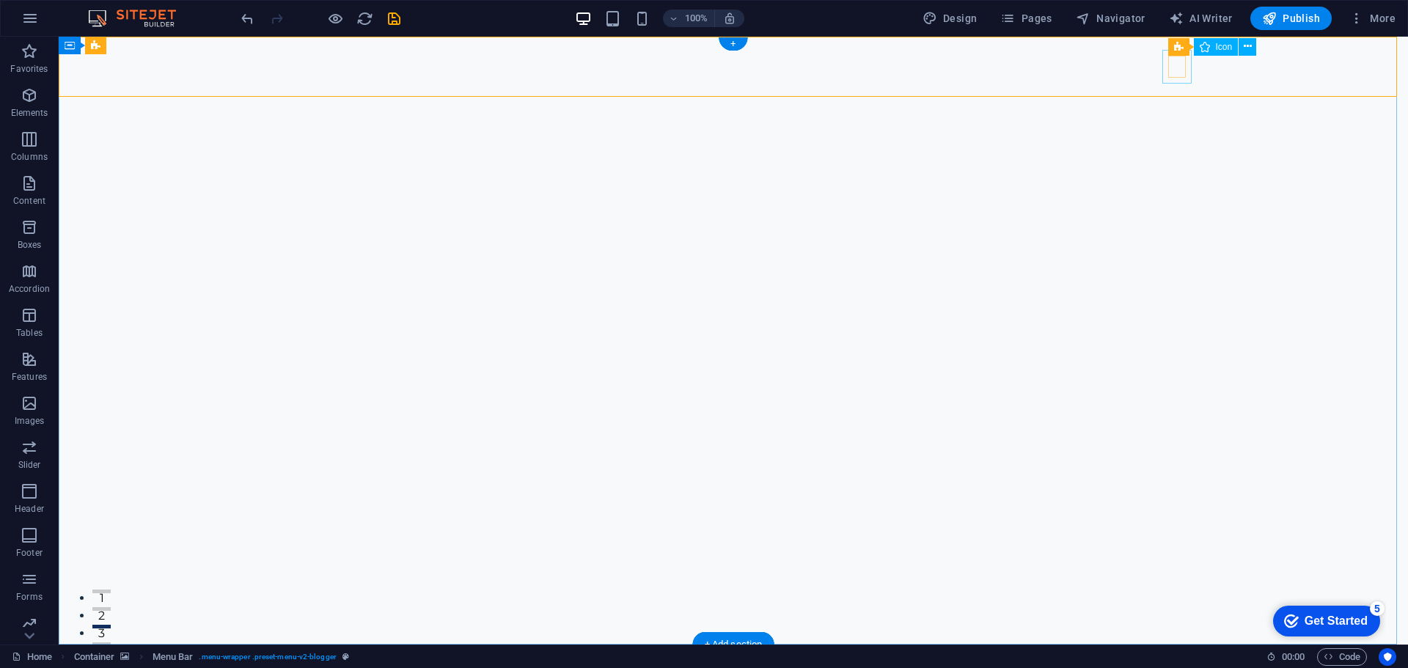
click at [104, 45] on div "Menu Bar" at bounding box center [117, 46] width 65 height 18
select select "rem"
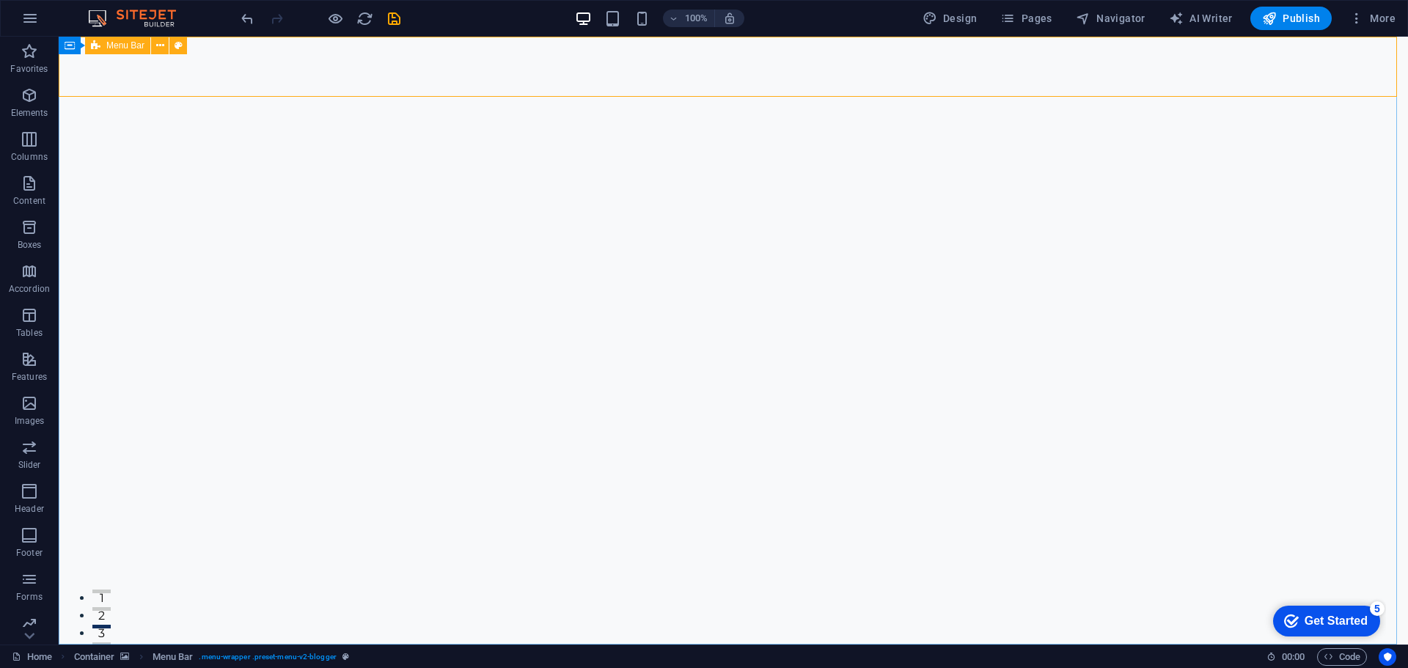
select select "sticky_reverse"
select select "px"
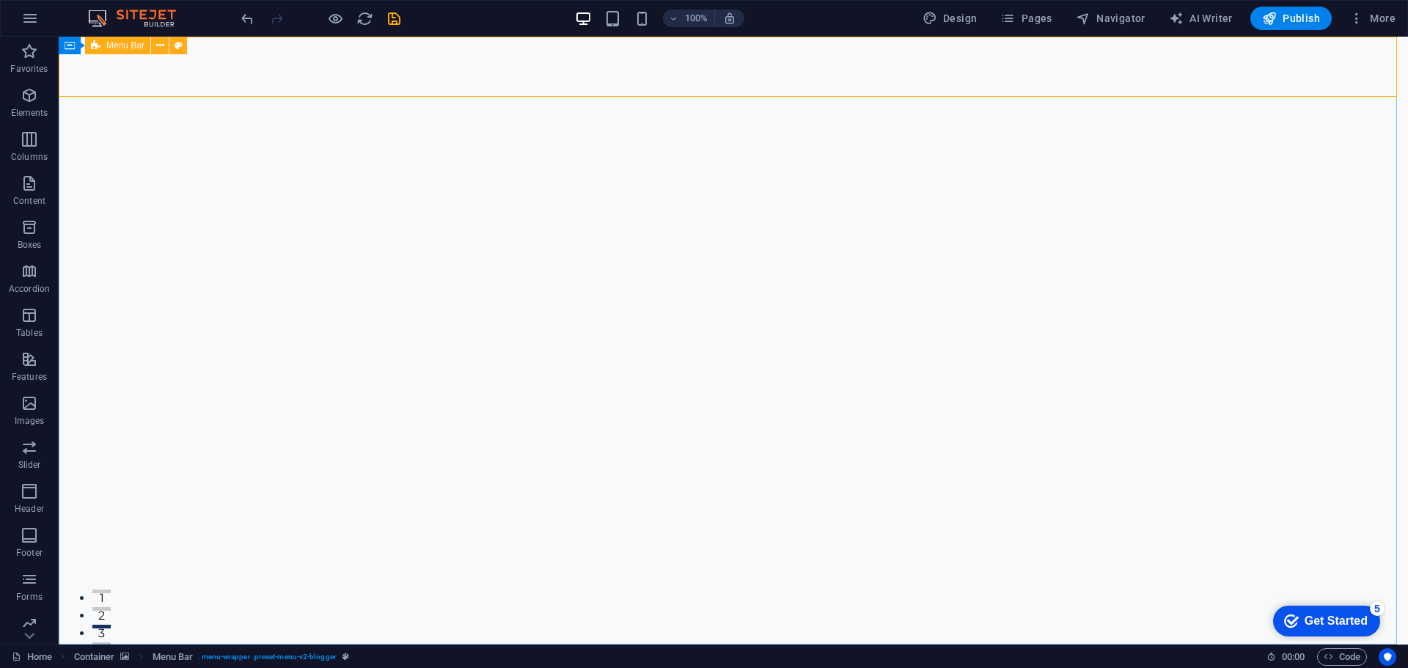
select select "hover_border_top"
select select "px"
select select "rem"
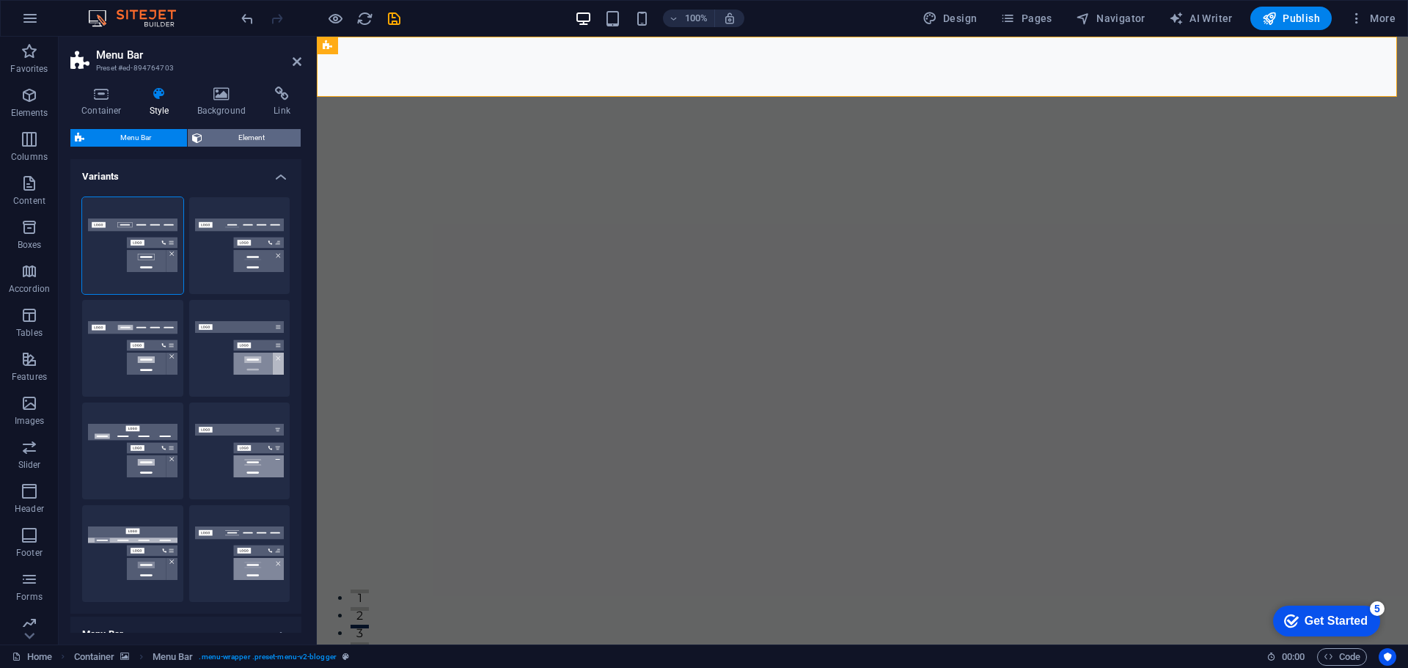
click at [265, 145] on span "Element" at bounding box center [251, 138] width 89 height 18
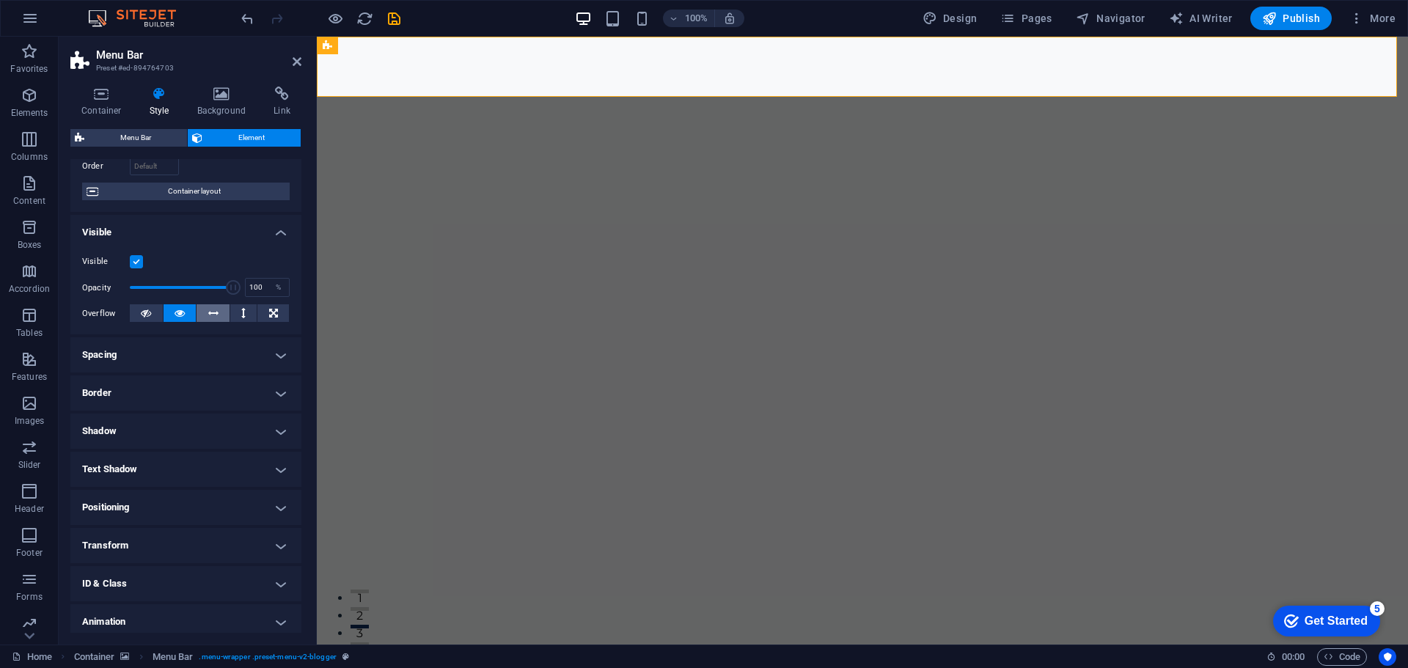
scroll to position [0, 0]
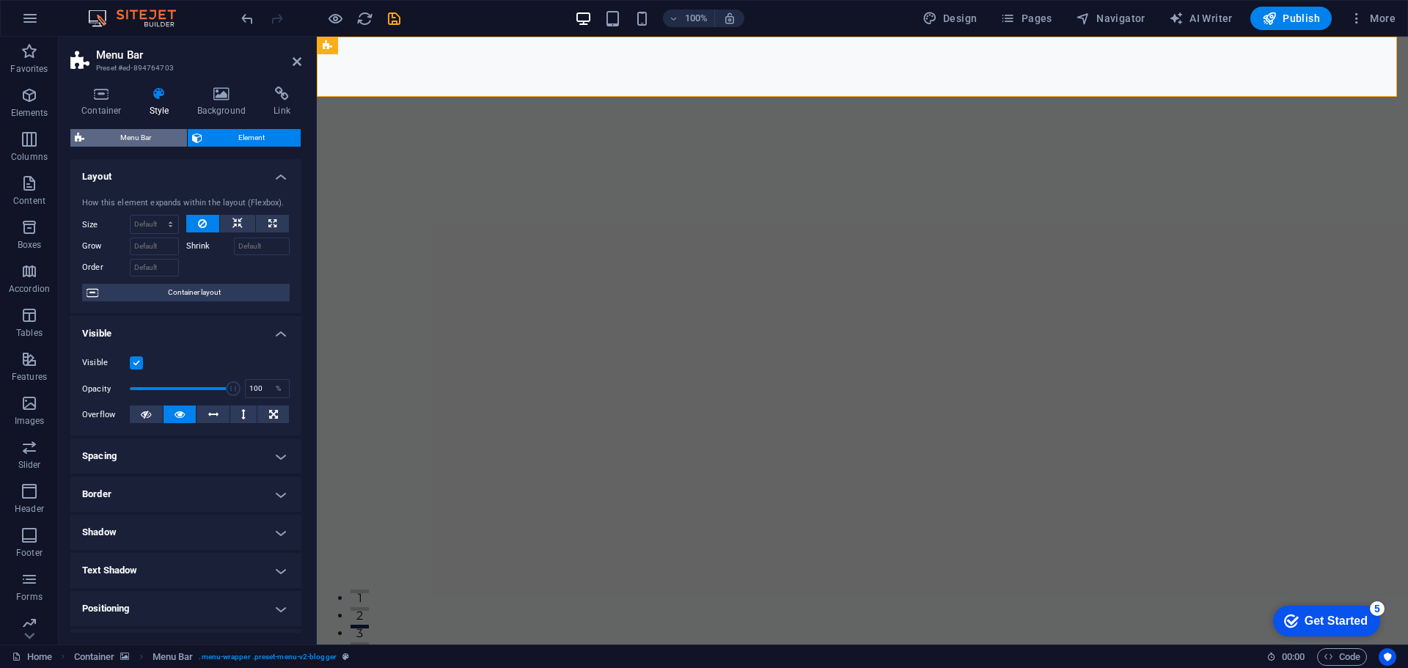
click at [161, 136] on span "Menu Bar" at bounding box center [136, 138] width 94 height 18
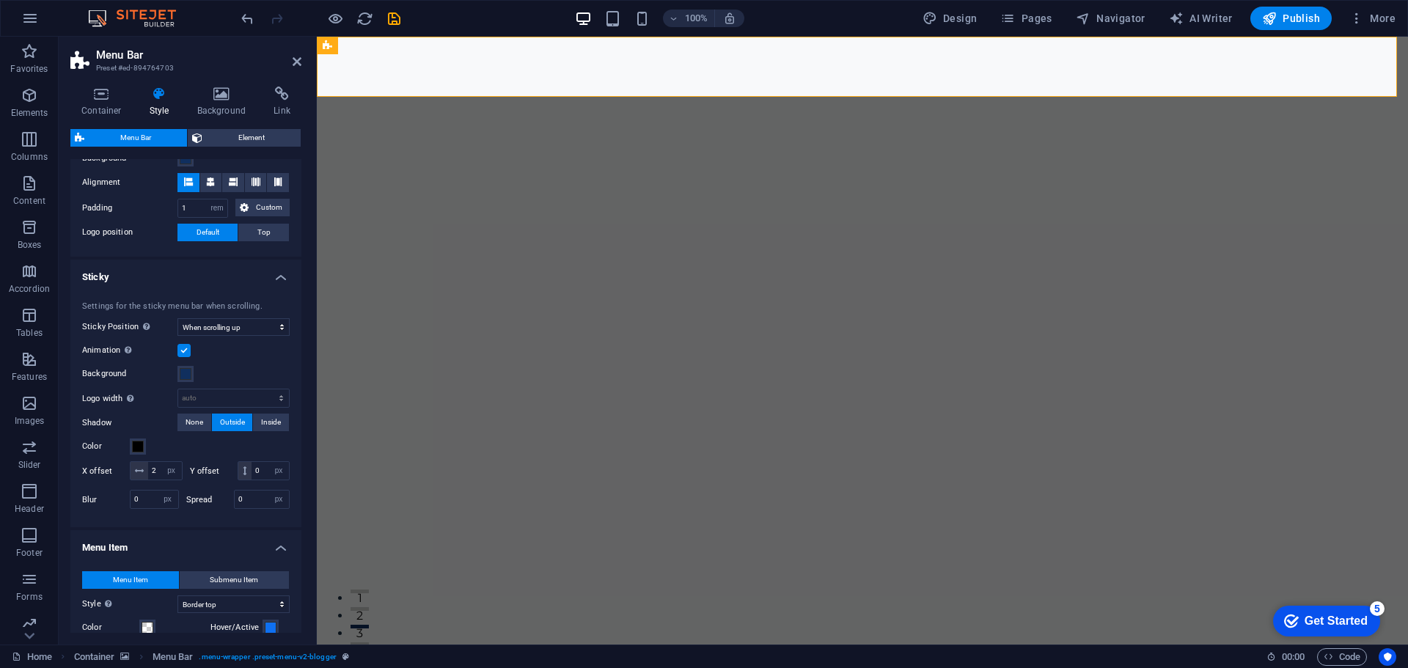
scroll to position [513, 0]
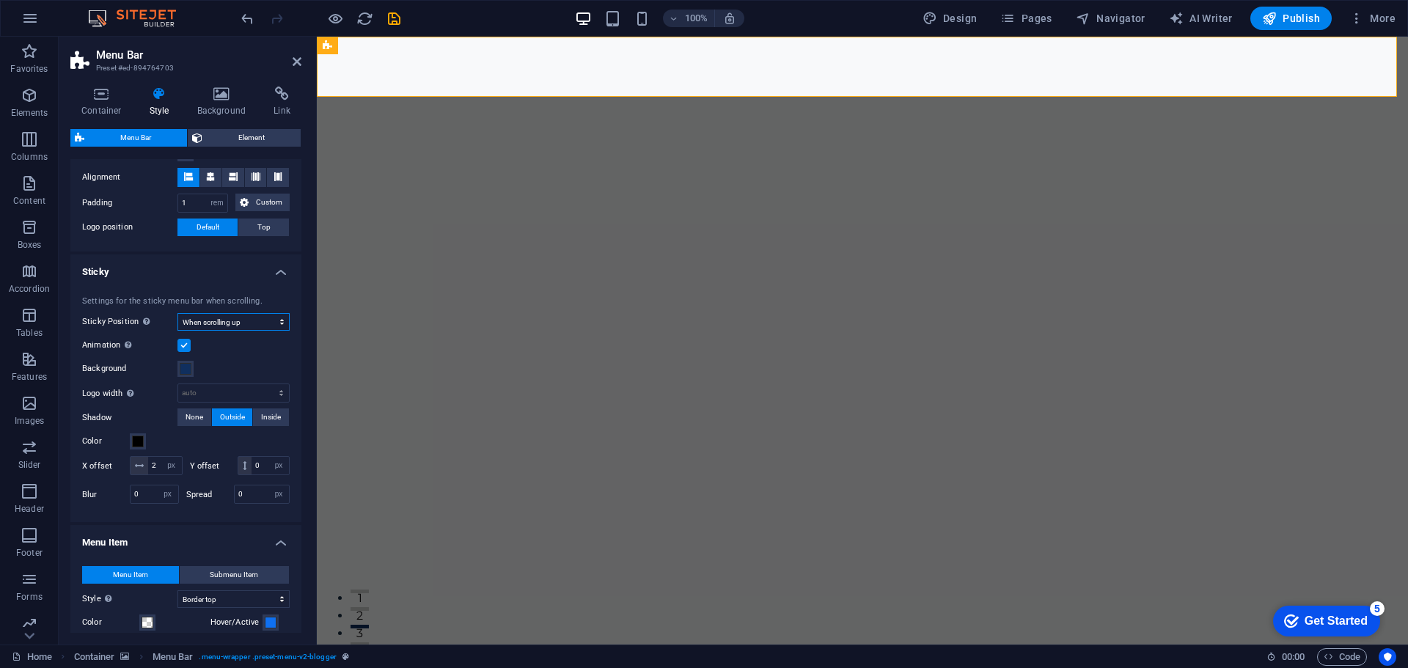
click at [258, 327] on select "Off Instant After menu After banner When scrolling up" at bounding box center [233, 322] width 112 height 18
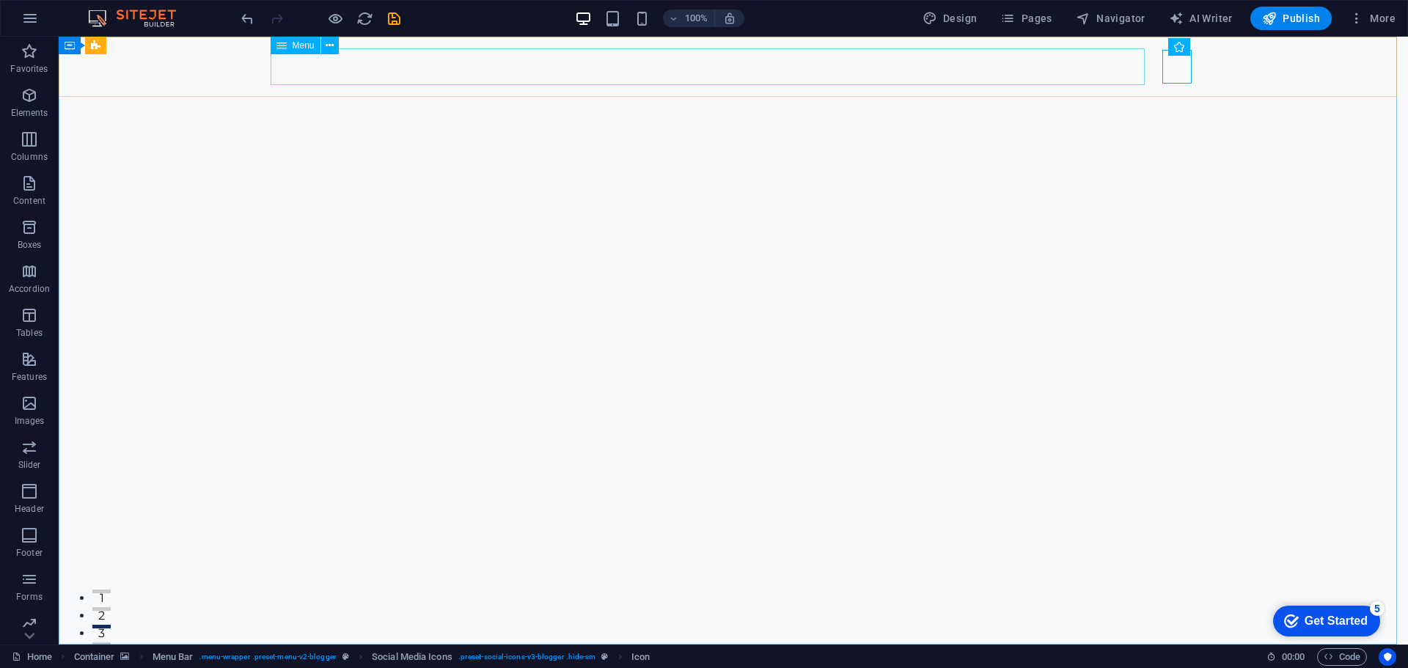
click at [295, 43] on span "Menu" at bounding box center [304, 45] width 22 height 9
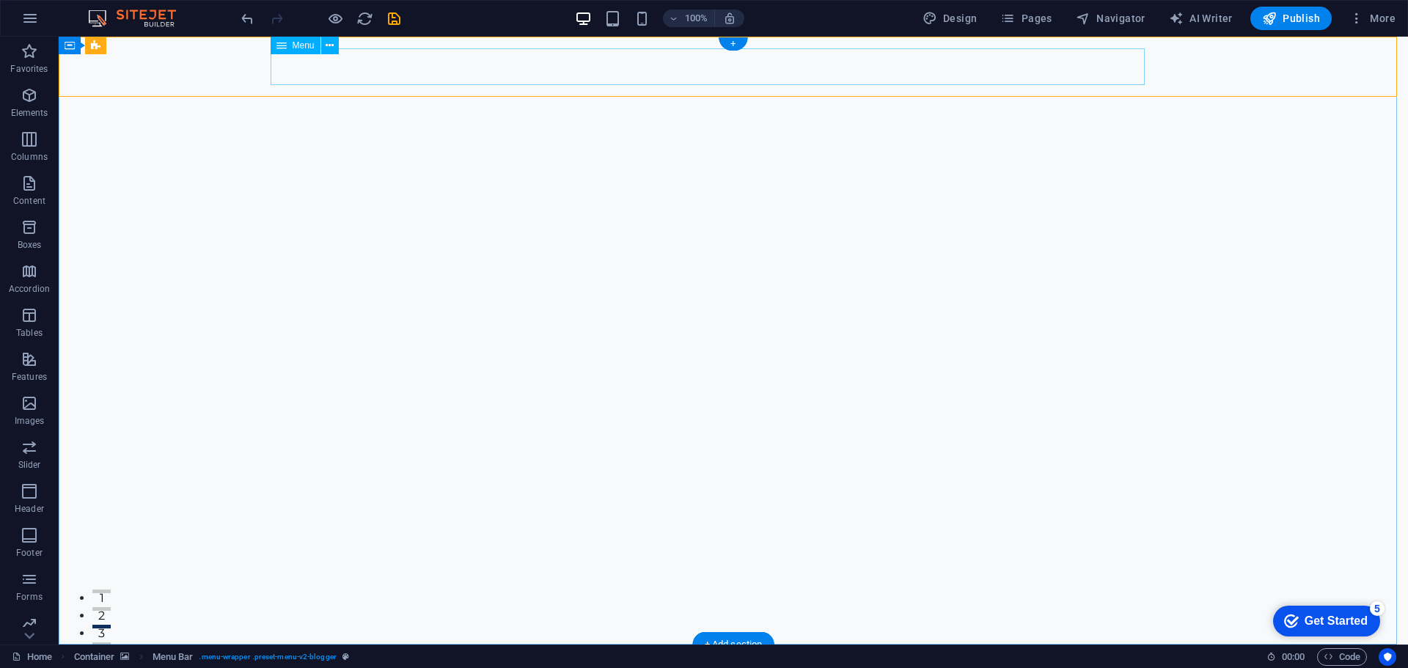
click at [679, 656] on nav "Contact Us" at bounding box center [722, 674] width 892 height 37
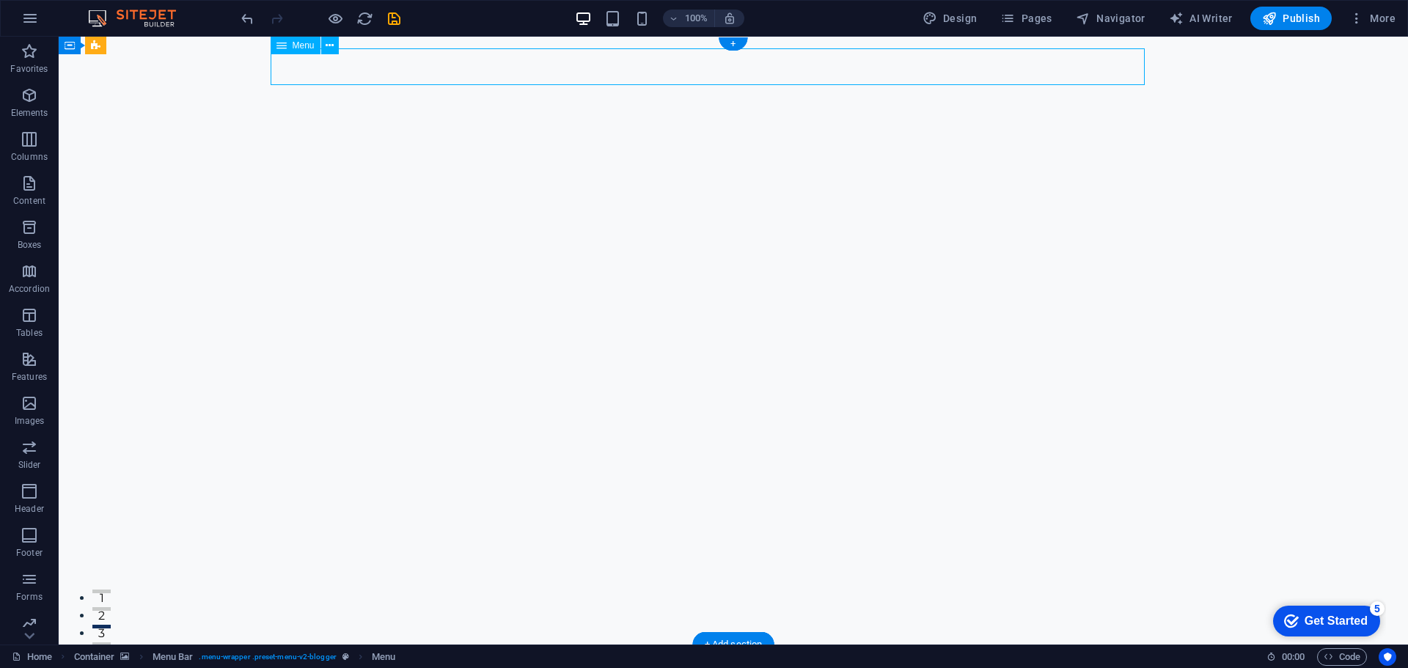
click at [679, 656] on nav "Contact Us" at bounding box center [722, 674] width 892 height 37
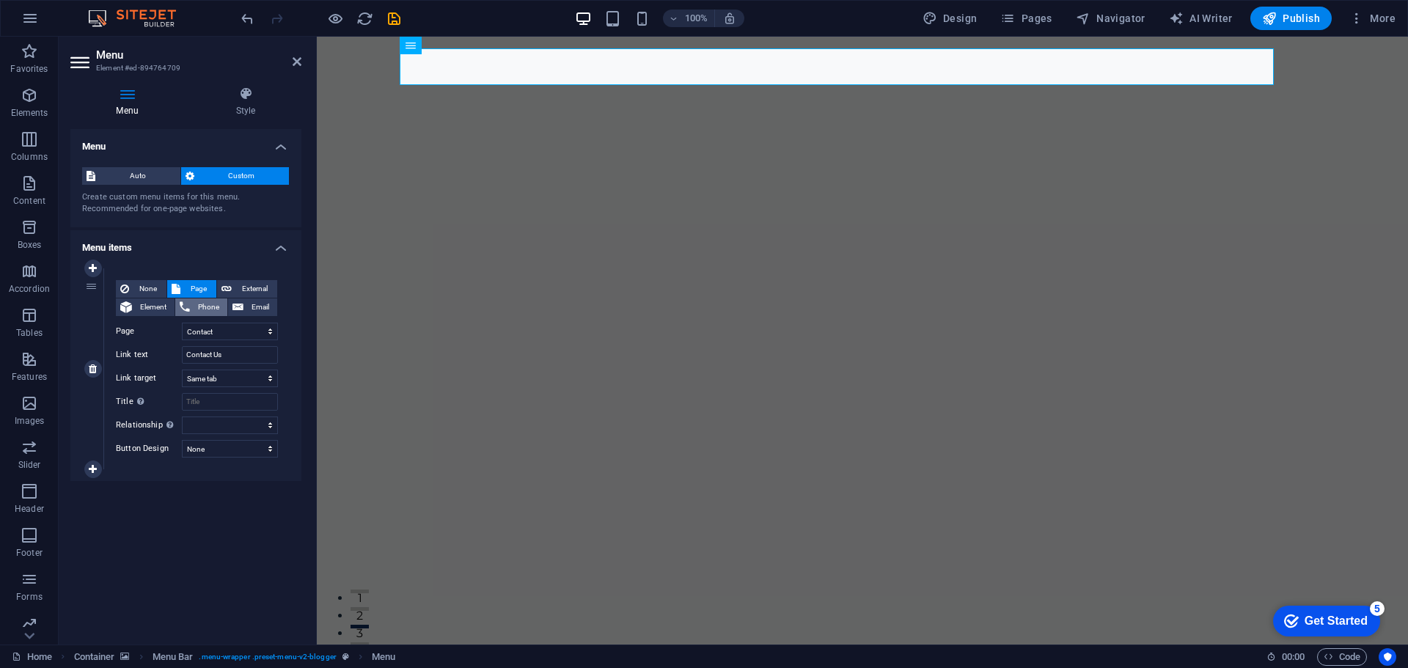
click at [211, 306] on span "Phone" at bounding box center [208, 307] width 29 height 18
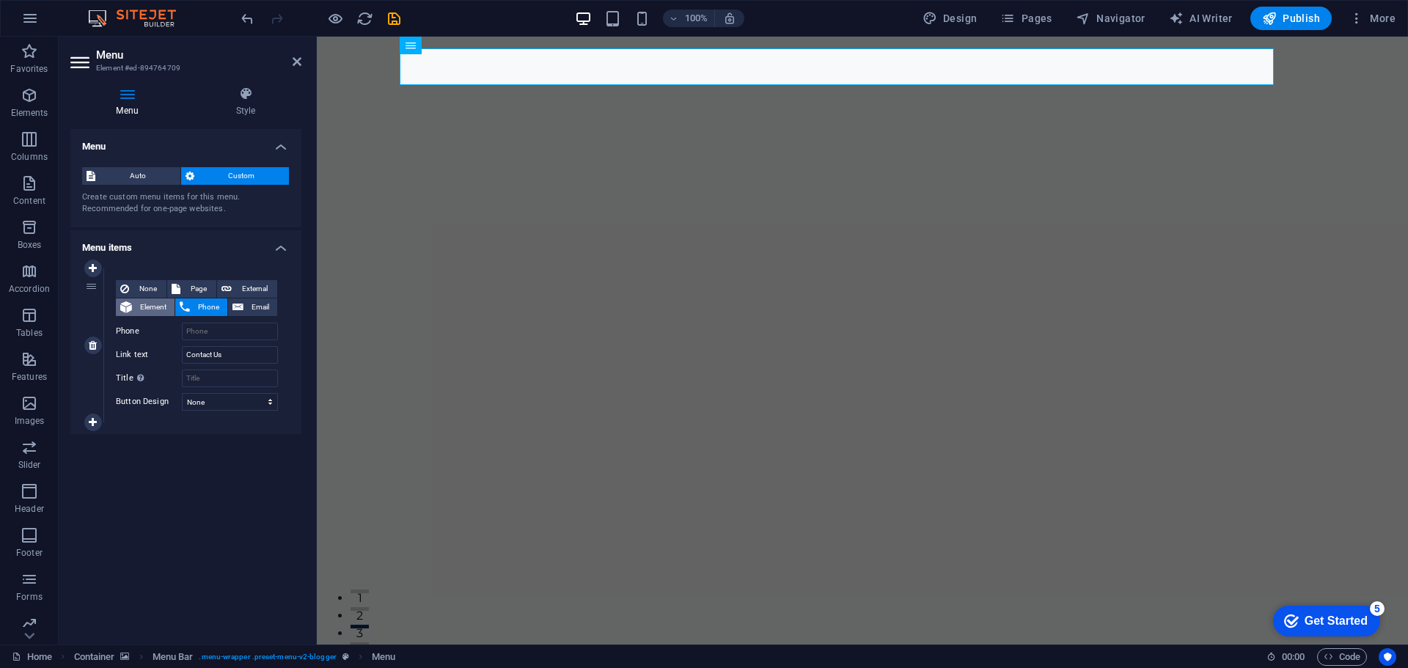
click at [164, 304] on span "Element" at bounding box center [153, 307] width 34 height 18
click at [154, 287] on span "None" at bounding box center [147, 289] width 29 height 18
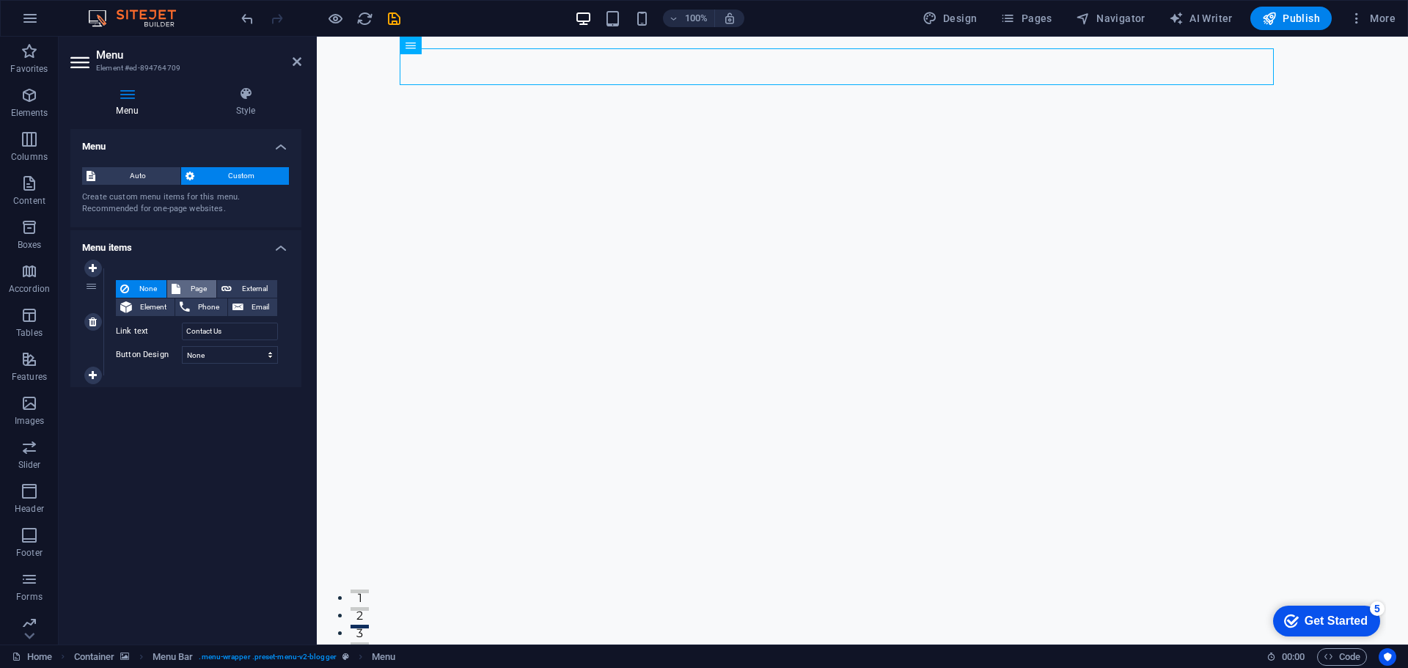
click at [191, 284] on span "Page" at bounding box center [198, 289] width 27 height 18
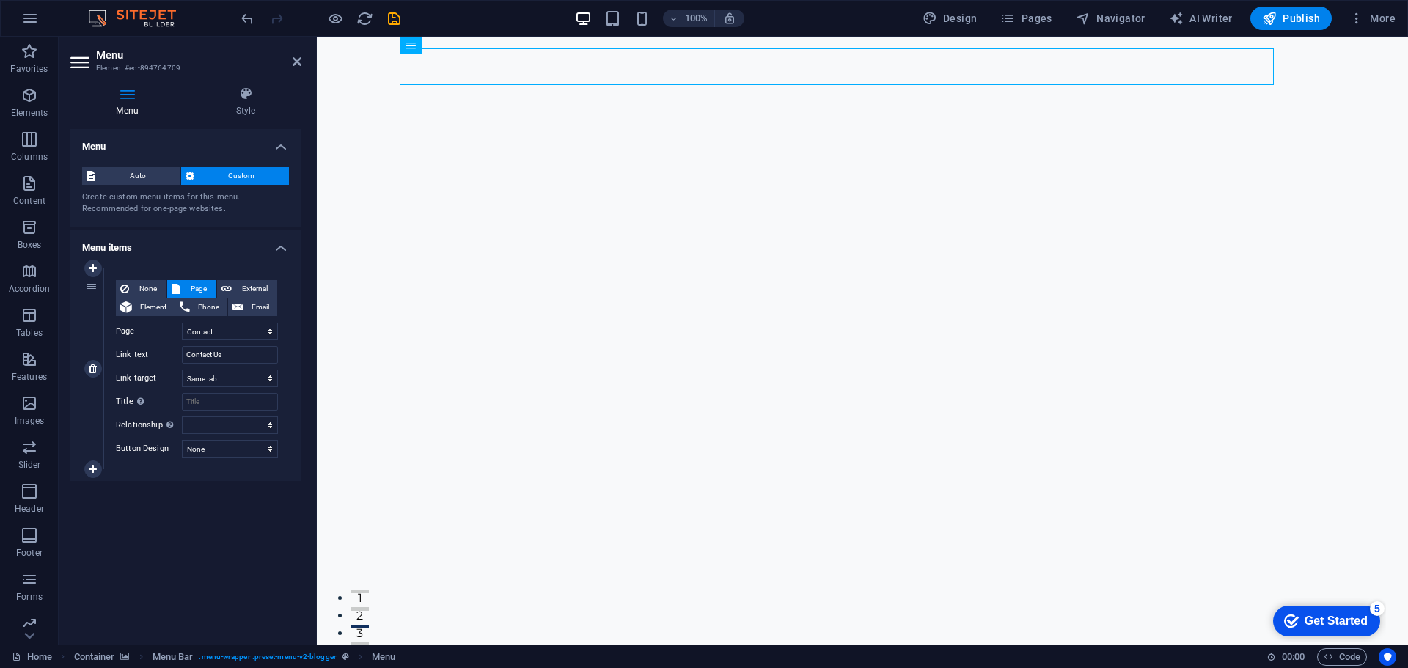
click at [205, 295] on span "Page" at bounding box center [198, 289] width 27 height 18
click at [209, 304] on span "Phone" at bounding box center [208, 307] width 29 height 18
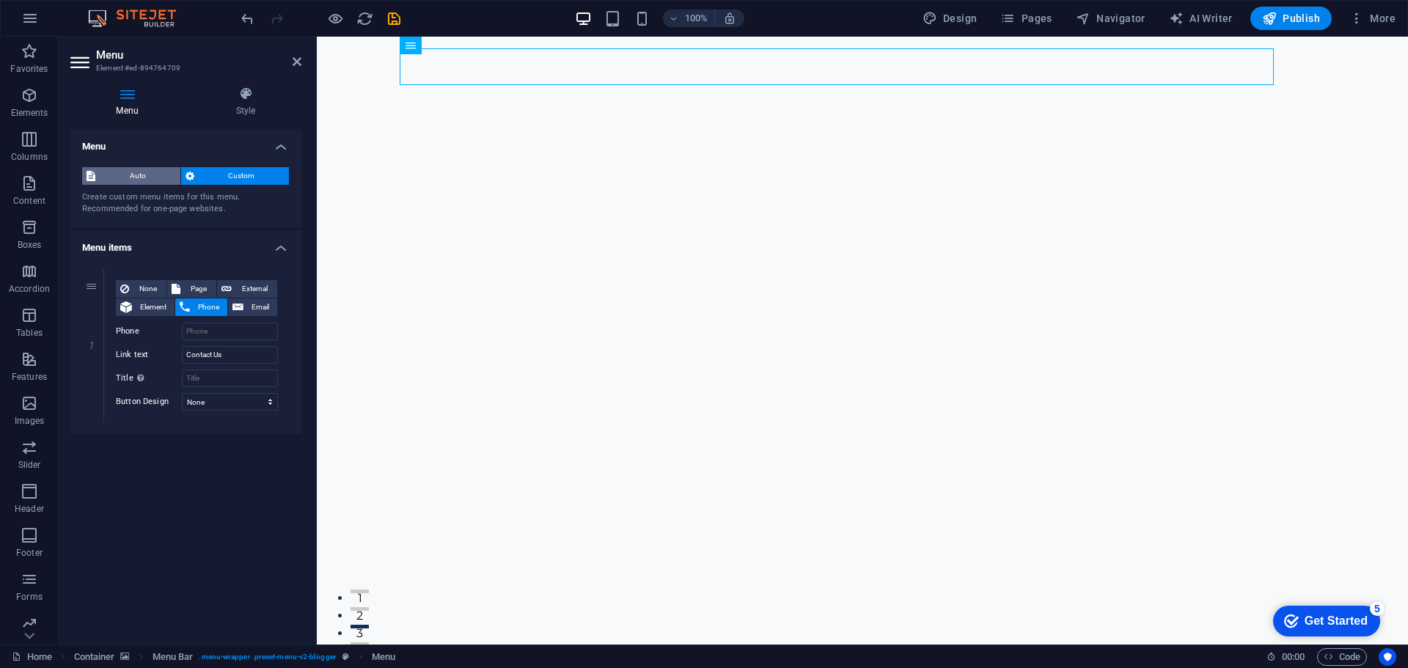
click at [161, 171] on span "Auto" at bounding box center [138, 176] width 76 height 18
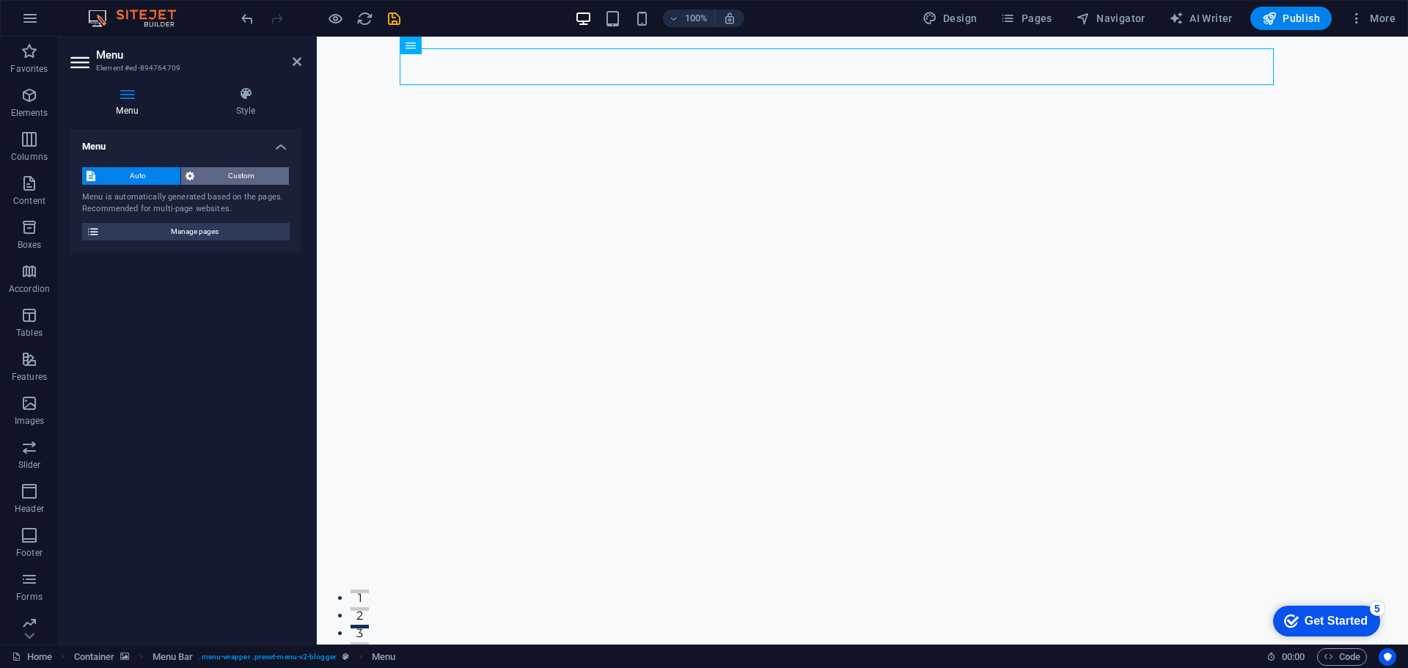
click at [240, 177] on span "Custom" at bounding box center [242, 176] width 87 height 18
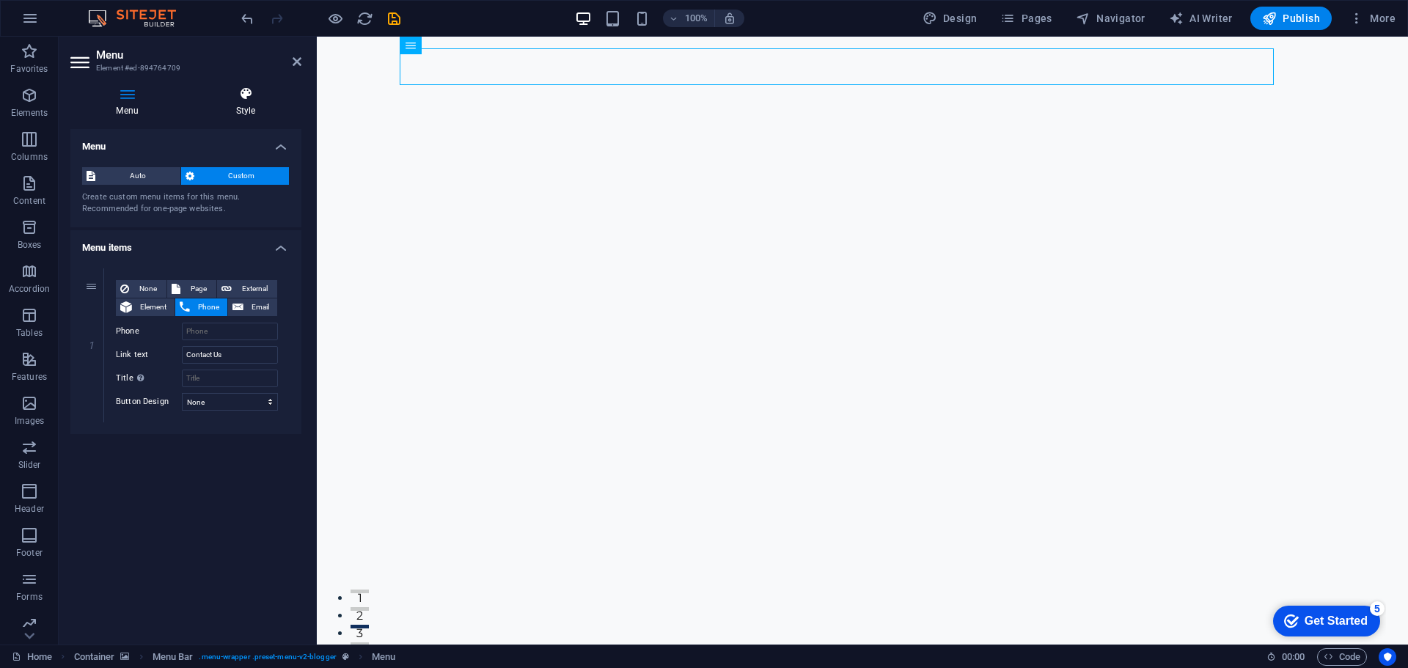
click at [252, 89] on icon at bounding box center [245, 94] width 111 height 15
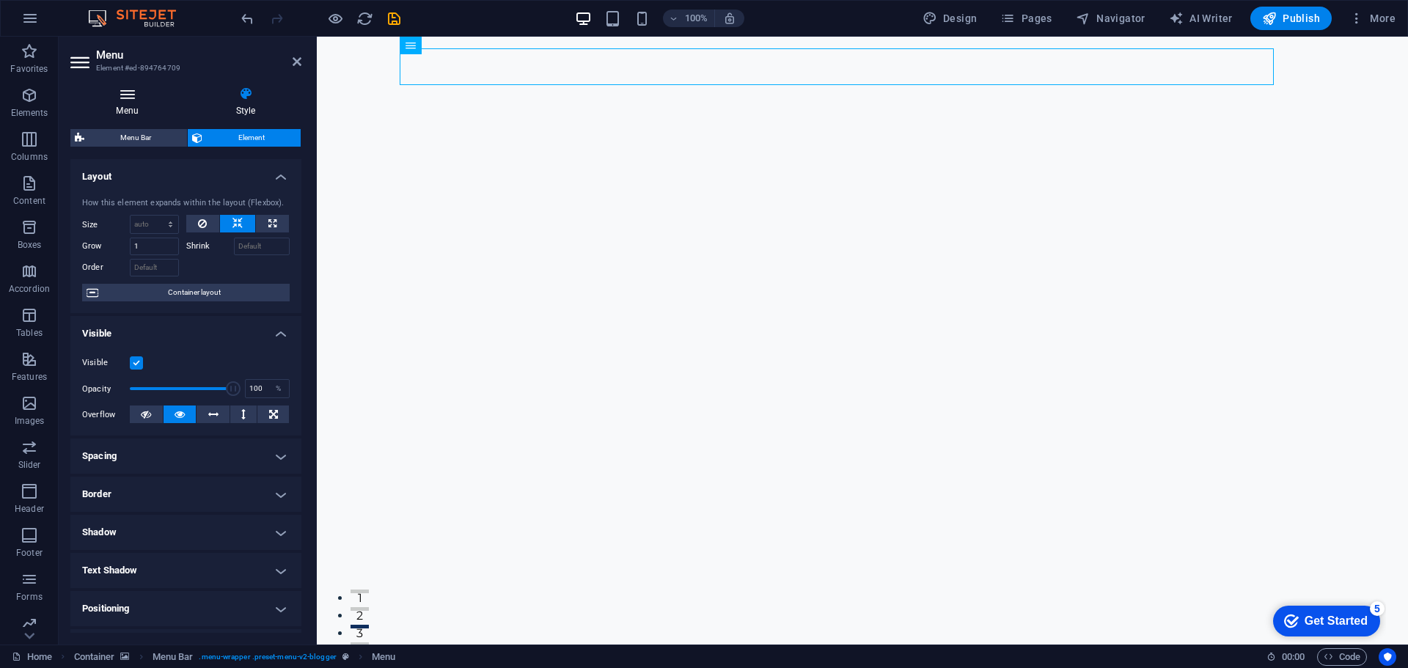
click at [139, 95] on icon at bounding box center [127, 94] width 114 height 15
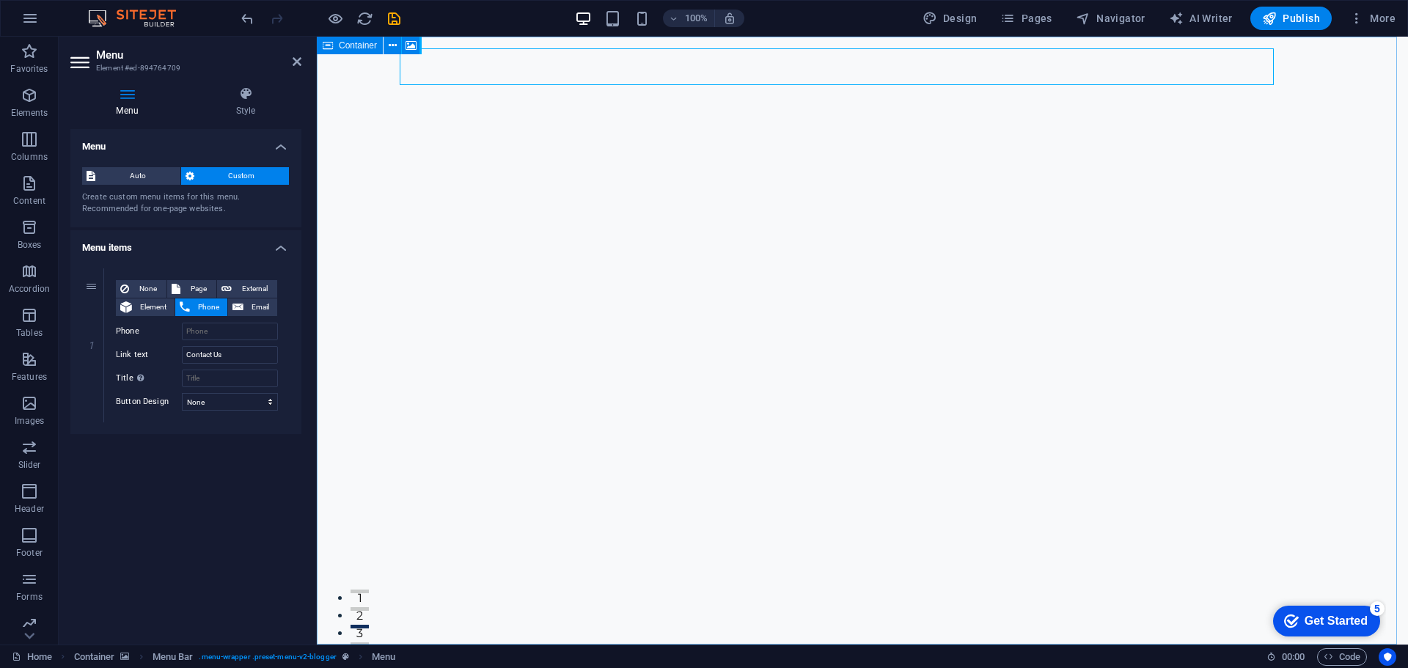
click at [325, 47] on icon at bounding box center [328, 46] width 10 height 18
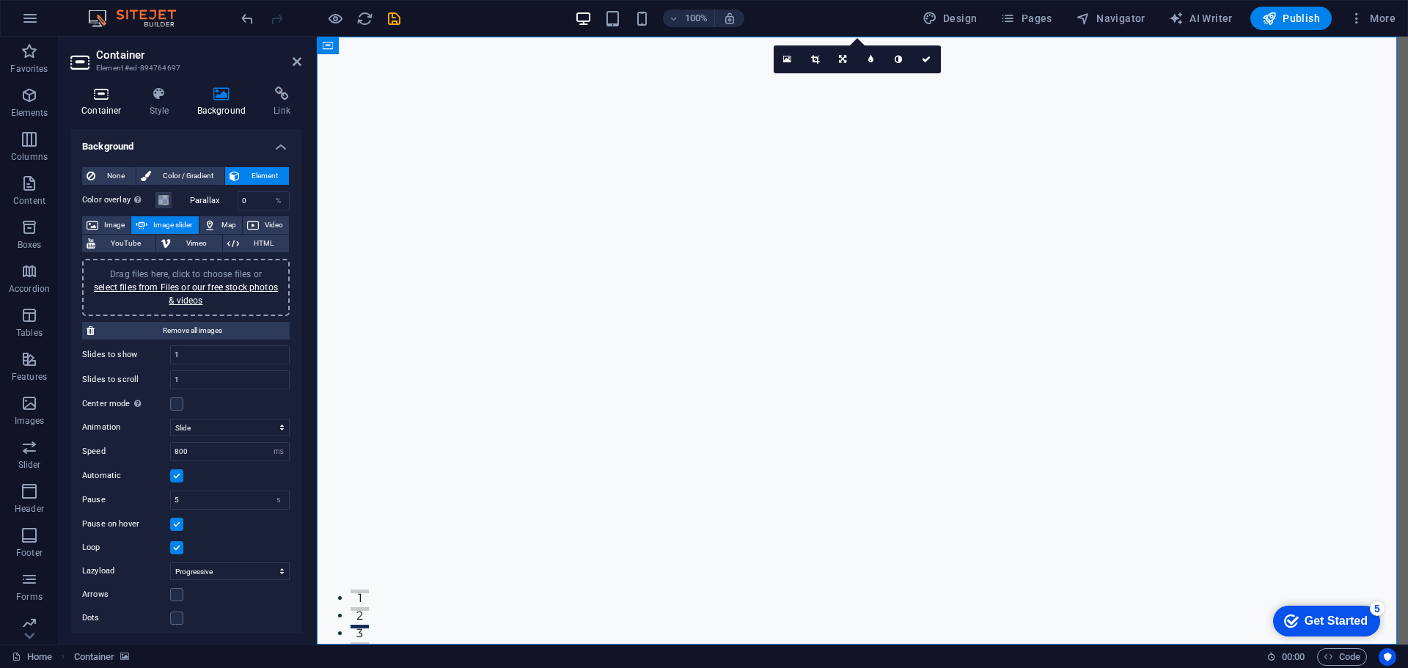
click at [102, 92] on icon at bounding box center [101, 94] width 62 height 15
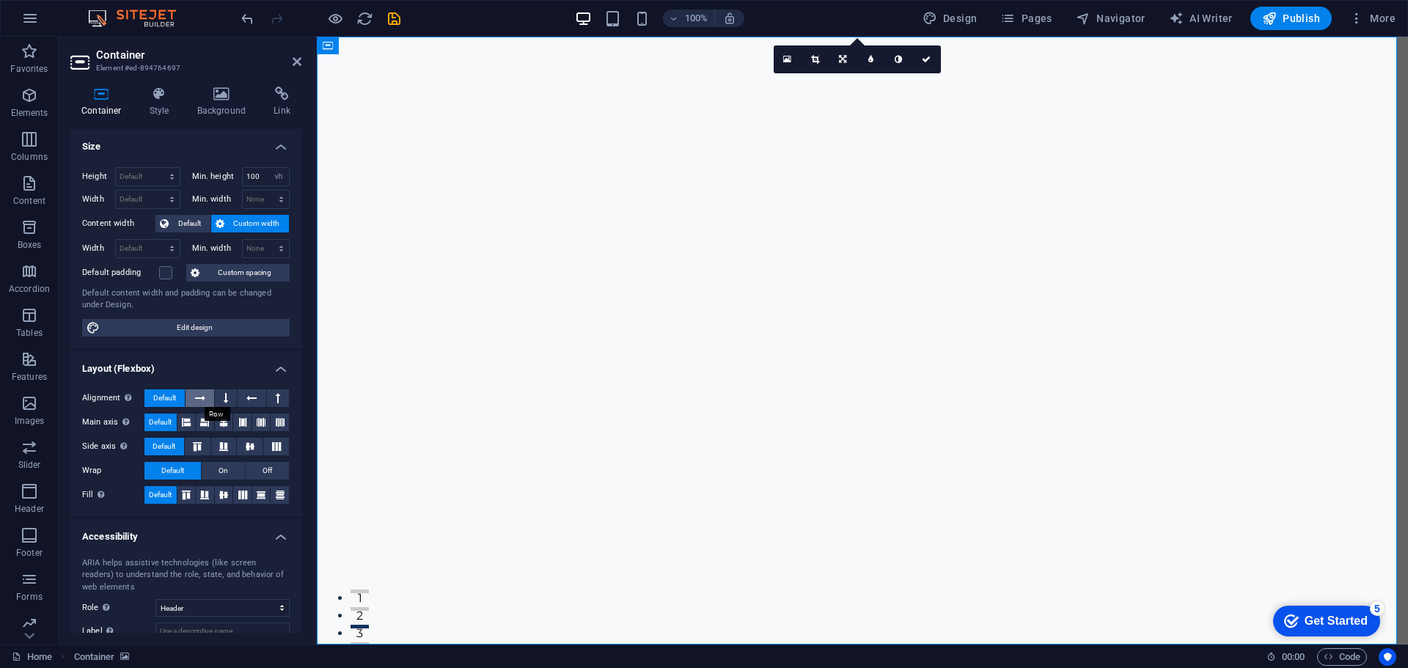
click at [204, 398] on icon at bounding box center [200, 398] width 10 height 18
click at [163, 393] on span "Default" at bounding box center [164, 398] width 23 height 18
click at [205, 452] on button at bounding box center [198, 447] width 26 height 18
click at [1252, 656] on nav "Contact Us" at bounding box center [851, 674] width 892 height 37
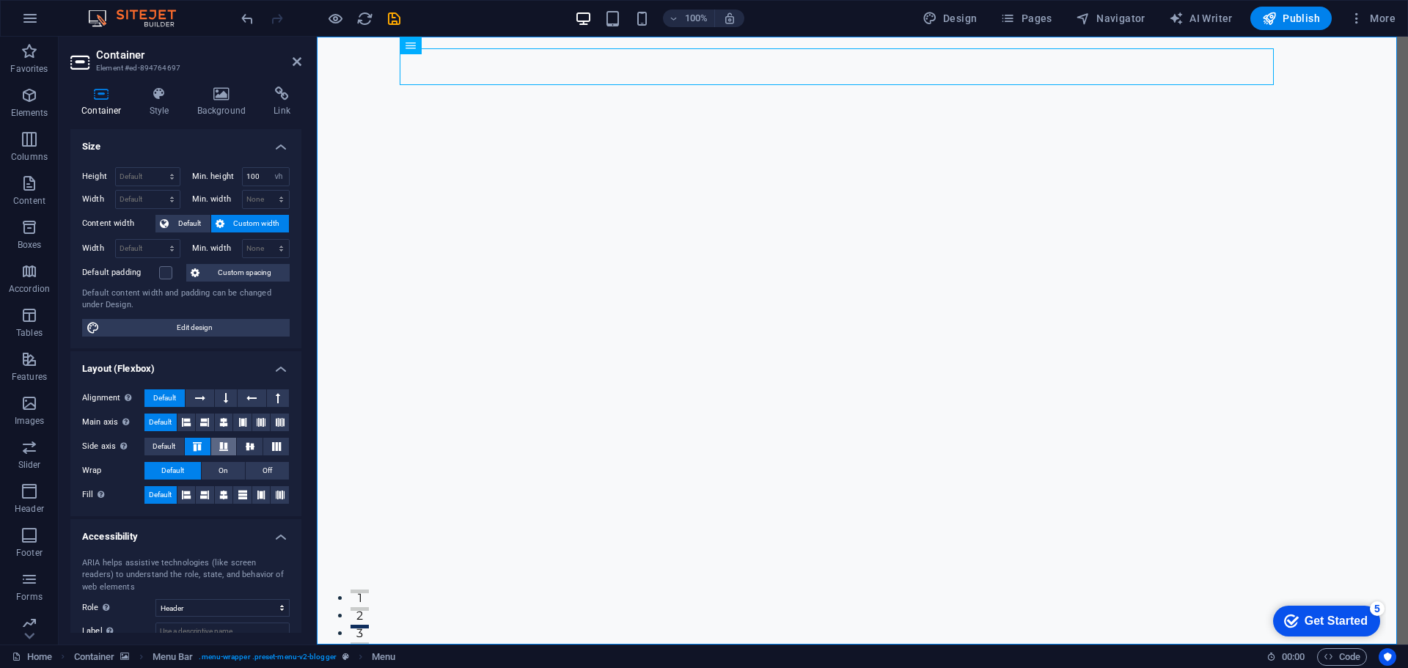
click at [228, 446] on icon at bounding box center [224, 446] width 18 height 9
click at [170, 447] on span "Default" at bounding box center [164, 447] width 23 height 18
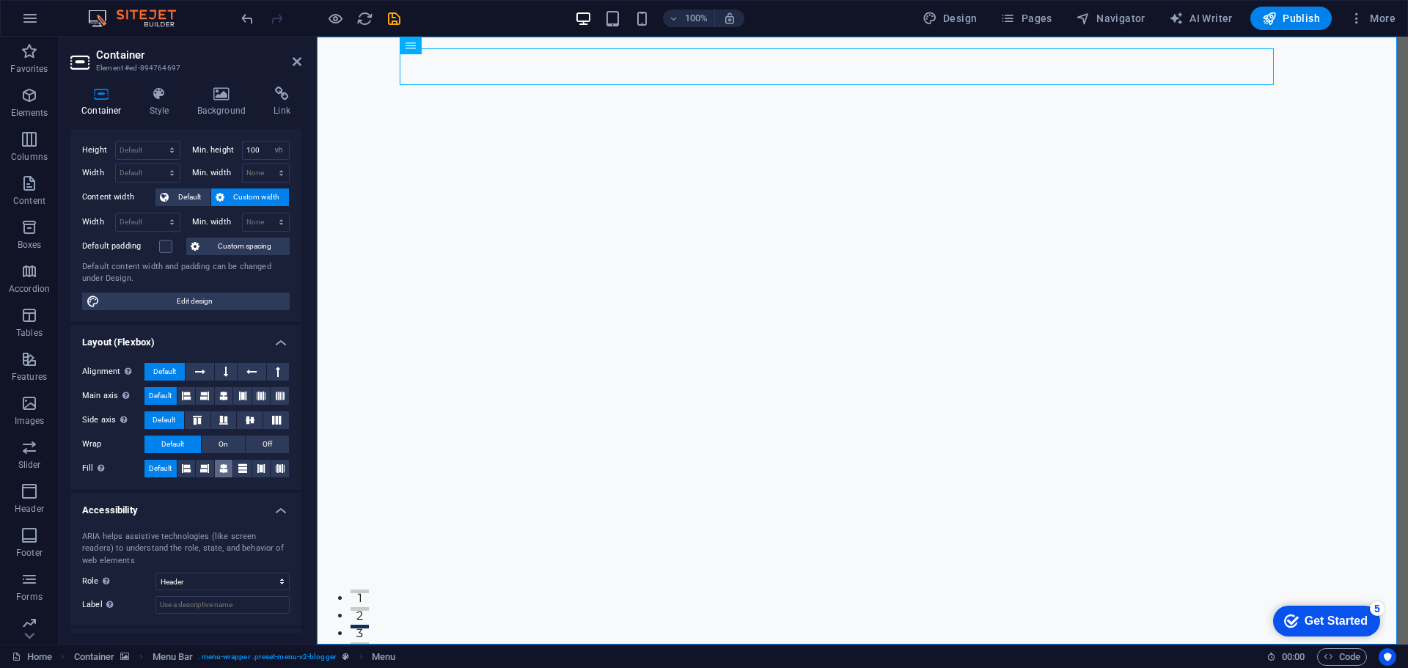
scroll to position [89, 0]
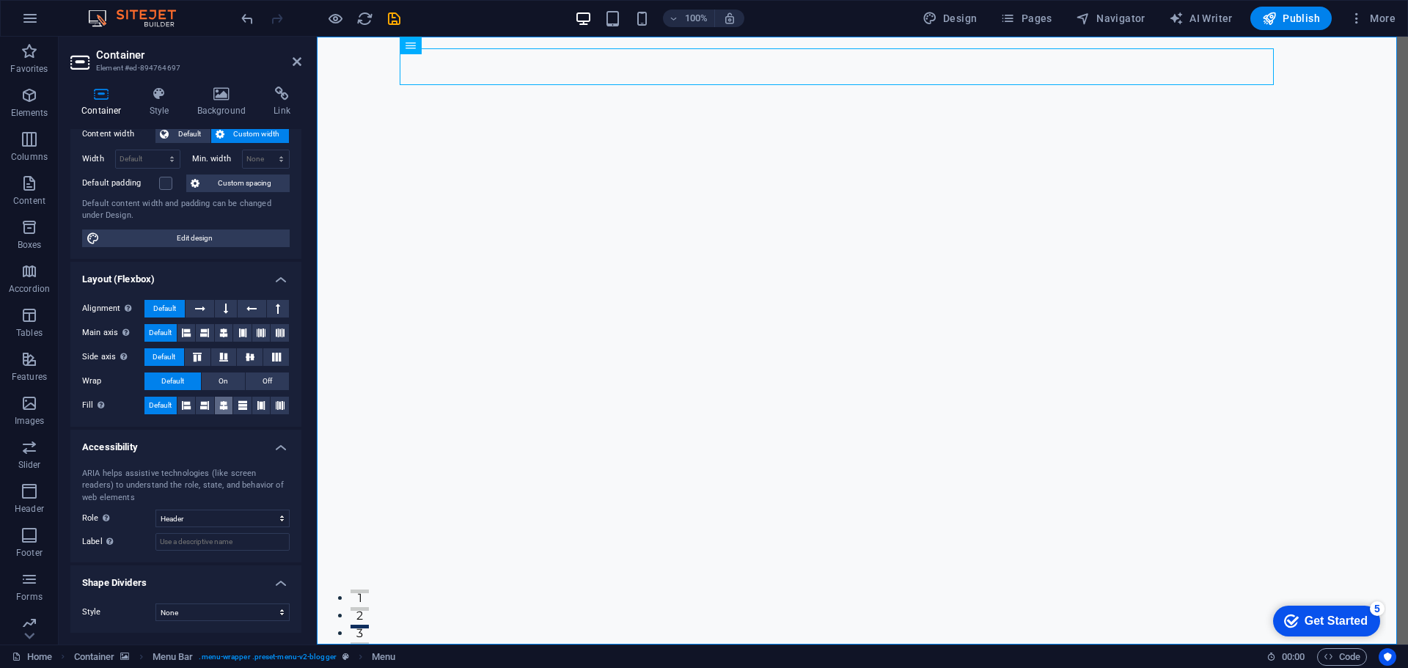
click at [223, 408] on icon at bounding box center [223, 406] width 9 height 18
click at [252, 404] on button at bounding box center [261, 406] width 18 height 18
click at [271, 397] on button at bounding box center [280, 406] width 18 height 18
click at [252, 406] on button at bounding box center [261, 406] width 18 height 18
click at [229, 405] on button at bounding box center [224, 406] width 18 height 18
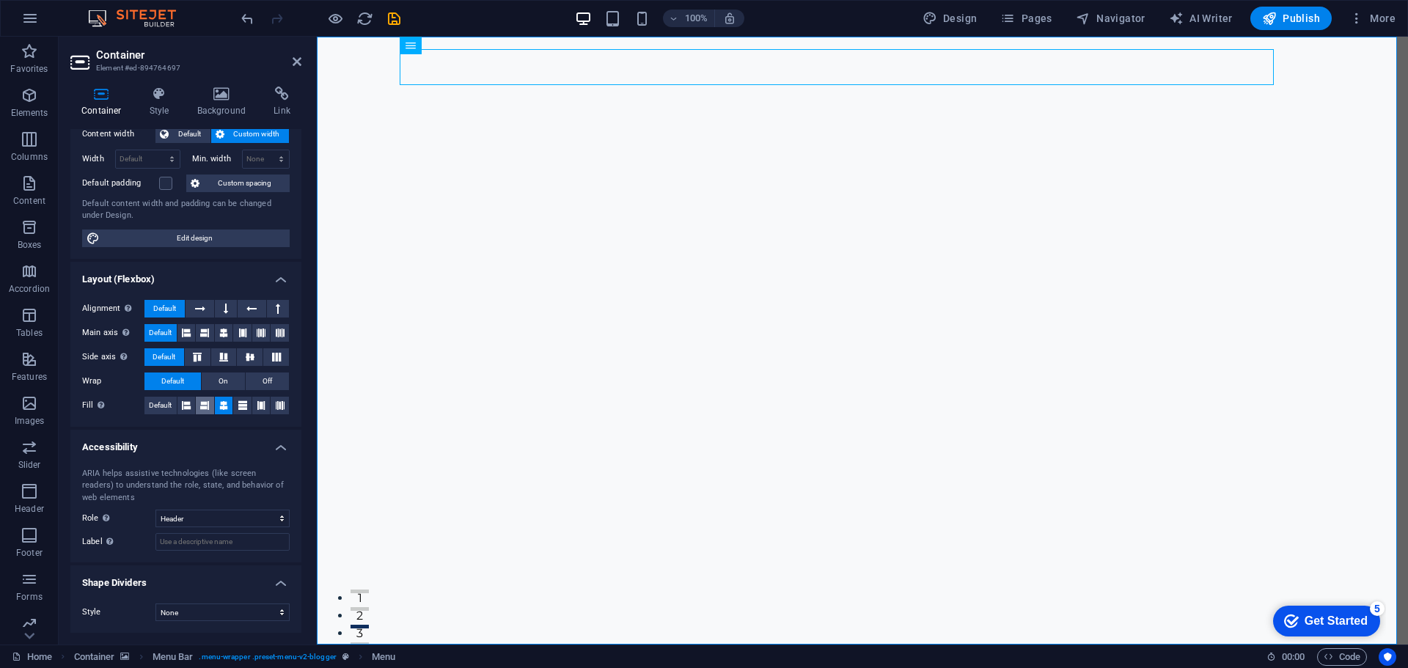
click at [208, 405] on icon at bounding box center [204, 406] width 9 height 18
click at [169, 410] on span "Default" at bounding box center [160, 406] width 23 height 18
click at [207, 283] on h4 "Layout (Flexbox)" at bounding box center [185, 275] width 231 height 26
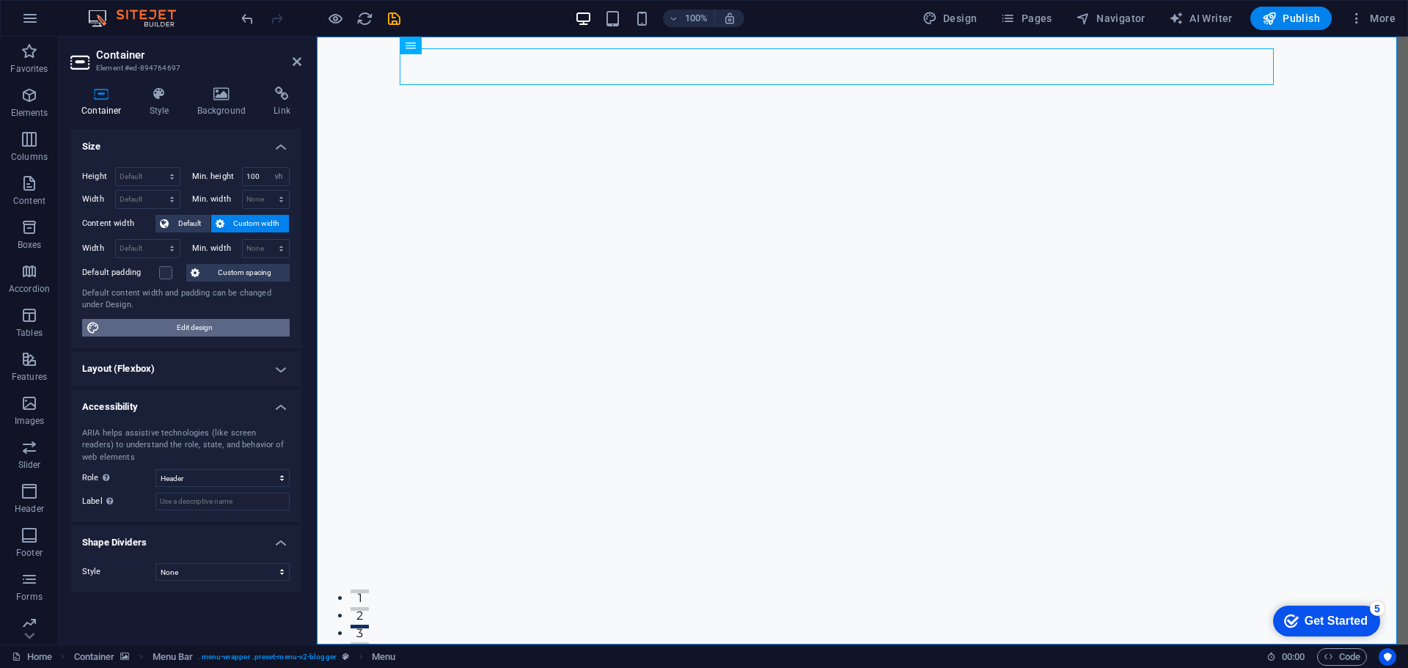
click at [197, 328] on span "Edit design" at bounding box center [194, 328] width 181 height 18
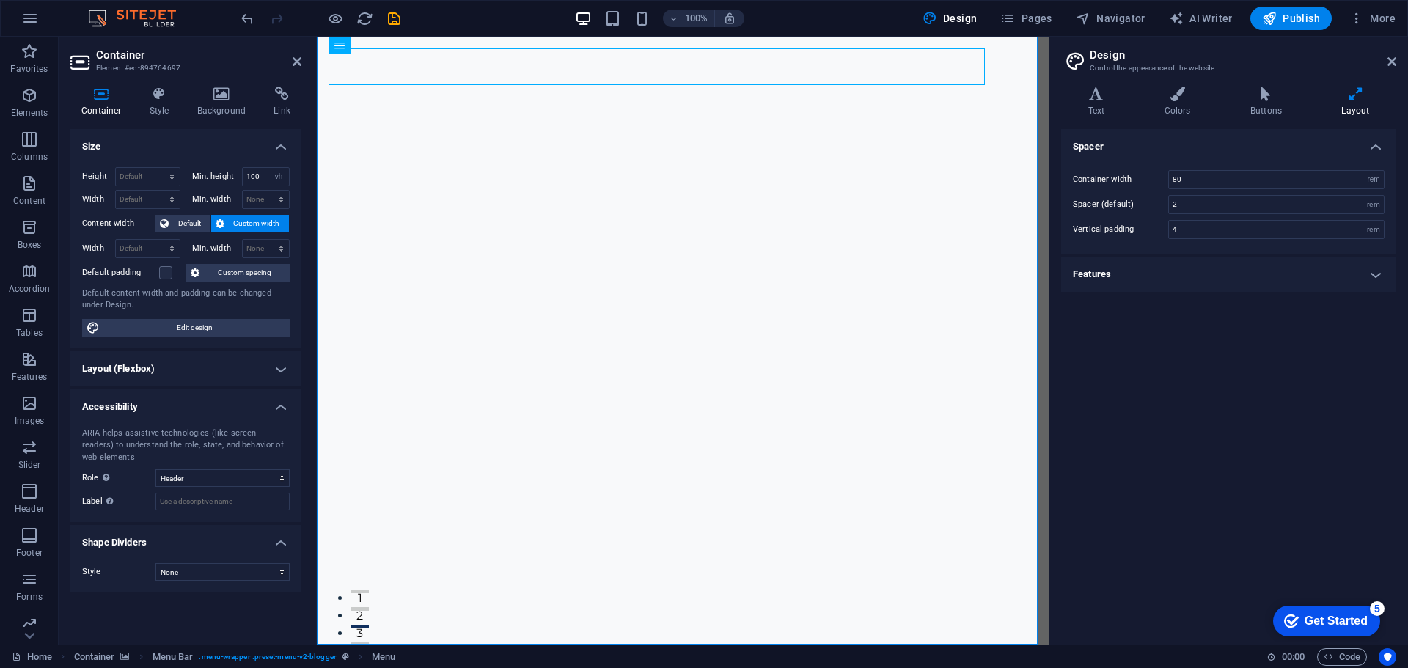
click at [1396, 62] on aside "Design Control the appearance of the website Variants Text Colors Buttons Layou…" at bounding box center [1228, 341] width 359 height 608
click at [1391, 66] on icon at bounding box center [1391, 62] width 9 height 12
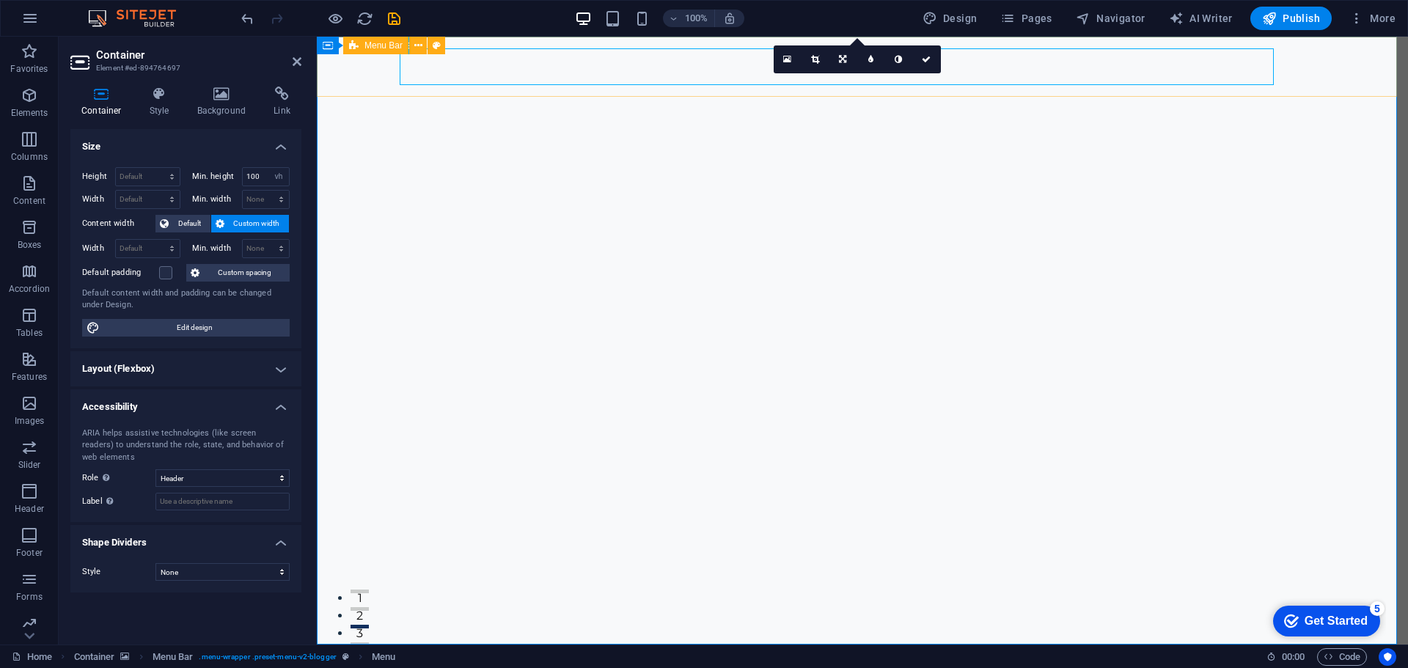
click at [357, 44] on icon at bounding box center [354, 46] width 10 height 18
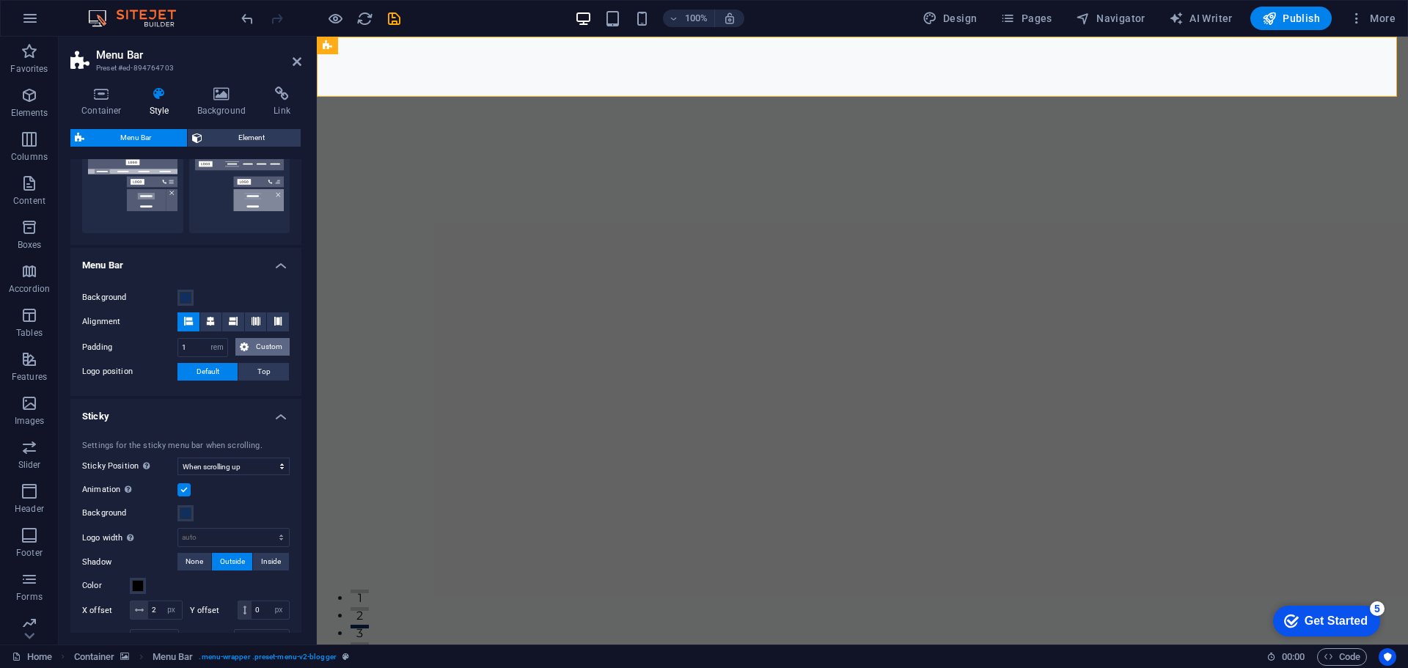
scroll to position [367, 0]
click at [213, 323] on icon at bounding box center [210, 323] width 9 height 9
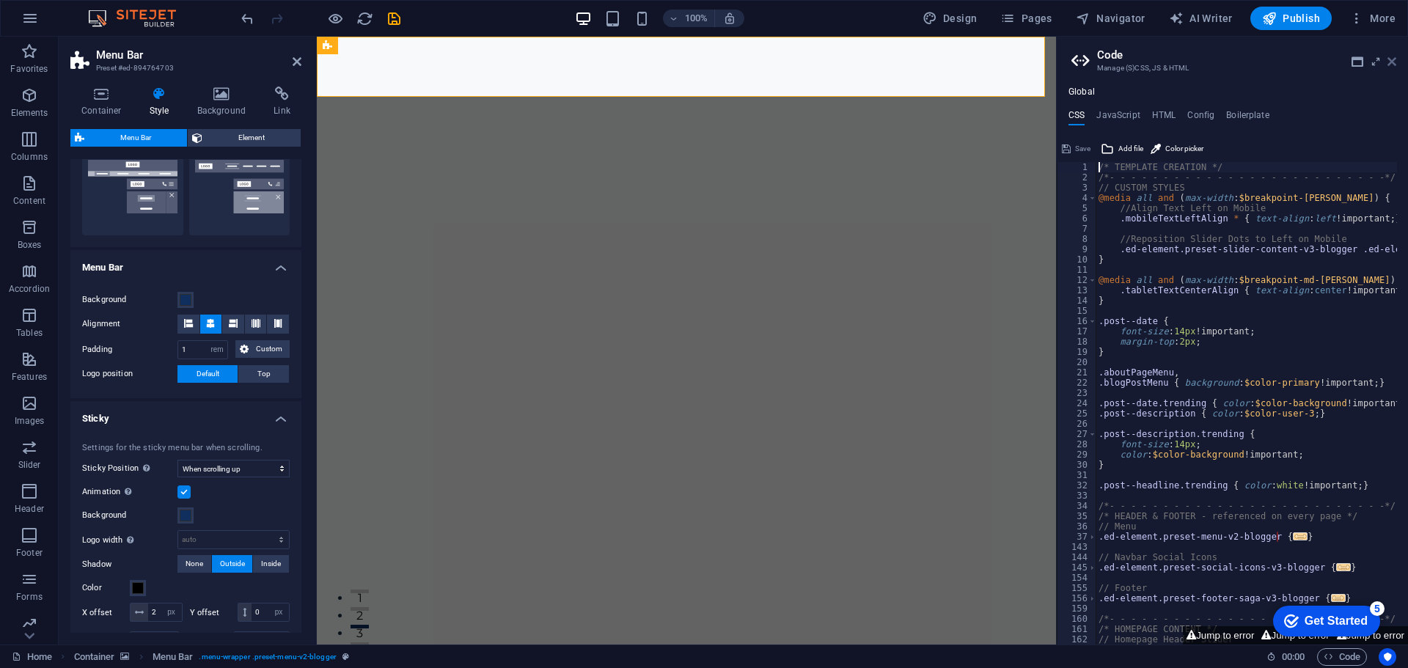
click at [1395, 63] on icon at bounding box center [1391, 62] width 9 height 12
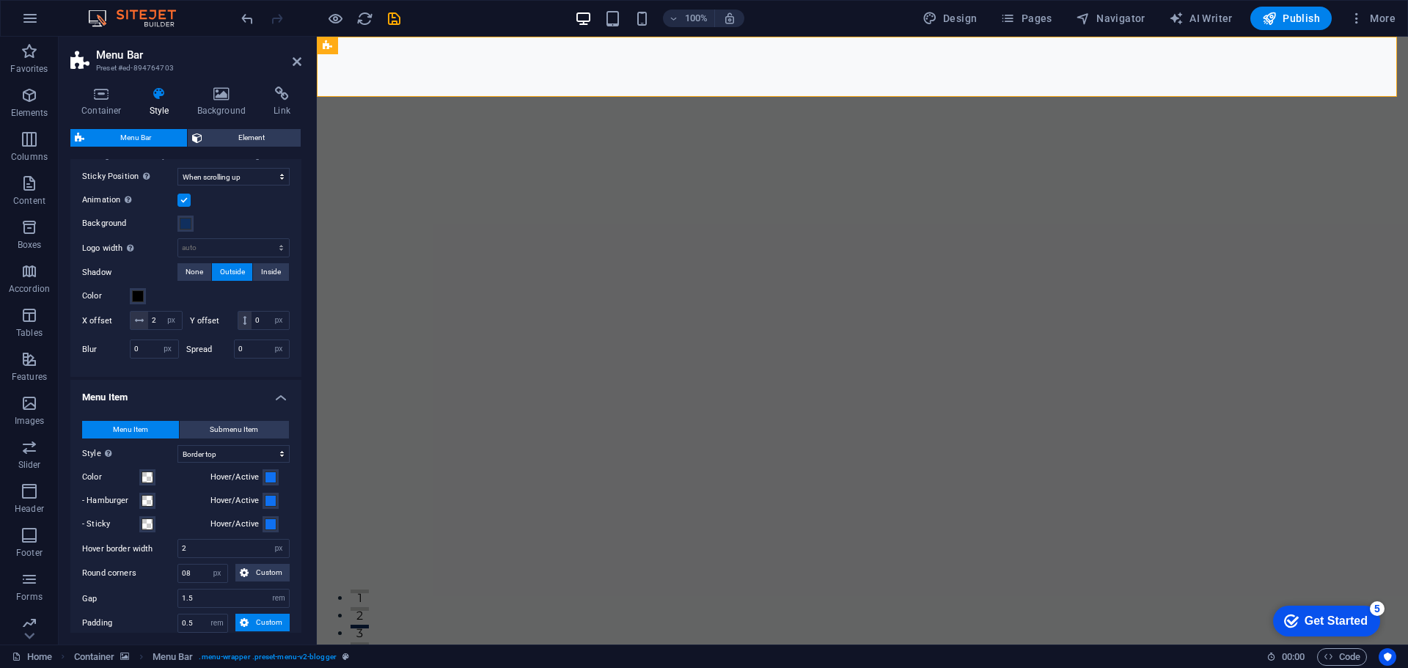
scroll to position [660, 0]
click at [264, 437] on button "Submenu Item" at bounding box center [235, 428] width 110 height 18
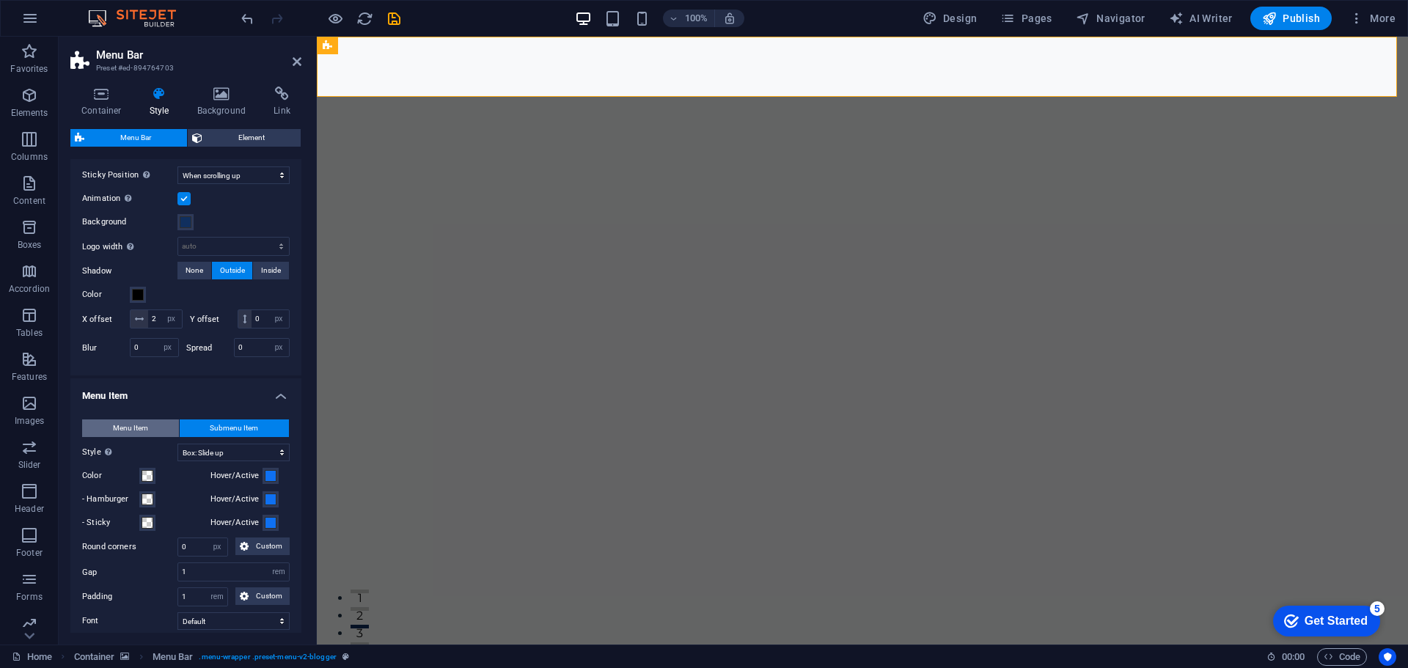
click at [156, 437] on button "Menu Item" at bounding box center [130, 428] width 97 height 18
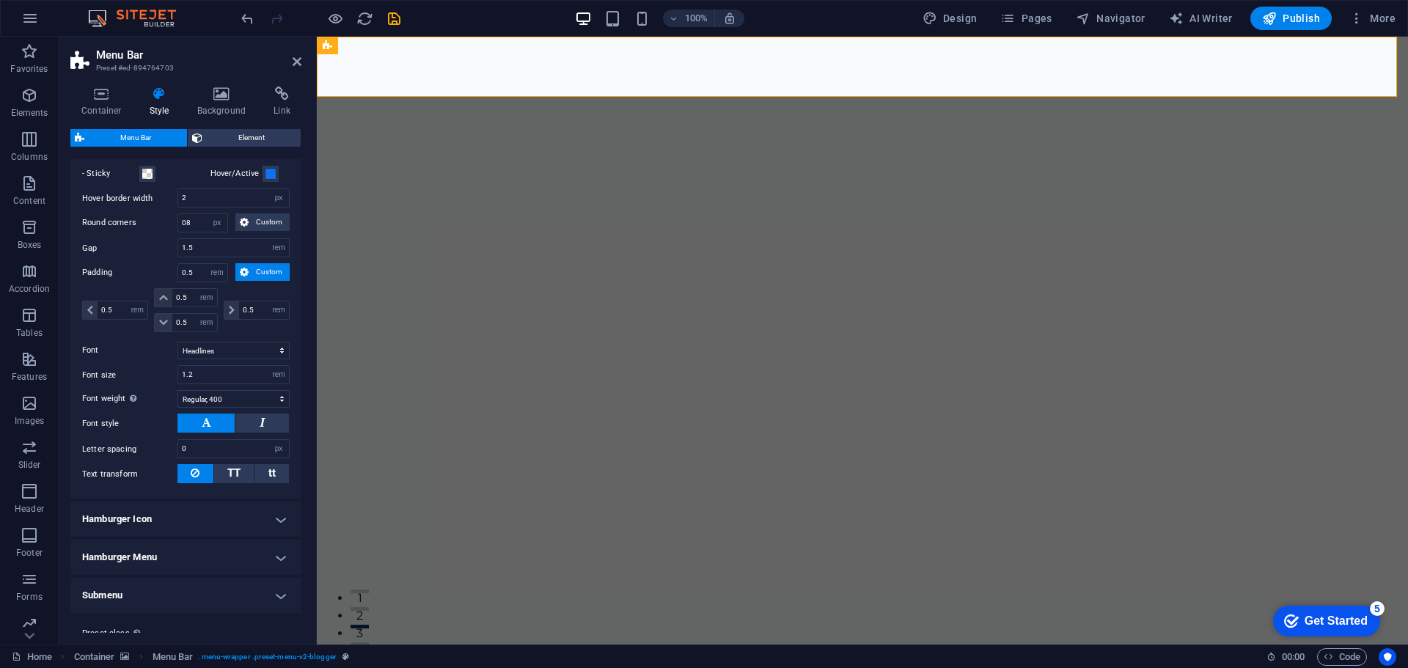
scroll to position [1067, 0]
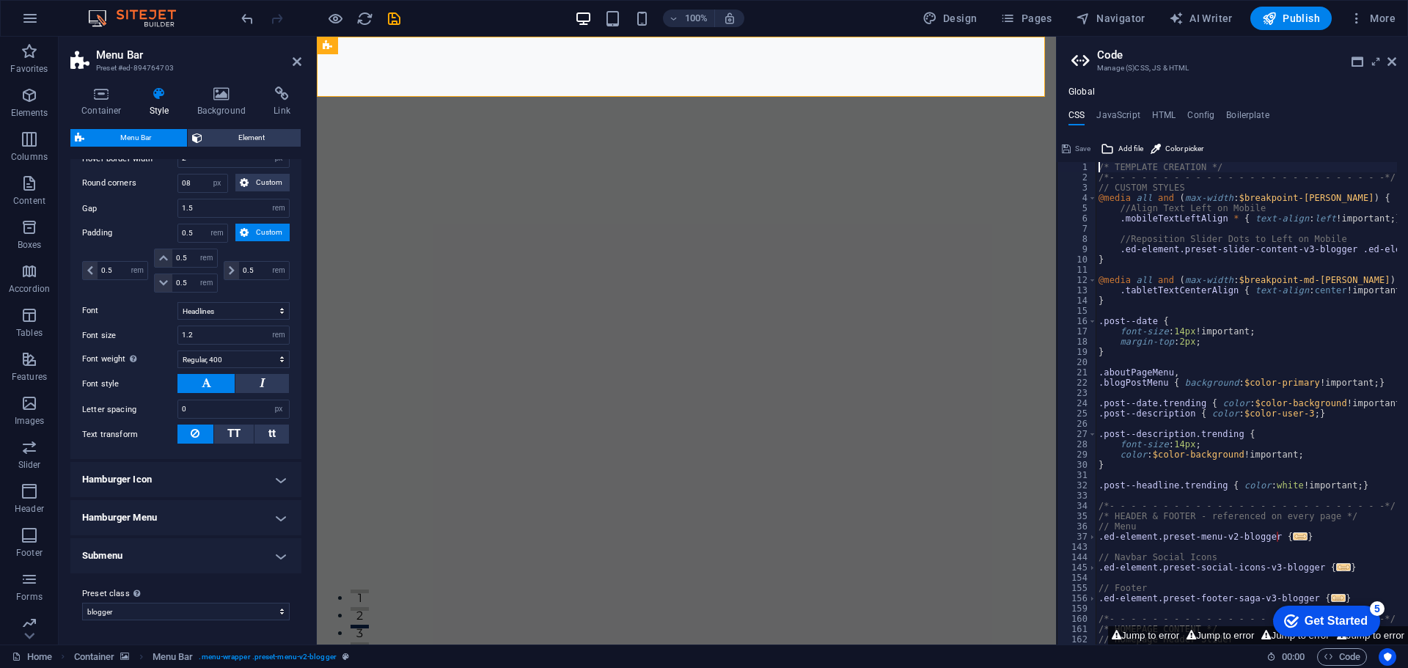
click at [1389, 53] on h2 "Code" at bounding box center [1246, 54] width 299 height 13
click at [1390, 61] on icon at bounding box center [1391, 62] width 9 height 12
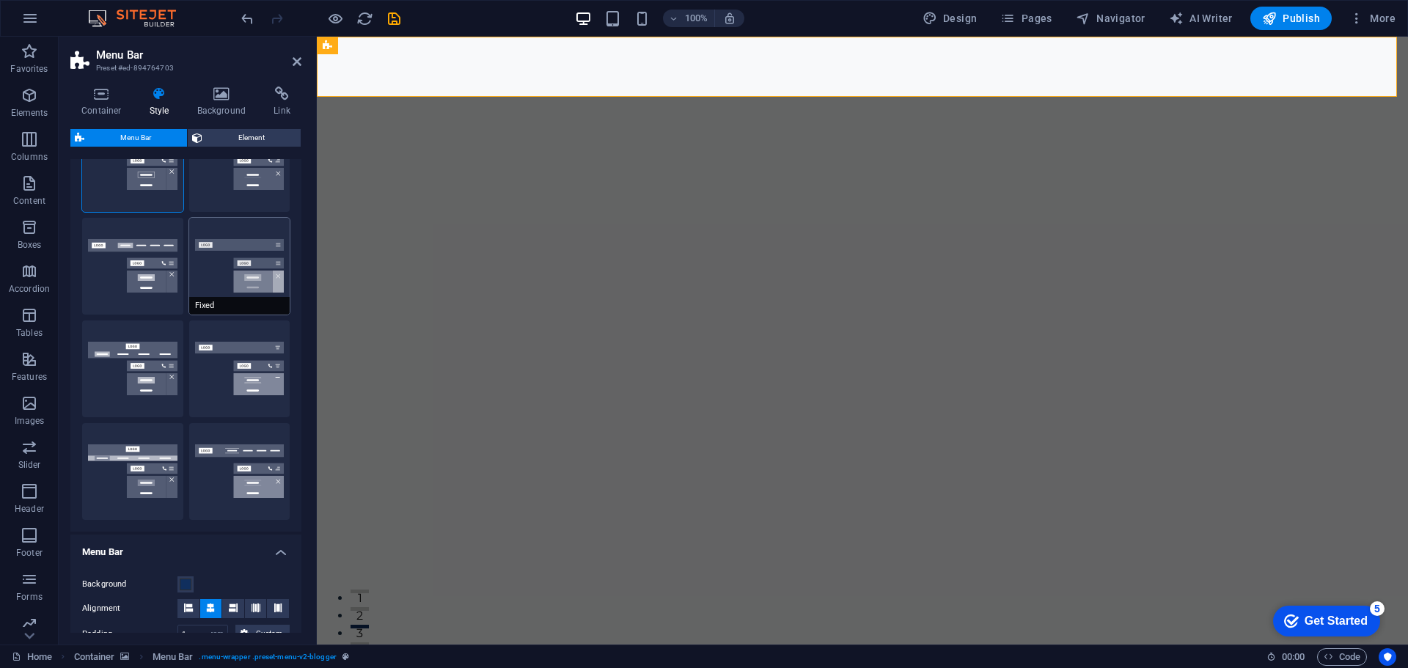
scroll to position [0, 0]
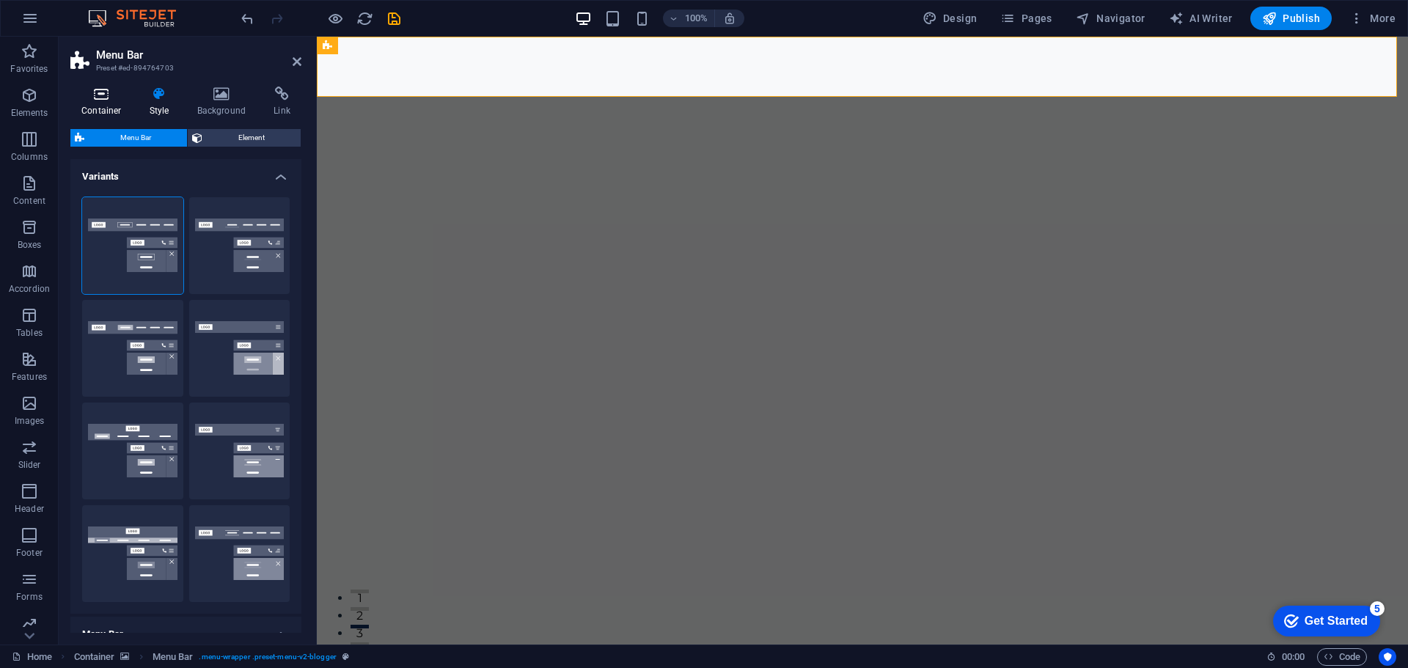
click at [117, 106] on h4 "Container" at bounding box center [104, 102] width 68 height 31
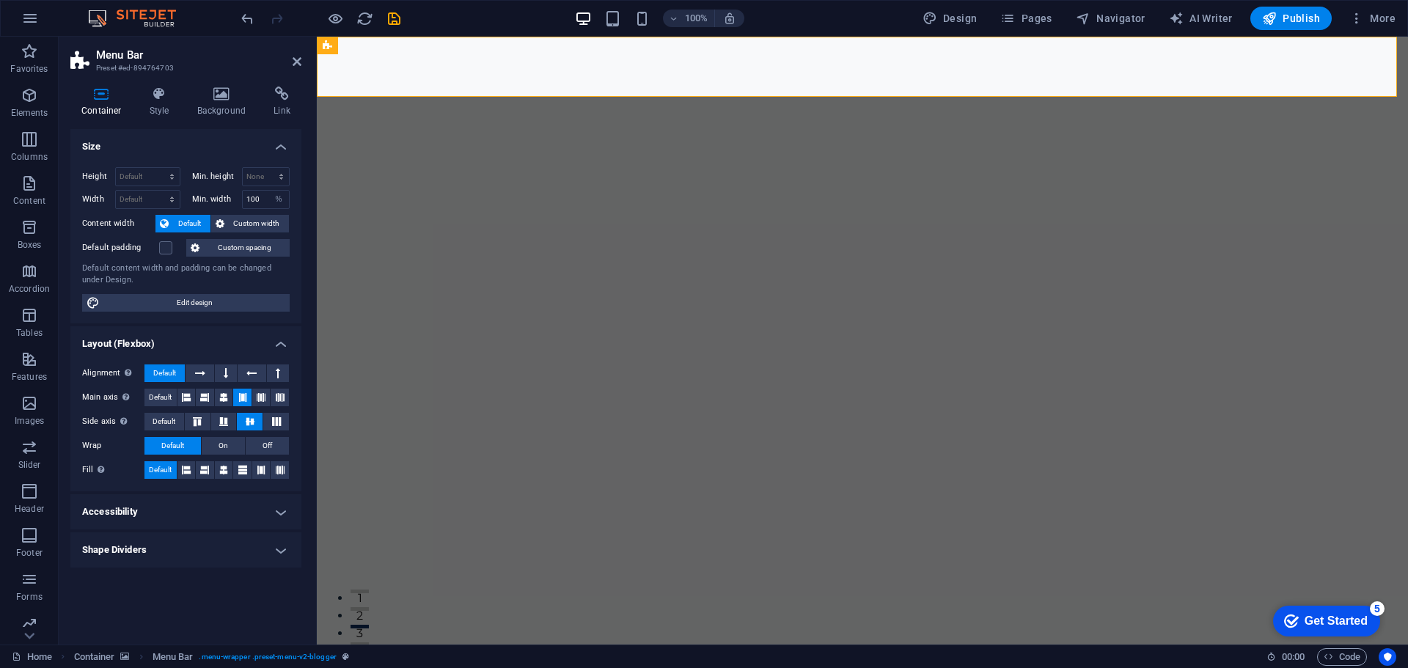
click at [301, 64] on aside "Menu Bar Preset #ed-894764703 Container Style Background Link Size Height Defau…" at bounding box center [188, 341] width 258 height 608
click at [294, 64] on icon at bounding box center [297, 62] width 9 height 12
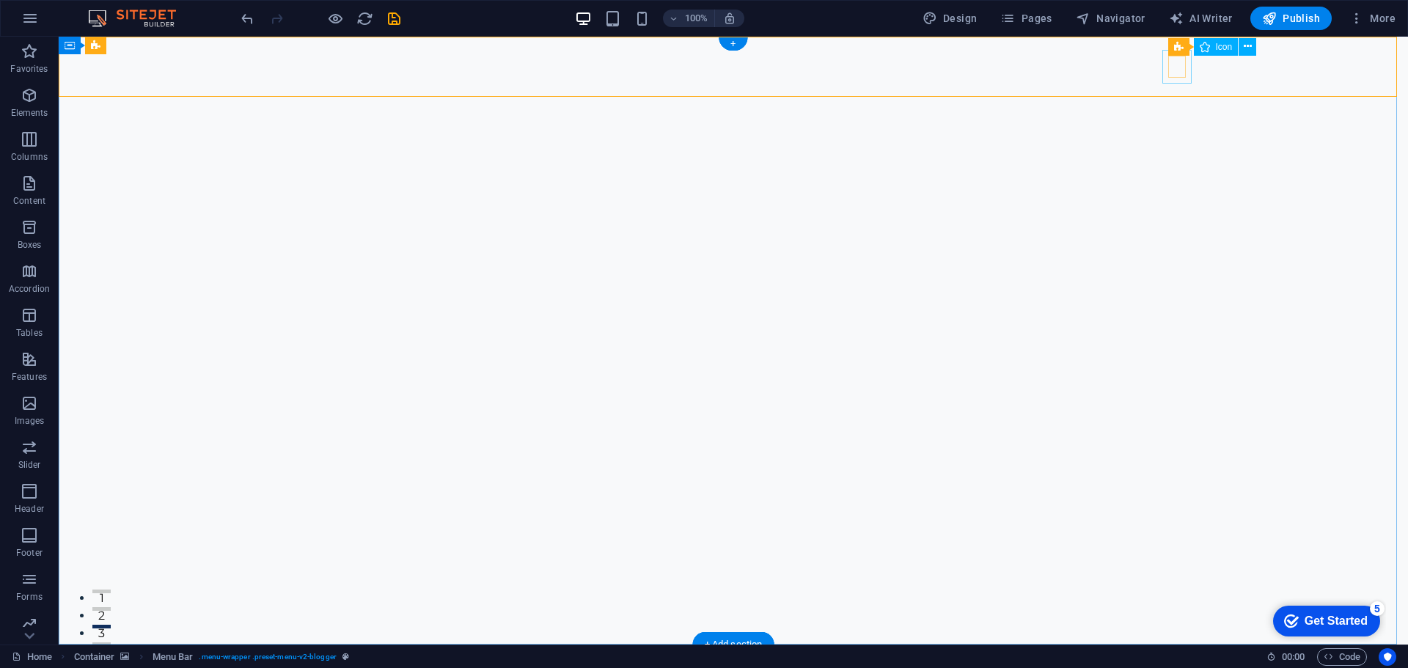
click at [1244, 47] on icon at bounding box center [1248, 46] width 8 height 15
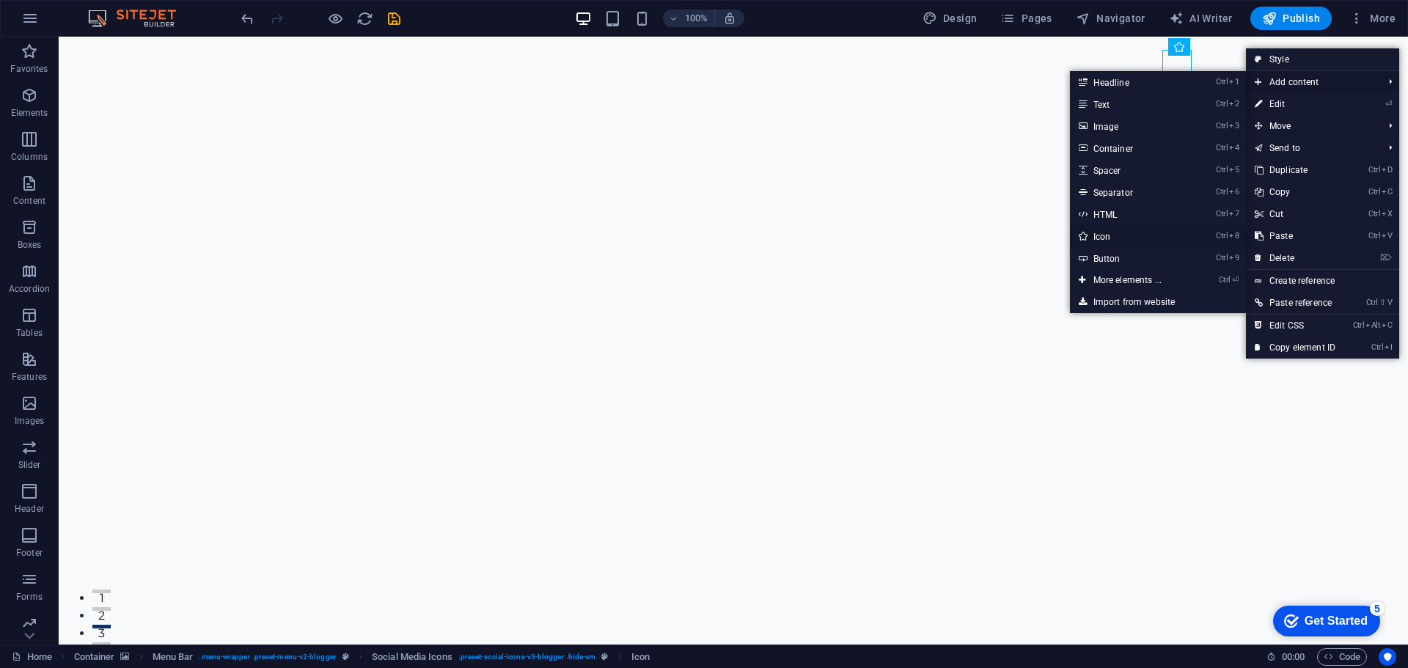
drag, startPoint x: 1116, startPoint y: 238, endPoint x: 761, endPoint y: 221, distance: 355.3
click at [1116, 238] on link "Ctrl 8 Icon" at bounding box center [1130, 236] width 121 height 22
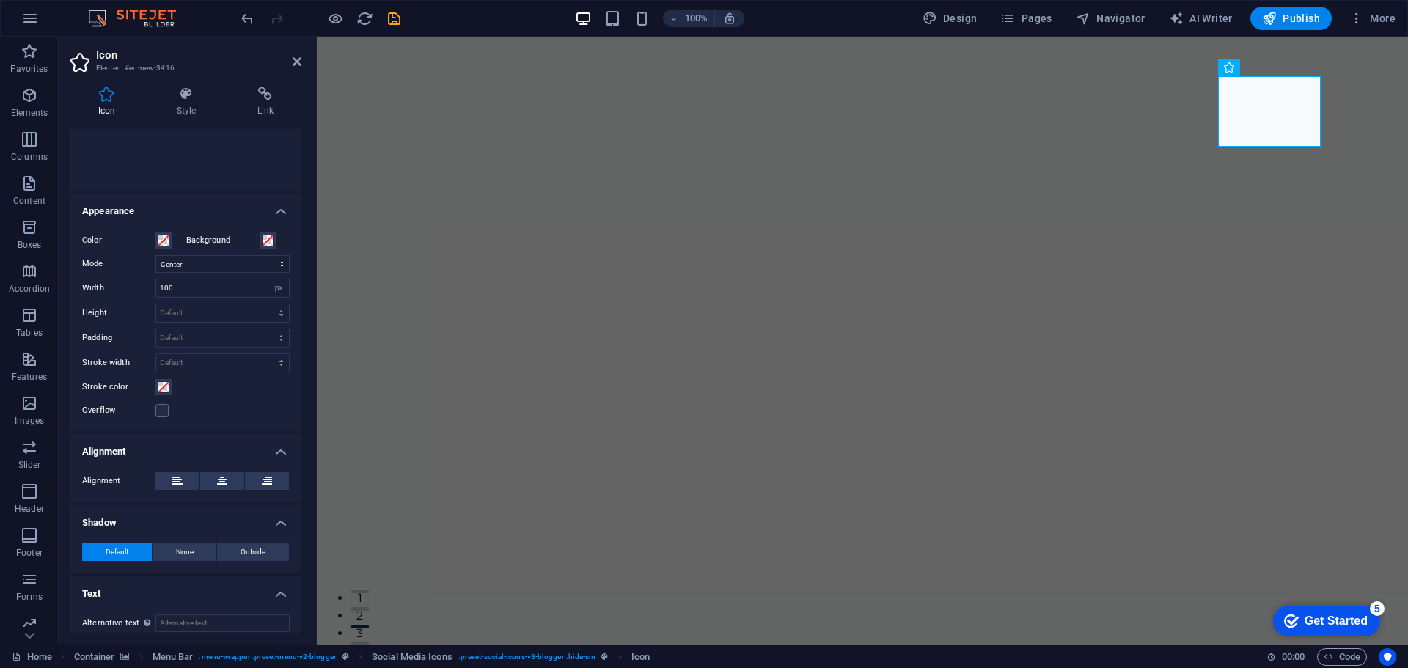
scroll to position [266, 0]
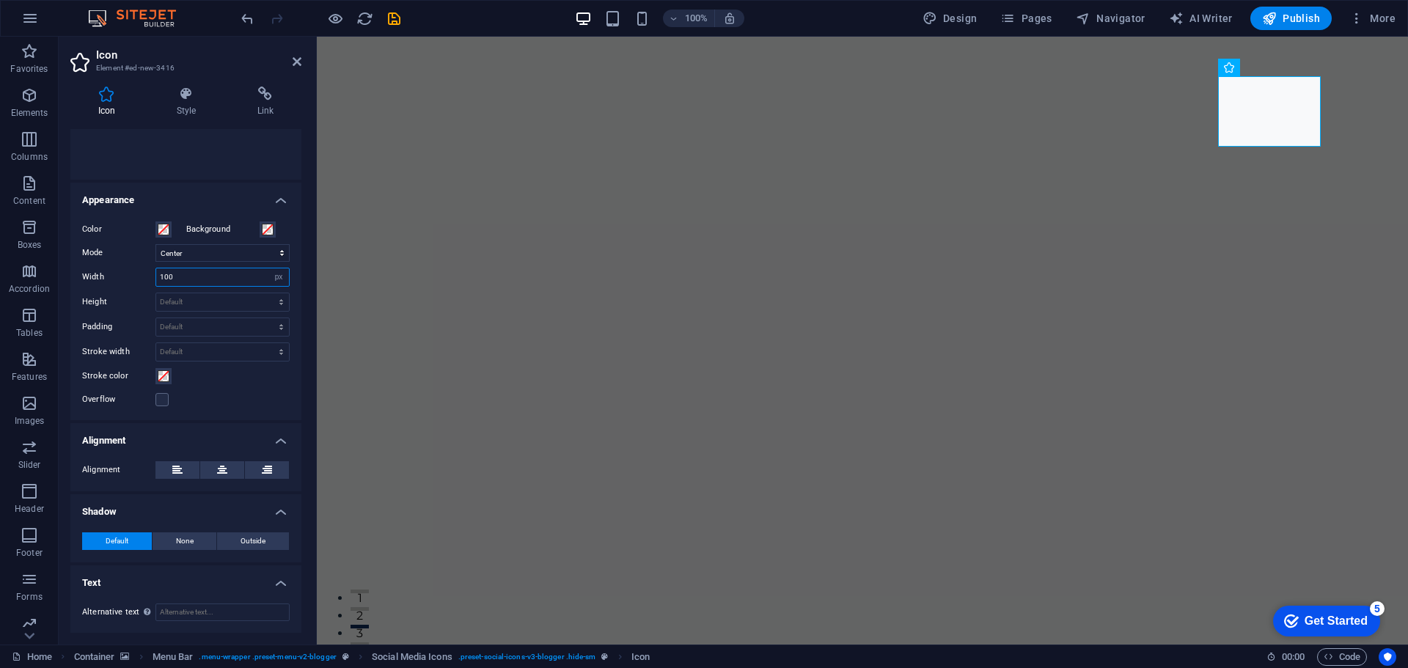
click at [208, 282] on input "100" at bounding box center [222, 277] width 133 height 18
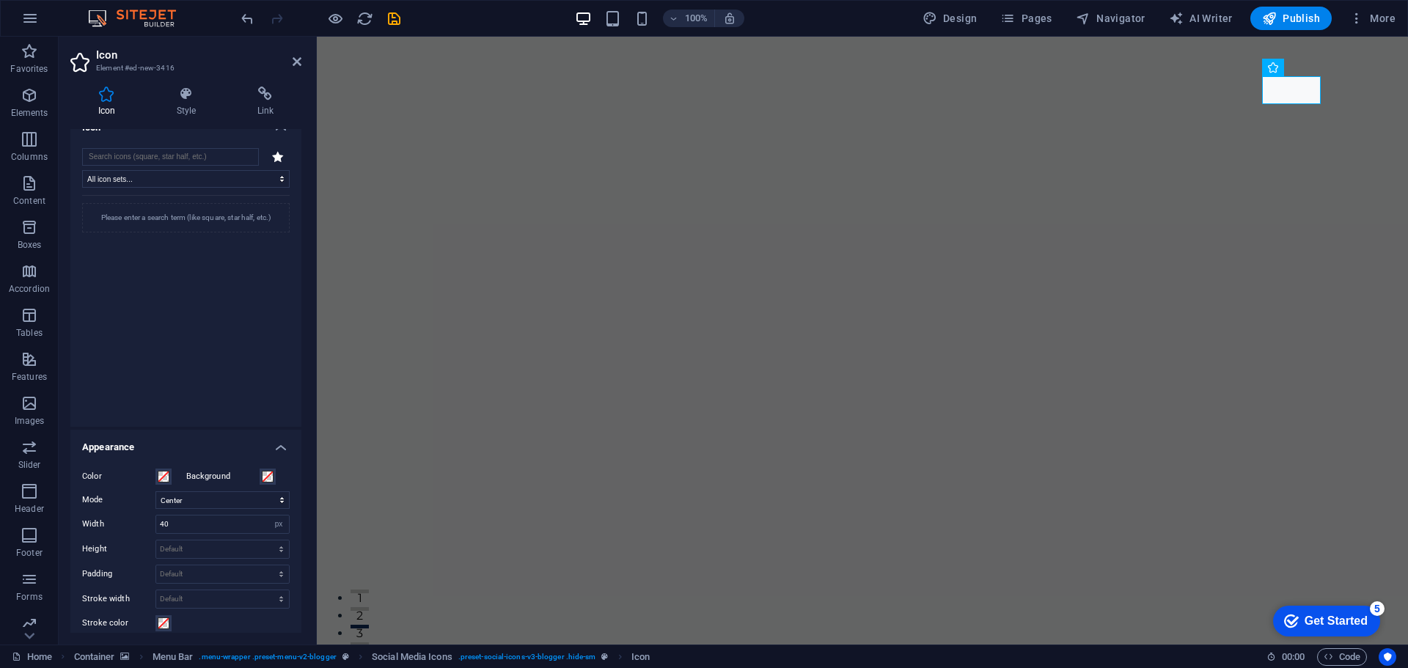
scroll to position [0, 0]
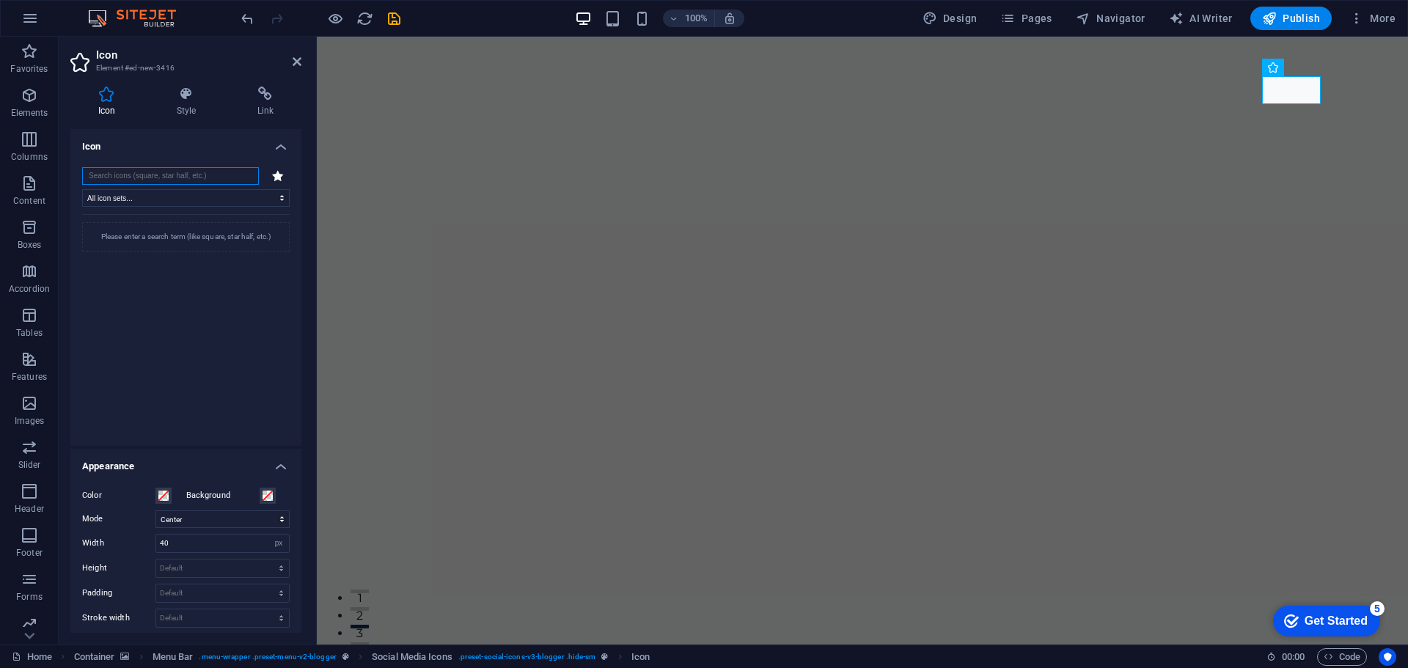
click at [194, 178] on input "search" at bounding box center [170, 176] width 177 height 18
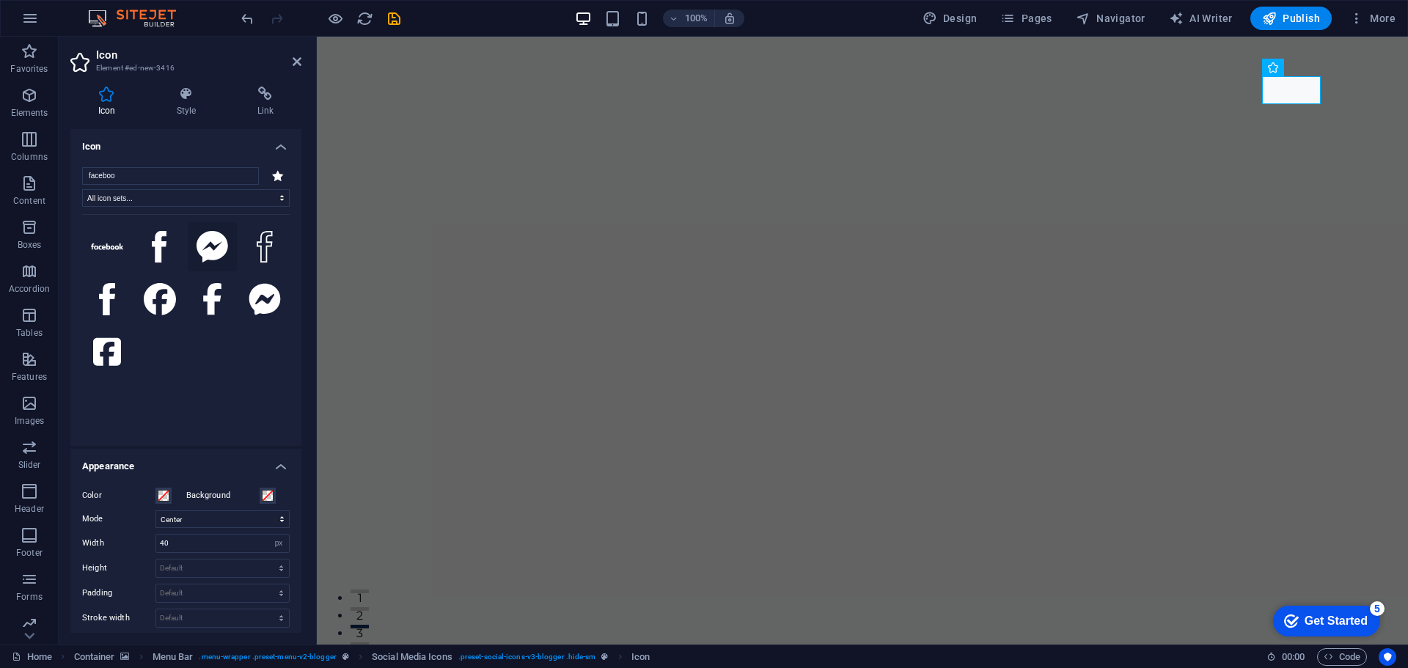
click at [213, 244] on icon at bounding box center [213, 247] width 32 height 32
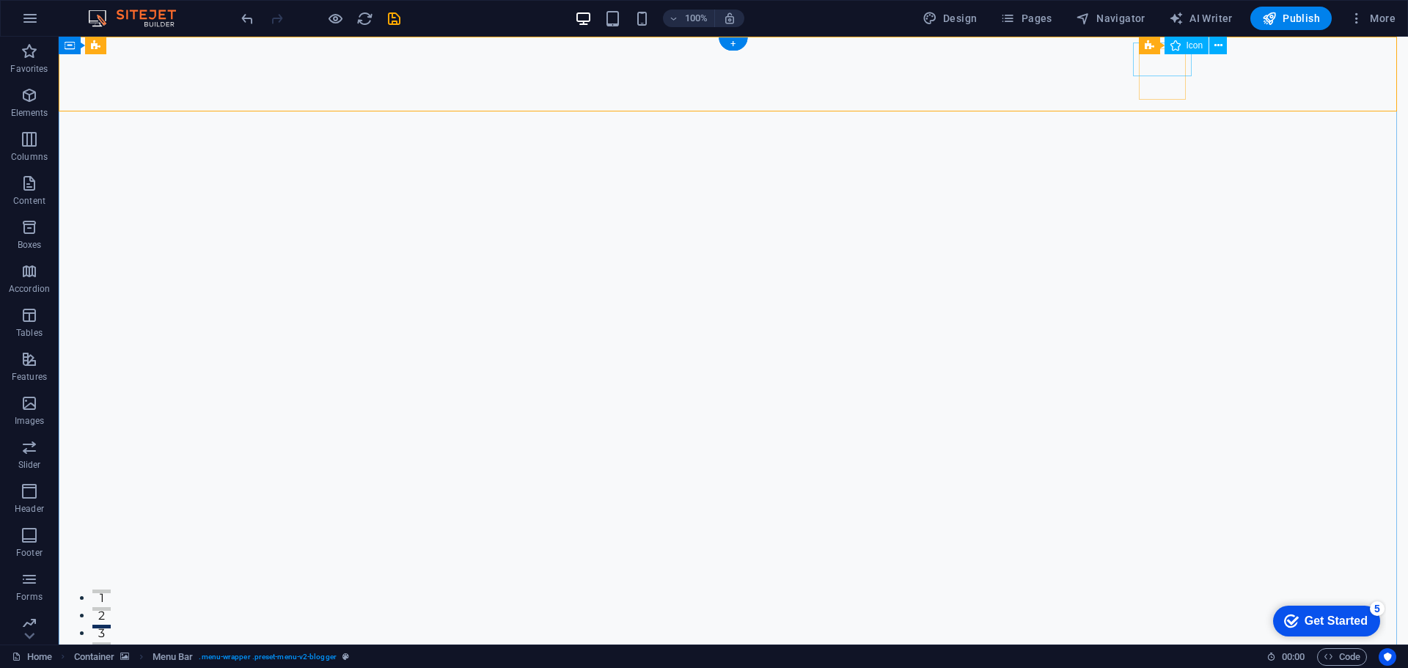
click at [1222, 48] on icon at bounding box center [1218, 45] width 8 height 15
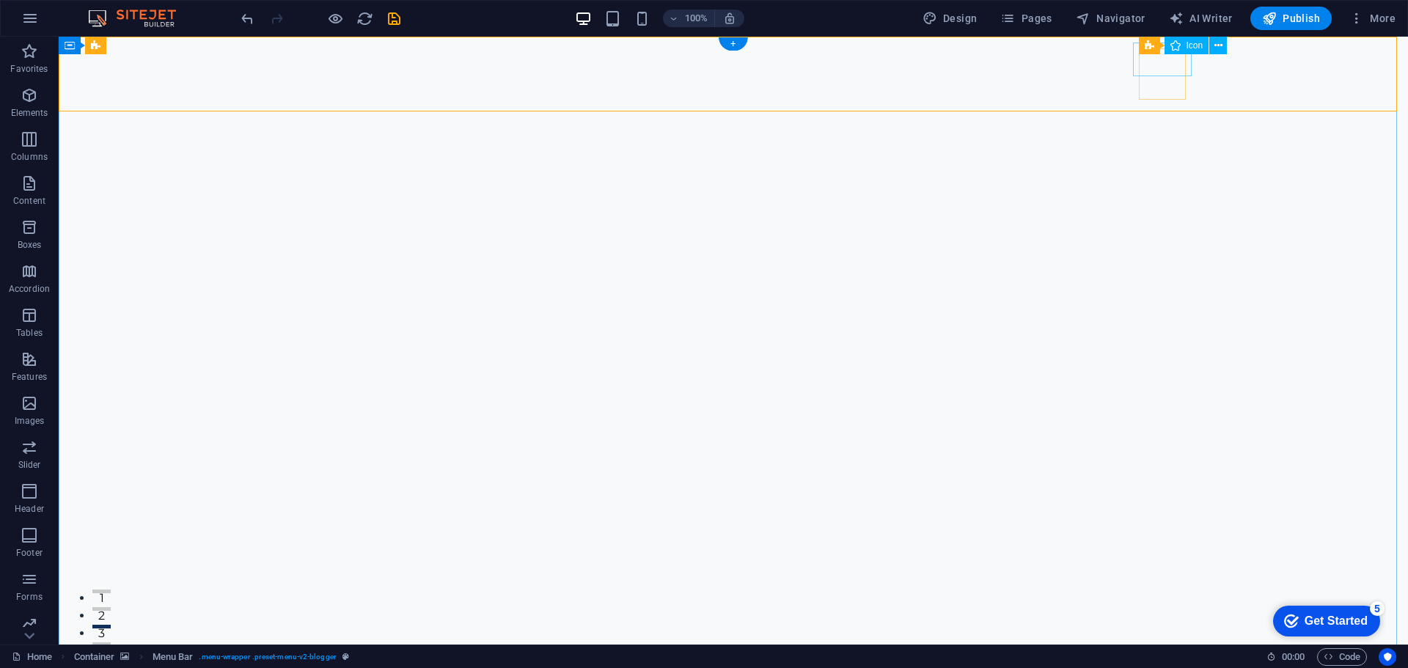
select select "xMidYMid"
select select "px"
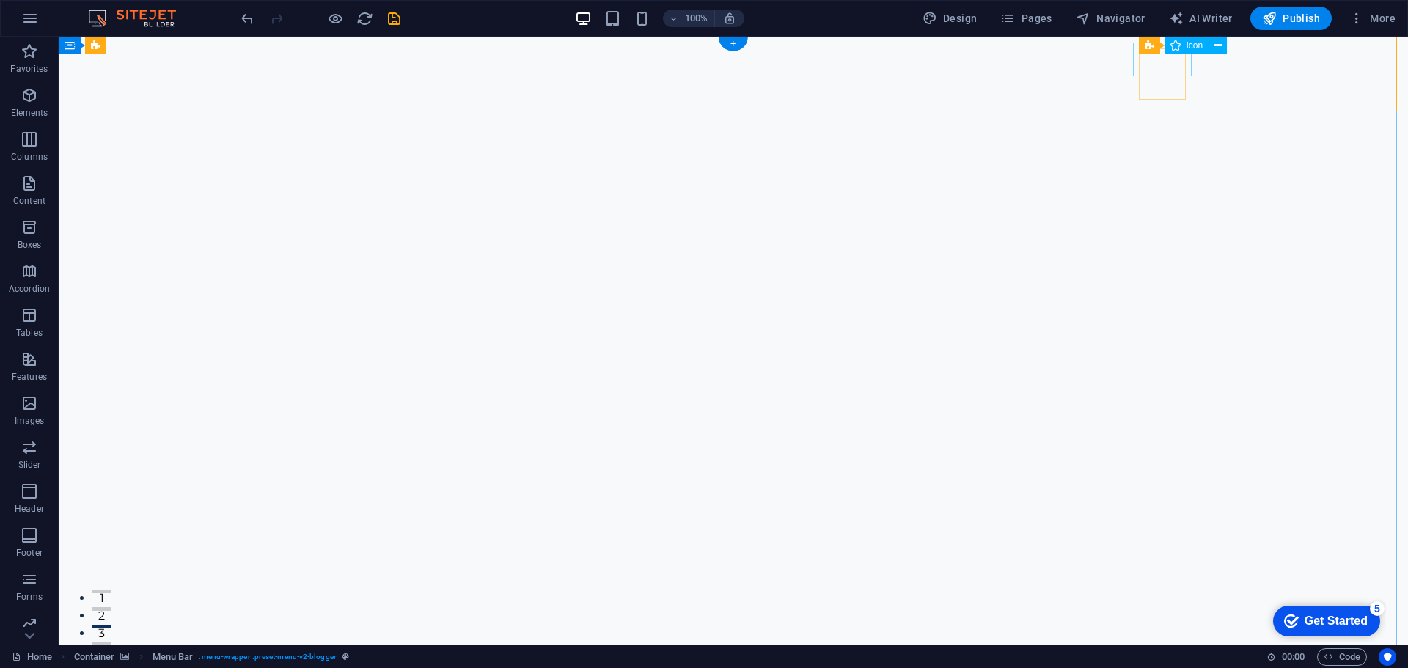
select select "px"
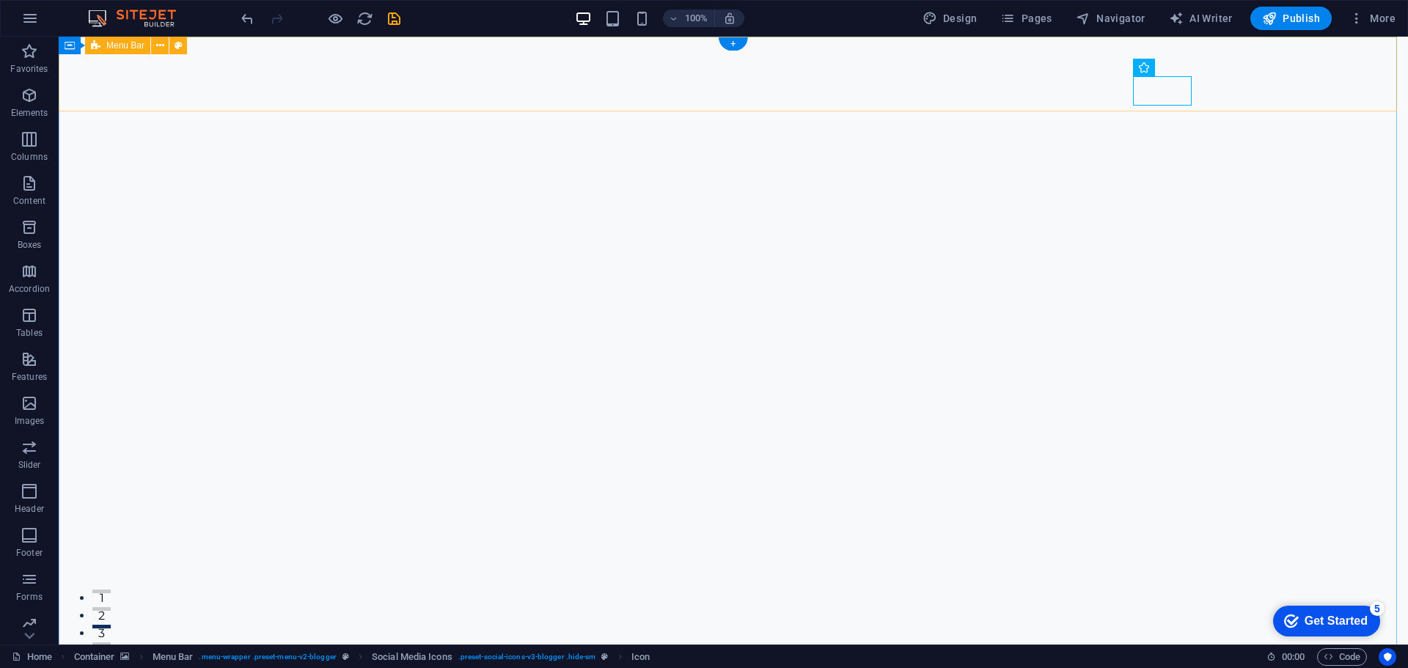
select select "%"
select select "sticky_reverse"
select select "px"
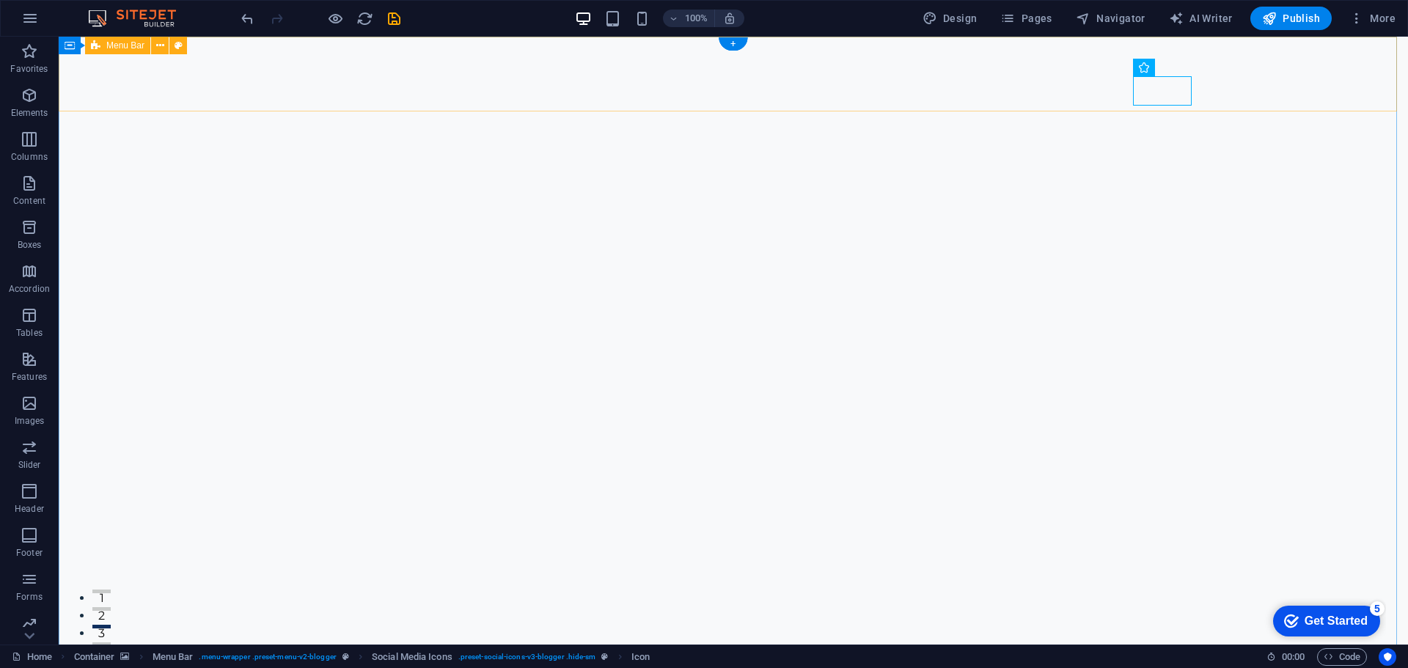
select select "px"
select select "hover_border_top"
select select "px"
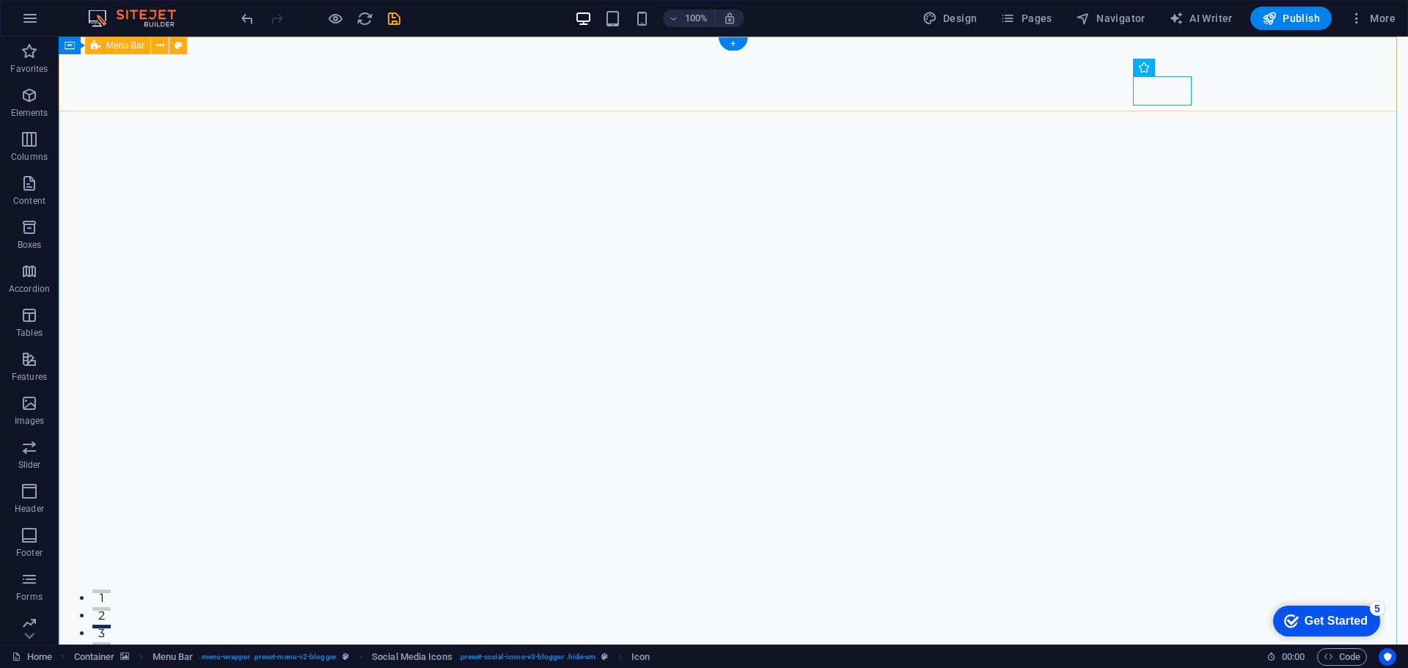
select select "rem"
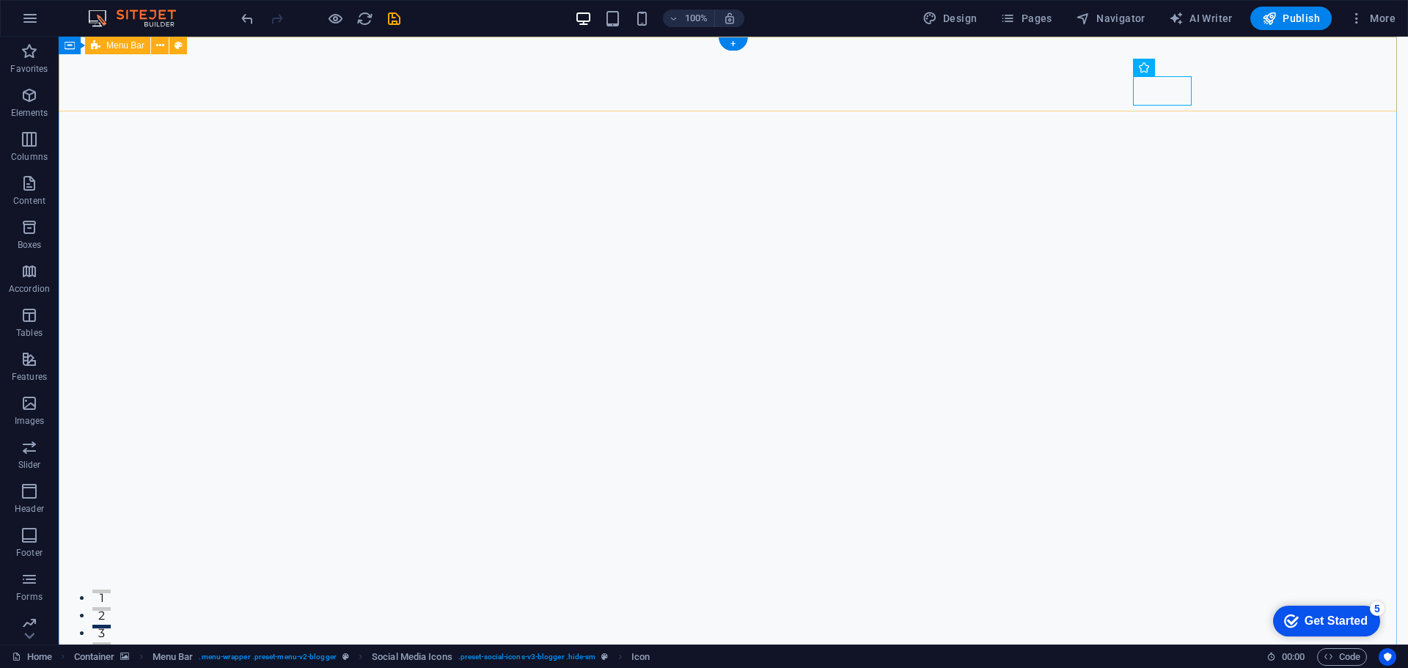
select select "rem"
select select "link-special-font"
select select "rem"
select select "400"
select select "px"
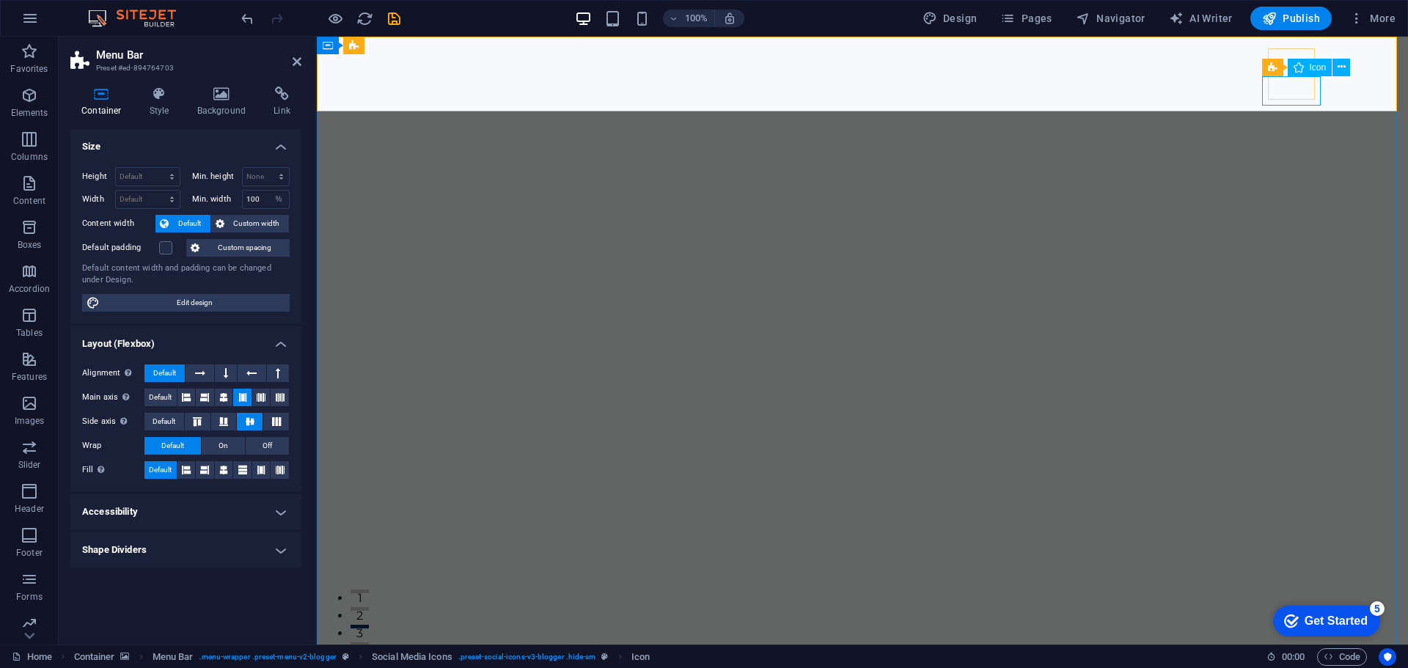
select select "xMidYMid"
select select "px"
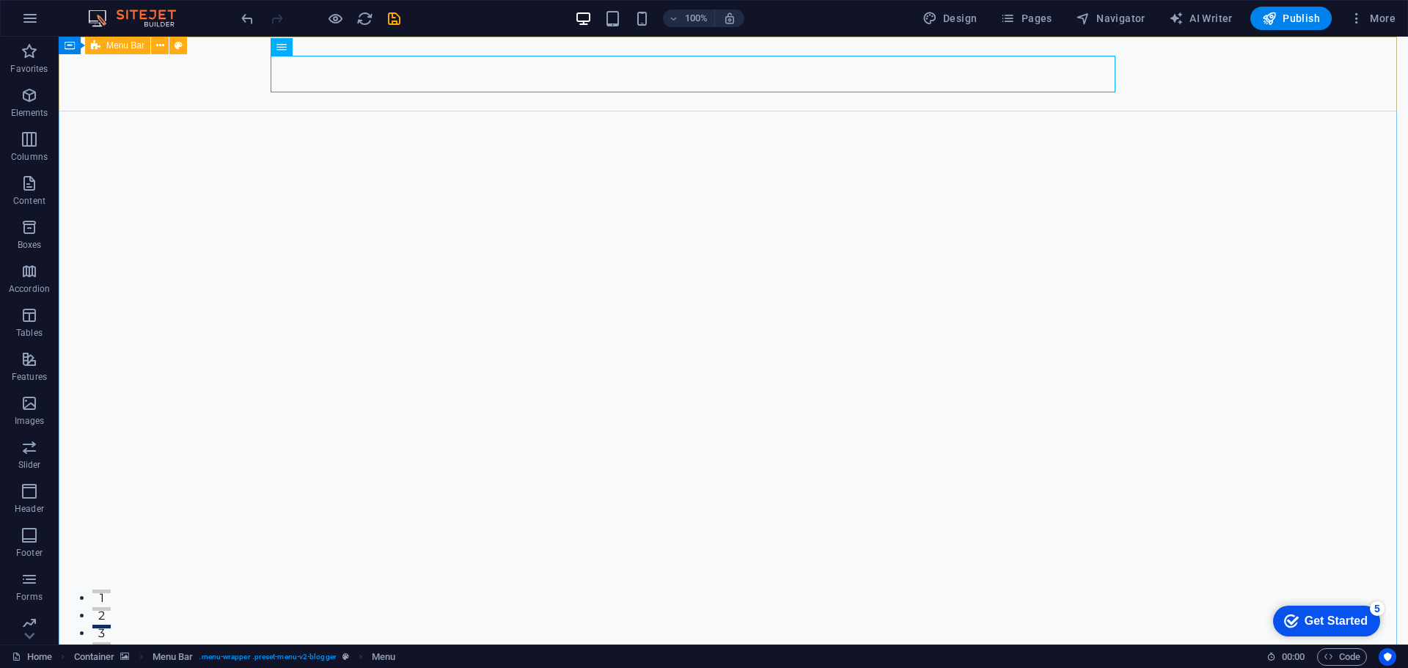
click at [121, 42] on span "Menu Bar" at bounding box center [125, 45] width 38 height 9
select select "%"
select select "rem"
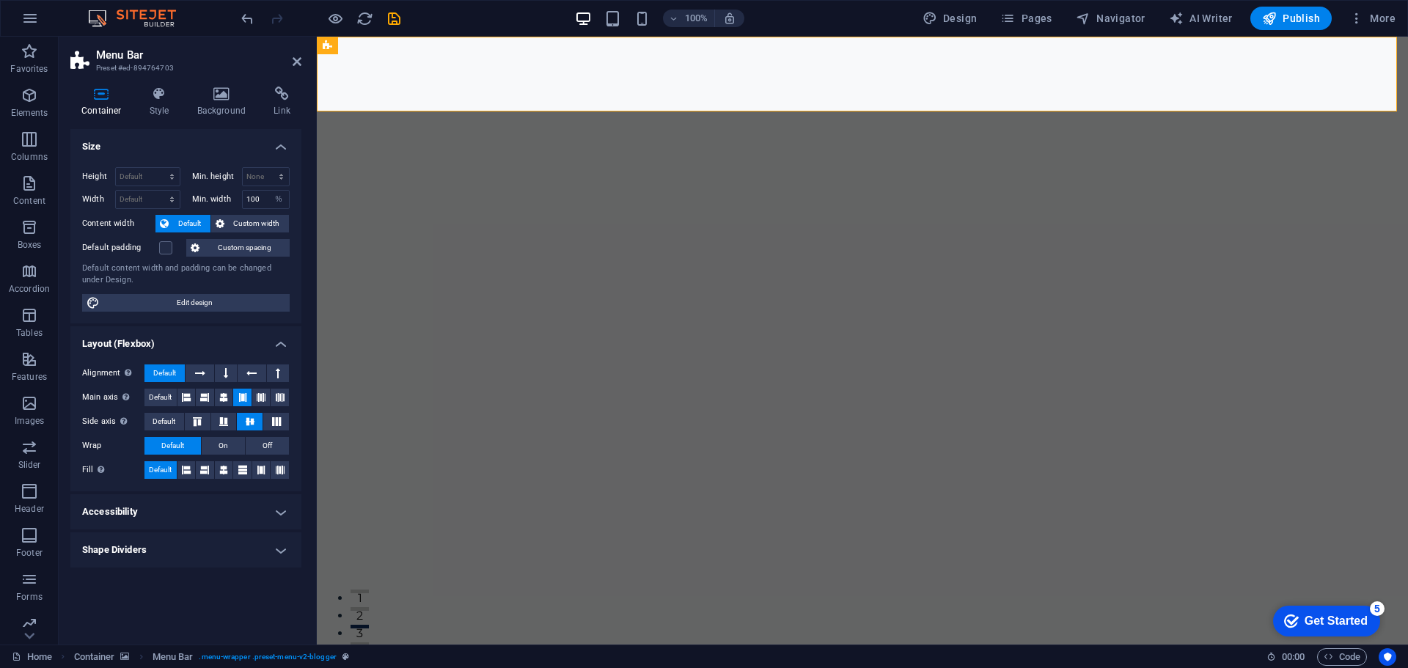
click at [147, 80] on div "Container Style Background Link Size Height Default px rem % vh vw Min. height …" at bounding box center [186, 360] width 254 height 570
click at [158, 98] on icon at bounding box center [160, 94] width 42 height 15
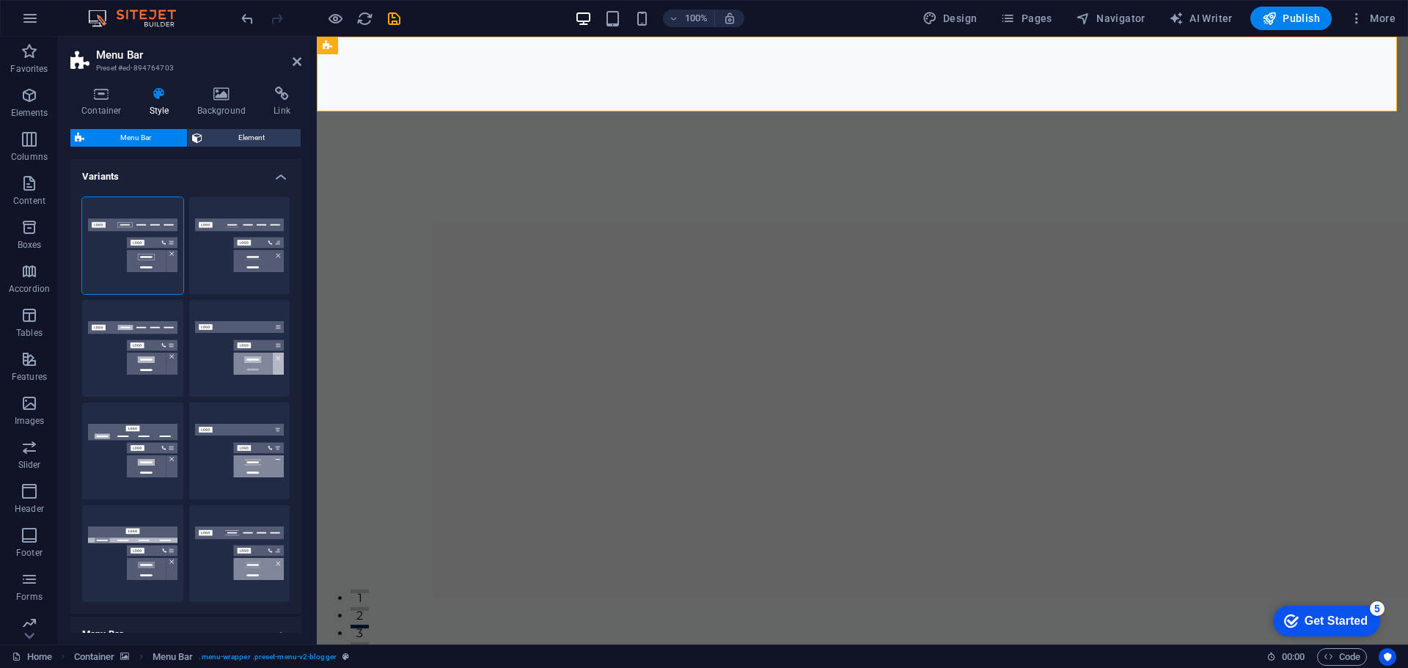
click at [260, 173] on h4 "Variants" at bounding box center [185, 172] width 231 height 26
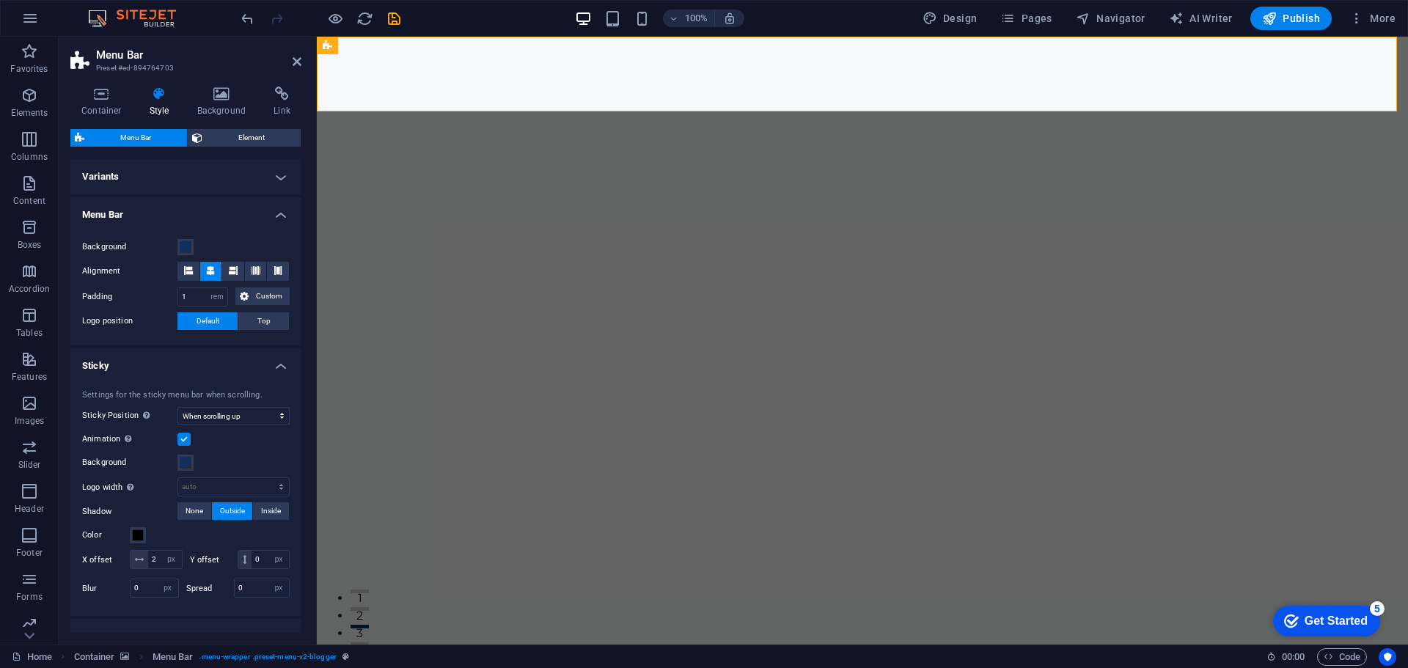
click at [245, 210] on h4 "Menu Bar" at bounding box center [185, 210] width 231 height 26
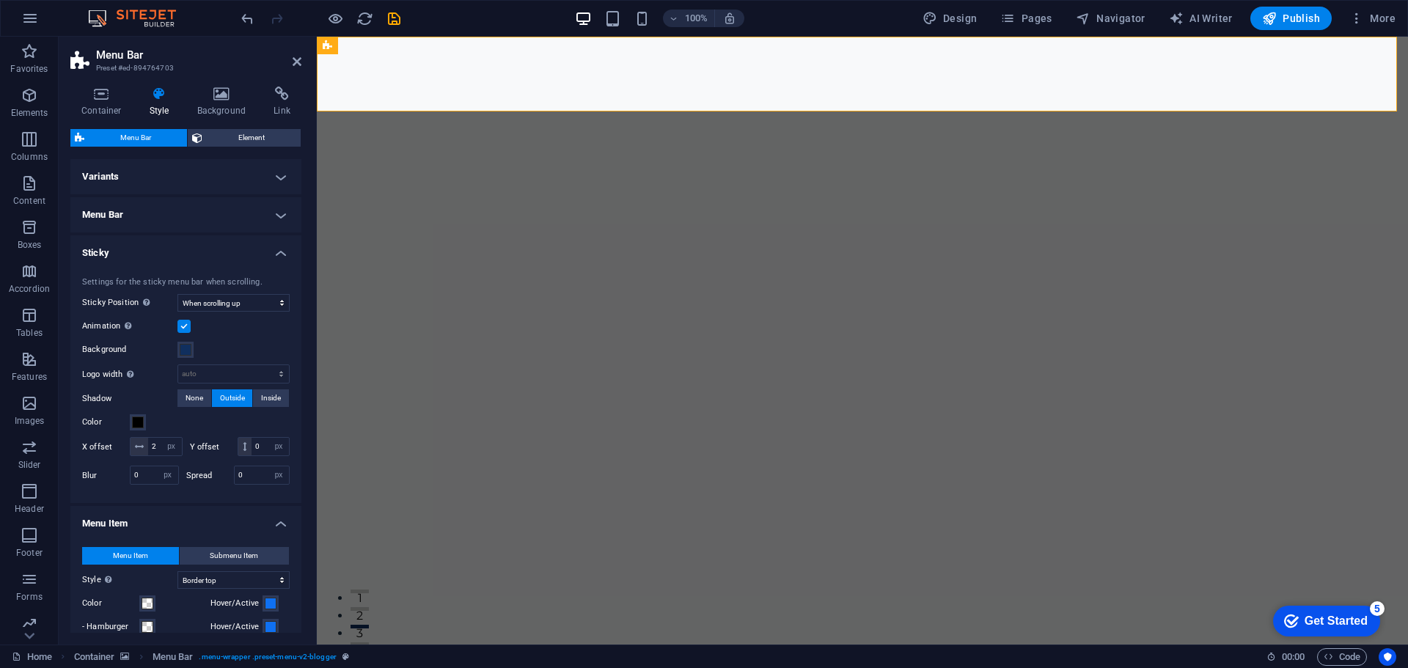
click at [235, 260] on h4 "Sticky" at bounding box center [185, 248] width 231 height 26
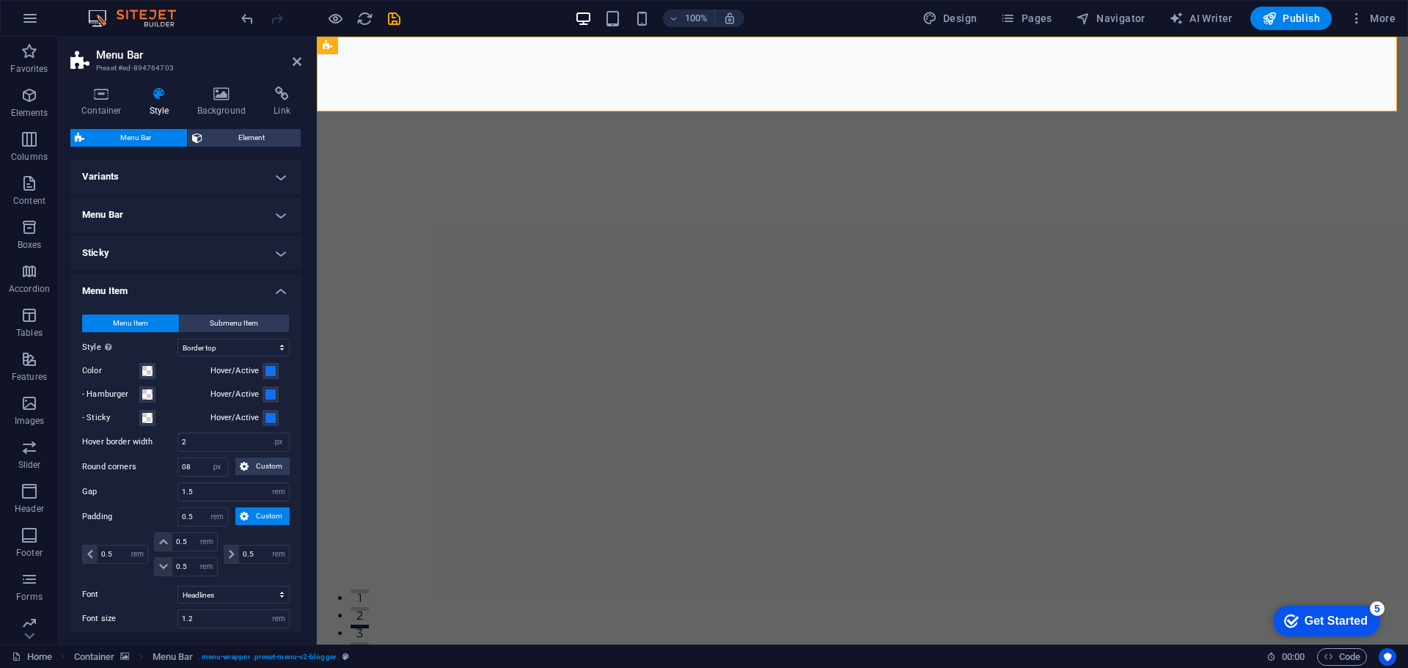
click at [212, 292] on h4 "Menu Item" at bounding box center [185, 286] width 231 height 26
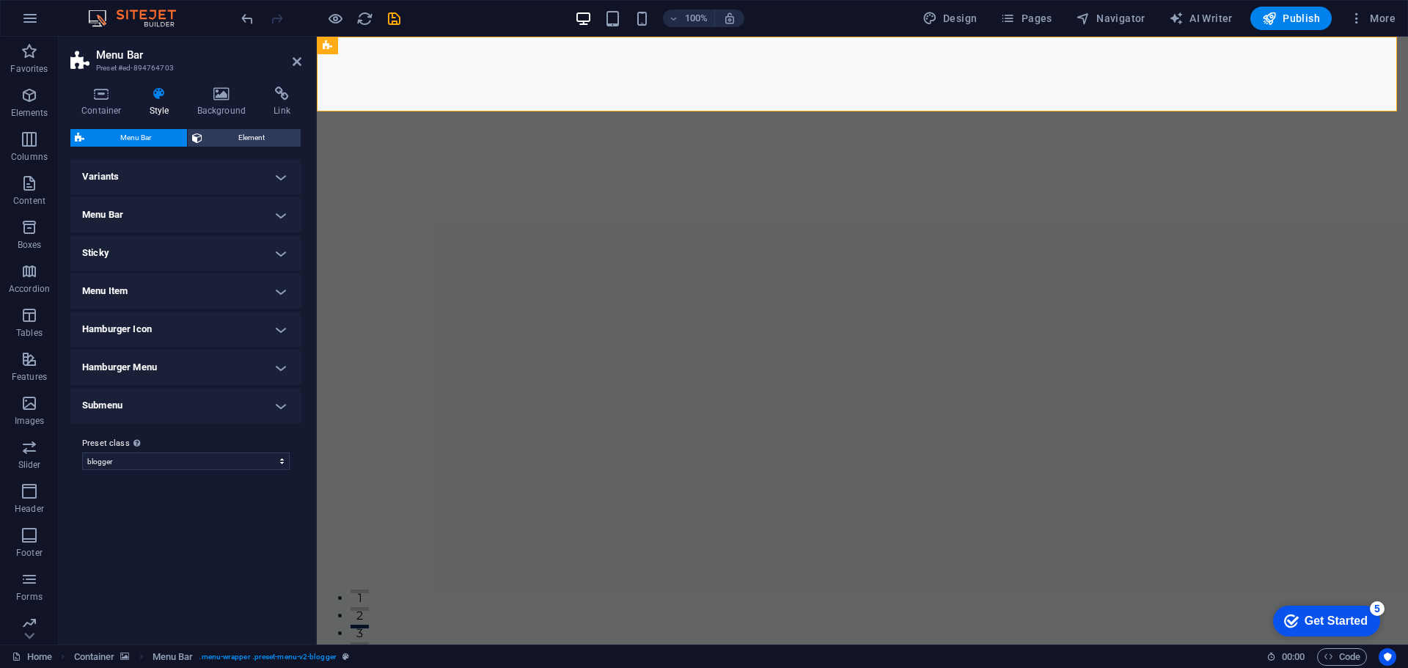
click at [197, 212] on h4 "Menu Bar" at bounding box center [185, 214] width 231 height 35
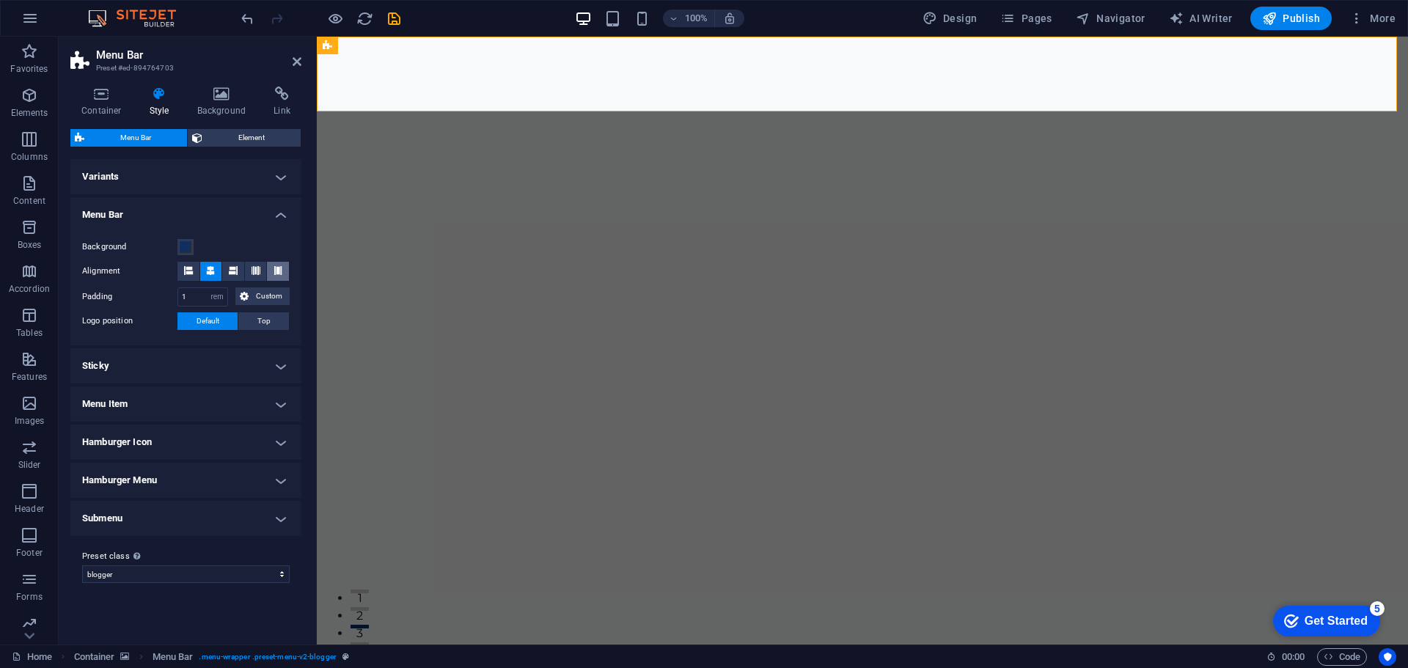
click at [276, 274] on icon at bounding box center [277, 270] width 9 height 9
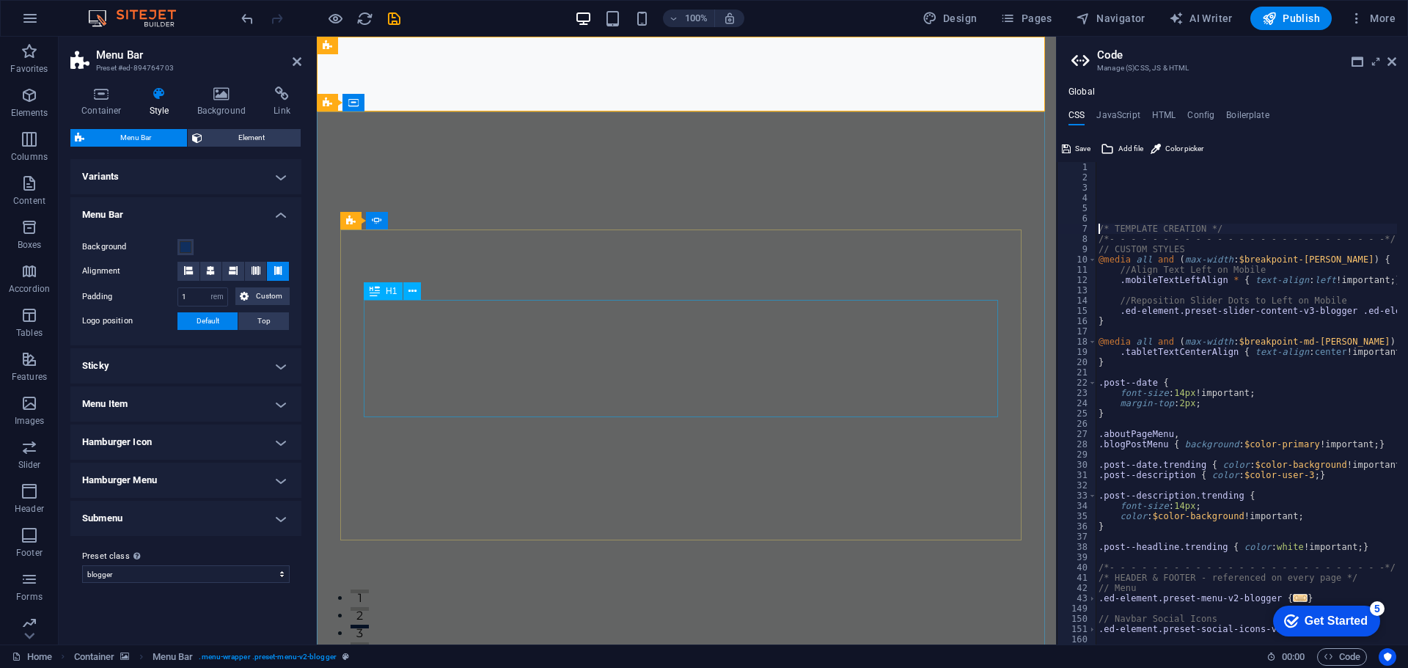
type textarea "/* TEMPLATE CREATION */"
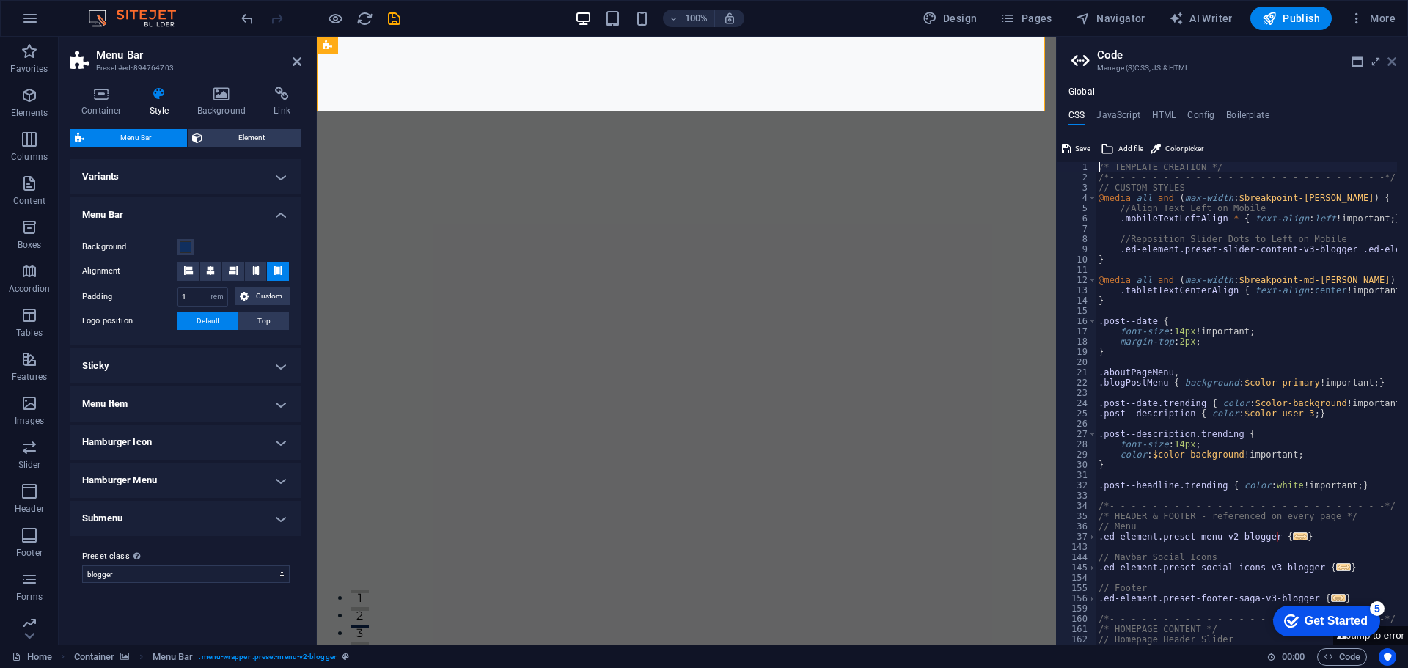
click at [1392, 62] on icon at bounding box center [1391, 62] width 9 height 12
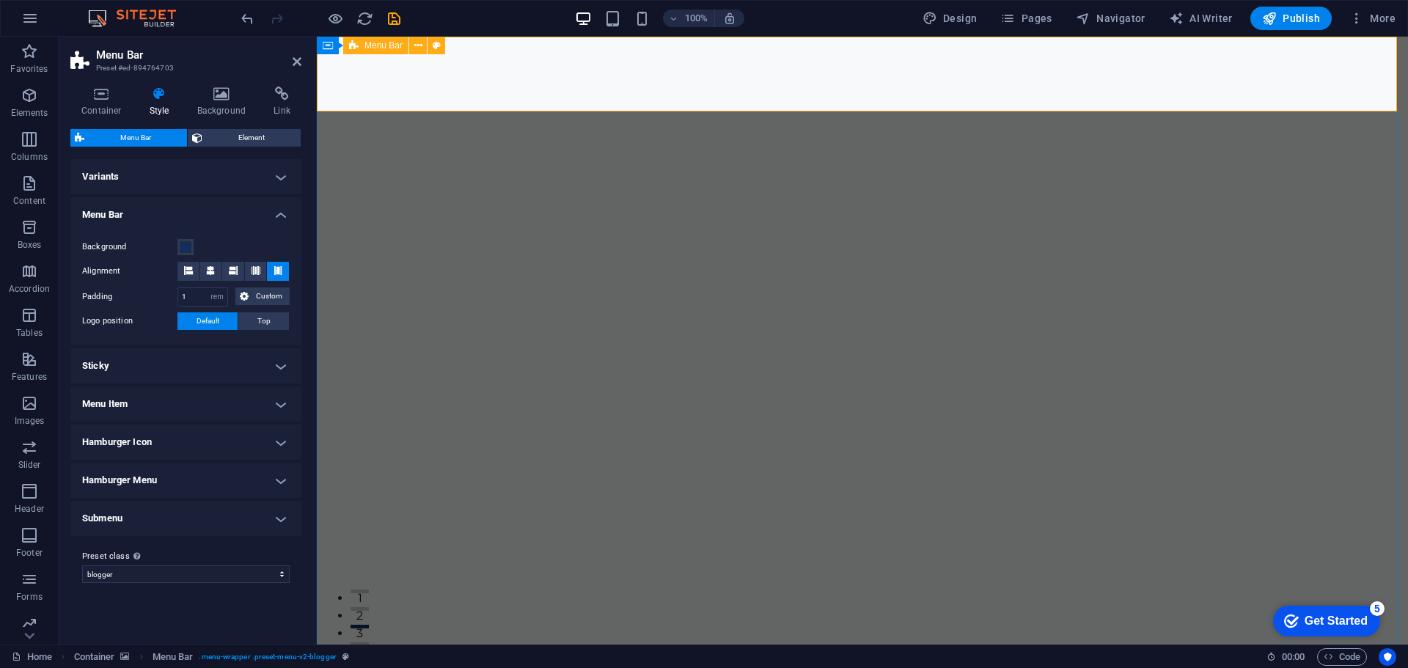
drag, startPoint x: 1153, startPoint y: 73, endPoint x: 1410, endPoint y: 74, distance: 256.6
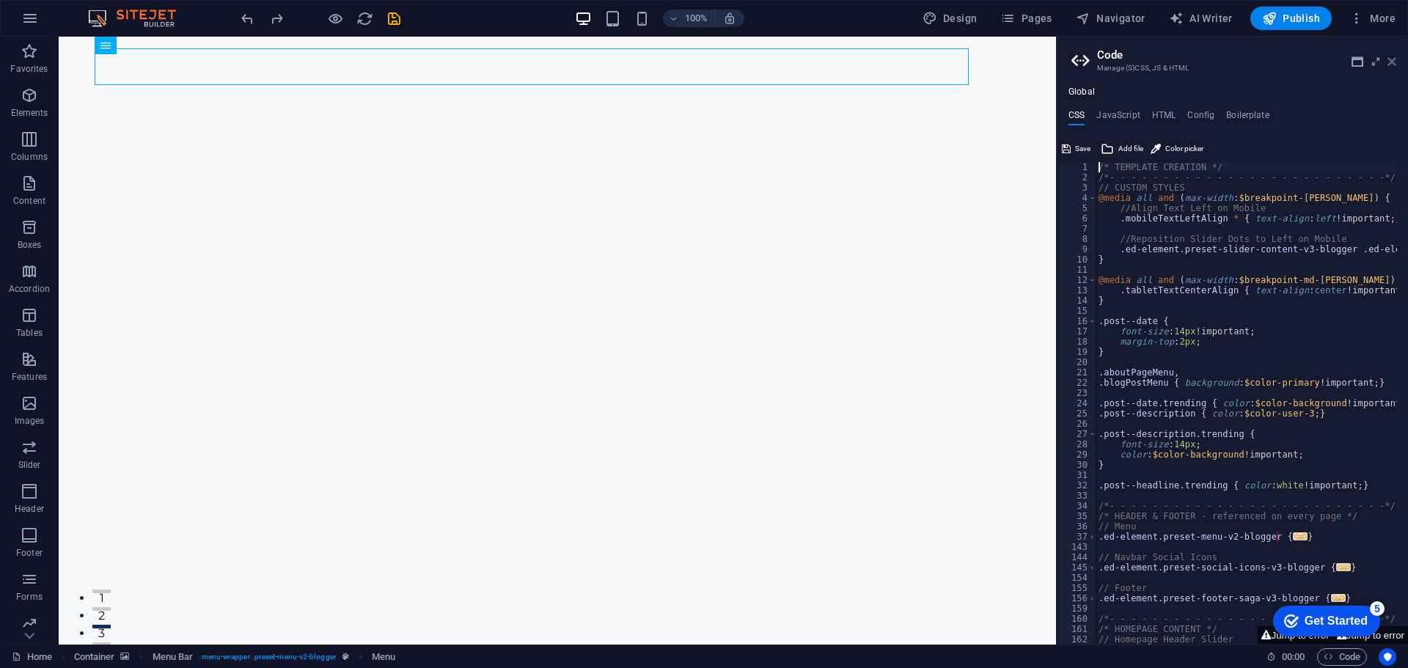
click at [1392, 63] on icon at bounding box center [1391, 62] width 9 height 12
click at [1392, 65] on icon at bounding box center [1391, 62] width 9 height 12
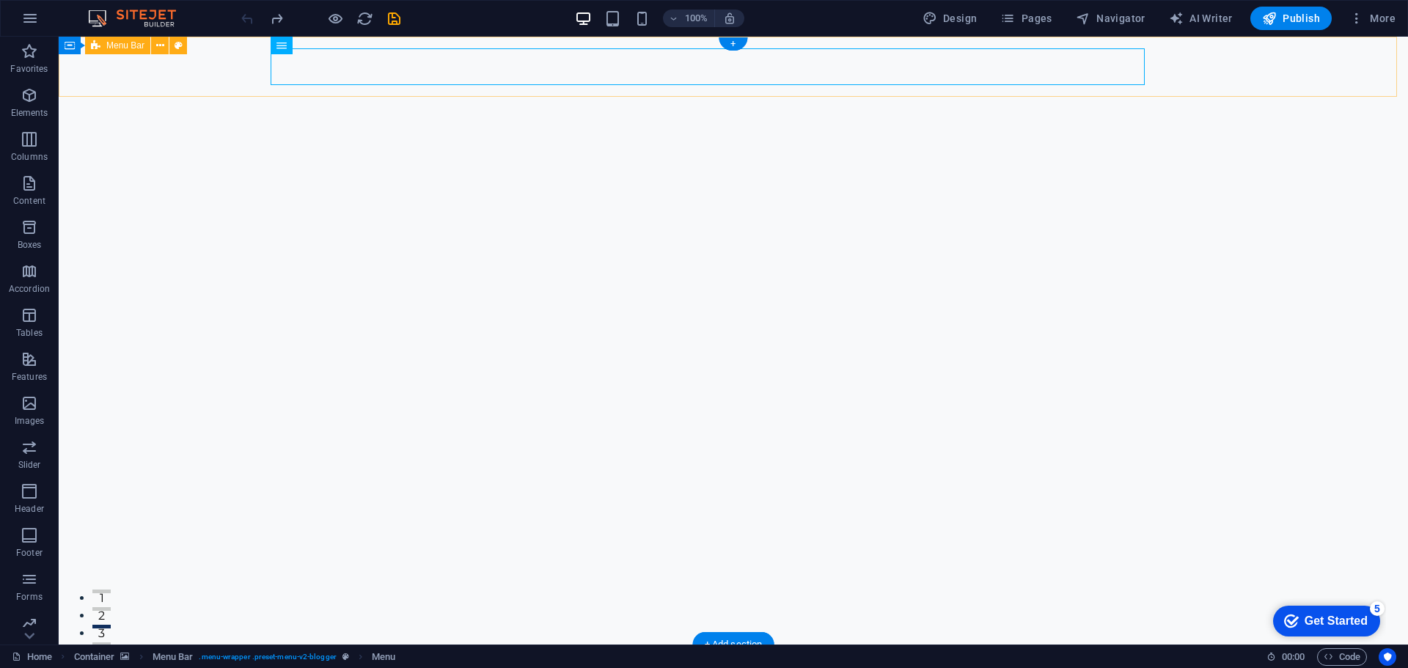
click at [1143, 656] on nav "Contact Us" at bounding box center [722, 674] width 892 height 37
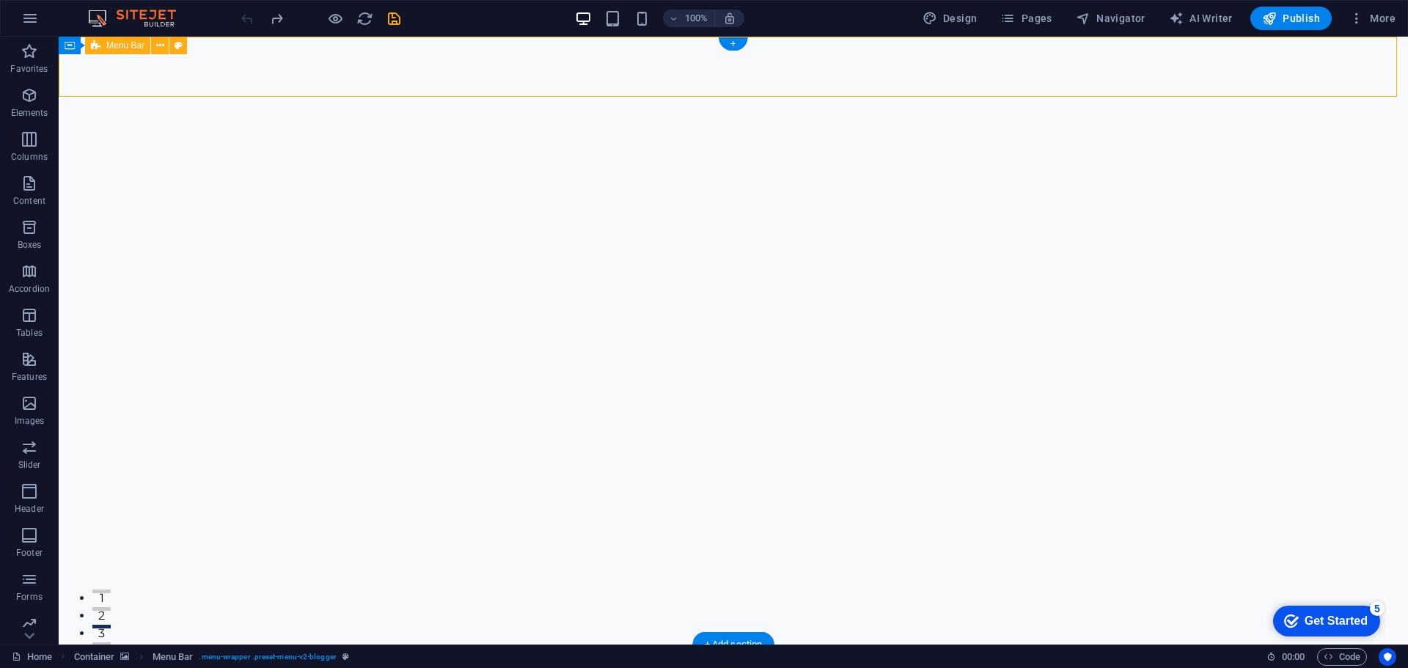
select select "rem"
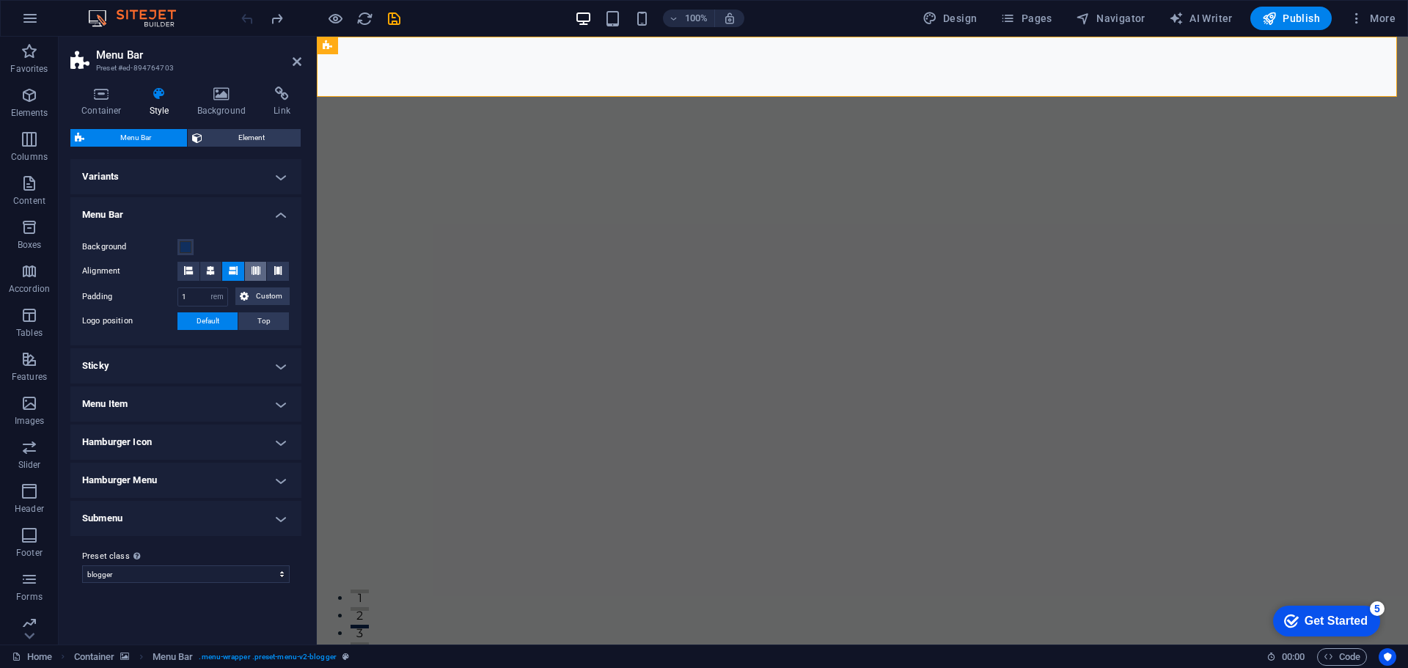
click at [252, 273] on icon at bounding box center [255, 270] width 9 height 9
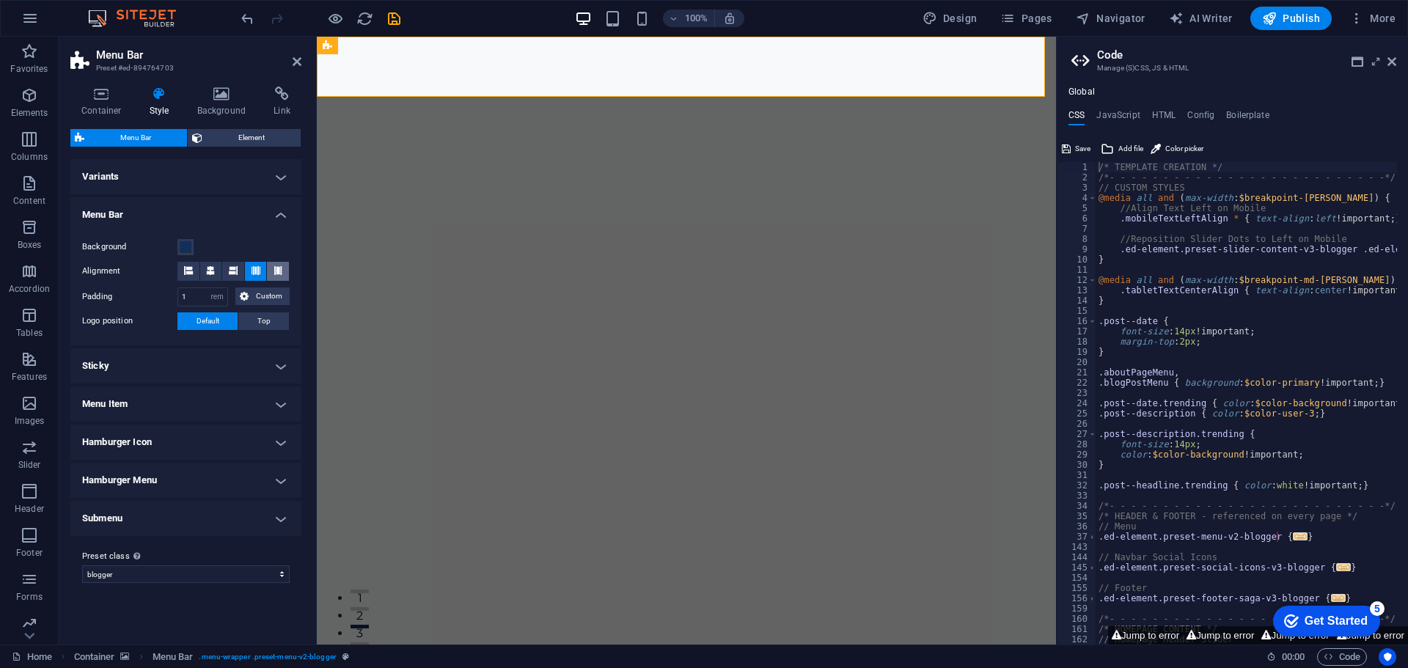
click at [279, 273] on icon at bounding box center [277, 270] width 9 height 9
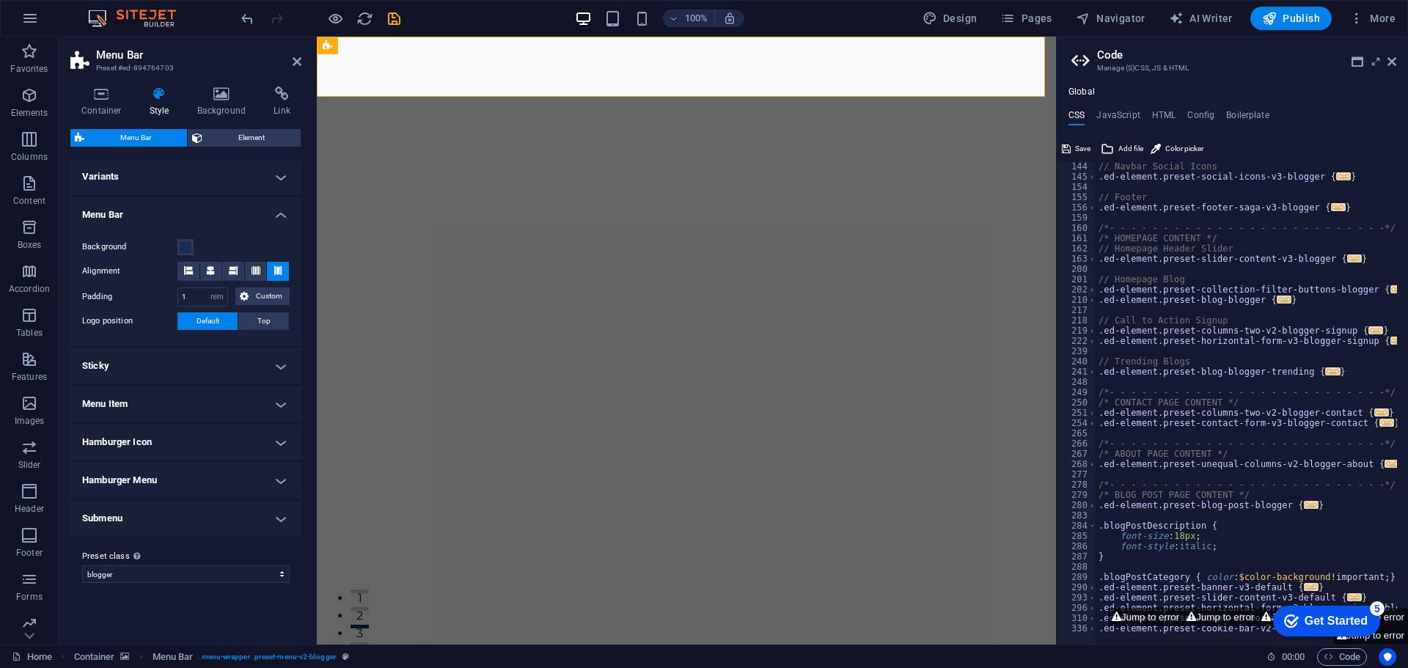
scroll to position [391, 0]
click at [1204, 617] on button "Jump to error" at bounding box center [1220, 617] width 75 height 18
type textarea "$menu-logo-background: $menu-wrapper-background,"
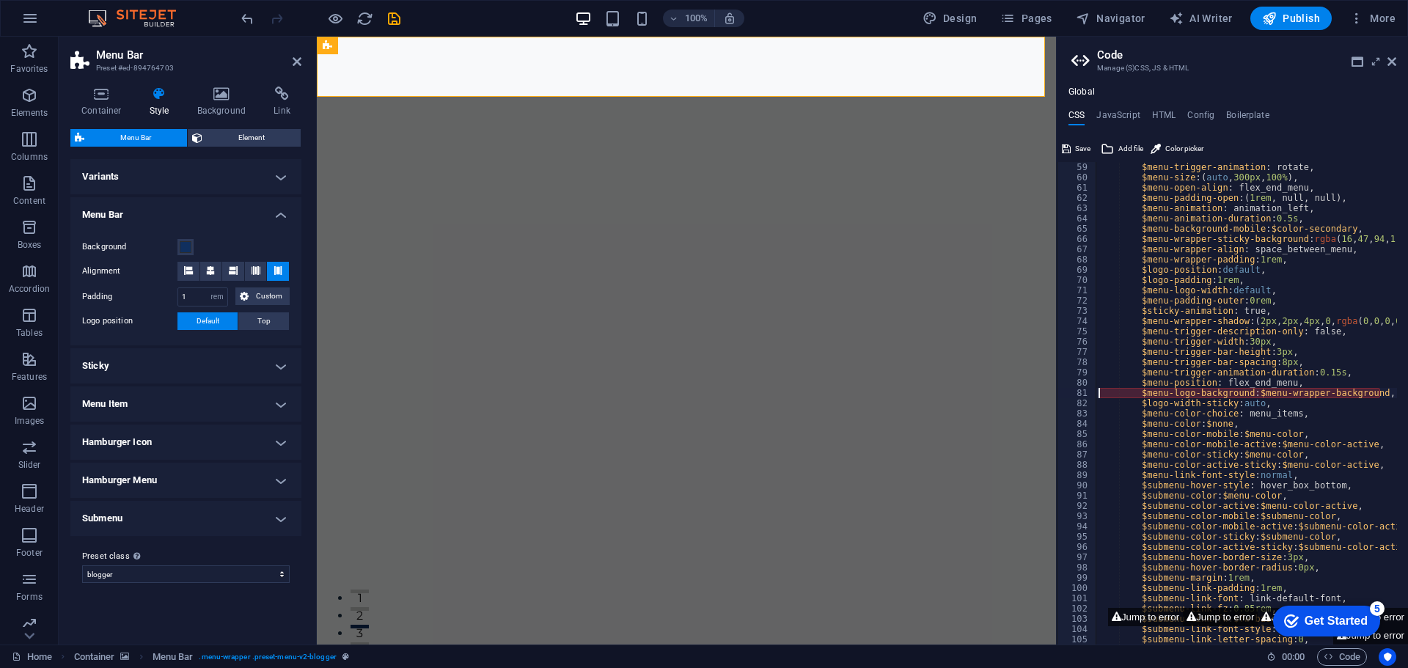
click at [1204, 617] on button "Jump to error" at bounding box center [1220, 617] width 75 height 18
drag, startPoint x: 1384, startPoint y: 394, endPoint x: 1138, endPoint y: 394, distance: 246.4
click at [1138, 394] on div "$menu-trigger-animation : rotate, $menu-size : ( auto , 300px , 100% ) , $menu-…" at bounding box center [1389, 408] width 589 height 492
type textarea "$menu-position: flex_end_menu,"
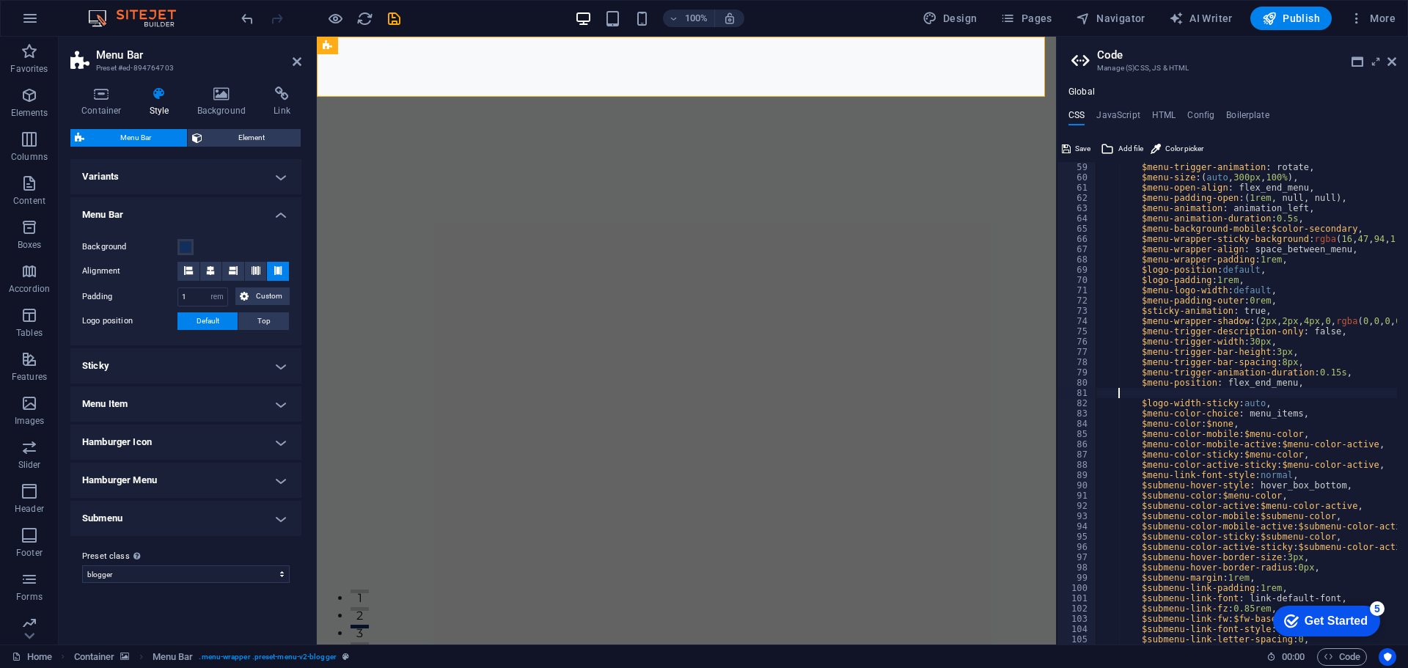
scroll to position [0, 0]
type textarea "$menu-position: flex_end_menu,"
click at [1392, 62] on icon at bounding box center [1391, 62] width 9 height 12
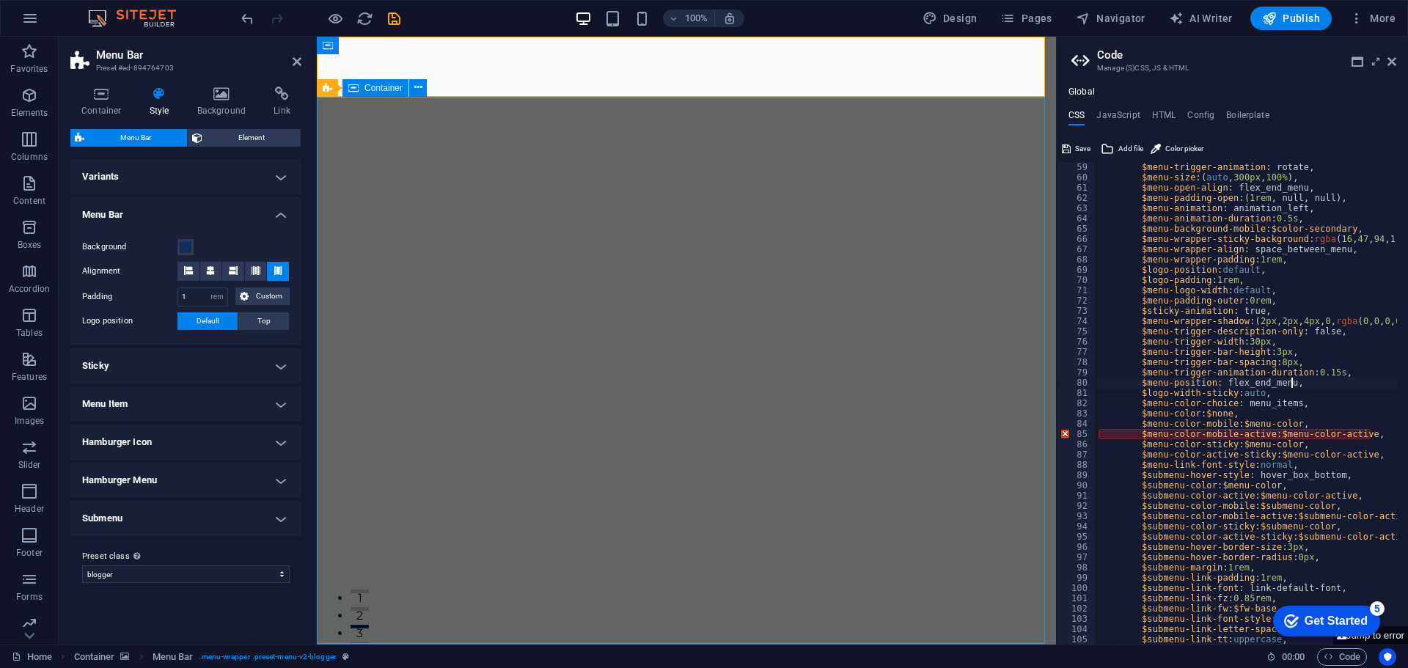
scroll to position [596, 0]
click at [1391, 64] on icon at bounding box center [1391, 62] width 9 height 12
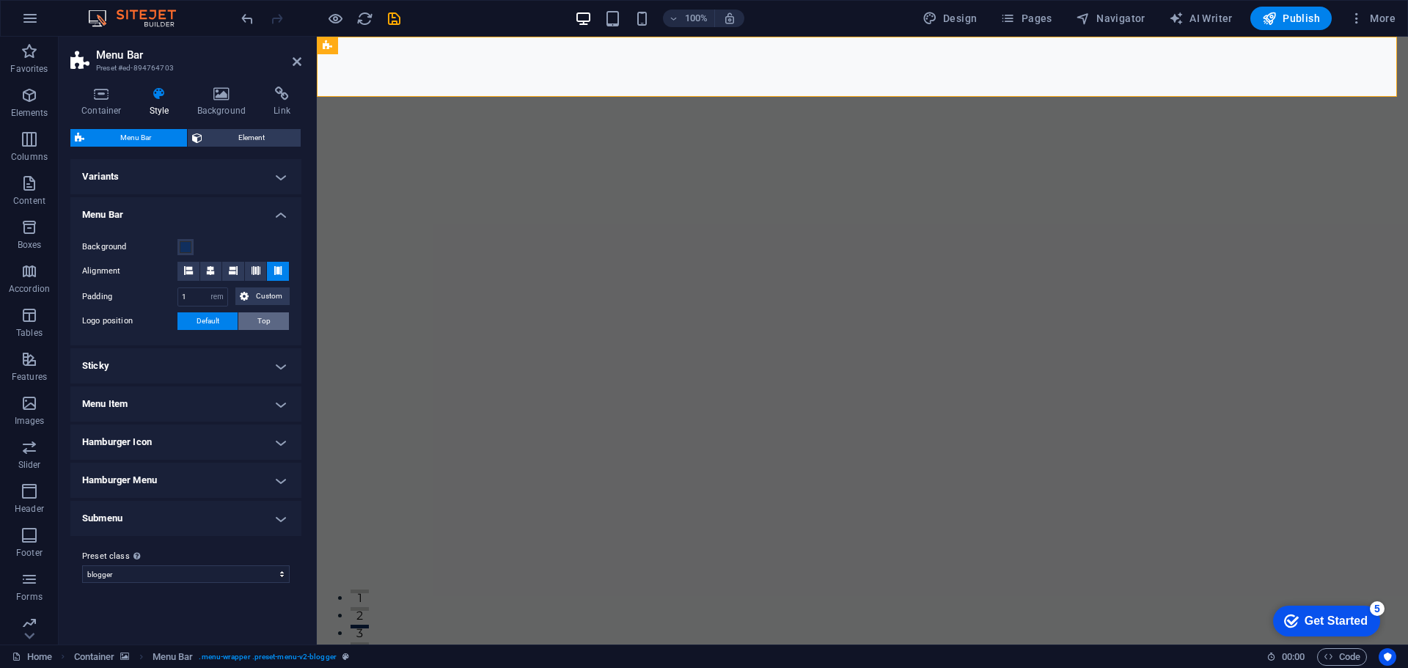
click at [269, 326] on span "Top" at bounding box center [263, 321] width 13 height 18
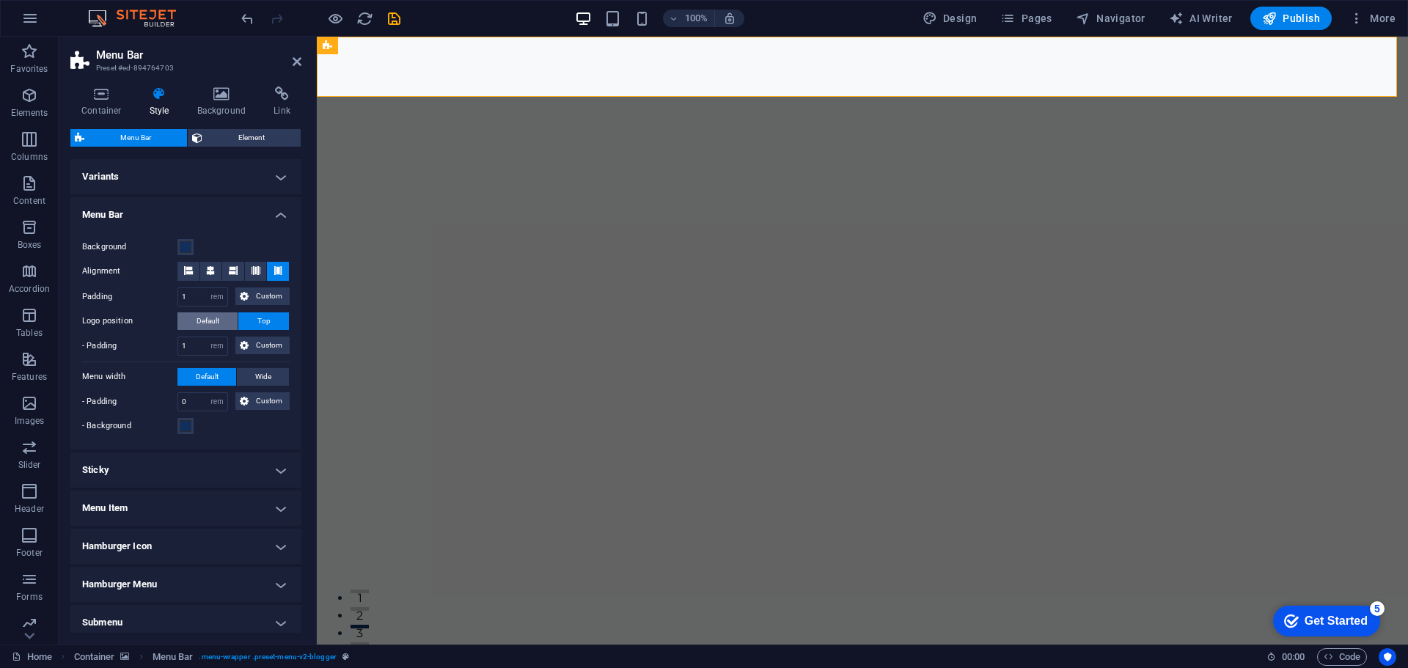
click at [217, 325] on span "Default" at bounding box center [208, 321] width 23 height 18
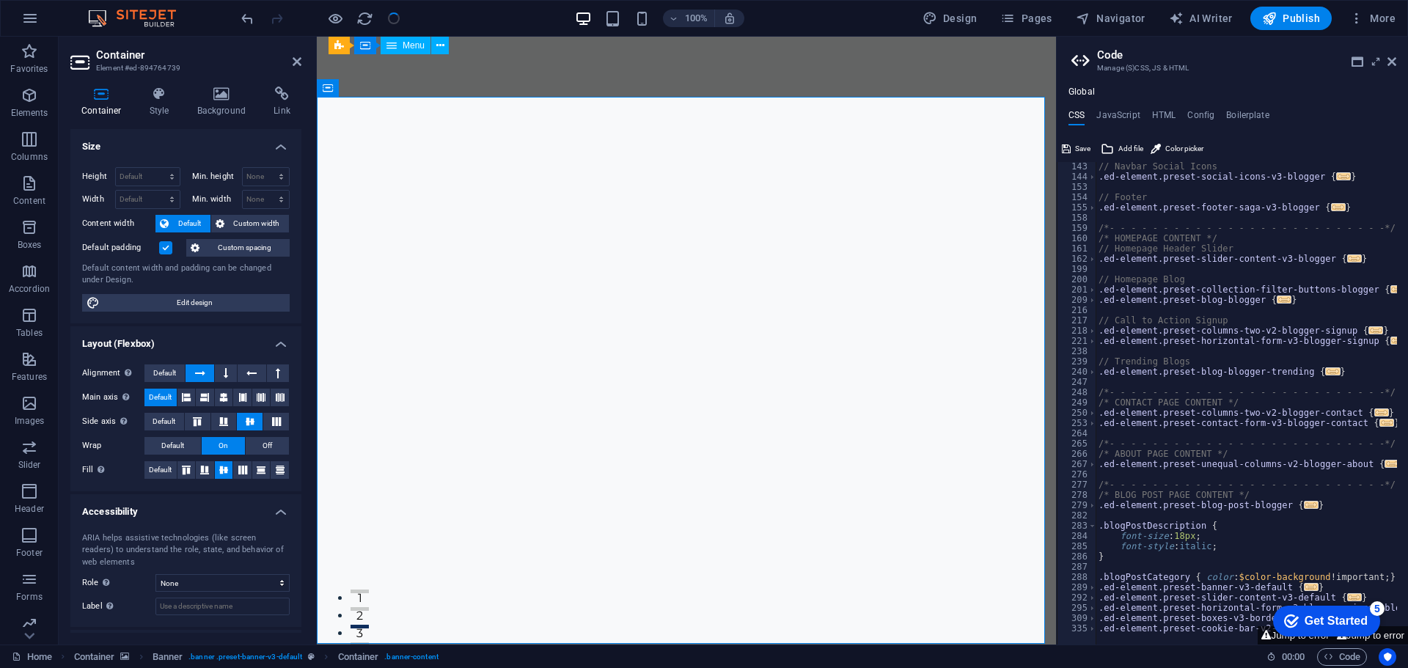
scroll to position [391, 0]
click at [1389, 62] on icon at bounding box center [1391, 62] width 9 height 12
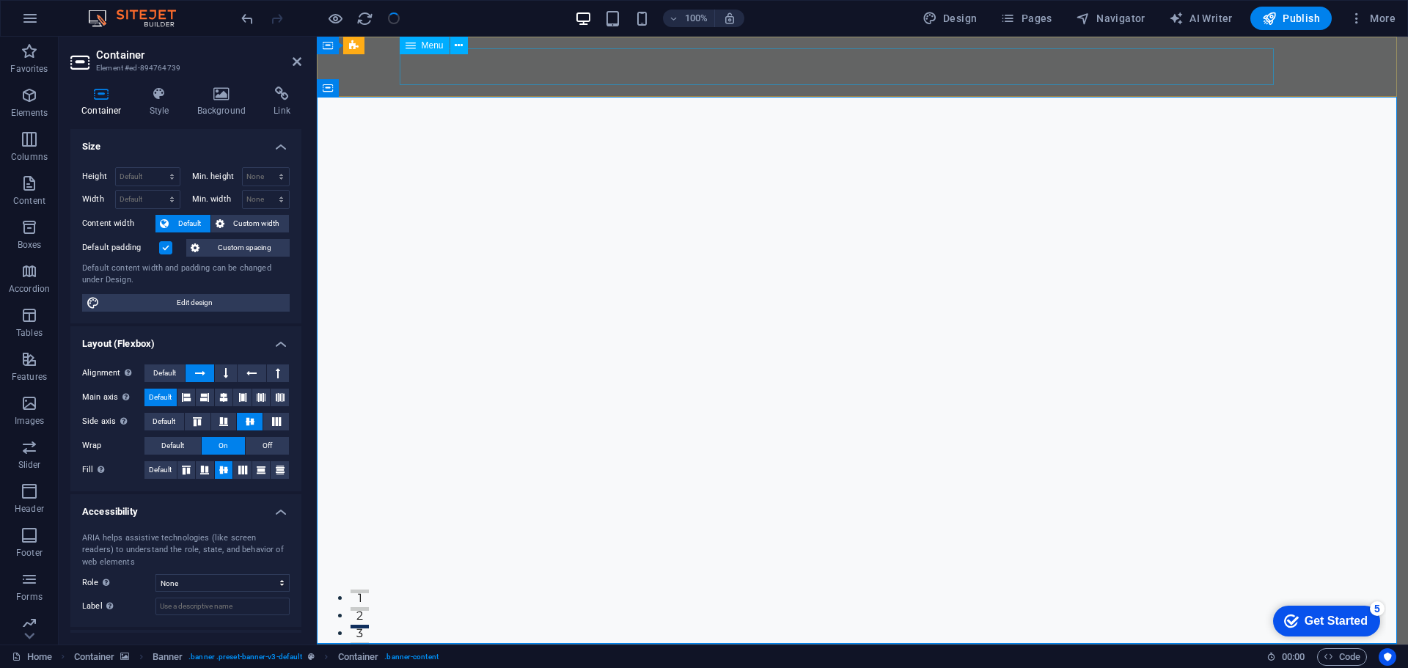
click at [890, 656] on nav "Contact Us" at bounding box center [851, 674] width 892 height 37
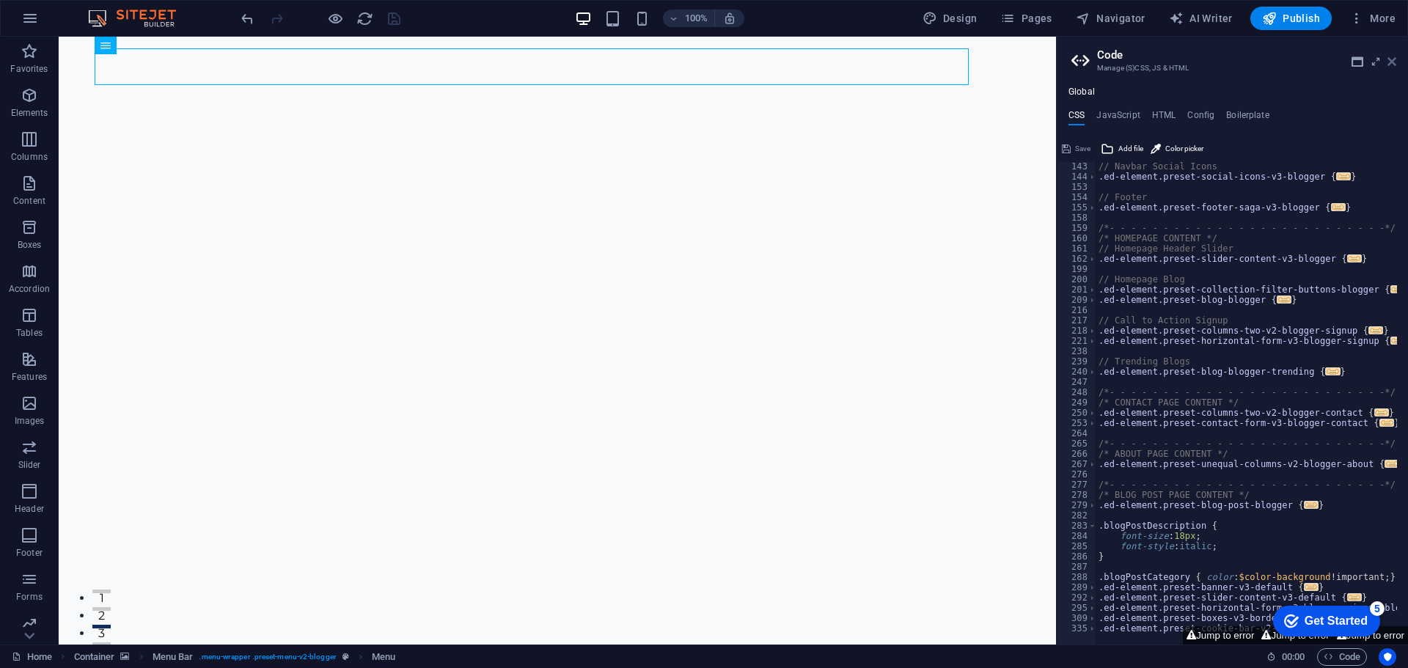
click at [1389, 59] on icon at bounding box center [1391, 62] width 9 height 12
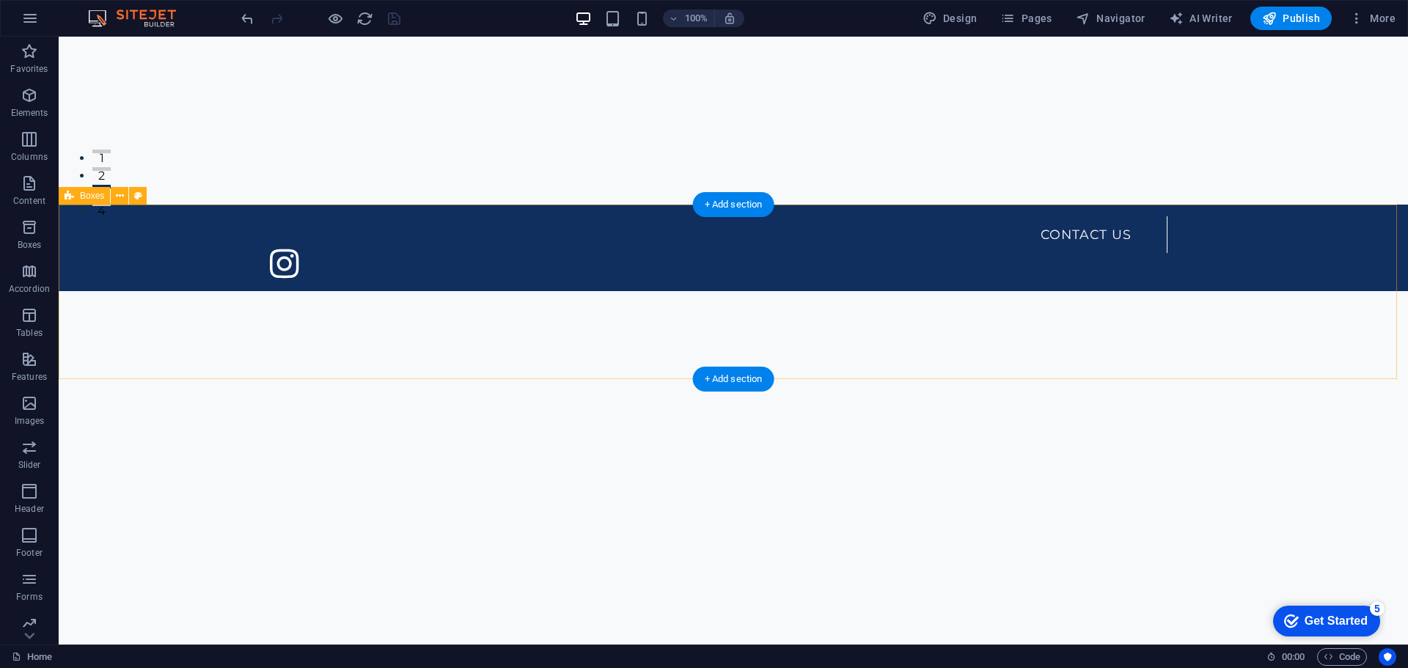
scroll to position [807, 0]
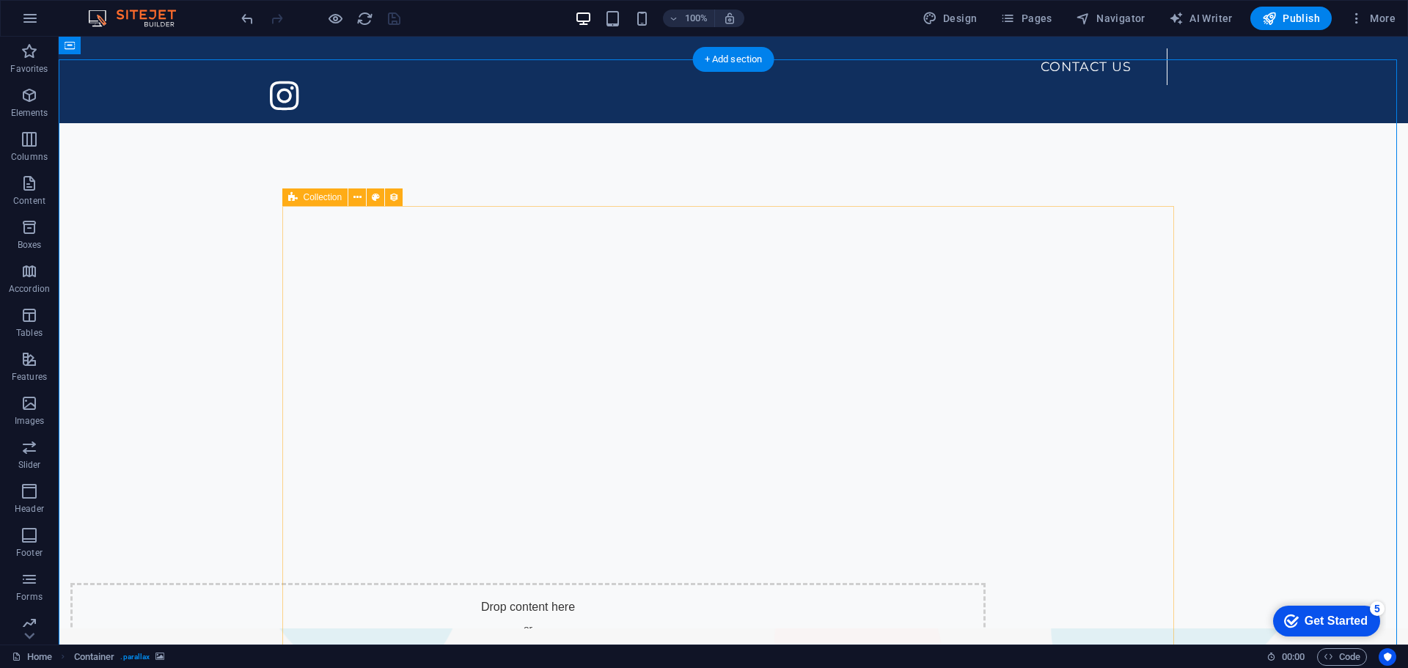
scroll to position [587, 0]
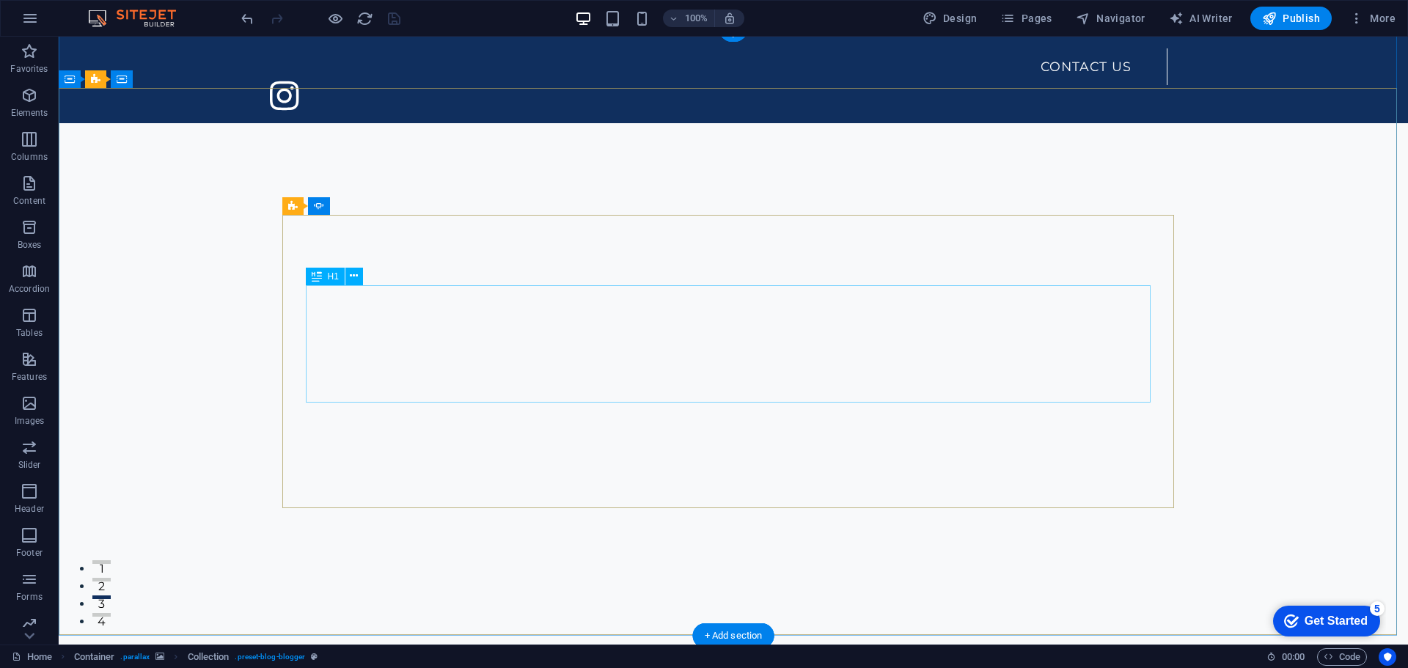
scroll to position [0, 0]
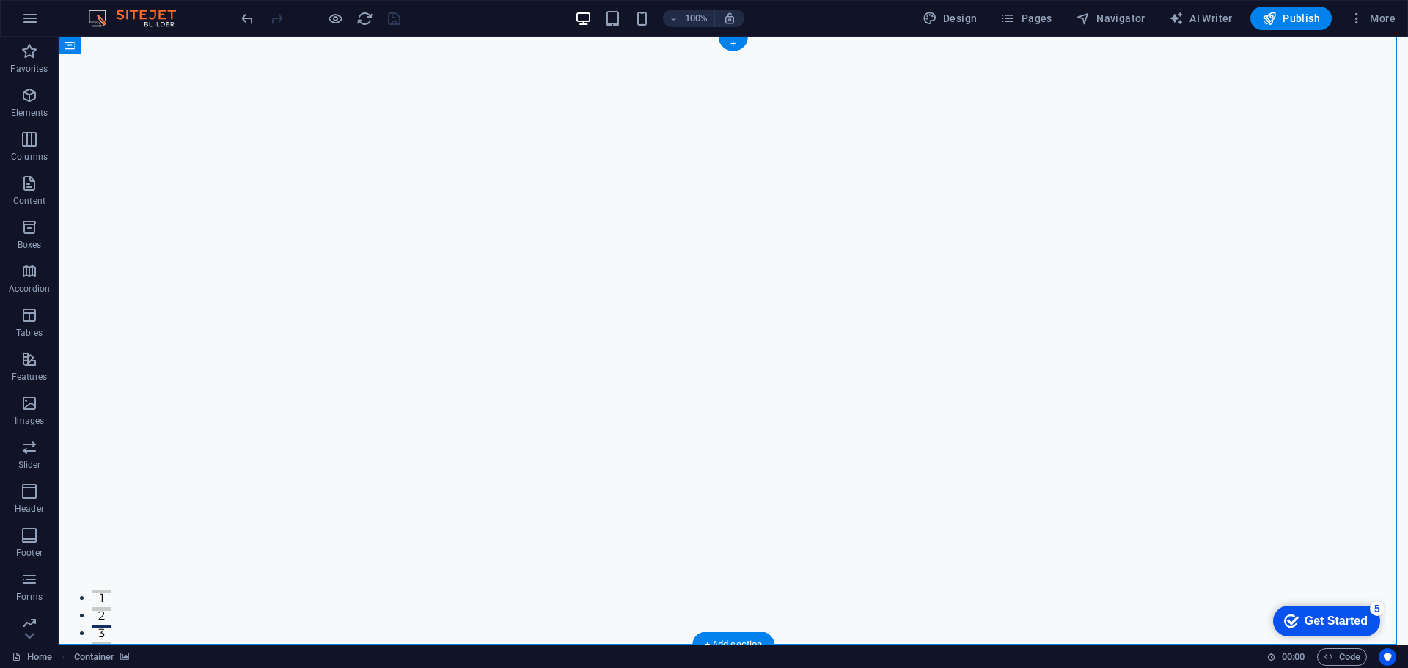
drag, startPoint x: 1178, startPoint y: 70, endPoint x: 680, endPoint y: 62, distance: 498.7
click at [737, 39] on div "+" at bounding box center [733, 43] width 29 height 13
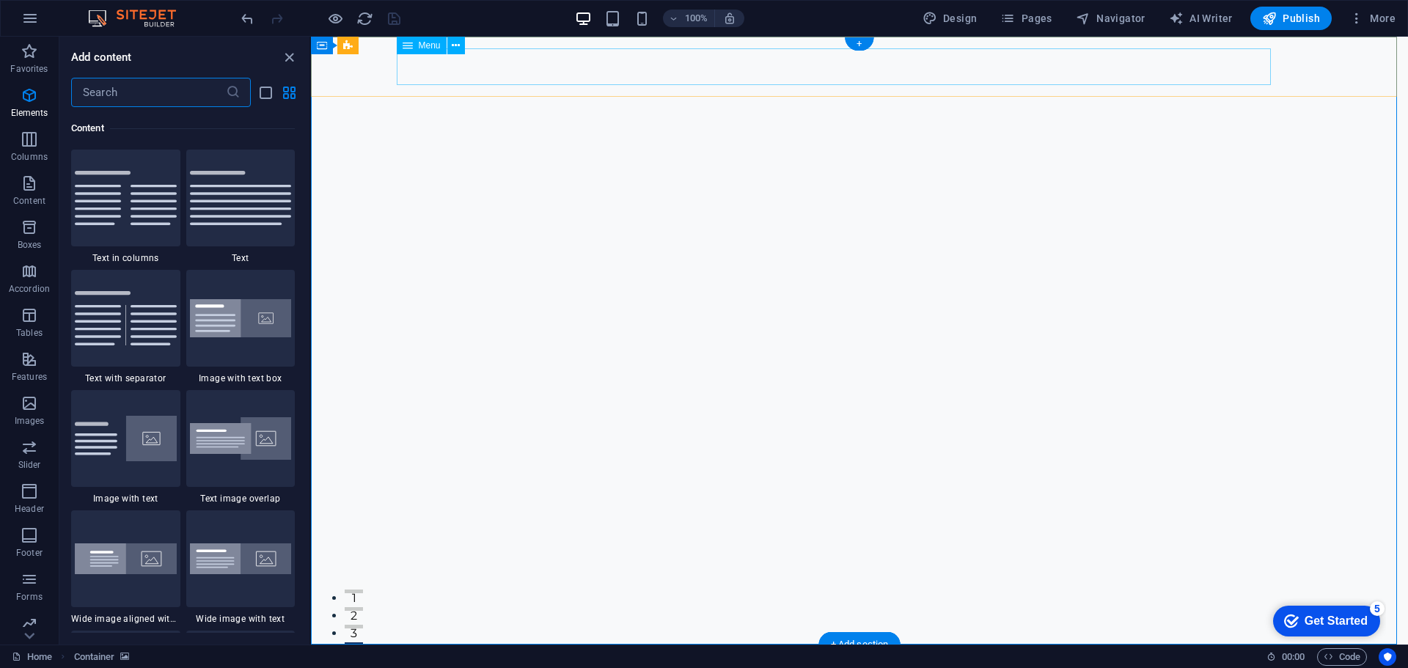
scroll to position [2566, 0]
click at [433, 656] on nav "Contact Us" at bounding box center [848, 674] width 892 height 37
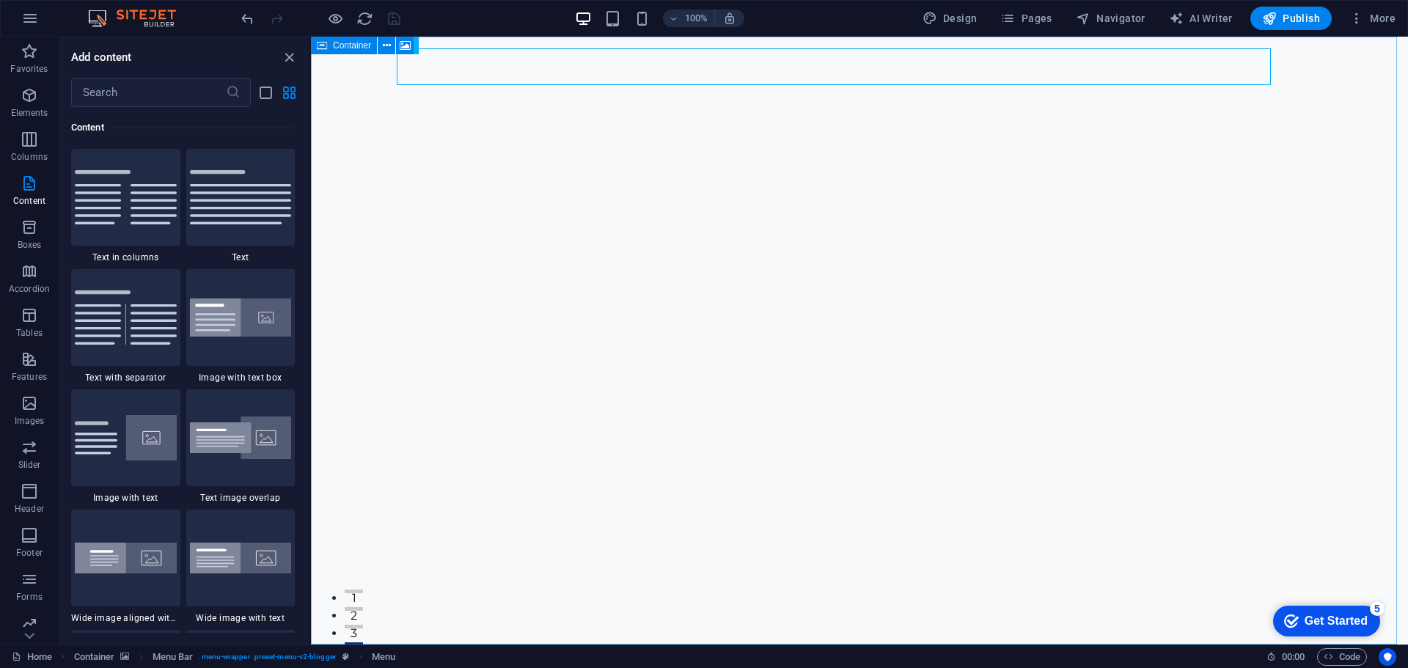
click at [332, 41] on div "Container" at bounding box center [344, 46] width 66 height 18
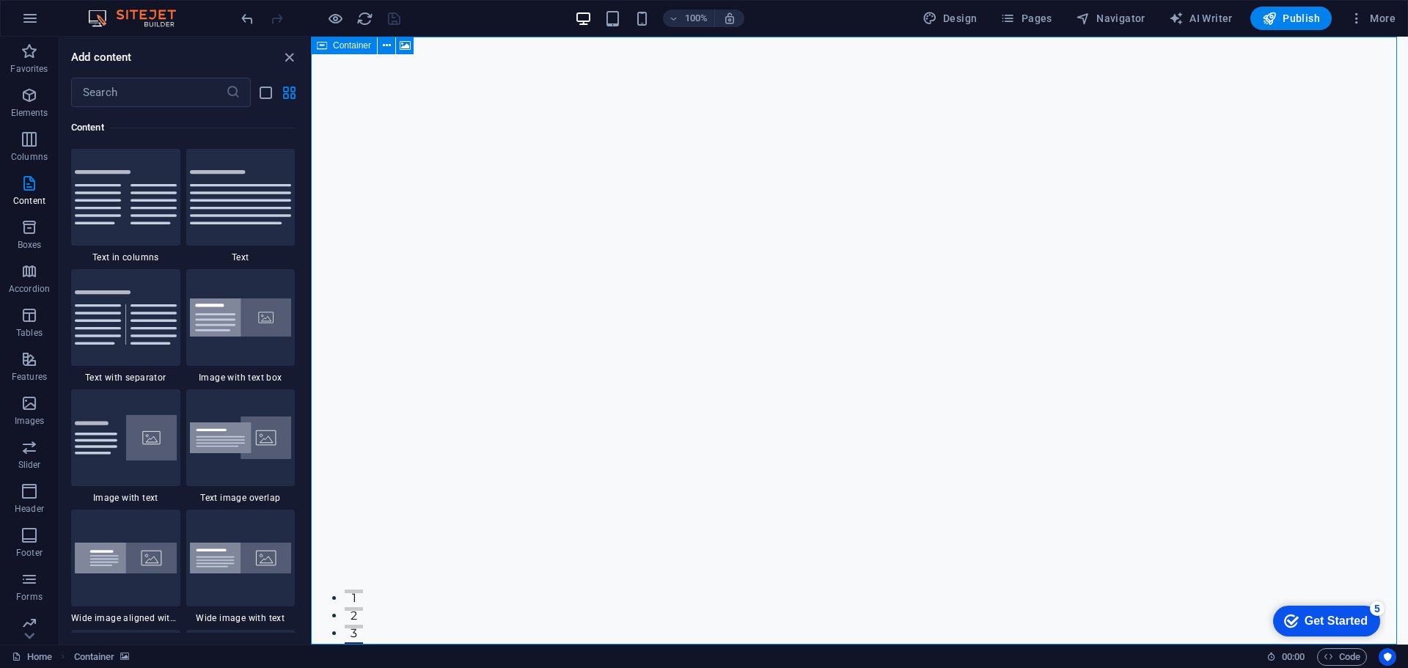
click at [332, 41] on div "Container" at bounding box center [344, 46] width 66 height 18
select select "vh"
select select "header"
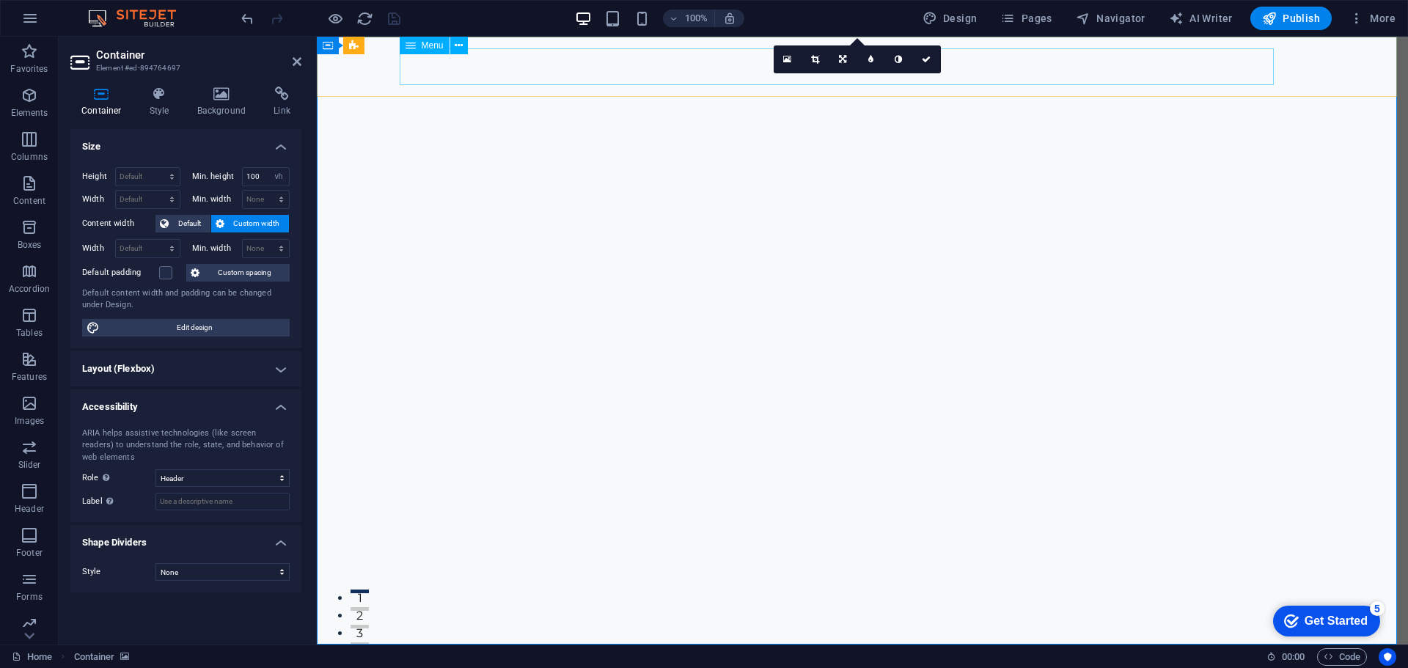
click at [512, 656] on nav "Contact Us" at bounding box center [851, 674] width 892 height 37
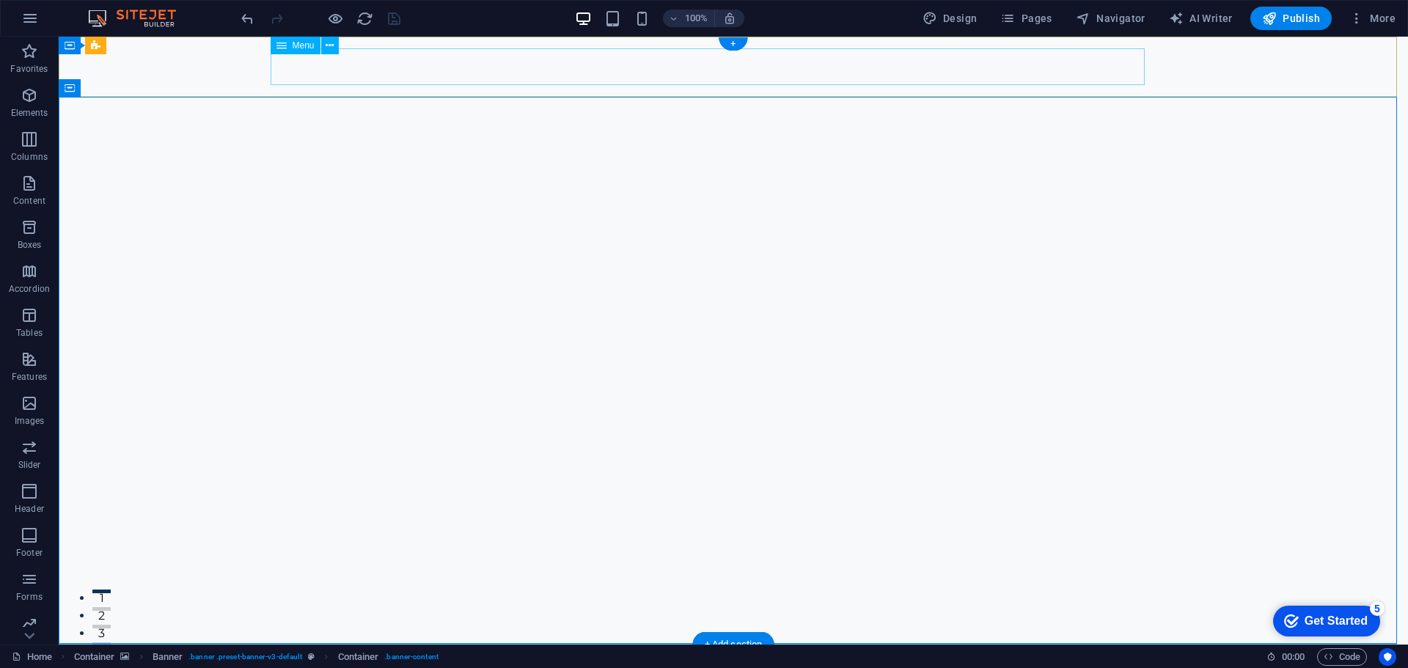
click at [295, 656] on nav "Contact Us" at bounding box center [722, 674] width 892 height 37
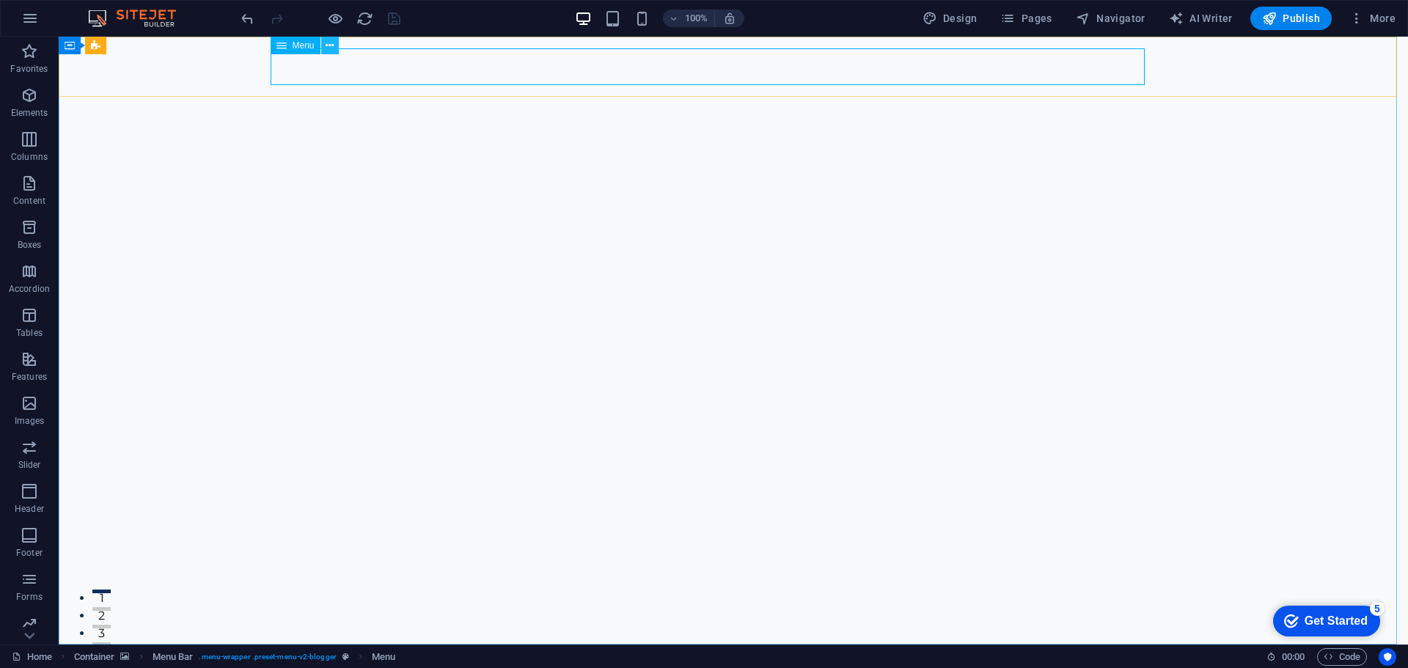
click at [328, 48] on icon at bounding box center [330, 45] width 8 height 15
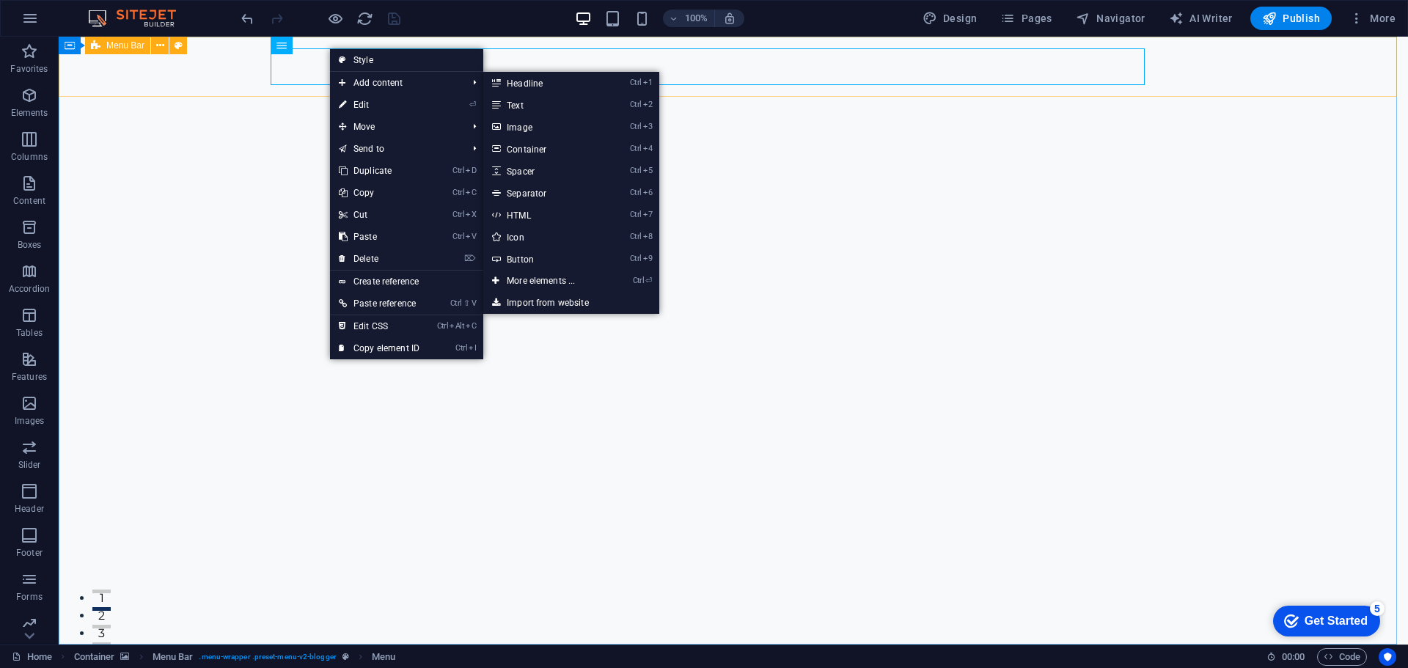
click at [150, 54] on div "Container Menu Bar" at bounding box center [128, 46] width 138 height 18
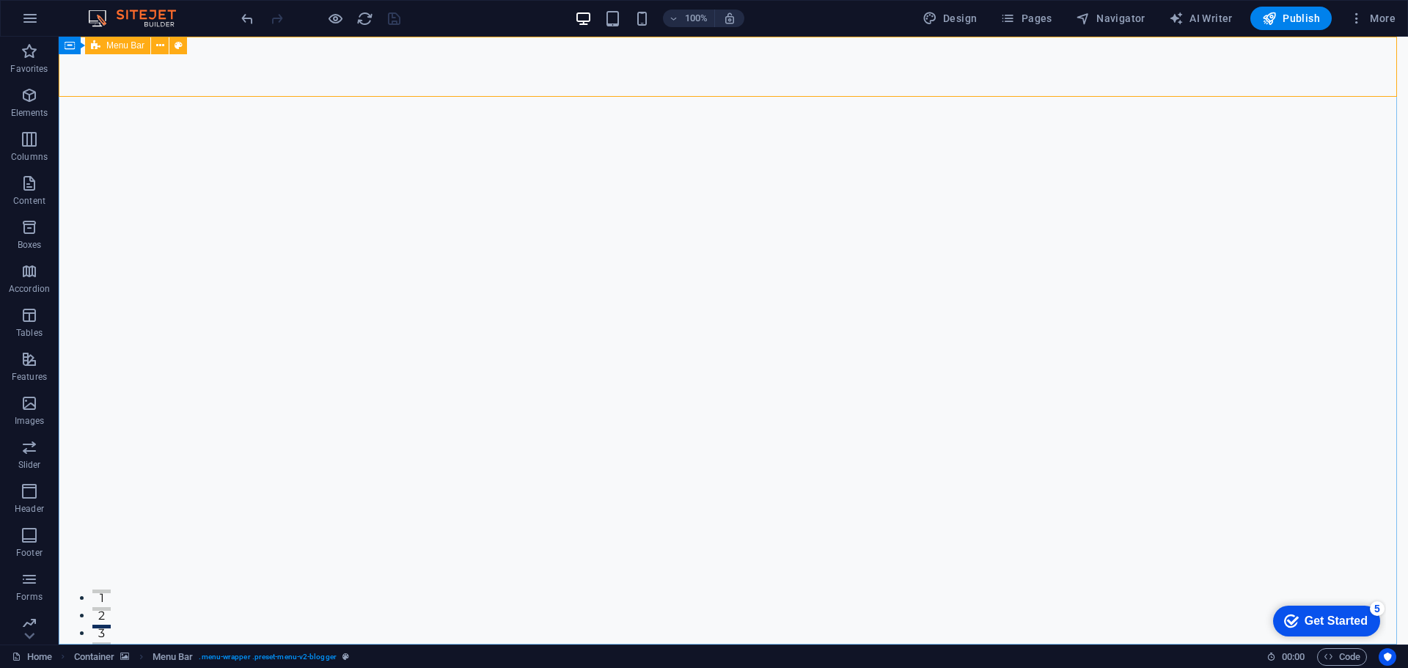
click at [131, 44] on span "Menu Bar" at bounding box center [125, 45] width 38 height 9
select select "rem"
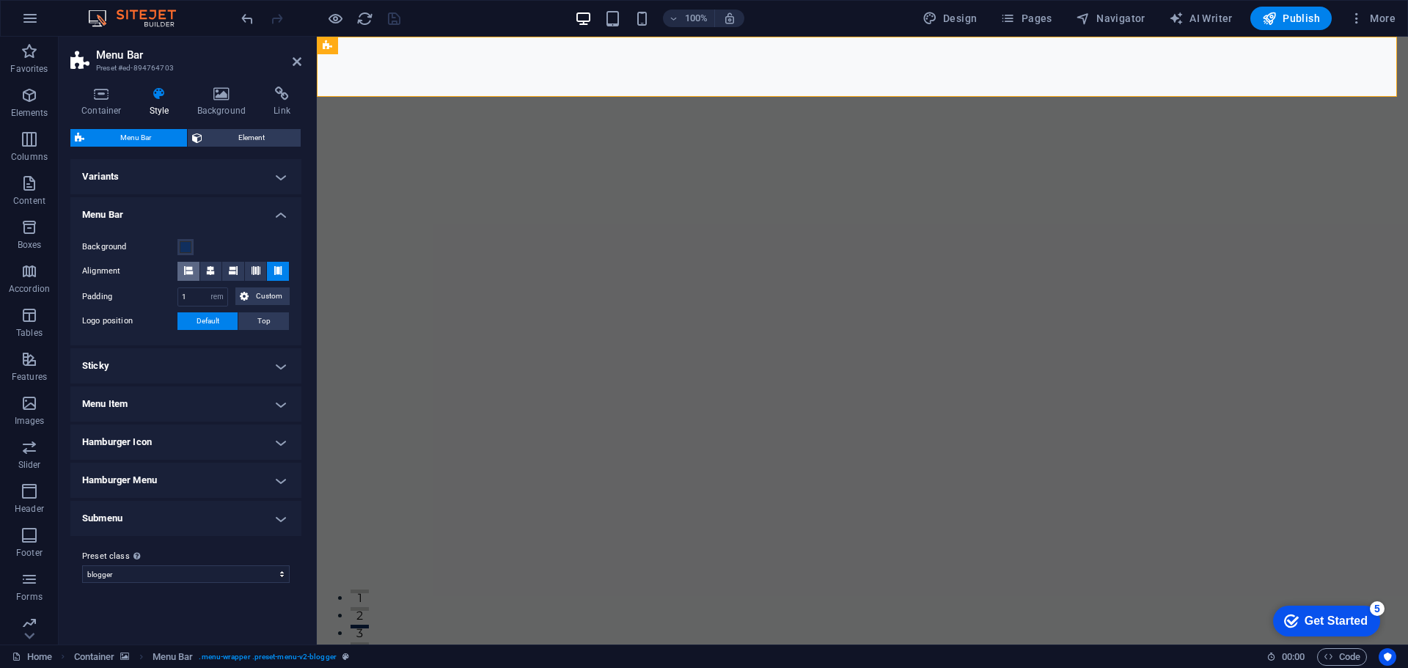
click at [192, 271] on icon at bounding box center [188, 270] width 9 height 9
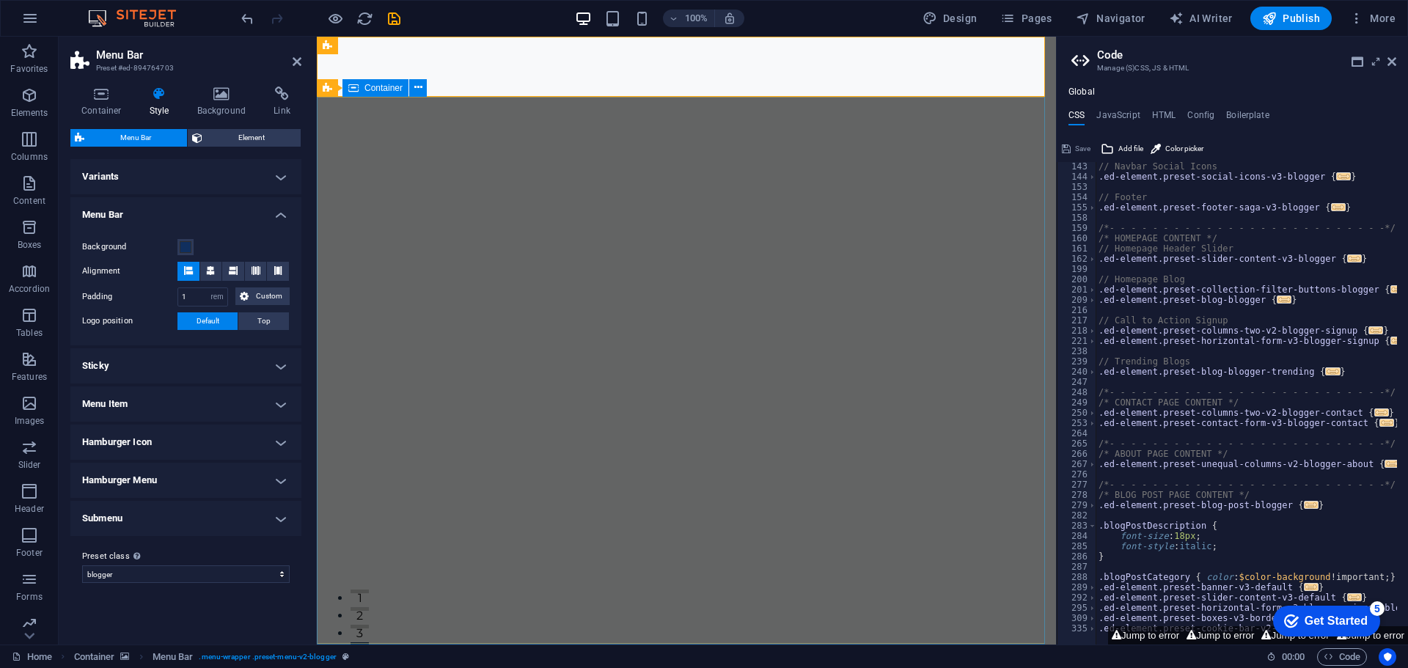
scroll to position [391, 0]
click at [1392, 67] on icon at bounding box center [1391, 62] width 9 height 12
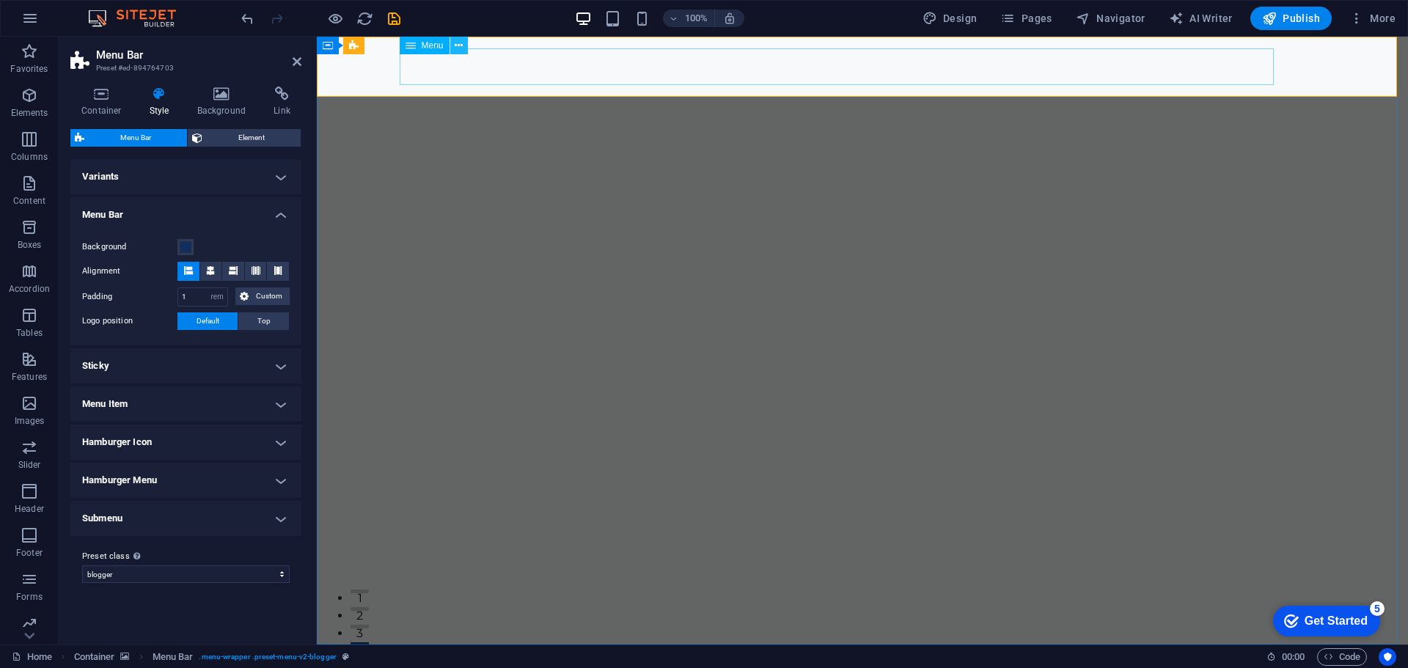
click at [452, 50] on button at bounding box center [459, 46] width 18 height 18
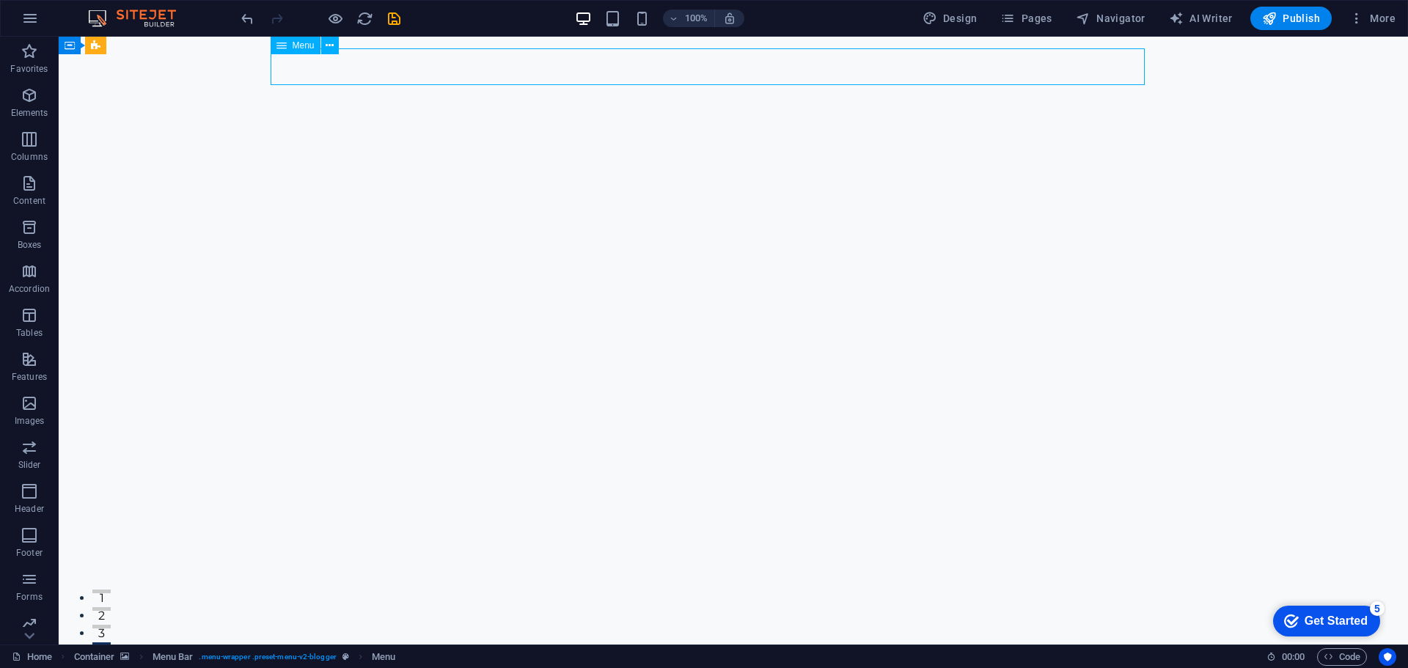
click at [685, 656] on nav "Contact Us" at bounding box center [722, 674] width 892 height 37
click at [686, 656] on nav "Contact Us" at bounding box center [722, 674] width 892 height 37
click at [328, 45] on icon at bounding box center [330, 45] width 8 height 15
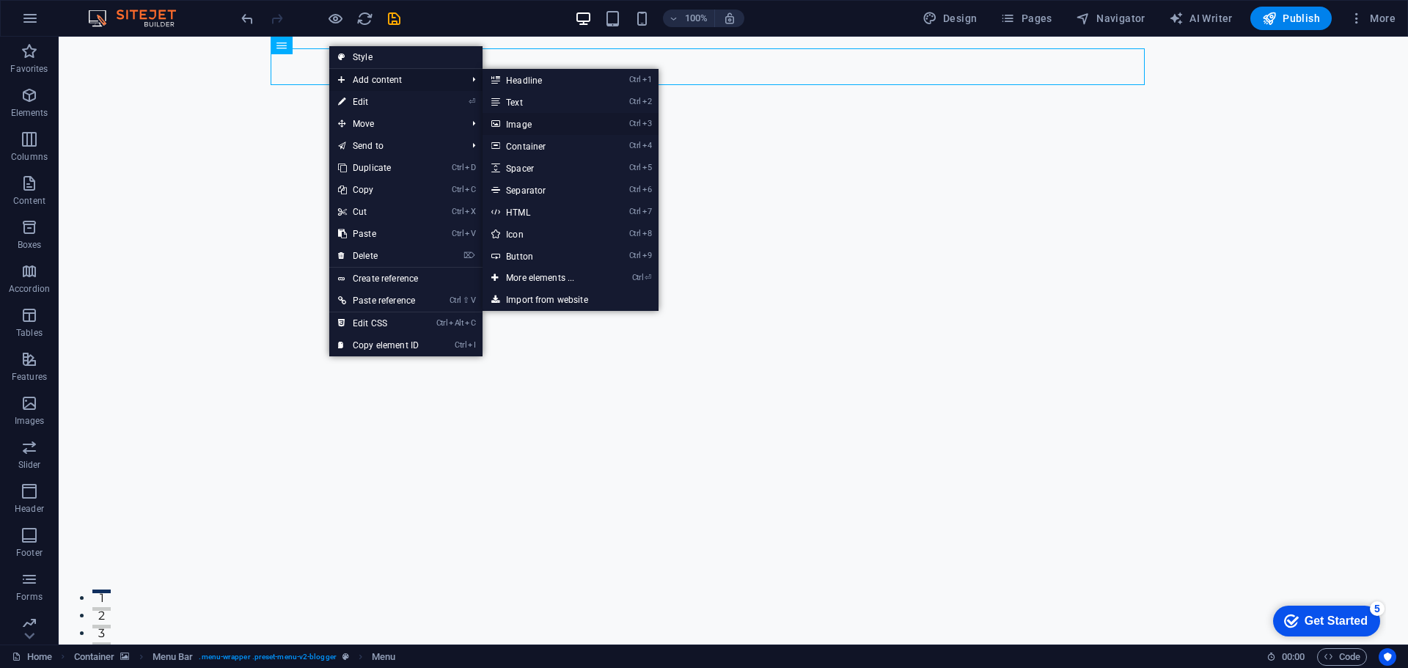
click at [548, 127] on link "Ctrl 3 Image" at bounding box center [542, 124] width 121 height 22
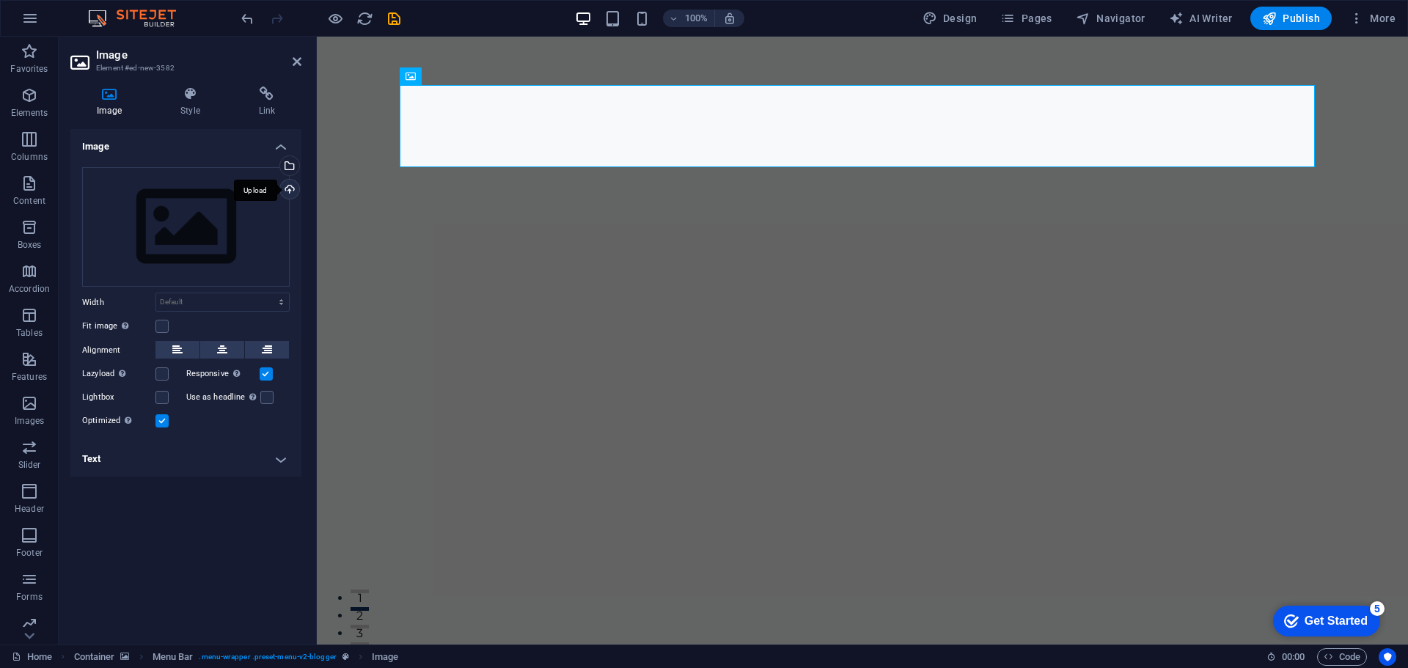
click at [290, 188] on div "Upload" at bounding box center [288, 191] width 22 height 22
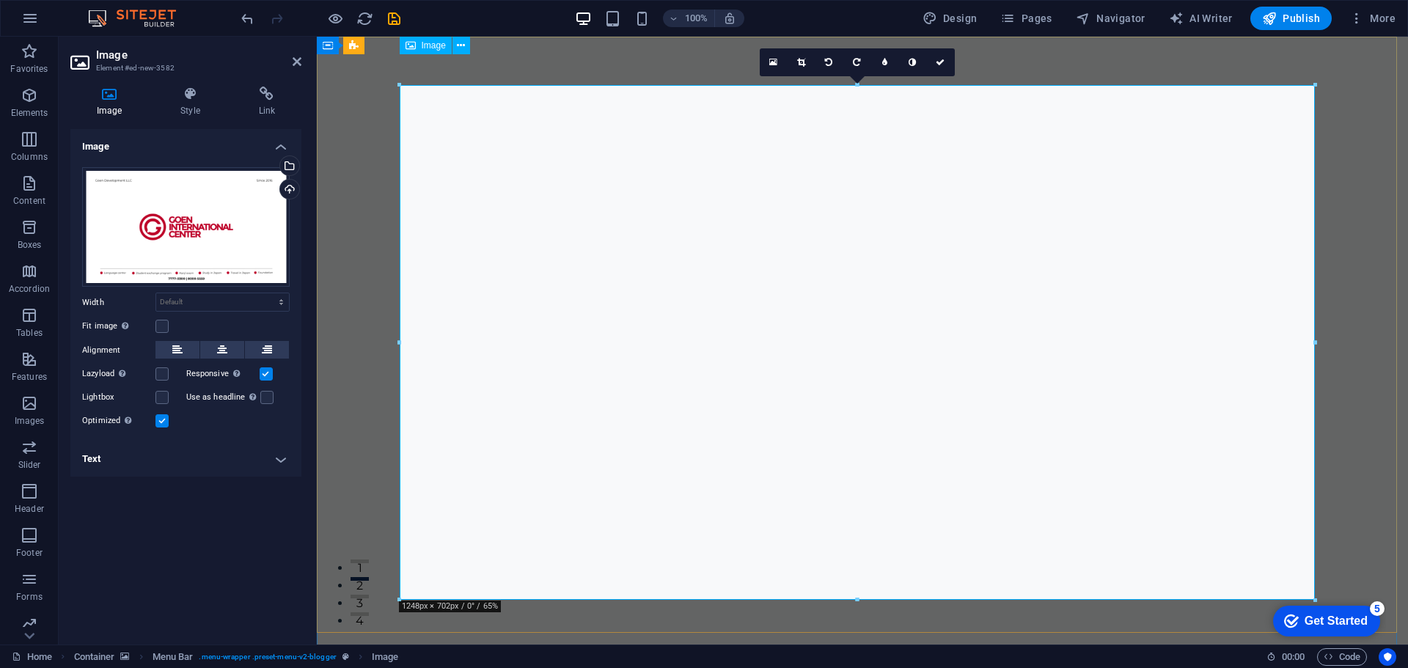
scroll to position [0, 0]
click at [800, 63] on icon at bounding box center [801, 62] width 8 height 9
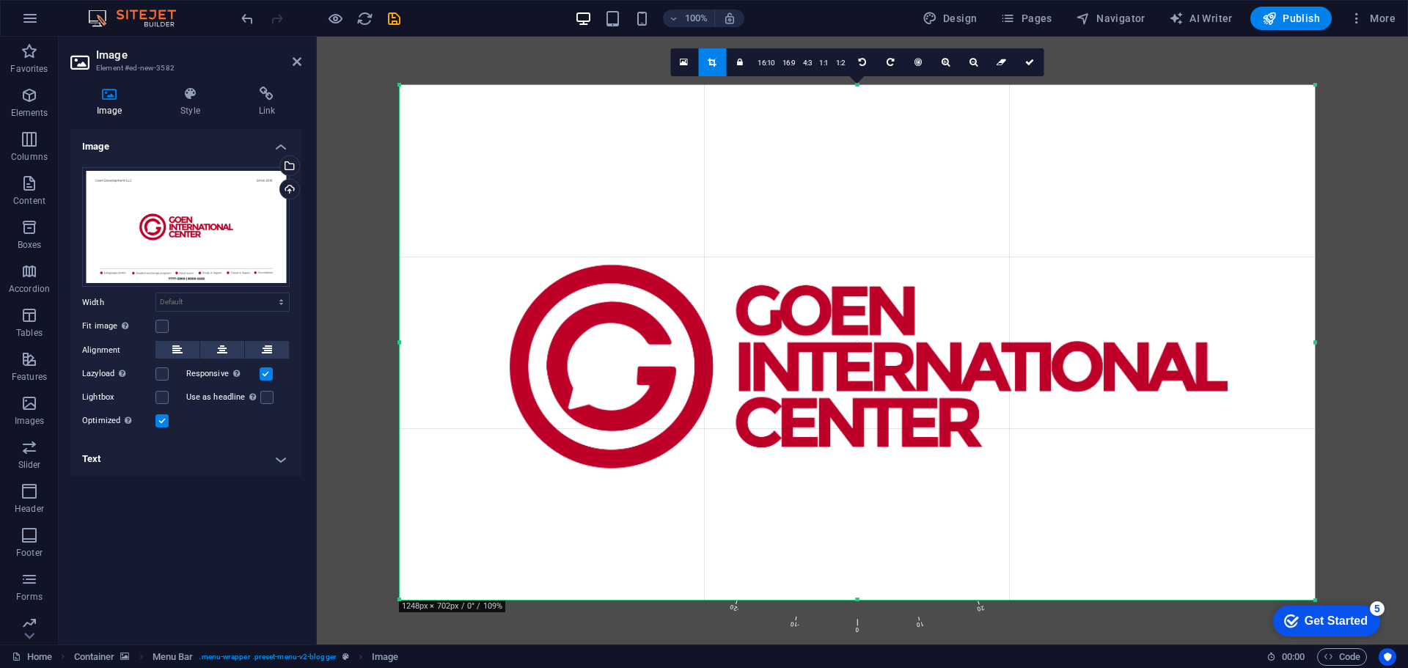
drag, startPoint x: 1021, startPoint y: 441, endPoint x: 963, endPoint y: 414, distance: 64.0
click at [963, 414] on div at bounding box center [868, 366] width 1535 height 863
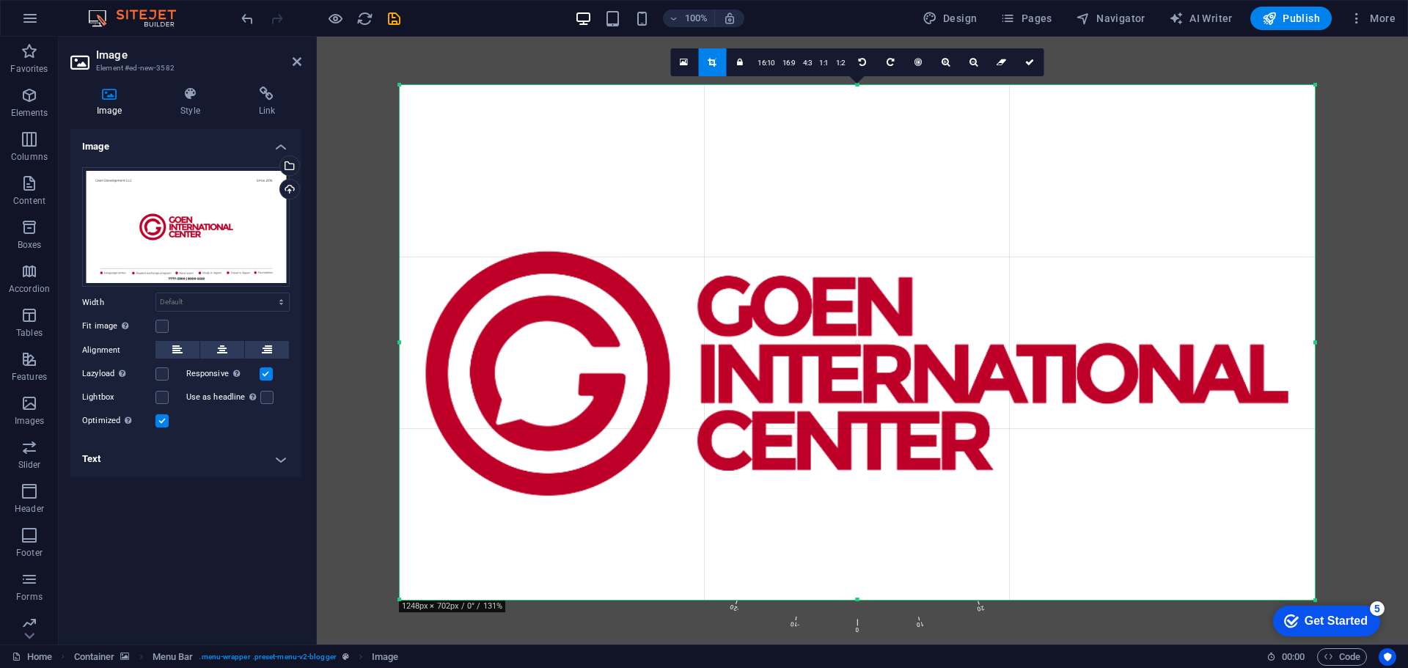
drag, startPoint x: 999, startPoint y: 438, endPoint x: 985, endPoint y: 441, distance: 14.4
click at [985, 441] on div at bounding box center [857, 374] width 1844 height 1038
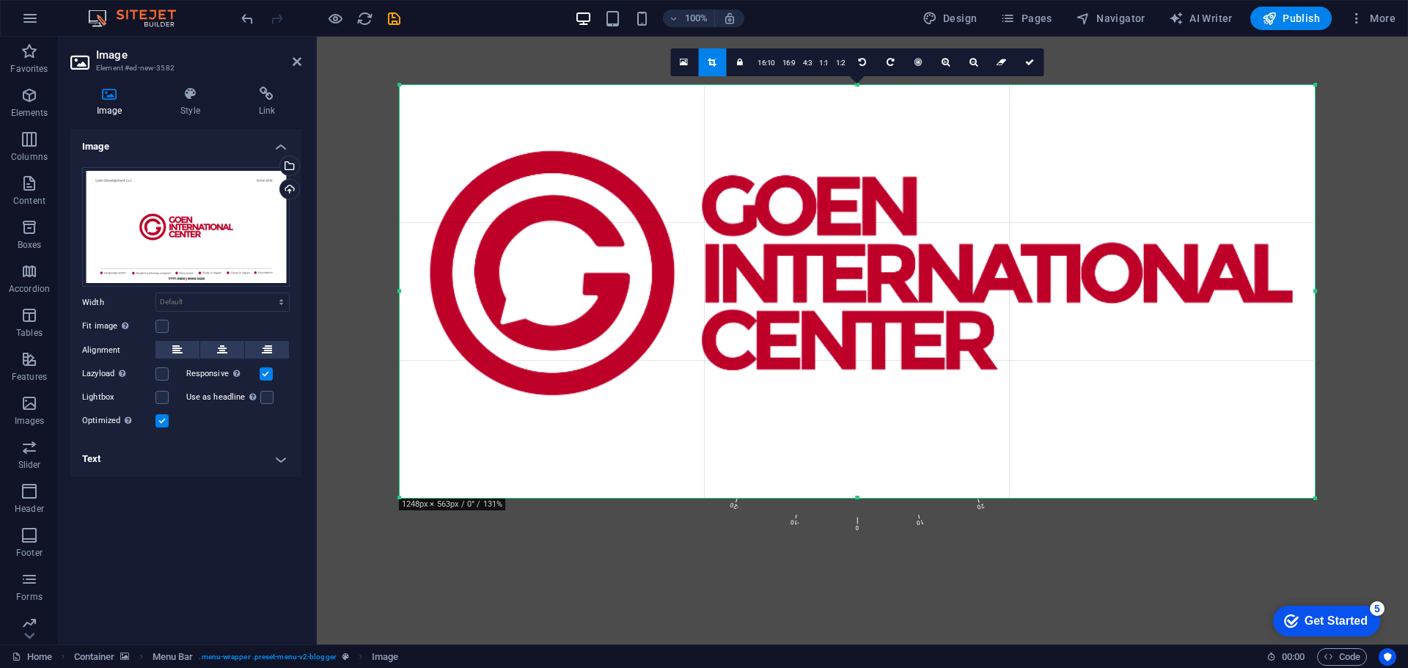
drag, startPoint x: 856, startPoint y: 86, endPoint x: 868, endPoint y: 188, distance: 102.6
click at [868, 188] on div "180 170 160 150 140 130 120 110 100 90 80 70 60 50 40 30 20 10 0 -10 -20 -30 -4…" at bounding box center [857, 291] width 915 height 413
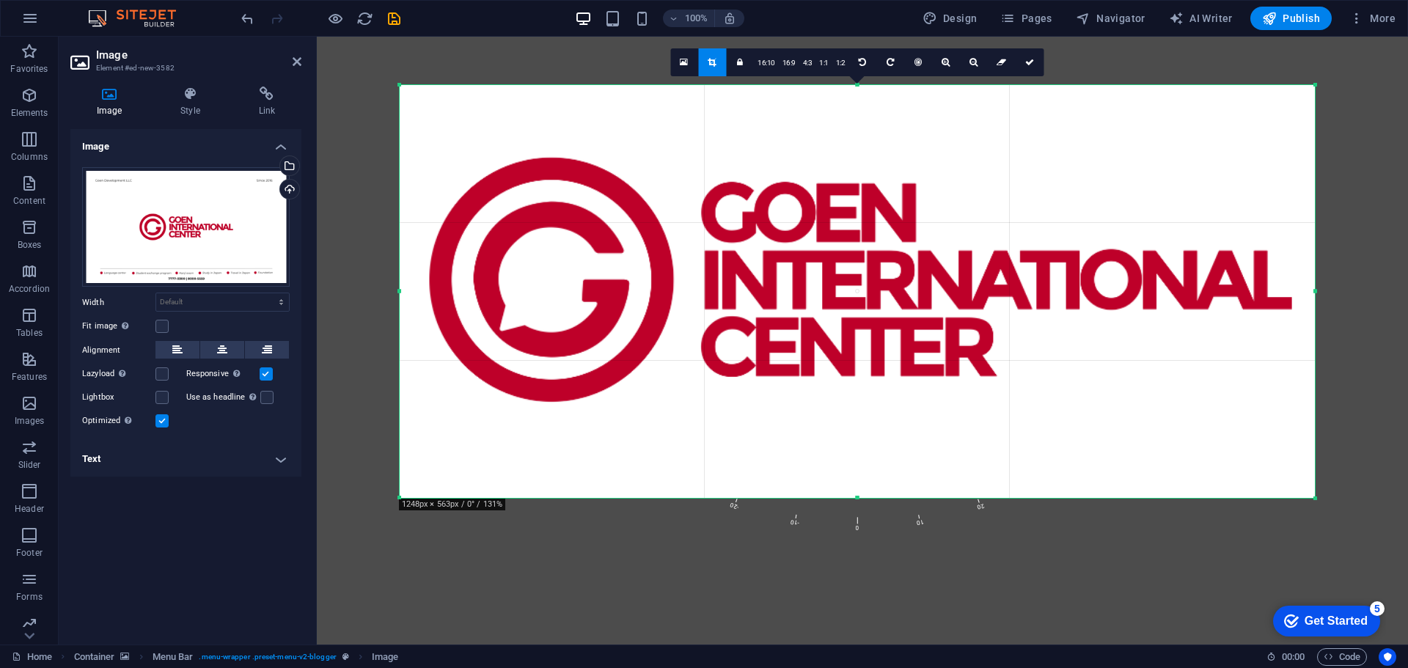
click at [892, 210] on div at bounding box center [860, 280] width 1844 height 1038
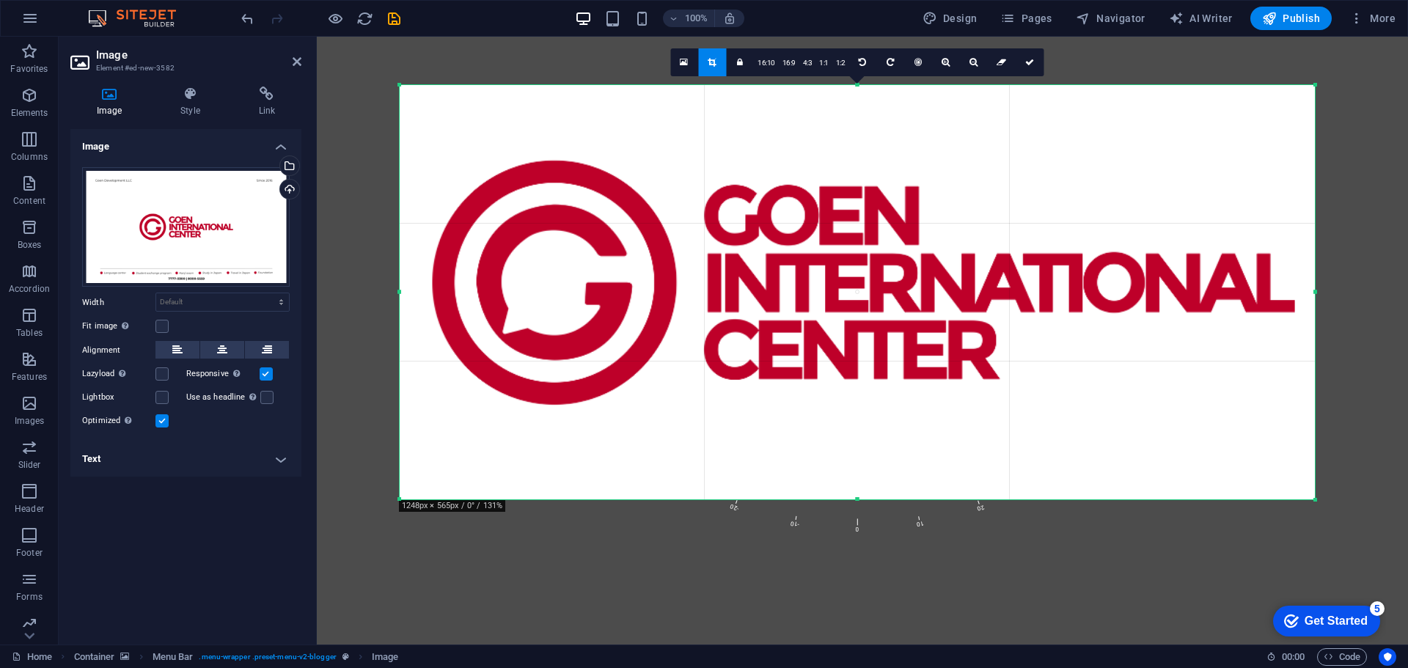
click at [856, 84] on div at bounding box center [857, 84] width 915 height 5
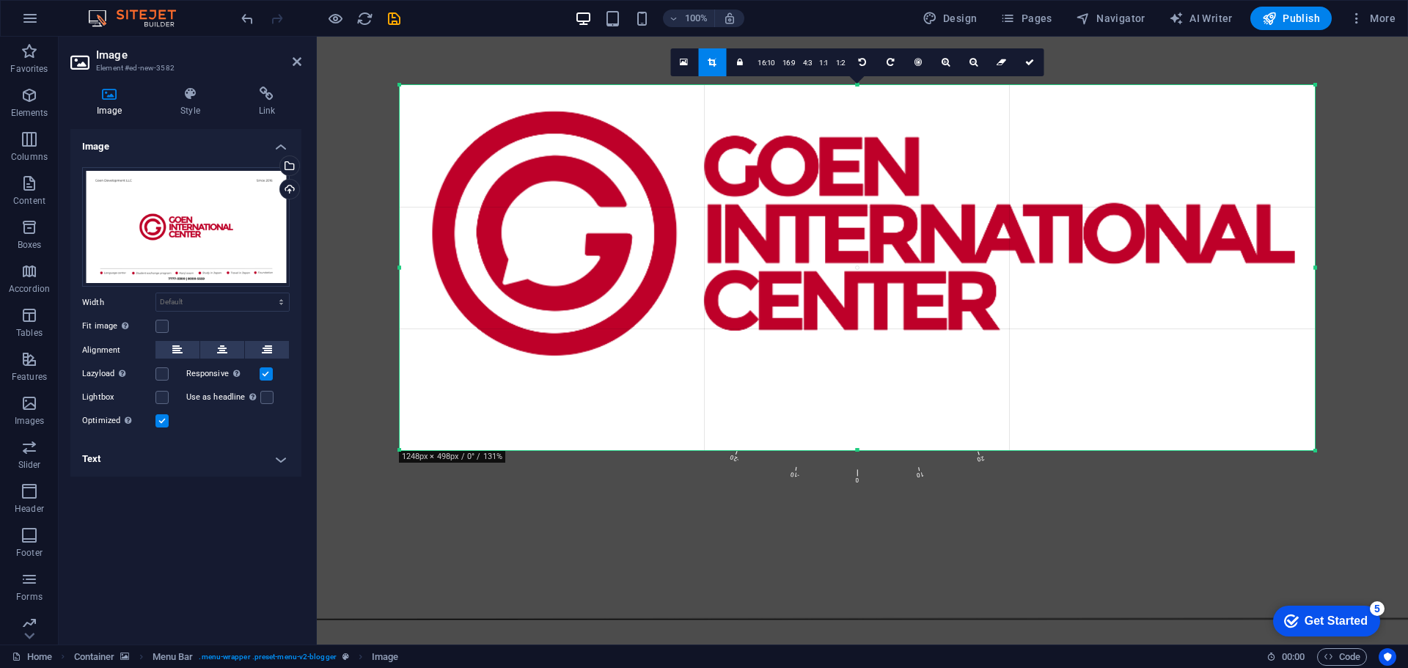
drag, startPoint x: 856, startPoint y: 83, endPoint x: 857, endPoint y: 133, distance: 49.9
click at [857, 133] on div "180 170 160 150 140 130 120 110 100 90 80 70 60 50 40 30 20 10 0 -10 -20 -30 -4…" at bounding box center [857, 267] width 915 height 365
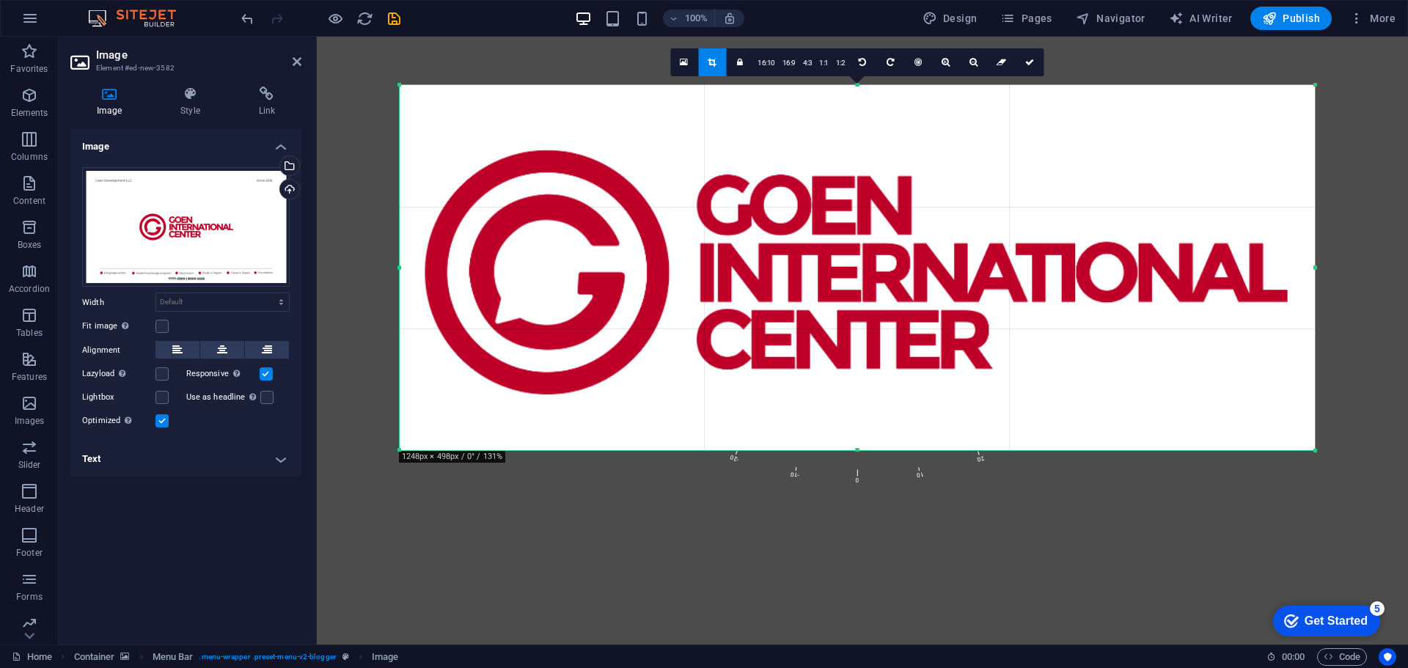
drag, startPoint x: 850, startPoint y: 153, endPoint x: 844, endPoint y: 186, distance: 34.2
click at [844, 186] on div at bounding box center [856, 273] width 1844 height 1038
click at [856, 87] on div at bounding box center [856, 273] width 1844 height 1038
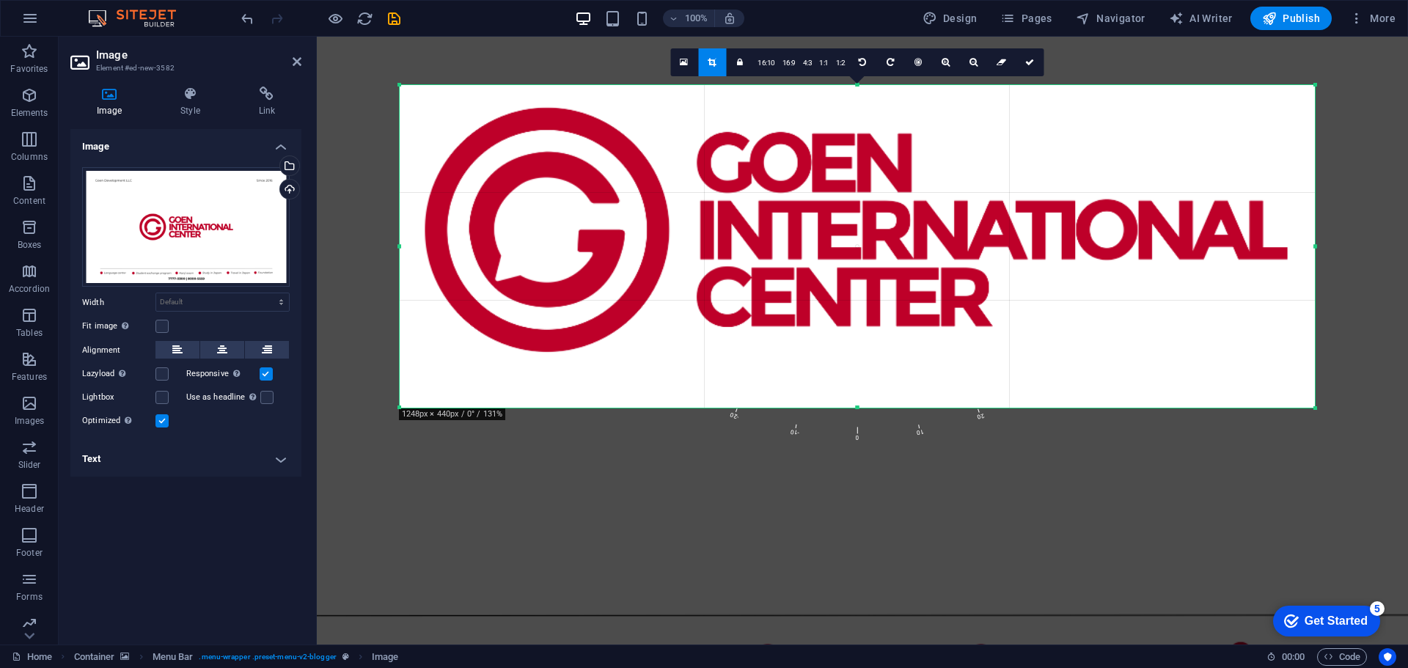
drag, startPoint x: 857, startPoint y: 85, endPoint x: 855, endPoint y: 128, distance: 42.6
click at [855, 128] on div "180 170 160 150 140 130 120 110 100 90 80 70 60 50 40 30 20 10 0 -10 -20 -30 -4…" at bounding box center [857, 246] width 915 height 323
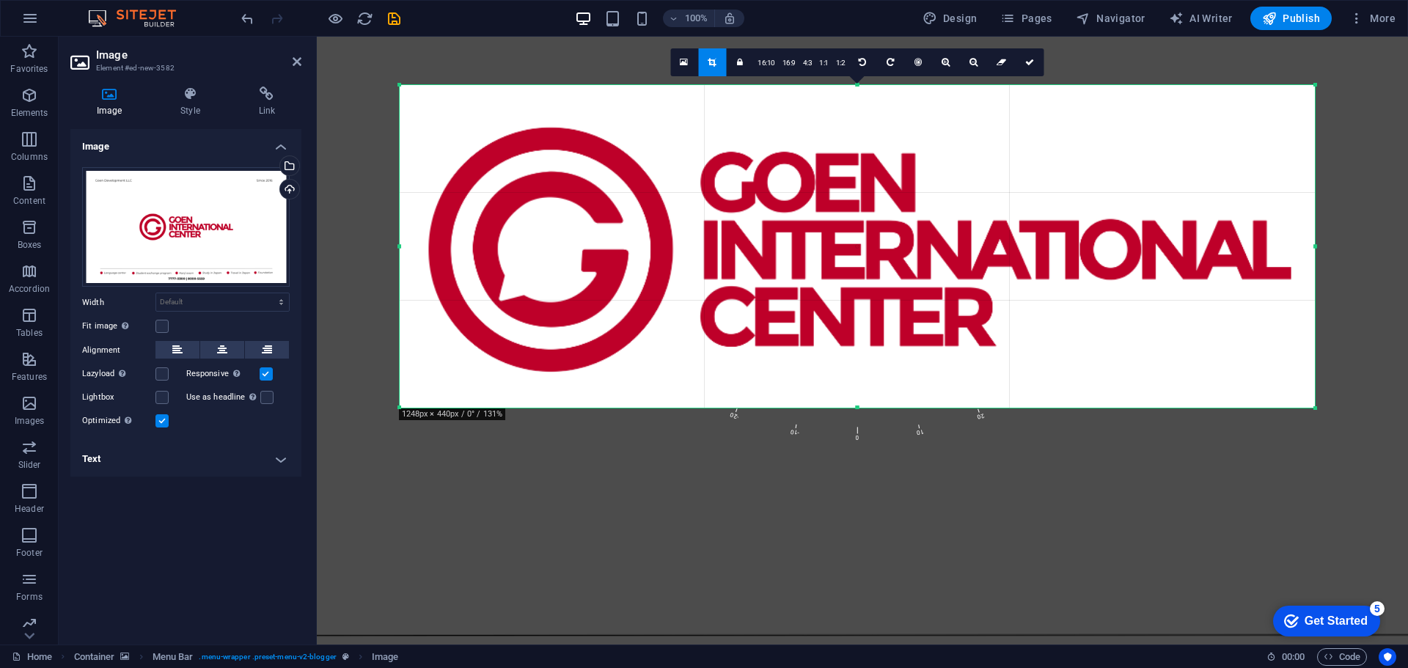
drag, startPoint x: 856, startPoint y: 197, endPoint x: 863, endPoint y: 203, distance: 9.9
click at [863, 203] on div at bounding box center [860, 250] width 1844 height 1038
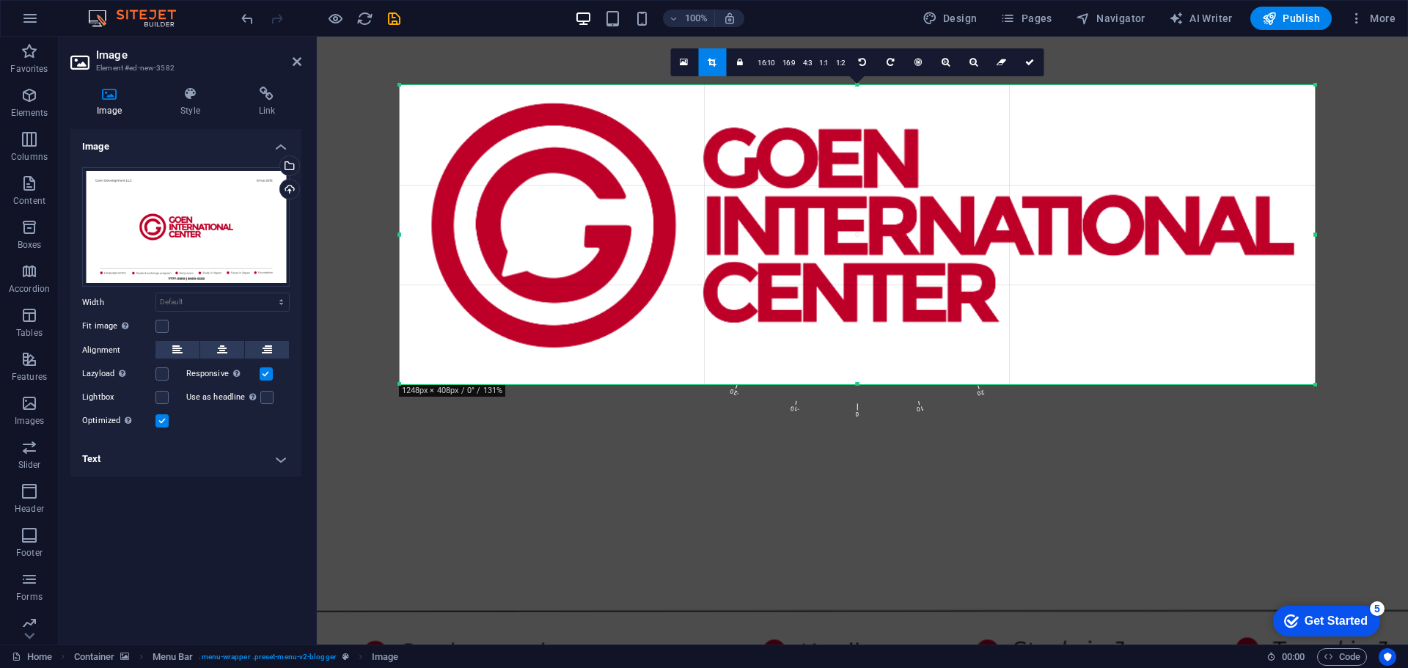
drag, startPoint x: 858, startPoint y: 86, endPoint x: 855, endPoint y: 109, distance: 23.6
click at [855, 109] on div "180 170 160 150 140 130 120 110 100 90 80 70 60 50 40 30 20 10 0 -10 -20 -30 -4…" at bounding box center [857, 234] width 915 height 299
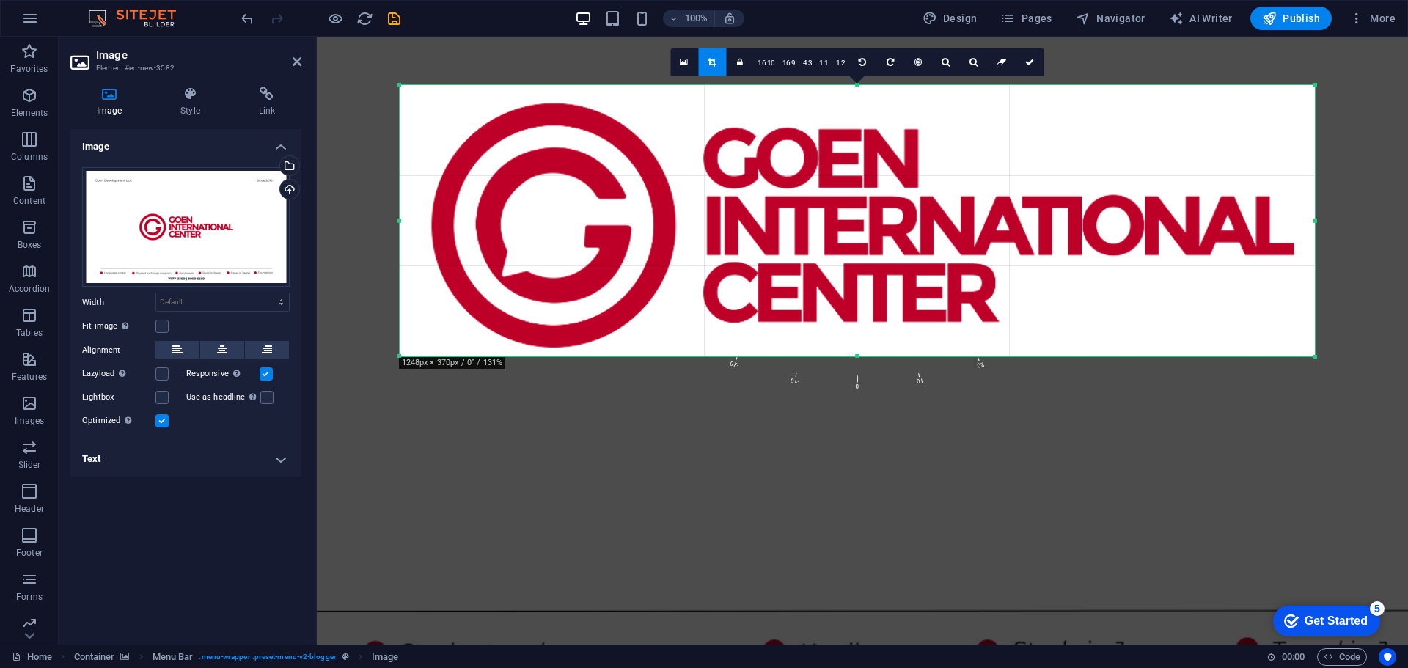
drag, startPoint x: 862, startPoint y: 383, endPoint x: 870, endPoint y: 354, distance: 30.4
click at [869, 355] on div at bounding box center [857, 356] width 915 height 5
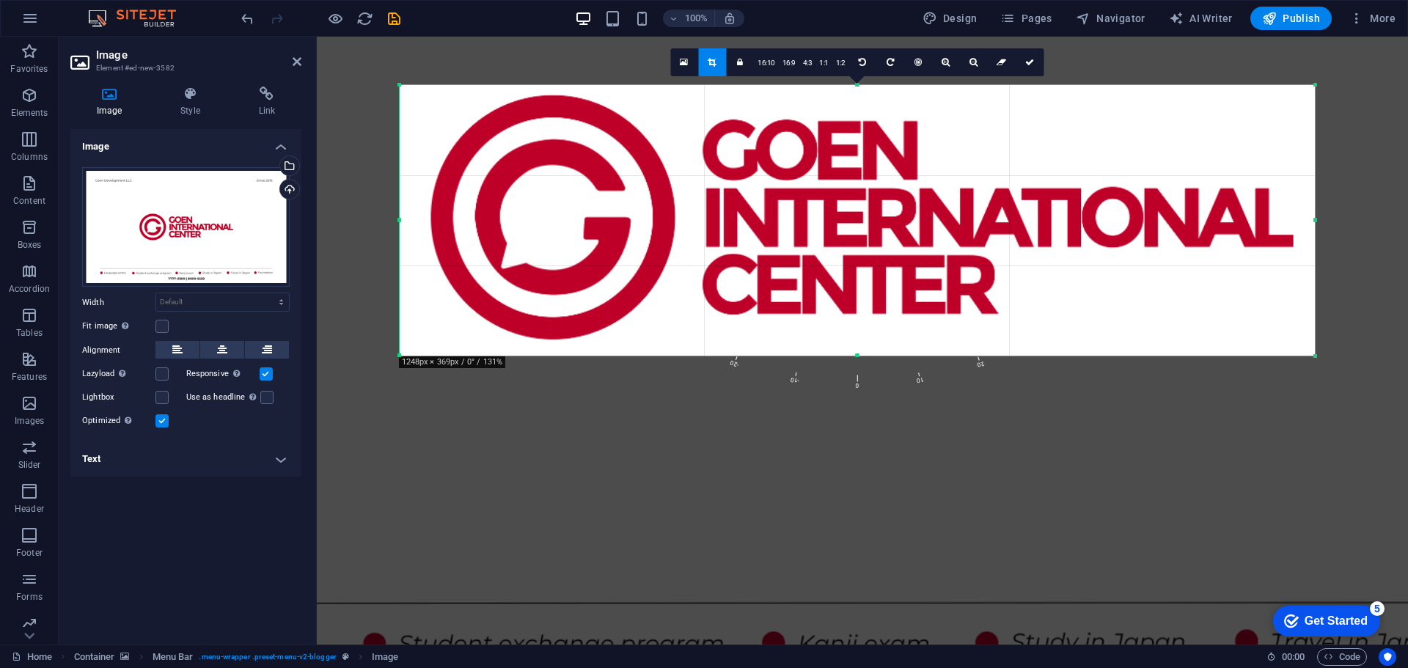
click at [932, 268] on div at bounding box center [862, 218] width 1844 height 1038
click at [1030, 70] on link at bounding box center [1030, 62] width 28 height 28
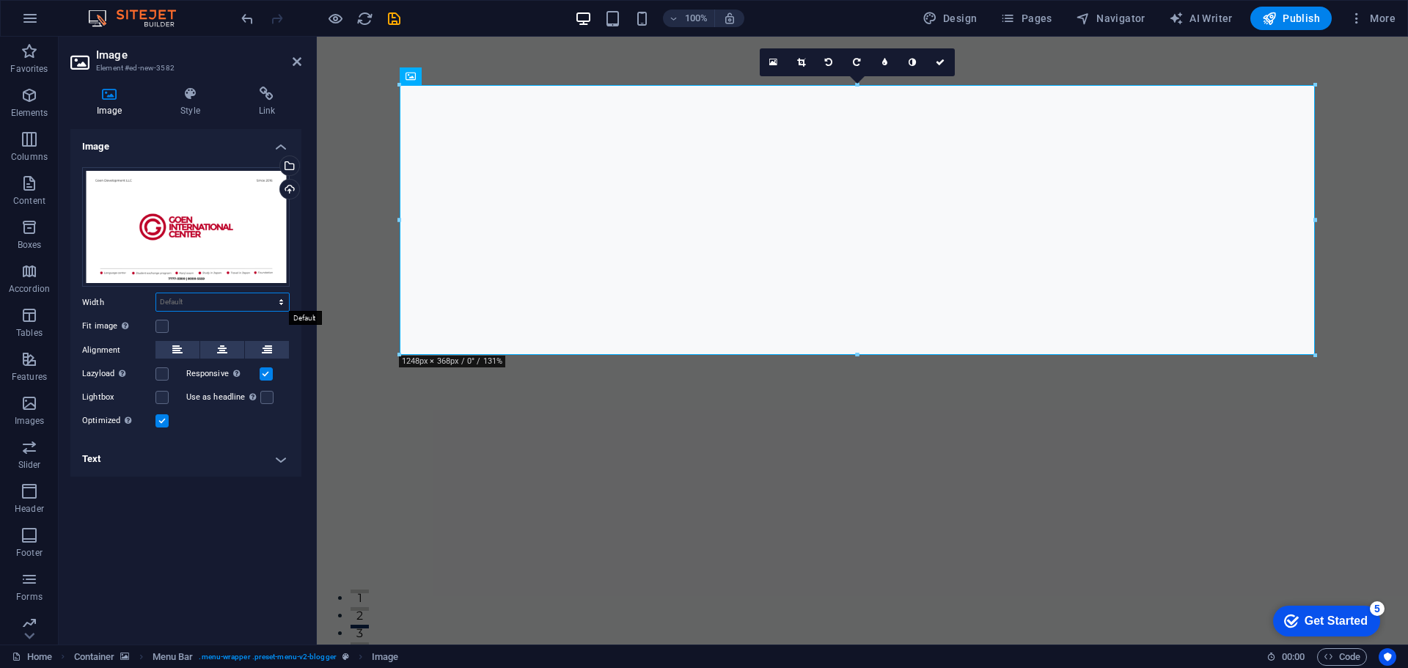
click at [229, 296] on select "Default auto px rem % em vh vw" at bounding box center [222, 302] width 133 height 18
click at [156, 293] on select "Default auto px rem % em vh vw" at bounding box center [222, 302] width 133 height 18
click at [226, 300] on select "Default auto px rem % em vh vw" at bounding box center [222, 302] width 133 height 18
select select "px"
click at [268, 293] on select "Default auto px rem % em vh vw" at bounding box center [222, 302] width 133 height 18
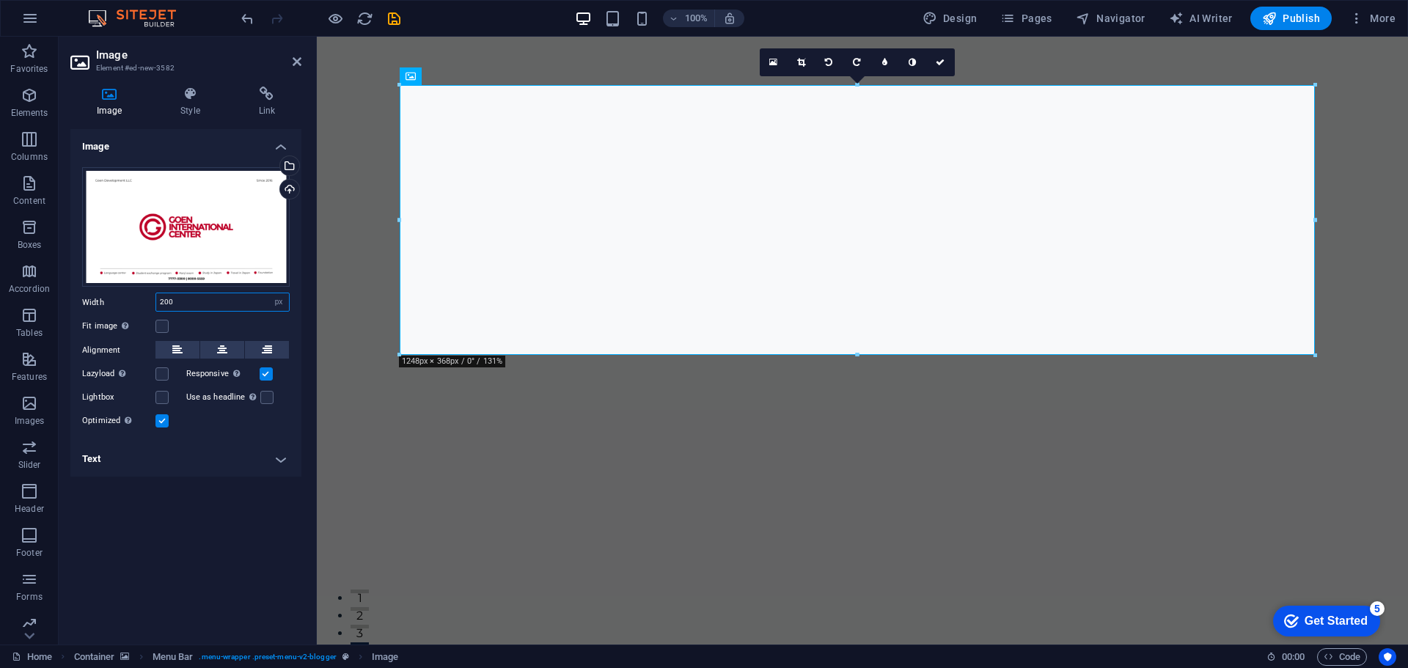
type input "200"
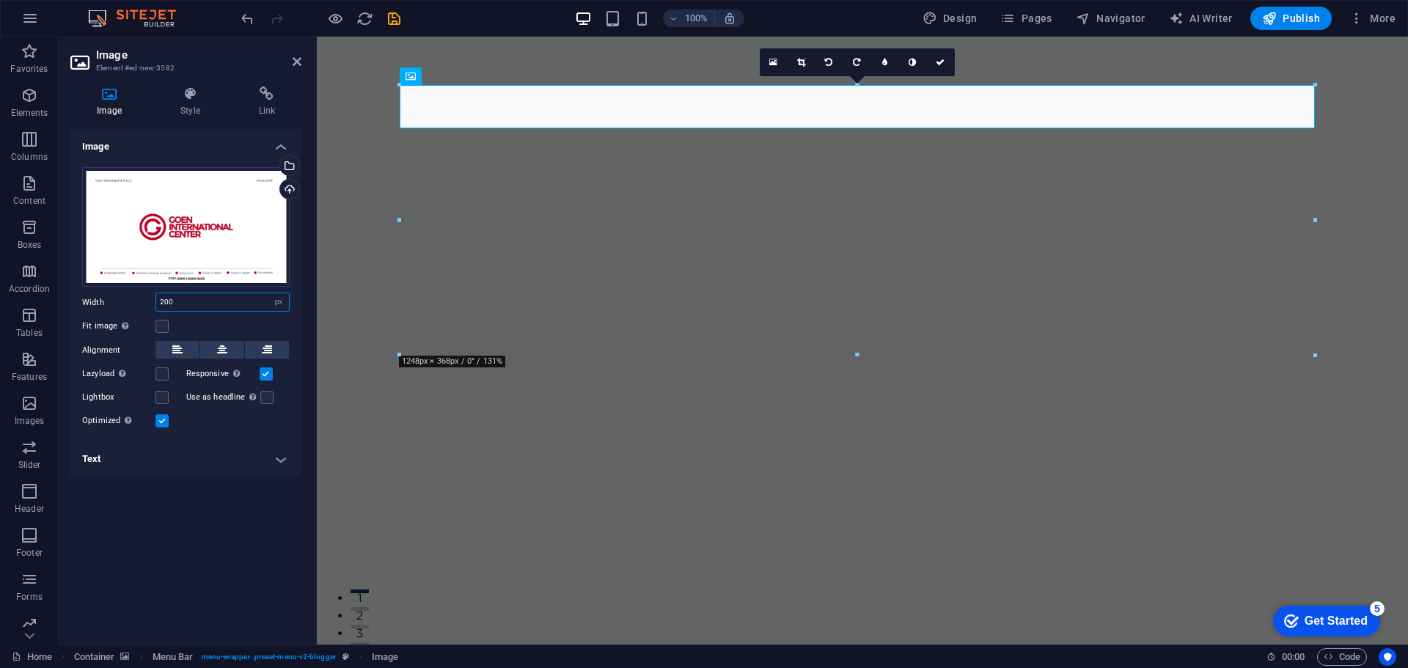
click at [202, 306] on input "200" at bounding box center [222, 302] width 133 height 18
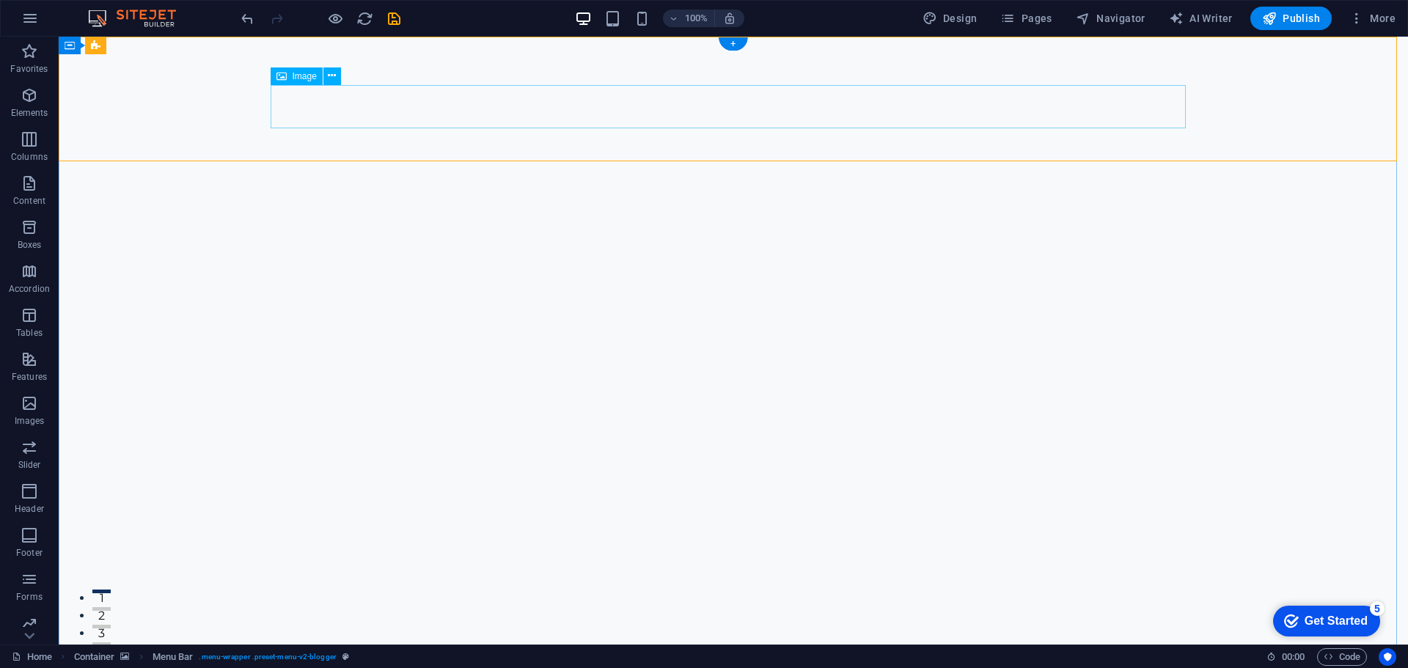
click at [332, 77] on icon at bounding box center [332, 75] width 8 height 15
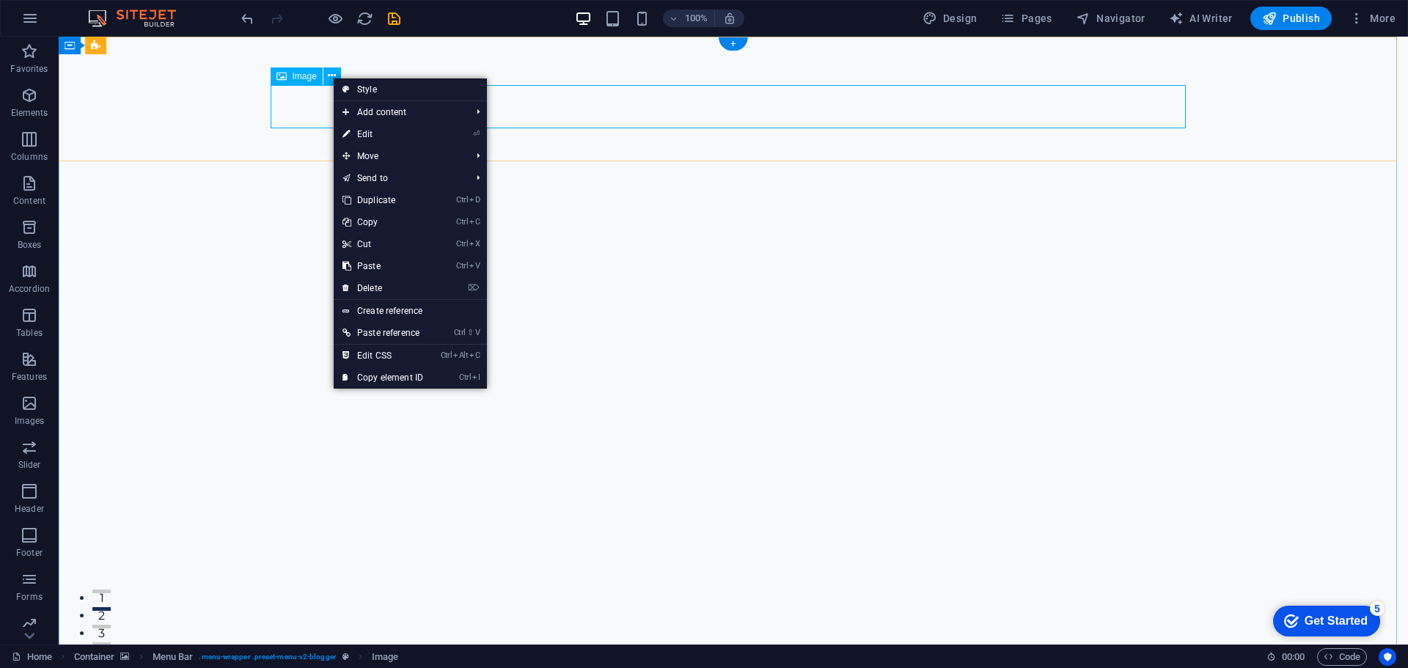
select select "px"
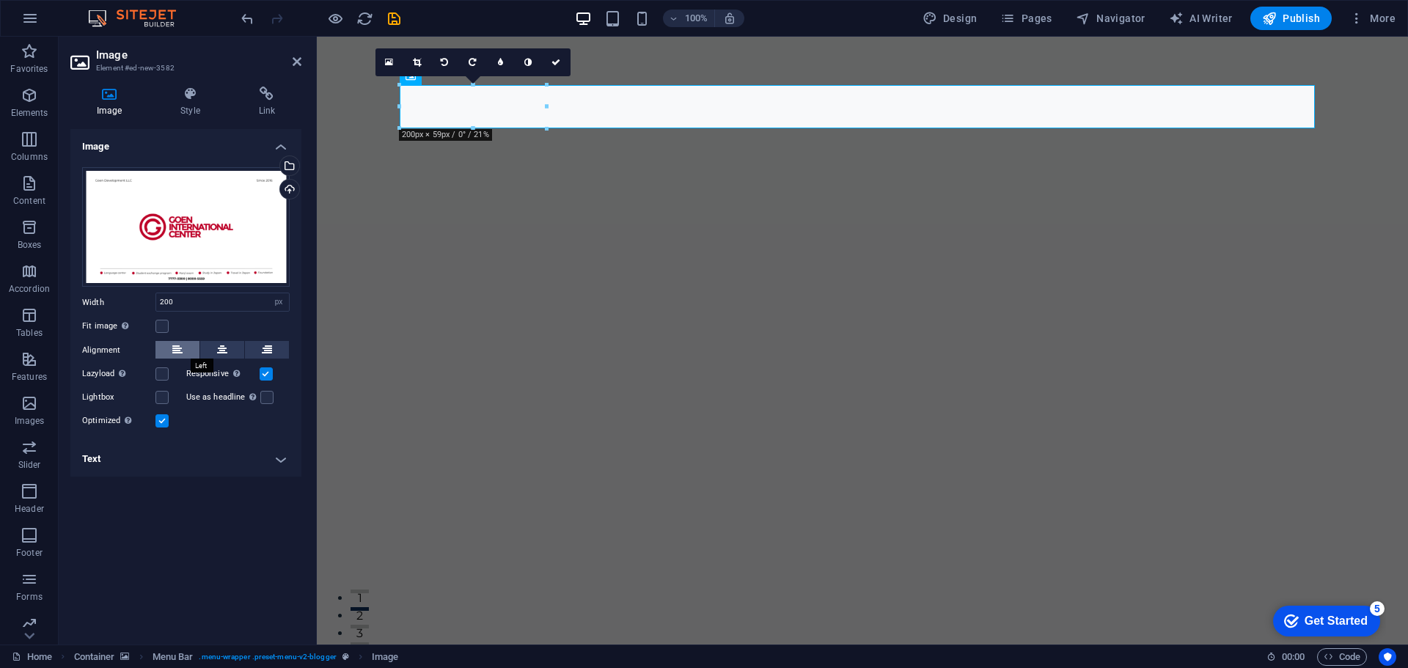
click at [178, 353] on icon at bounding box center [177, 350] width 10 height 18
click at [235, 352] on button at bounding box center [222, 350] width 44 height 18
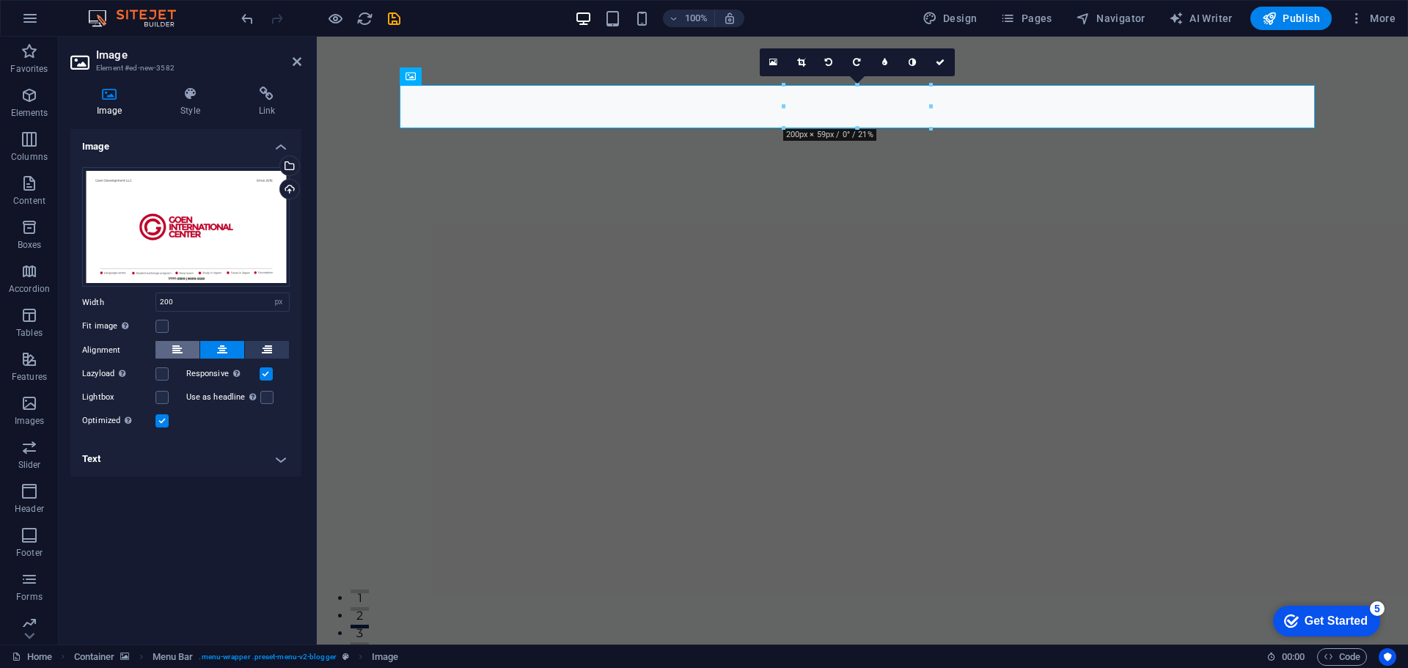
click at [178, 351] on icon at bounding box center [177, 350] width 10 height 18
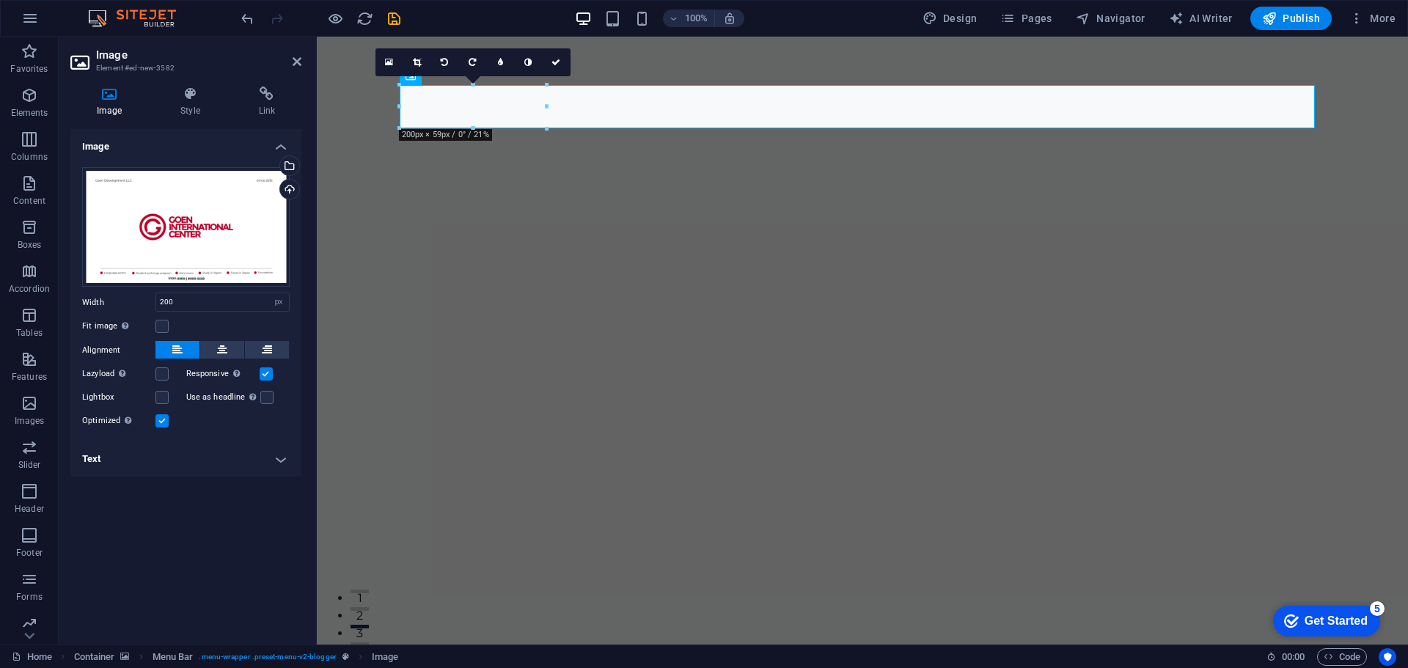
click at [157, 460] on h4 "Text" at bounding box center [185, 458] width 231 height 35
click at [157, 460] on h4 "Text" at bounding box center [185, 454] width 231 height 26
click at [201, 94] on icon at bounding box center [190, 94] width 72 height 15
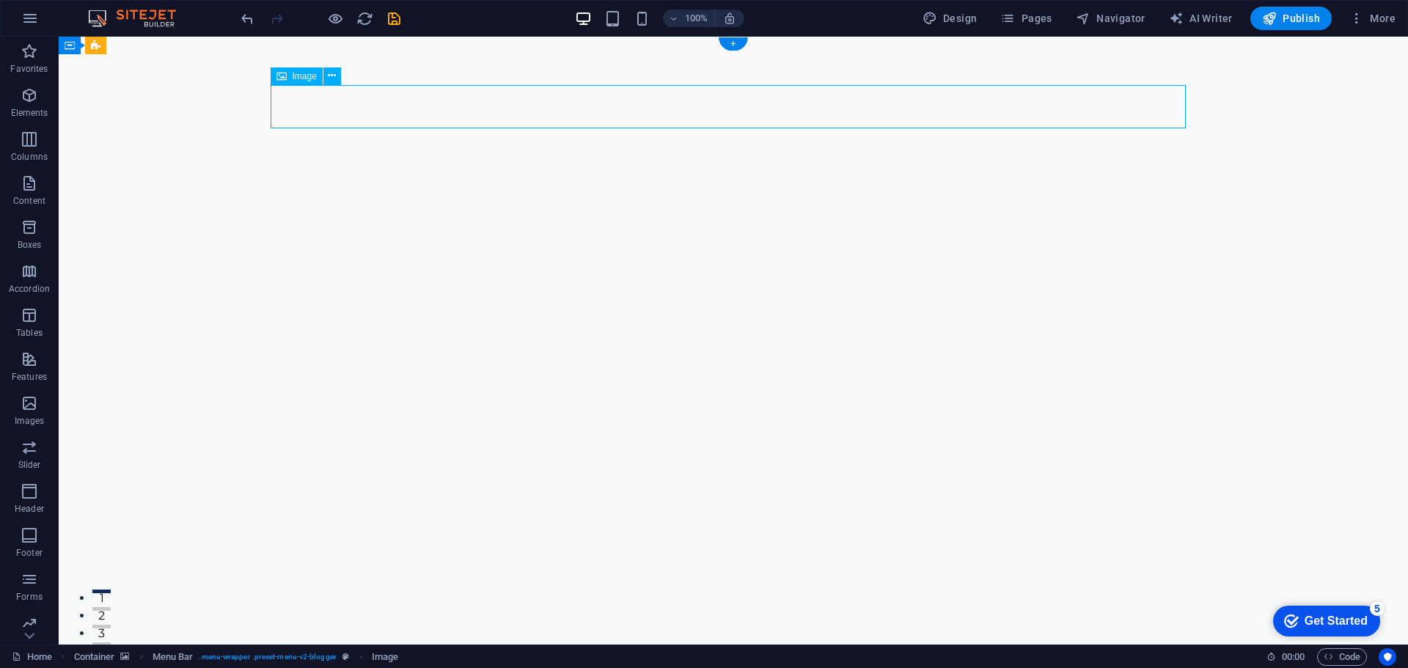
drag, startPoint x: 467, startPoint y: 103, endPoint x: 301, endPoint y: 87, distance: 166.5
click at [78, 43] on div "Container" at bounding box center [92, 46] width 66 height 18
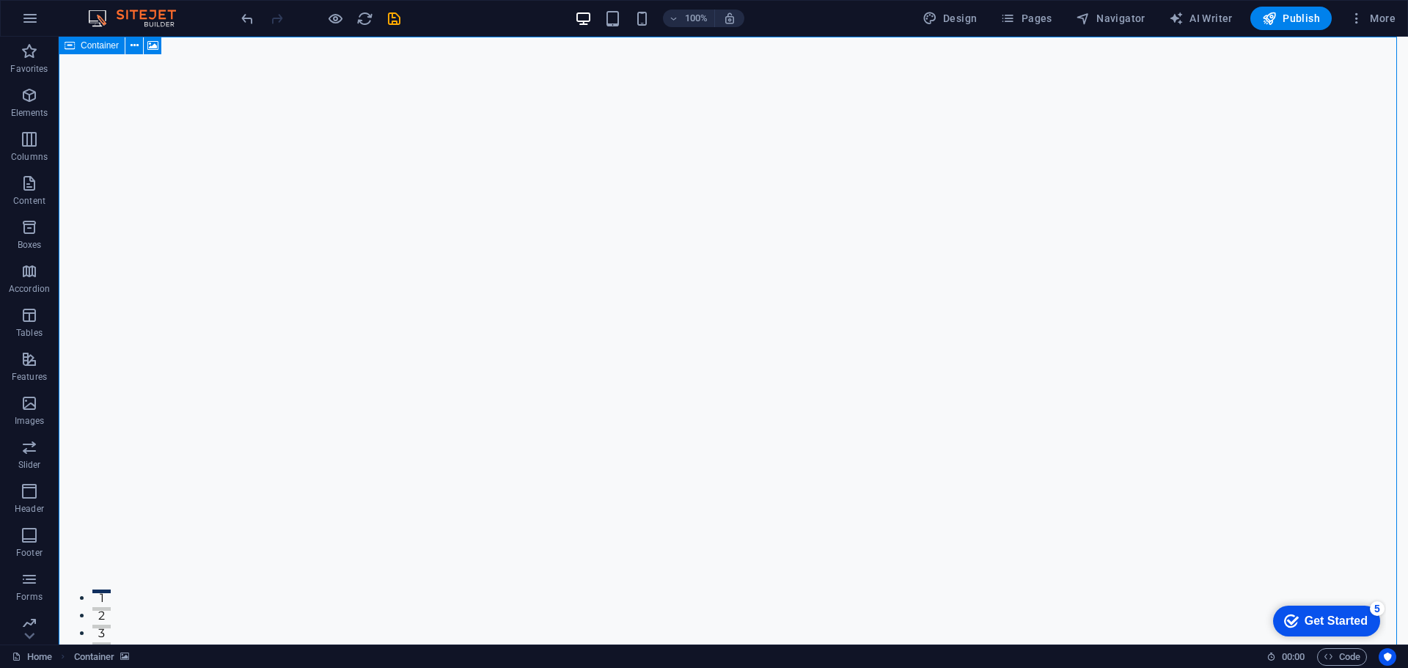
click at [78, 43] on div "Container" at bounding box center [92, 46] width 66 height 18
select select "vh"
select select "header"
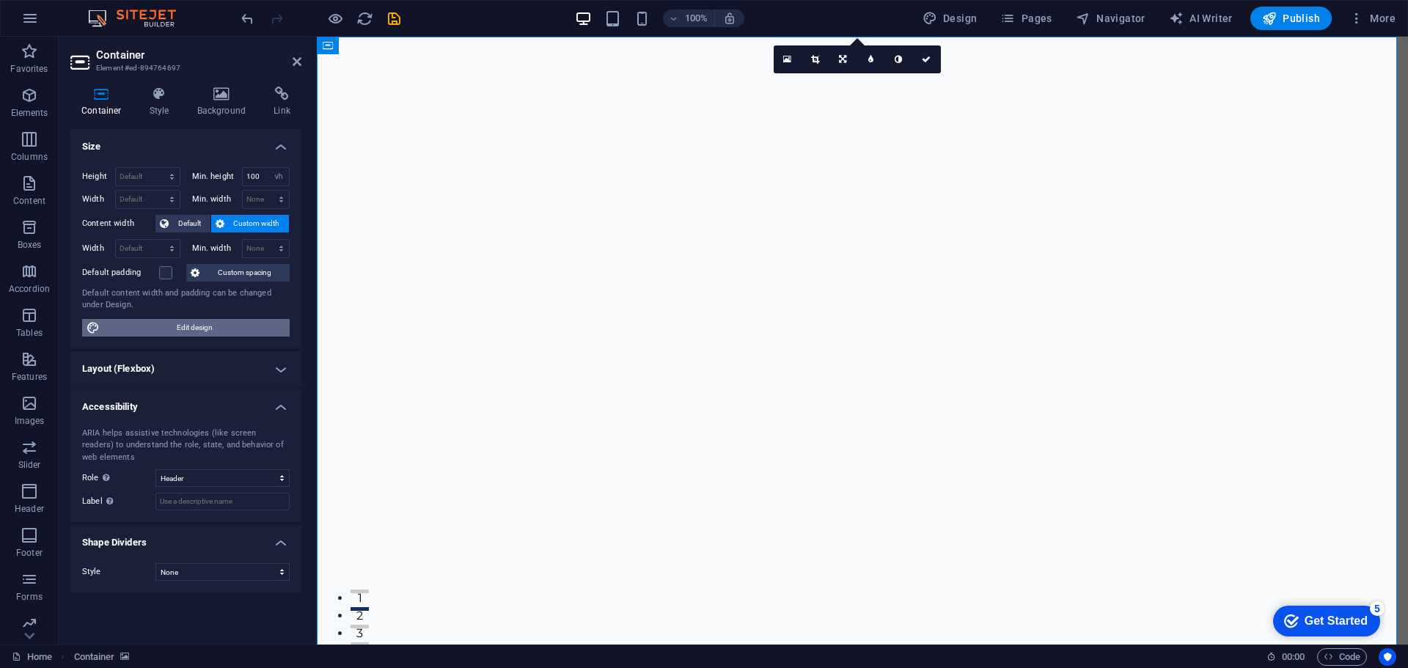
click at [229, 333] on span "Edit design" at bounding box center [194, 328] width 181 height 18
select select "rem"
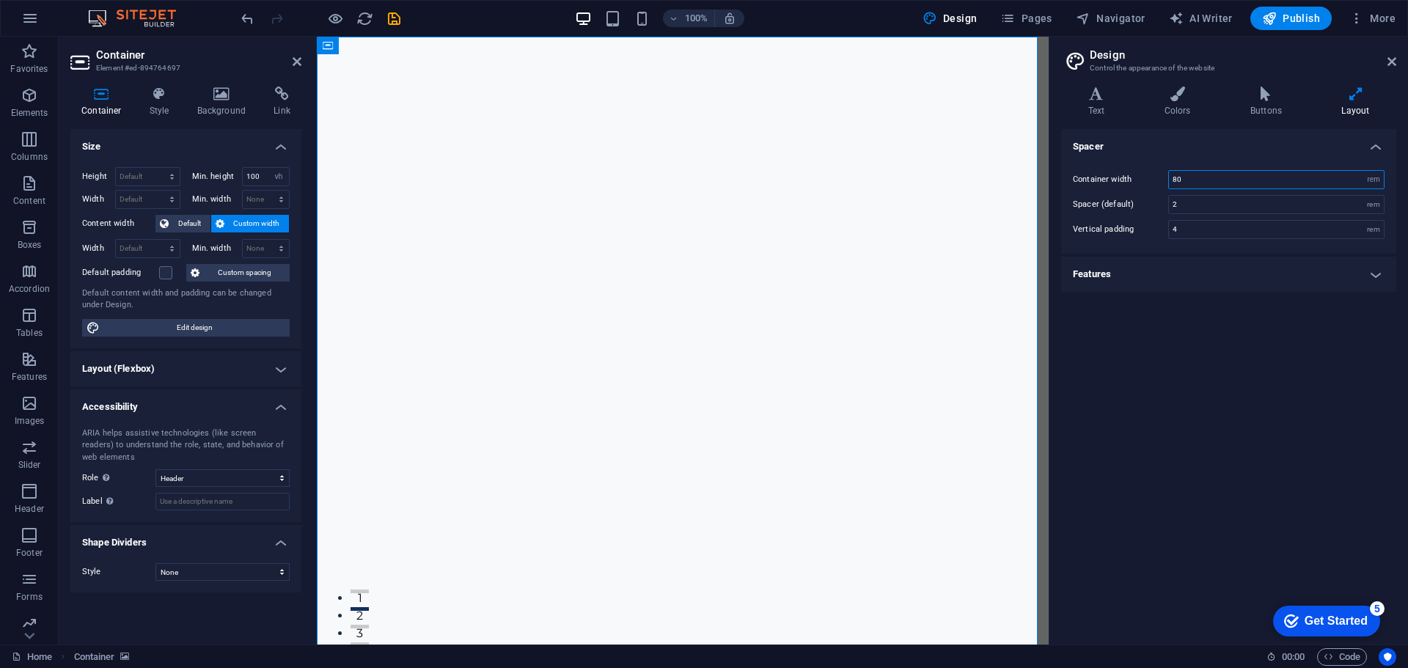
click at [1205, 177] on input "80" at bounding box center [1276, 180] width 215 height 18
type input "8"
type input "40"
click at [1360, 101] on h4 "Layout" at bounding box center [1355, 102] width 81 height 31
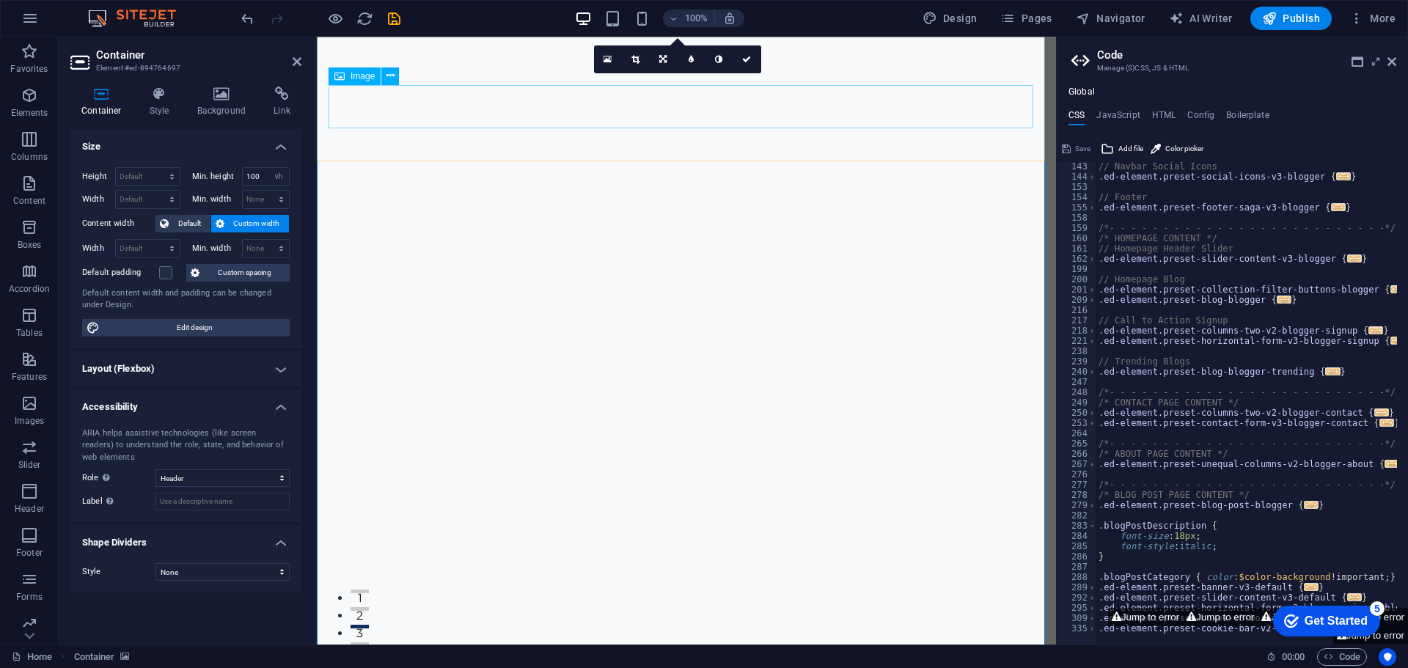
scroll to position [391, 0]
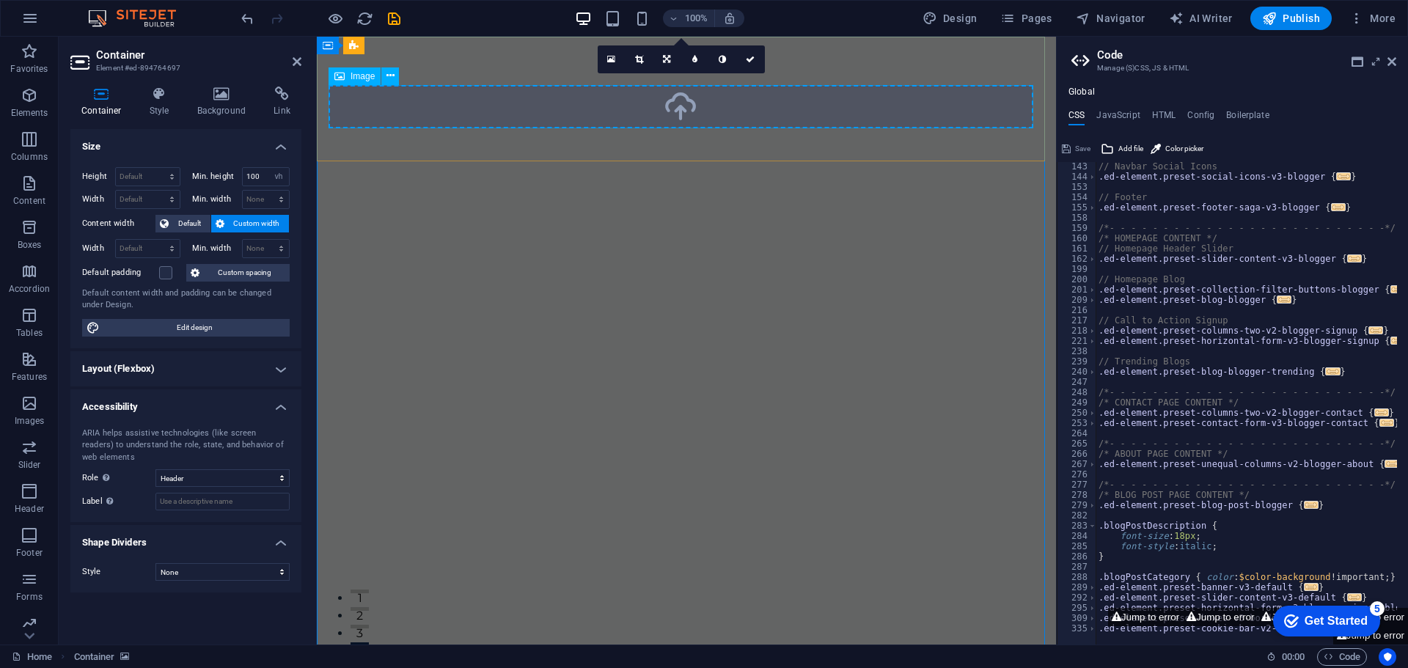
drag, startPoint x: 708, startPoint y: 107, endPoint x: 963, endPoint y: 107, distance: 255.2
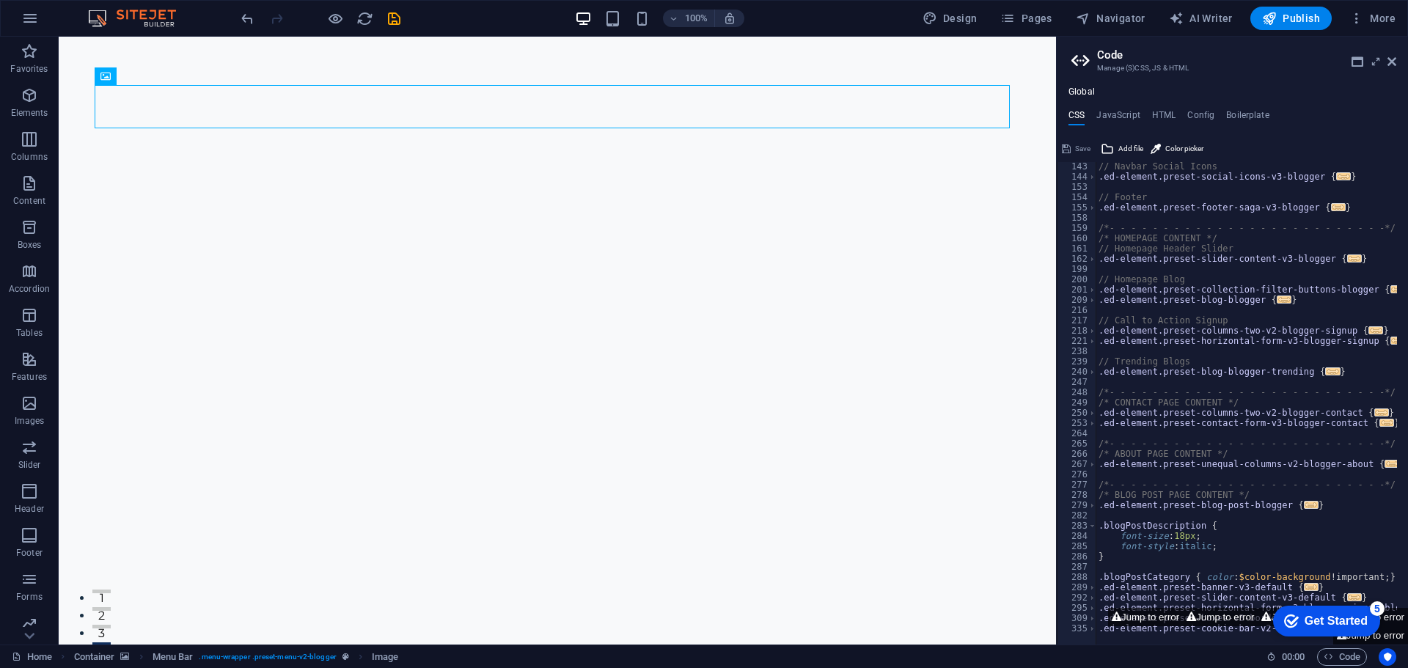
click at [1388, 69] on header "Code Manage (S)CSS, JS & HTML" at bounding box center [1233, 56] width 325 height 38
click at [1395, 66] on icon at bounding box center [1391, 62] width 9 height 12
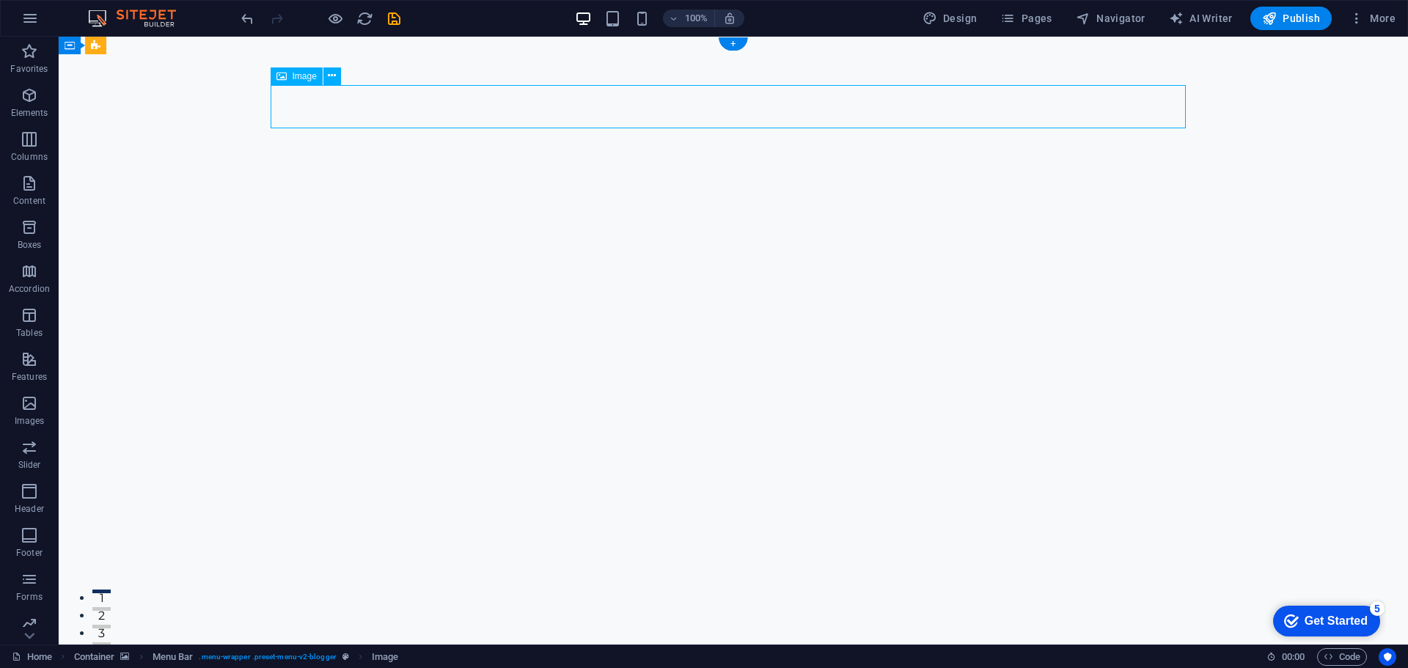
drag, startPoint x: 697, startPoint y: 114, endPoint x: 400, endPoint y: 95, distance: 296.8
drag, startPoint x: 617, startPoint y: 133, endPoint x: 618, endPoint y: 153, distance: 19.8
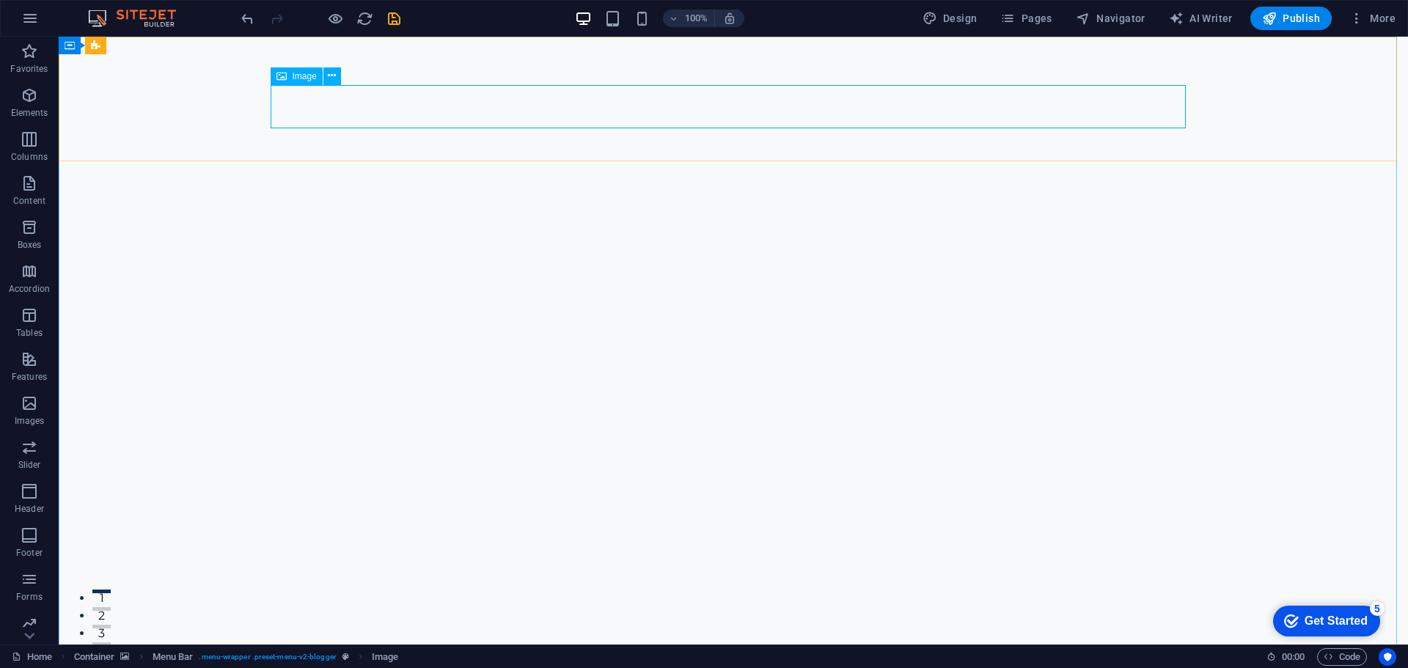
click at [282, 76] on icon at bounding box center [281, 76] width 10 height 18
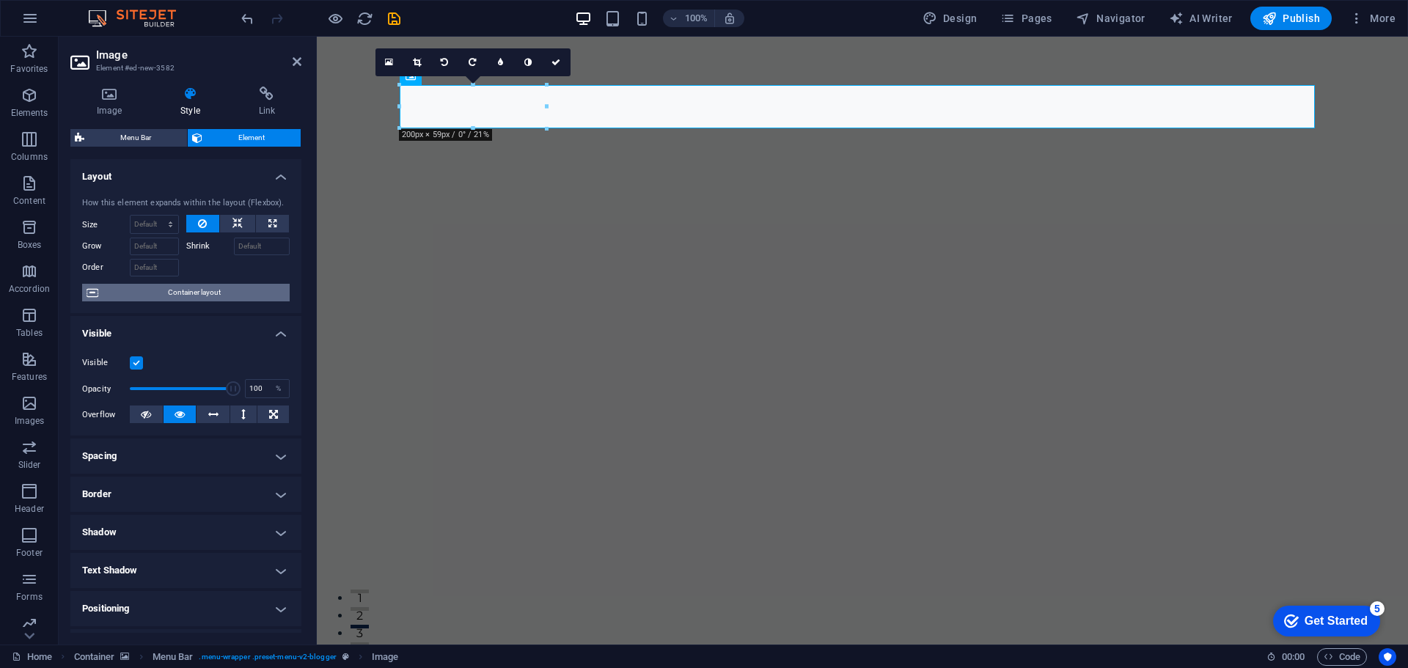
click at [237, 300] on span "Container layout" at bounding box center [194, 293] width 183 height 18
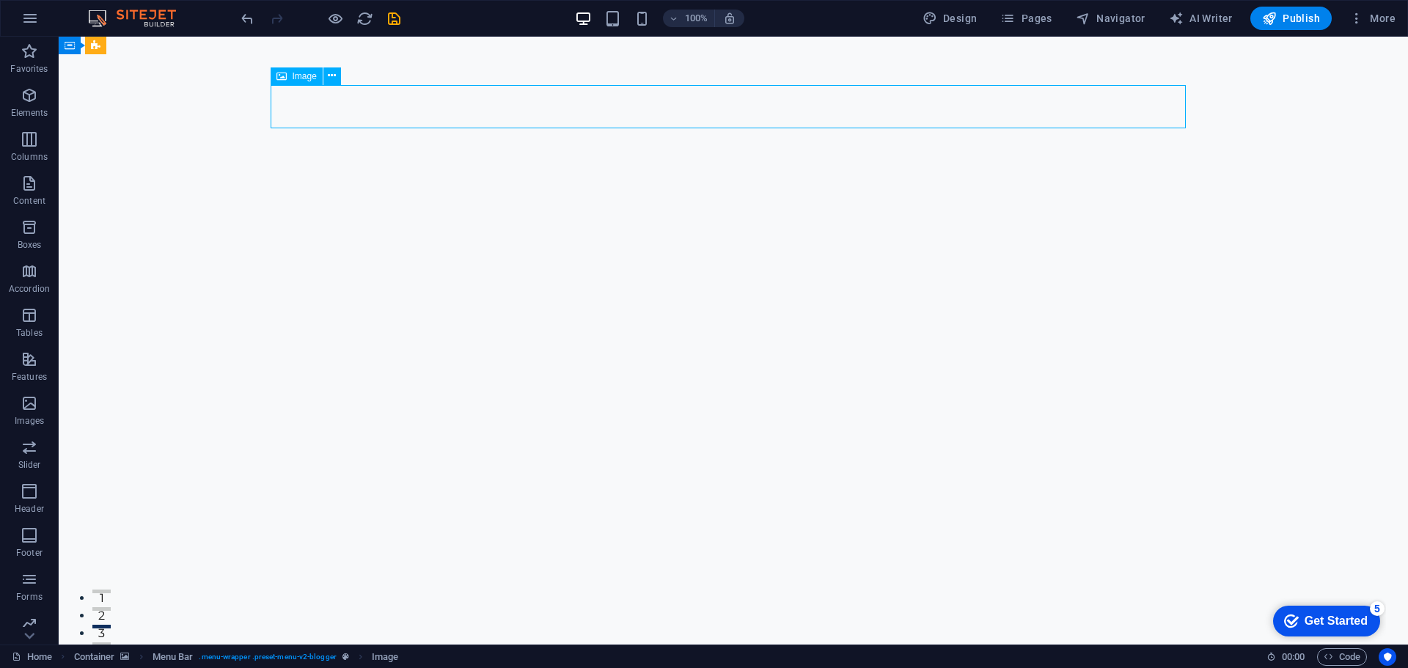
drag, startPoint x: 498, startPoint y: 108, endPoint x: 471, endPoint y: 104, distance: 26.6
click at [327, 71] on button at bounding box center [332, 76] width 18 height 18
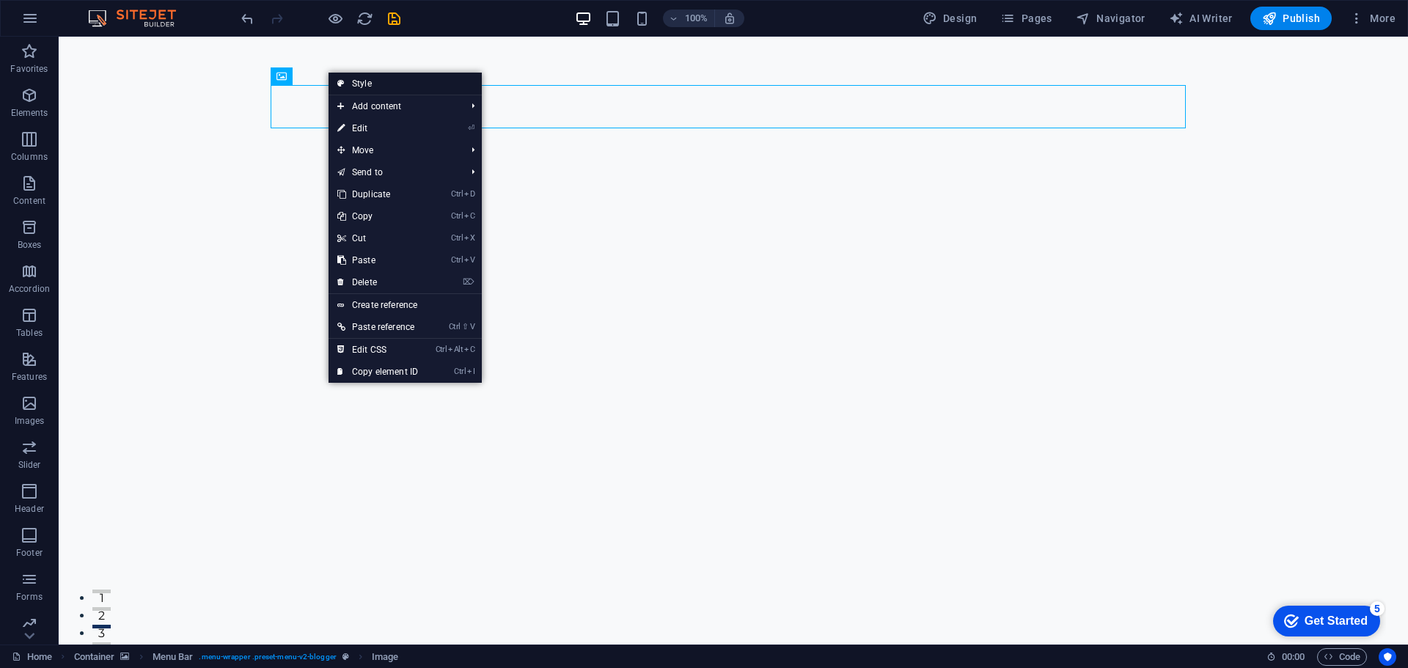
click at [356, 77] on link "Style" at bounding box center [404, 84] width 153 height 22
select select "rem"
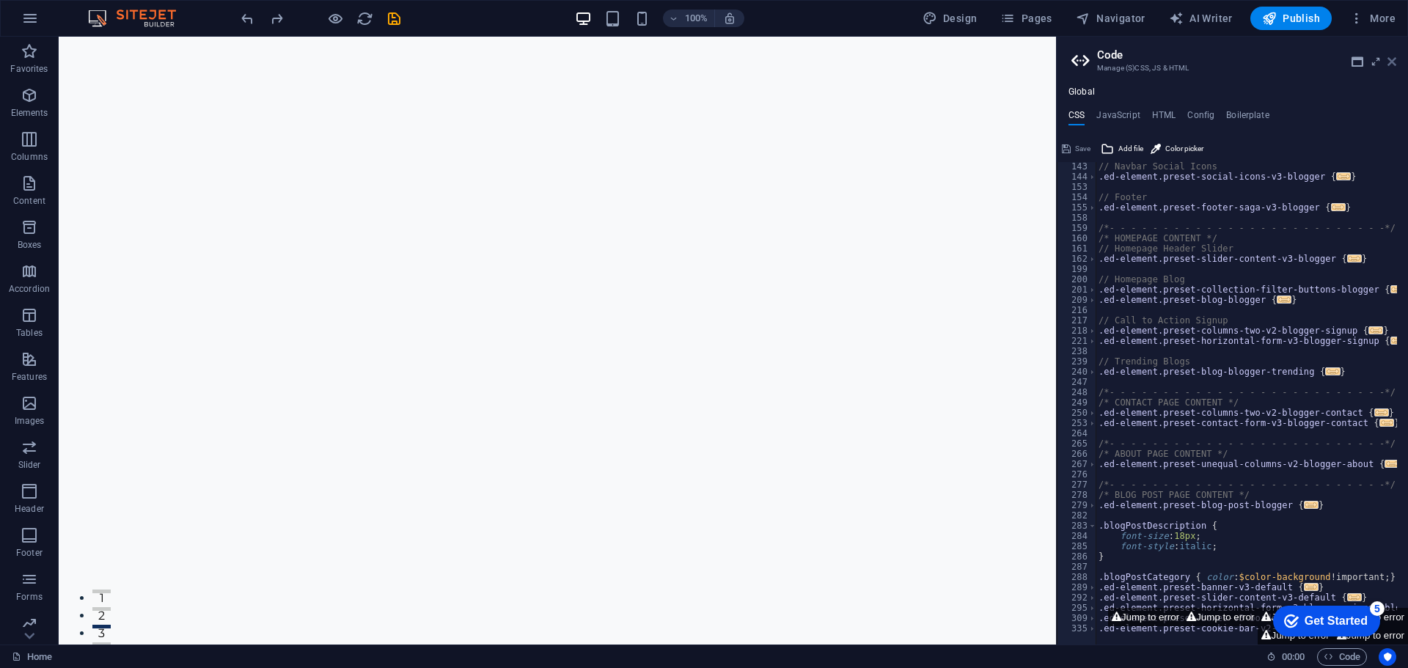
click at [1390, 57] on icon at bounding box center [1391, 62] width 9 height 12
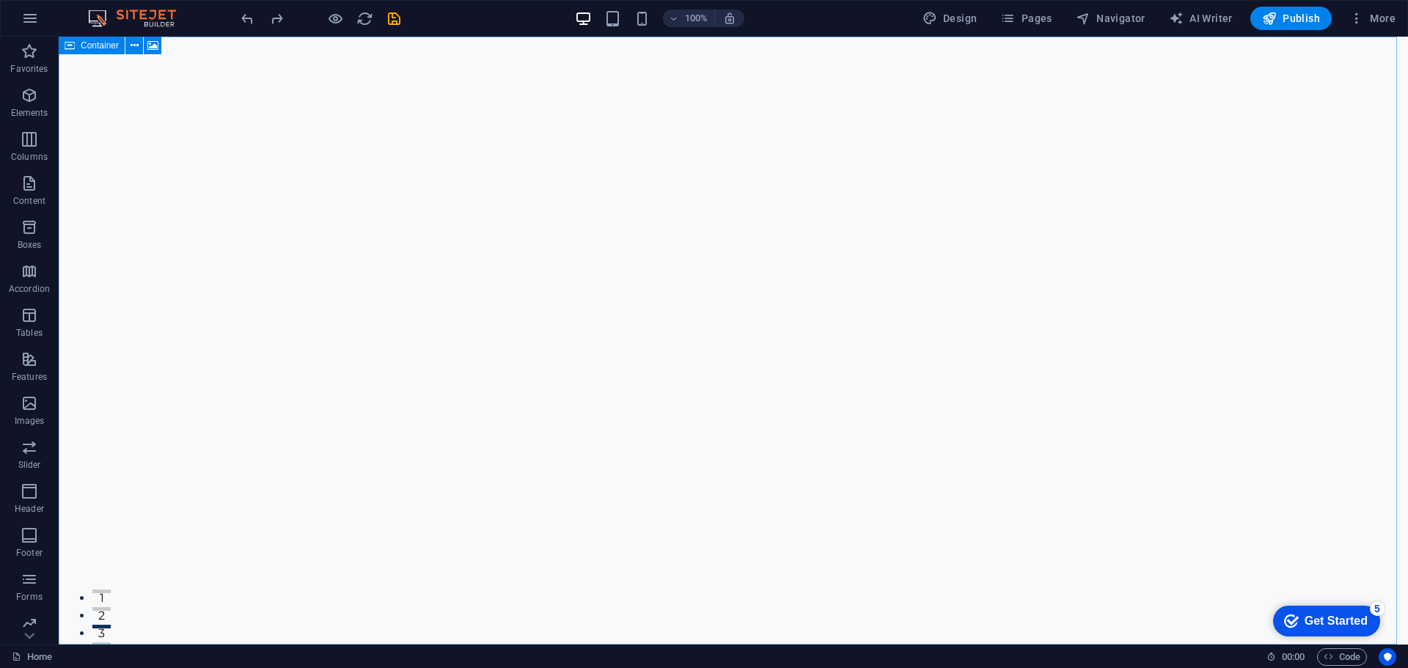
click at [76, 45] on div "Container" at bounding box center [92, 46] width 66 height 18
select select "vh"
select select "header"
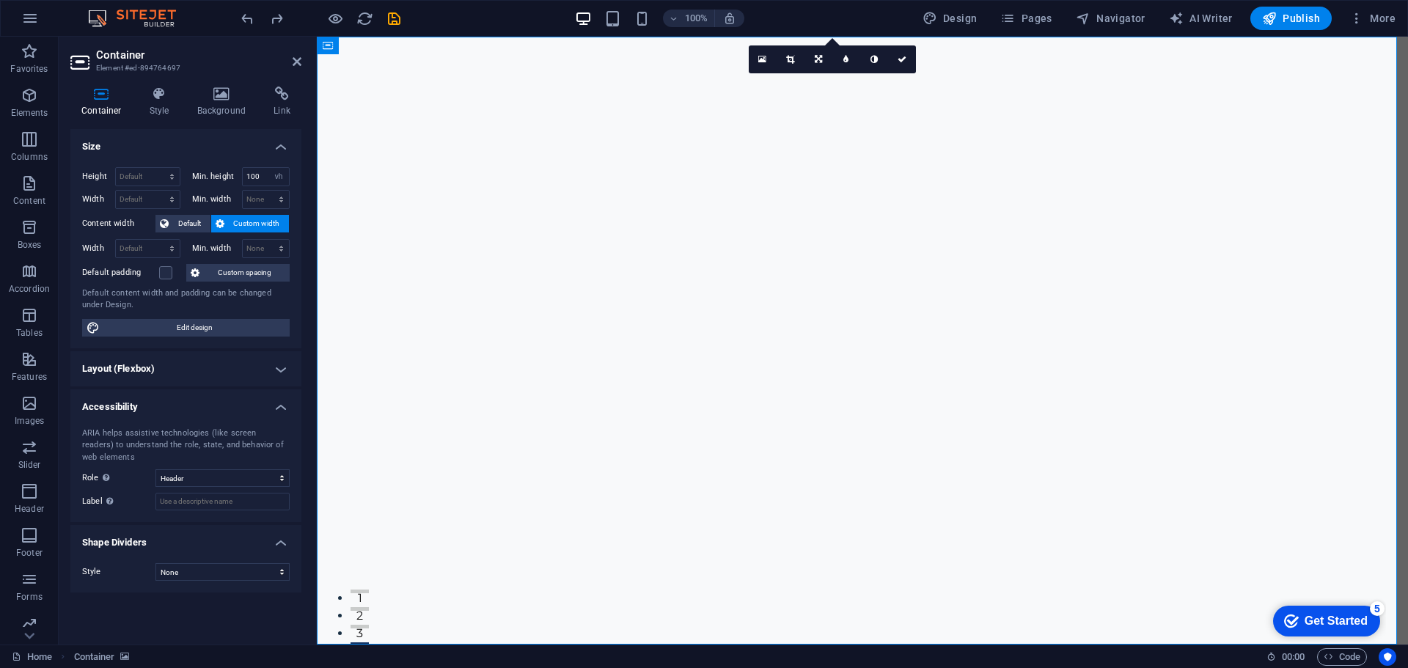
click at [183, 367] on h4 "Layout (Flexbox)" at bounding box center [185, 368] width 231 height 35
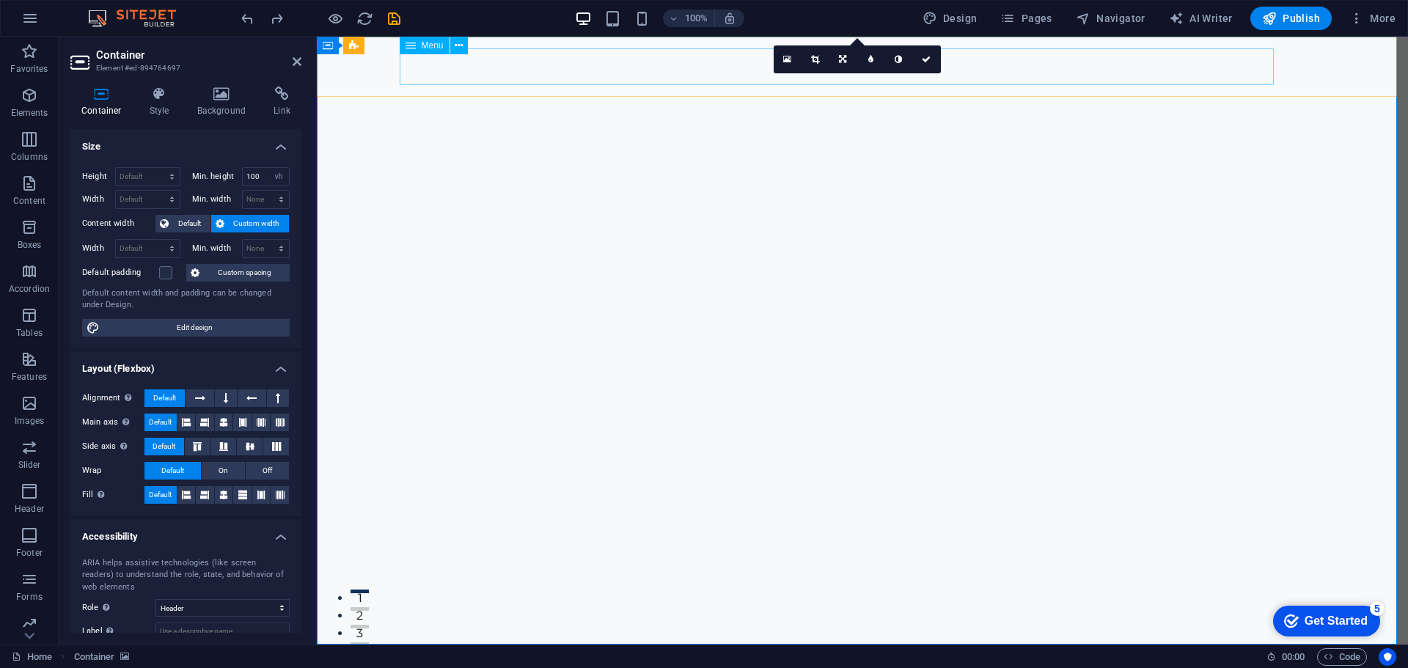
click at [568, 656] on nav "Contact Us" at bounding box center [851, 674] width 892 height 37
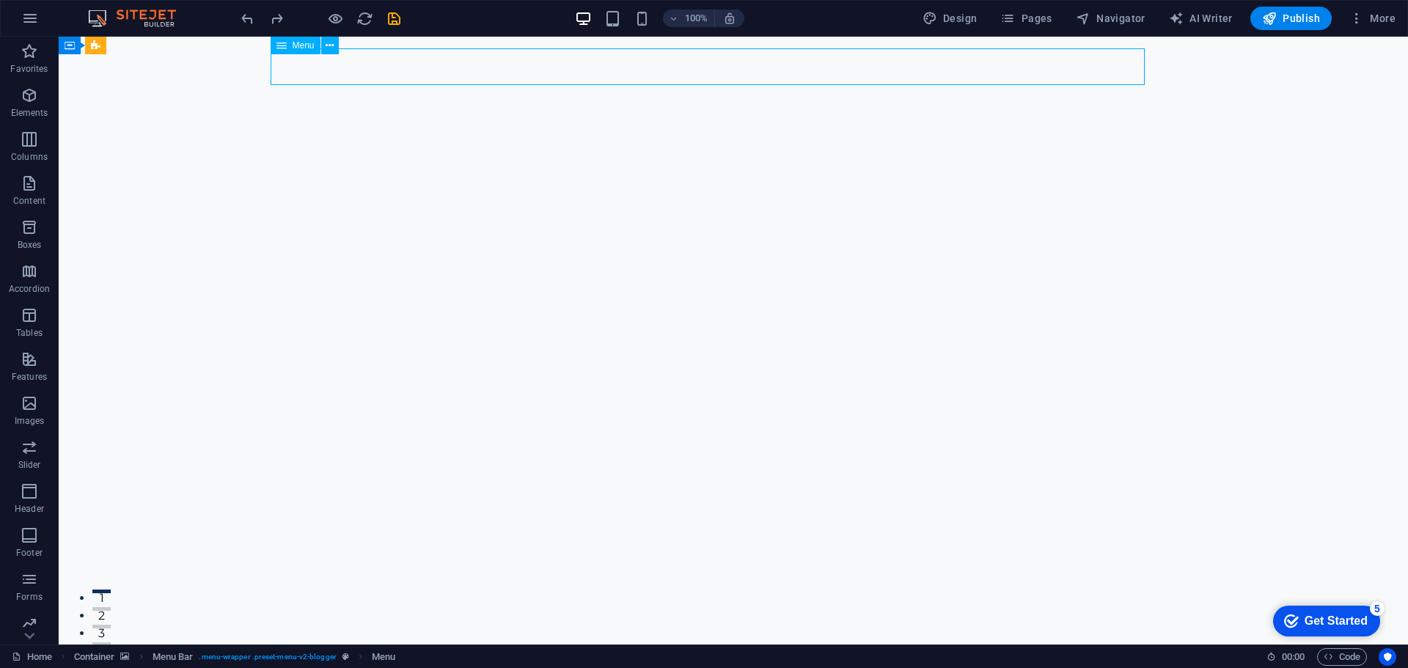
drag, startPoint x: 153, startPoint y: 64, endPoint x: 377, endPoint y: 69, distance: 224.4
click at [377, 656] on nav "Contact Us" at bounding box center [722, 674] width 892 height 37
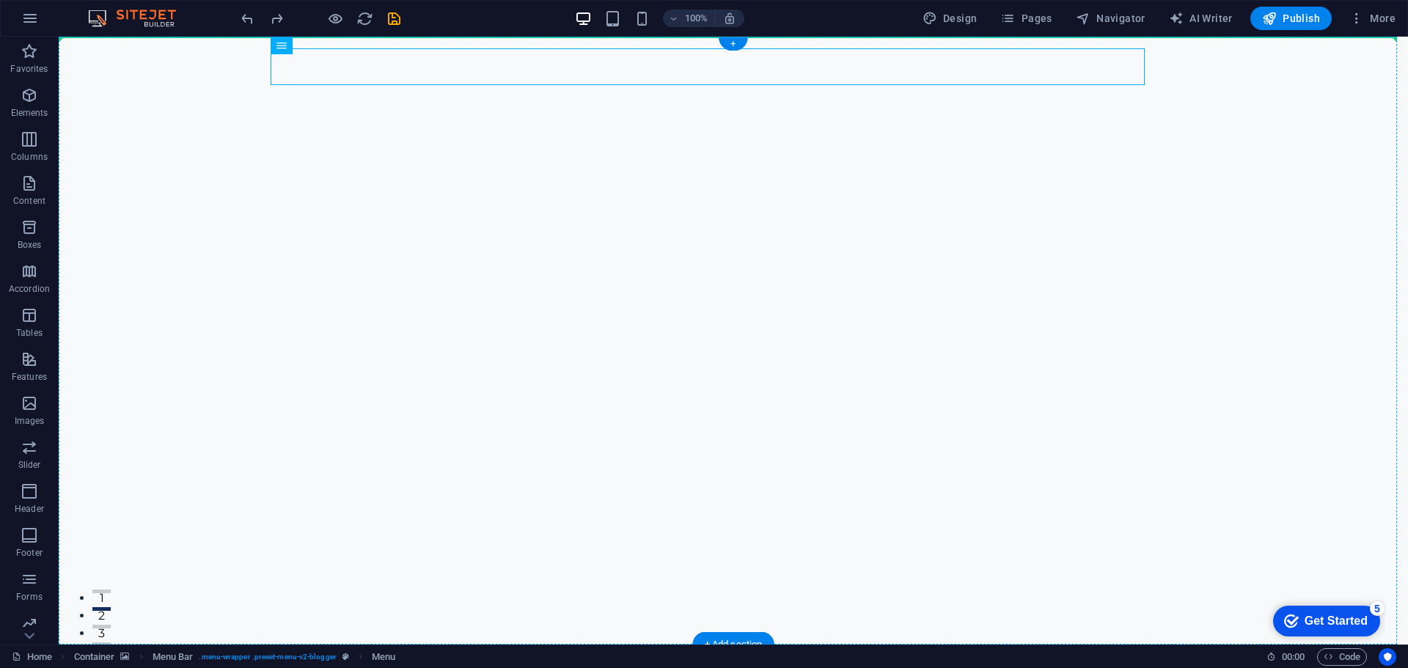
drag, startPoint x: 368, startPoint y: 72, endPoint x: 62, endPoint y: 67, distance: 305.8
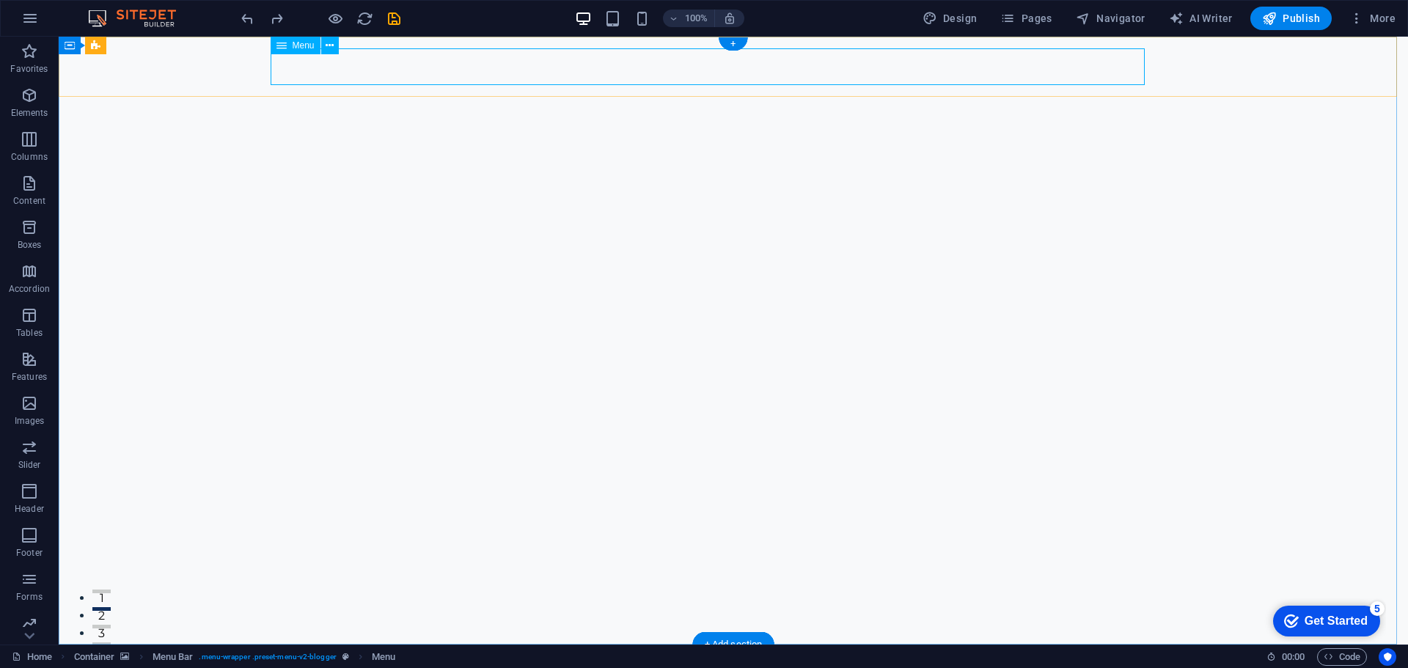
click at [306, 656] on nav "Contact Us" at bounding box center [722, 674] width 892 height 37
click at [132, 43] on icon at bounding box center [135, 45] width 8 height 15
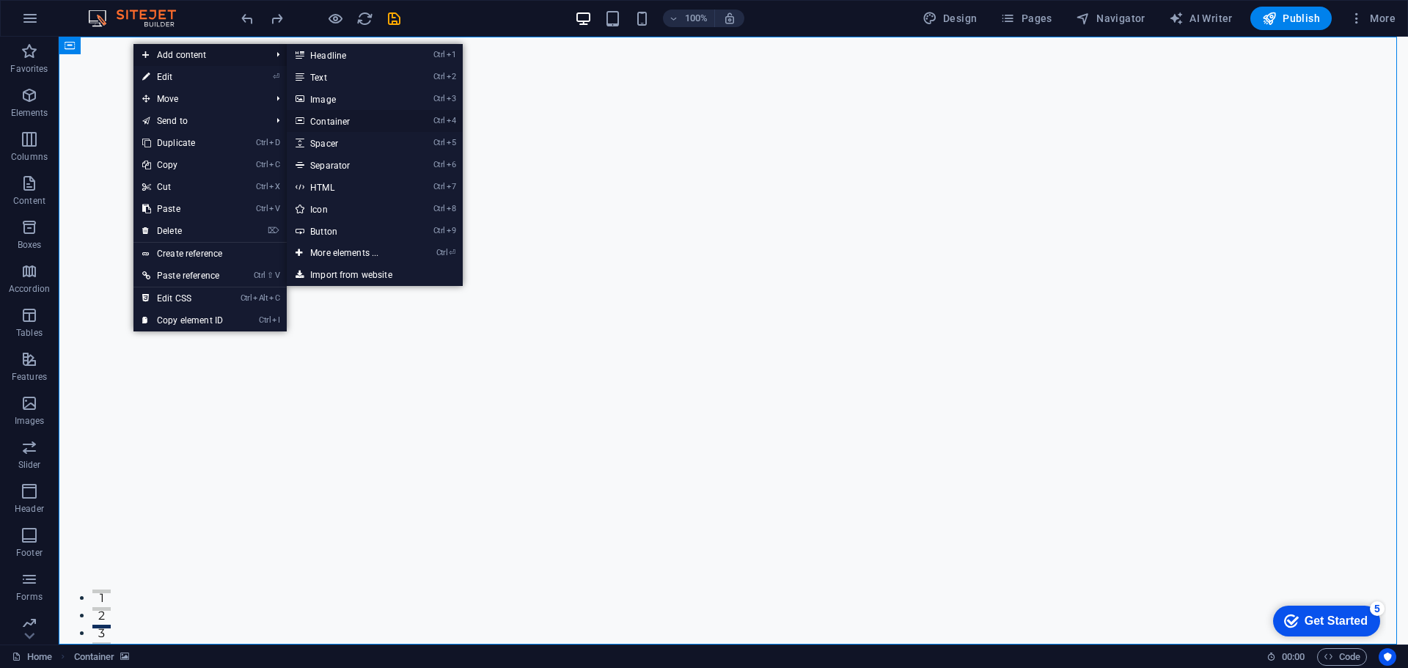
drag, startPoint x: 361, startPoint y: 123, endPoint x: 10, endPoint y: 95, distance: 352.4
click at [361, 123] on link "Ctrl 4 Container" at bounding box center [347, 121] width 121 height 22
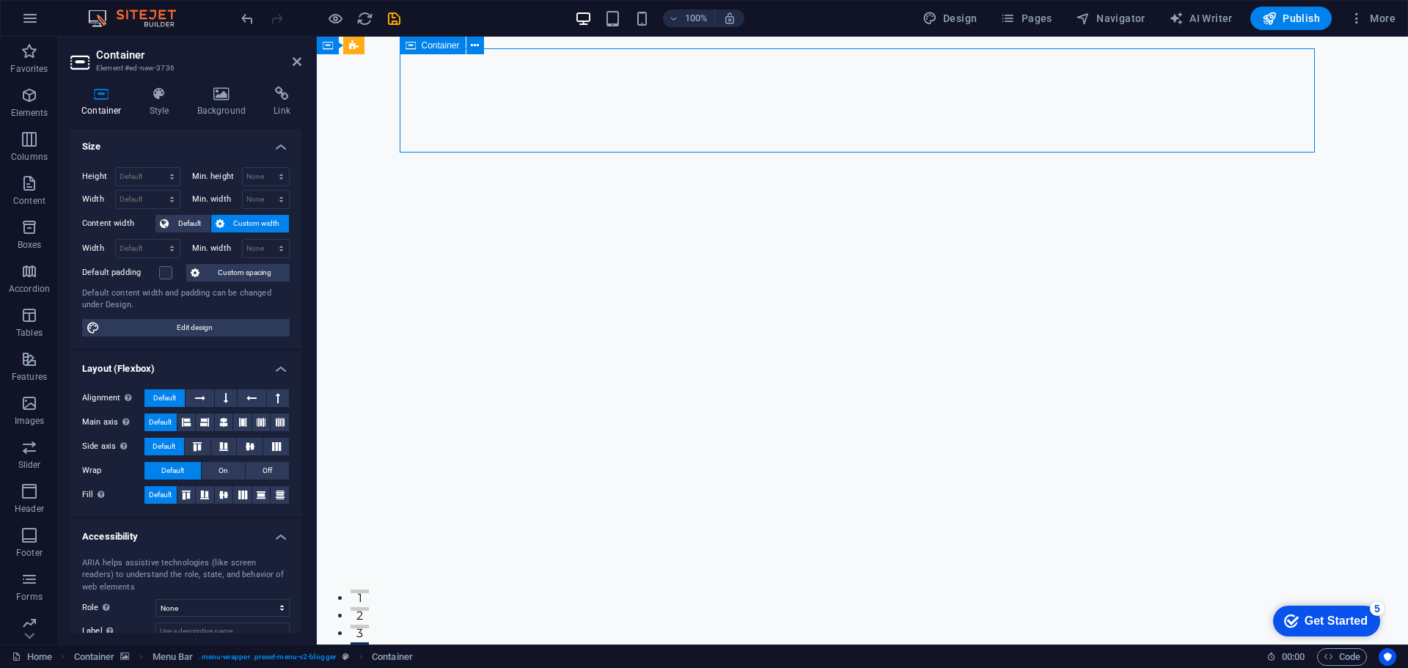
drag, startPoint x: 1084, startPoint y: 100, endPoint x: 1018, endPoint y: 142, distance: 78.7
drag, startPoint x: 1312, startPoint y: 150, endPoint x: 550, endPoint y: 81, distance: 765.6
click at [427, 43] on span "Container" at bounding box center [441, 45] width 38 height 9
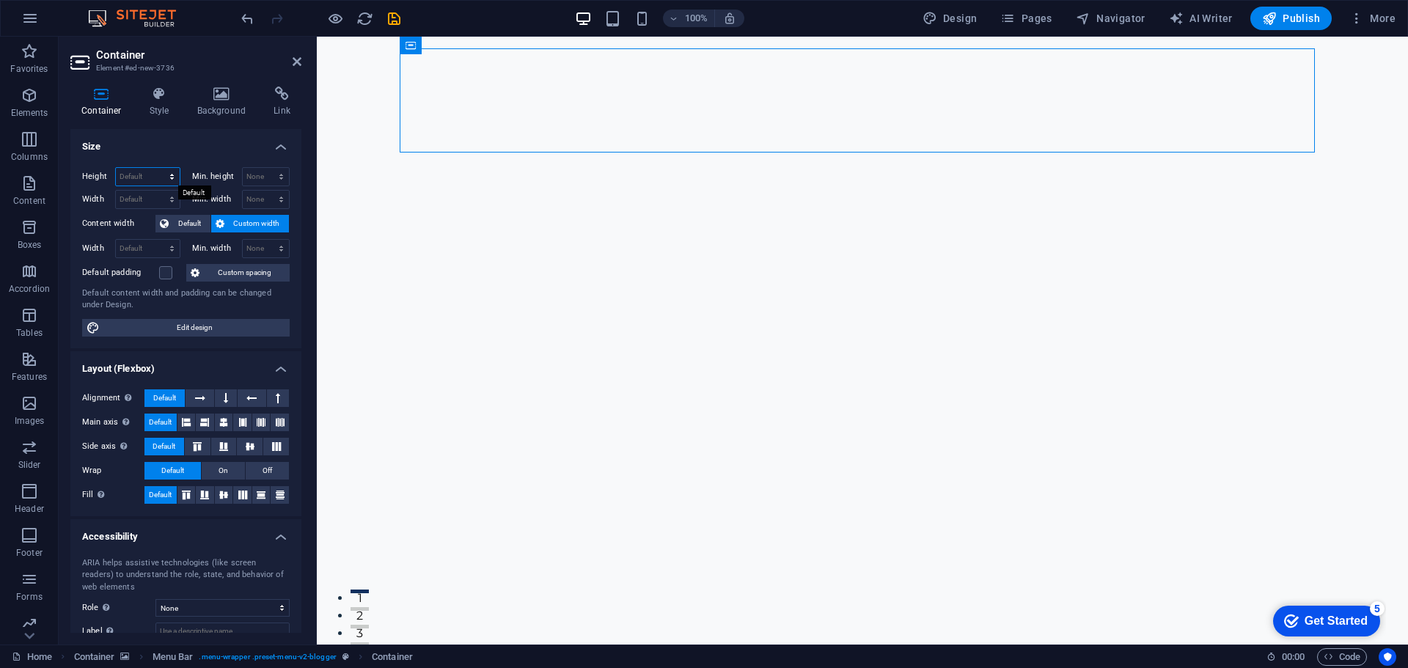
click at [148, 177] on select "Default px rem % vh vw" at bounding box center [148, 177] width 64 height 18
click at [146, 194] on select "Default px rem % em vh vw" at bounding box center [148, 200] width 64 height 18
select select "px"
click at [157, 191] on select "Default px rem % em vh vw" at bounding box center [148, 200] width 64 height 18
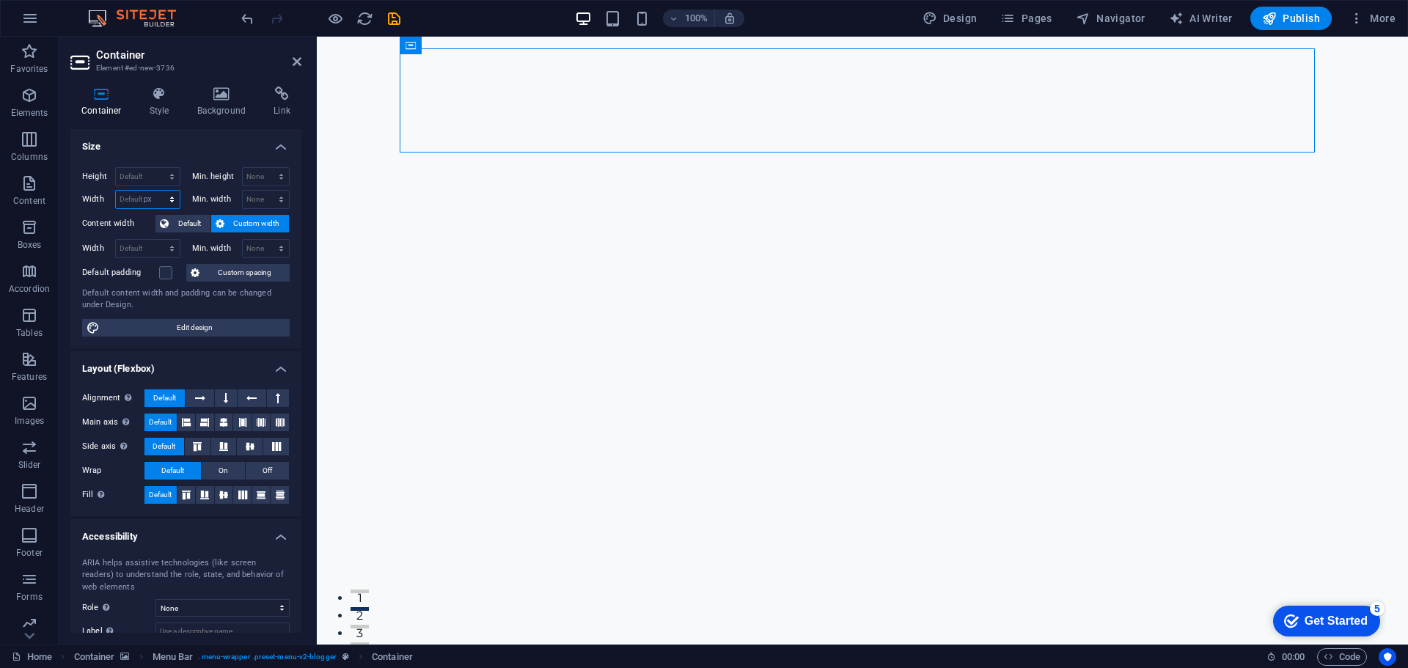
type input "1248"
type input "200"
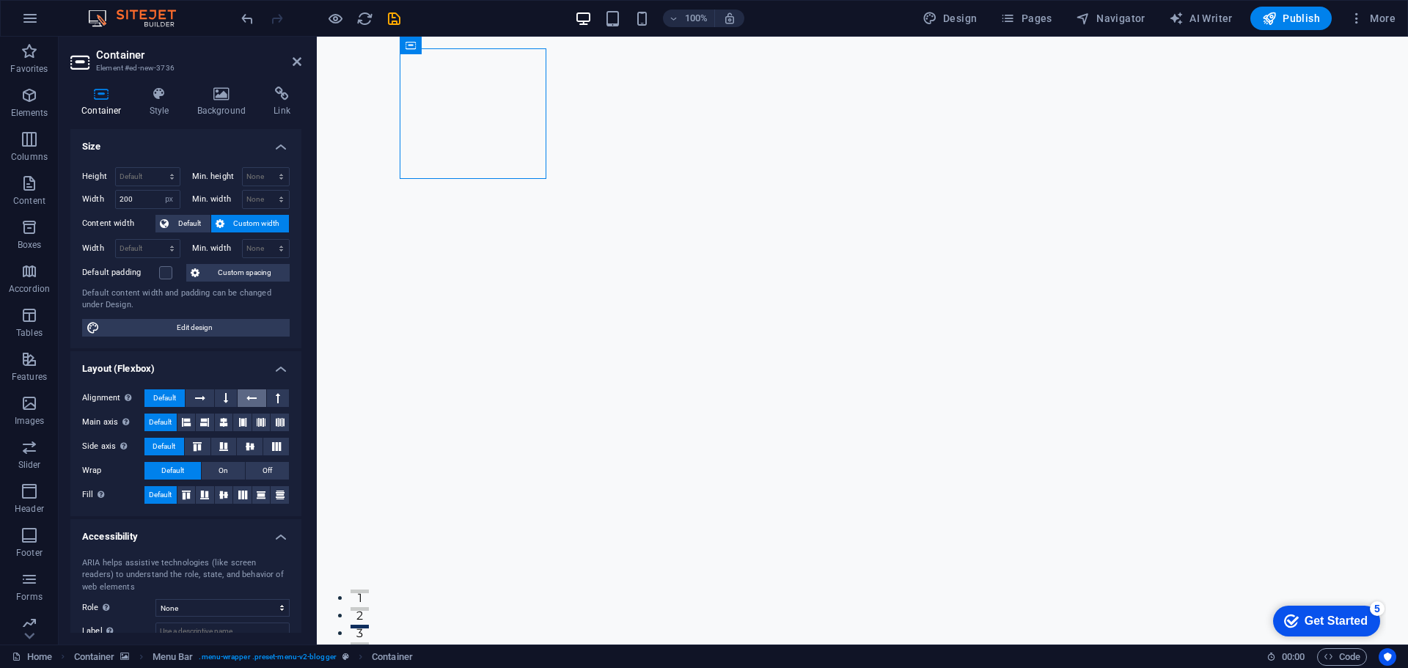
click at [251, 399] on icon at bounding box center [251, 398] width 10 height 18
click at [172, 396] on span "Default" at bounding box center [164, 398] width 23 height 18
click at [232, 476] on button "On" at bounding box center [223, 471] width 43 height 18
click at [177, 471] on span "Default" at bounding box center [172, 471] width 23 height 18
click at [148, 176] on select "Default px rem % vh vw" at bounding box center [148, 177] width 64 height 18
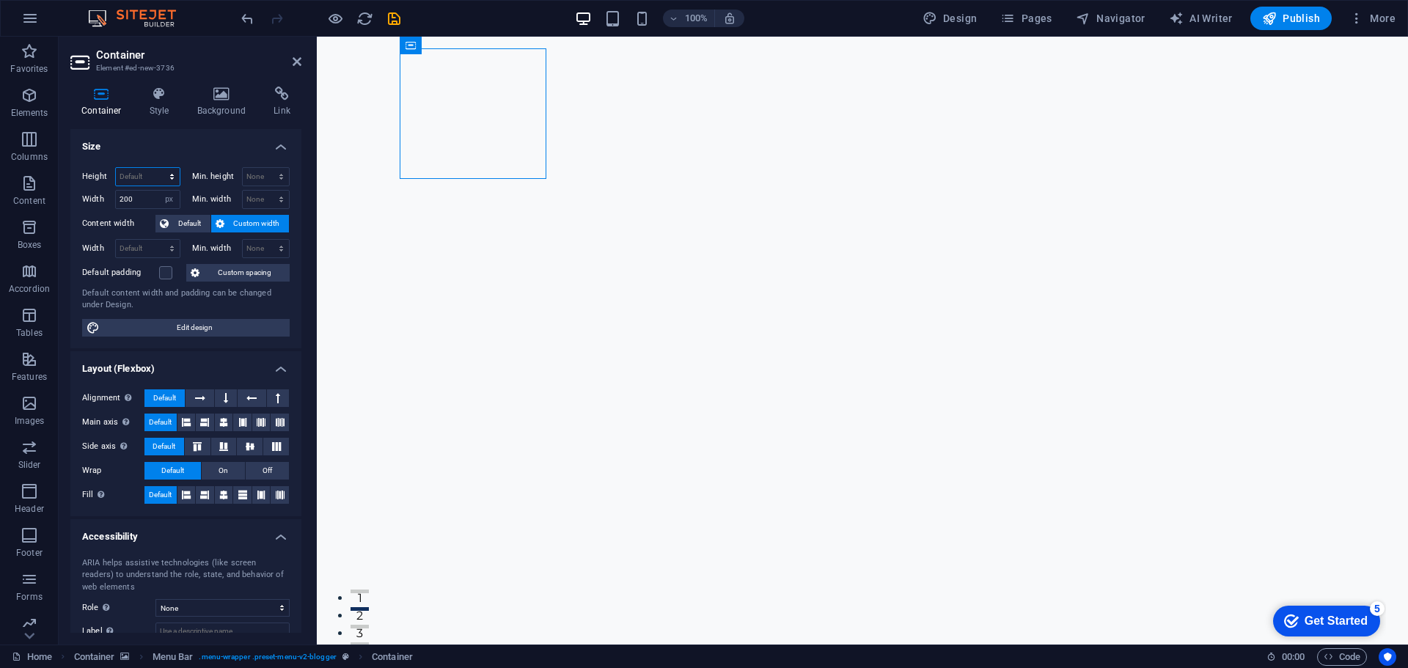
select select "px"
click at [157, 168] on select "Default px rem % vh vw" at bounding box center [148, 177] width 64 height 18
type input "178"
click at [154, 173] on input "100" at bounding box center [148, 177] width 64 height 18
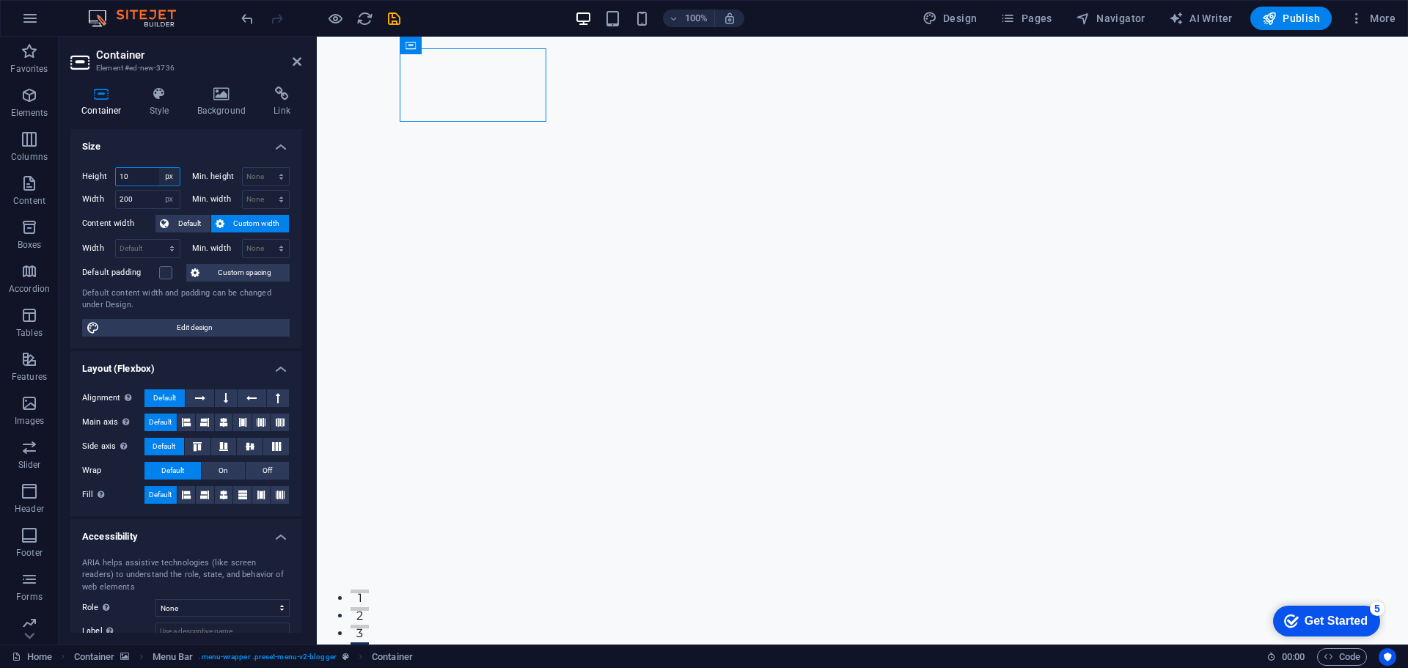
type input "1"
type input "50"
click at [471, 41] on icon at bounding box center [475, 45] width 8 height 15
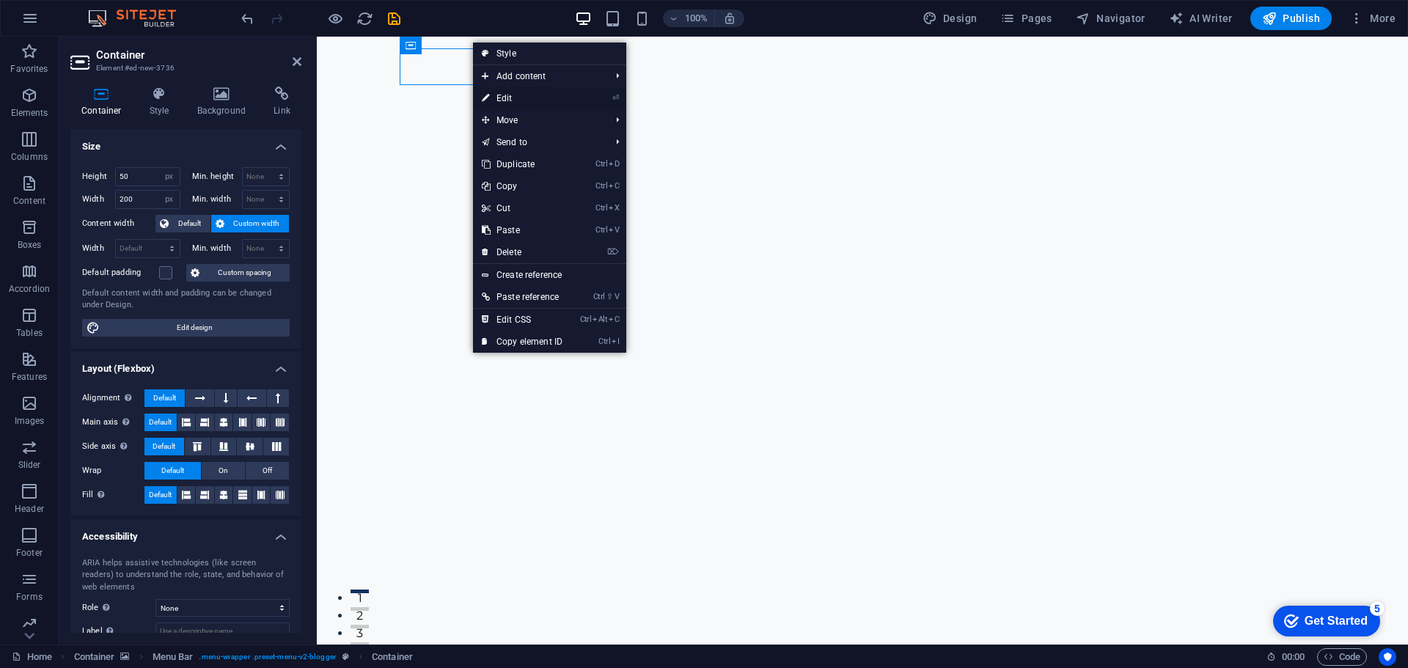
click at [543, 99] on link "⏎ Edit" at bounding box center [522, 98] width 98 height 22
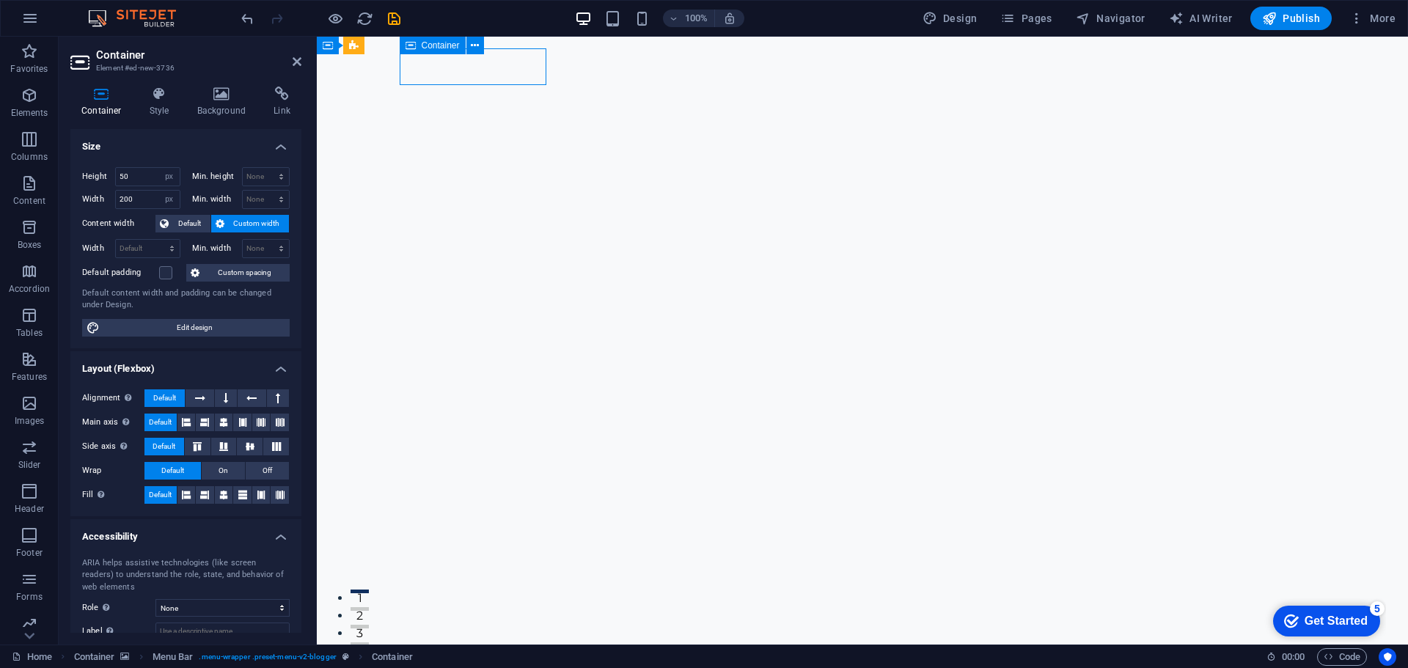
drag, startPoint x: 488, startPoint y: 69, endPoint x: 482, endPoint y: 76, distance: 9.0
click at [246, 280] on span "Custom spacing" at bounding box center [244, 273] width 81 height 18
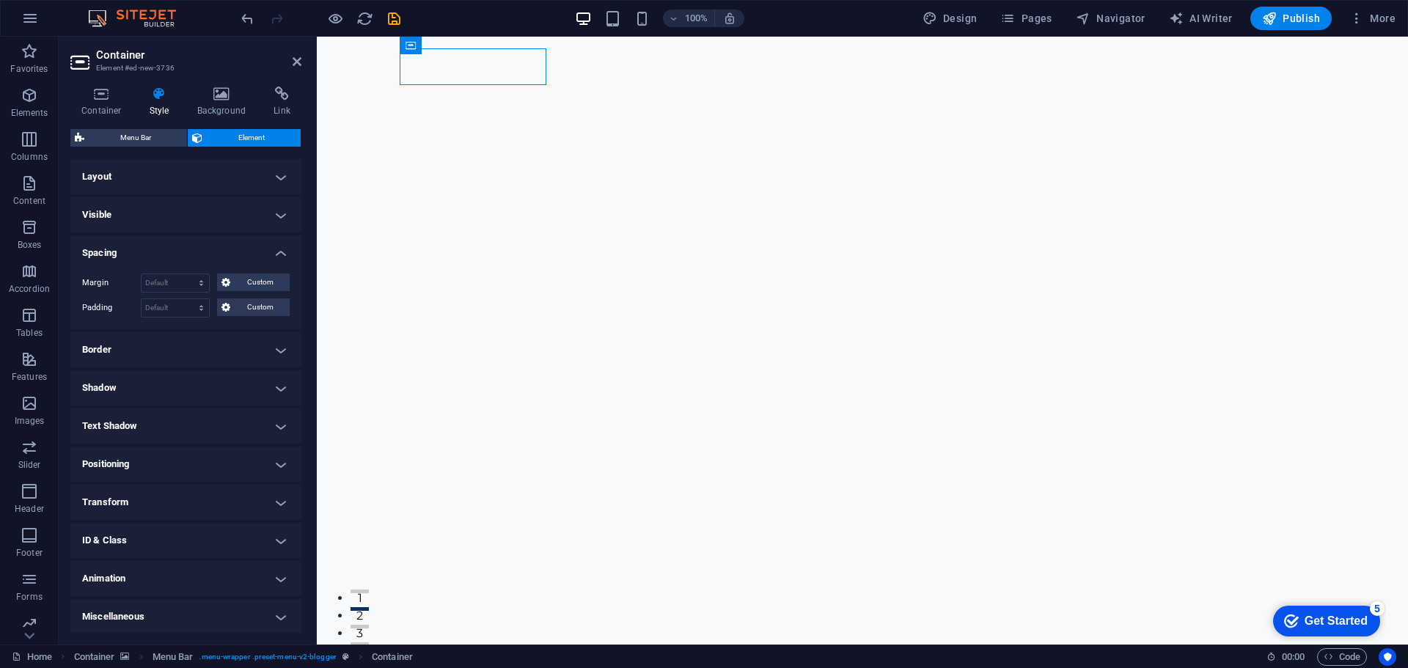
click at [230, 178] on h4 "Layout" at bounding box center [185, 176] width 231 height 35
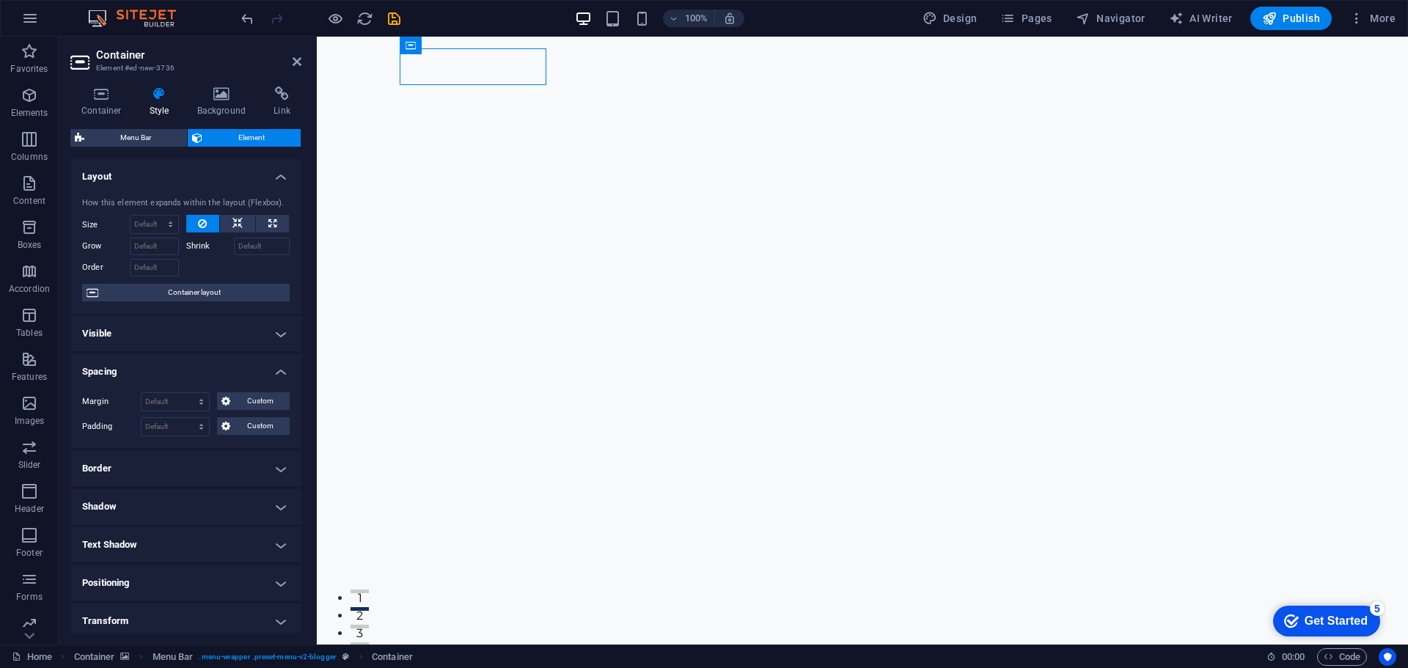
click at [186, 180] on h4 "Layout" at bounding box center [185, 172] width 231 height 26
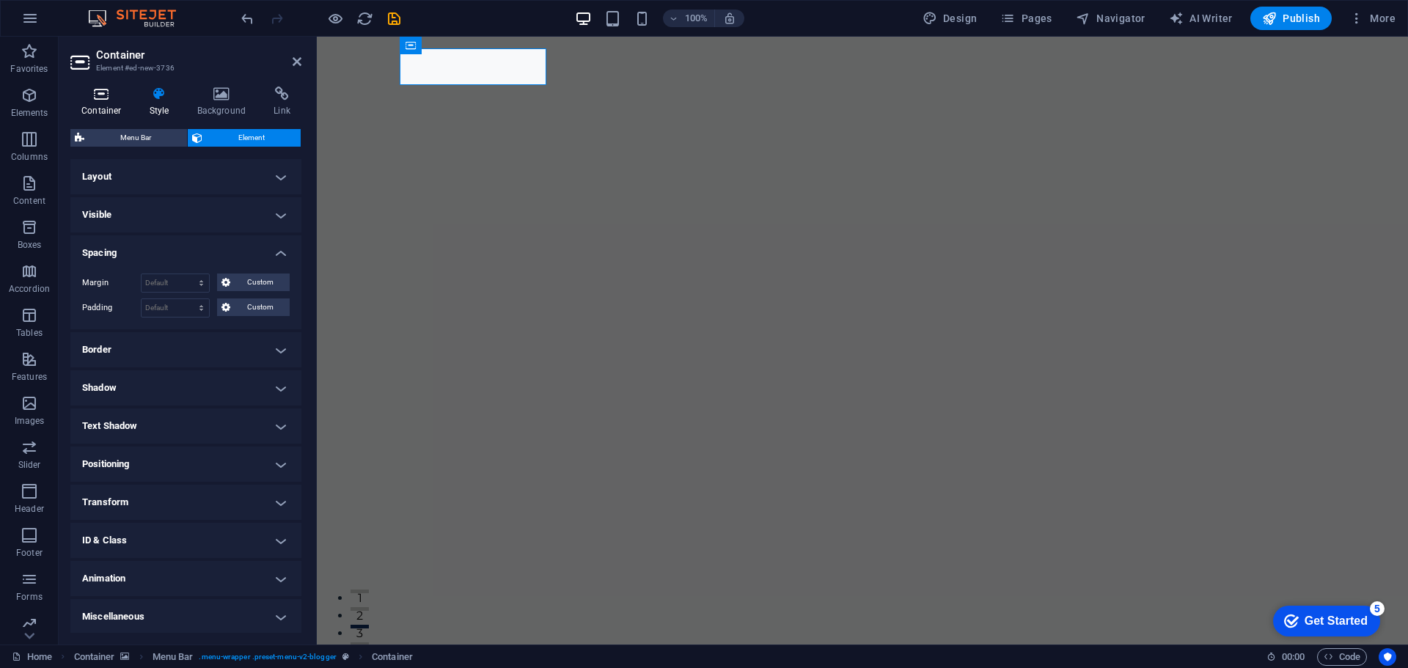
click at [120, 104] on h4 "Container" at bounding box center [104, 102] width 68 height 31
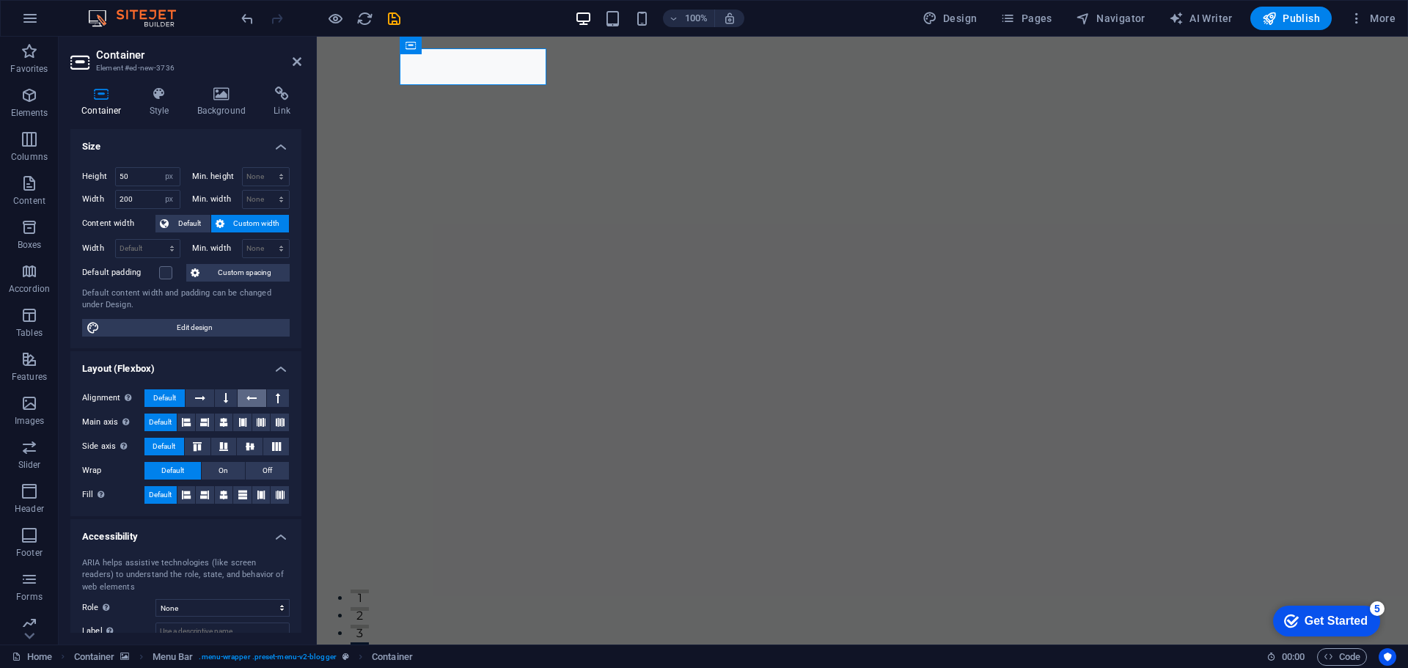
click at [254, 394] on icon at bounding box center [251, 398] width 10 height 18
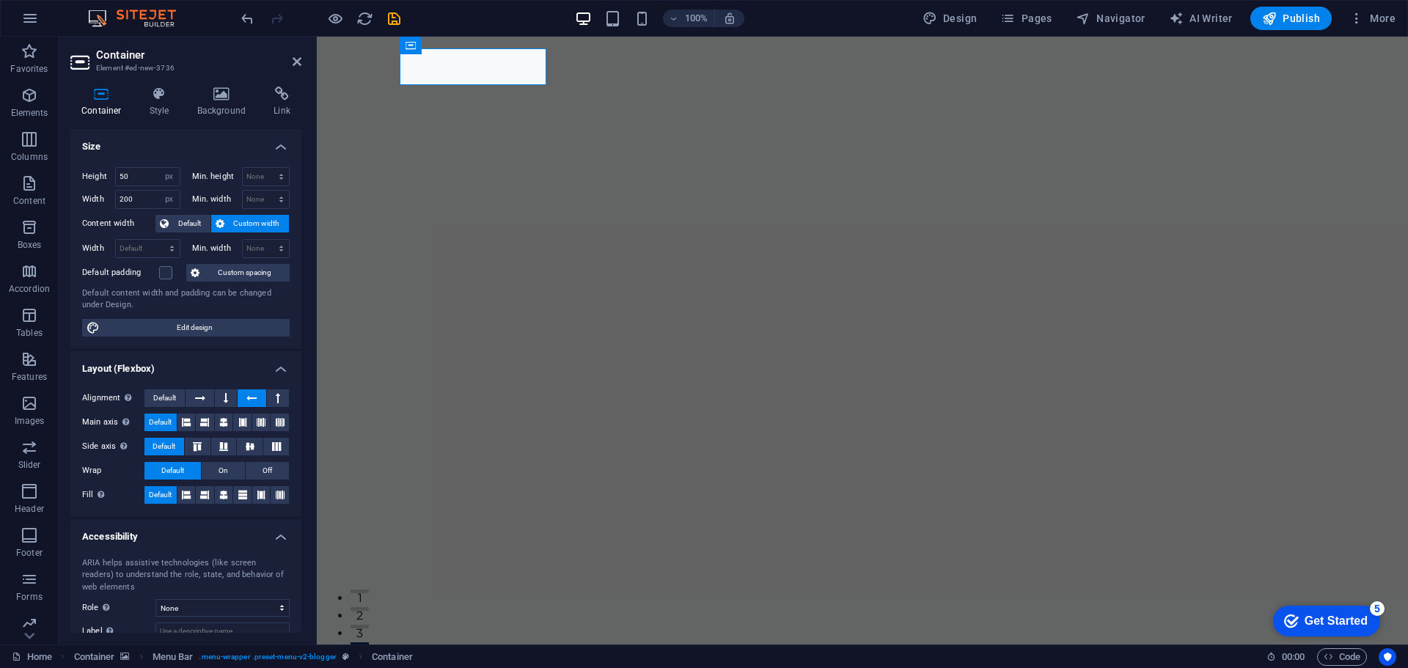
click at [254, 394] on icon at bounding box center [251, 398] width 10 height 18
click at [158, 397] on span "Default" at bounding box center [164, 398] width 23 height 18
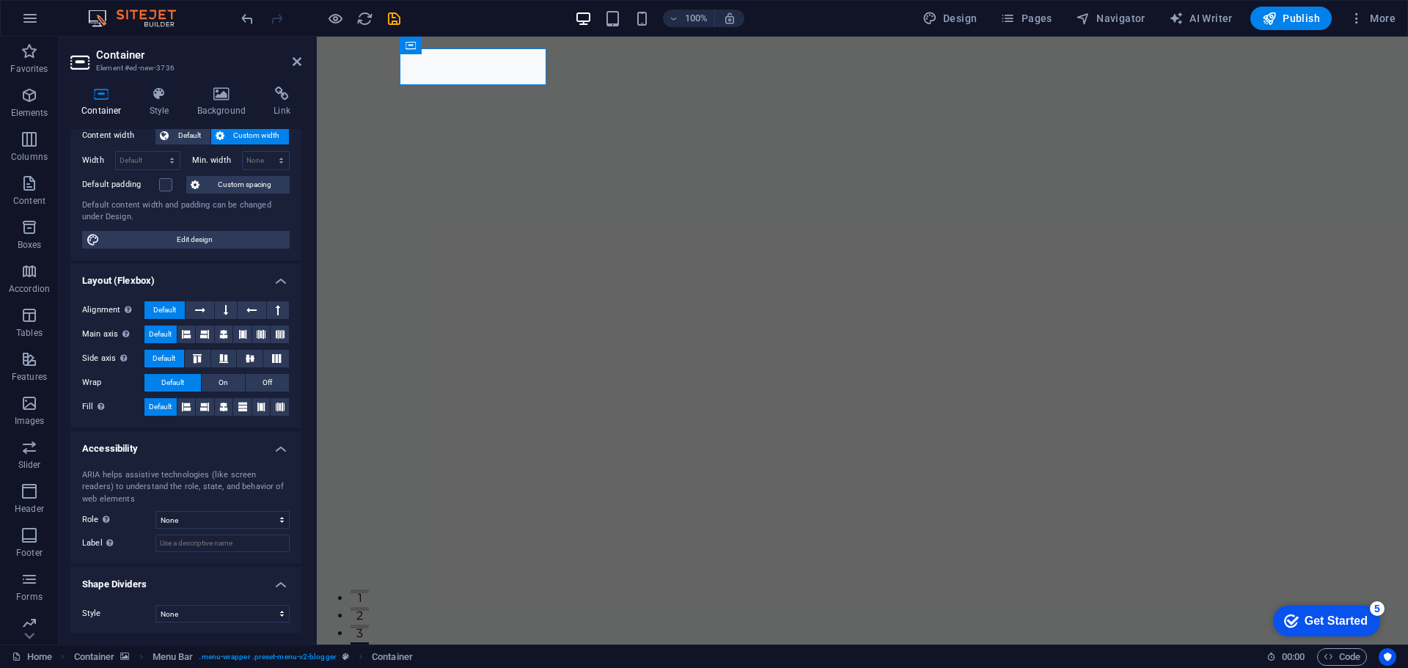
scroll to position [89, 0]
click at [250, 520] on select "None Alert Article Banner Comment Complementary Dialog Footer Header Marquee Pr…" at bounding box center [222, 519] width 134 height 18
click at [280, 446] on h4 "Accessibility" at bounding box center [185, 443] width 231 height 26
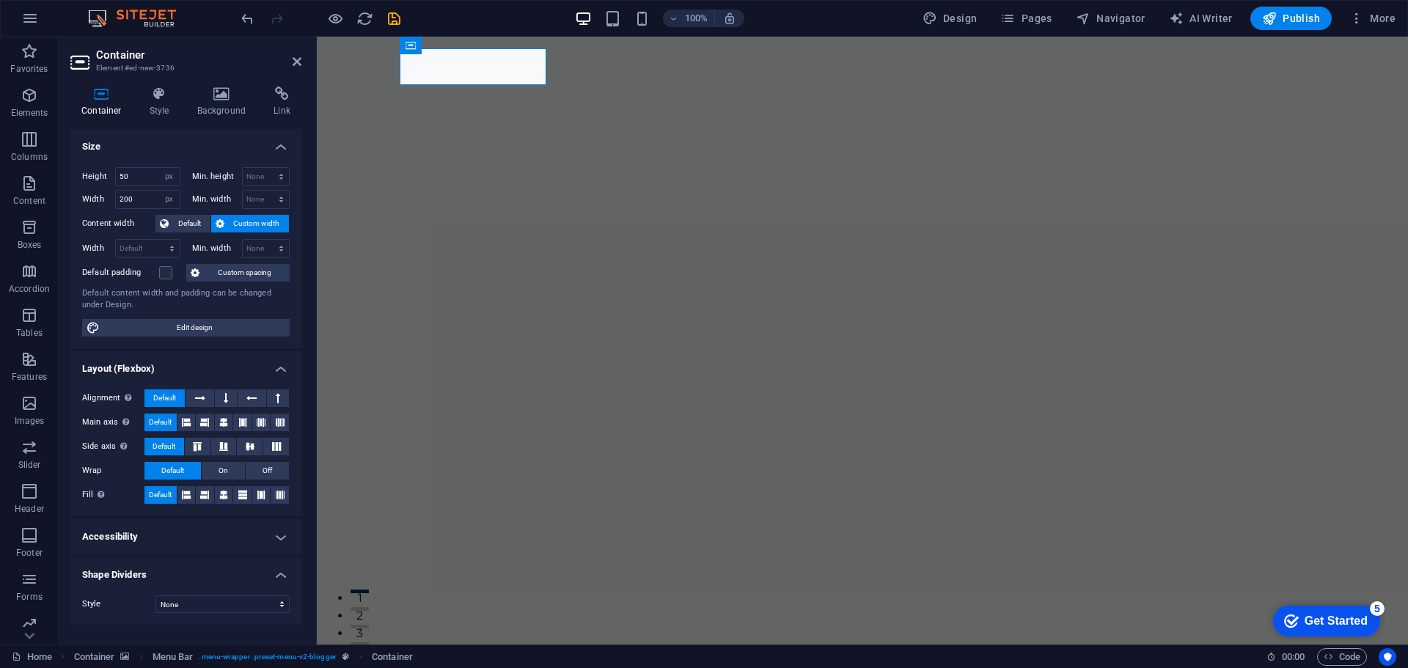
scroll to position [0, 0]
click at [275, 363] on h4 "Layout (Flexbox)" at bounding box center [185, 364] width 231 height 26
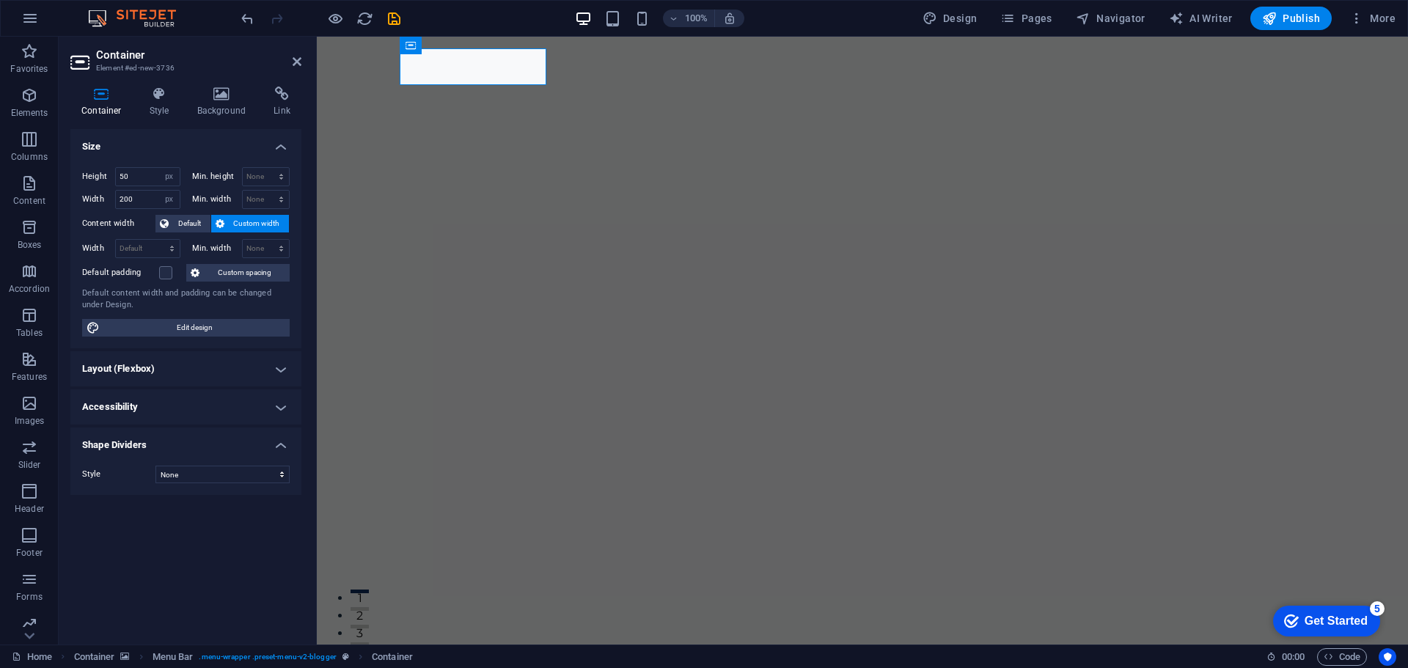
click at [278, 439] on h4 "Shape Dividers" at bounding box center [185, 440] width 231 height 26
click at [278, 439] on h4 "Shape Dividers" at bounding box center [185, 444] width 231 height 35
click at [278, 439] on h4 "Shape Dividers" at bounding box center [185, 440] width 231 height 26
click at [246, 273] on span "Custom spacing" at bounding box center [244, 273] width 81 height 18
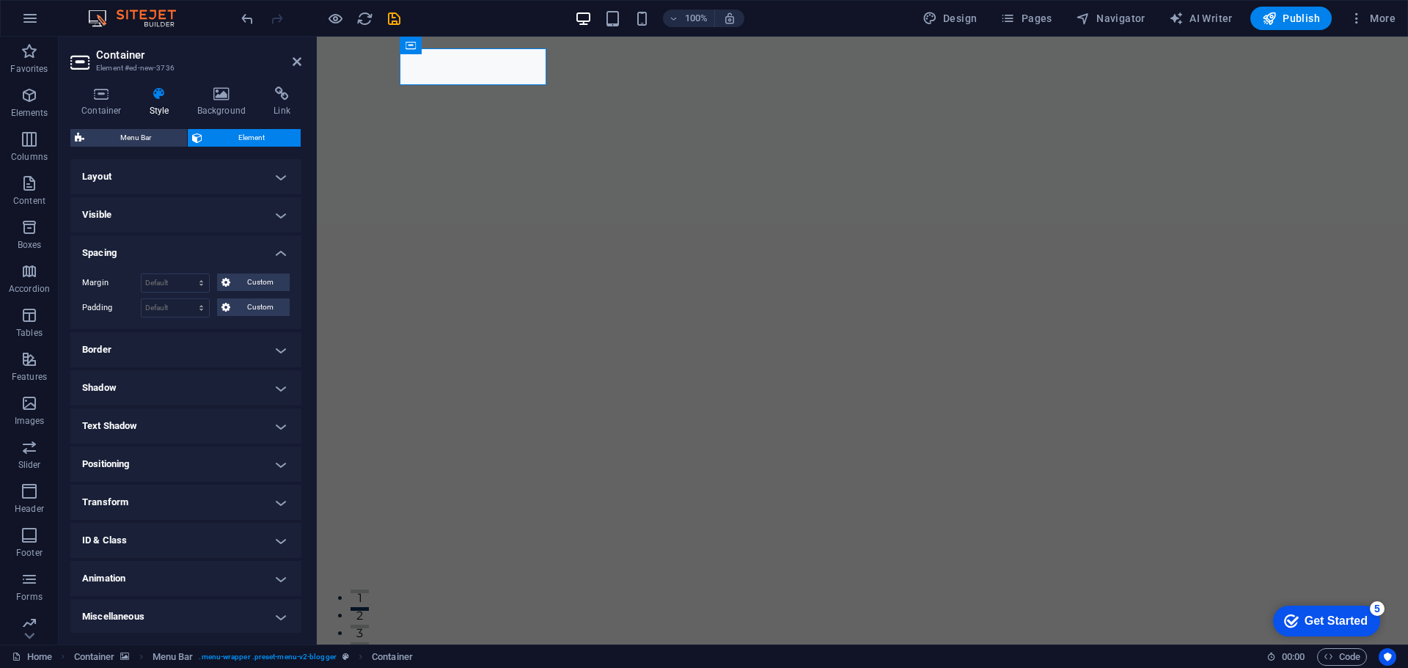
click at [190, 356] on h4 "Border" at bounding box center [185, 349] width 231 height 35
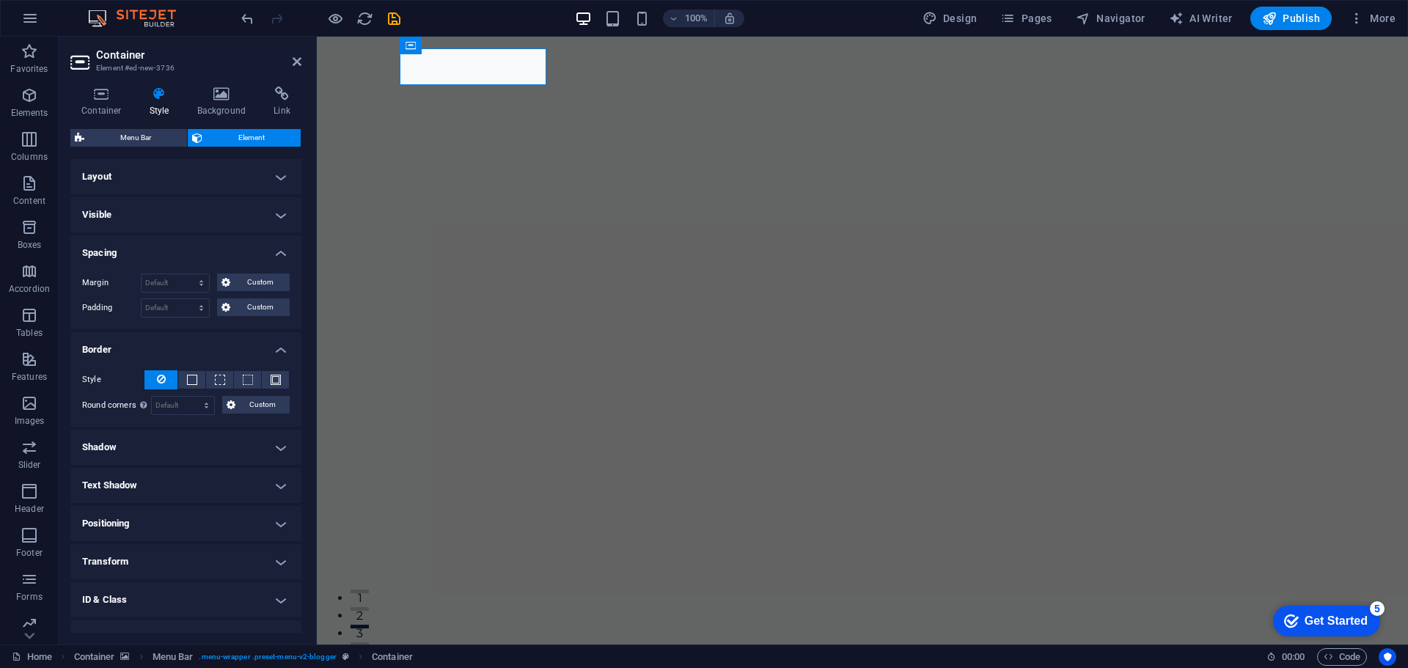
click at [213, 345] on h4 "Border" at bounding box center [185, 345] width 231 height 26
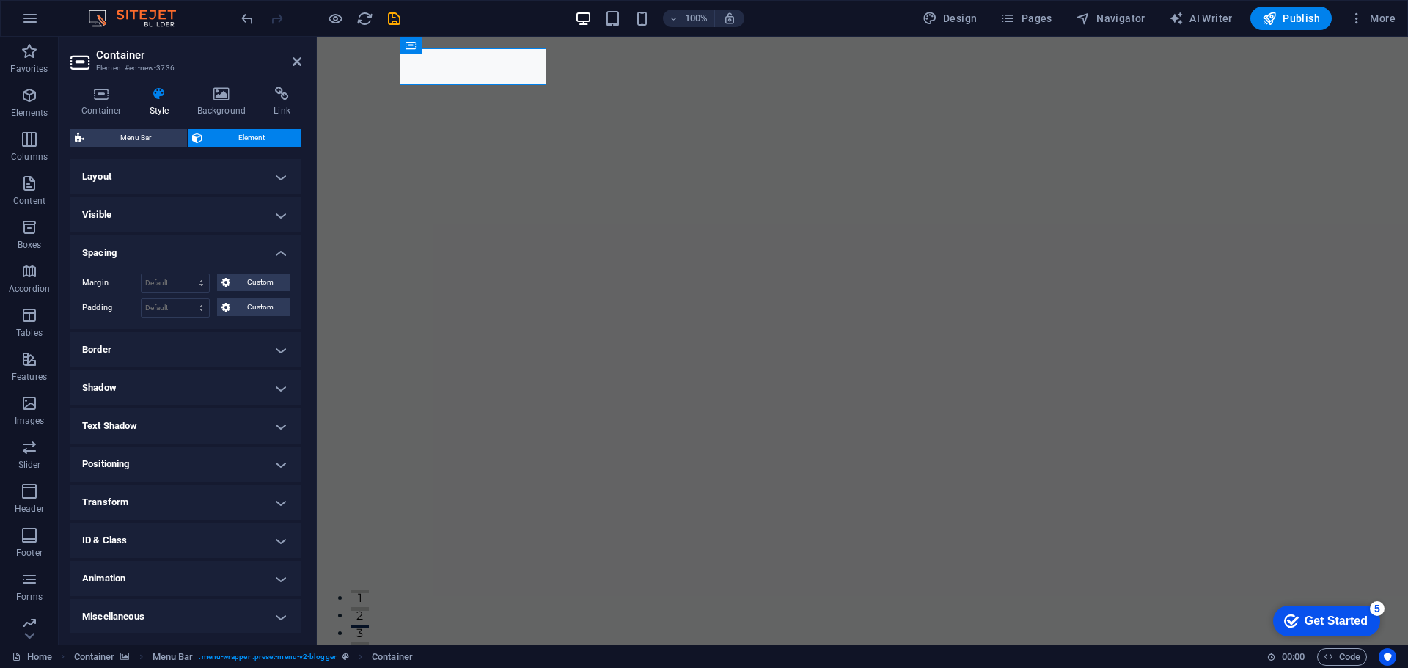
click at [195, 246] on h4 "Spacing" at bounding box center [185, 248] width 231 height 26
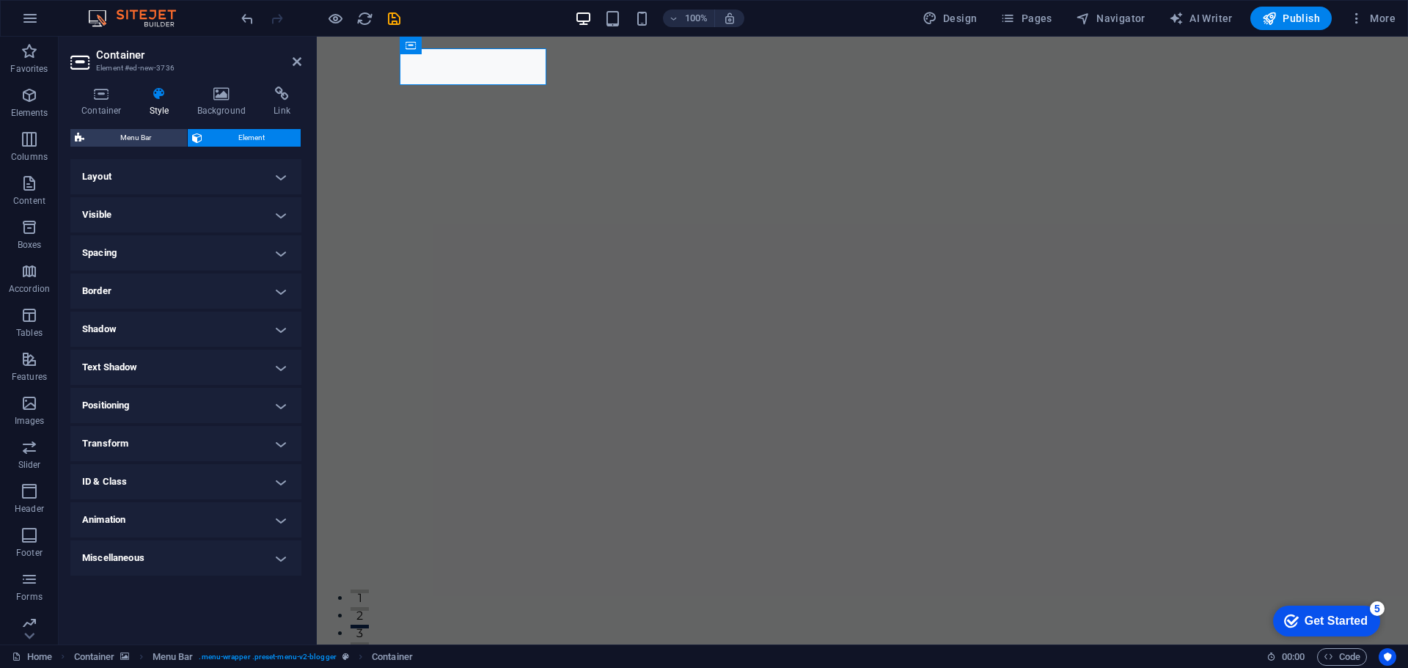
click at [188, 180] on h4 "Layout" at bounding box center [185, 176] width 231 height 35
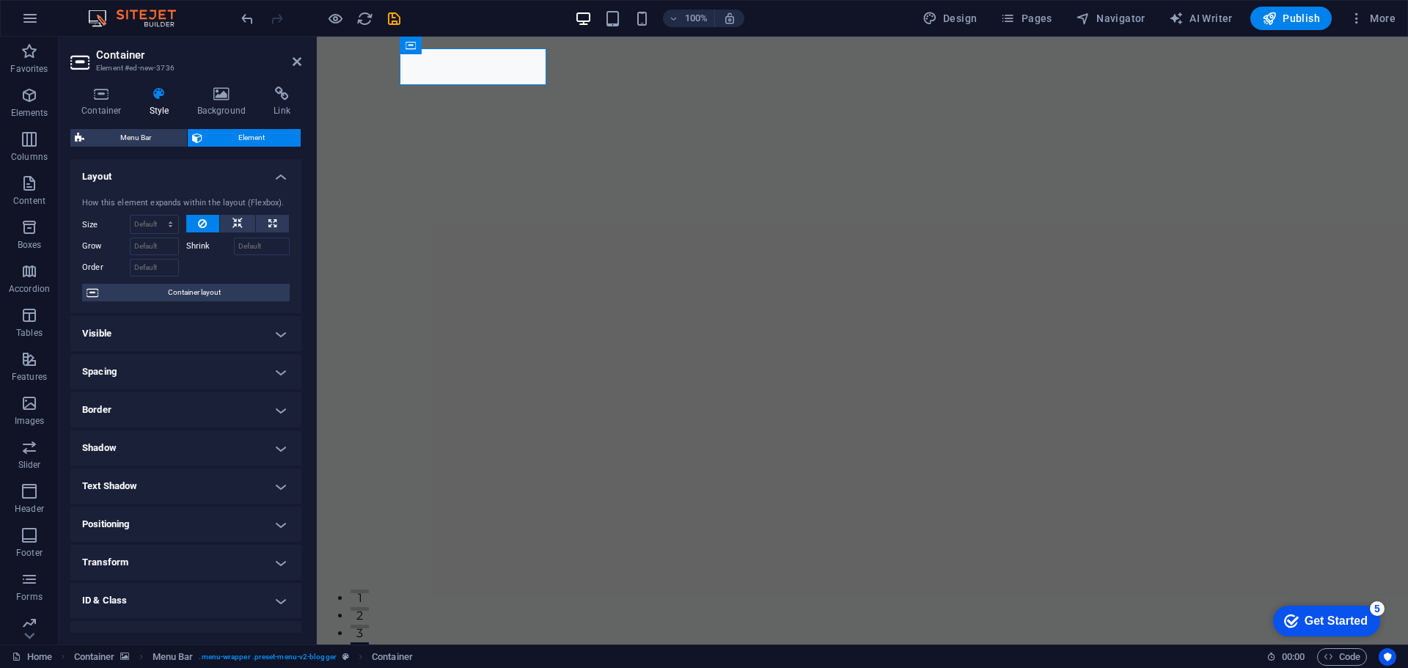
click at [247, 213] on div "How this element expands within the layout (Flexbox). Size Default auto px % 1/…" at bounding box center [185, 250] width 231 height 128
click at [241, 218] on button at bounding box center [237, 224] width 35 height 18
click at [268, 227] on icon at bounding box center [272, 224] width 8 height 18
type input "100"
select select "%"
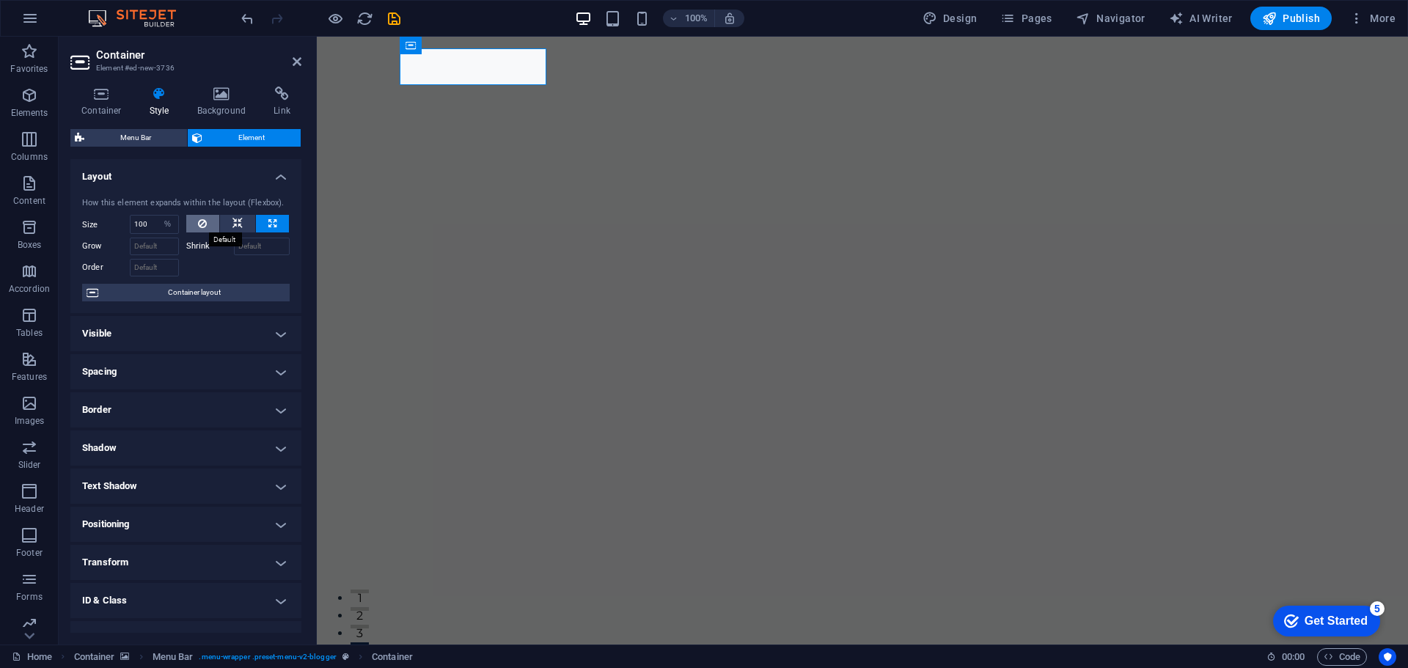
click at [207, 227] on button at bounding box center [203, 224] width 34 height 18
select select "DISABLED_OPTION_VALUE"
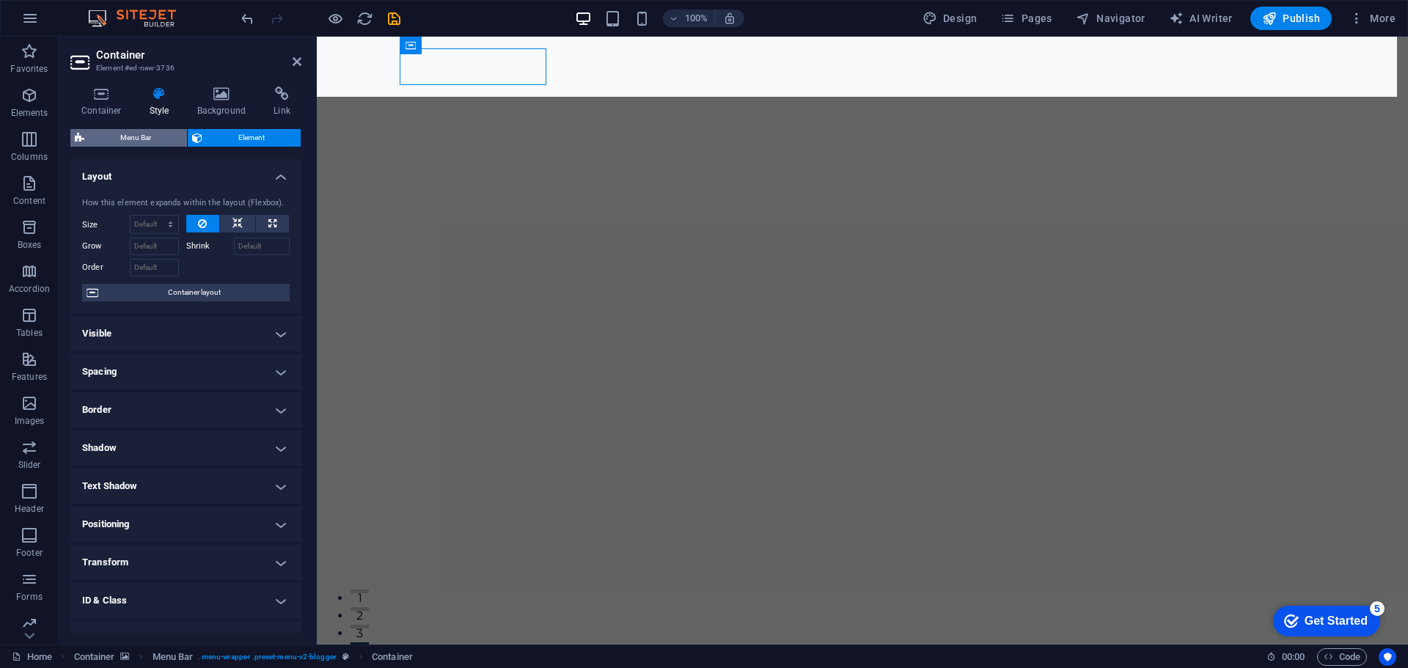
click at [156, 135] on span "Menu Bar" at bounding box center [136, 138] width 94 height 18
select select "rem"
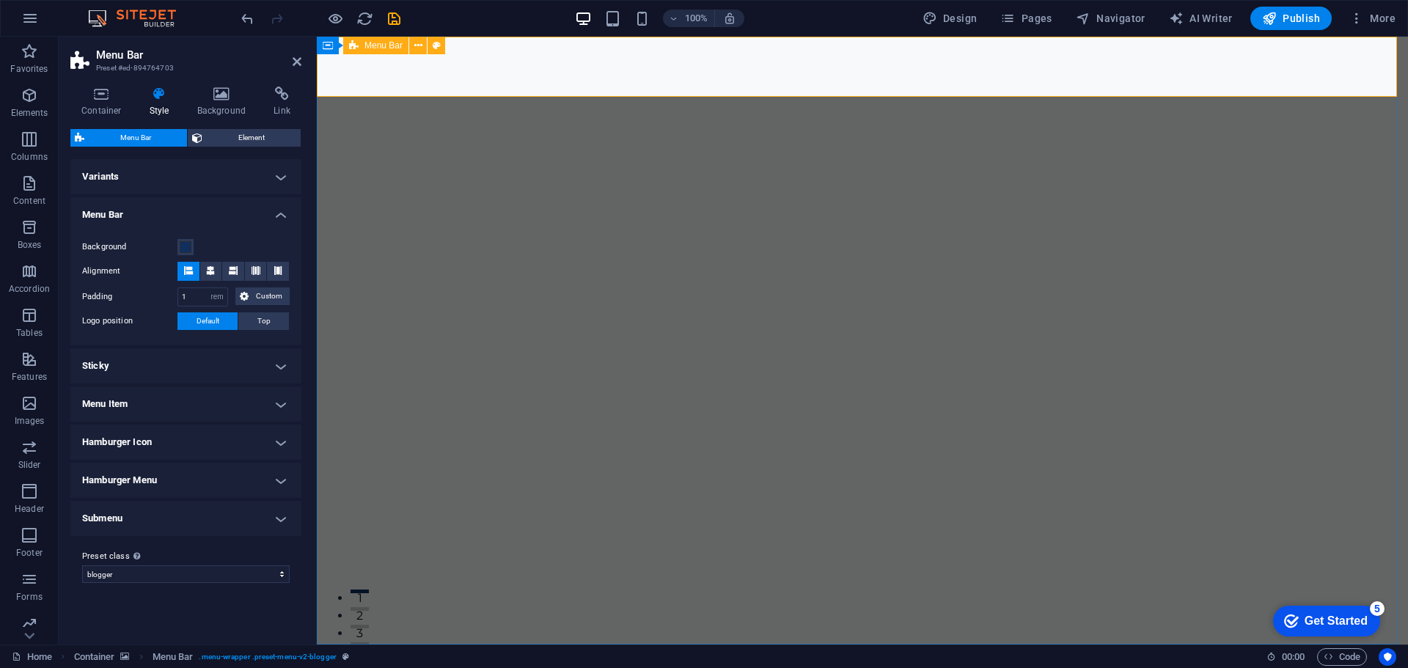
click at [355, 43] on icon at bounding box center [354, 46] width 10 height 18
click at [96, 89] on icon at bounding box center [101, 94] width 62 height 15
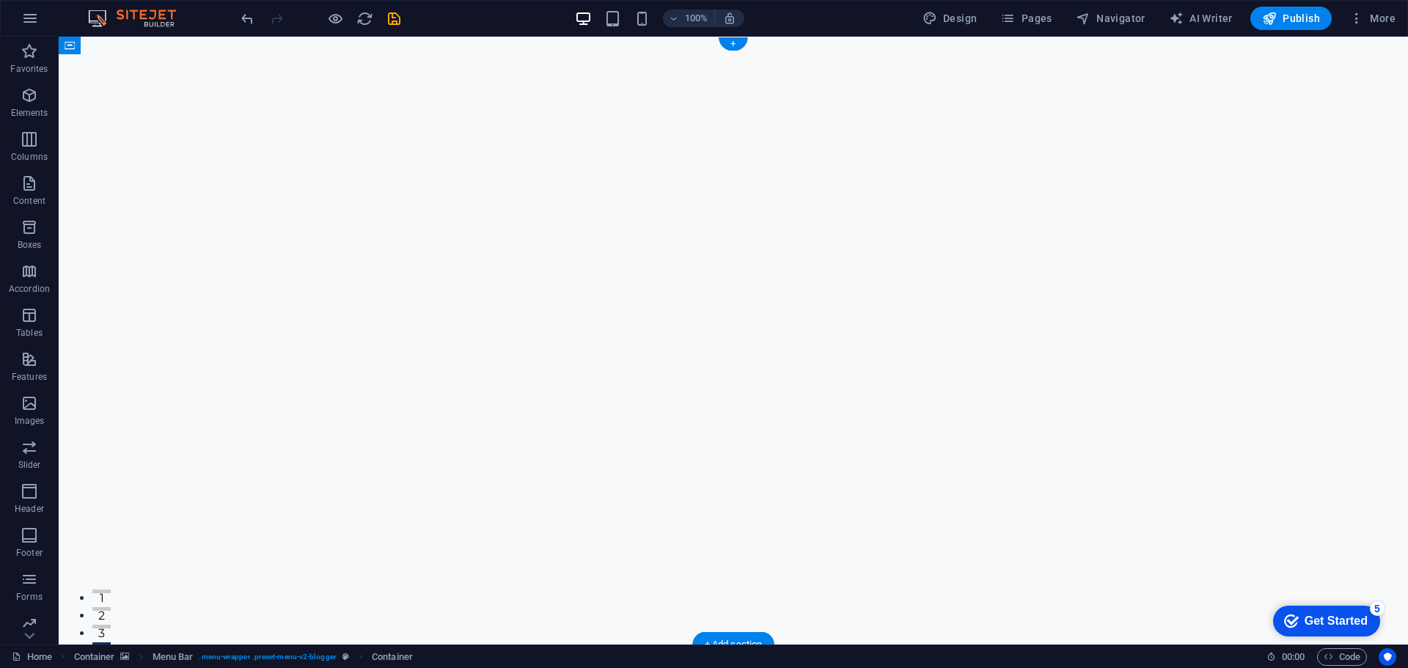
drag, startPoint x: 225, startPoint y: 70, endPoint x: 1068, endPoint y: 65, distance: 842.5
drag, startPoint x: 1109, startPoint y: 66, endPoint x: 350, endPoint y: 66, distance: 758.9
click at [342, 656] on nav "Contact Us" at bounding box center [722, 674] width 892 height 37
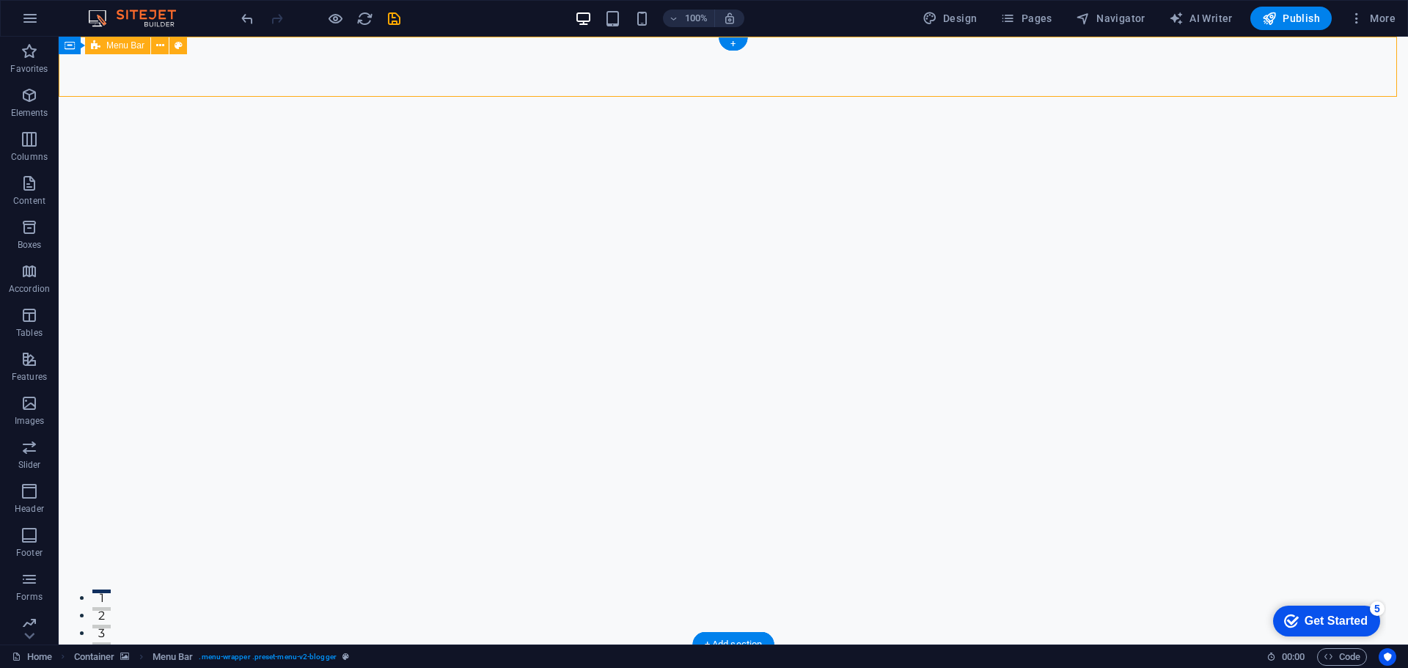
click at [361, 656] on nav "Contact Us" at bounding box center [722, 674] width 892 height 37
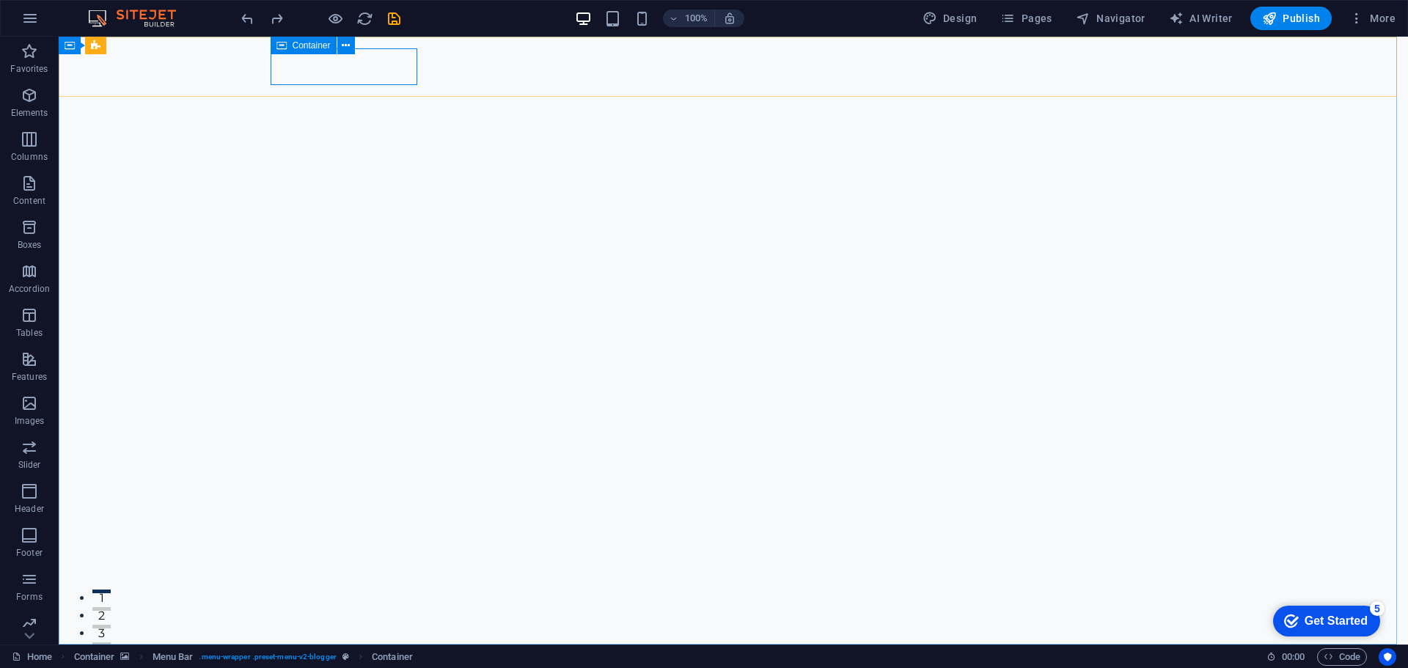
click at [306, 45] on span "Container" at bounding box center [312, 45] width 38 height 9
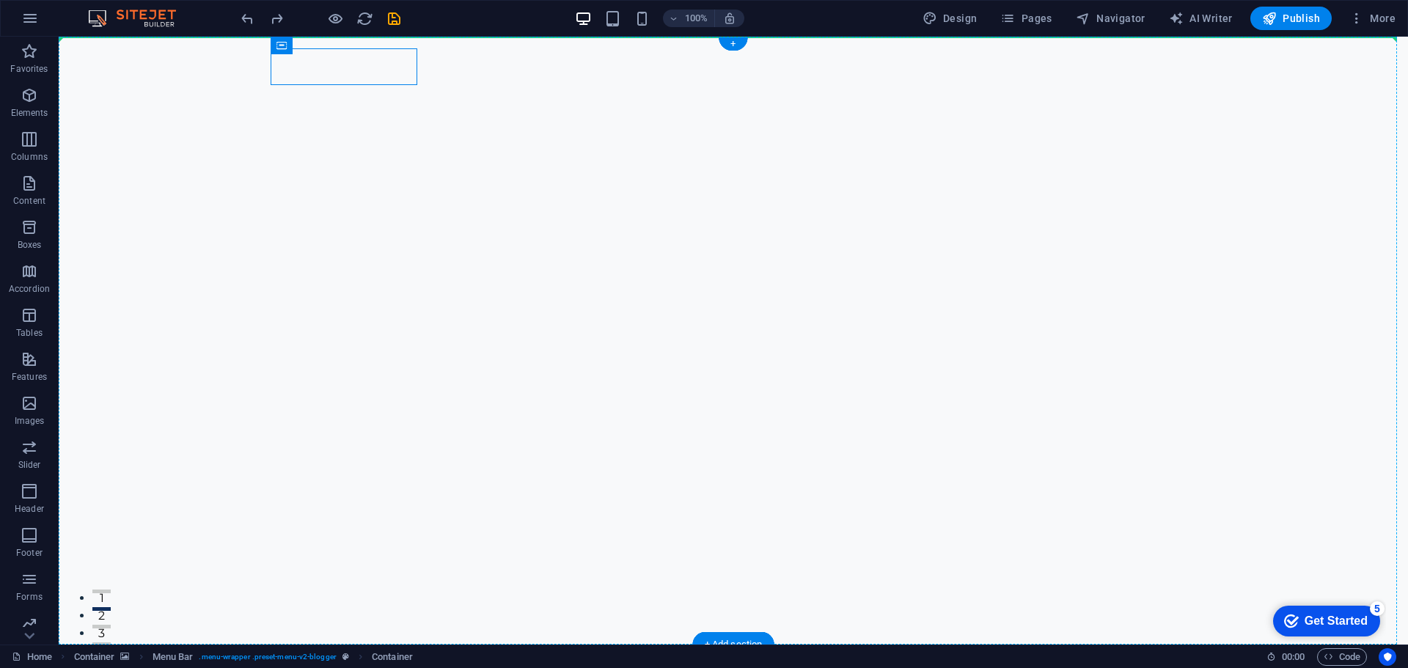
drag, startPoint x: 364, startPoint y: 82, endPoint x: 117, endPoint y: 84, distance: 247.8
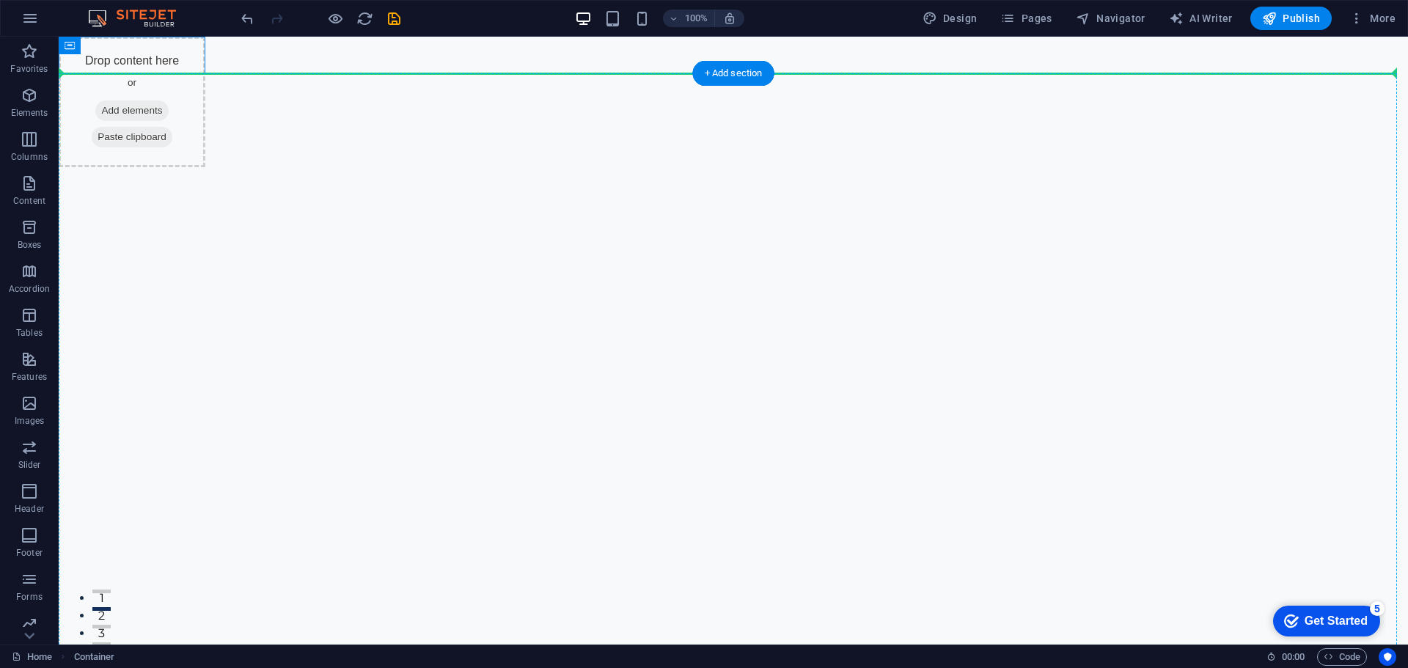
drag, startPoint x: 155, startPoint y: 52, endPoint x: 145, endPoint y: 113, distance: 61.6
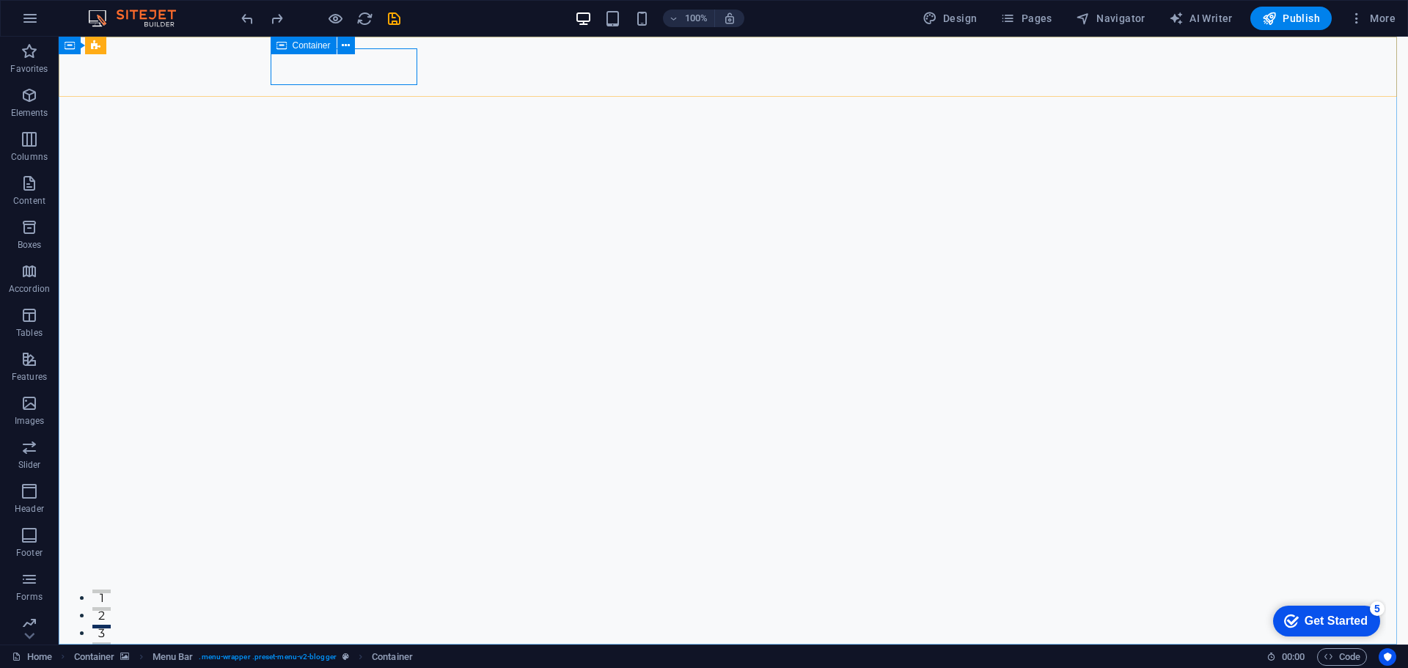
click at [293, 43] on span "Container" at bounding box center [312, 45] width 38 height 9
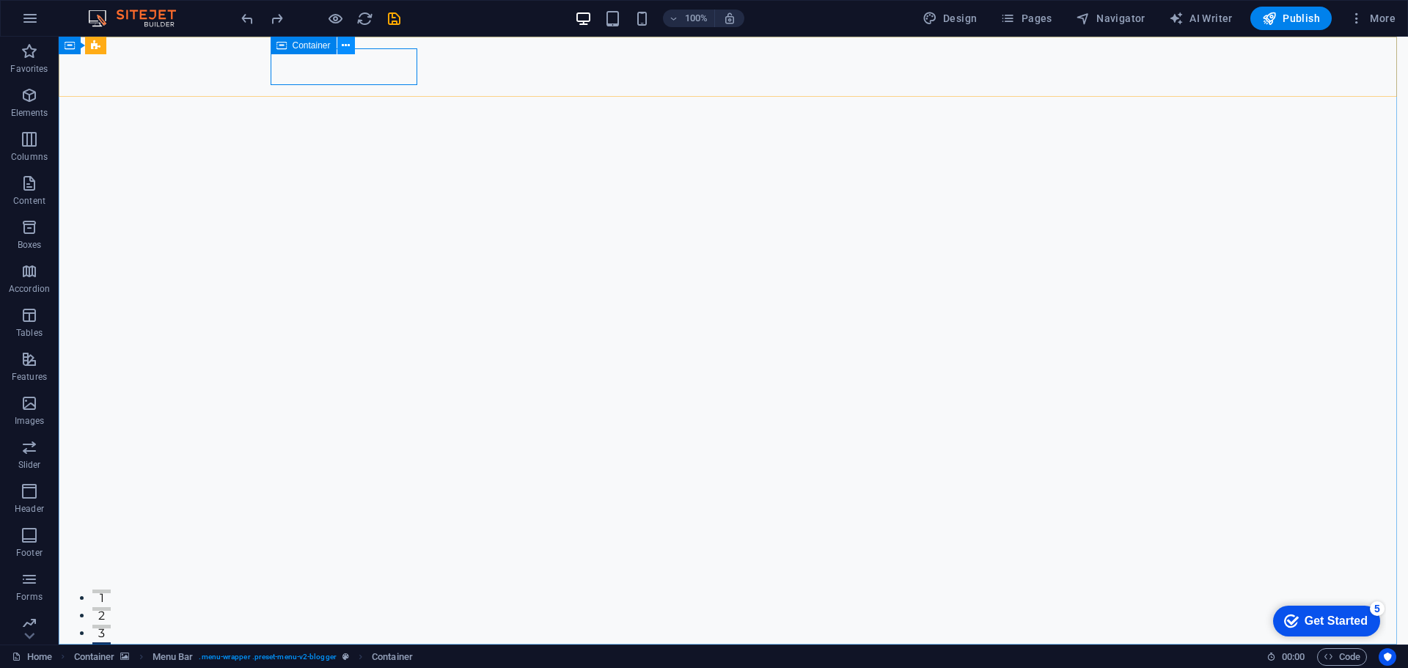
click at [348, 45] on icon at bounding box center [346, 45] width 8 height 15
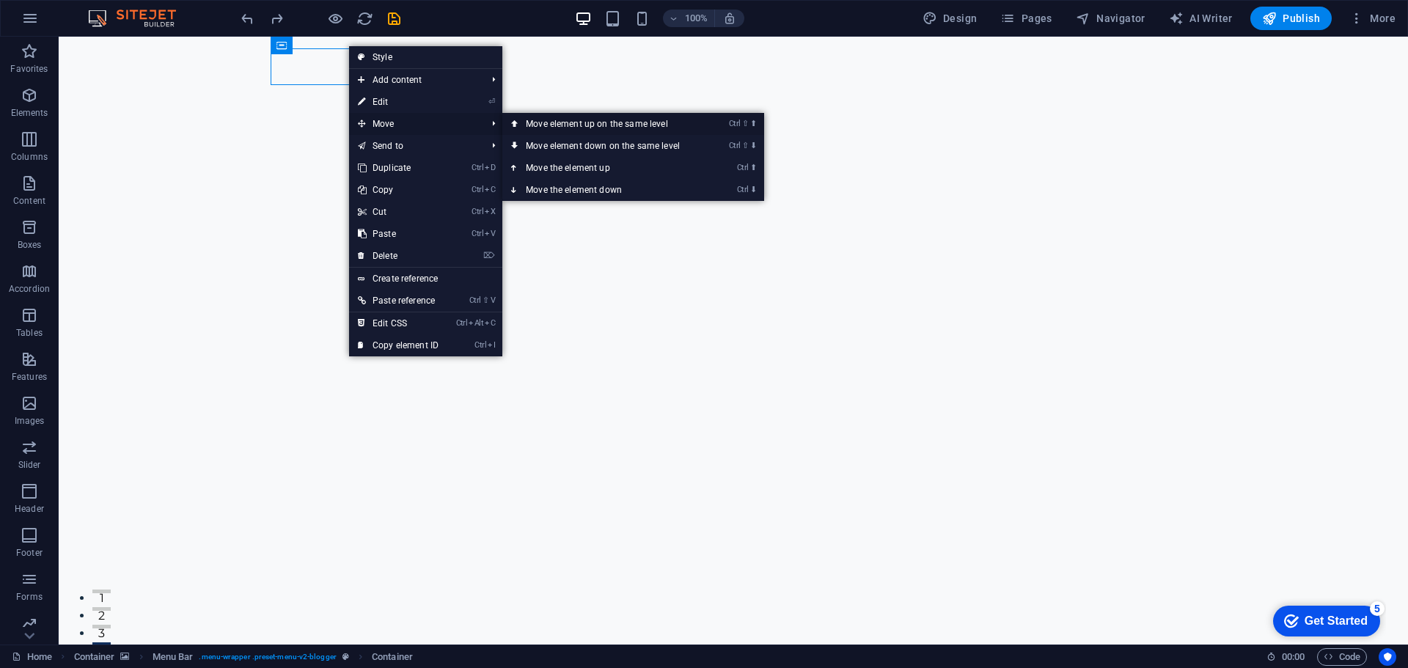
click at [633, 120] on link "Ctrl ⇧ ⬆ Move element up on the same level" at bounding box center [605, 124] width 207 height 22
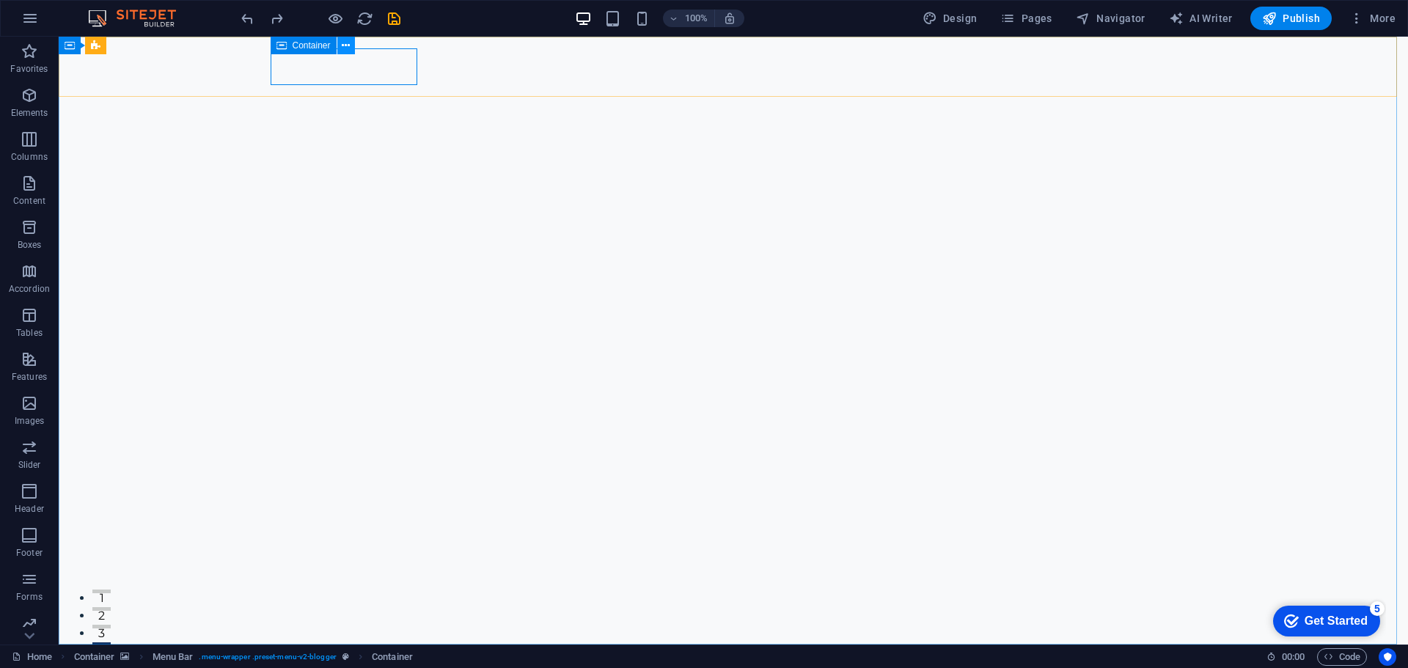
click at [343, 42] on icon at bounding box center [346, 45] width 8 height 15
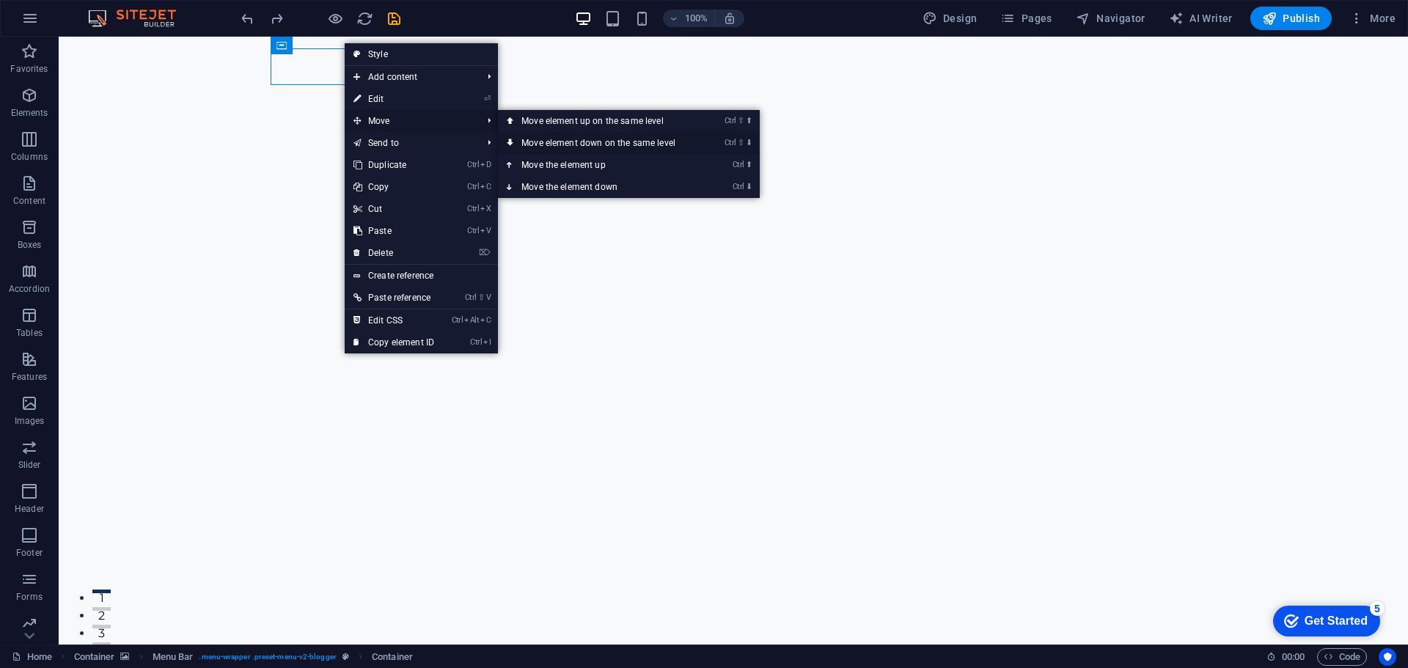
click at [588, 144] on link "Ctrl ⇧ ⬇ Move element down on the same level" at bounding box center [601, 143] width 207 height 22
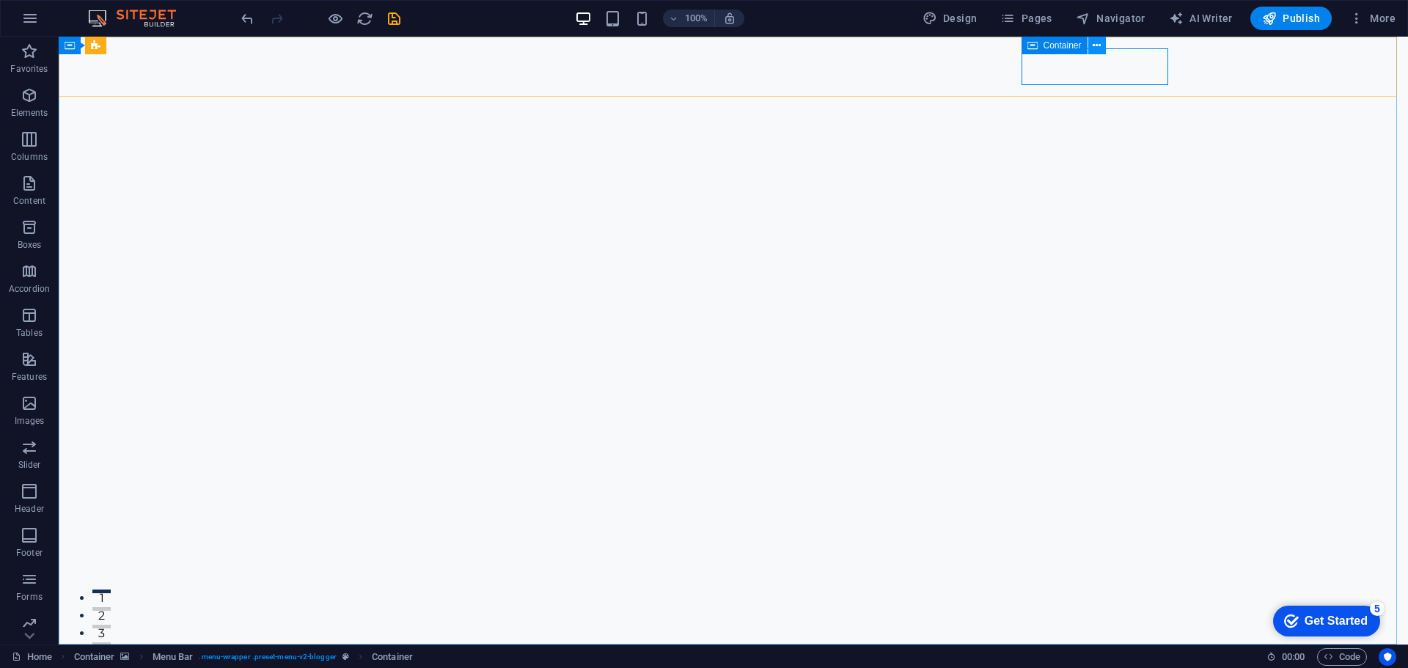
click at [1091, 46] on button at bounding box center [1097, 46] width 18 height 18
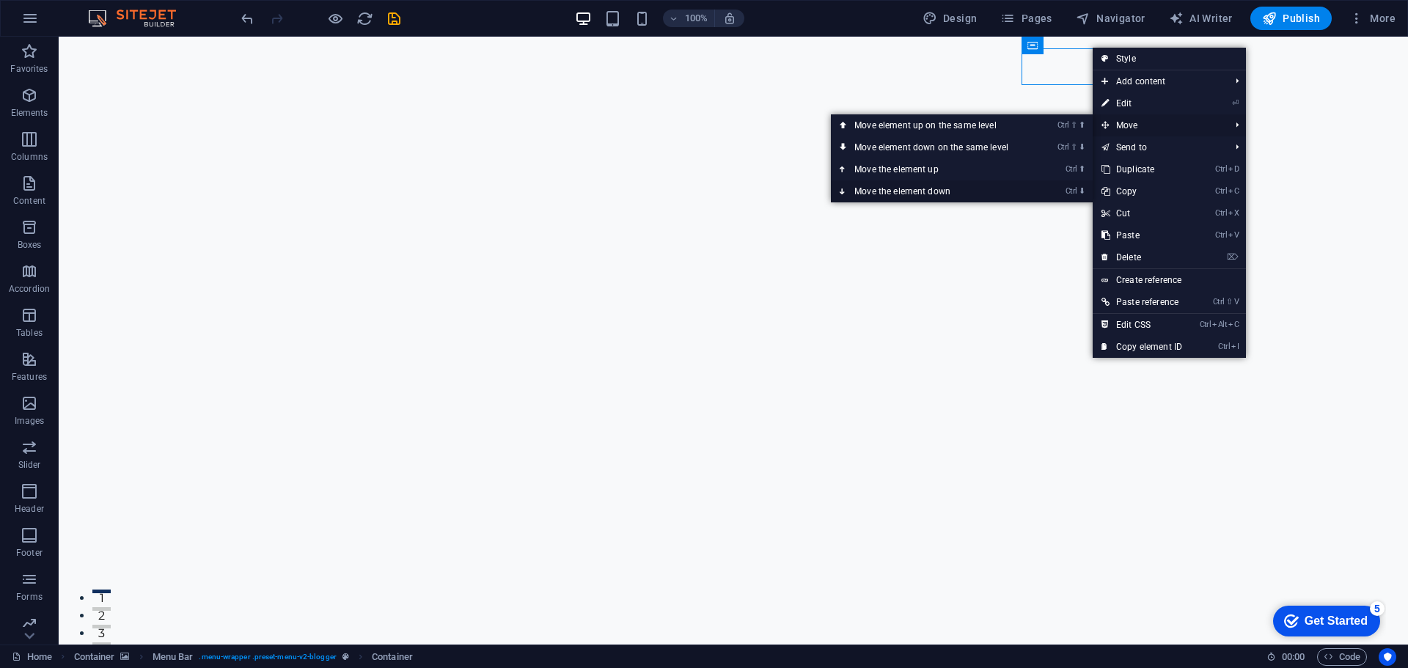
click at [987, 188] on link "Ctrl ⬇ Move the element down" at bounding box center [934, 191] width 207 height 22
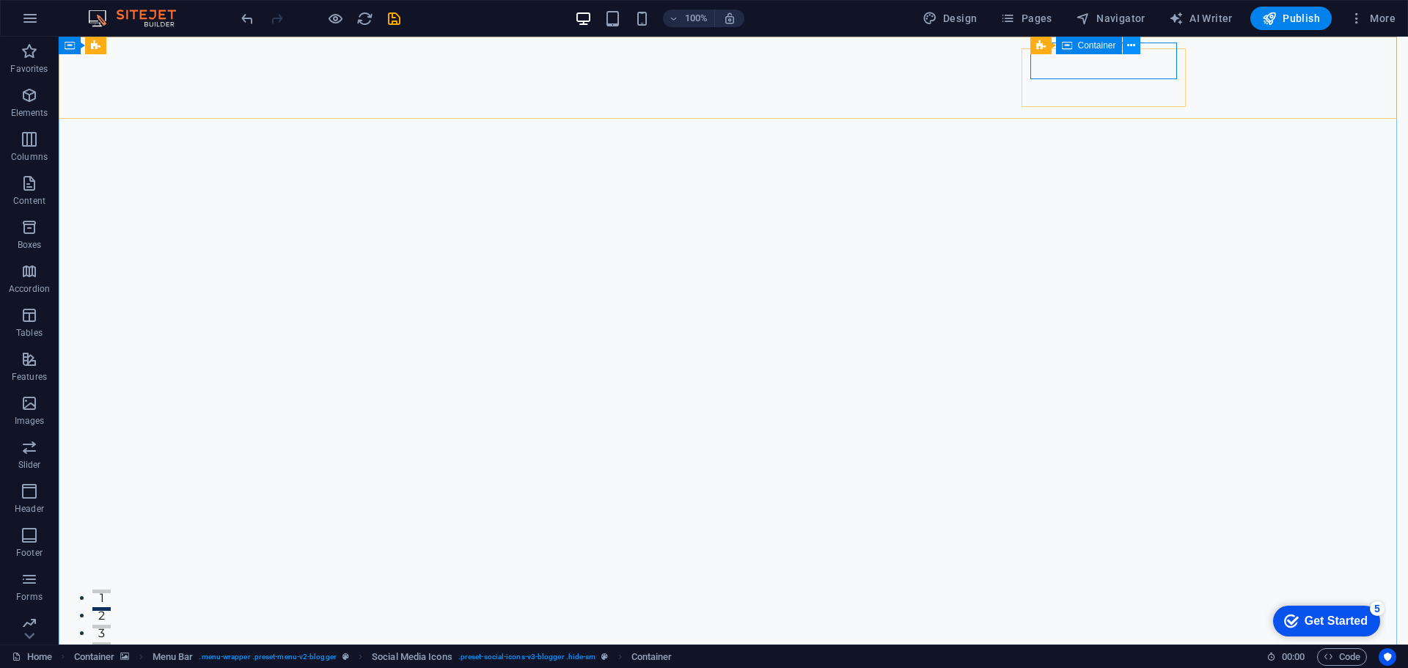
click at [1129, 45] on icon at bounding box center [1131, 45] width 8 height 15
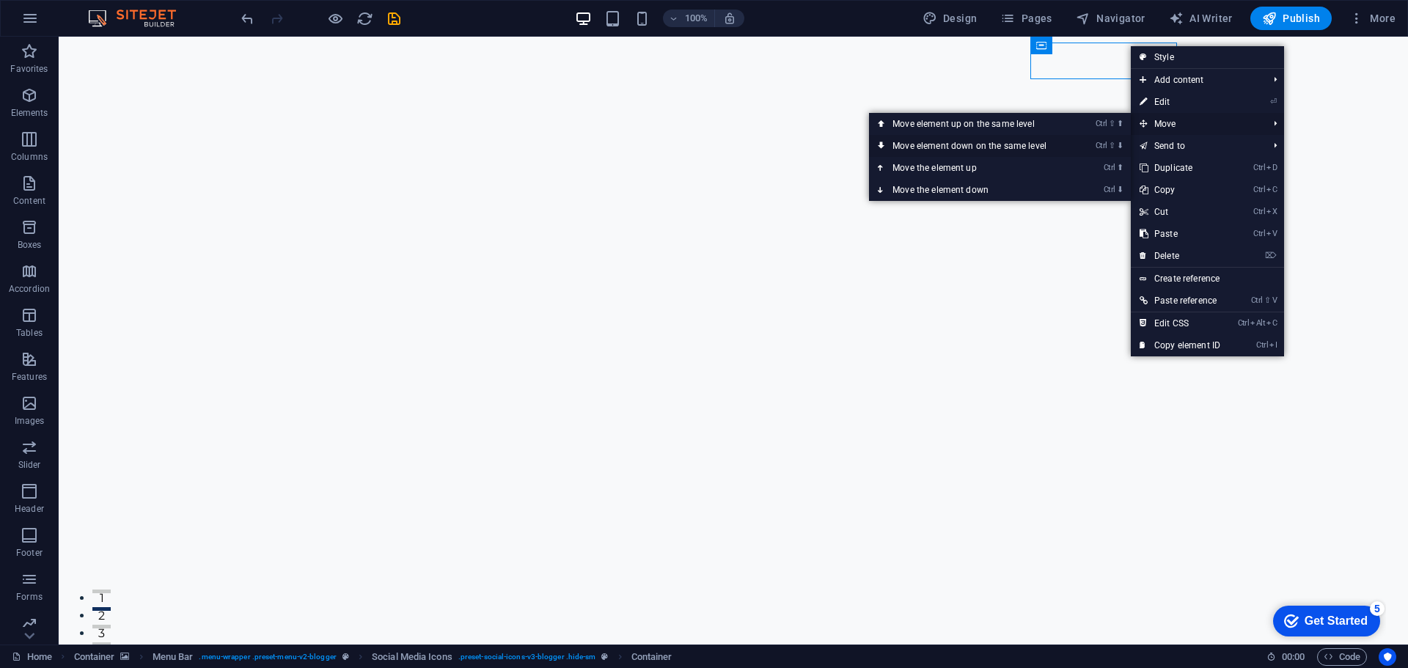
click at [1033, 141] on link "Ctrl ⇧ ⬇ Move element down on the same level" at bounding box center [972, 146] width 207 height 22
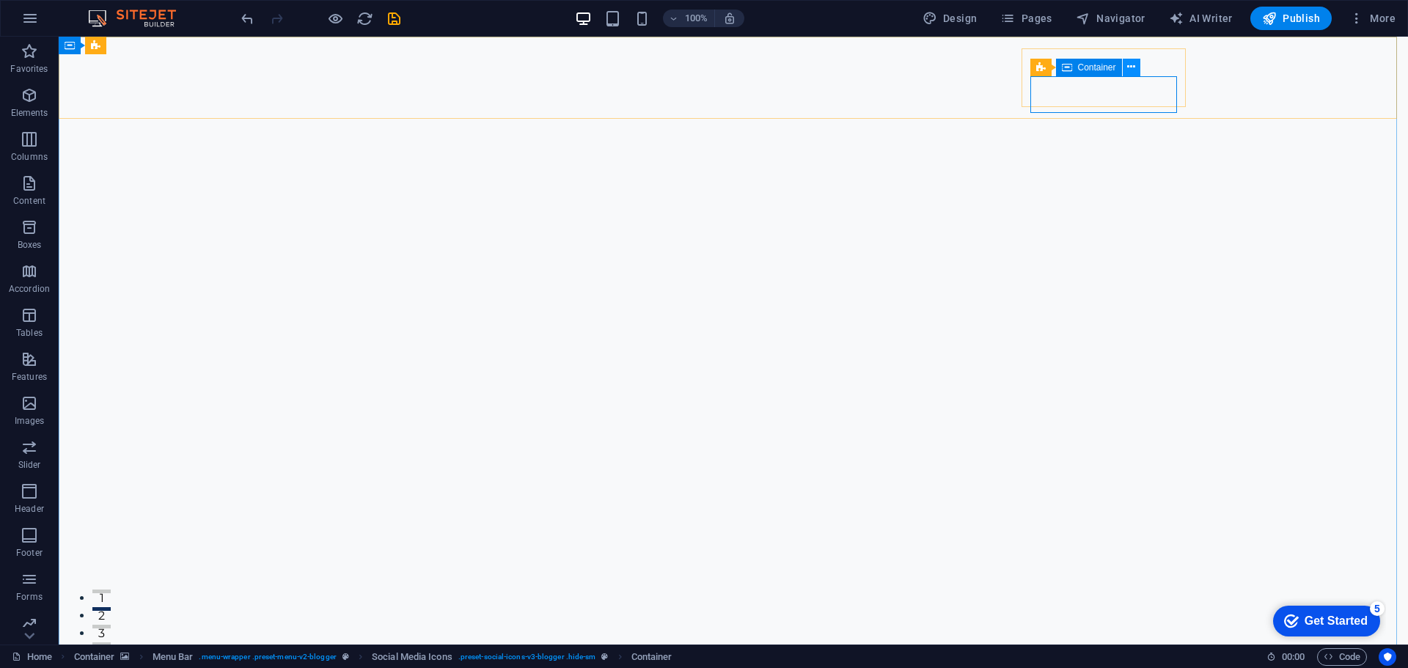
click at [1131, 68] on icon at bounding box center [1131, 66] width 8 height 15
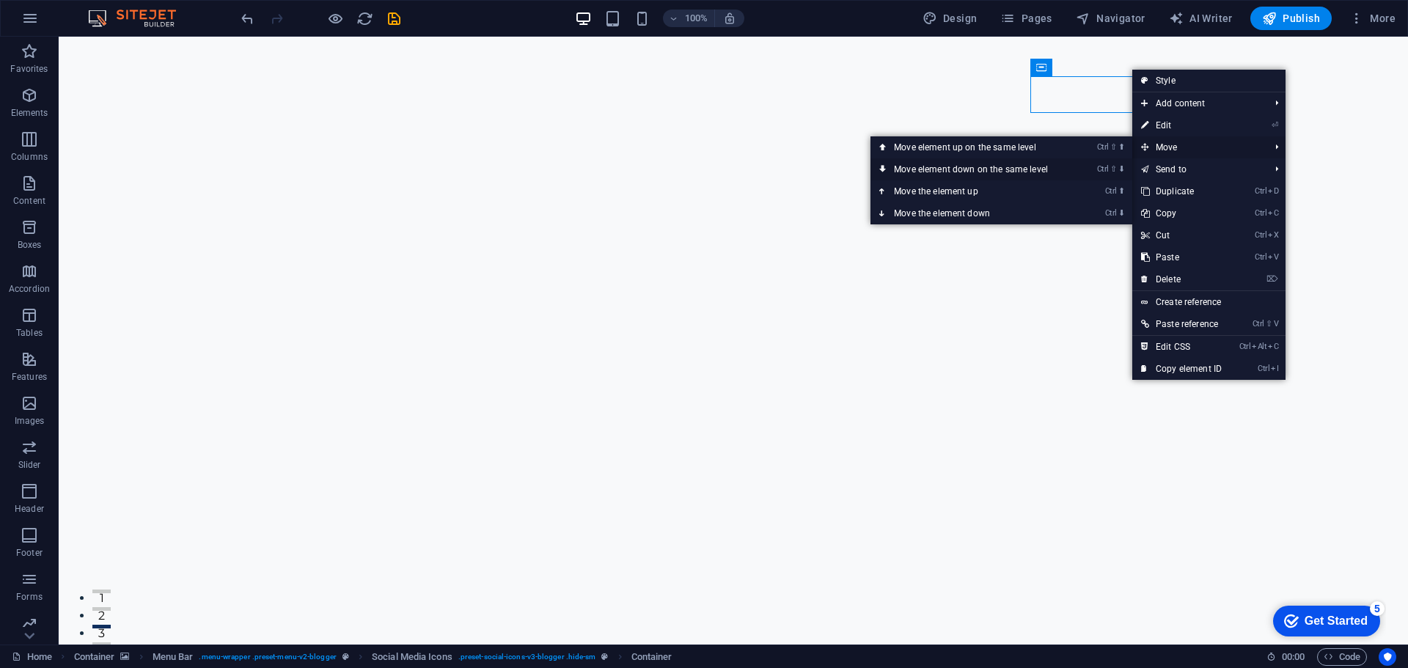
click at [997, 166] on link "Ctrl ⇧ ⬇ Move element down on the same level" at bounding box center [973, 169] width 207 height 22
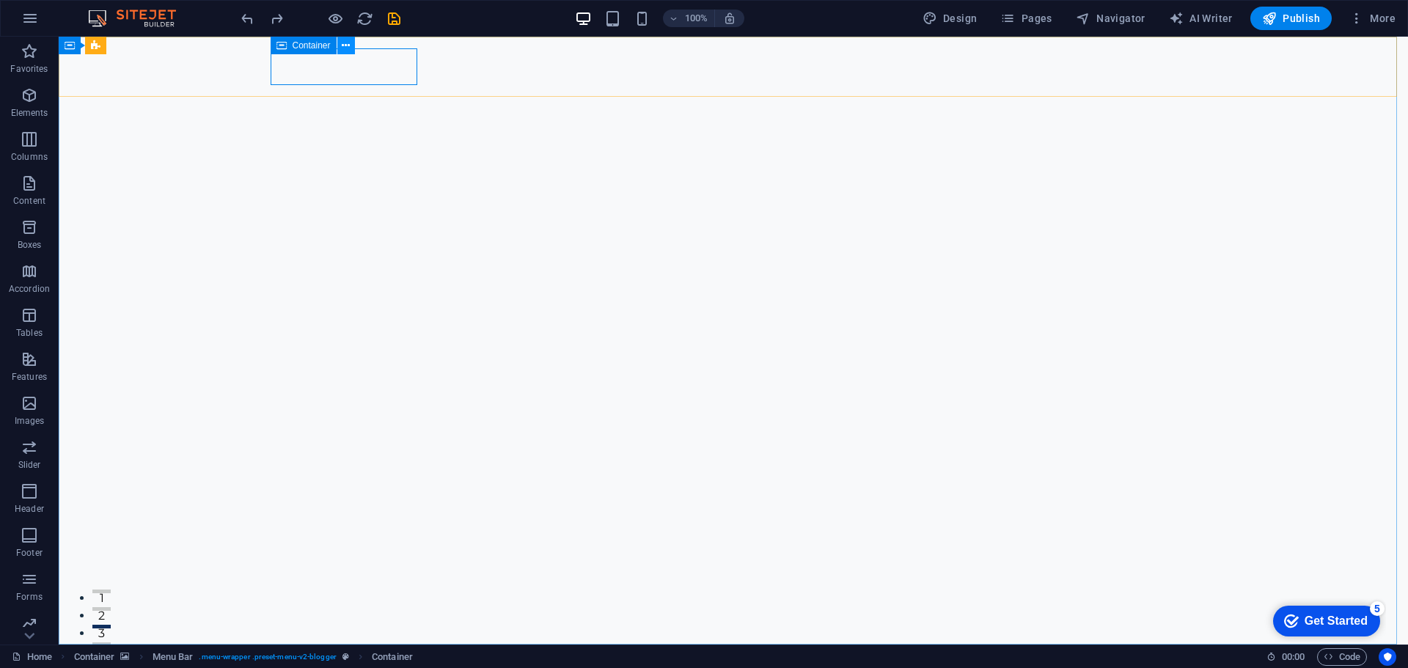
click at [352, 45] on button at bounding box center [346, 46] width 18 height 18
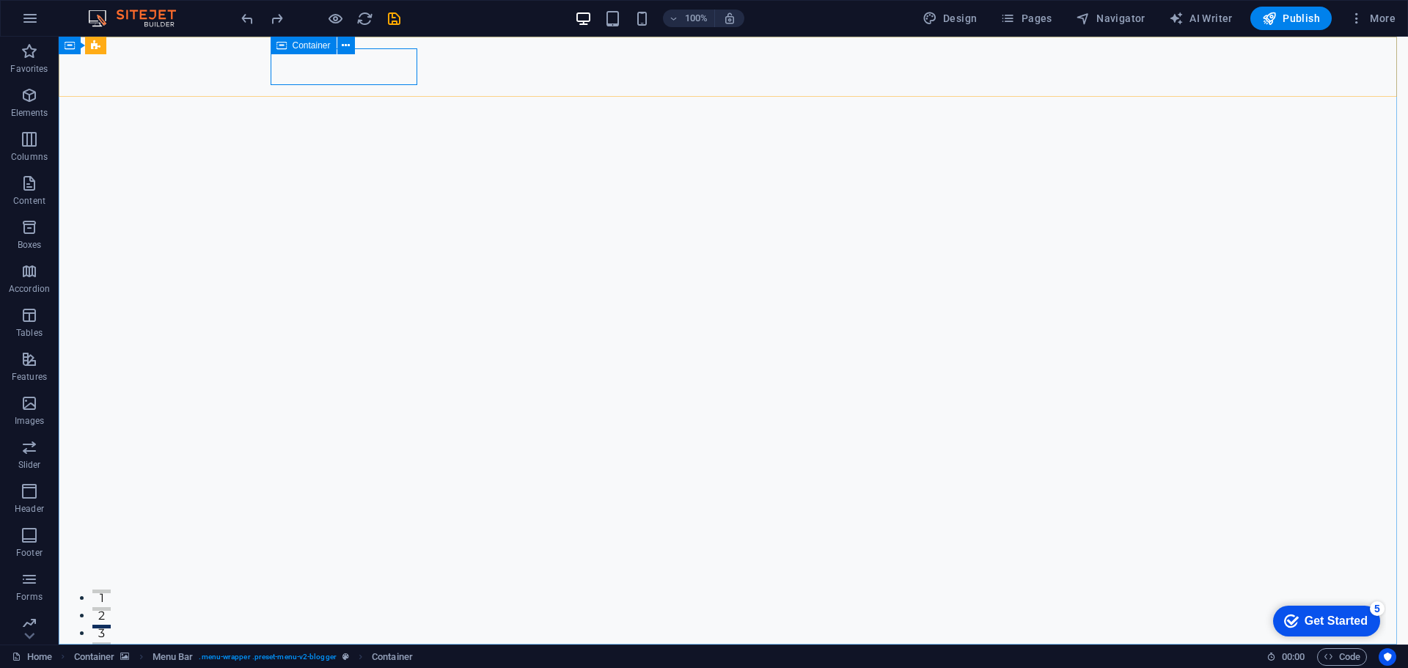
click at [295, 43] on span "Container" at bounding box center [312, 45] width 38 height 9
click at [294, 43] on span "Container" at bounding box center [312, 45] width 38 height 9
click at [293, 43] on span "Container" at bounding box center [312, 45] width 38 height 9
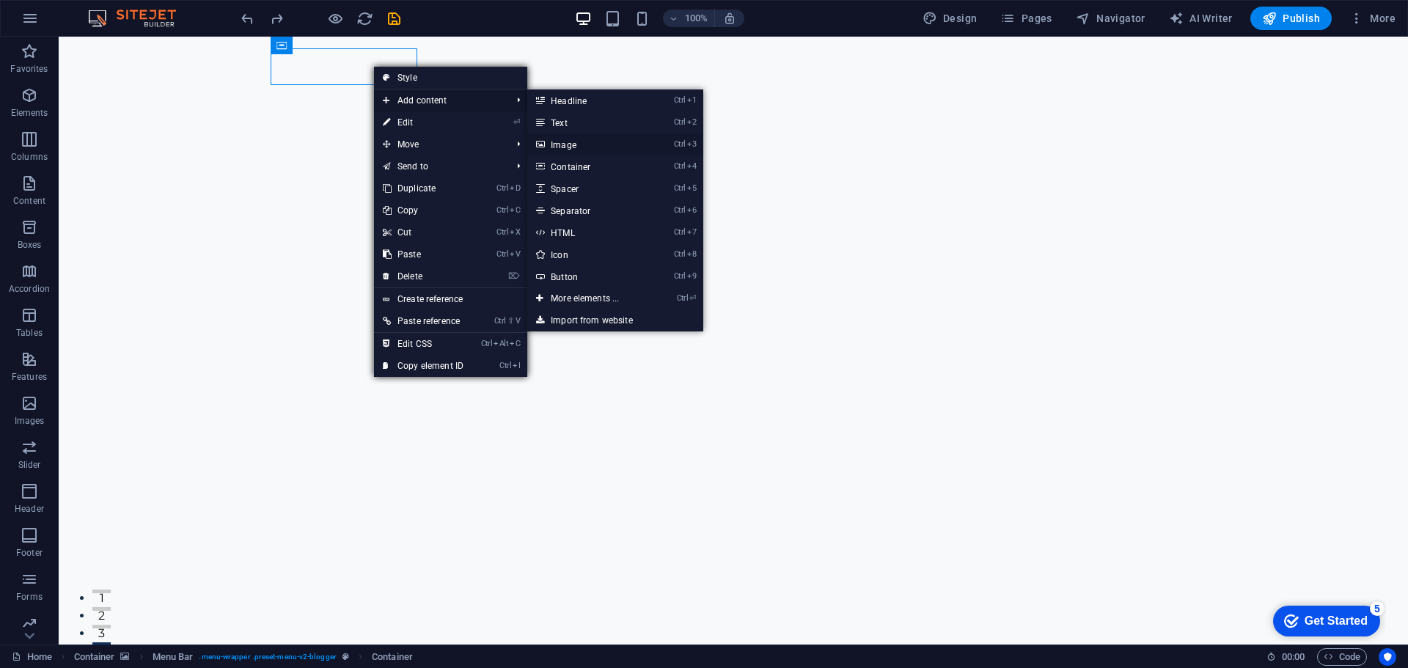
click at [583, 142] on link "Ctrl 3 Image" at bounding box center [587, 144] width 121 height 22
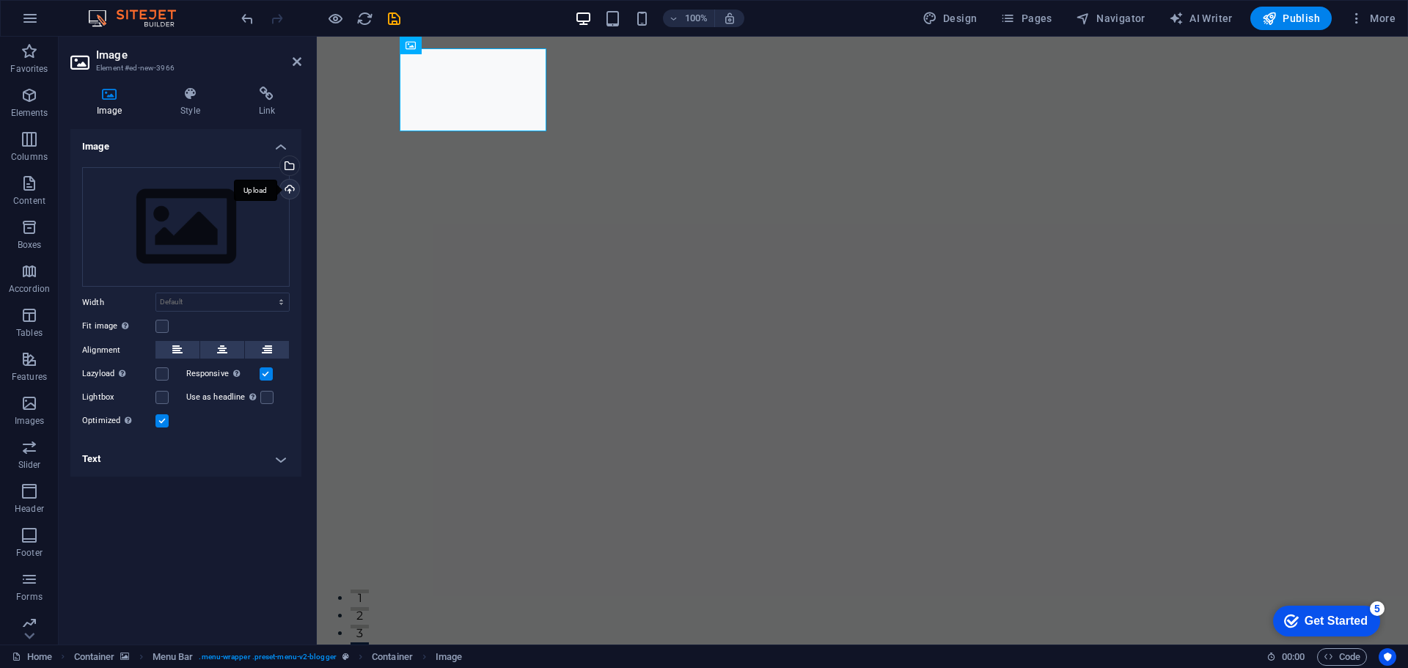
click at [295, 189] on div "Upload" at bounding box center [288, 191] width 22 height 22
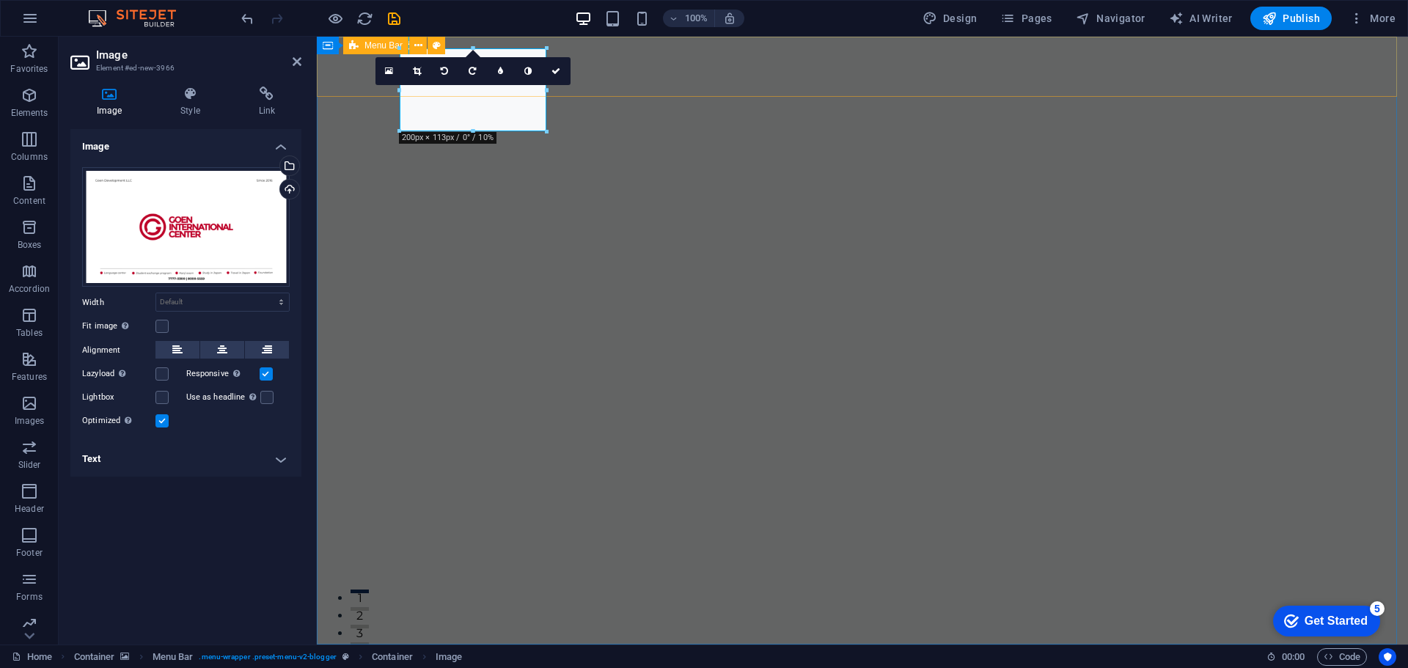
drag, startPoint x: 864, startPoint y: 126, endPoint x: 579, endPoint y: 89, distance: 288.4
click at [292, 183] on div "Upload" at bounding box center [288, 191] width 22 height 22
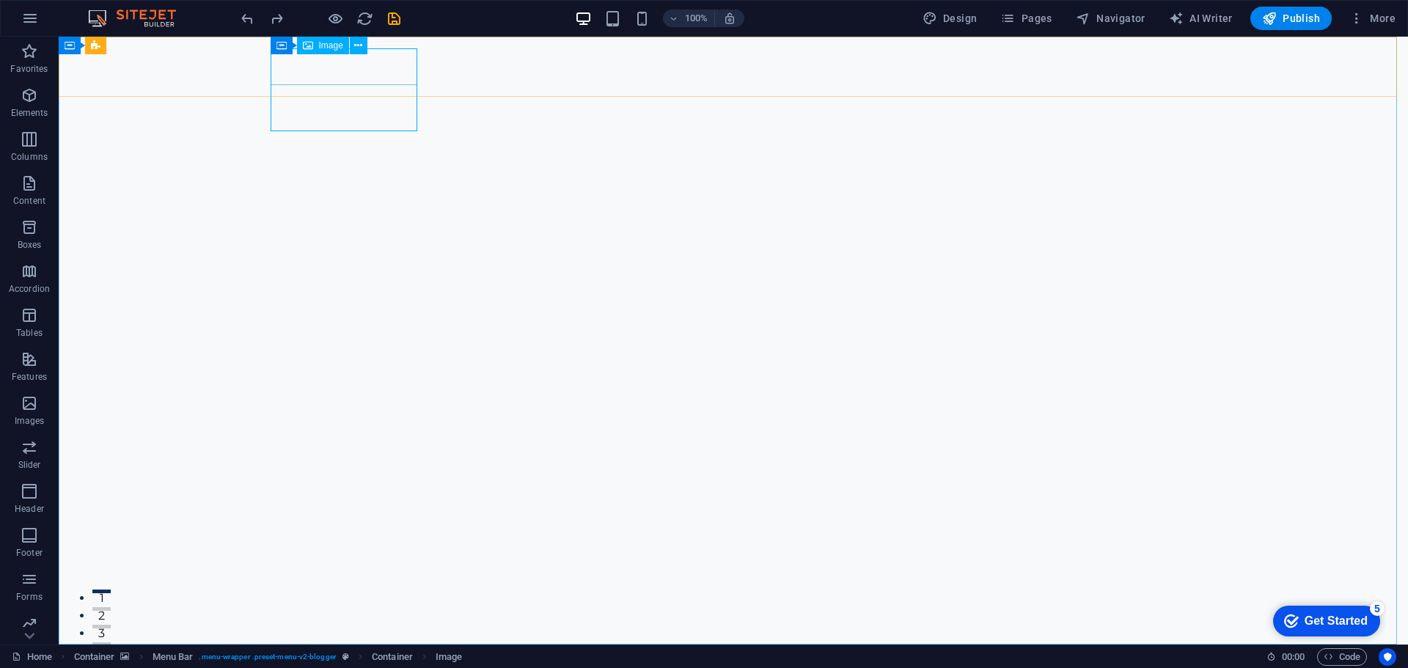
click at [337, 46] on span "Image" at bounding box center [331, 45] width 24 height 9
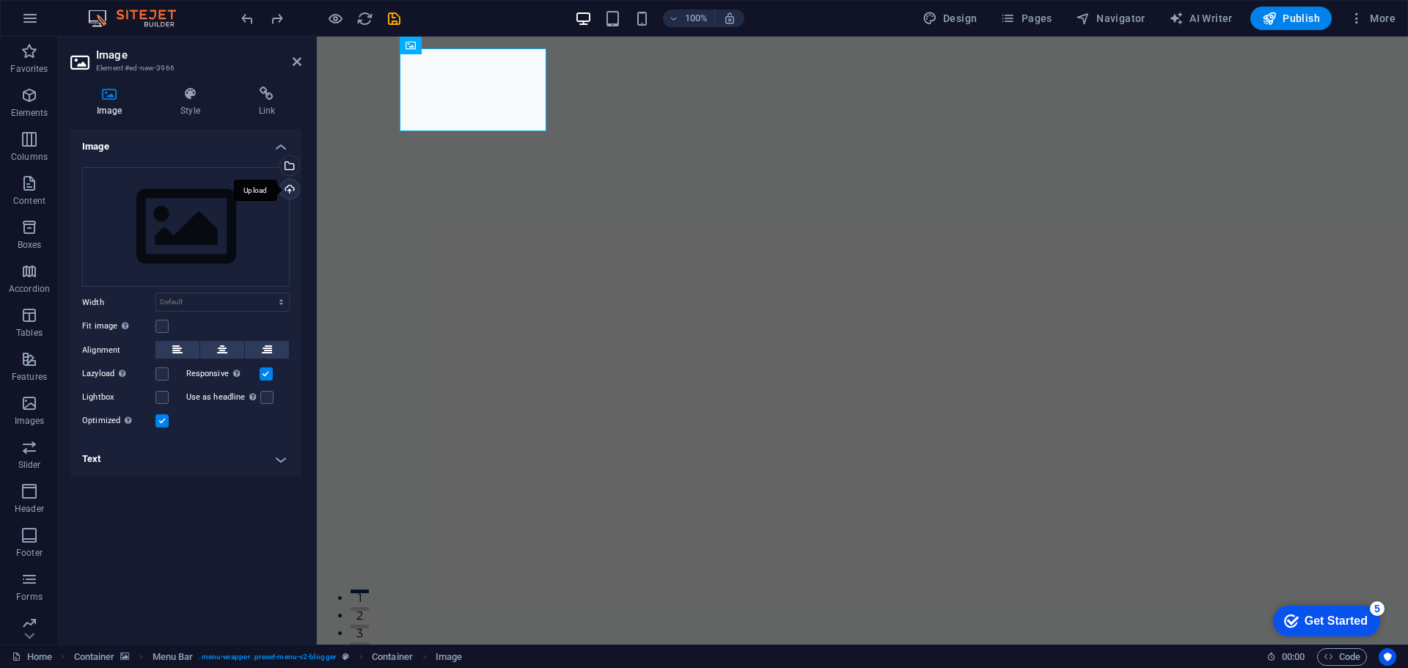
click at [288, 188] on div "Upload" at bounding box center [288, 191] width 22 height 22
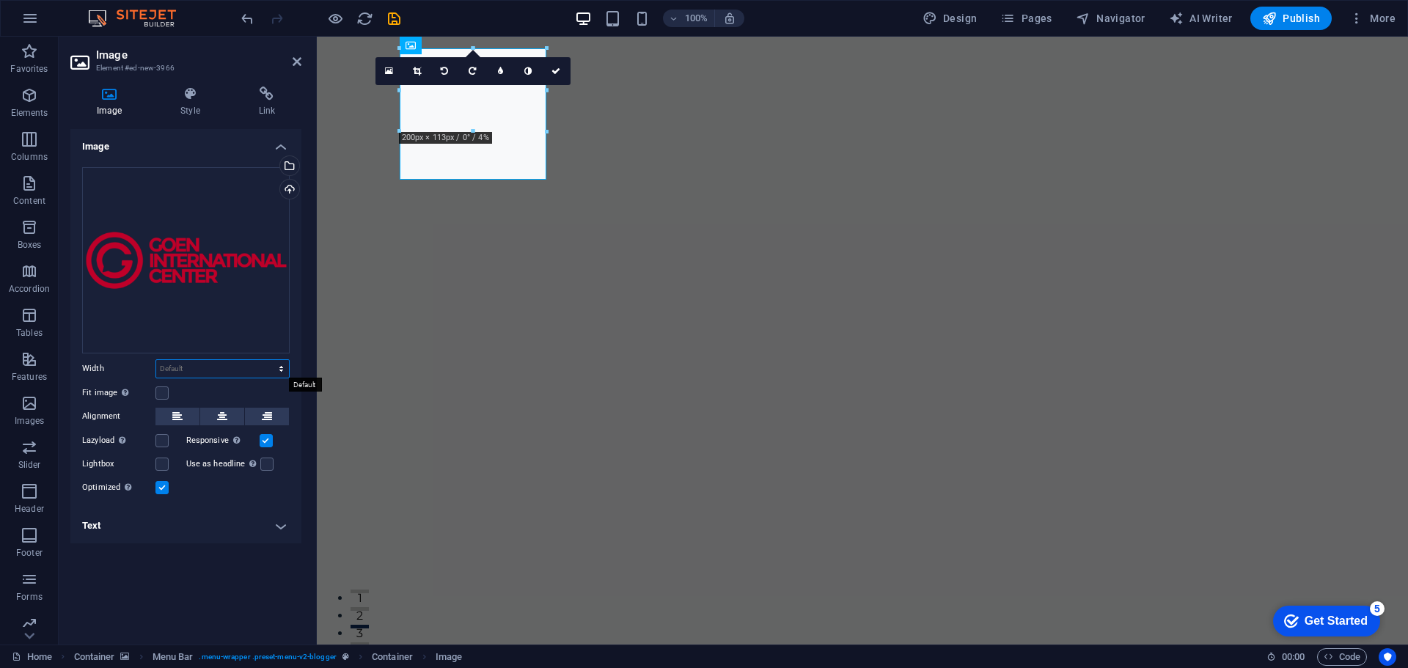
click at [218, 368] on select "Default auto px rem % em vh vw" at bounding box center [222, 369] width 133 height 18
click at [560, 72] on icon at bounding box center [555, 71] width 9 height 9
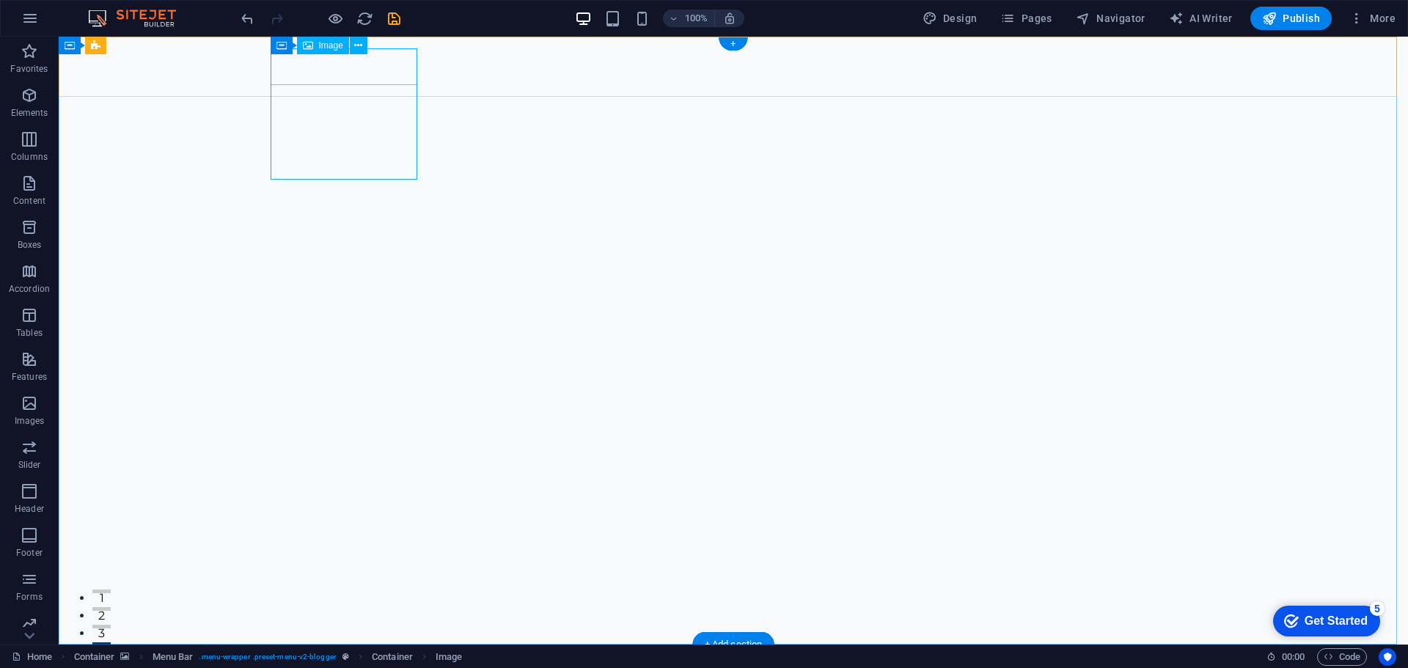
click at [334, 41] on span "Image" at bounding box center [331, 45] width 24 height 9
click at [357, 44] on icon at bounding box center [358, 45] width 8 height 15
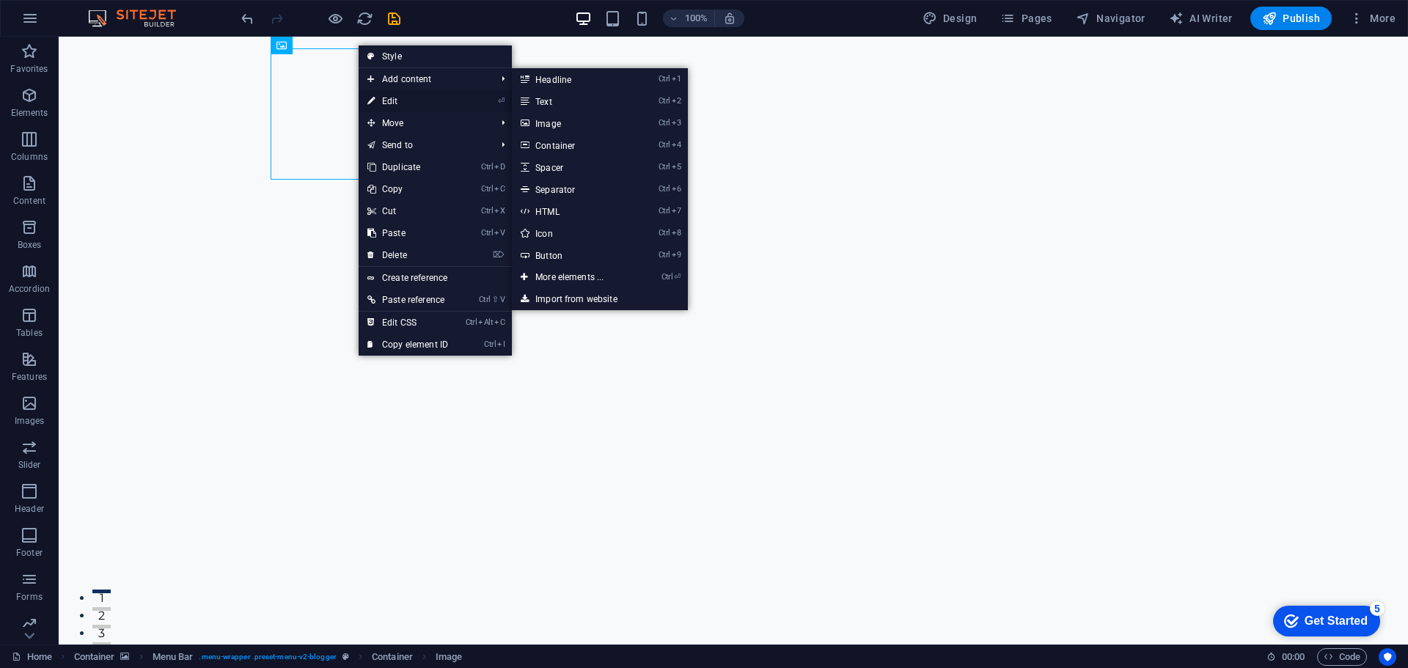
click at [447, 105] on link "⏎ Edit" at bounding box center [408, 101] width 98 height 22
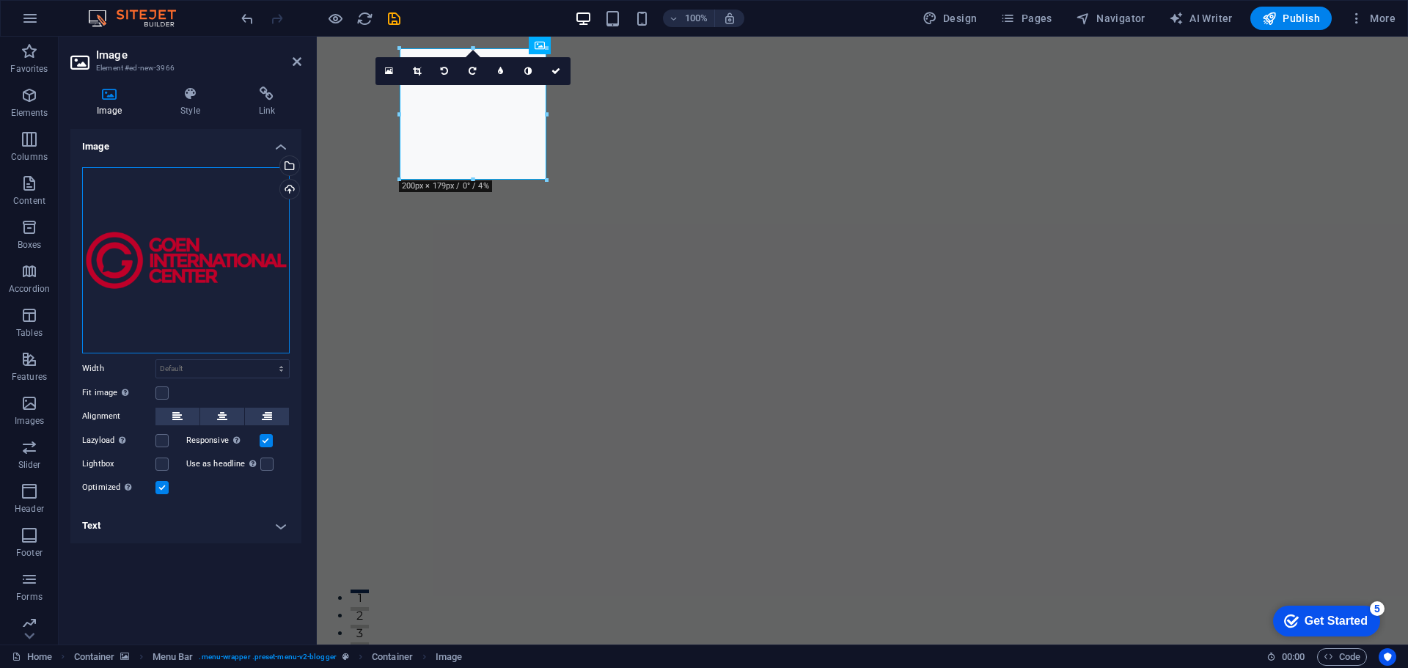
click at [247, 258] on div "Drag files here, click to choose files or select files from Files or our free s…" at bounding box center [186, 260] width 208 height 186
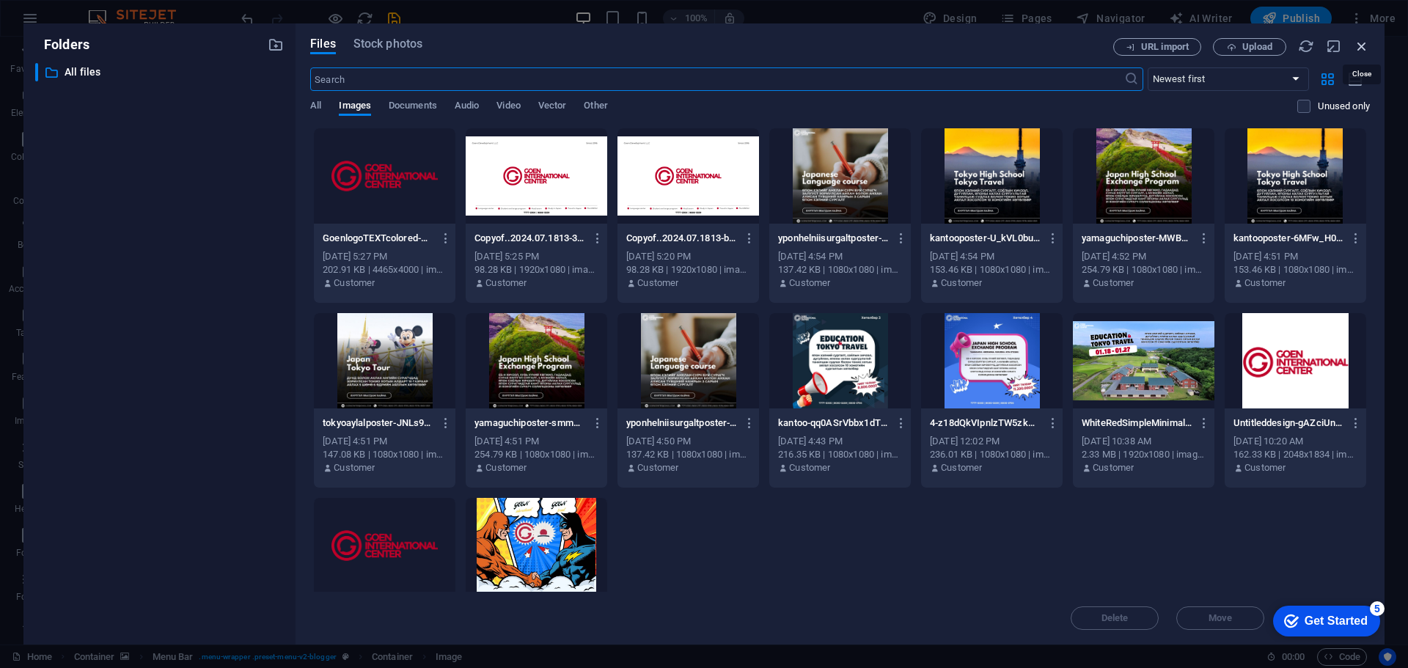
click at [1365, 47] on icon "button" at bounding box center [1362, 46] width 16 height 16
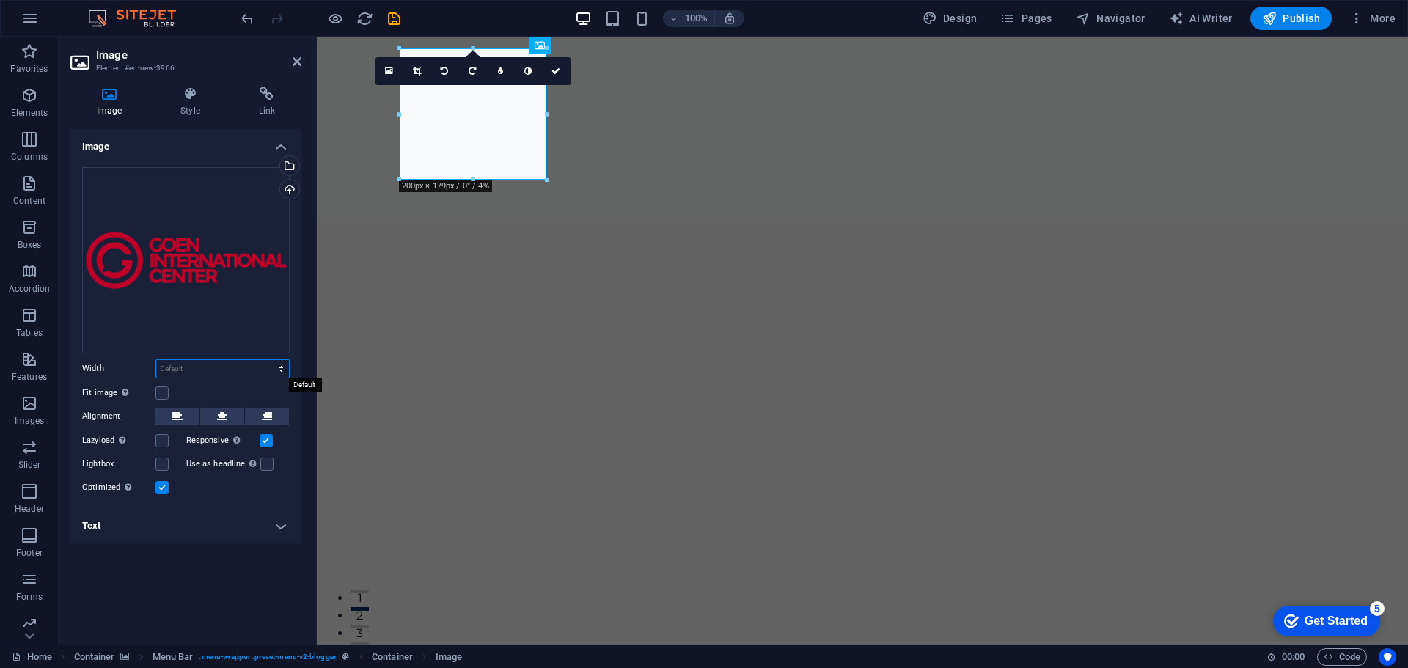
click at [251, 364] on select "Default auto px rem % em vh vw" at bounding box center [222, 369] width 133 height 18
click at [156, 360] on select "Default auto px rem % em vh vw" at bounding box center [222, 369] width 133 height 18
click at [220, 368] on select "Default auto px rem % em vh vw" at bounding box center [222, 369] width 133 height 18
select select "px"
click at [268, 360] on select "Default auto px rem % em vh vw" at bounding box center [222, 369] width 133 height 18
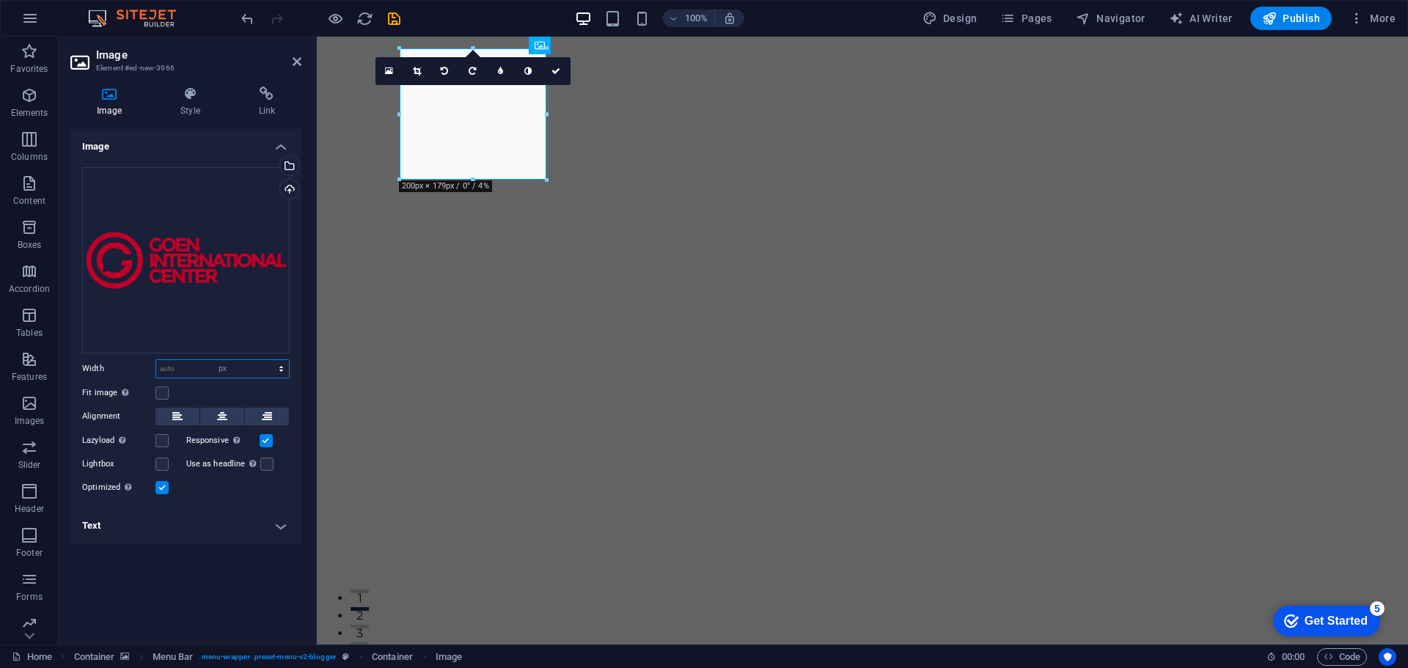
type input "200"
click at [202, 95] on icon at bounding box center [190, 94] width 72 height 15
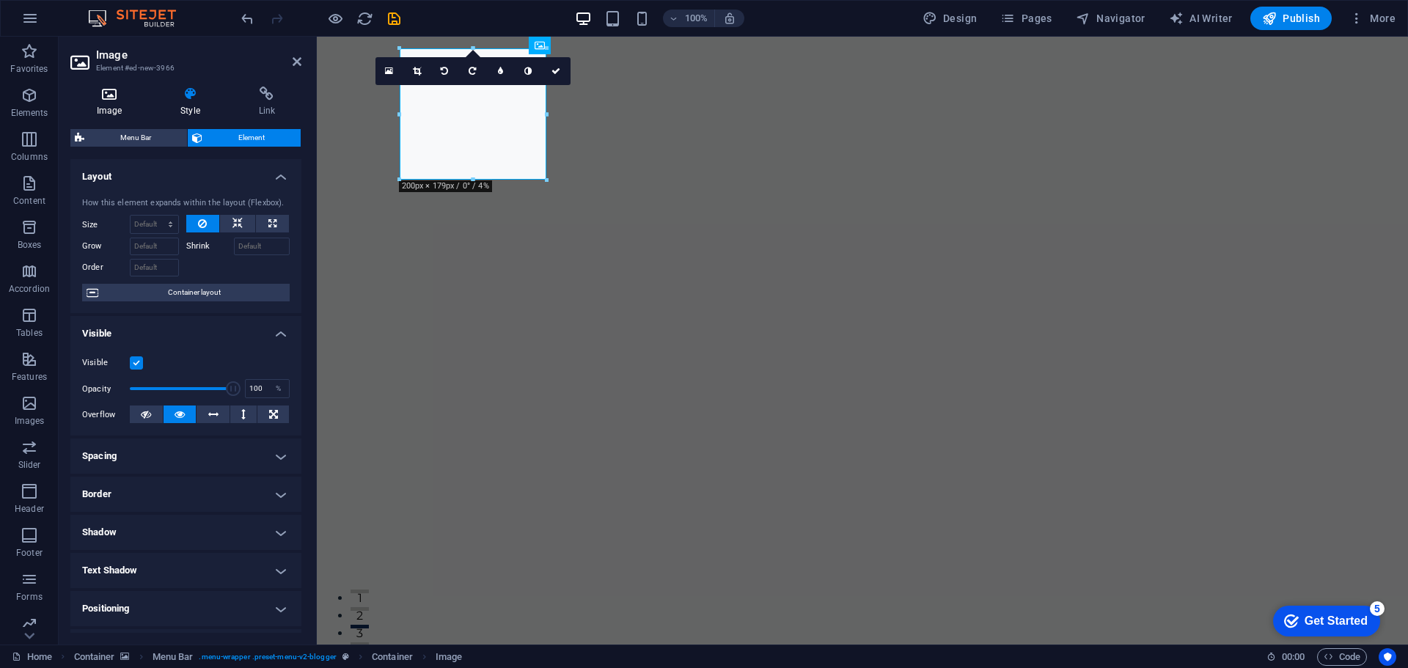
click at [133, 105] on h4 "Image" at bounding box center [112, 102] width 84 height 31
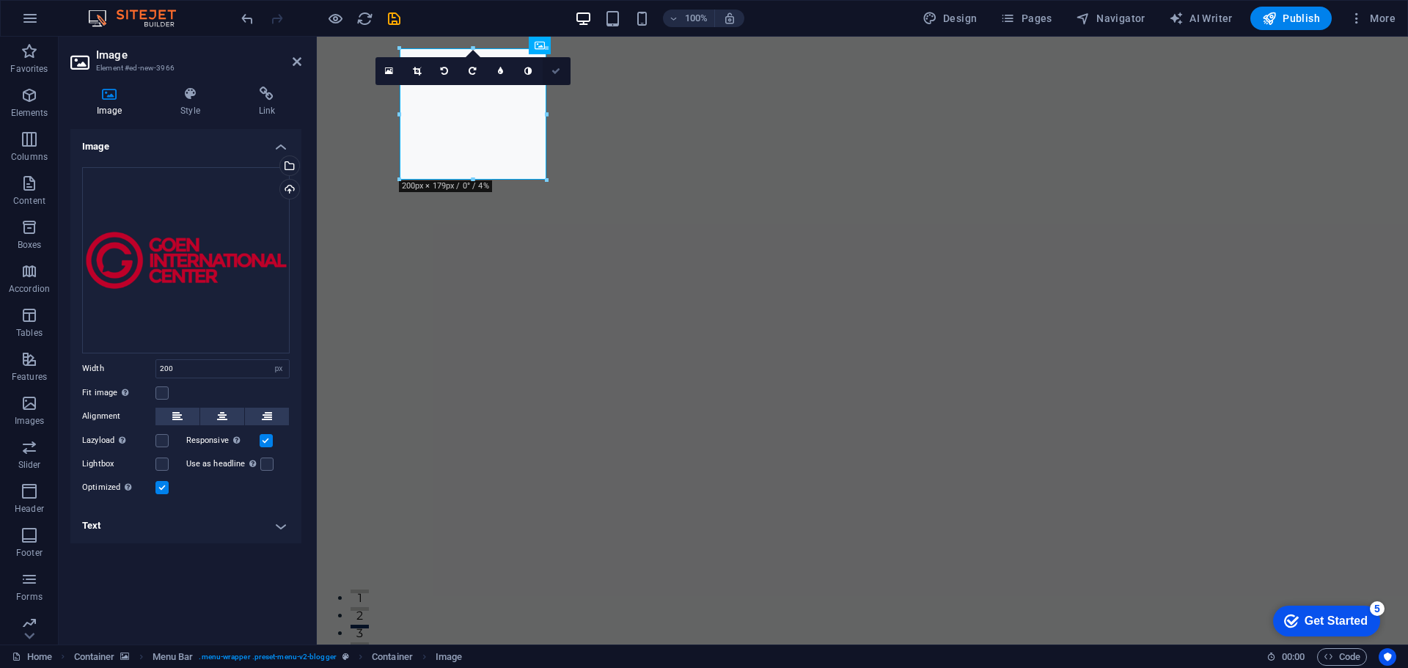
click at [552, 71] on icon at bounding box center [555, 71] width 9 height 9
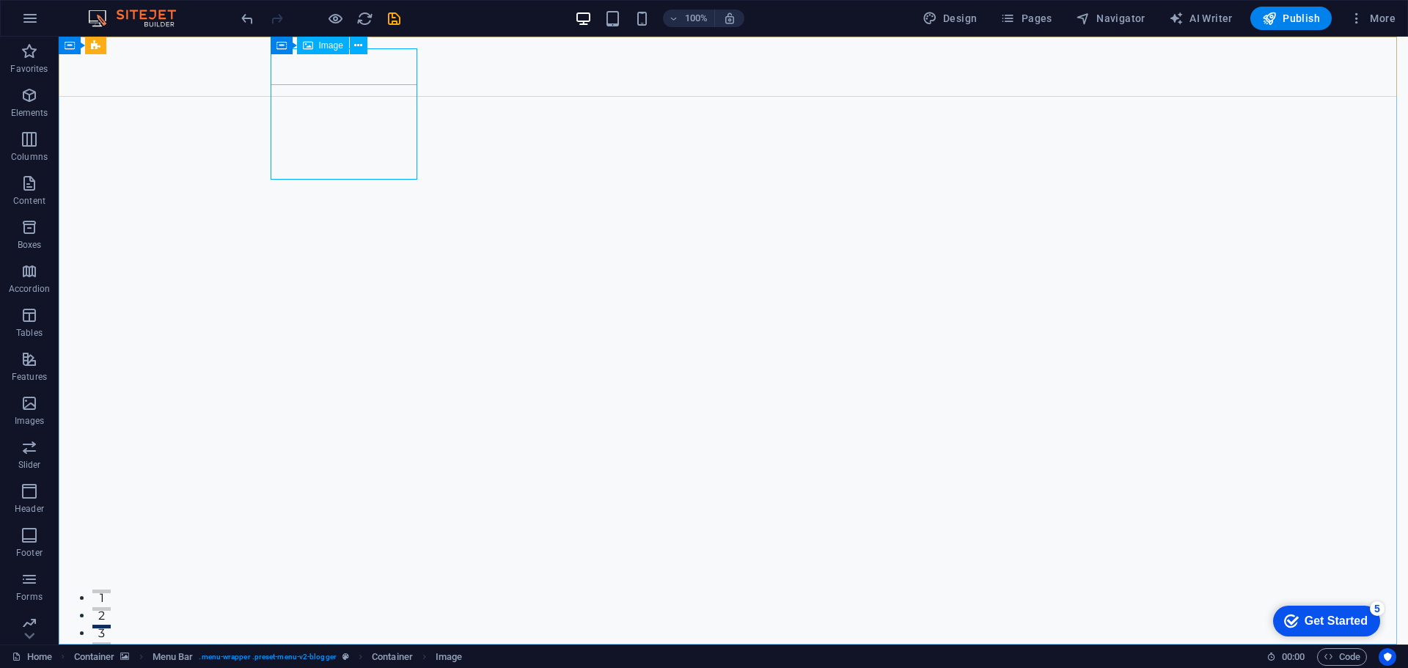
click at [336, 48] on span "Image" at bounding box center [331, 45] width 24 height 9
select select "px"
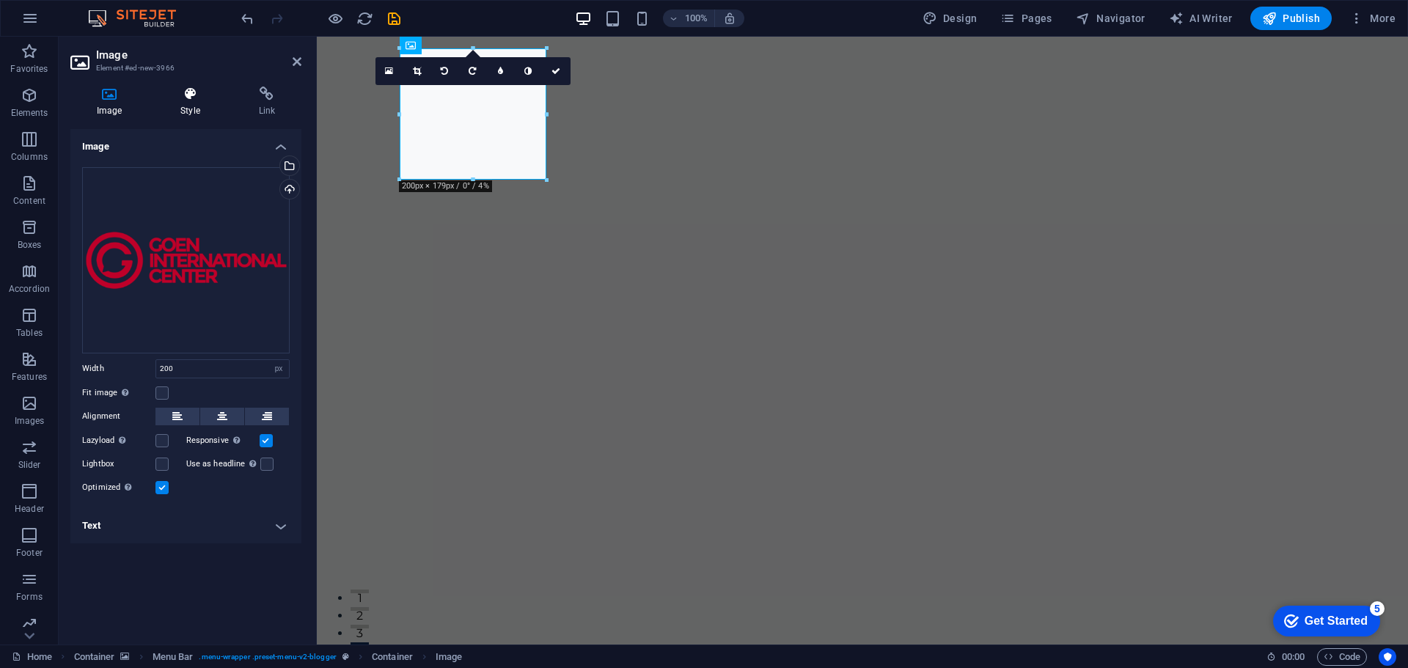
click at [200, 104] on h4 "Style" at bounding box center [193, 102] width 78 height 31
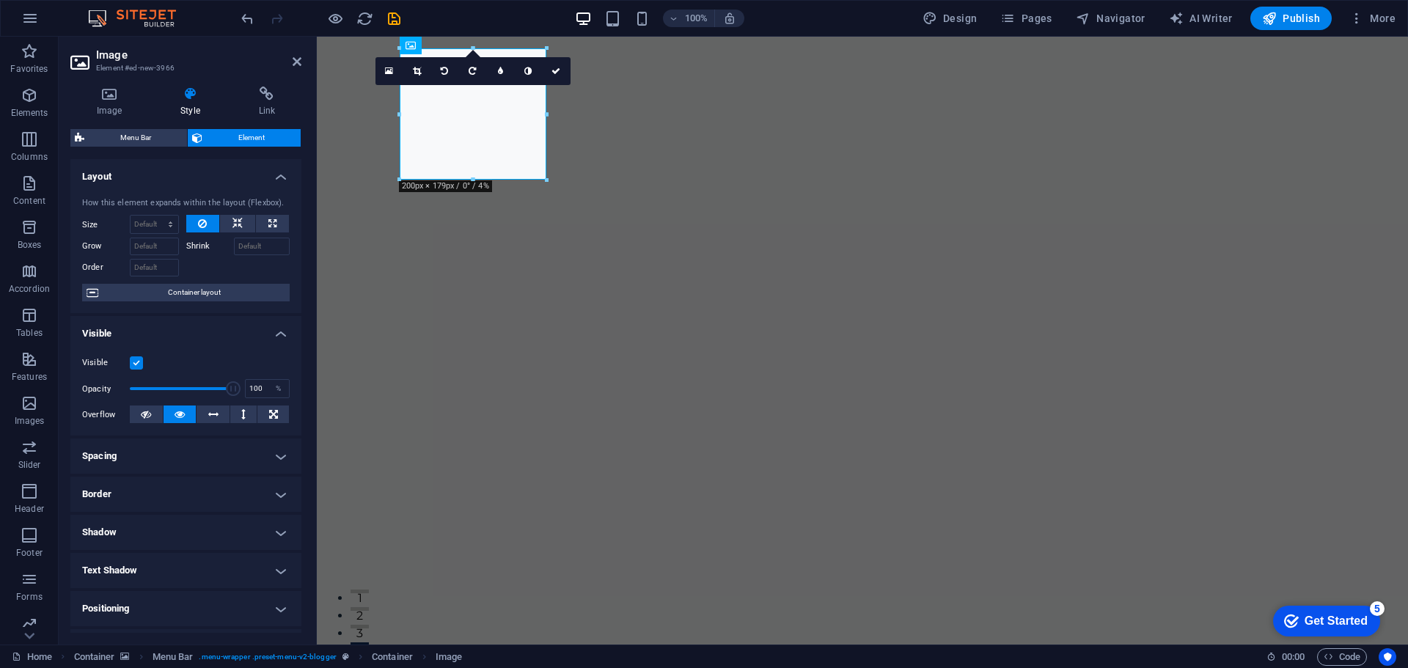
click at [134, 361] on label at bounding box center [136, 362] width 13 height 13
click at [0, 0] on input "Visible" at bounding box center [0, 0] width 0 height 0
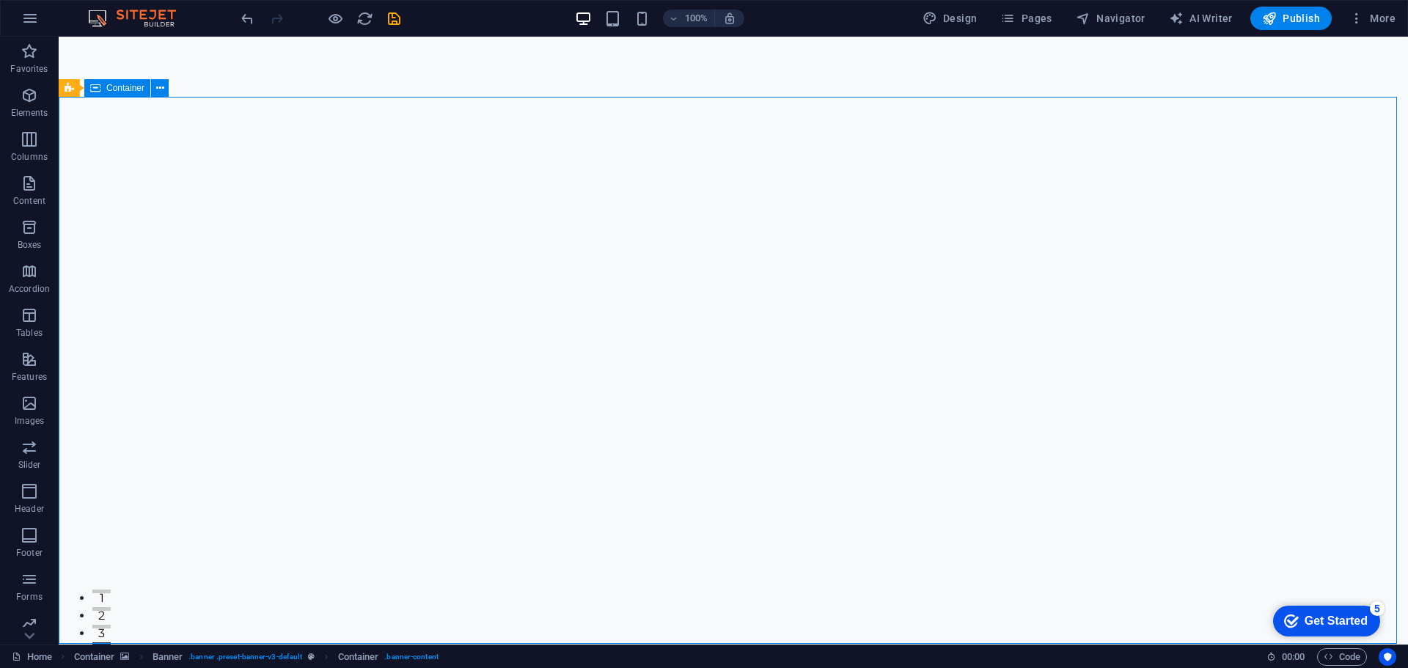
drag, startPoint x: 611, startPoint y: 128, endPoint x: 606, endPoint y: 202, distance: 73.5
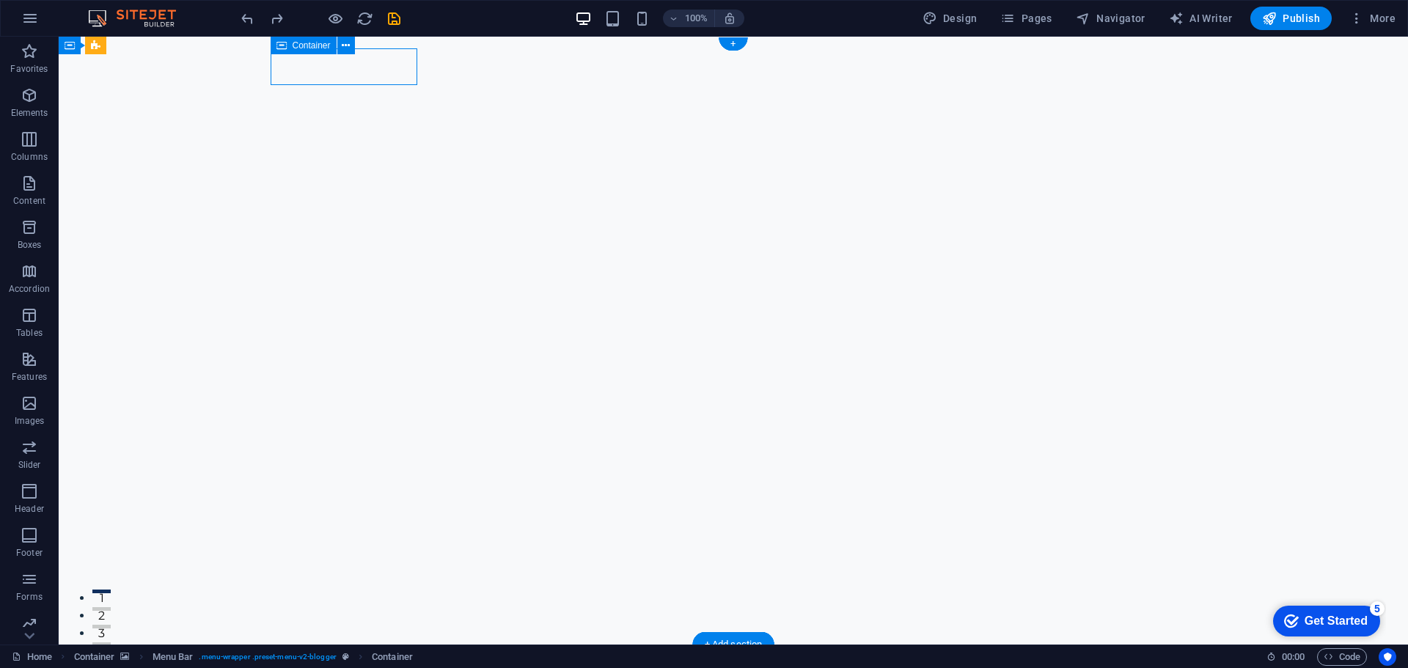
select select "%"
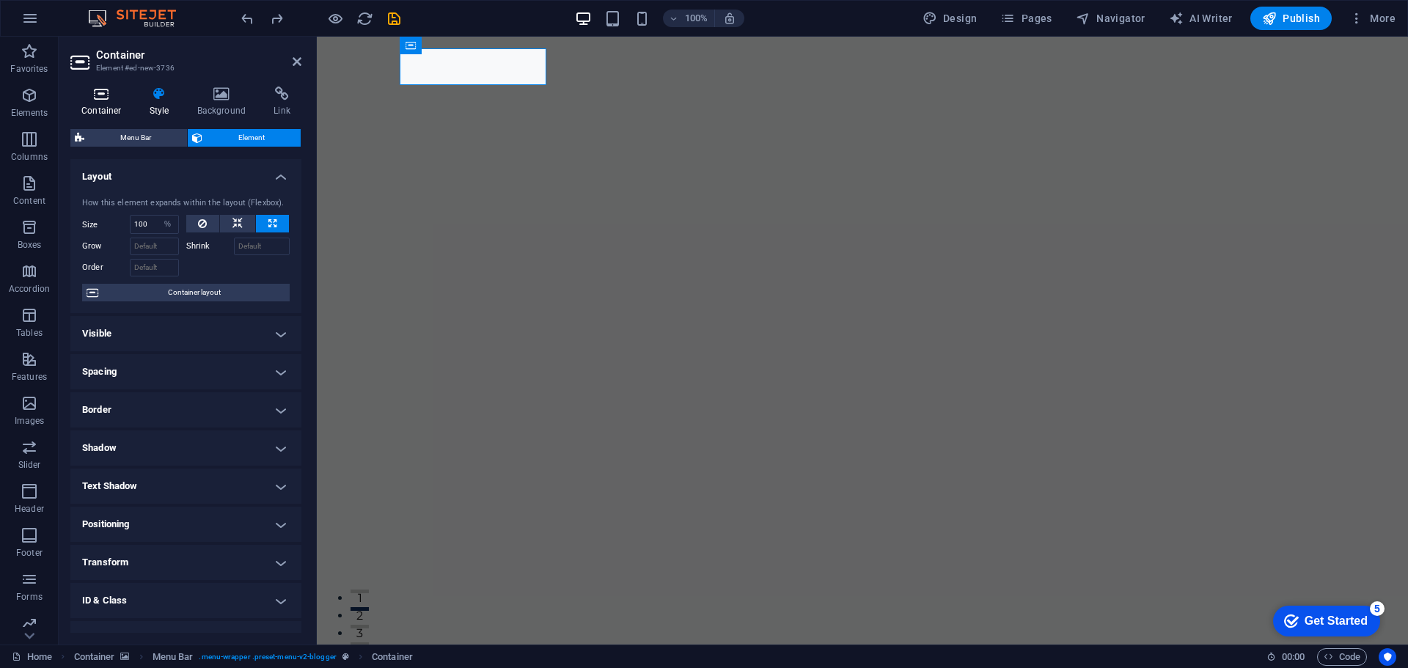
click at [110, 103] on h4 "Container" at bounding box center [104, 102] width 68 height 31
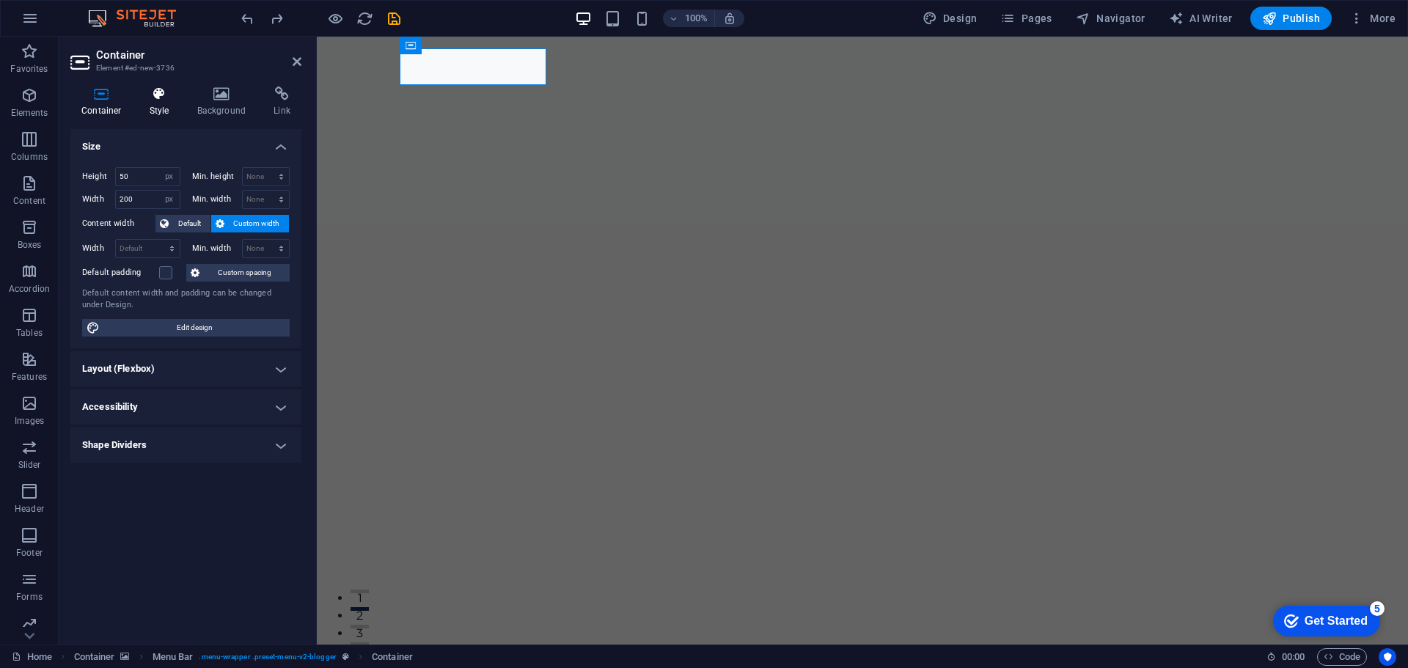
click at [172, 94] on icon at bounding box center [160, 94] width 42 height 15
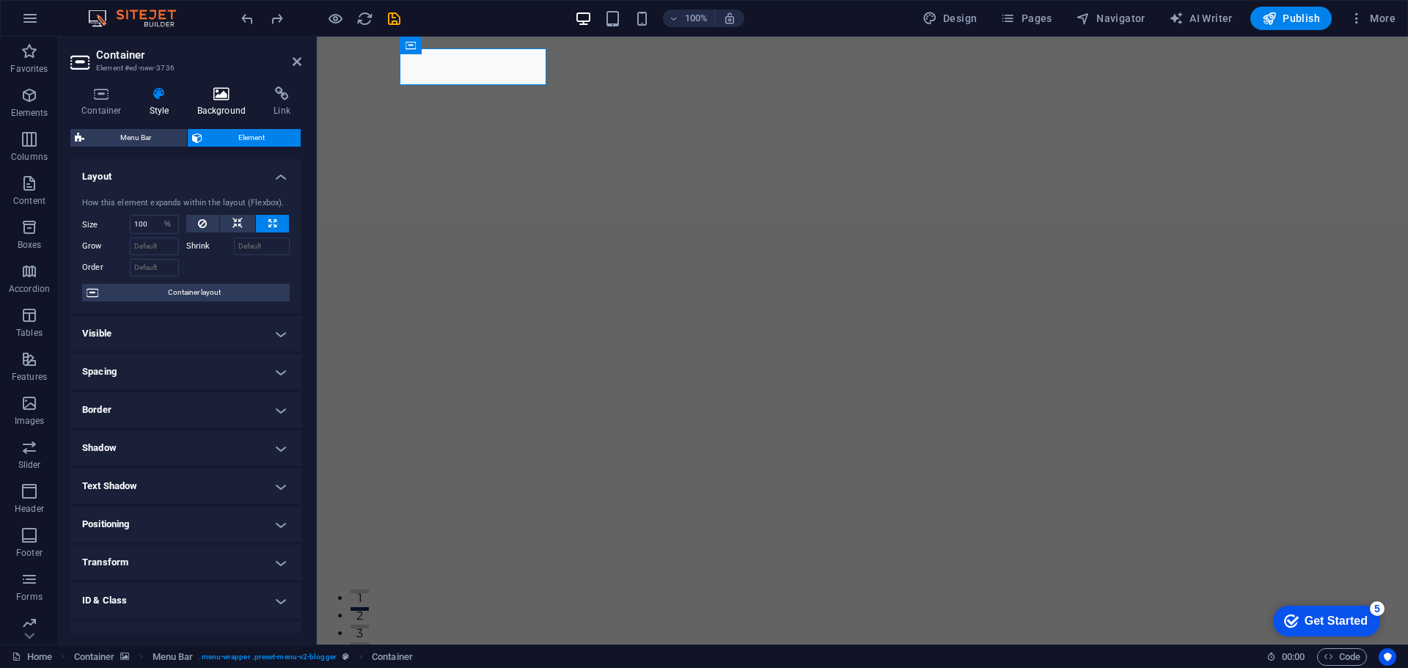
click at [201, 94] on icon at bounding box center [221, 94] width 71 height 15
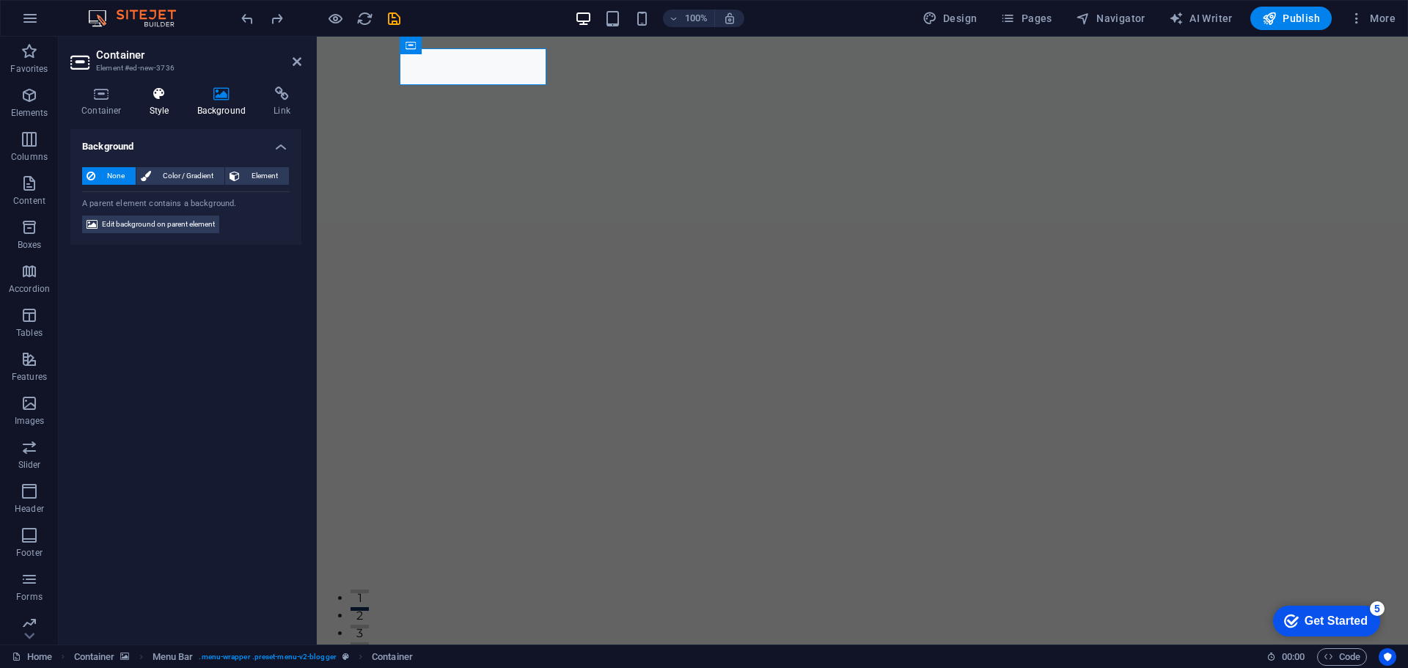
click at [158, 93] on icon at bounding box center [160, 94] width 42 height 15
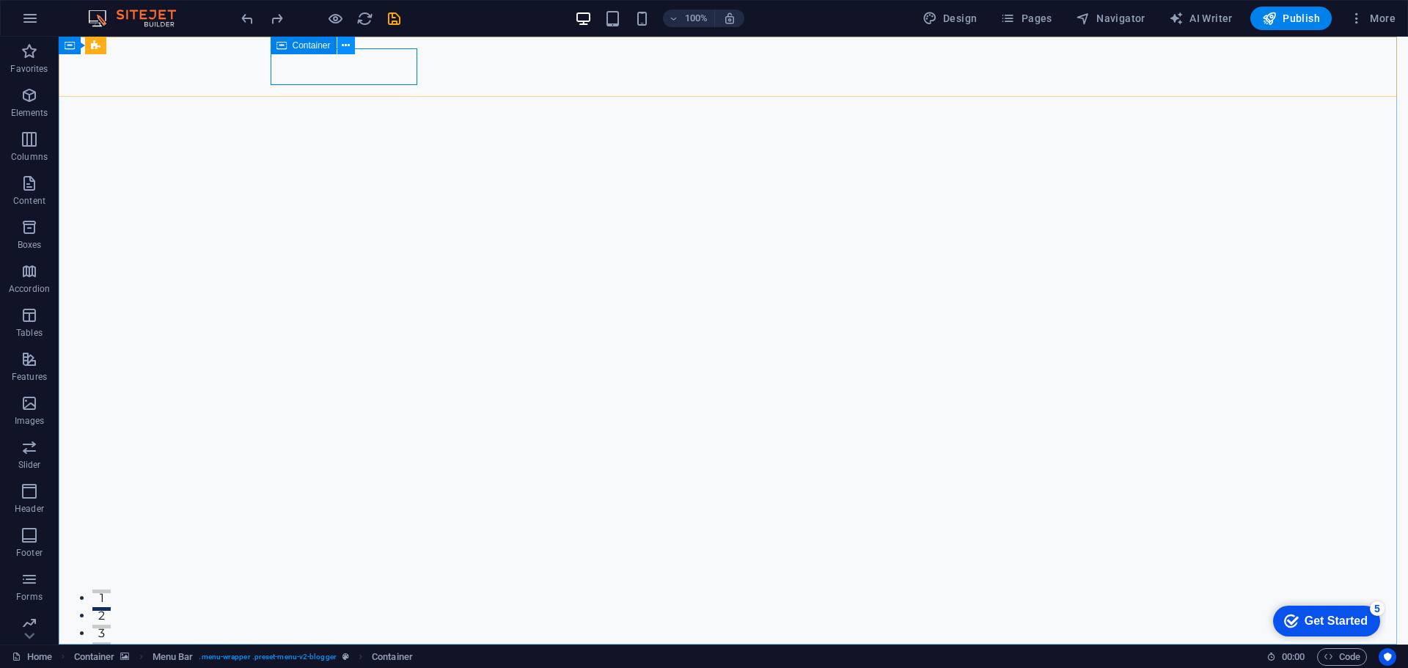
click at [352, 45] on button at bounding box center [346, 46] width 18 height 18
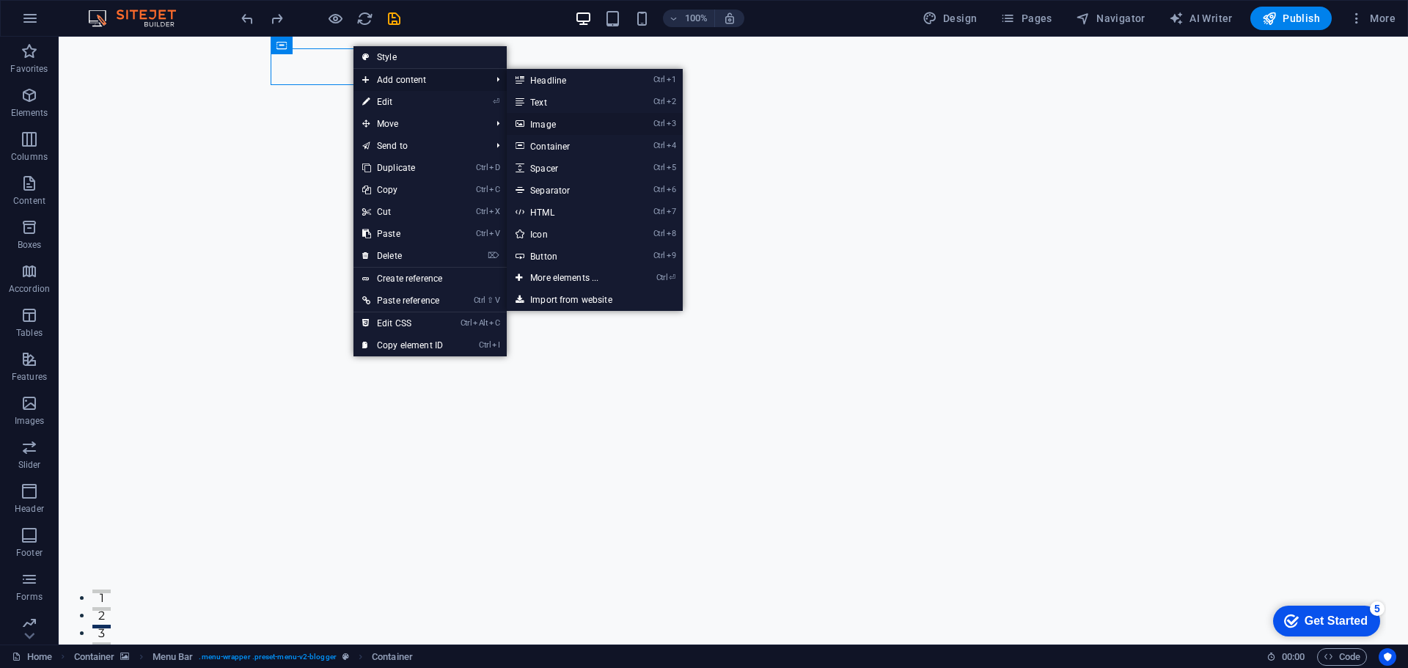
click at [554, 120] on link "Ctrl 3 Image" at bounding box center [567, 124] width 121 height 22
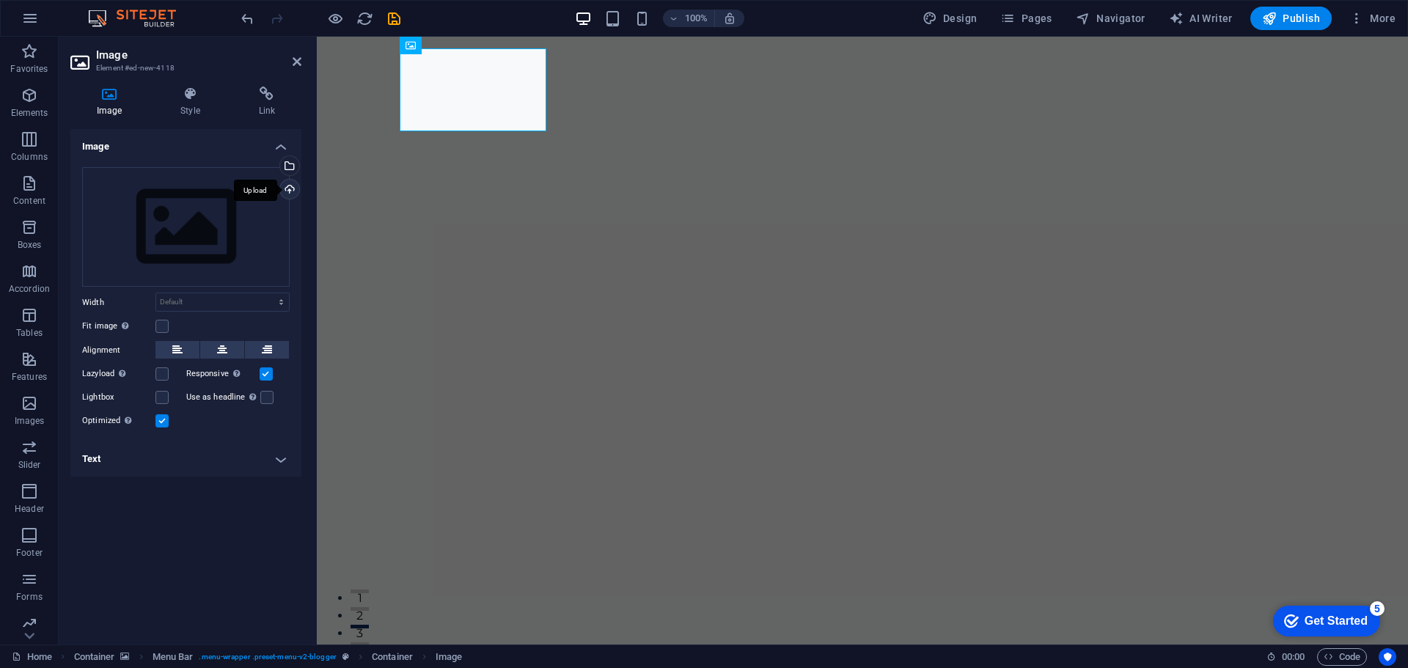
click at [293, 192] on div "Upload" at bounding box center [288, 191] width 22 height 22
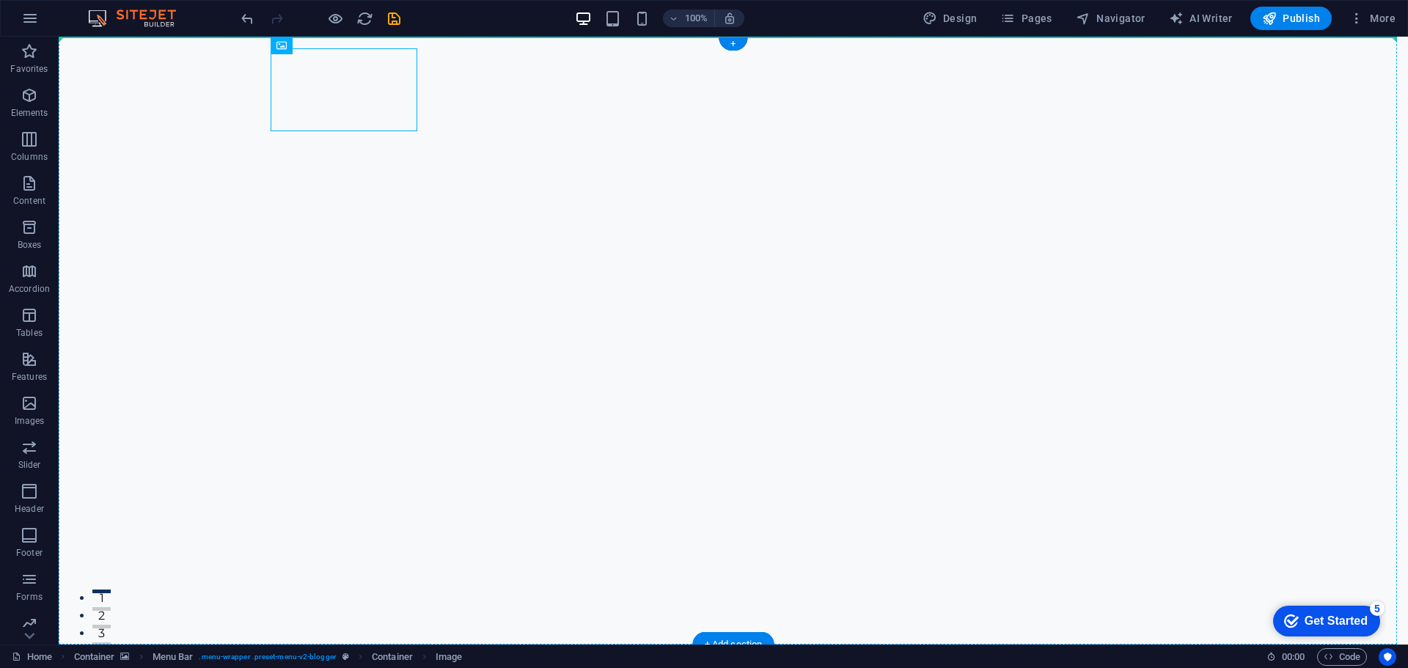
drag, startPoint x: 362, startPoint y: 73, endPoint x: 306, endPoint y: 80, distance: 56.2
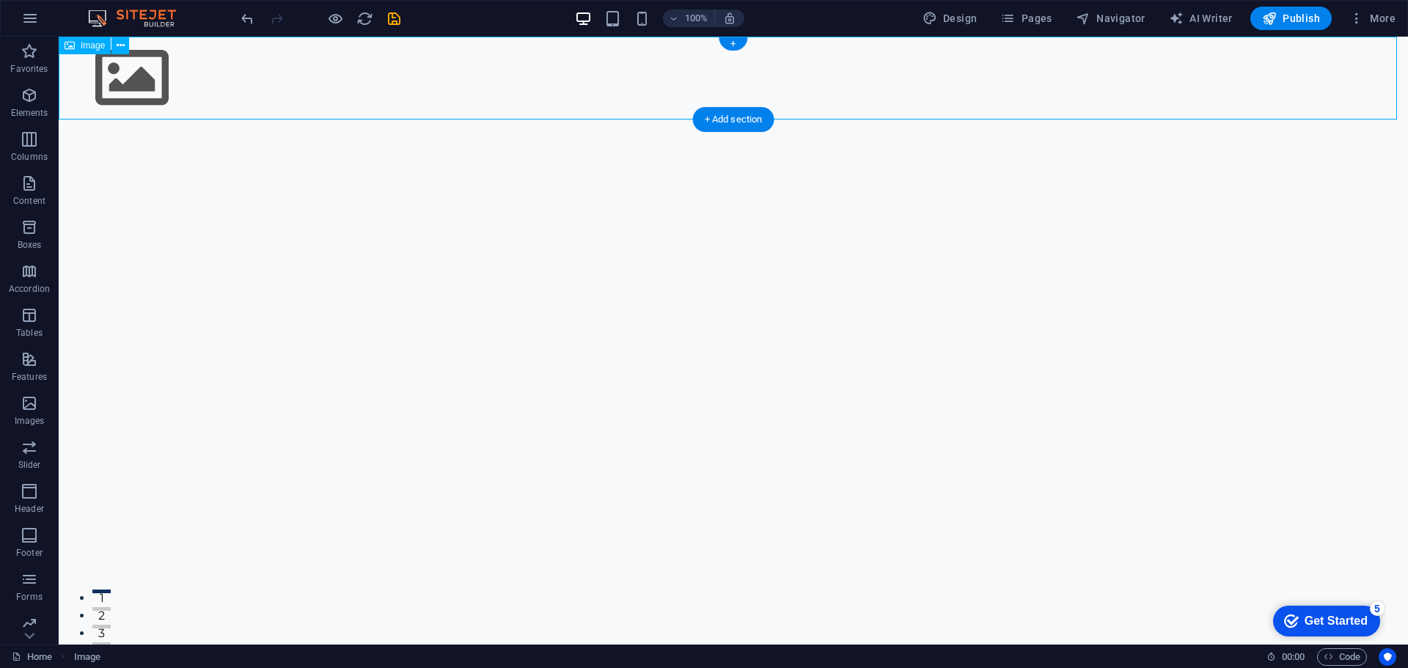
click at [160, 82] on figure at bounding box center [733, 78] width 1349 height 83
click at [123, 65] on figure at bounding box center [733, 78] width 1349 height 83
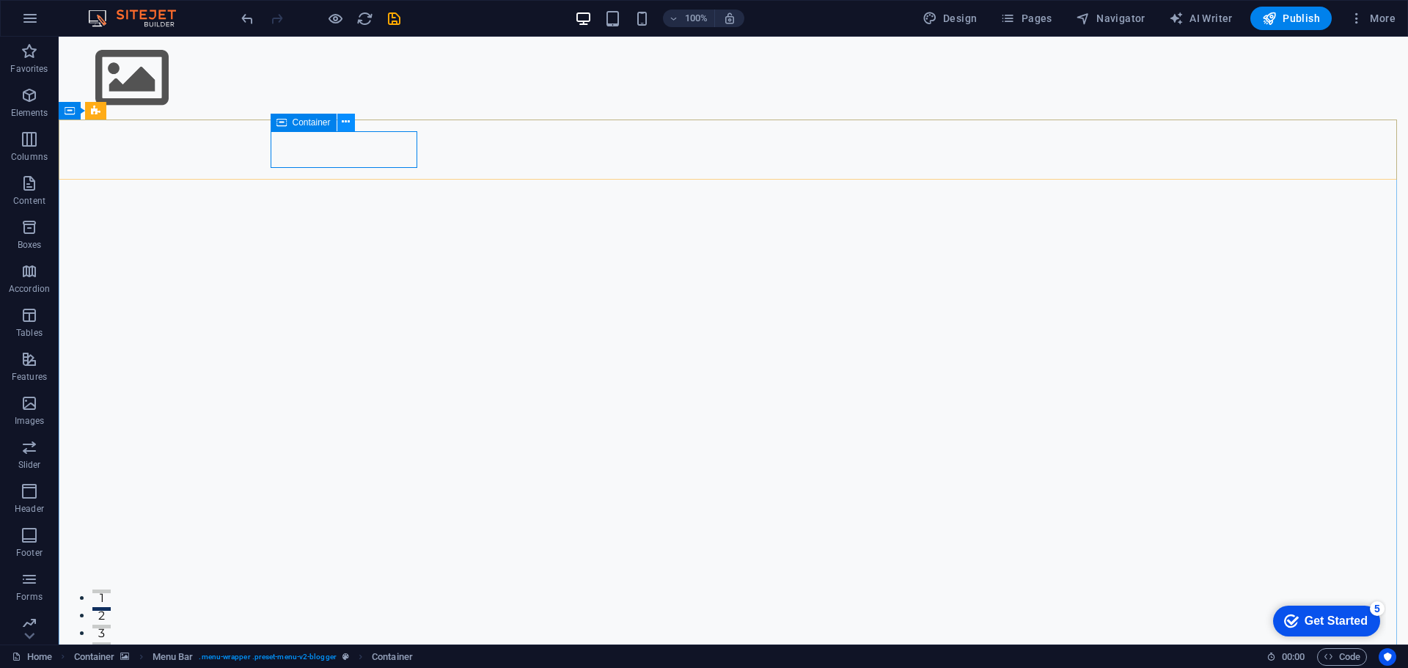
click at [345, 118] on icon at bounding box center [346, 121] width 8 height 15
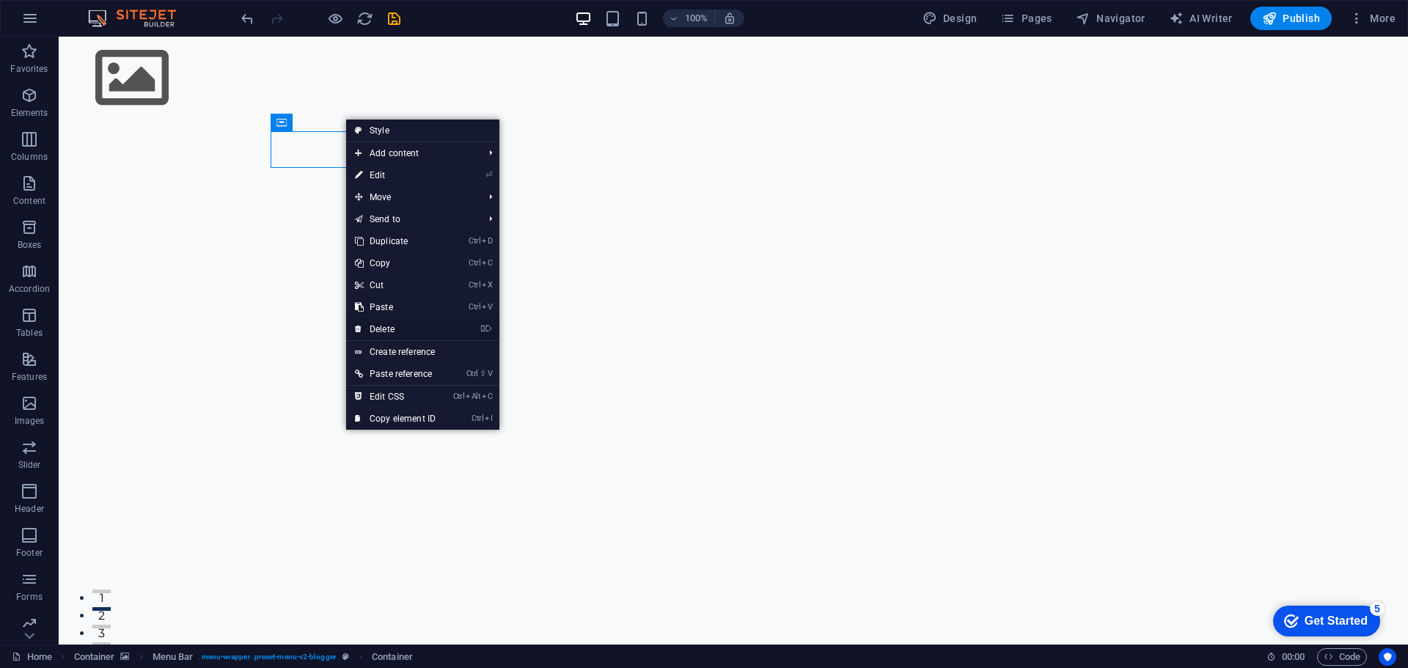
click at [427, 328] on link "⌦ Delete" at bounding box center [395, 329] width 98 height 22
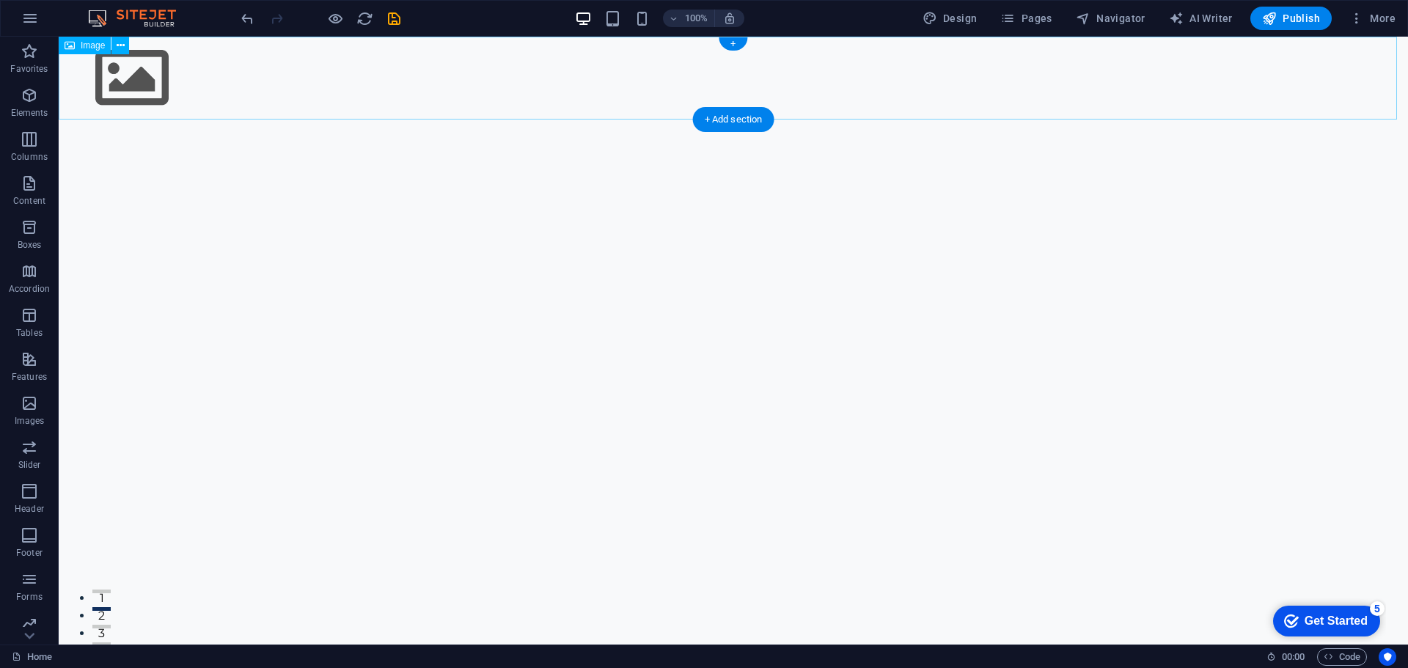
click at [159, 70] on figure at bounding box center [733, 78] width 1349 height 83
click at [122, 72] on figure at bounding box center [733, 78] width 1349 height 83
click at [97, 46] on span "Image" at bounding box center [93, 45] width 24 height 9
click at [97, 45] on span "Image" at bounding box center [93, 45] width 24 height 9
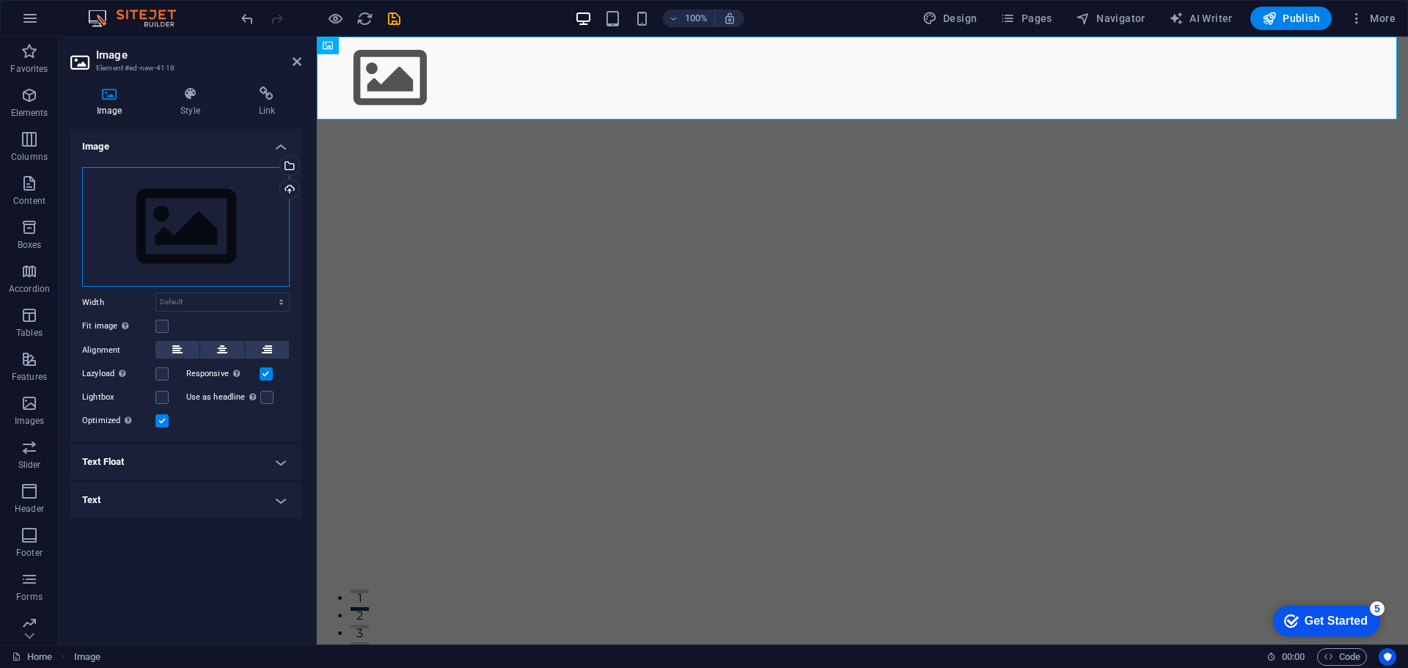
click at [200, 231] on div "Drag files here, click to choose files or select files from Files or our free s…" at bounding box center [186, 227] width 208 height 120
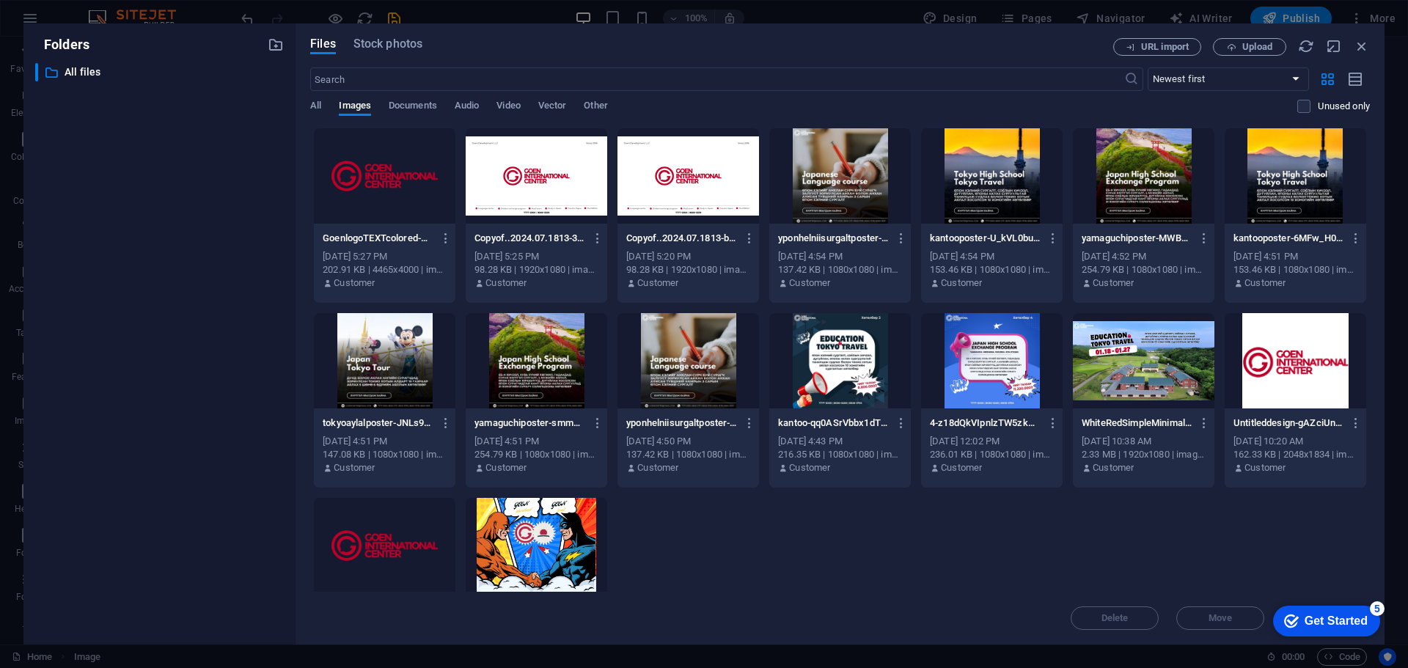
click at [400, 178] on div at bounding box center [385, 175] width 142 height 95
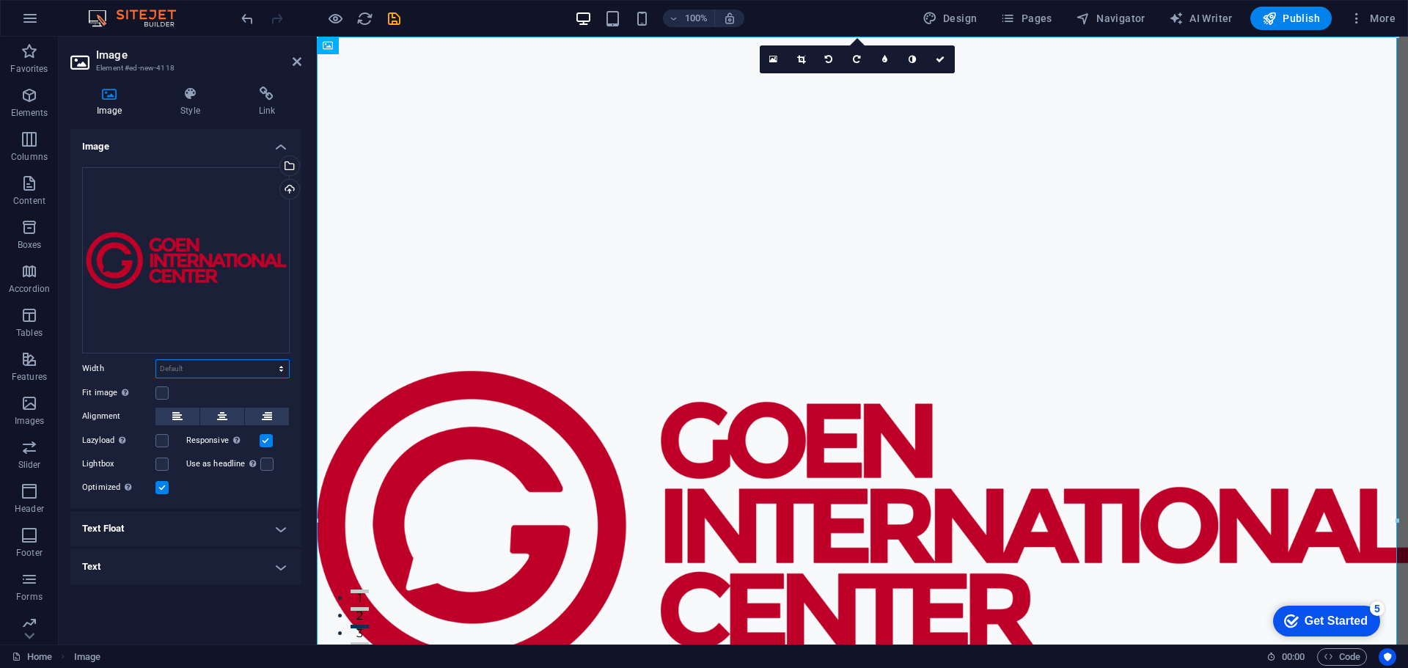
click at [208, 367] on select "Default auto px rem % em vh vw" at bounding box center [222, 369] width 133 height 18
select select "px"
click at [268, 360] on select "Default auto px rem % em vh vw" at bounding box center [222, 369] width 133 height 18
type input "1473"
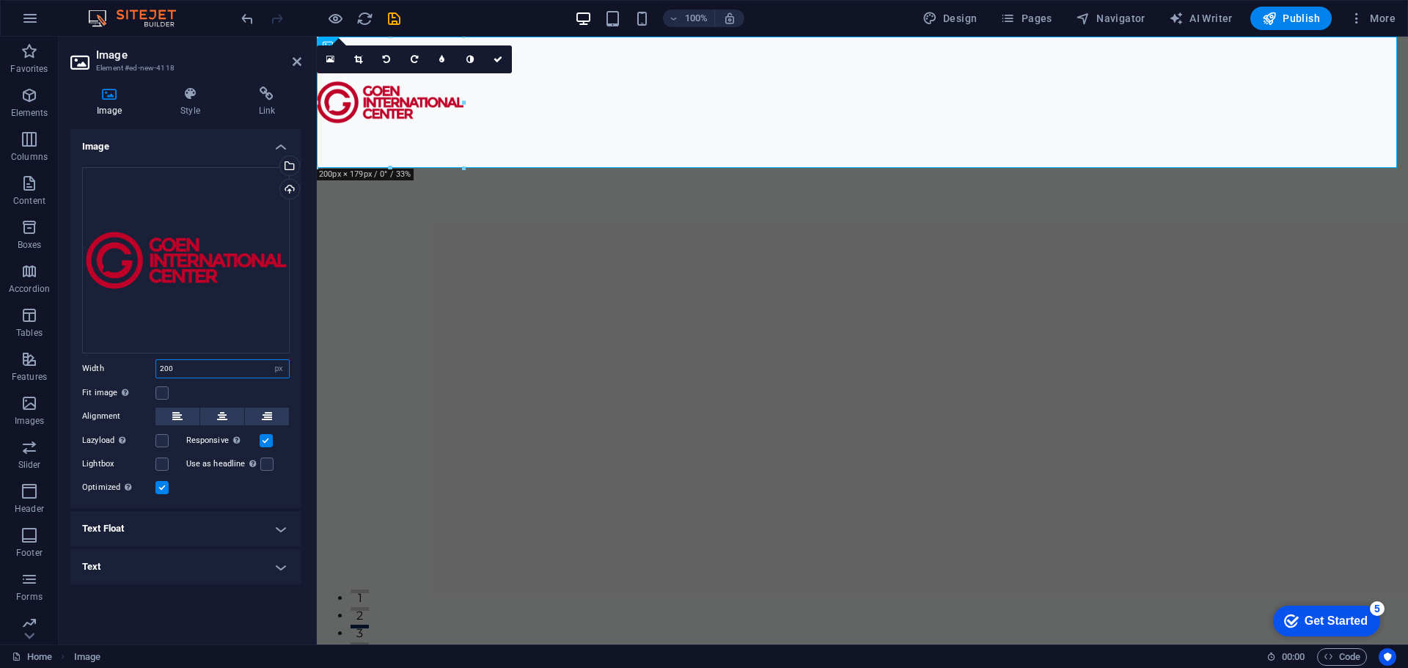
click at [216, 363] on input "200" at bounding box center [222, 369] width 133 height 18
click at [164, 389] on label at bounding box center [161, 392] width 13 height 13
click at [0, 0] on input "Fit image Automatically fit image to a fixed width and height" at bounding box center [0, 0] width 0 height 0
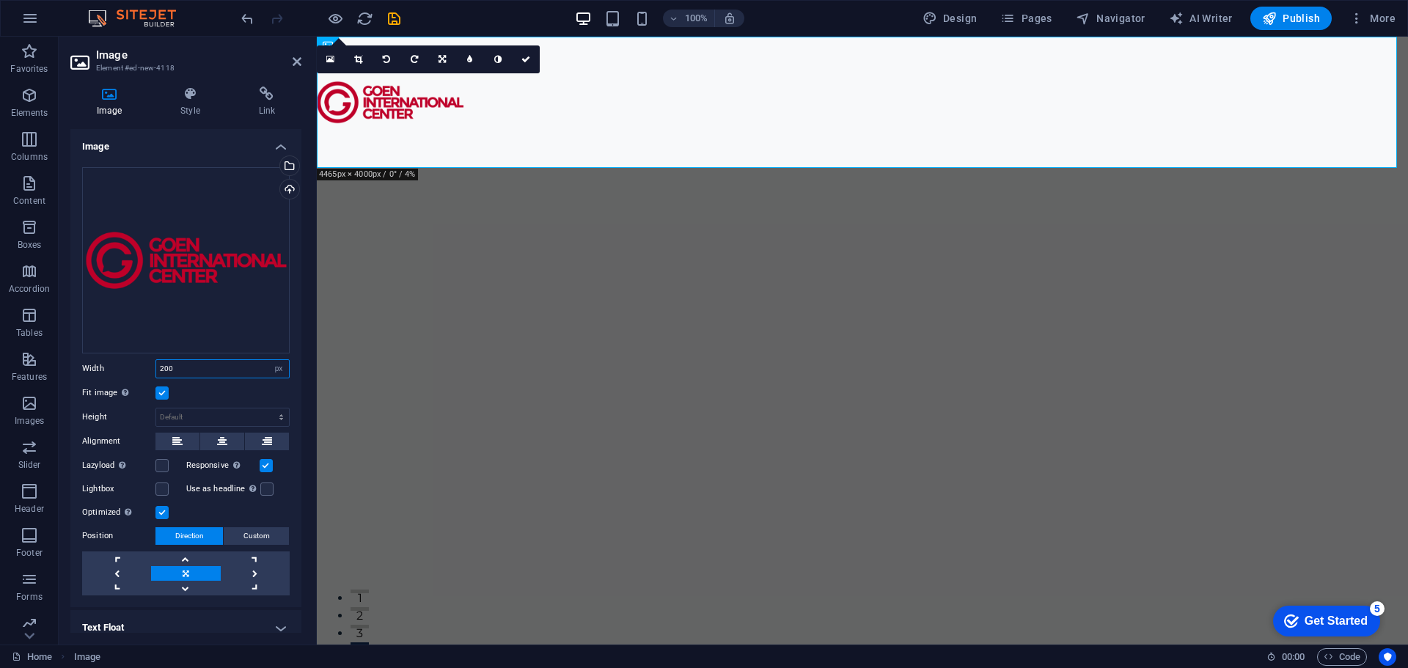
click at [216, 366] on input "200" at bounding box center [222, 369] width 133 height 18
type input "2"
type input "1"
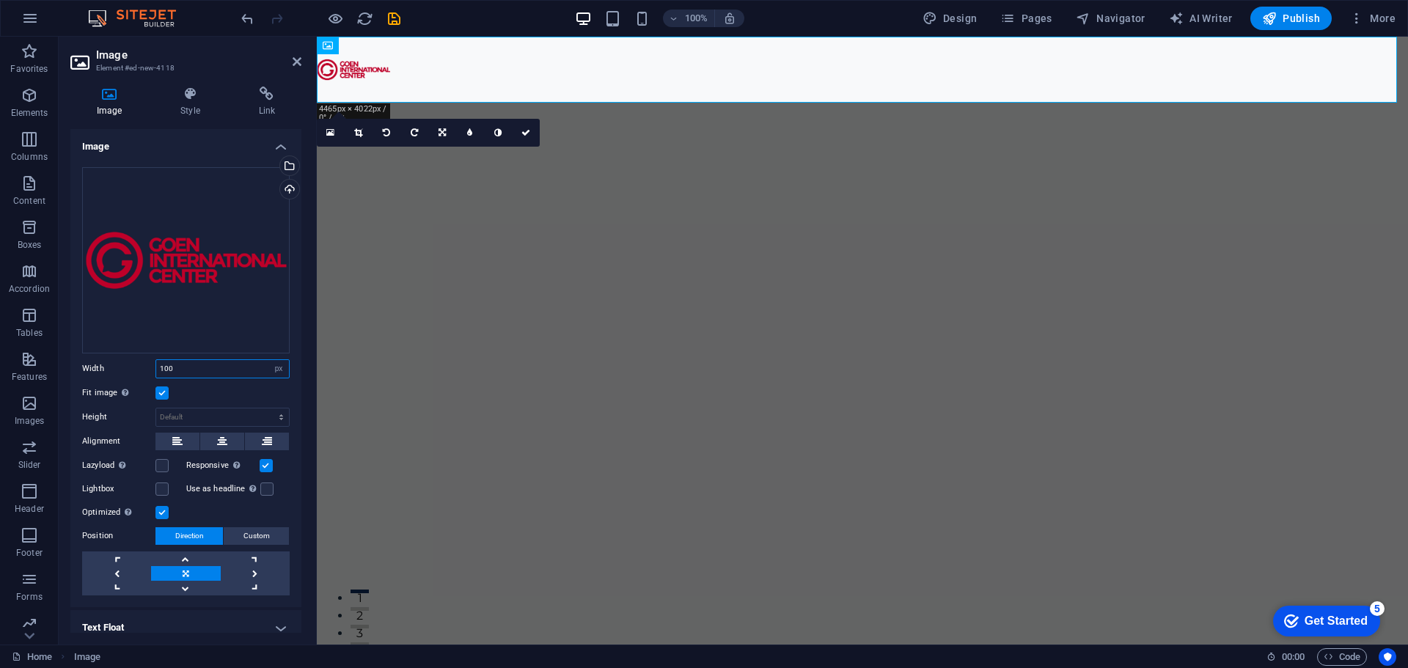
click at [197, 367] on input "100" at bounding box center [222, 369] width 133 height 18
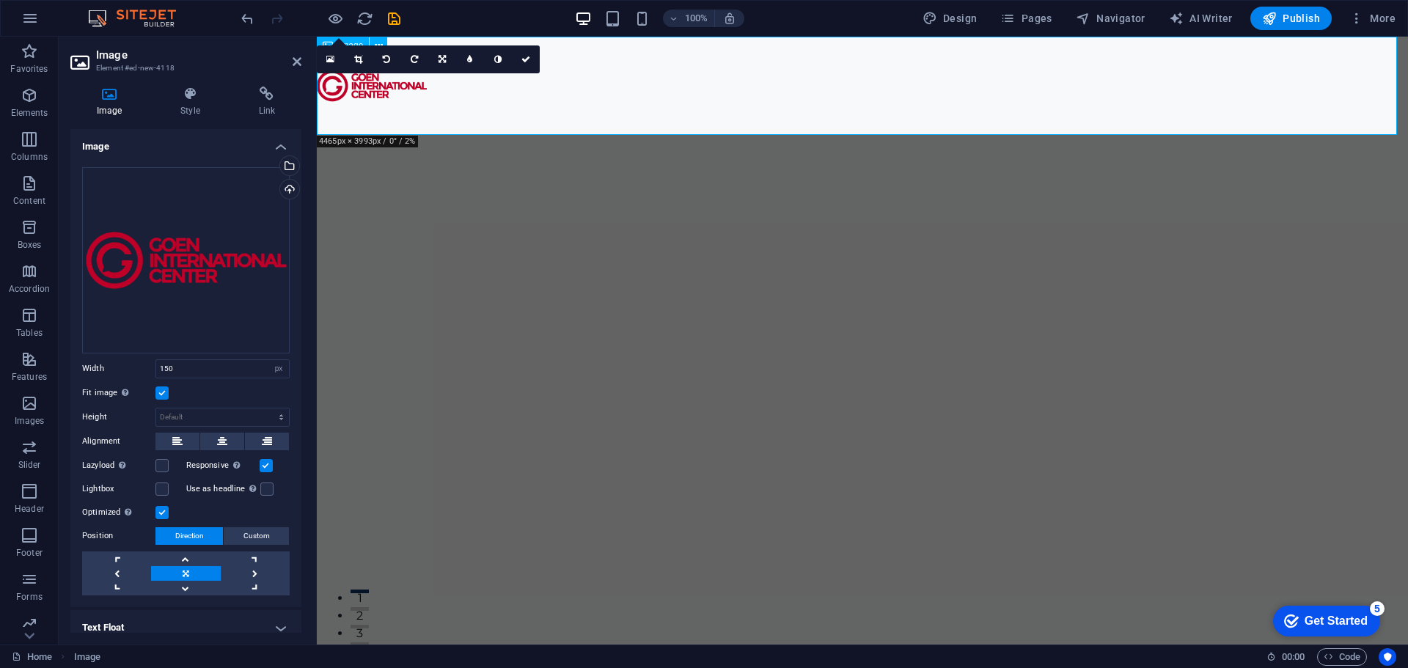
click at [401, 86] on figure at bounding box center [862, 86] width 1091 height 98
click at [363, 58] on link at bounding box center [359, 59] width 28 height 28
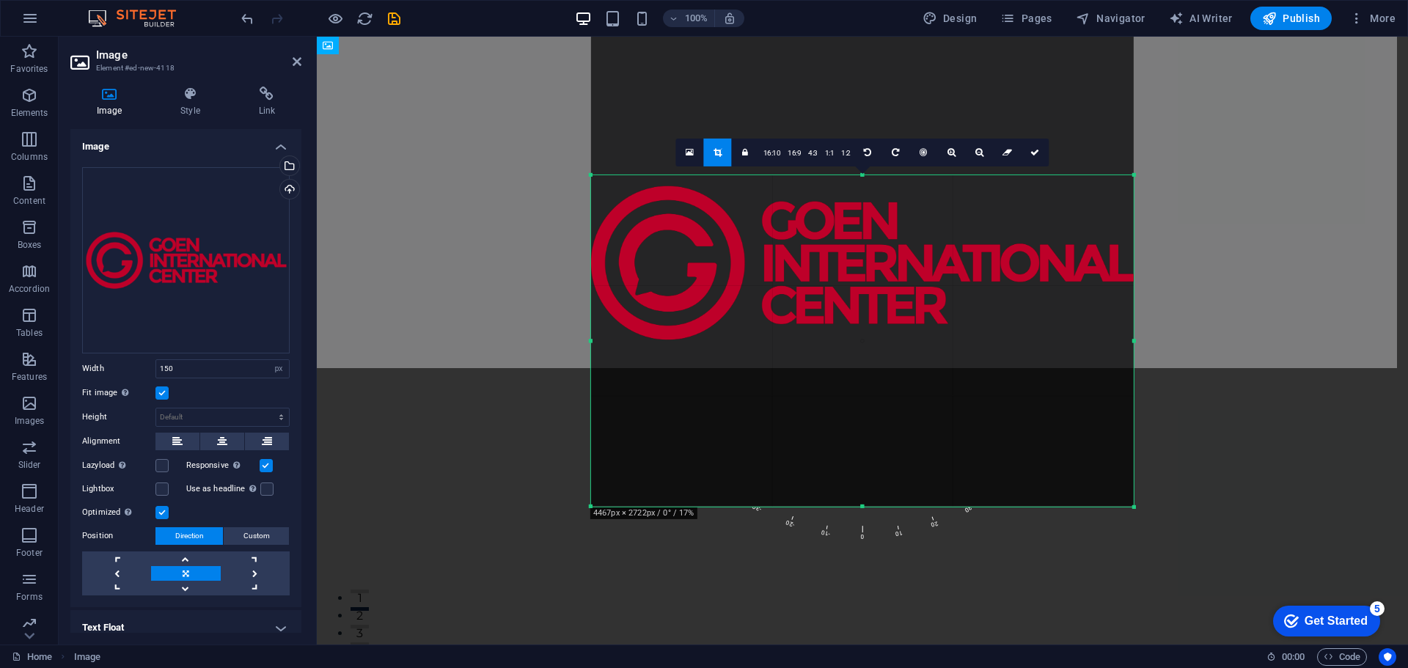
drag, startPoint x: 864, startPoint y: 96, endPoint x: 869, endPoint y: 290, distance: 194.4
click at [856, 251] on div "180 170 160 150 140 130 120 110 100 90 80 70 60 50 40 30 20 10 0 -10 -20 -30 -4…" at bounding box center [862, 340] width 543 height 331
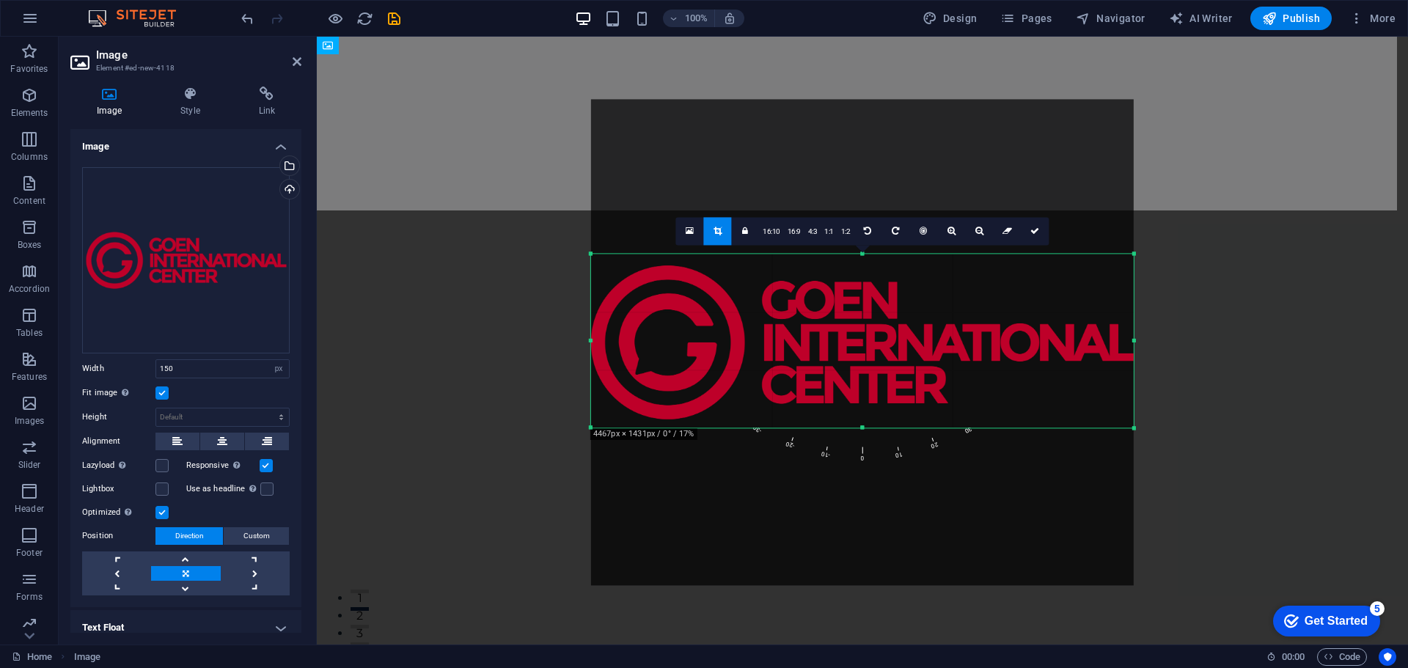
drag, startPoint x: 862, startPoint y: 504, endPoint x: 873, endPoint y: 347, distance: 158.1
click at [873, 347] on div "180 170 160 150 140 130 120 110 100 90 80 70 60 50 40 30 20 10 0 -10 -20 -30 -4…" at bounding box center [862, 341] width 543 height 174
click at [1039, 234] on link at bounding box center [1035, 231] width 28 height 28
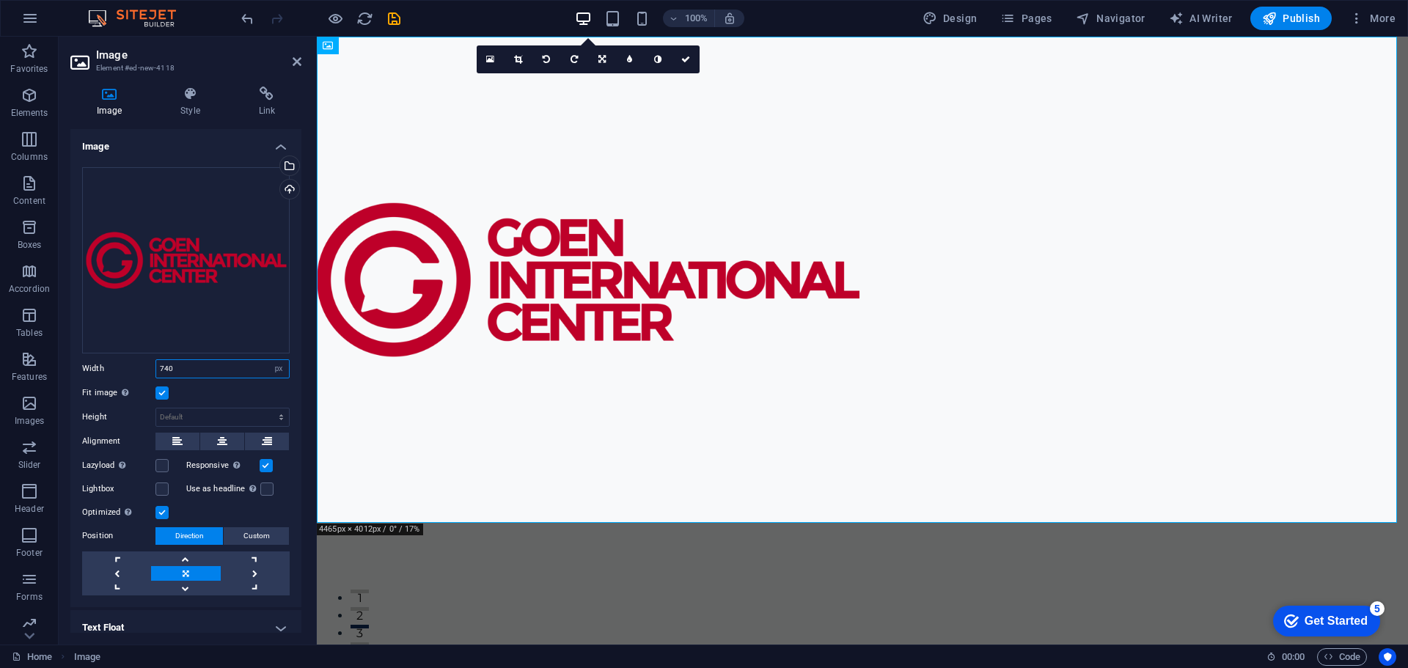
click at [238, 364] on input "740" at bounding box center [222, 369] width 133 height 18
type input "200"
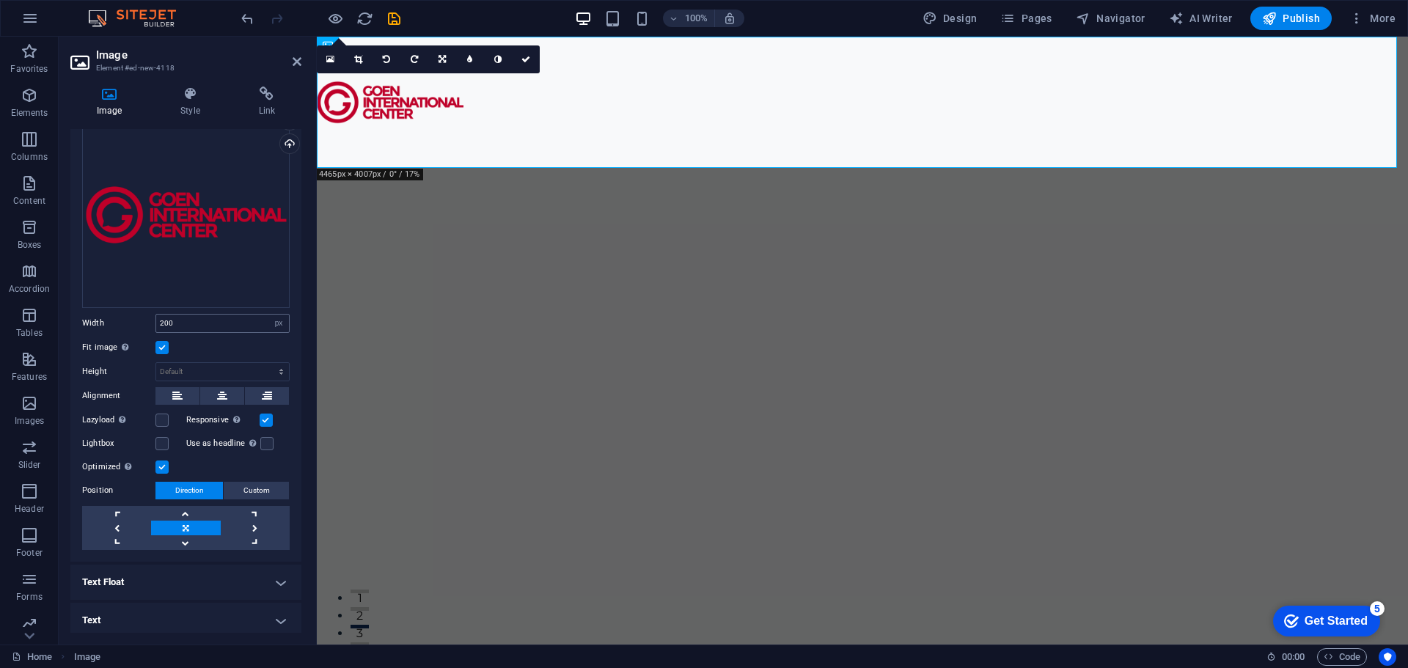
scroll to position [48, 0]
click at [192, 509] on link at bounding box center [185, 511] width 69 height 15
click at [194, 509] on link at bounding box center [185, 511] width 69 height 15
click at [199, 541] on link at bounding box center [185, 540] width 69 height 15
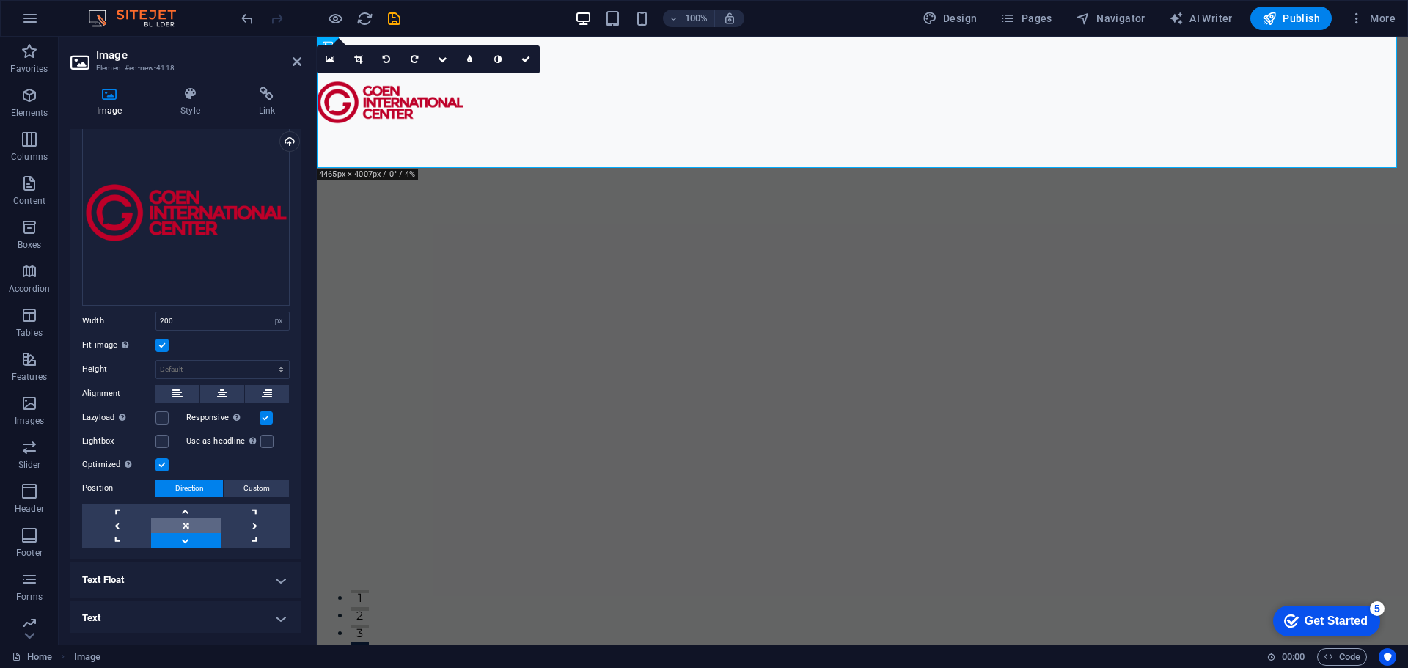
click at [193, 526] on link at bounding box center [185, 525] width 69 height 15
click at [394, 104] on figure at bounding box center [862, 102] width 1091 height 131
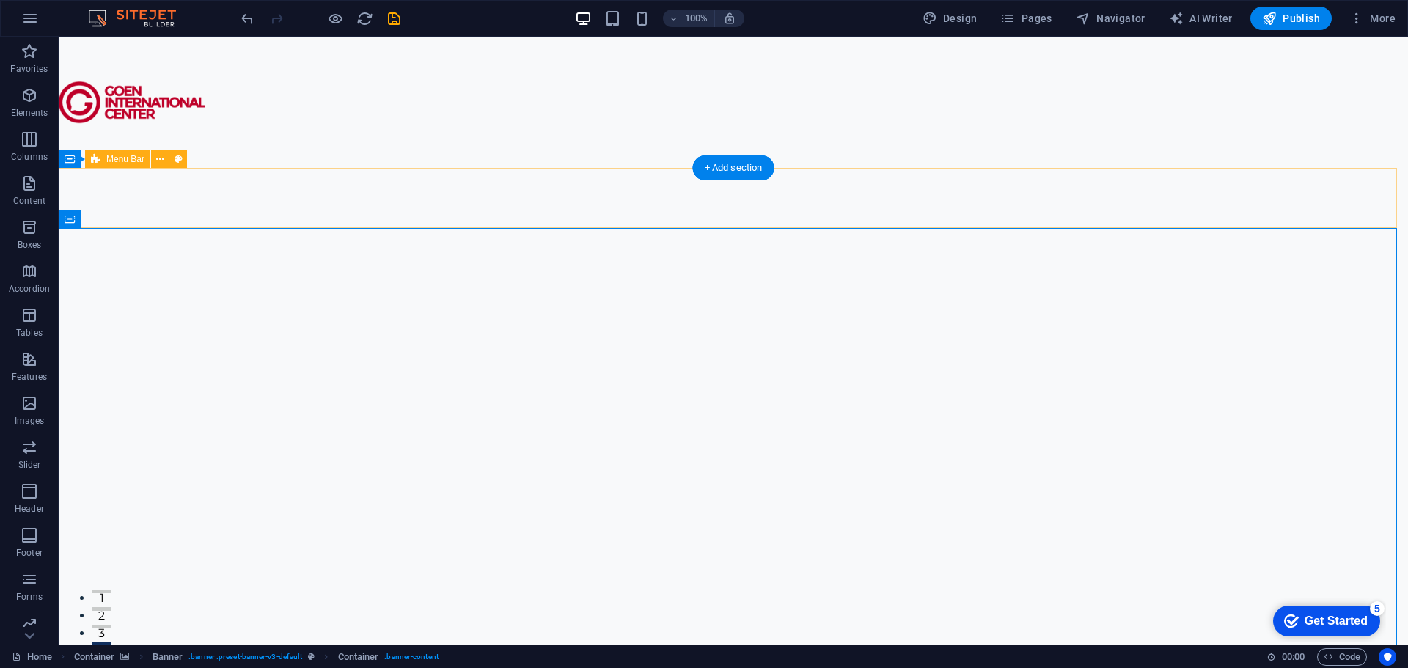
click at [371, 139] on figure at bounding box center [733, 102] width 1349 height 131
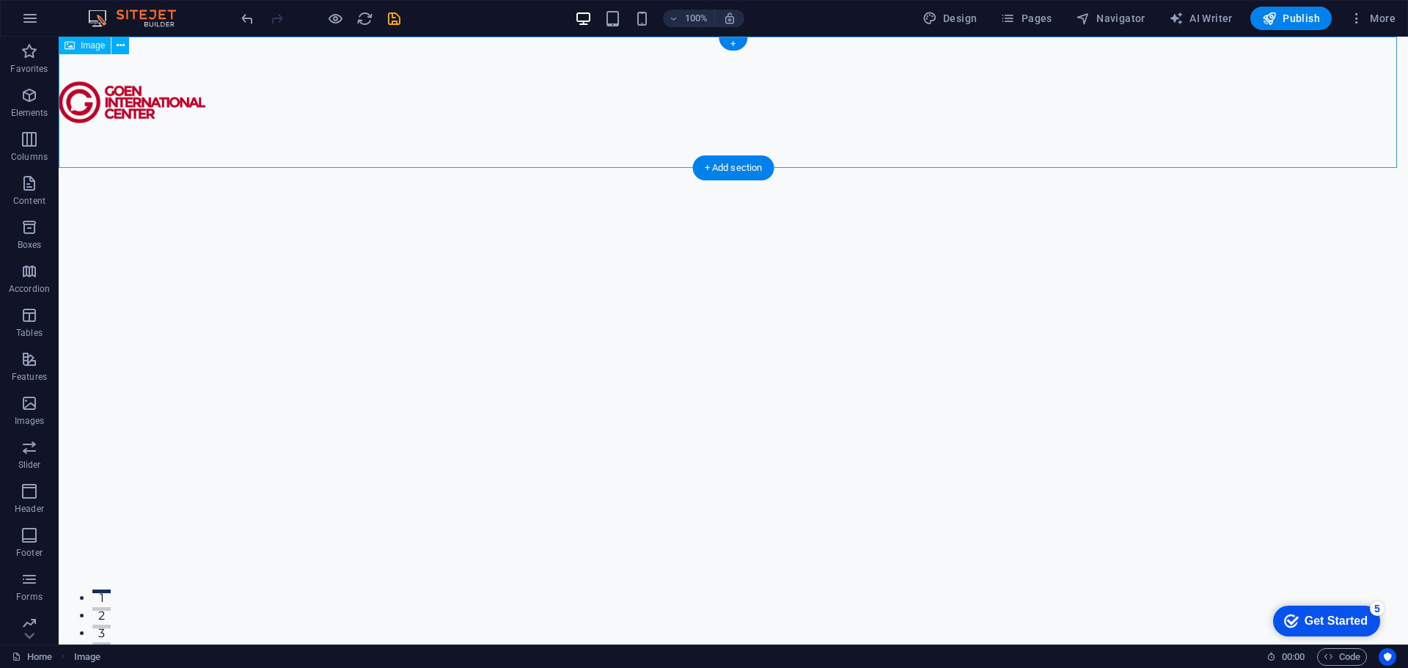
click at [179, 91] on figure at bounding box center [733, 102] width 1349 height 131
click at [87, 53] on div "Image" at bounding box center [85, 46] width 52 height 18
click at [91, 49] on span "Image" at bounding box center [93, 45] width 24 height 9
select select "px"
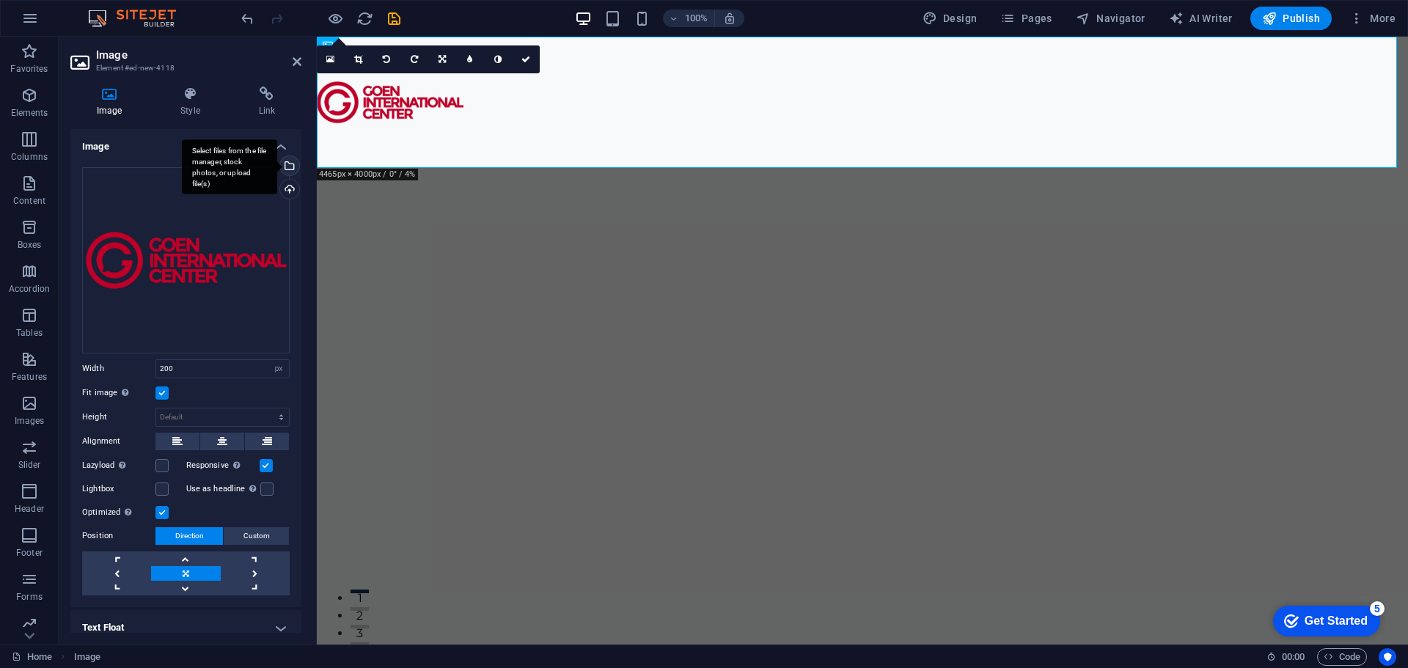
click at [292, 163] on div "Select files from the file manager, stock photos, or upload file(s)" at bounding box center [288, 167] width 22 height 22
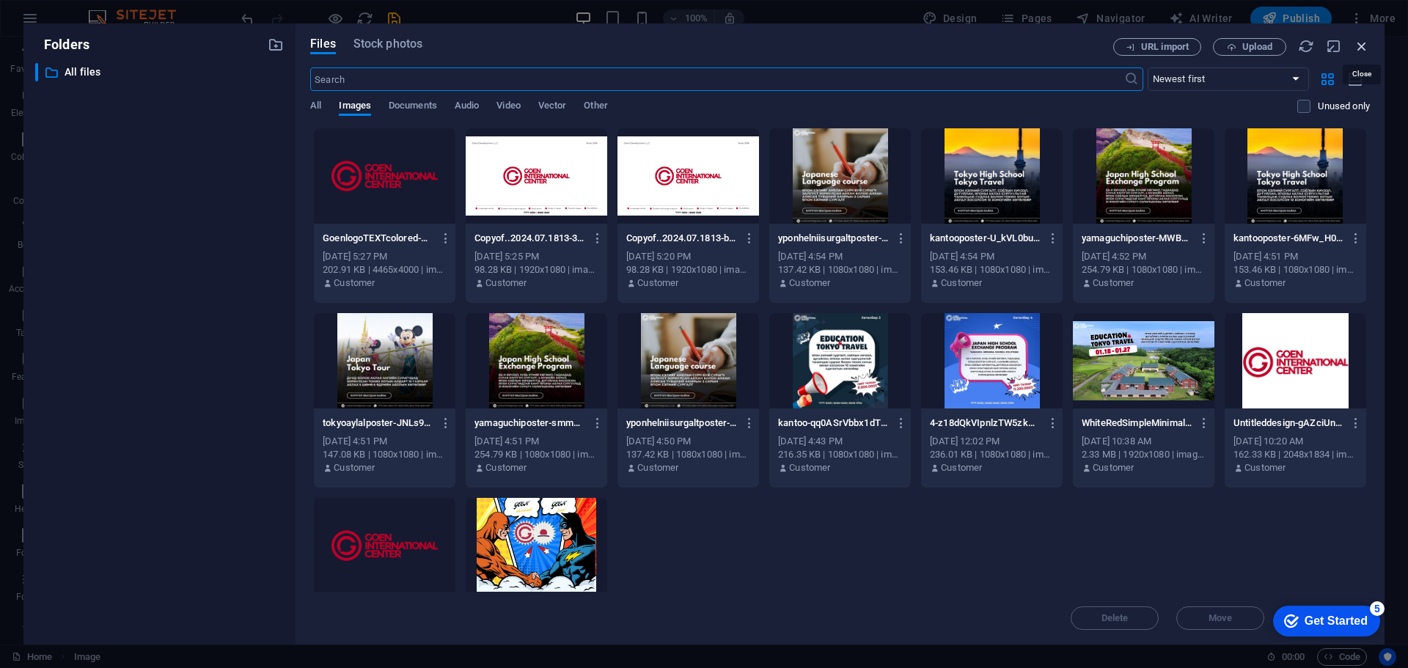
click at [1364, 45] on icon "button" at bounding box center [1362, 46] width 16 height 16
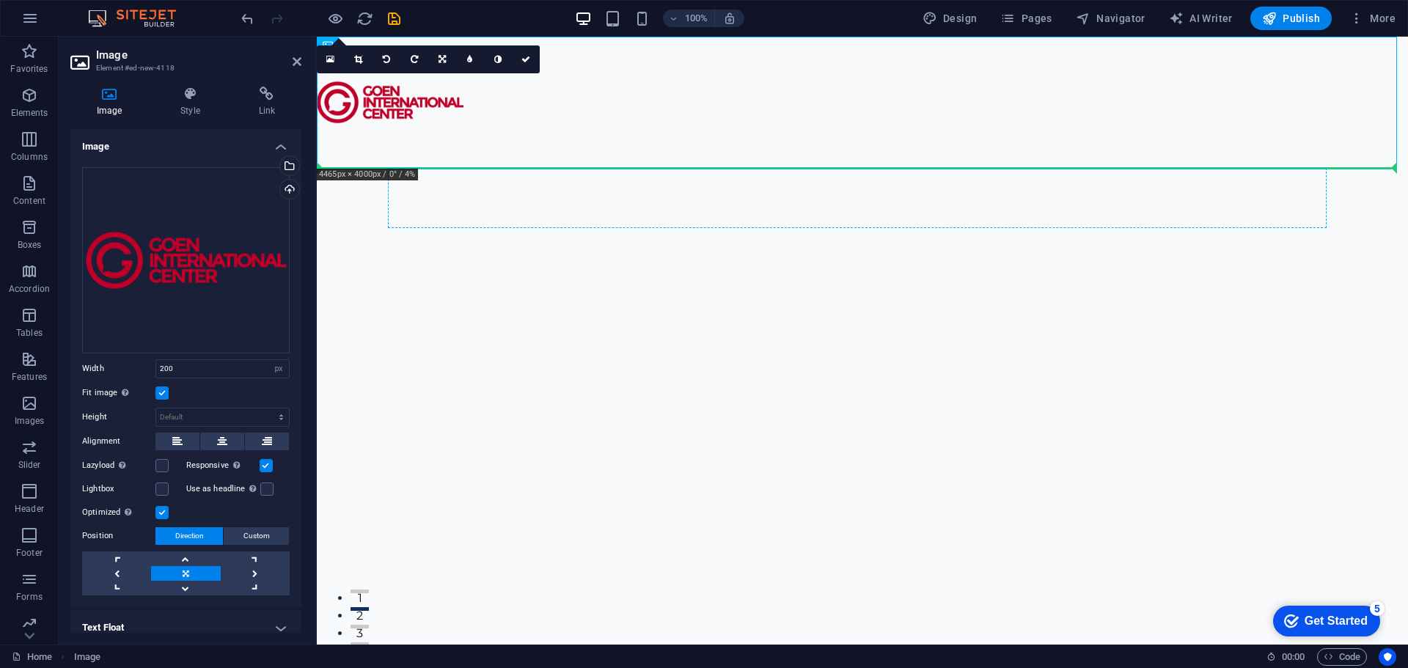
drag, startPoint x: 403, startPoint y: 111, endPoint x: 447, endPoint y: 203, distance: 102.3
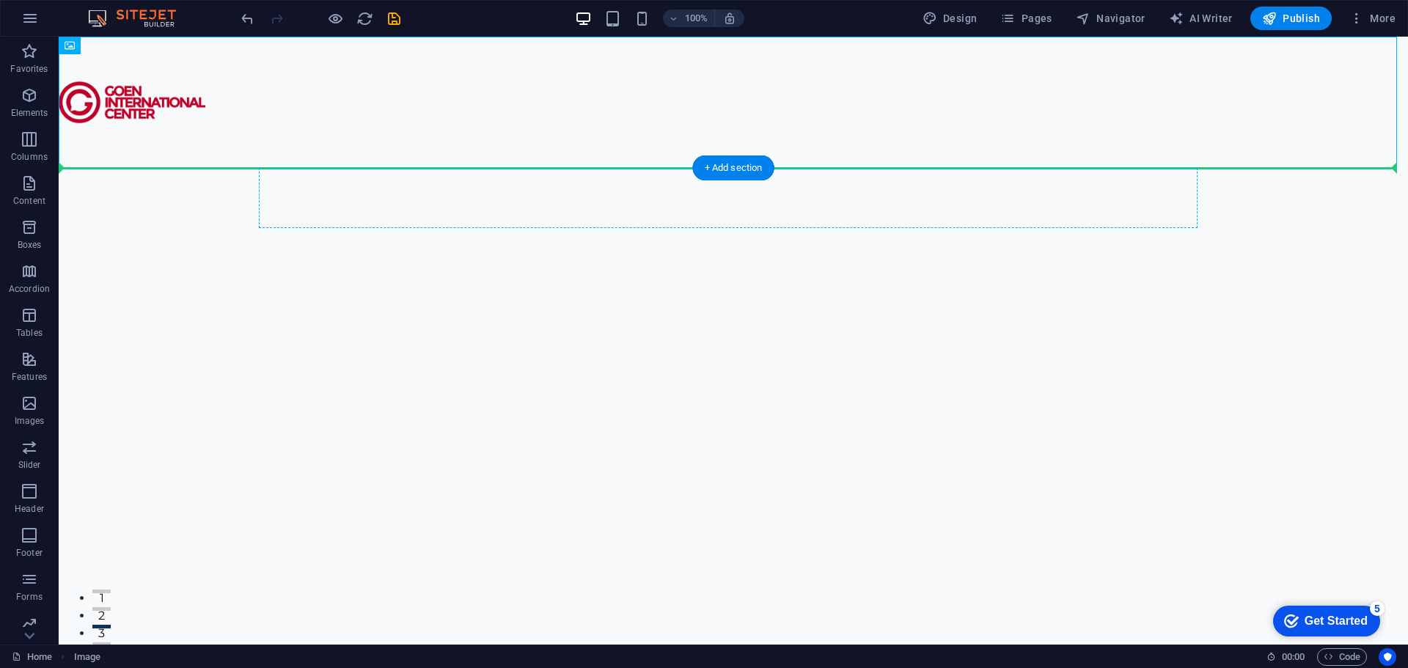
drag, startPoint x: 397, startPoint y: 111, endPoint x: 453, endPoint y: 195, distance: 101.1
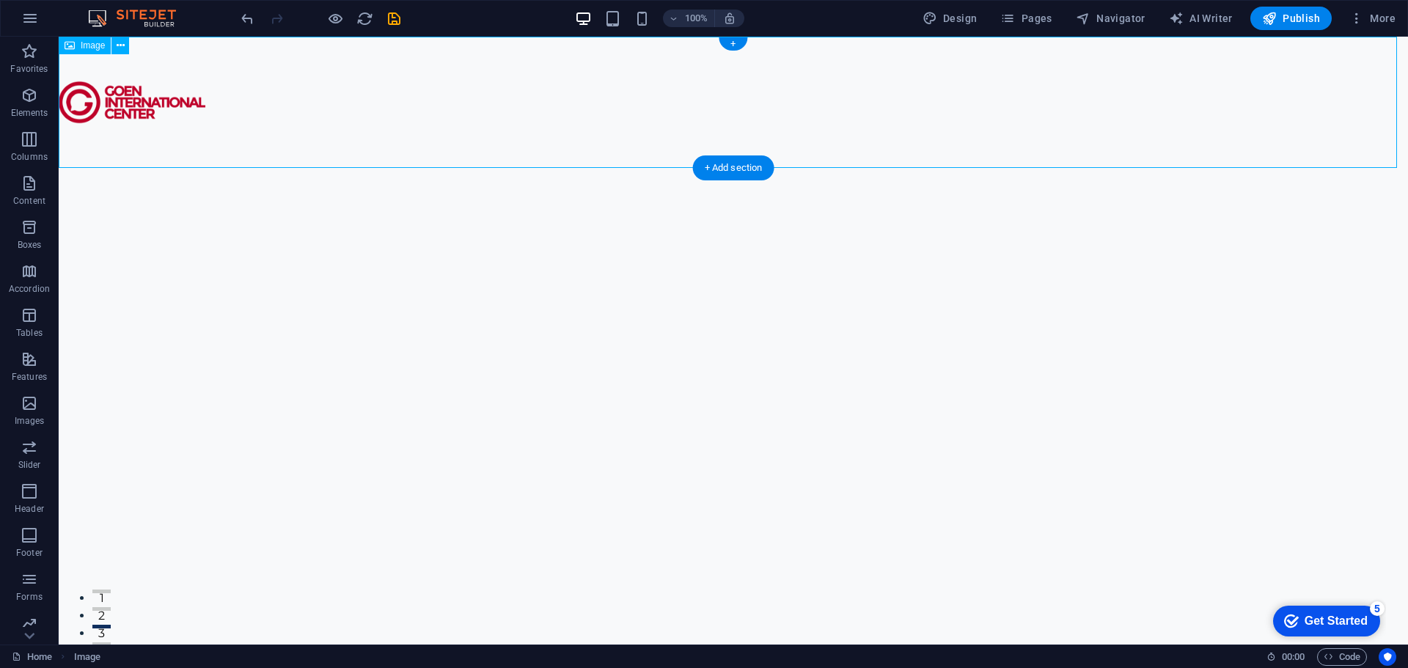
click at [302, 112] on figure at bounding box center [733, 102] width 1349 height 131
click at [142, 95] on figure at bounding box center [733, 102] width 1349 height 131
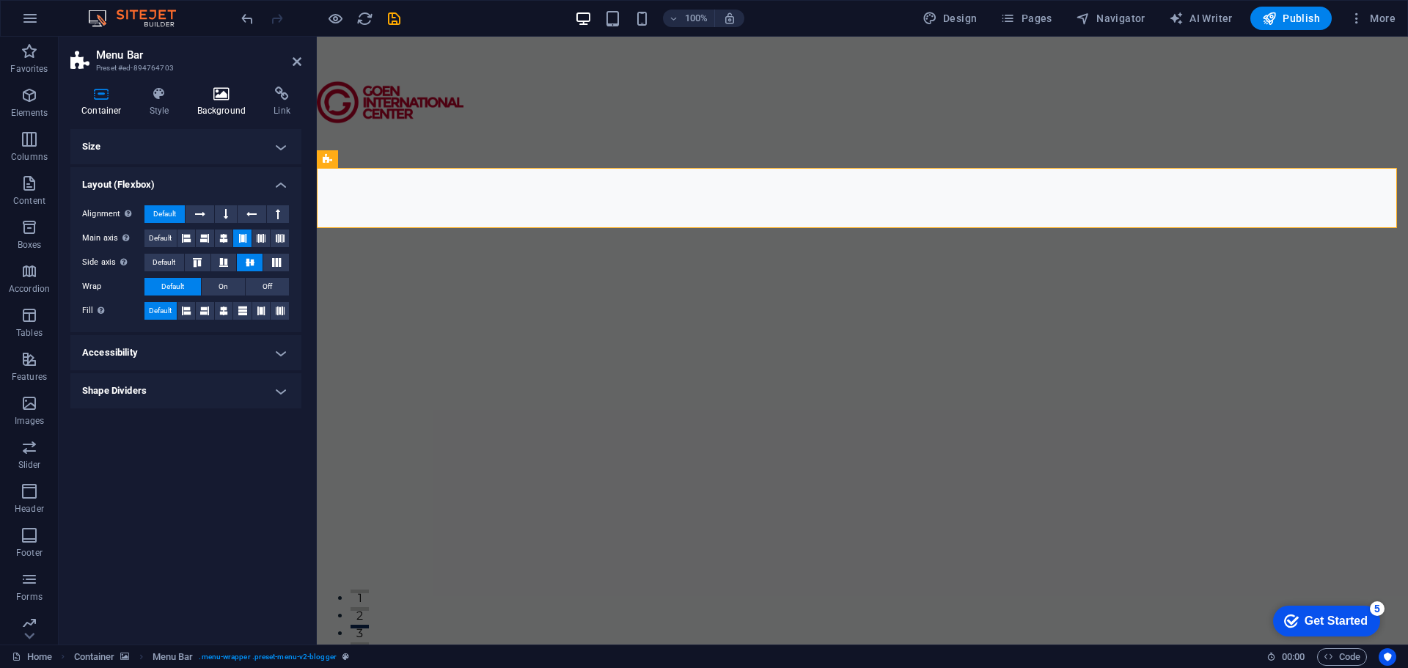
click at [219, 102] on h4 "Background" at bounding box center [224, 102] width 77 height 31
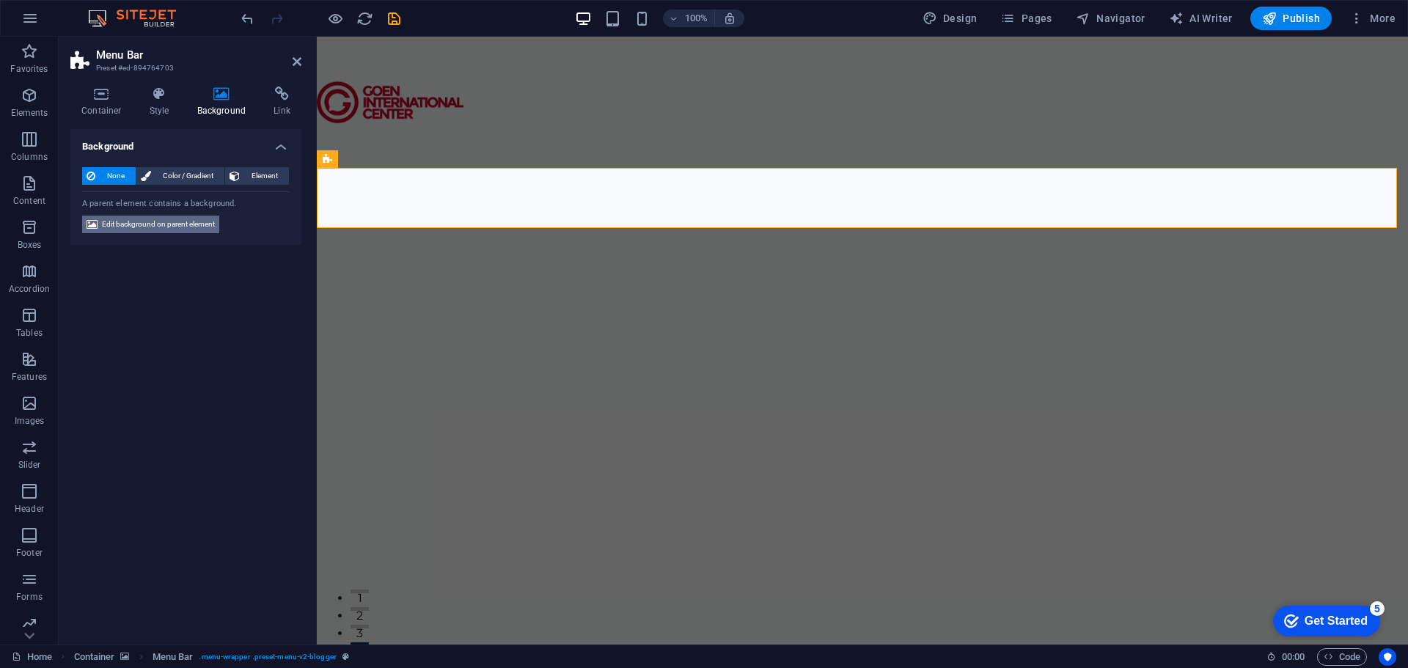
click at [186, 222] on span "Edit background on parent element" at bounding box center [158, 225] width 113 height 18
select select "ms"
select select "s"
select select "progressive"
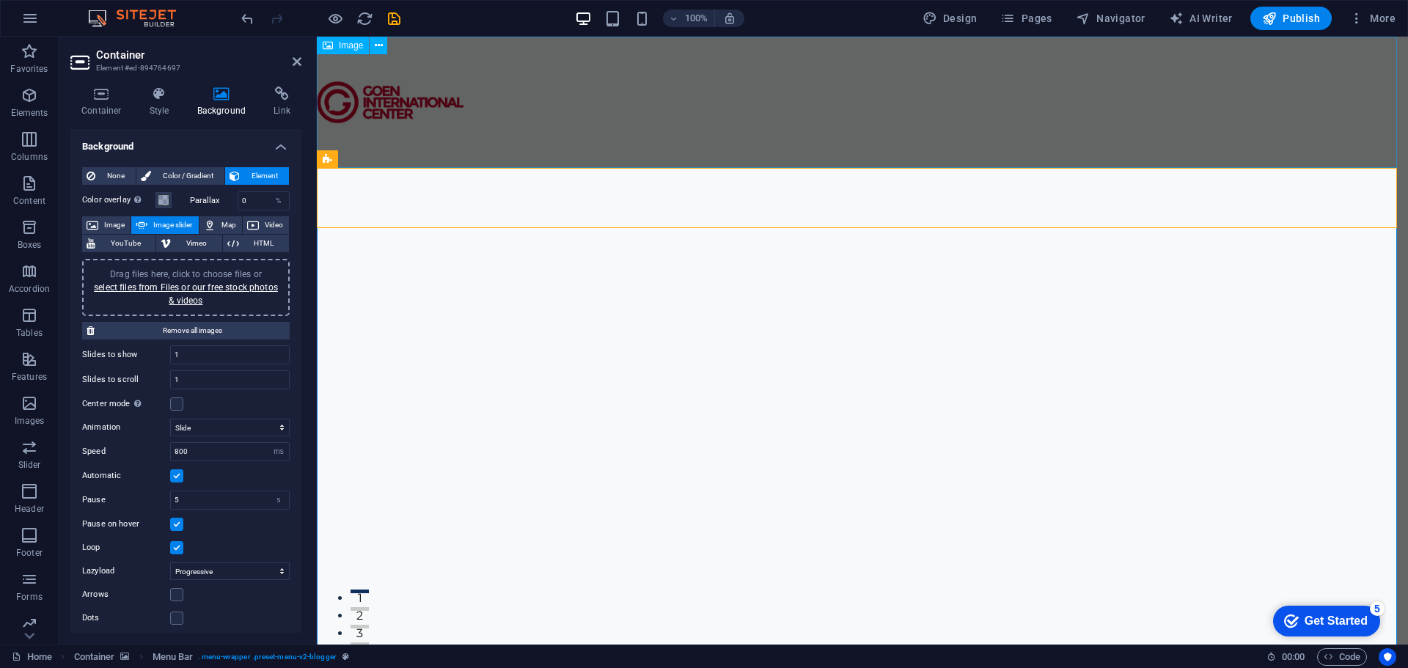
click at [592, 106] on figure at bounding box center [862, 102] width 1091 height 131
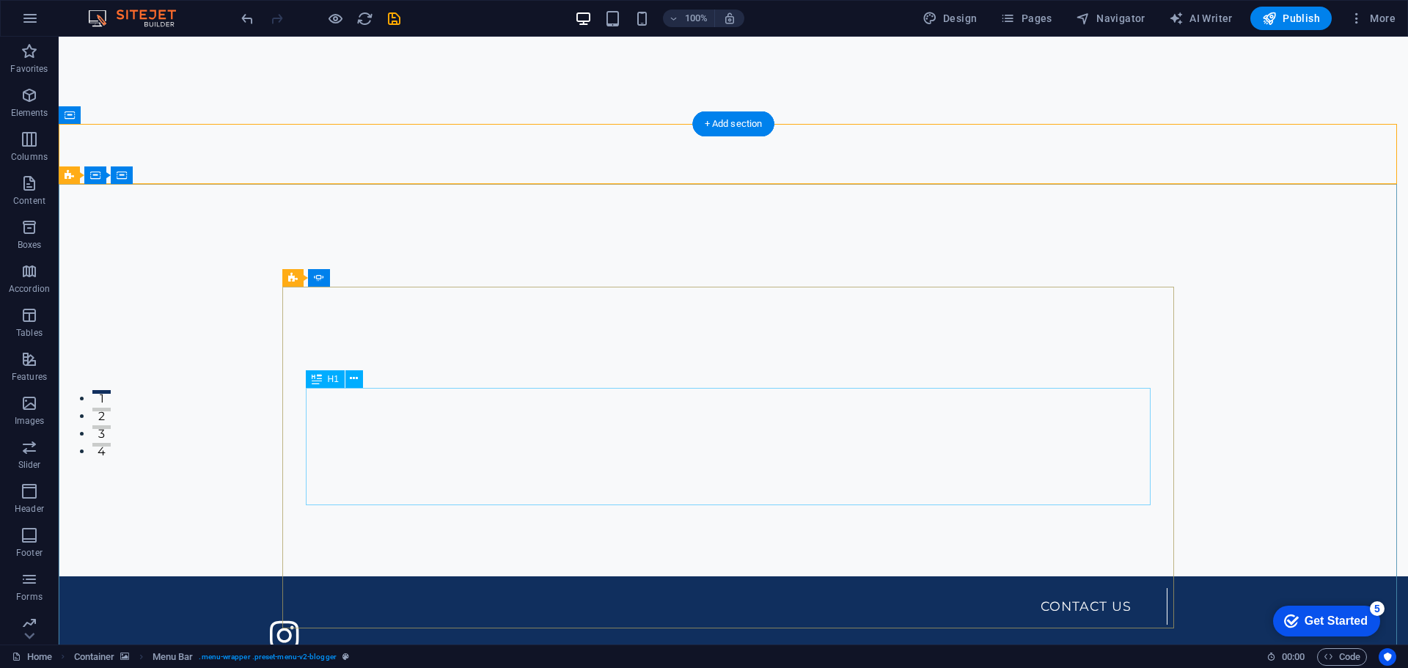
scroll to position [0, 0]
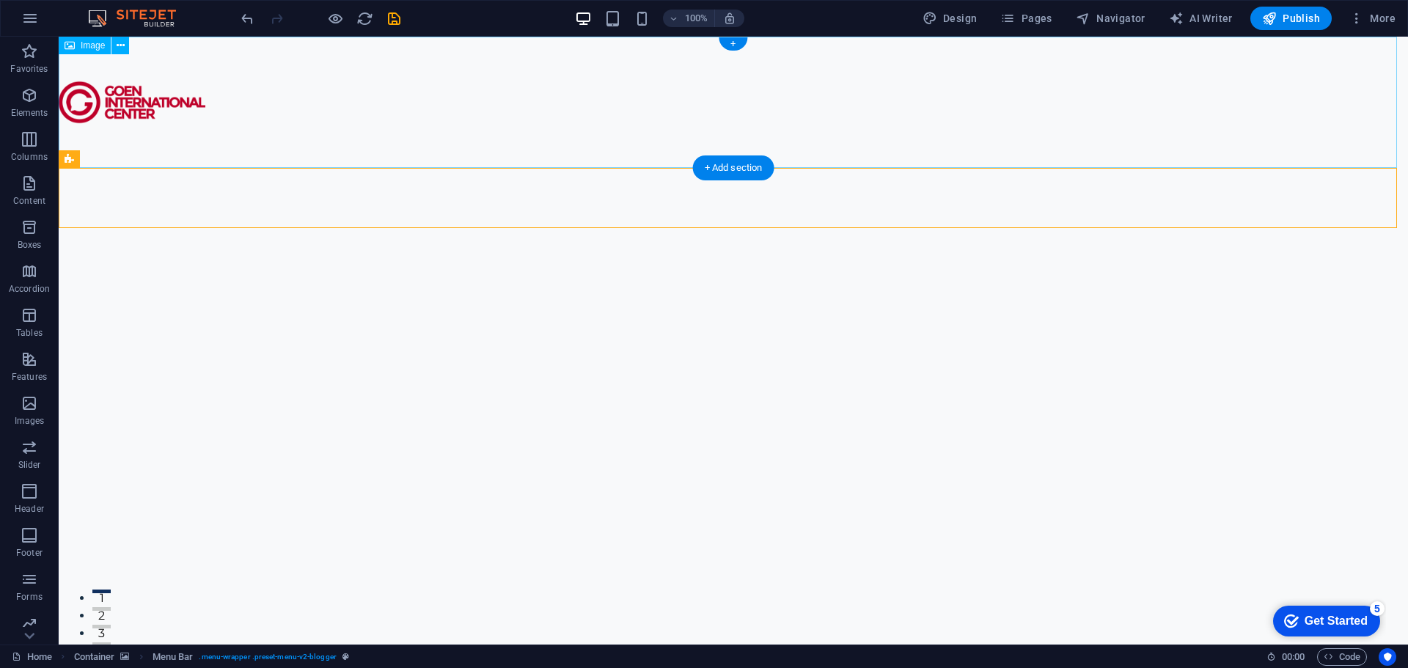
click at [150, 99] on figure at bounding box center [733, 102] width 1349 height 131
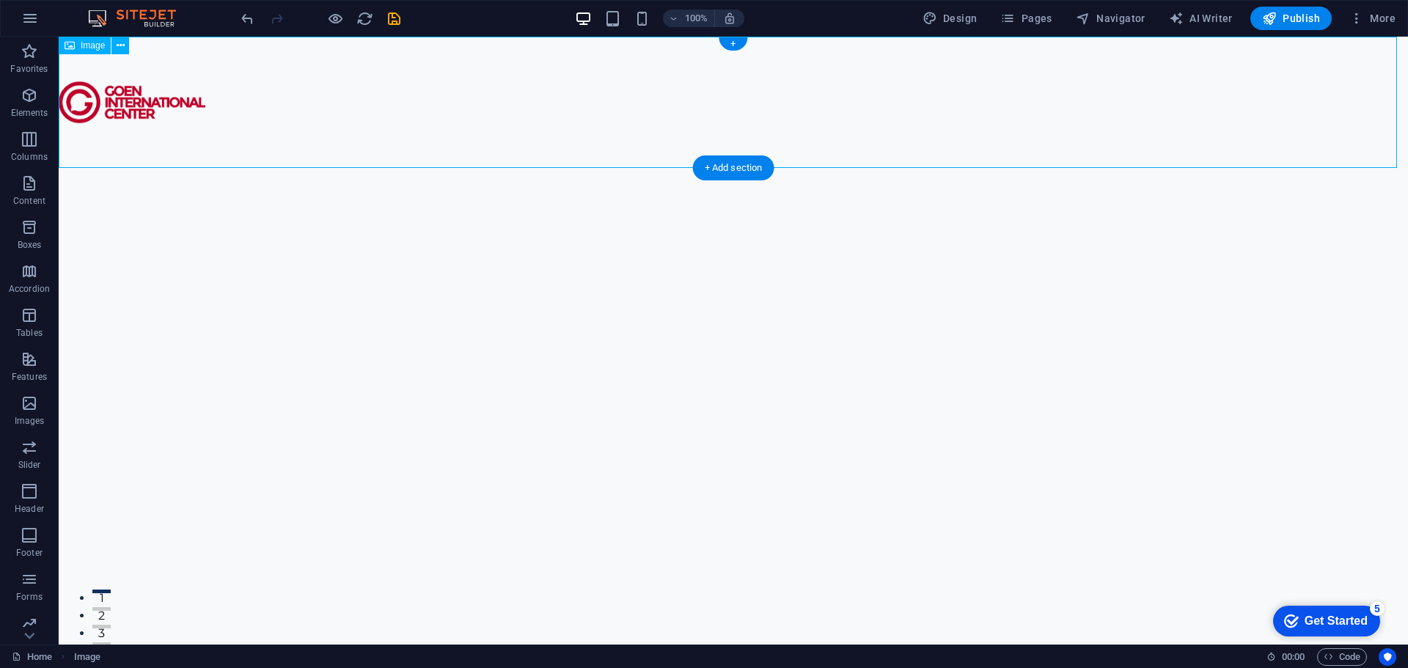
click at [150, 99] on figure at bounding box center [733, 102] width 1349 height 131
select select "px"
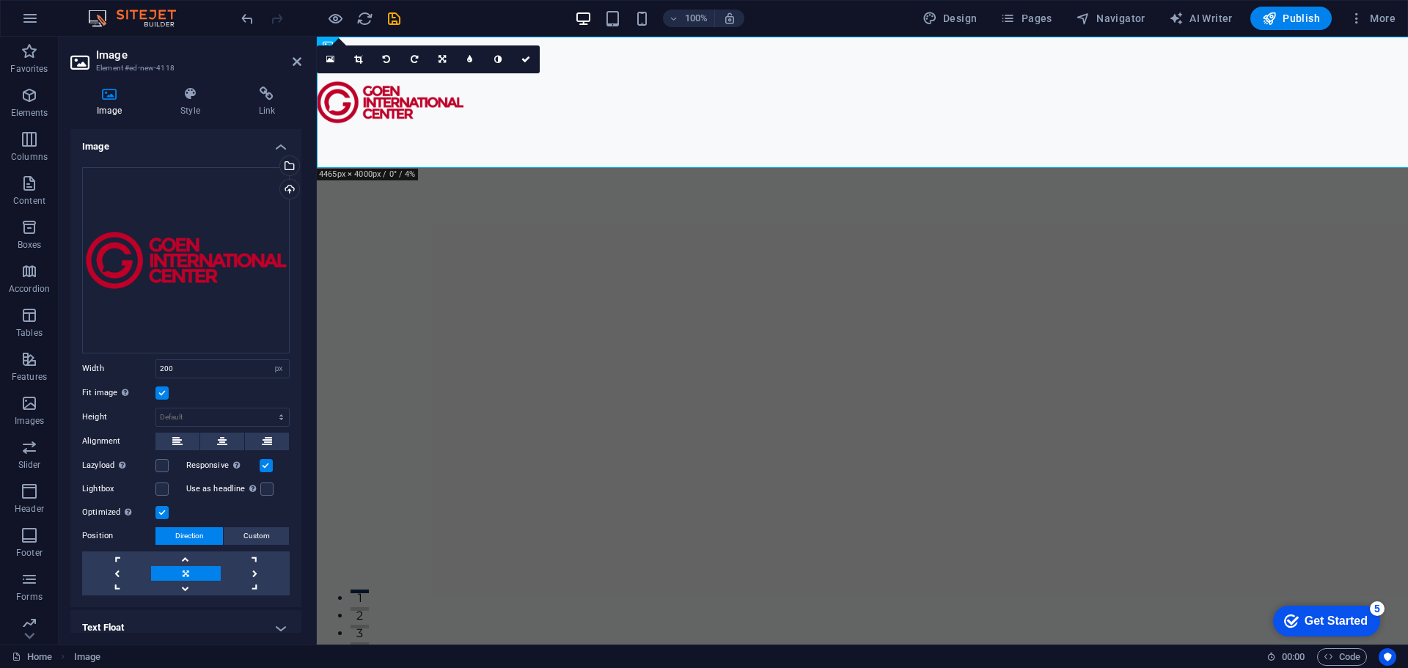
click at [150, 99] on h4 "Image" at bounding box center [112, 102] width 84 height 31
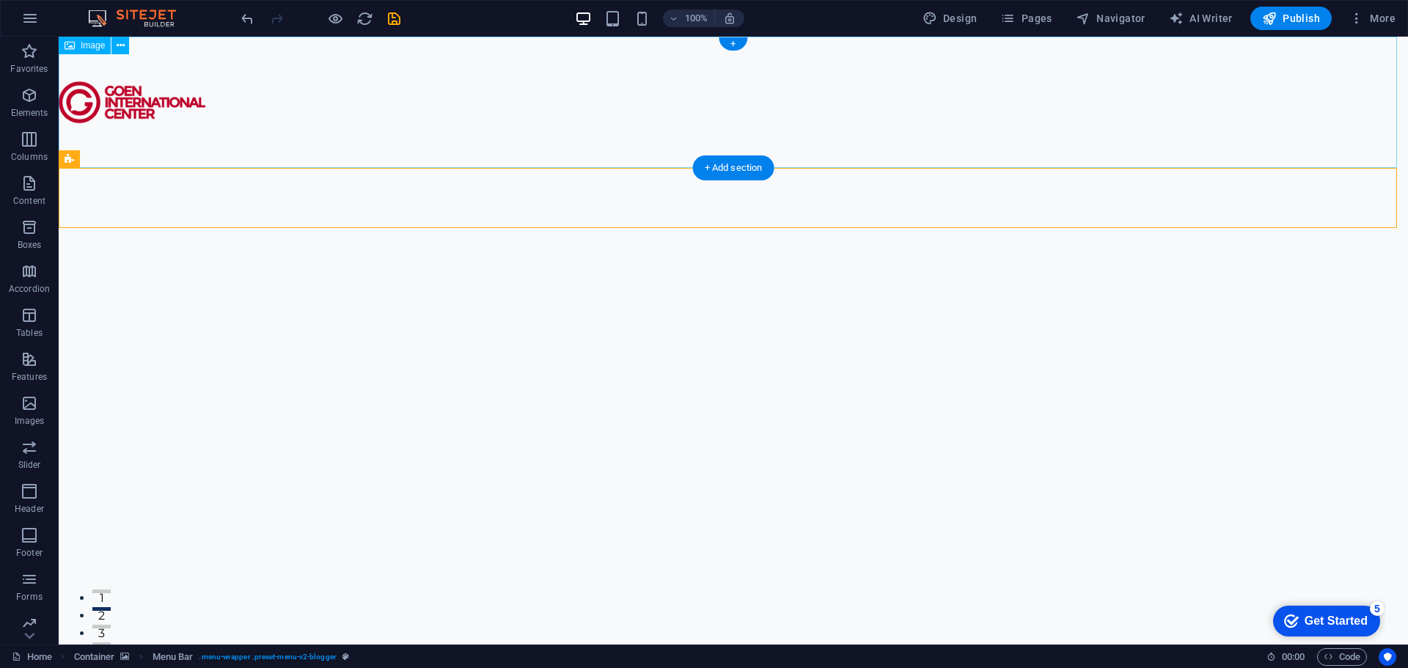
click at [118, 87] on figure at bounding box center [733, 102] width 1349 height 131
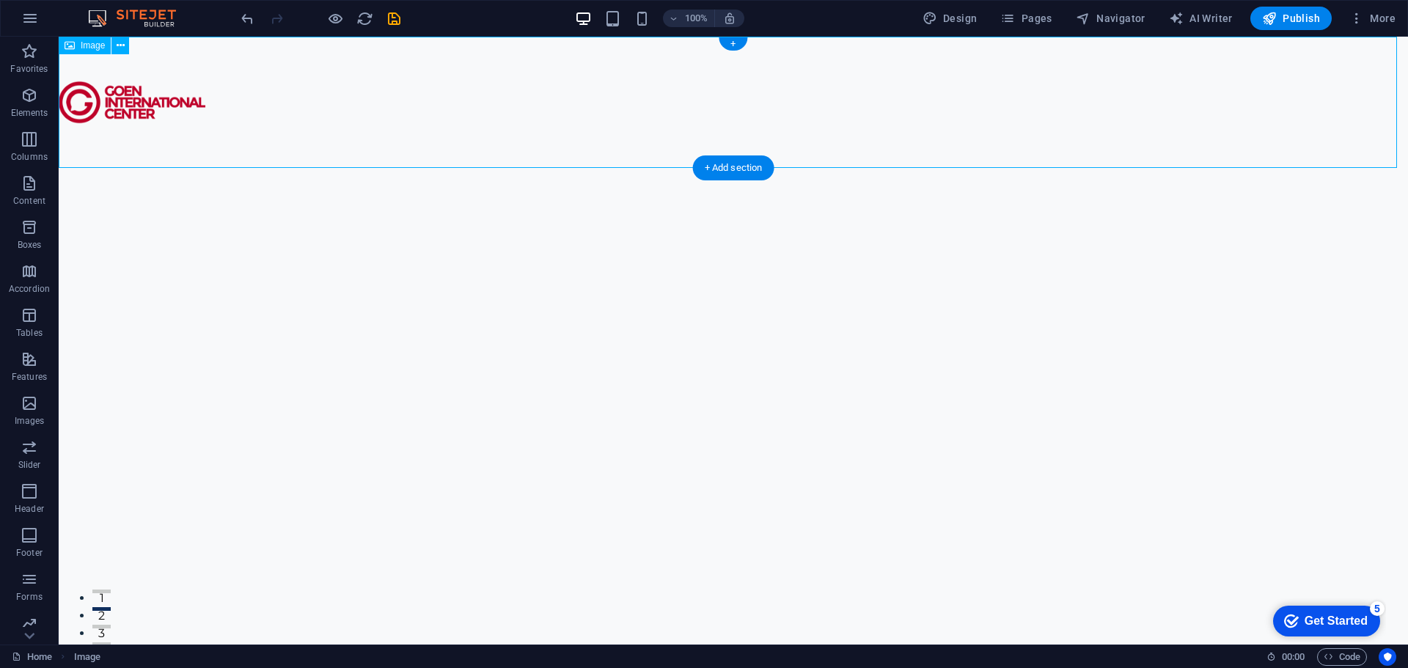
click at [107, 98] on figure at bounding box center [733, 102] width 1349 height 131
select select "px"
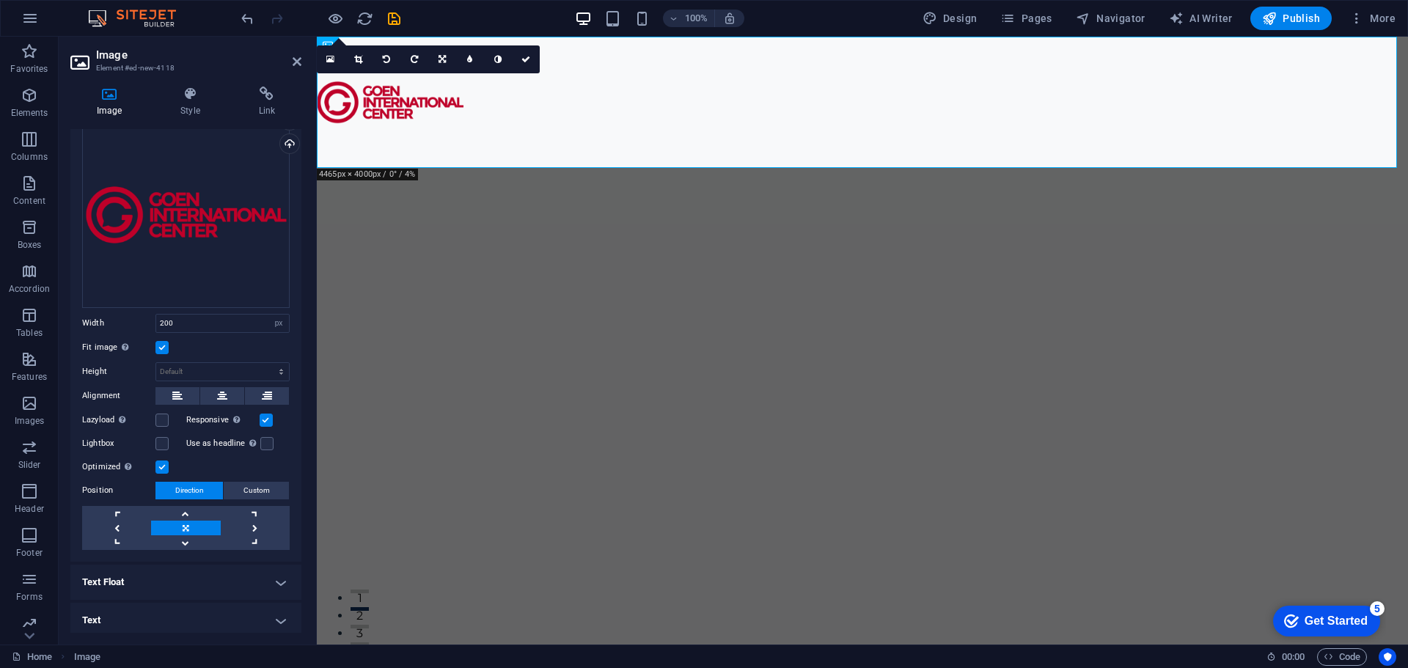
scroll to position [48, 0]
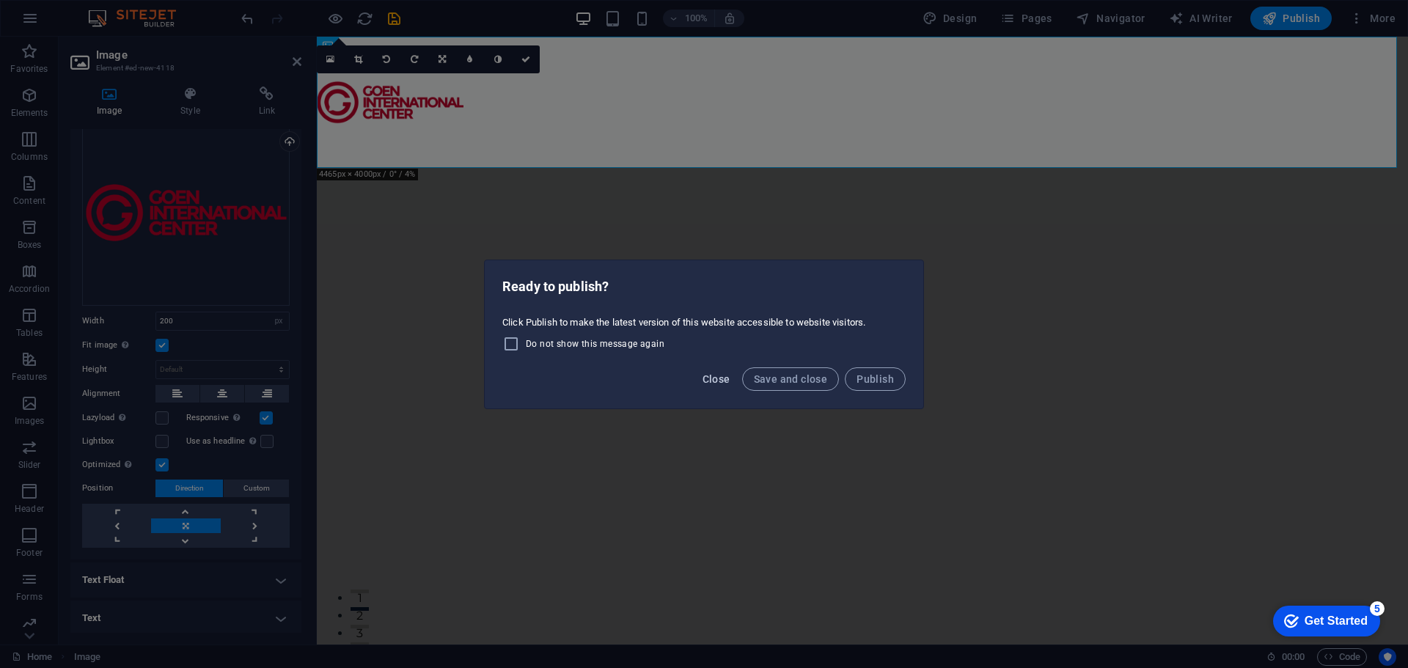
click at [724, 373] on span "Close" at bounding box center [716, 379] width 28 height 12
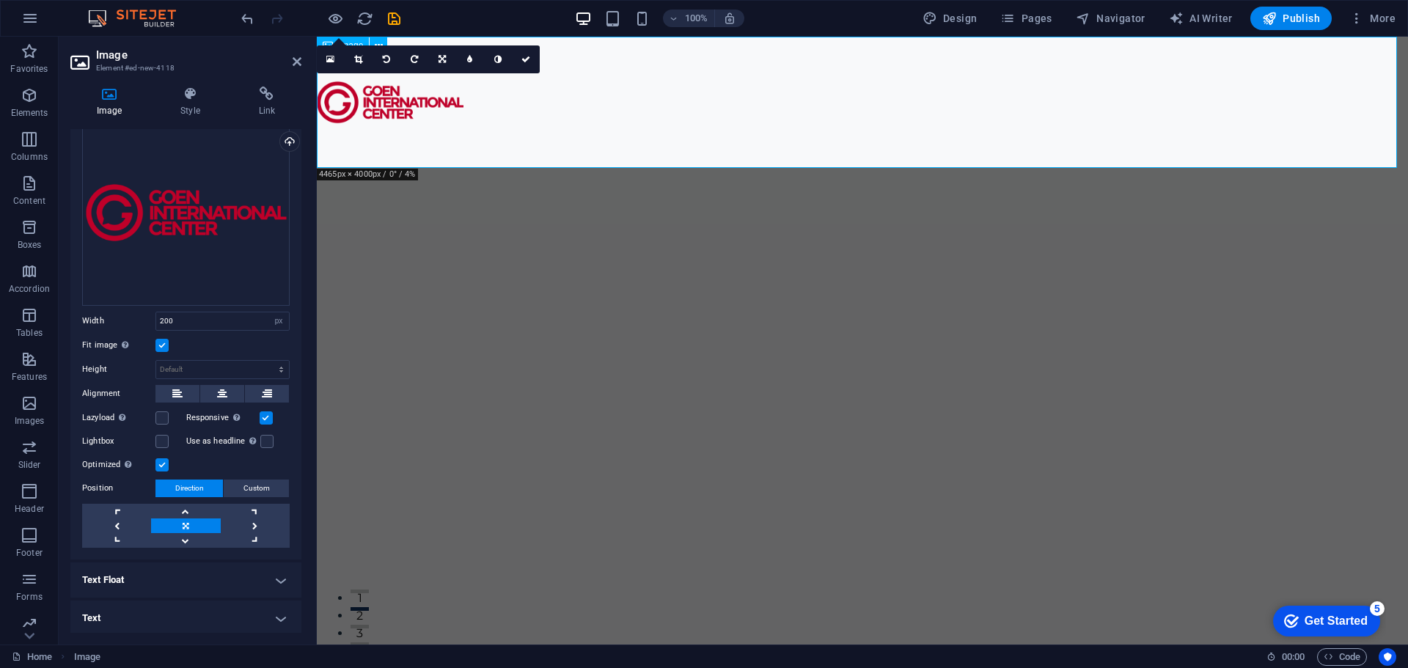
click at [663, 128] on figure at bounding box center [862, 102] width 1091 height 131
